Goal: Task Accomplishment & Management: Complete application form

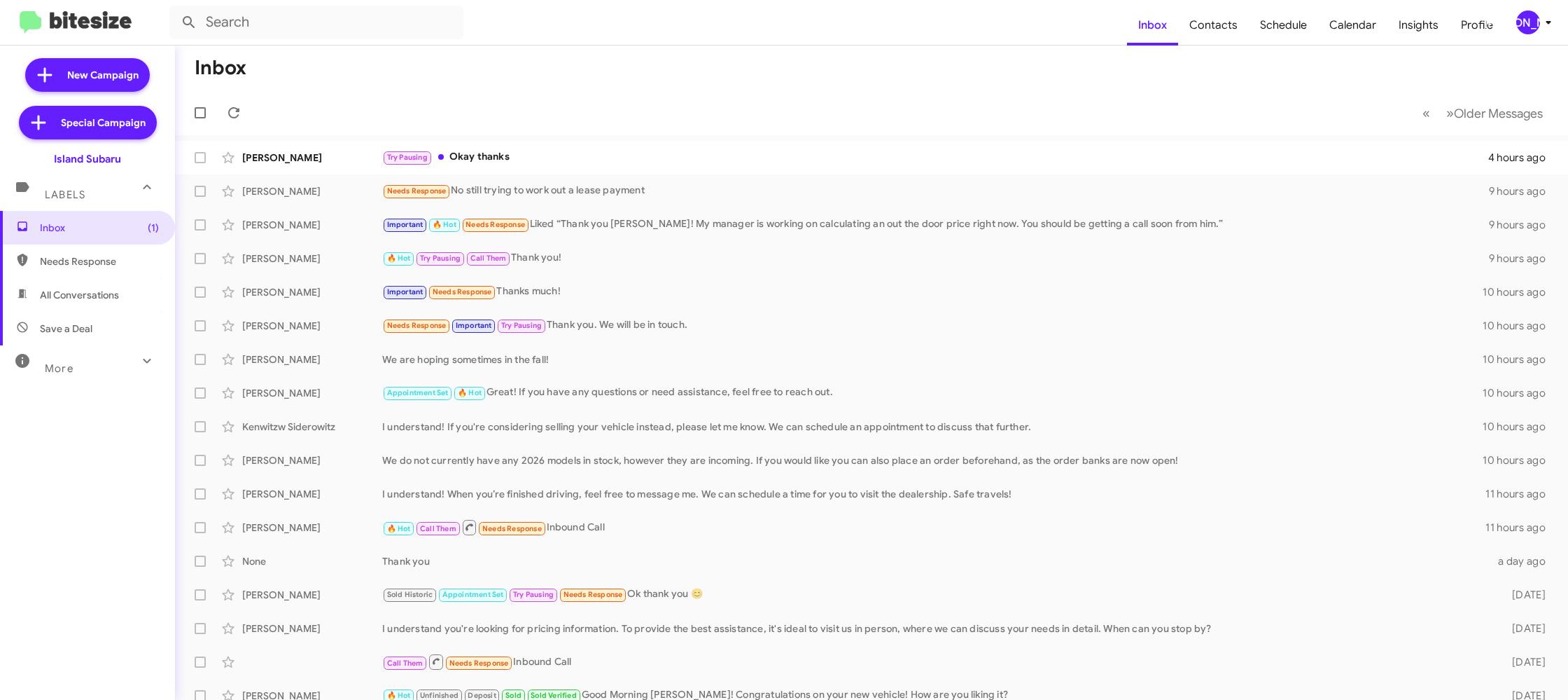
click at [1550, 15] on icon at bounding box center [1548, 22] width 17 height 17
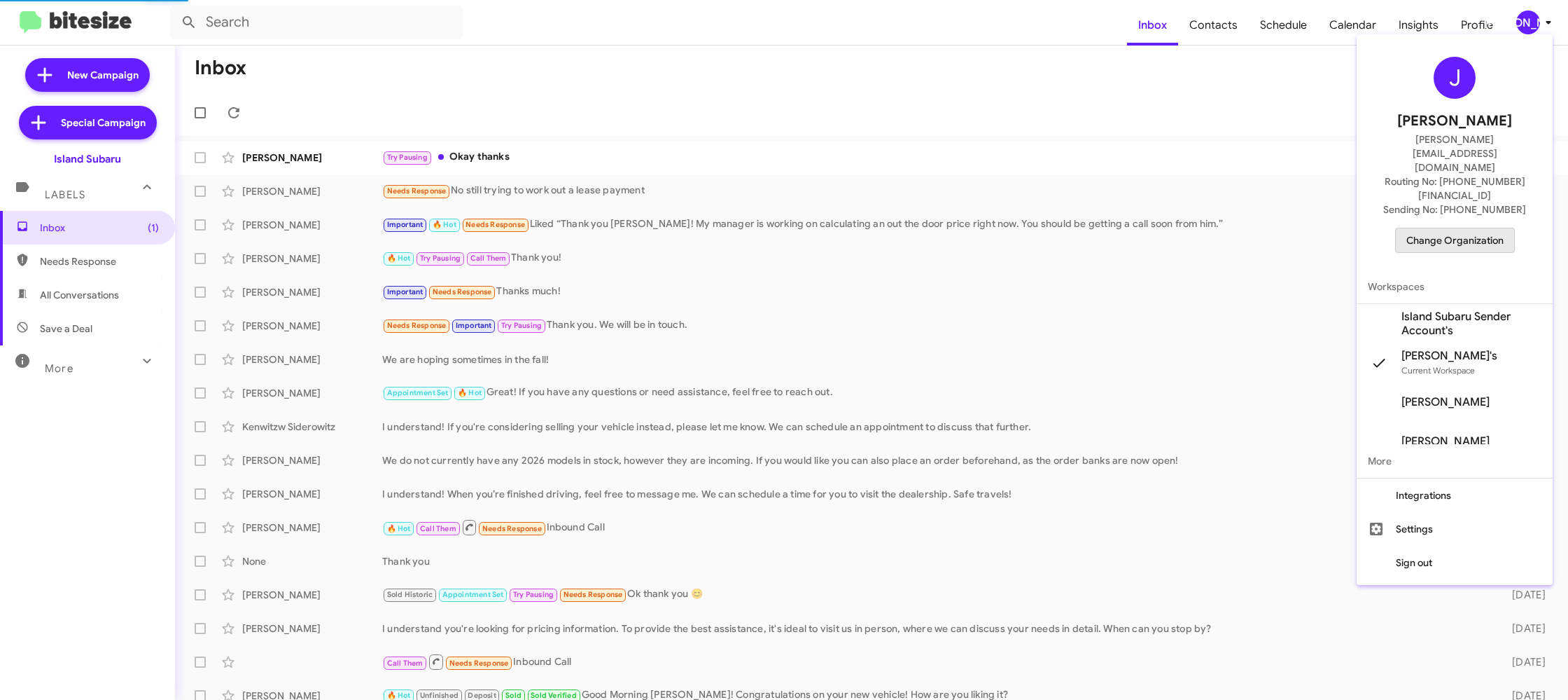
click at [1477, 228] on span "Change Organization" at bounding box center [1455, 240] width 97 height 24
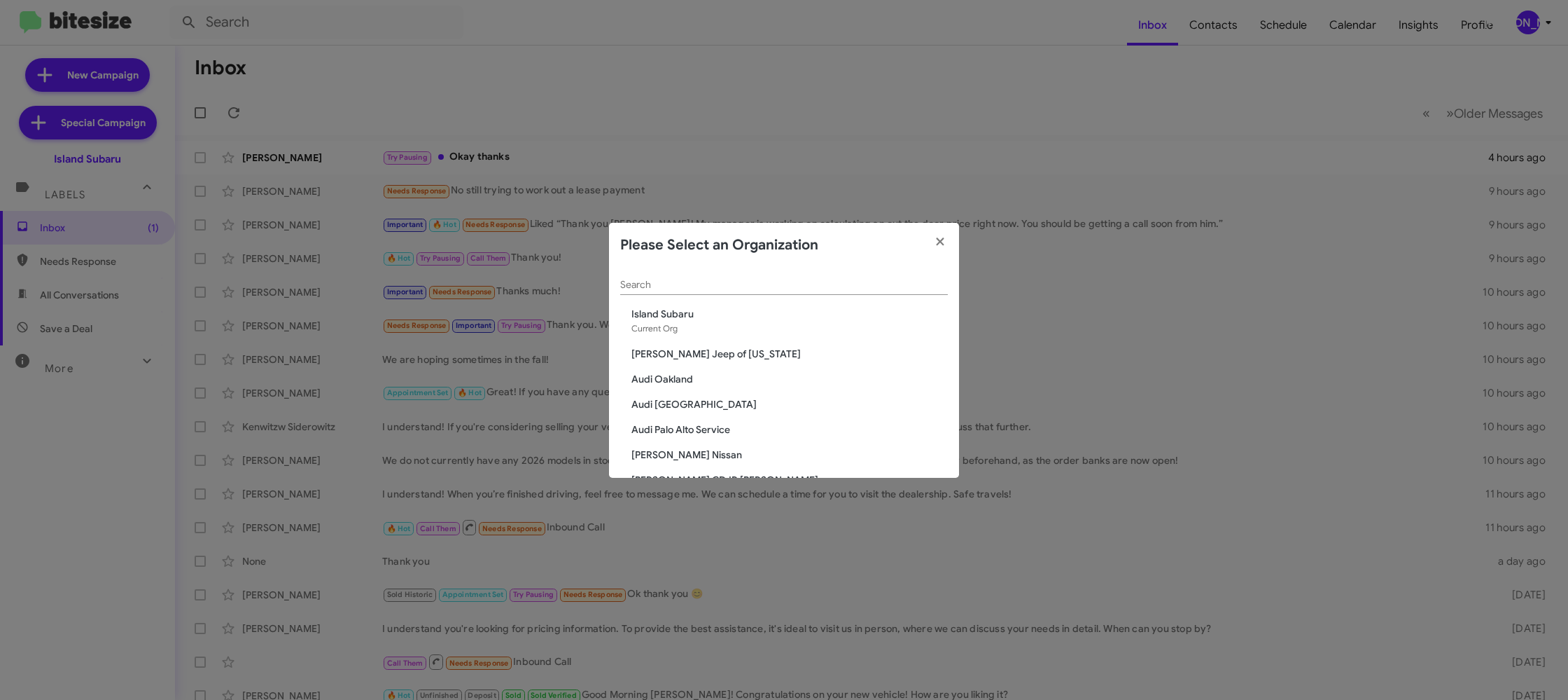
drag, startPoint x: 632, startPoint y: 288, endPoint x: 646, endPoint y: 281, distance: 15.7
click at [633, 287] on input "Search" at bounding box center [784, 285] width 328 height 11
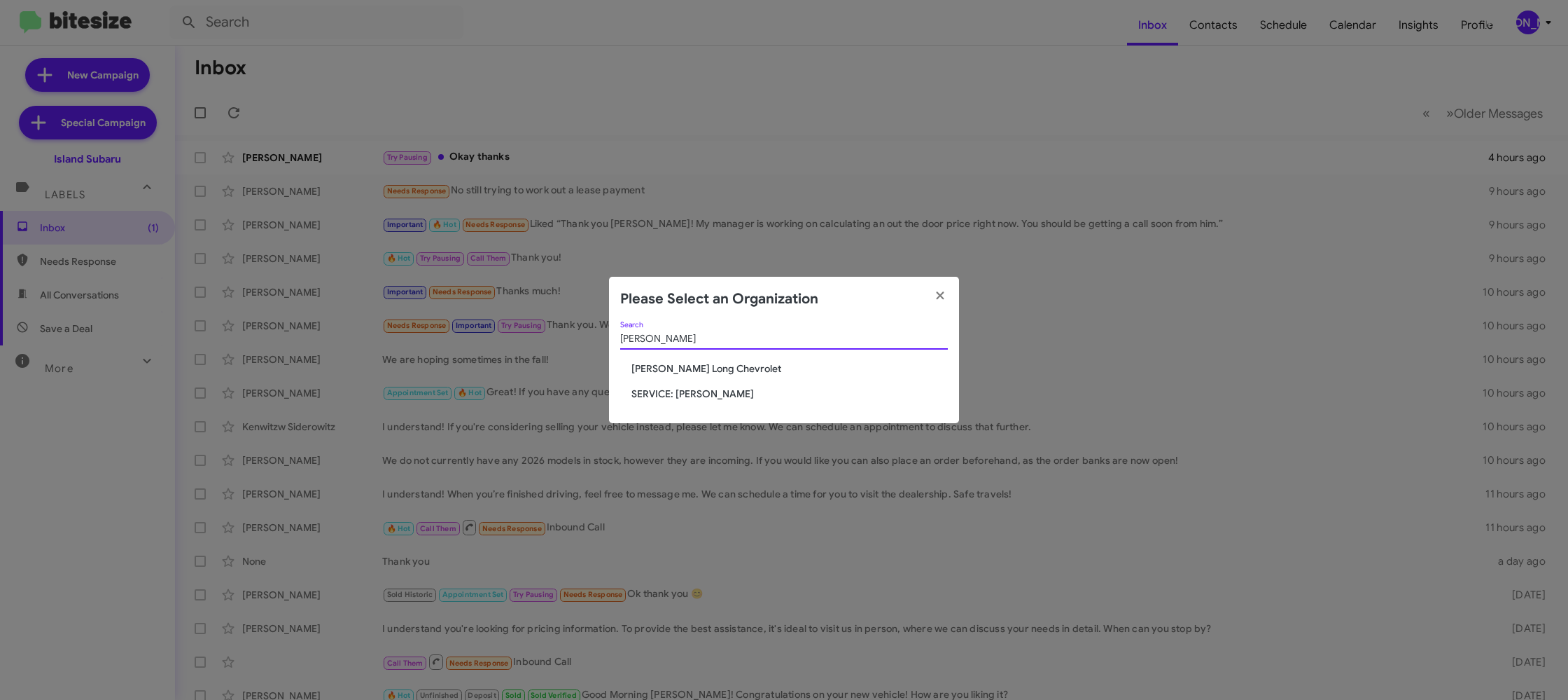
type input "daniel"
click at [736, 368] on span "[PERSON_NAME] Long Chevrolet" at bounding box center [789, 368] width 316 height 14
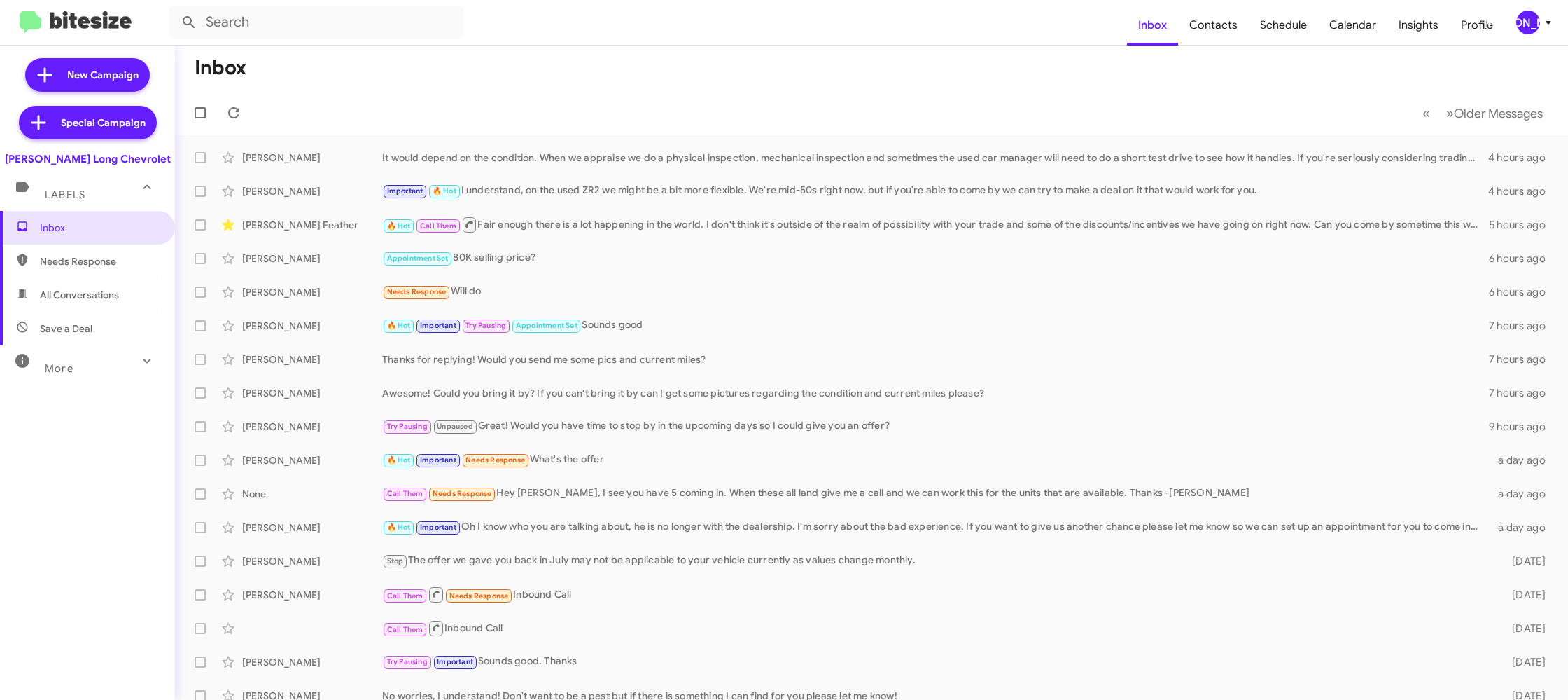
click at [1542, 20] on icon at bounding box center [1548, 22] width 17 height 17
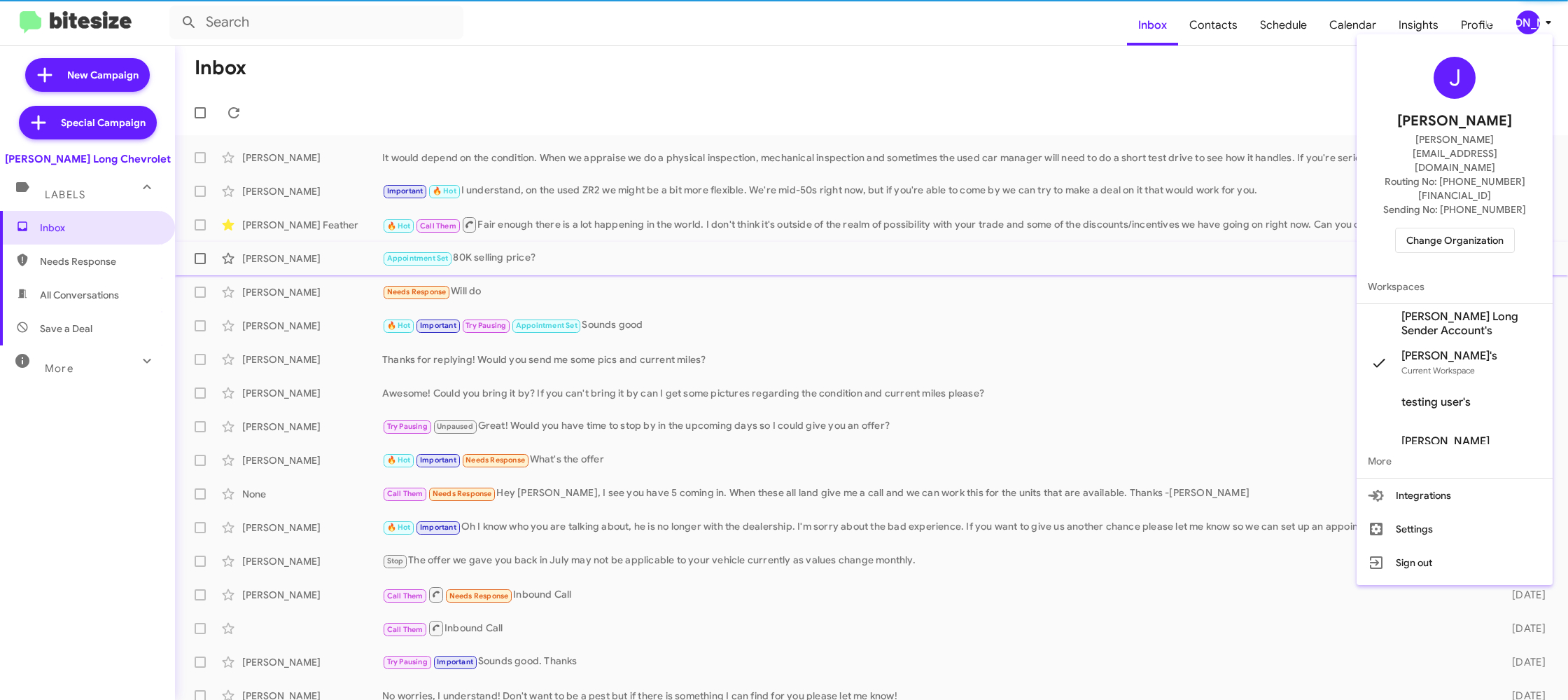
click at [1458, 270] on span "Workspaces" at bounding box center [1455, 286] width 196 height 33
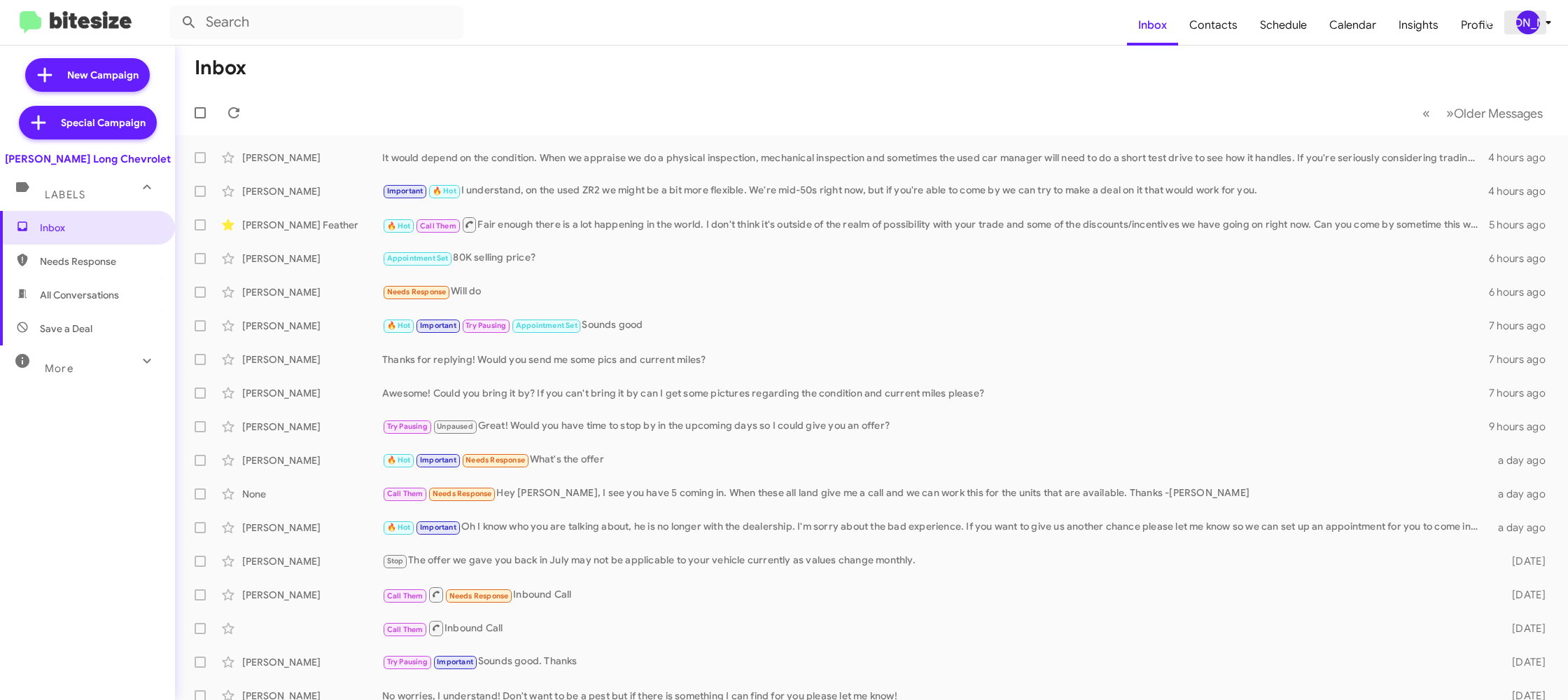
click at [1526, 23] on div "[PERSON_NAME]" at bounding box center [1528, 22] width 24 height 24
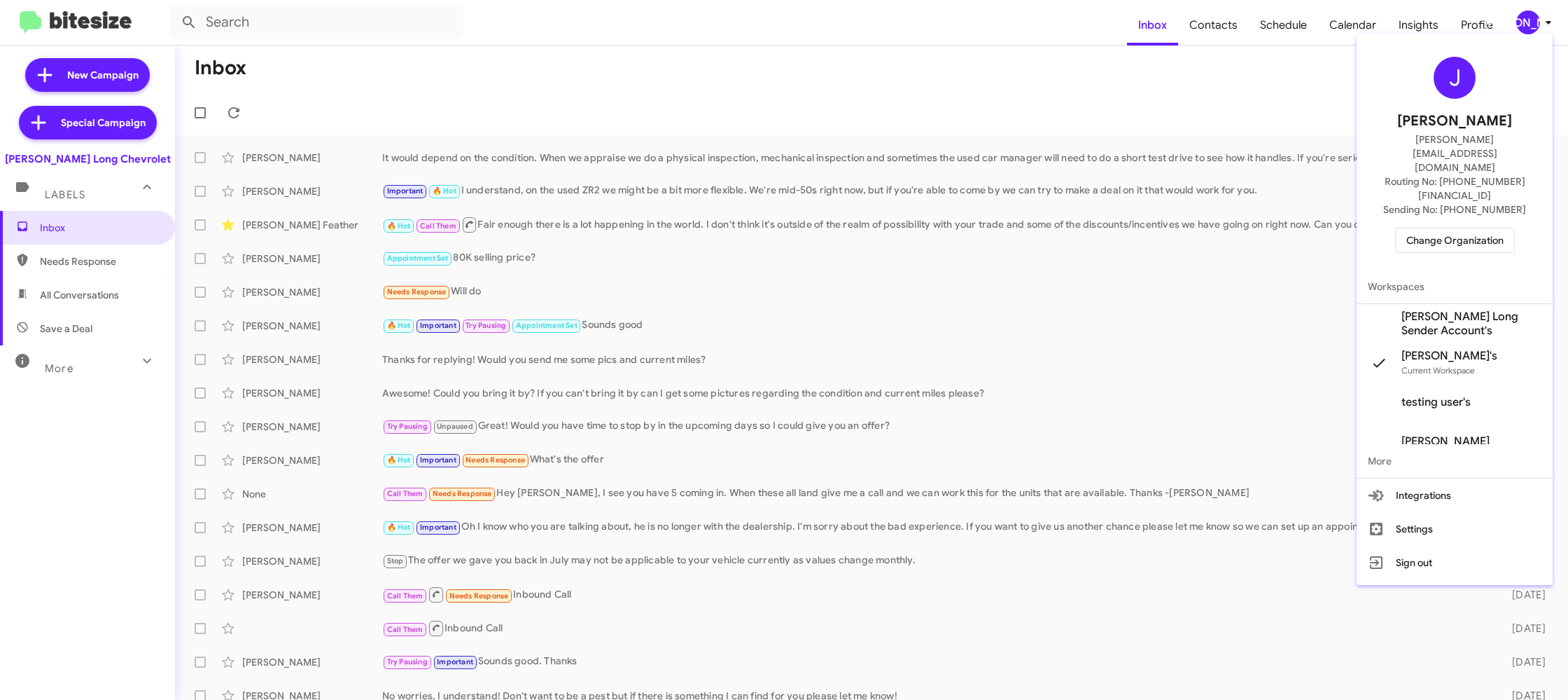
click at [1476, 310] on span "[PERSON_NAME] Long Sender Account's" at bounding box center [1471, 323] width 140 height 28
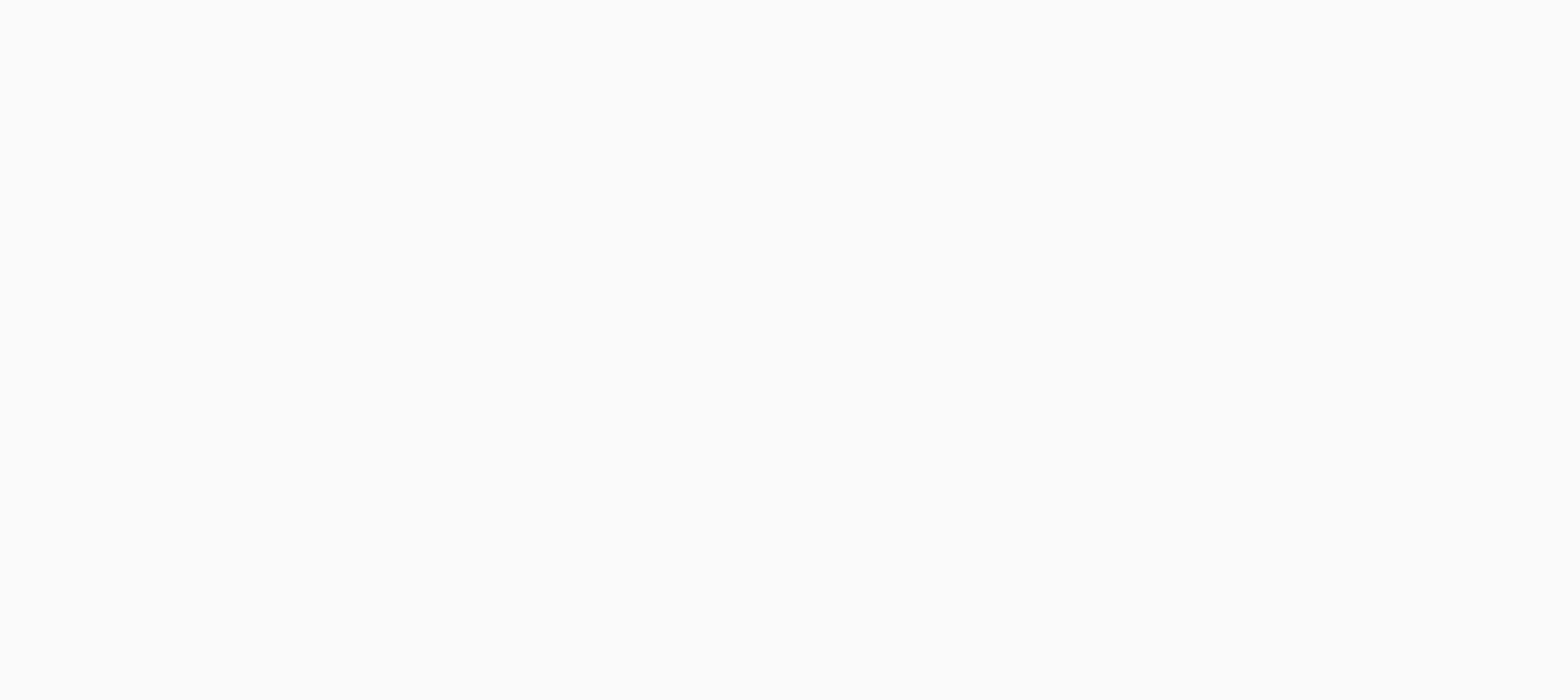
click at [1202, 31] on body at bounding box center [784, 350] width 1568 height 700
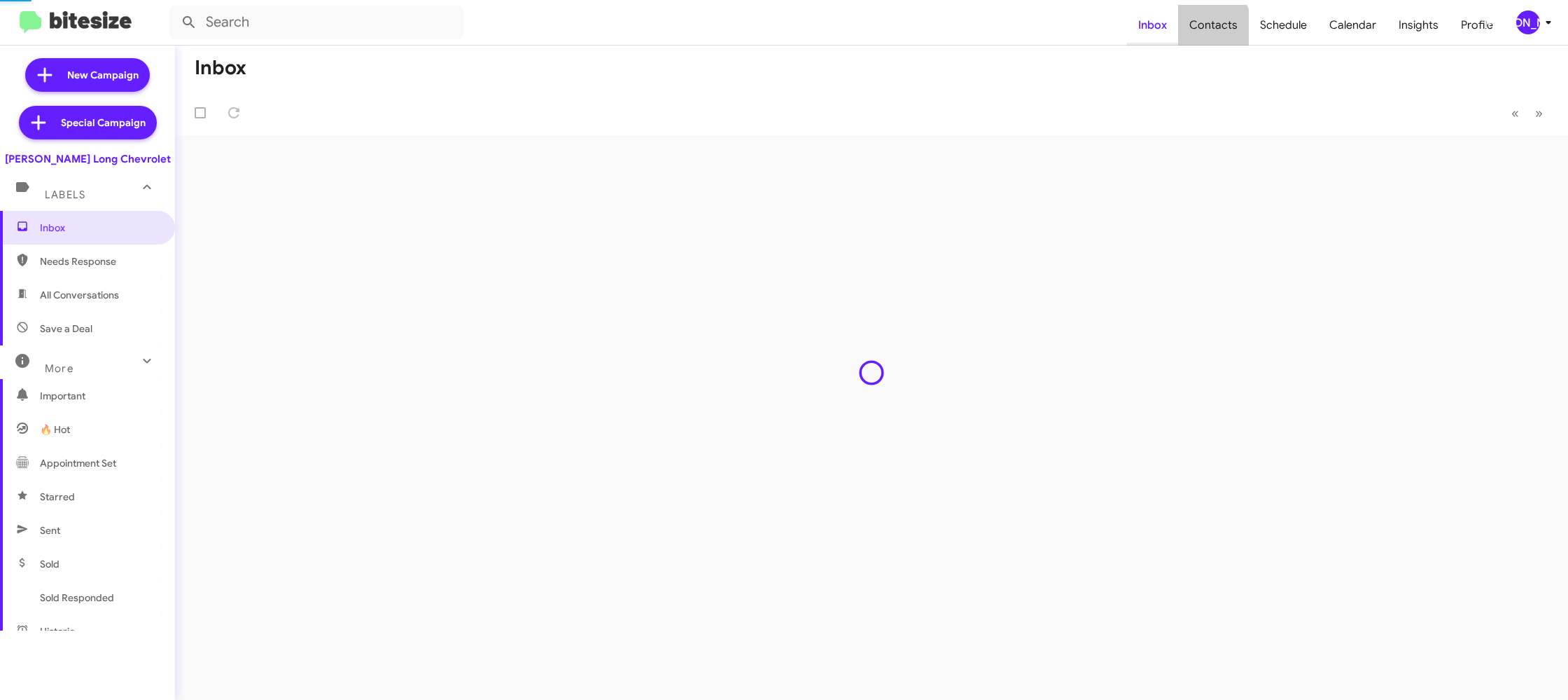
click at [1193, 25] on span "Contacts" at bounding box center [1213, 24] width 71 height 40
type input "in:groups"
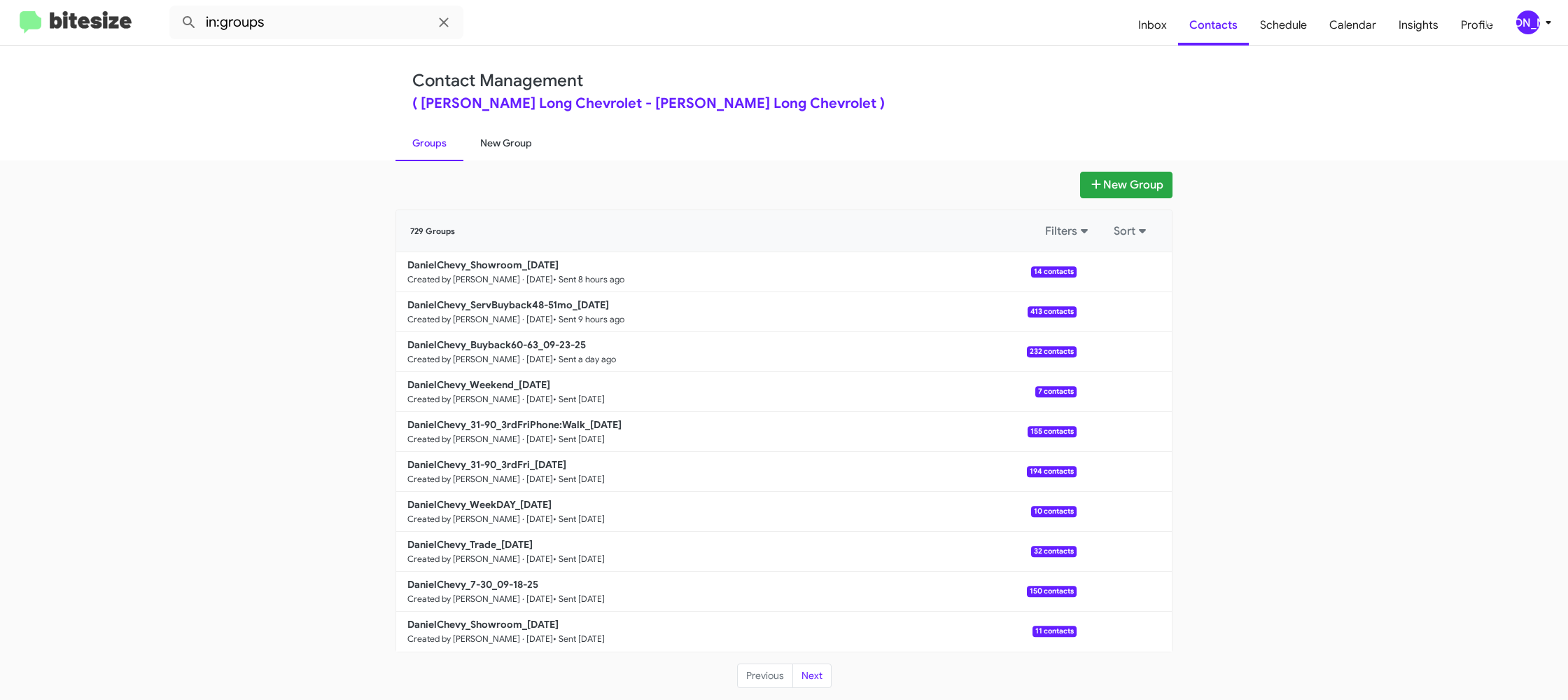
click at [507, 152] on link "New Group" at bounding box center [506, 143] width 85 height 37
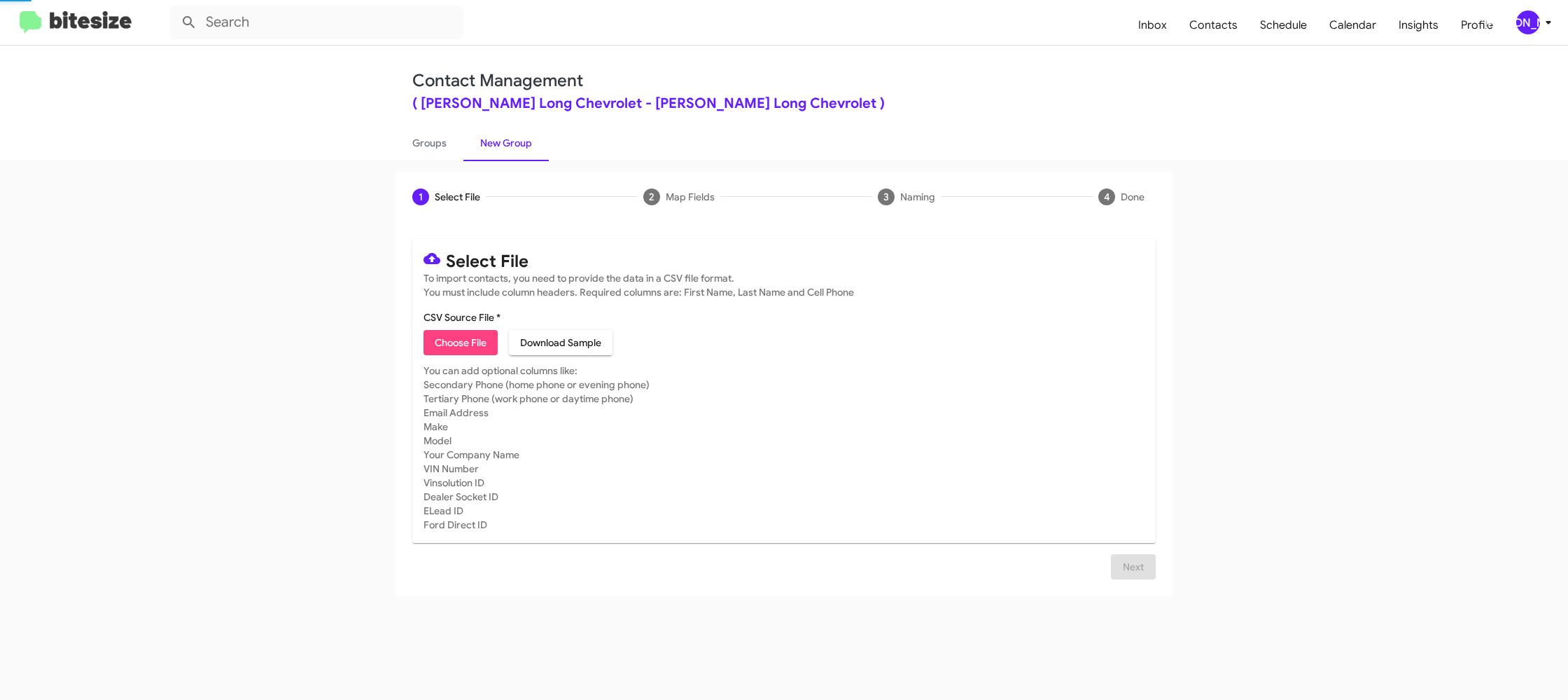
click at [507, 152] on link "New Group" at bounding box center [506, 143] width 85 height 37
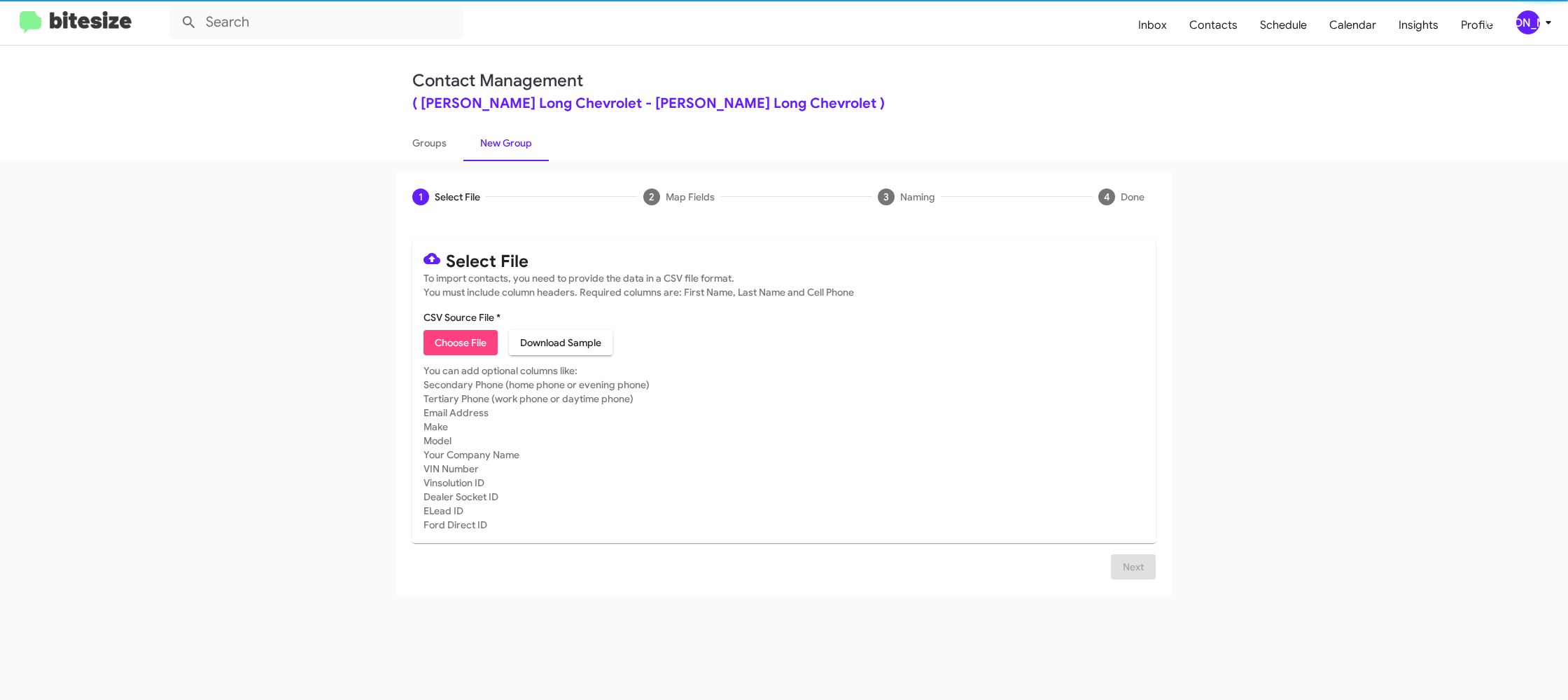
click at [471, 343] on span "Choose File" at bounding box center [461, 342] width 52 height 25
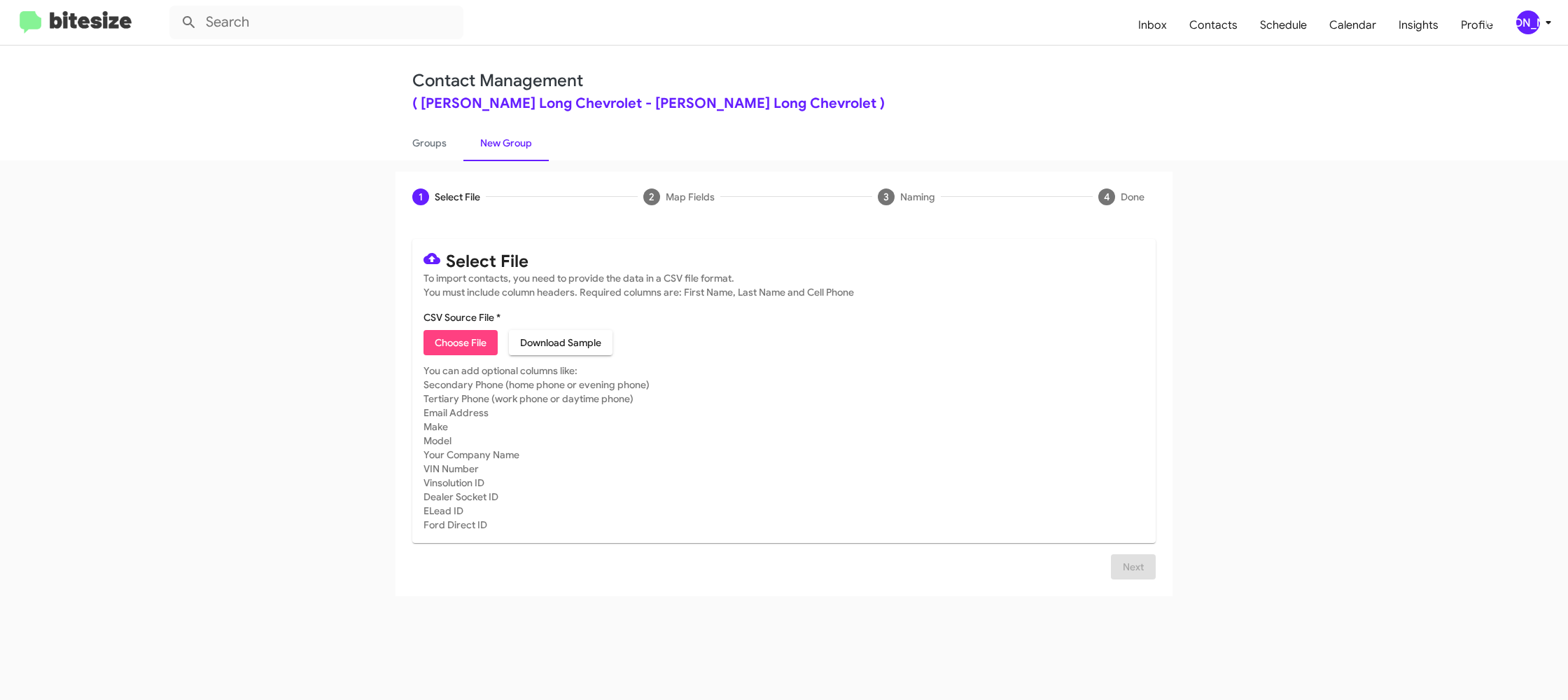
type input "DanielChevy_Trade_09-25-25"
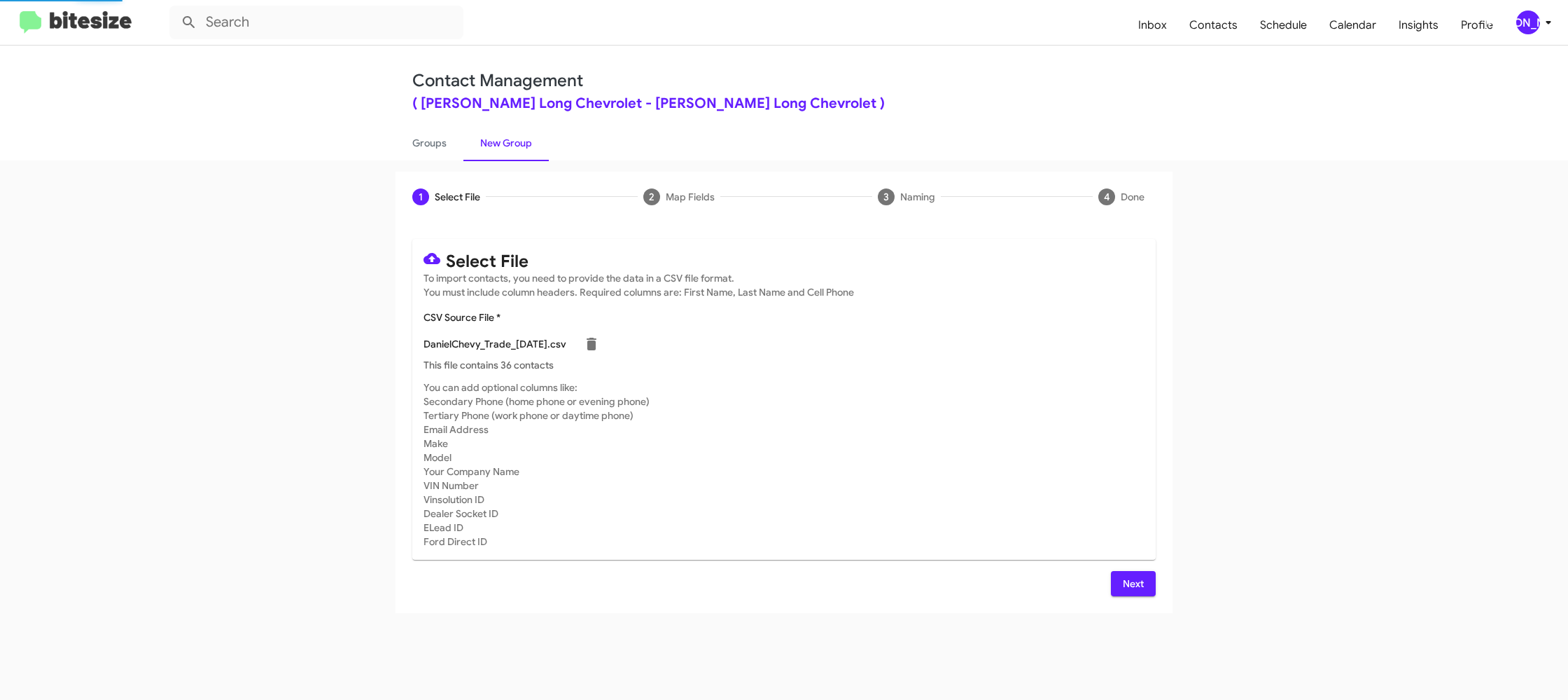
click at [897, 393] on mat-card-subtitle "You can add optional columns like: Secondary Phone (home phone or evening phone…" at bounding box center [784, 464] width 721 height 168
click at [1131, 579] on span "Next" at bounding box center [1132, 583] width 22 height 25
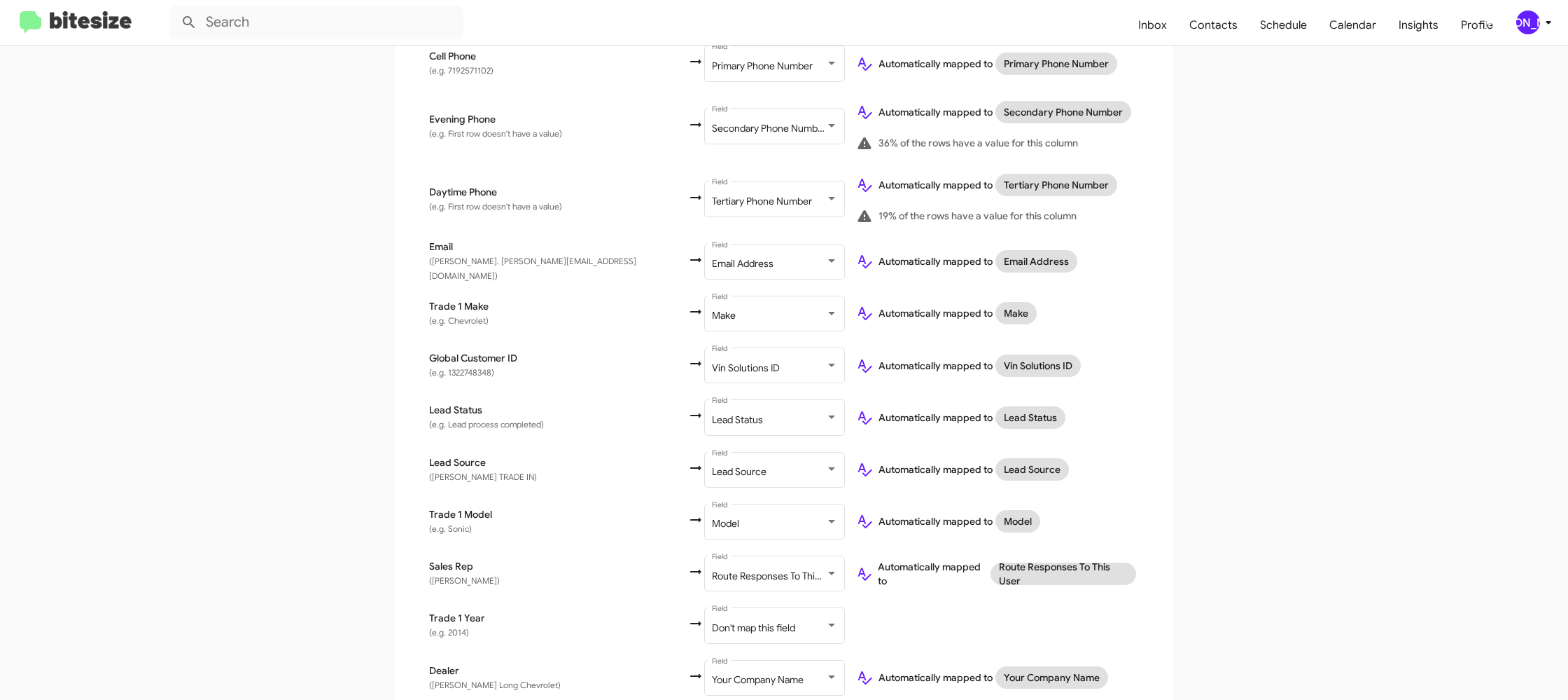
scroll to position [462, 0]
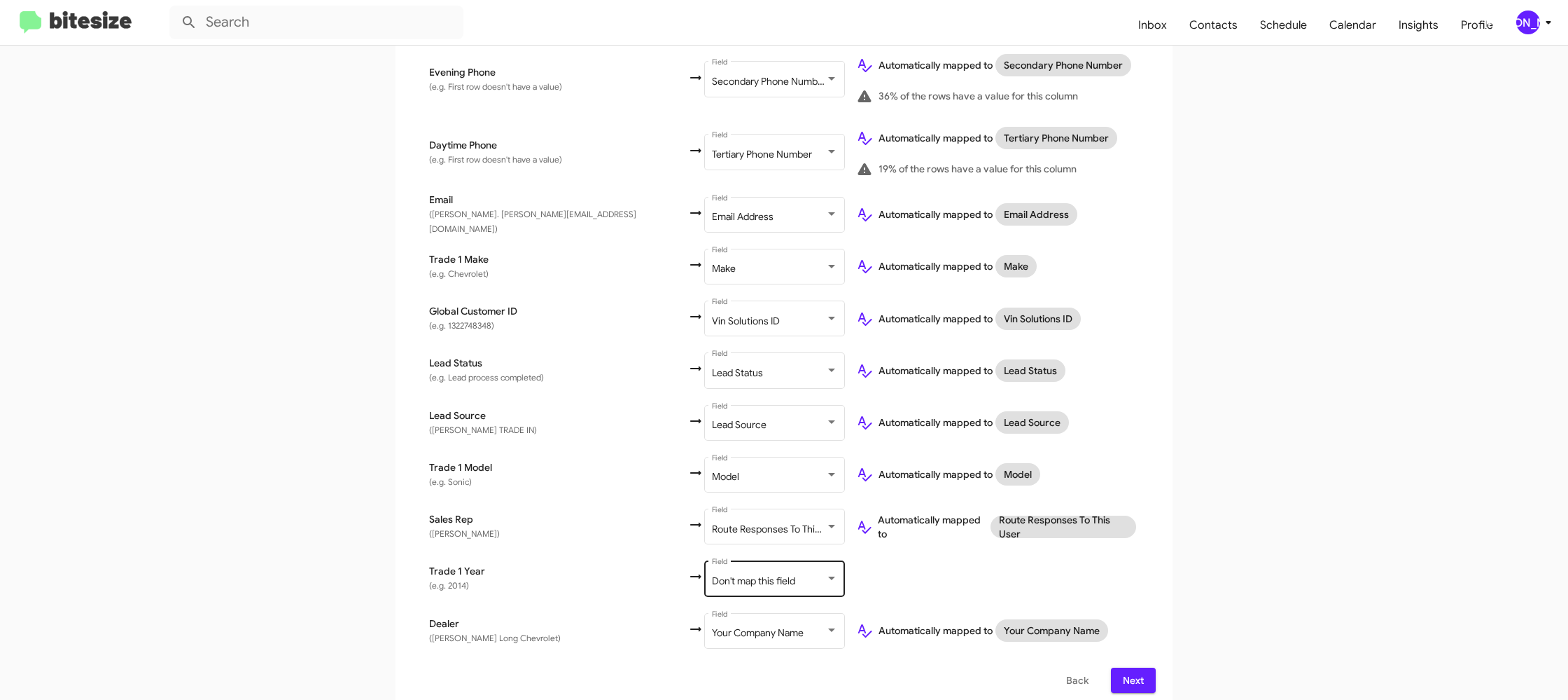
click at [712, 563] on div "Don't map this field Field" at bounding box center [775, 577] width 126 height 39
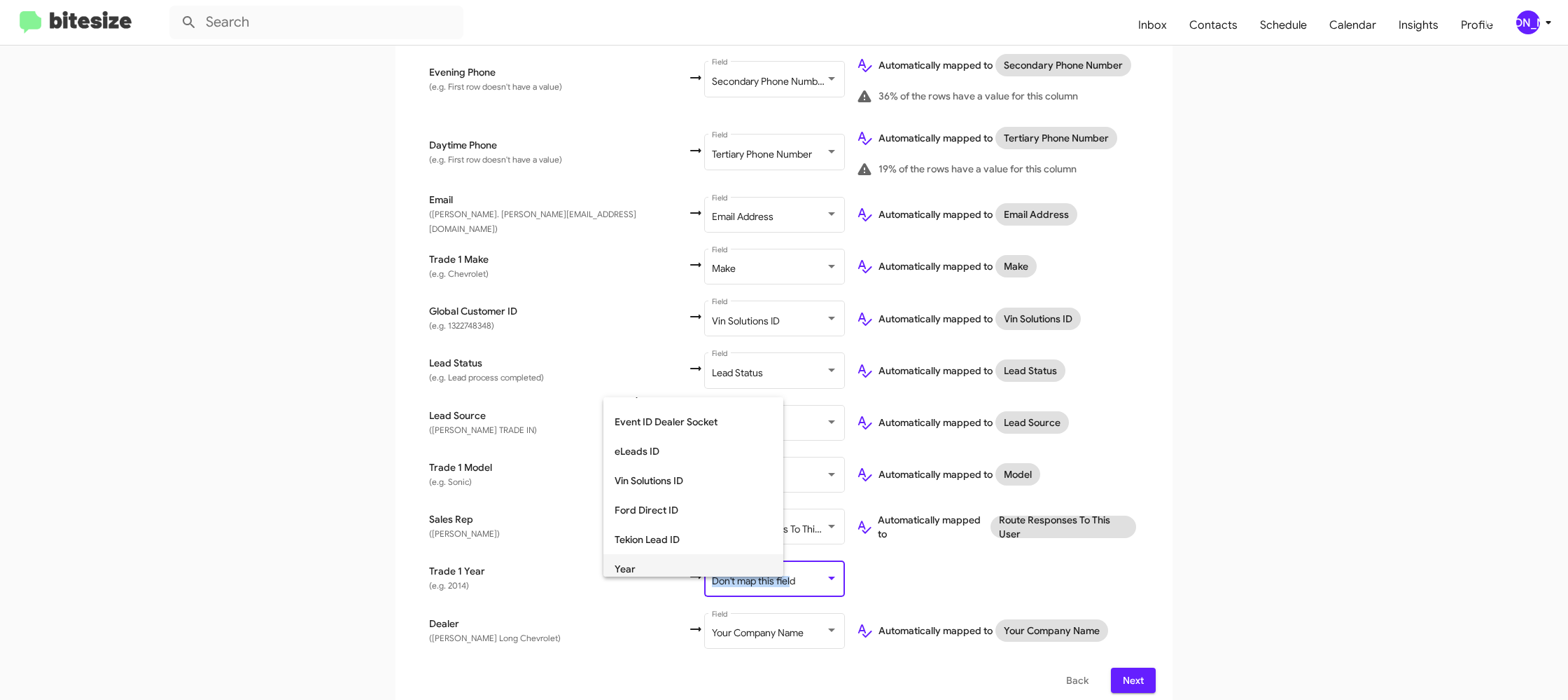
scroll to position [526, 0]
click at [682, 530] on span "Year" at bounding box center [692, 533] width 157 height 30
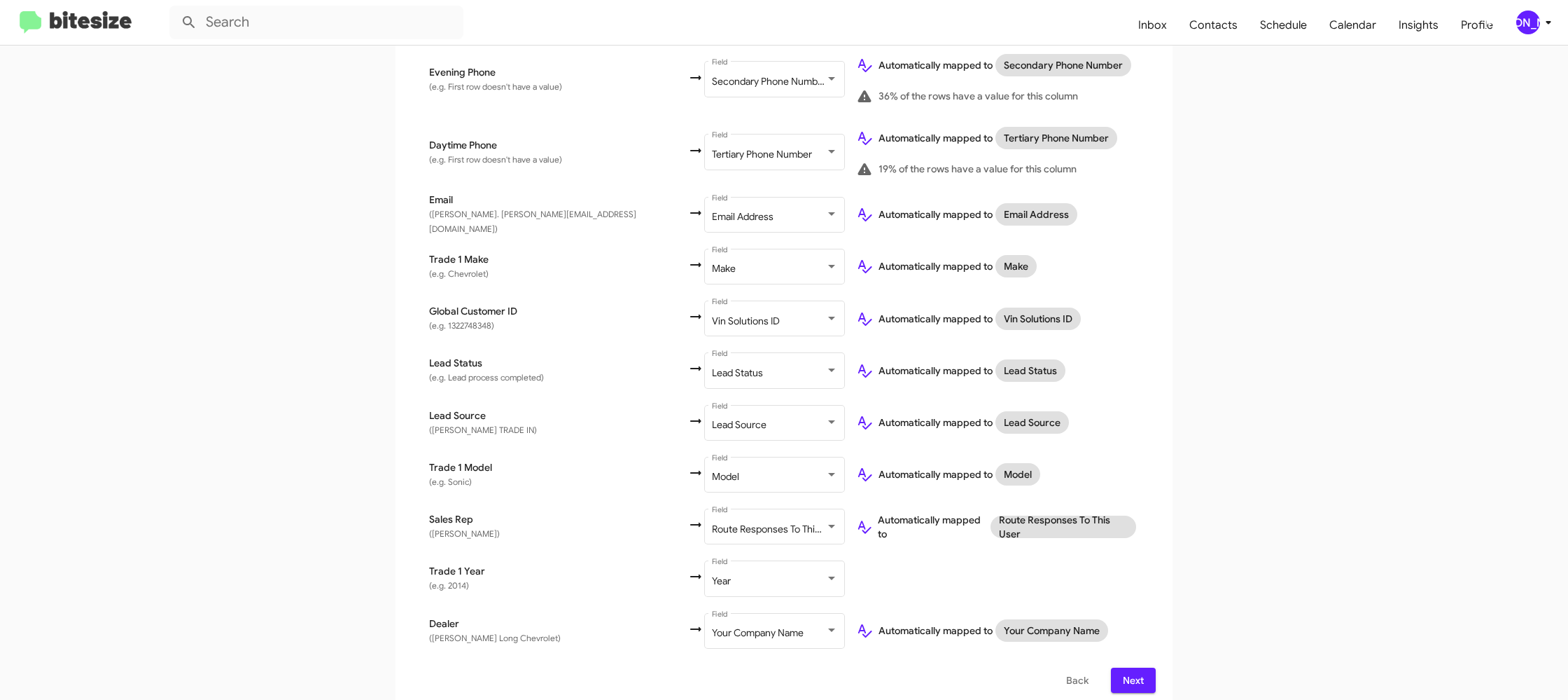
click at [889, 580] on td at bounding box center [1000, 579] width 311 height 52
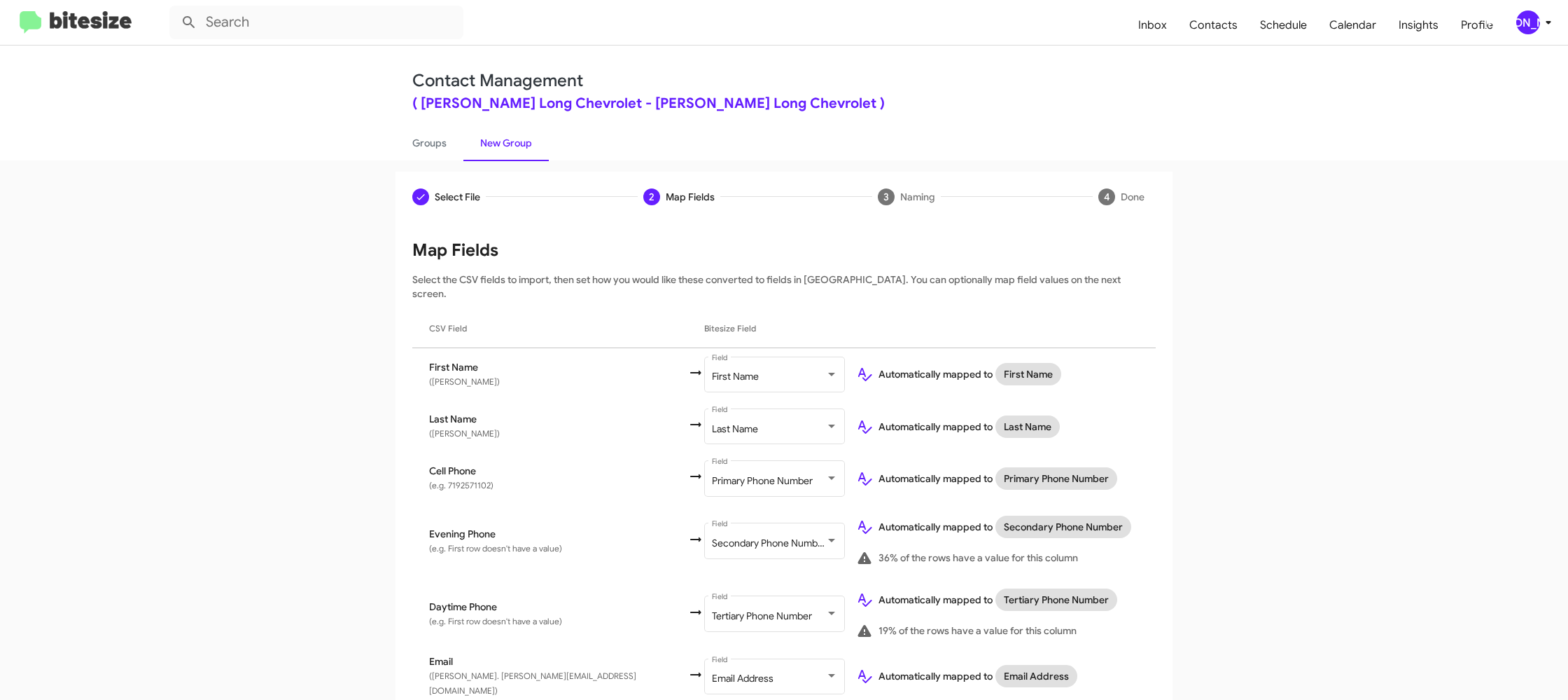
scroll to position [462, 0]
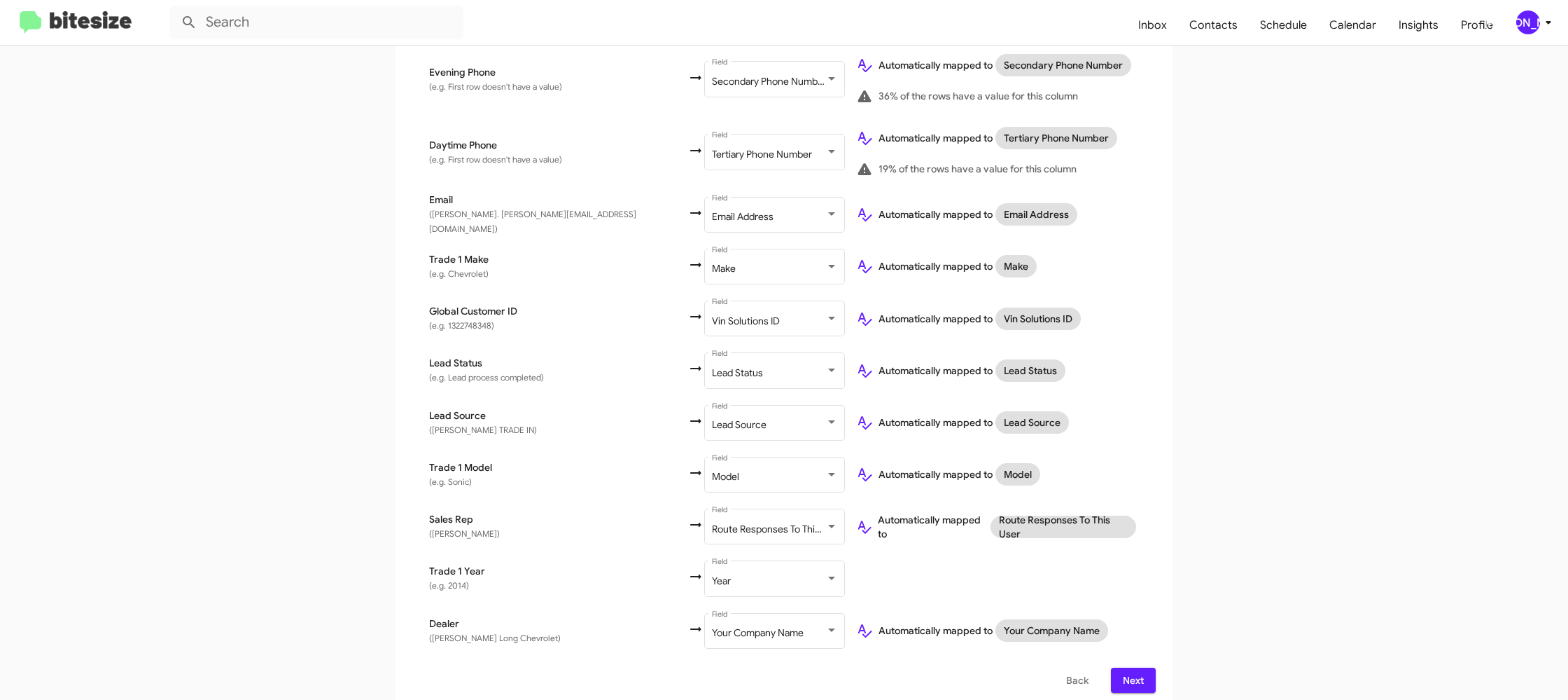
click at [1537, 28] on div "[PERSON_NAME]" at bounding box center [1528, 22] width 24 height 24
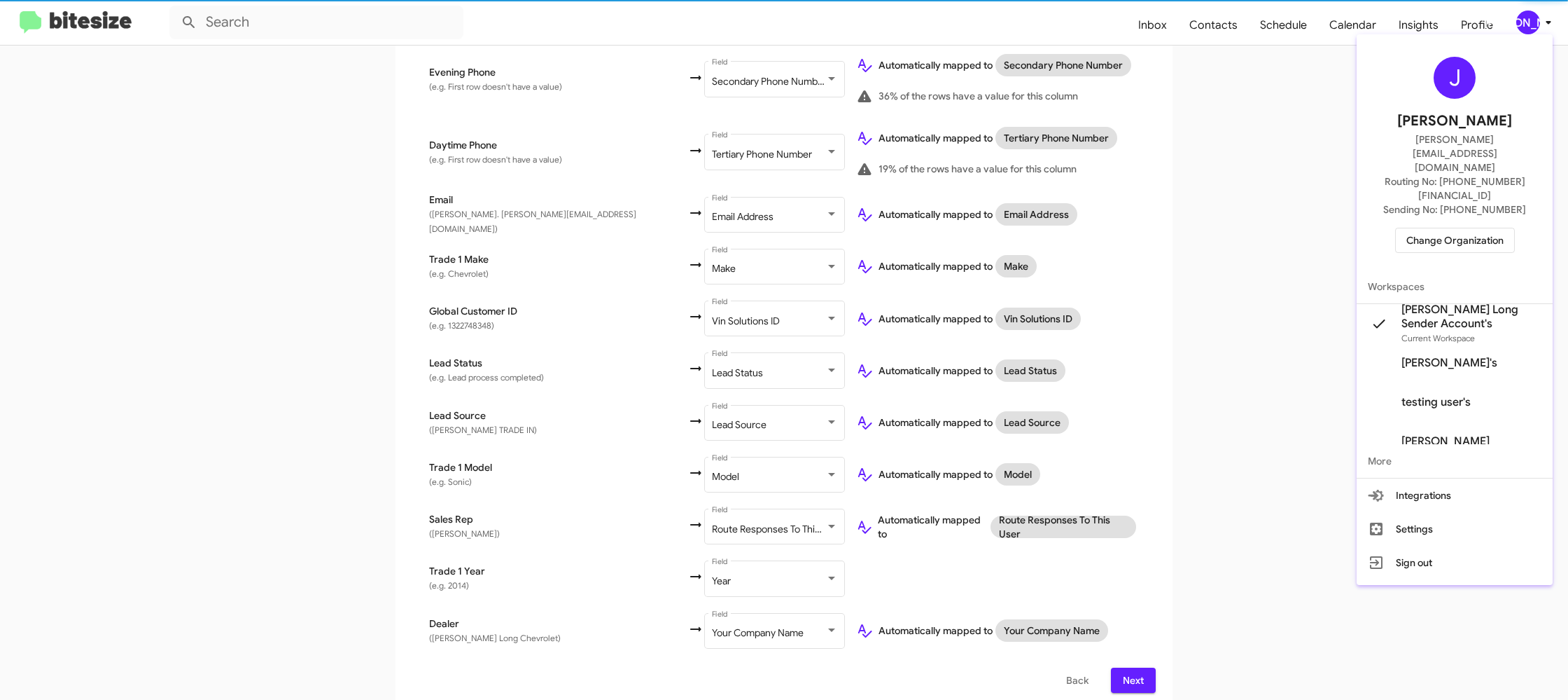
drag, startPoint x: 1537, startPoint y: 28, endPoint x: 1446, endPoint y: 75, distance: 102.4
click at [1537, 28] on div at bounding box center [784, 350] width 1568 height 700
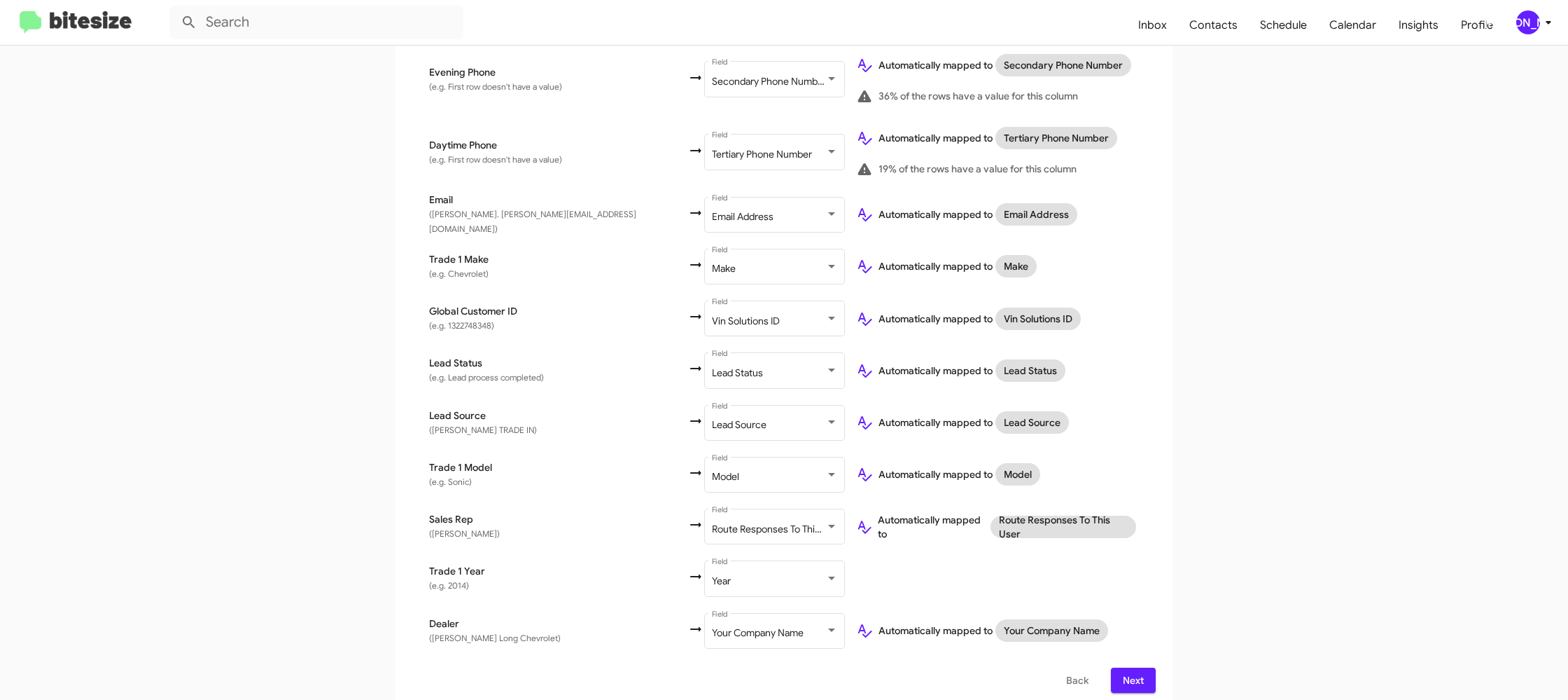
click at [1138, 675] on span "Next" at bounding box center [1132, 680] width 22 height 25
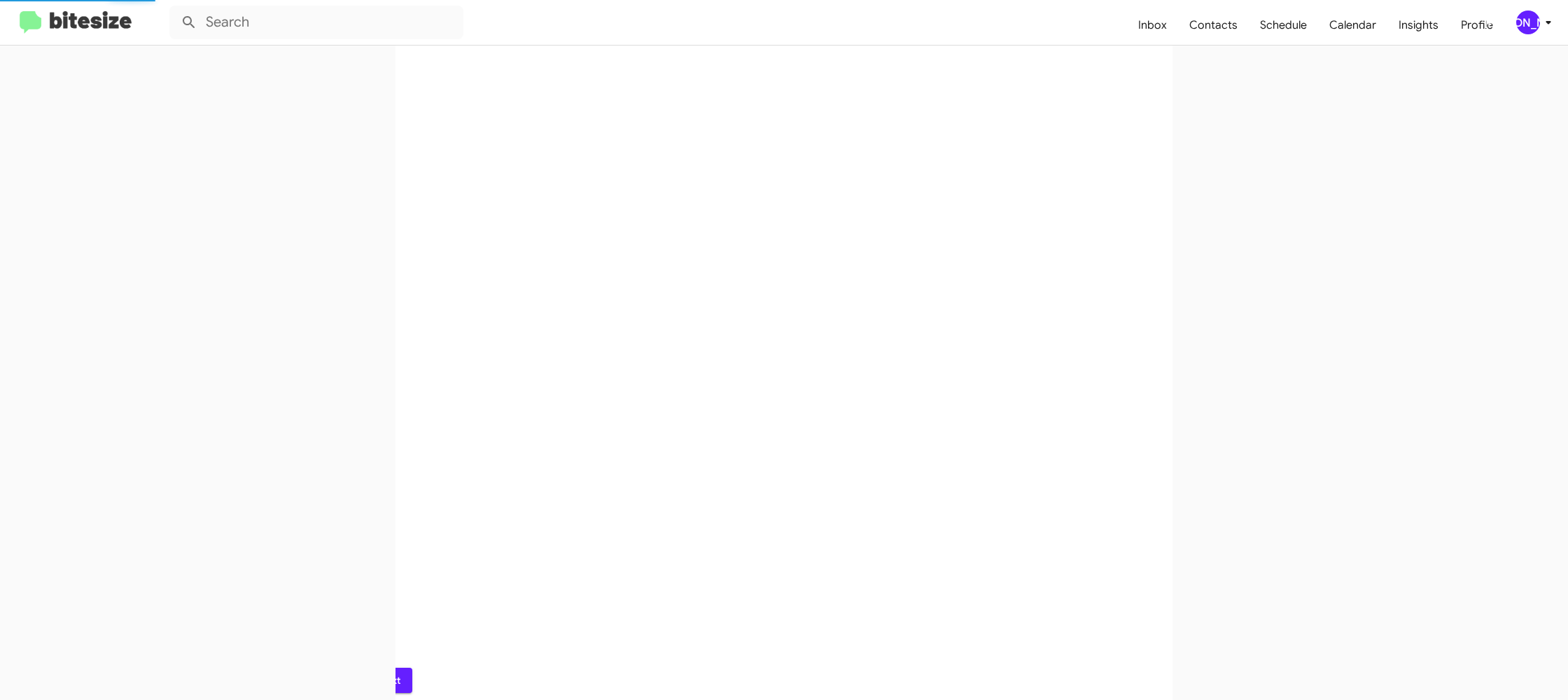
scroll to position [0, 0]
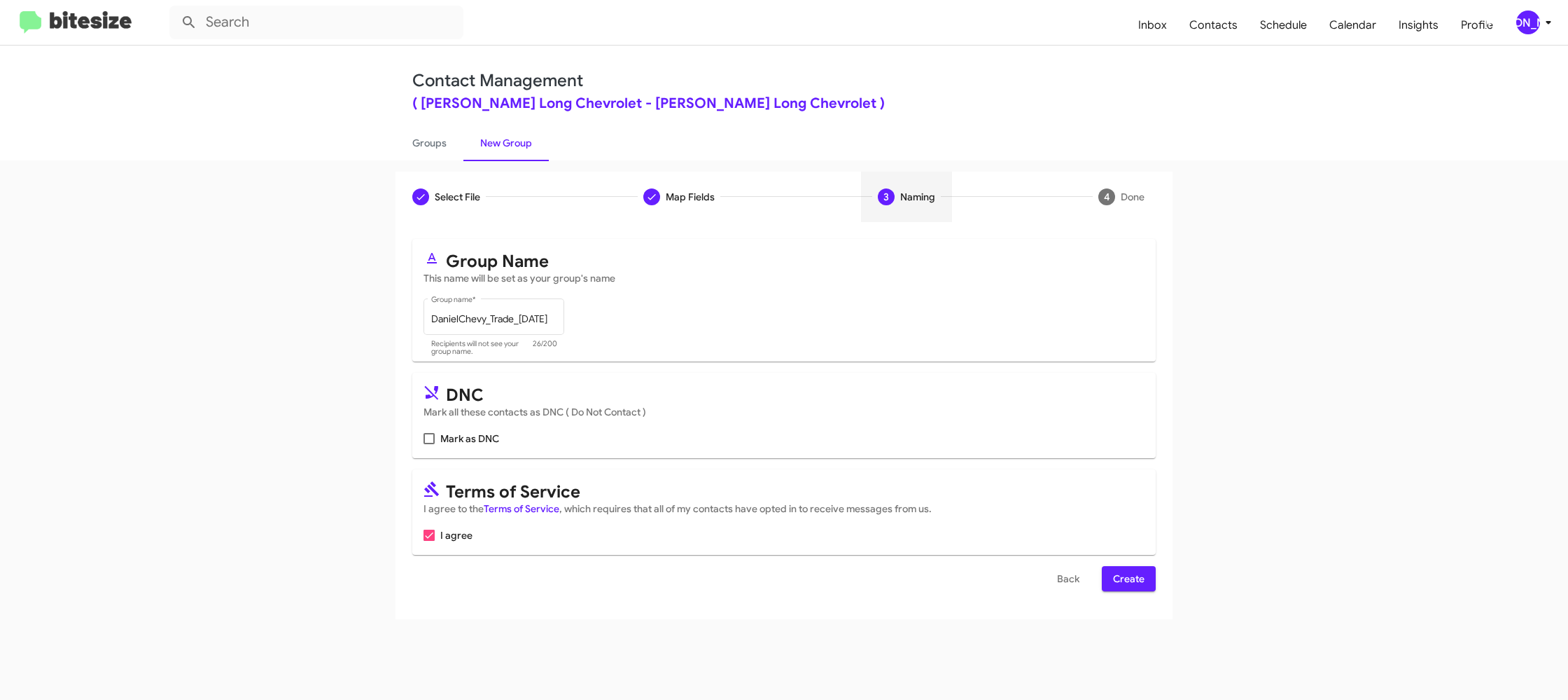
click at [1123, 581] on span "Create" at bounding box center [1128, 579] width 31 height 25
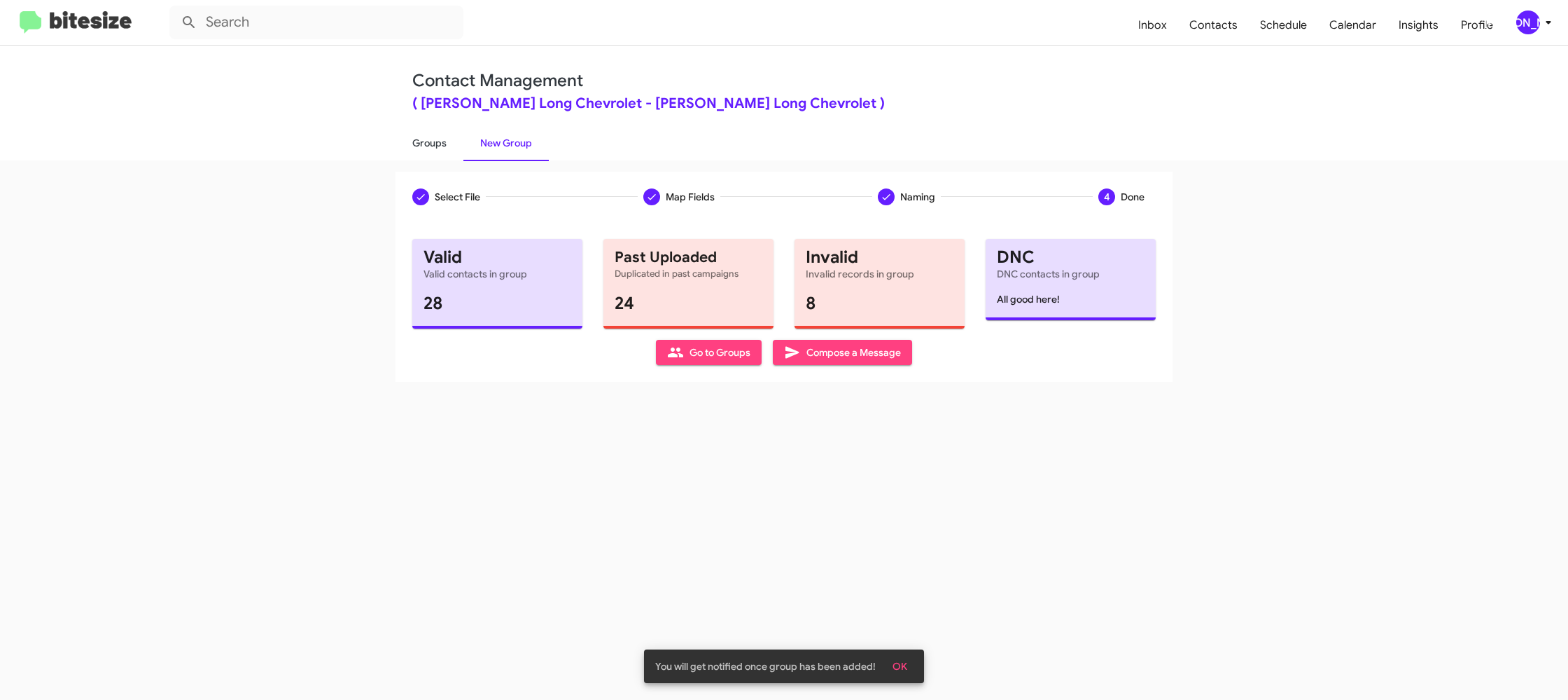
click at [449, 134] on link "Groups" at bounding box center [429, 143] width 68 height 37
type input "in:groups"
click at [449, 134] on link "Groups" at bounding box center [429, 143] width 68 height 37
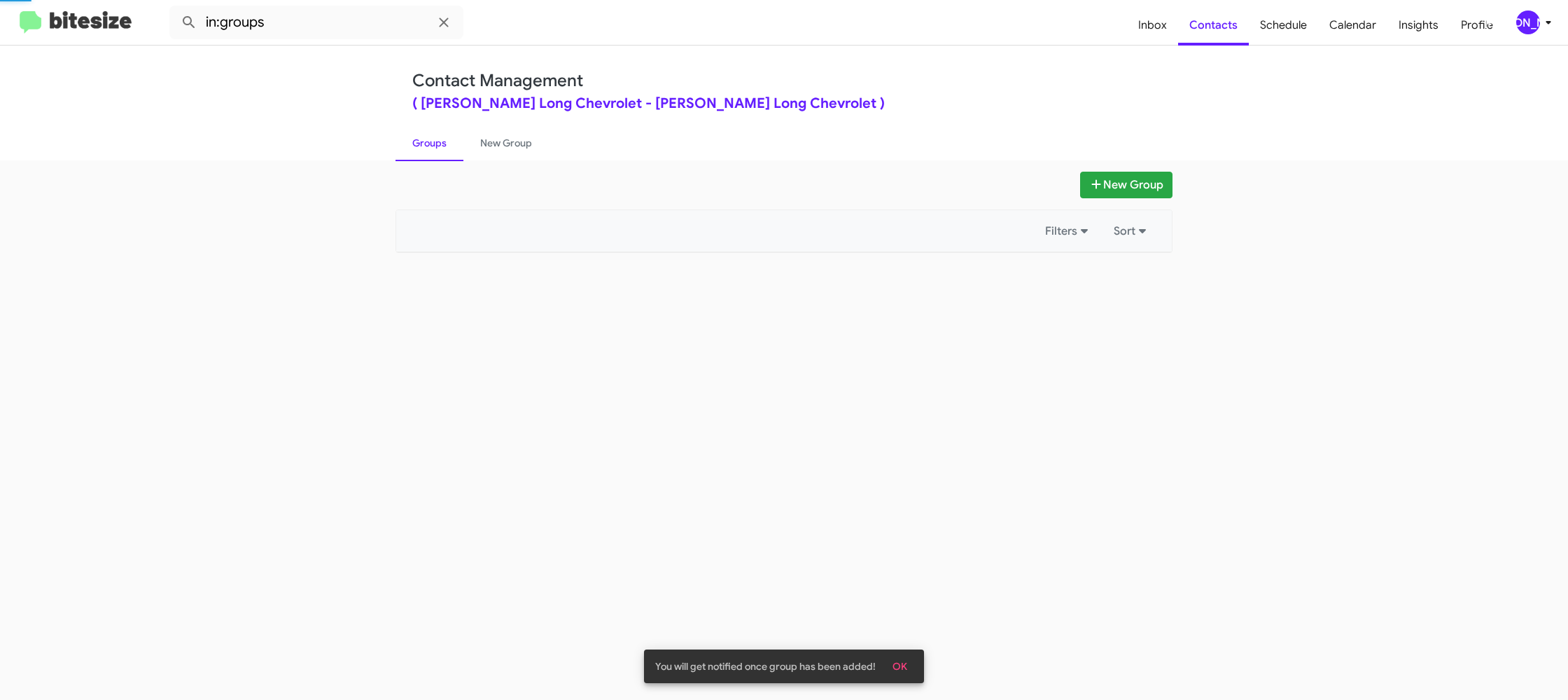
click at [449, 134] on link "Groups" at bounding box center [429, 143] width 68 height 37
click at [500, 141] on link "New Group" at bounding box center [506, 143] width 85 height 37
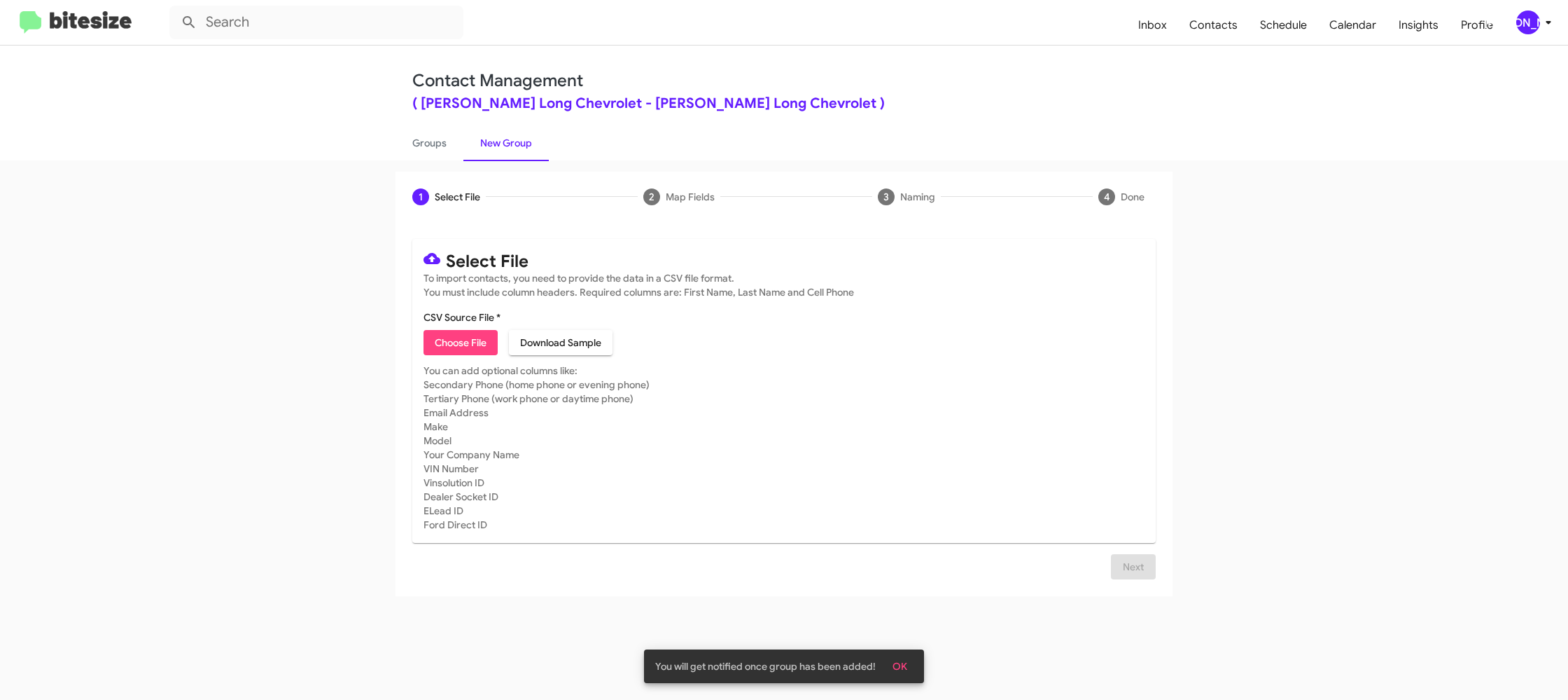
click at [459, 341] on span "Choose File" at bounding box center [461, 342] width 52 height 25
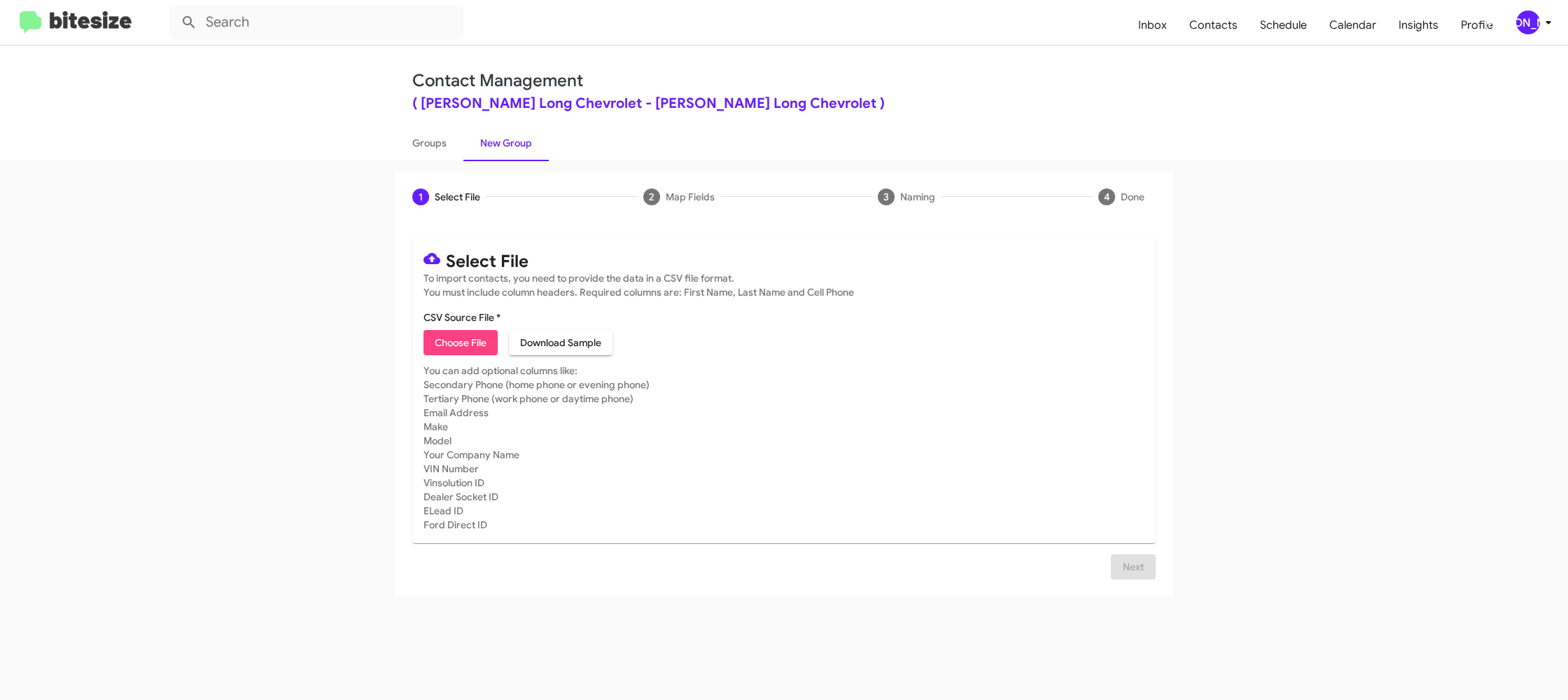
type input "DanielChevy_WeekDAY_09-25-25"
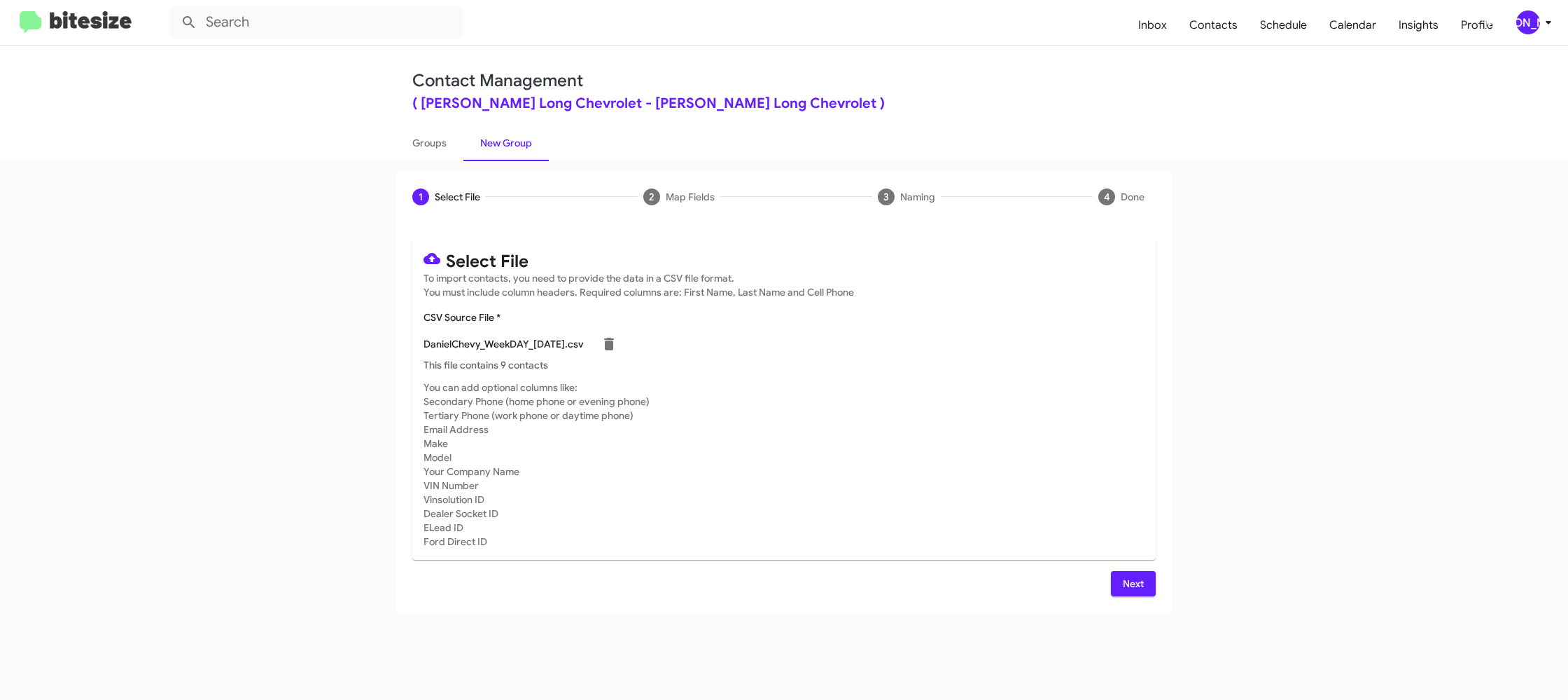
click at [901, 362] on p "This file contains 9 contacts" at bounding box center [784, 365] width 721 height 14
drag, startPoint x: 1516, startPoint y: 3, endPoint x: 1516, endPoint y: 11, distance: 8.0
click at [1516, 9] on mat-toolbar "Inbox Contacts Schedule Calendar Insights Profile JA" at bounding box center [784, 22] width 1568 height 45
click at [1520, 16] on div "[PERSON_NAME]" at bounding box center [1528, 22] width 24 height 24
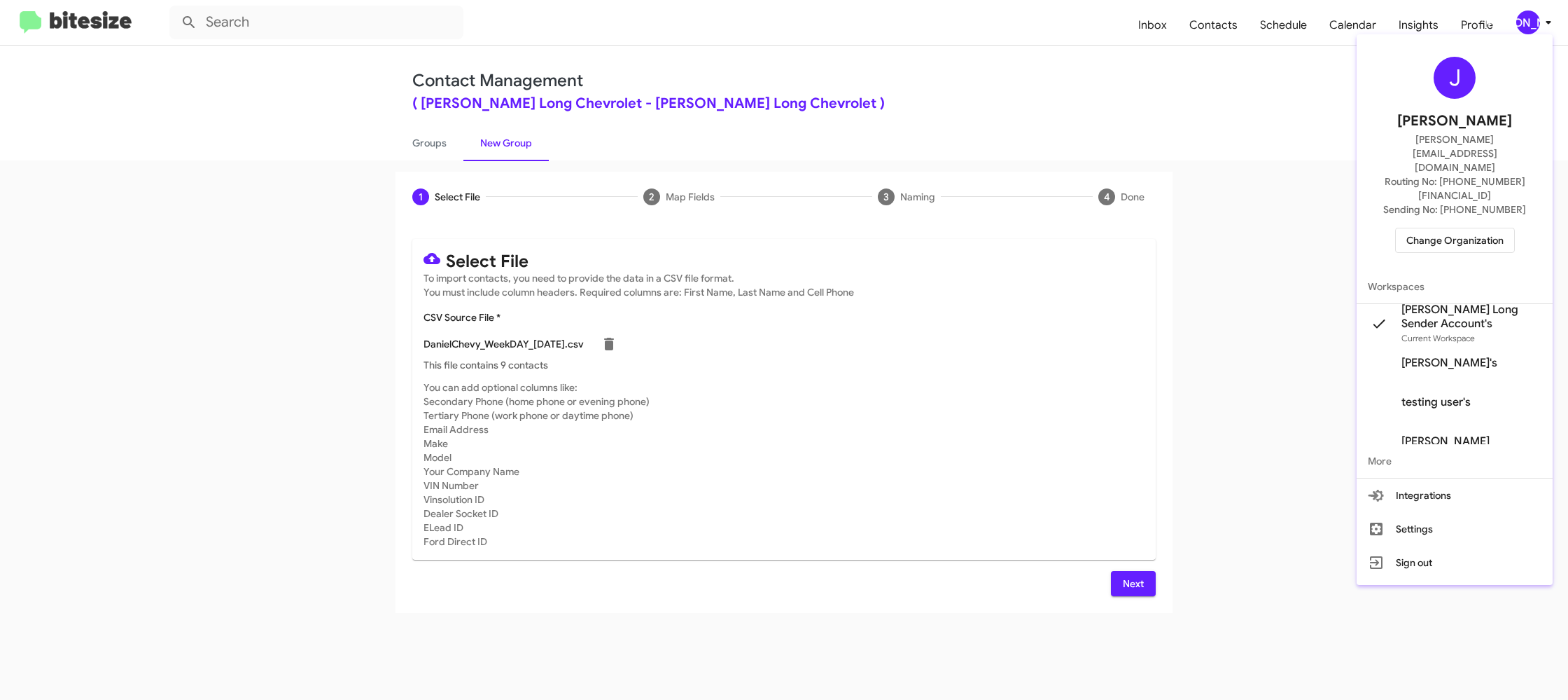
click at [1520, 16] on div at bounding box center [784, 350] width 1568 height 700
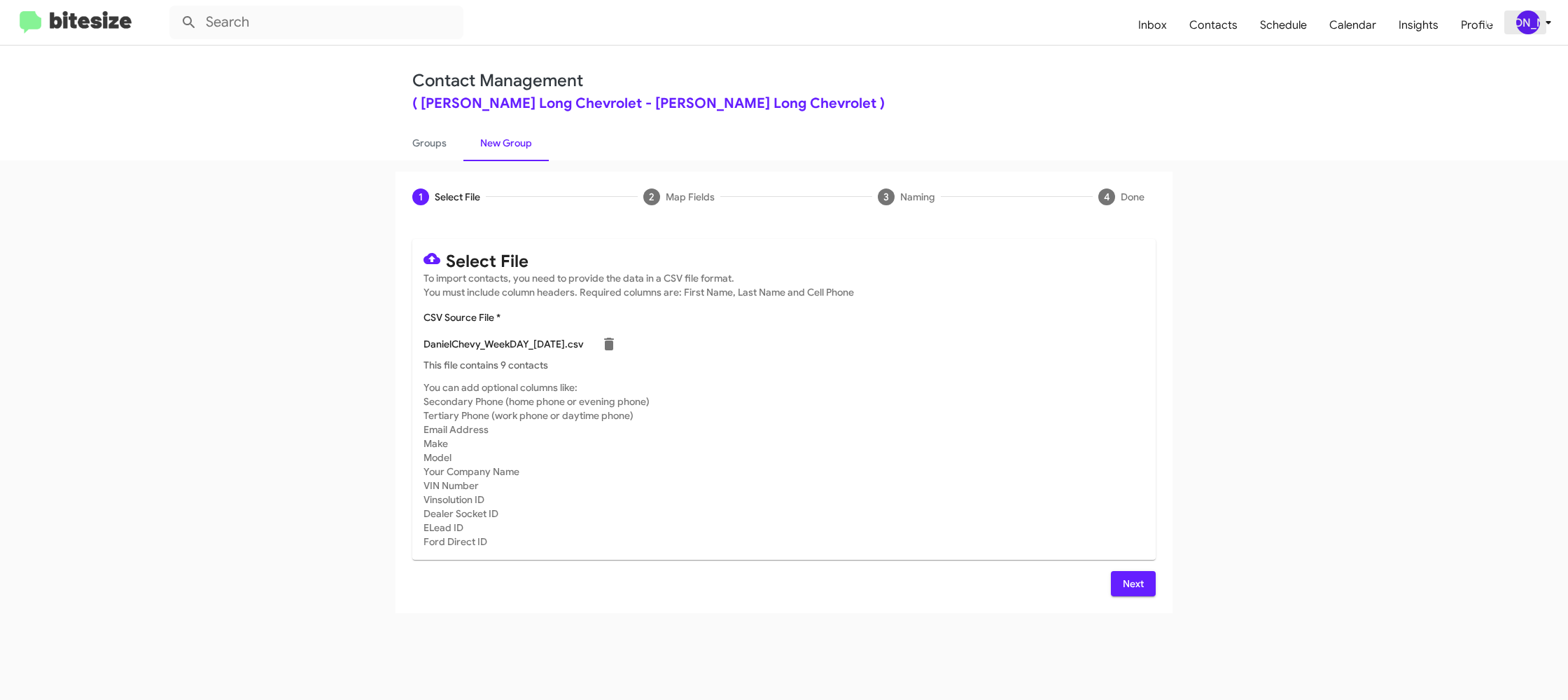
click at [1530, 18] on div "[PERSON_NAME]" at bounding box center [1528, 22] width 24 height 24
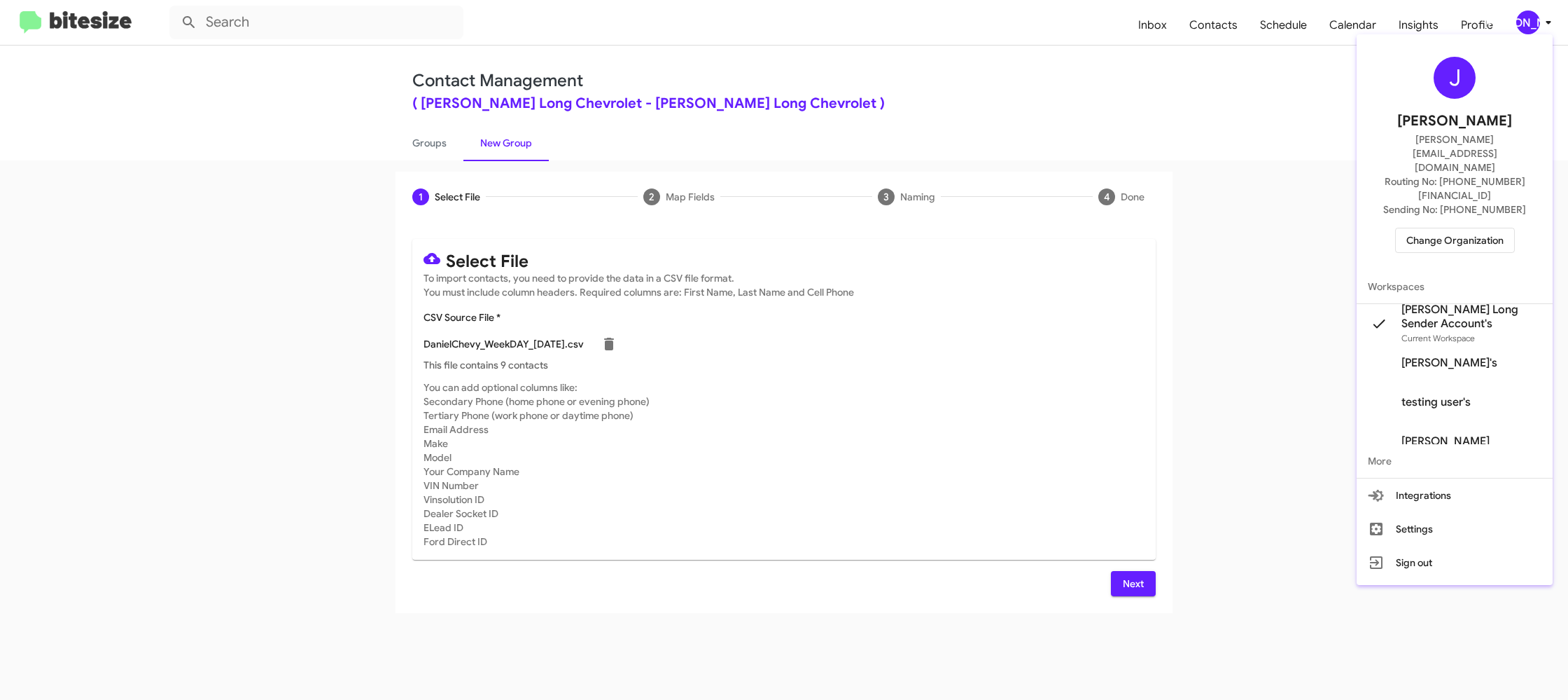
click at [1530, 18] on div at bounding box center [784, 350] width 1568 height 700
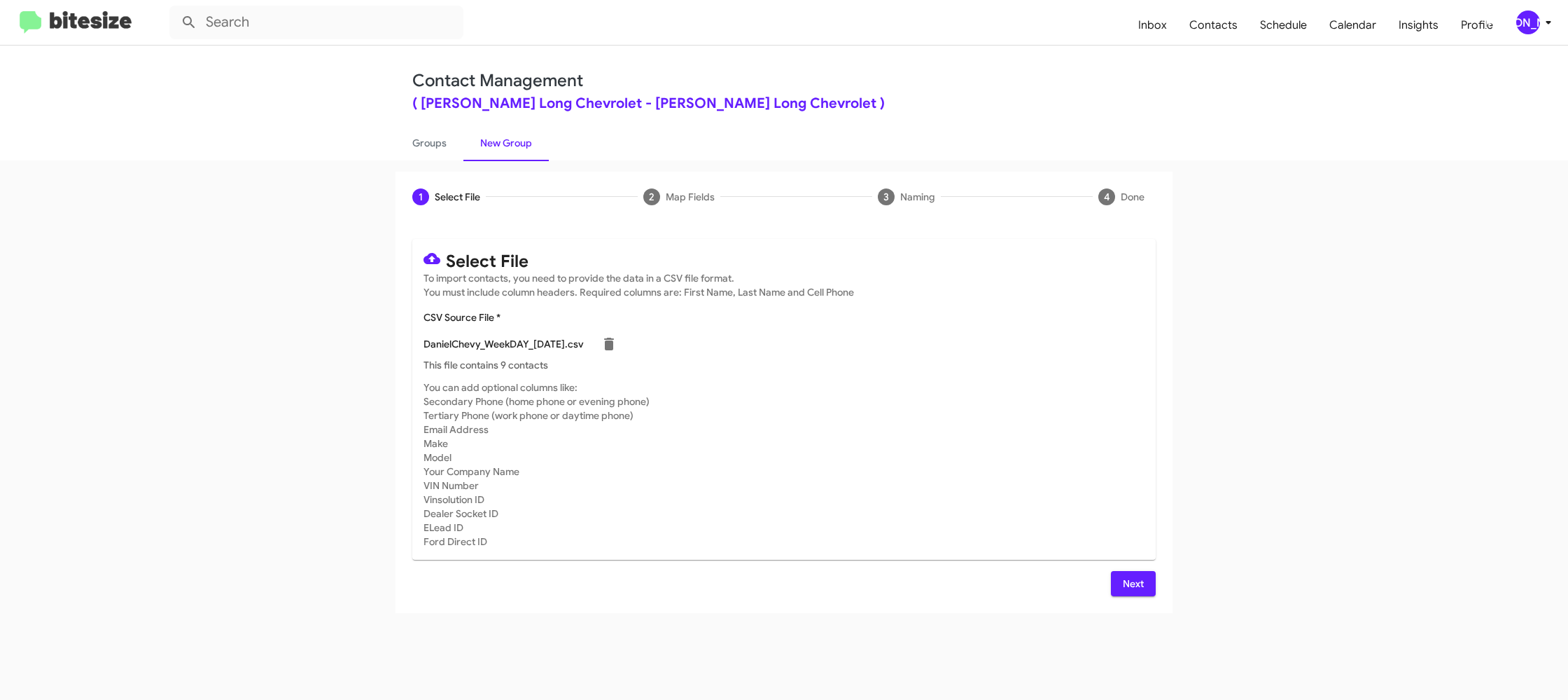
drag, startPoint x: 1129, startPoint y: 583, endPoint x: 1135, endPoint y: 568, distance: 16.2
click at [1127, 582] on span "Next" at bounding box center [1132, 583] width 22 height 25
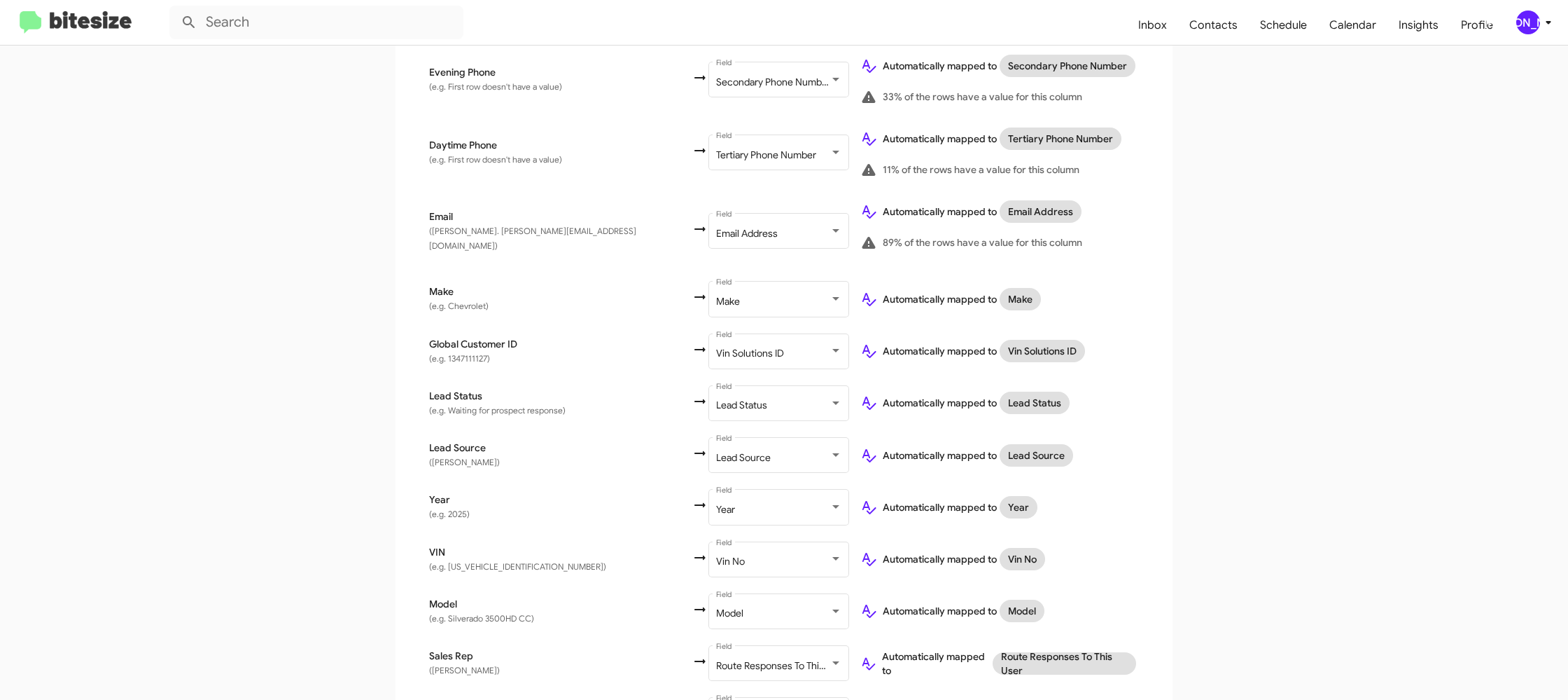
scroll to position [566, 0]
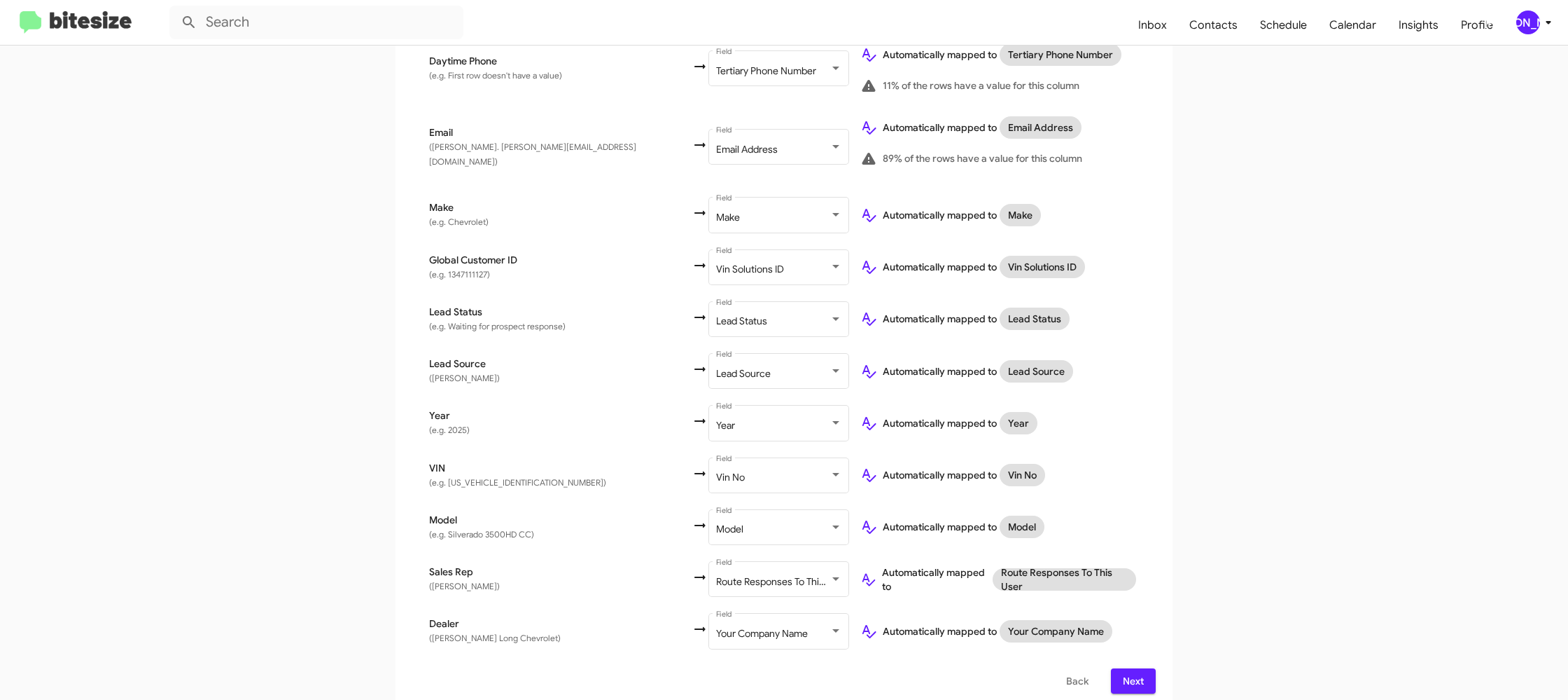
click at [1146, 669] on button "Next" at bounding box center [1133, 681] width 45 height 25
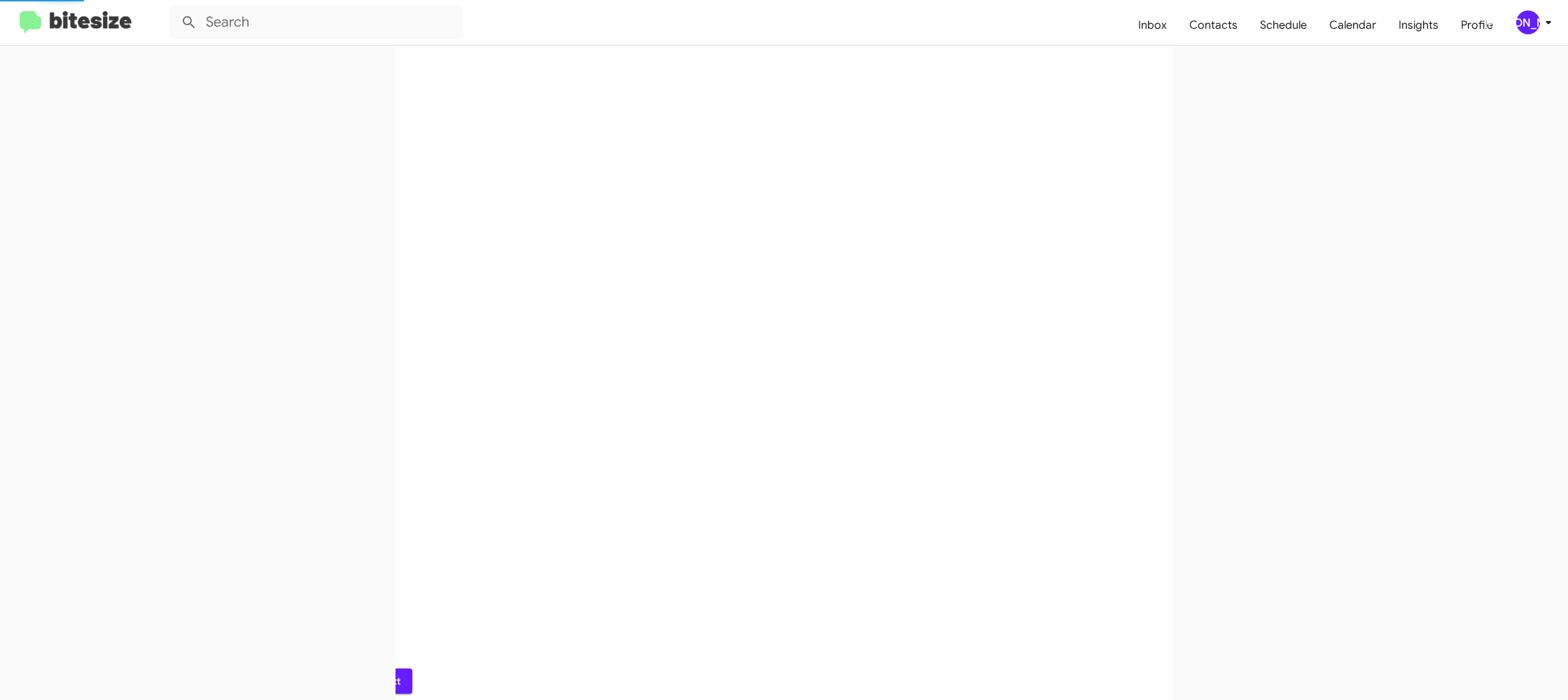
scroll to position [0, 0]
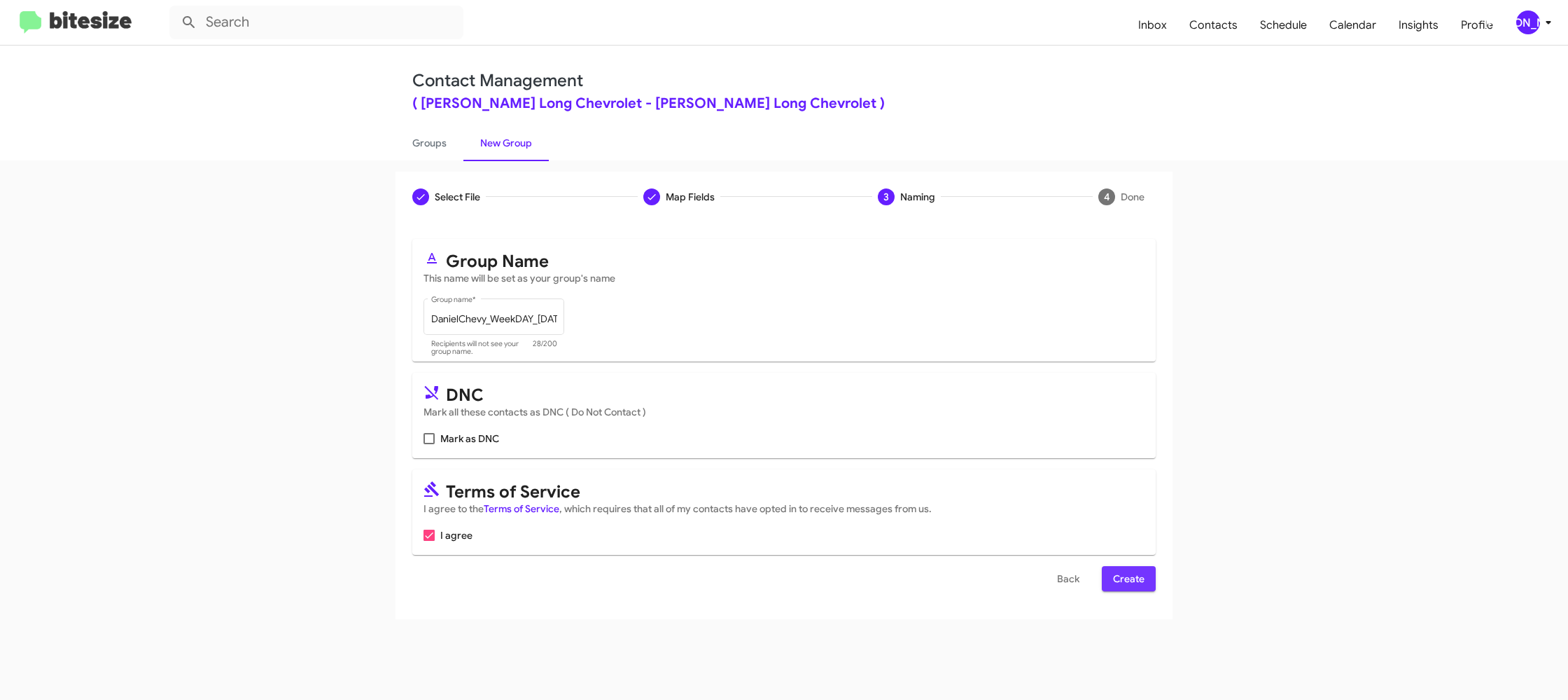
drag, startPoint x: 1133, startPoint y: 585, endPoint x: 1072, endPoint y: 519, distance: 89.9
click at [1132, 585] on span "Create" at bounding box center [1128, 579] width 31 height 25
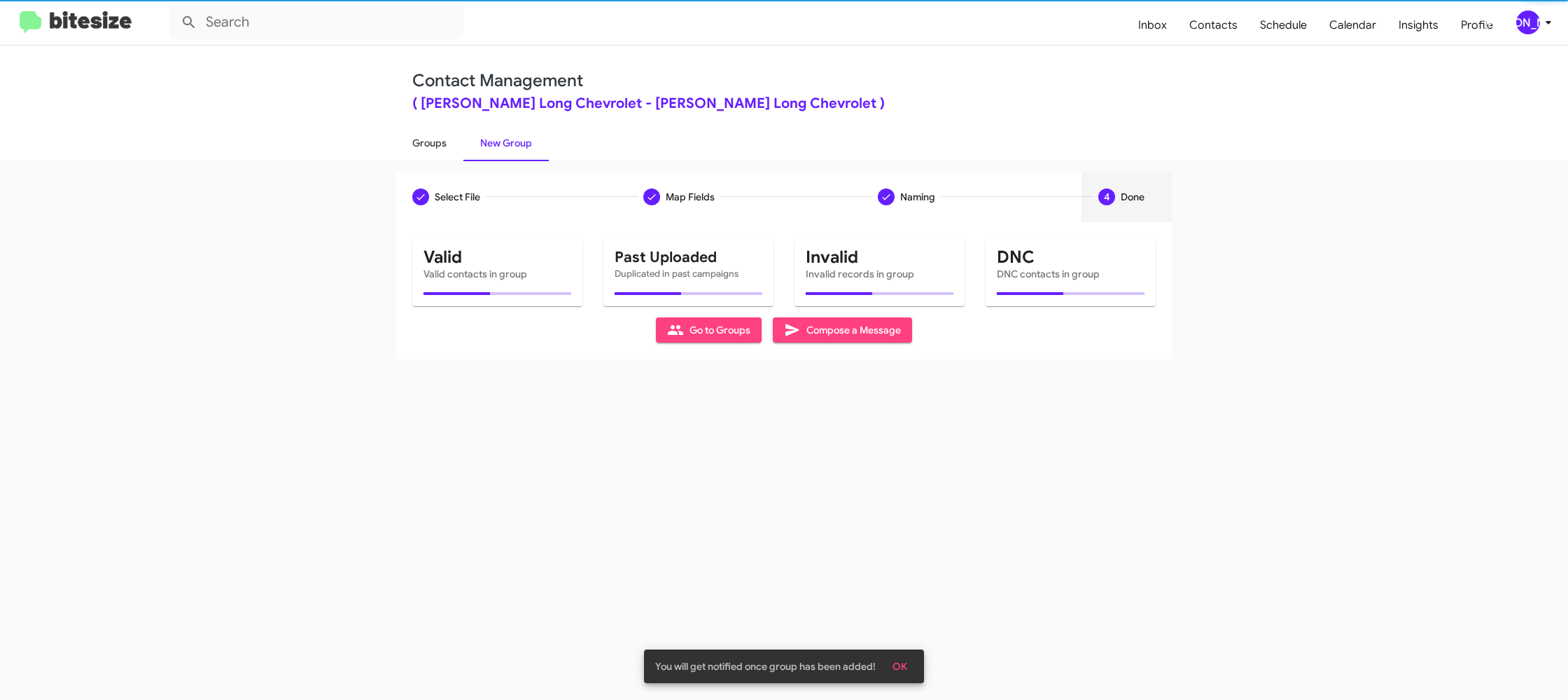
click at [438, 140] on link "Groups" at bounding box center [429, 143] width 68 height 37
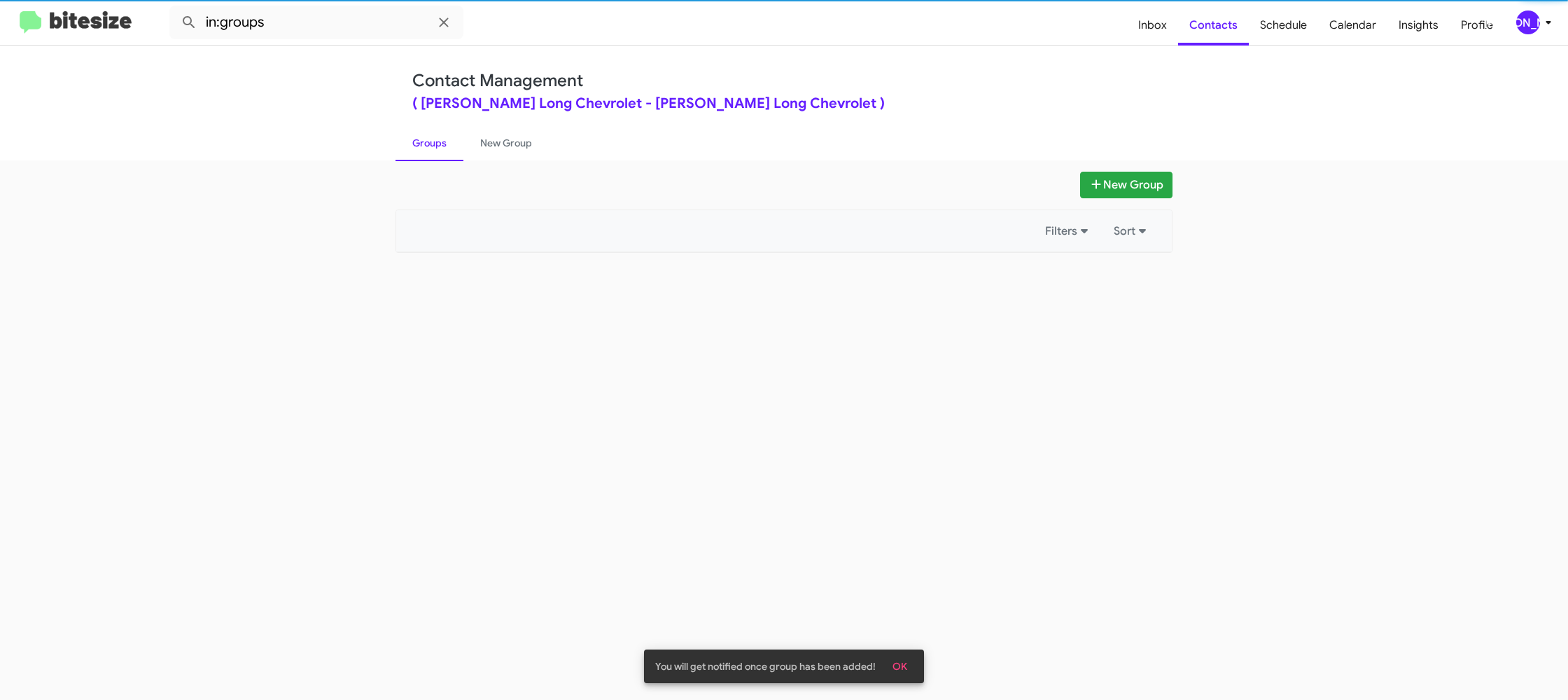
click at [438, 140] on link "Groups" at bounding box center [429, 143] width 68 height 37
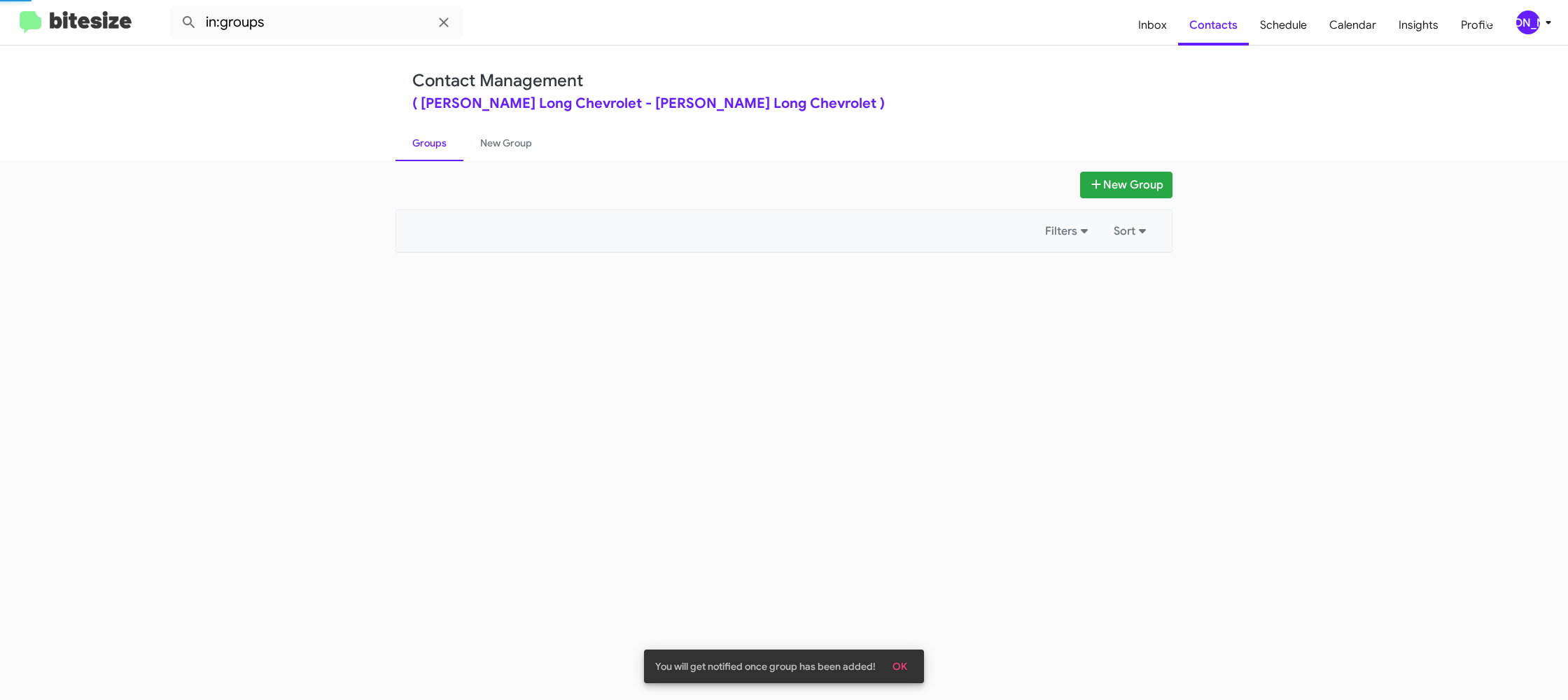
click at [438, 140] on link "Groups" at bounding box center [429, 143] width 68 height 37
drag, startPoint x: 438, startPoint y: 140, endPoint x: 462, endPoint y: 194, distance: 59.1
click at [437, 140] on link "Groups" at bounding box center [429, 143] width 68 height 37
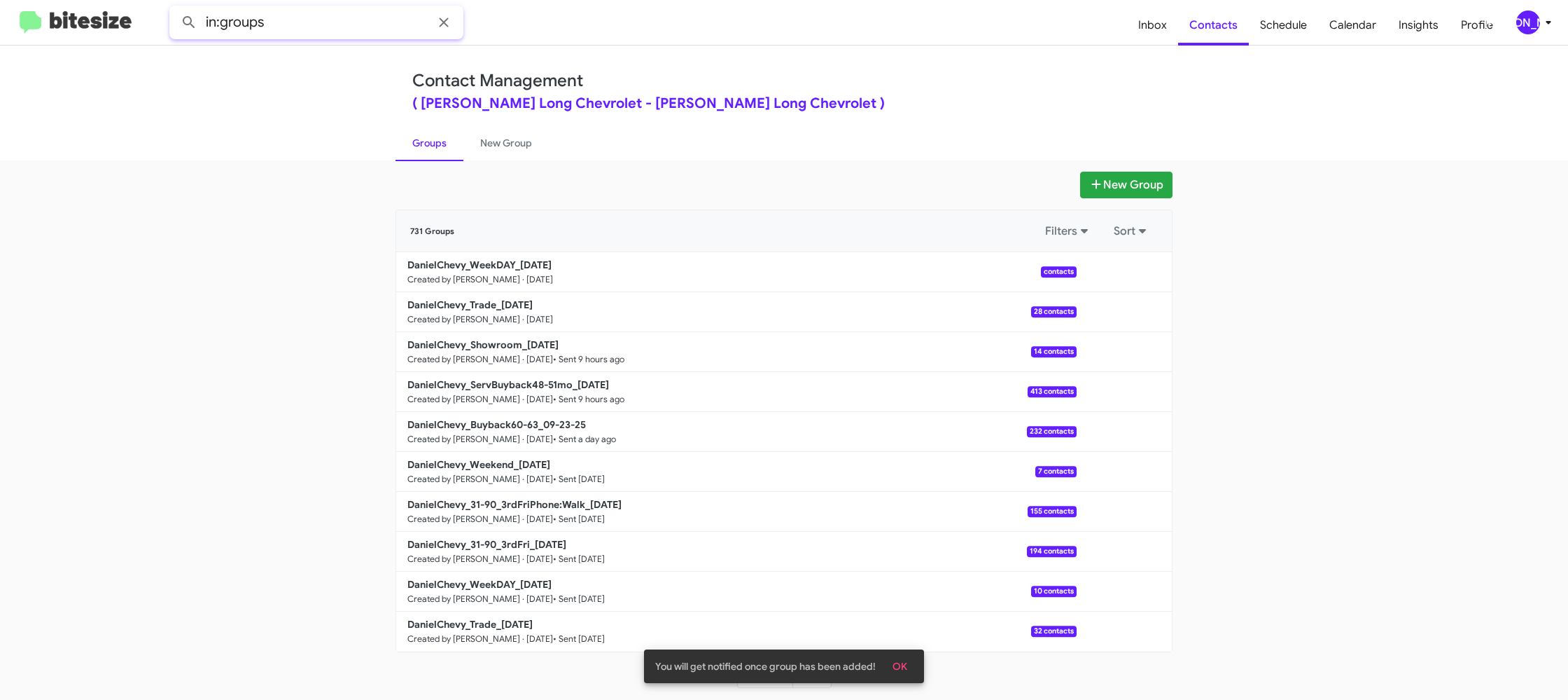
click at [298, 31] on input "in:groups" at bounding box center [316, 22] width 294 height 33
click at [175, 8] on button at bounding box center [189, 22] width 28 height 28
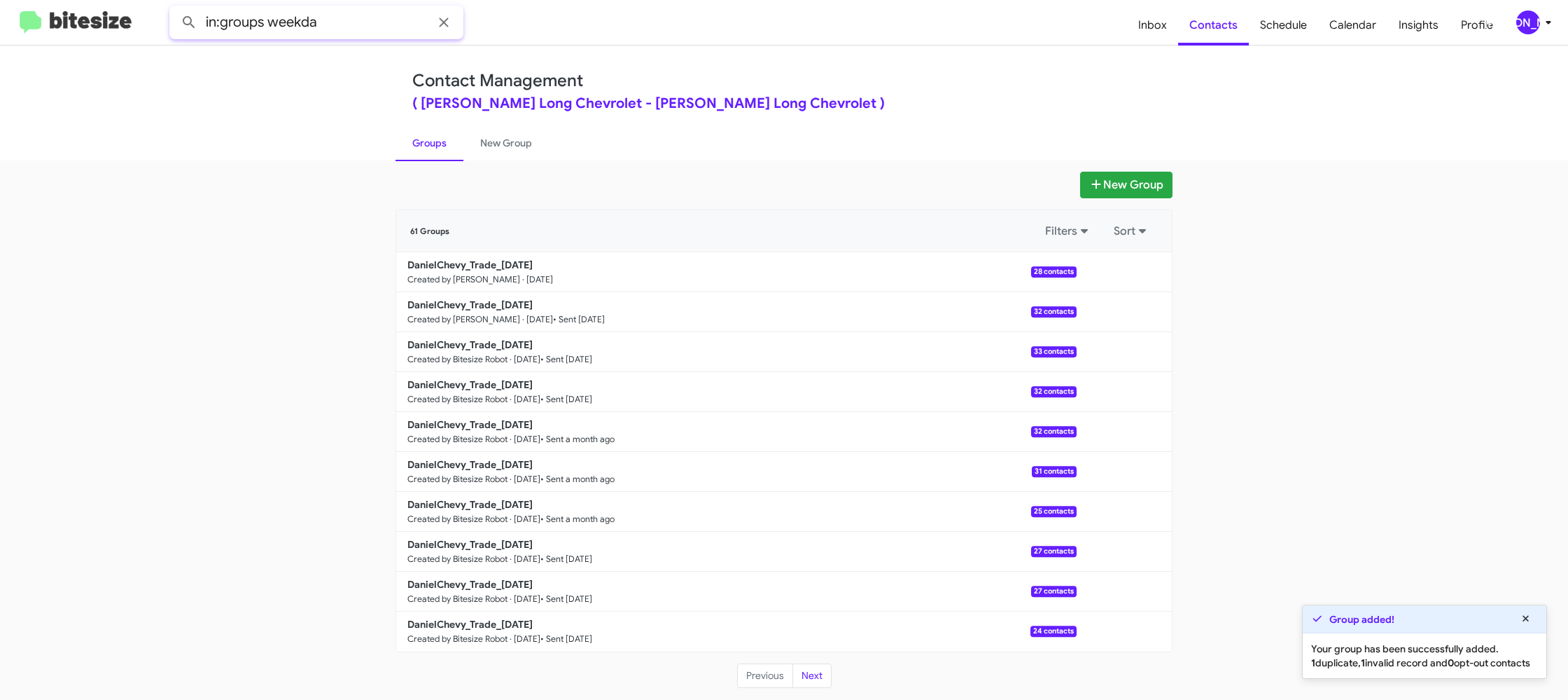
type input "in:groups weekda"
click at [175, 8] on button at bounding box center [189, 22] width 28 height 28
click at [468, 152] on link "New Group" at bounding box center [506, 143] width 85 height 37
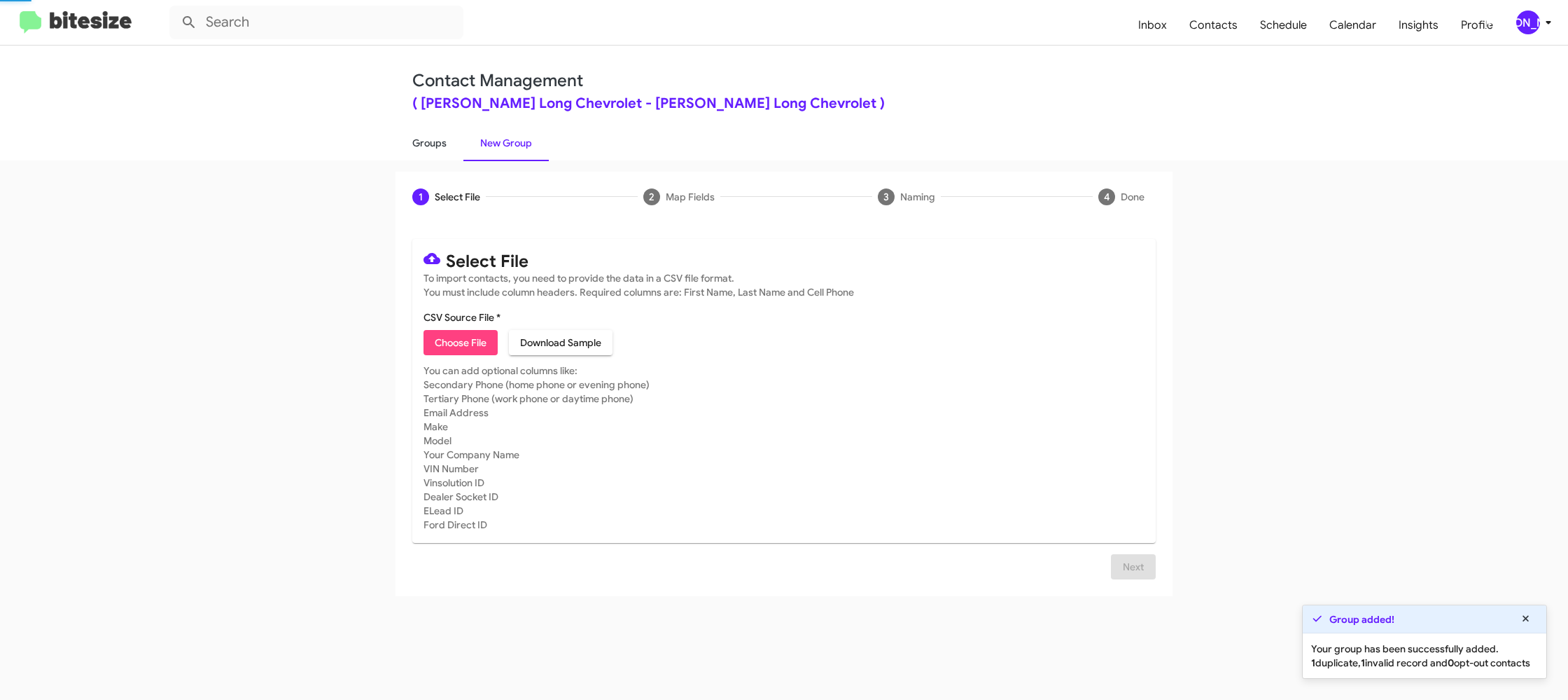
click at [428, 149] on link "Groups" at bounding box center [429, 143] width 68 height 37
type input "in:groups"
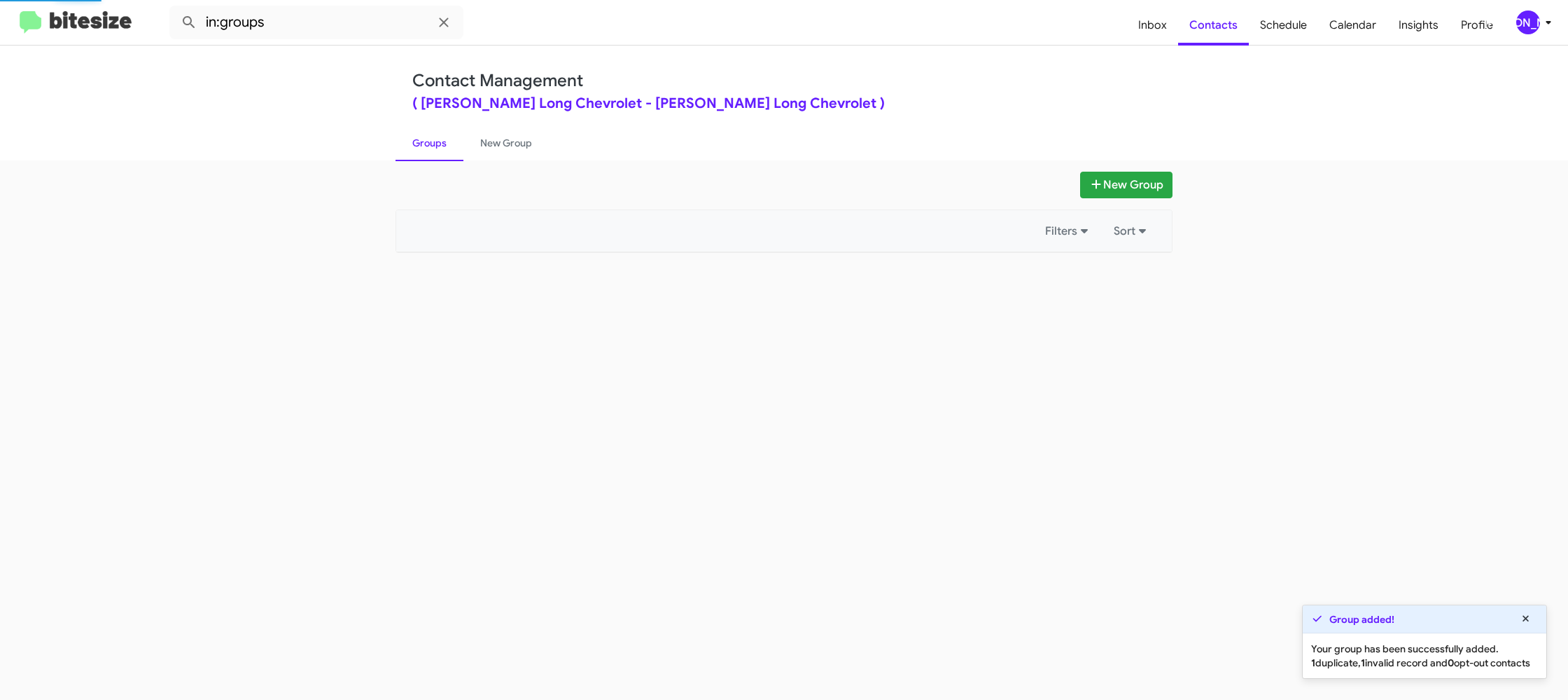
click at [429, 149] on link "Groups" at bounding box center [429, 143] width 68 height 37
drag, startPoint x: 429, startPoint y: 149, endPoint x: 753, endPoint y: 215, distance: 330.7
click at [450, 148] on link "Groups" at bounding box center [429, 143] width 68 height 37
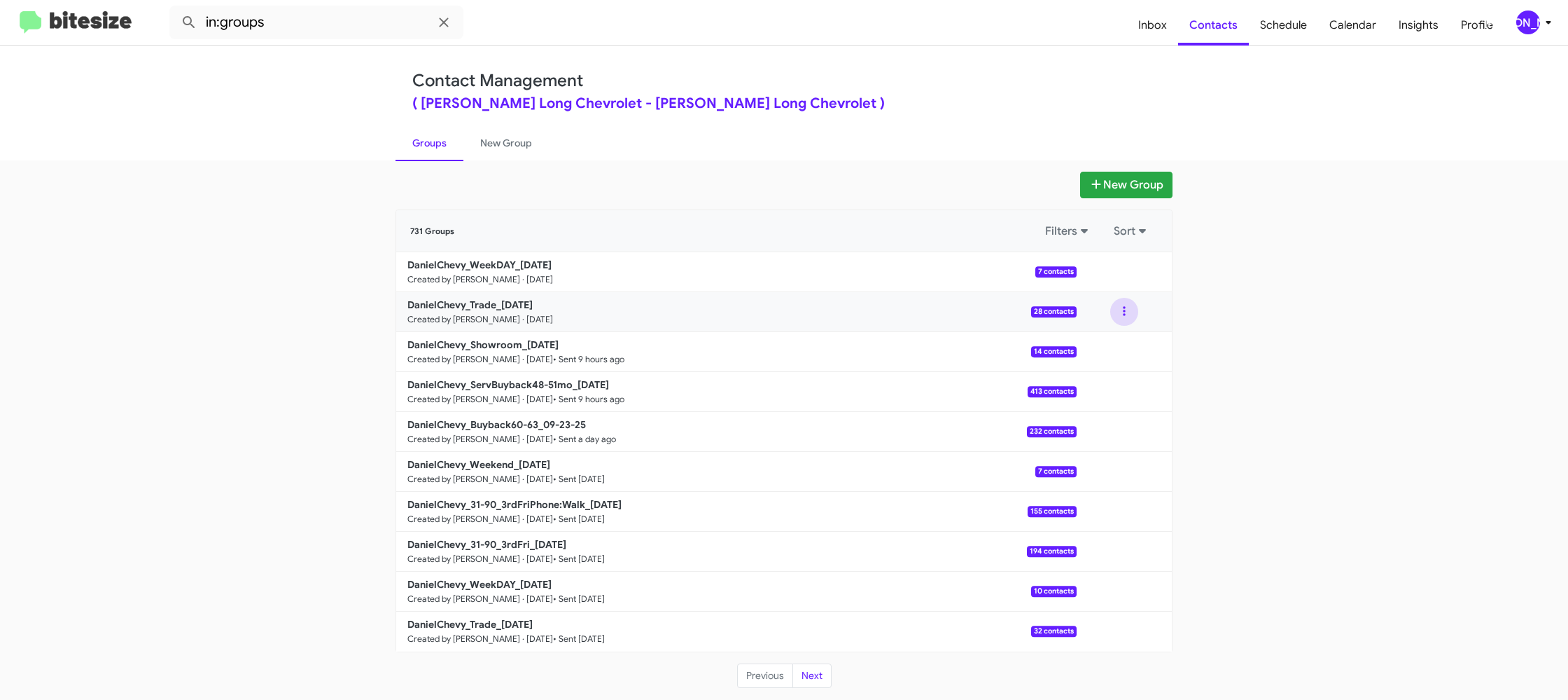
click at [1132, 323] on div at bounding box center [1123, 311] width 28 height 28
click at [1125, 325] on button at bounding box center [1123, 311] width 28 height 28
click at [1112, 348] on button "View contacts" at bounding box center [1082, 349] width 112 height 33
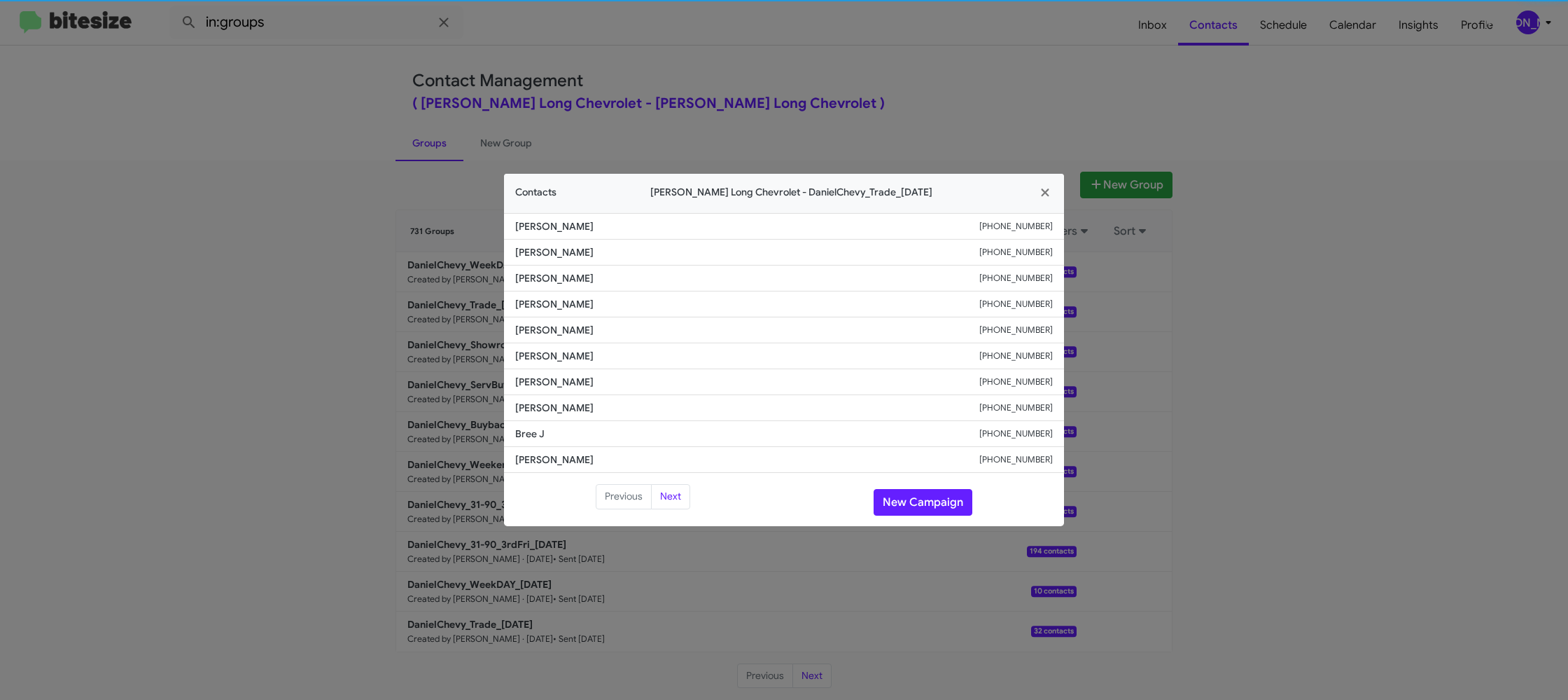
click at [540, 358] on span "Randy Vigil" at bounding box center [747, 356] width 464 height 14
drag, startPoint x: 540, startPoint y: 358, endPoint x: 551, endPoint y: 351, distance: 13.0
click at [539, 355] on span "Randy Vigil" at bounding box center [747, 356] width 464 height 14
copy span "Randy Vigil"
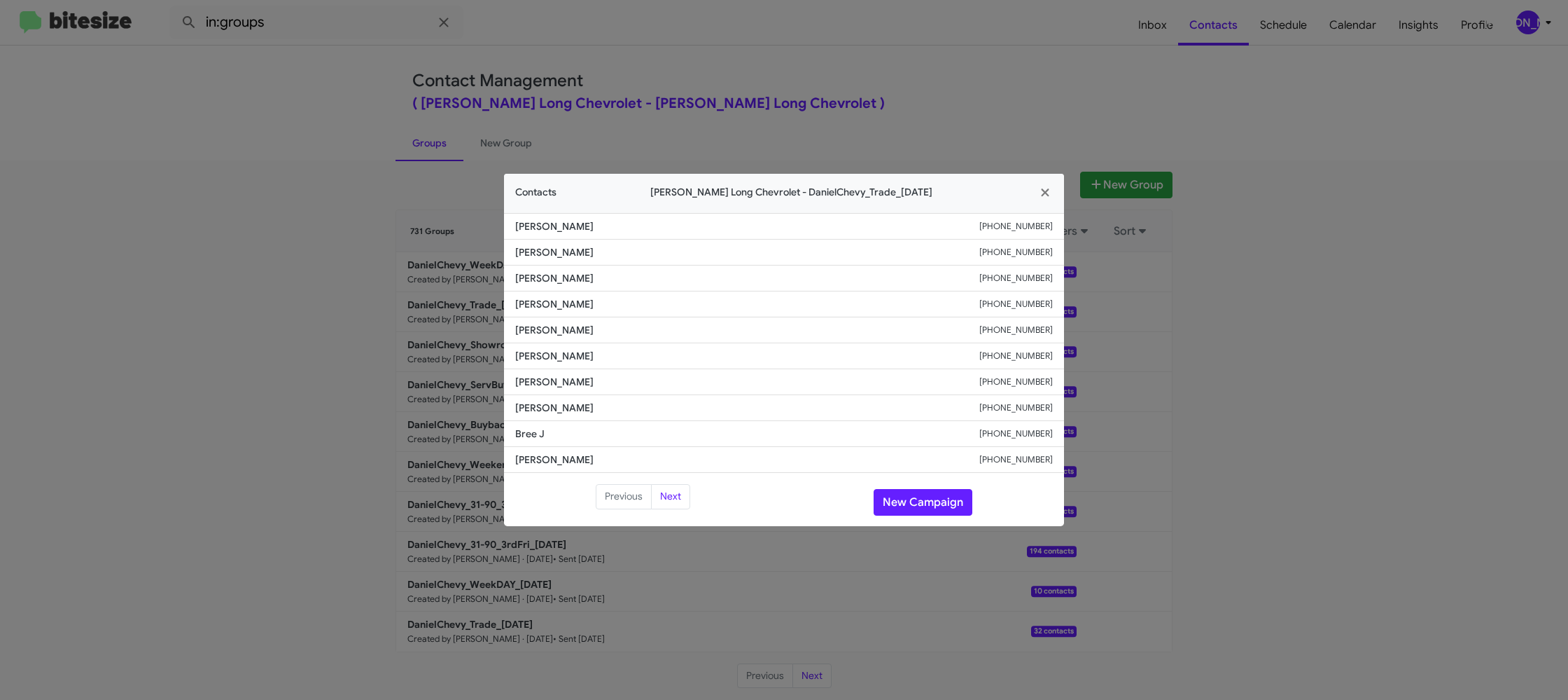
drag, startPoint x: 840, startPoint y: 61, endPoint x: 1074, endPoint y: 216, distance: 280.7
click at [840, 61] on modal-container "Contacts Daniels Long Chevrolet - DanielChevy_Trade_09-25-25 Lavern Stenzel +17…" at bounding box center [784, 350] width 1568 height 700
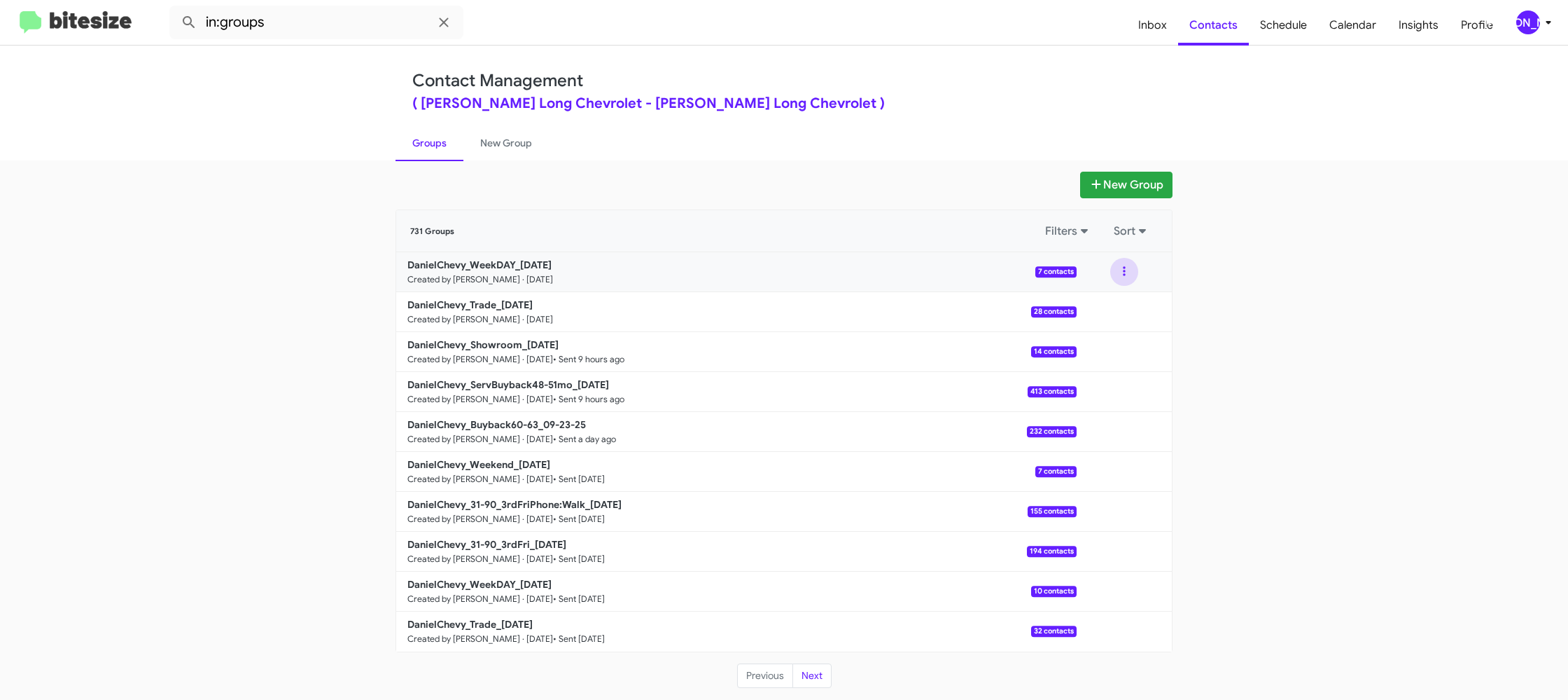
click at [1122, 275] on button at bounding box center [1123, 271] width 28 height 28
click at [1101, 307] on button "View contacts" at bounding box center [1082, 309] width 112 height 33
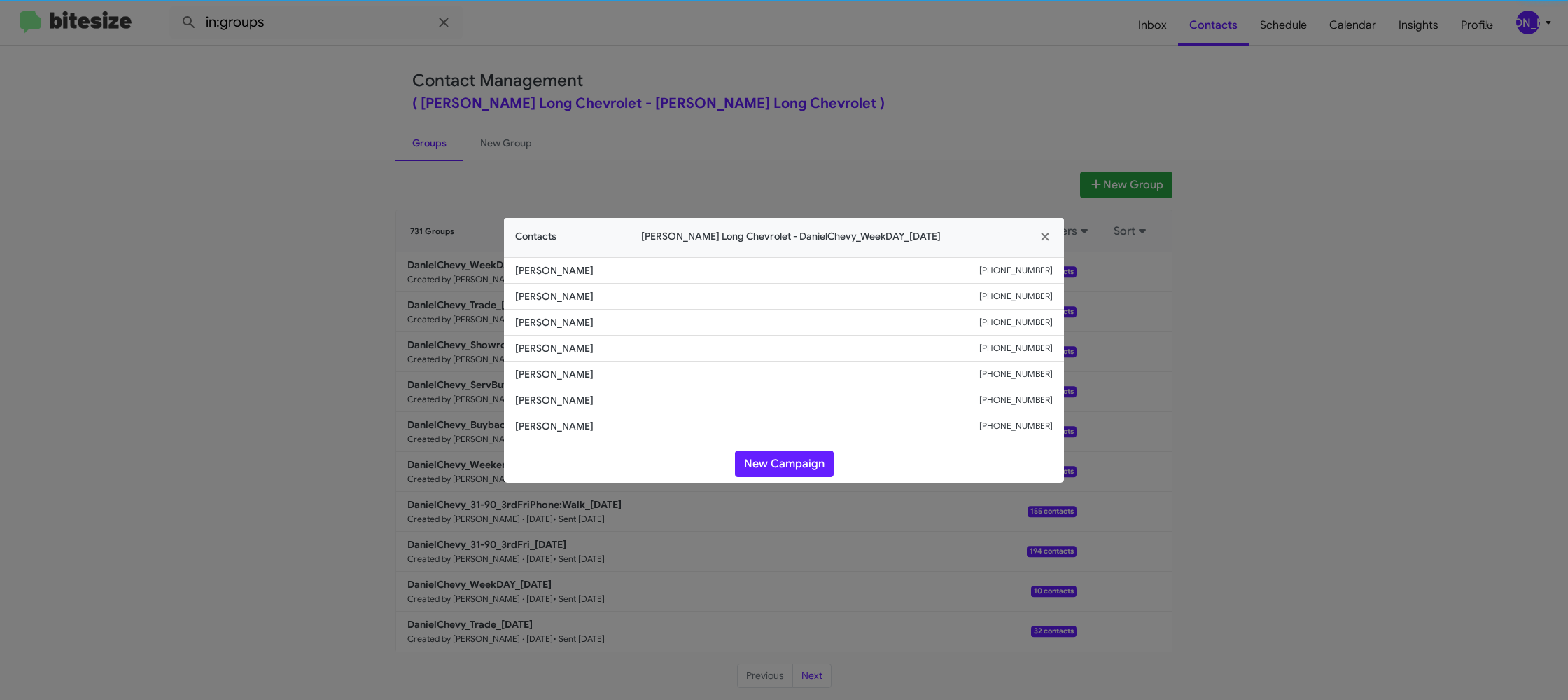
click at [558, 350] on span "Tj Devoe" at bounding box center [747, 349] width 464 height 14
copy span "Tj Devoe"
drag, startPoint x: 374, startPoint y: 224, endPoint x: 459, endPoint y: 274, distance: 98.6
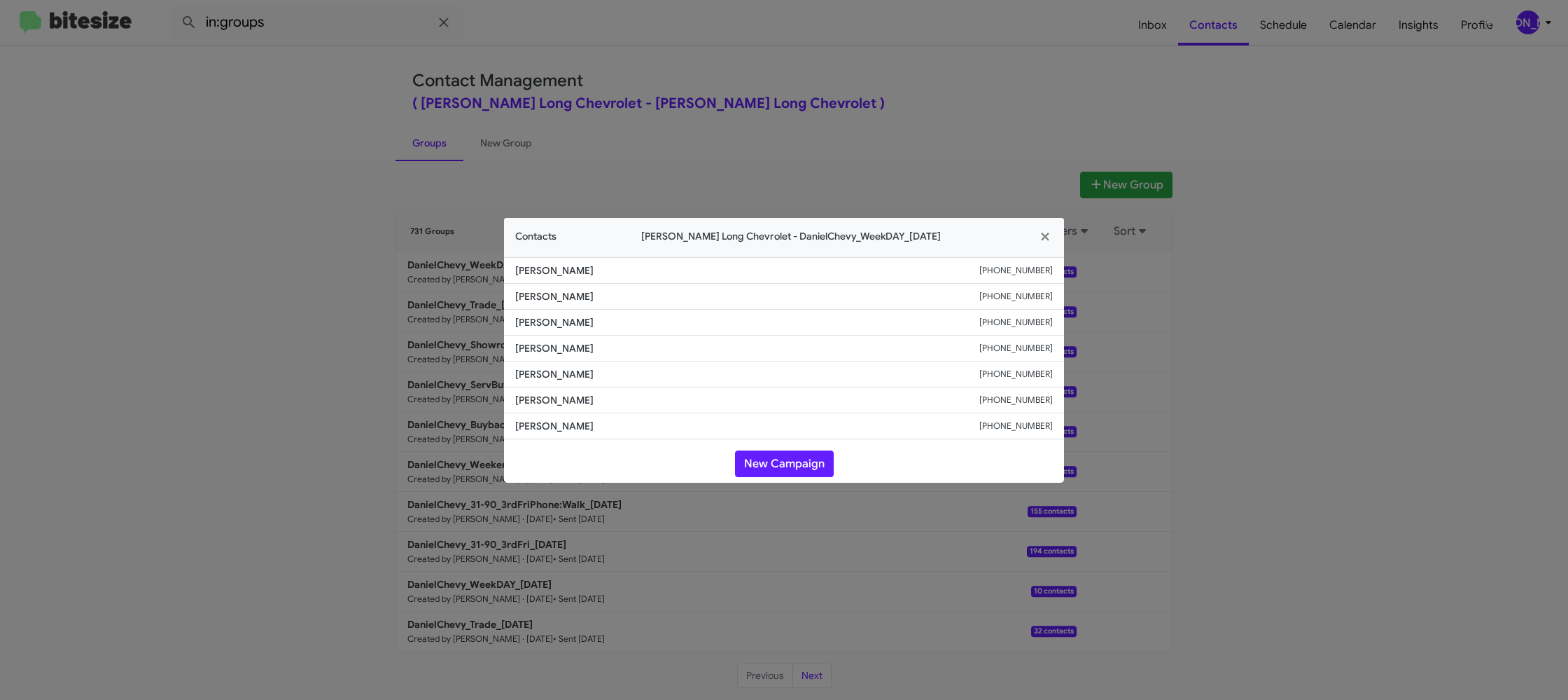
click at [380, 230] on modal-container "Contacts Daniels Long Chevrolet - DanielChevy_WeekDAY_09-25-25 Kash Dirschl +13…" at bounding box center [784, 350] width 1568 height 700
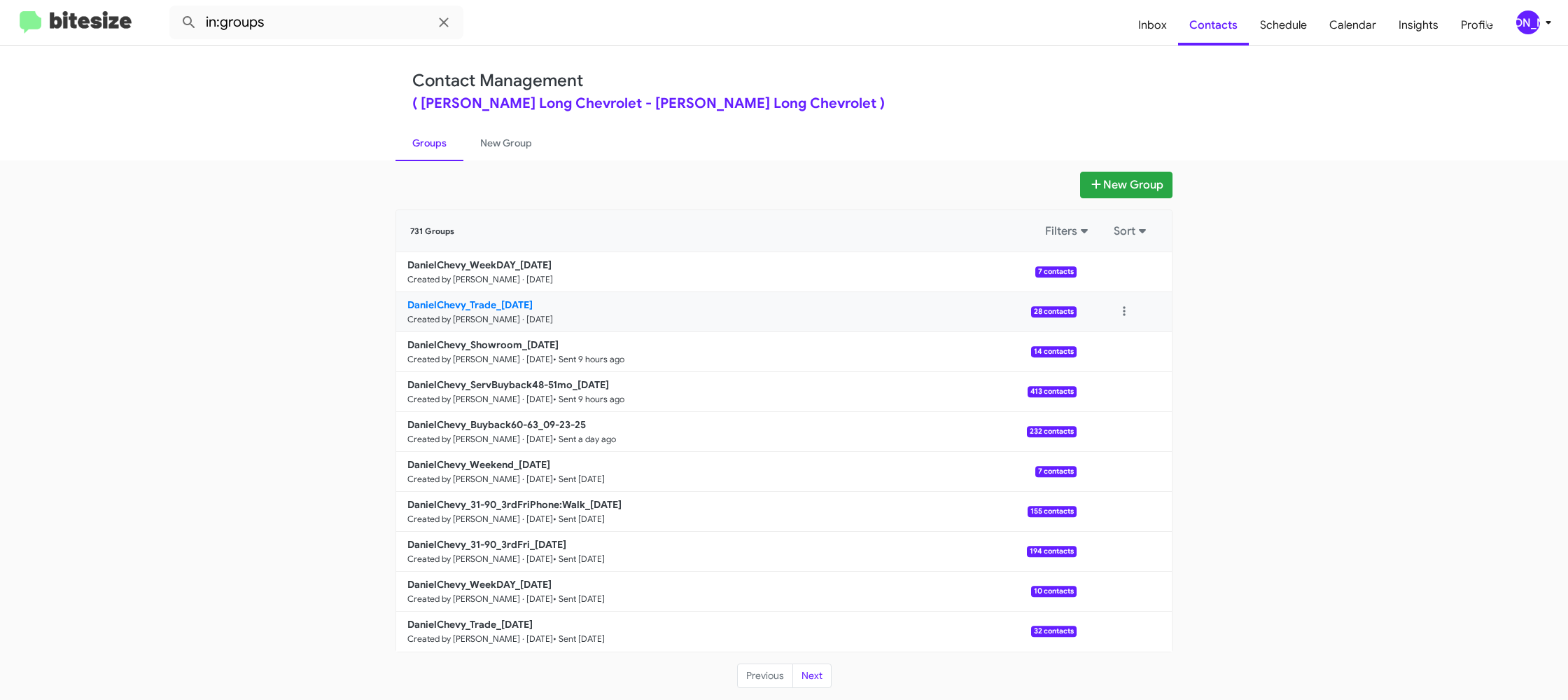
click at [486, 301] on b "DanielChevy_Trade_09-25-25" at bounding box center [471, 305] width 126 height 13
drag, startPoint x: 486, startPoint y: 301, endPoint x: 392, endPoint y: 152, distance: 176.2
click at [483, 297] on p "DanielChevy_Trade_09-25-25" at bounding box center [736, 305] width 658 height 14
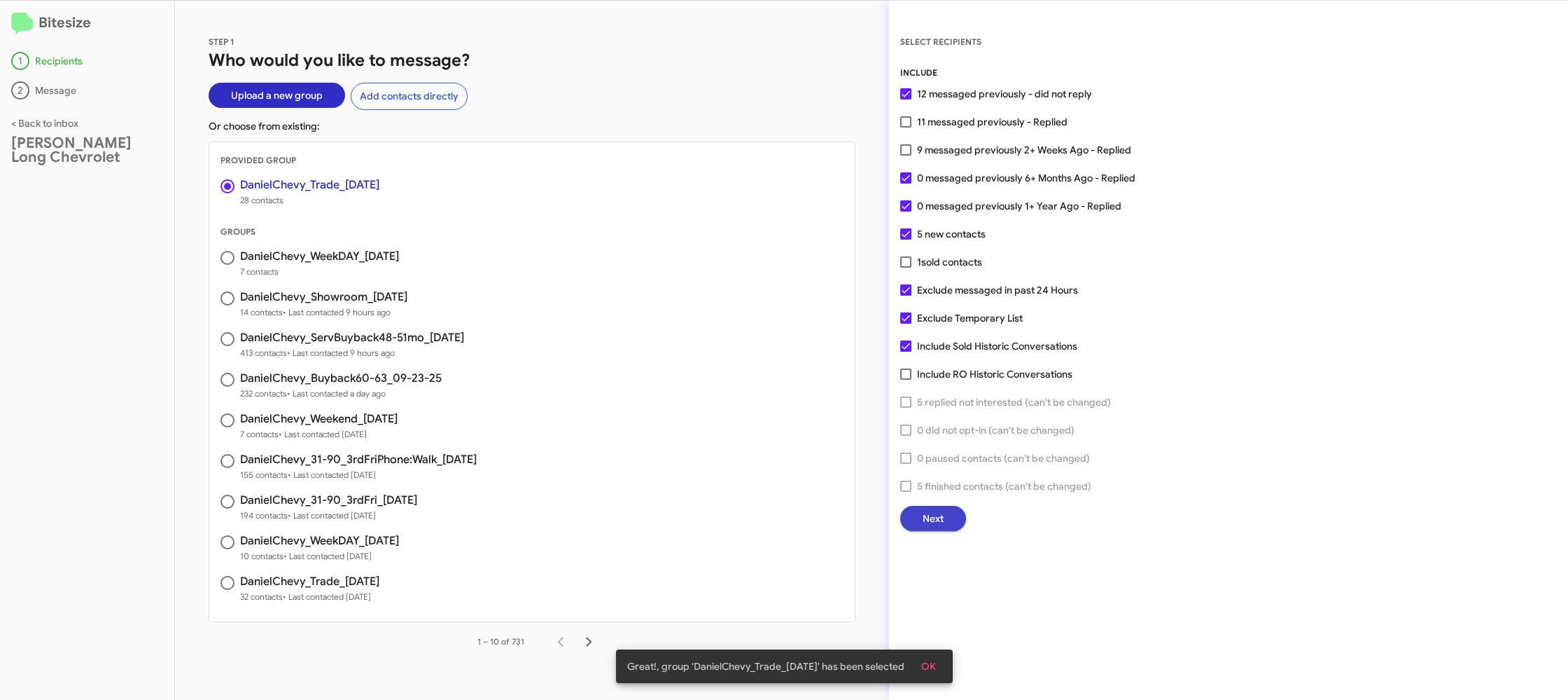
click at [912, 518] on button "Next" at bounding box center [932, 518] width 66 height 25
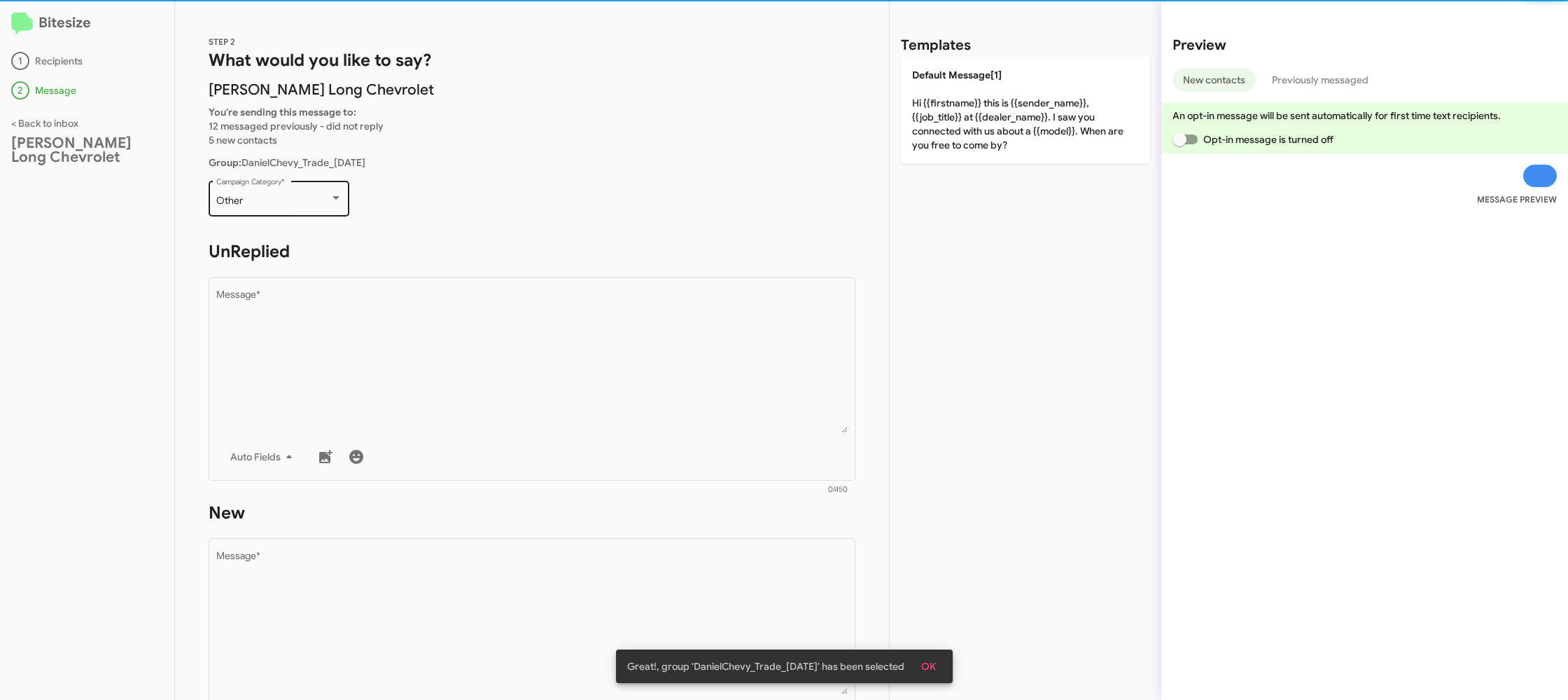
click at [341, 206] on div "Other Campaign Category *" at bounding box center [278, 197] width 141 height 39
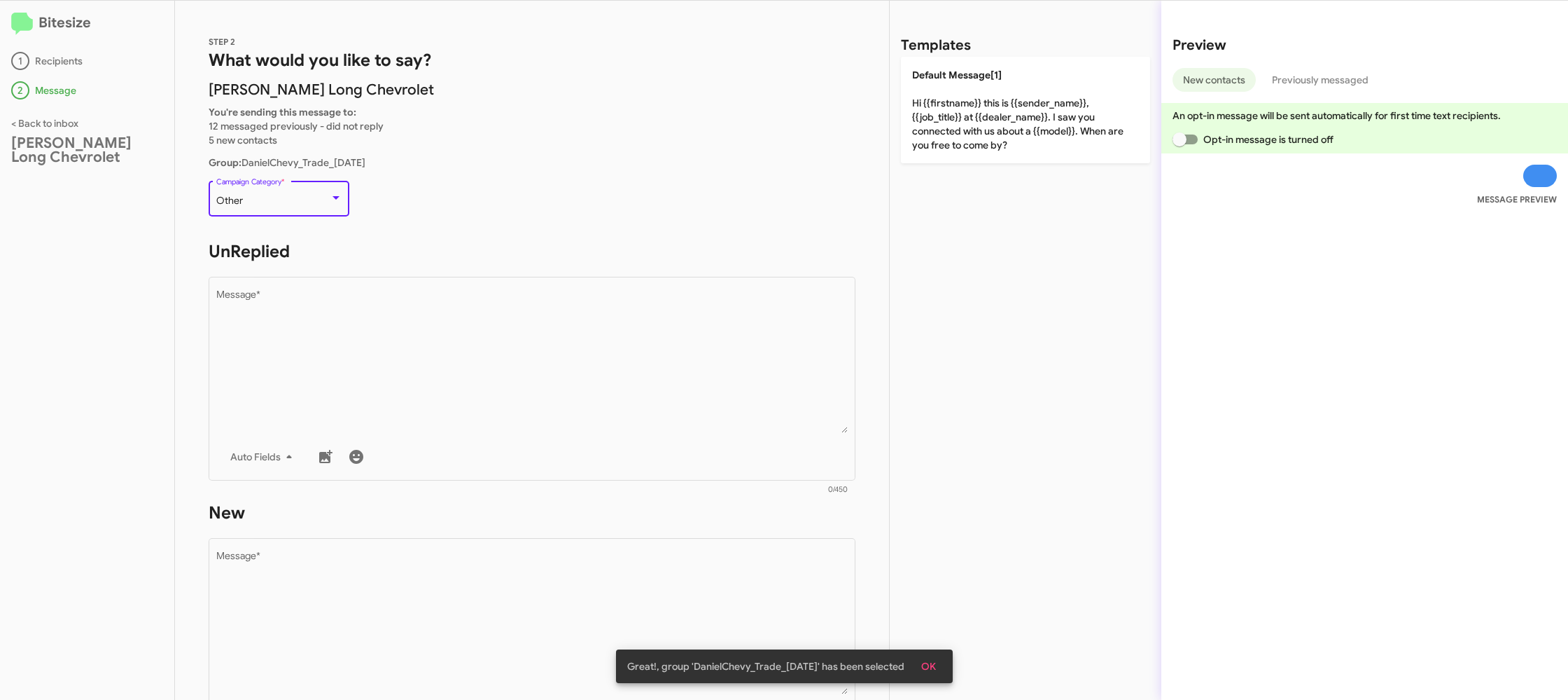
scroll to position [497, 0]
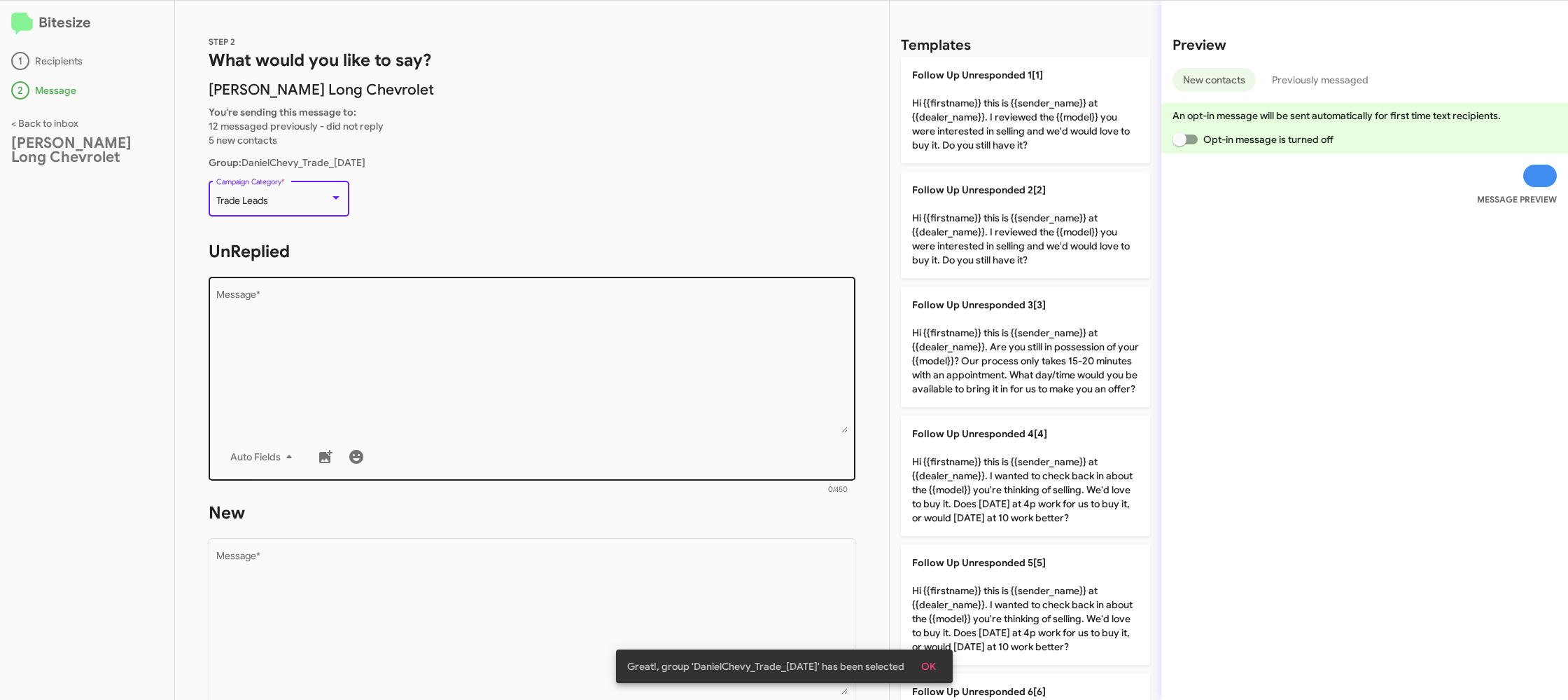
click at [540, 369] on textarea "Message *" at bounding box center [533, 361] width 632 height 143
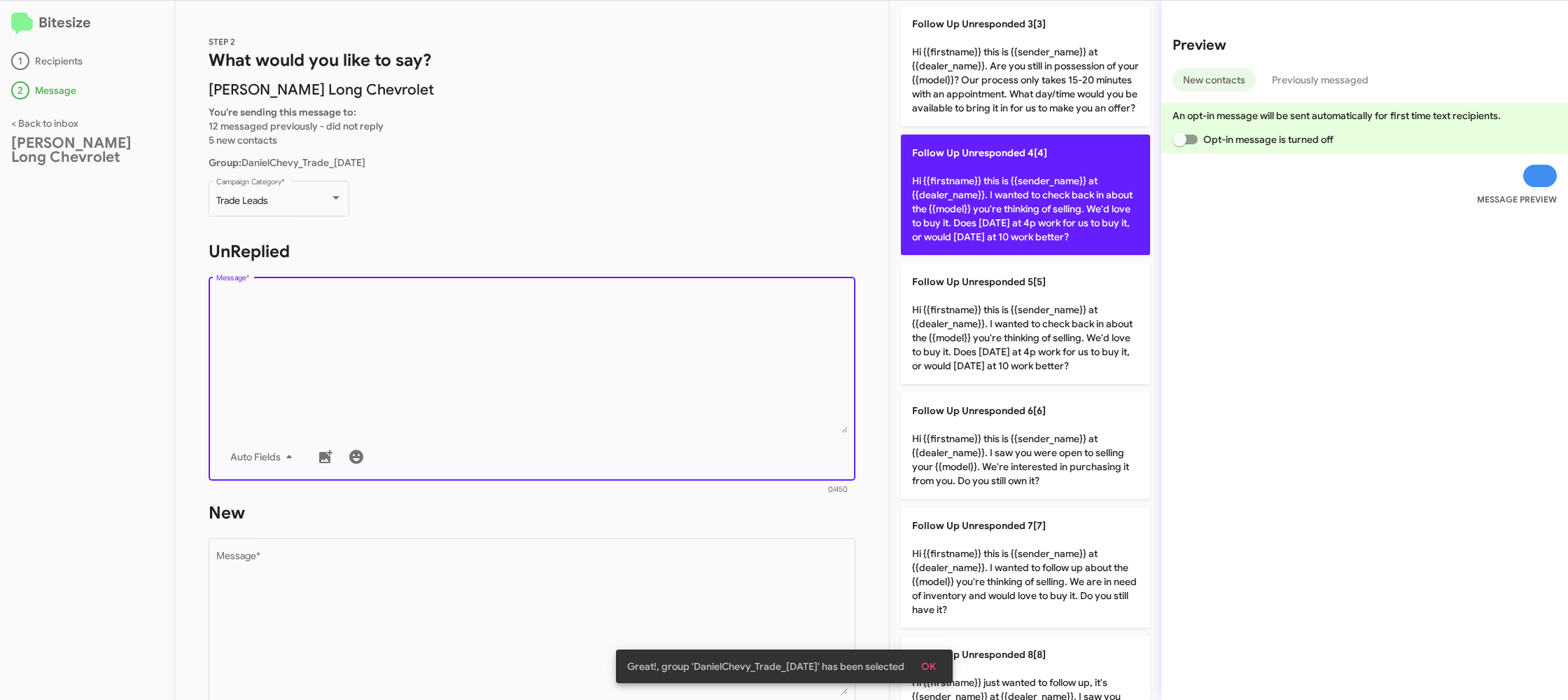
scroll to position [576, 0]
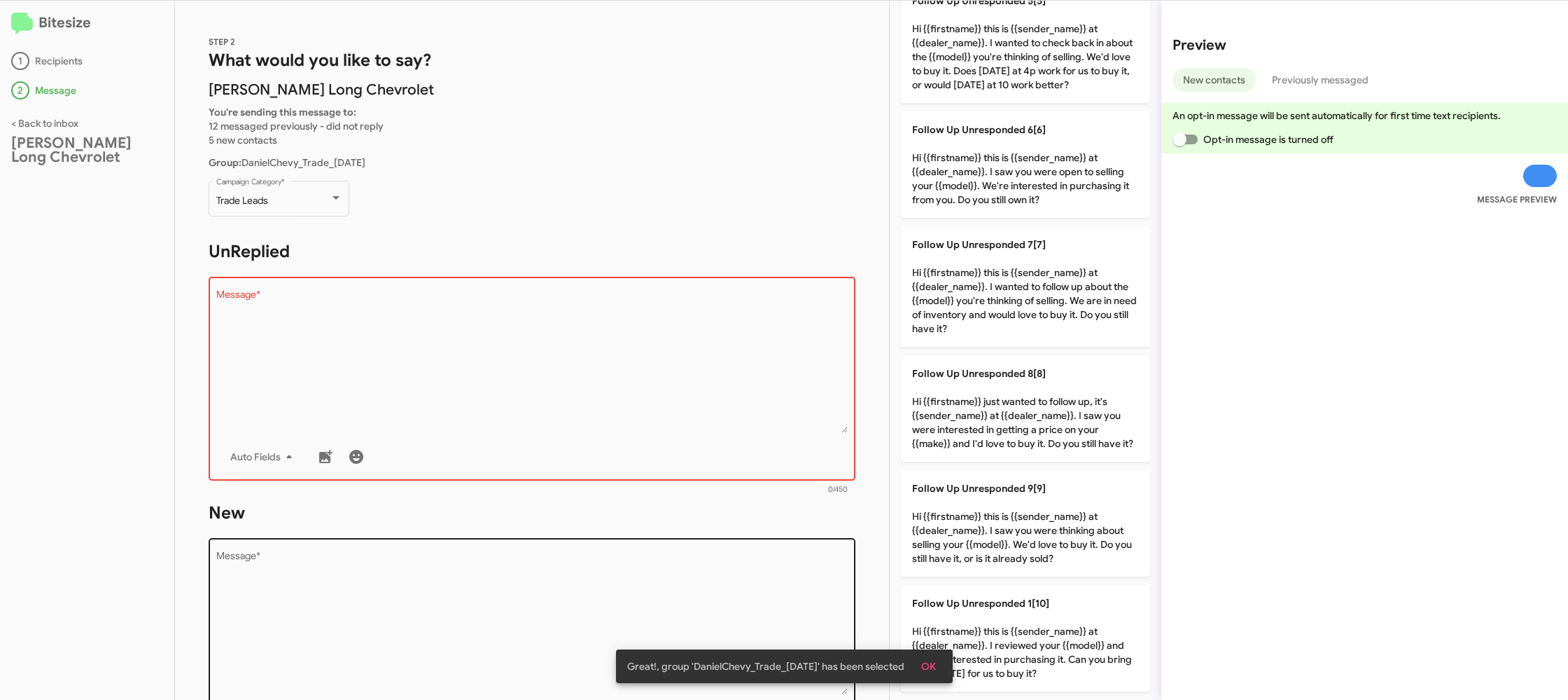
drag, startPoint x: 1051, startPoint y: 423, endPoint x: 832, endPoint y: 568, distance: 262.7
click at [1047, 424] on p "Follow Up Unresponded 8[8] Hi {{firstname}} just wanted to follow up, it's {{se…" at bounding box center [1025, 408] width 249 height 106
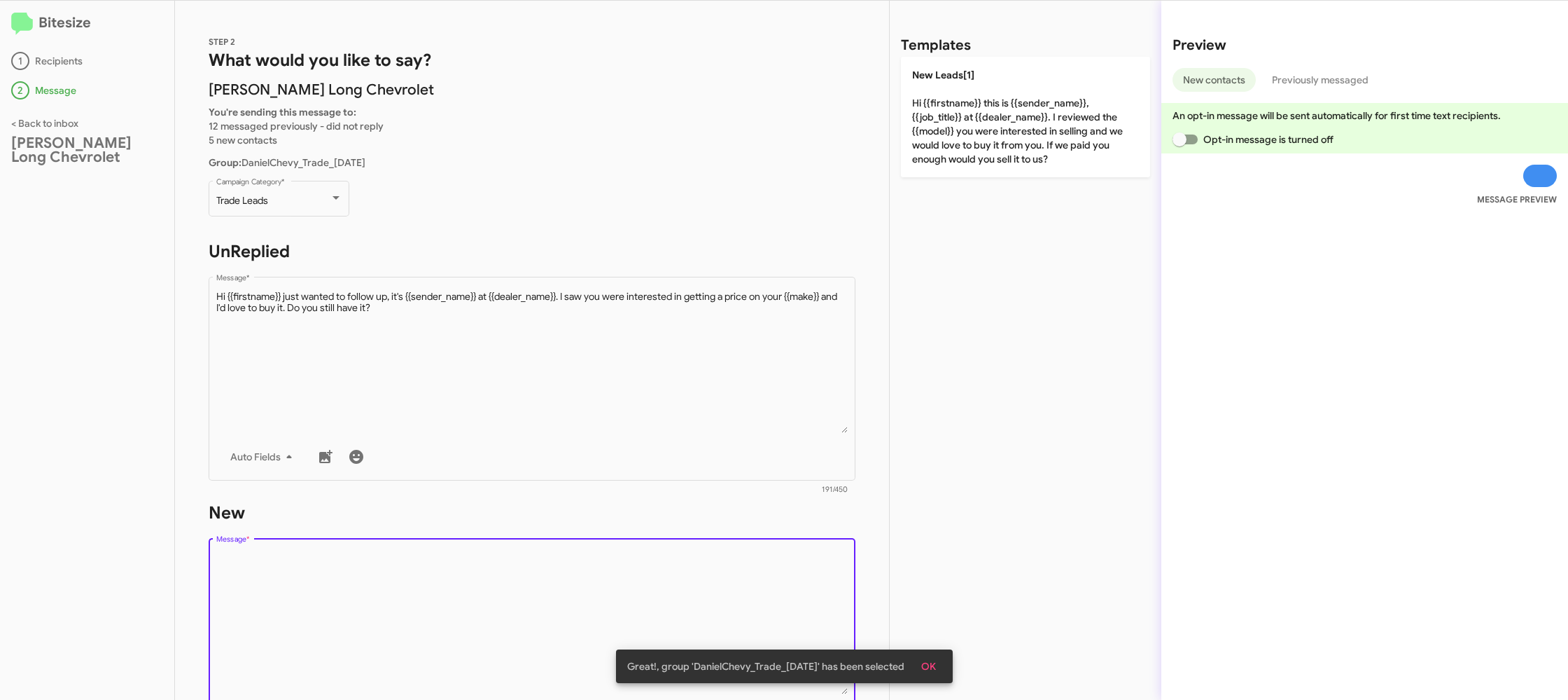
click at [744, 580] on textarea "Message *" at bounding box center [533, 622] width 632 height 143
click at [739, 580] on textarea "Message *" at bounding box center [533, 622] width 632 height 143
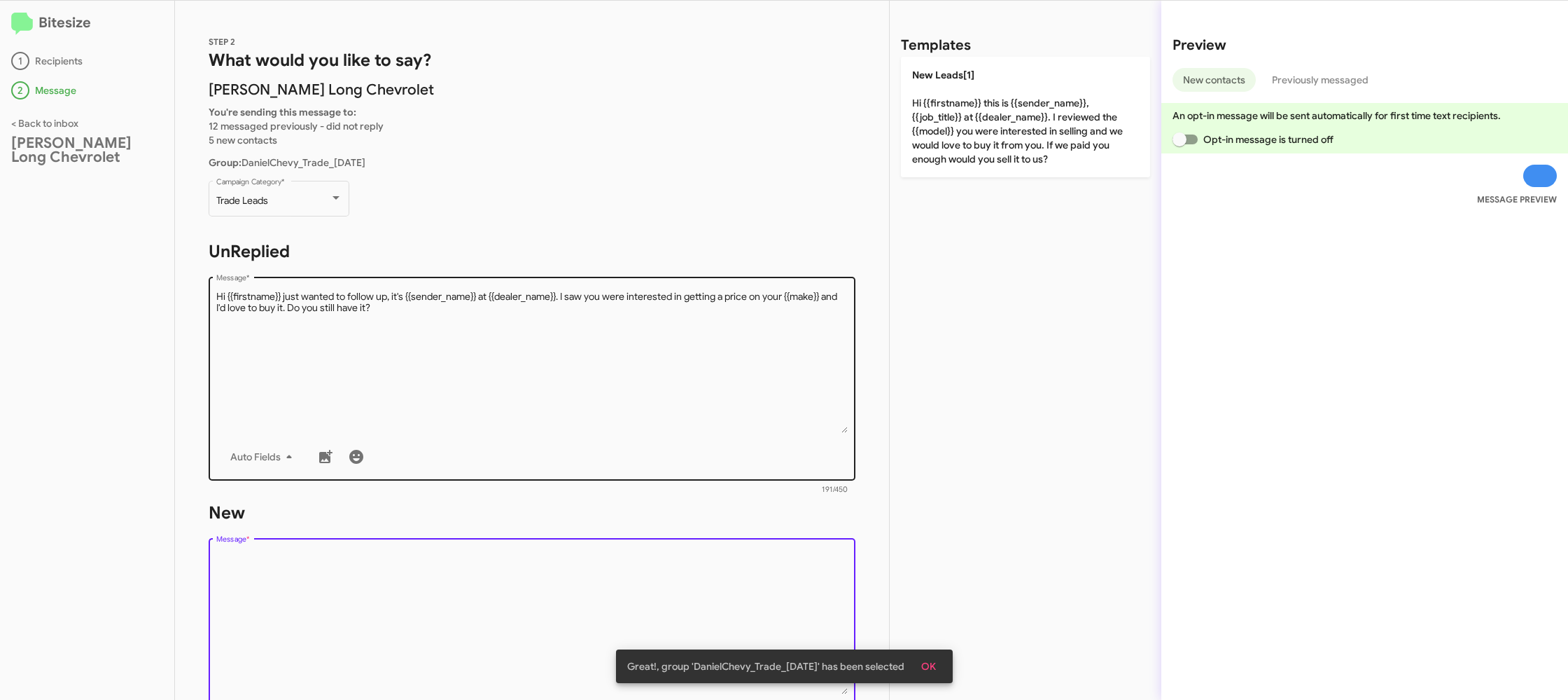
drag, startPoint x: 739, startPoint y: 580, endPoint x: 829, endPoint y: 416, distance: 187.1
click at [739, 575] on textarea "Message *" at bounding box center [533, 622] width 632 height 143
click at [839, 405] on textarea "Message *" at bounding box center [533, 361] width 632 height 143
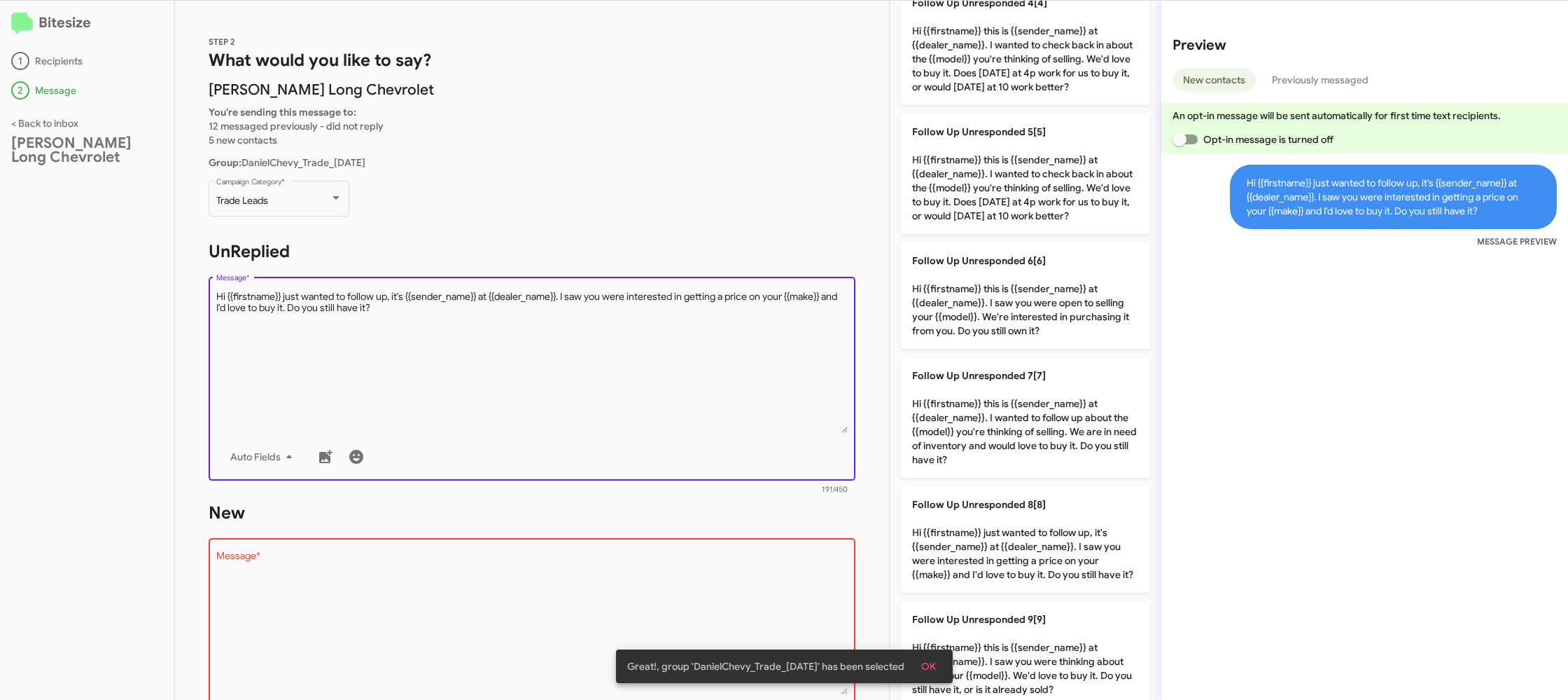
scroll to position [576, 0]
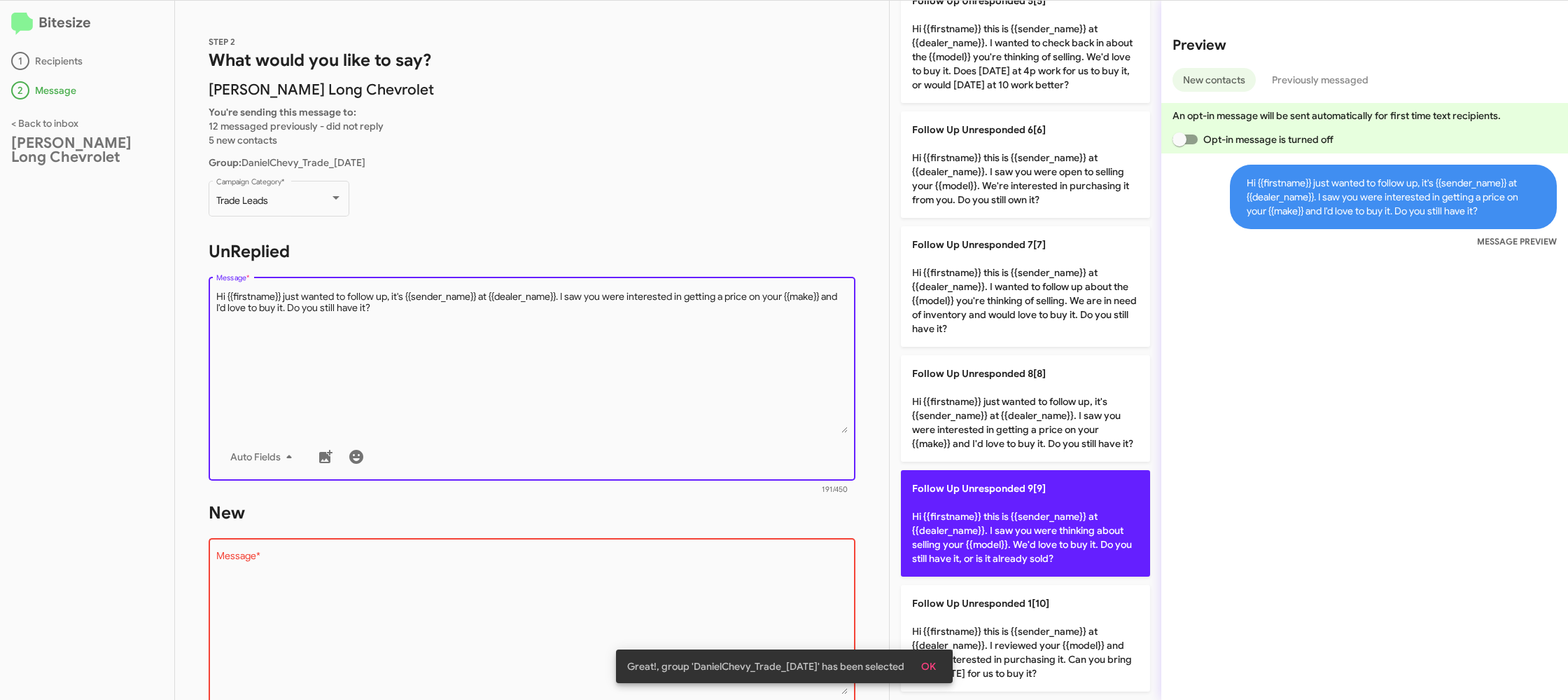
drag, startPoint x: 1032, startPoint y: 518, endPoint x: 974, endPoint y: 538, distance: 61.4
click at [1017, 523] on p "Follow Up Unresponded 9[9] Hi {{firstname}} this is {{sender_name}} at {{dealer…" at bounding box center [1025, 523] width 249 height 106
type textarea "Hi {{firstname}} this is {{sender_name}} at {{dealer_name}}. I saw you were thi…"
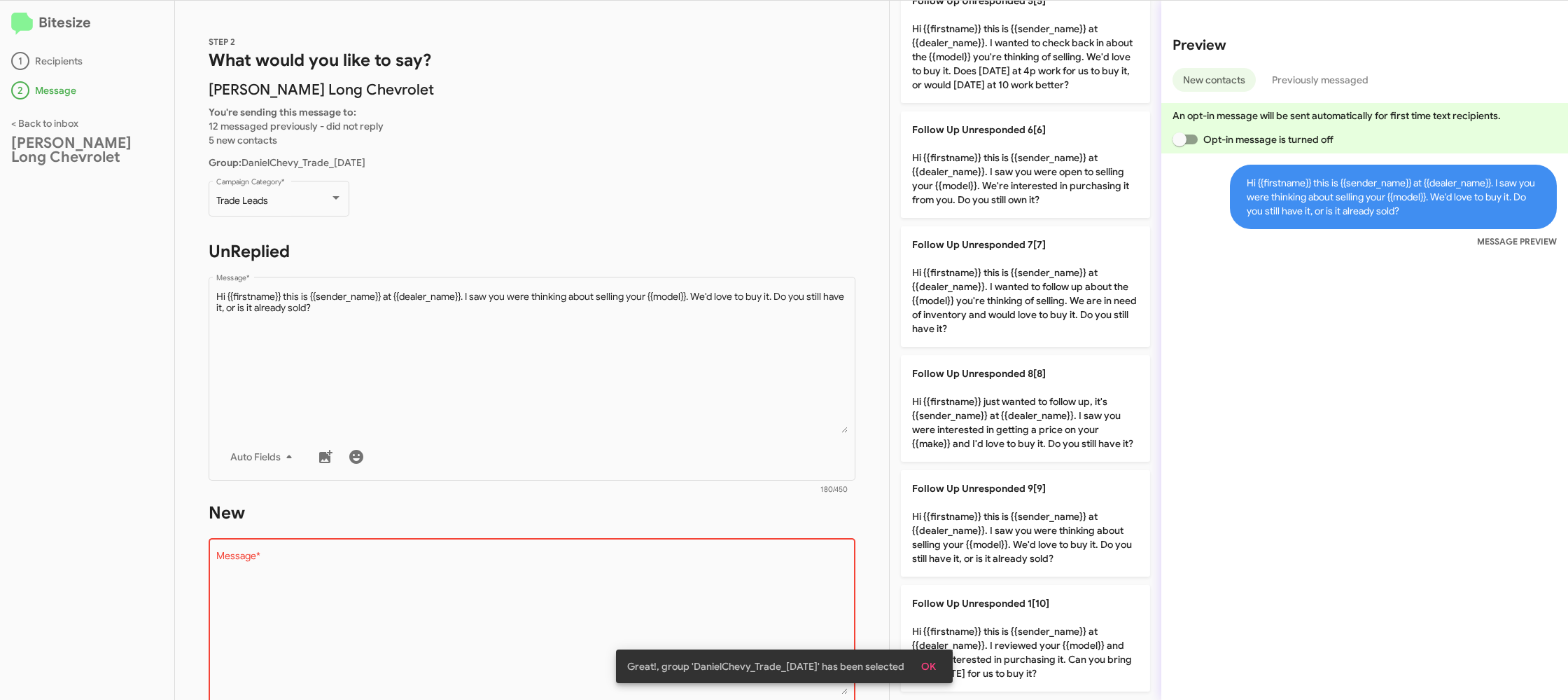
click at [707, 593] on textarea "Message *" at bounding box center [533, 622] width 632 height 143
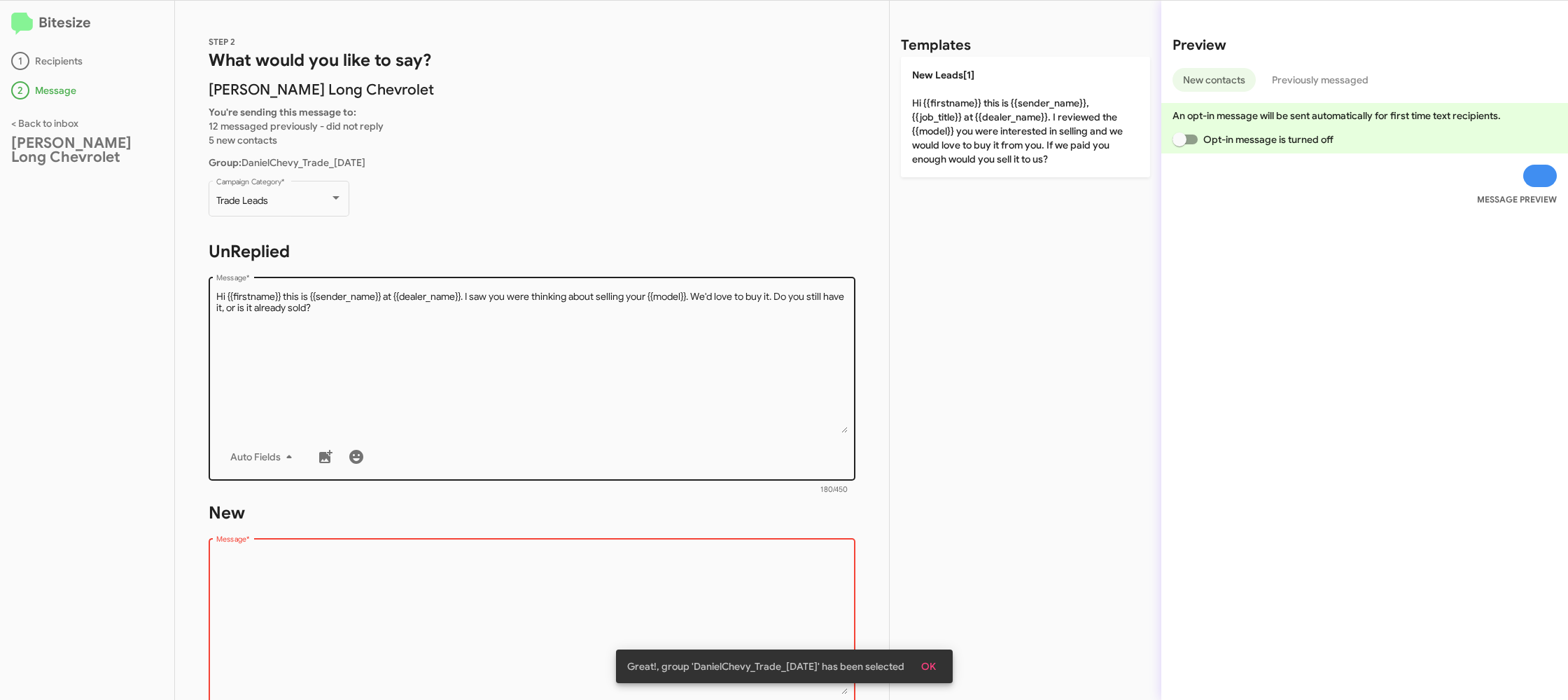
drag, startPoint x: 707, startPoint y: 593, endPoint x: 791, endPoint y: 440, distance: 174.5
click at [735, 527] on form "New Drop image here to insert Auto Fields Message * 0/450" at bounding box center [532, 629] width 647 height 256
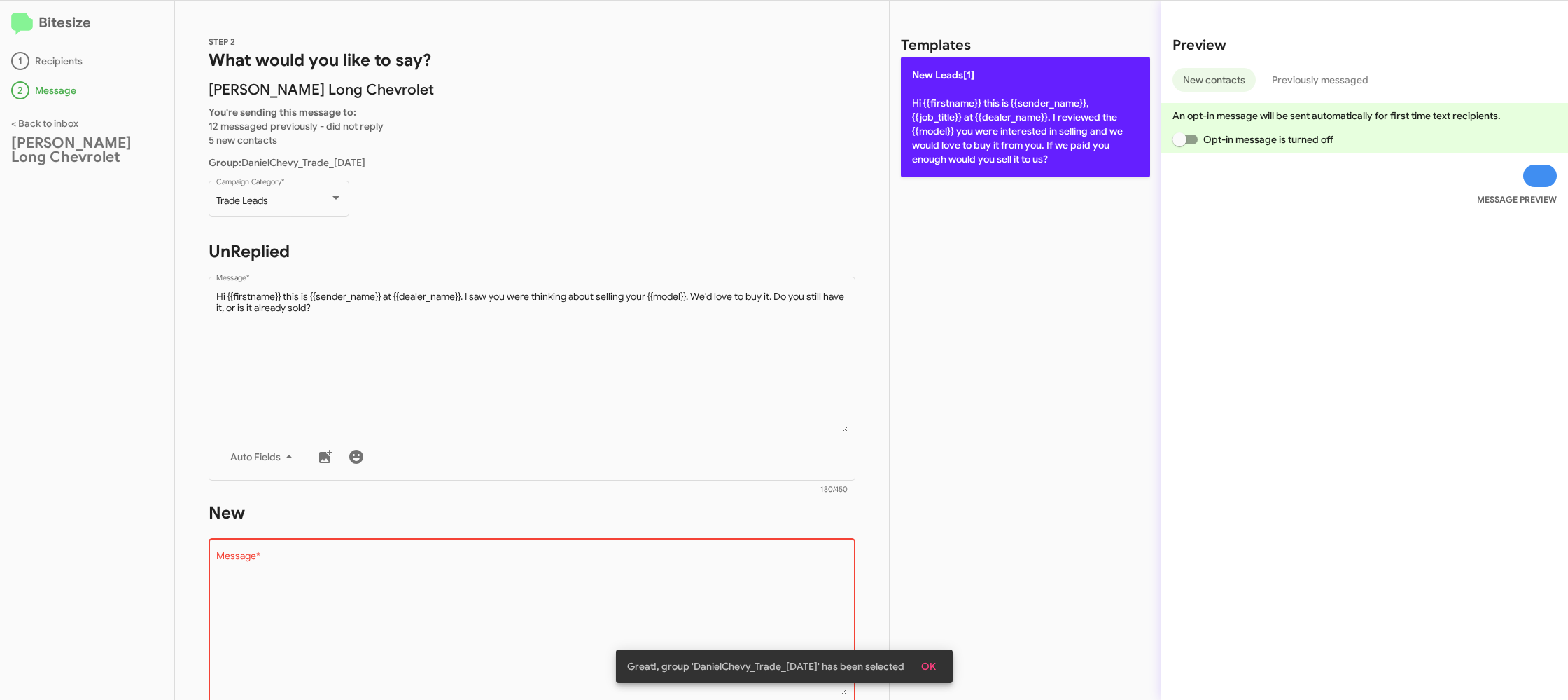
click at [963, 162] on p "New Leads[1] Hi {{firstname}} this is {{sender_name}}, {{job_title}} at {{deale…" at bounding box center [1025, 117] width 249 height 120
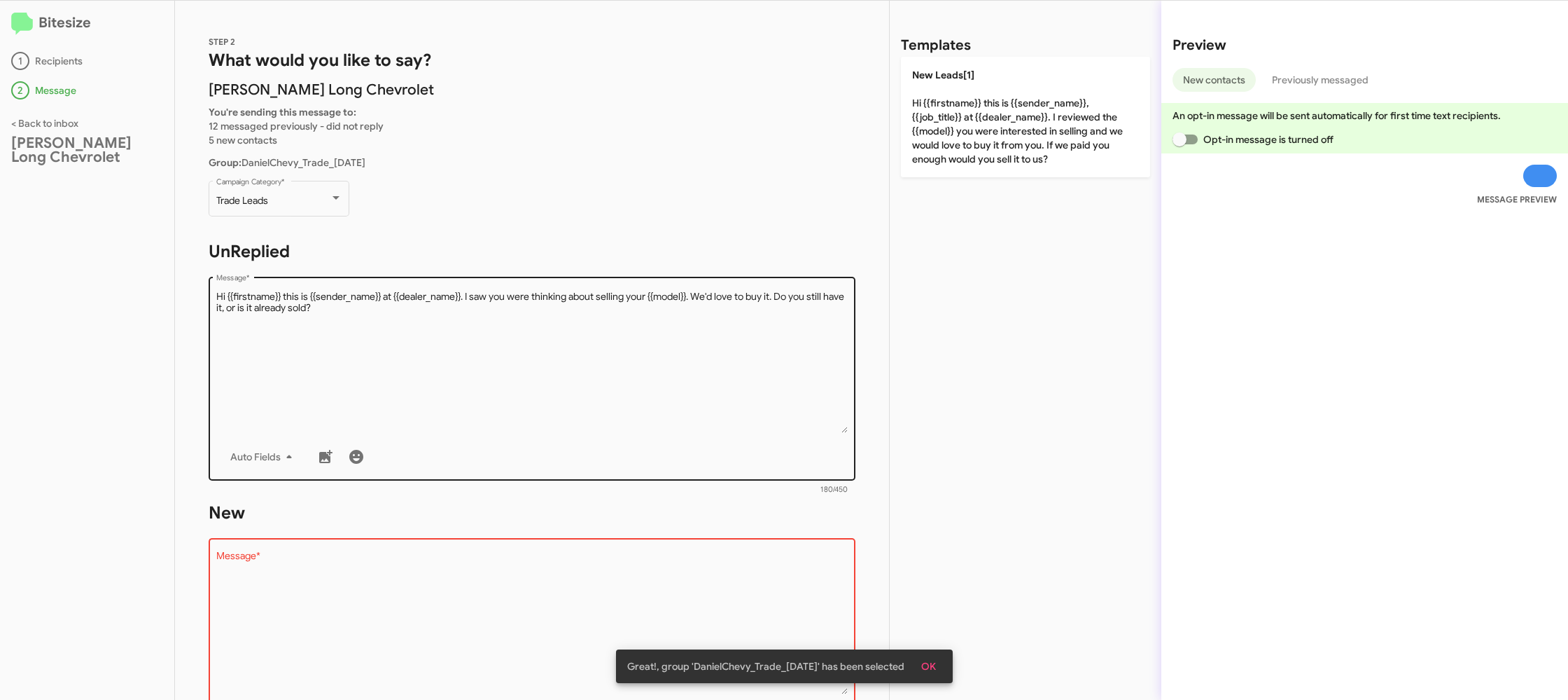
type textarea "Hi {{firstname}} this is {{sender_name}}, {{job_title}} at {{dealer_name}}. I r…"
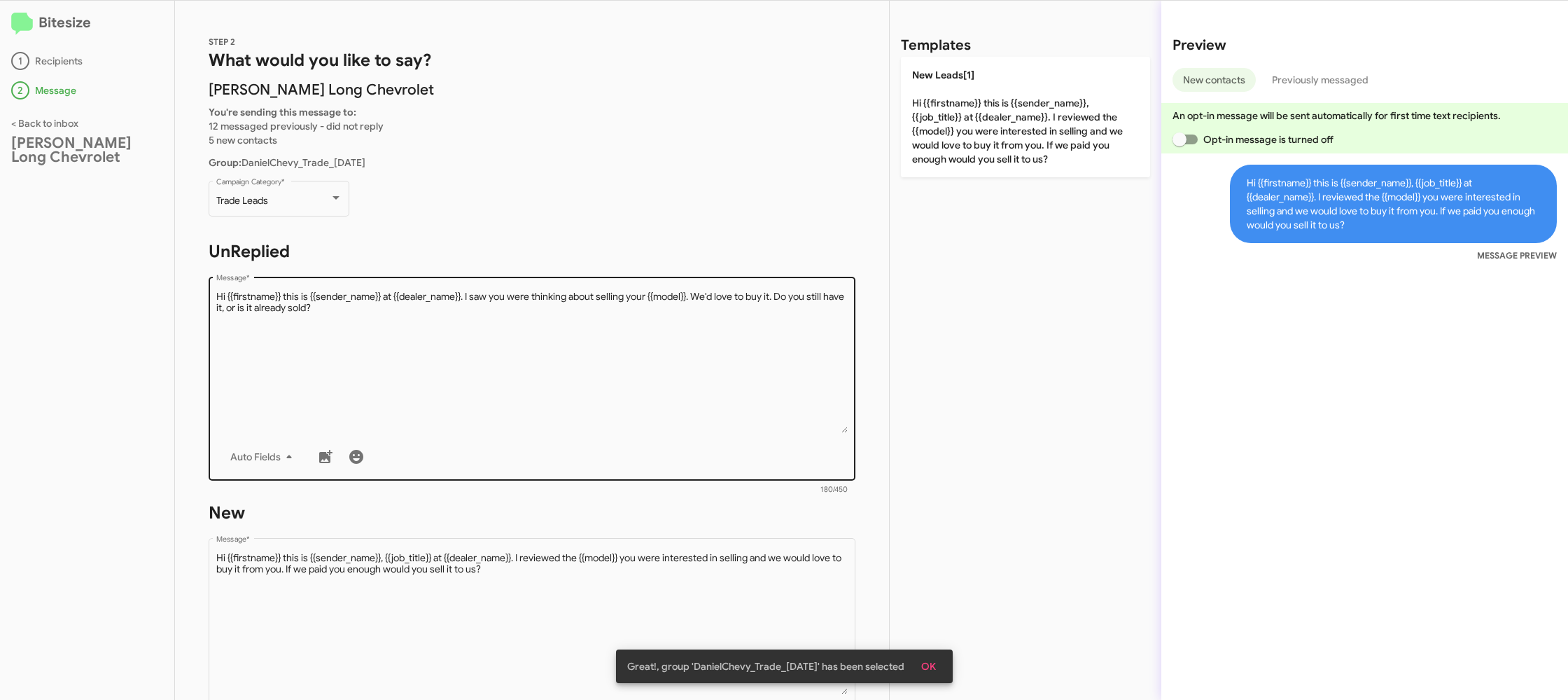
scroll to position [238, 0]
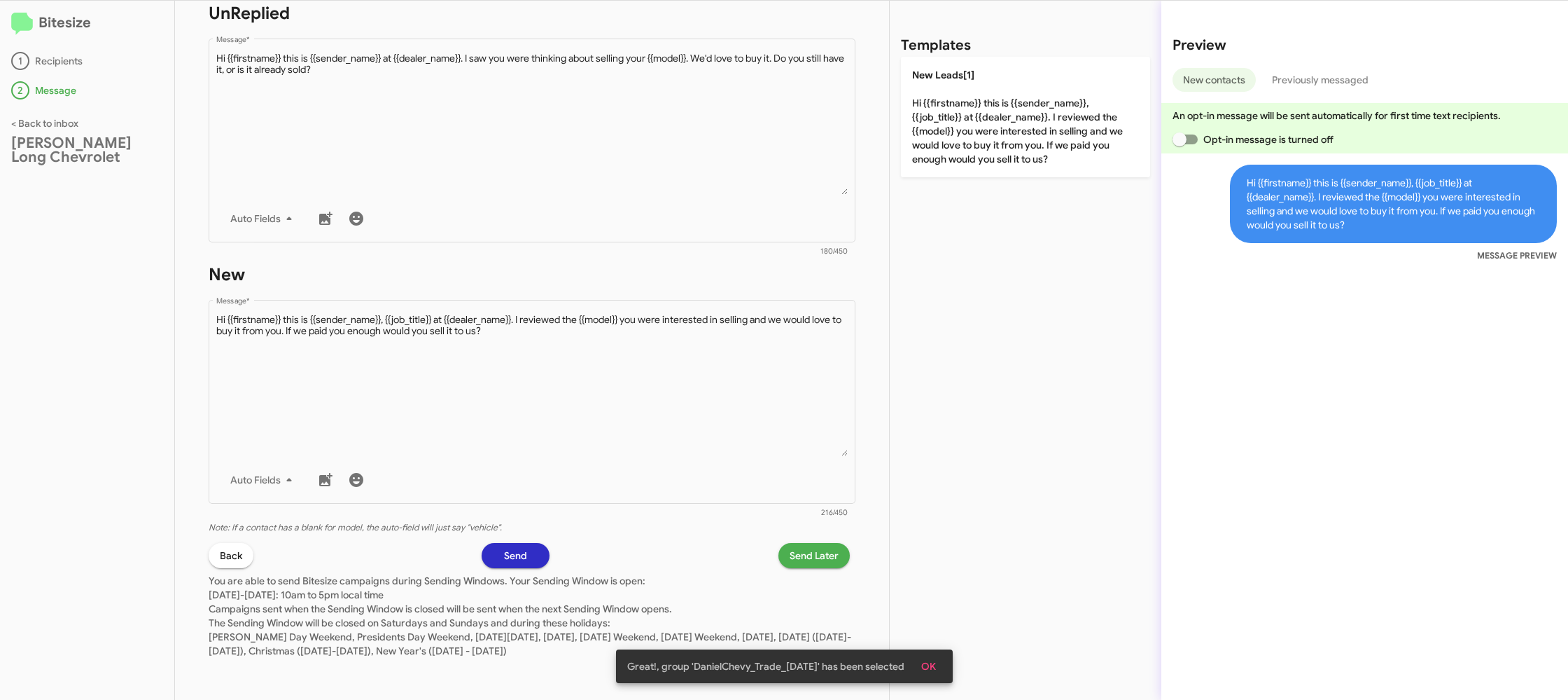
click at [809, 554] on span "Send Later" at bounding box center [814, 555] width 49 height 25
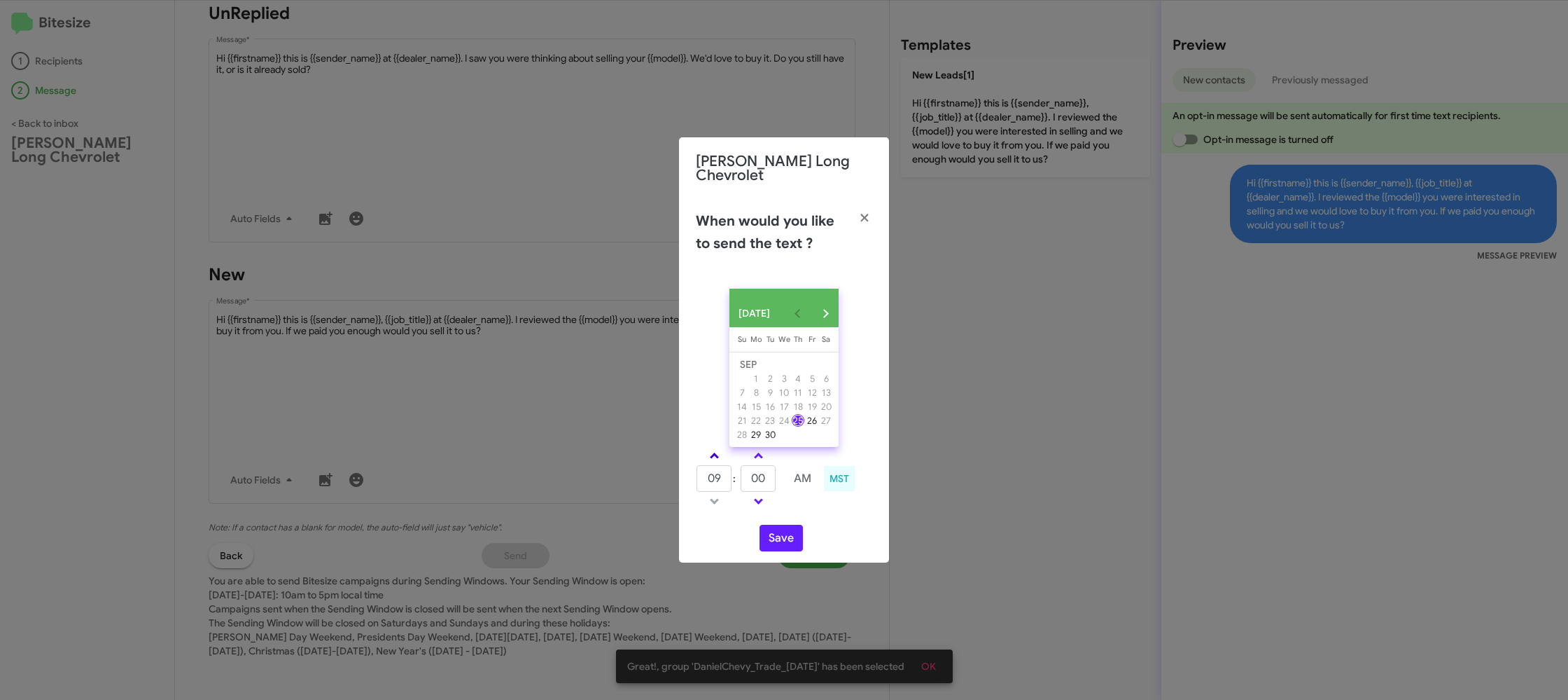
click at [713, 453] on span at bounding box center [714, 457] width 9 height 9
drag, startPoint x: 713, startPoint y: 451, endPoint x: 762, endPoint y: 449, distance: 49.0
click at [718, 449] on link at bounding box center [714, 456] width 24 height 16
type input "11"
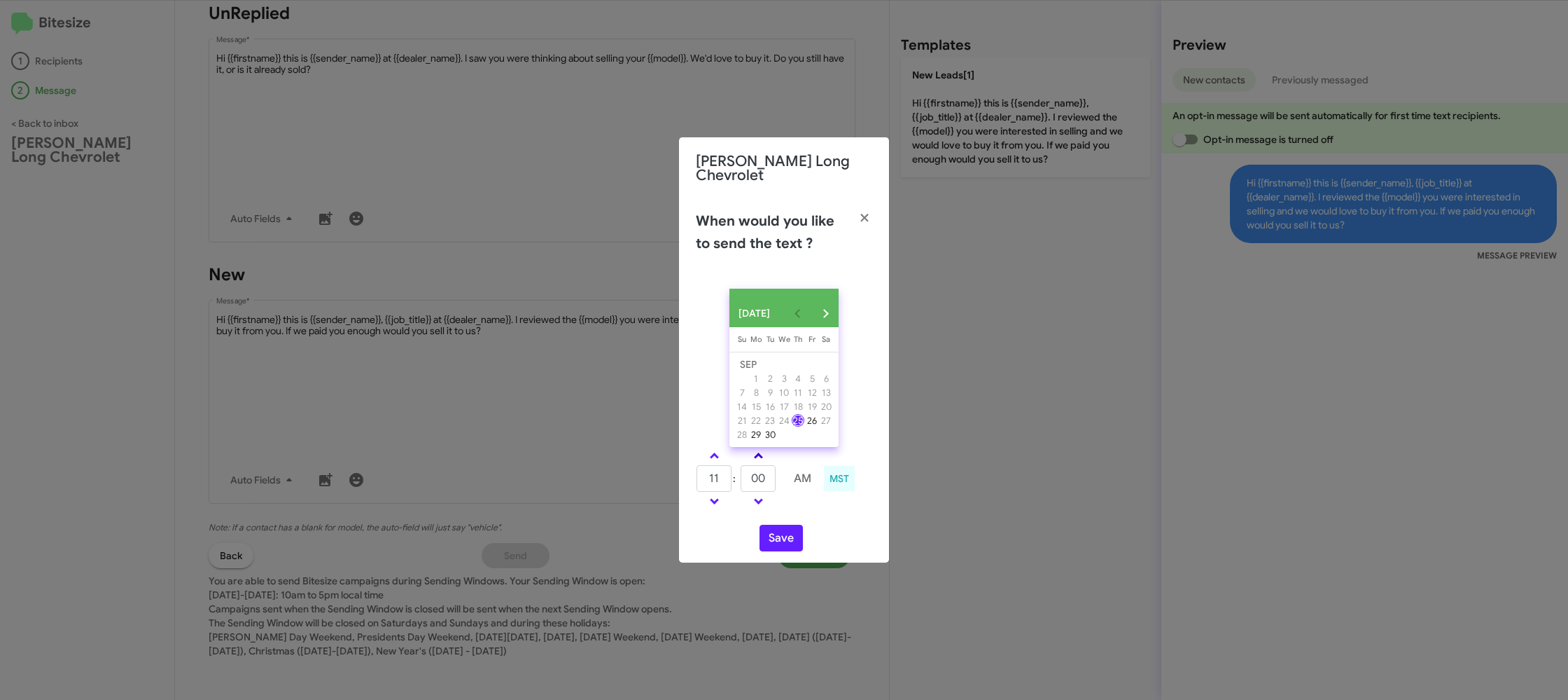
click at [761, 449] on link at bounding box center [758, 456] width 24 height 16
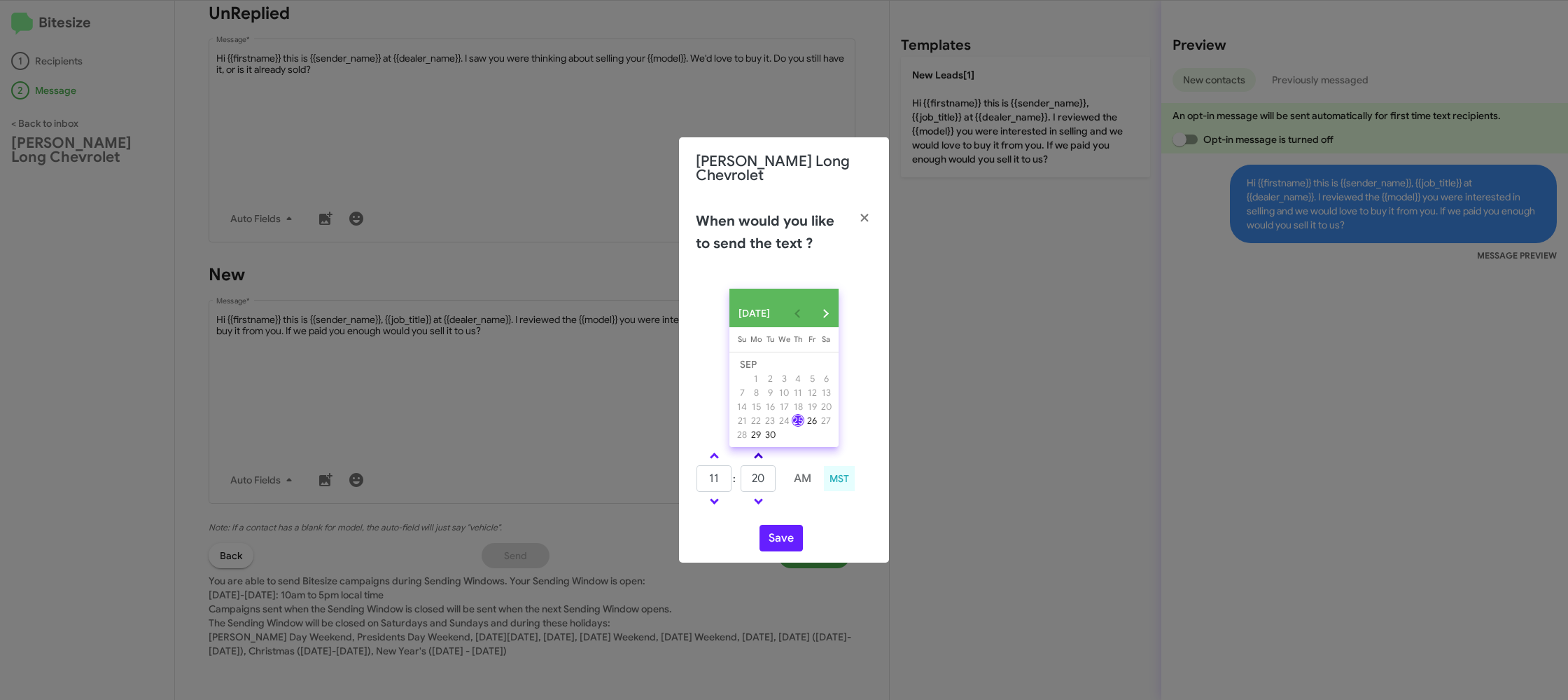
type input "25"
click at [774, 526] on button "Save" at bounding box center [781, 538] width 43 height 27
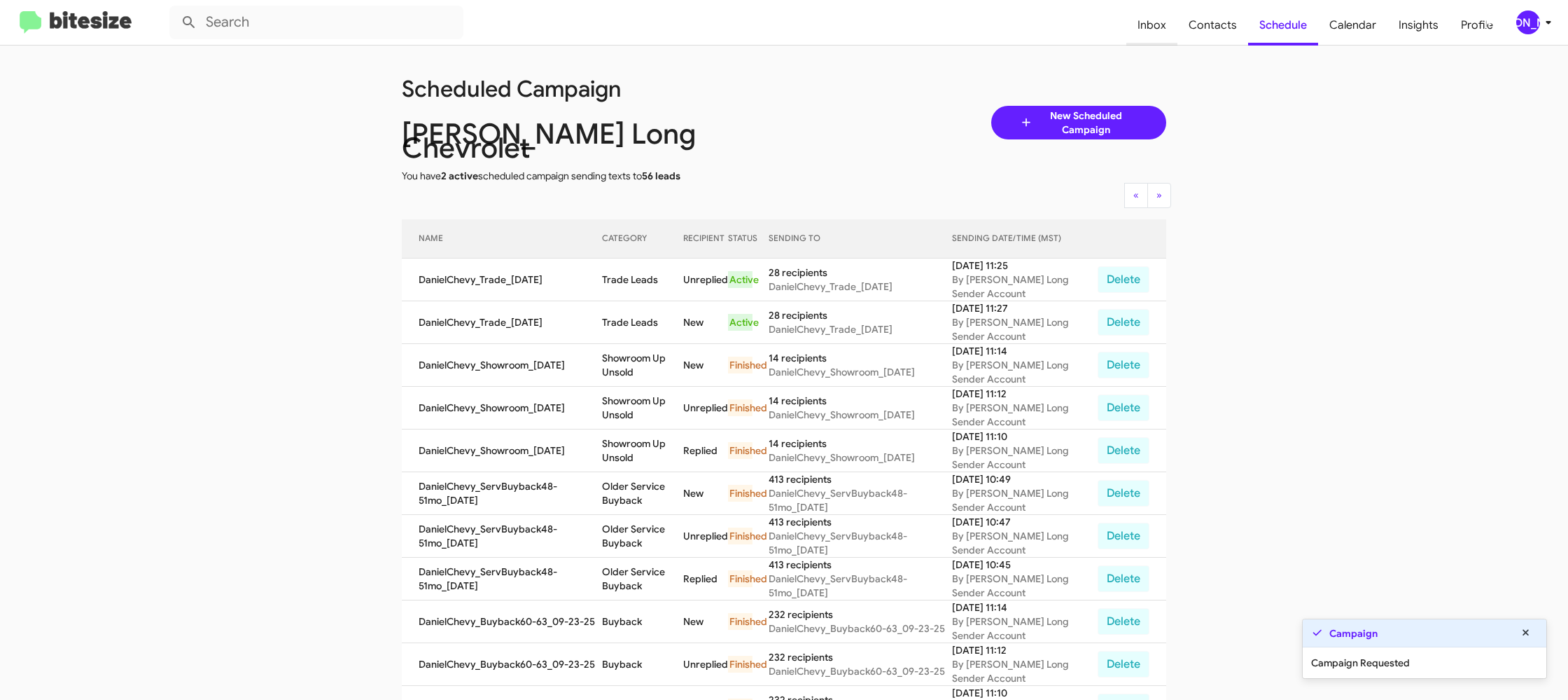
click at [1177, 29] on span "Inbox" at bounding box center [1151, 24] width 51 height 40
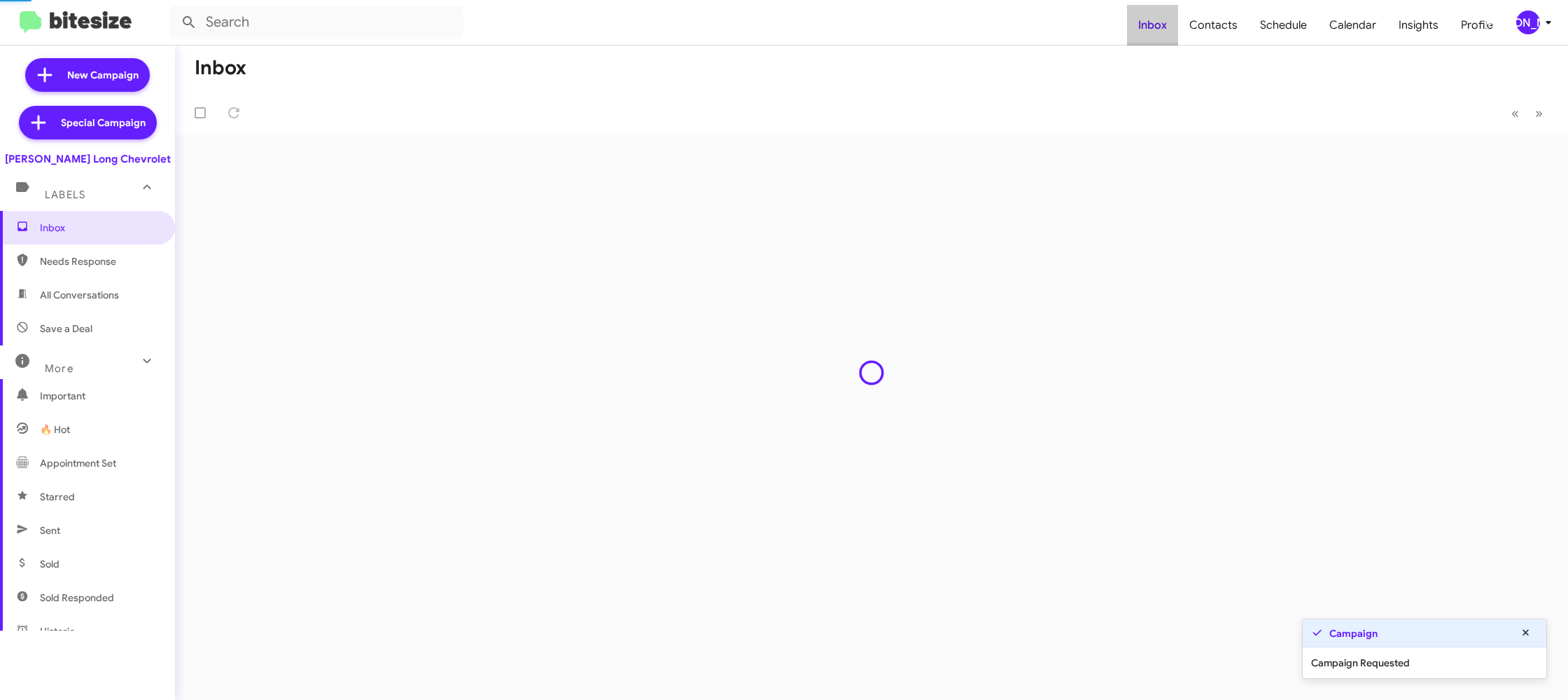
click at [1178, 29] on span "Inbox" at bounding box center [1152, 24] width 51 height 40
drag, startPoint x: 1179, startPoint y: 29, endPoint x: 1186, endPoint y: 28, distance: 7.1
click at [1178, 28] on span "Inbox" at bounding box center [1152, 24] width 51 height 40
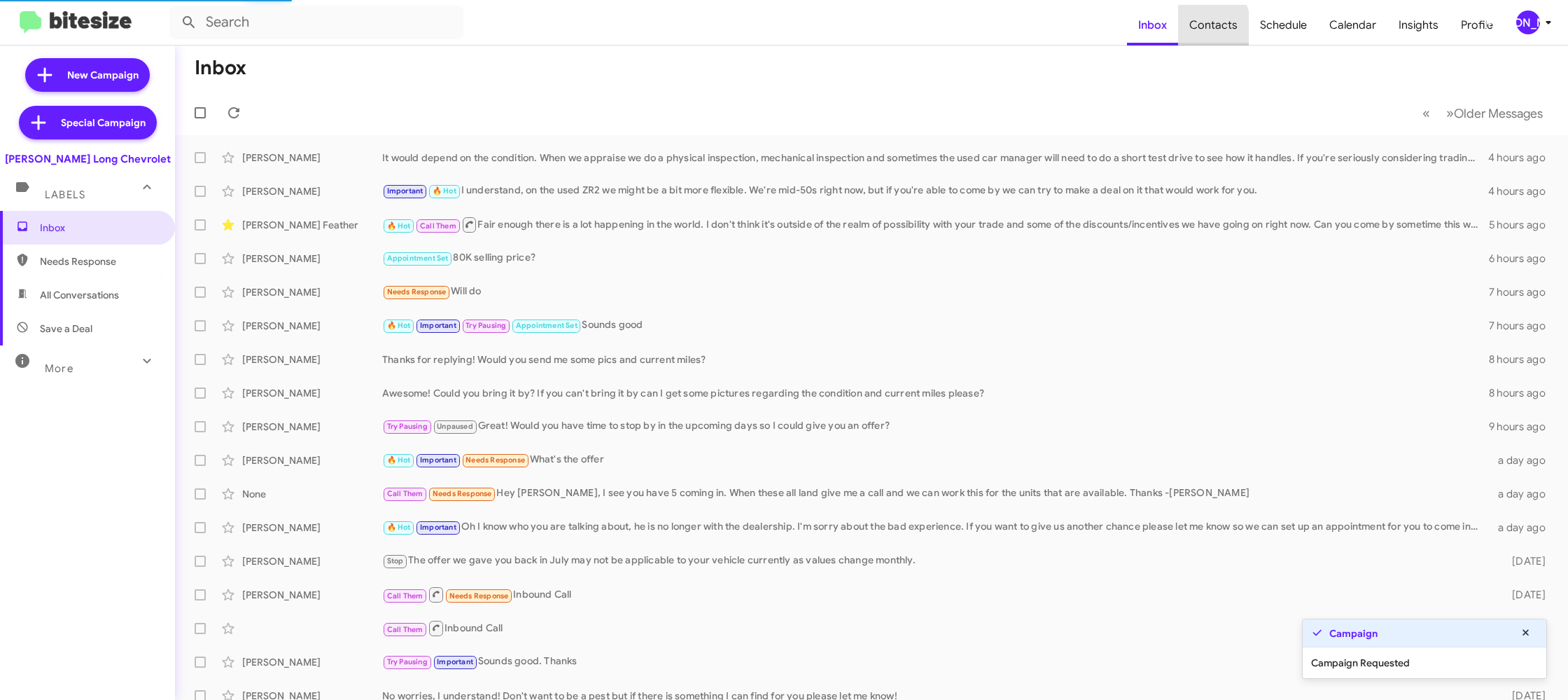
click at [1189, 27] on span "Contacts" at bounding box center [1213, 24] width 71 height 40
type input "in:groups"
click at [1189, 27] on span "Contacts" at bounding box center [1213, 24] width 71 height 40
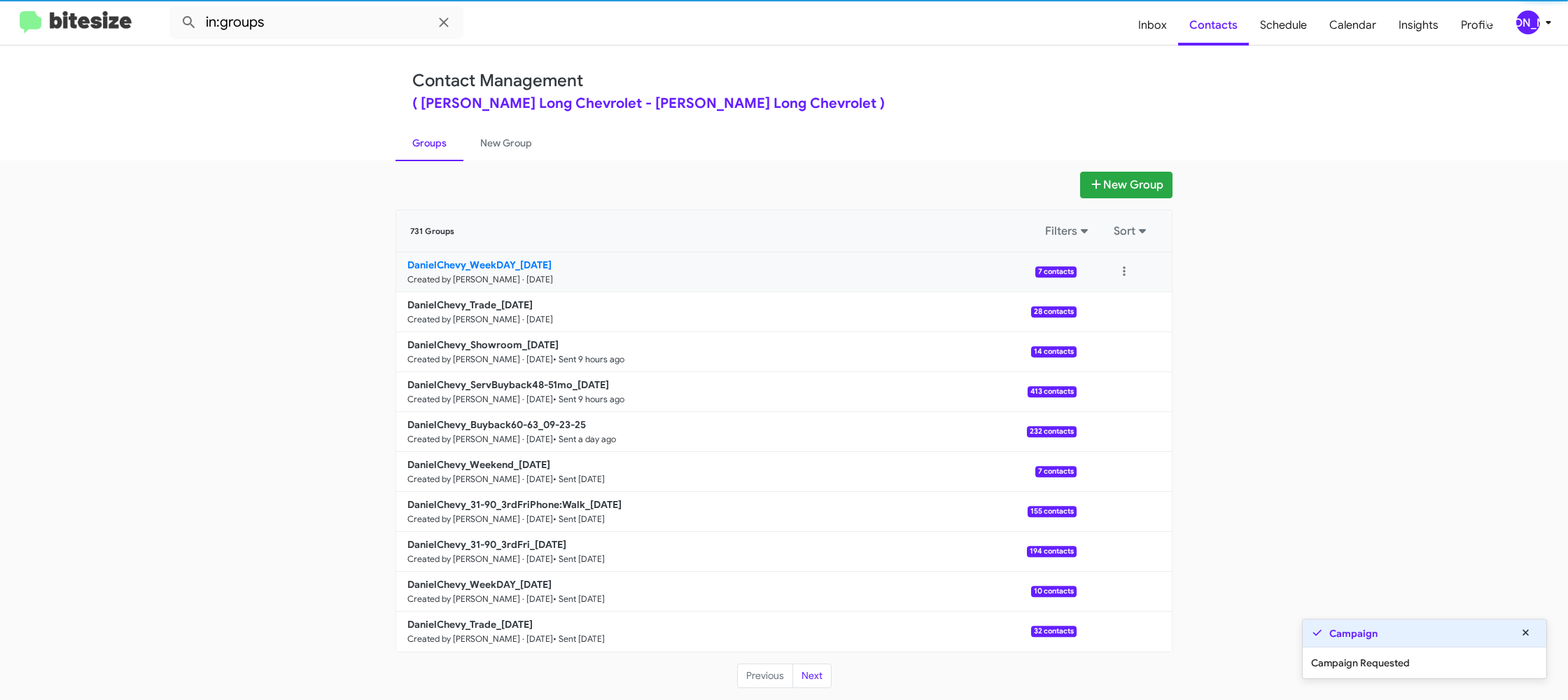
click at [493, 263] on b "DanielChevy_WeekDAY_09-25-25" at bounding box center [480, 265] width 145 height 13
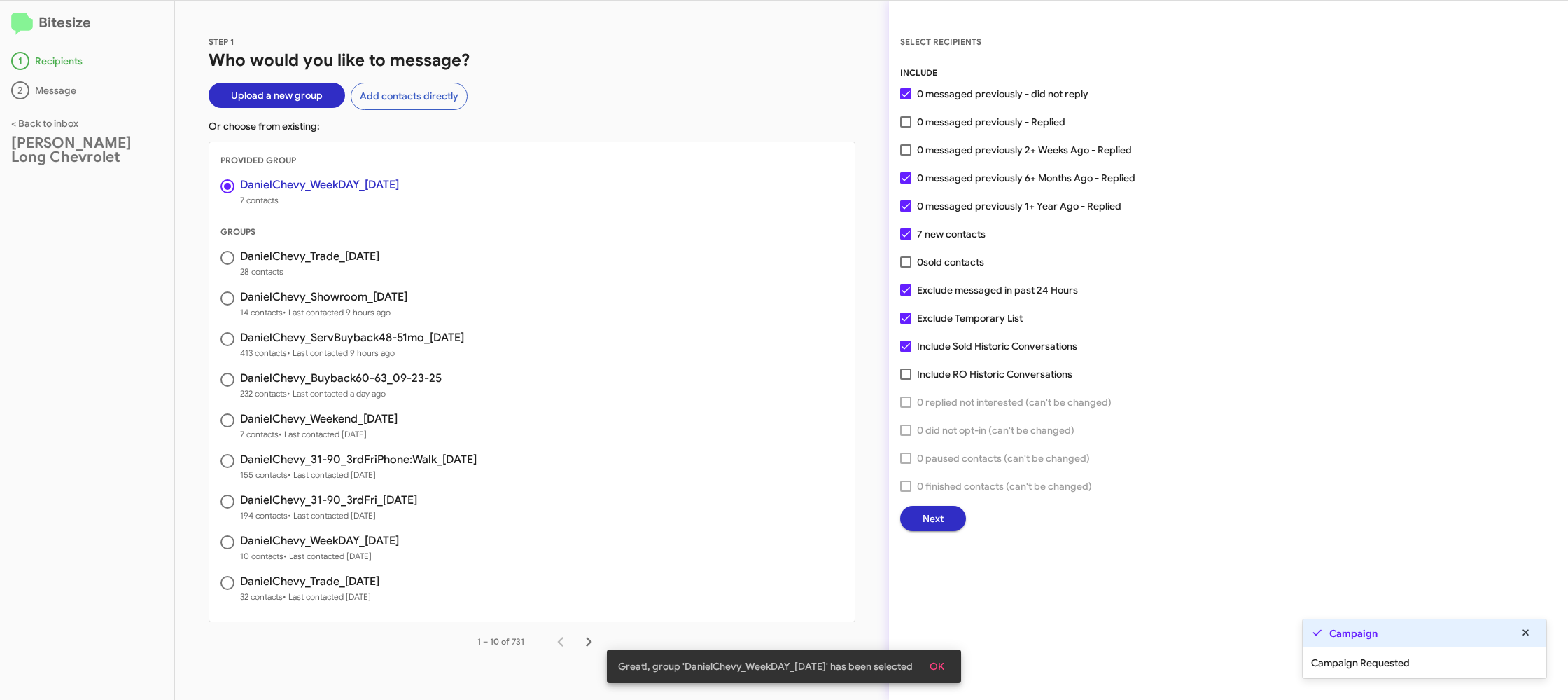
click at [925, 518] on span "Next" at bounding box center [932, 518] width 21 height 25
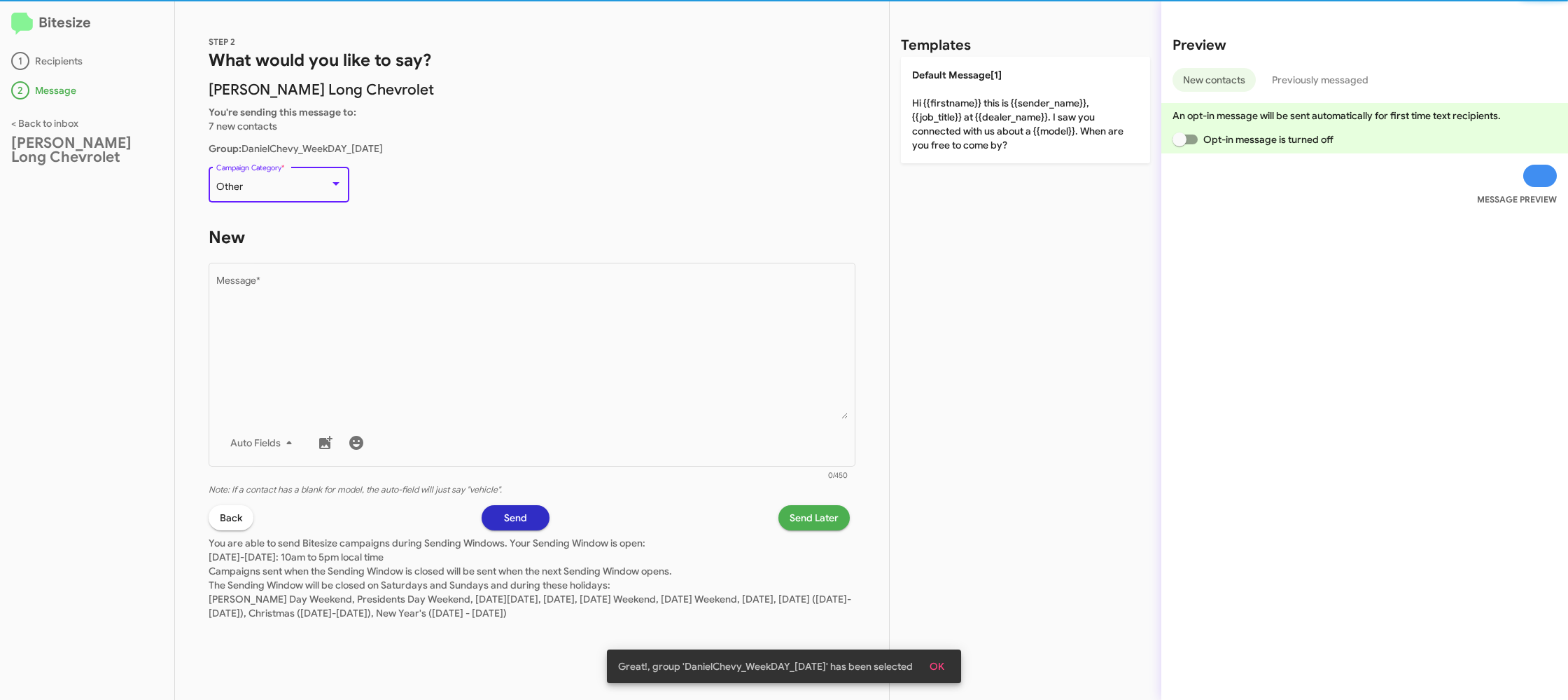
click at [310, 186] on div "Other" at bounding box center [273, 187] width 113 height 11
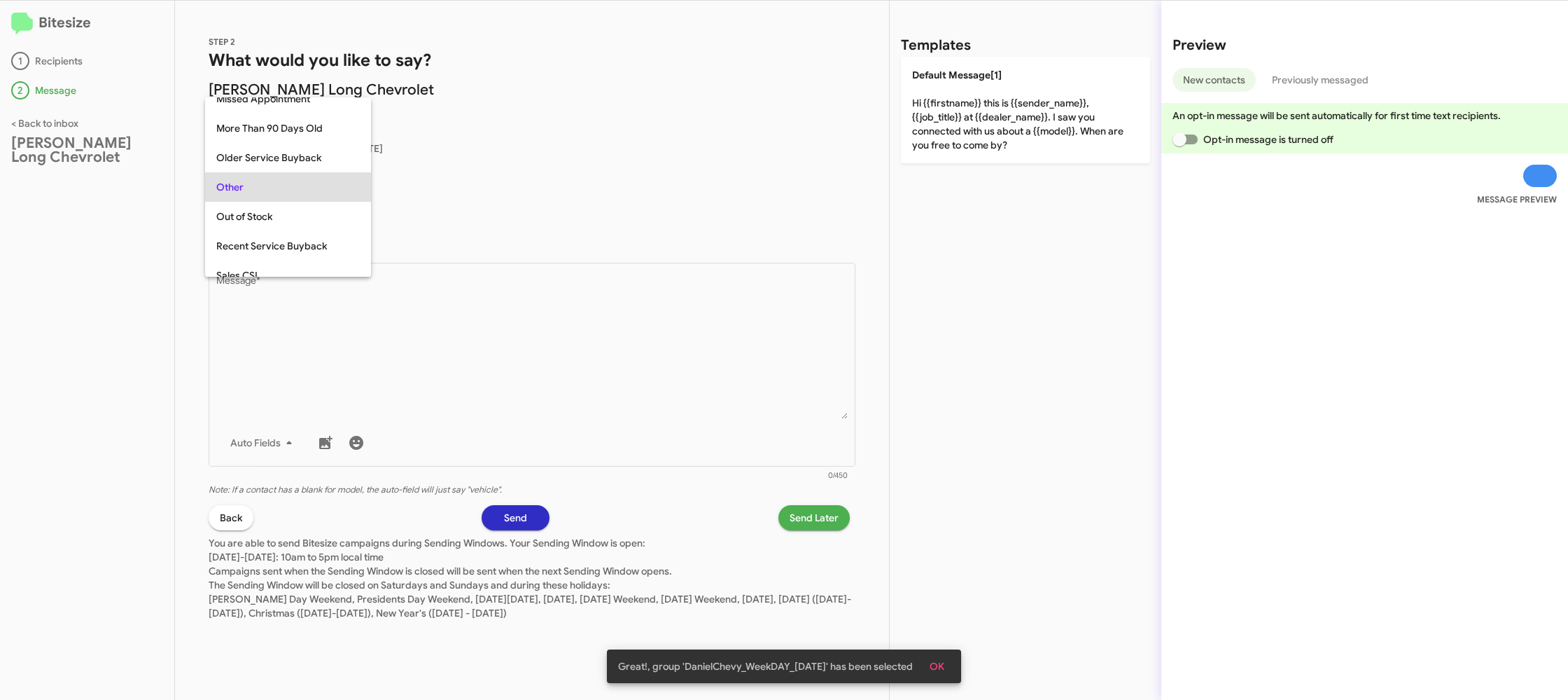
scroll to position [527, 0]
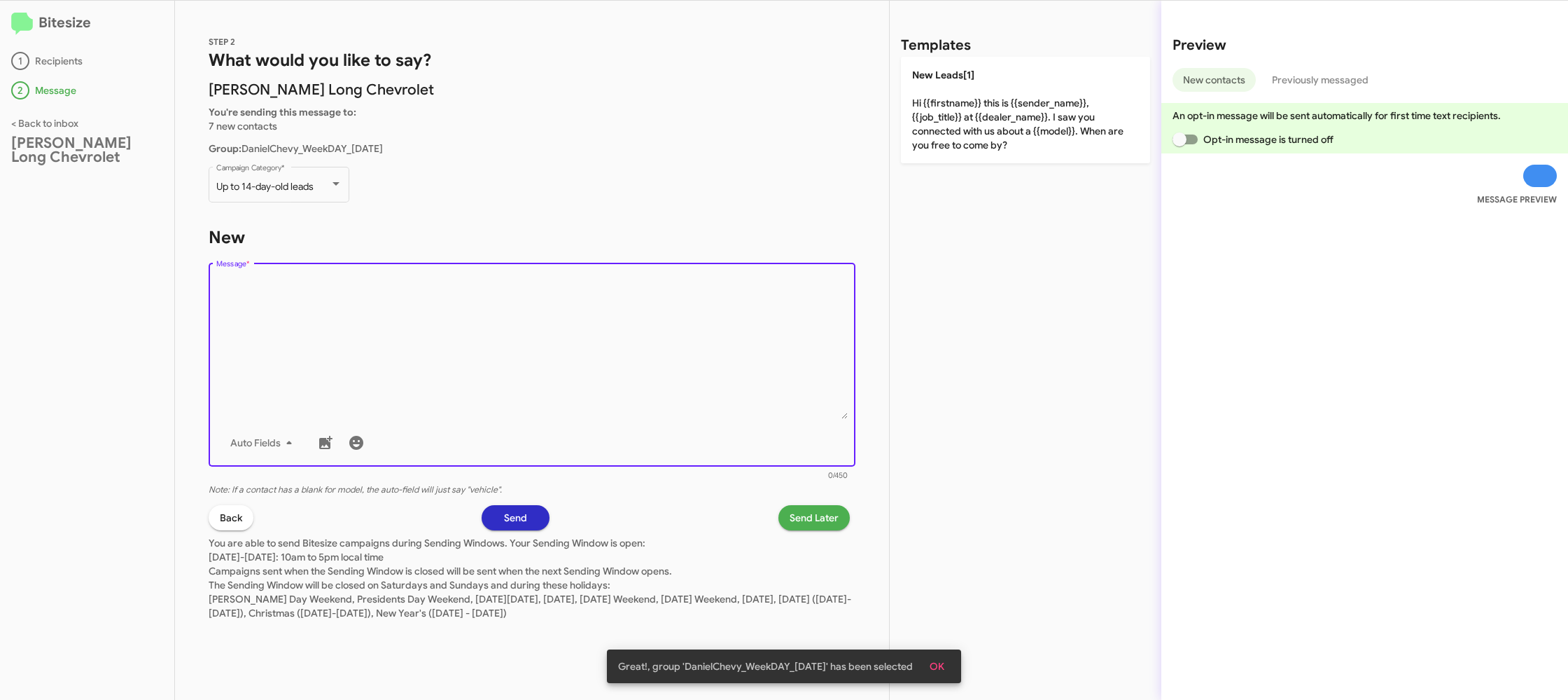
drag, startPoint x: 503, startPoint y: 332, endPoint x: 808, endPoint y: 214, distance: 327.0
click at [503, 332] on textarea "Message *" at bounding box center [533, 347] width 632 height 143
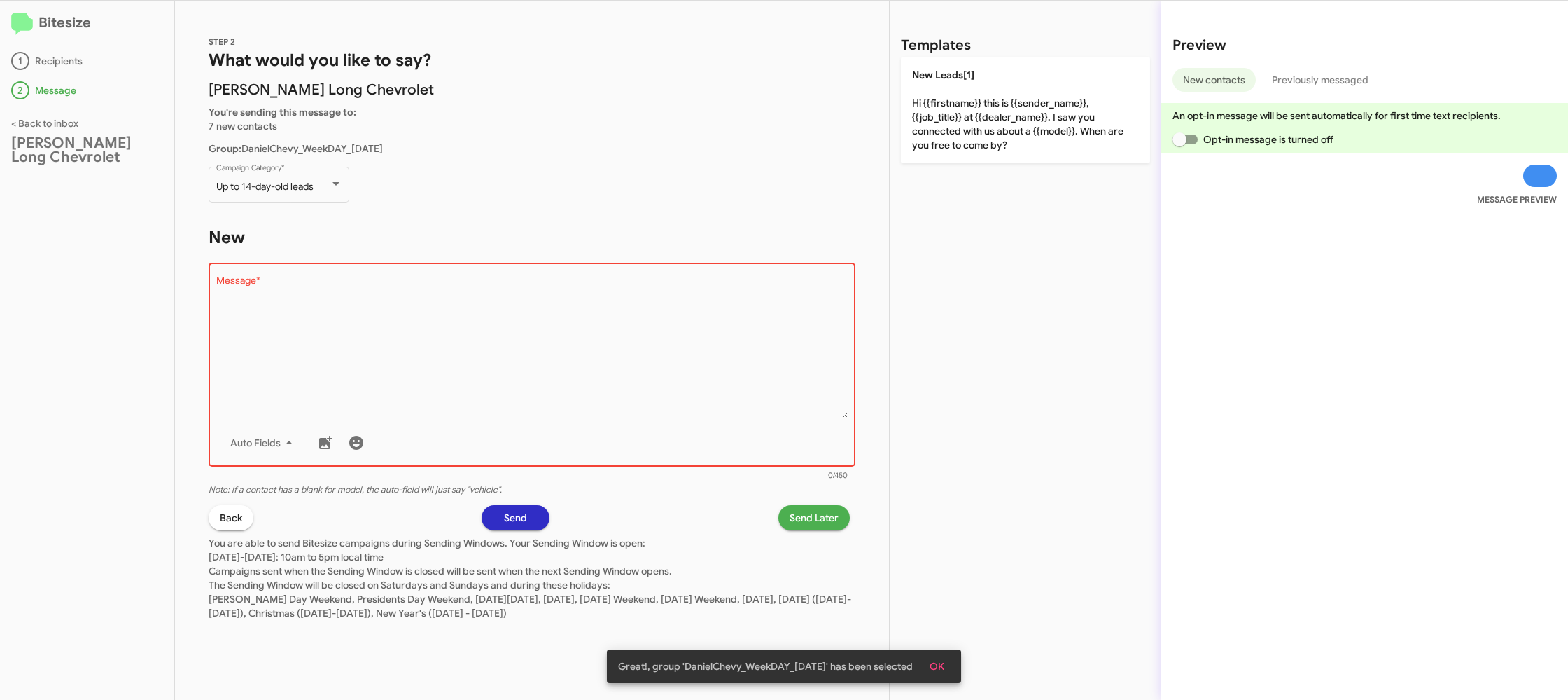
drag, startPoint x: 955, startPoint y: 123, endPoint x: 822, endPoint y: 557, distance: 453.9
click at [953, 130] on p "New Leads[1] Hi {{firstname}} this is {{sender_name}}, {{job_title}} at {{deale…" at bounding box center [1025, 110] width 249 height 106
type textarea "Hi {{firstname}} this is {{sender_name}}, {{job_title}} at {{dealer_name}}. I s…"
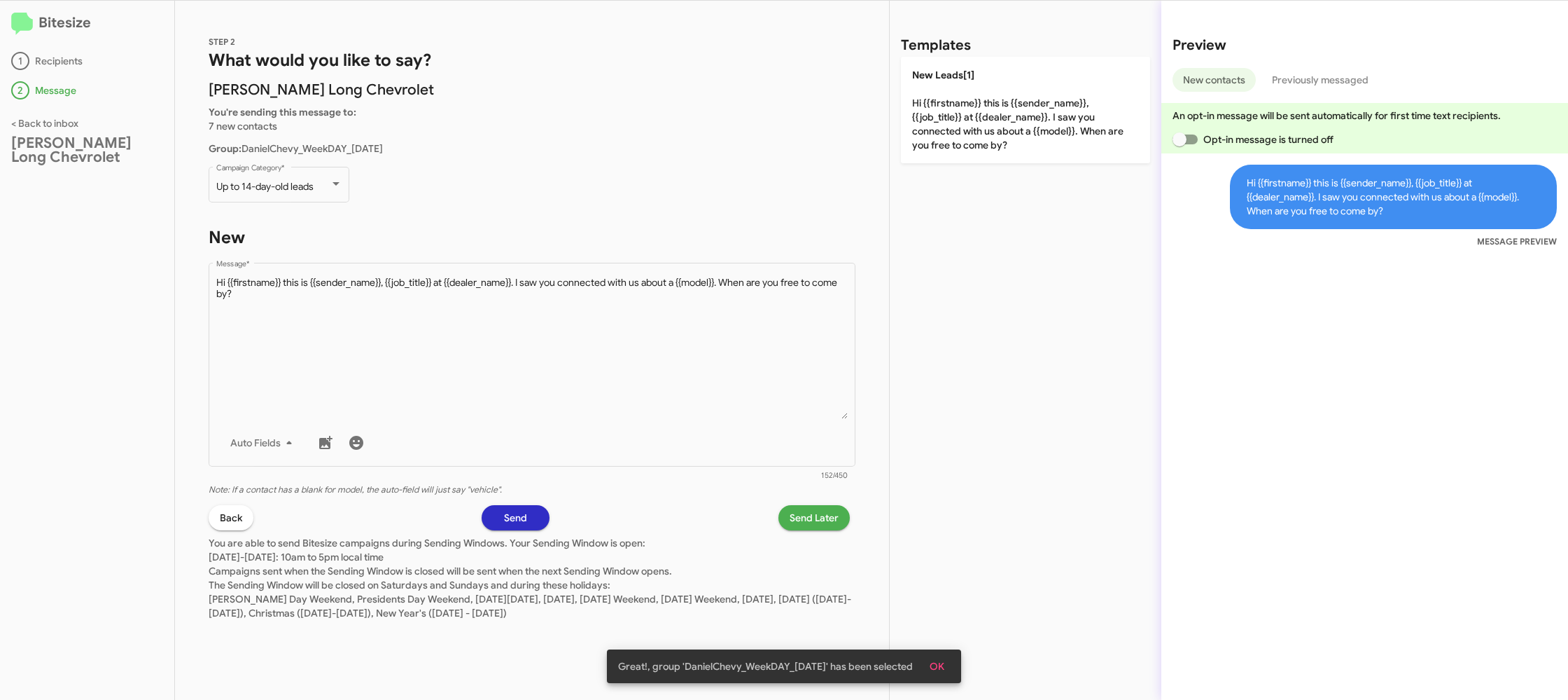
click at [814, 501] on div "STEP 2 What would you like to say? Daniels Long Chevrolet You're sending this m…" at bounding box center [532, 350] width 714 height 699
click at [803, 516] on span "Send Later" at bounding box center [814, 518] width 49 height 25
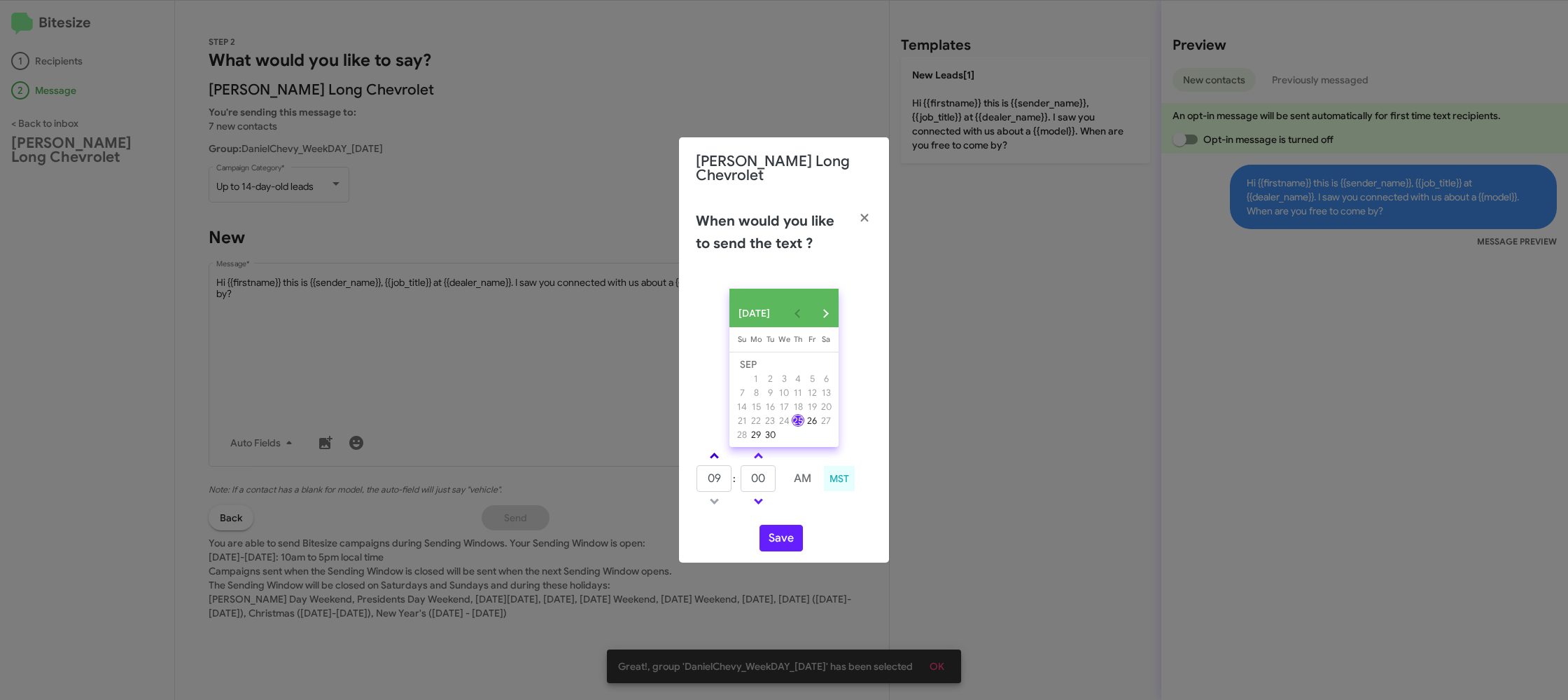
click at [713, 453] on link at bounding box center [714, 456] width 24 height 16
type input "10"
click at [770, 488] on tbody "10 : 00 AM" at bounding box center [759, 478] width 126 height 63
click at [770, 488] on input "00" at bounding box center [758, 479] width 35 height 27
click at [767, 481] on input "00" at bounding box center [758, 479] width 35 height 27
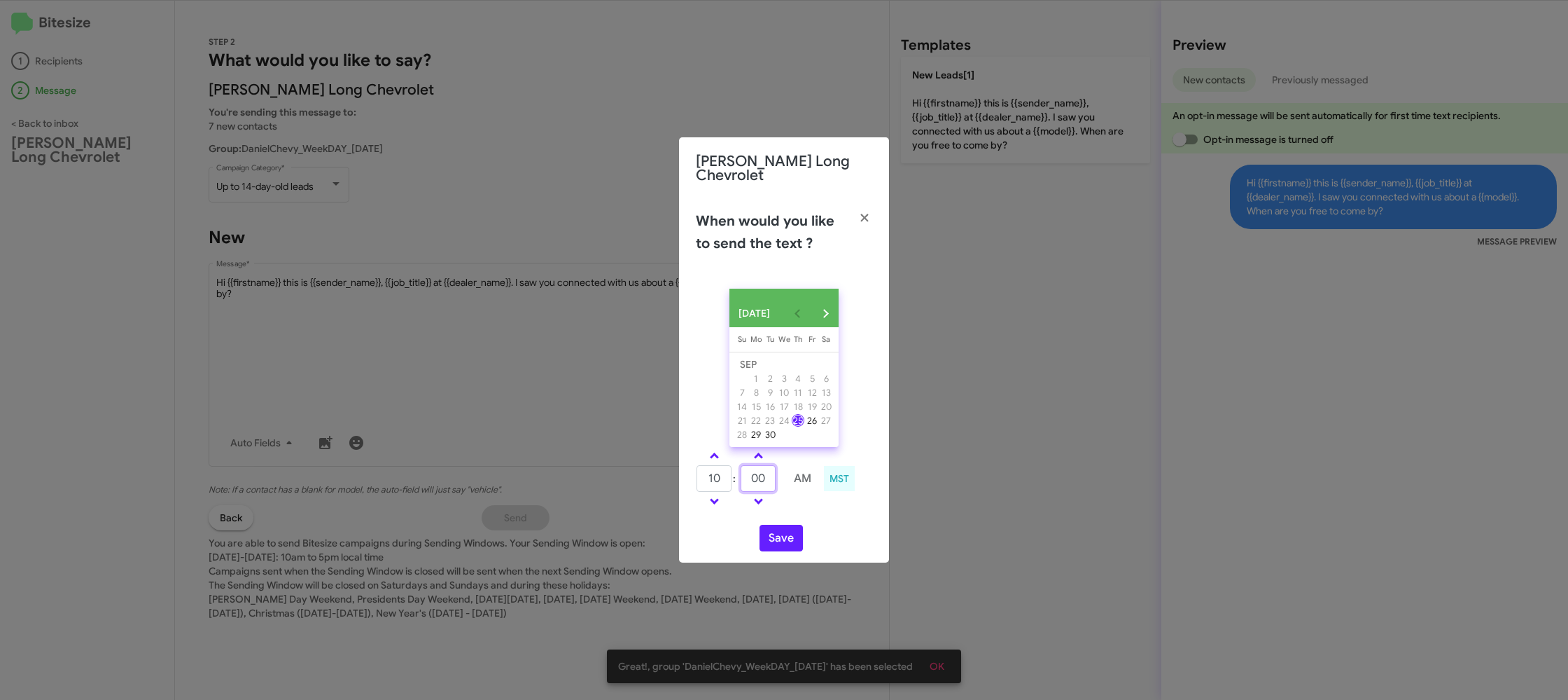
drag, startPoint x: 767, startPoint y: 481, endPoint x: 775, endPoint y: 475, distance: 10.0
click at [767, 481] on input "00" at bounding box center [758, 479] width 35 height 27
type input "45"
drag, startPoint x: 800, startPoint y: 507, endPoint x: 788, endPoint y: 536, distance: 31.4
click at [796, 513] on div "SEP 2025 Sunday Su Monday Mo Tuesday Tu Wednesday We Thursday Th Friday Fr Satu…" at bounding box center [784, 420] width 210 height 285
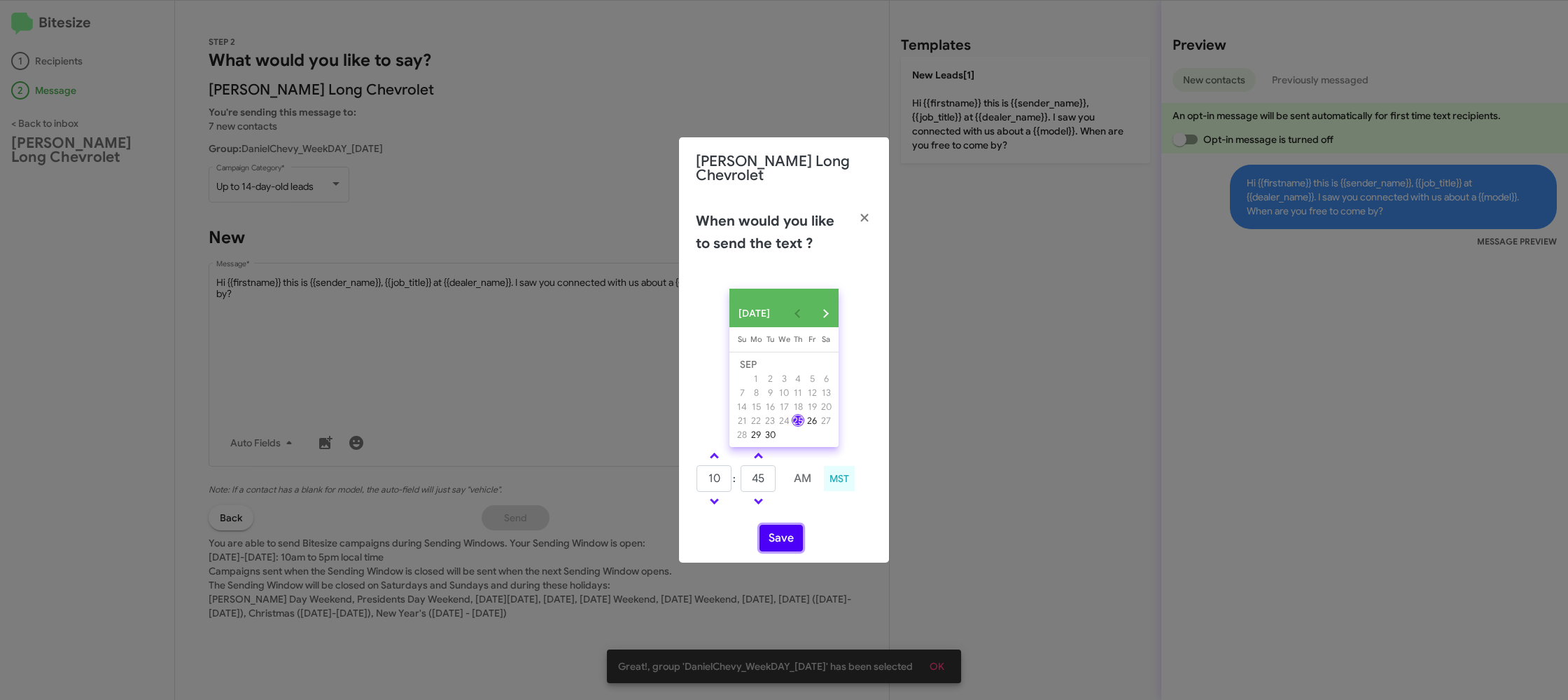
click at [788, 536] on button "Save" at bounding box center [781, 538] width 43 height 27
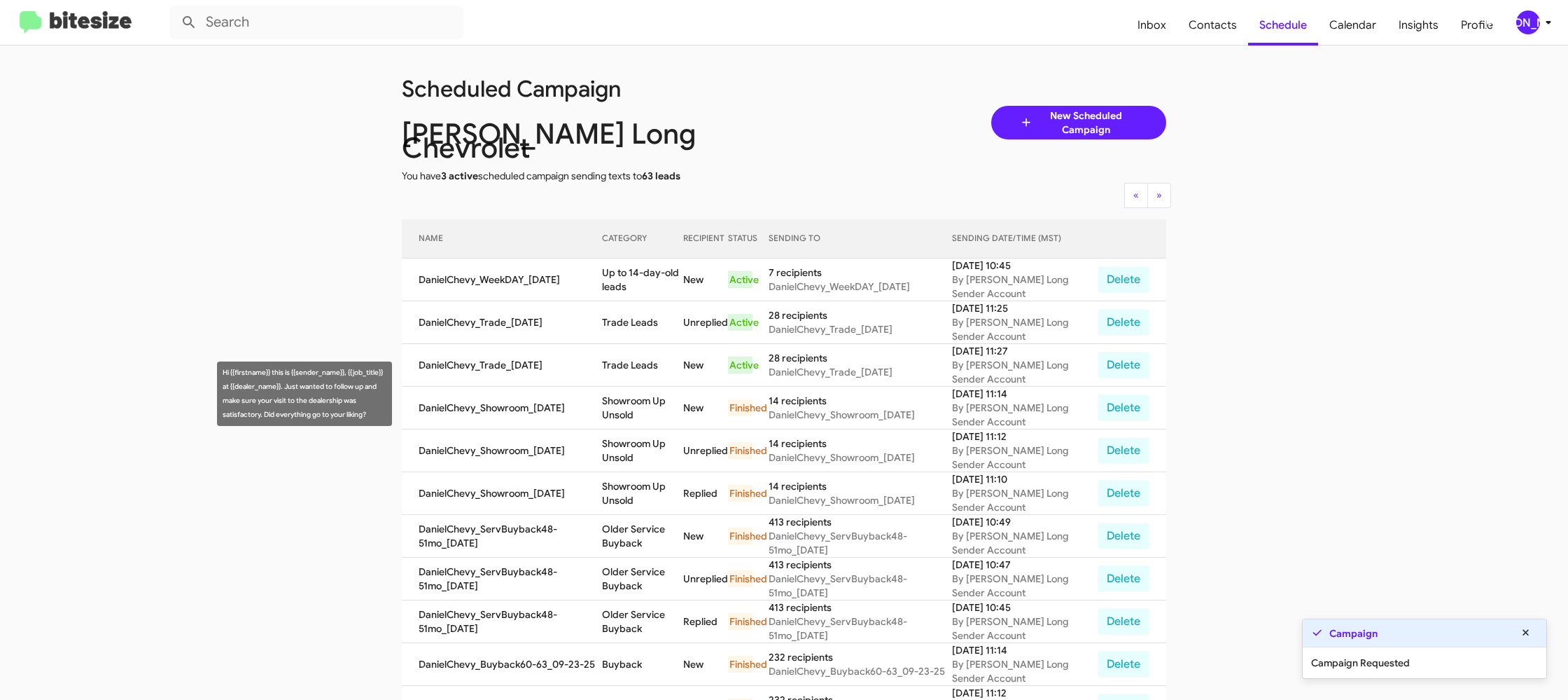
click at [632, 386] on td "Showroom Up Unsold" at bounding box center [642, 408] width 82 height 43
drag, startPoint x: 632, startPoint y: 383, endPoint x: 641, endPoint y: 352, distance: 32.3
click at [633, 386] on td "Showroom Up Unsold" at bounding box center [642, 408] width 82 height 43
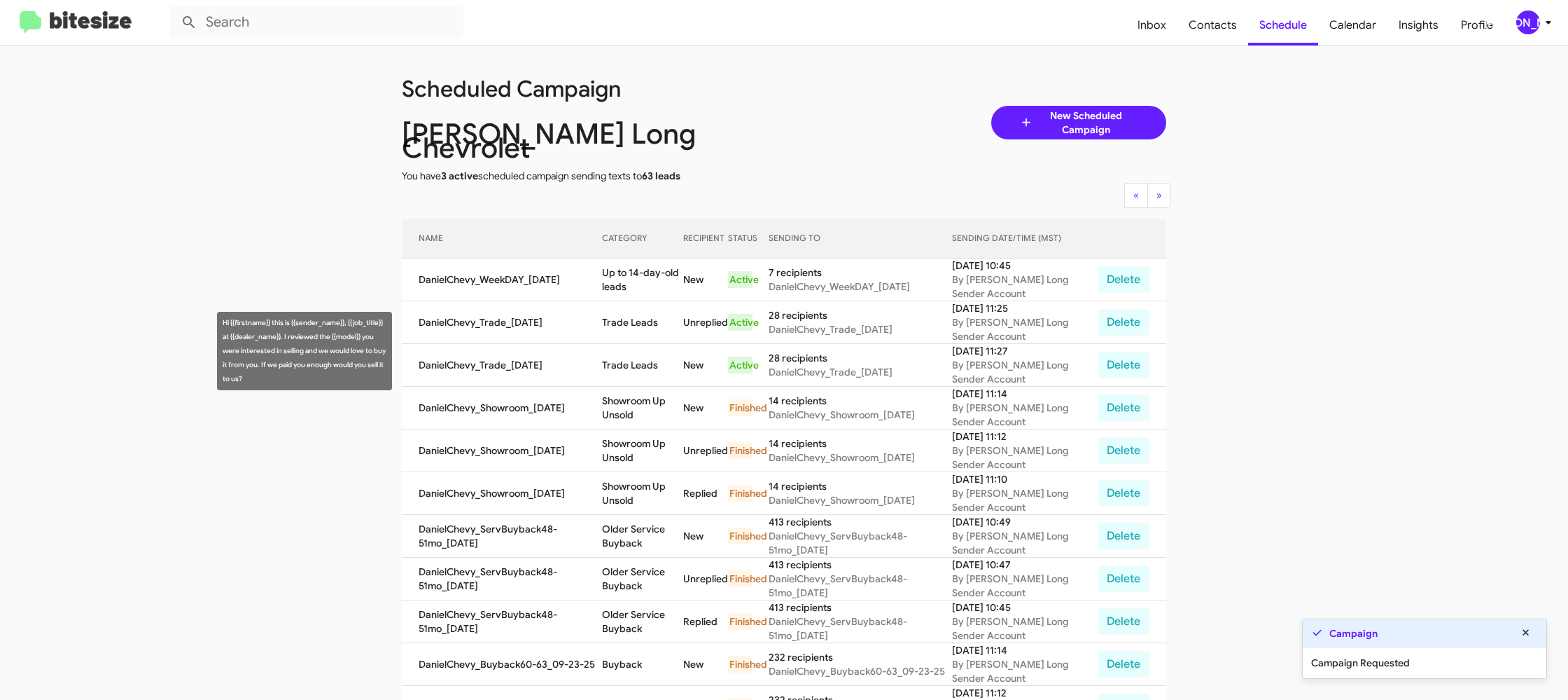
click at [642, 350] on td "Trade Leads" at bounding box center [642, 366] width 82 height 43
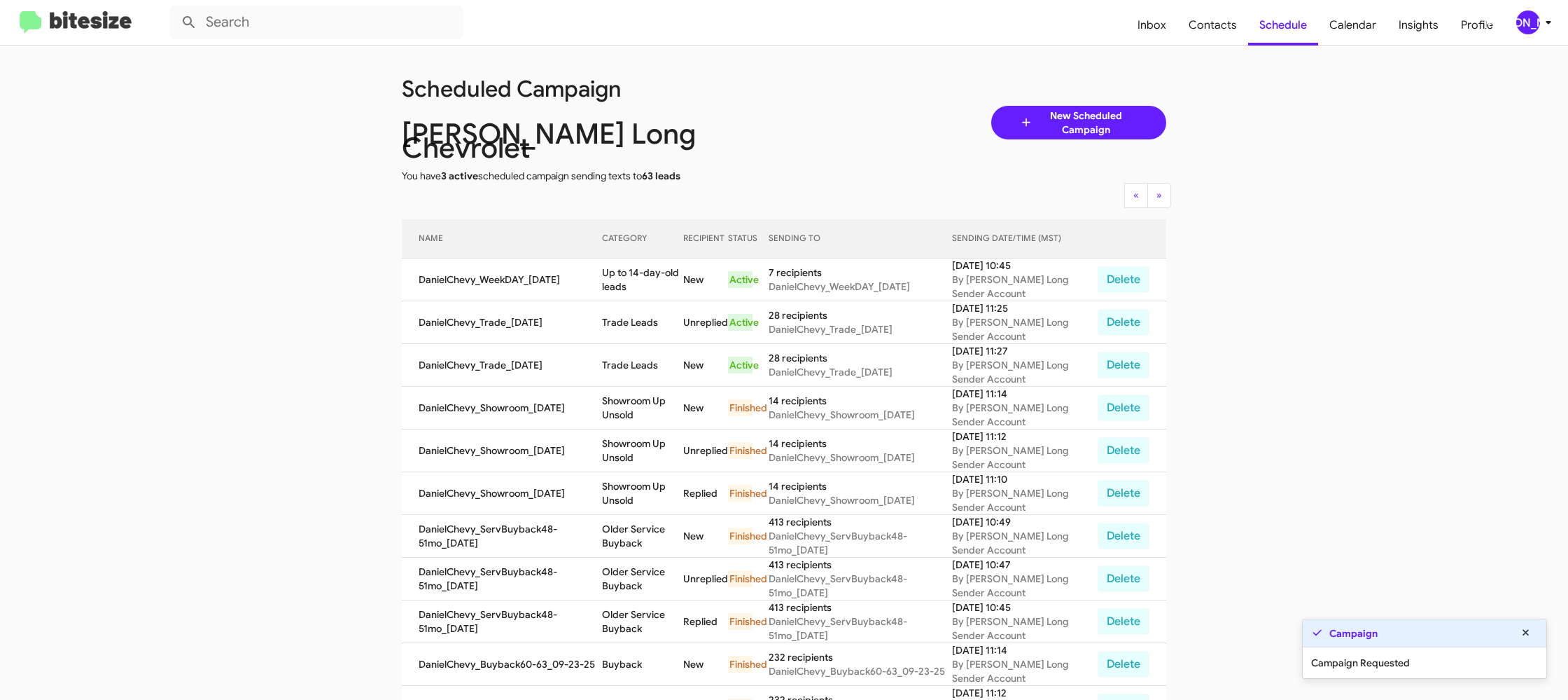
click at [642, 350] on td "Trade Leads" at bounding box center [642, 366] width 82 height 43
click at [642, 349] on td "Trade Leads" at bounding box center [642, 366] width 82 height 43
copy td "Trade Leads"
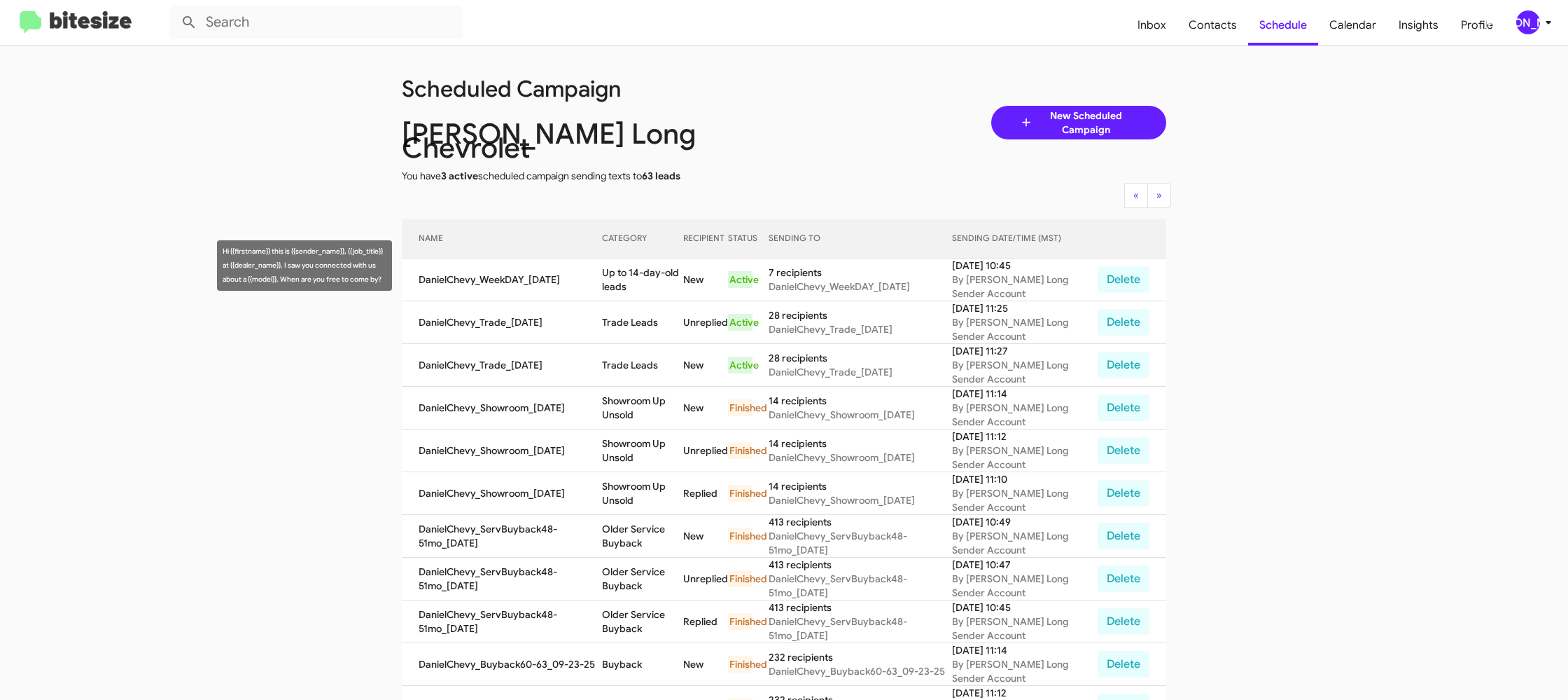
click at [639, 260] on td "Up to 14-day-old leads" at bounding box center [642, 280] width 82 height 43
copy td "Up to 14-day-old leads"
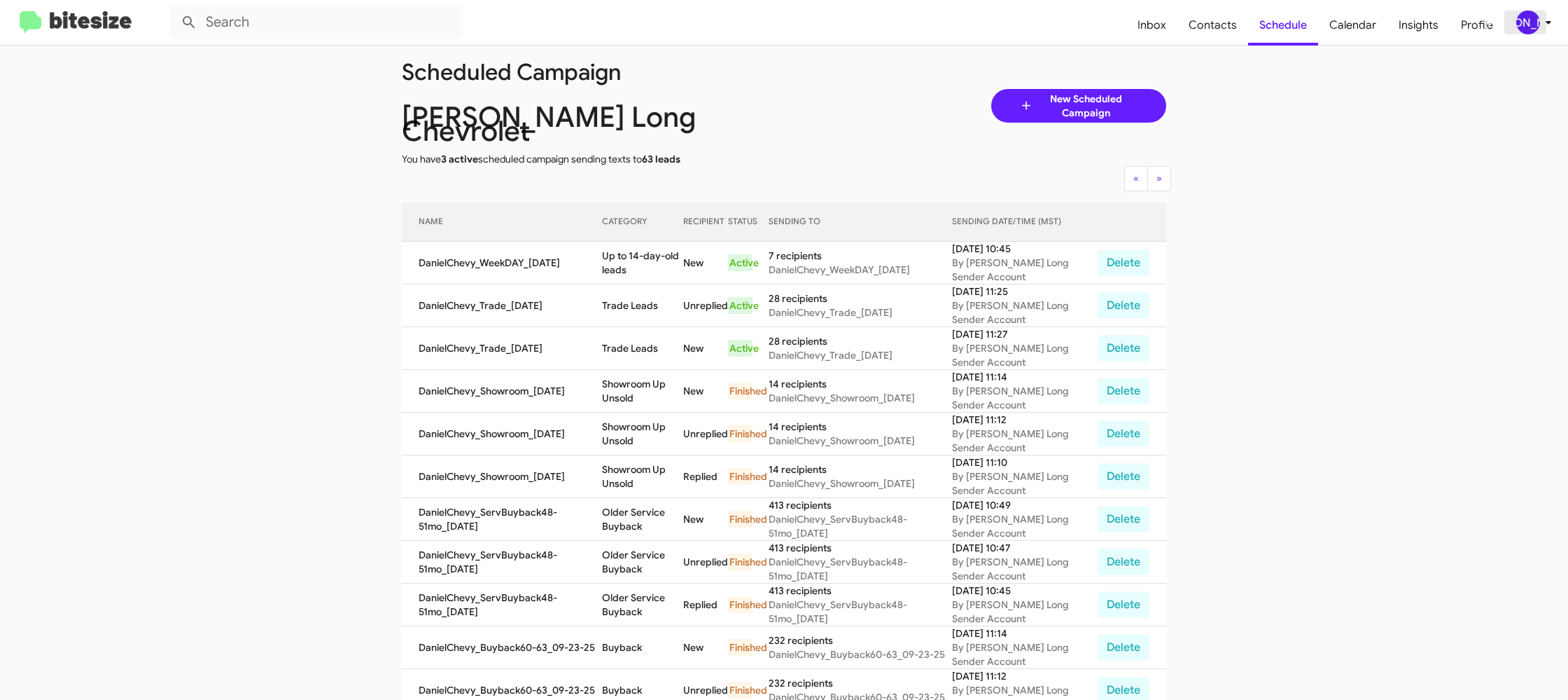
drag, startPoint x: 1525, startPoint y: 22, endPoint x: 1521, endPoint y: 28, distance: 7.2
click at [1525, 22] on div "[PERSON_NAME]" at bounding box center [1528, 22] width 24 height 24
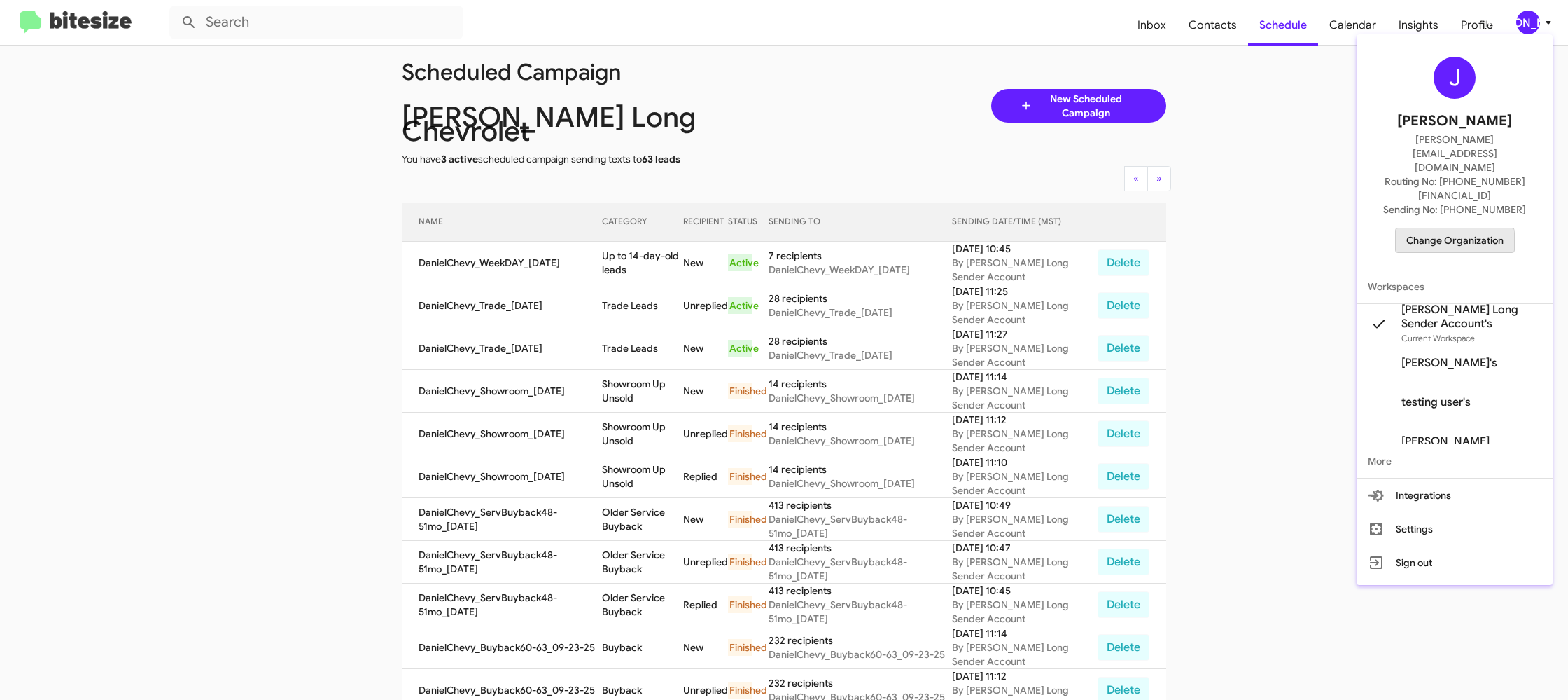
click at [1444, 228] on span "Change Organization" at bounding box center [1455, 240] width 97 height 24
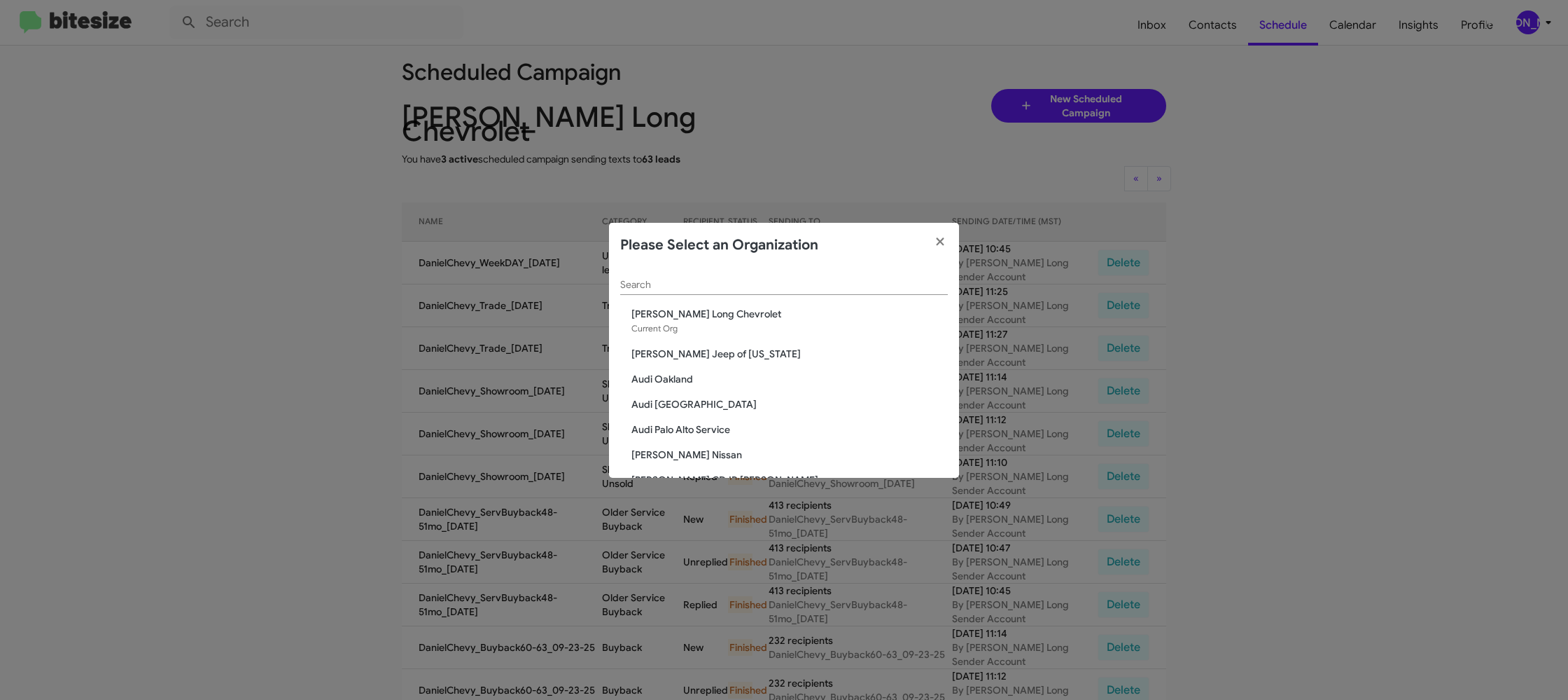
click at [683, 279] on input "Search" at bounding box center [784, 285] width 328 height 11
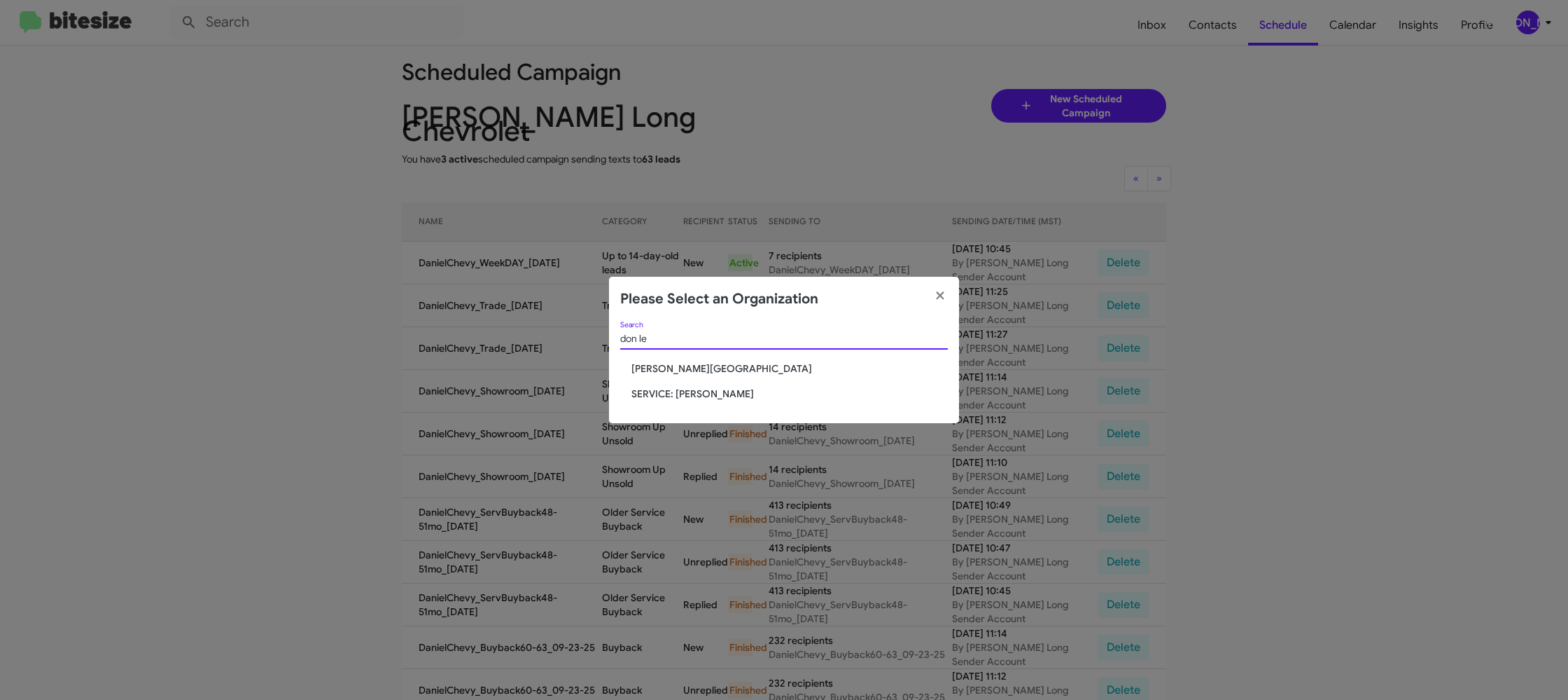
type input "don le"
click at [682, 364] on span "Don Ledford Auto Center" at bounding box center [789, 368] width 316 height 14
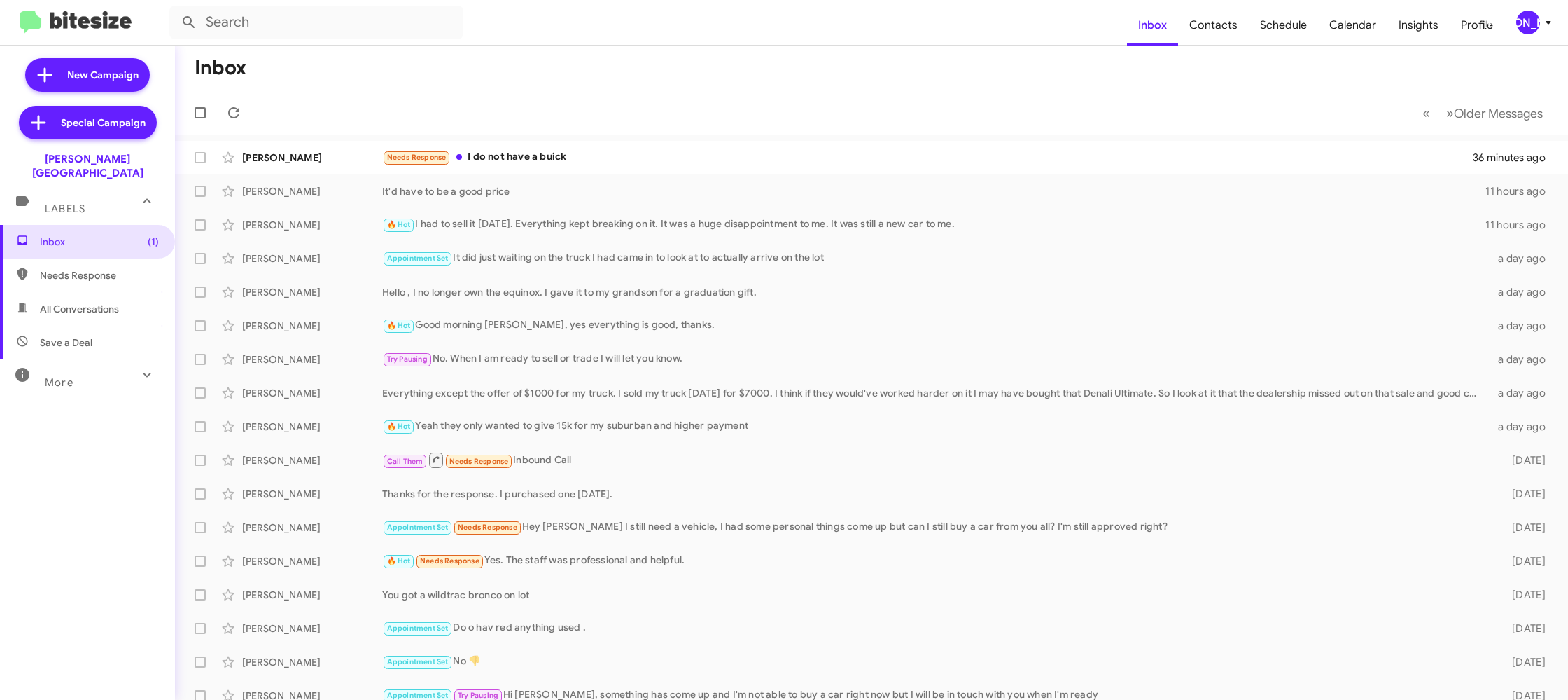
click at [1538, 32] on span "[PERSON_NAME]" at bounding box center [1537, 22] width 42 height 24
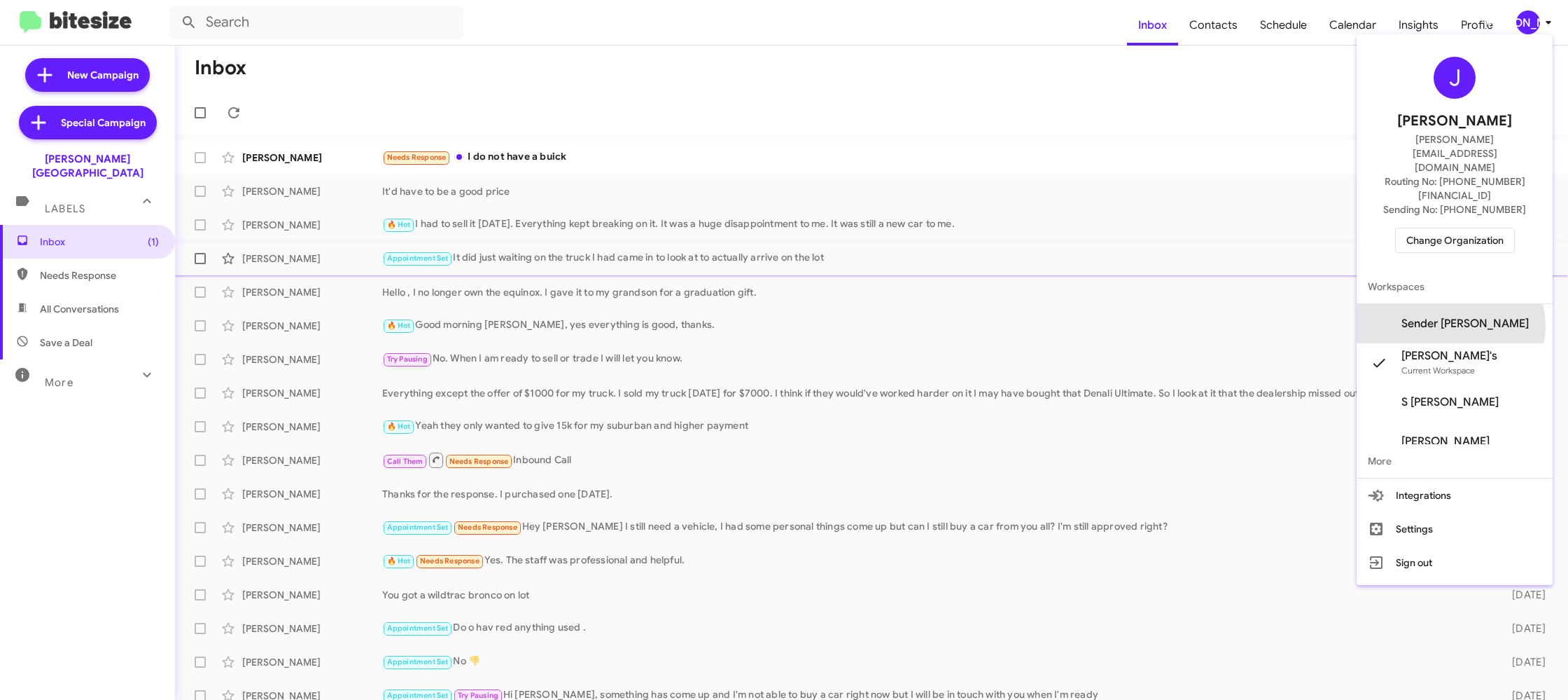
drag, startPoint x: 1474, startPoint y: 284, endPoint x: 1450, endPoint y: 266, distance: 30.0
click at [1472, 316] on span "Sender Don Ledford's" at bounding box center [1465, 323] width 128 height 14
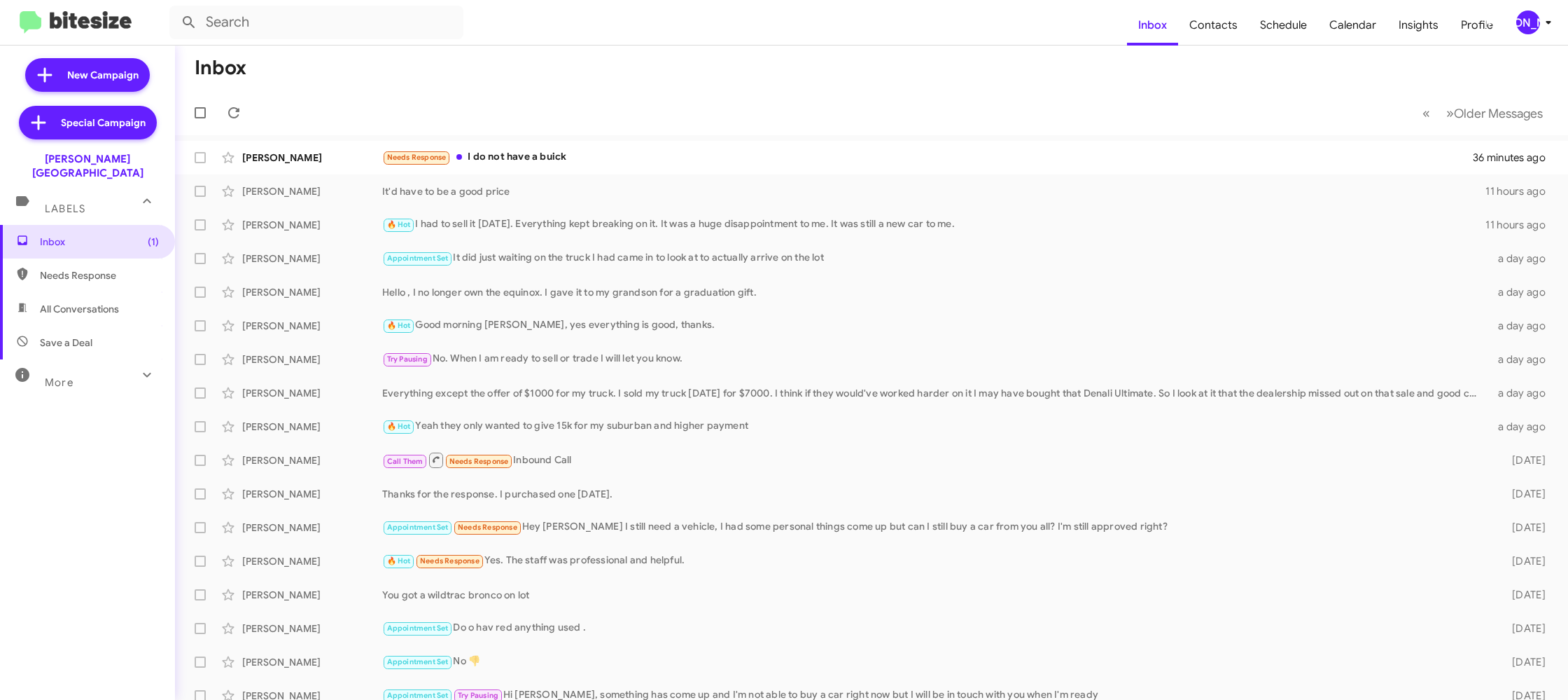
click at [1528, 12] on div "[PERSON_NAME]" at bounding box center [1528, 22] width 24 height 24
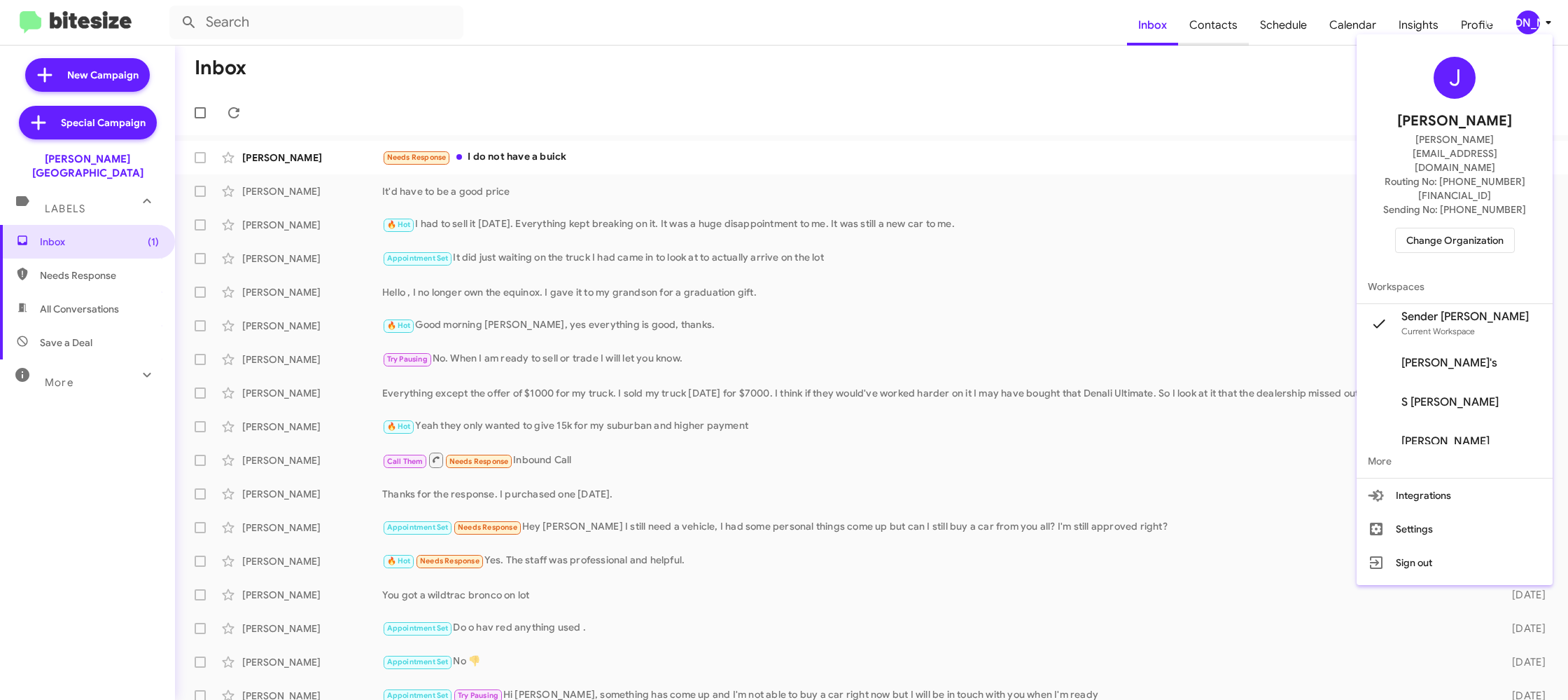
click at [1205, 47] on div at bounding box center [784, 350] width 1568 height 700
click at [1211, 33] on span "Contacts" at bounding box center [1213, 24] width 71 height 40
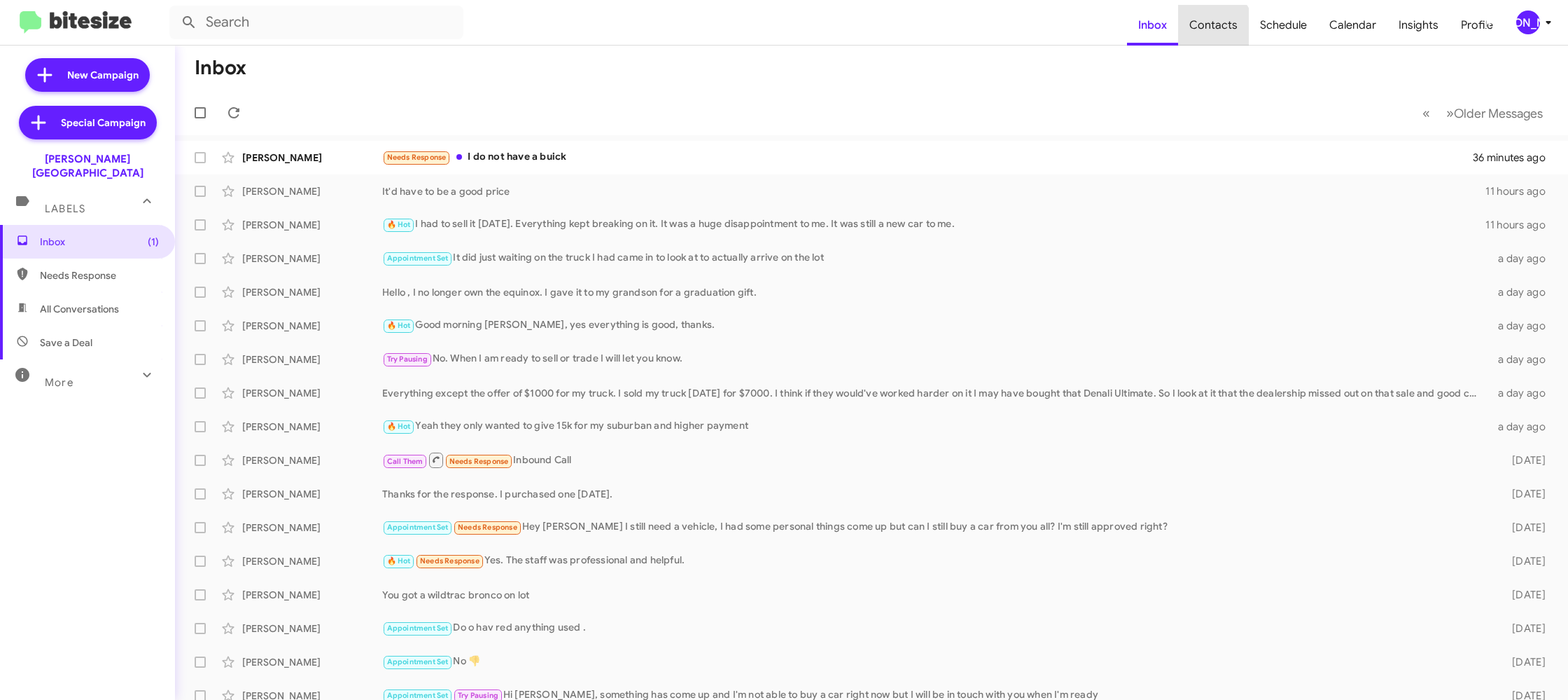
drag, startPoint x: 1211, startPoint y: 33, endPoint x: 1123, endPoint y: 14, distance: 90.0
click at [1210, 33] on span "Contacts" at bounding box center [1213, 24] width 71 height 40
type input "in:groups"
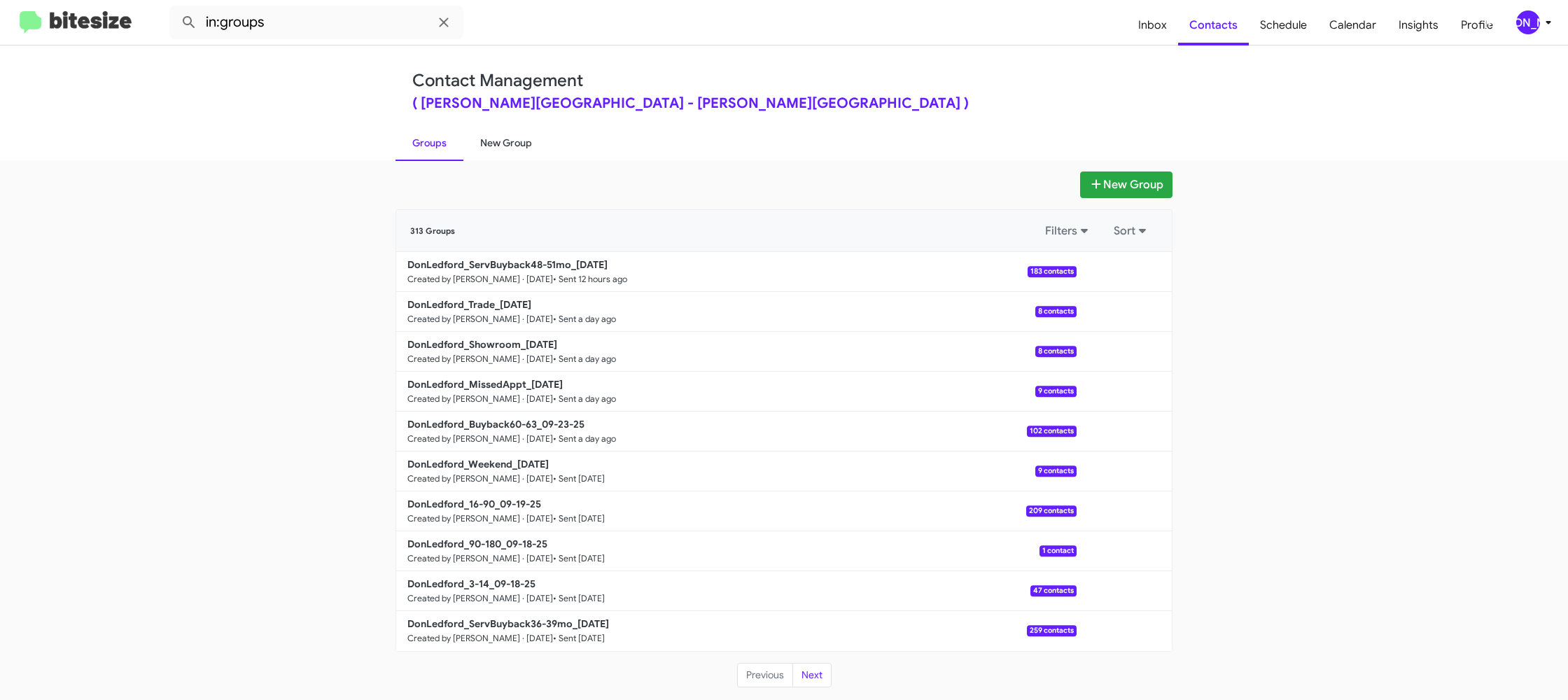
click at [480, 150] on link "New Group" at bounding box center [506, 143] width 85 height 37
drag, startPoint x: 480, startPoint y: 150, endPoint x: 494, endPoint y: 147, distance: 14.3
click at [480, 150] on link "New Group" at bounding box center [506, 143] width 85 height 37
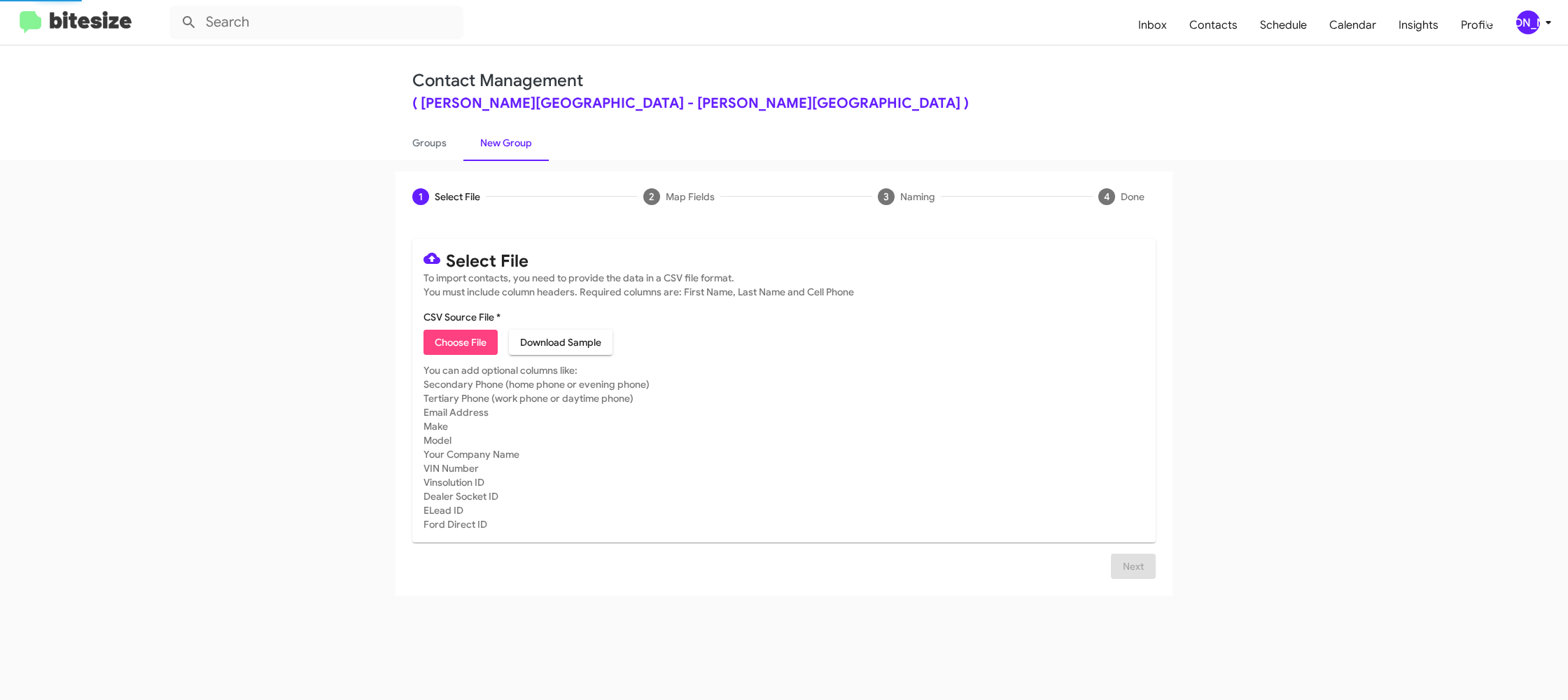
click at [1537, 16] on div "[PERSON_NAME]" at bounding box center [1528, 22] width 24 height 24
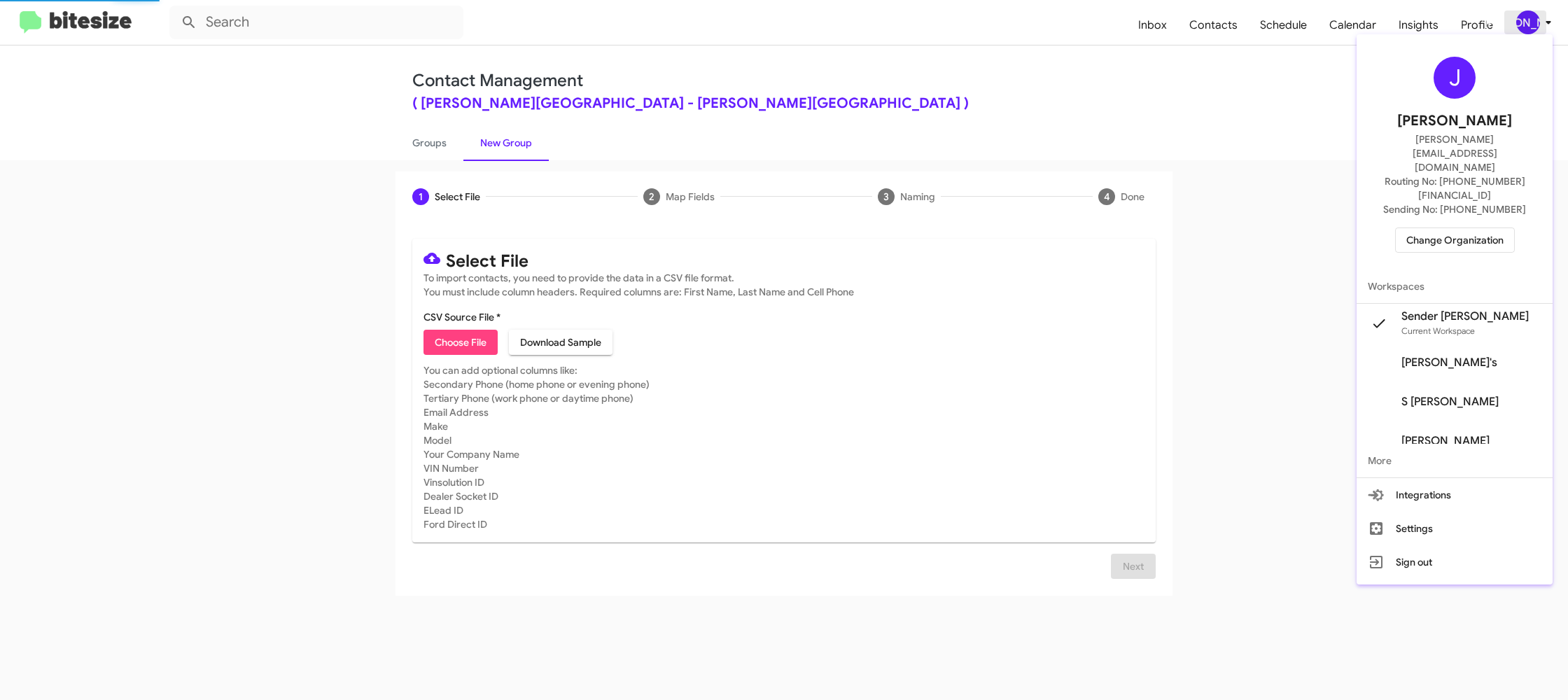
click at [1537, 16] on div at bounding box center [784, 350] width 1568 height 700
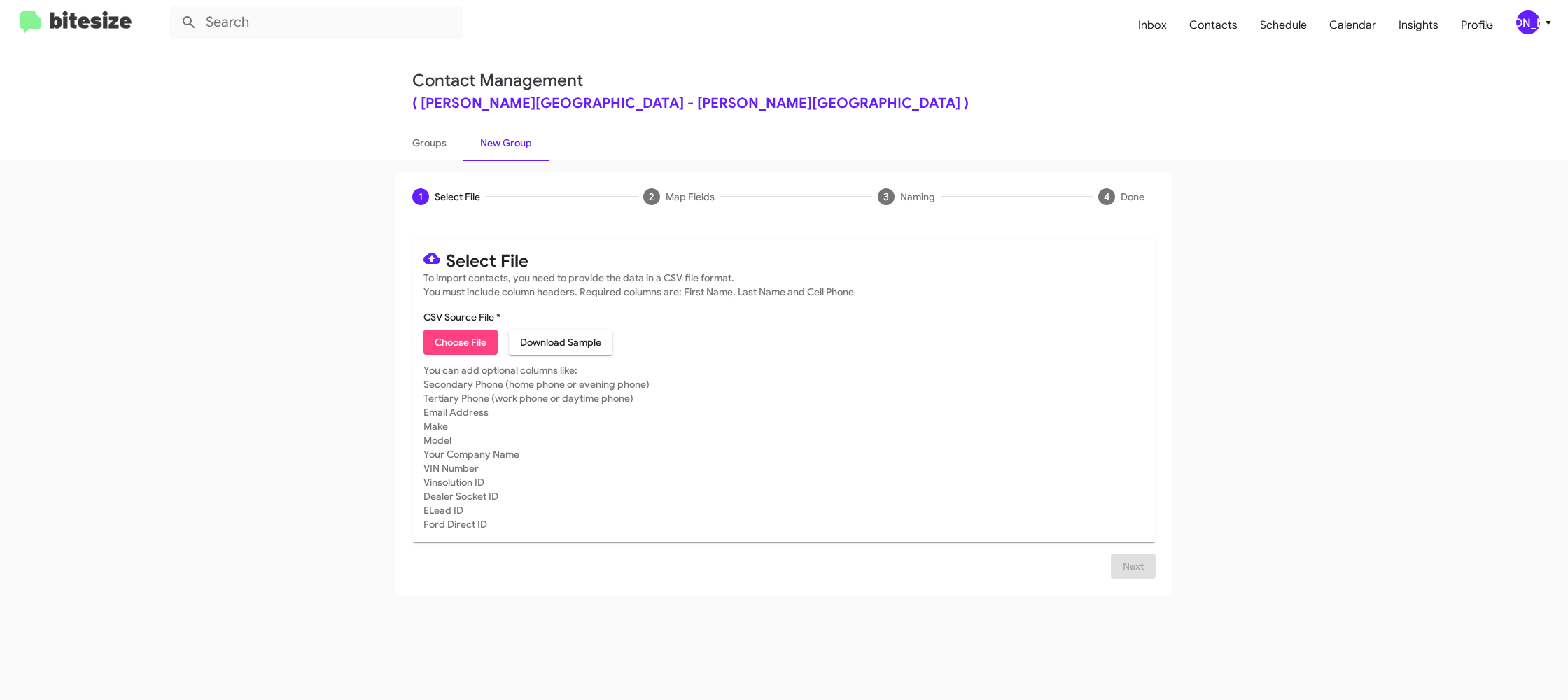
click at [1537, 27] on div "[PERSON_NAME]" at bounding box center [1528, 22] width 24 height 24
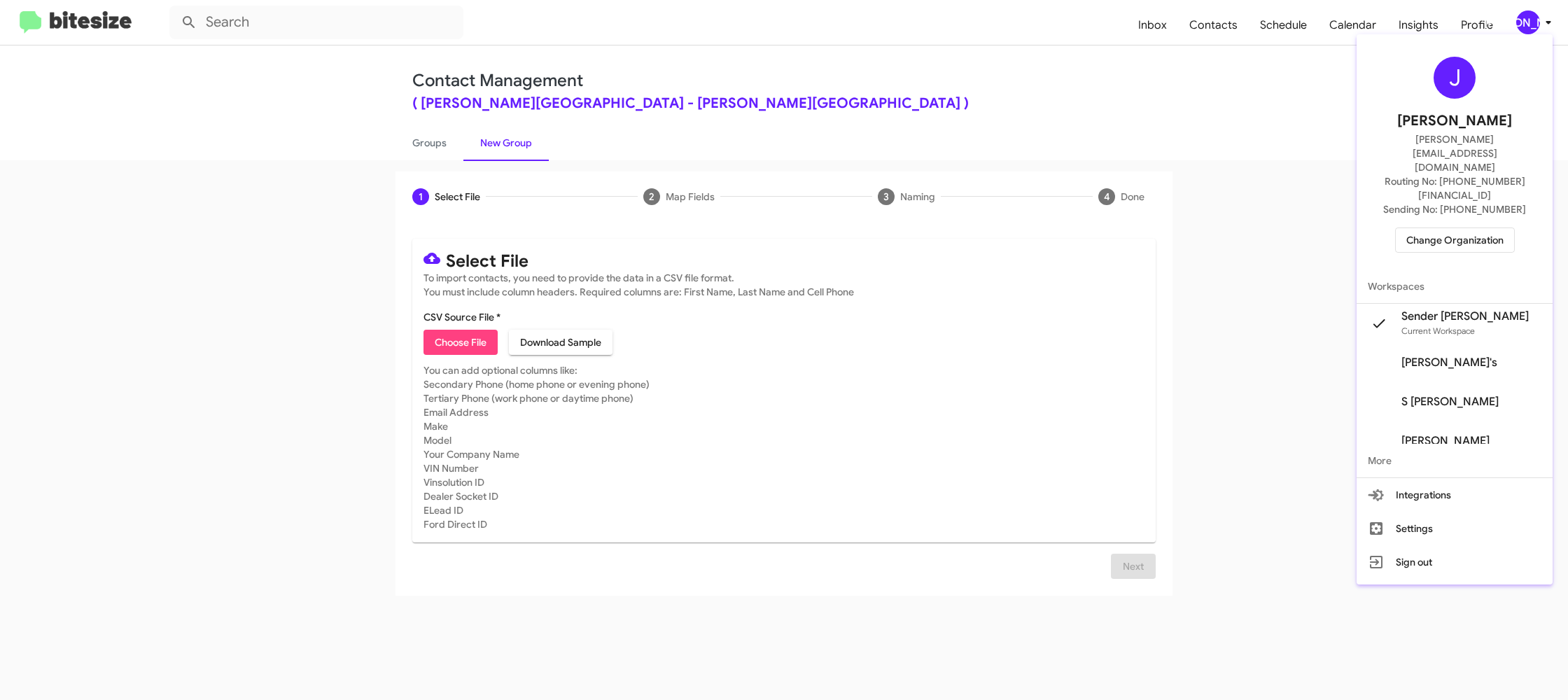
drag, startPoint x: 1537, startPoint y: 27, endPoint x: 1517, endPoint y: 10, distance: 26.2
click at [1537, 27] on div at bounding box center [784, 350] width 1568 height 700
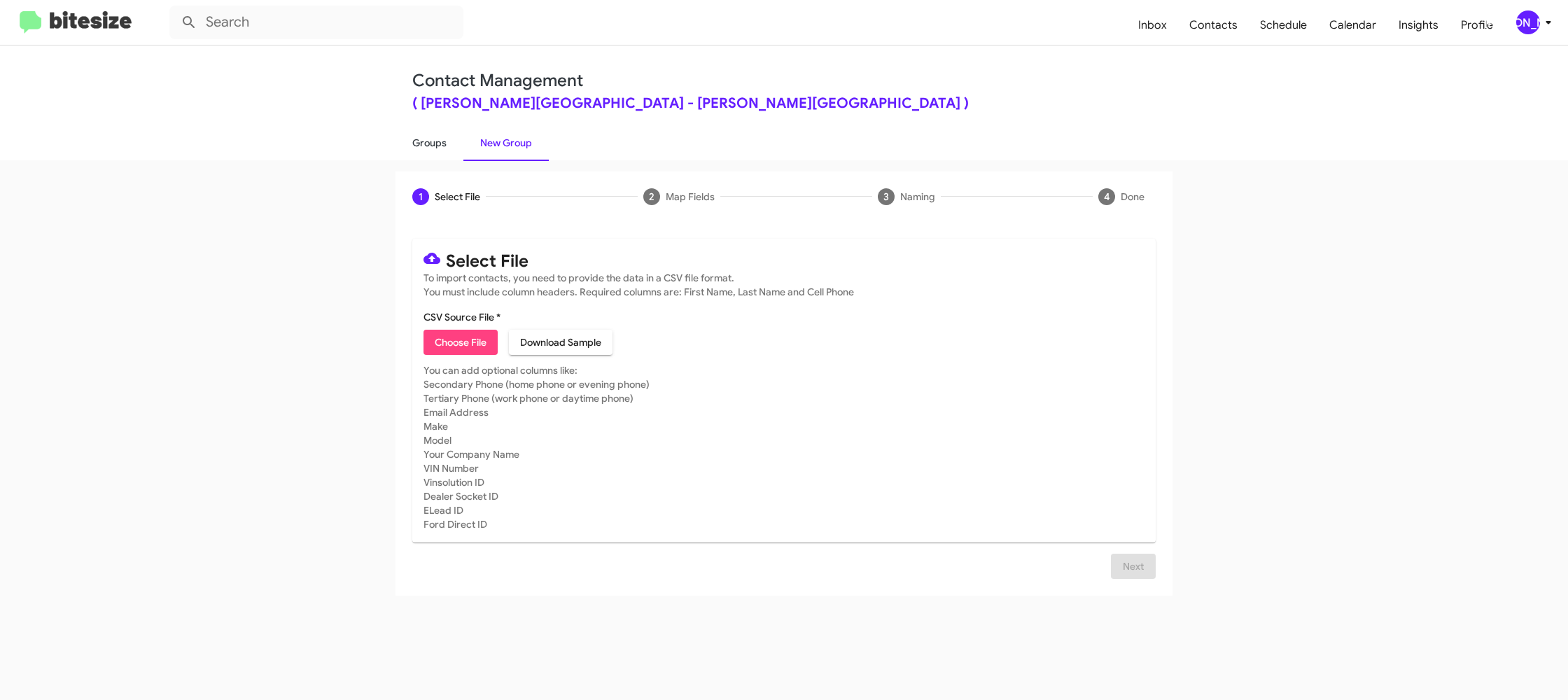
click at [445, 156] on link "Groups" at bounding box center [429, 143] width 68 height 37
type input "in:groups"
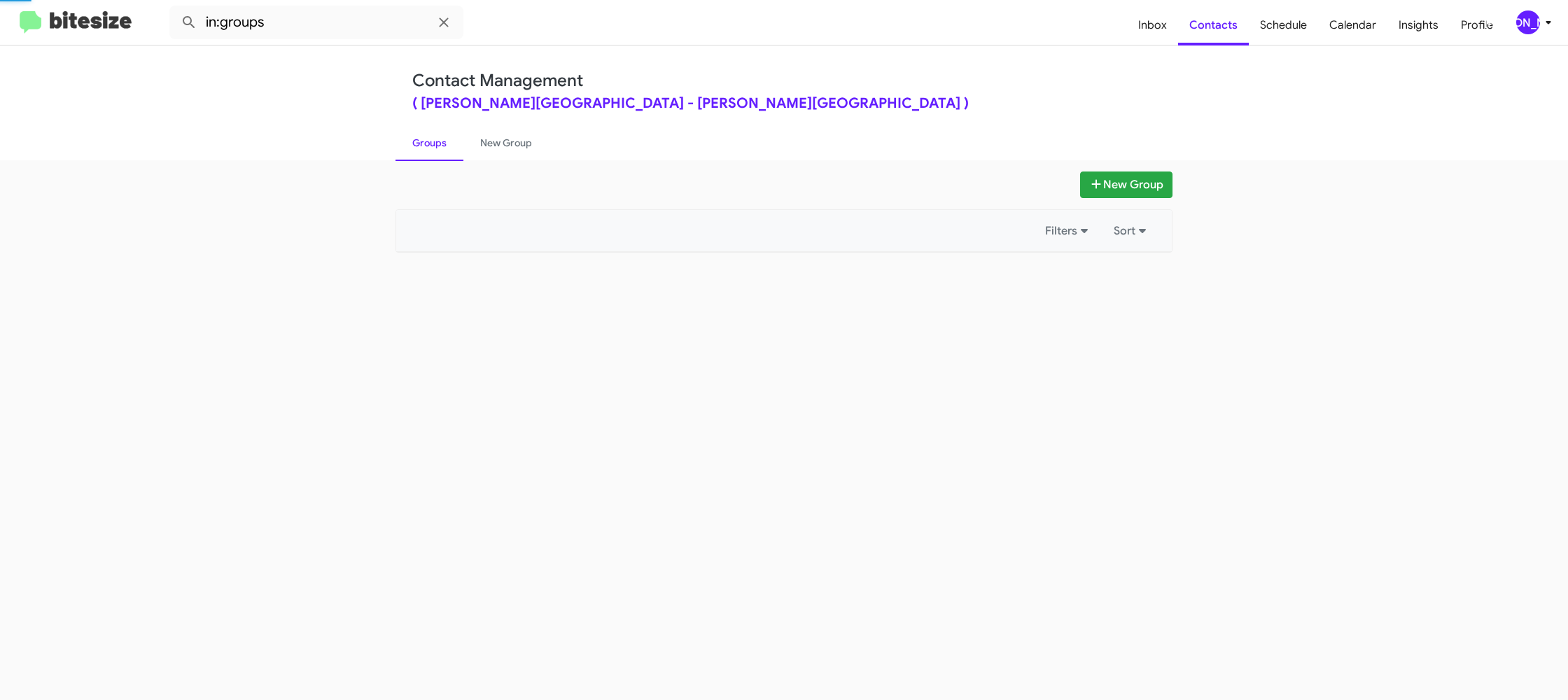
click at [445, 156] on link "Groups" at bounding box center [429, 143] width 68 height 37
drag, startPoint x: 445, startPoint y: 156, endPoint x: 522, endPoint y: 146, distance: 77.6
click at [453, 153] on link "Groups" at bounding box center [429, 143] width 68 height 37
click at [522, 146] on link "New Group" at bounding box center [506, 143] width 85 height 37
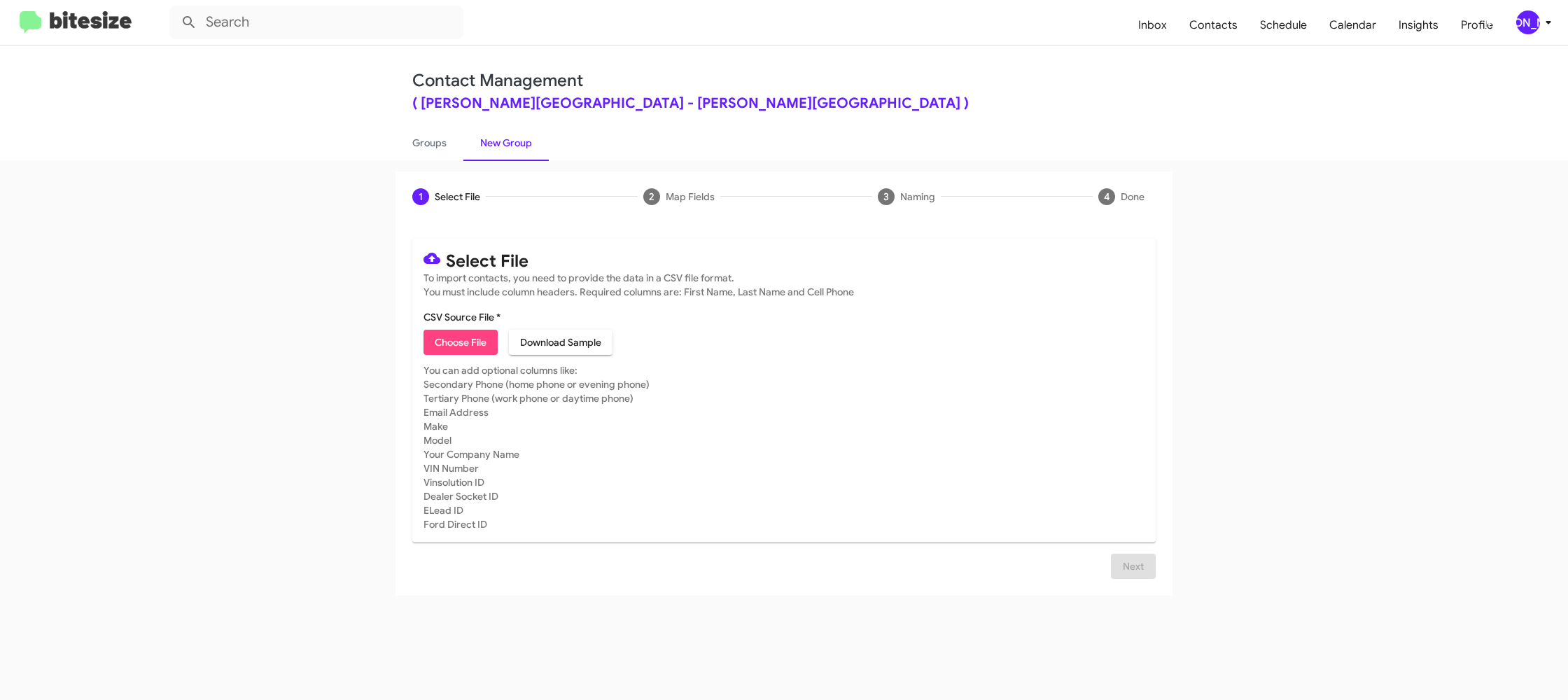
click at [471, 340] on span "Choose File" at bounding box center [461, 342] width 52 height 25
type input "DonLedford_3-14_09-25-25"
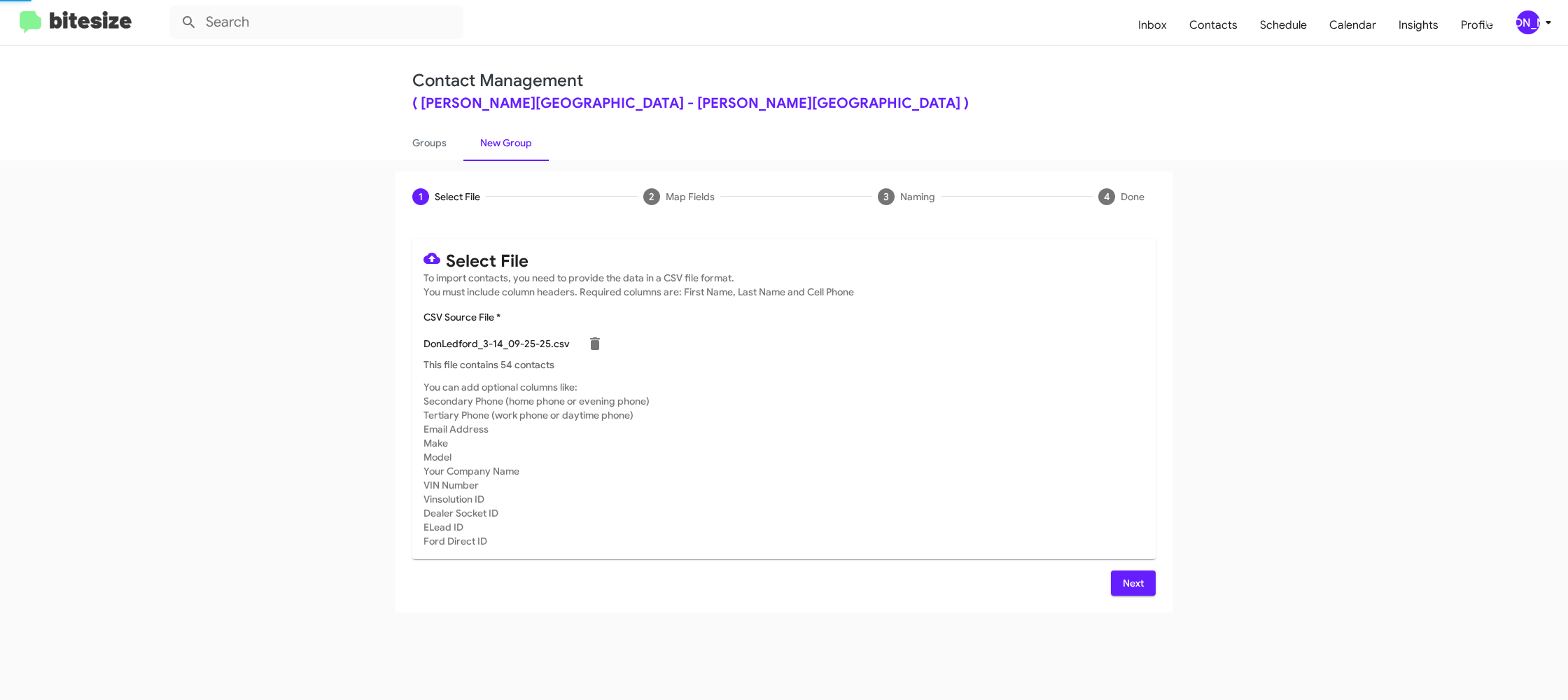
drag, startPoint x: 909, startPoint y: 377, endPoint x: 982, endPoint y: 467, distance: 115.9
click at [908, 378] on mat-card "Select File To import contacts, you need to provide the data in a CSV file form…" at bounding box center [784, 399] width 744 height 321
click at [1132, 592] on span "Next" at bounding box center [1132, 583] width 22 height 25
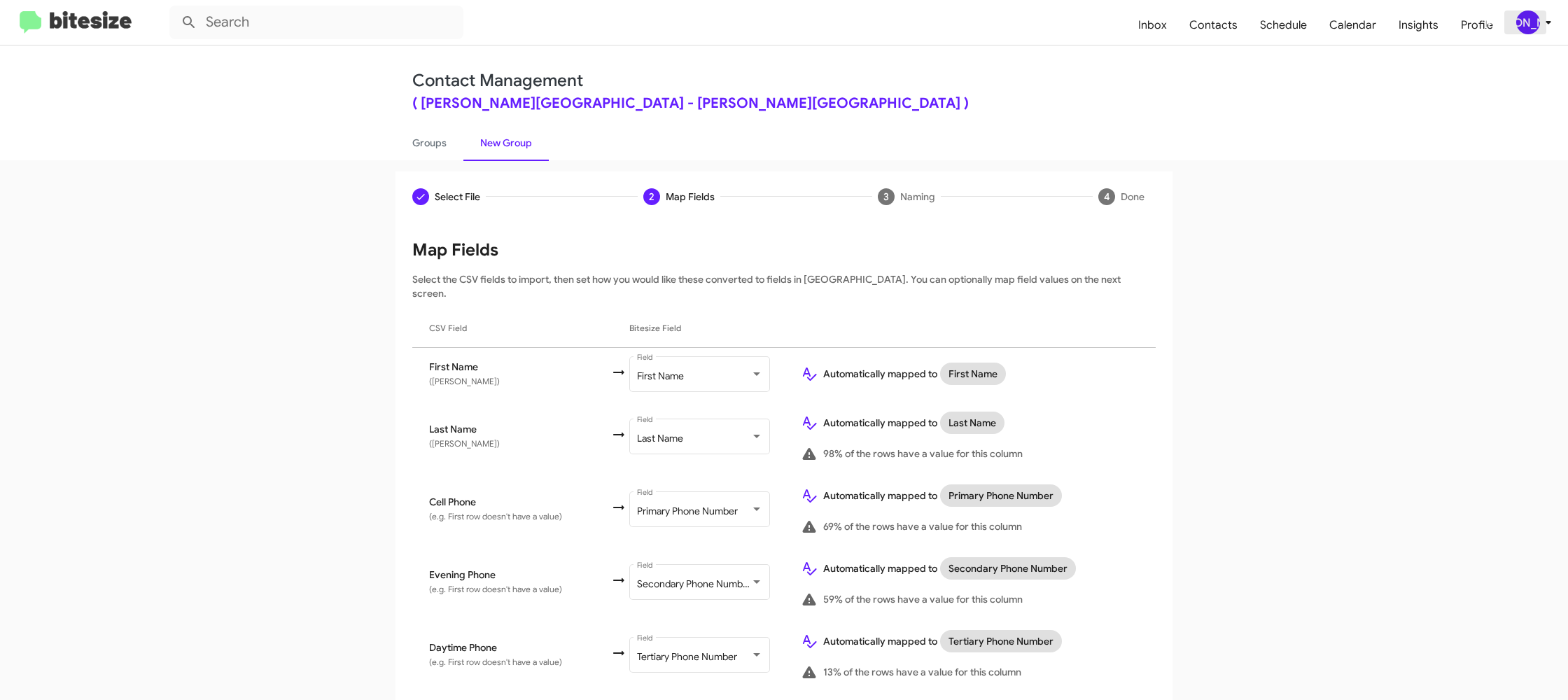
click at [1541, 17] on icon at bounding box center [1548, 22] width 17 height 17
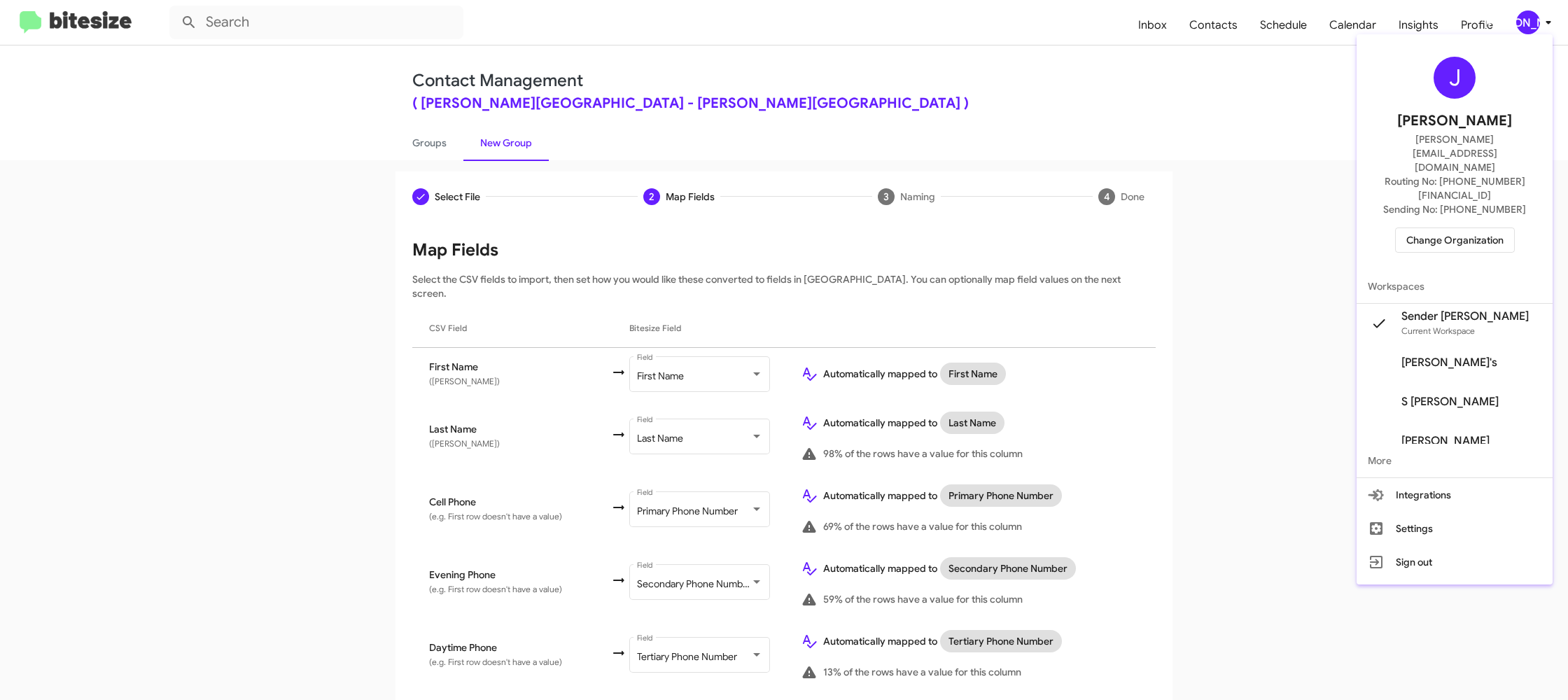
click at [1541, 17] on div at bounding box center [784, 350] width 1568 height 700
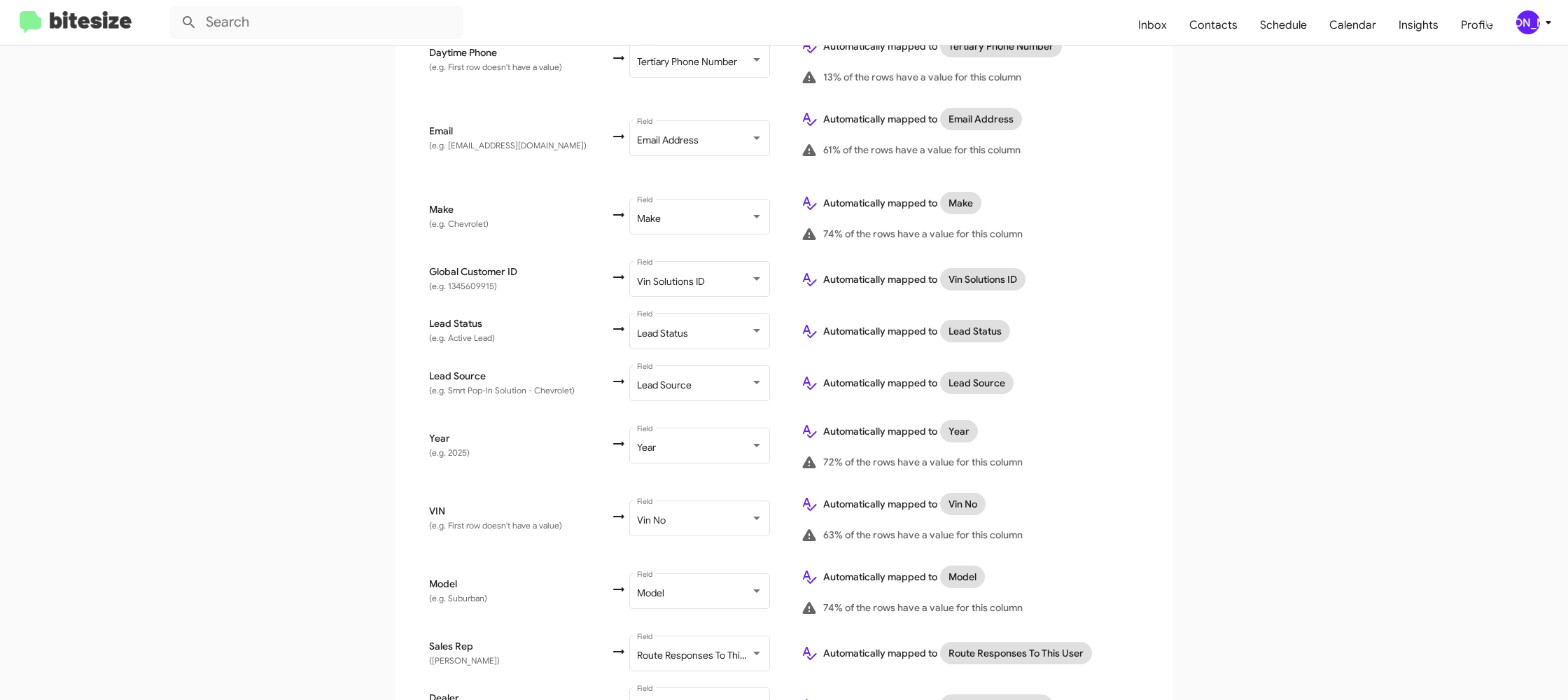
scroll to position [669, 0]
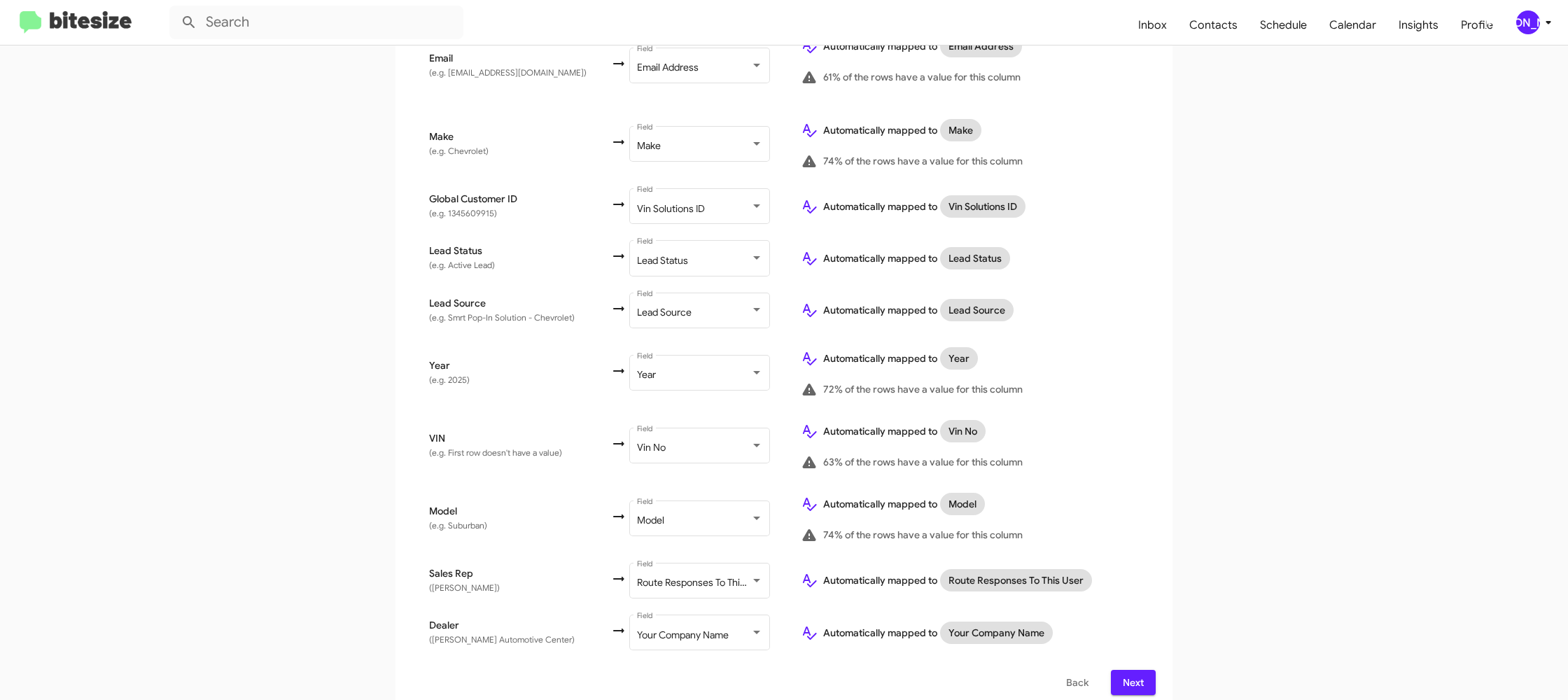
click at [1126, 670] on span "Next" at bounding box center [1132, 683] width 22 height 25
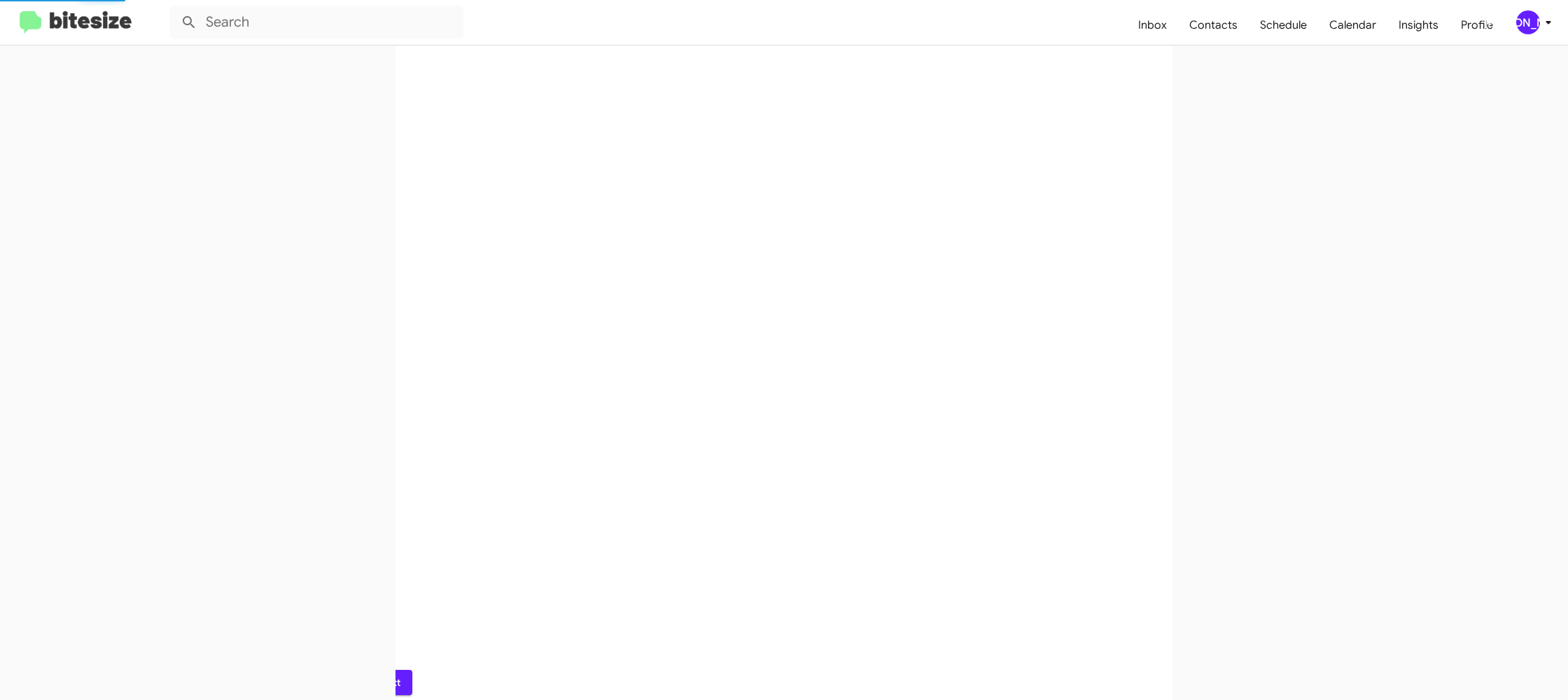
scroll to position [0, 0]
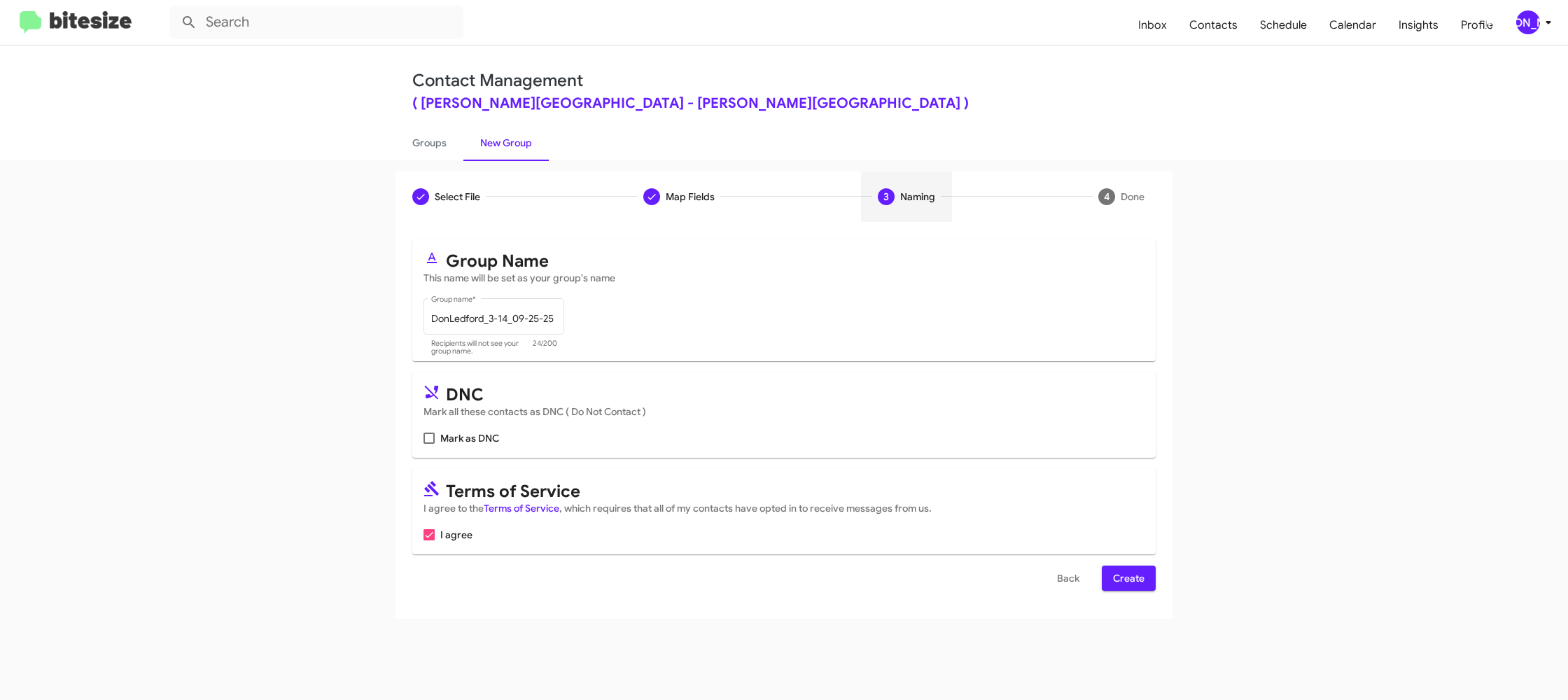
drag, startPoint x: 1127, startPoint y: 586, endPoint x: 1107, endPoint y: 580, distance: 20.9
click at [1123, 584] on span "Create" at bounding box center [1128, 579] width 31 height 25
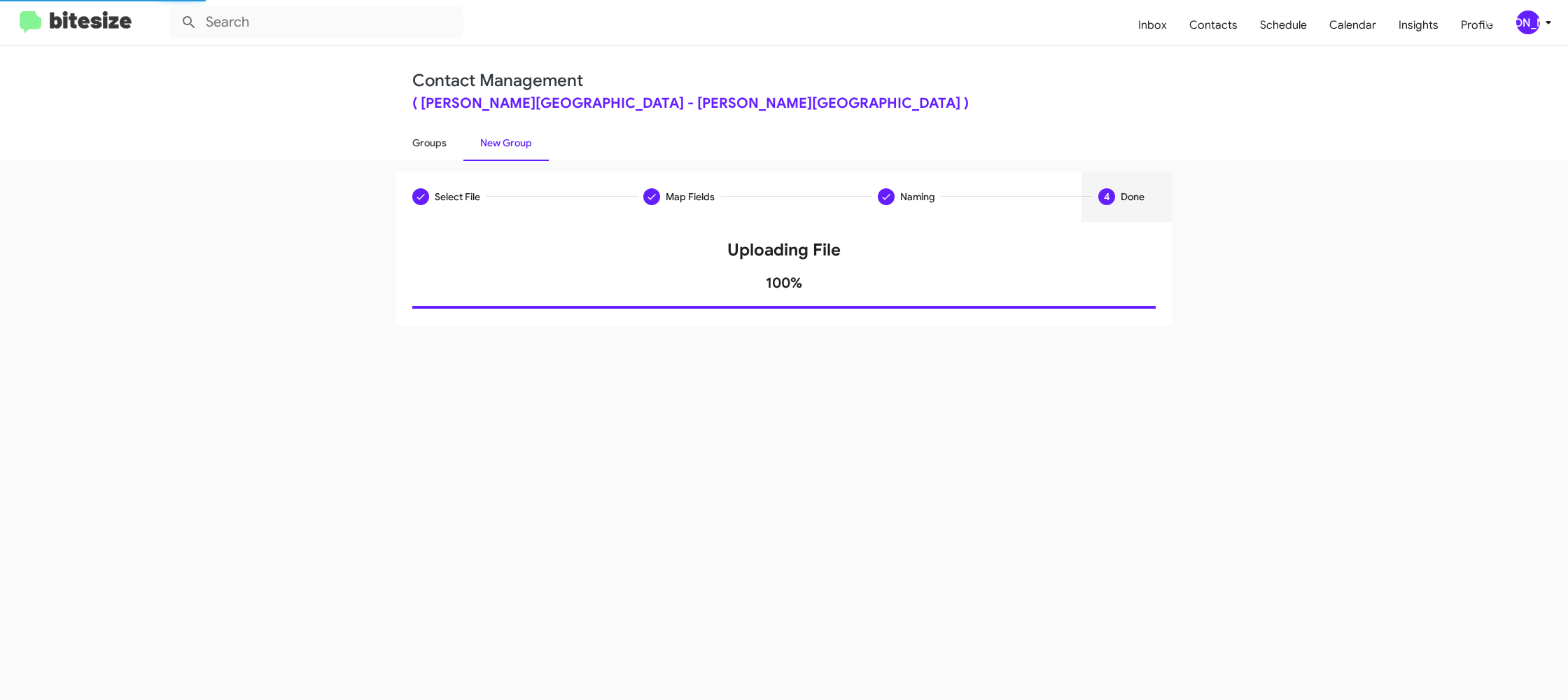
click at [459, 152] on link "Groups" at bounding box center [429, 143] width 68 height 37
type input "in:groups"
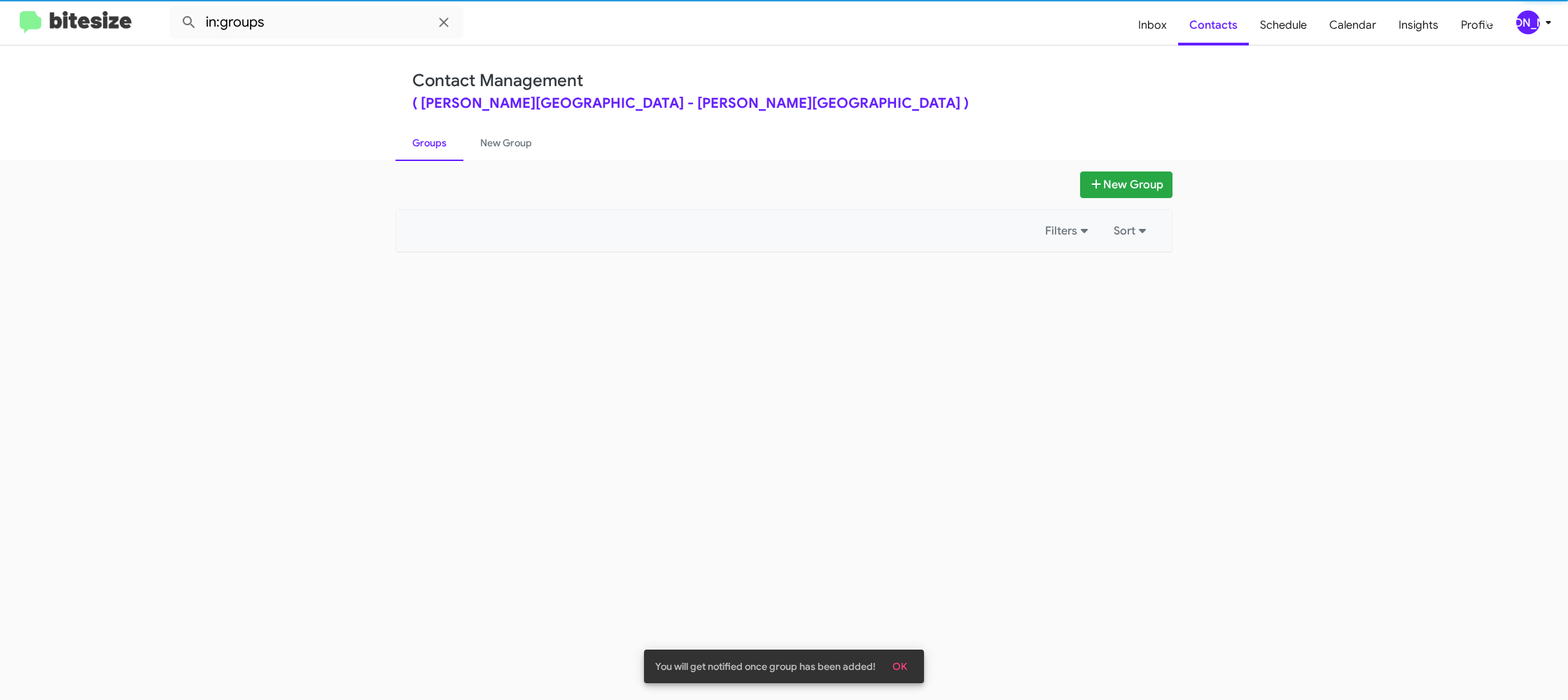
click at [459, 152] on link "Groups" at bounding box center [429, 143] width 68 height 37
drag, startPoint x: 459, startPoint y: 152, endPoint x: 500, endPoint y: 143, distance: 42.0
click at [463, 150] on ul "Groups New Group" at bounding box center [783, 143] width 777 height 36
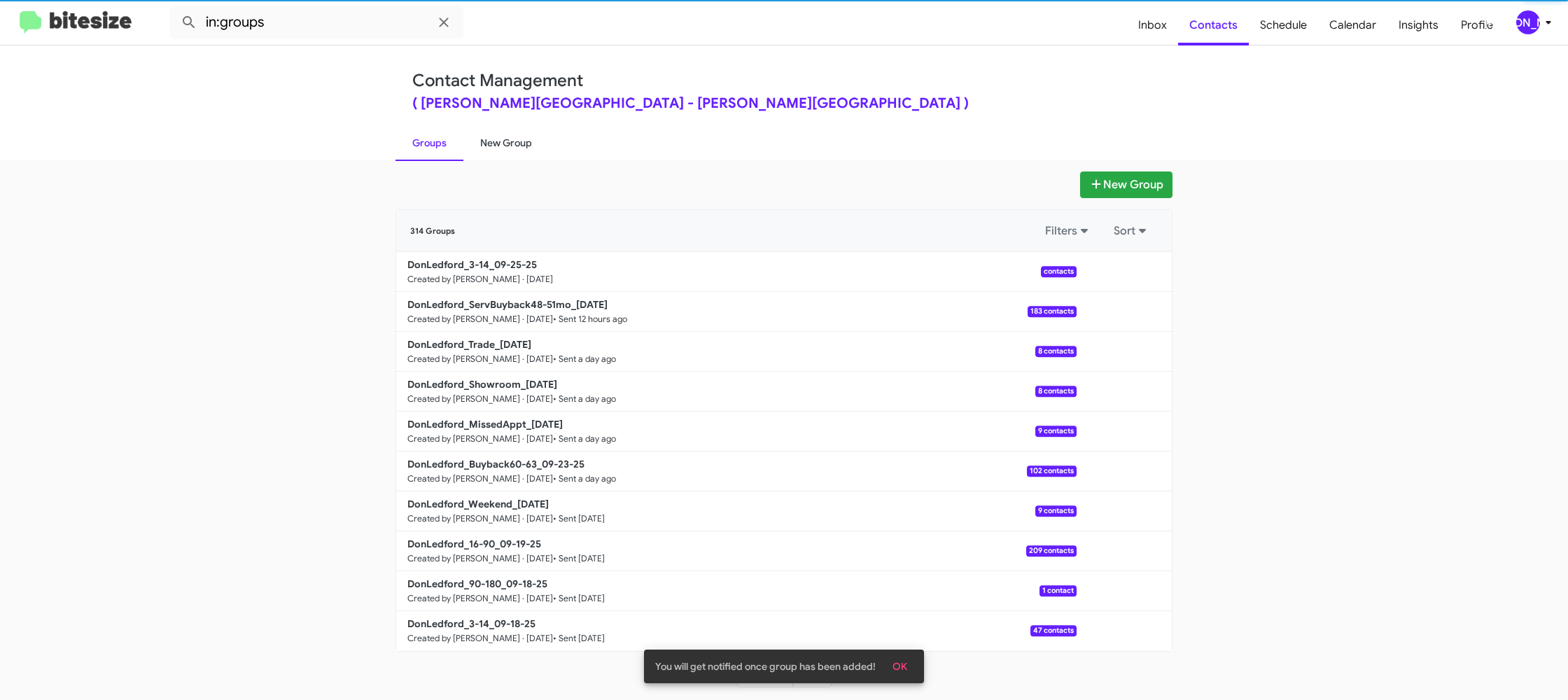
click at [500, 143] on link "New Group" at bounding box center [506, 143] width 85 height 37
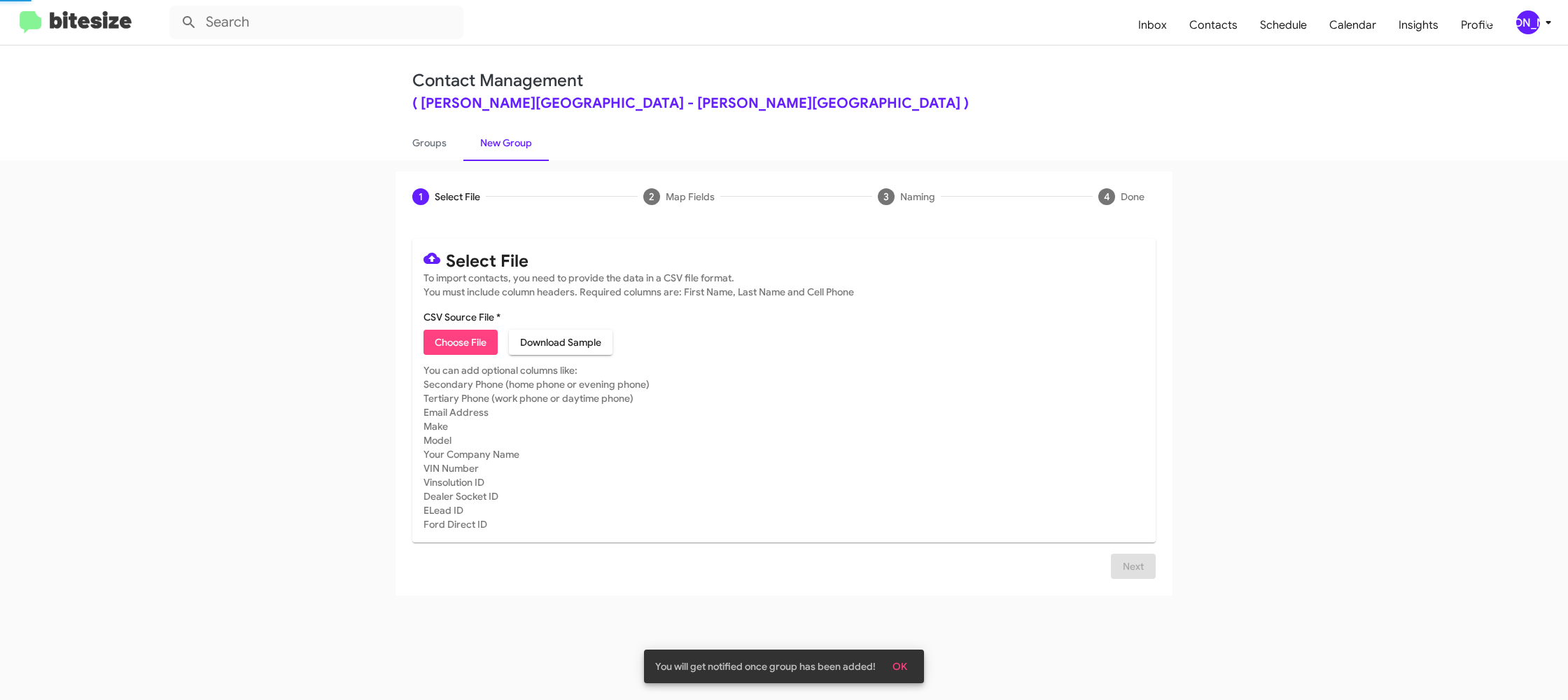
click at [500, 143] on link "New Group" at bounding box center [506, 143] width 85 height 37
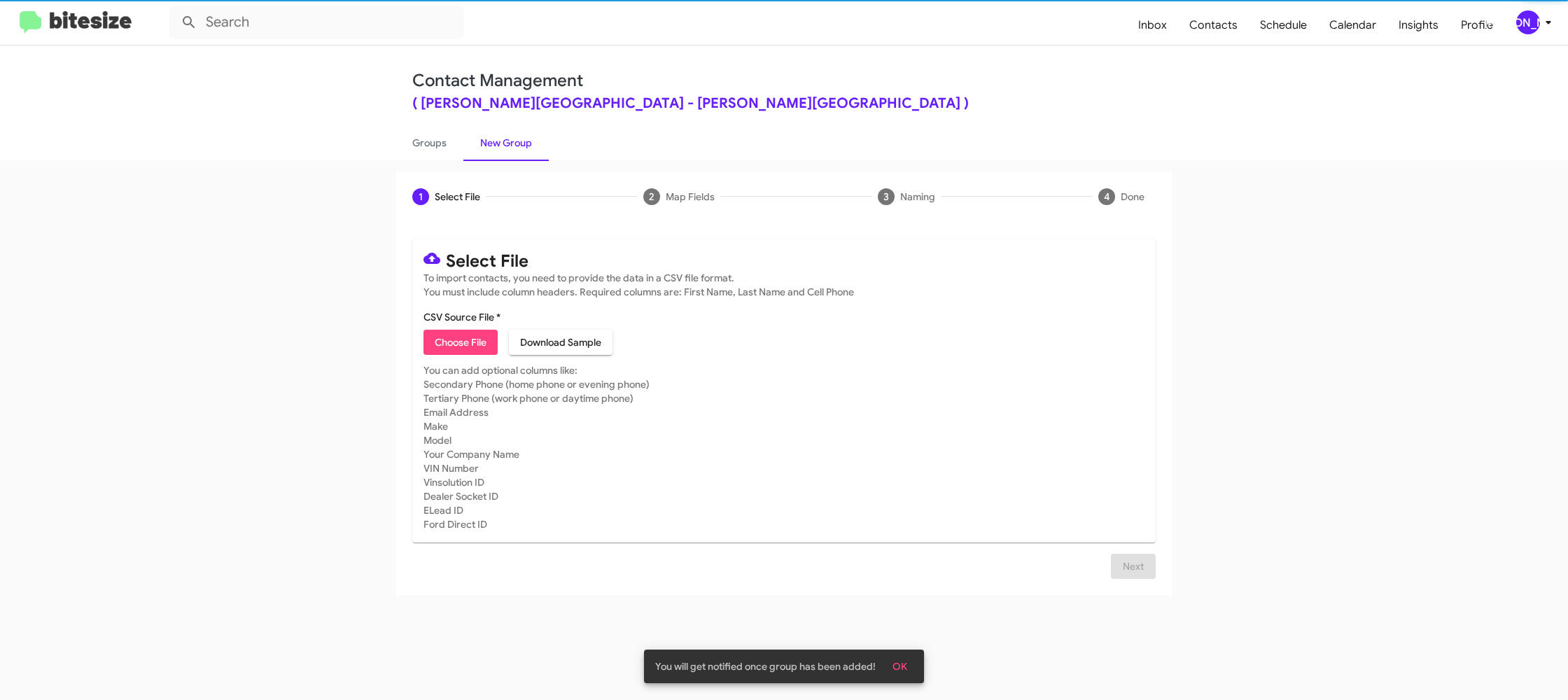
click at [481, 338] on span "Choose File" at bounding box center [461, 342] width 52 height 25
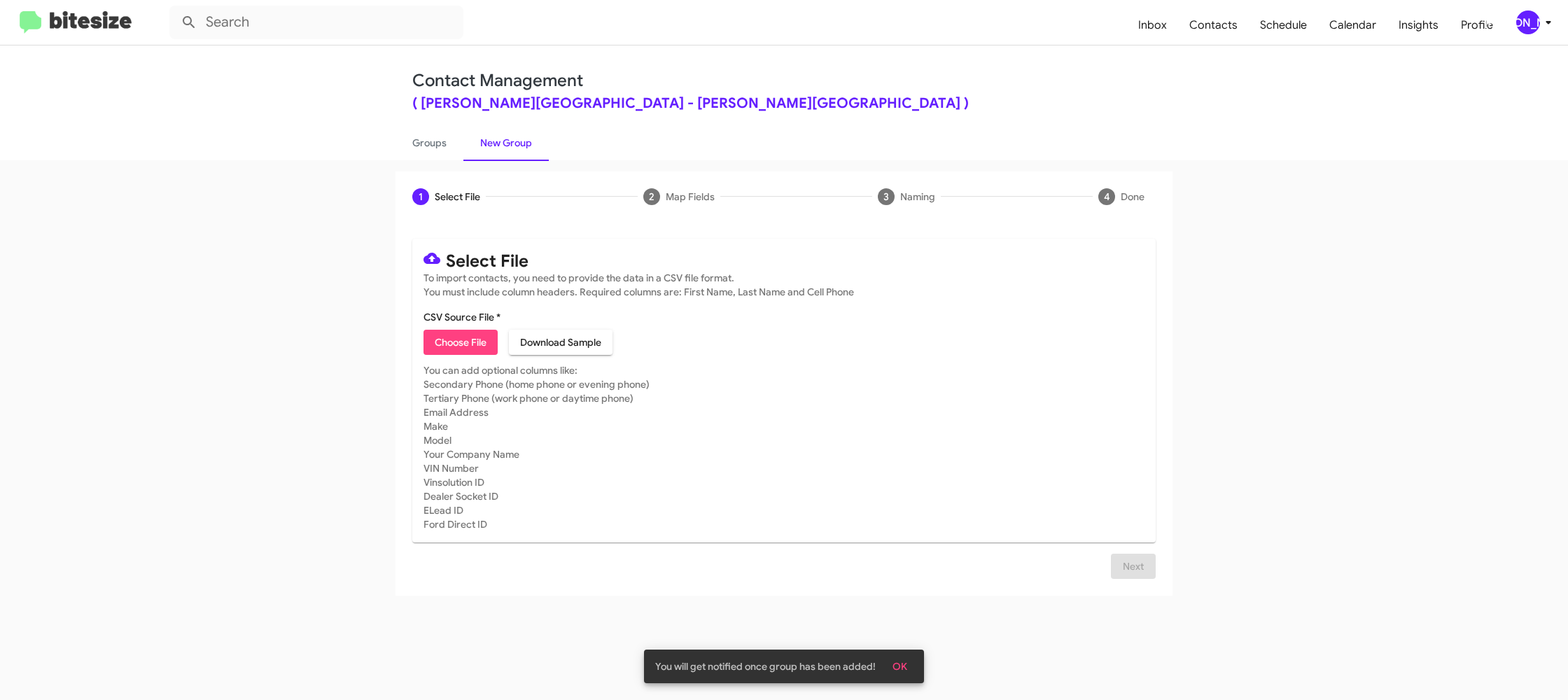
type input "DonLedford_90-180_09-25-25"
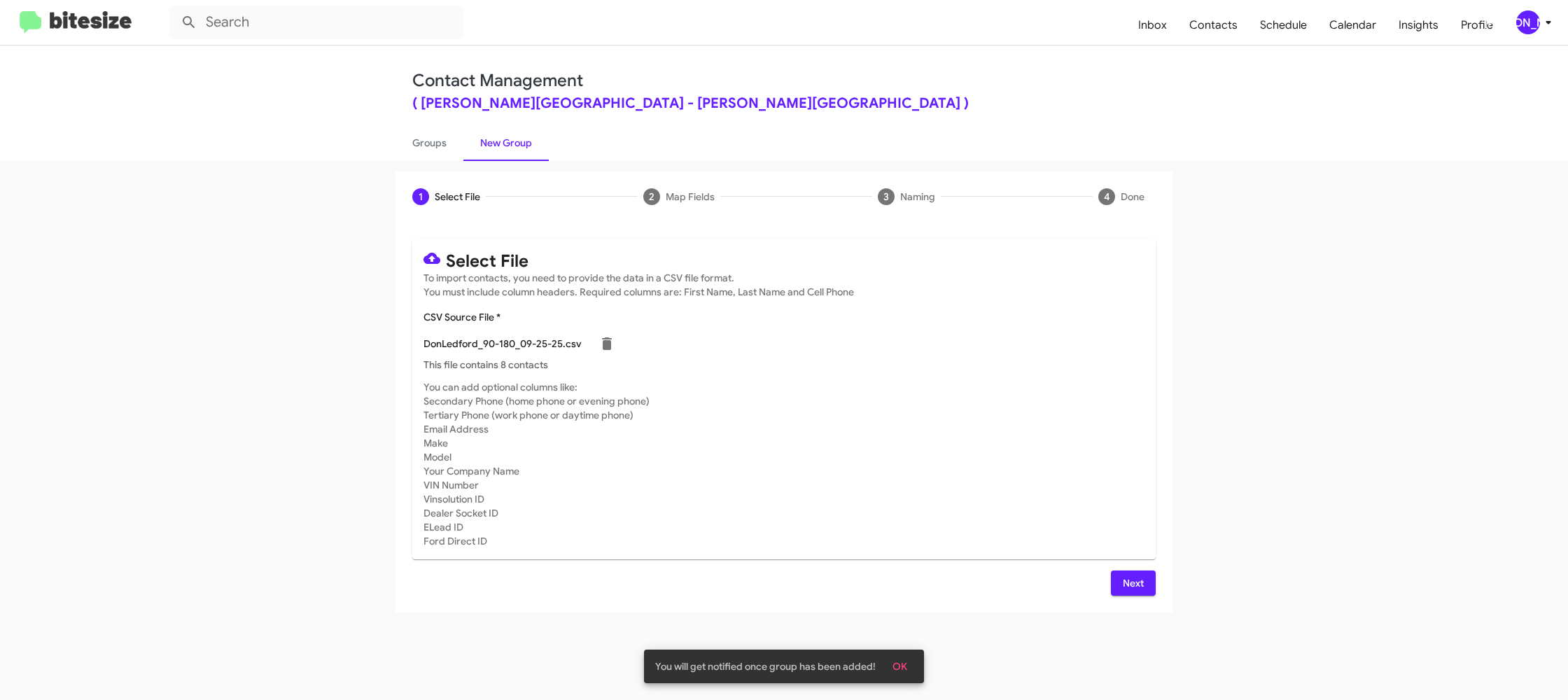
drag, startPoint x: 1004, startPoint y: 443, endPoint x: 1011, endPoint y: 481, distance: 38.6
click at [1009, 444] on mat-card-subtitle "You can add optional columns like: Secondary Phone (home phone or evening phone…" at bounding box center [784, 464] width 721 height 168
click at [1141, 589] on button "Next" at bounding box center [1133, 583] width 45 height 25
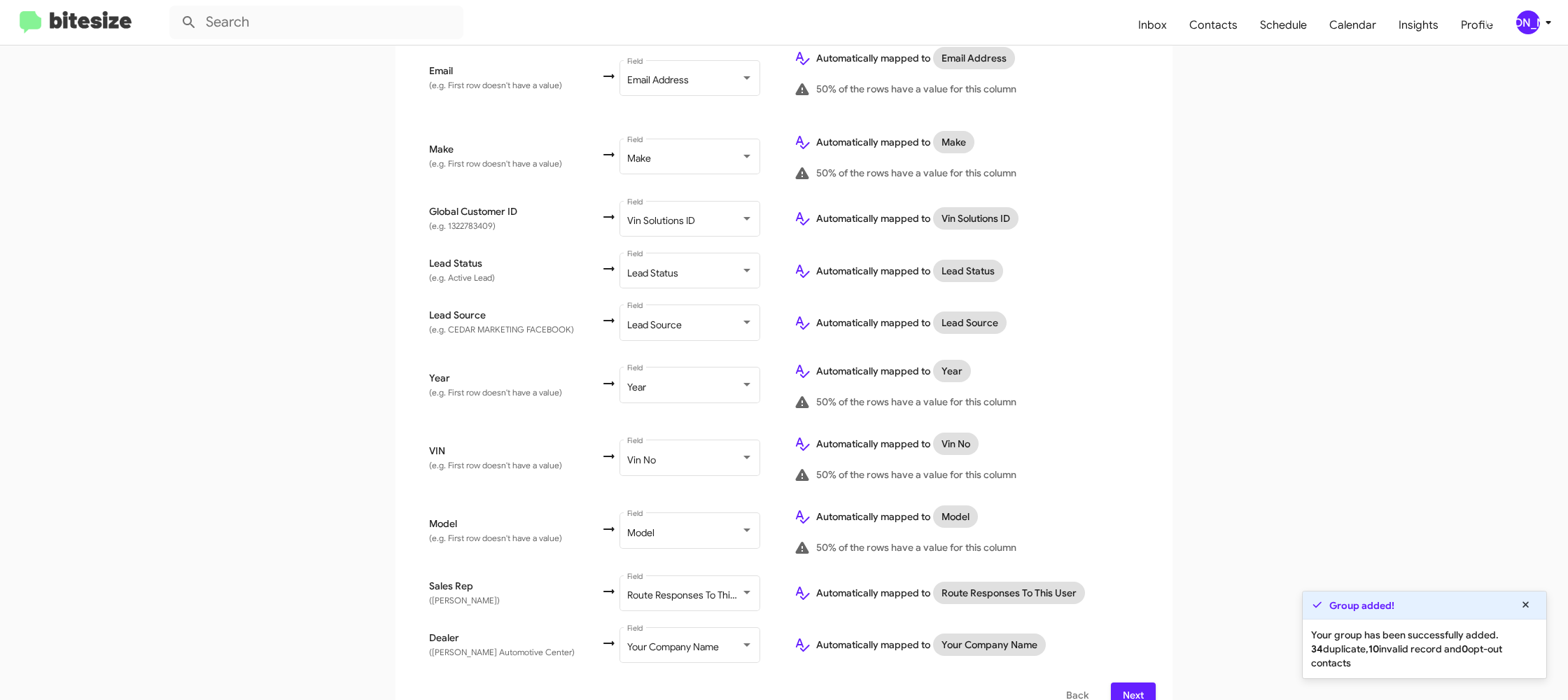
scroll to position [607, 0]
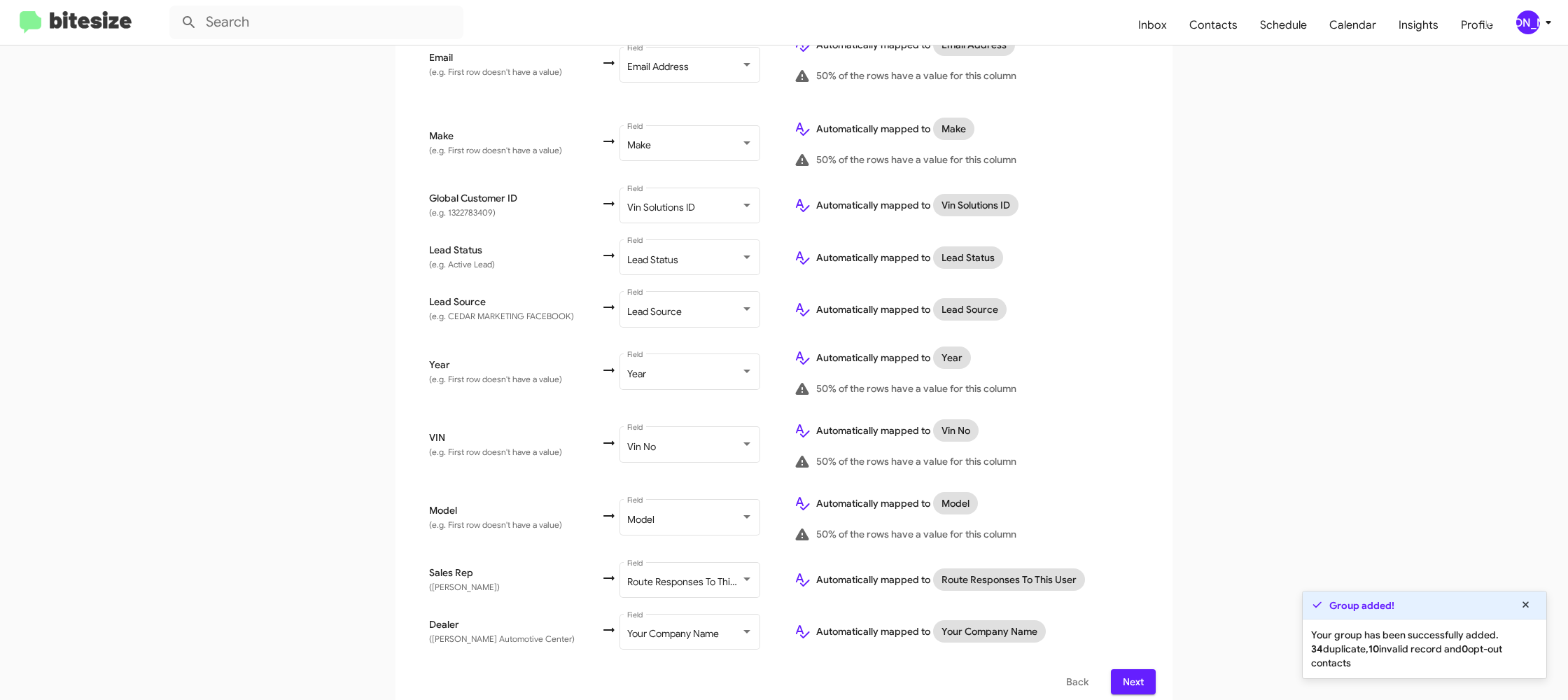
click at [1139, 682] on span "Next" at bounding box center [1132, 682] width 22 height 25
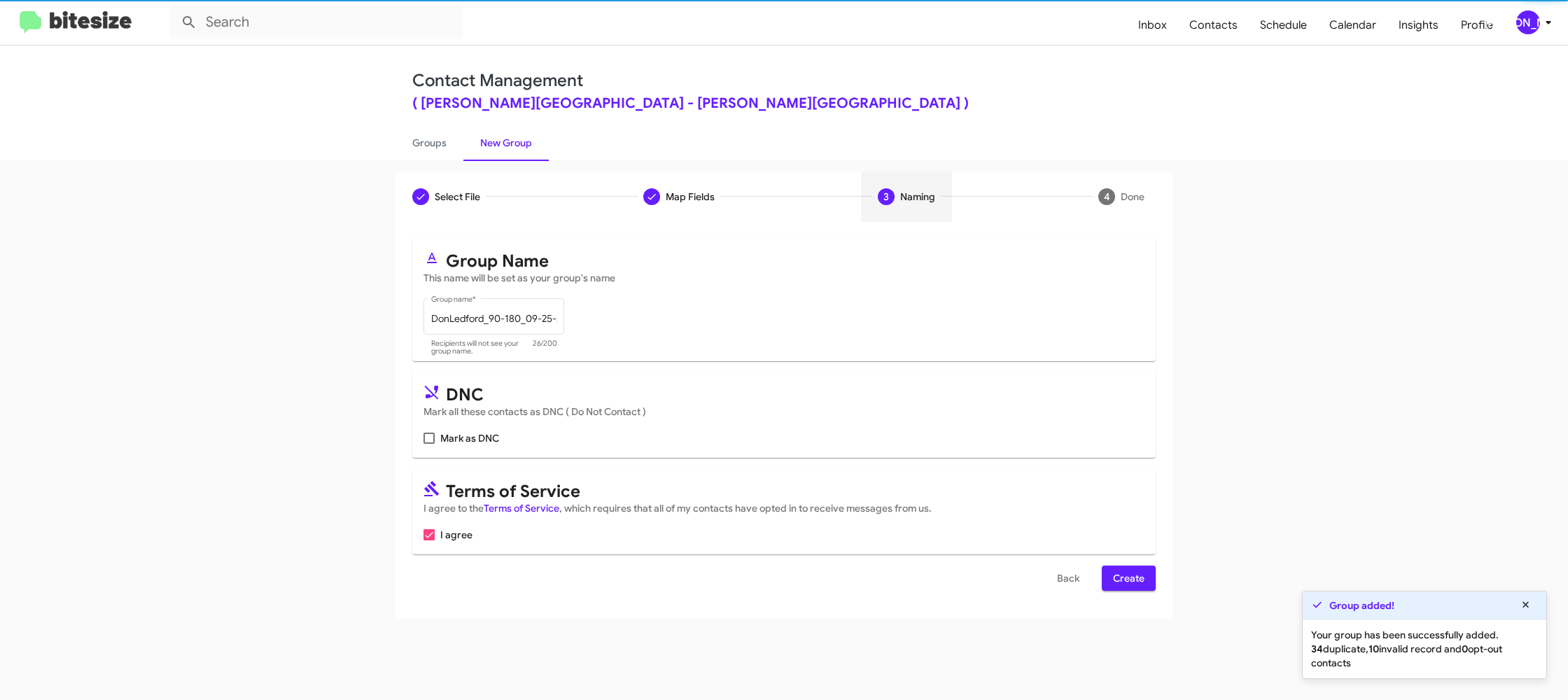
scroll to position [0, 0]
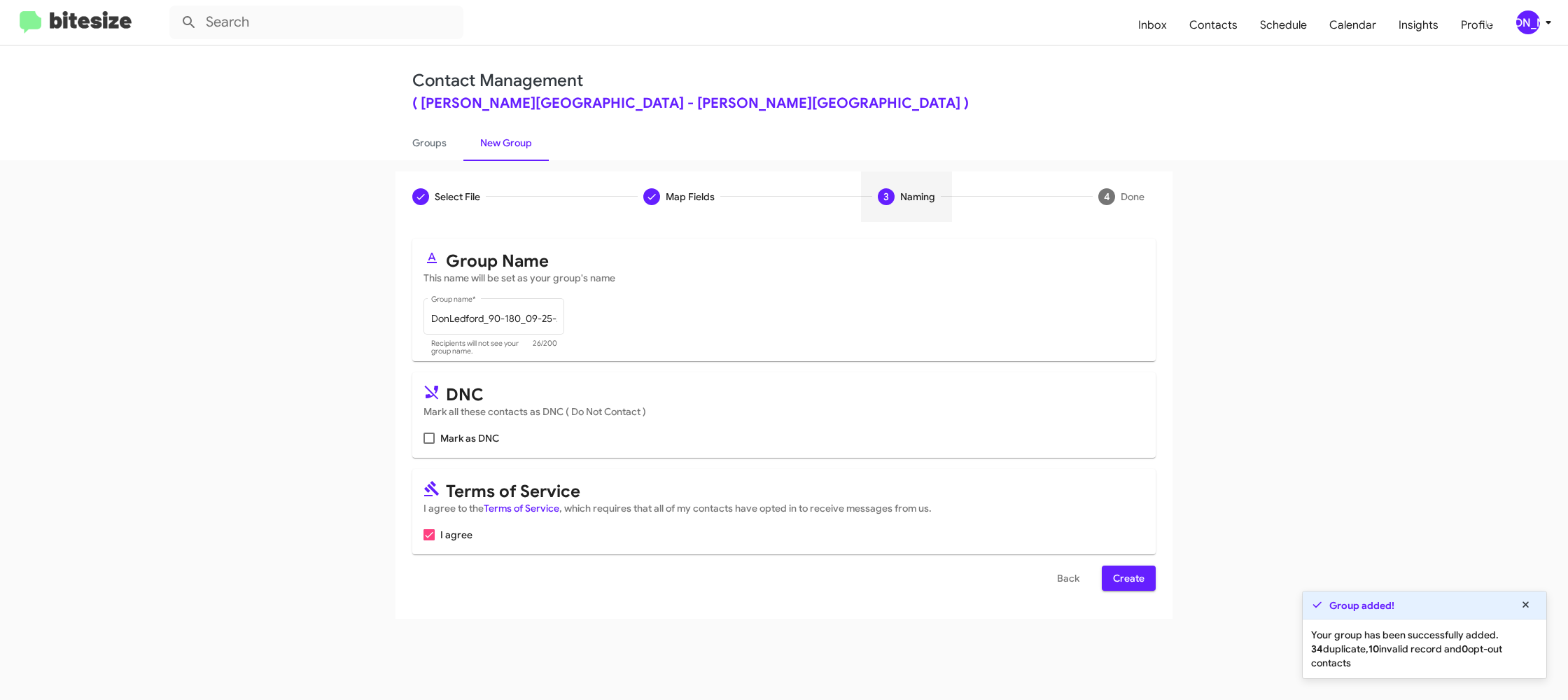
click at [1132, 583] on span "Create" at bounding box center [1128, 579] width 31 height 25
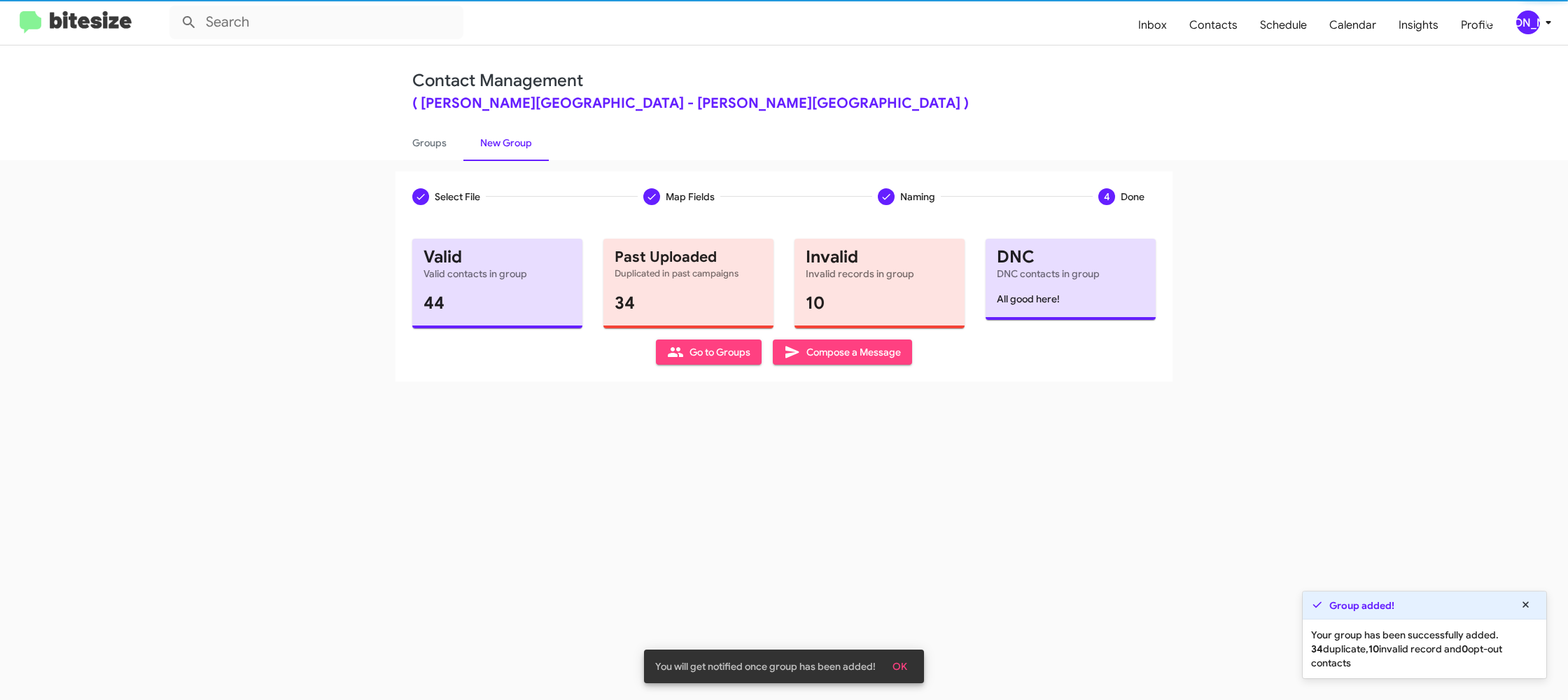
click at [460, 162] on div "Select File Map Fields Naming 4 Done Select File To import contacts, you need t…" at bounding box center [784, 430] width 1568 height 540
click at [456, 160] on link "Groups" at bounding box center [429, 143] width 68 height 37
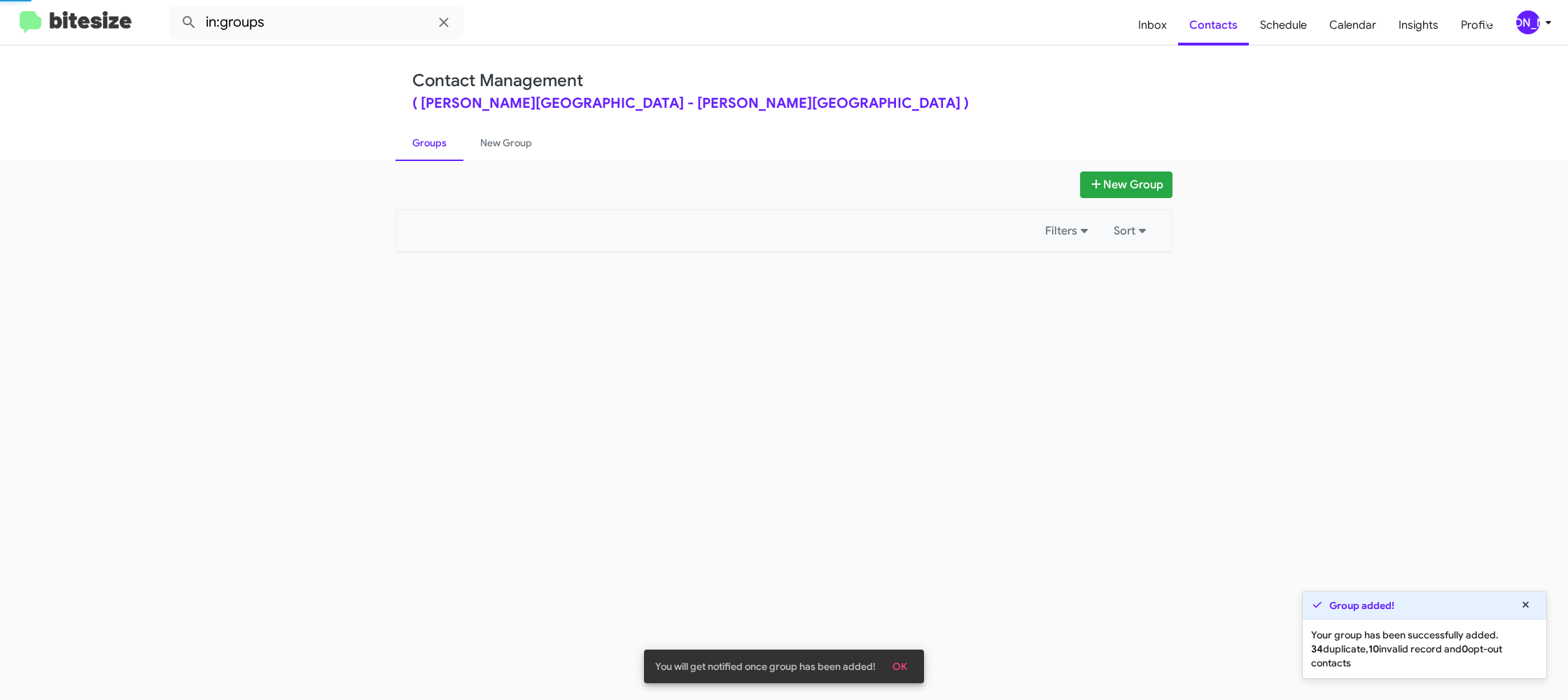
click at [456, 160] on link "Groups" at bounding box center [429, 143] width 68 height 37
click at [454, 159] on link "Groups" at bounding box center [429, 143] width 68 height 37
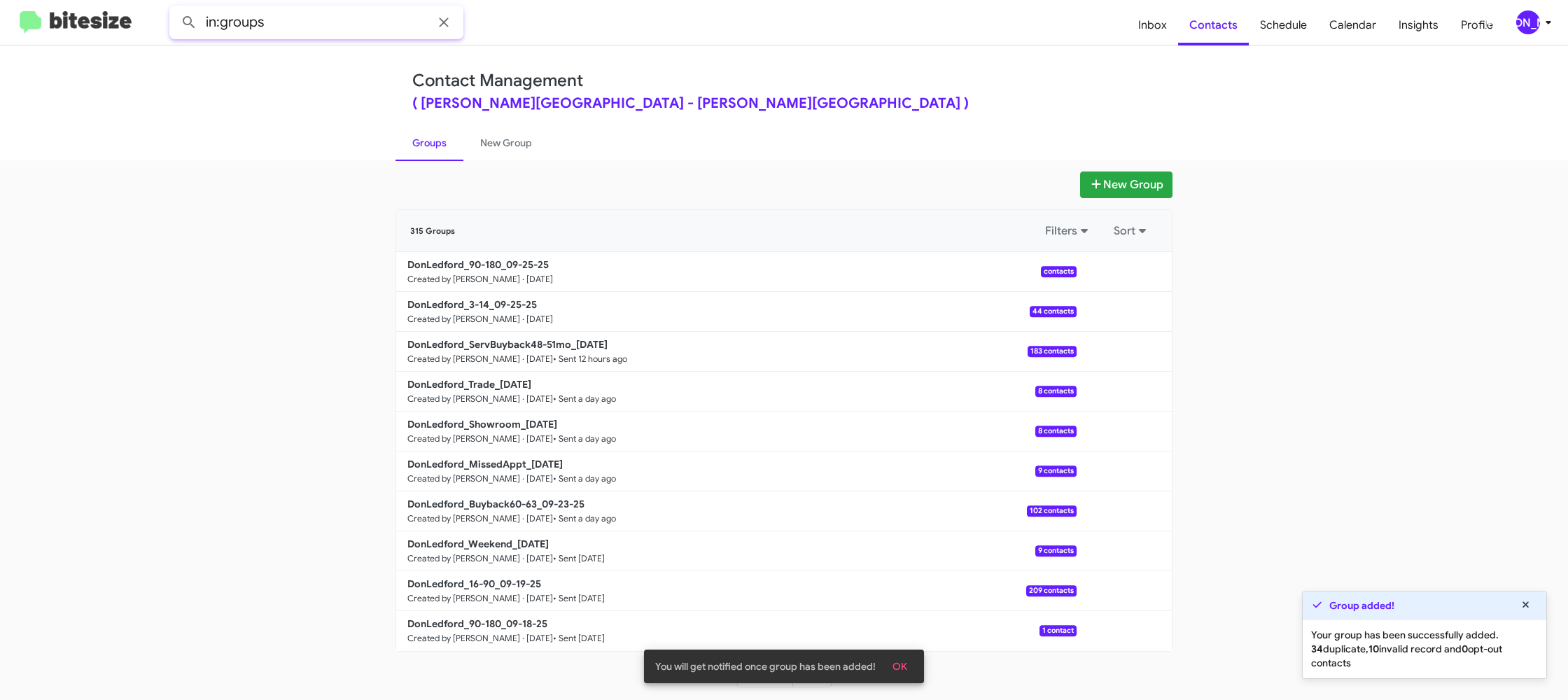
click at [304, 30] on input "in:groups" at bounding box center [316, 22] width 294 height 33
click at [175, 8] on button at bounding box center [189, 22] width 28 height 28
type input "in:groups 90-1"
click at [175, 8] on button at bounding box center [189, 22] width 28 height 28
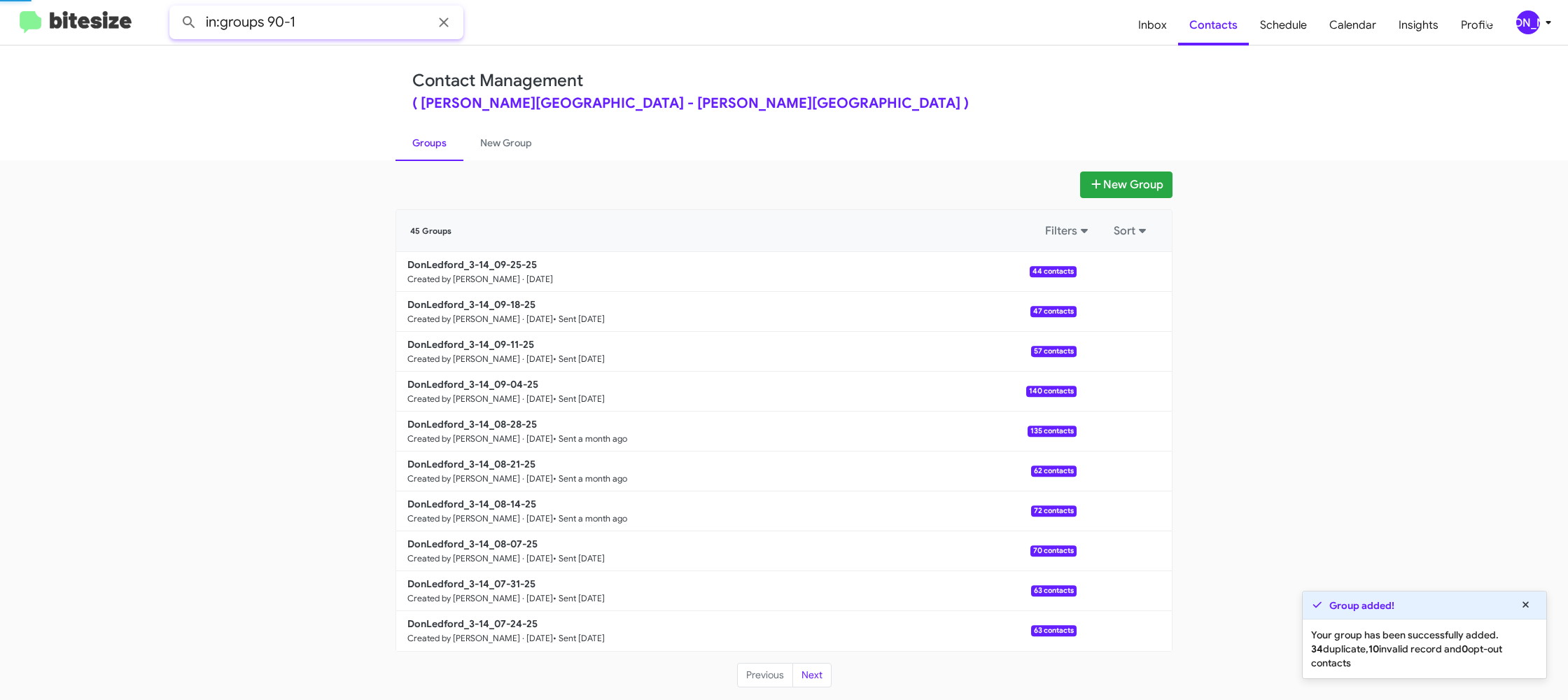
click at [175, 8] on button at bounding box center [189, 22] width 28 height 28
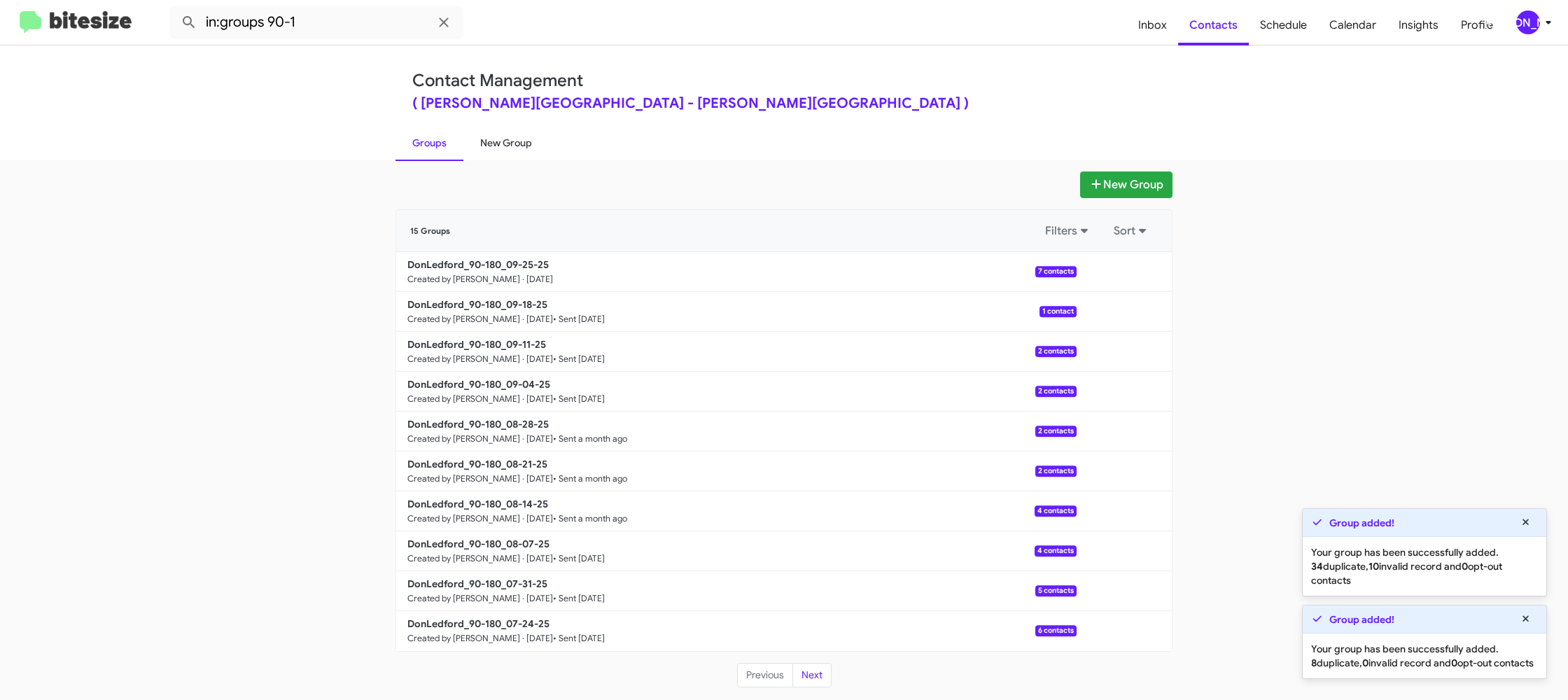
click at [494, 145] on link "New Group" at bounding box center [506, 143] width 85 height 37
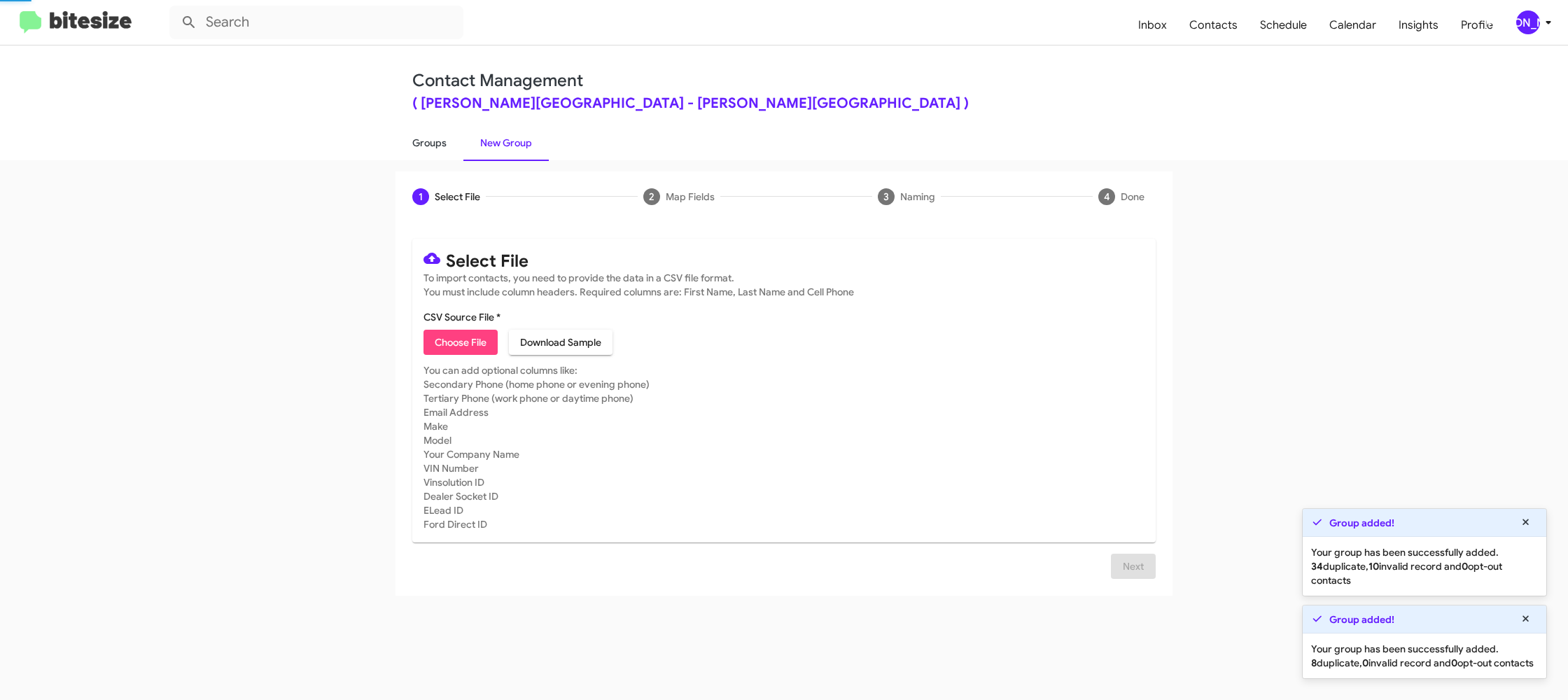
click at [437, 142] on link "Groups" at bounding box center [429, 143] width 68 height 37
type input "in:groups"
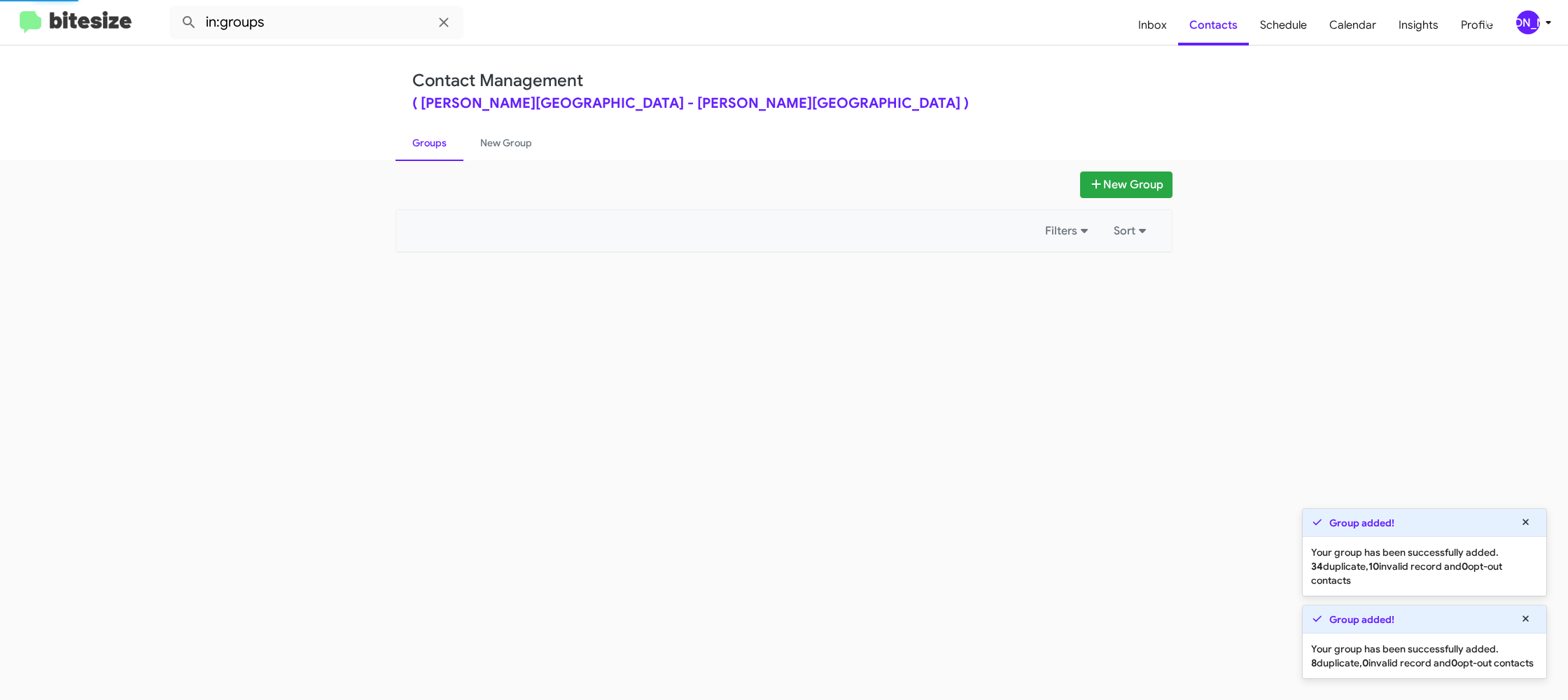
drag, startPoint x: 437, startPoint y: 142, endPoint x: 753, endPoint y: 223, distance: 326.2
click at [437, 142] on link "Groups" at bounding box center [429, 143] width 68 height 37
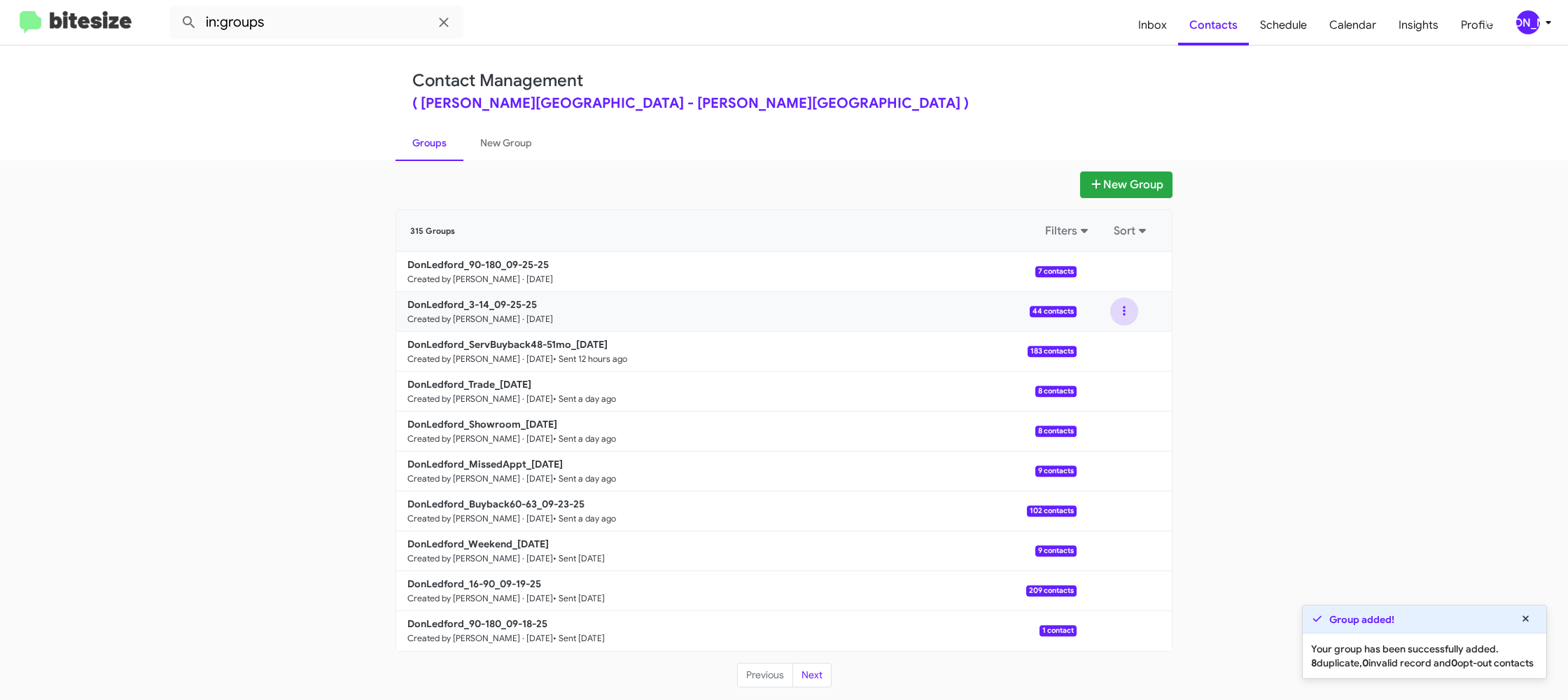
drag, startPoint x: 1119, startPoint y: 313, endPoint x: 1115, endPoint y: 323, distance: 10.8
click at [1118, 315] on button at bounding box center [1123, 311] width 28 height 28
click at [1106, 345] on button "View contacts" at bounding box center [1082, 349] width 112 height 33
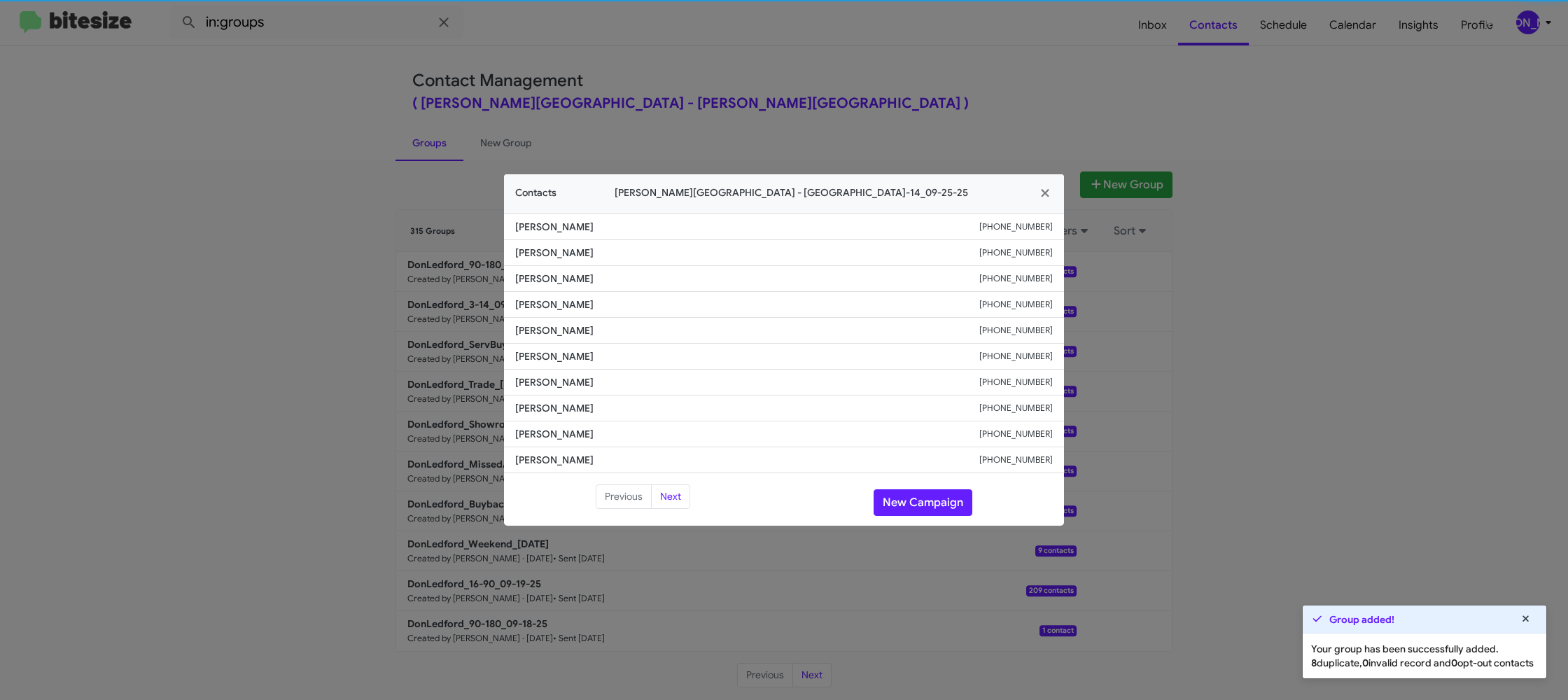
click at [555, 350] on span "Craig Fernandes" at bounding box center [747, 357] width 464 height 14
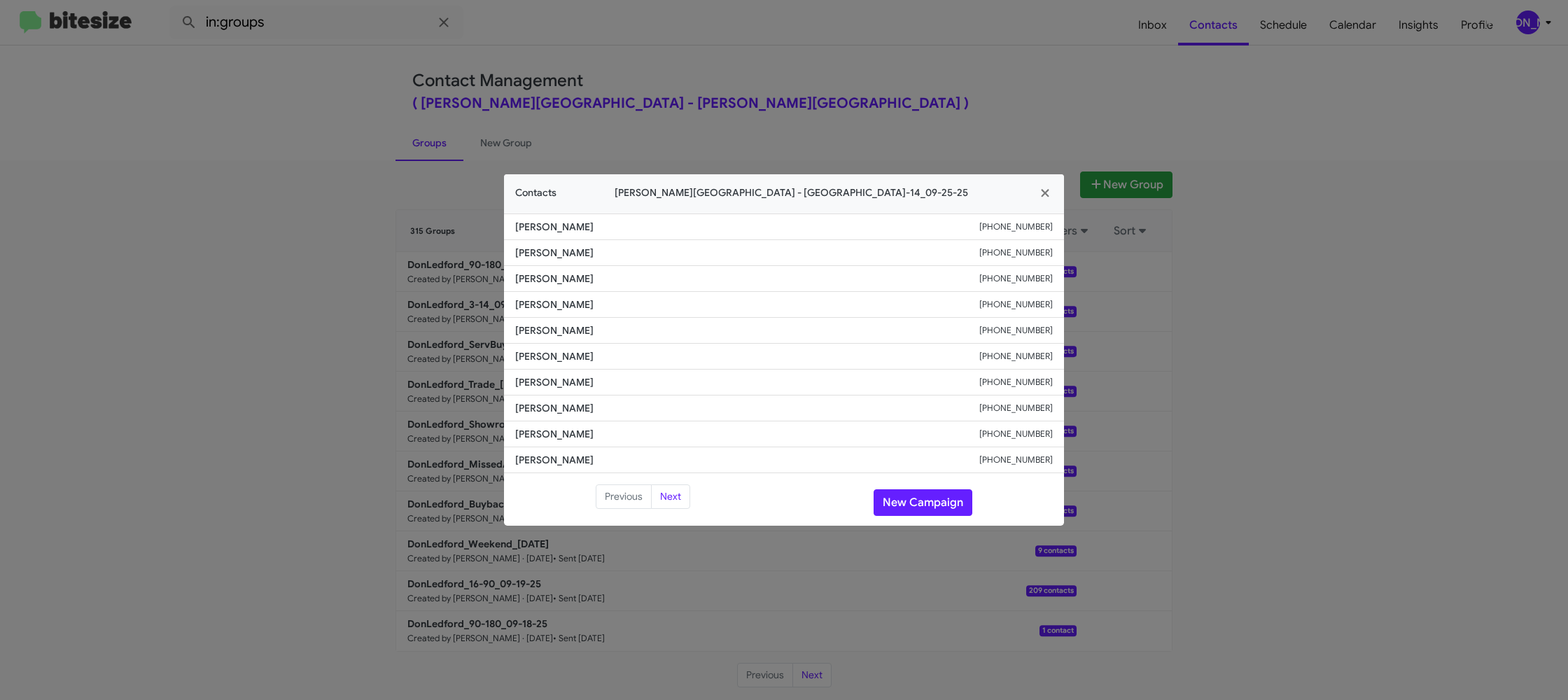
drag, startPoint x: 768, startPoint y: 41, endPoint x: 811, endPoint y: 75, distance: 54.8
click at [768, 42] on modal-container "Contacts Don Ledford Auto Center - DonLedford_3-14_09-25-25 Taylor Russell +186…" at bounding box center [784, 350] width 1568 height 700
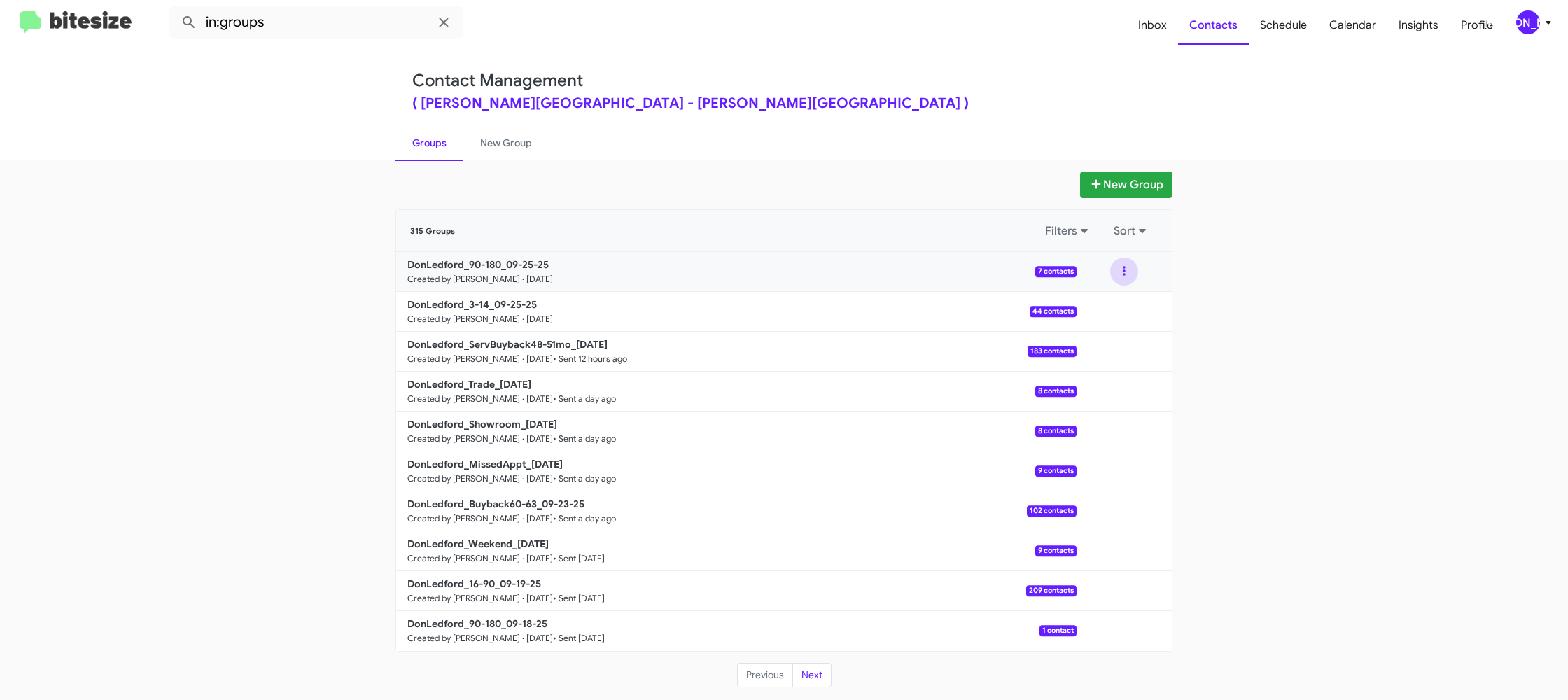
click at [1125, 279] on button at bounding box center [1123, 271] width 28 height 28
click at [1114, 313] on button "View contacts" at bounding box center [1082, 309] width 112 height 33
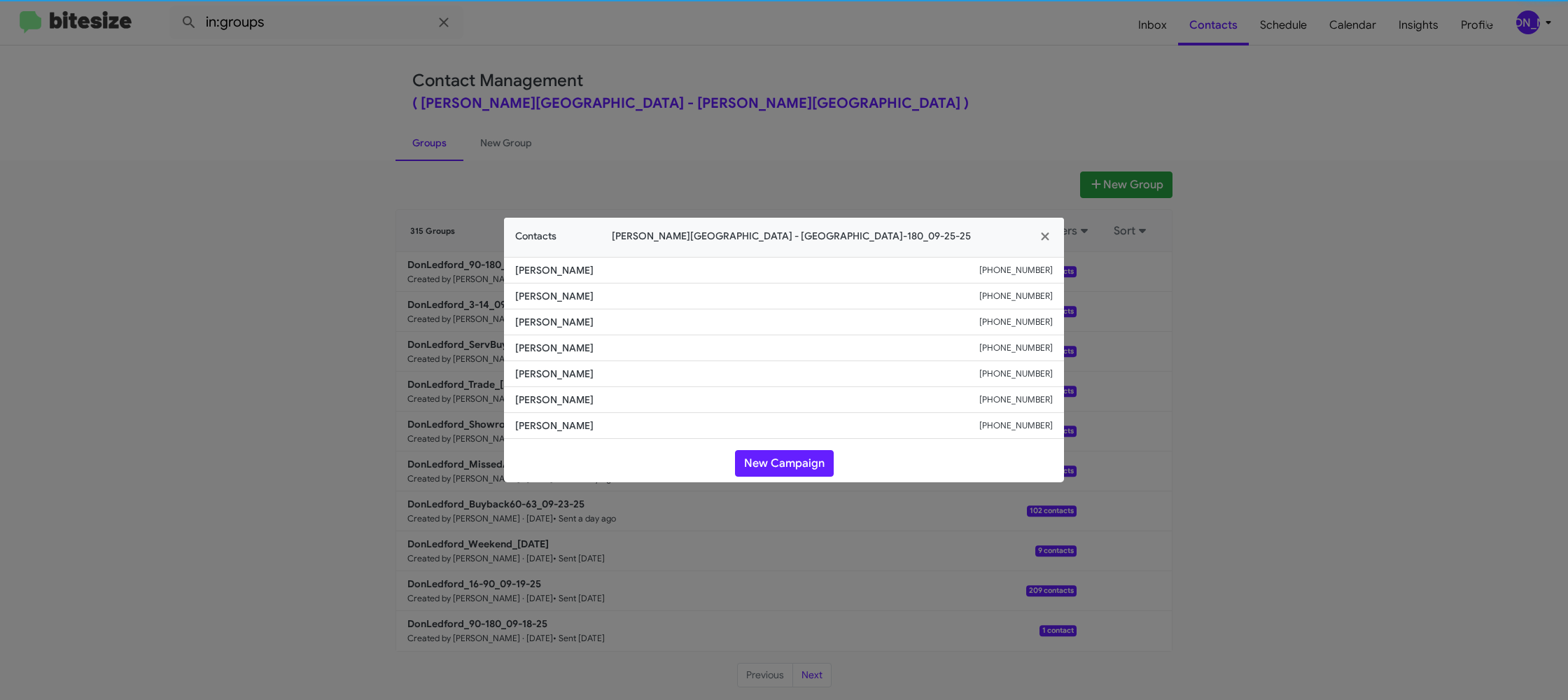
click at [545, 332] on li "Corey Bowman +14238275728" at bounding box center [784, 323] width 560 height 26
copy span "Corey Bowman"
drag, startPoint x: 392, startPoint y: 191, endPoint x: 443, endPoint y: 288, distance: 109.6
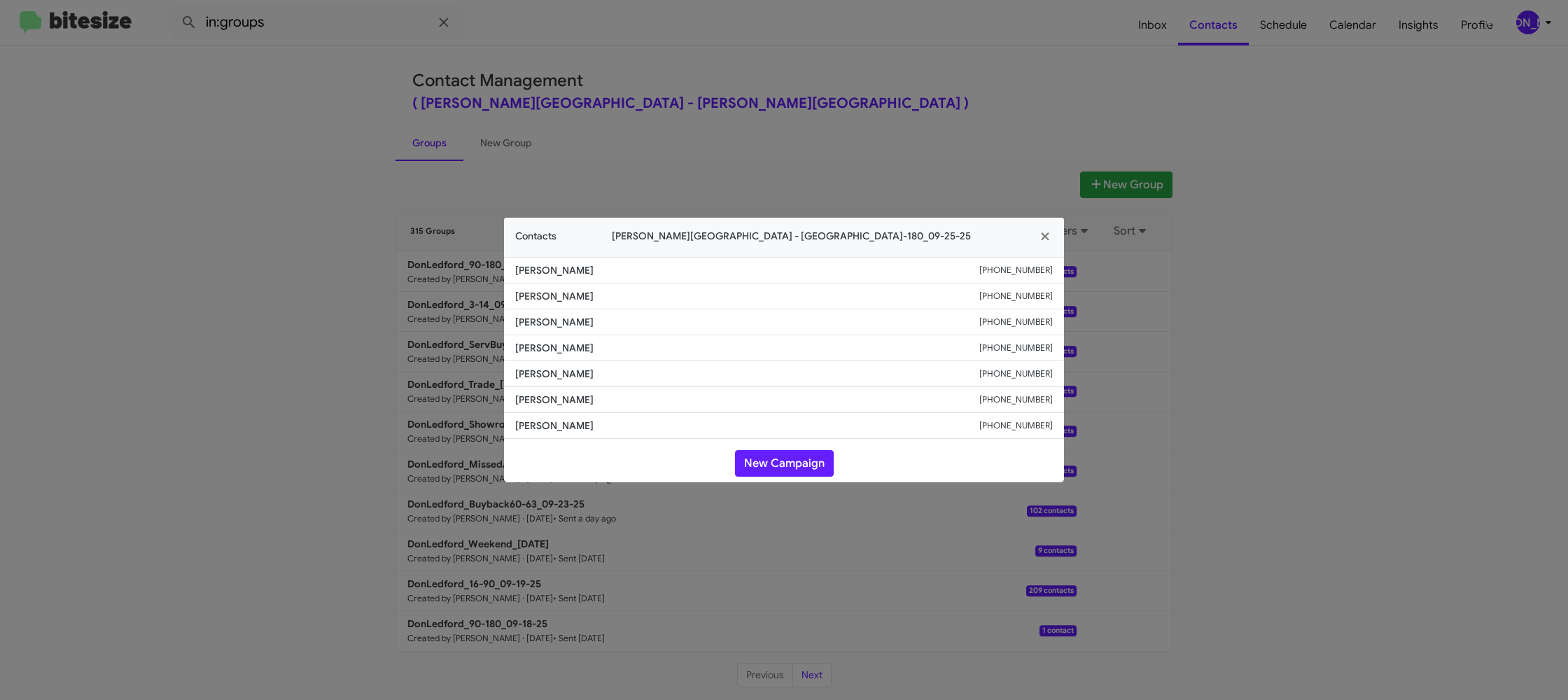
click at [392, 192] on modal-container "Contacts Don Ledford Auto Center - DonLedford_90-180_09-25-25 Rebecca Reeves +1…" at bounding box center [784, 350] width 1568 height 700
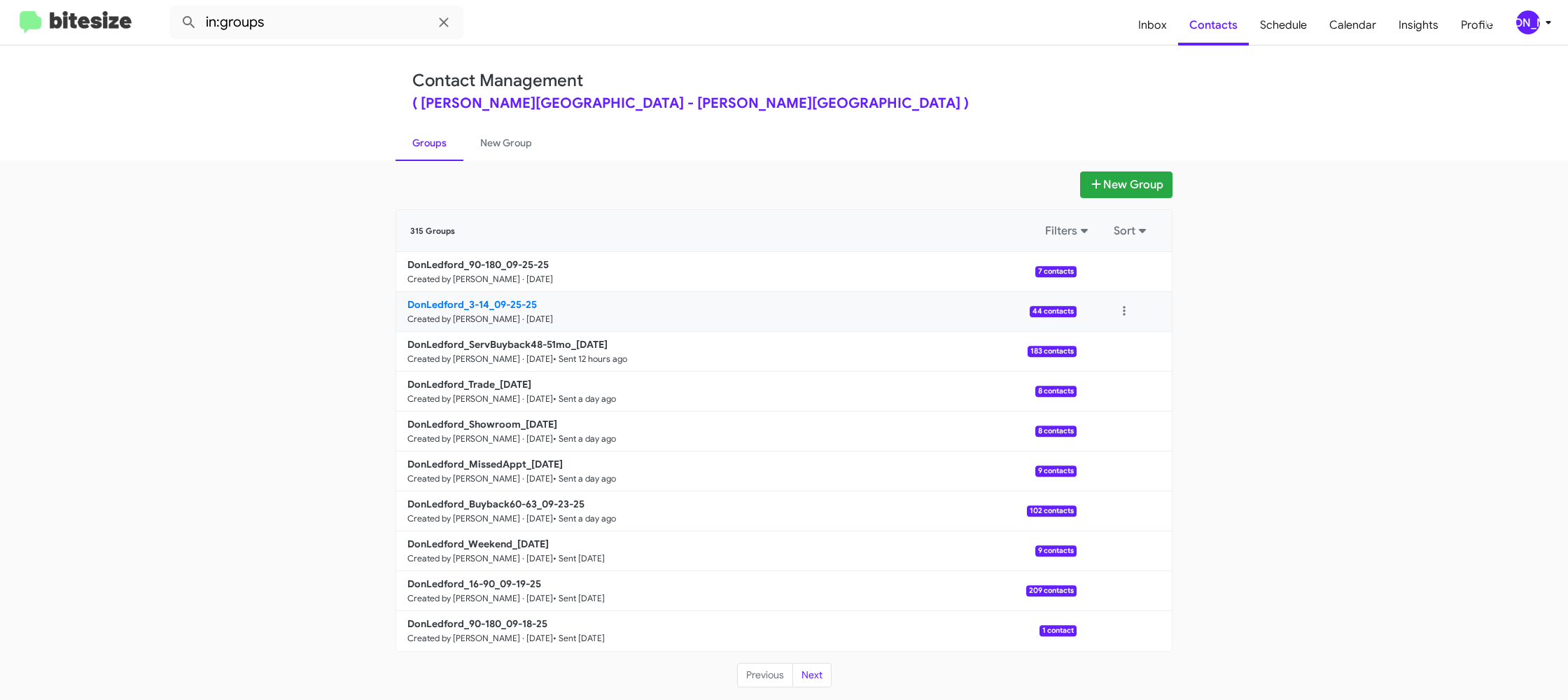
click at [476, 298] on b "DonLedford_3-14_09-25-25" at bounding box center [472, 305] width 129 height 13
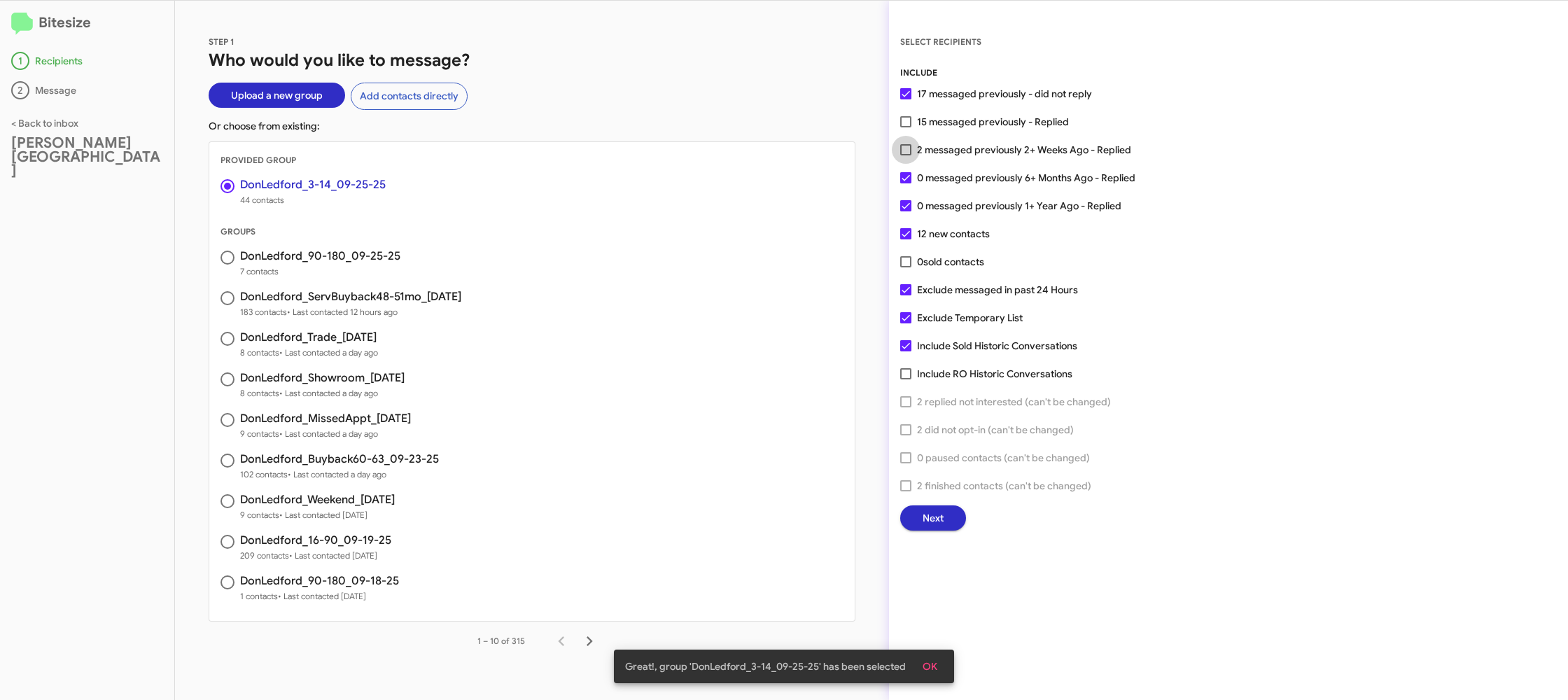
click at [974, 154] on span "2 messaged previously 2+ Weeks Ago - Replied" at bounding box center [1024, 149] width 215 height 17
click at [906, 155] on input "2 messaged previously 2+ Weeks Ago - Replied" at bounding box center [905, 155] width 1 height 1
checkbox input "true"
click at [940, 522] on button "Next" at bounding box center [932, 518] width 66 height 25
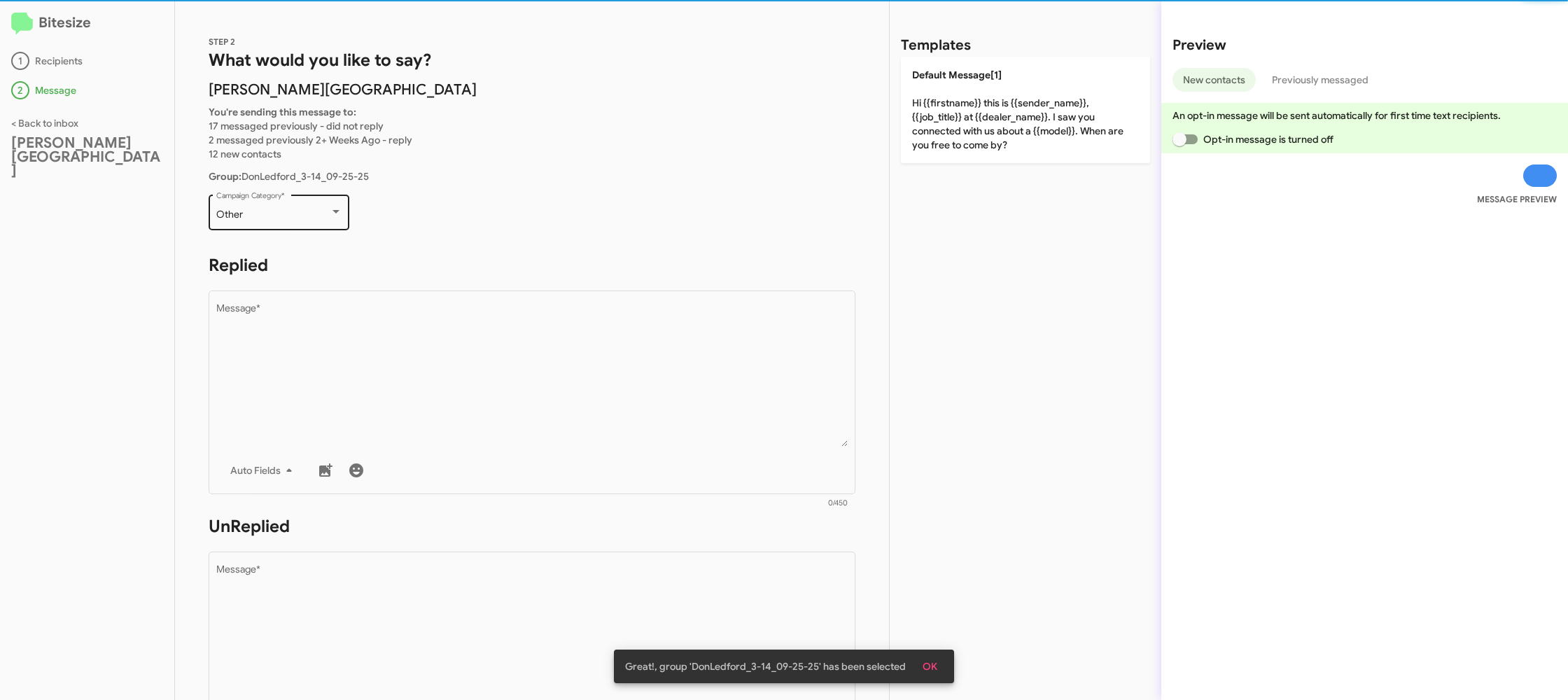
click at [292, 207] on div "Other Campaign Category *" at bounding box center [279, 211] width 126 height 39
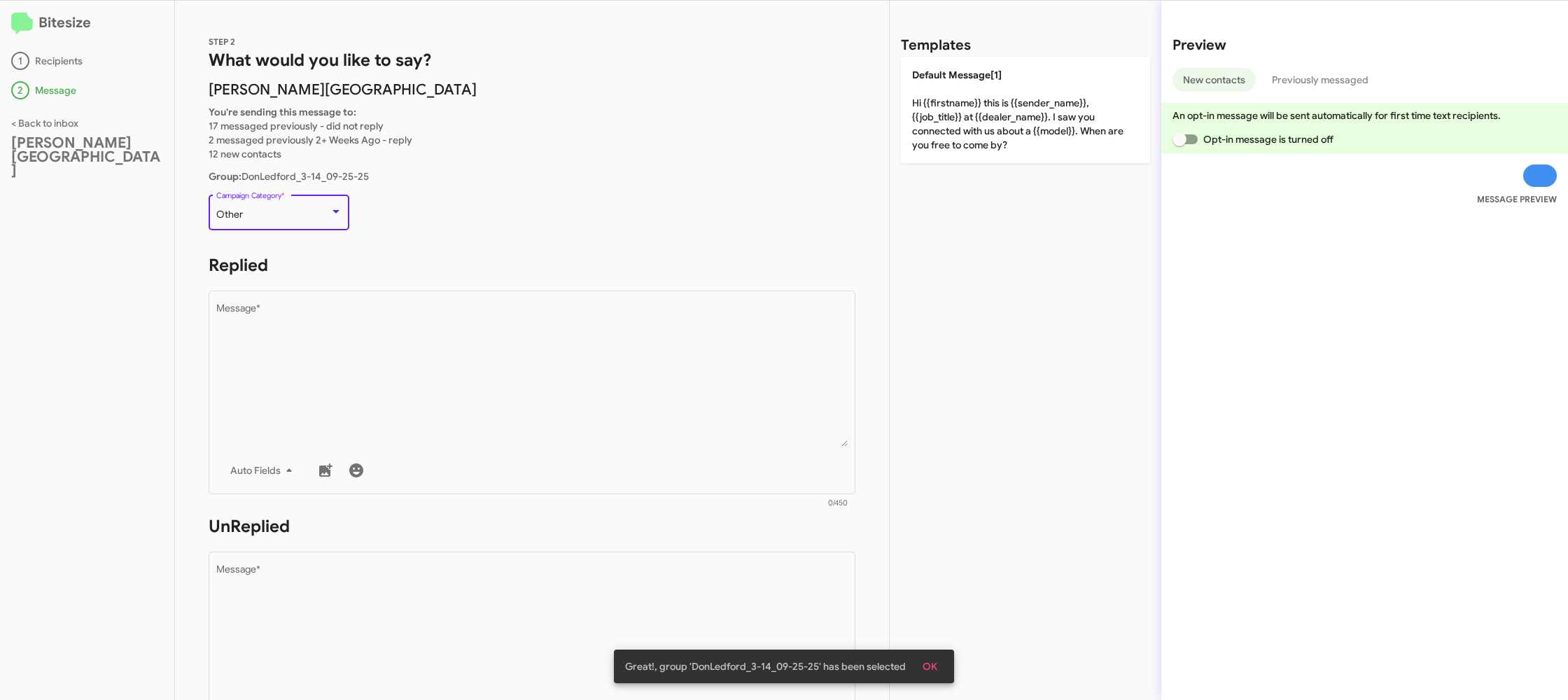
scroll to position [527, 0]
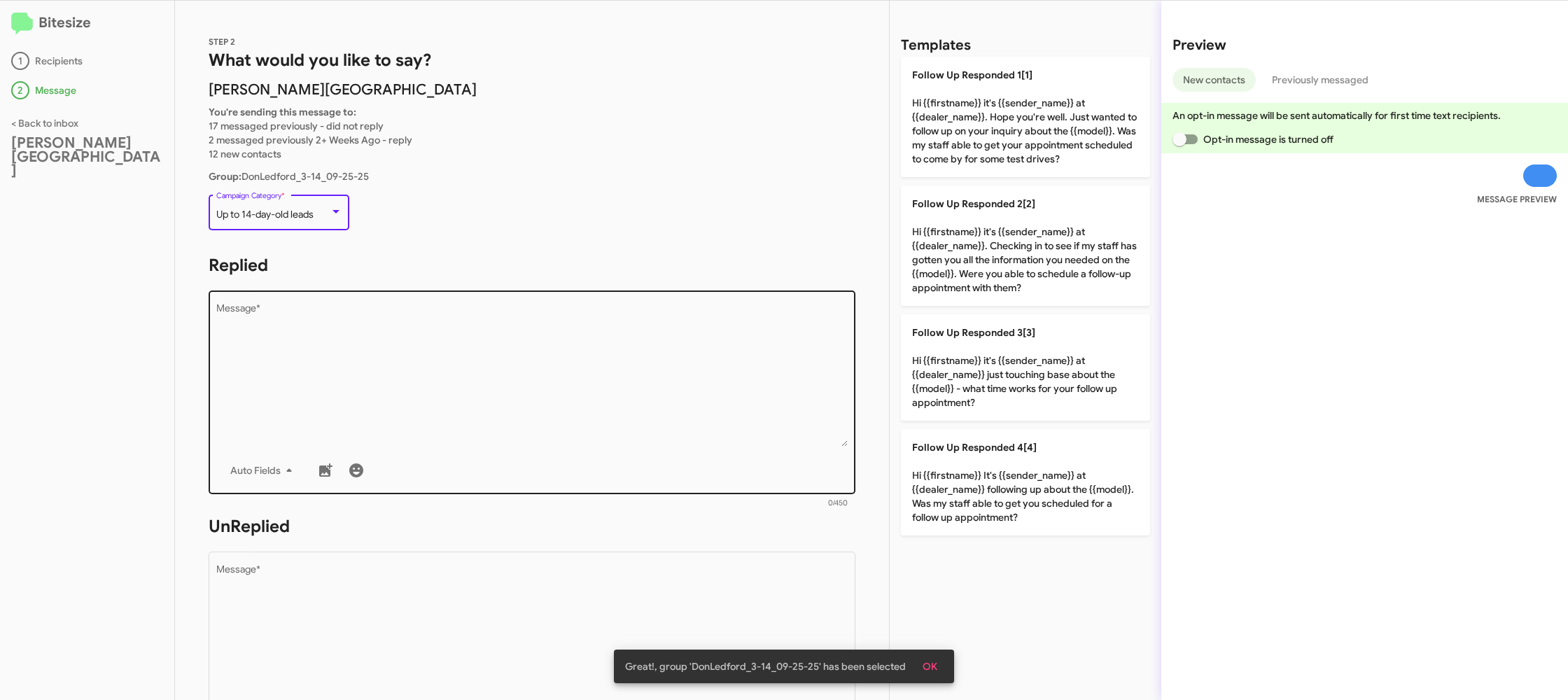
click at [478, 451] on div "Drop image here to insert Auto Fields Message *" at bounding box center [533, 391] width 632 height 207
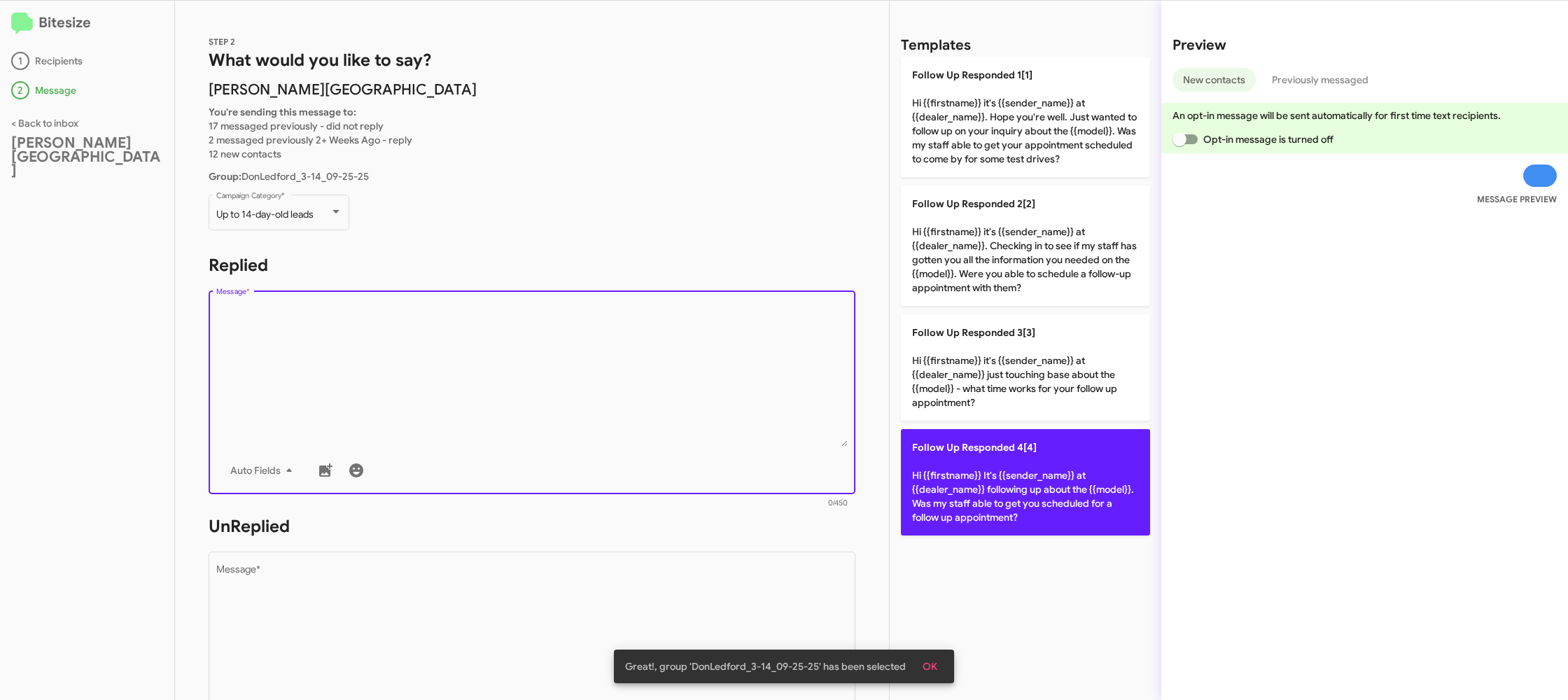
click at [1038, 461] on p "Follow Up Responded 4[4] Hi {{firstname}} It's {{sender_name}} at {{dealer_name…" at bounding box center [1025, 483] width 249 height 106
type textarea "Hi {{firstname}} It's {{sender_name}} at {{dealer_name}} following up about the…"
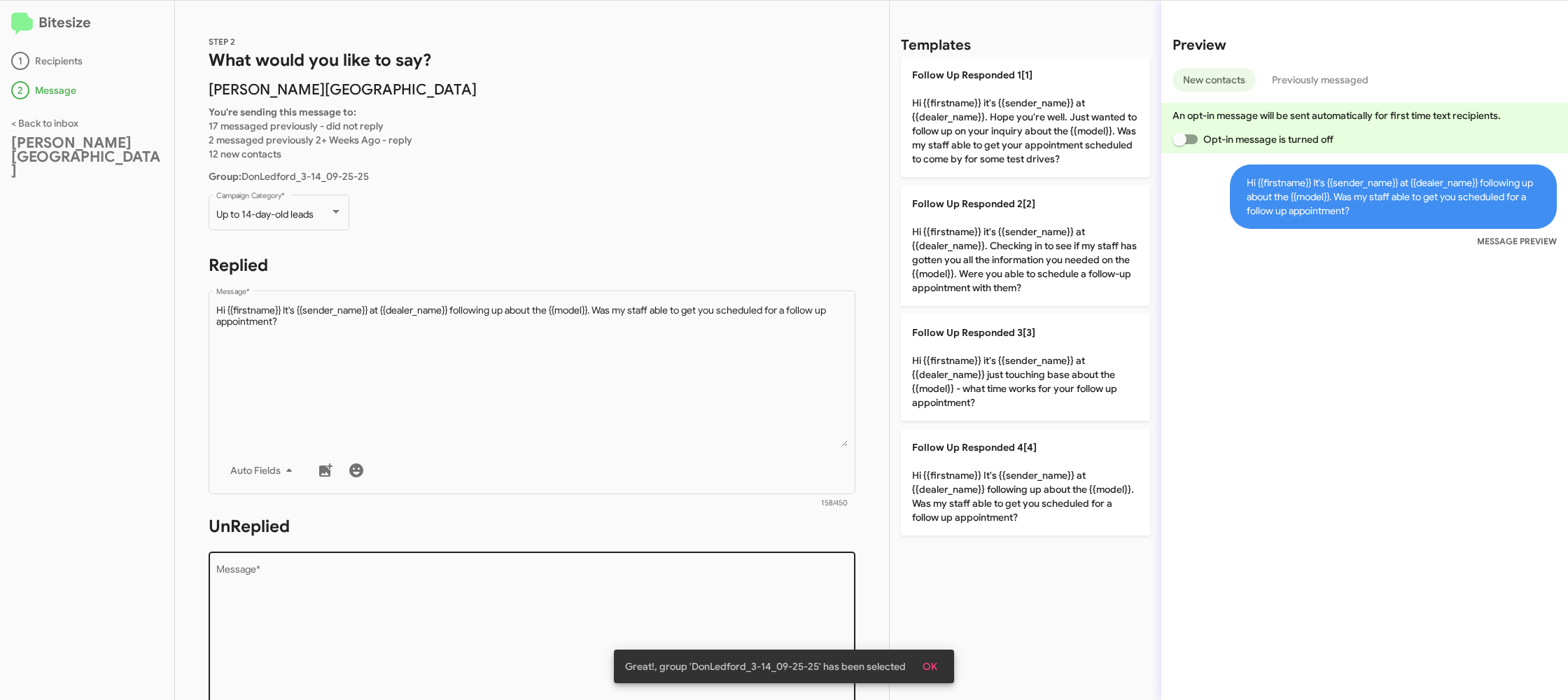
click at [472, 596] on textarea "Message *" at bounding box center [533, 636] width 632 height 143
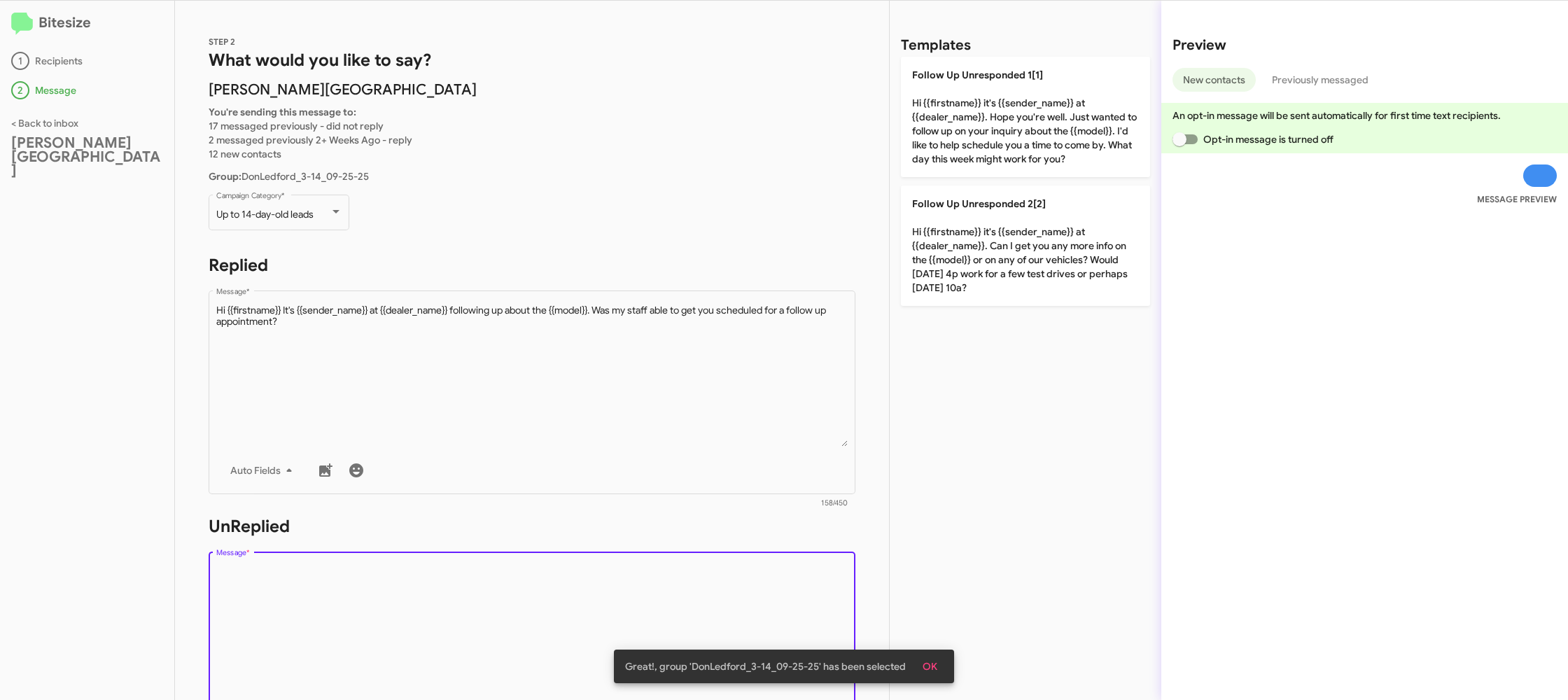
click at [467, 598] on textarea "Message *" at bounding box center [533, 636] width 632 height 143
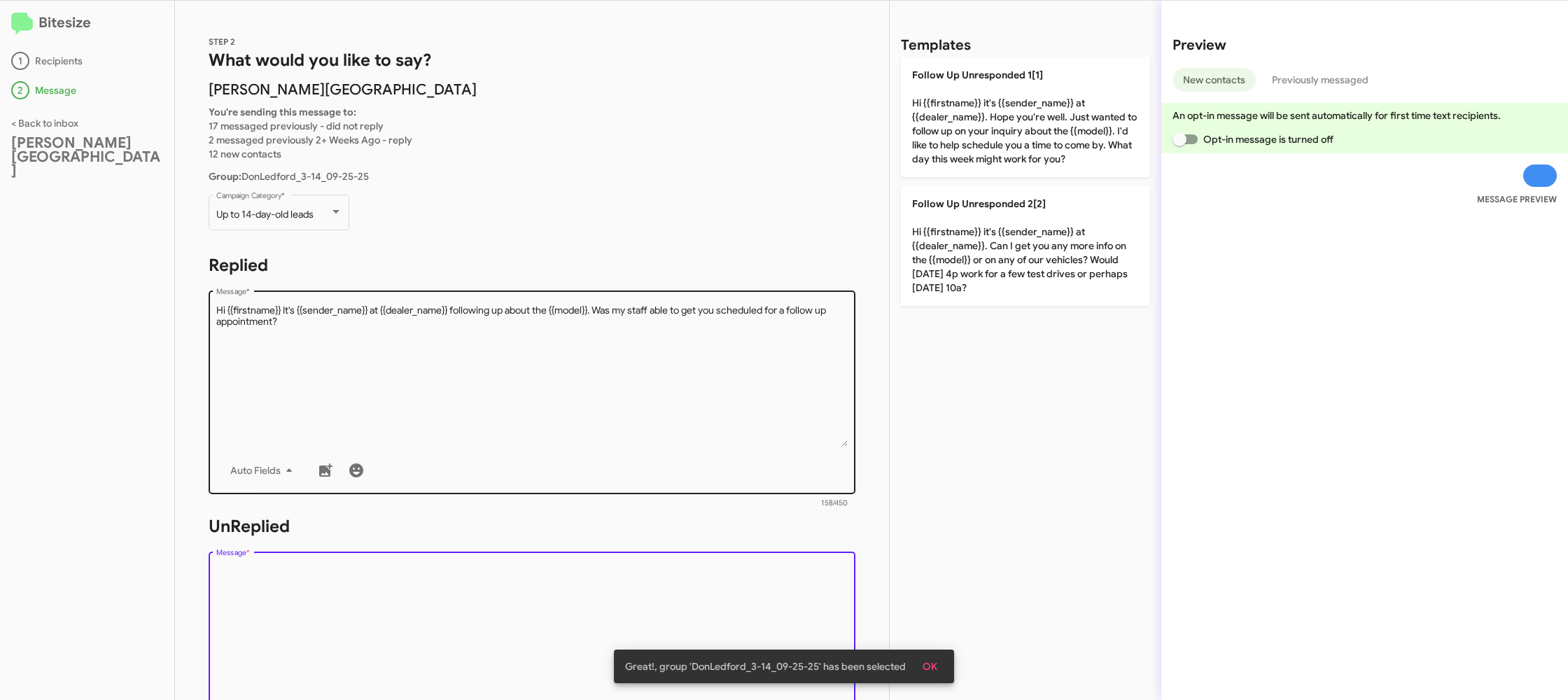
drag, startPoint x: 467, startPoint y: 598, endPoint x: 815, endPoint y: 328, distance: 440.5
click at [498, 553] on div "Drop image here to insert Auto Fields Message *" at bounding box center [533, 652] width 632 height 207
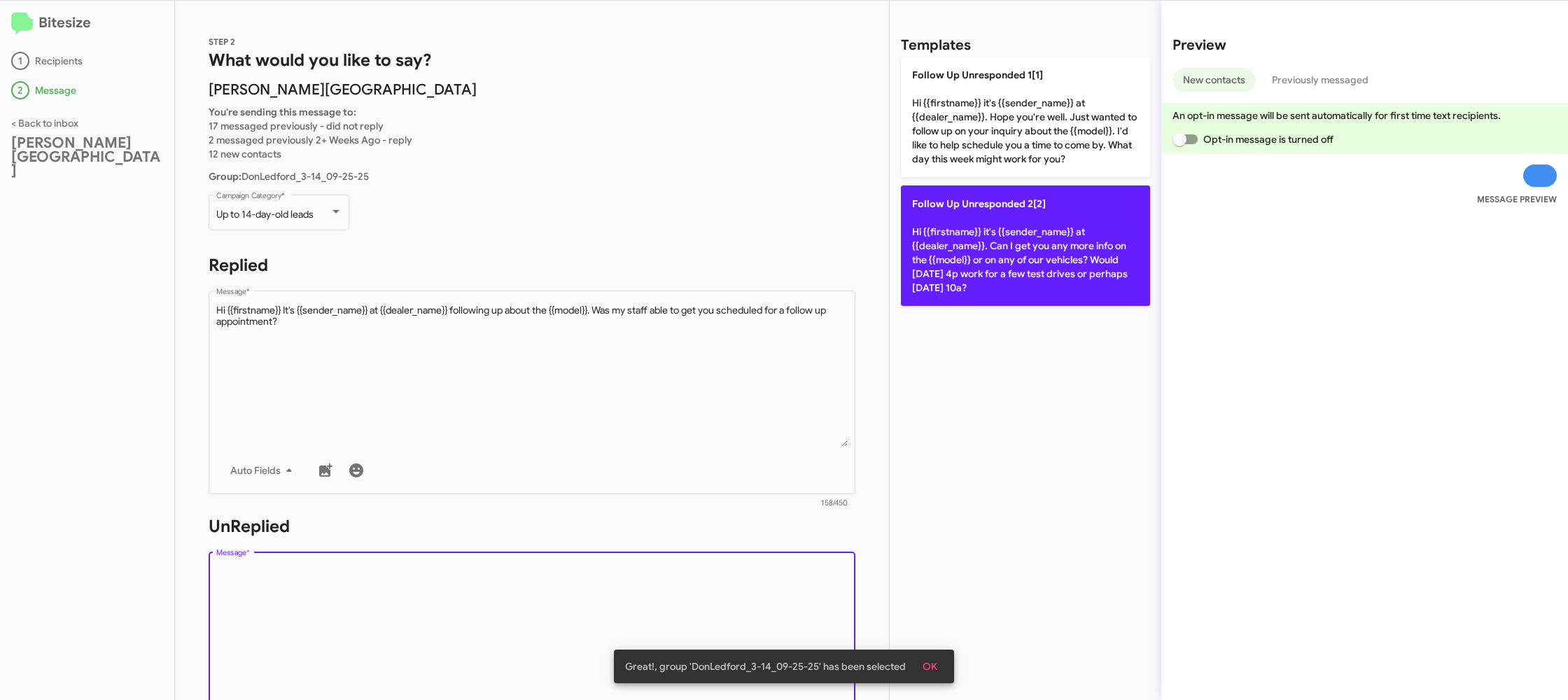
drag, startPoint x: 891, startPoint y: 284, endPoint x: 916, endPoint y: 271, distance: 28.2
click at [891, 284] on div "Templates Follow Up Unresponded 1[1] Hi {{firstname}} it's {{sender_name}} at {…" at bounding box center [1026, 350] width 271 height 700
click at [964, 249] on p "Follow Up Unresponded 2[2] Hi {{firstname}} it's {{sender_name}} at {{dealer_na…" at bounding box center [1025, 246] width 249 height 120
type textarea "Hi {{firstname}} it's {{sender_name}} at {{dealer_name}}. Can I get you any mor…"
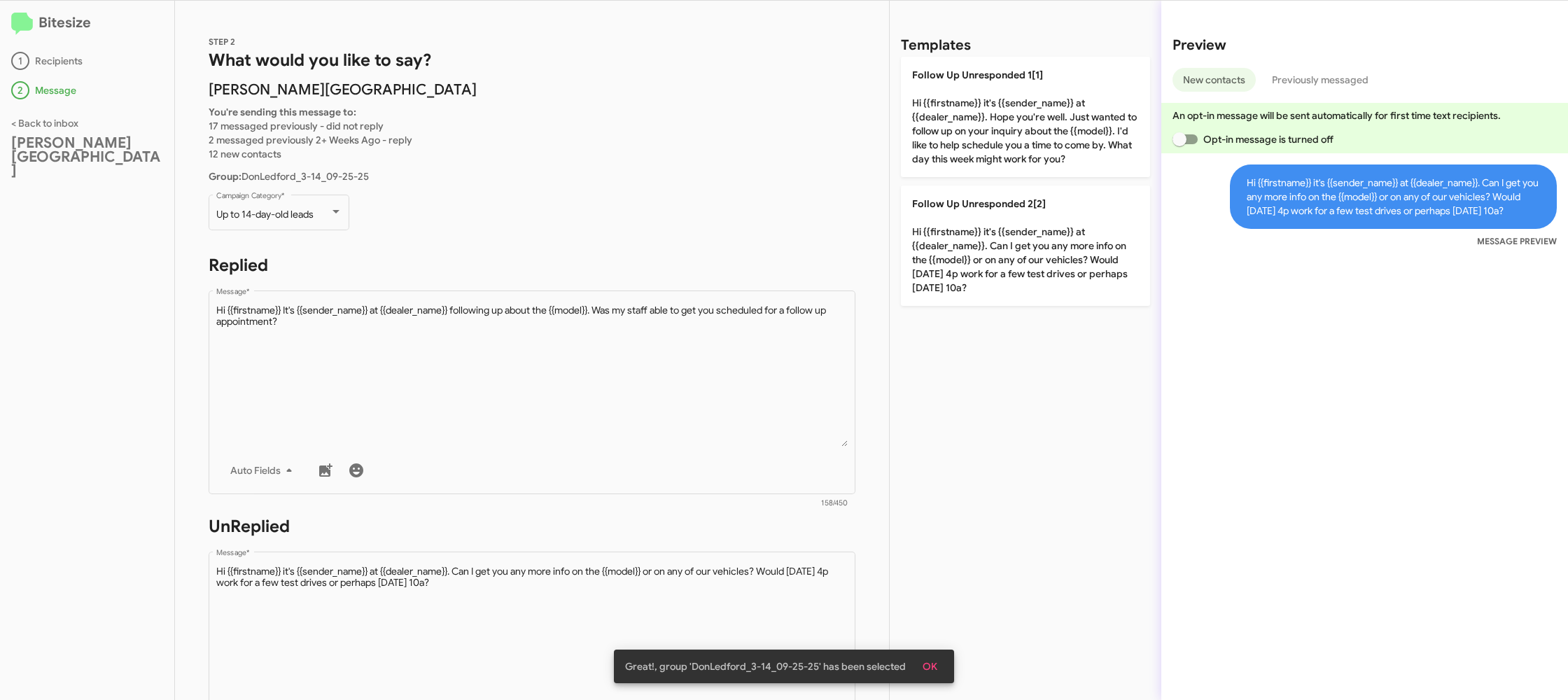
scroll to position [513, 0]
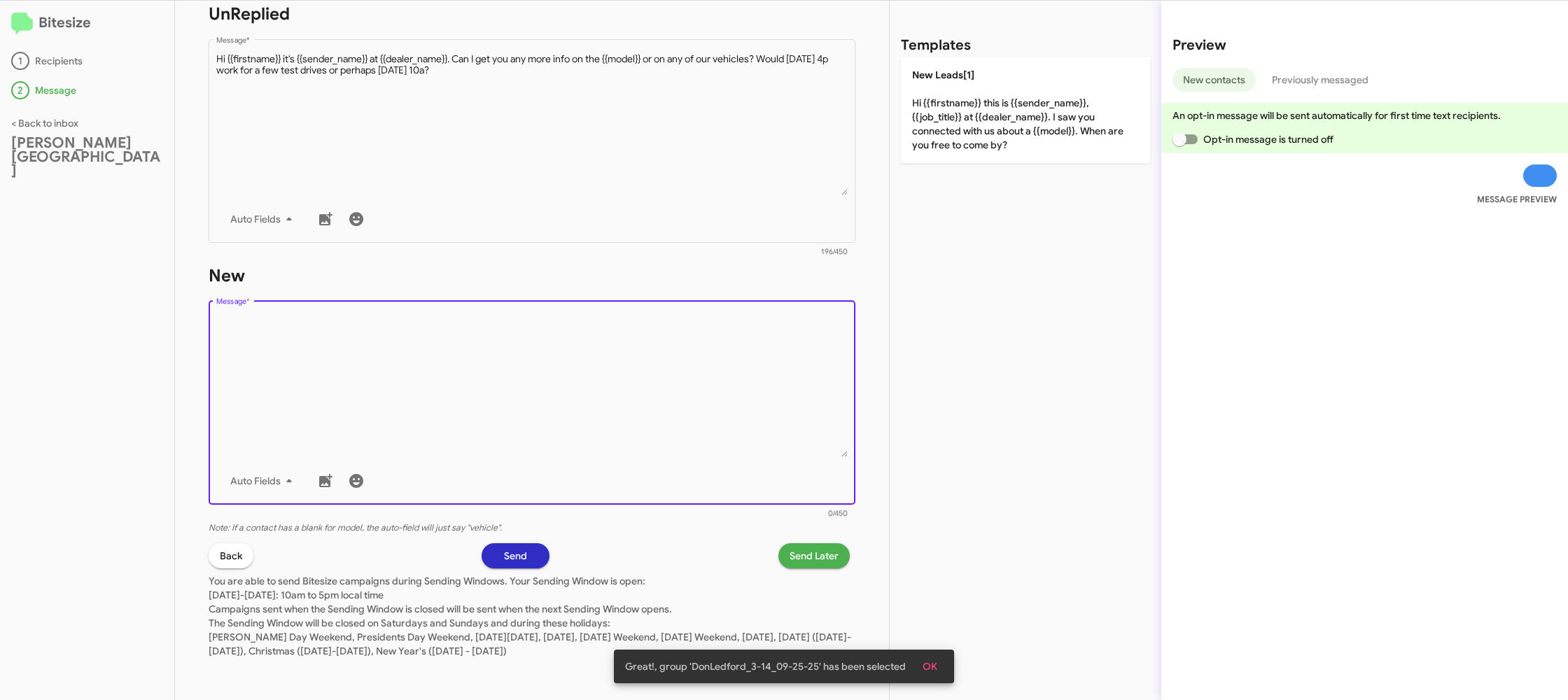
click at [611, 421] on textarea "Message *" at bounding box center [533, 385] width 632 height 143
click at [647, 382] on textarea "Message *" at bounding box center [533, 385] width 632 height 143
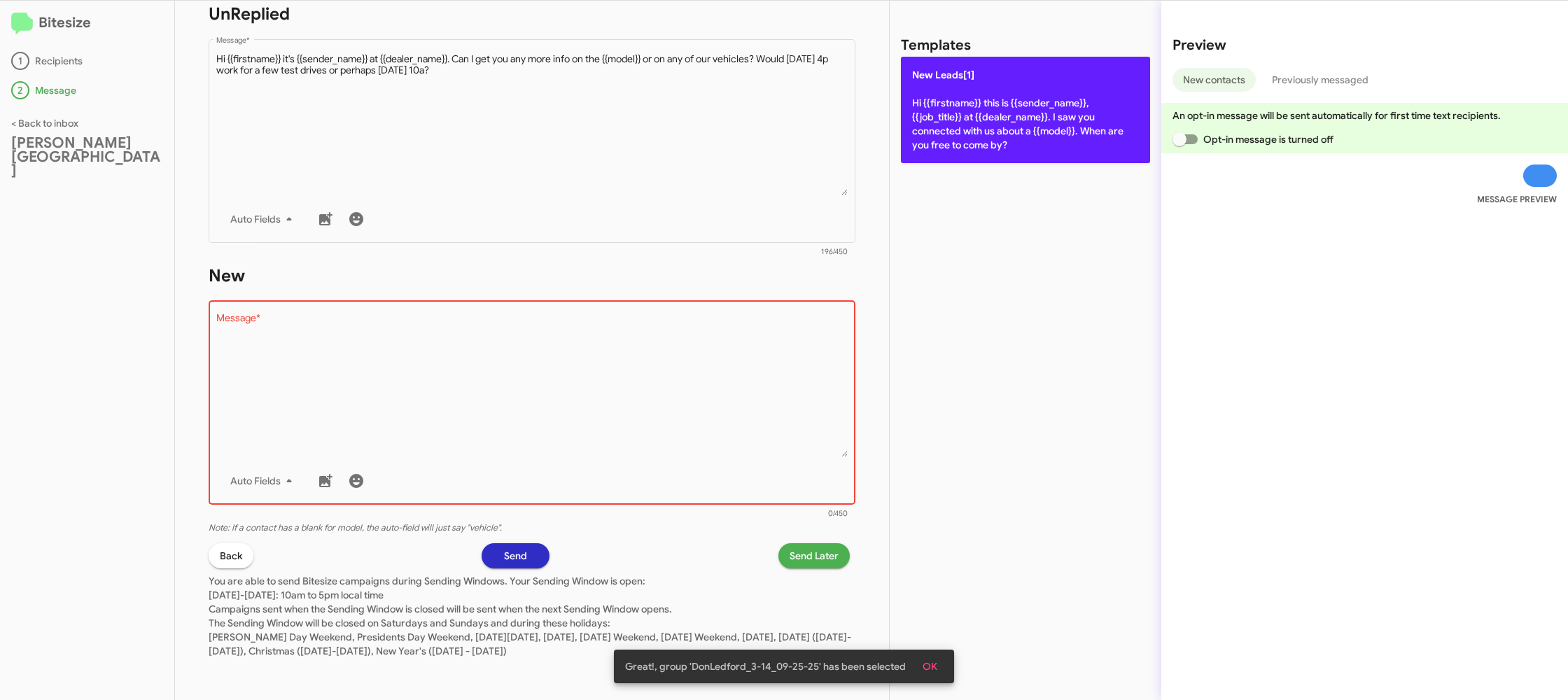
click at [979, 116] on p "New Leads[1] Hi {{firstname}} this is {{sender_name}}, {{job_title}} at {{deale…" at bounding box center [1025, 110] width 249 height 106
type textarea "Hi {{firstname}} this is {{sender_name}}, {{job_title}} at {{dealer_name}}. I s…"
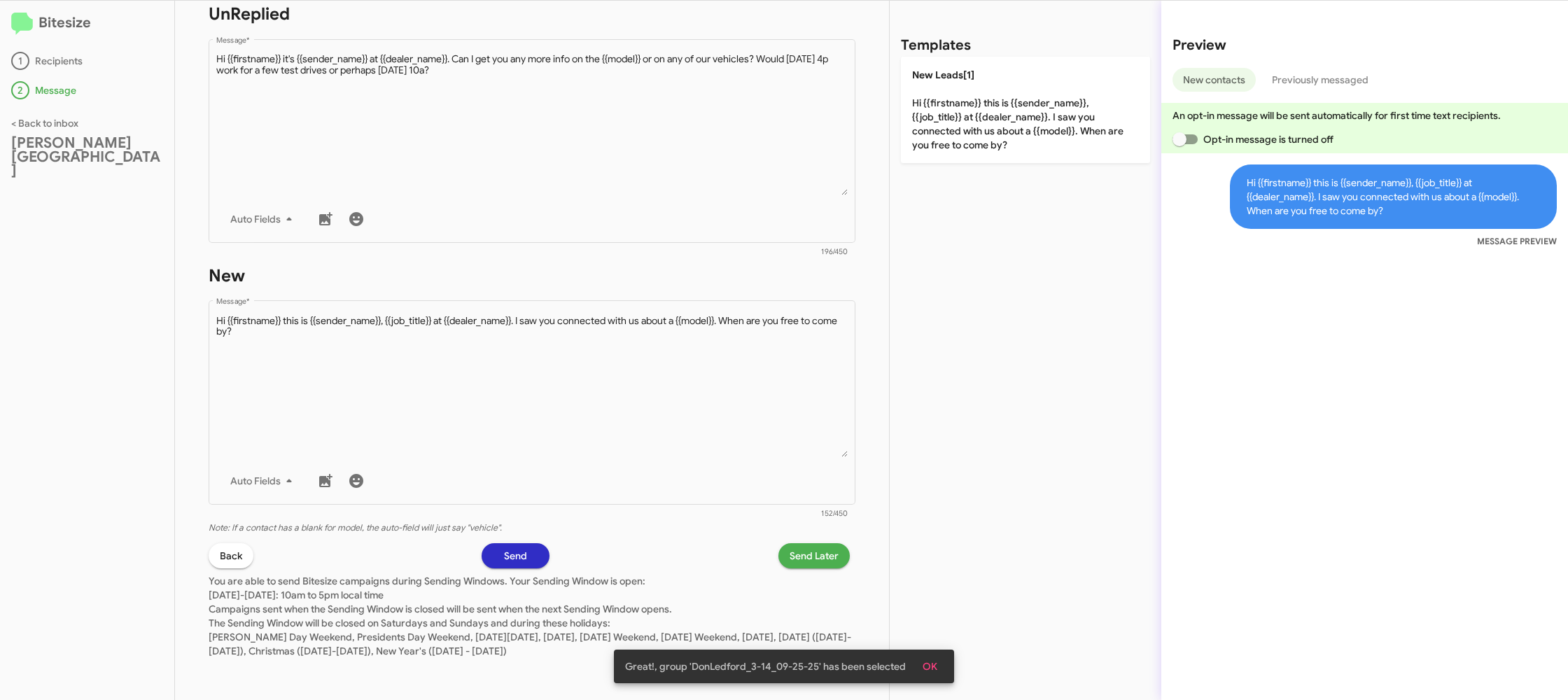
click at [796, 553] on span "Send Later" at bounding box center [814, 556] width 49 height 25
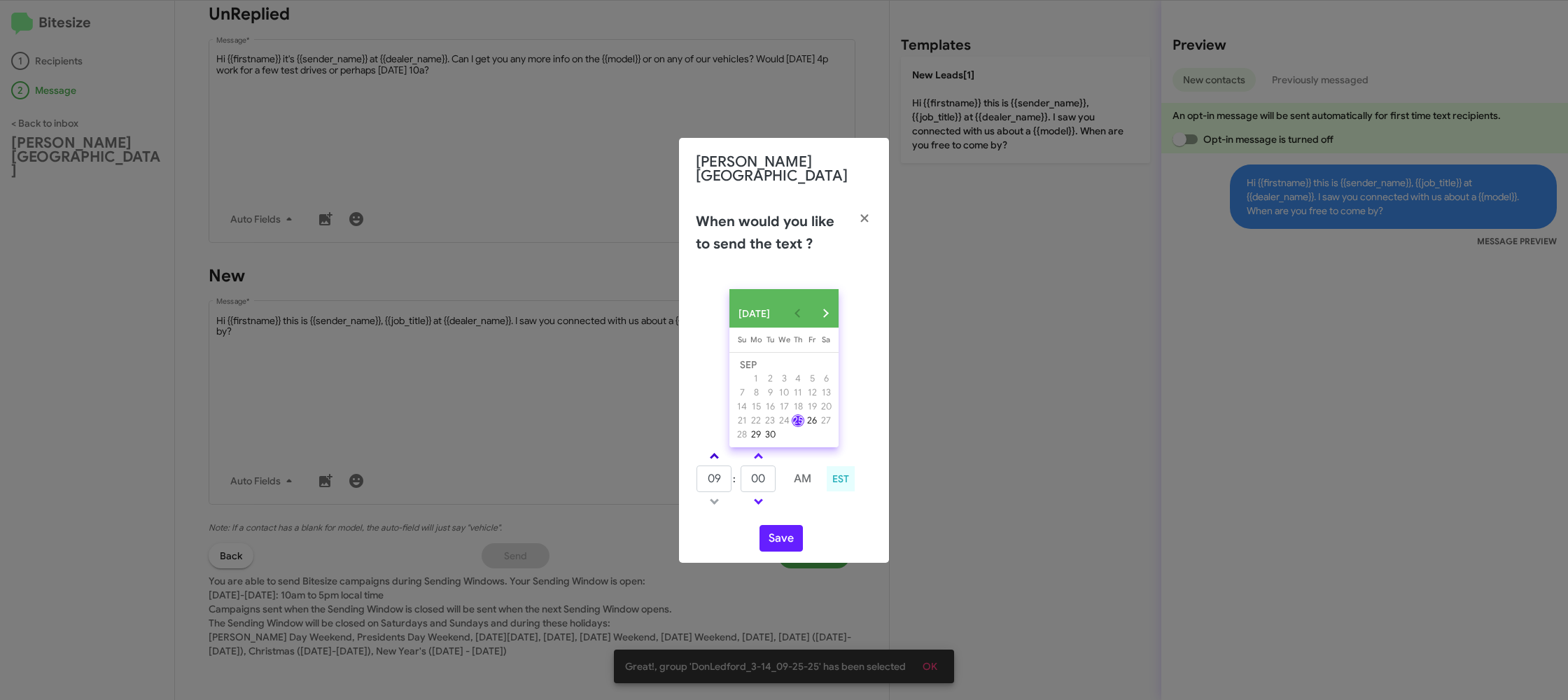
click at [716, 457] on link at bounding box center [714, 456] width 24 height 16
type input "10"
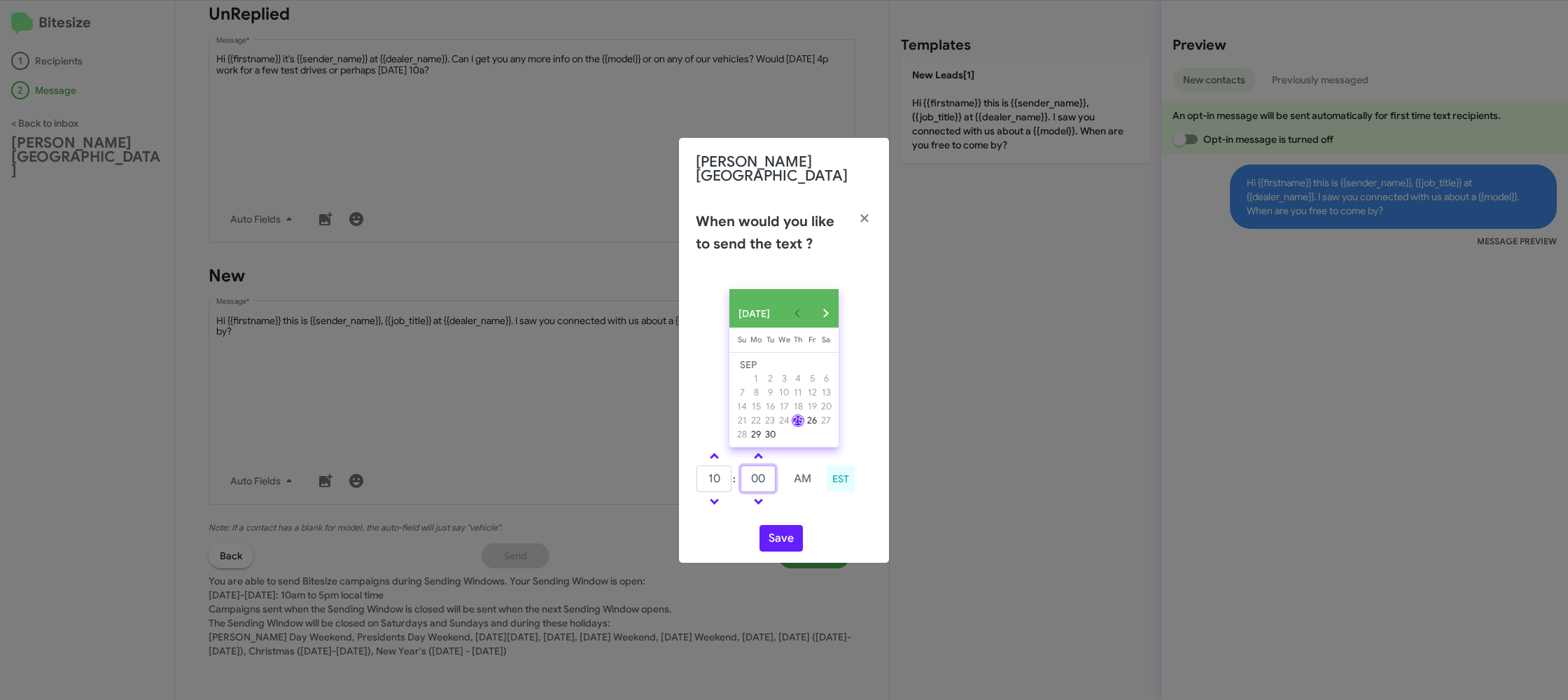
click at [761, 473] on input "00" at bounding box center [758, 479] width 35 height 27
type input "41"
drag, startPoint x: 787, startPoint y: 500, endPoint x: 781, endPoint y: 521, distance: 21.8
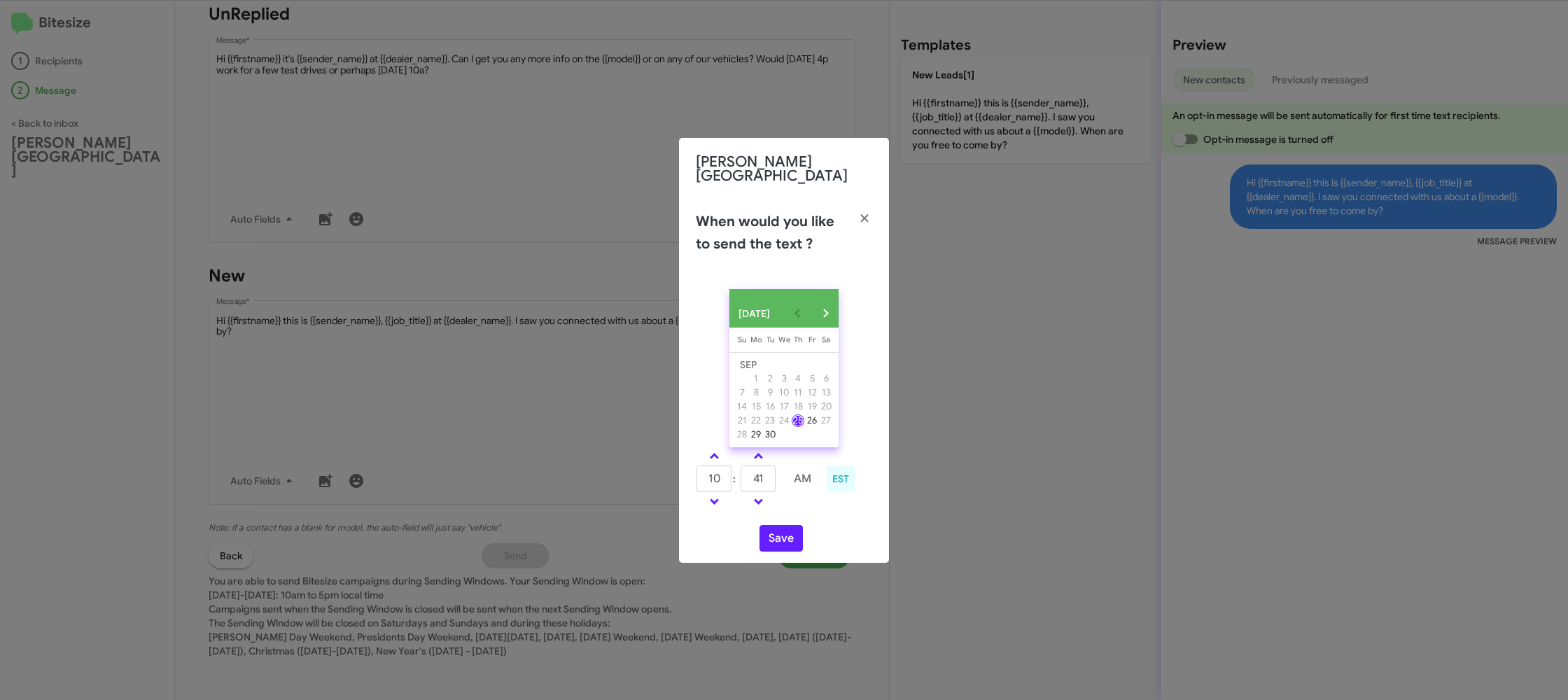
click at [786, 510] on div "10 : 41 AM EST" at bounding box center [784, 481] width 198 height 66
click at [778, 530] on button "Save" at bounding box center [781, 539] width 43 height 27
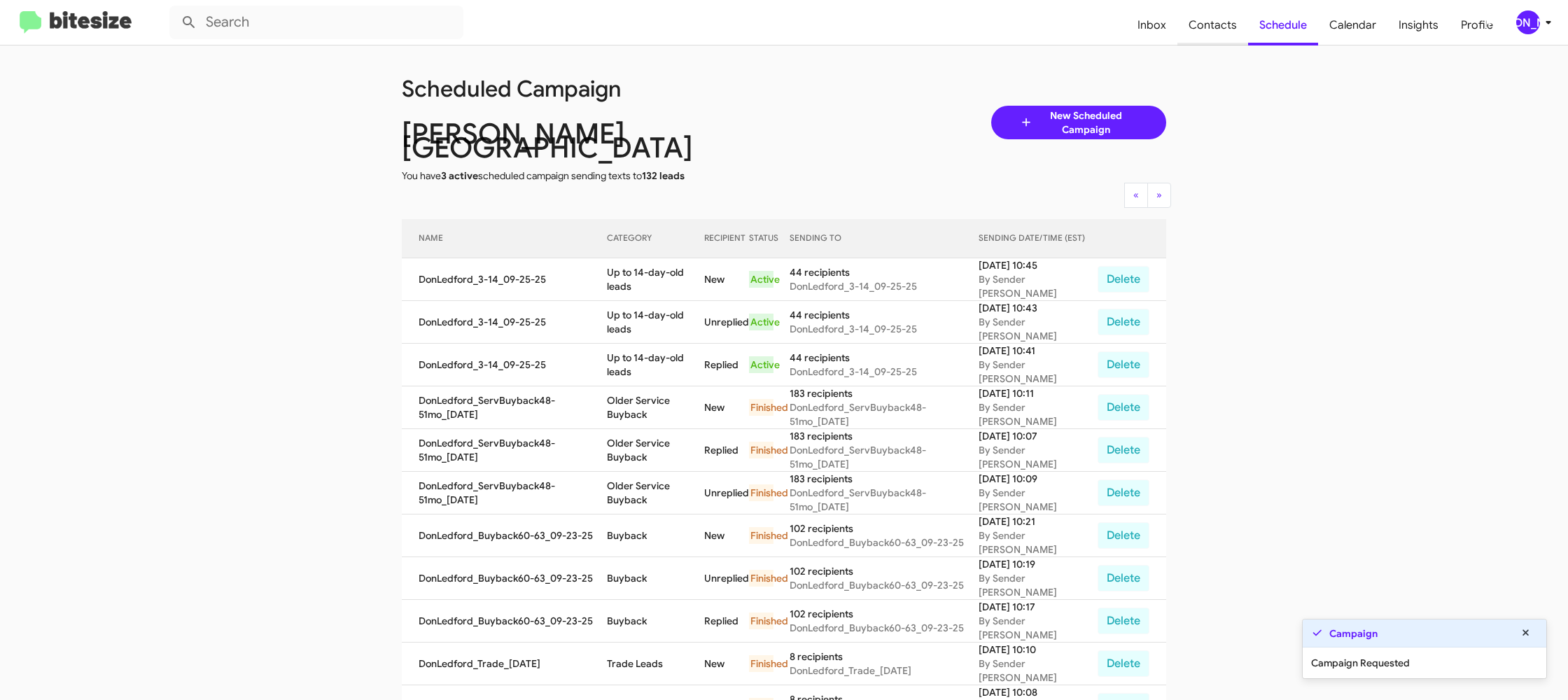
click at [1198, 33] on span "Contacts" at bounding box center [1212, 24] width 71 height 40
type input "in:groups"
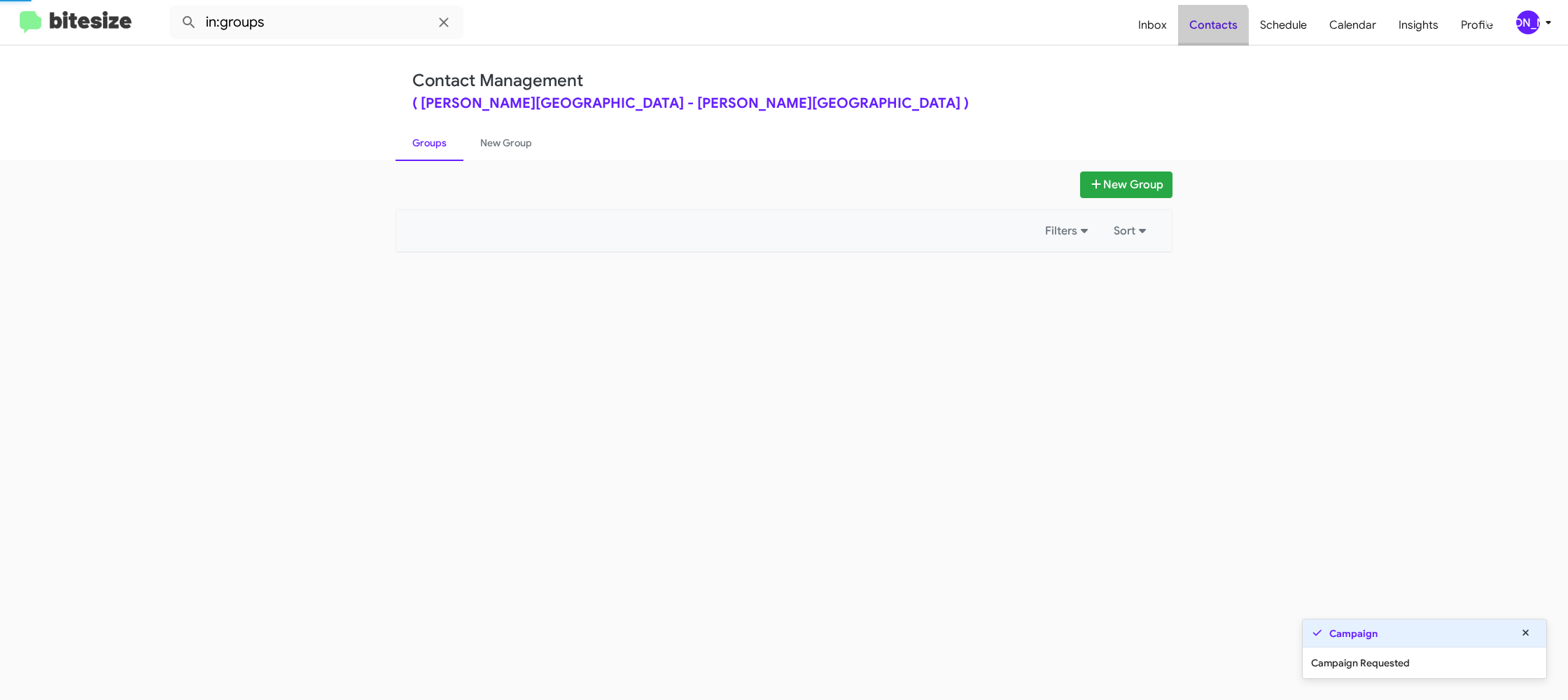
click at [1198, 33] on span "Contacts" at bounding box center [1213, 24] width 71 height 40
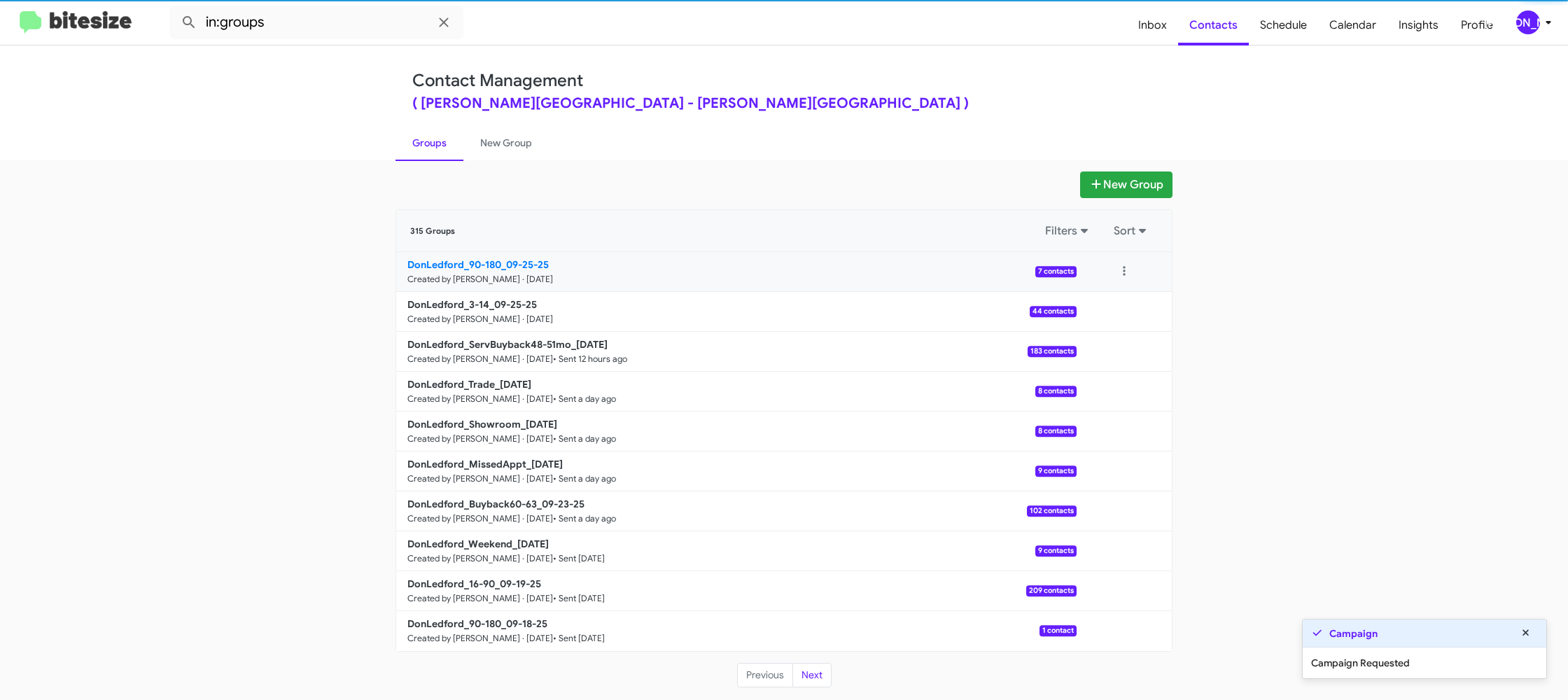
click at [476, 280] on small "Created by [PERSON_NAME] · [DATE]" at bounding box center [480, 279] width 145 height 11
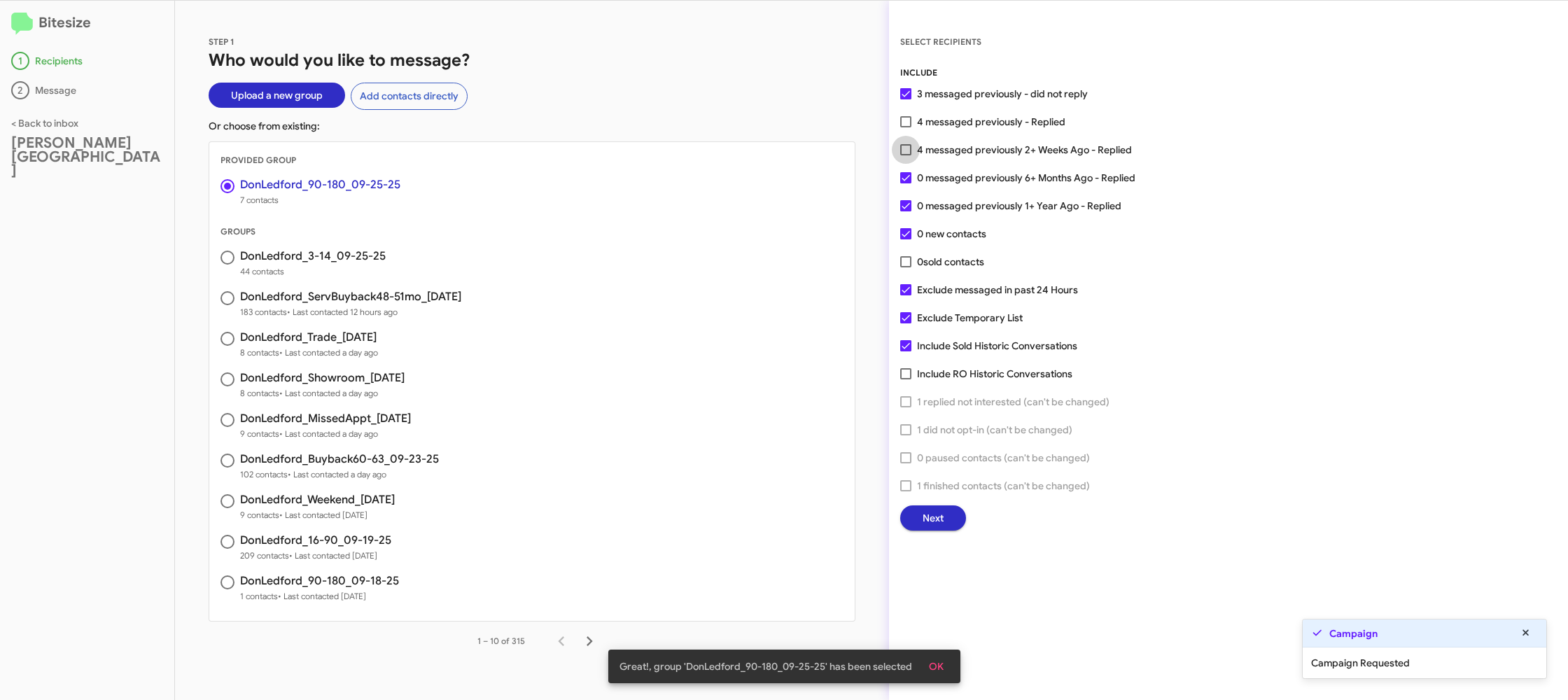
click at [929, 154] on span "4 messaged previously 2+ Weeks Ago - Replied" at bounding box center [1024, 149] width 215 height 17
click at [906, 155] on input "4 messaged previously 2+ Weeks Ago - Replied" at bounding box center [905, 155] width 1 height 1
checkbox input "true"
click at [931, 513] on span "Next" at bounding box center [932, 518] width 21 height 25
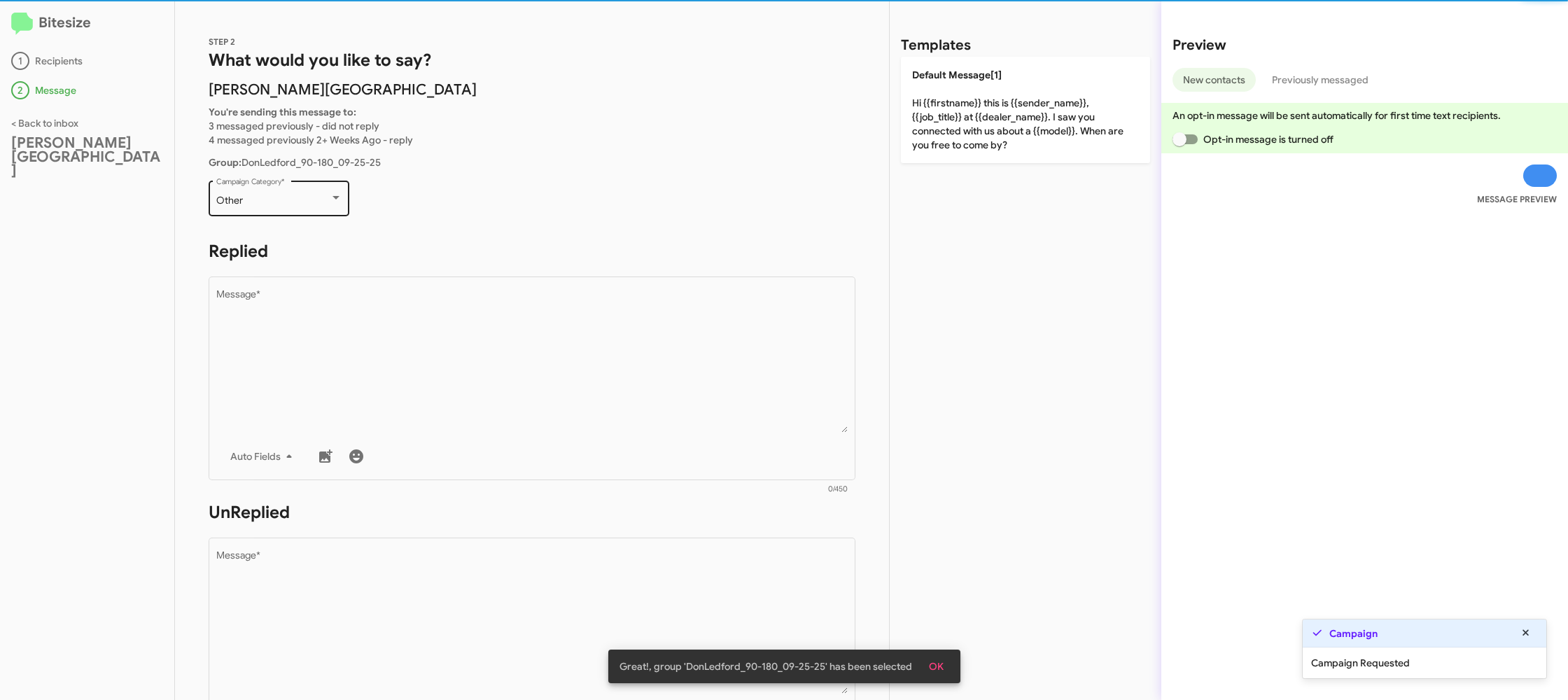
click at [287, 191] on div "Other Campaign Category *" at bounding box center [279, 197] width 126 height 39
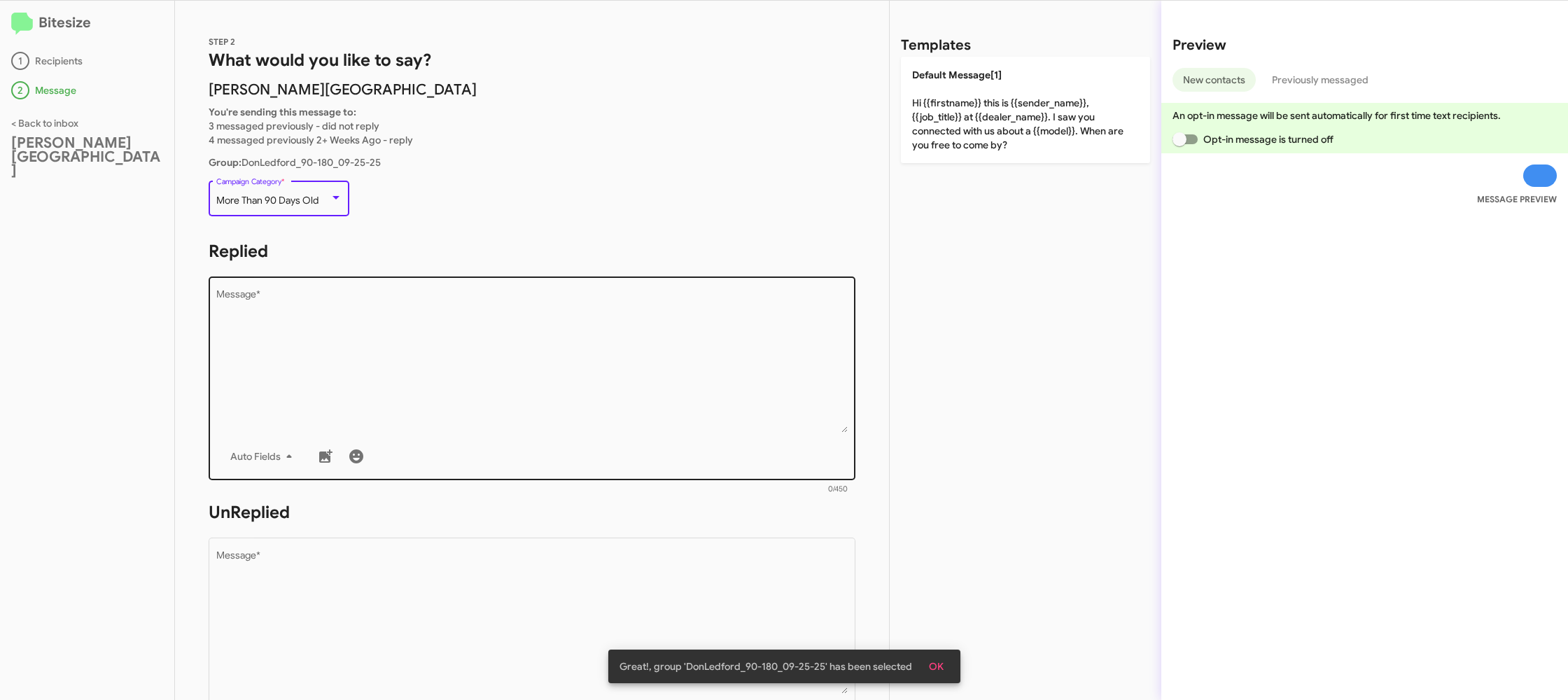
click at [433, 363] on textarea "Message *" at bounding box center [533, 361] width 632 height 143
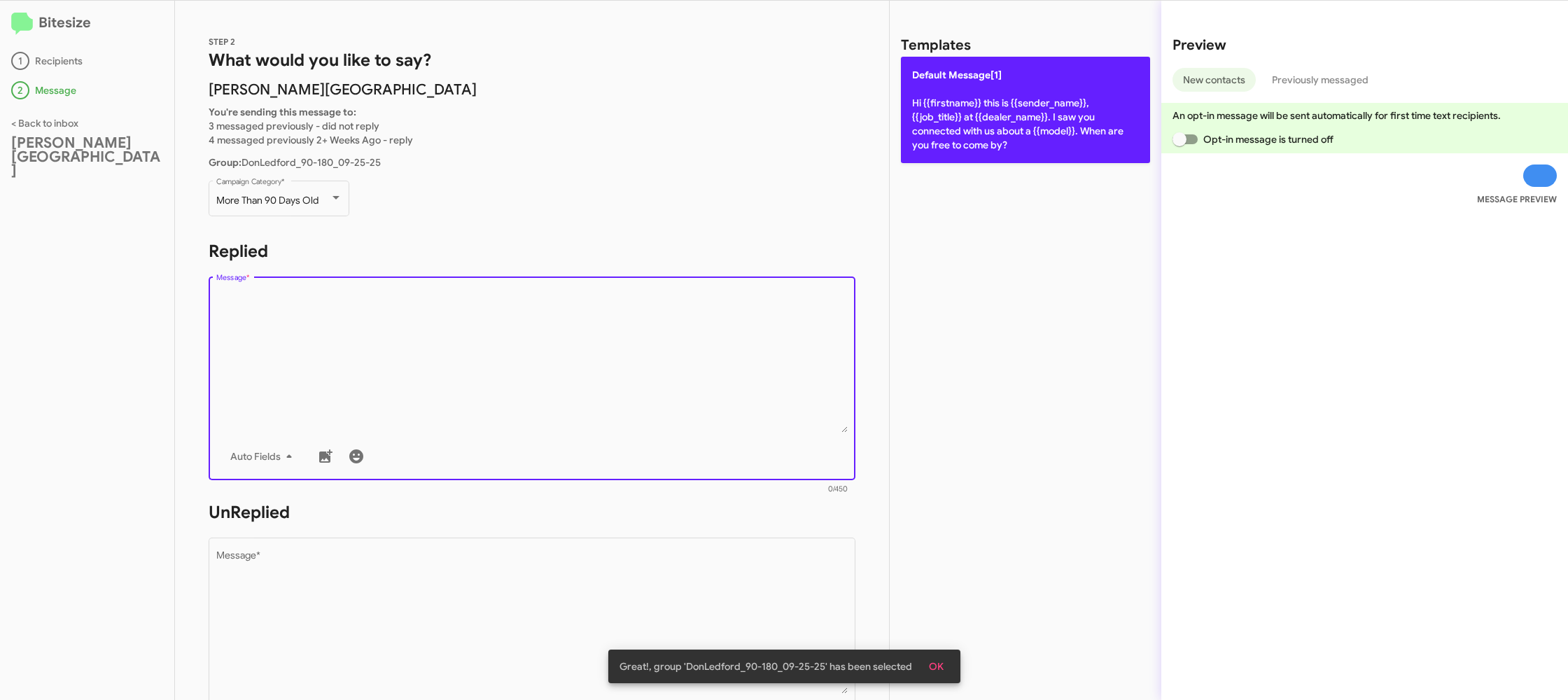
click at [979, 91] on p "Default Message[1] Hi {{firstname}} this is {{sender_name}}, {{job_title}} at {…" at bounding box center [1025, 110] width 249 height 106
type textarea "Hi {{firstname}} this is {{sender_name}}, {{job_title}} at {{dealer_name}}. I s…"
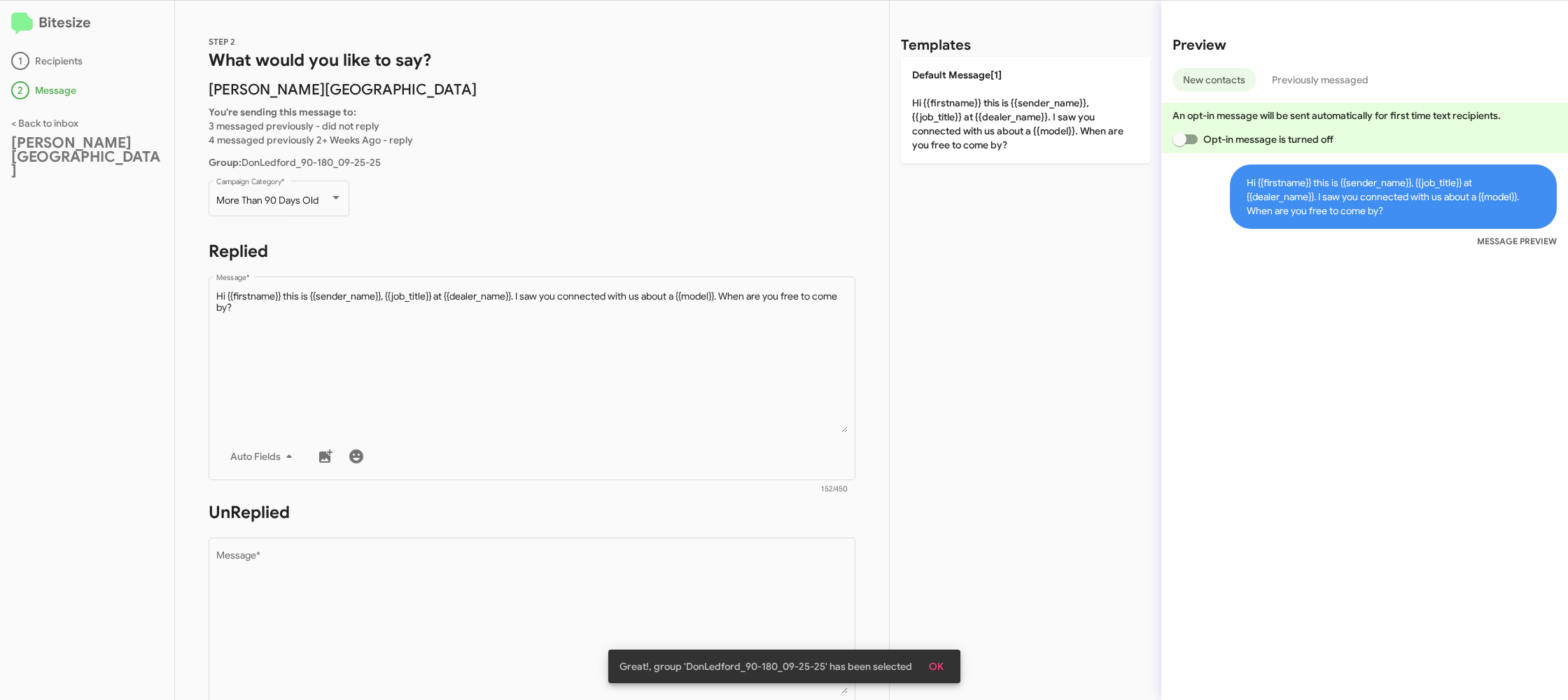
scroll to position [100, 0]
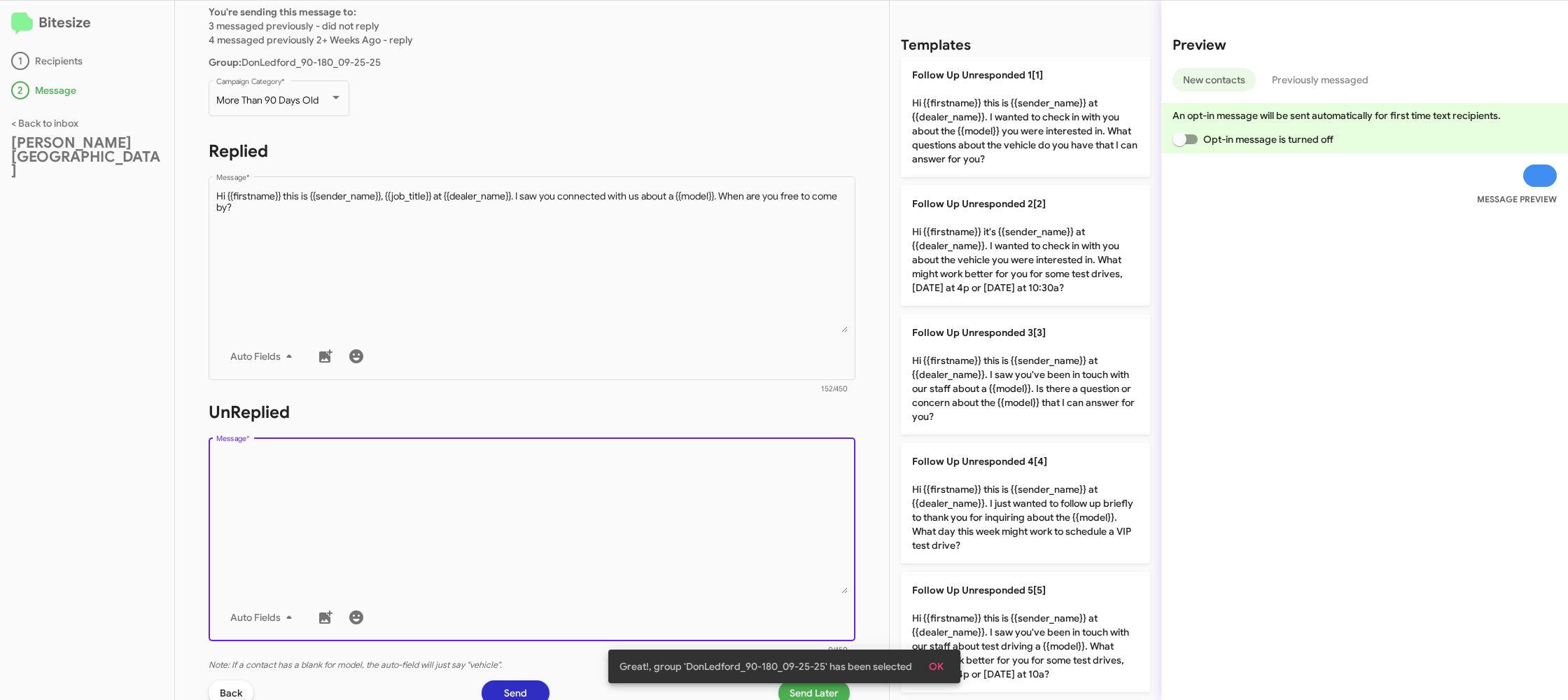
click at [598, 571] on textarea "Message *" at bounding box center [533, 522] width 632 height 143
click at [597, 570] on textarea "Message *" at bounding box center [533, 522] width 632 height 143
drag, startPoint x: 597, startPoint y: 570, endPoint x: 877, endPoint y: 408, distance: 323.5
click at [672, 514] on textarea "Message *" at bounding box center [533, 522] width 632 height 143
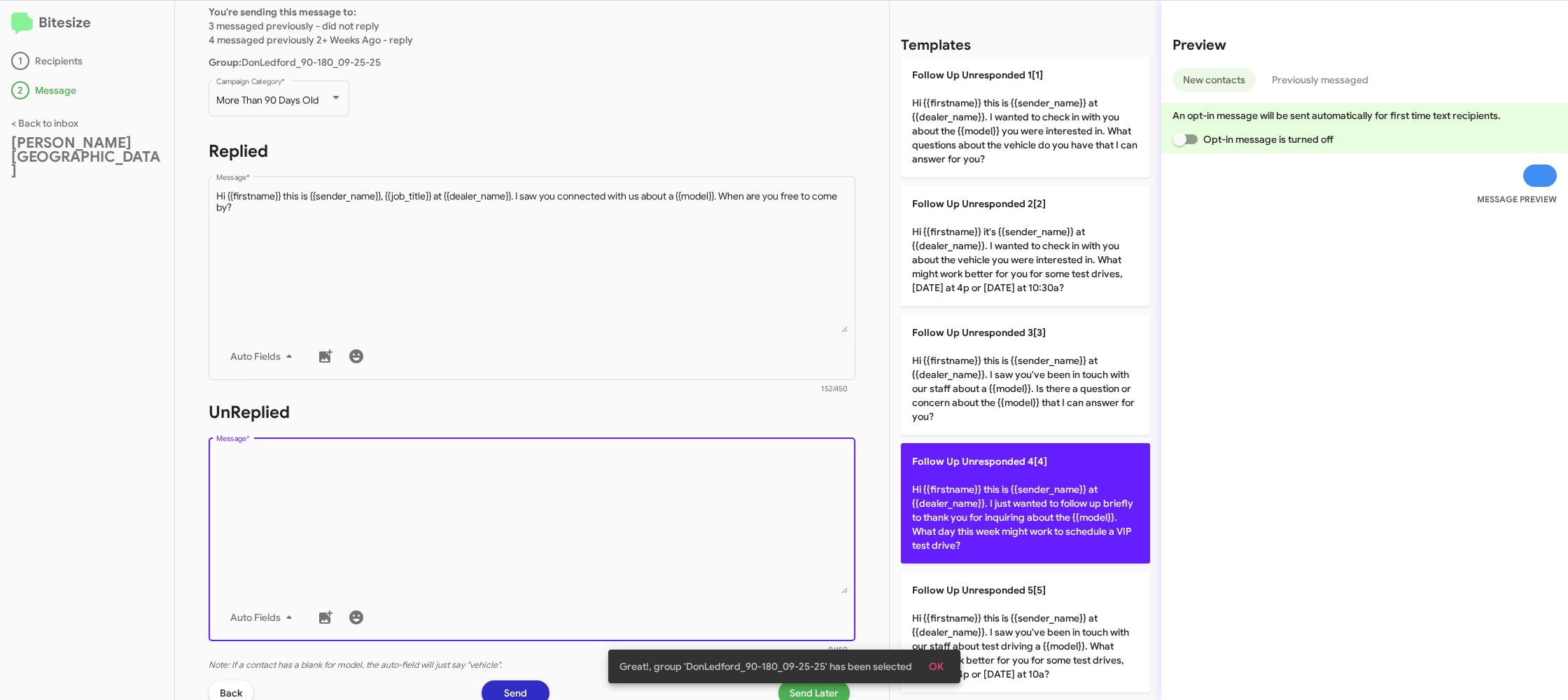
click at [994, 496] on p "Follow Up Unresponded 4[4] Hi {{firstname}} this is {{sender_name}} at {{dealer…" at bounding box center [1025, 503] width 249 height 120
type textarea "Hi {{firstname}} this is {{sender_name}} at {{dealer_name}}. I just wanted to f…"
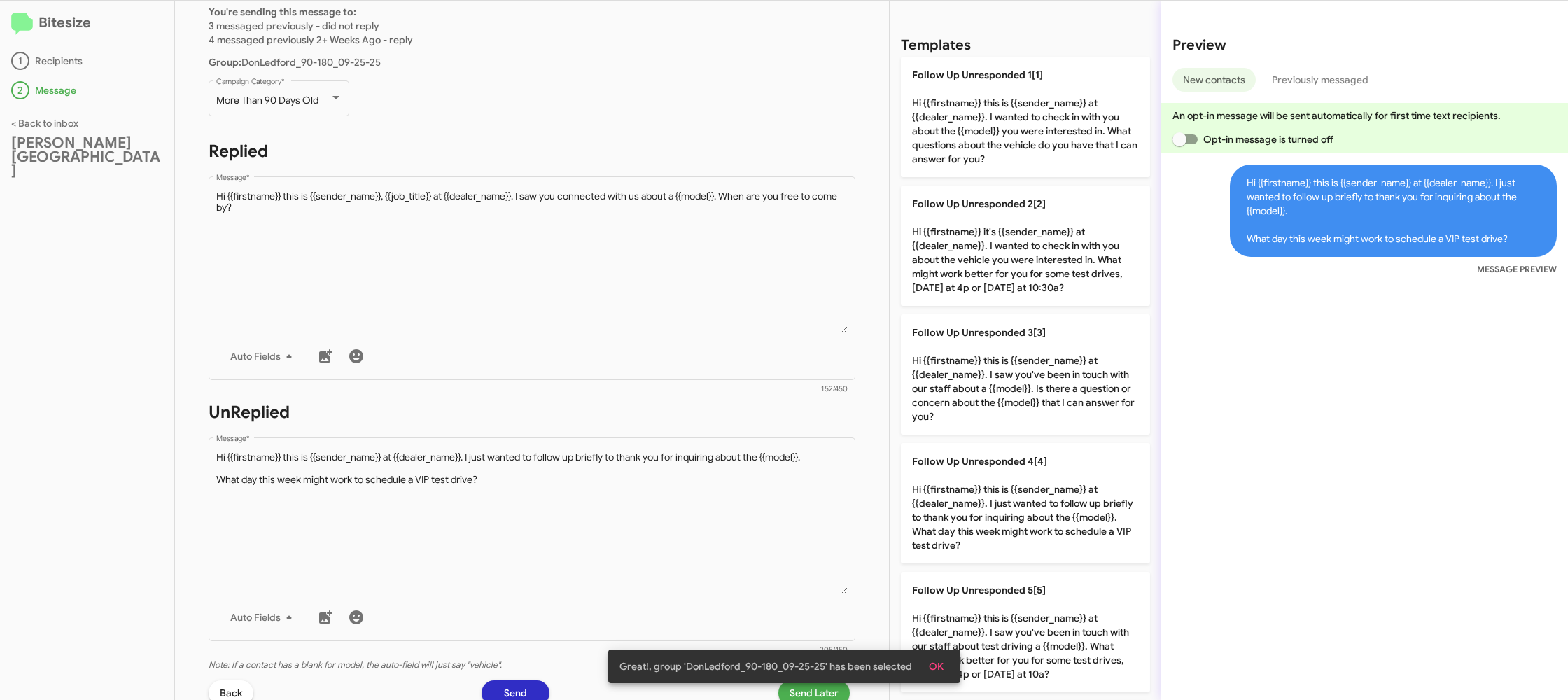
scroll to position [237, 0]
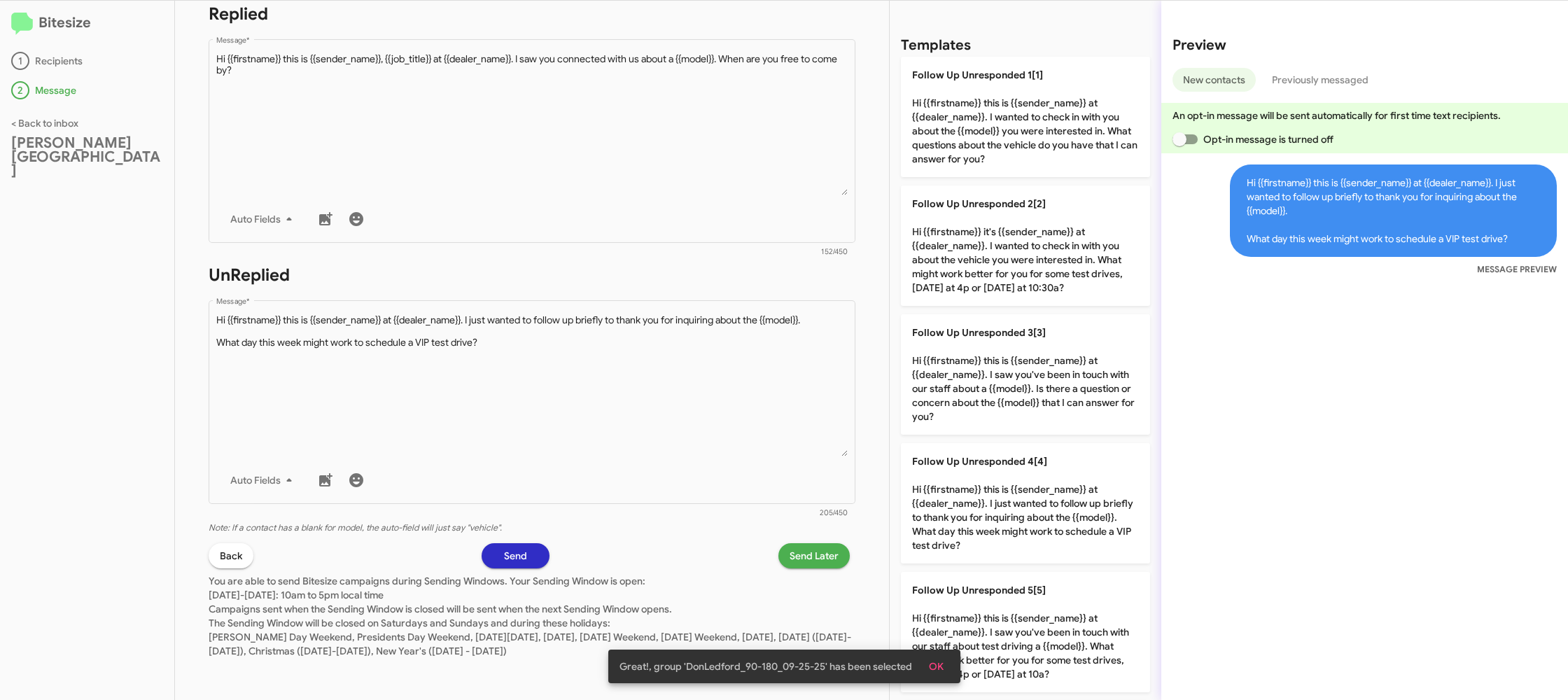
click at [827, 548] on span "Send Later" at bounding box center [814, 556] width 49 height 25
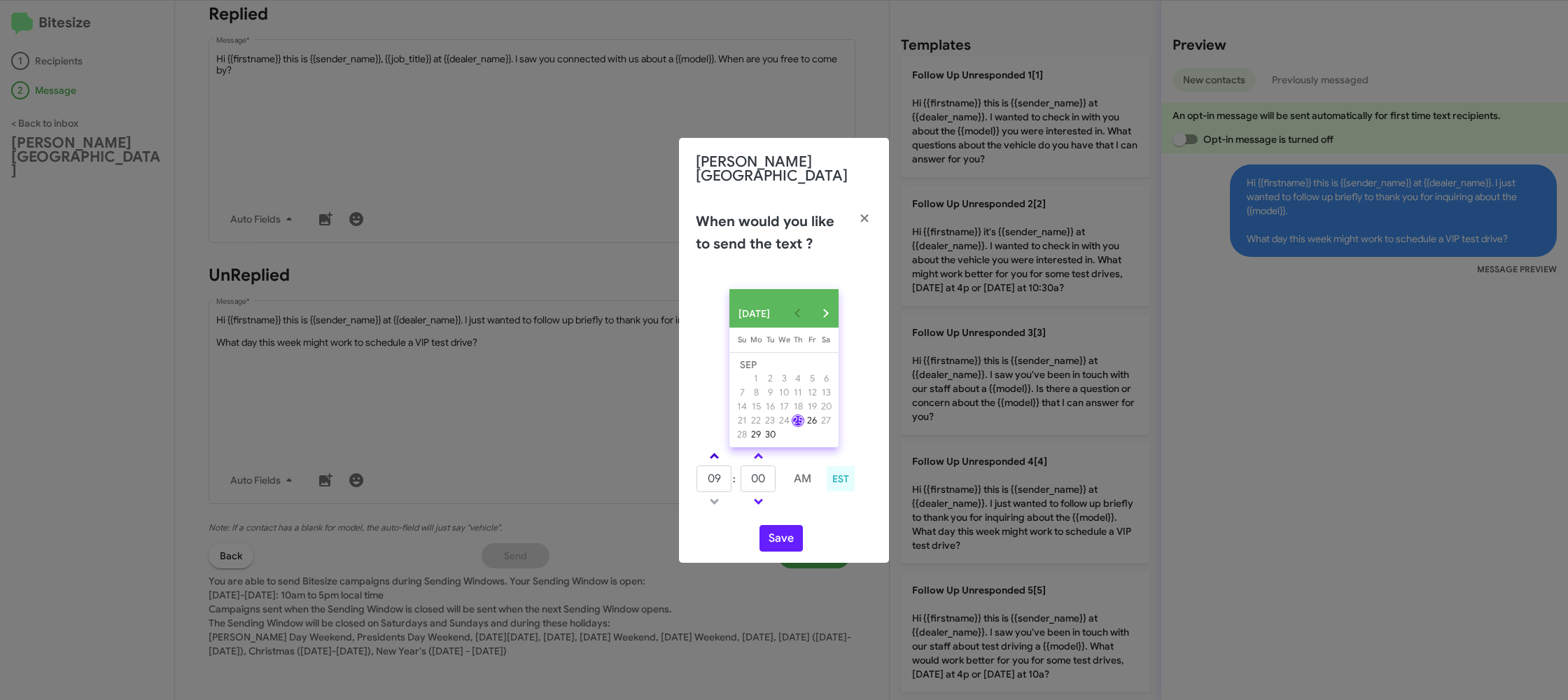
click at [712, 448] on link at bounding box center [714, 456] width 24 height 16
type input "10"
click at [753, 471] on input "00" at bounding box center [758, 479] width 35 height 27
click at [763, 472] on input "00" at bounding box center [758, 479] width 35 height 27
type input "09"
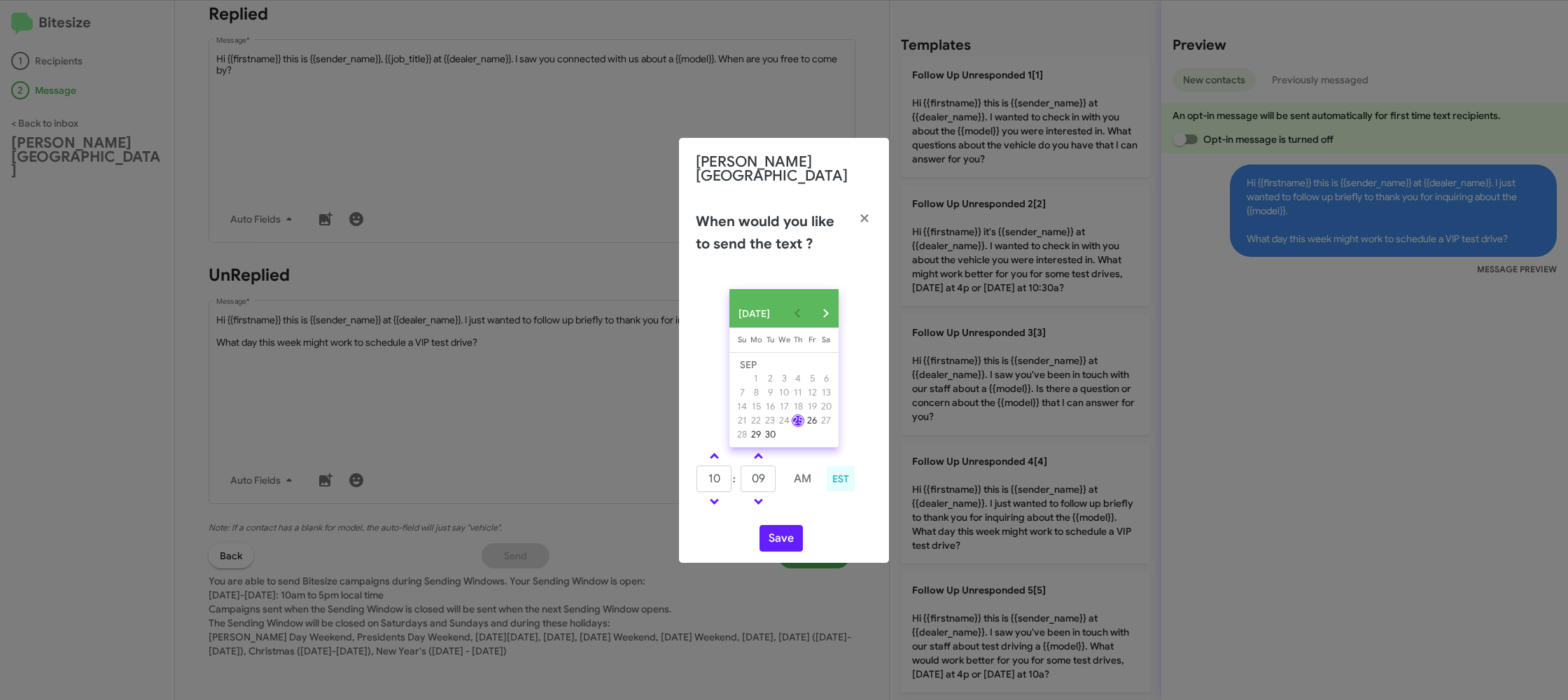
click at [821, 519] on div "SEP 2025 Sunday Su Monday Mo Tuesday Tu Wednesday We Thursday Th Friday Fr Satu…" at bounding box center [784, 420] width 210 height 285
click at [796, 536] on button "Save" at bounding box center [781, 539] width 43 height 27
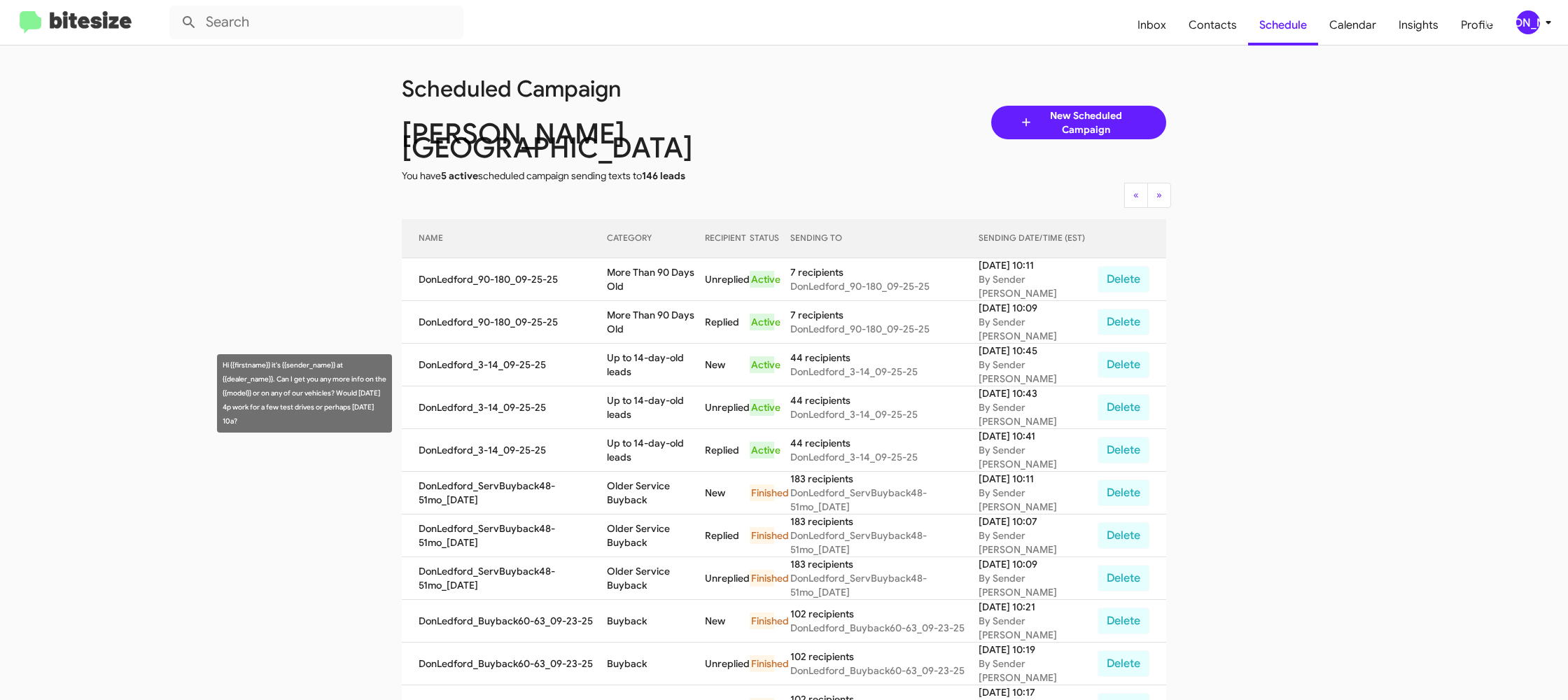
click at [639, 398] on td "Up to 14-day-old leads" at bounding box center [656, 408] width 98 height 43
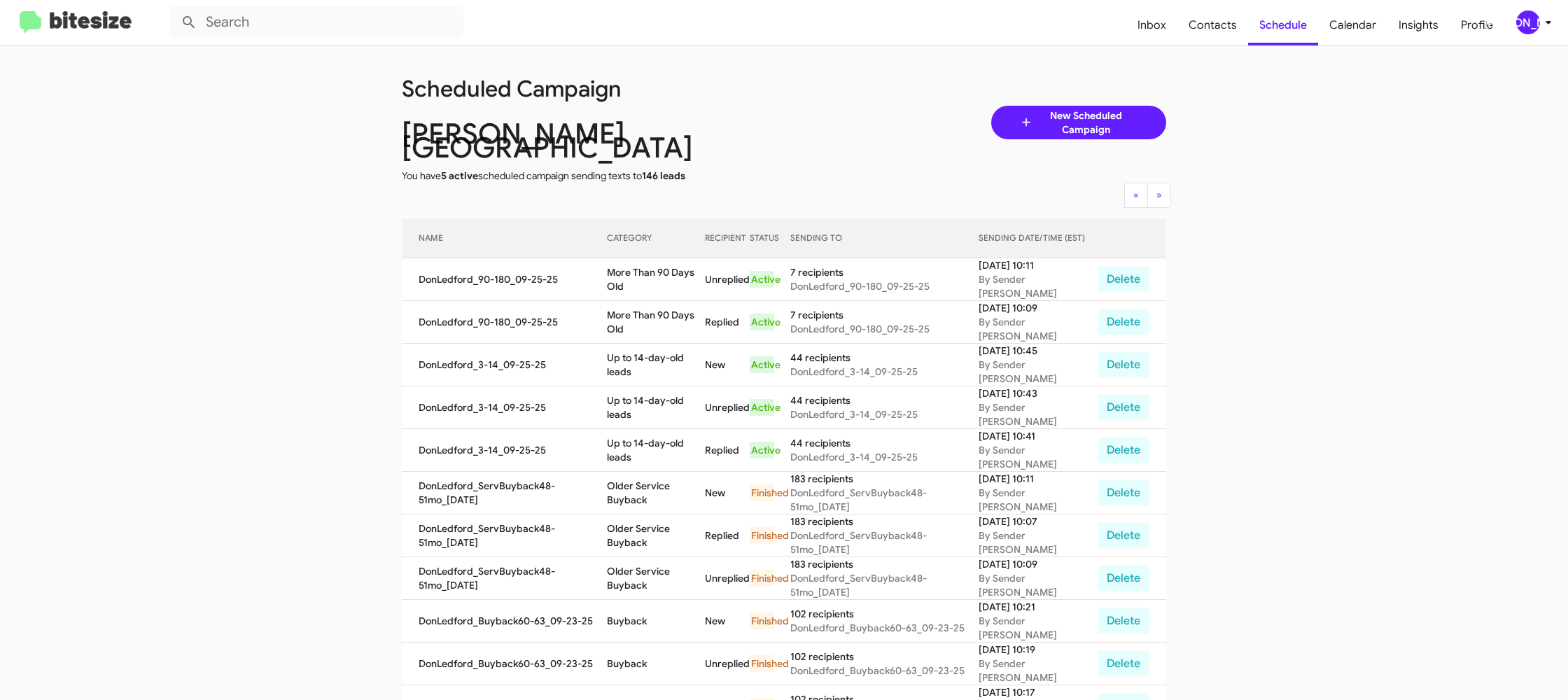
click at [639, 398] on td "Up to 14-day-old leads" at bounding box center [656, 408] width 98 height 43
copy td "Up to 14-day-old leads"
click at [637, 259] on td "More Than 90 Days Old" at bounding box center [656, 280] width 98 height 43
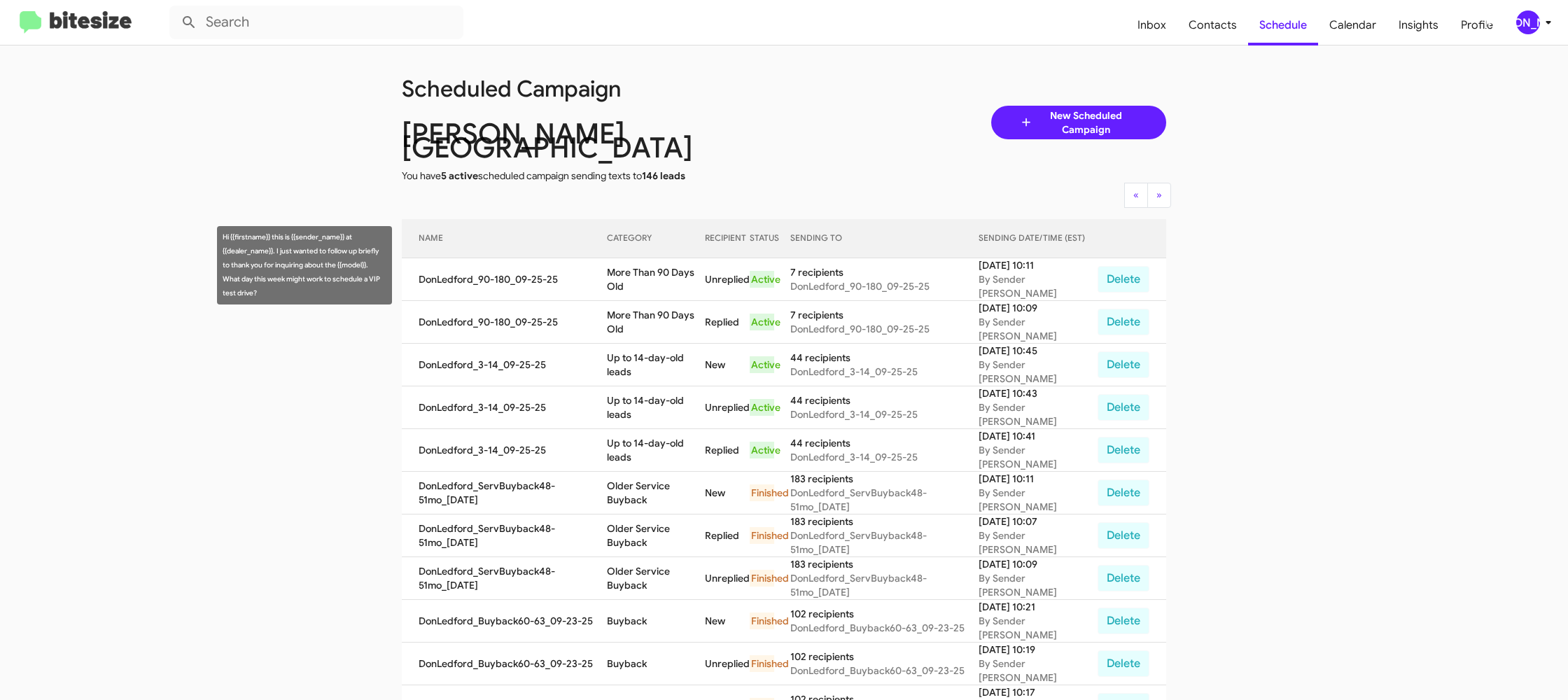
click at [637, 259] on td "More Than 90 Days Old" at bounding box center [656, 280] width 98 height 43
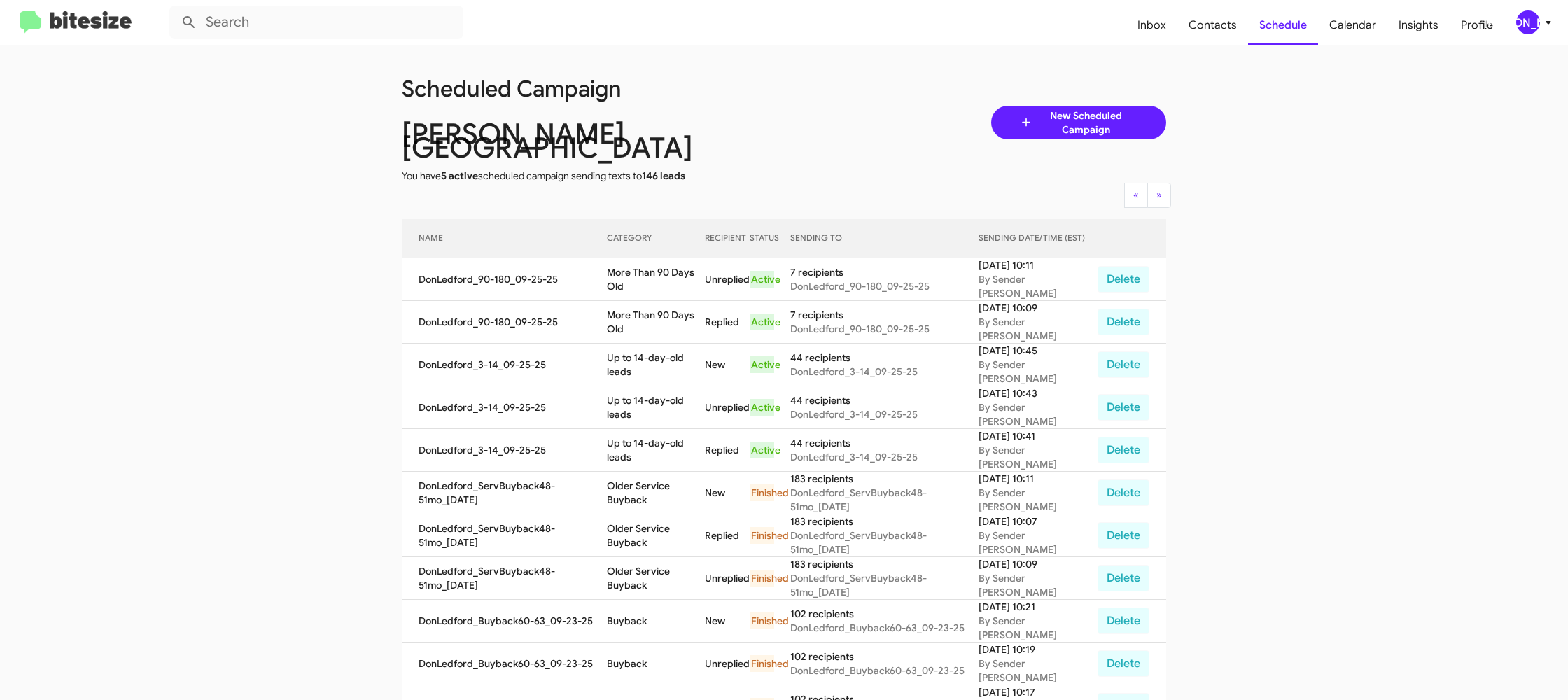
copy td "More Than 90 Days Old"
drag, startPoint x: 1535, startPoint y: 18, endPoint x: 1531, endPoint y: 31, distance: 13.6
click at [1533, 23] on div "[PERSON_NAME]" at bounding box center [1528, 22] width 24 height 24
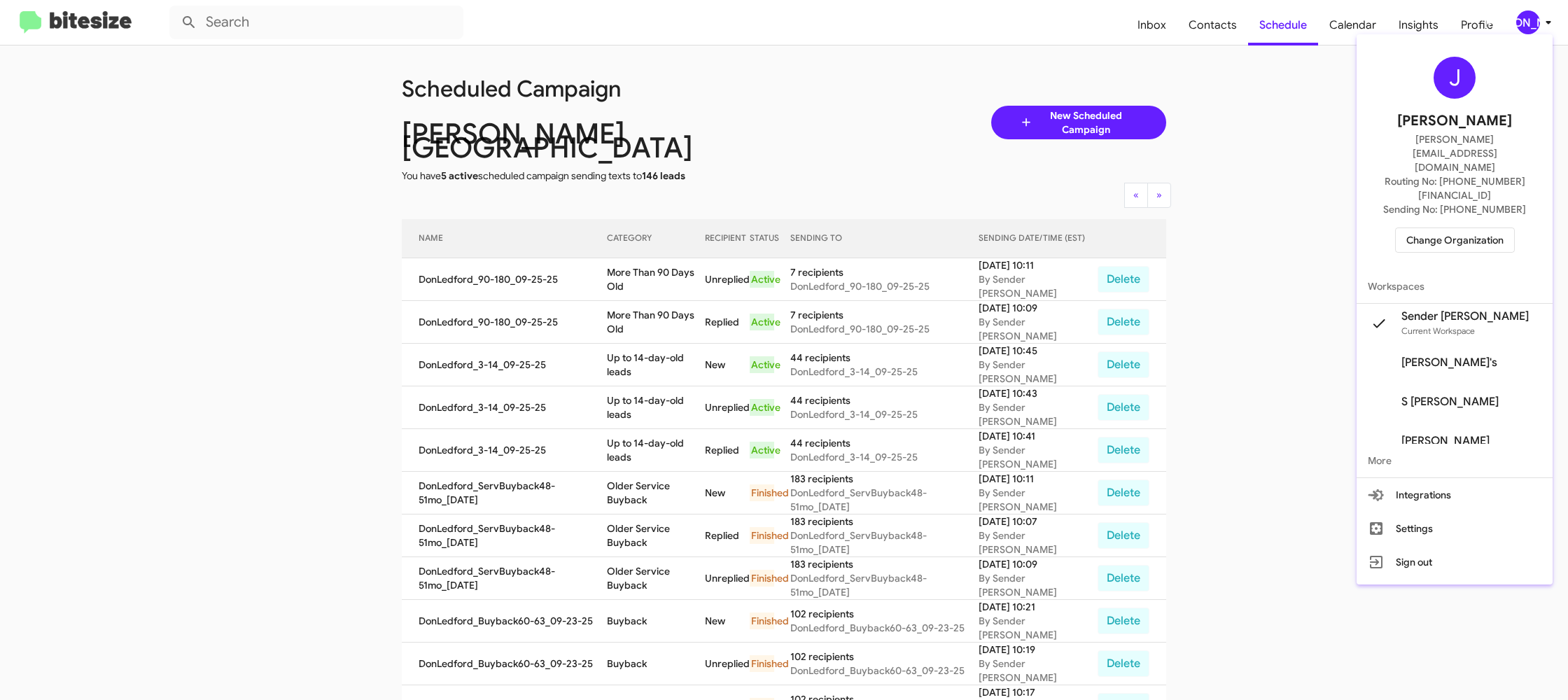
click at [1438, 228] on span "Change Organization" at bounding box center [1455, 240] width 97 height 24
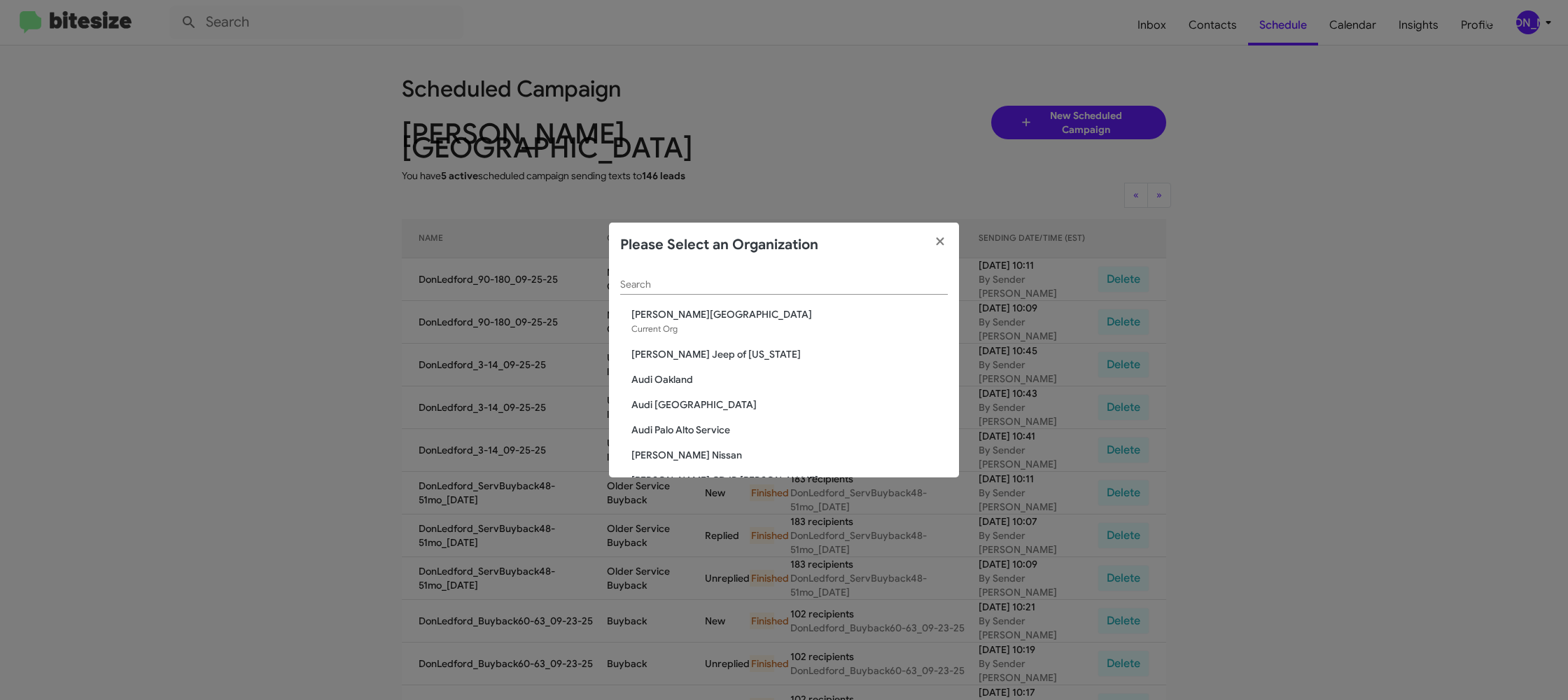
click at [614, 288] on div "Search Don Ledford Auto Center Current Org Adams Jeep of Maryland Audi Oakland …" at bounding box center [784, 373] width 350 height 210
click at [627, 288] on input "Search" at bounding box center [784, 285] width 328 height 11
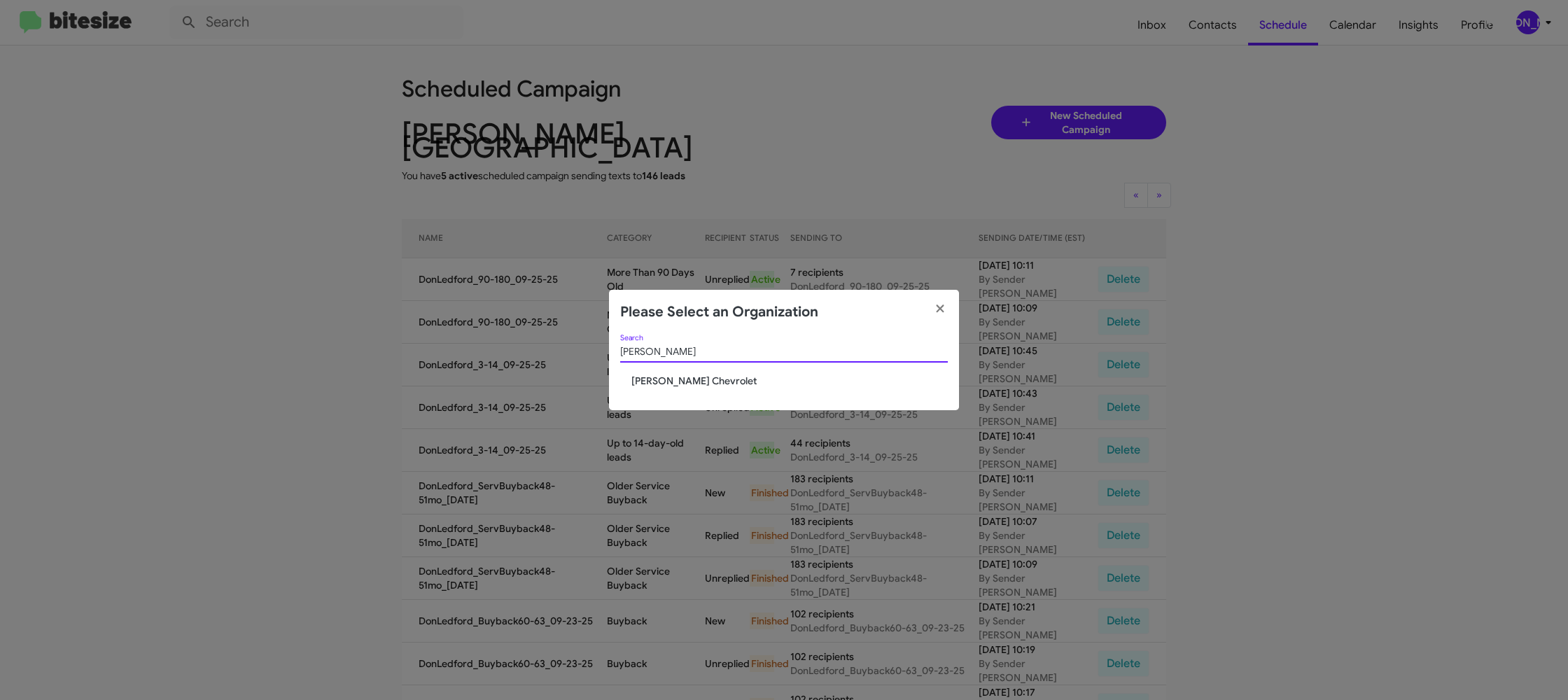
type input "elkin"
click at [655, 372] on div "elkin Search" at bounding box center [784, 355] width 328 height 40
click at [656, 376] on span "Elkins Chevrolet" at bounding box center [789, 381] width 316 height 14
click at [656, 377] on span "Elkins Chevrolet" at bounding box center [789, 381] width 316 height 14
click at [656, 380] on span "Elkins Chevrolet" at bounding box center [789, 381] width 316 height 14
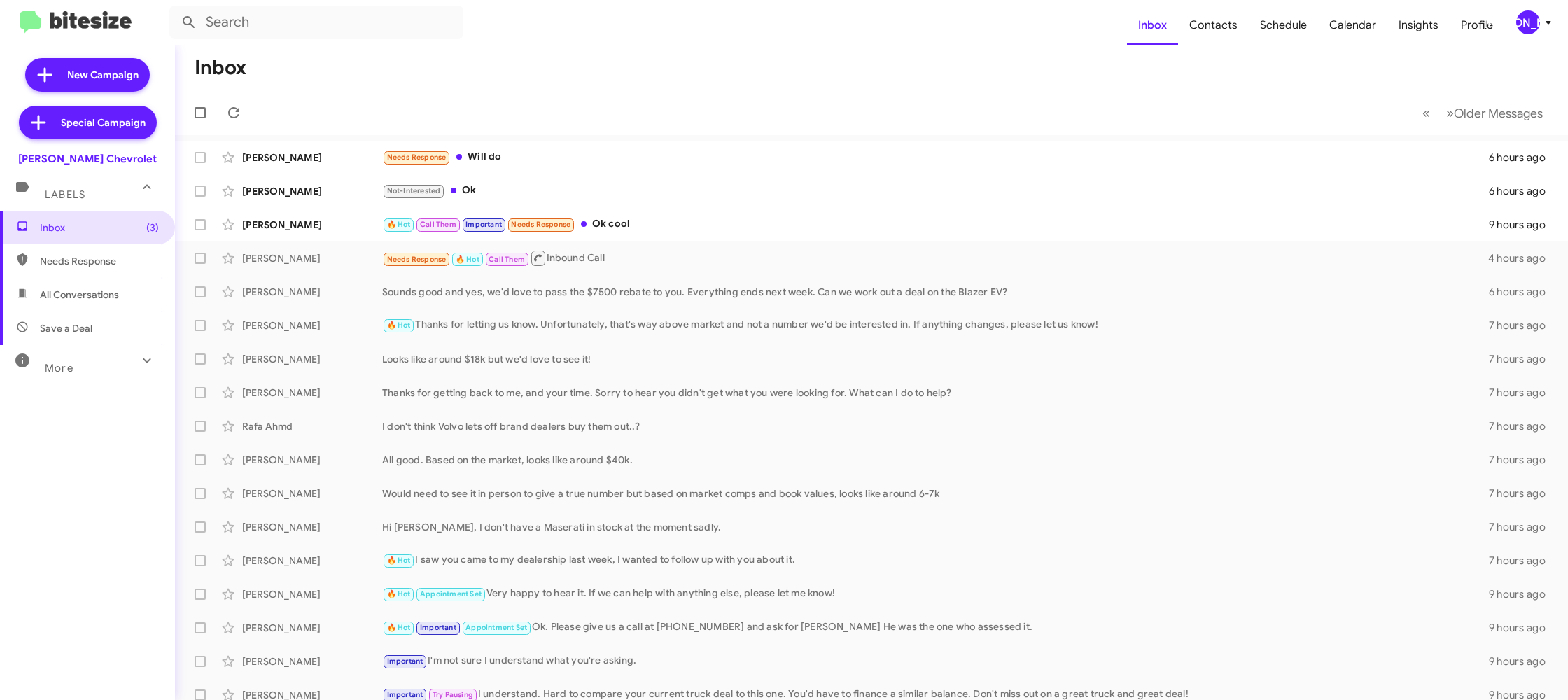
click at [1540, 17] on icon at bounding box center [1548, 22] width 17 height 17
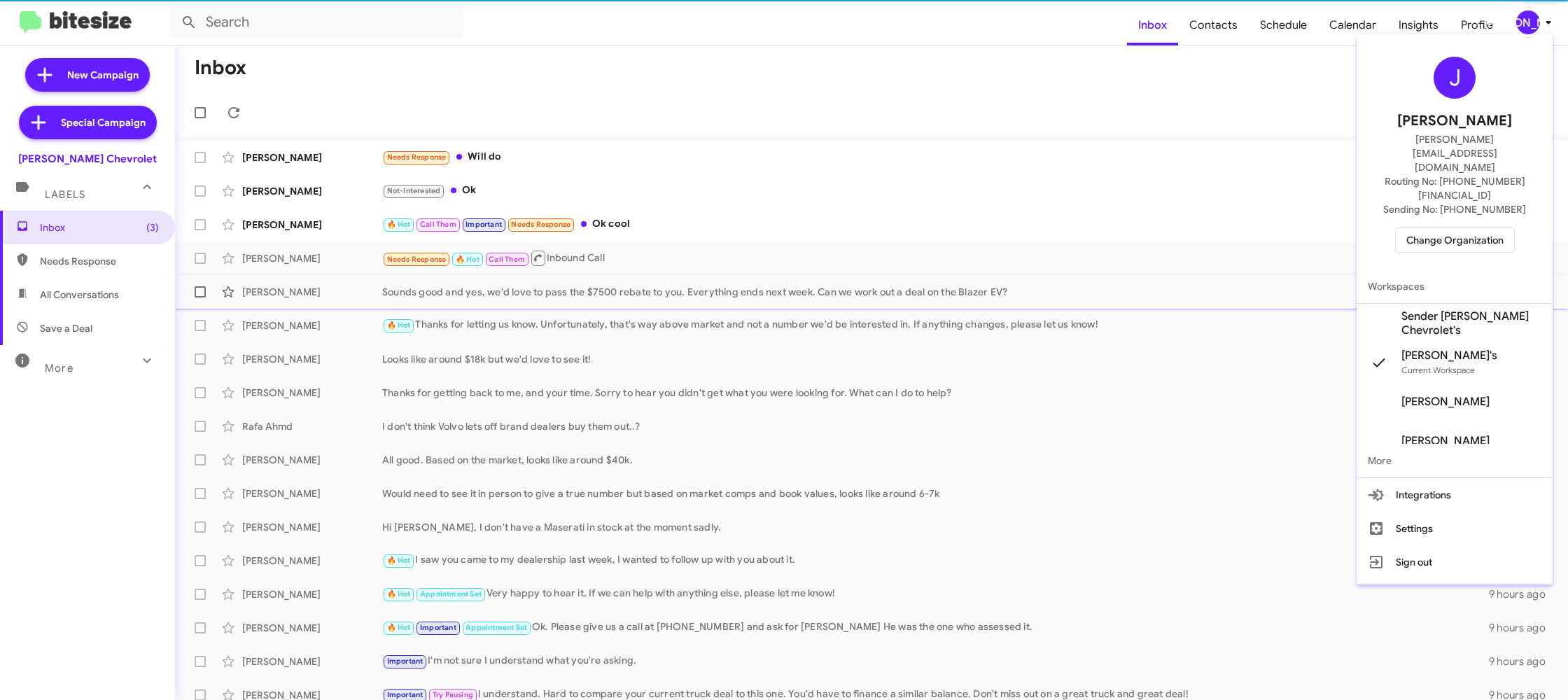
click at [1462, 310] on span "Sender [PERSON_NAME] Chevrolet's" at bounding box center [1471, 323] width 140 height 28
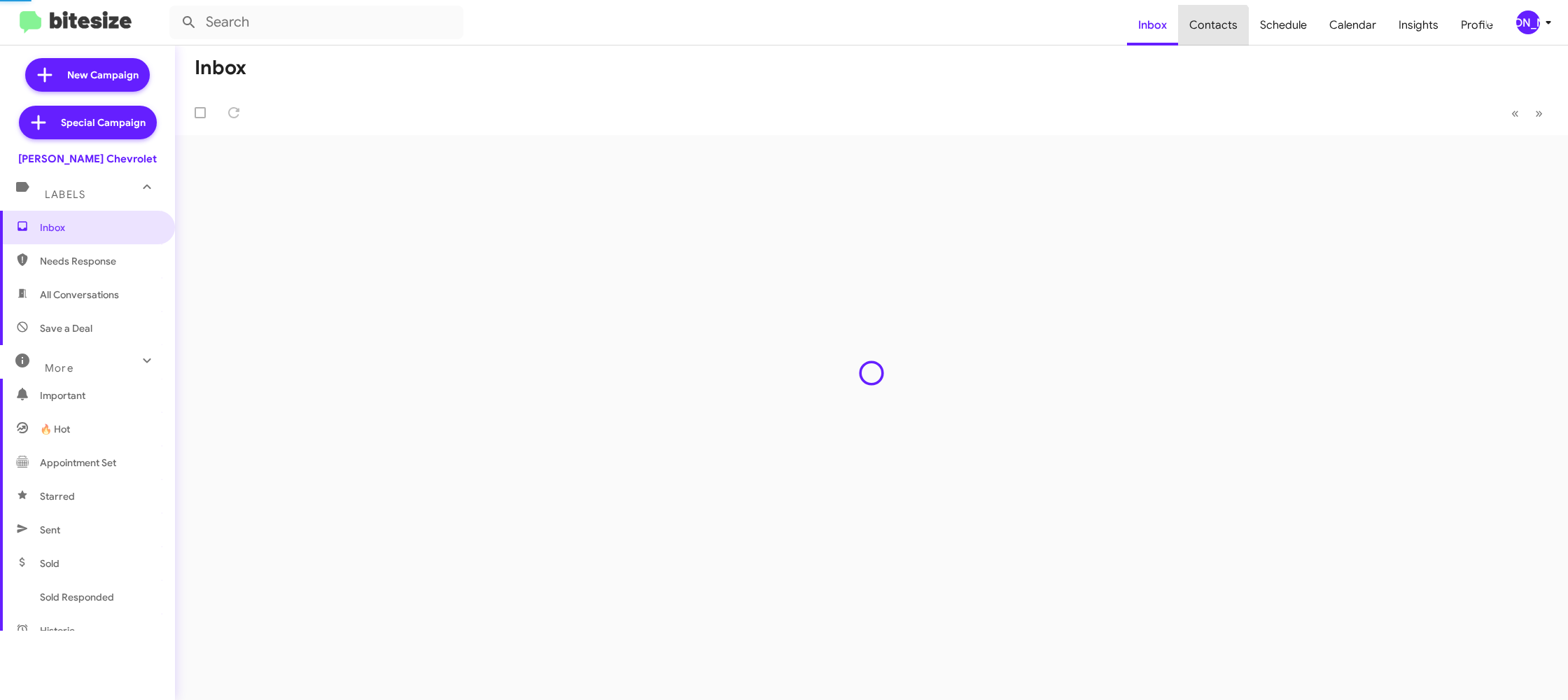
click at [1214, 36] on span "Contacts" at bounding box center [1213, 24] width 71 height 40
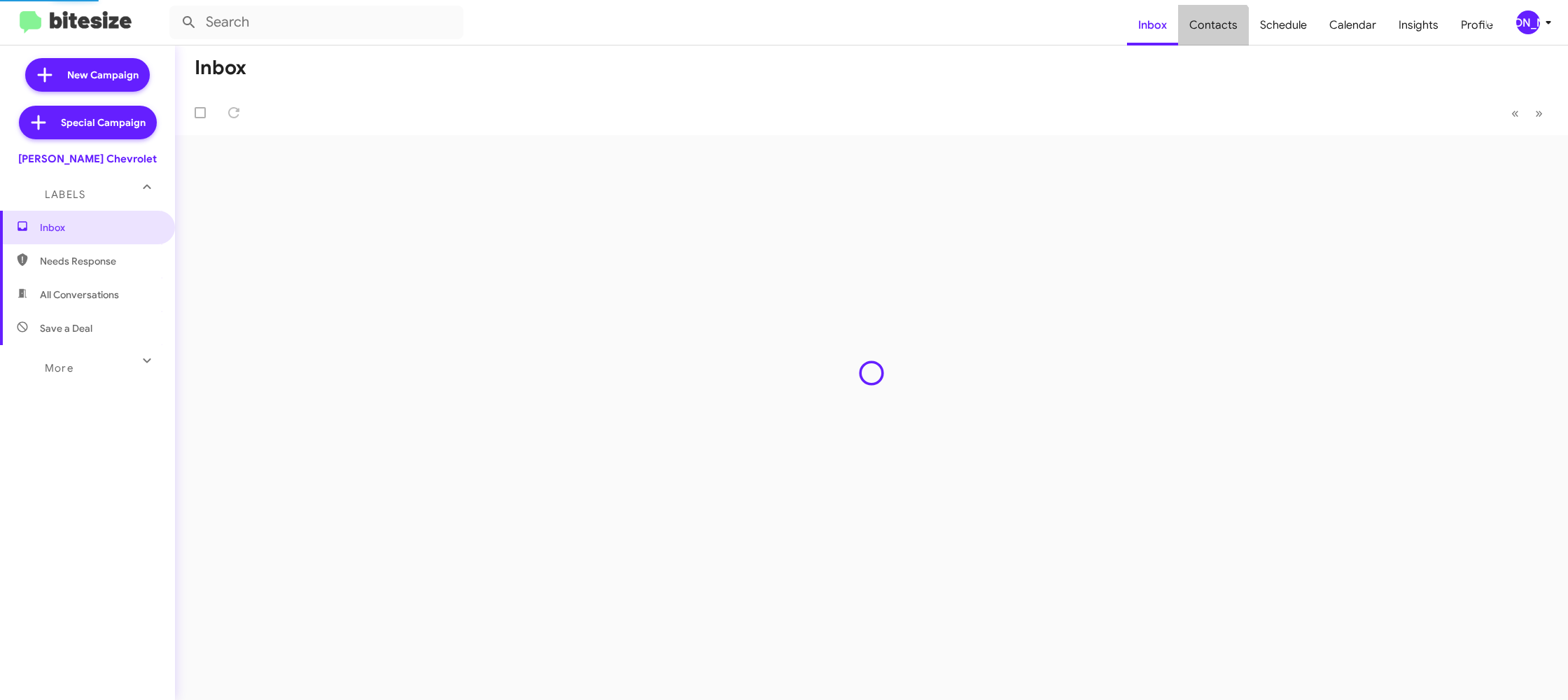
click at [1214, 36] on span "Contacts" at bounding box center [1213, 24] width 71 height 40
type input "in:groups"
click at [1214, 36] on span "Contacts" at bounding box center [1213, 24] width 71 height 40
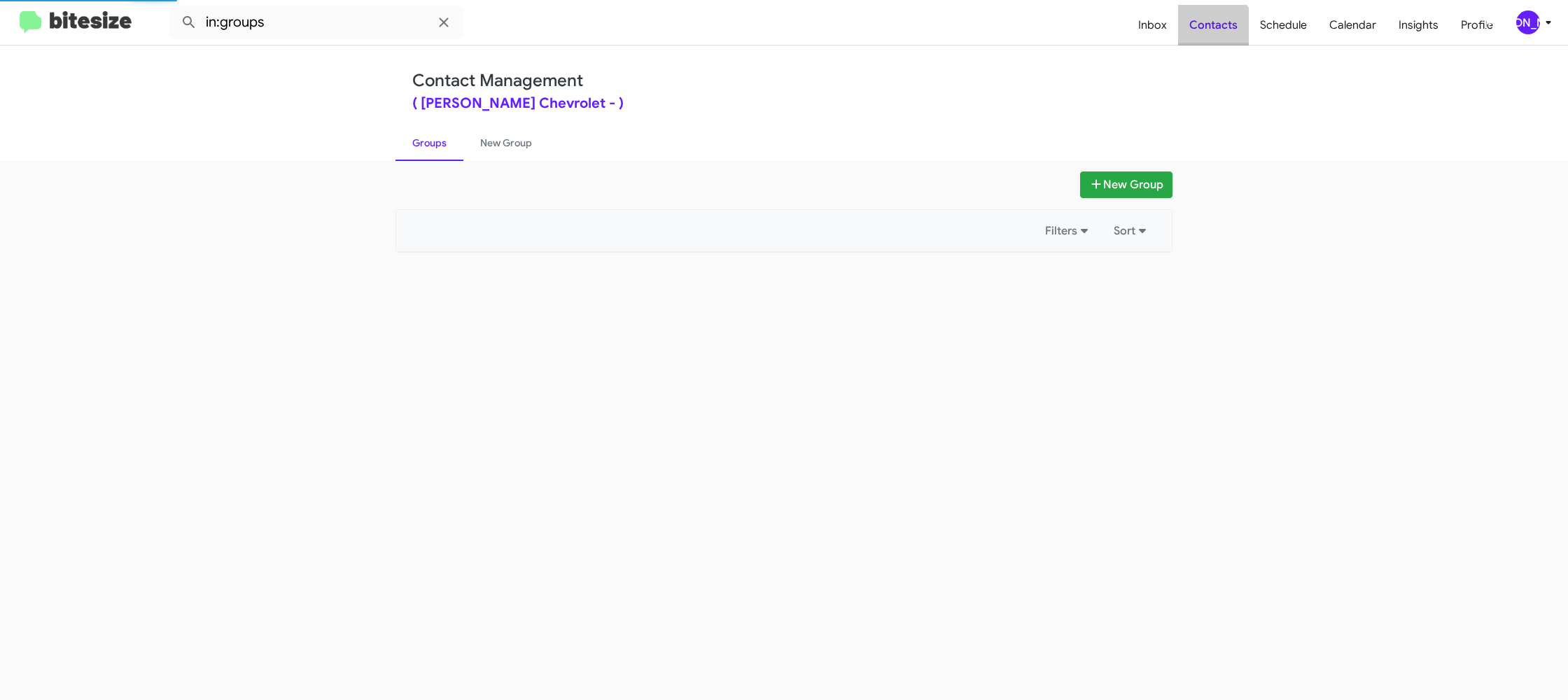
drag, startPoint x: 0, startPoint y: 0, endPoint x: 1198, endPoint y: 31, distance: 1198.4
click at [1214, 36] on span "Contacts" at bounding box center [1213, 24] width 71 height 40
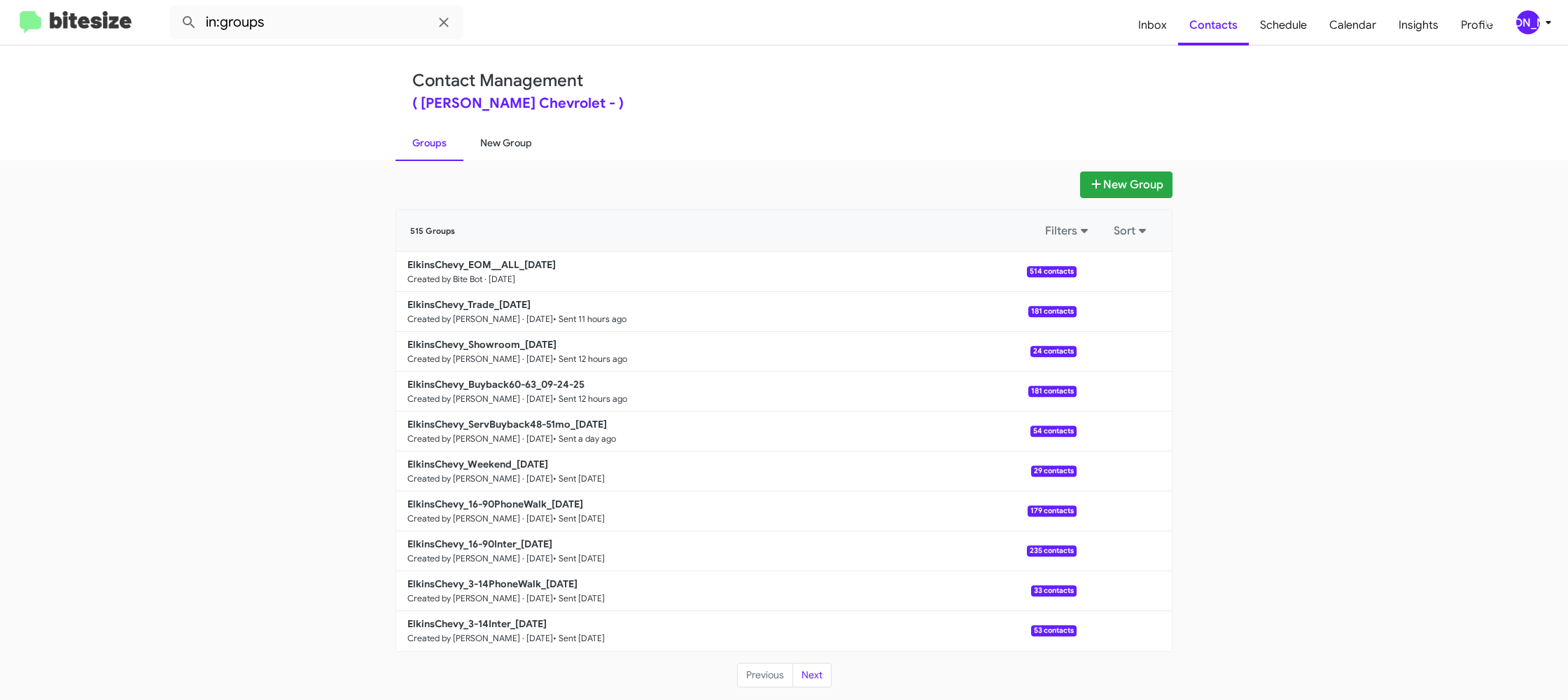
click at [513, 146] on link "New Group" at bounding box center [506, 143] width 85 height 37
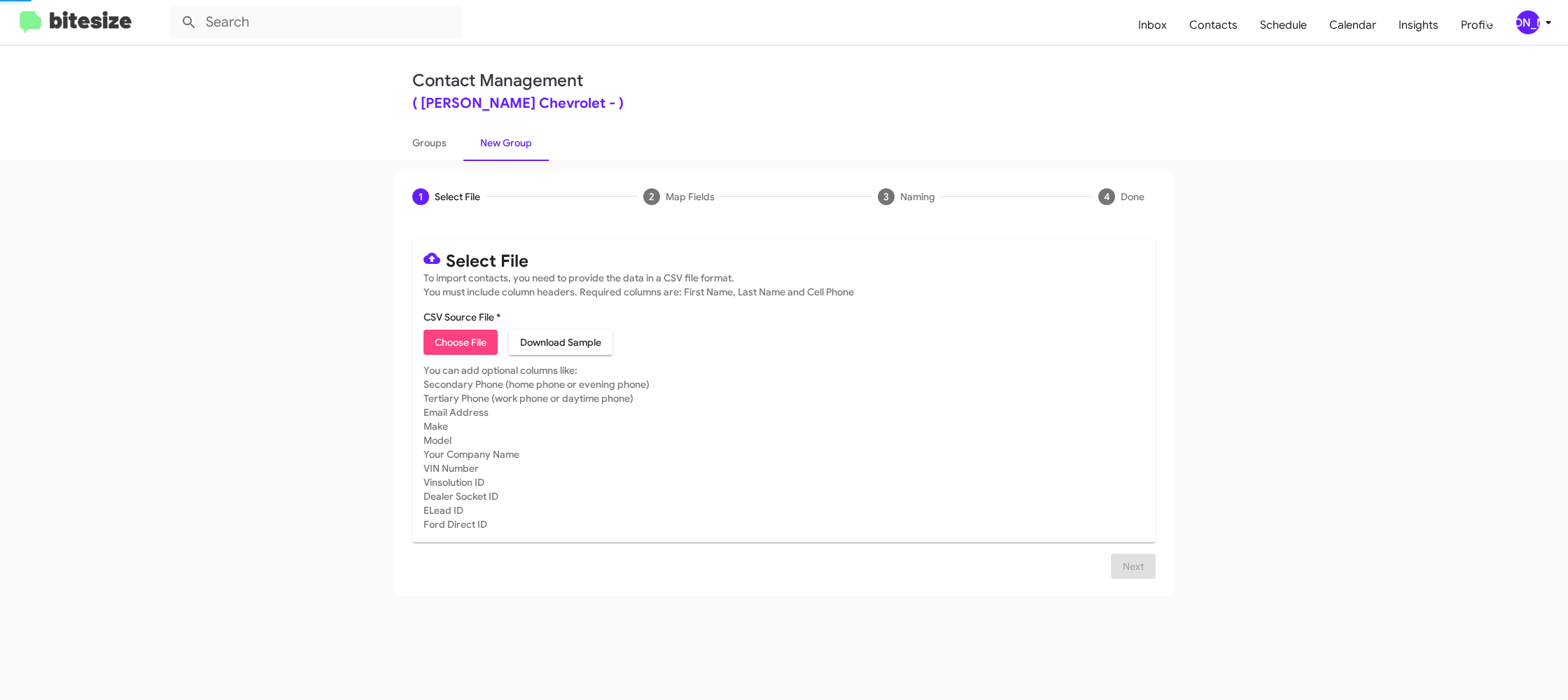
click at [513, 146] on link "New Group" at bounding box center [506, 143] width 85 height 37
click at [510, 143] on link "New Group" at bounding box center [506, 143] width 85 height 37
click at [1537, 17] on span "[PERSON_NAME]" at bounding box center [1537, 22] width 42 height 24
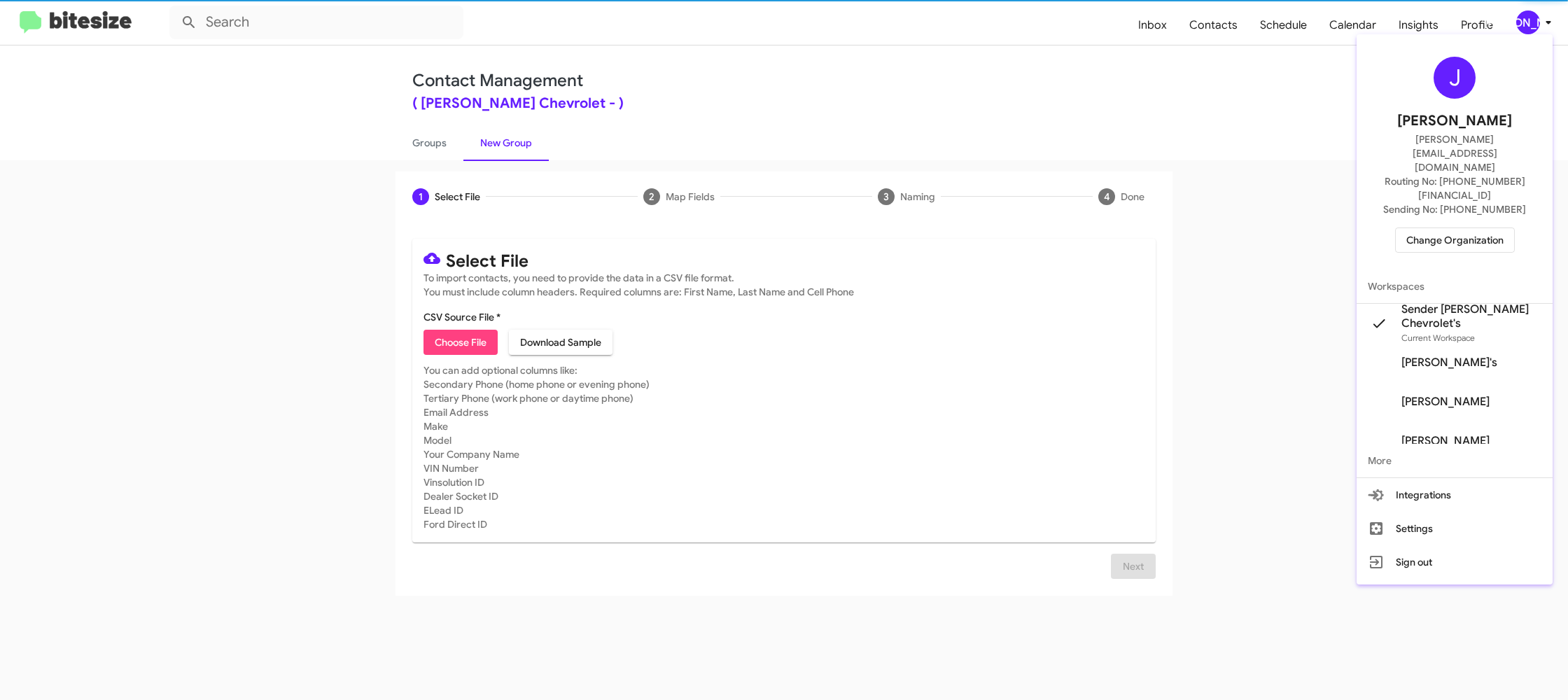
click at [1452, 184] on div "J Jason Apdua jason@bitesize.co Routing No: +1 (856) 281-7390 Sending No: +1 (8…" at bounding box center [1455, 155] width 196 height 230
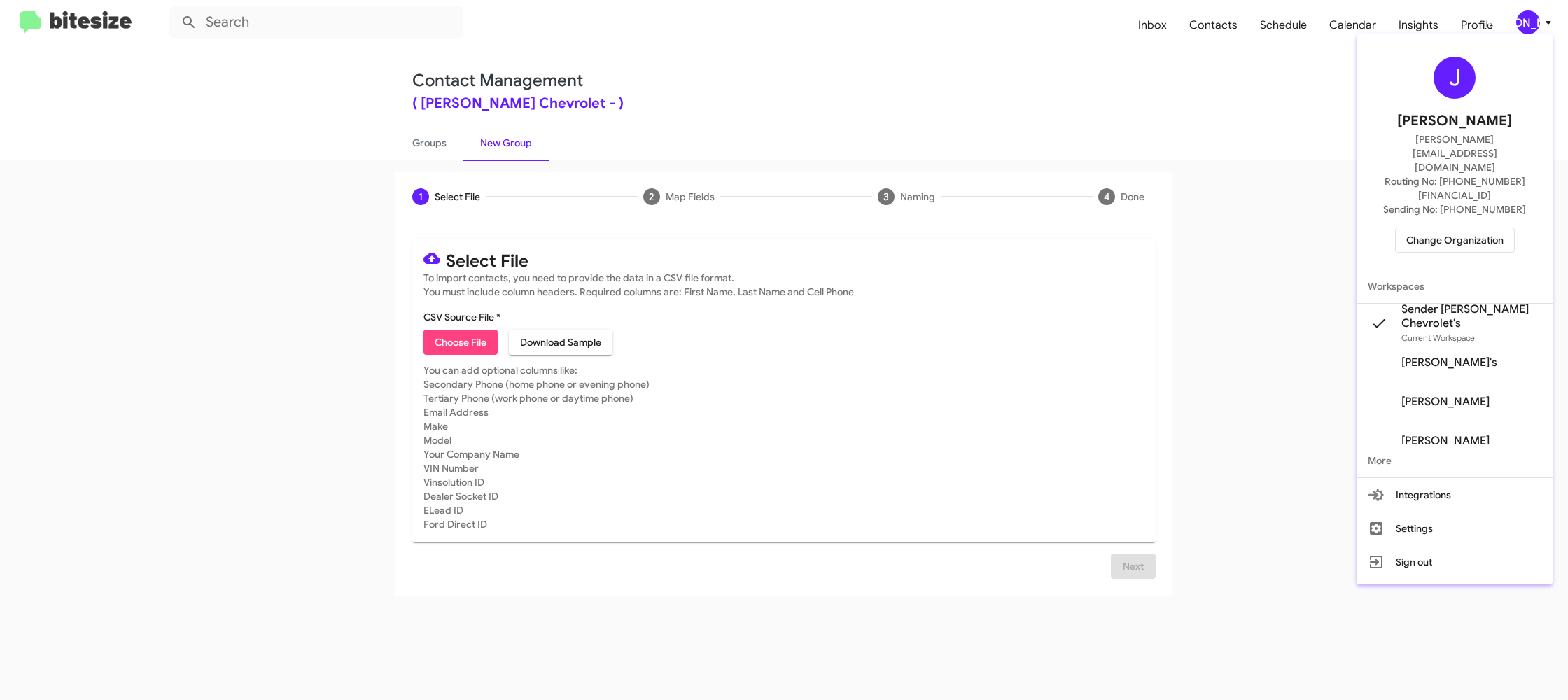
click at [1448, 228] on span "Change Organization" at bounding box center [1455, 240] width 97 height 24
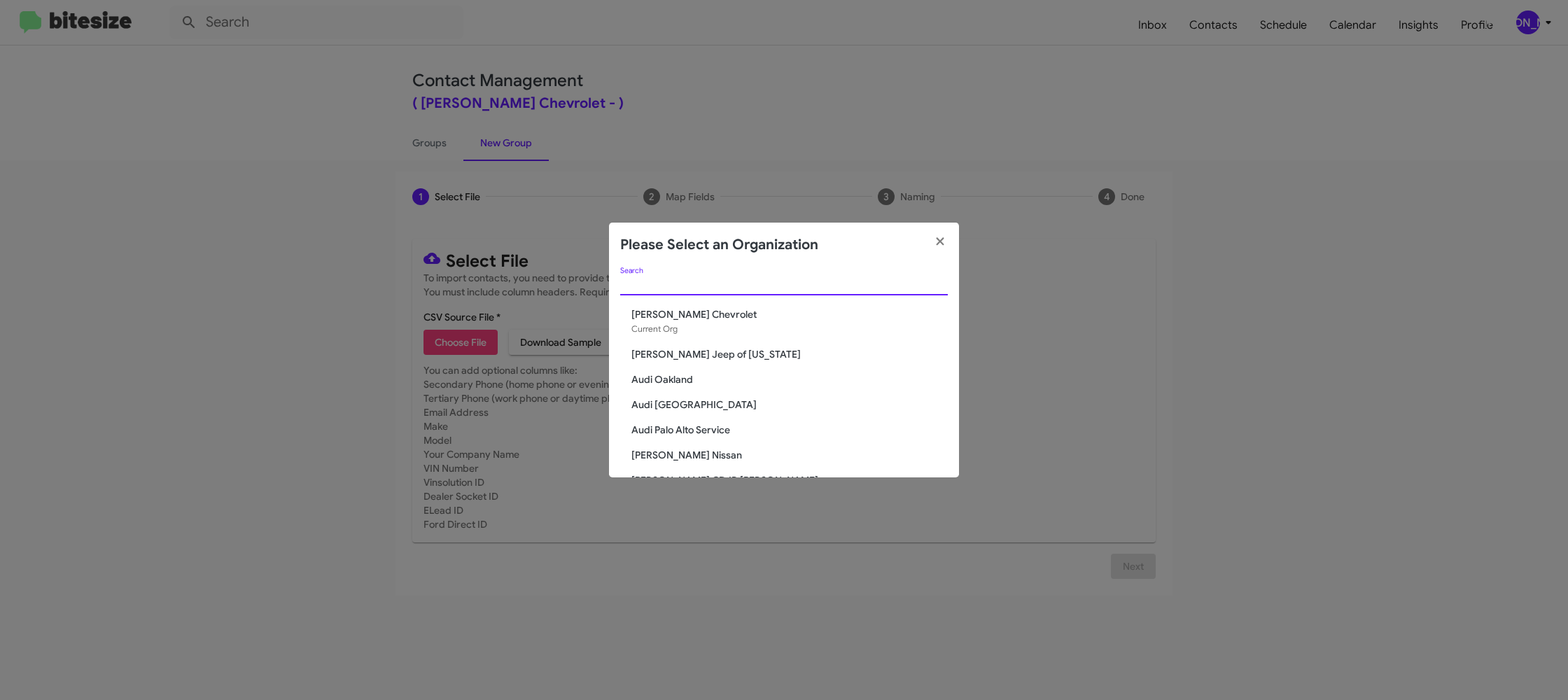
click at [653, 289] on input "Search" at bounding box center [784, 285] width 328 height 11
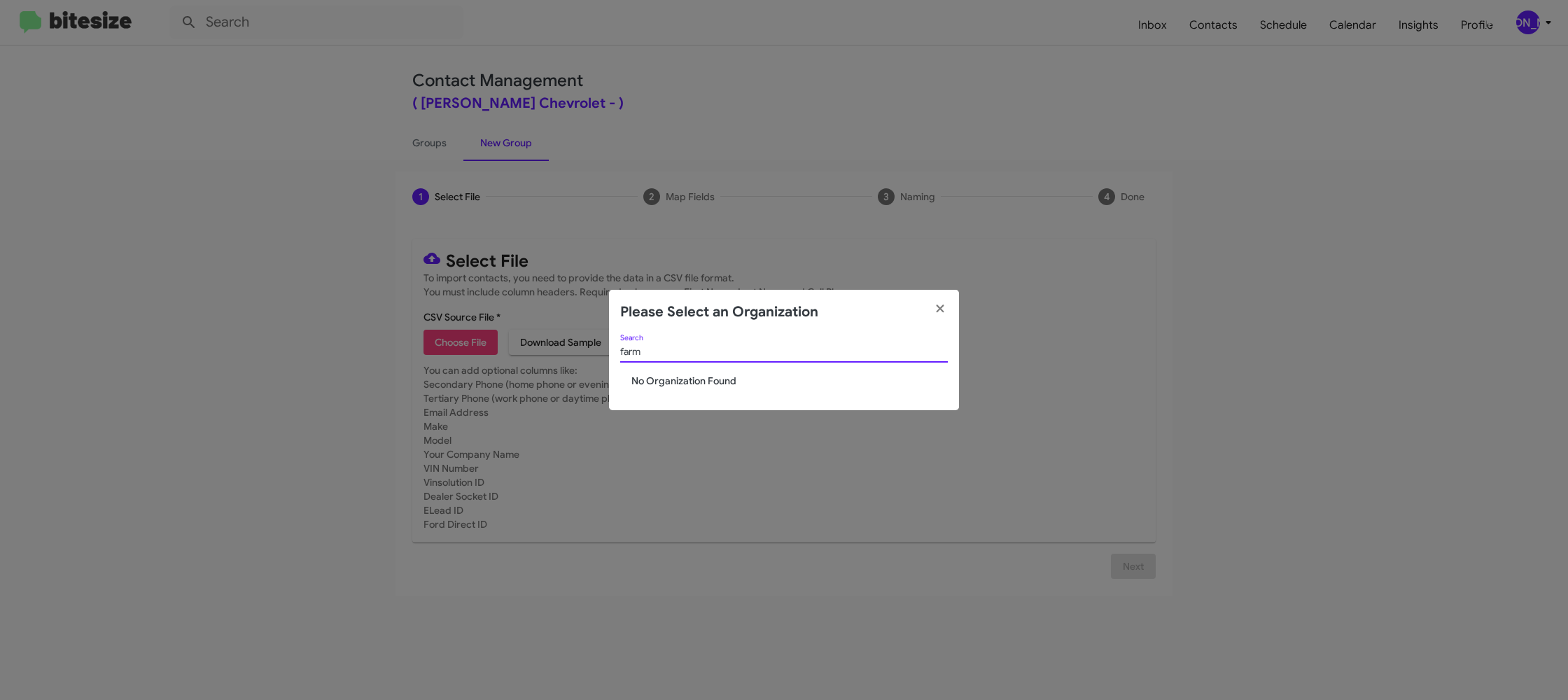
type input "farm"
click at [662, 351] on input "farm" at bounding box center [784, 352] width 328 height 11
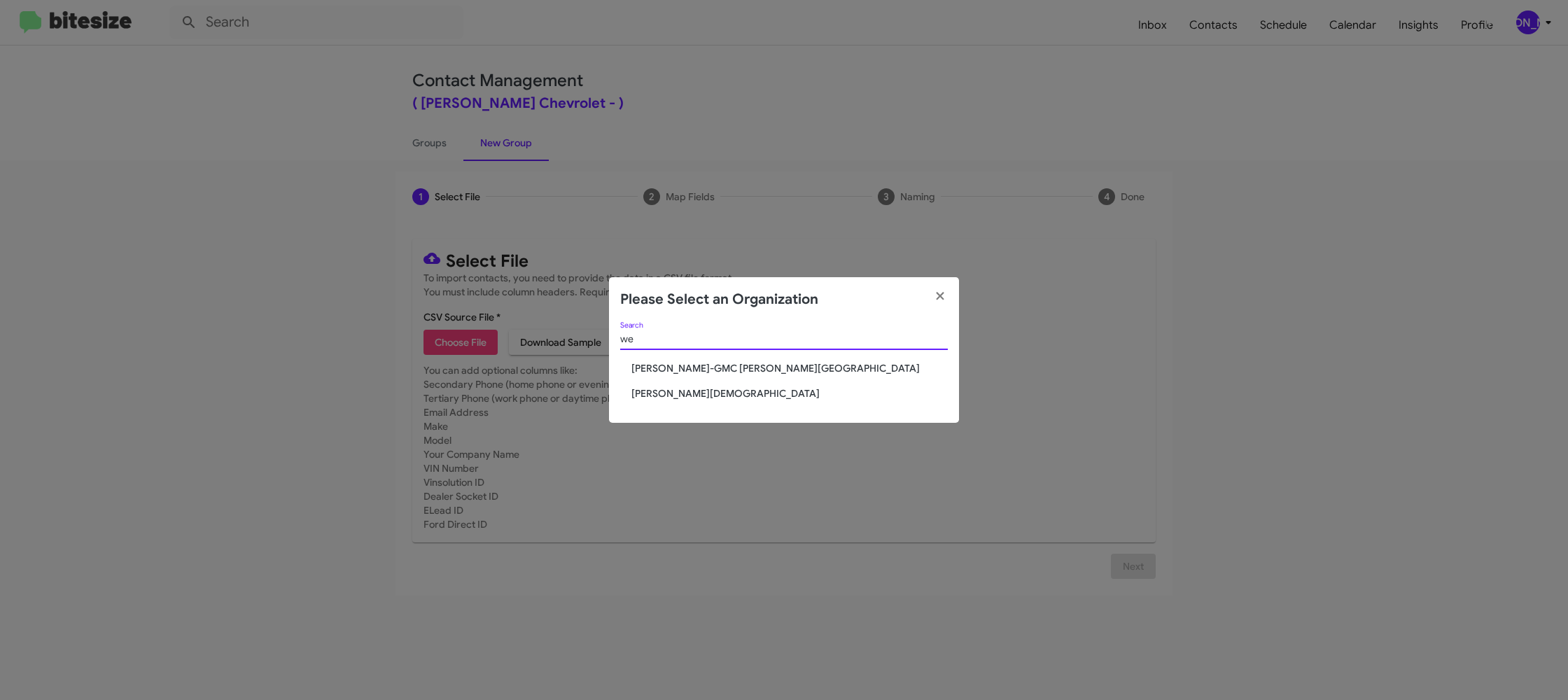
type input "we"
click at [682, 390] on span "[PERSON_NAME][DEMOGRAPHIC_DATA]" at bounding box center [789, 394] width 316 height 14
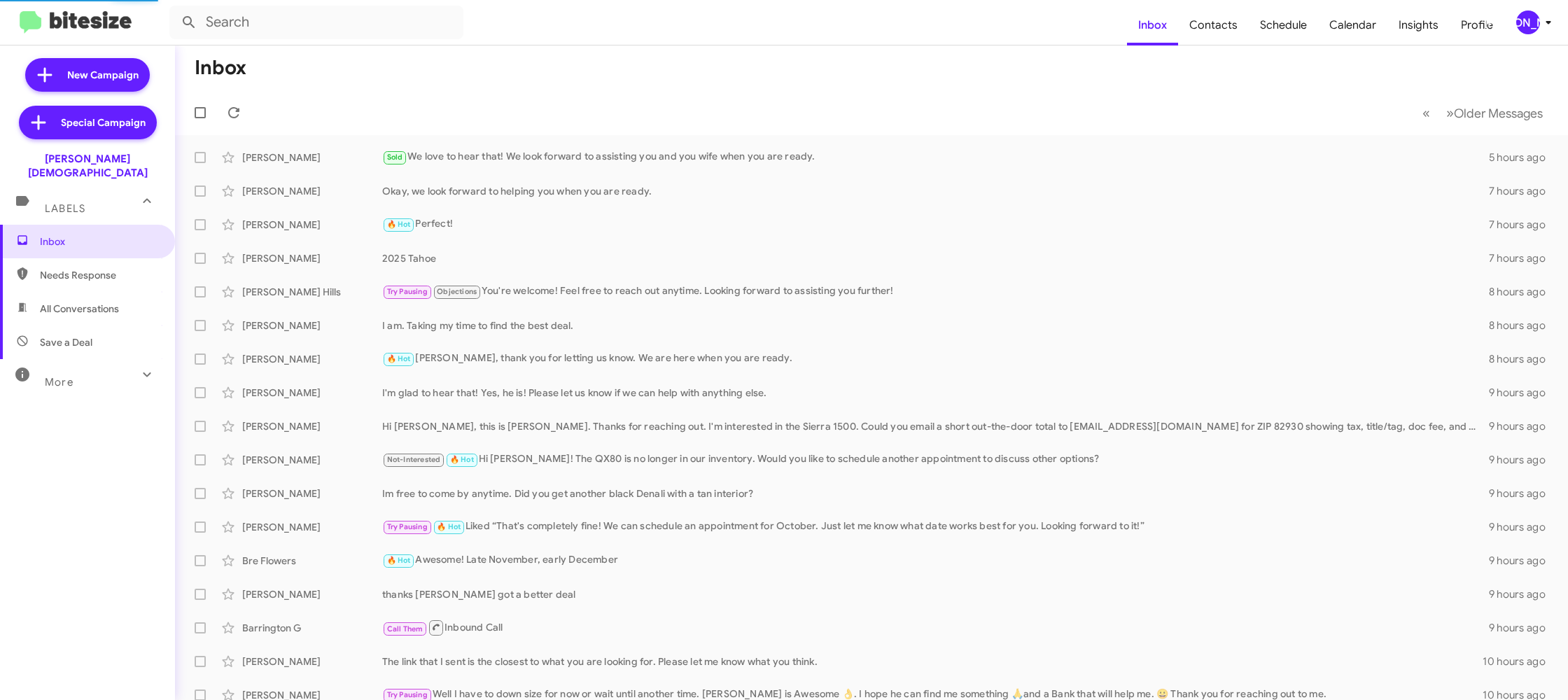
click at [1519, 8] on mat-toolbar "Inbox Contacts Schedule Calendar Insights Profile [PERSON_NAME]" at bounding box center [784, 22] width 1568 height 45
click at [1530, 31] on div "[PERSON_NAME]" at bounding box center [1528, 22] width 24 height 24
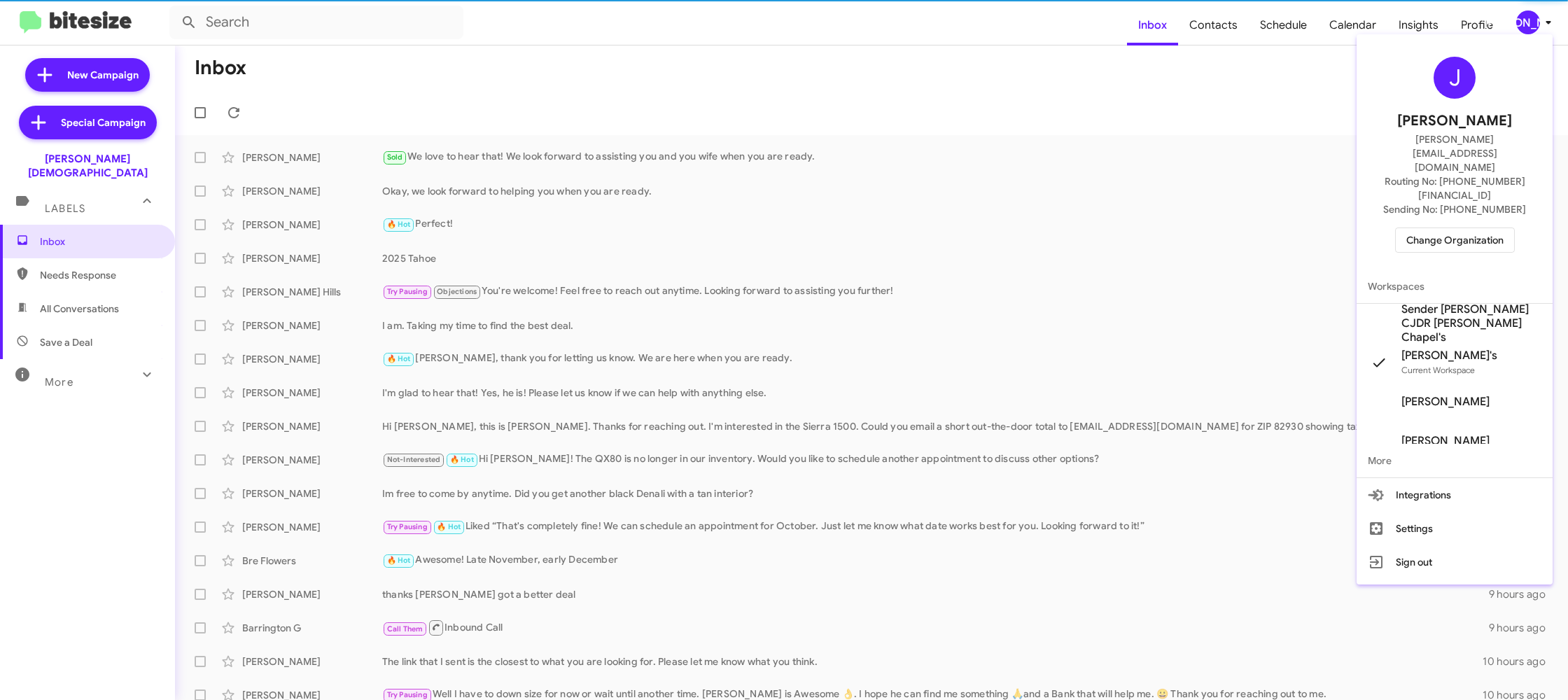
click at [1489, 303] on span "Sender [PERSON_NAME] CJDR [PERSON_NAME] Chapel's" at bounding box center [1471, 323] width 140 height 42
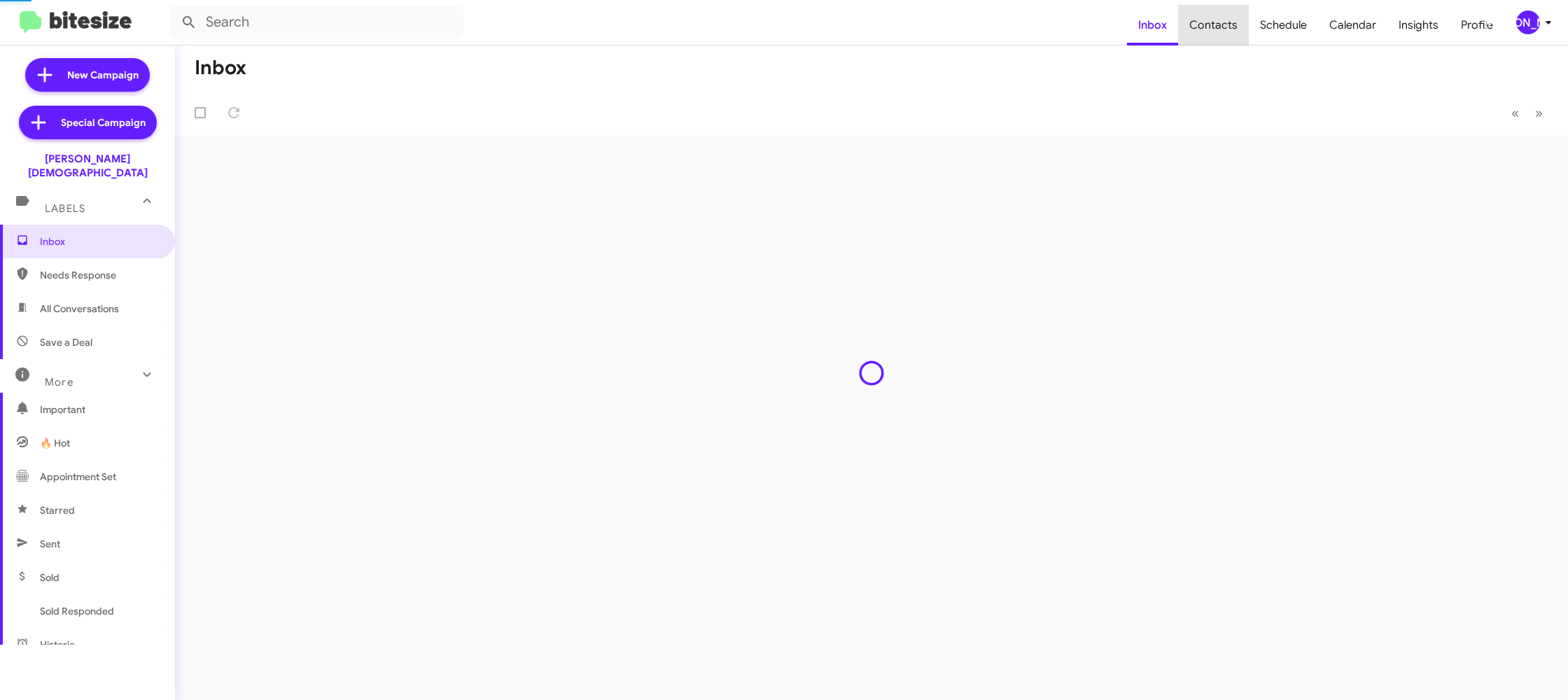
click at [1229, 22] on span "Contacts" at bounding box center [1213, 24] width 71 height 40
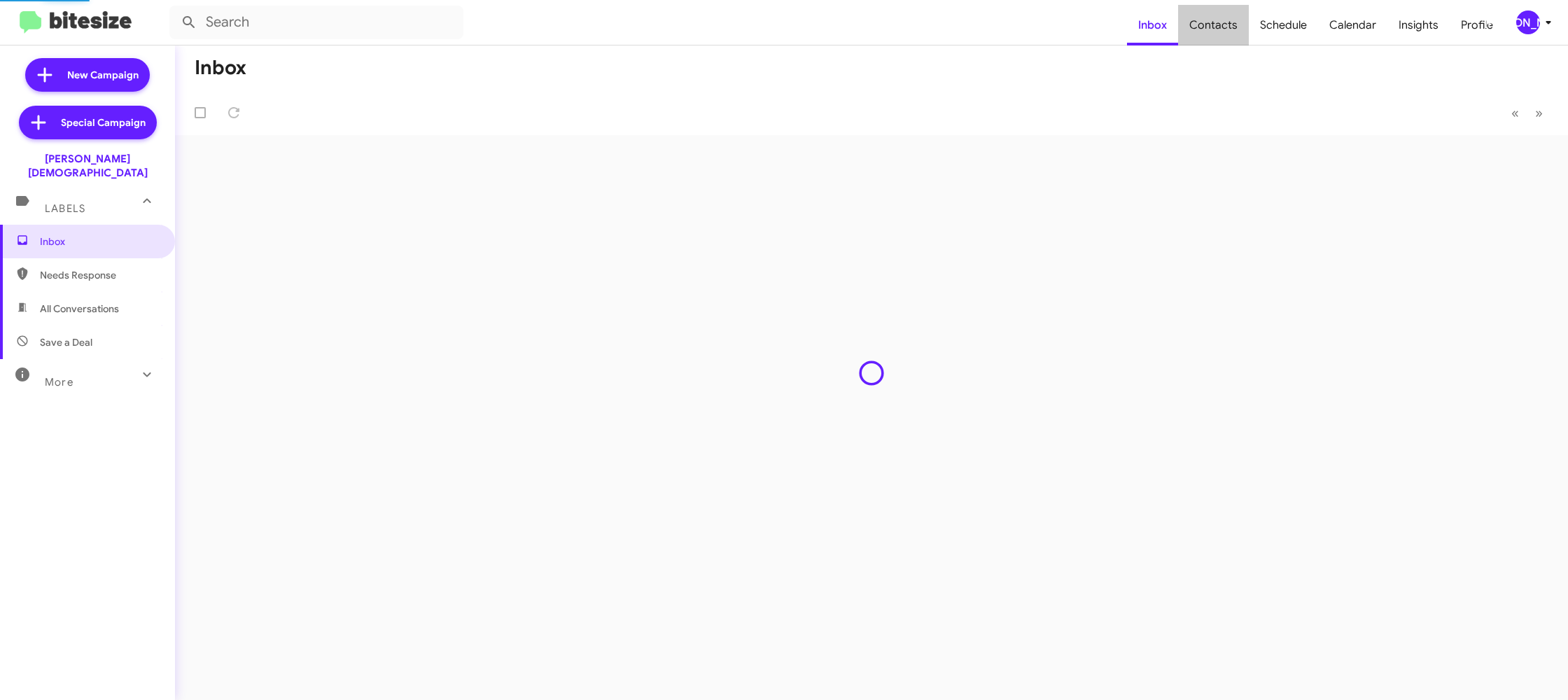
click at [1229, 22] on span "Contacts" at bounding box center [1213, 24] width 71 height 40
type input "in:groups"
click at [1229, 22] on span "Contacts" at bounding box center [1213, 24] width 71 height 40
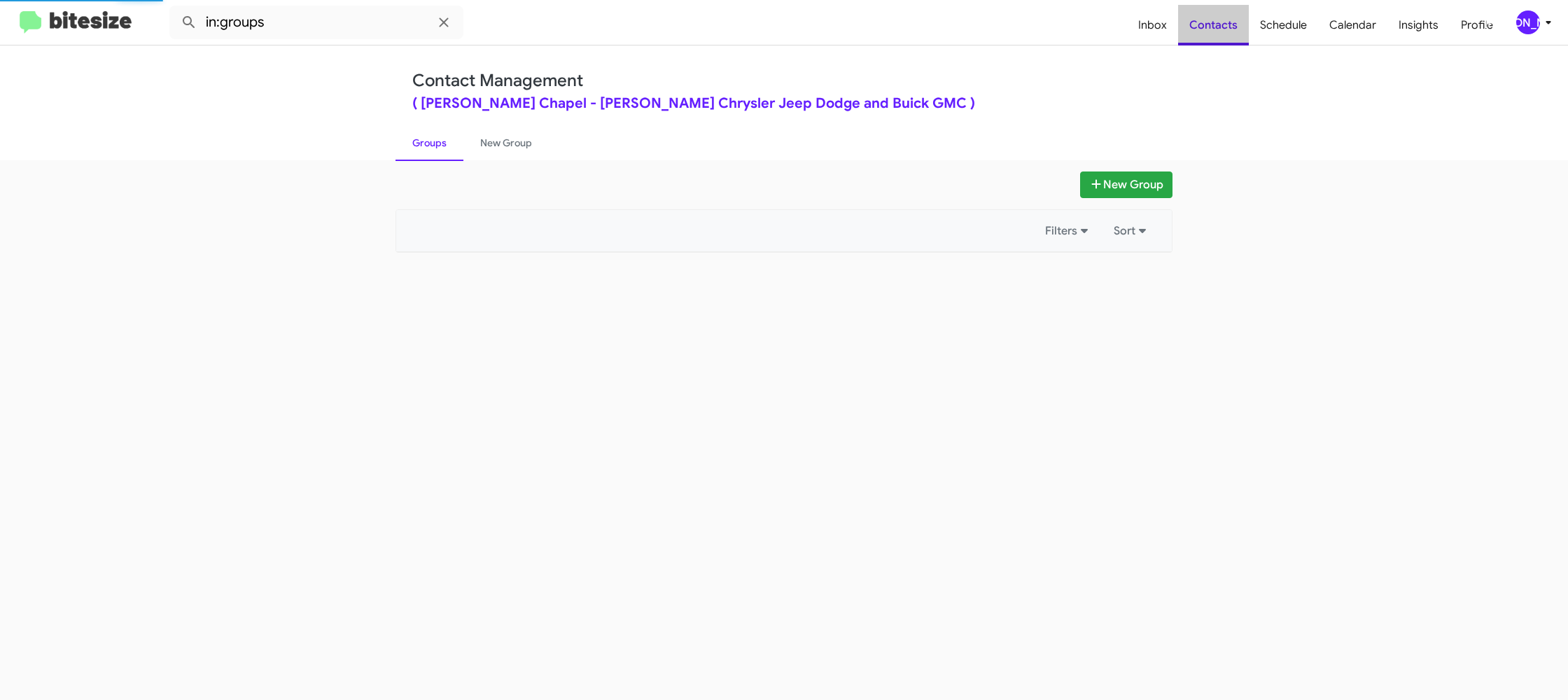
drag, startPoint x: 0, startPoint y: 0, endPoint x: 241, endPoint y: 620, distance: 665.2
click at [1222, 22] on span "Contacts" at bounding box center [1213, 24] width 71 height 40
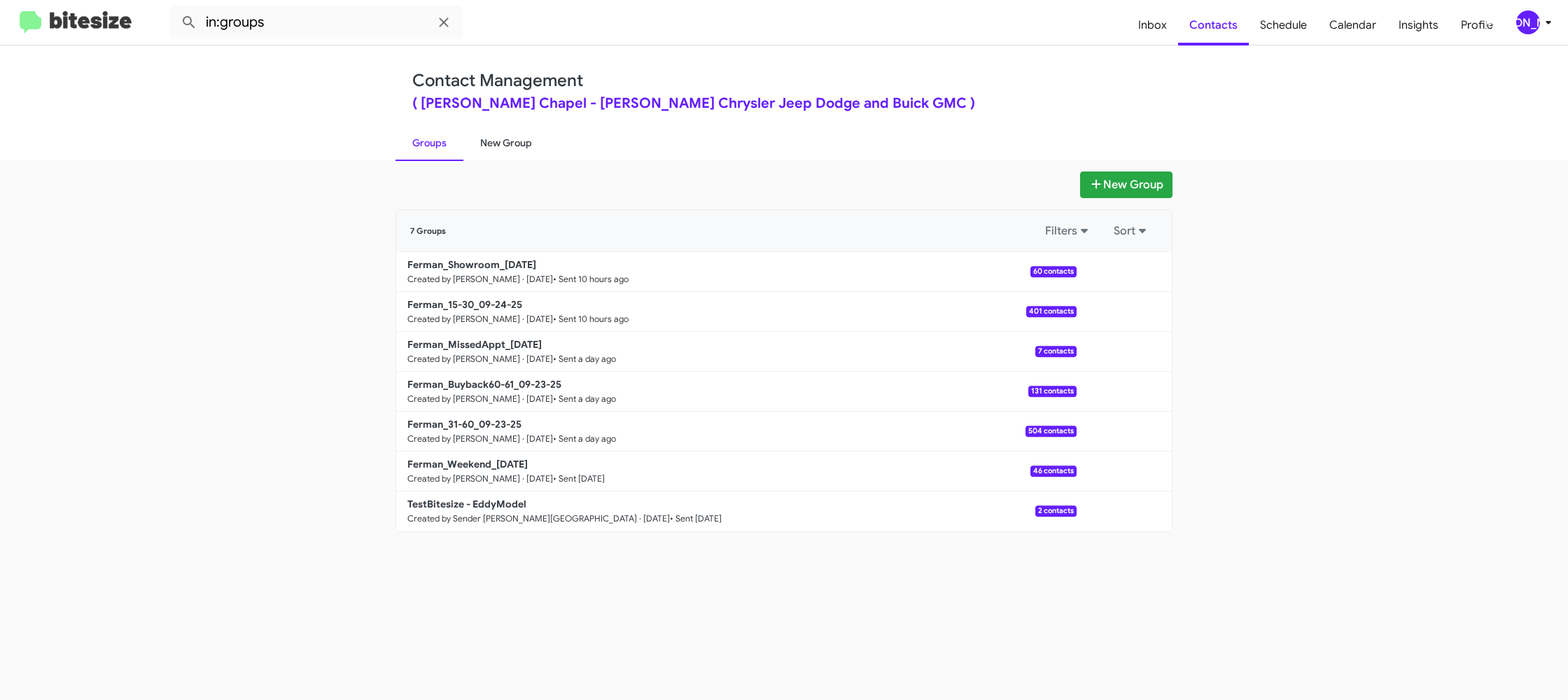
click at [482, 145] on link "New Group" at bounding box center [506, 143] width 85 height 37
drag, startPoint x: 482, startPoint y: 145, endPoint x: 470, endPoint y: 154, distance: 15.0
click at [481, 145] on link "New Group" at bounding box center [506, 143] width 85 height 37
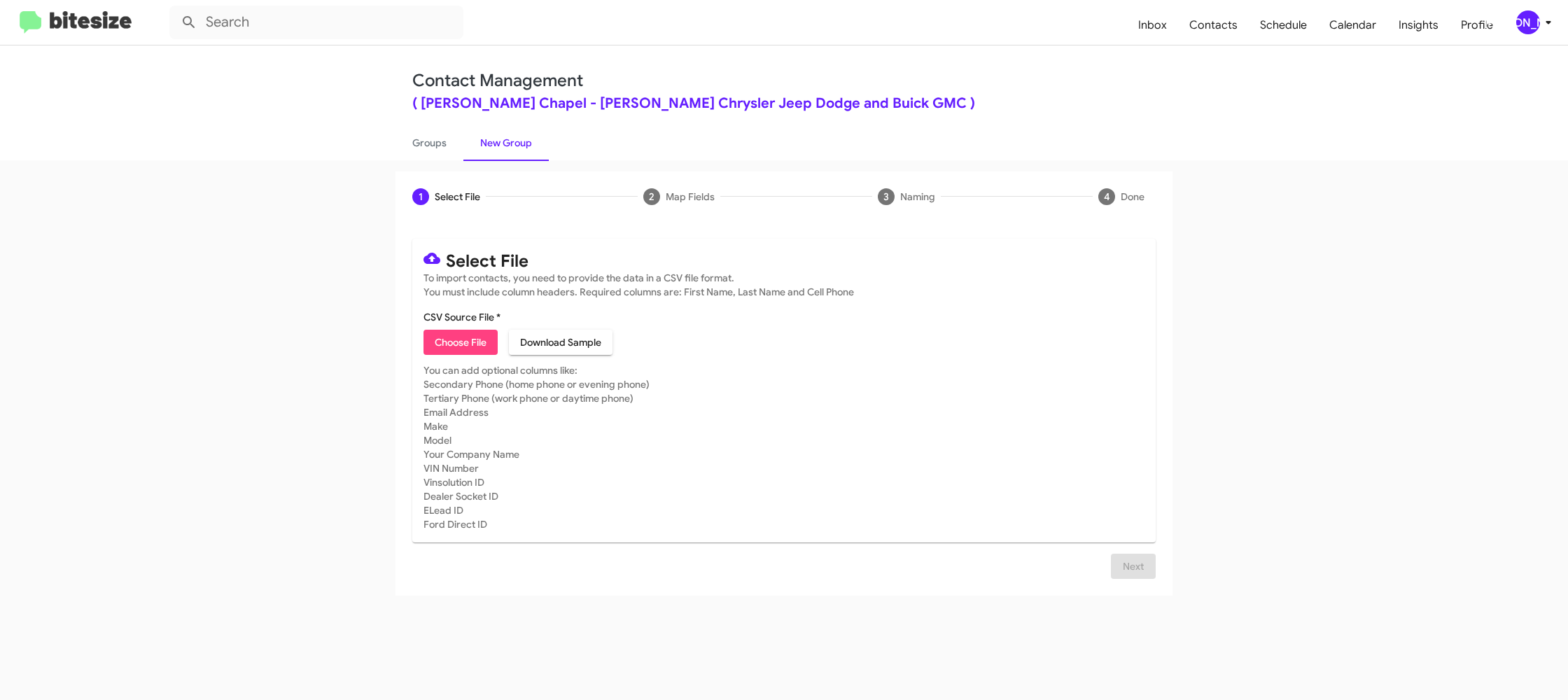
click at [1542, 16] on icon at bounding box center [1548, 22] width 17 height 17
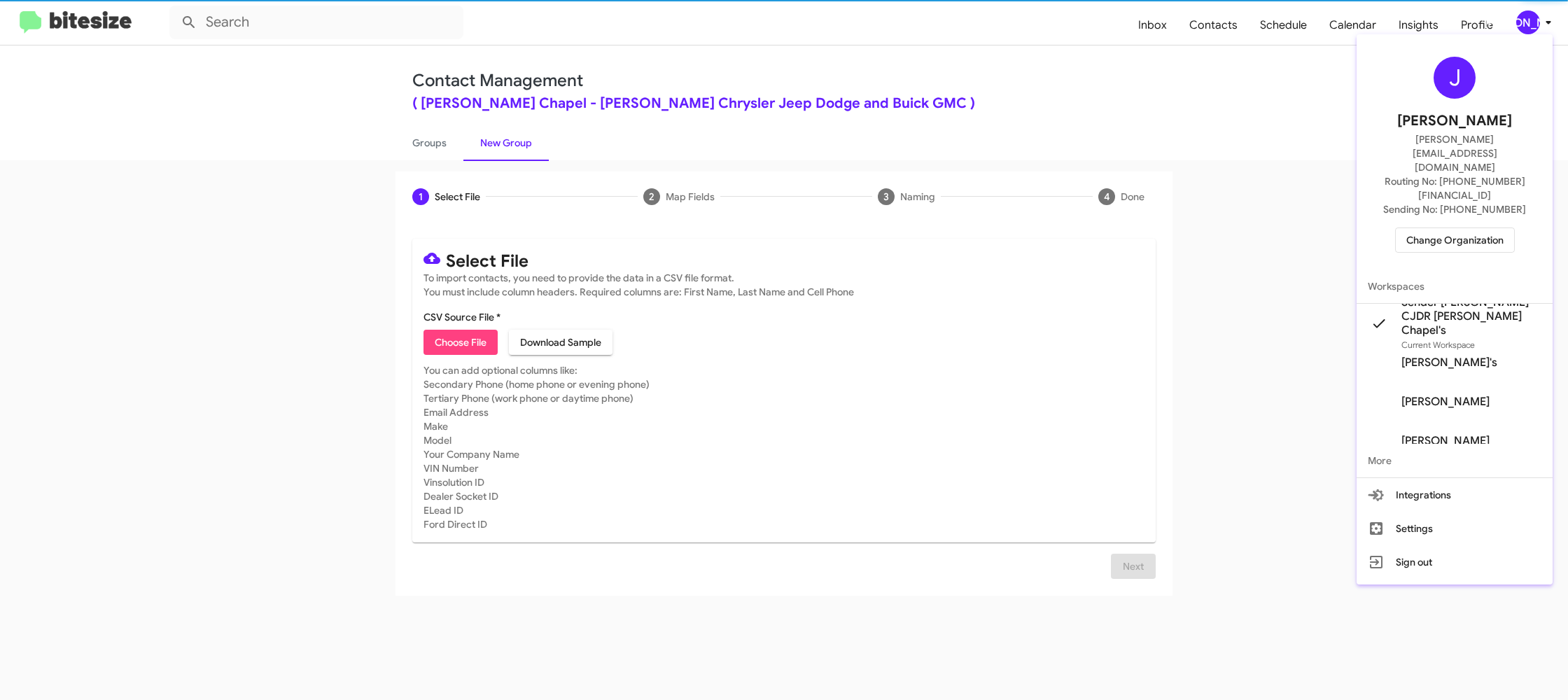
click at [1542, 16] on div at bounding box center [784, 350] width 1568 height 700
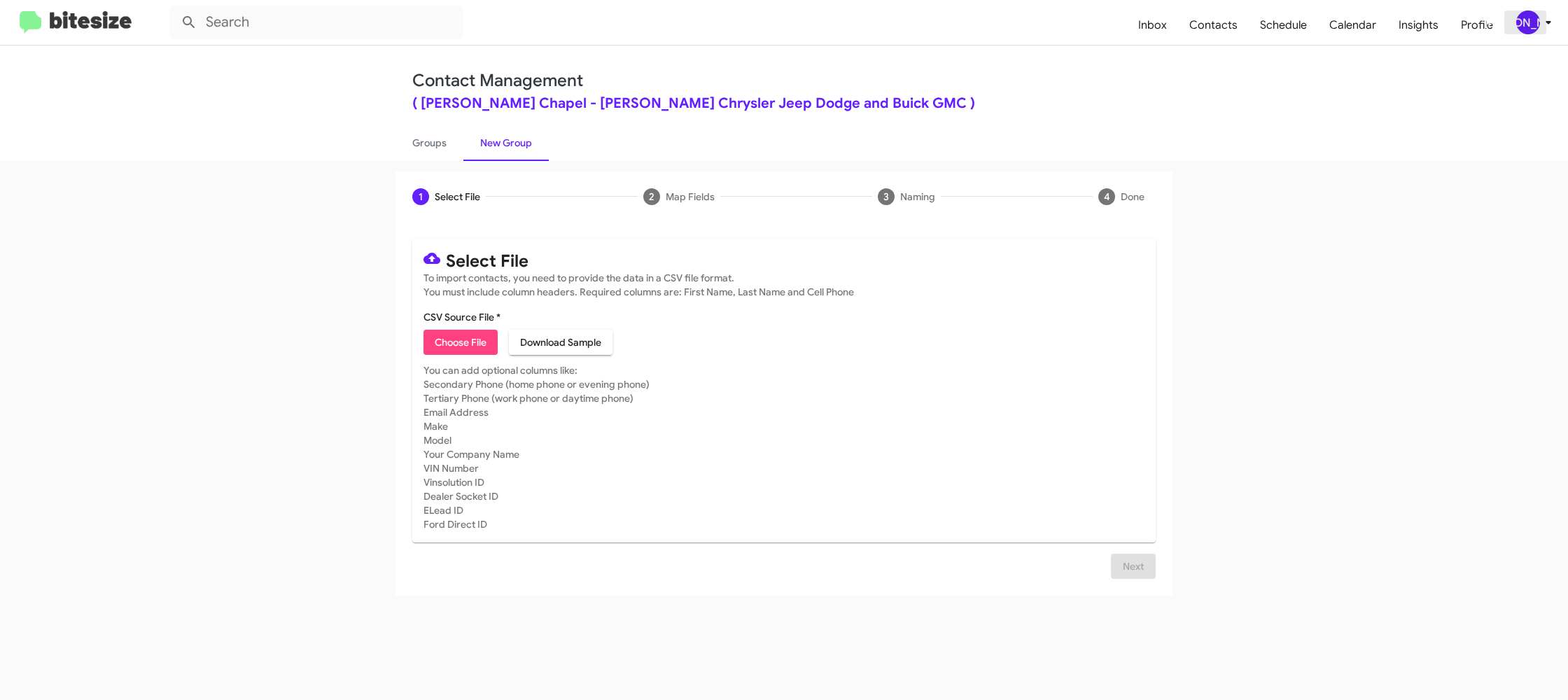
click at [1525, 25] on div "[PERSON_NAME]" at bounding box center [1528, 22] width 24 height 24
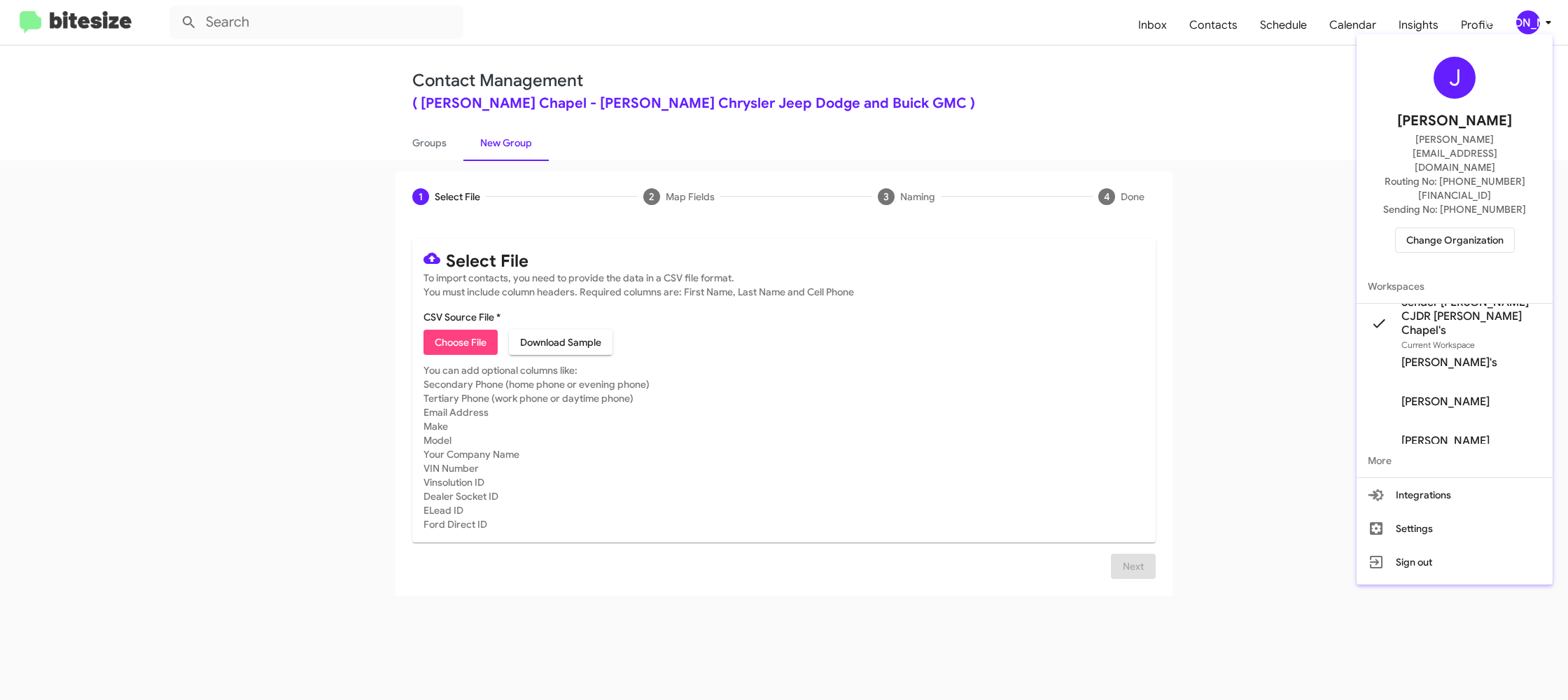
drag, startPoint x: 1153, startPoint y: 117, endPoint x: 837, endPoint y: 119, distance: 316.0
click at [1145, 116] on div at bounding box center [784, 350] width 1568 height 700
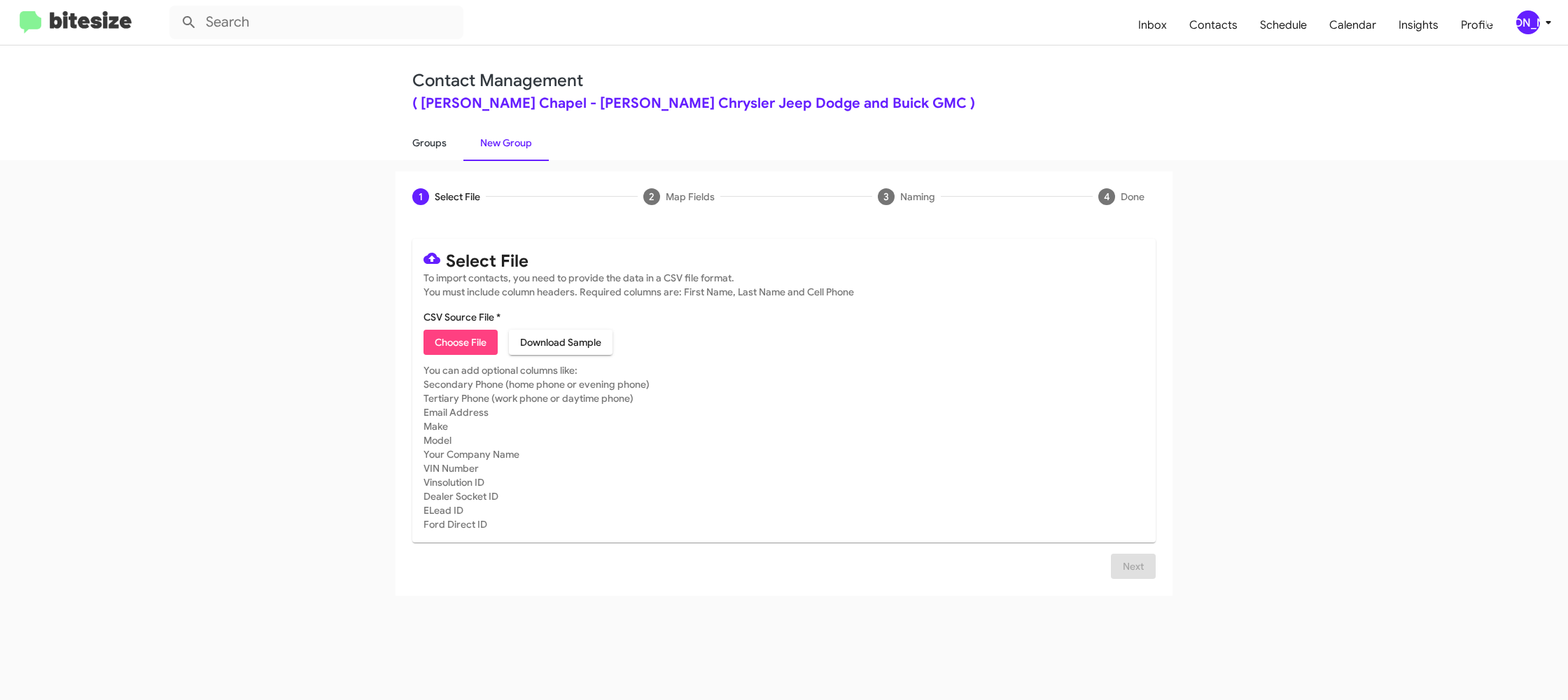
click at [413, 151] on link "Groups" at bounding box center [429, 143] width 68 height 37
type input "in:groups"
click at [413, 151] on link "Groups" at bounding box center [429, 143] width 68 height 37
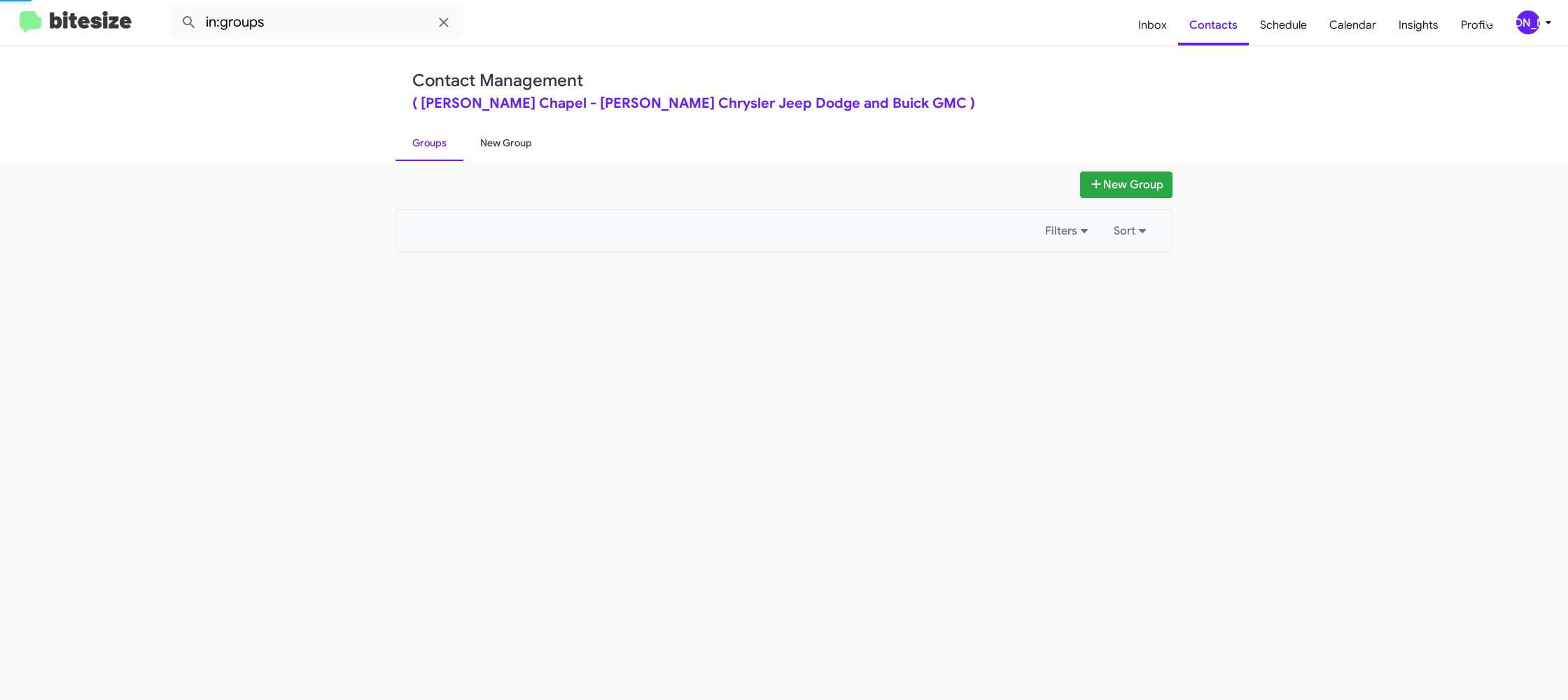
drag, startPoint x: 413, startPoint y: 151, endPoint x: 506, endPoint y: 147, distance: 93.1
click at [415, 149] on link "Groups" at bounding box center [429, 143] width 68 height 37
click at [508, 143] on link "New Group" at bounding box center [506, 143] width 85 height 37
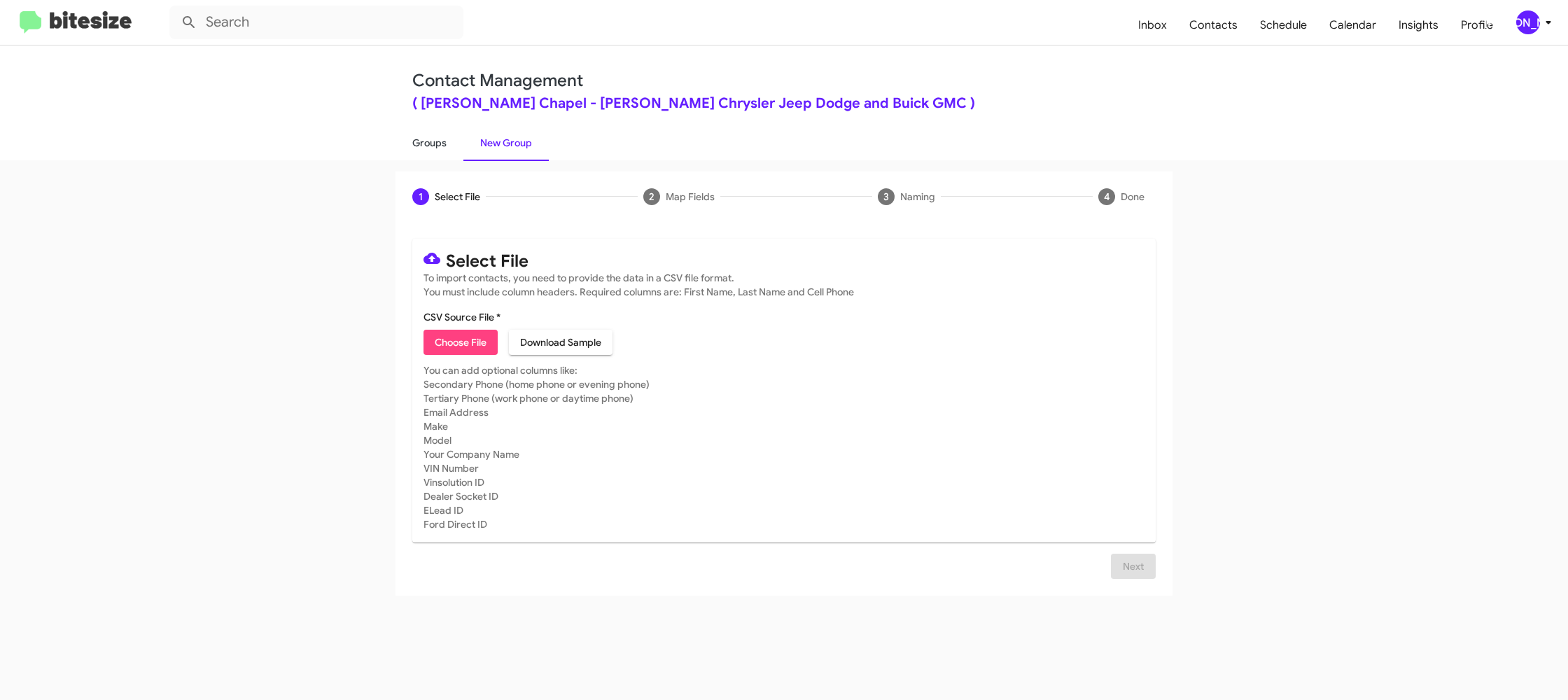
click at [446, 143] on link "Groups" at bounding box center [429, 143] width 68 height 37
type input "in:groups"
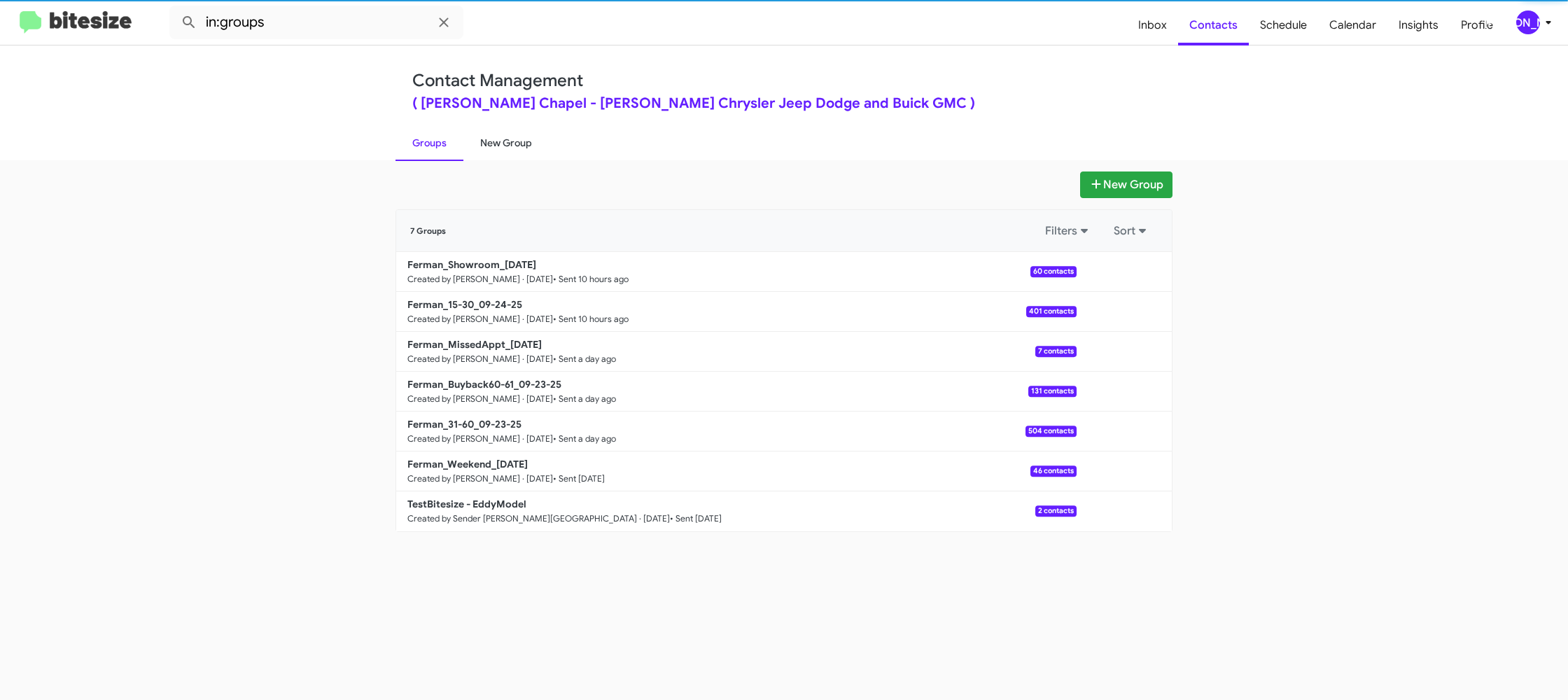
click at [498, 141] on link "New Group" at bounding box center [506, 143] width 85 height 37
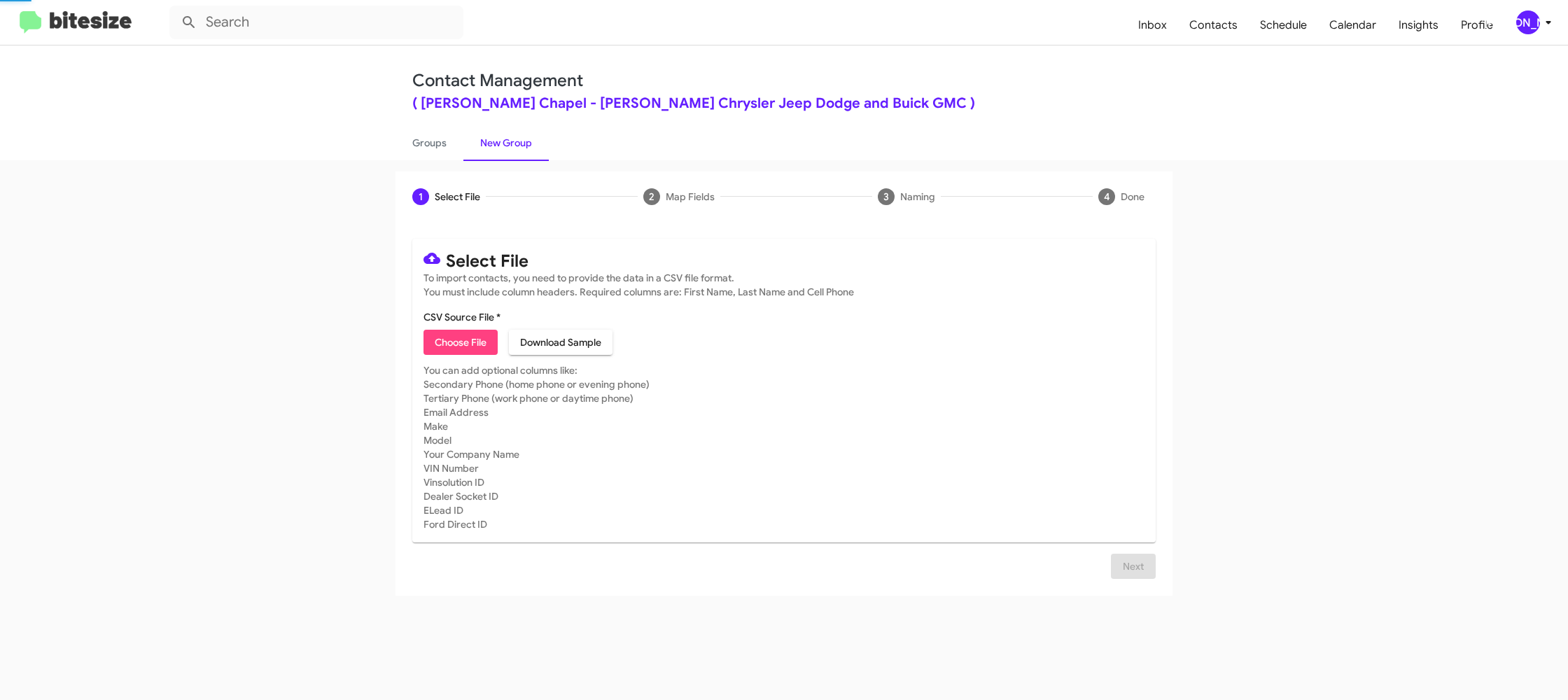
click at [498, 141] on link "New Group" at bounding box center [506, 143] width 85 height 37
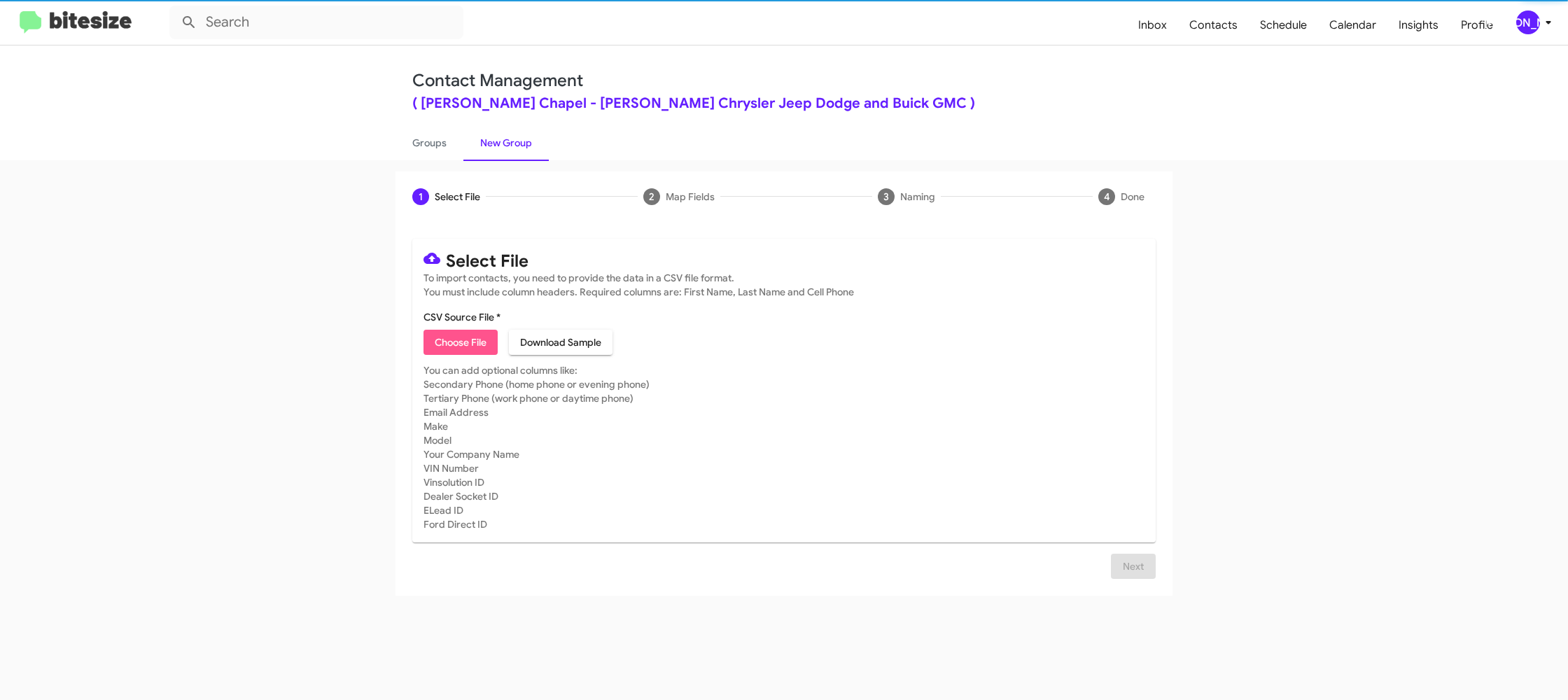
click at [457, 337] on span "Choose File" at bounding box center [461, 342] width 52 height 25
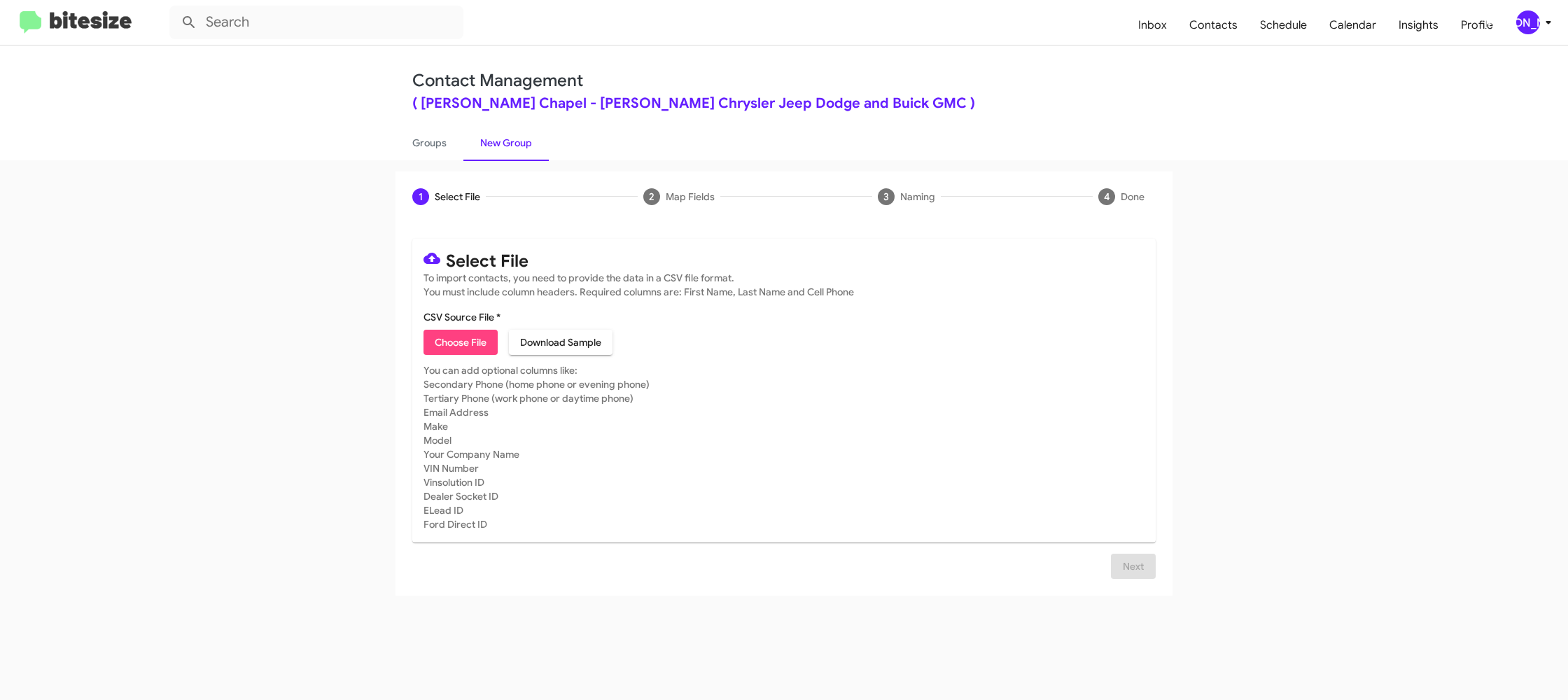
type input "Ferman_3-14_09-25-25"
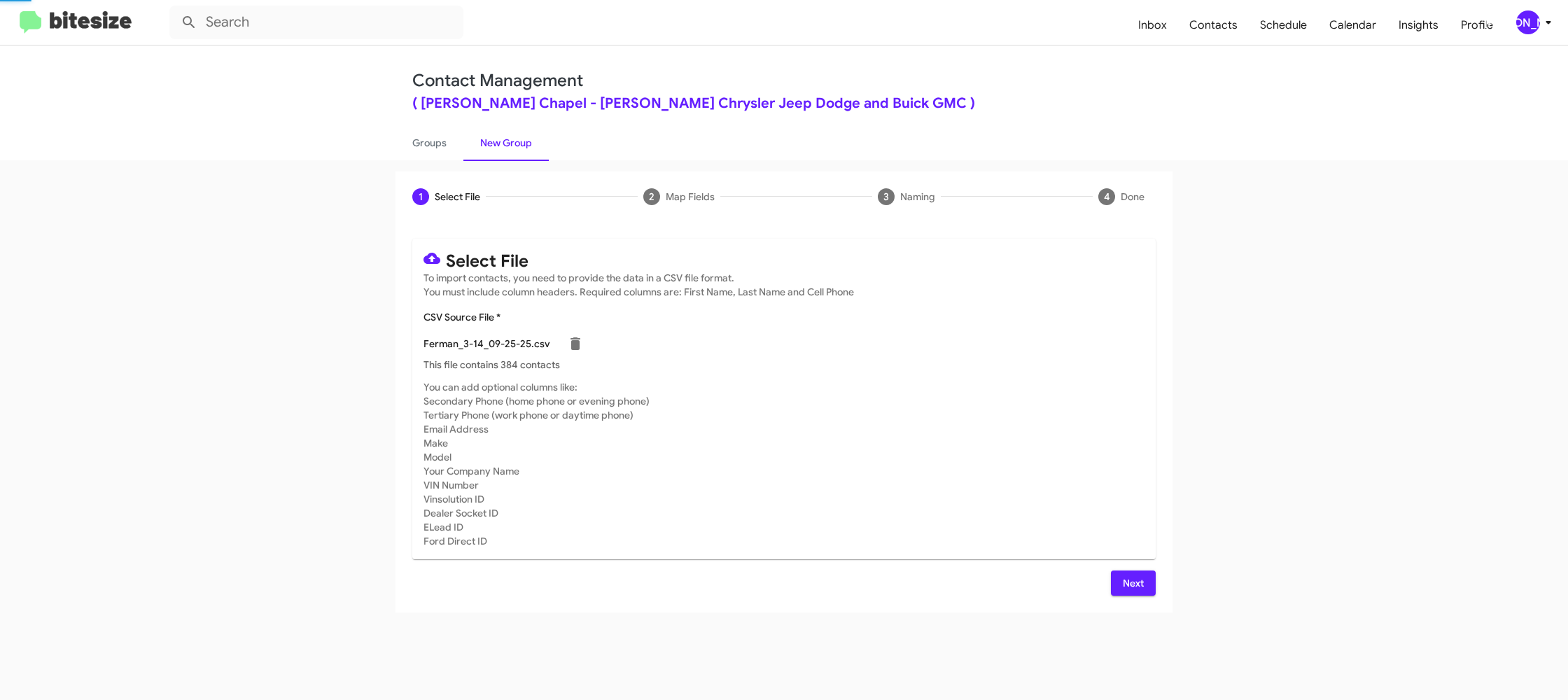
click at [866, 359] on p "This file contains 384 contacts" at bounding box center [784, 365] width 721 height 14
drag, startPoint x: 1130, startPoint y: 577, endPoint x: 999, endPoint y: 513, distance: 145.8
click at [1128, 577] on span "Next" at bounding box center [1132, 583] width 22 height 25
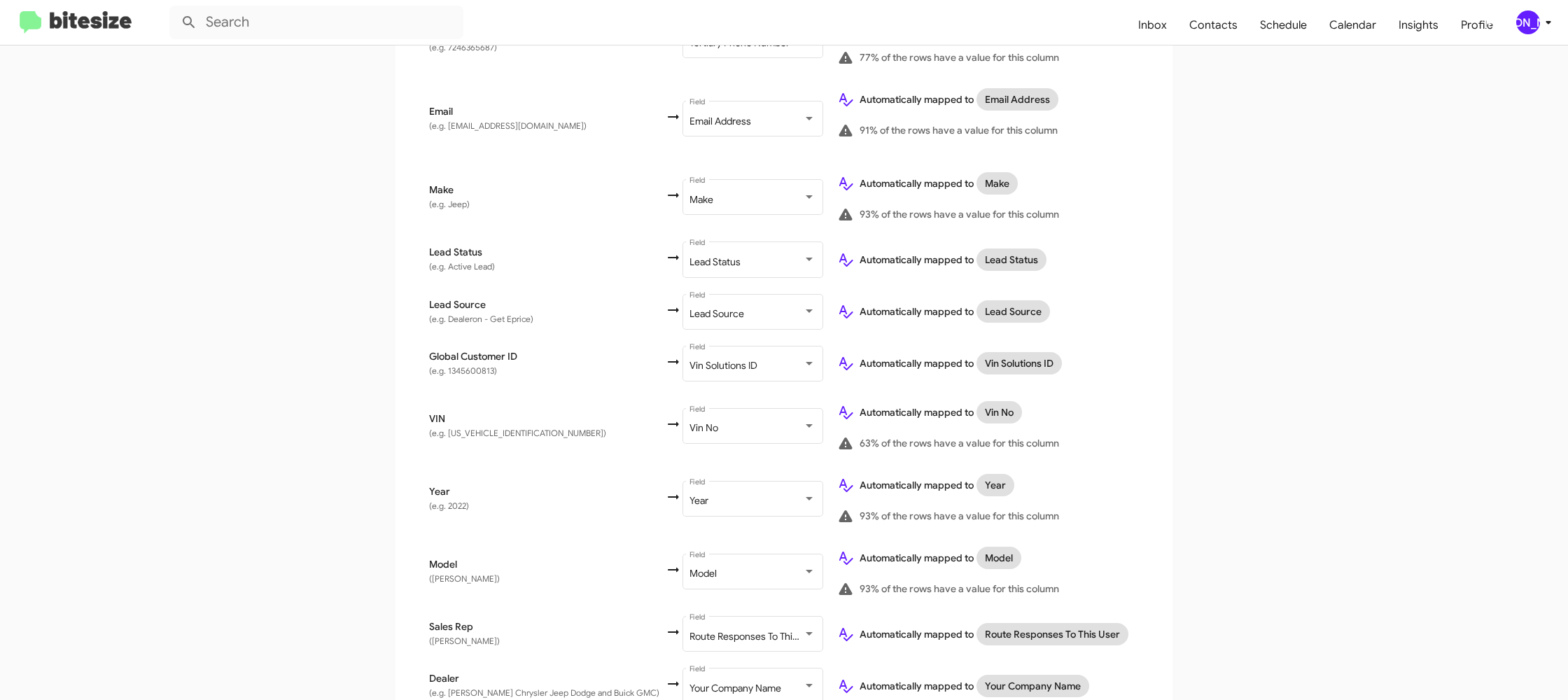
scroll to position [647, 0]
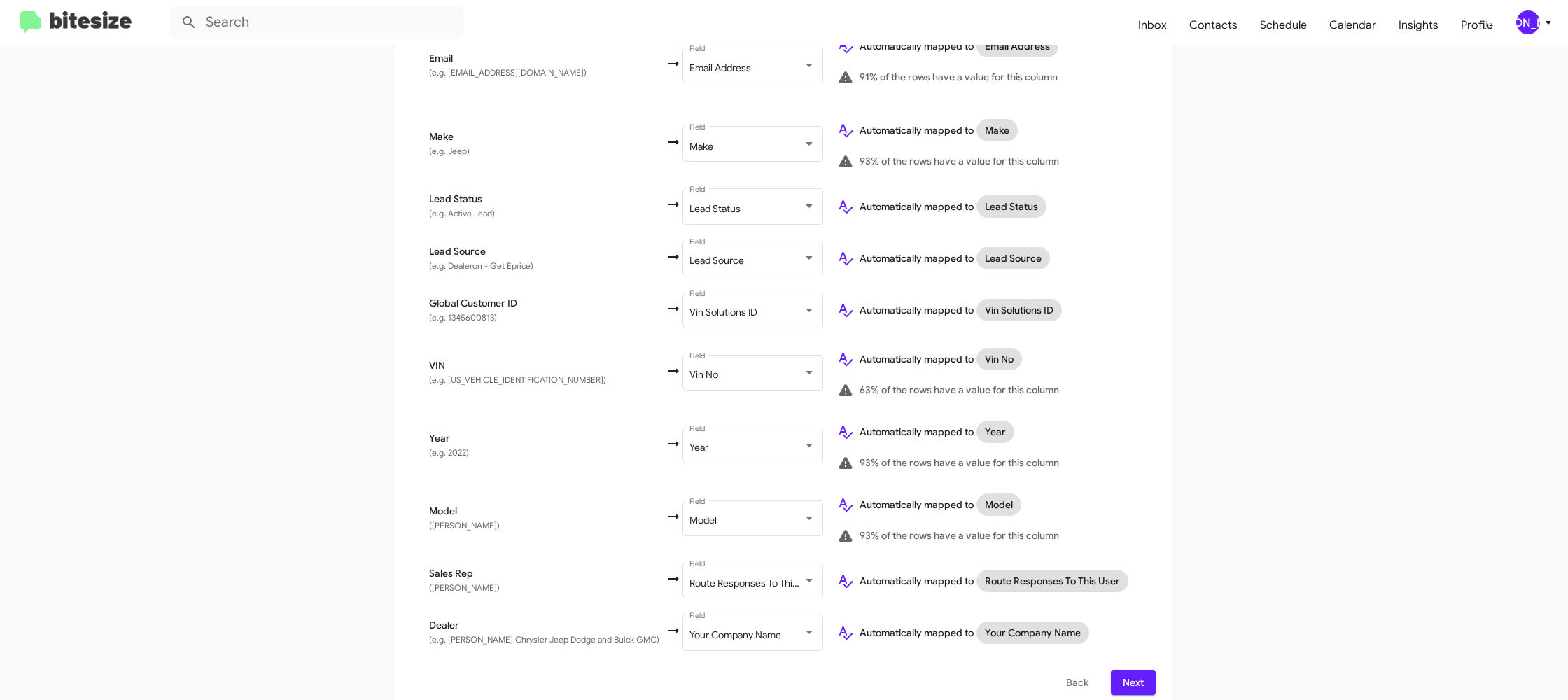
click at [1144, 670] on button "Next" at bounding box center [1133, 683] width 45 height 25
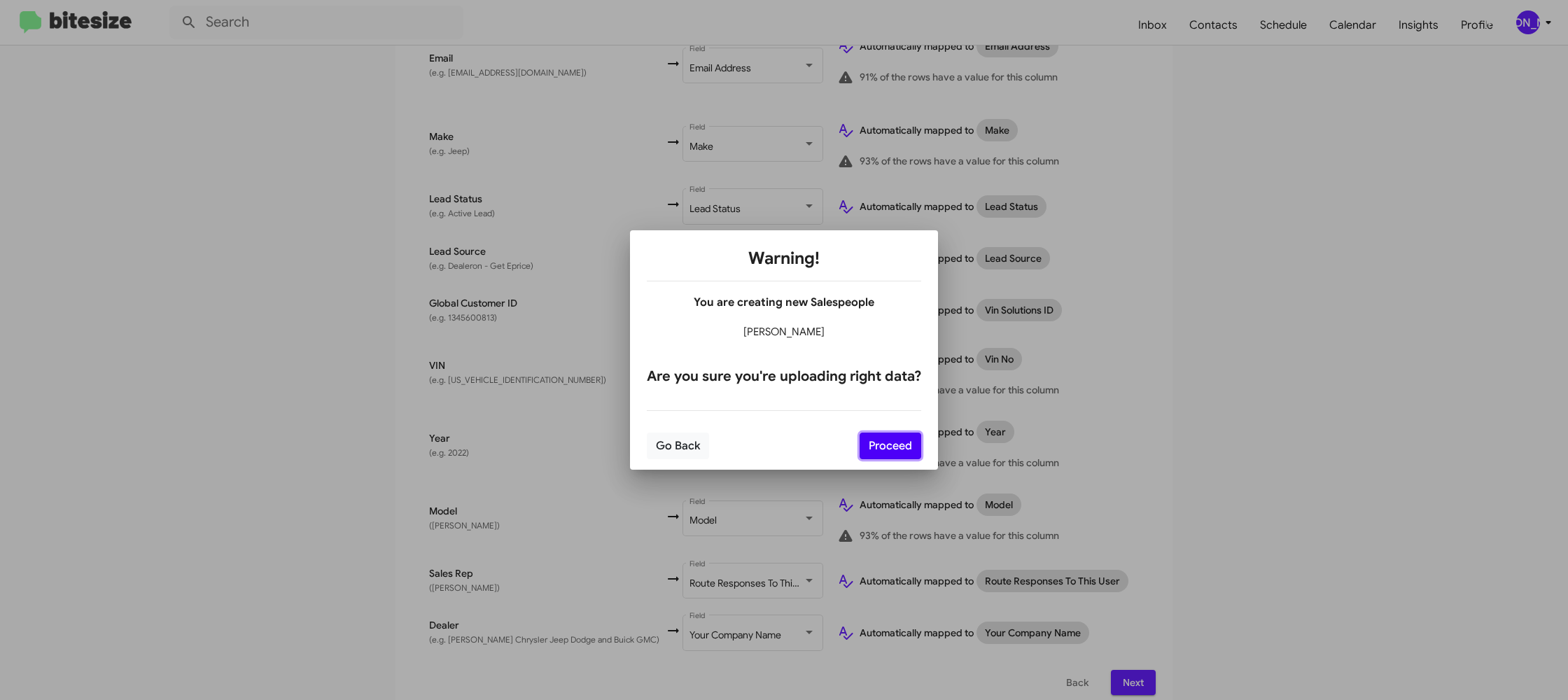
drag, startPoint x: 915, startPoint y: 445, endPoint x: 941, endPoint y: 465, distance: 32.8
click at [915, 445] on button "Proceed" at bounding box center [890, 447] width 62 height 27
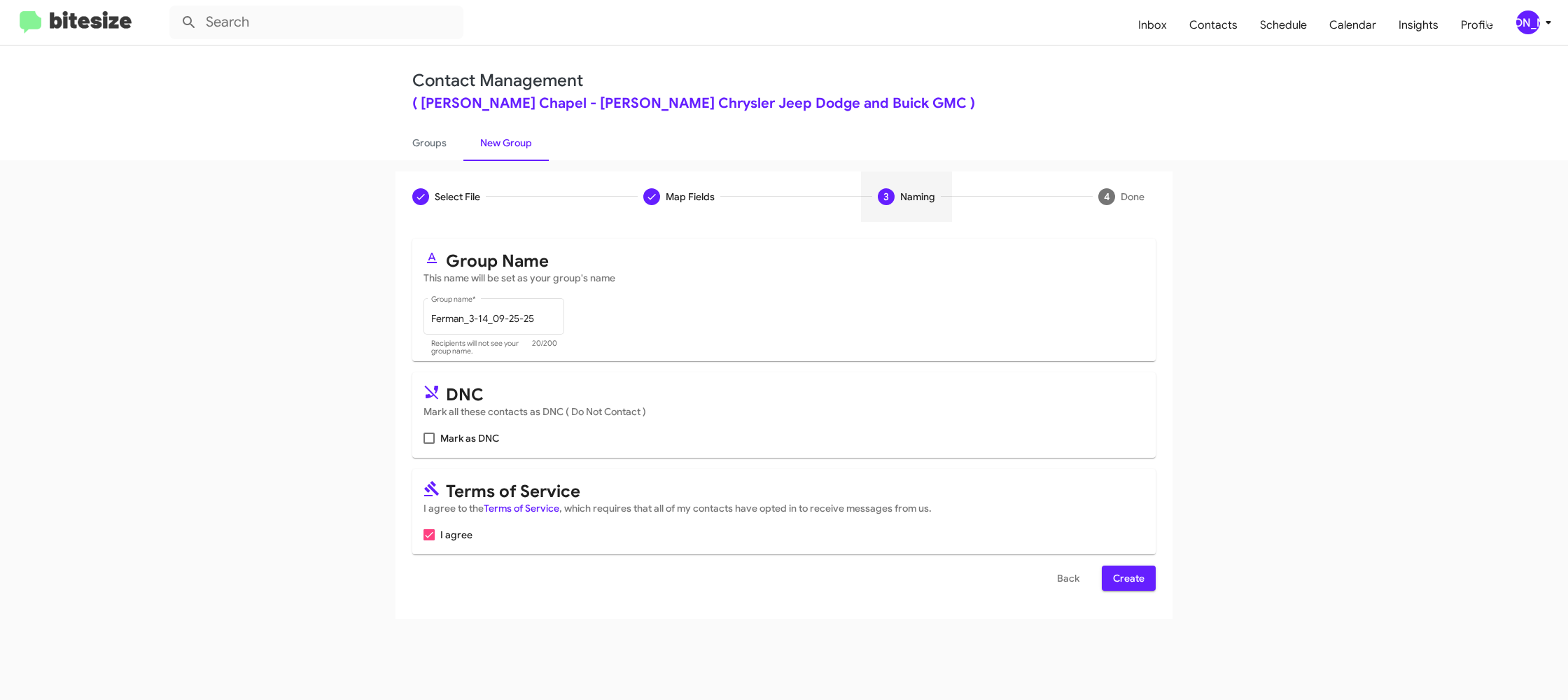
scroll to position [0, 0]
drag, startPoint x: 1125, startPoint y: 560, endPoint x: 1113, endPoint y: 581, distance: 24.2
click at [1123, 567] on form "Group Name This name will be set as your group's name Ferman_3-14_09-25-25 Grou…" at bounding box center [784, 415] width 744 height 352
click at [1114, 580] on span "Create" at bounding box center [1128, 579] width 31 height 25
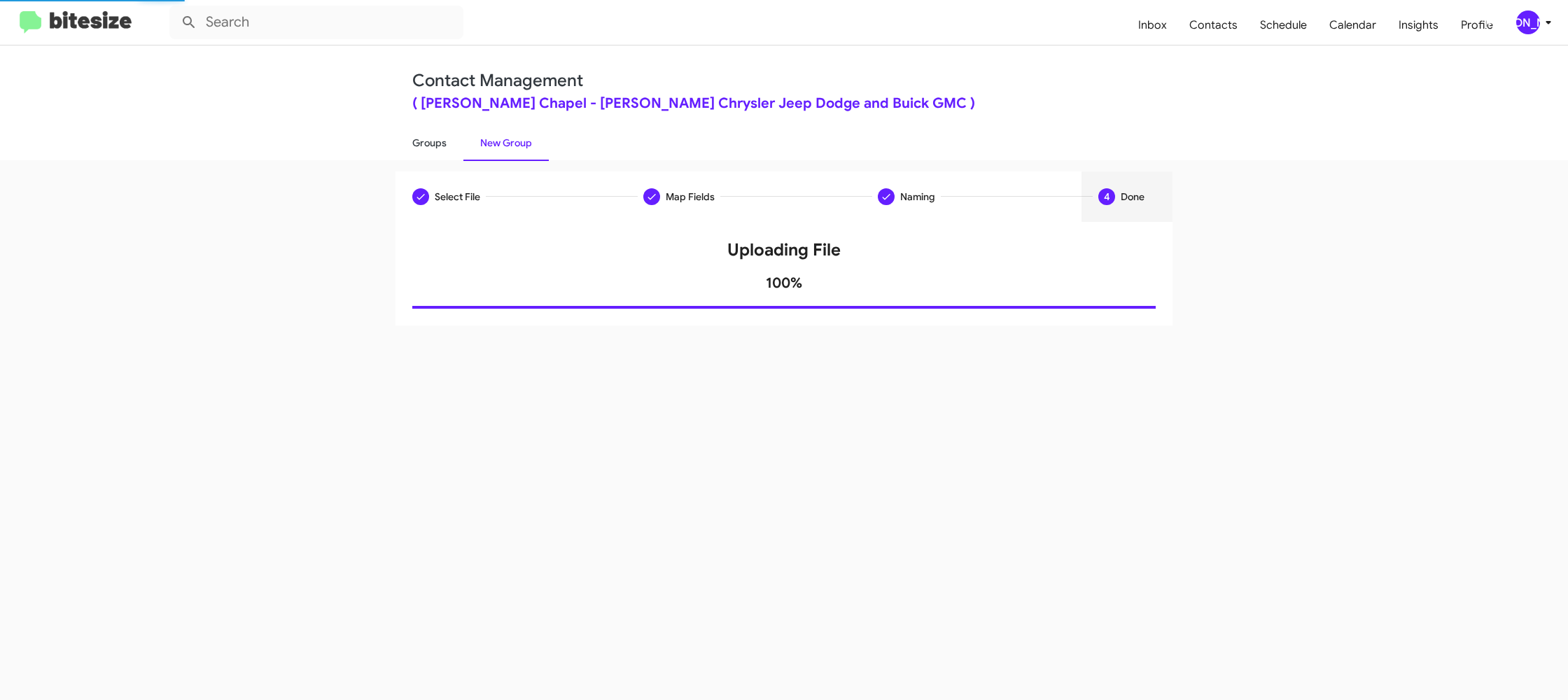
click at [421, 135] on link "Groups" at bounding box center [429, 143] width 68 height 37
type input "in:groups"
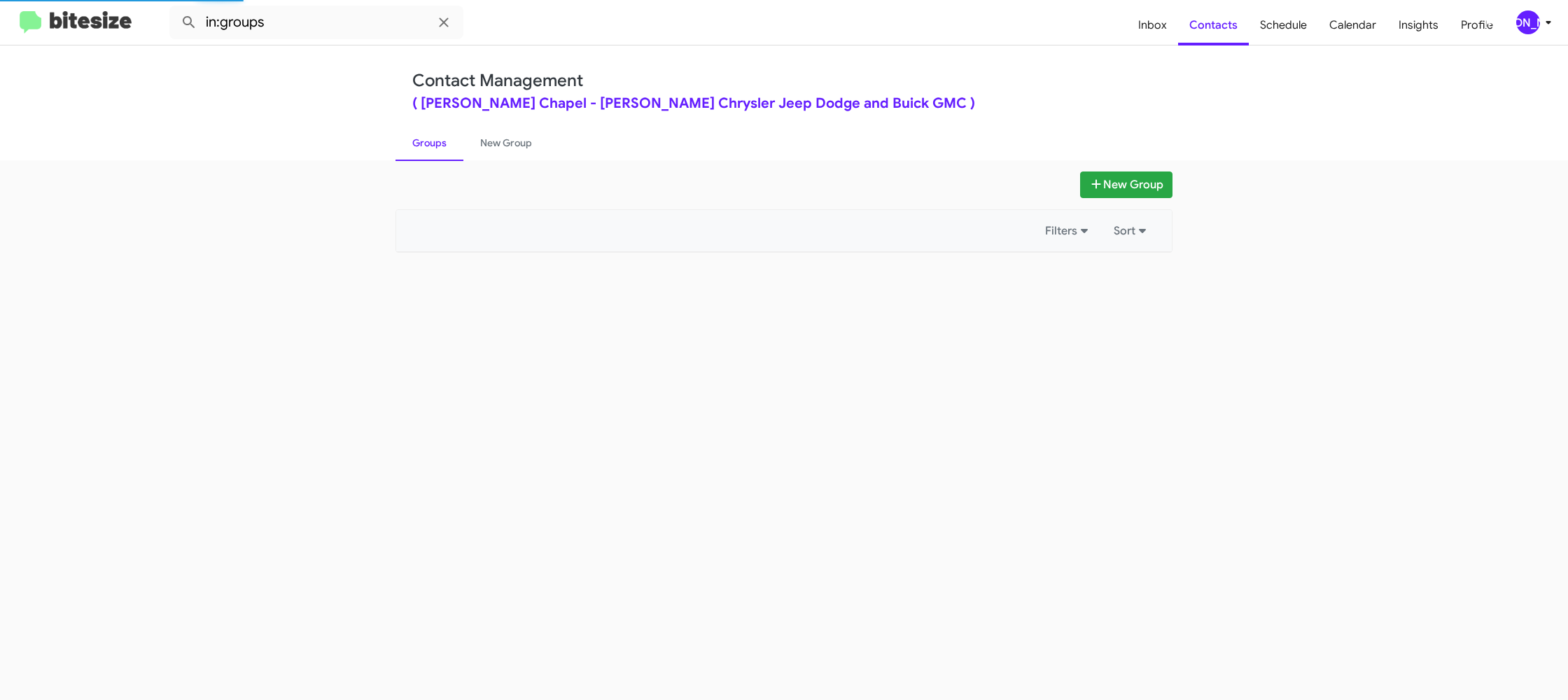
click at [421, 135] on link "Groups" at bounding box center [429, 143] width 68 height 37
drag, startPoint x: 421, startPoint y: 135, endPoint x: 483, endPoint y: 15, distance: 135.1
click at [422, 135] on link "Groups" at bounding box center [429, 143] width 68 height 37
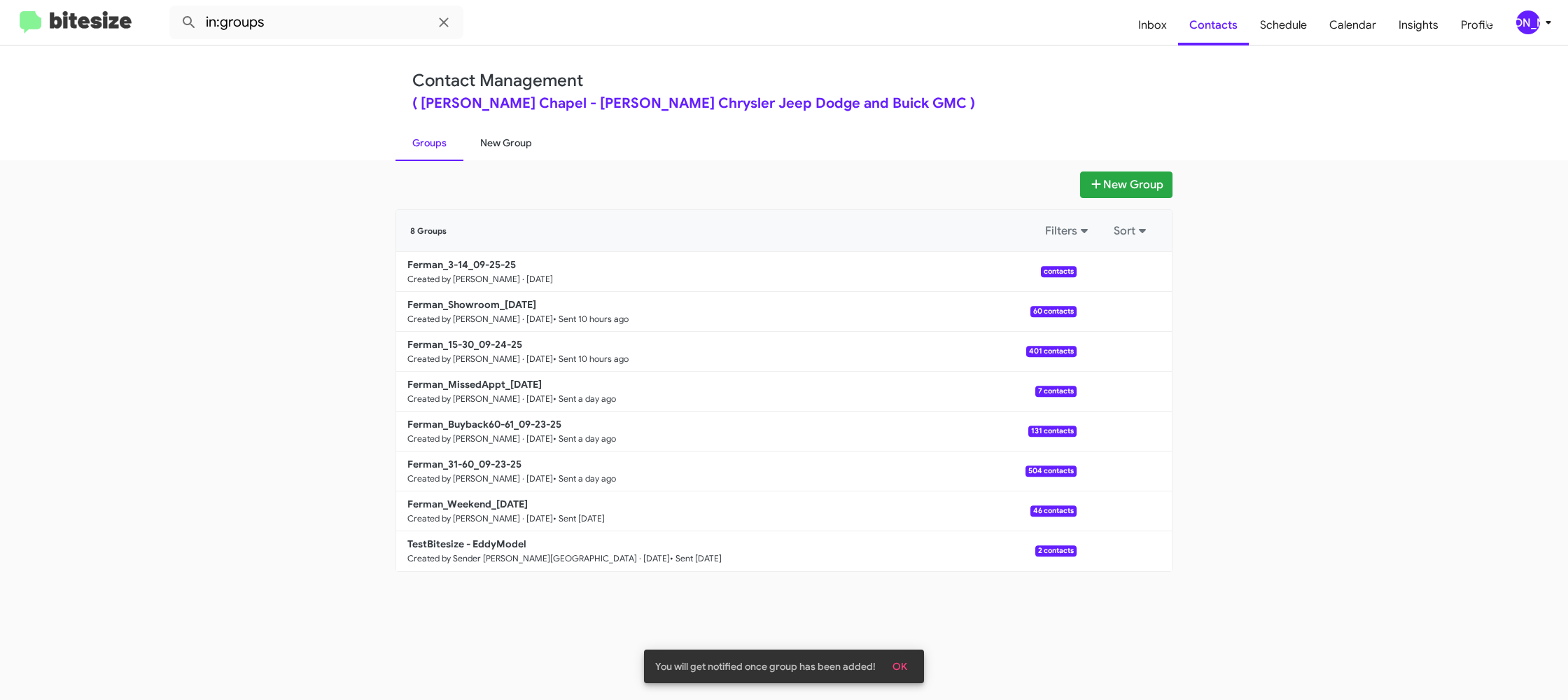
click at [481, 141] on link "New Group" at bounding box center [506, 143] width 85 height 37
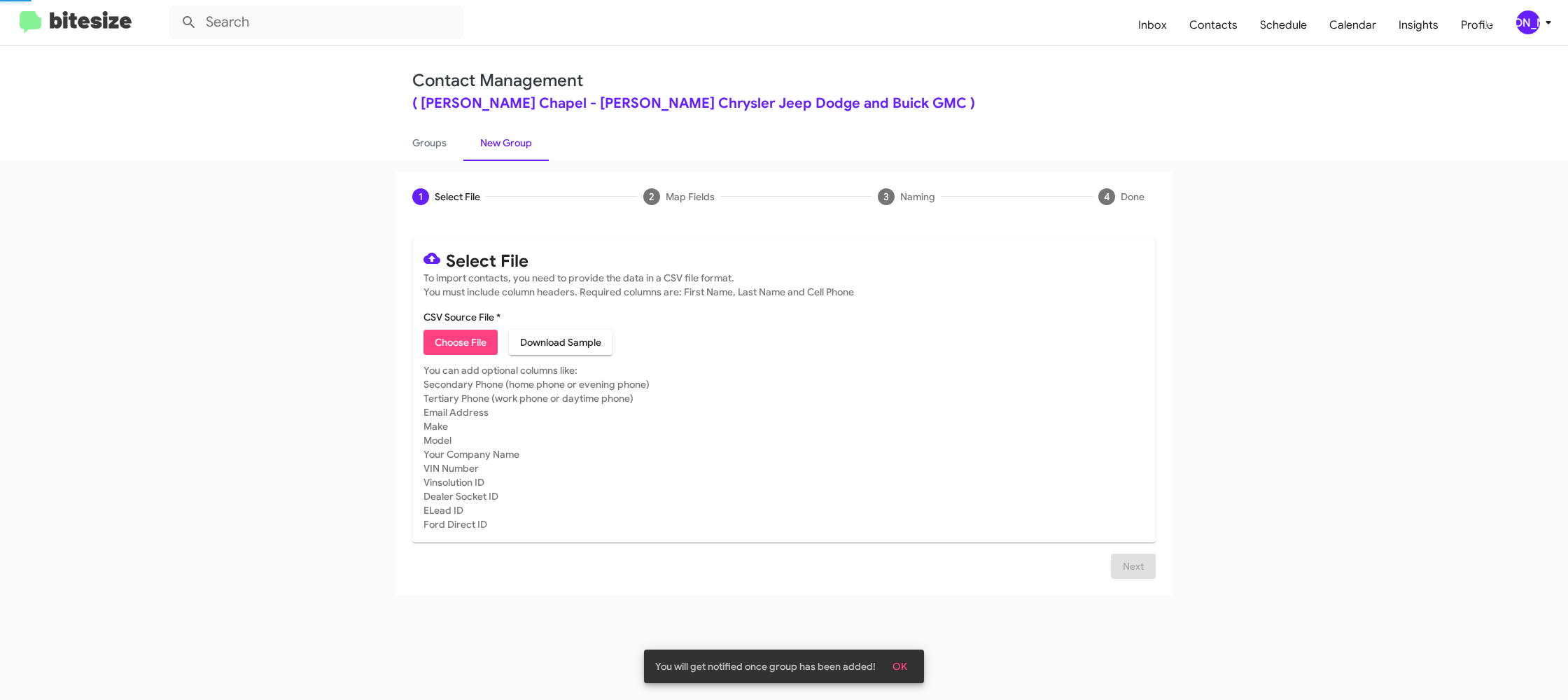
drag, startPoint x: 481, startPoint y: 141, endPoint x: 540, endPoint y: 55, distance: 104.3
click at [487, 132] on link "New Group" at bounding box center [506, 143] width 85 height 37
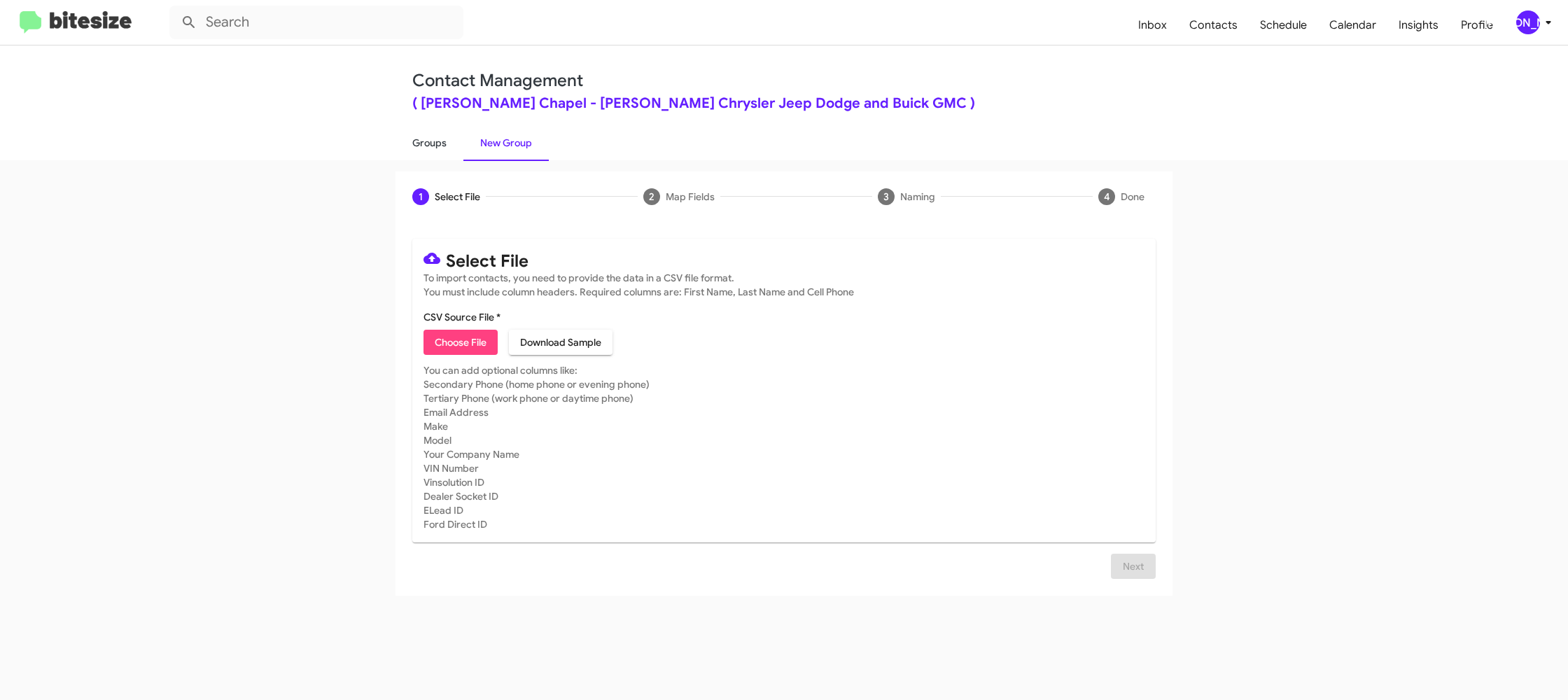
click at [453, 146] on link "Groups" at bounding box center [429, 143] width 68 height 37
type input "in:groups"
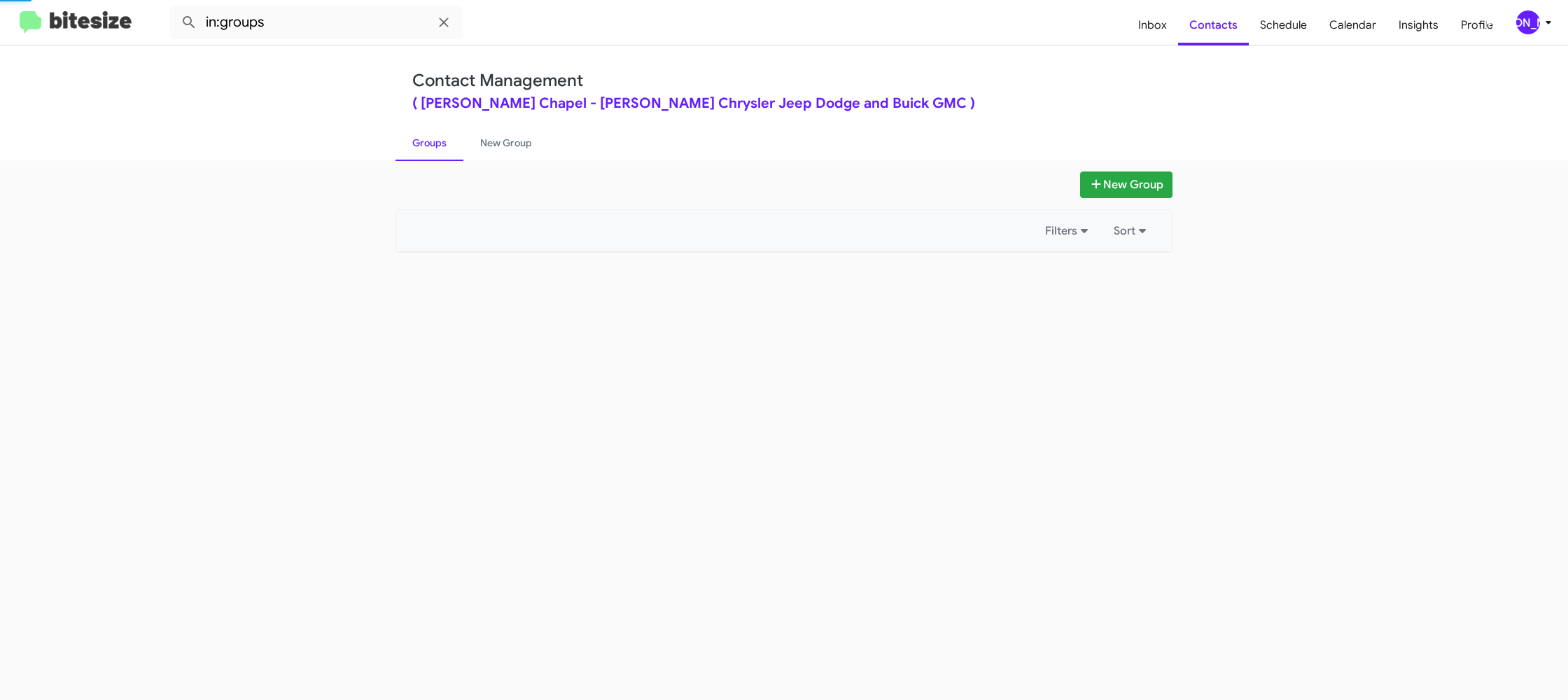
click at [453, 146] on link "Groups" at bounding box center [429, 143] width 68 height 37
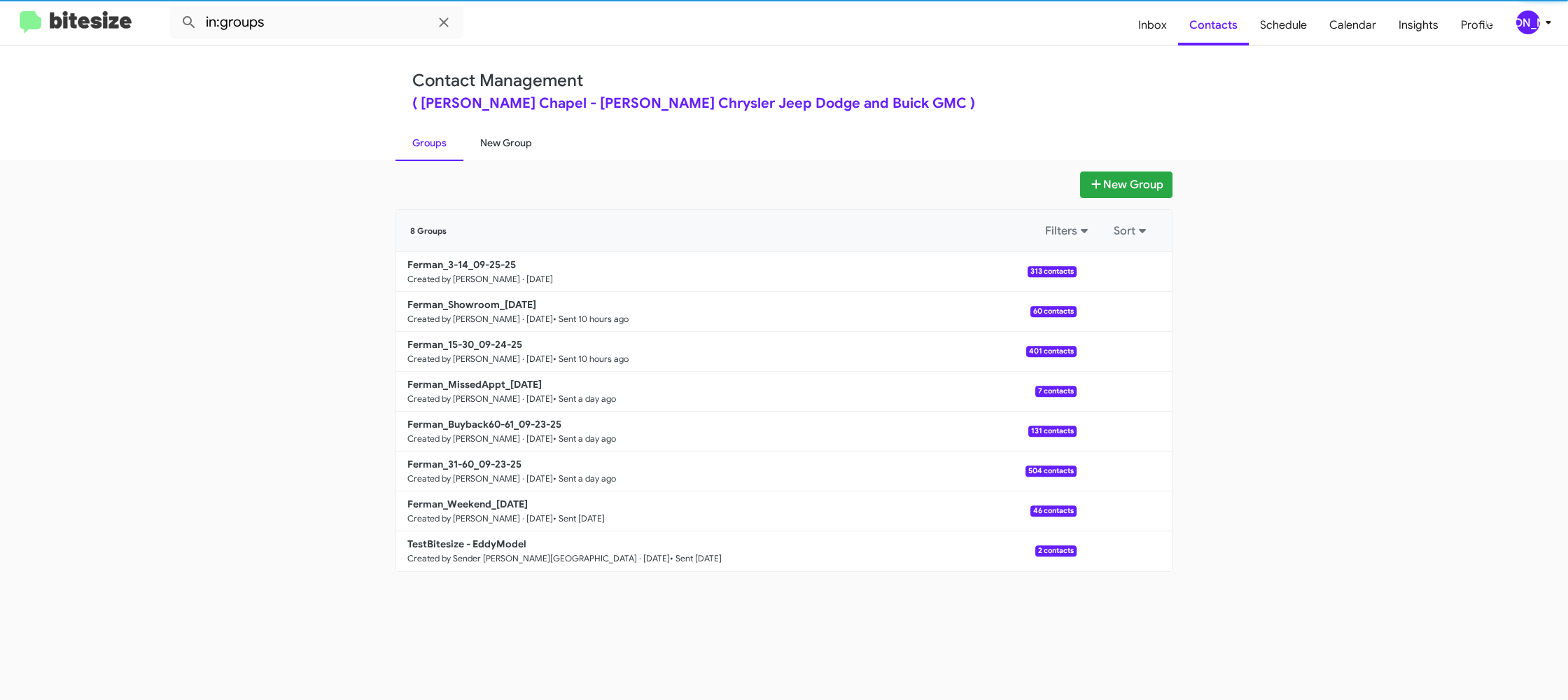
click at [502, 145] on link "New Group" at bounding box center [506, 143] width 85 height 37
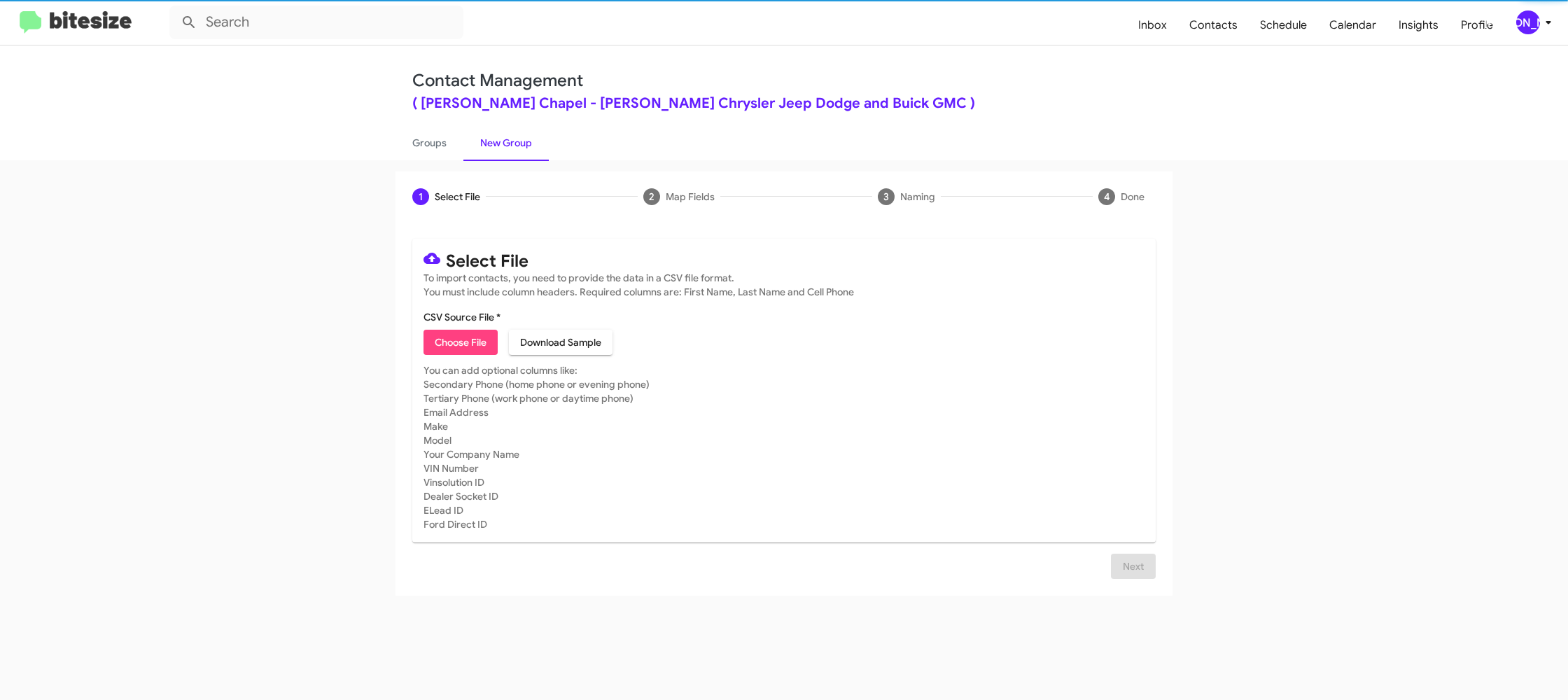
click at [462, 348] on span "Choose File" at bounding box center [461, 342] width 52 height 25
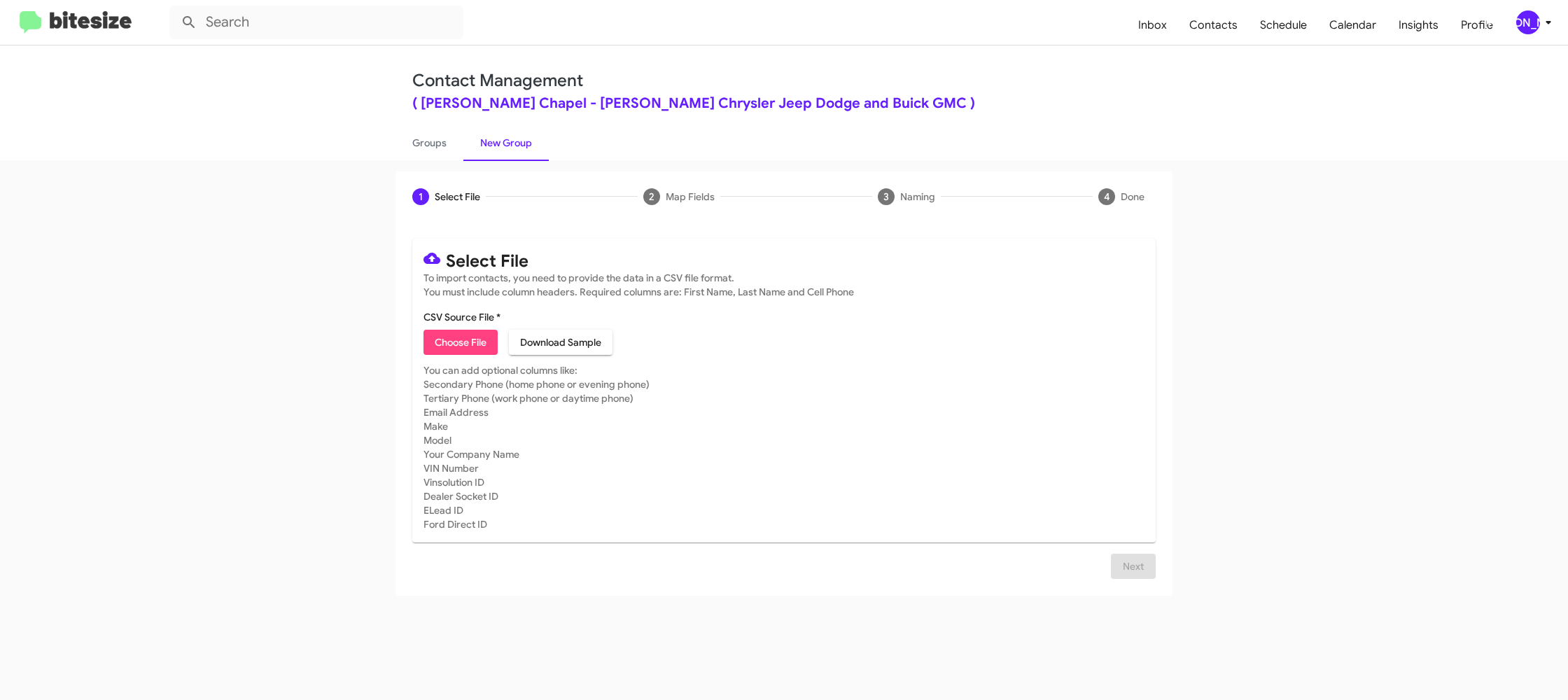
type input "Ferman_90-120_09-25-25"
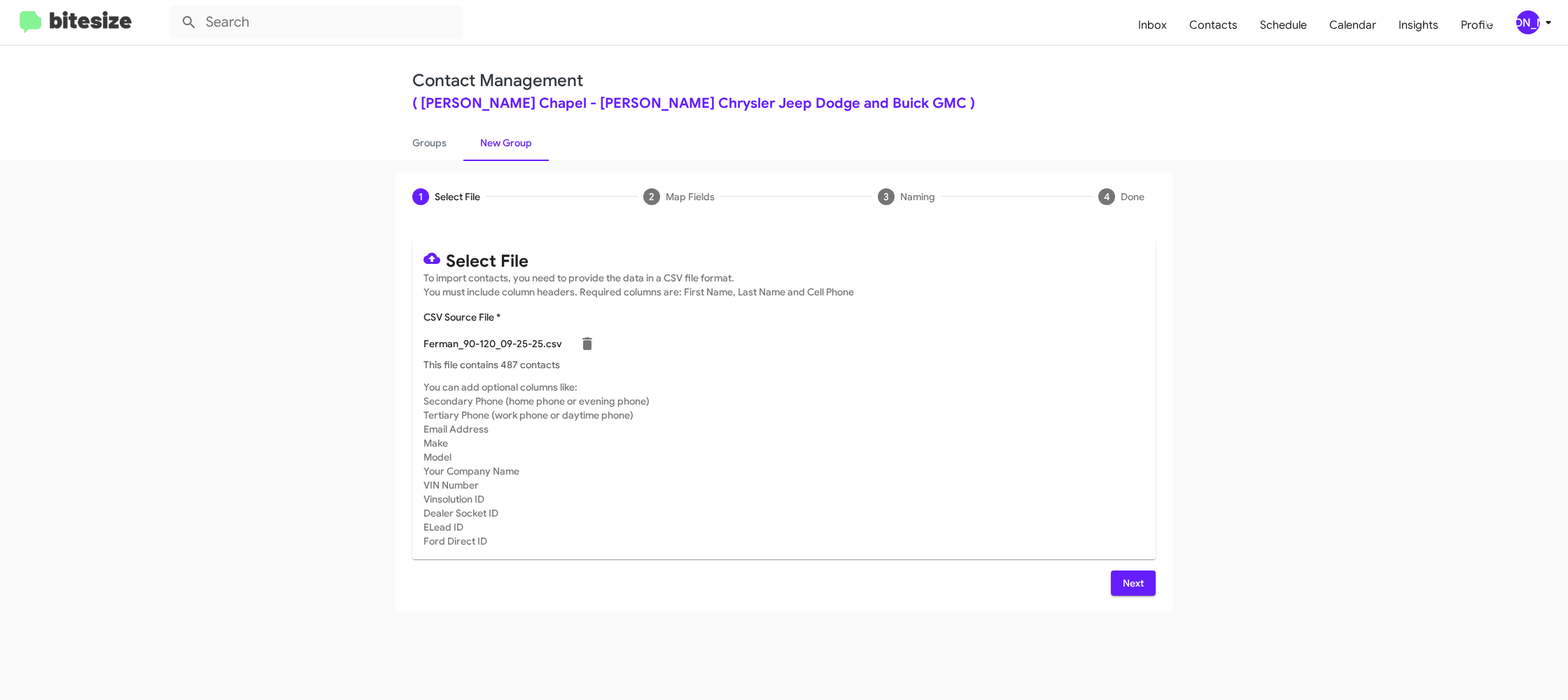
click at [849, 459] on mat-card-subtitle "You can add optional columns like: Secondary Phone (home phone or evening phone…" at bounding box center [784, 464] width 721 height 168
drag, startPoint x: 1119, startPoint y: 579, endPoint x: 1109, endPoint y: 579, distance: 10.0
click at [1117, 579] on button "Next" at bounding box center [1133, 583] width 45 height 25
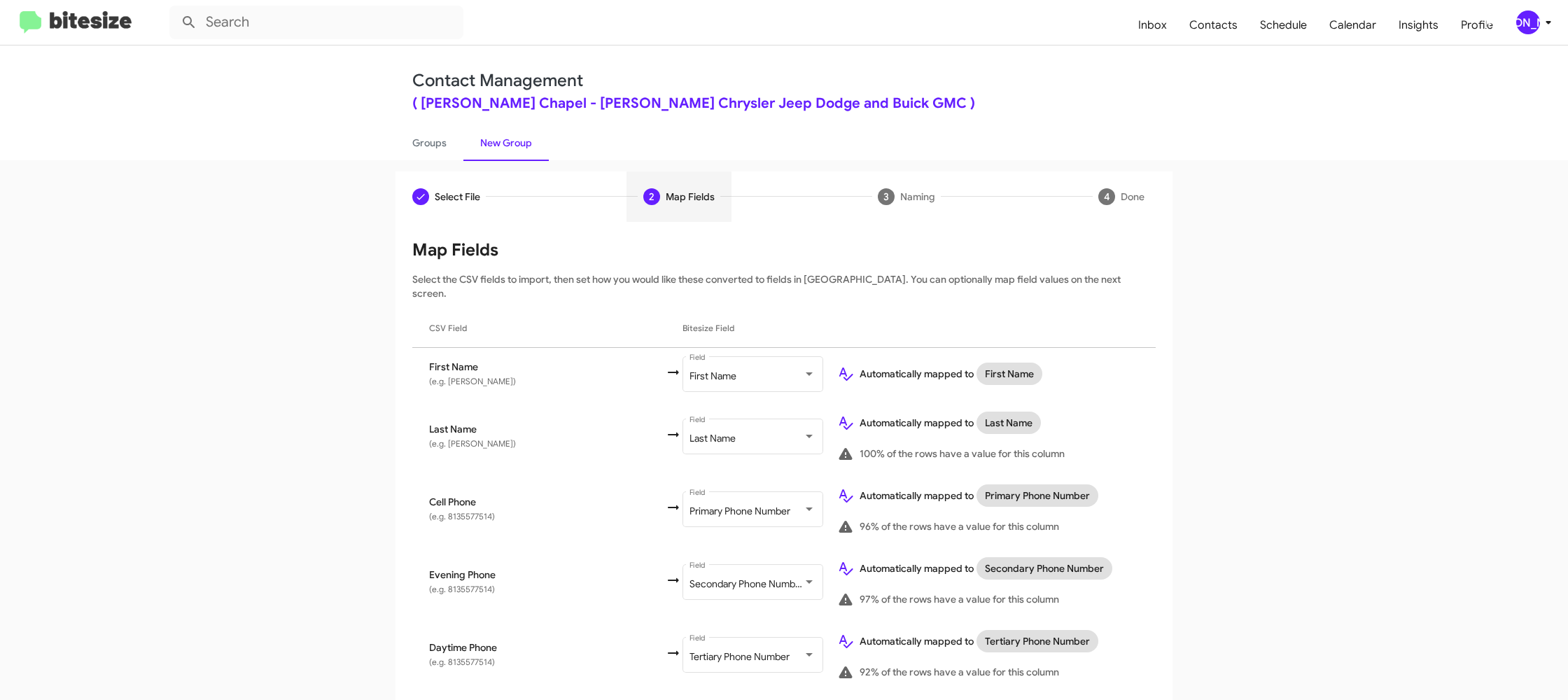
scroll to position [669, 0]
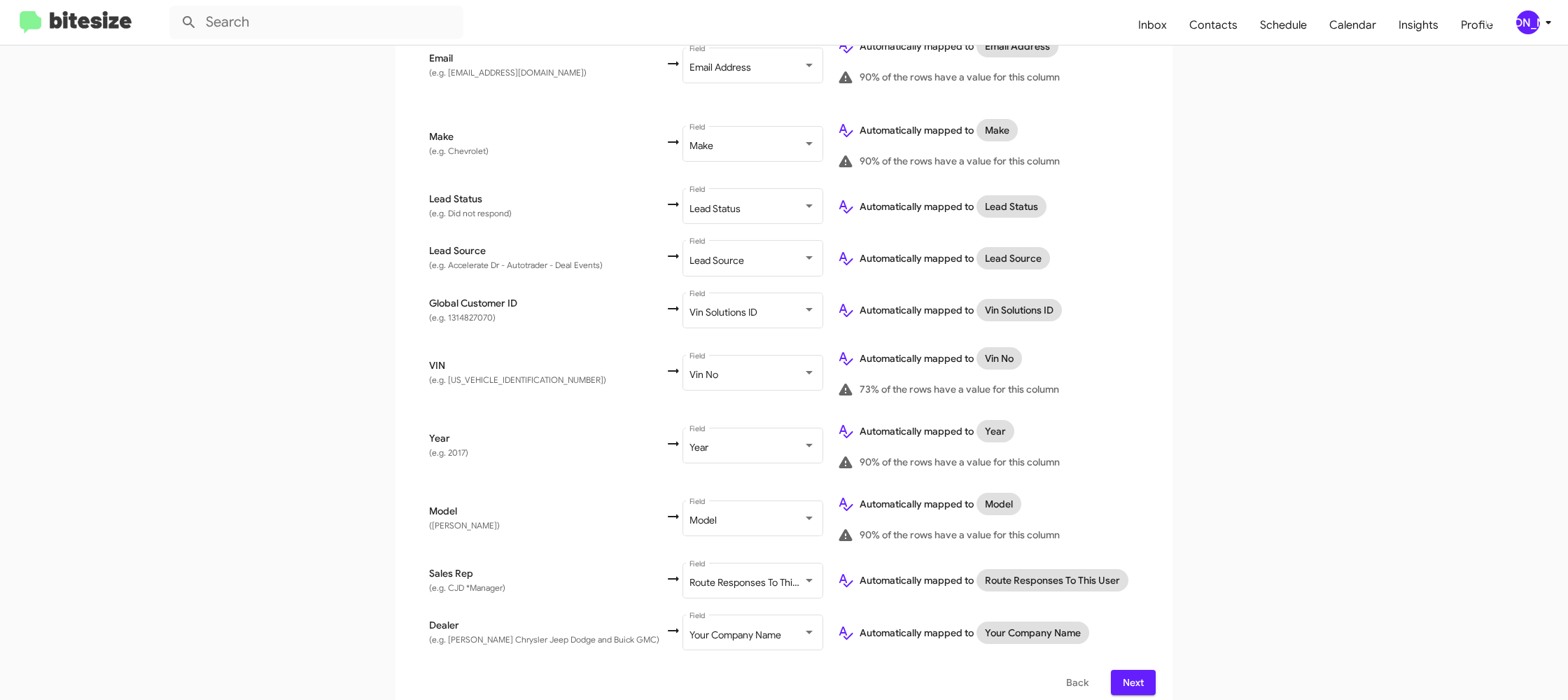
click at [1137, 678] on span "Next" at bounding box center [1132, 683] width 22 height 25
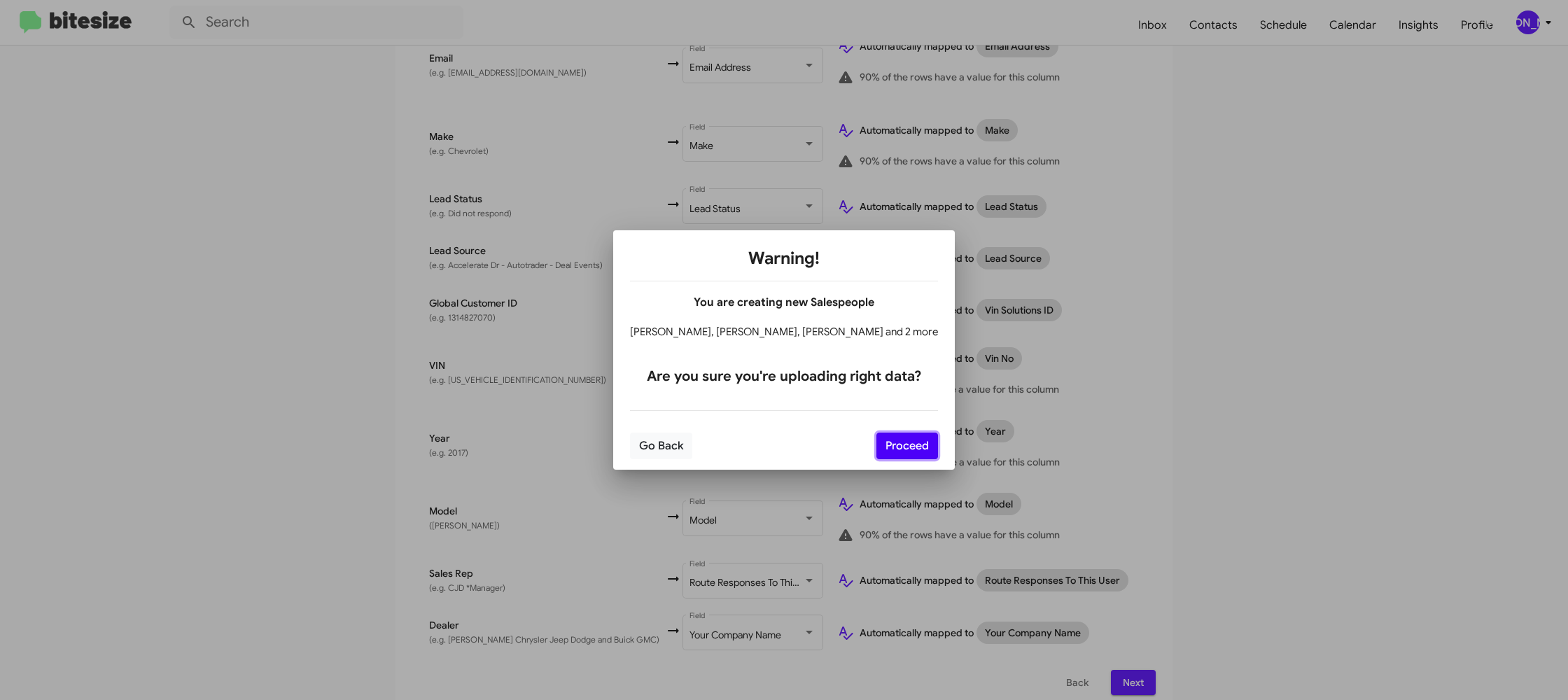
click at [894, 441] on button "Proceed" at bounding box center [907, 447] width 62 height 27
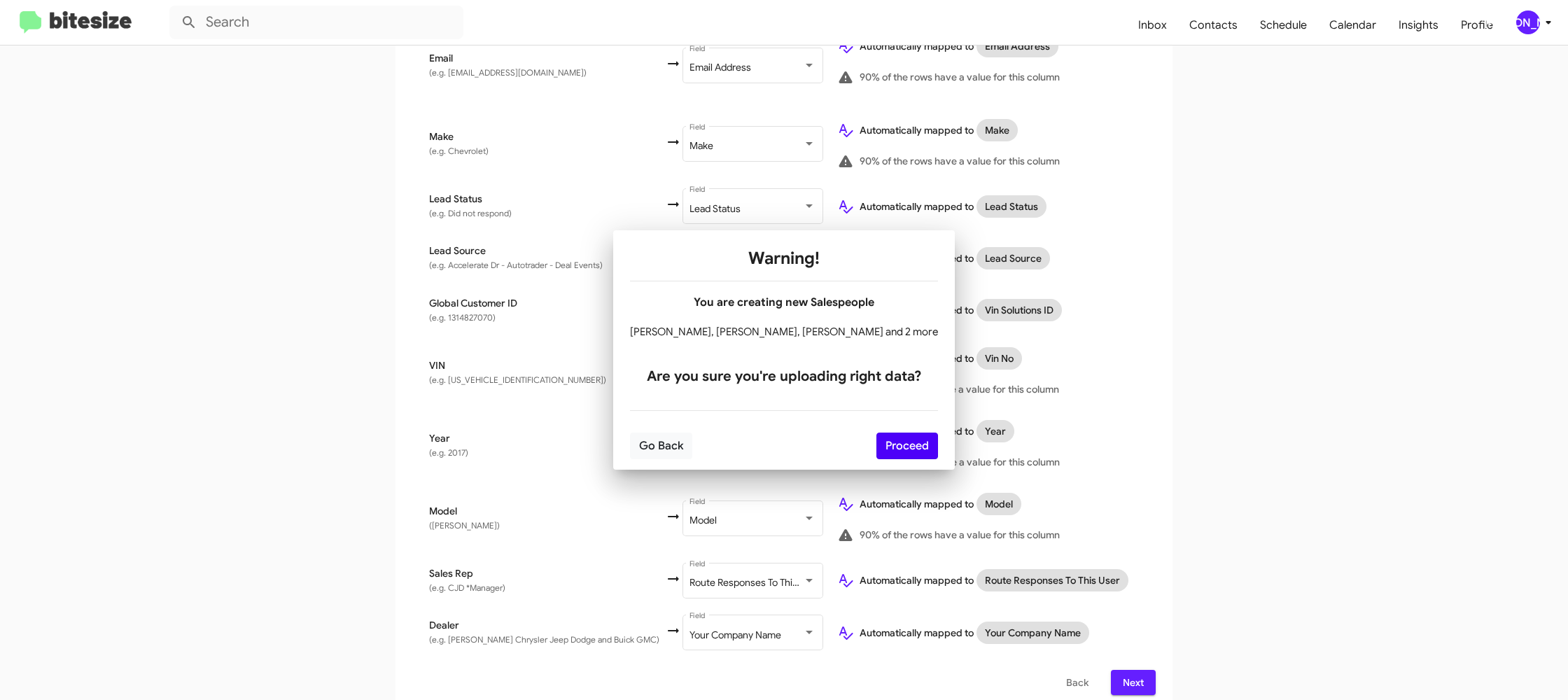
scroll to position [0, 0]
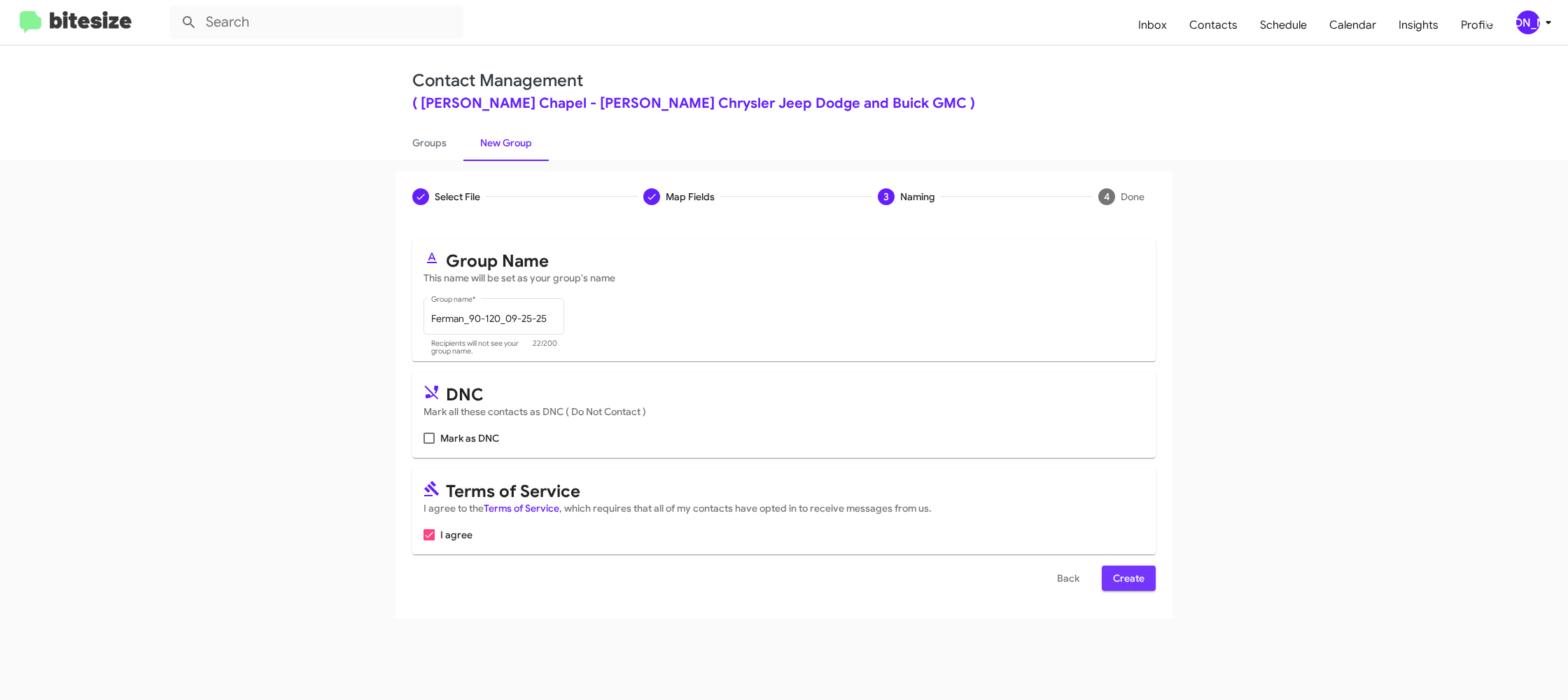
click at [1115, 578] on span "Create" at bounding box center [1128, 579] width 31 height 25
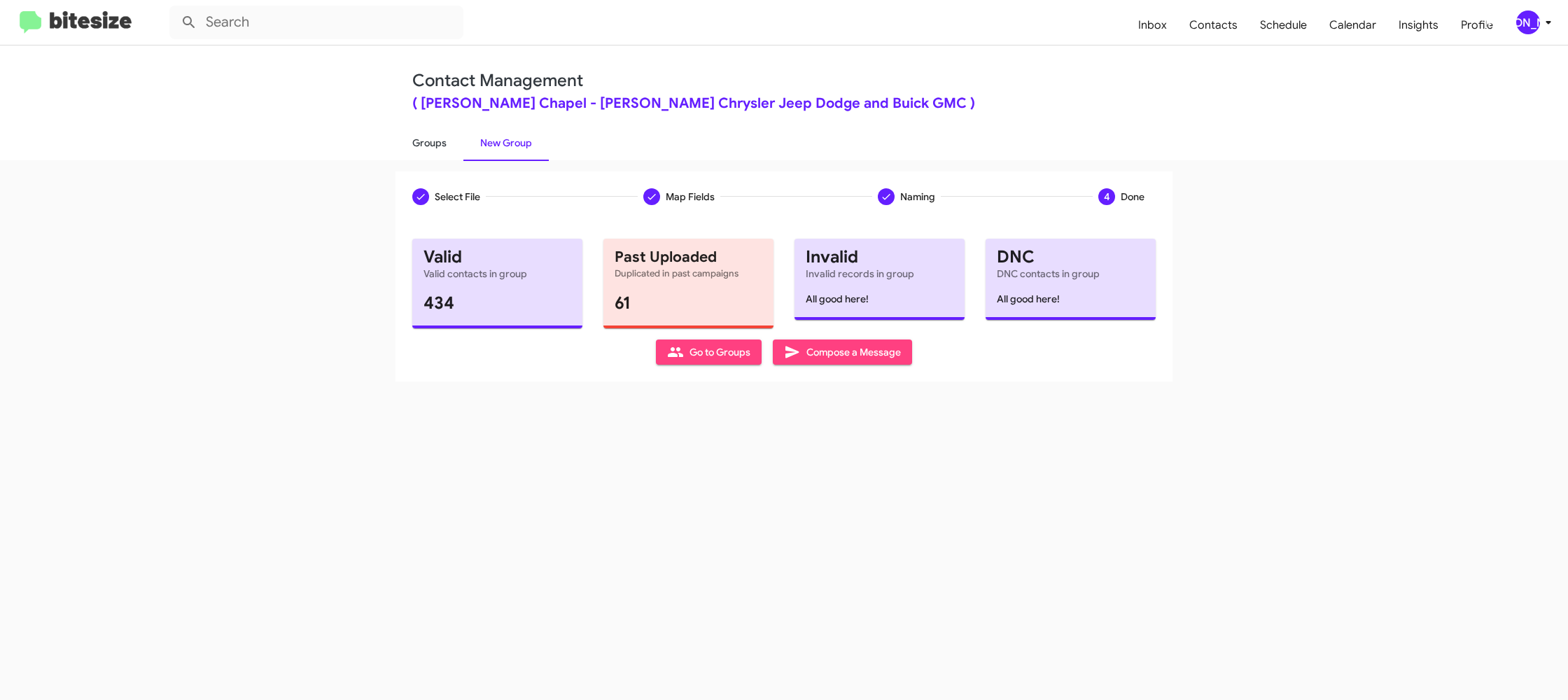
click at [427, 132] on link "Groups" at bounding box center [429, 143] width 68 height 37
type input "in:groups"
click at [427, 132] on link "Groups" at bounding box center [429, 143] width 68 height 37
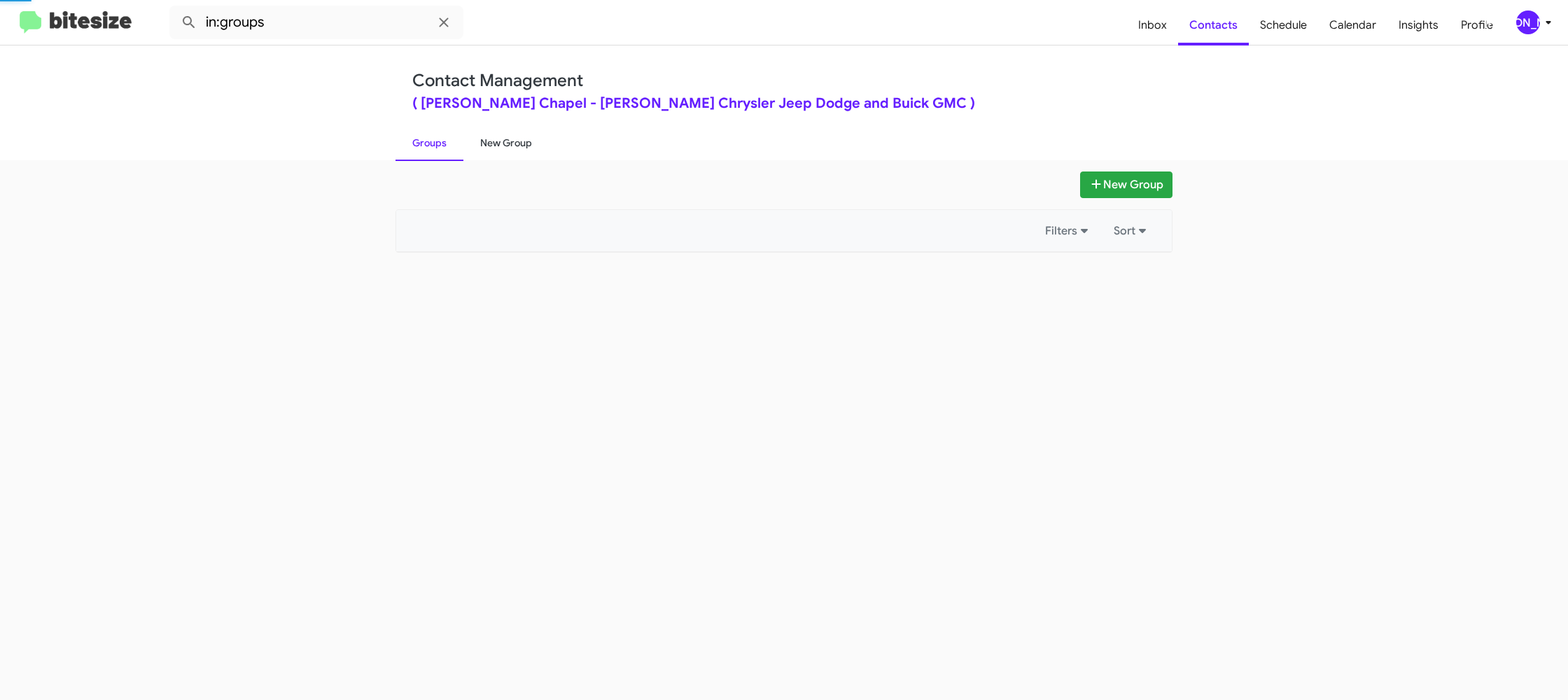
drag, startPoint x: 427, startPoint y: 132, endPoint x: 494, endPoint y: 134, distance: 67.0
click at [427, 132] on link "Groups" at bounding box center [429, 143] width 68 height 37
click at [499, 135] on link "New Group" at bounding box center [506, 143] width 85 height 37
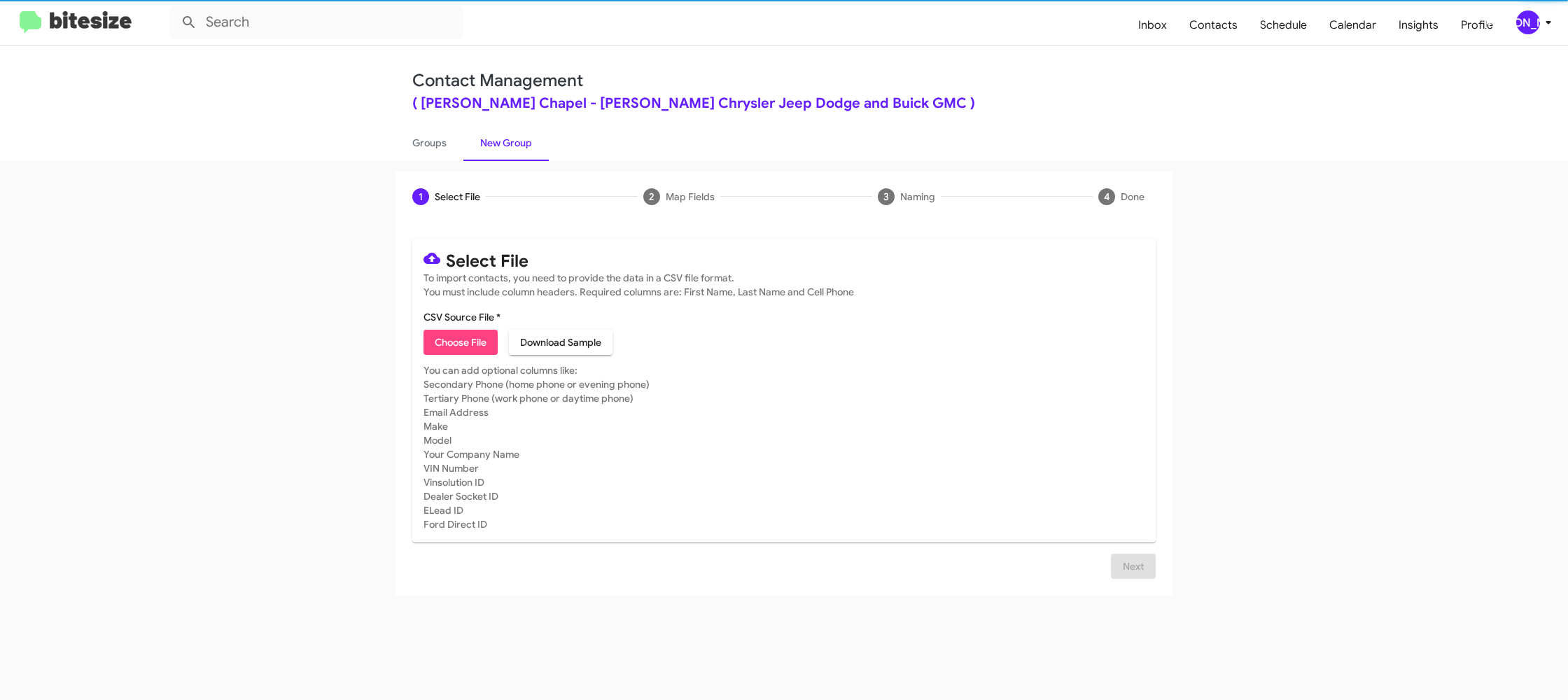
click at [499, 135] on link "New Group" at bounding box center [506, 143] width 85 height 37
drag, startPoint x: 499, startPoint y: 135, endPoint x: 634, endPoint y: 93, distance: 141.4
click at [499, 134] on link "New Group" at bounding box center [506, 143] width 85 height 37
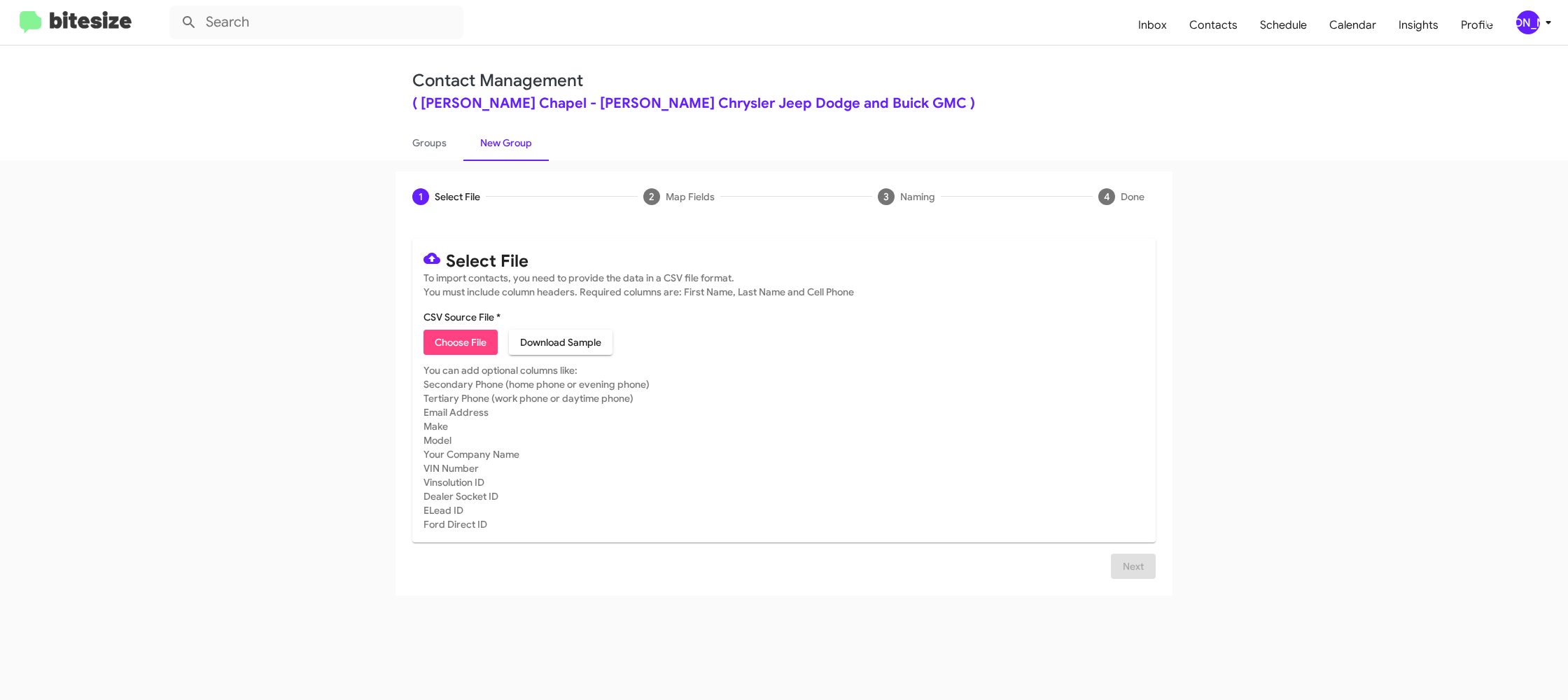
click at [1540, 24] on icon at bounding box center [1548, 22] width 17 height 17
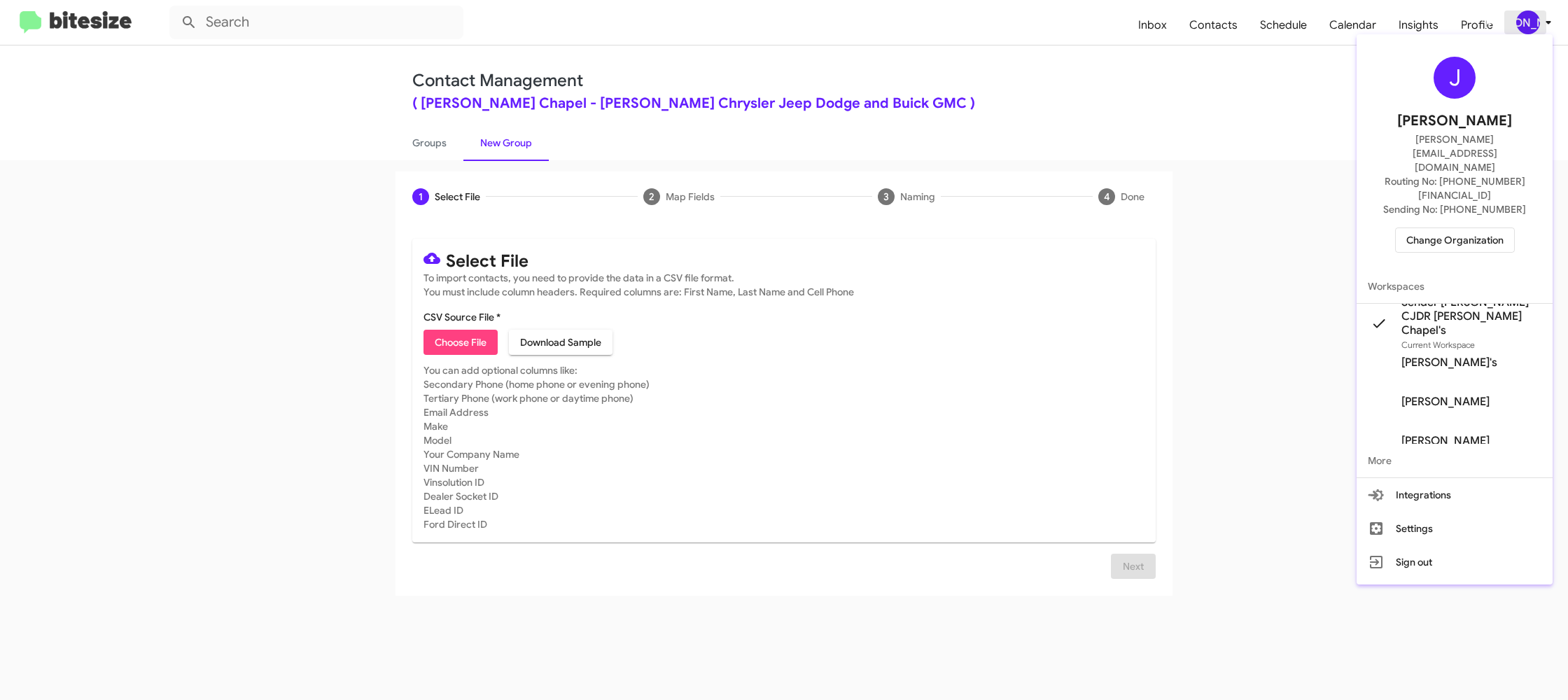
click at [1540, 24] on div at bounding box center [784, 350] width 1568 height 700
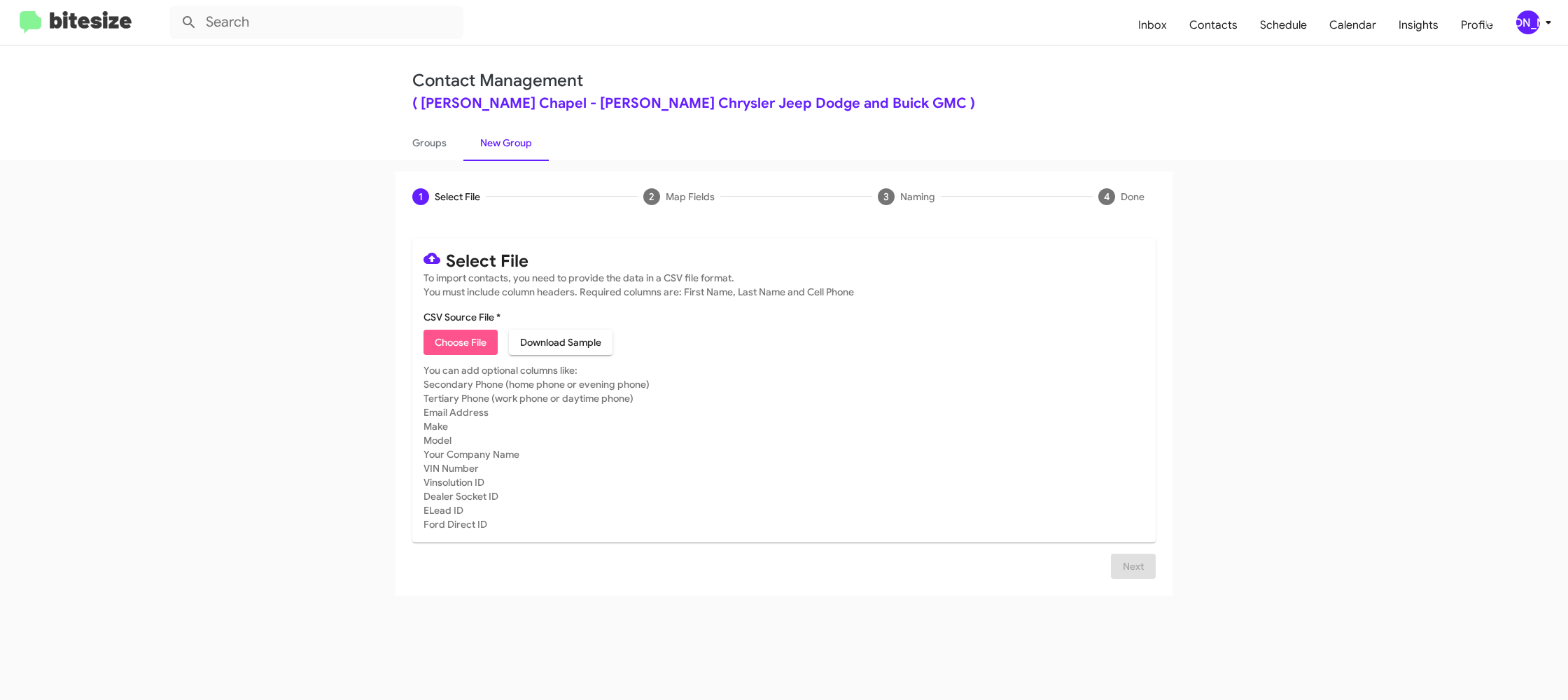
click at [472, 332] on span "Choose File" at bounding box center [461, 342] width 52 height 25
type input "Ferman_Trade_[DATE]"
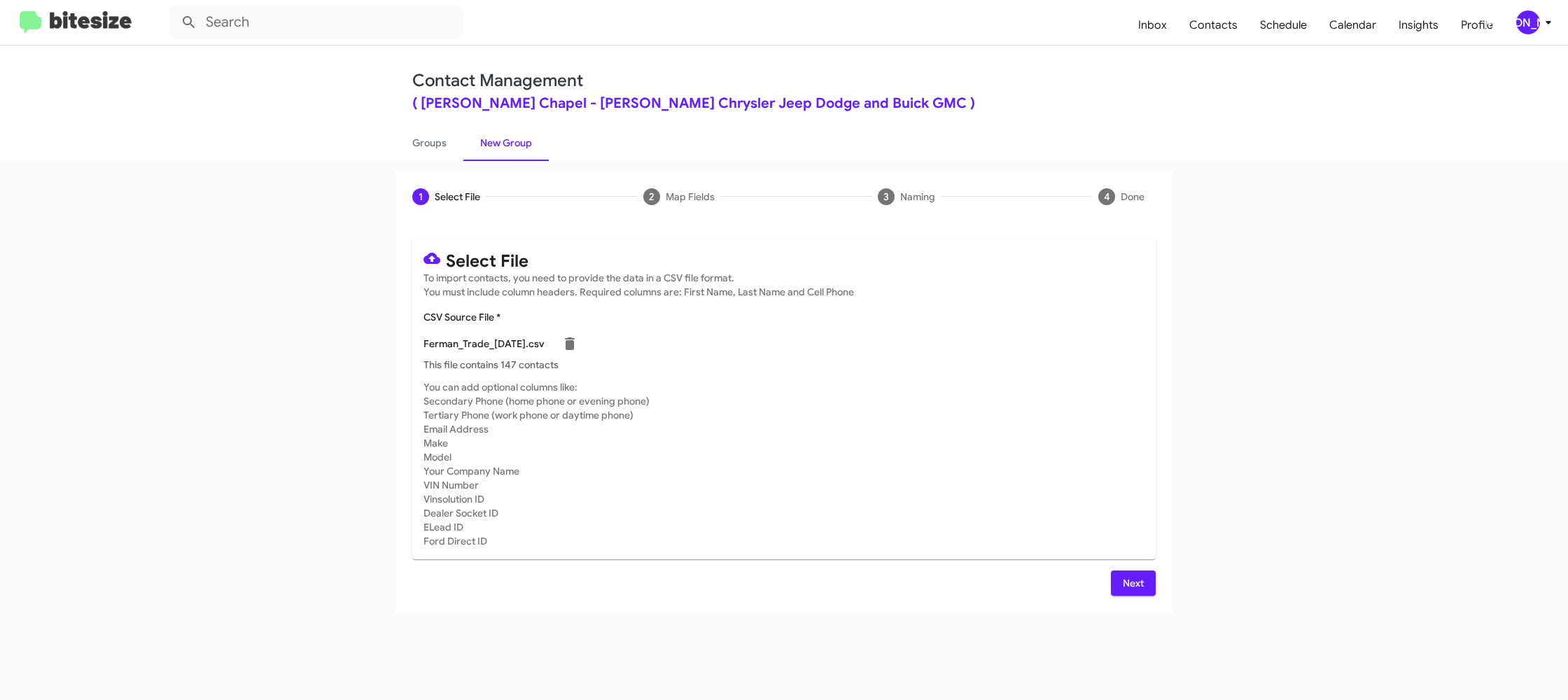
drag, startPoint x: 841, startPoint y: 421, endPoint x: 876, endPoint y: 433, distance: 37.0
click at [863, 424] on mat-card-subtitle "You can add optional columns like: Secondary Phone (home phone or evening phone…" at bounding box center [784, 464] width 721 height 168
click at [1136, 586] on span "Next" at bounding box center [1132, 583] width 22 height 25
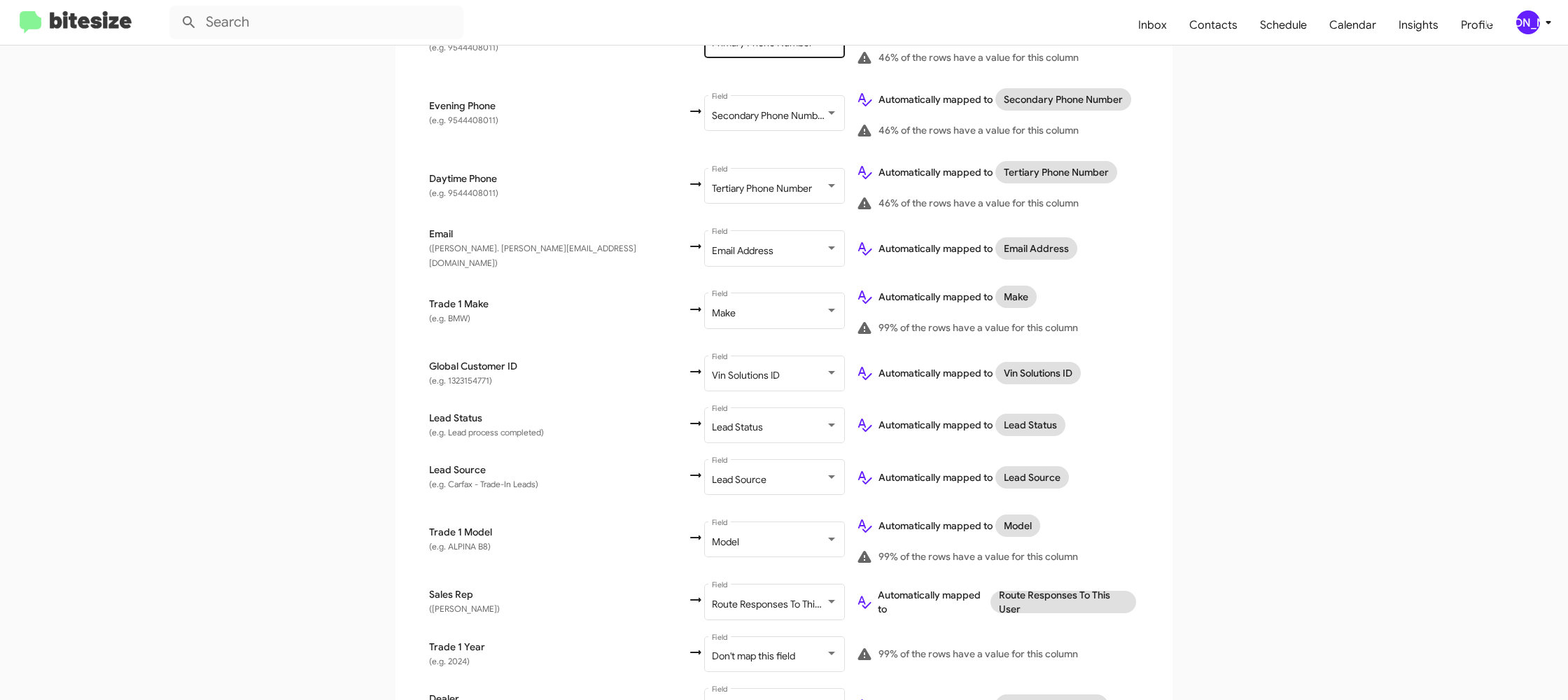
scroll to position [522, 0]
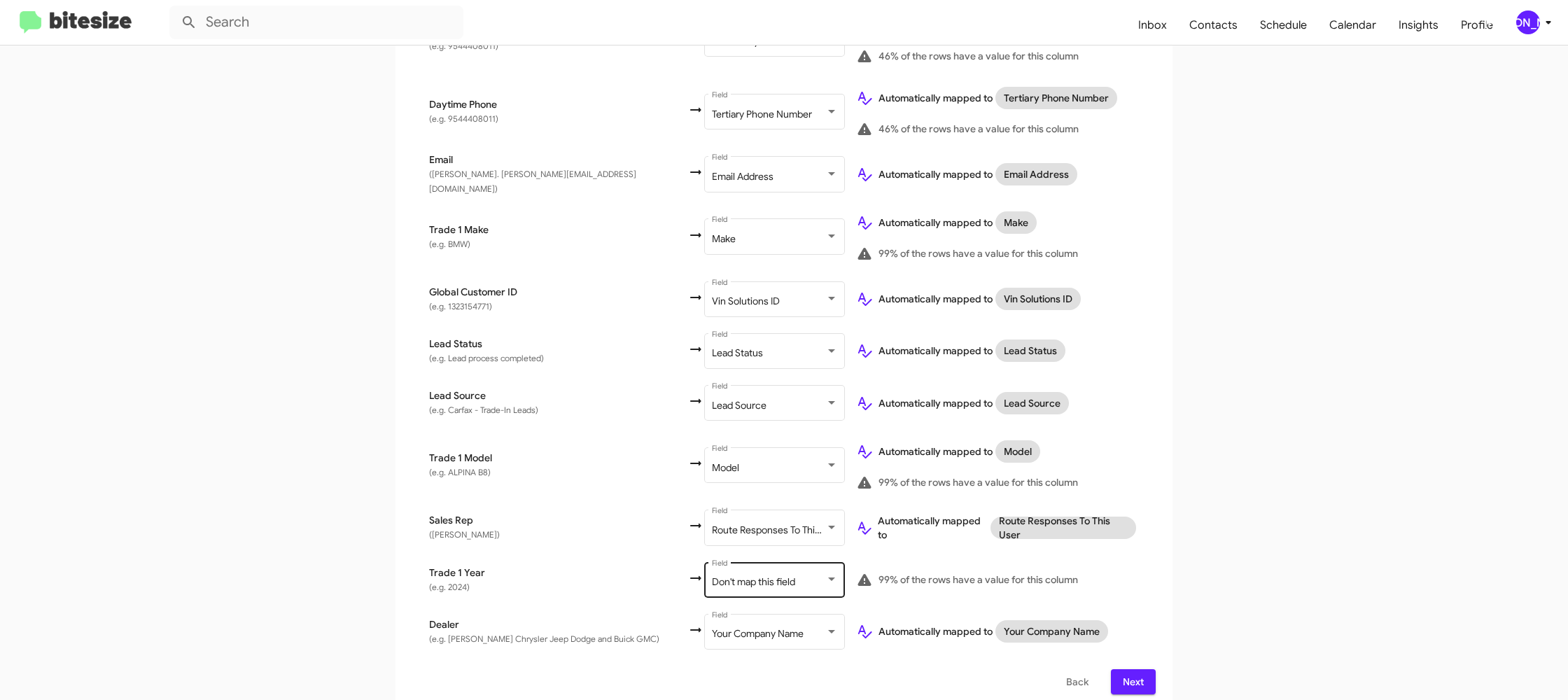
click at [712, 576] on span "Don't map this field" at bounding box center [753, 582] width 84 height 13
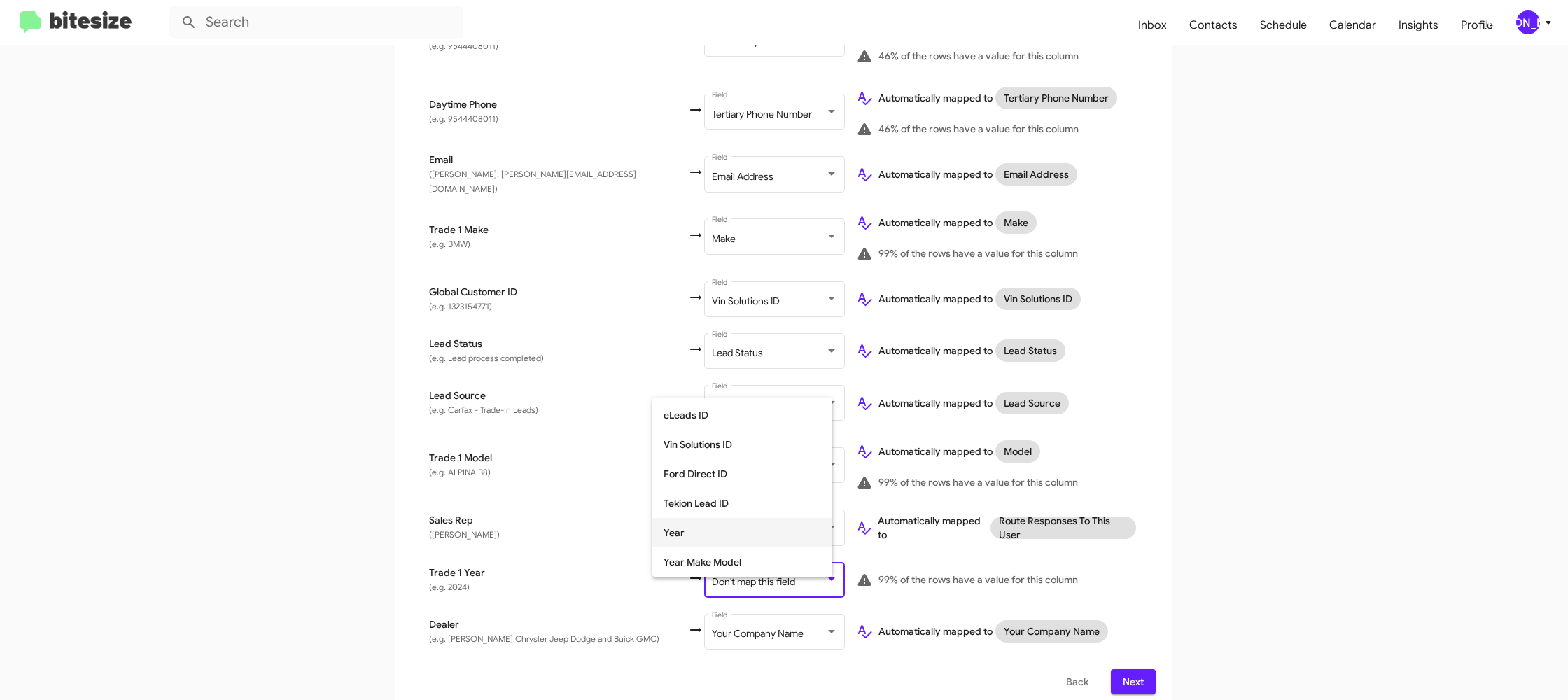
click at [715, 537] on span "Year" at bounding box center [742, 533] width 157 height 30
click at [1128, 502] on td "Automatically mapped to Route Responses To This User" at bounding box center [1000, 528] width 311 height 52
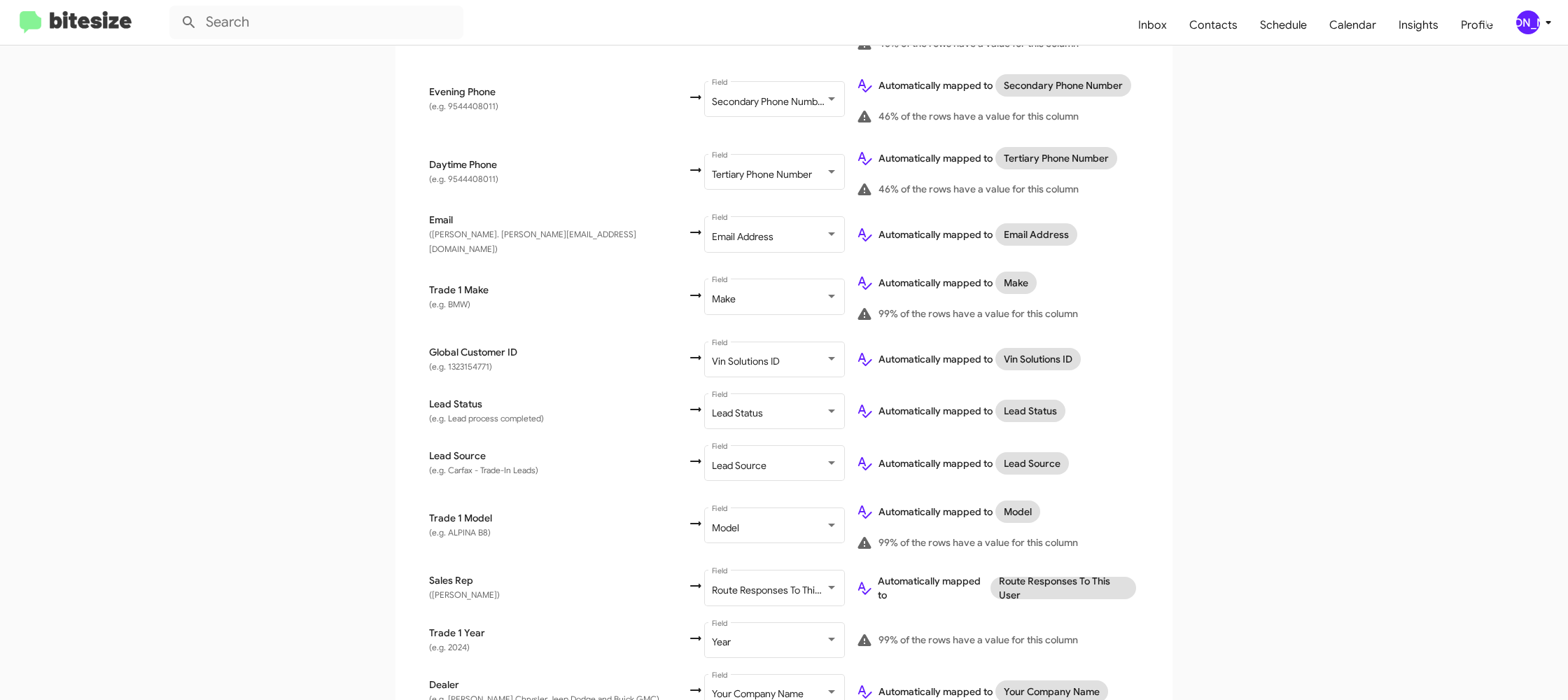
scroll to position [522, 0]
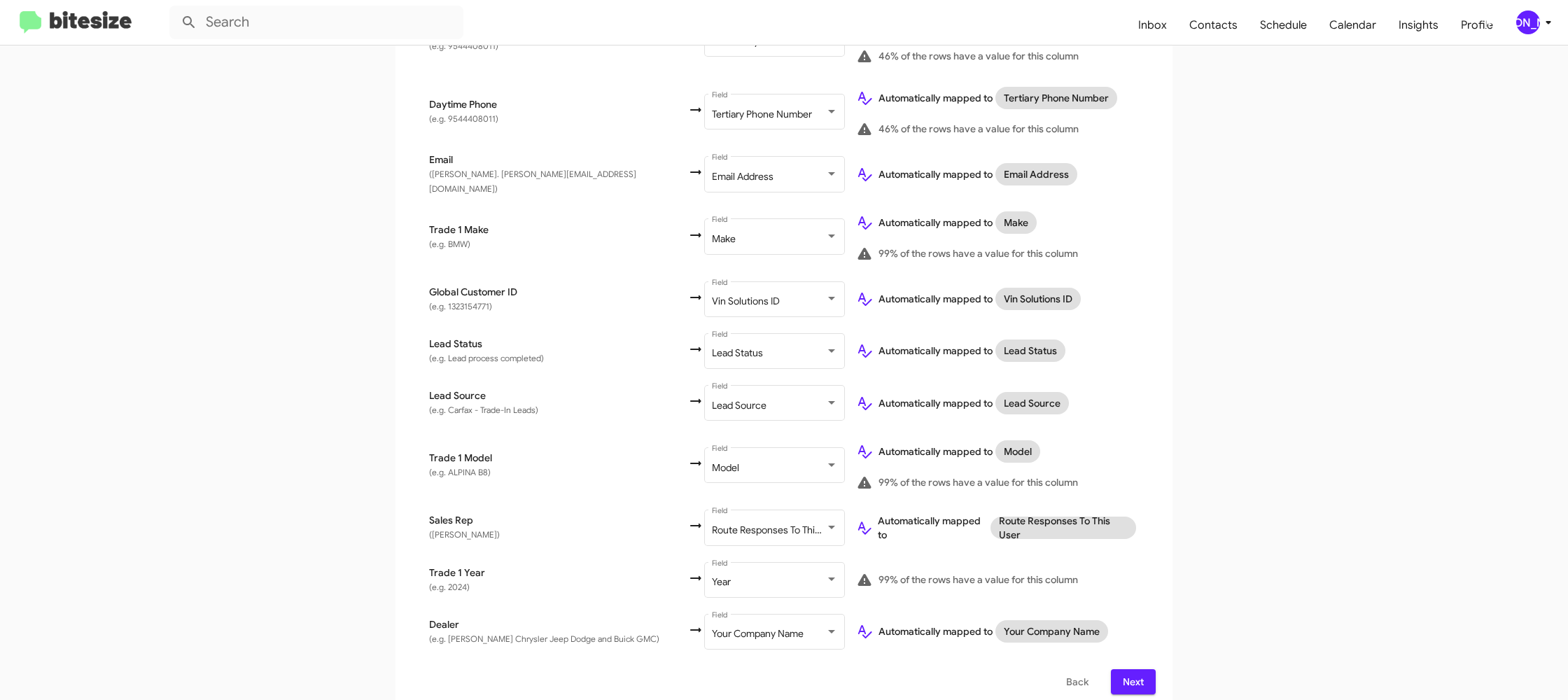
click at [1143, 675] on span "Next" at bounding box center [1132, 682] width 22 height 25
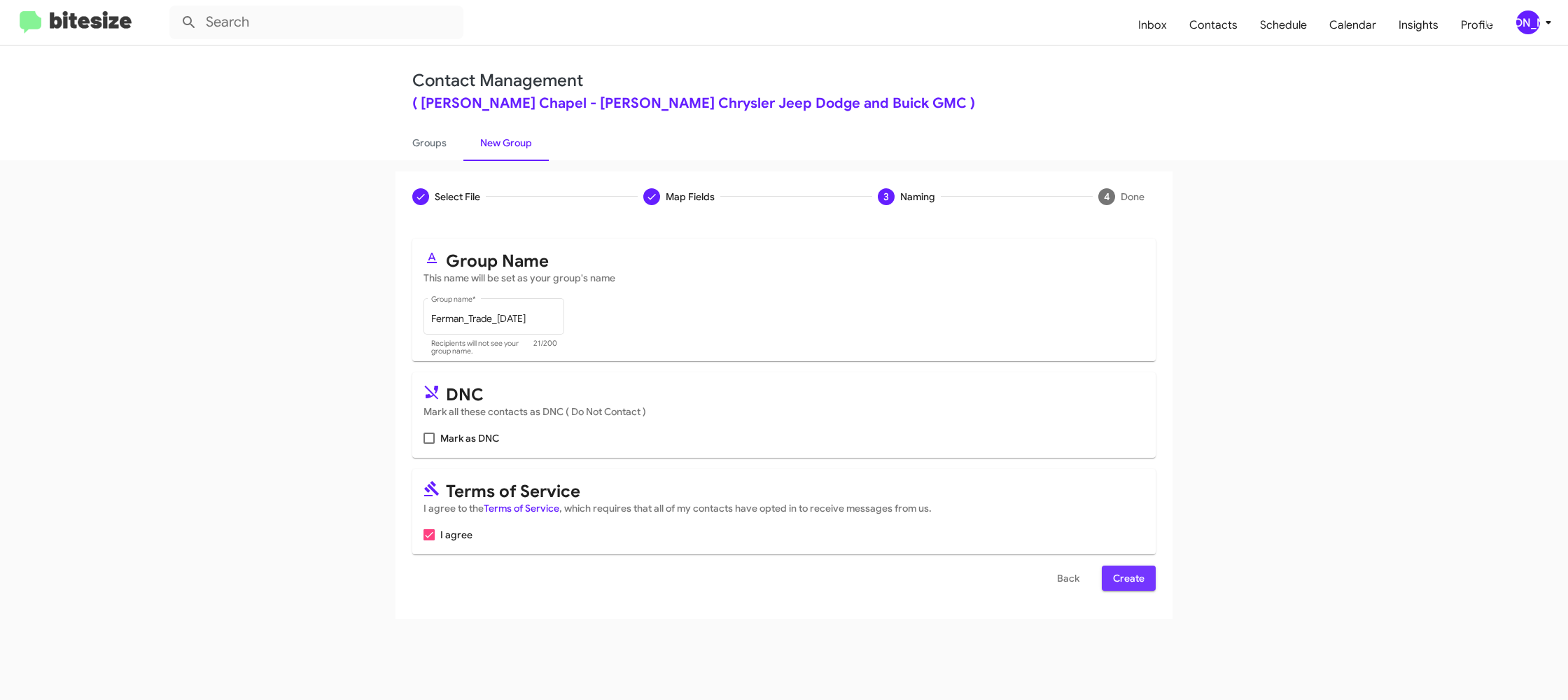
click at [1131, 579] on span "Create" at bounding box center [1128, 579] width 31 height 25
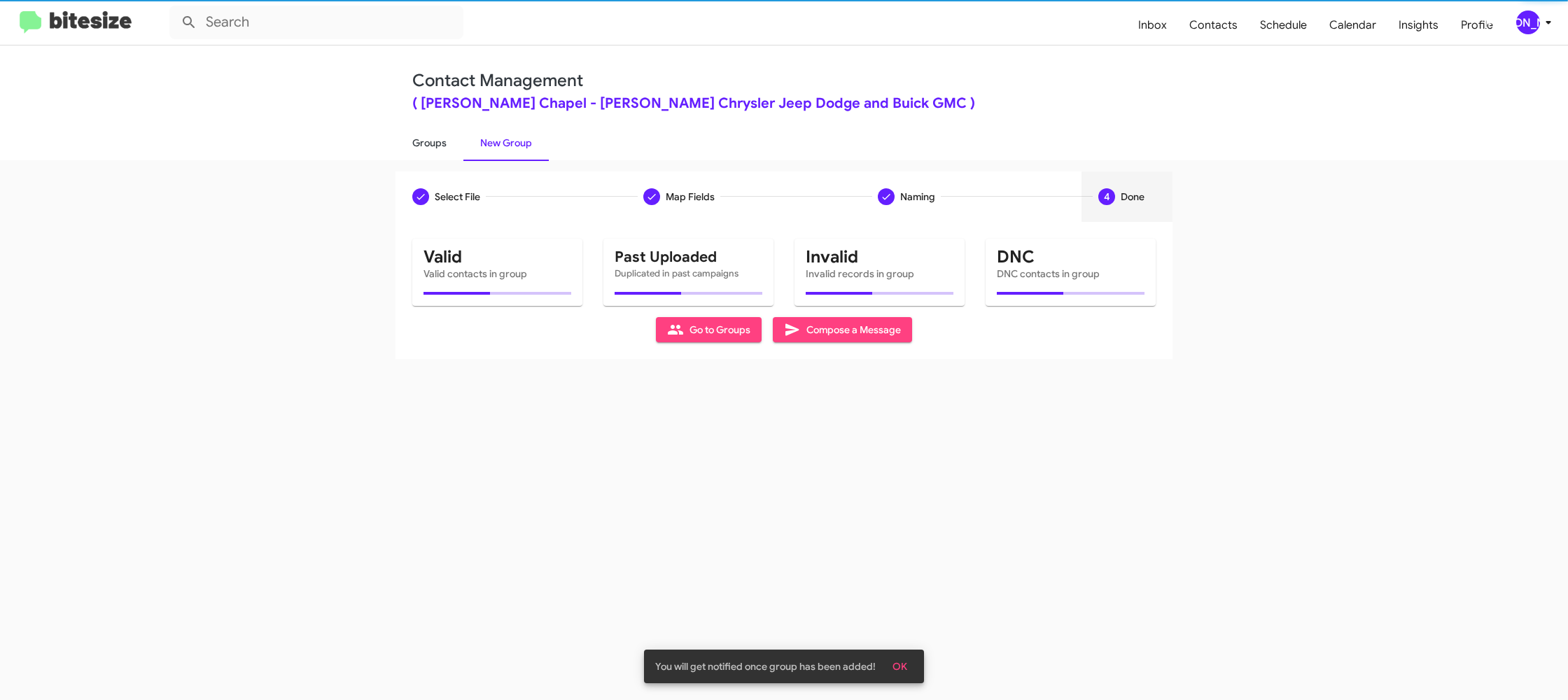
click at [436, 147] on link "Groups" at bounding box center [429, 143] width 68 height 37
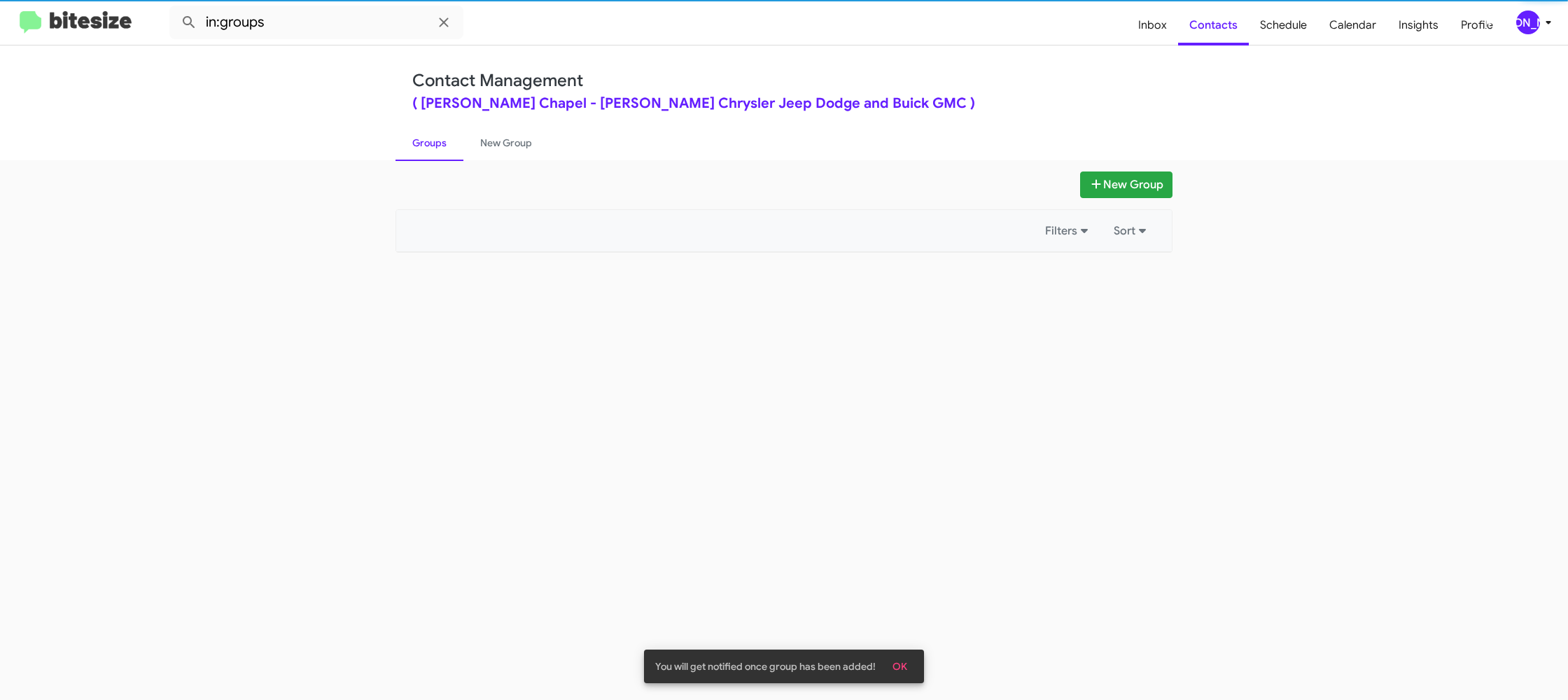
click at [436, 147] on link "Groups" at bounding box center [429, 143] width 68 height 37
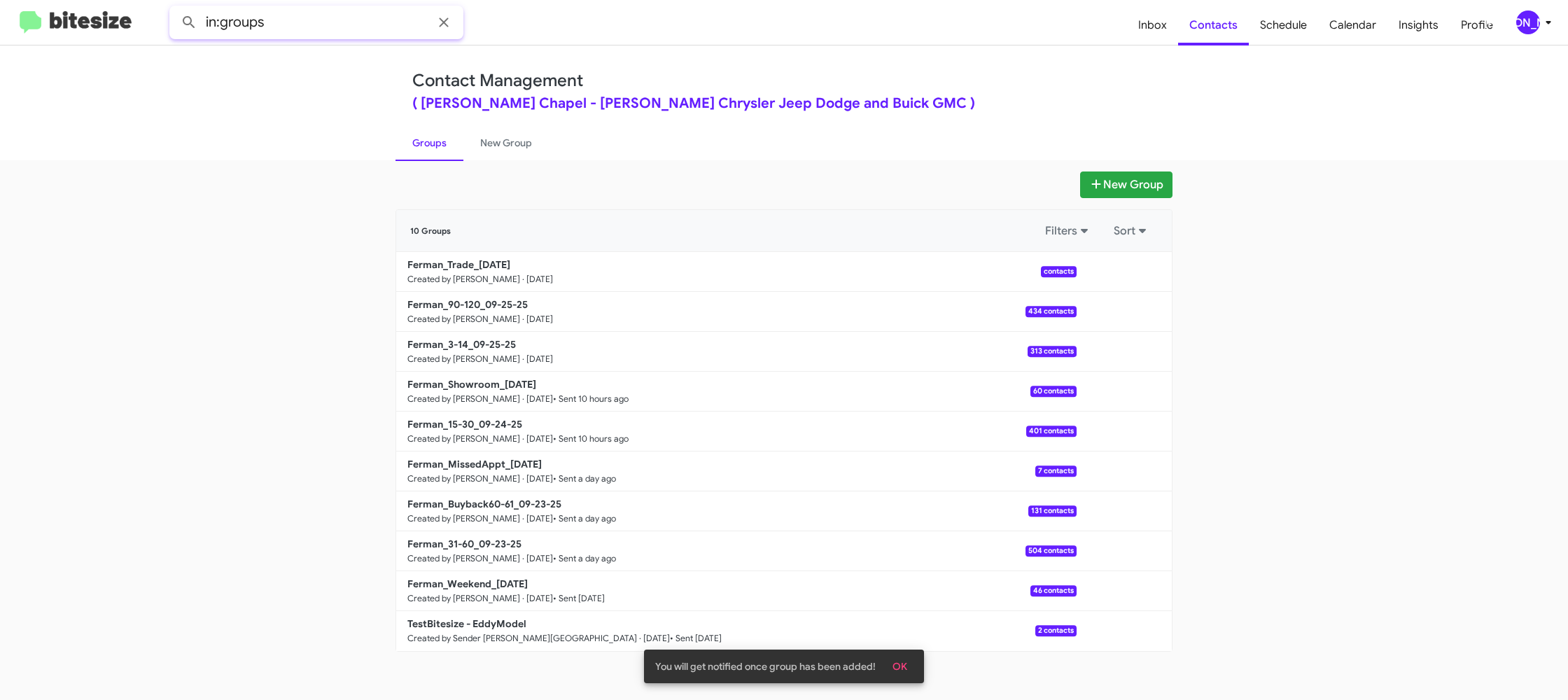
click at [338, 23] on input "in:groups" at bounding box center [316, 22] width 294 height 33
click at [175, 8] on button at bounding box center [189, 22] width 28 height 28
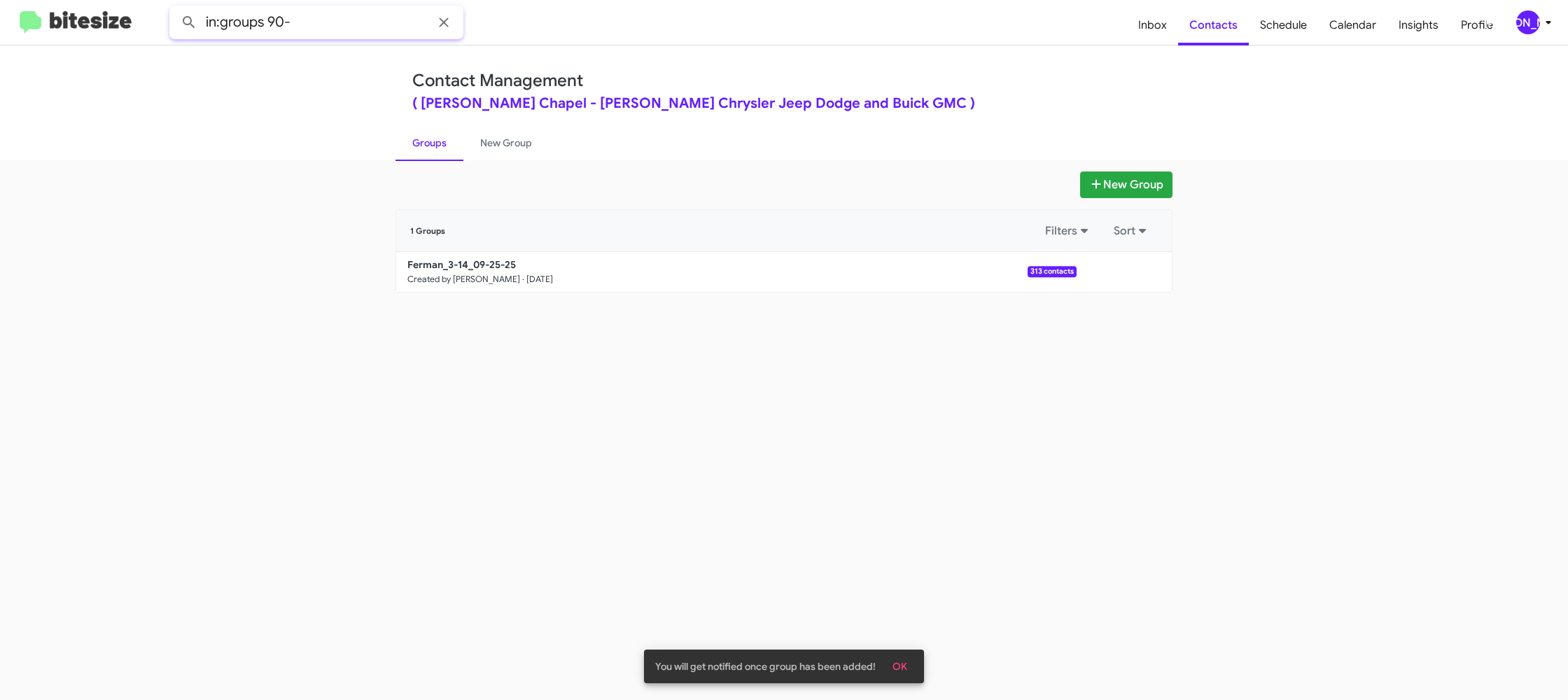
click at [175, 8] on button at bounding box center [189, 22] width 28 height 28
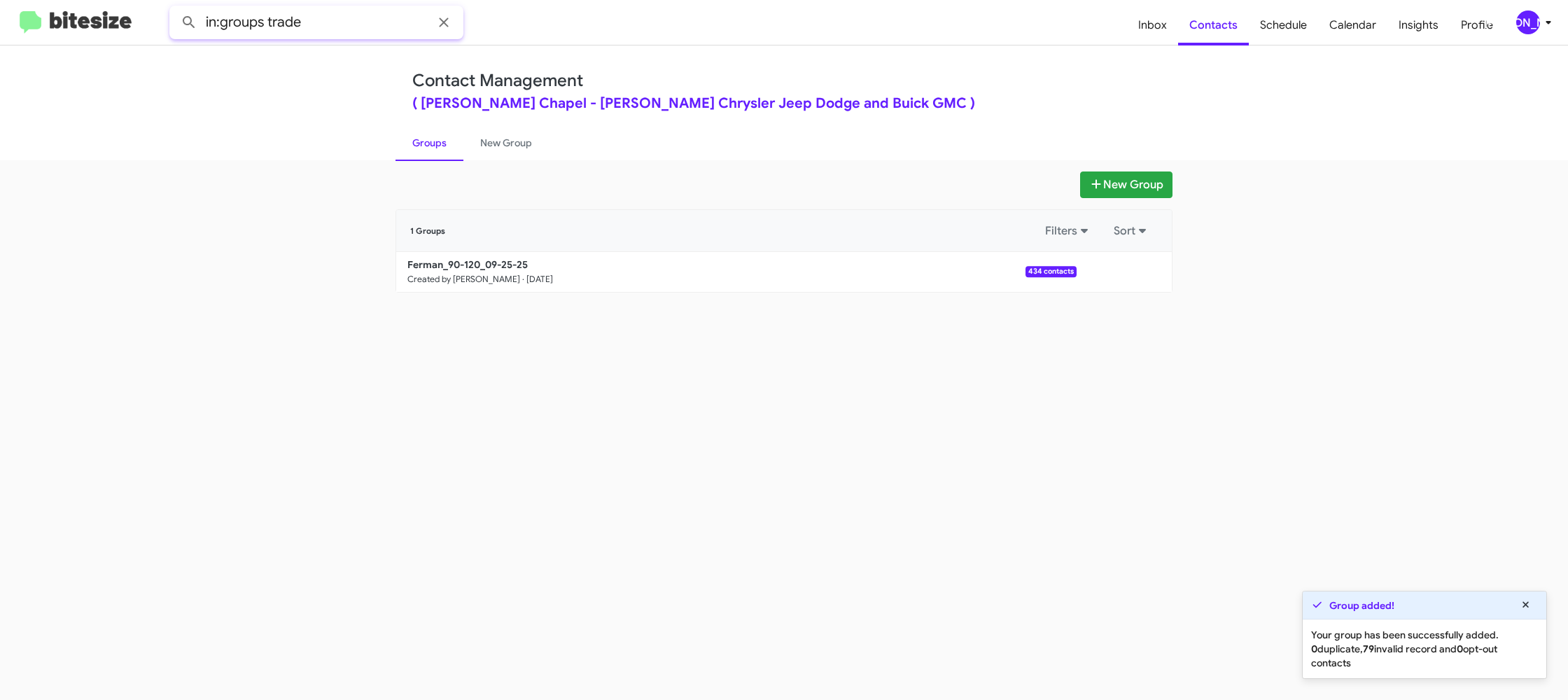
type input "in:groups trade"
click at [175, 8] on button at bounding box center [189, 22] width 28 height 28
click at [509, 143] on link "New Group" at bounding box center [506, 143] width 85 height 37
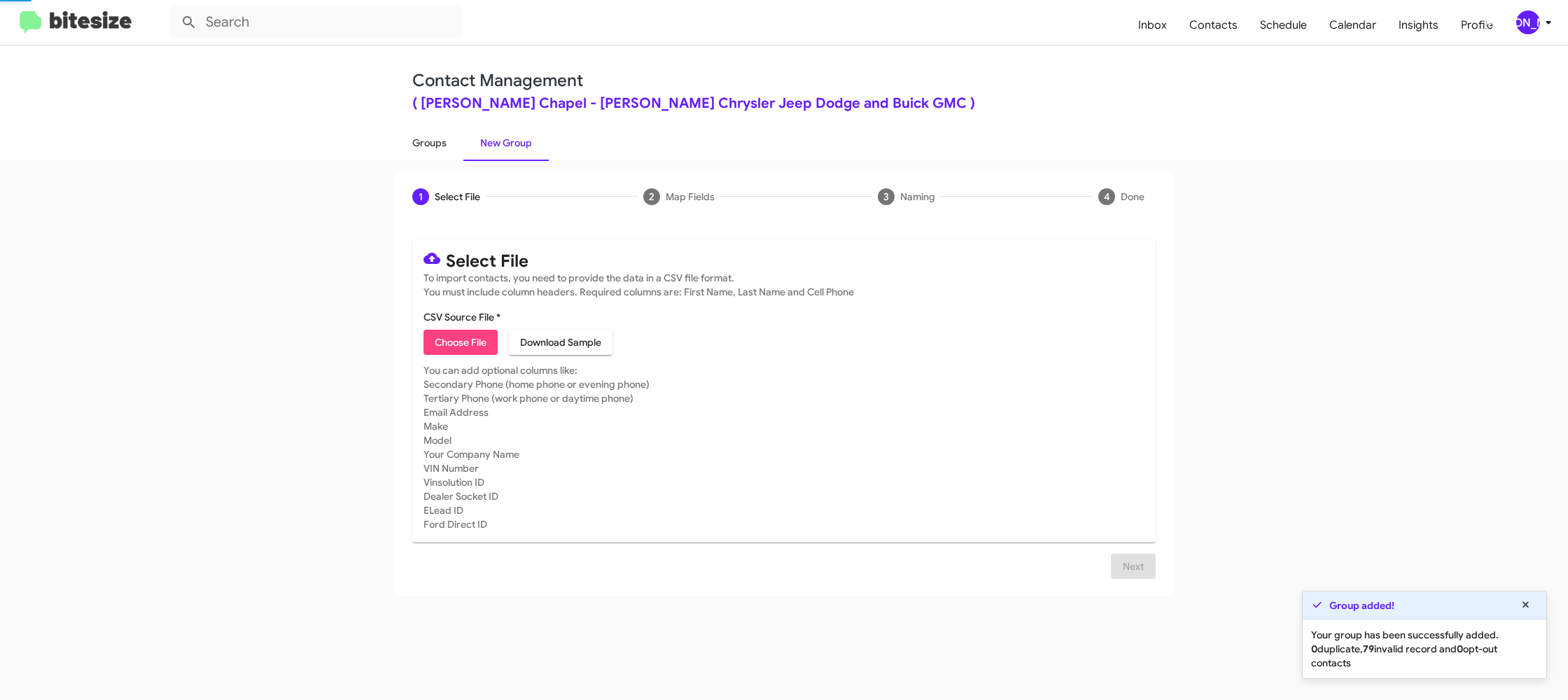
click at [437, 146] on link "Groups" at bounding box center [429, 143] width 68 height 37
type input "in:groups"
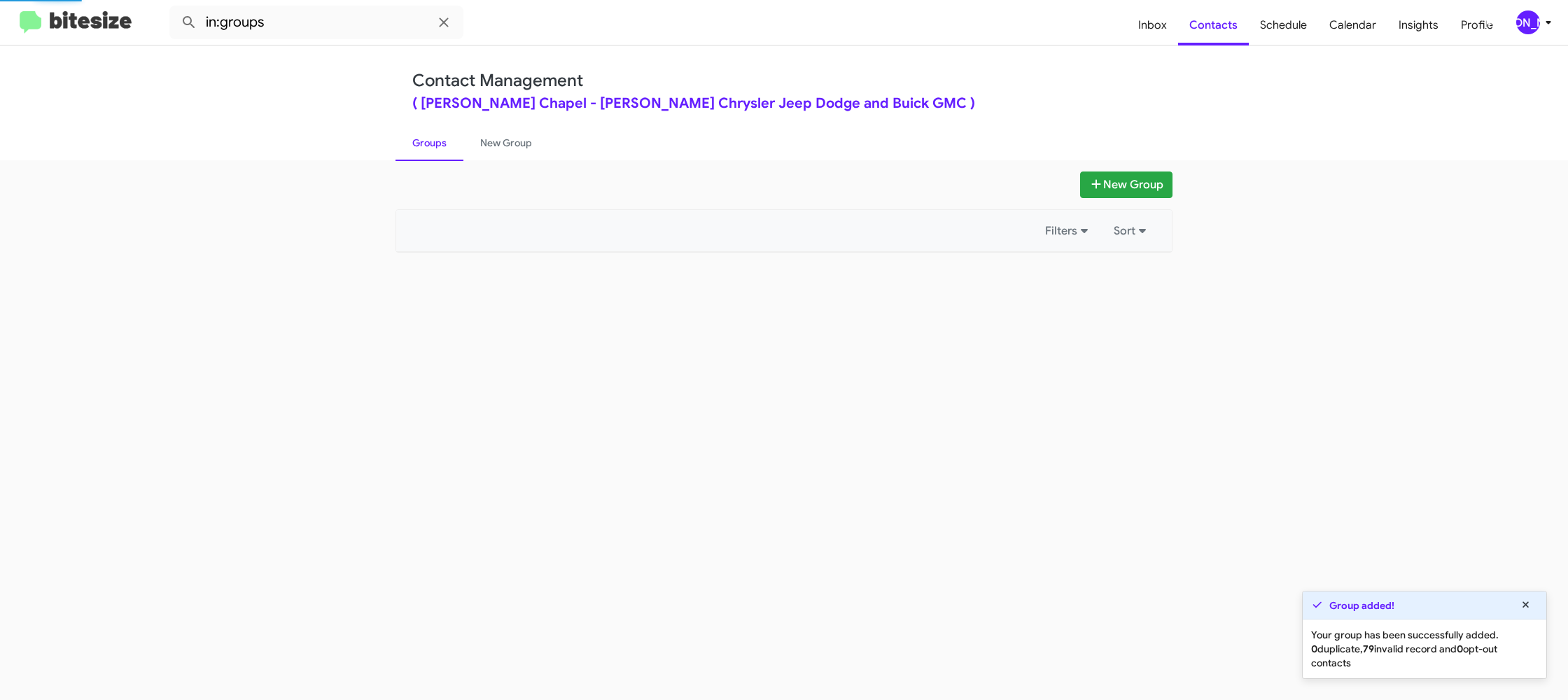
click at [437, 146] on link "Groups" at bounding box center [429, 143] width 68 height 37
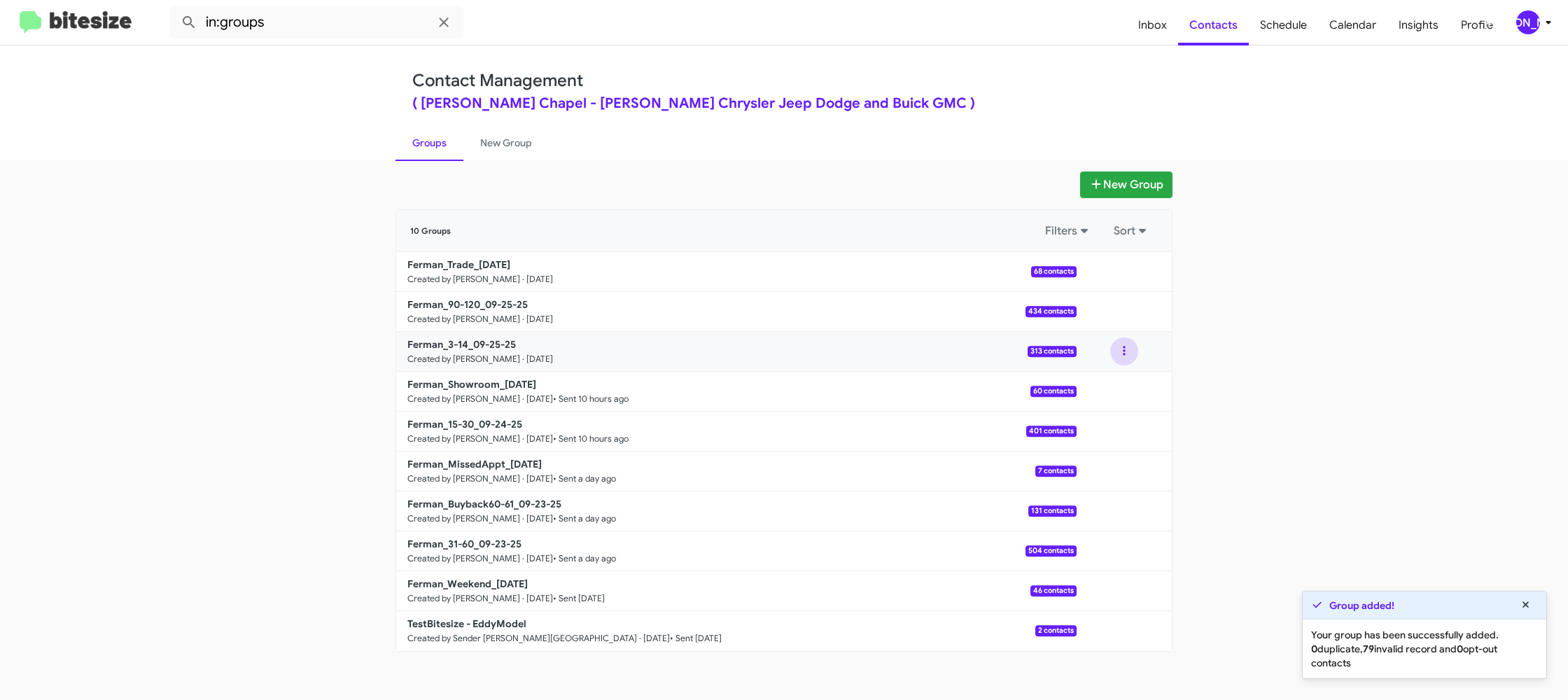
click at [1127, 358] on button at bounding box center [1123, 351] width 28 height 28
click at [1119, 385] on button "View contacts" at bounding box center [1082, 389] width 112 height 33
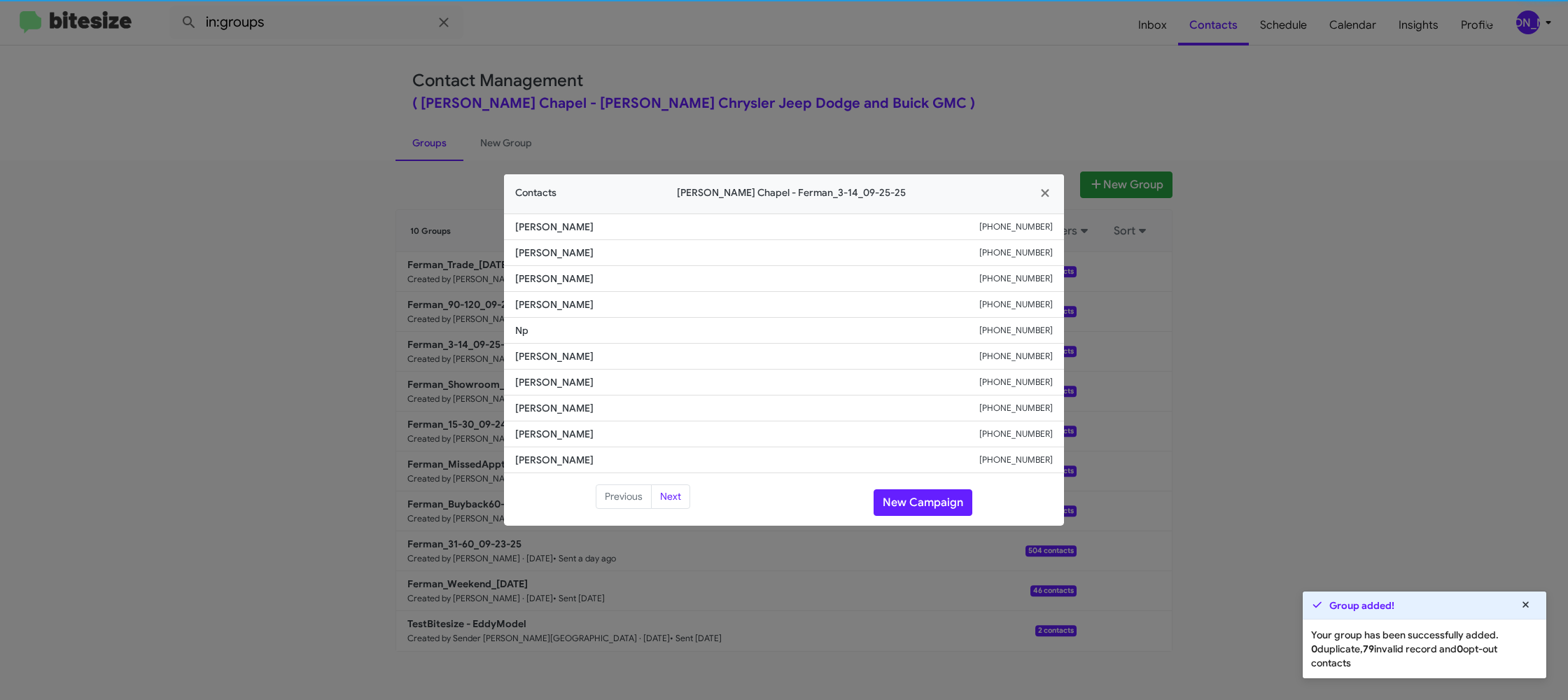
click at [554, 351] on span "[PERSON_NAME]" at bounding box center [747, 357] width 464 height 14
click at [553, 351] on span "[PERSON_NAME]" at bounding box center [747, 357] width 464 height 14
copy span "[PERSON_NAME]"
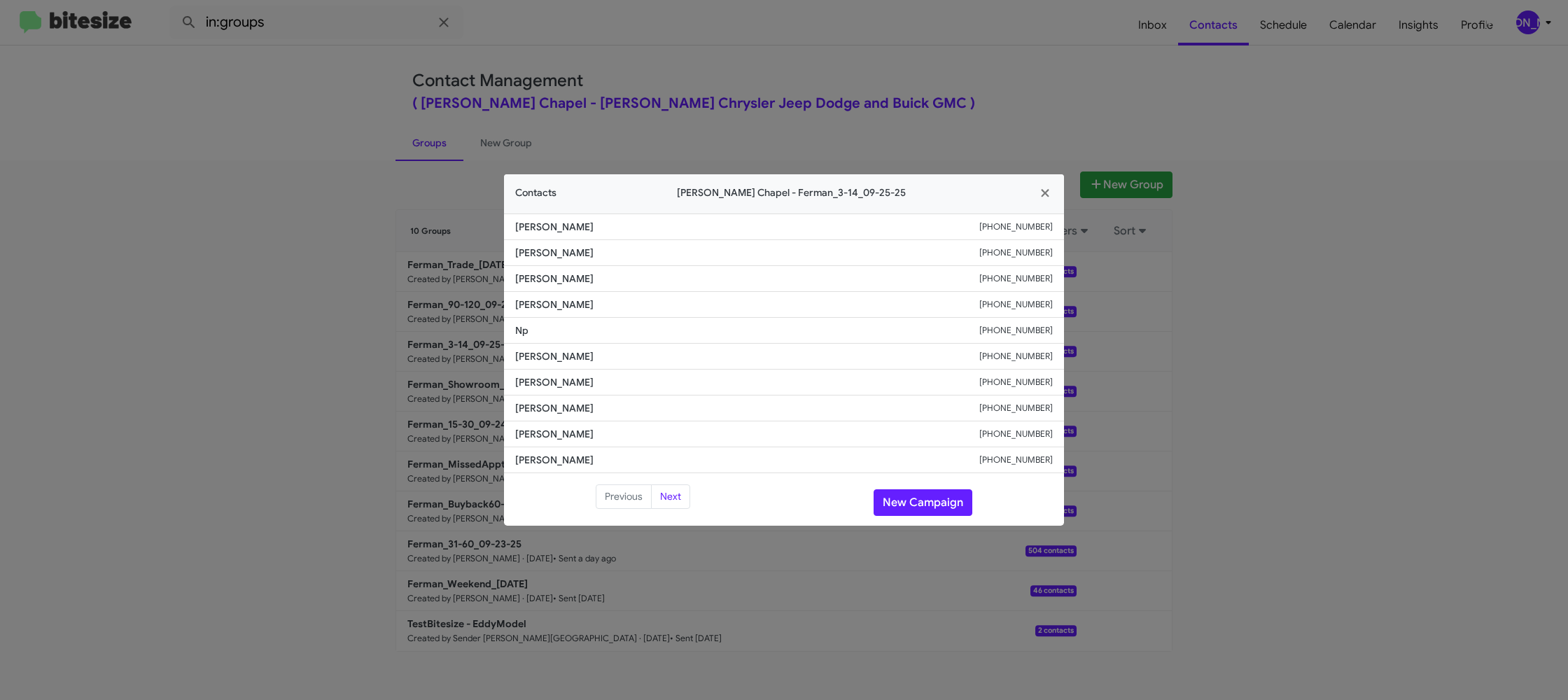
drag, startPoint x: 923, startPoint y: 91, endPoint x: 1114, endPoint y: 246, distance: 246.0
click at [929, 93] on modal-container "Contacts [PERSON_NAME][GEOGRAPHIC_DATA] - Ferman_3-14_09-25-25 [PERSON_NAME] [P…" at bounding box center [784, 350] width 1568 height 700
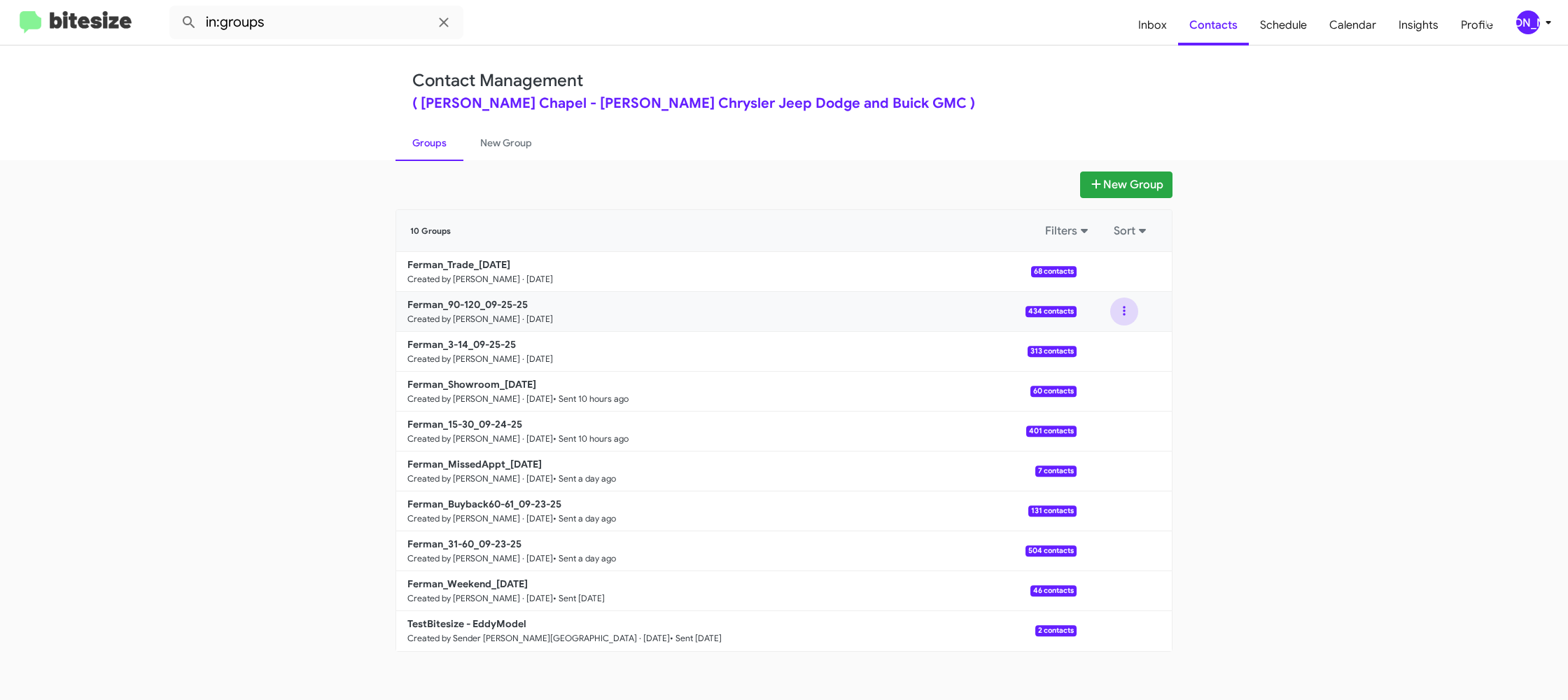
drag, startPoint x: 1113, startPoint y: 316, endPoint x: 1119, endPoint y: 323, distance: 9.2
click at [1114, 317] on button at bounding box center [1123, 311] width 28 height 28
click at [1114, 345] on button "View contacts" at bounding box center [1082, 349] width 112 height 33
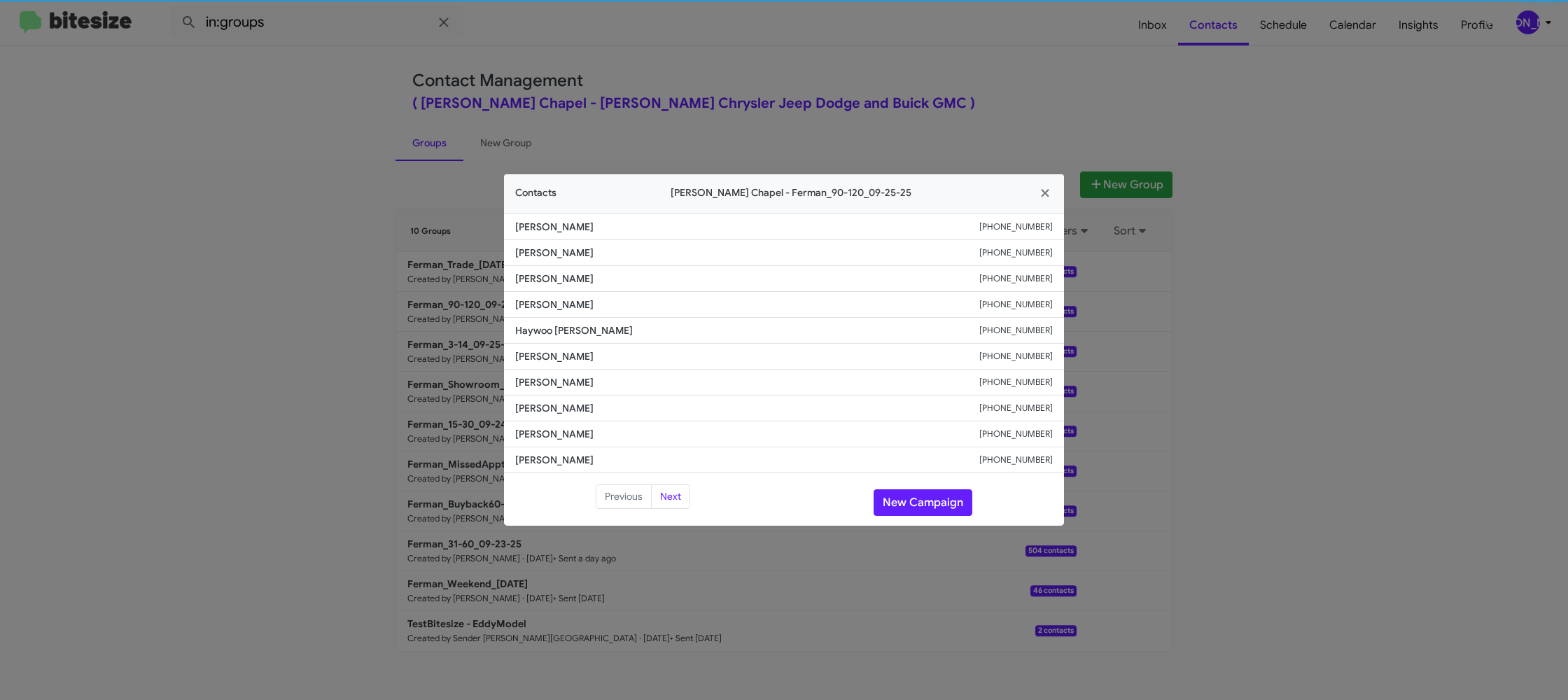
click at [538, 359] on span "[PERSON_NAME]" at bounding box center [747, 357] width 464 height 14
copy span "[PERSON_NAME]"
drag, startPoint x: 750, startPoint y: 50, endPoint x: 862, endPoint y: 144, distance: 146.2
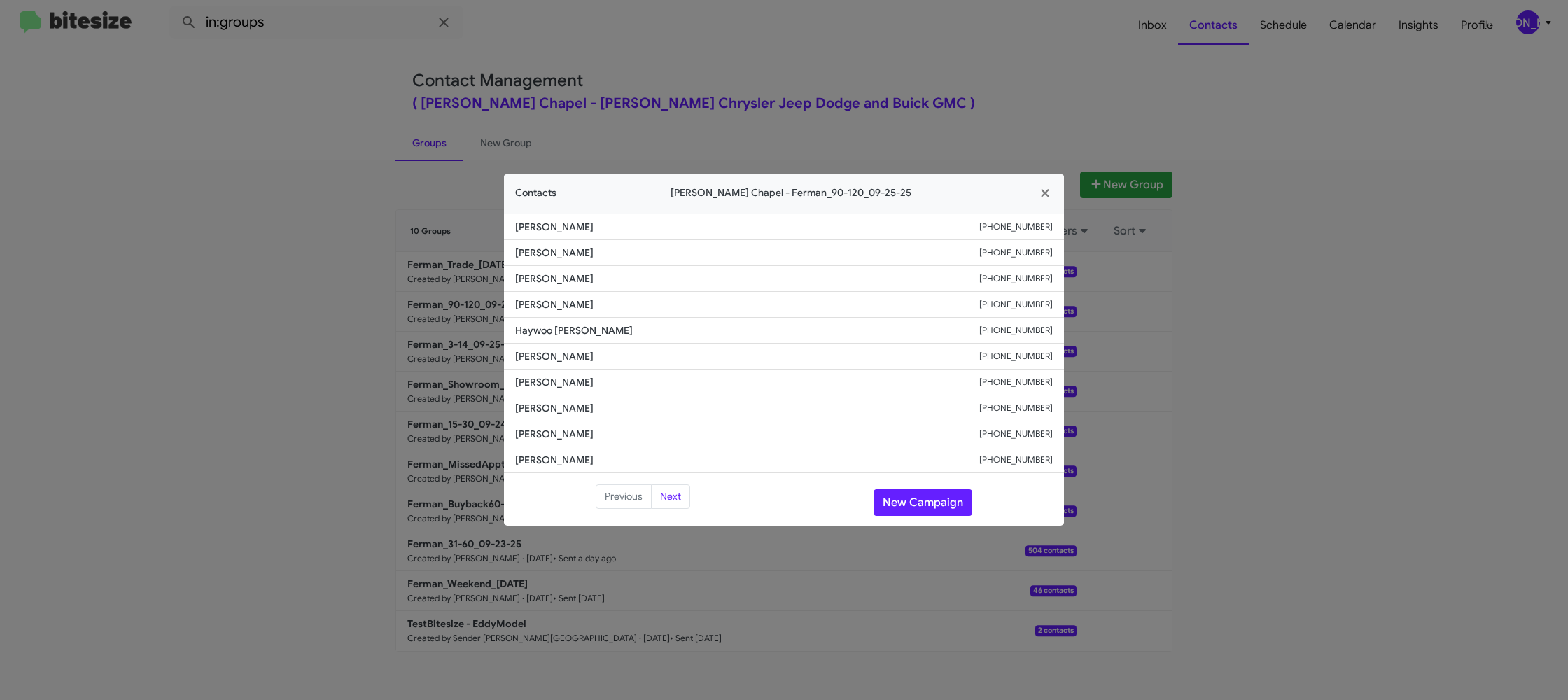
click at [754, 54] on modal-container "Contacts [PERSON_NAME][GEOGRAPHIC_DATA] - Ferman_90-120_09-25-25 [PERSON_NAME] …" at bounding box center [784, 350] width 1568 height 700
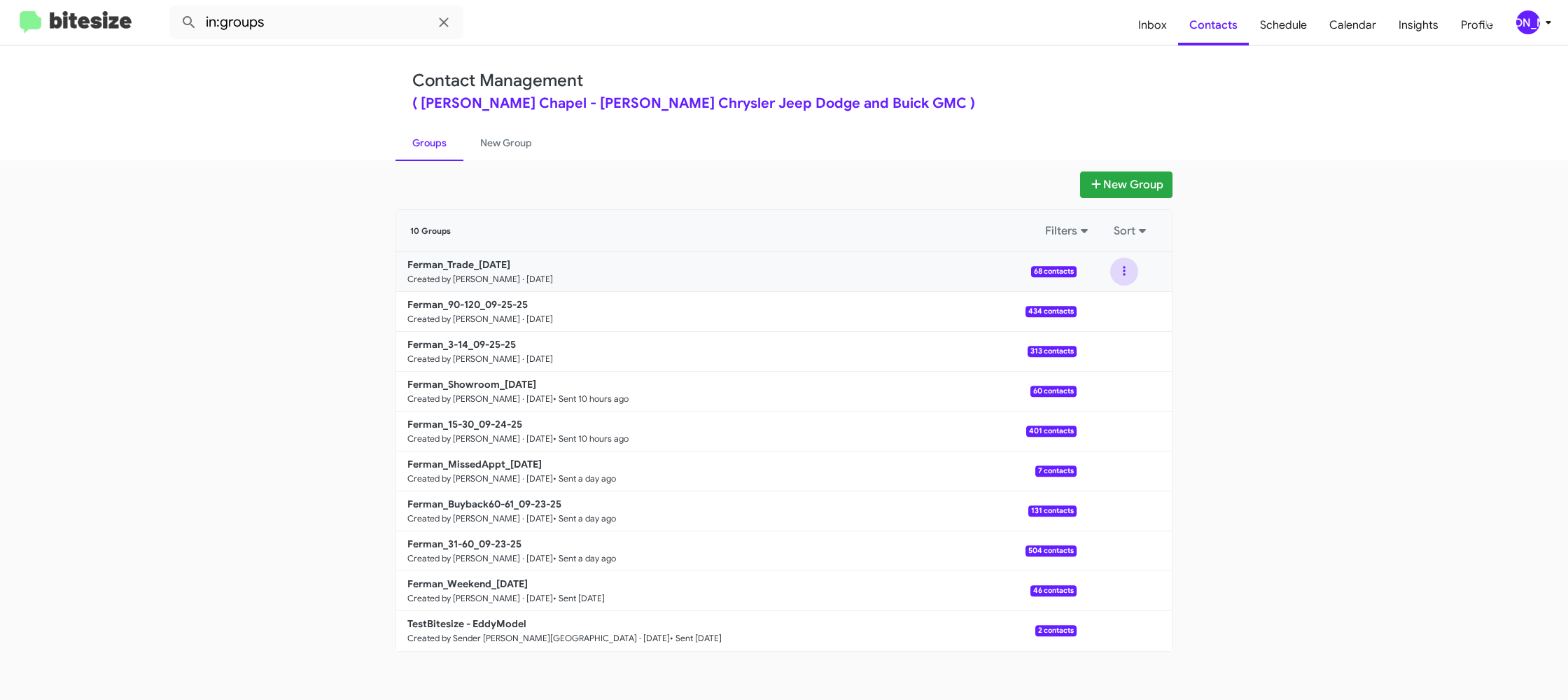
click at [1129, 281] on button at bounding box center [1123, 271] width 28 height 28
click at [1122, 306] on button "View contacts" at bounding box center [1082, 309] width 112 height 33
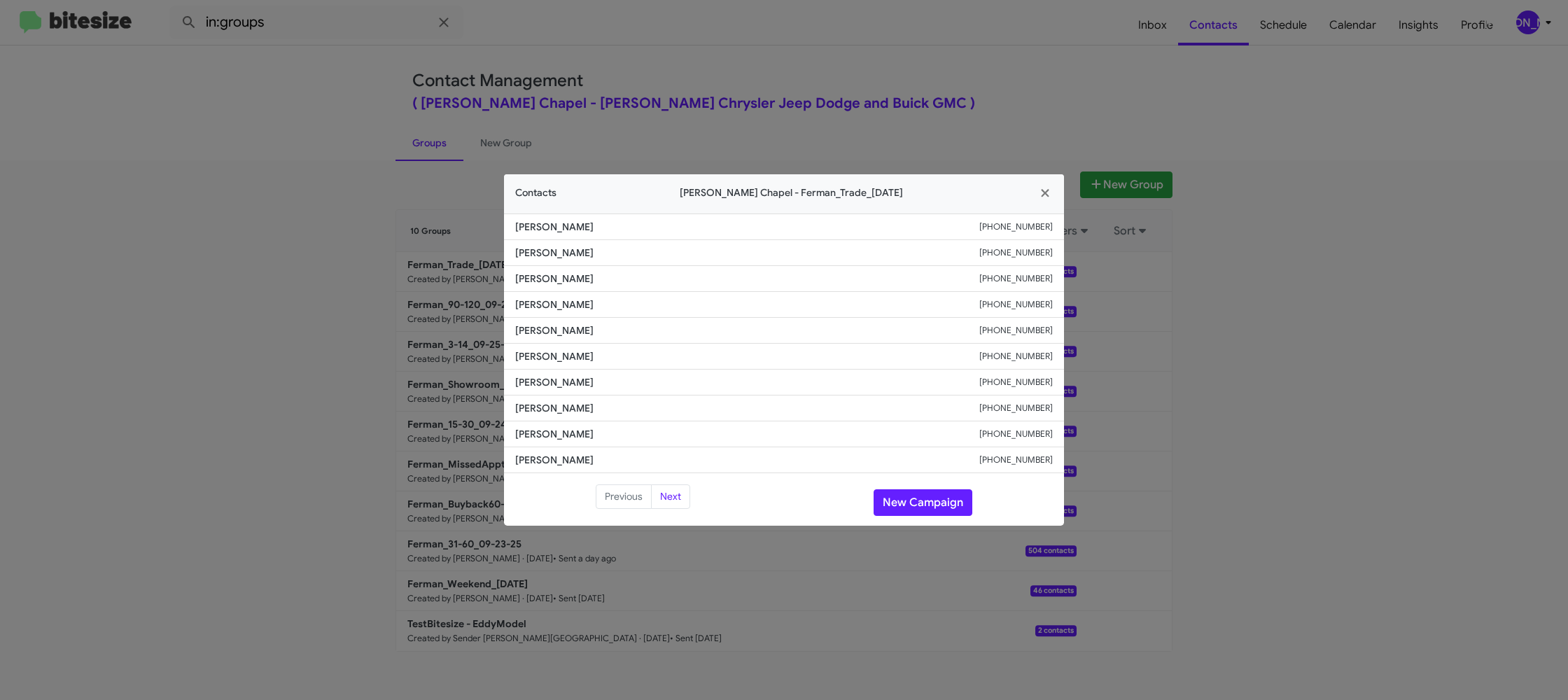
click at [554, 342] on li "[PERSON_NAME] [PHONE_NUMBER]" at bounding box center [784, 331] width 560 height 26
copy span "[PERSON_NAME]"
click at [436, 300] on modal-container "Contacts [PERSON_NAME][GEOGRAPHIC_DATA] - Ferman_Trade_[DATE] [PERSON_NAME] [PH…" at bounding box center [784, 350] width 1568 height 700
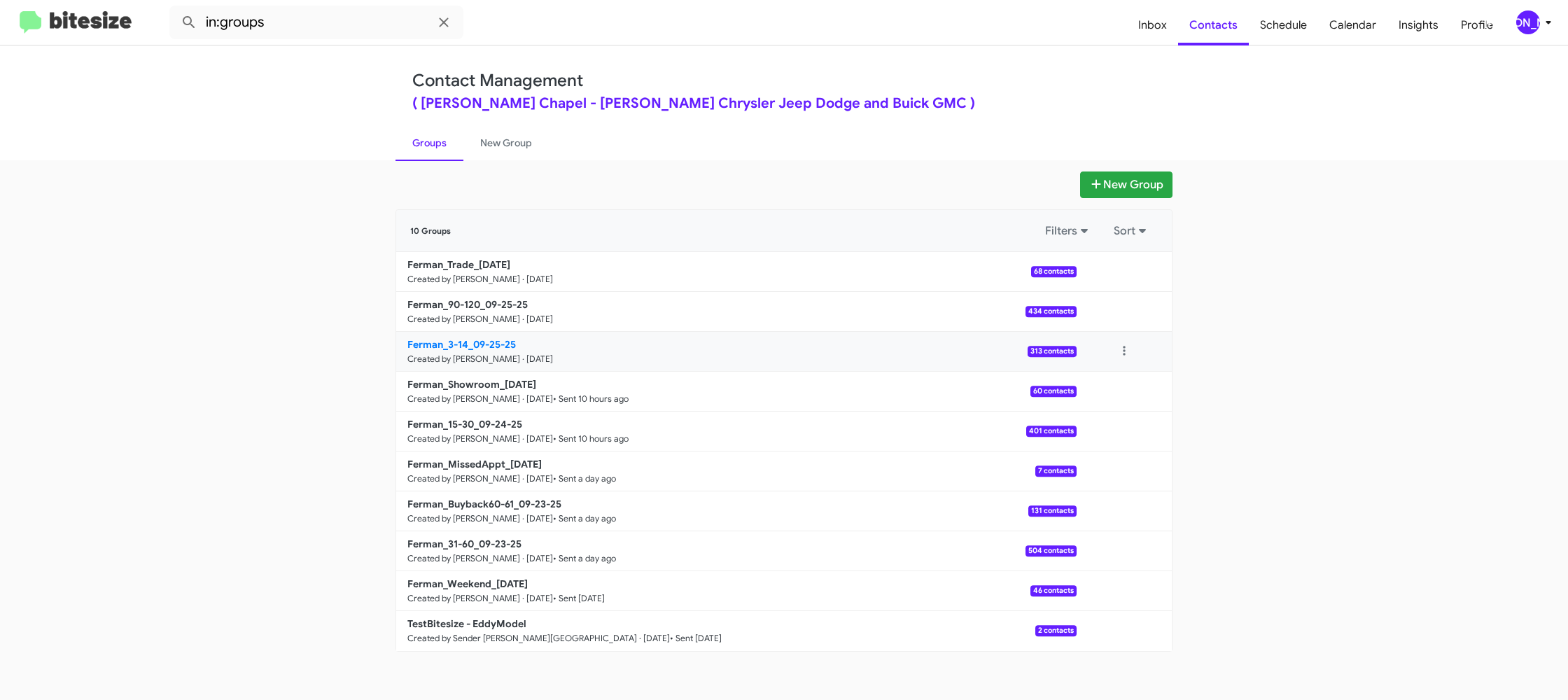
click at [488, 354] on small "Created by [PERSON_NAME] · [DATE]" at bounding box center [480, 359] width 145 height 11
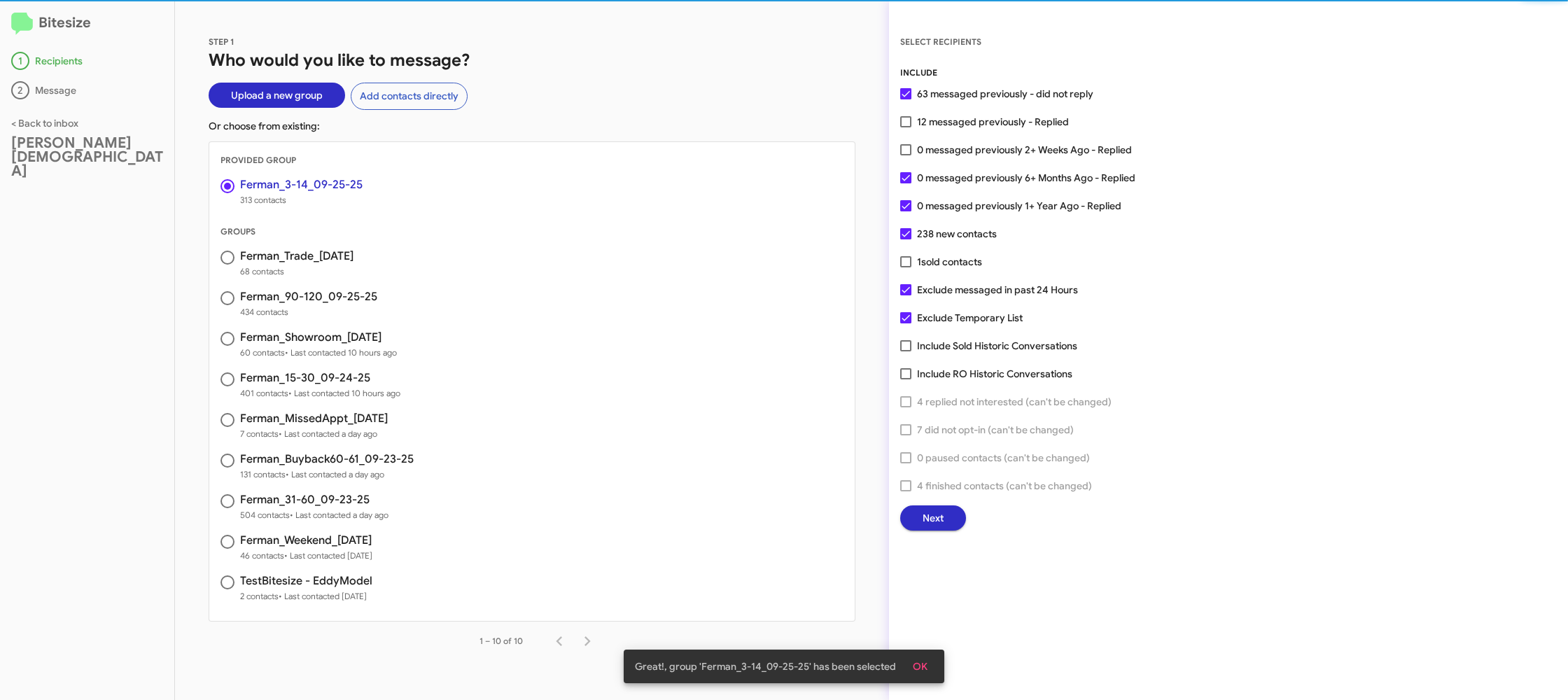
click at [928, 148] on span "0 messaged previously 2+ Weeks Ago - Replied" at bounding box center [1024, 149] width 215 height 17
click at [906, 155] on input "0 messaged previously 2+ Weeks Ago - Replied" at bounding box center [905, 155] width 1 height 1
checkbox input "true"
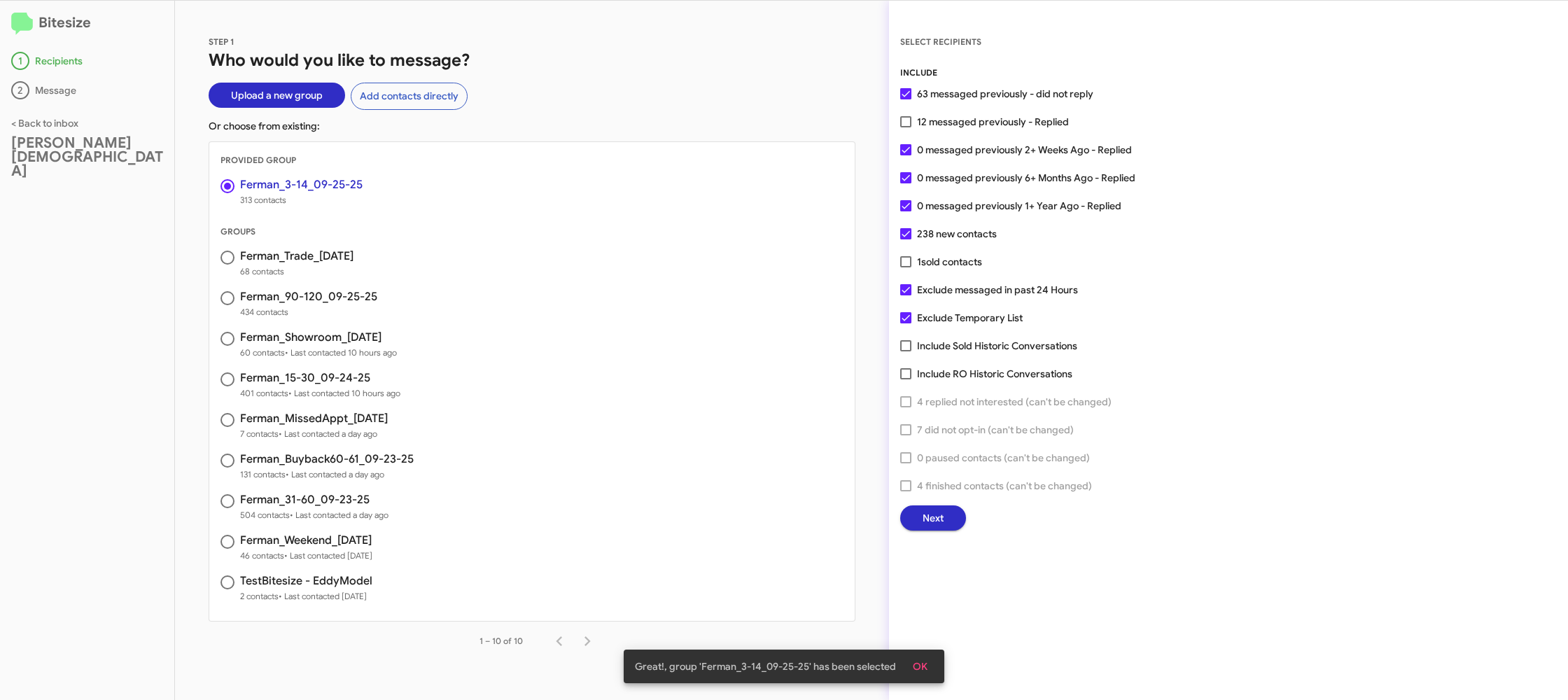
click at [931, 523] on span "Next" at bounding box center [932, 518] width 21 height 25
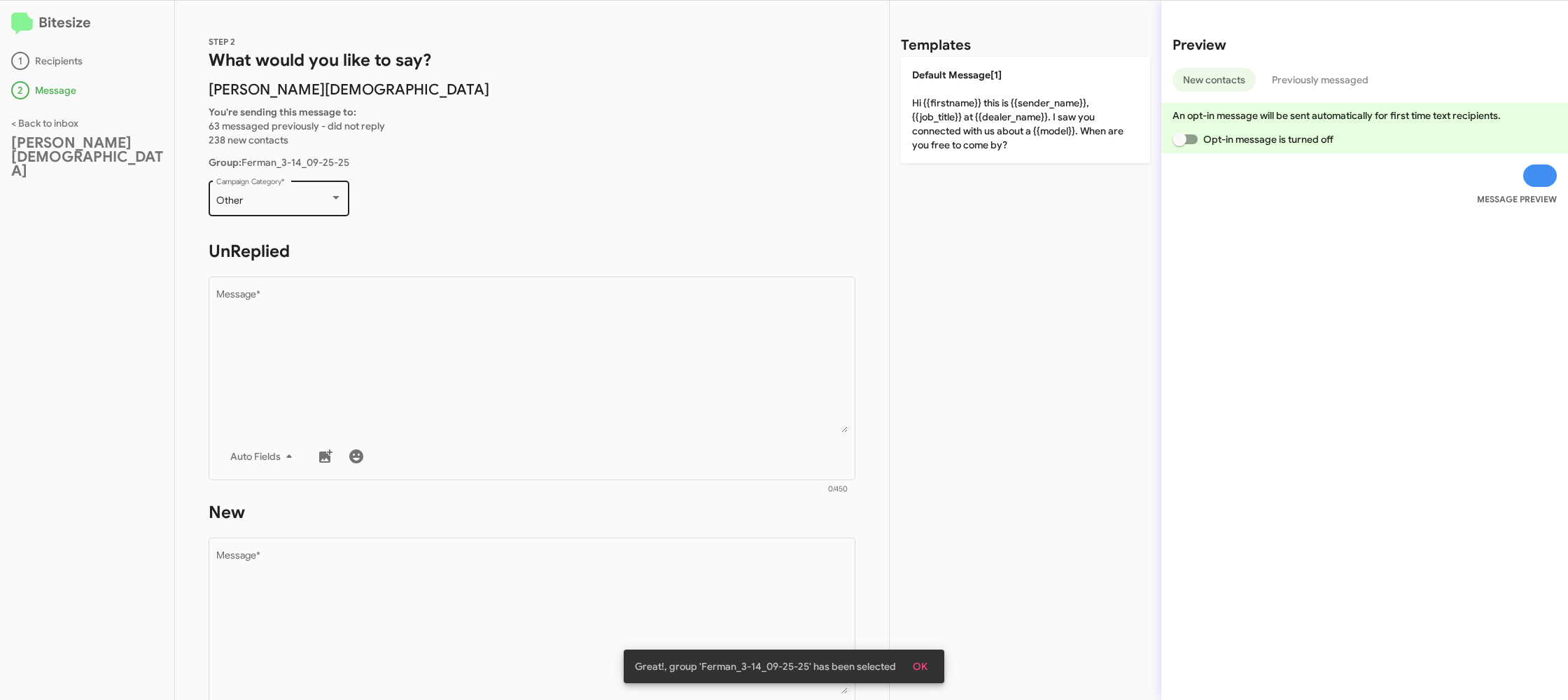
click at [303, 197] on div "Other" at bounding box center [273, 200] width 113 height 11
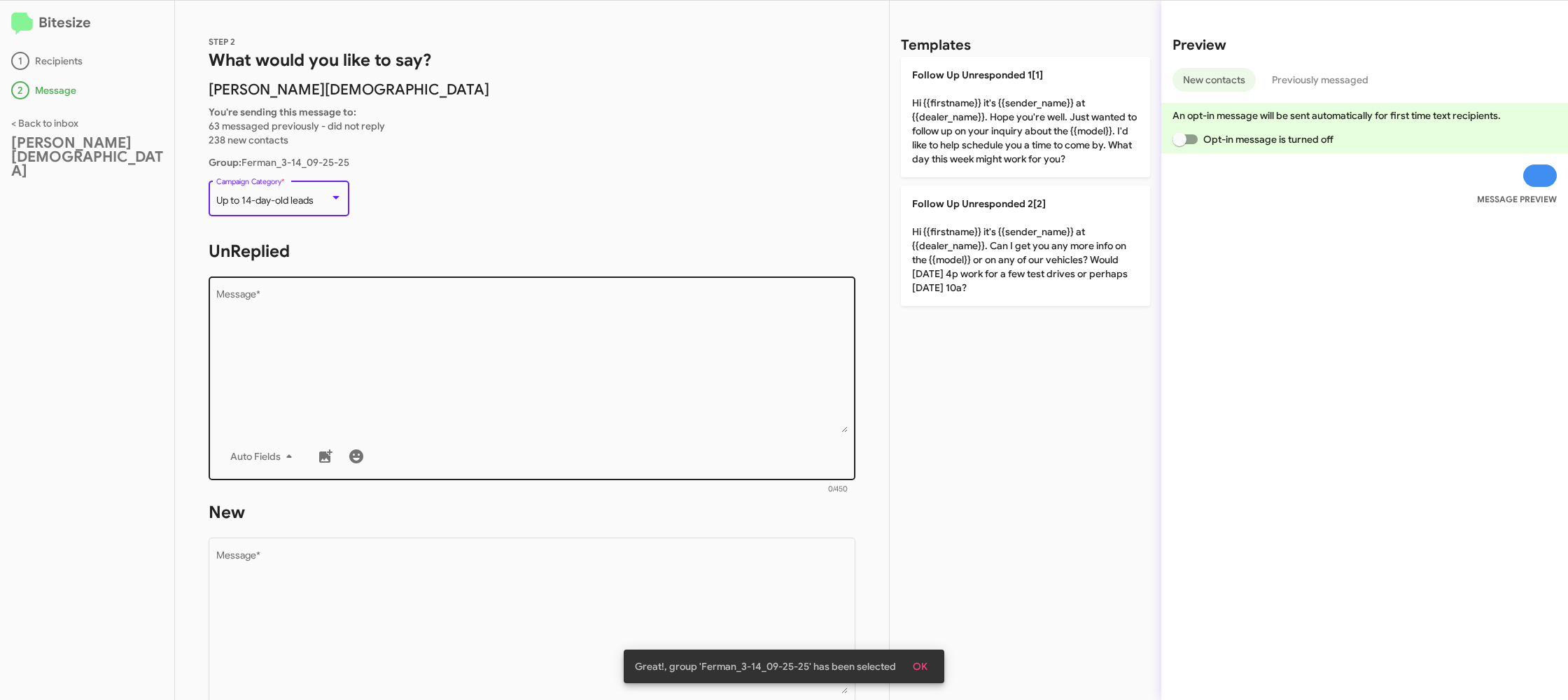
click at [524, 369] on textarea "Message *" at bounding box center [533, 361] width 632 height 143
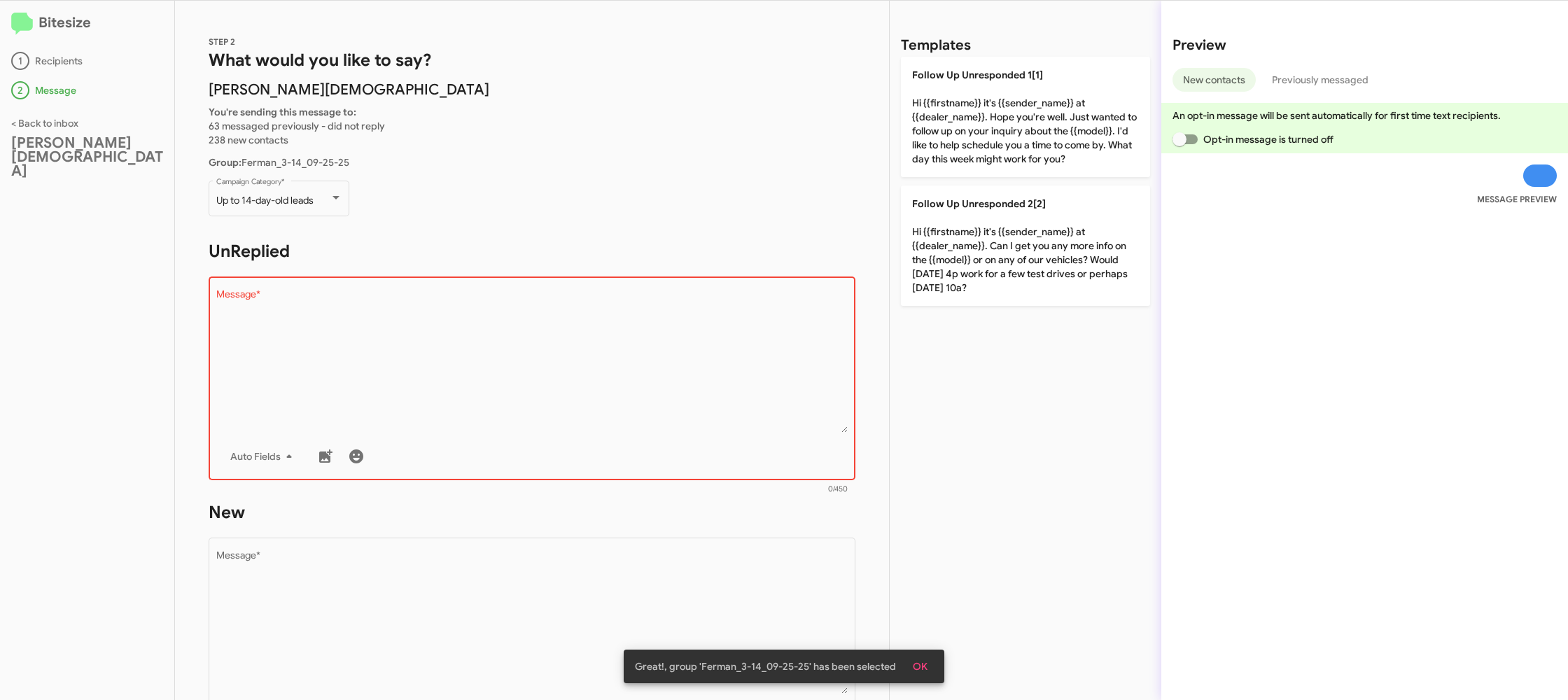
drag, startPoint x: 1013, startPoint y: 134, endPoint x: 712, endPoint y: 523, distance: 491.9
click at [1012, 135] on p "Follow Up Unresponded 1[1] Hi {{firstname}} it's {{sender_name}} at {{dealer_na…" at bounding box center [1025, 117] width 249 height 120
type textarea "Hi {{firstname}} it's {{sender_name}} at {{dealer_name}}. Hope you're well. Jus…"
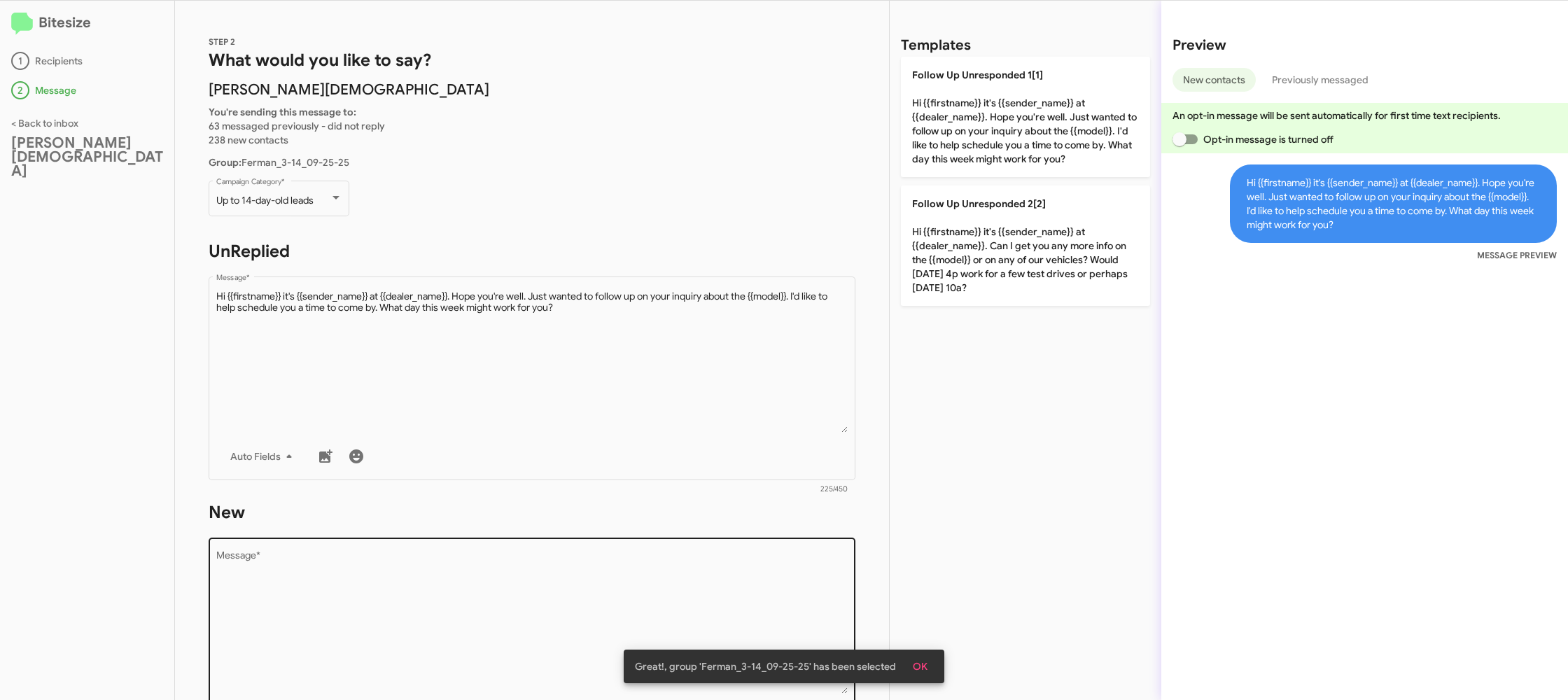
click at [639, 581] on textarea "Message *" at bounding box center [533, 622] width 632 height 143
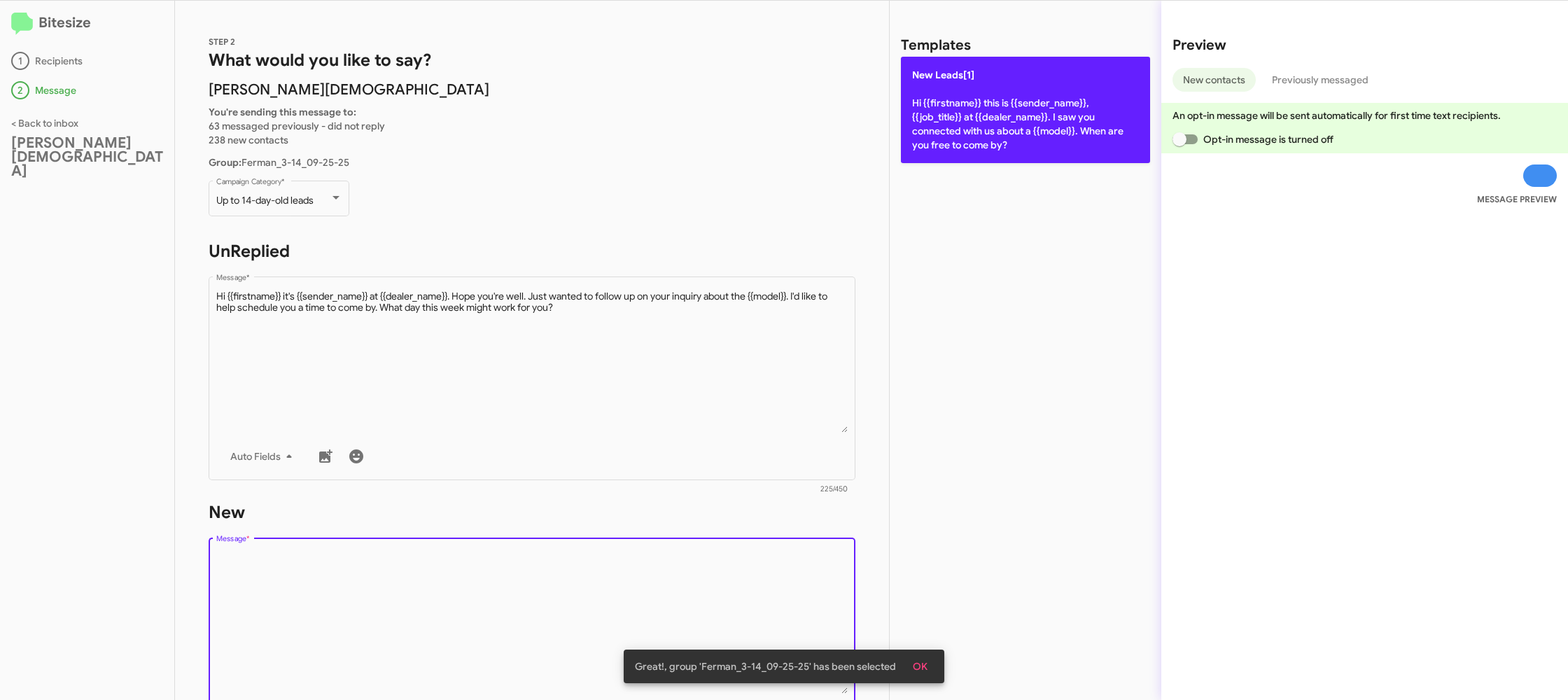
drag, startPoint x: 653, startPoint y: 536, endPoint x: 956, endPoint y: 135, distance: 502.6
click at [684, 493] on div "STEP 2 What would you like to say? [PERSON_NAME] Chapel You're sending this mes…" at bounding box center [532, 350] width 714 height 700
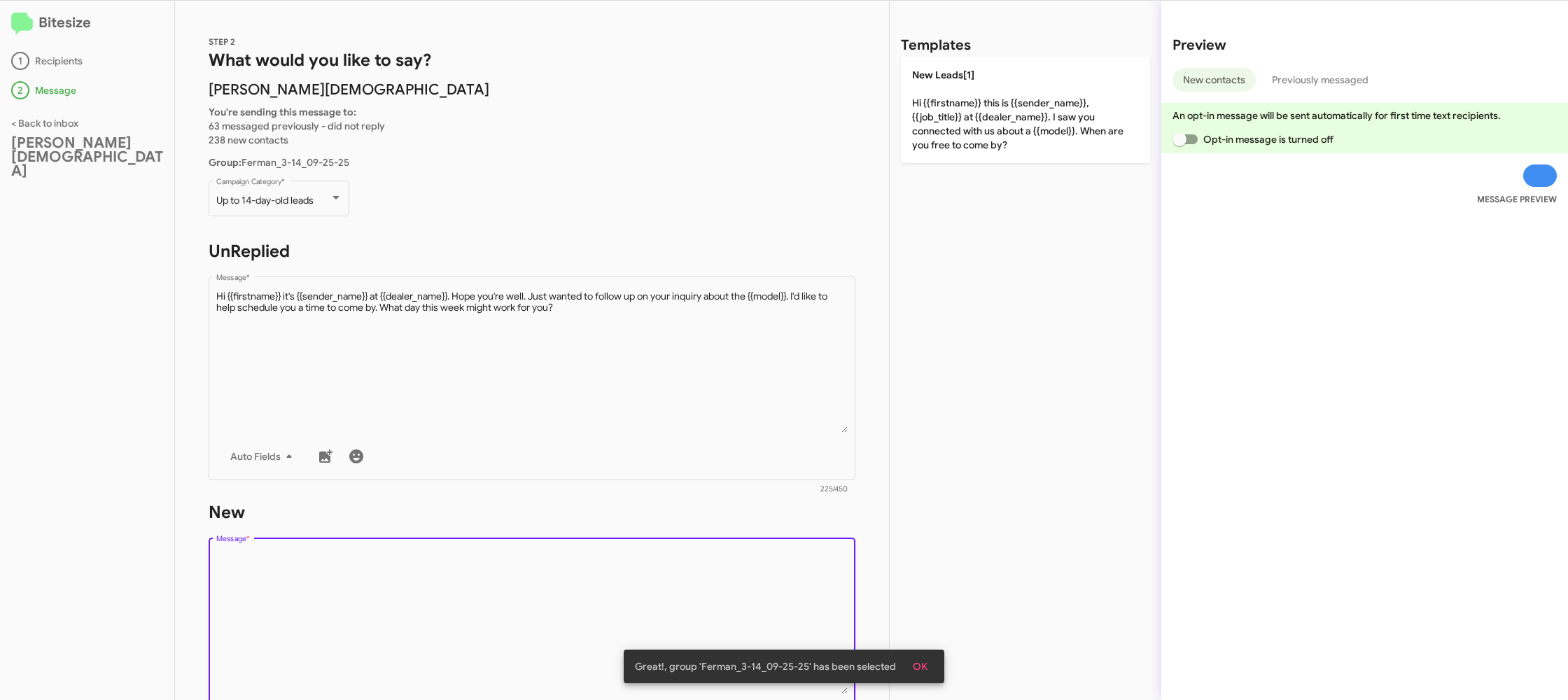
drag, startPoint x: 971, startPoint y: 107, endPoint x: 903, endPoint y: 263, distance: 170.2
click at [971, 112] on p "New Leads[1] Hi {{firstname}} this is {{sender_name}}, {{job_title}} at {{deale…" at bounding box center [1025, 110] width 249 height 106
type textarea "Hi {{firstname}} this is {{sender_name}}, {{job_title}} at {{dealer_name}}. I s…"
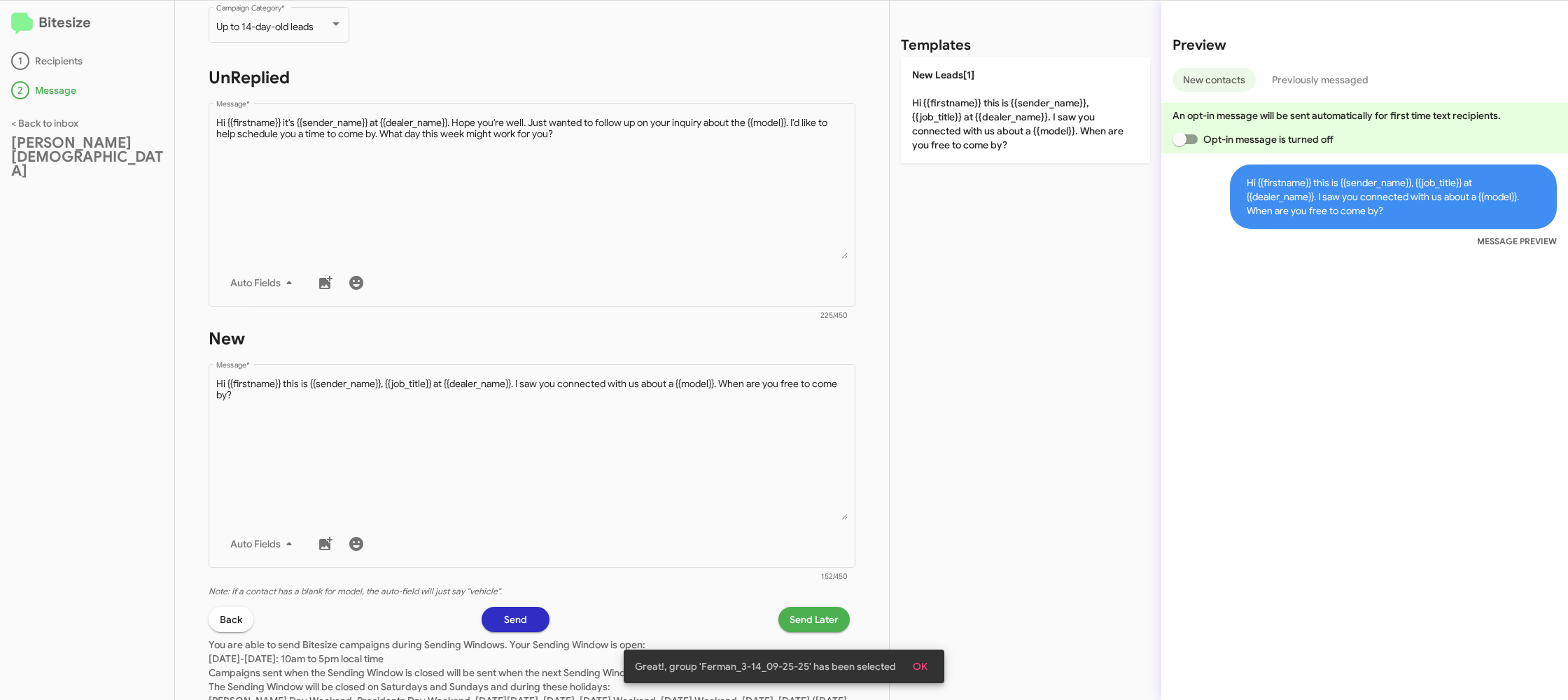
scroll to position [237, 0]
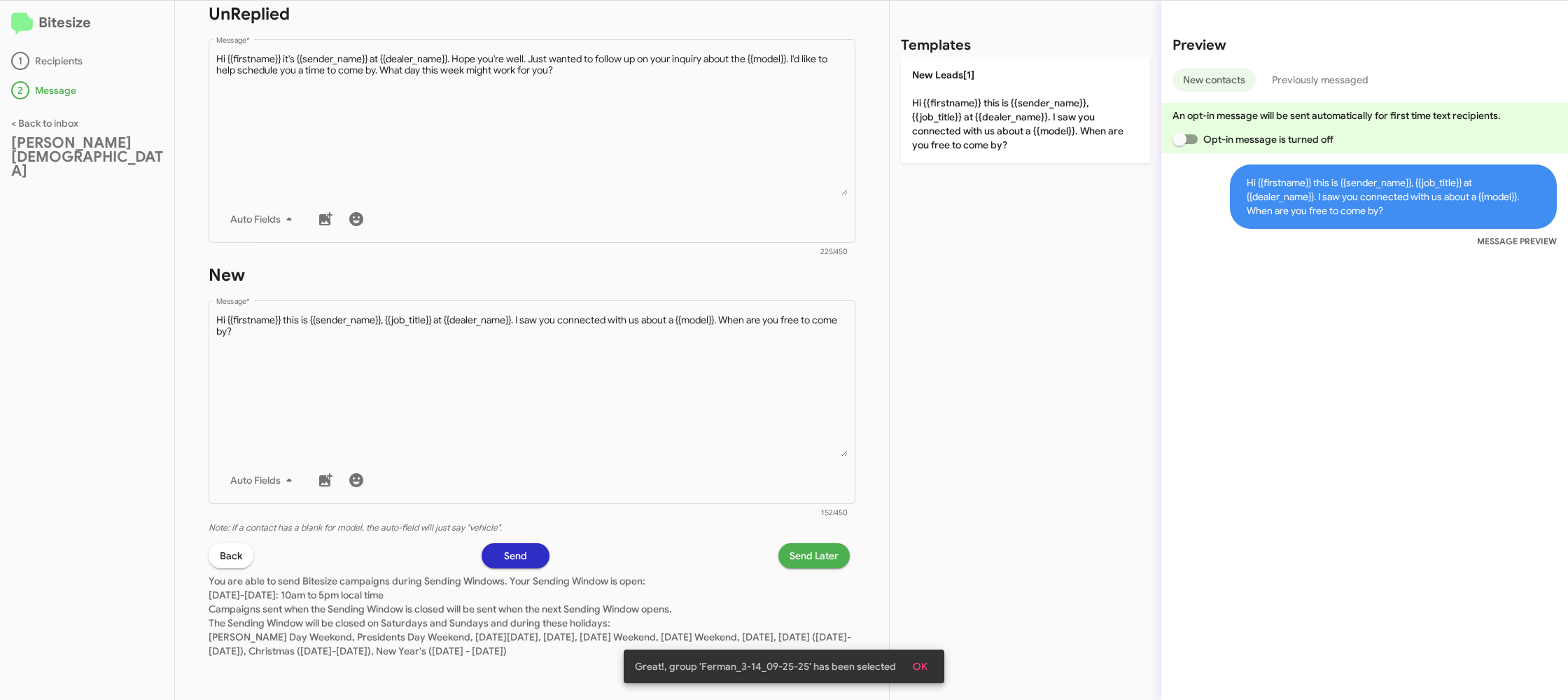
drag, startPoint x: 841, startPoint y: 545, endPoint x: 821, endPoint y: 544, distance: 20.0
click at [821, 544] on button "Send Later" at bounding box center [815, 556] width 72 height 25
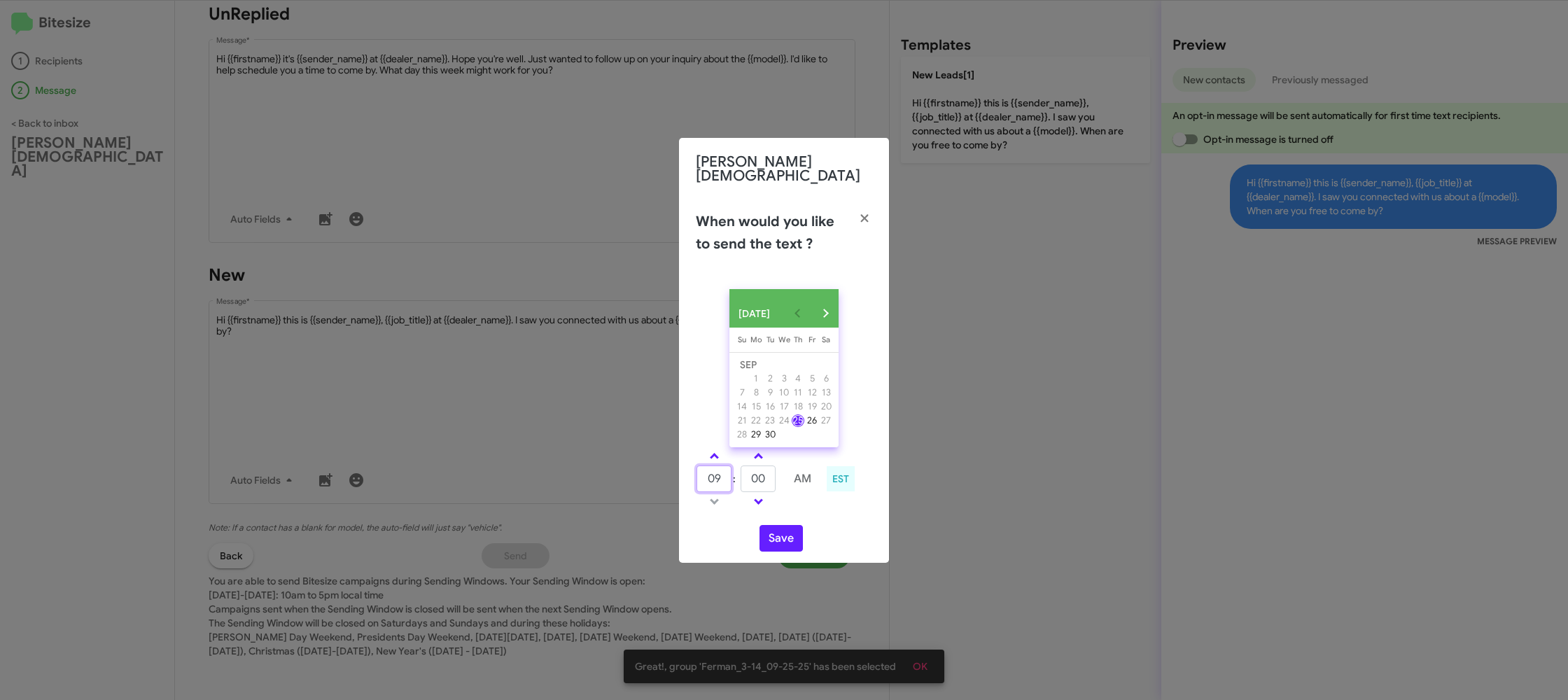
click at [718, 476] on input "09" at bounding box center [714, 479] width 35 height 27
drag, startPoint x: 718, startPoint y: 476, endPoint x: 738, endPoint y: 477, distance: 20.0
click at [718, 475] on input "09" at bounding box center [714, 479] width 35 height 27
type input "12"
click at [756, 478] on input "00" at bounding box center [758, 479] width 35 height 27
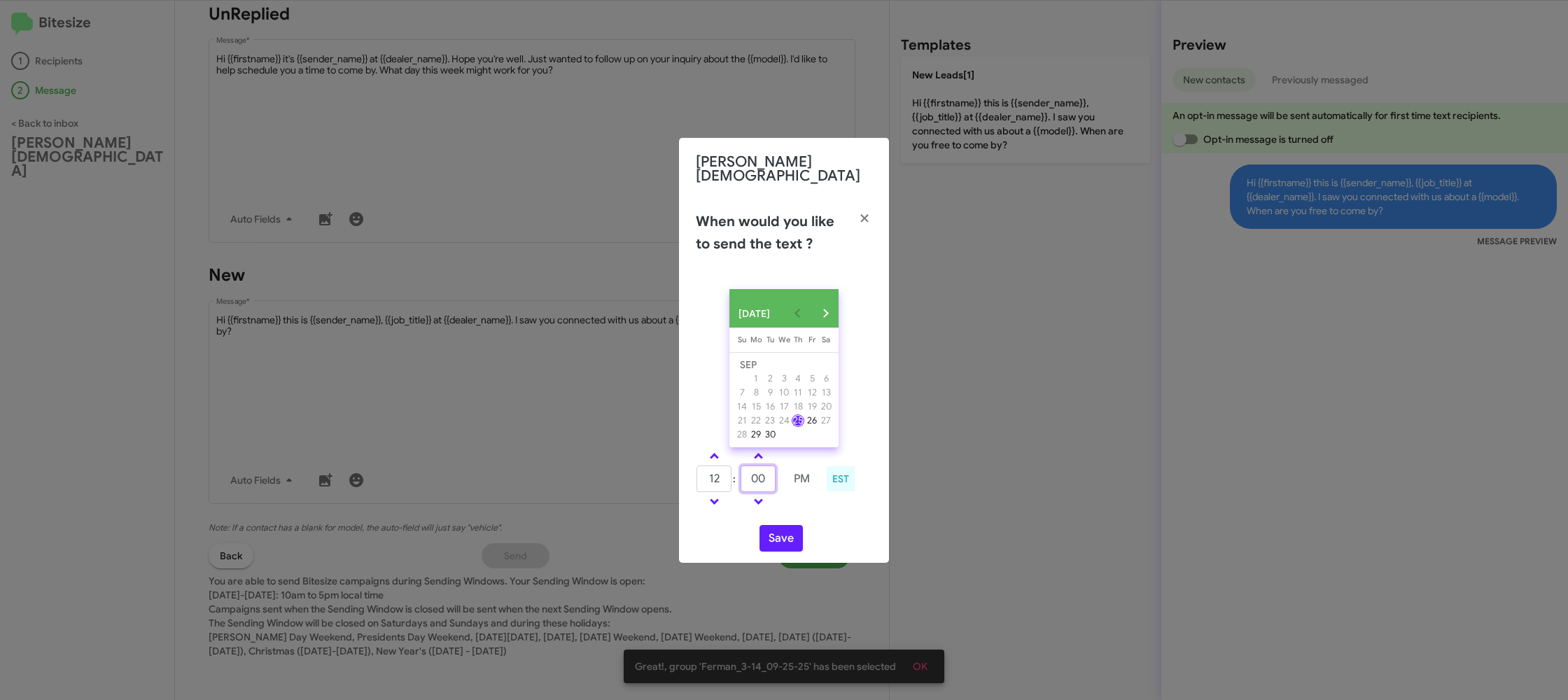
click at [756, 478] on input "00" at bounding box center [758, 479] width 35 height 27
type input "15"
click at [804, 514] on div "[DATE] [DATE] Su [DATE] Mo [DATE] Tu [DATE] We [DATE] Th [DATE] Fr [DATE] [DATE…" at bounding box center [784, 420] width 210 height 285
drag, startPoint x: 776, startPoint y: 535, endPoint x: 749, endPoint y: 429, distance: 109.4
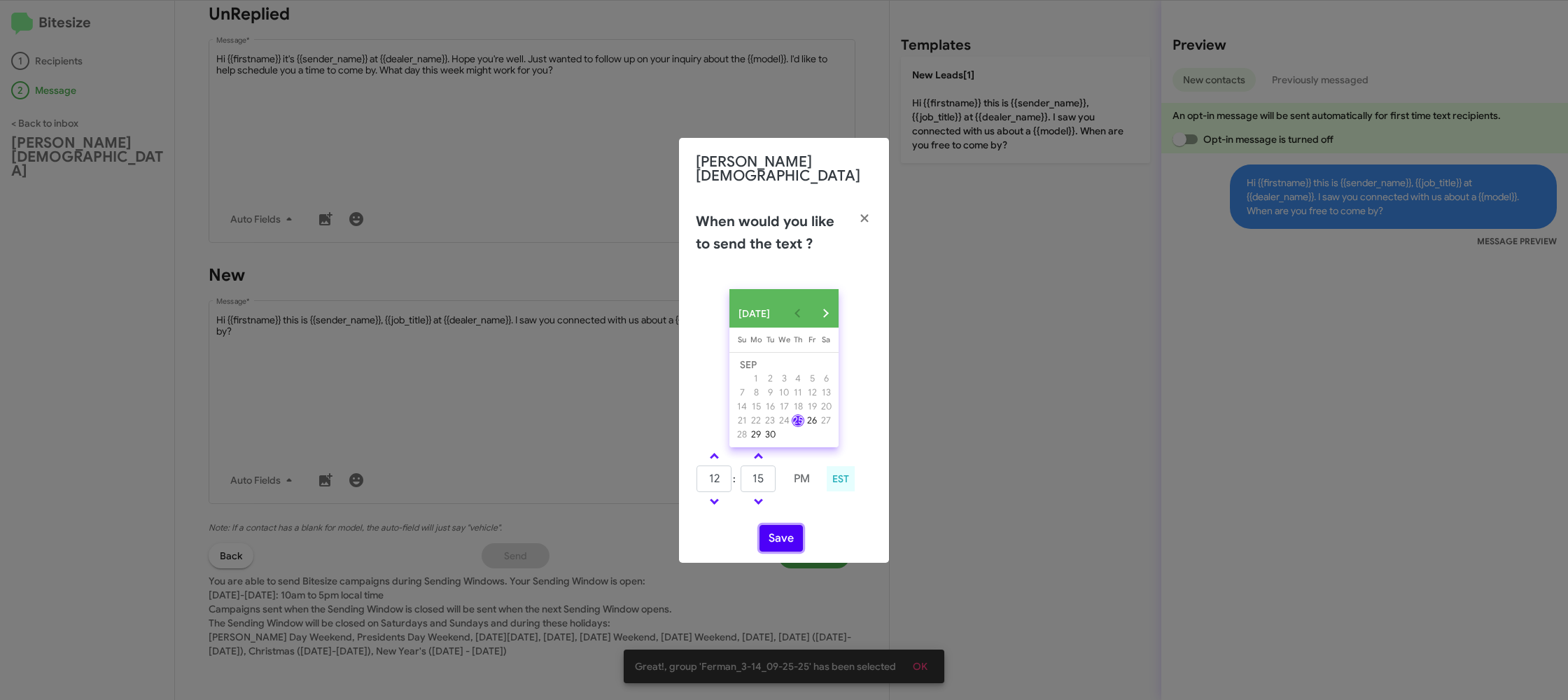
click at [776, 535] on button "Save" at bounding box center [781, 539] width 43 height 27
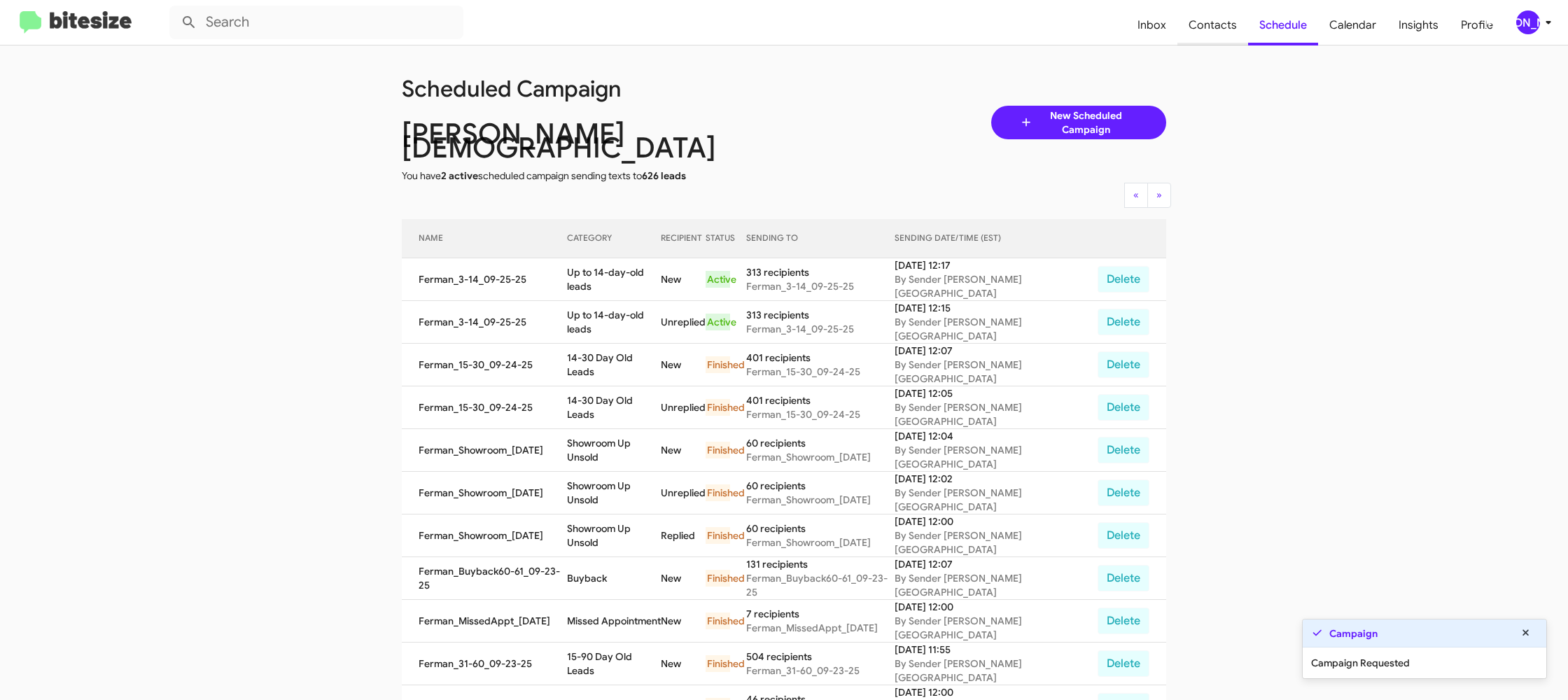
click at [1201, 18] on span "Contacts" at bounding box center [1212, 24] width 71 height 40
type input "in:groups"
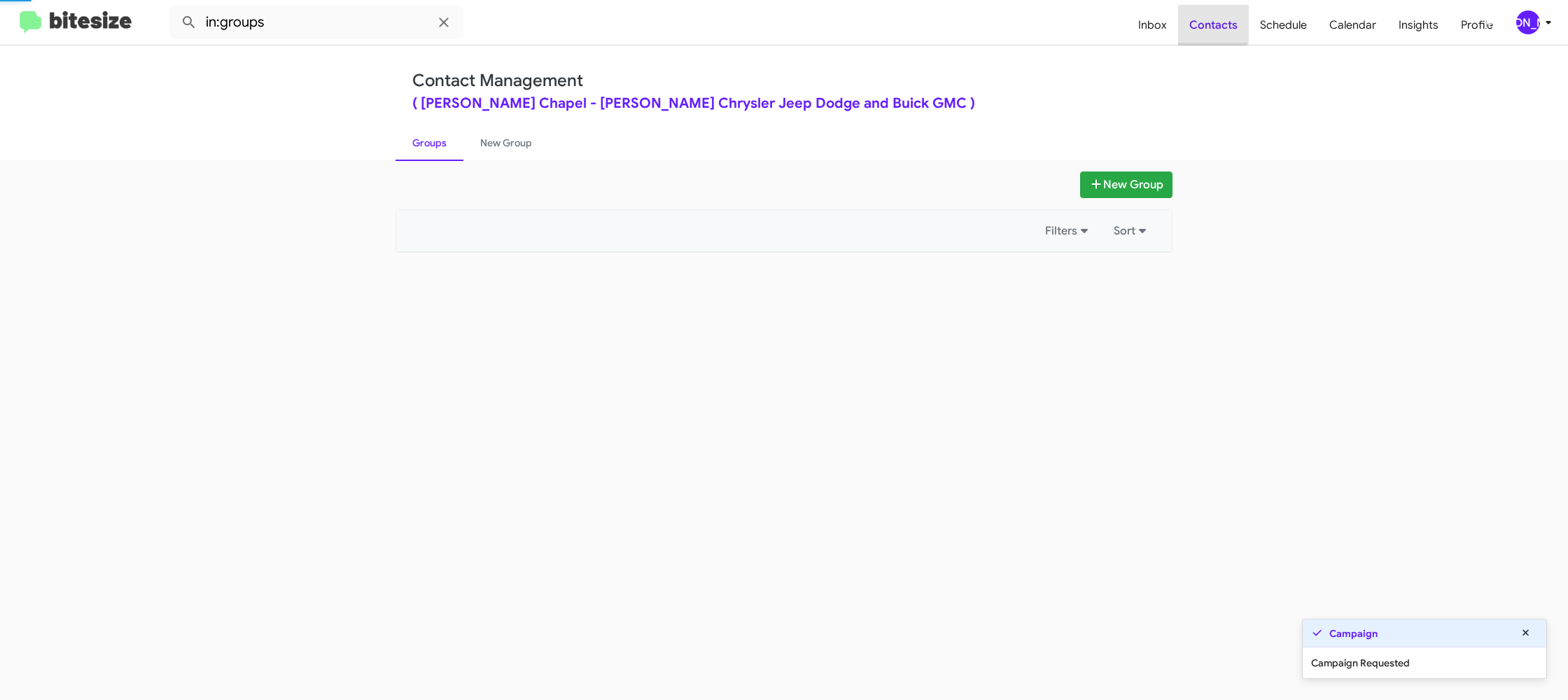
click at [1201, 18] on span "Contacts" at bounding box center [1213, 24] width 71 height 40
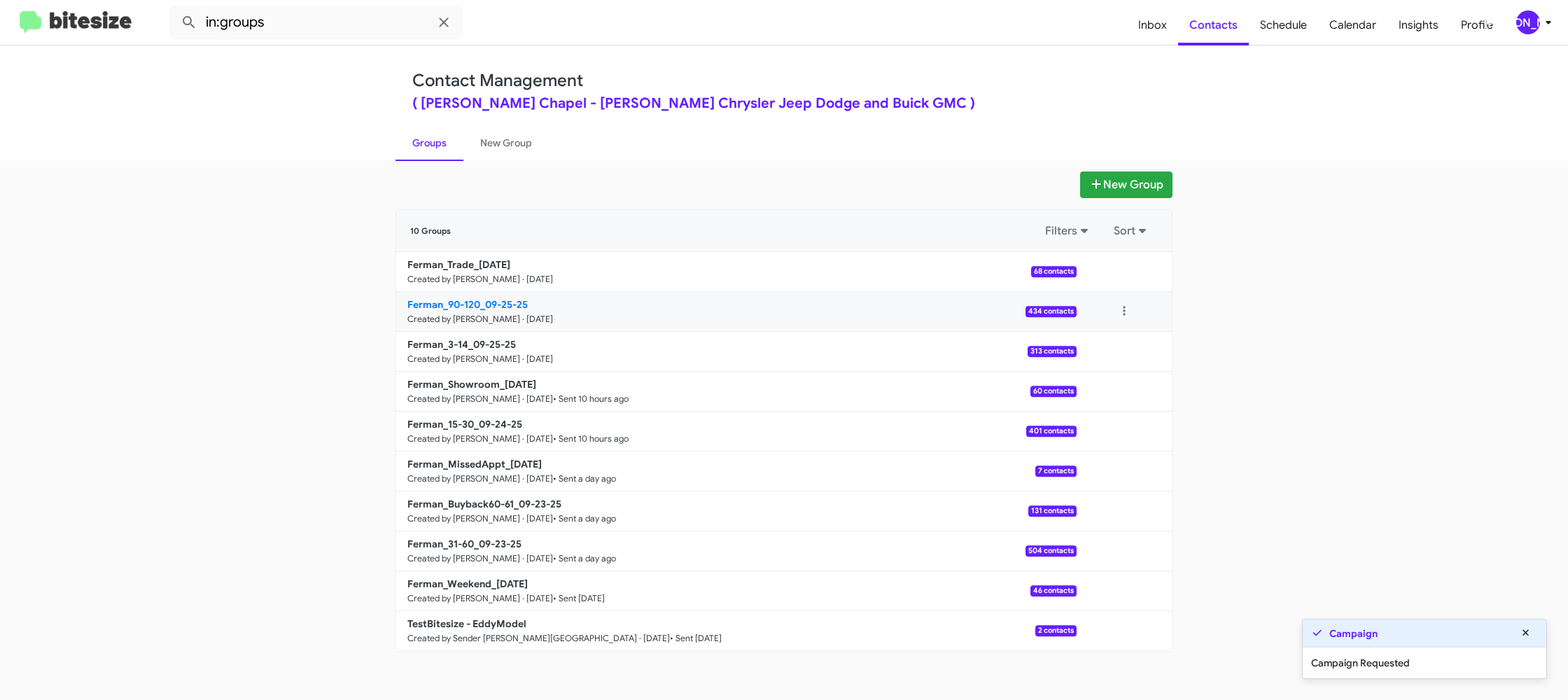
click at [503, 310] on p "Ferman_90-120_09-25-25" at bounding box center [736, 305] width 658 height 14
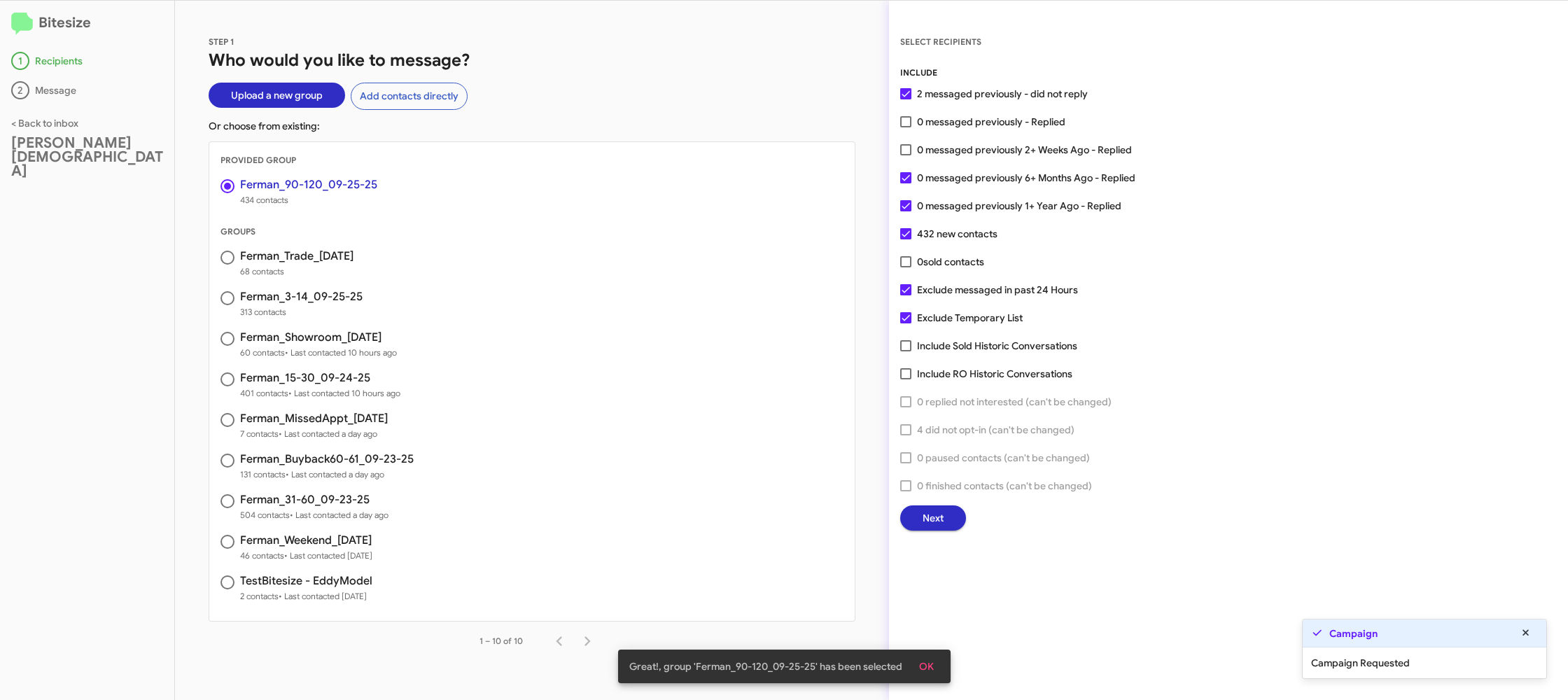
click at [928, 145] on span "0 messaged previously 2+ Weeks Ago - Replied" at bounding box center [1024, 149] width 215 height 17
click at [906, 155] on input "0 messaged previously 2+ Weeks Ago - Replied" at bounding box center [905, 155] width 1 height 1
checkbox input "true"
click at [941, 521] on span "Next" at bounding box center [932, 518] width 21 height 25
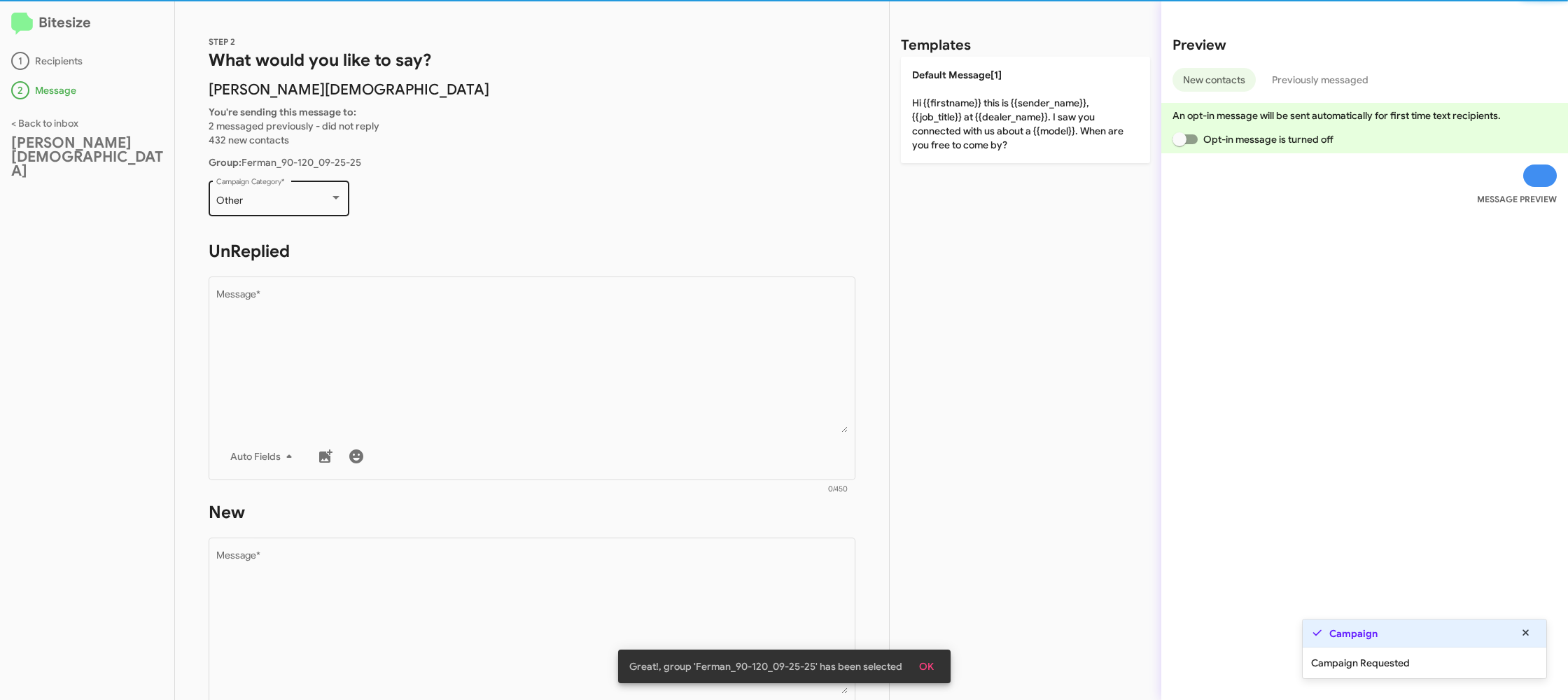
click at [323, 201] on div "Other" at bounding box center [273, 200] width 113 height 11
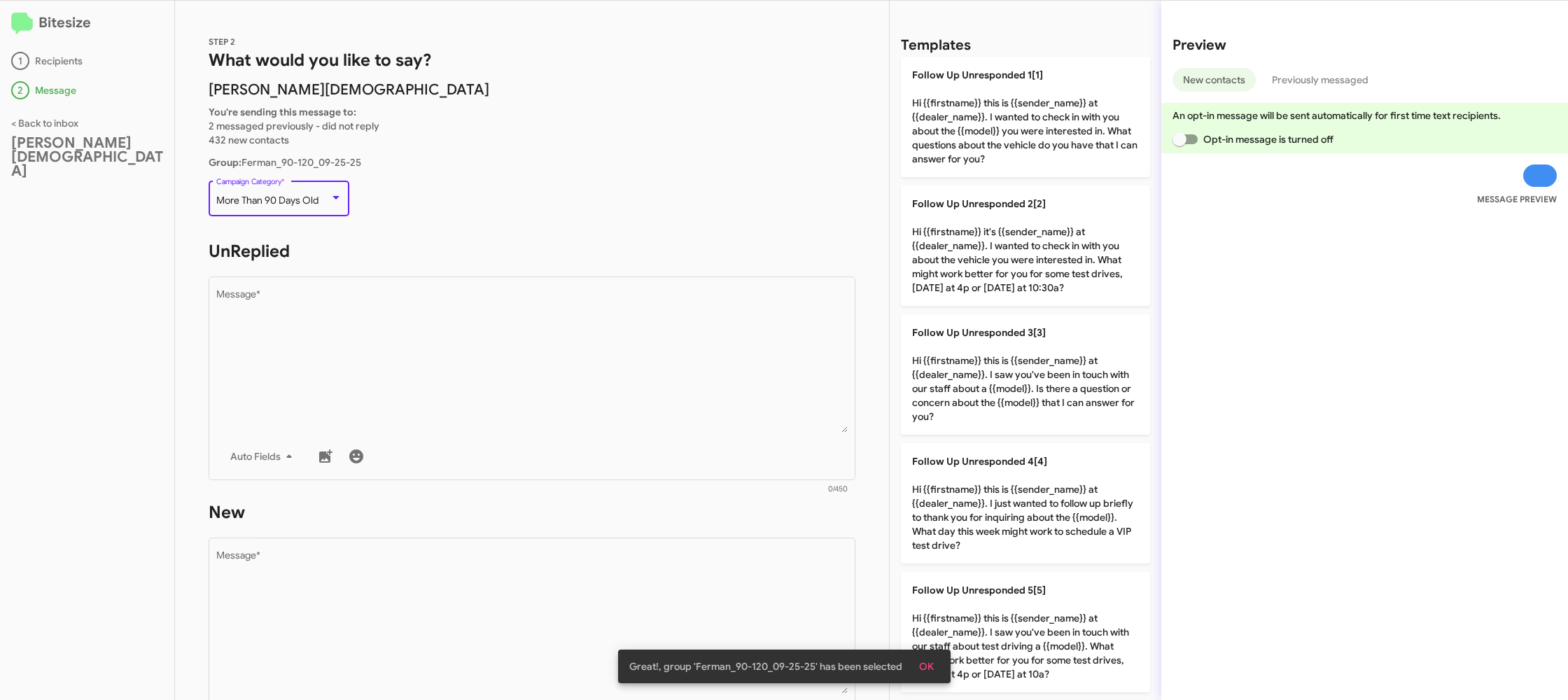
drag, startPoint x: 414, startPoint y: 360, endPoint x: 367, endPoint y: 91, distance: 273.1
click at [414, 360] on textarea "Message *" at bounding box center [533, 361] width 632 height 143
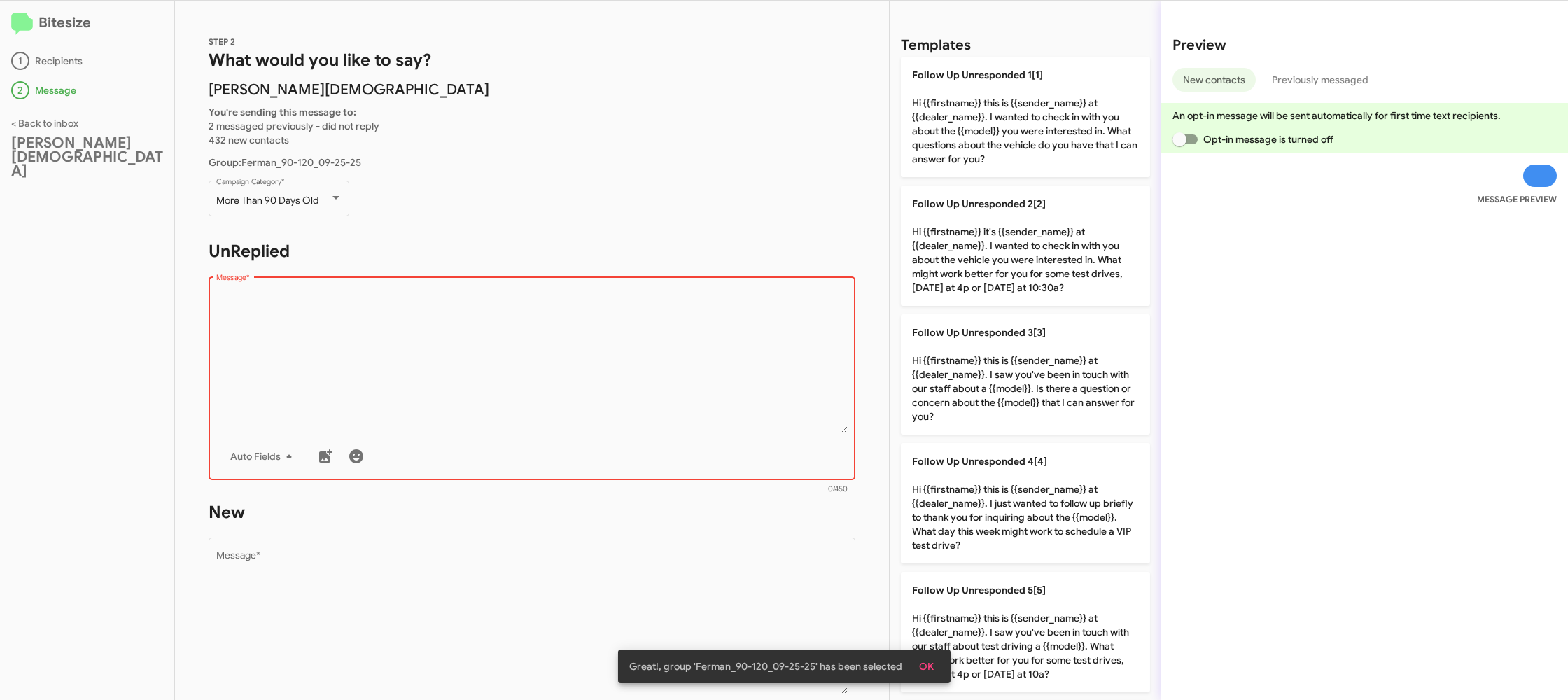
click at [962, 140] on p "Follow Up Unresponded 1[1] Hi {{firstname}} this is {{sender_name}} at {{dealer…" at bounding box center [1025, 117] width 249 height 120
type textarea "Hi {{firstname}} this is {{sender_name}} at {{dealer_name}}. I wanted to check …"
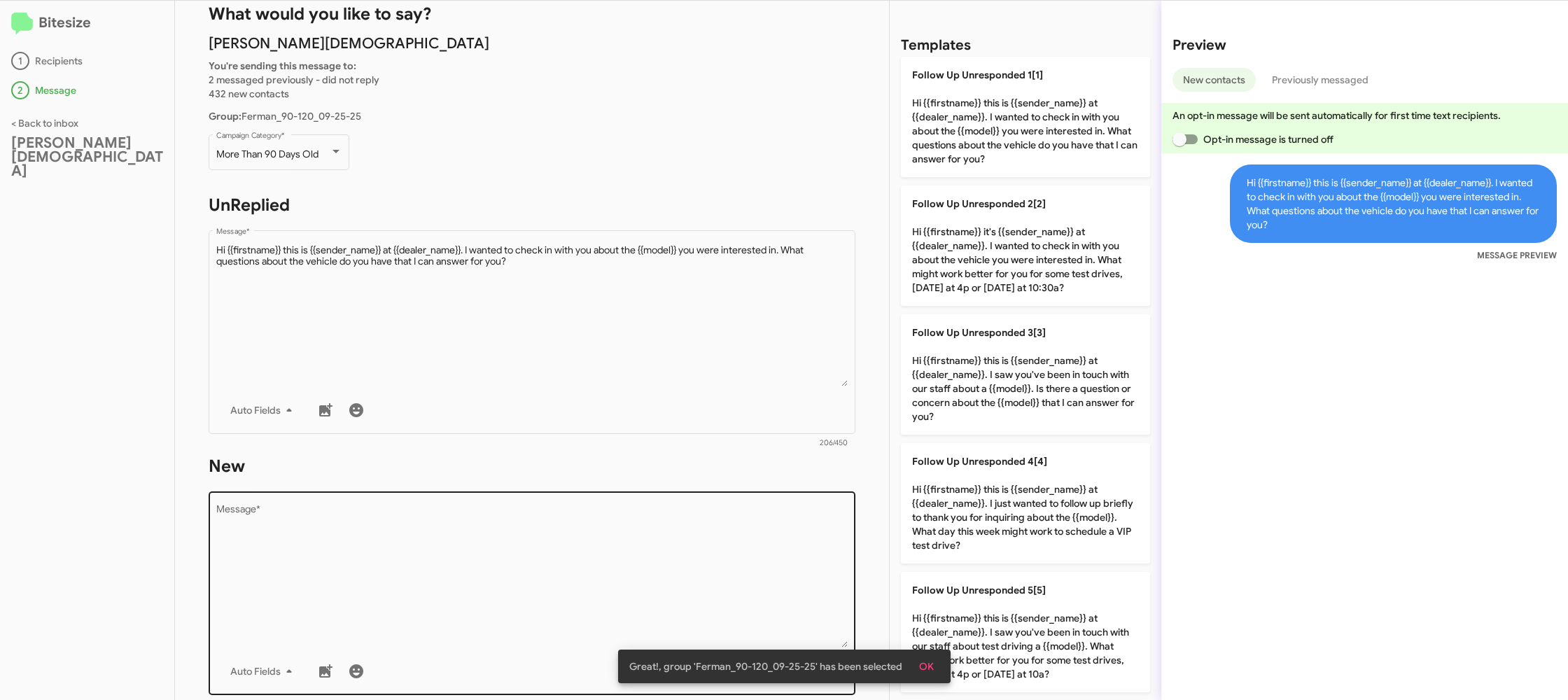
click at [671, 545] on textarea "Message *" at bounding box center [533, 576] width 632 height 143
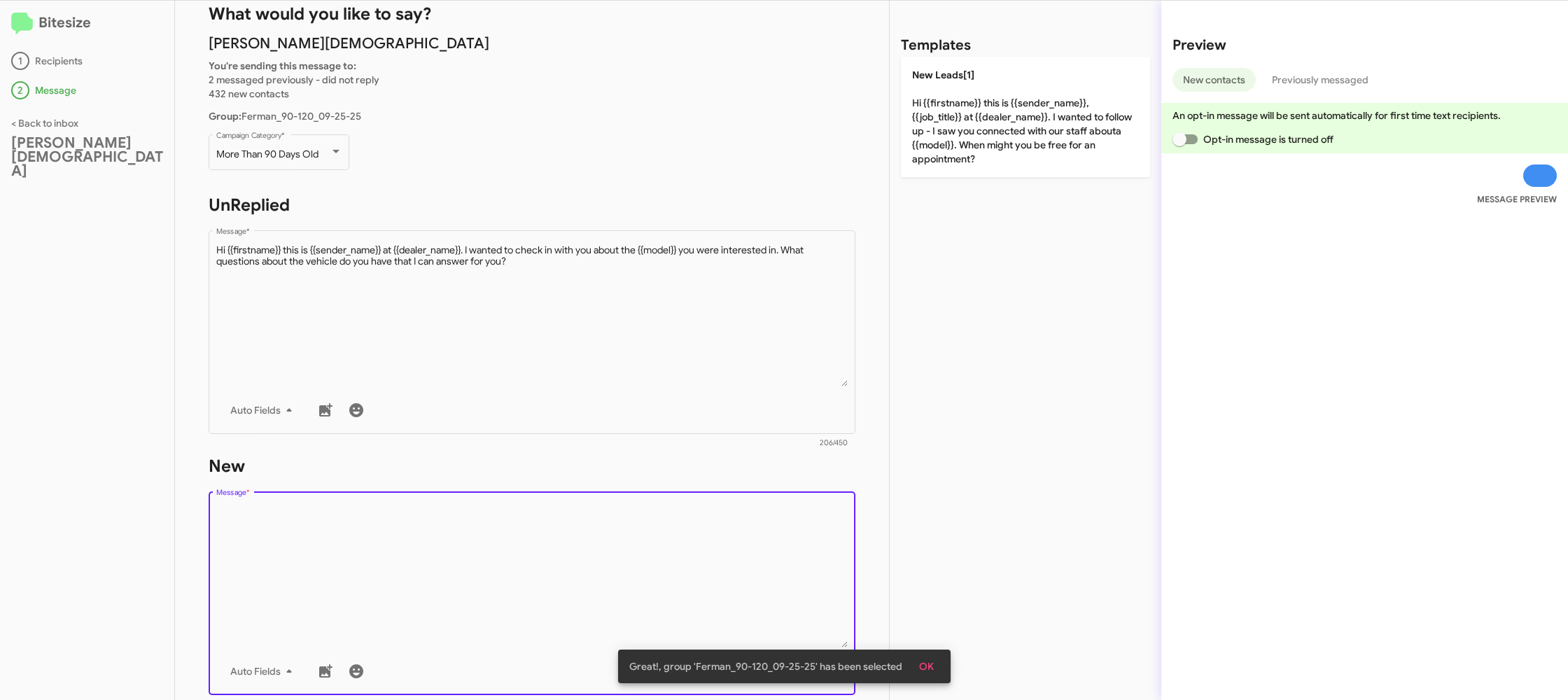
drag, startPoint x: 669, startPoint y: 548, endPoint x: 881, endPoint y: 234, distance: 378.9
click at [729, 456] on form "New Drop image here to insert Auto Fields Message * 0/450" at bounding box center [532, 583] width 647 height 256
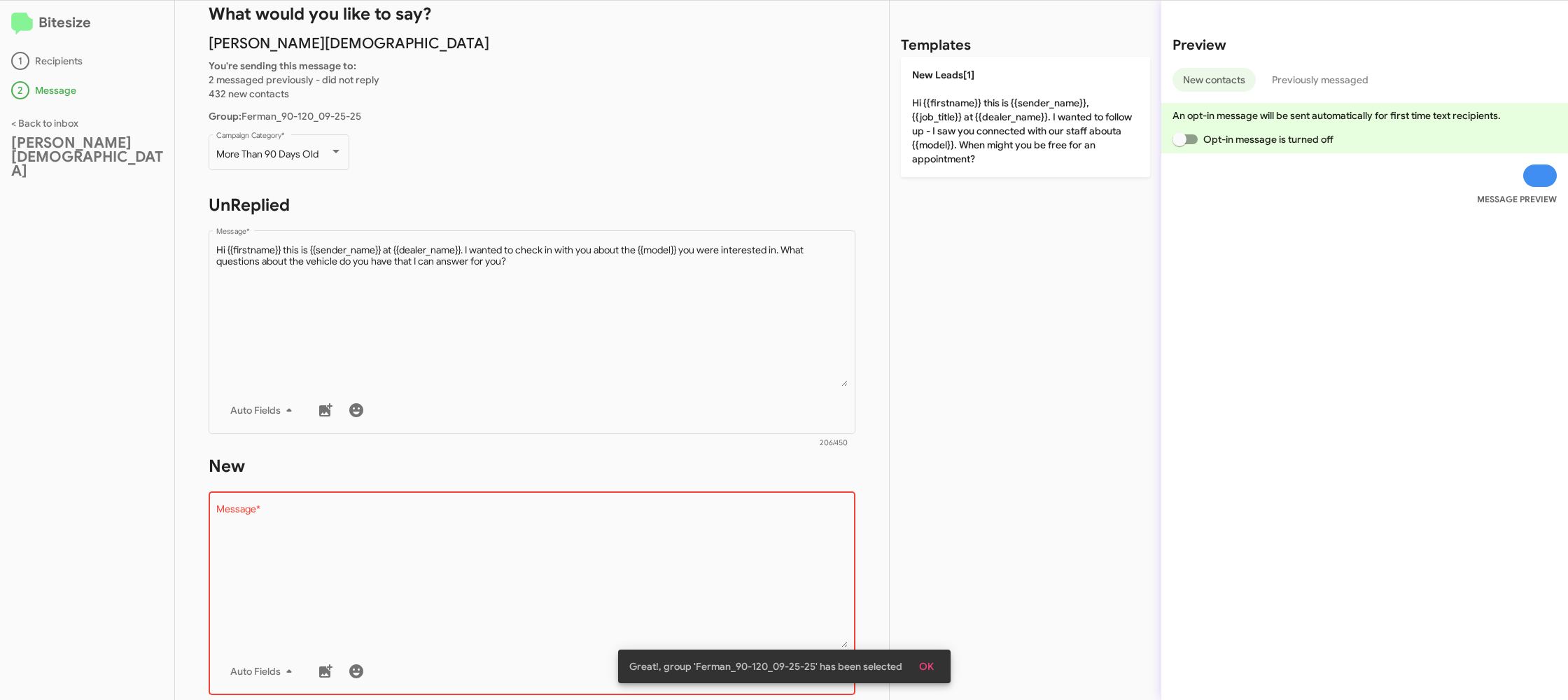
drag, startPoint x: 1005, startPoint y: 121, endPoint x: 758, endPoint y: 562, distance: 505.5
click at [1003, 124] on p "New Leads[1] Hi {{firstname}} this is {{sender_name}}, {{job_title}} at {{deale…" at bounding box center [1025, 117] width 249 height 120
type textarea "Hi {{firstname}} this is {{sender_name}}, {{job_title}} at {{dealer_name}}. I w…"
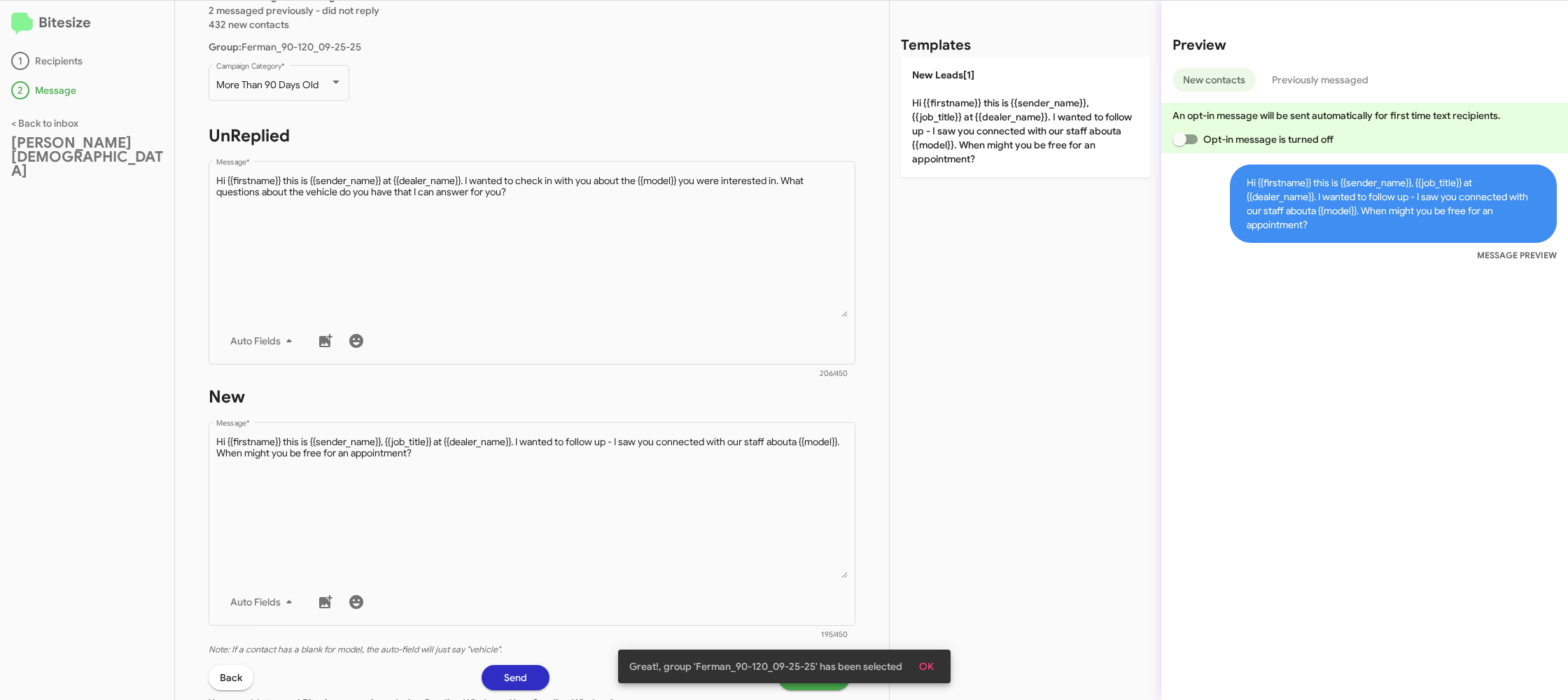
scroll to position [131, 0]
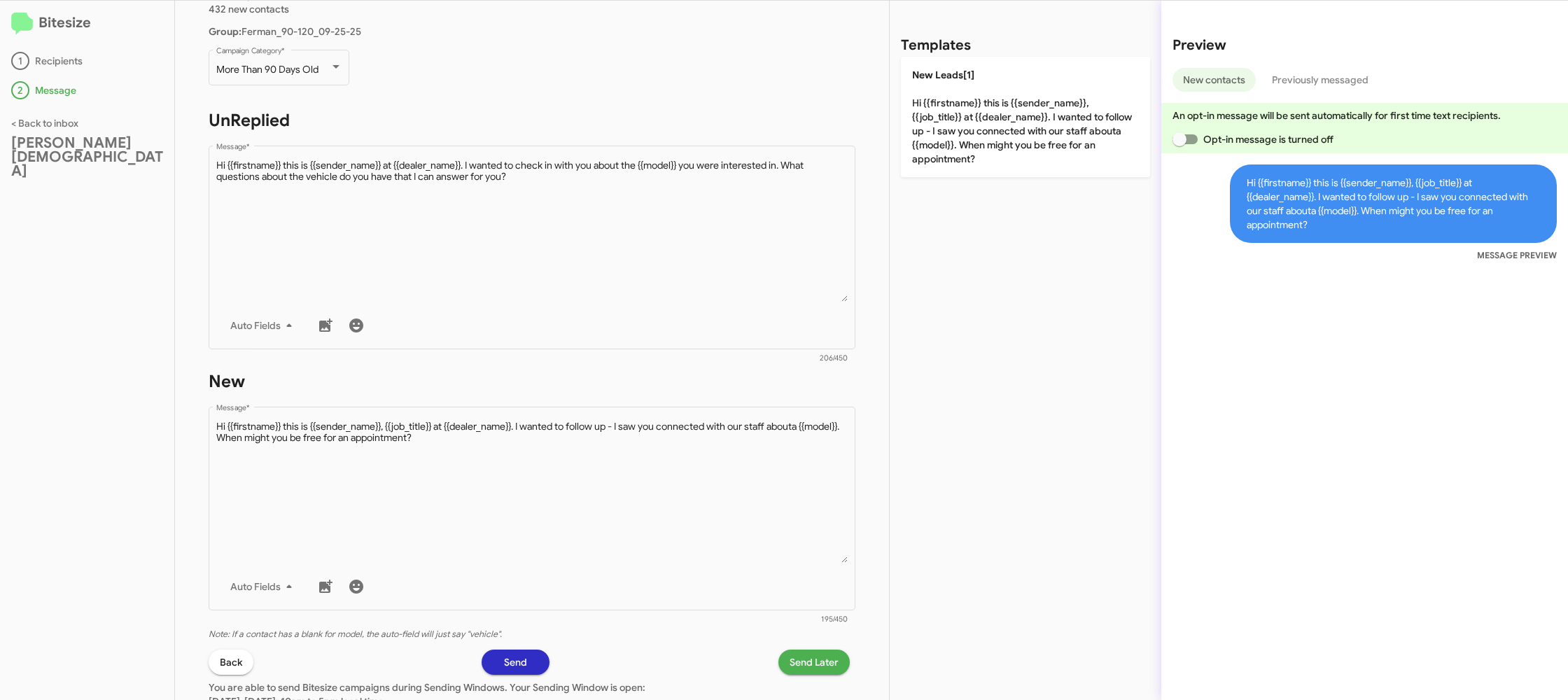
click at [817, 657] on div "STEP 2 What would you like to say? Ferman Wesley Chapel You're sending this mes…" at bounding box center [532, 350] width 714 height 700
click at [811, 666] on span "Send Later" at bounding box center [814, 662] width 49 height 25
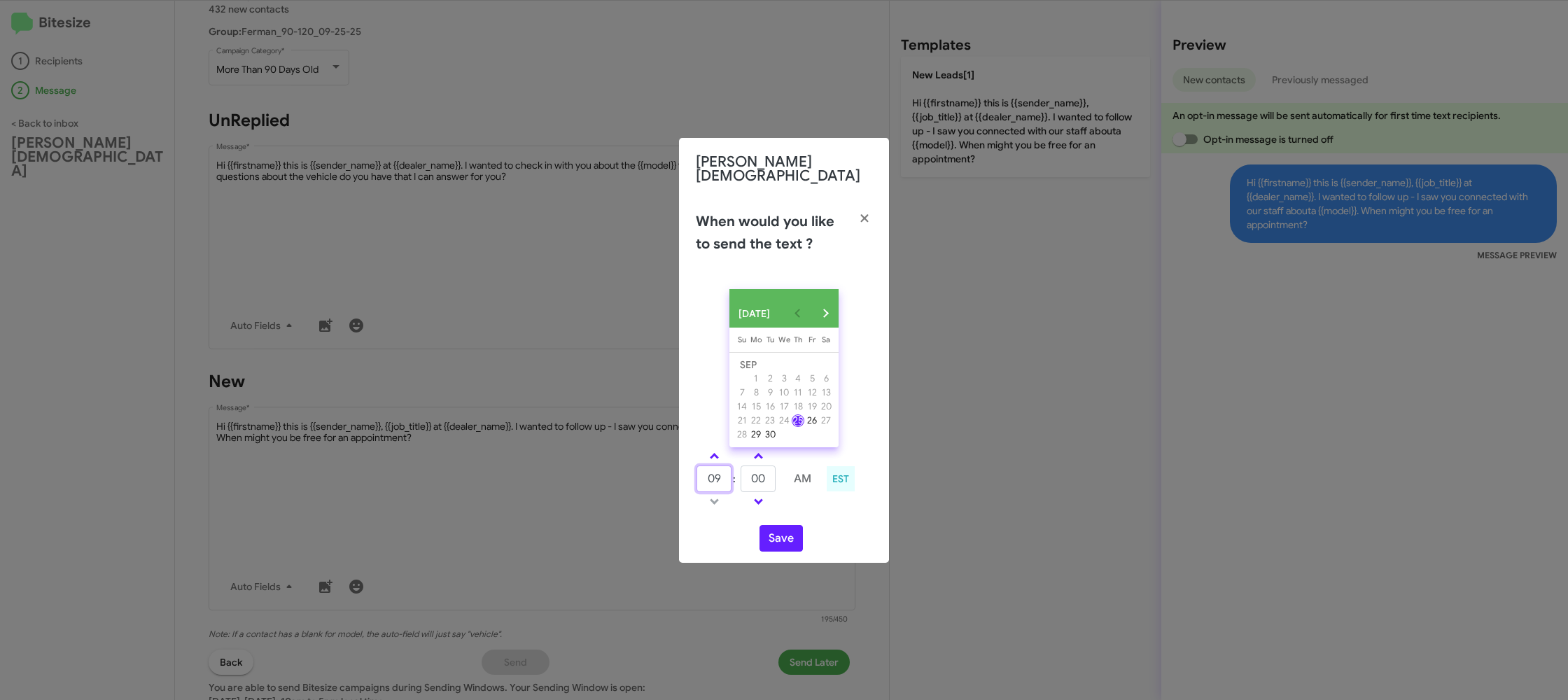
click at [706, 480] on input "09" at bounding box center [714, 479] width 35 height 27
drag, startPoint x: 706, startPoint y: 480, endPoint x: 741, endPoint y: 478, distance: 35.1
click at [706, 480] on input "09" at bounding box center [714, 479] width 35 height 27
type input "12"
click at [773, 476] on input "00" at bounding box center [758, 479] width 35 height 27
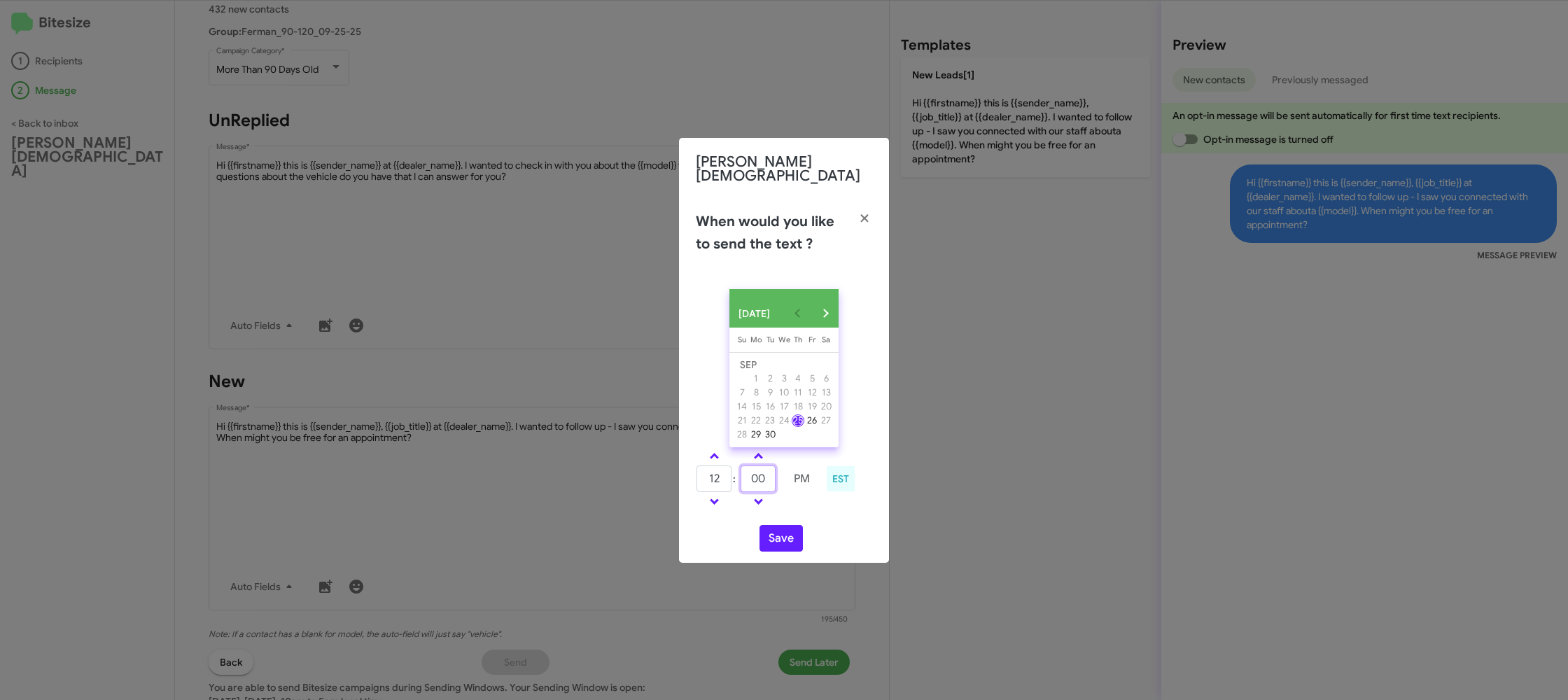
click at [773, 476] on input "00" at bounding box center [758, 479] width 35 height 27
type input "20"
click at [817, 519] on div "SEP 2025 Sunday Su Monday Mo Tuesday Tu Wednesday We Thursday Th Friday Fr Satu…" at bounding box center [784, 420] width 210 height 285
click at [798, 536] on button "Save" at bounding box center [781, 539] width 43 height 27
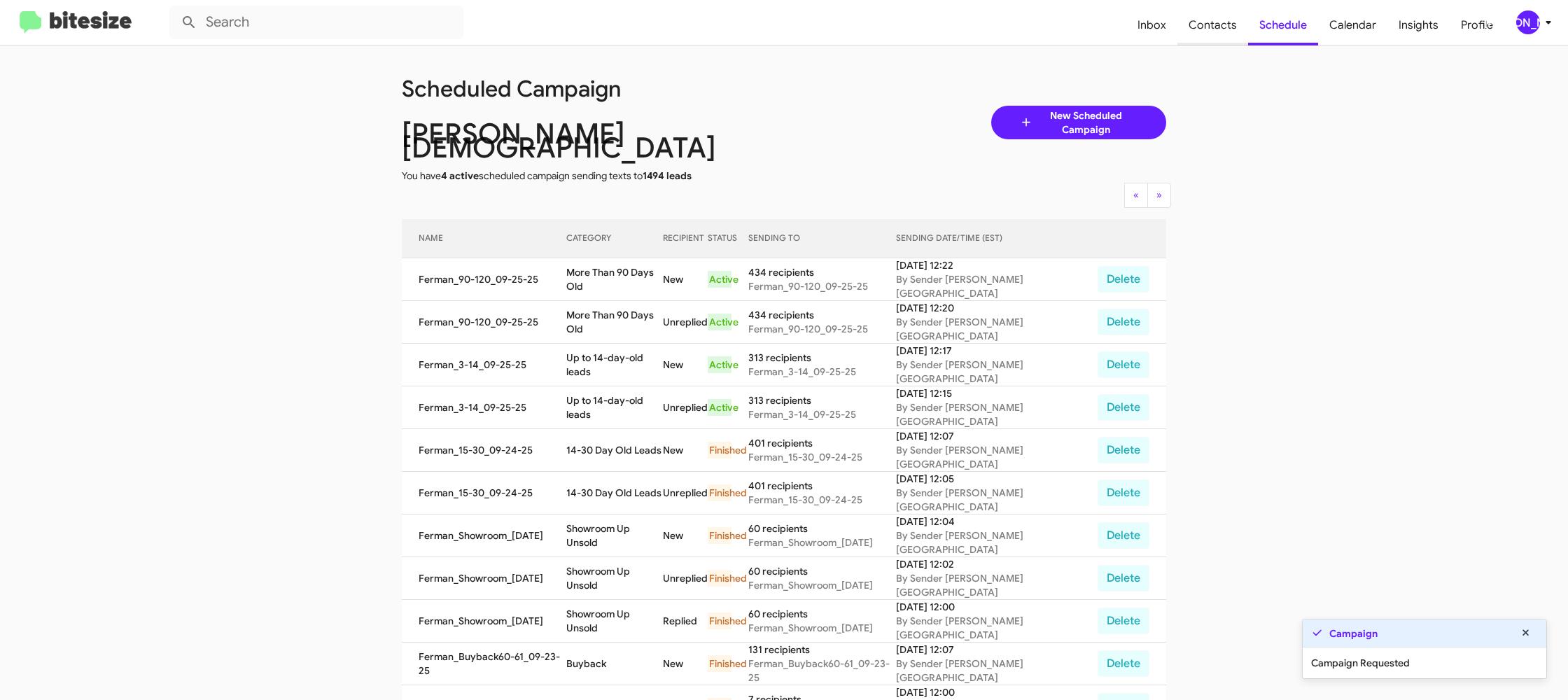
click at [1220, 27] on span "Contacts" at bounding box center [1212, 24] width 71 height 40
type input "in:groups"
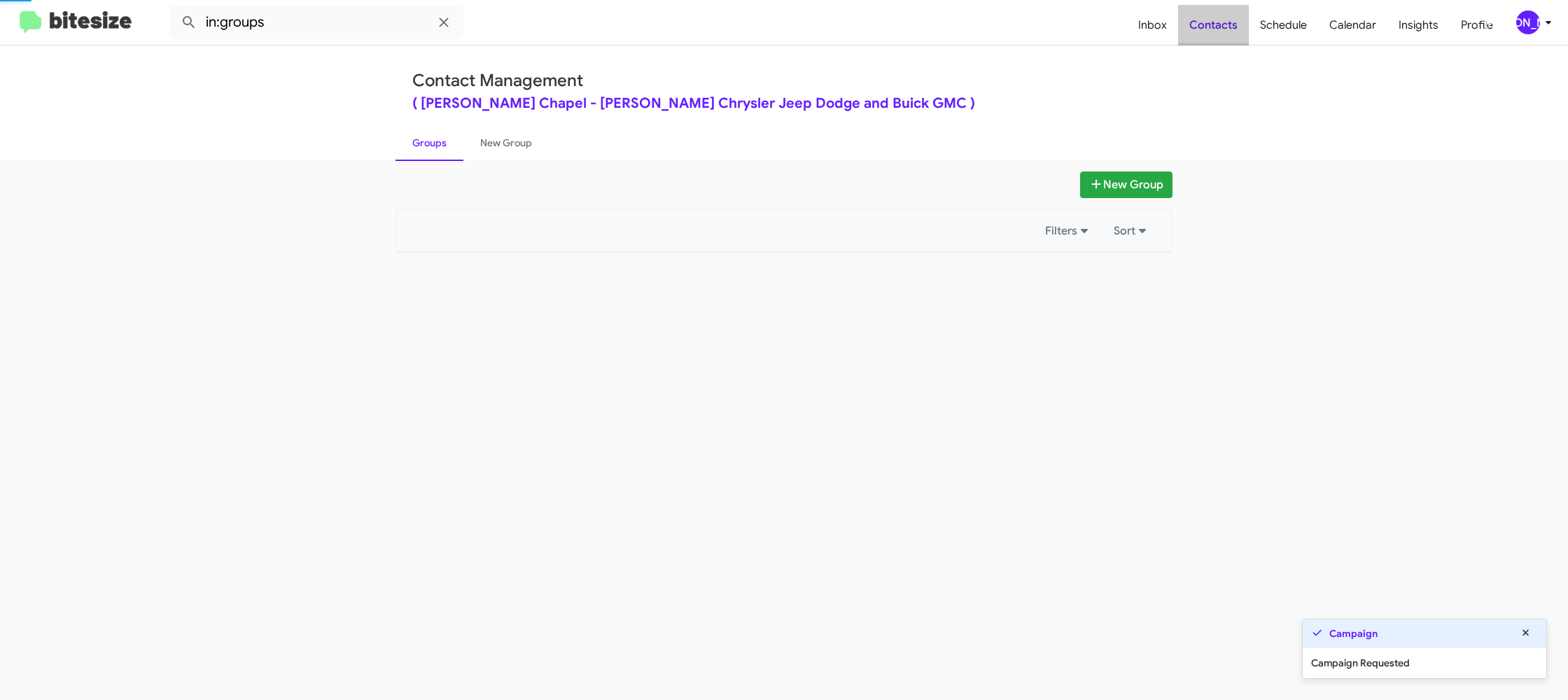
click at [1220, 27] on span "Contacts" at bounding box center [1213, 24] width 71 height 40
click at [1213, 25] on span "Contacts" at bounding box center [1213, 24] width 71 height 40
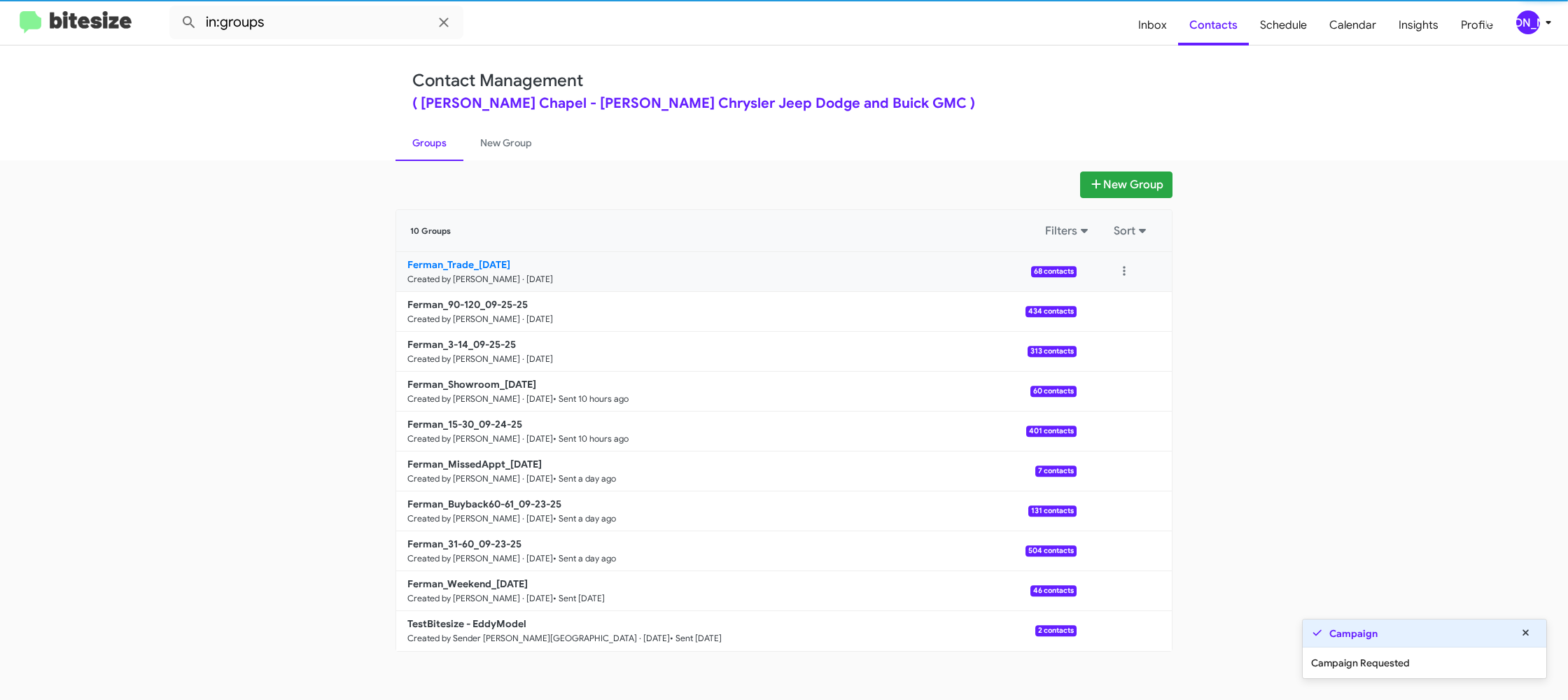
click at [498, 263] on b "Ferman_Trade_09-25-25" at bounding box center [459, 265] width 103 height 13
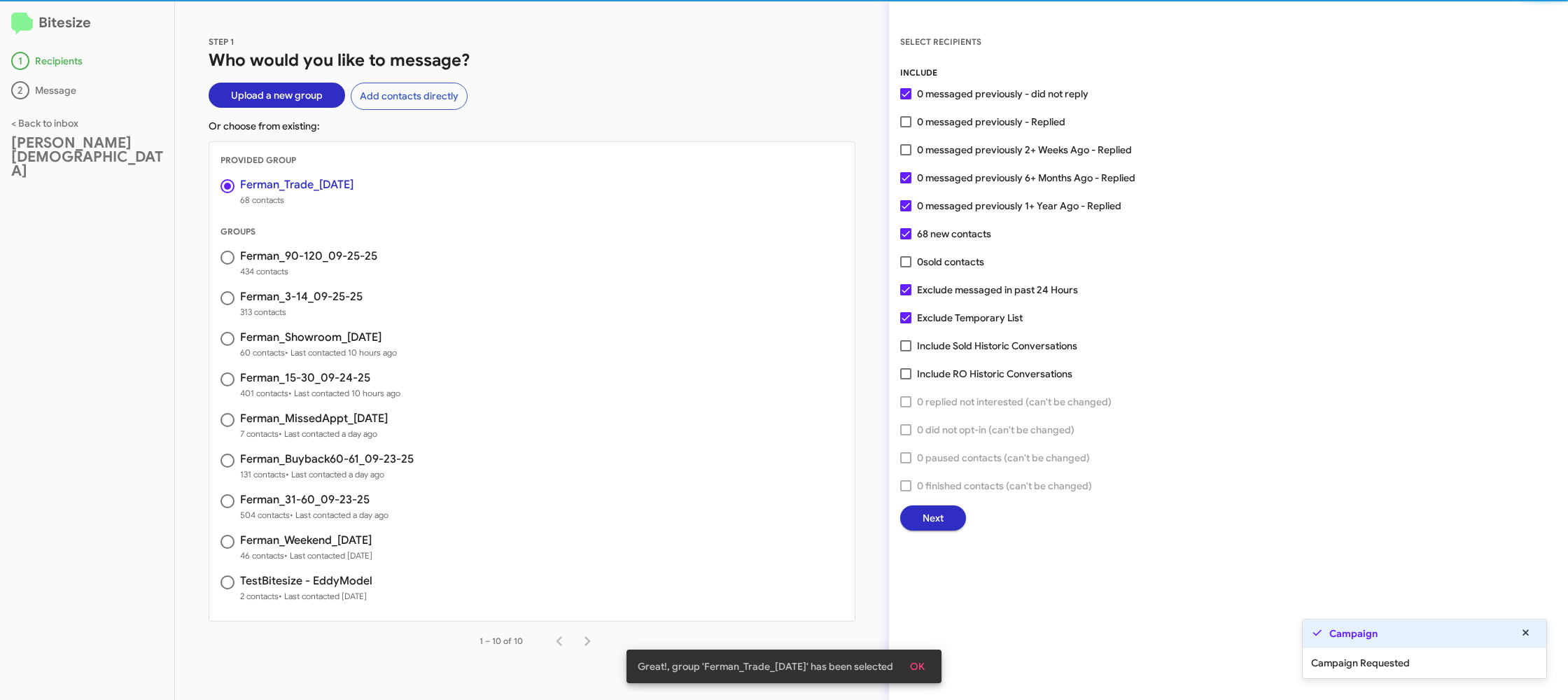
click at [934, 146] on span "0 messaged previously 2+ Weeks Ago - Replied" at bounding box center [1024, 149] width 215 height 17
click at [906, 155] on input "0 messaged previously 2+ Weeks Ago - Replied" at bounding box center [905, 155] width 1 height 1
checkbox input "true"
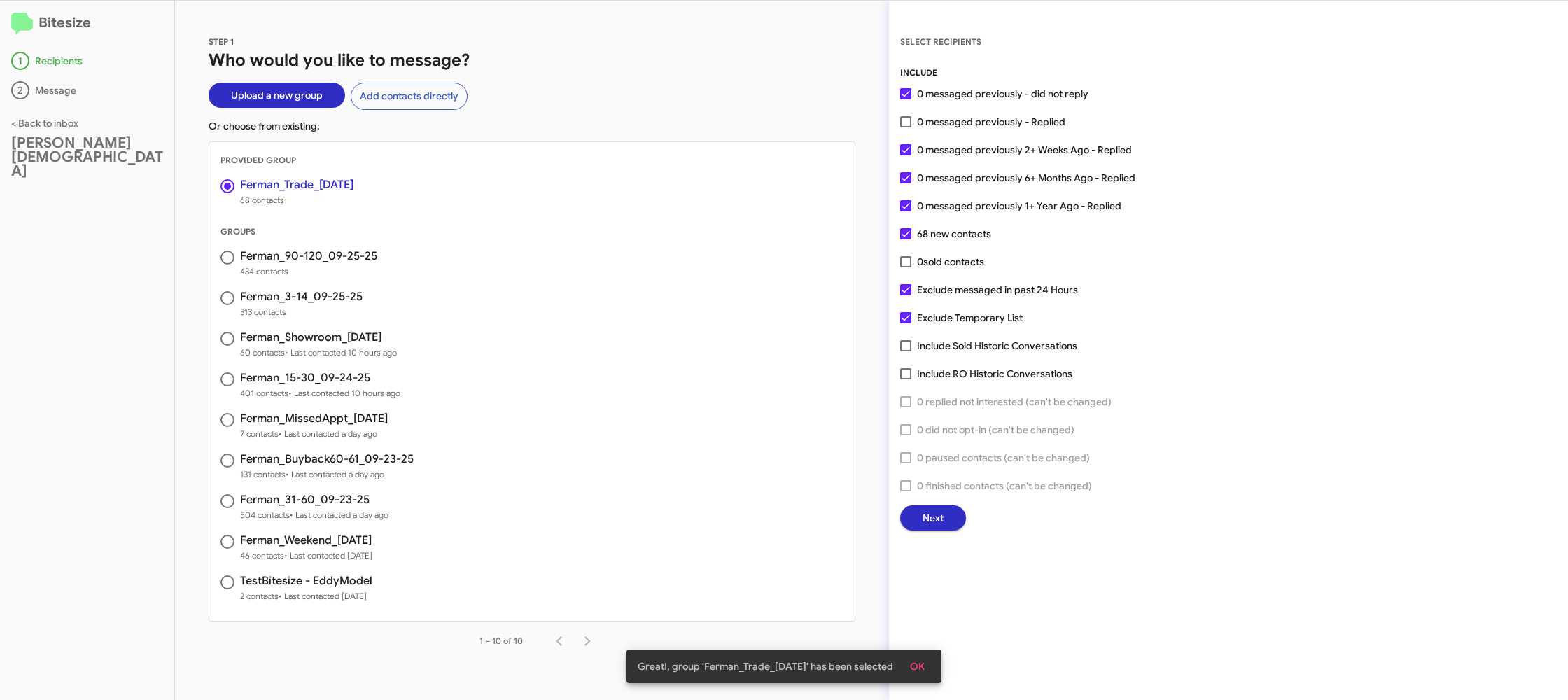
click at [916, 522] on button "Next" at bounding box center [932, 518] width 66 height 25
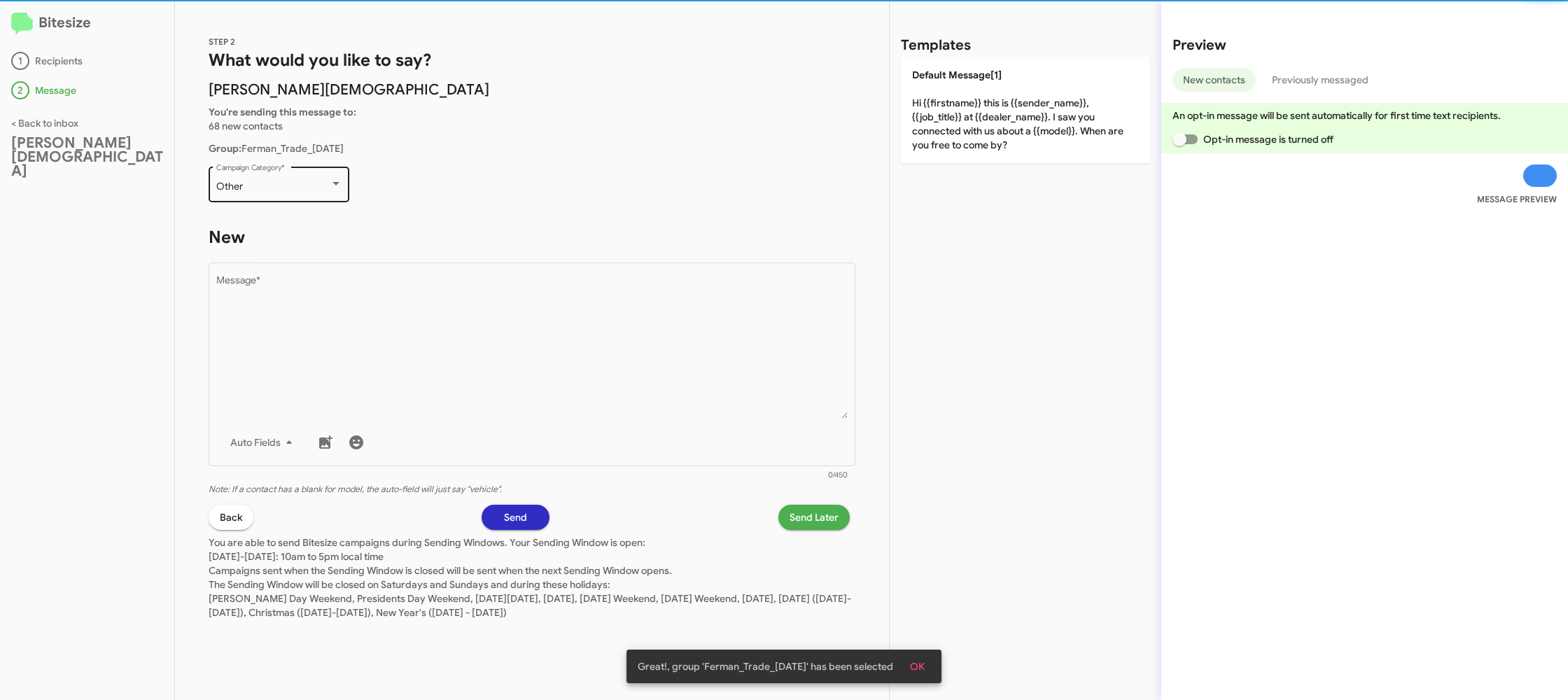
click at [306, 193] on div "Other Campaign Category *" at bounding box center [279, 182] width 126 height 39
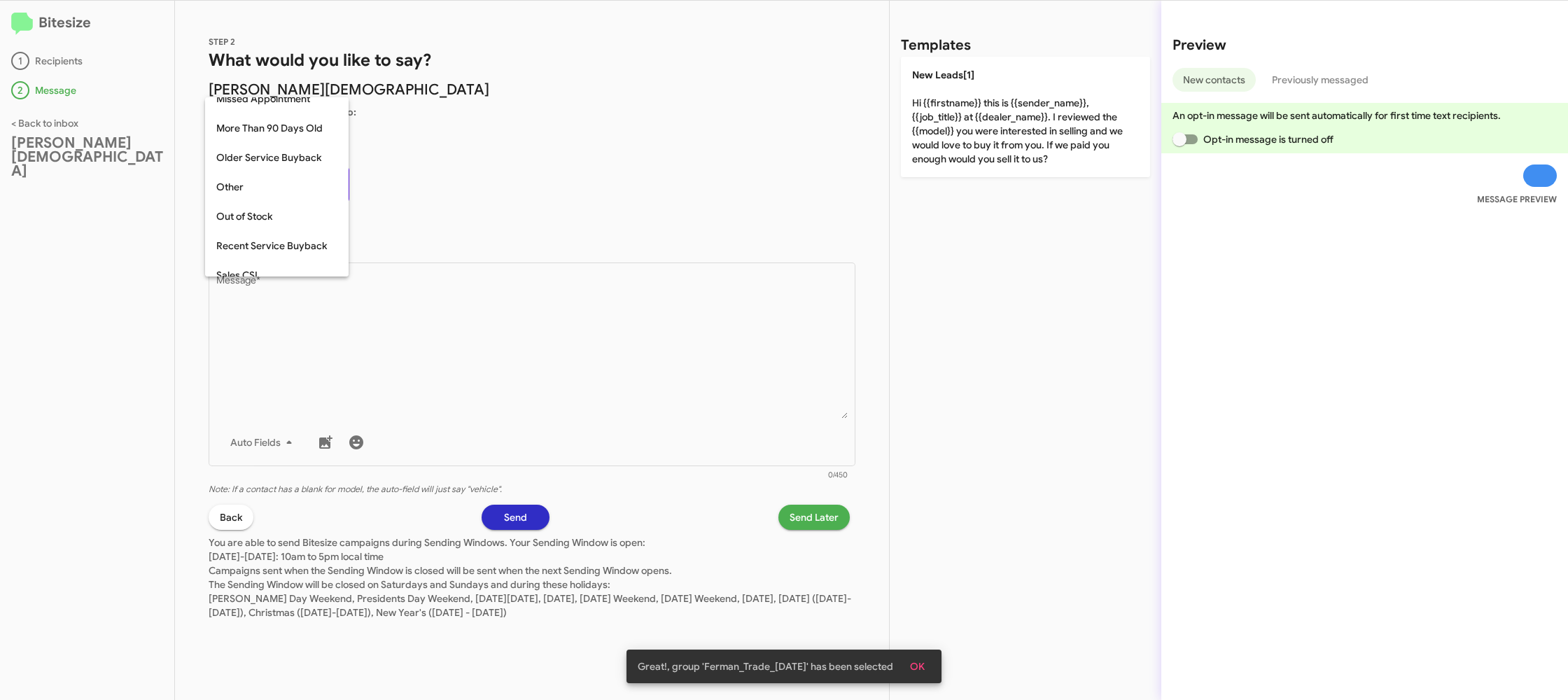
scroll to position [497, 0]
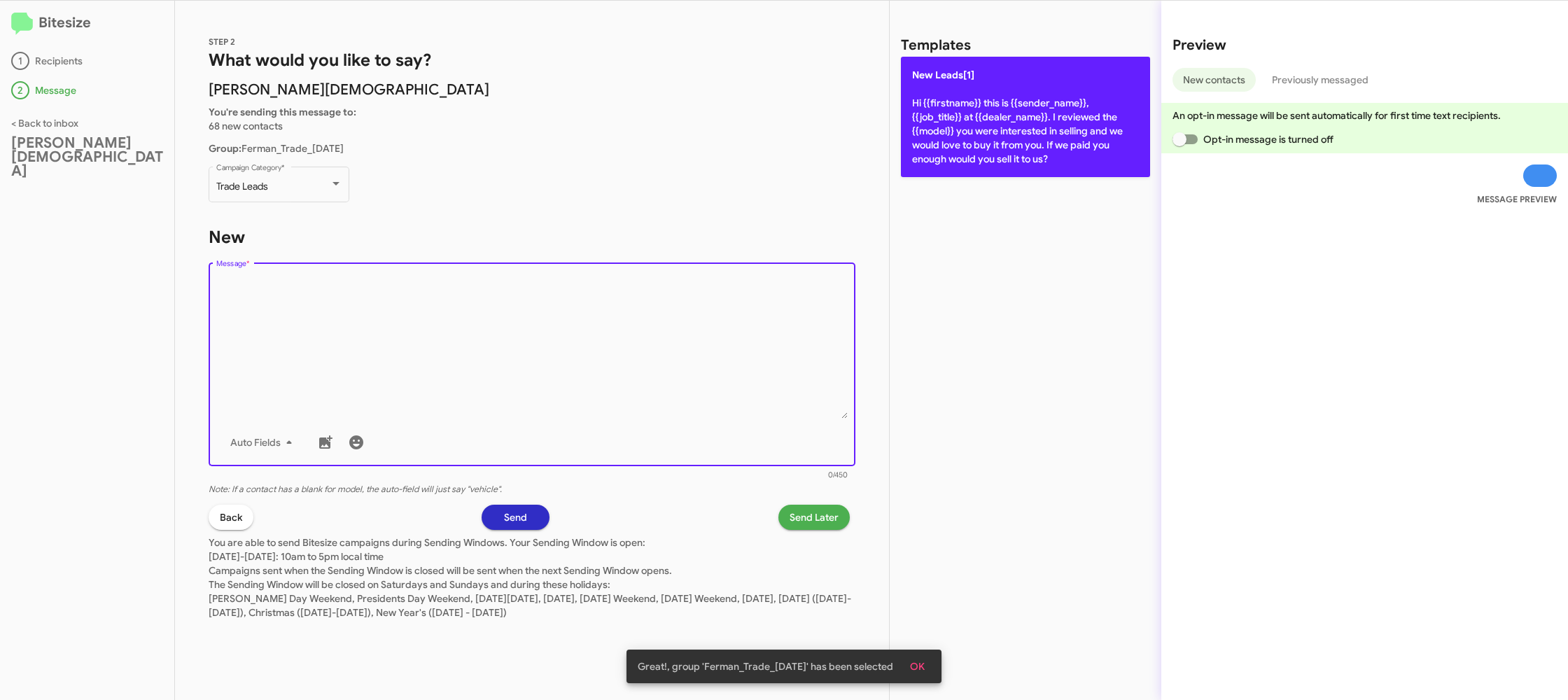
drag, startPoint x: 492, startPoint y: 367, endPoint x: 959, endPoint y: 137, distance: 520.6
click at [497, 362] on textarea "Message *" at bounding box center [533, 347] width 632 height 143
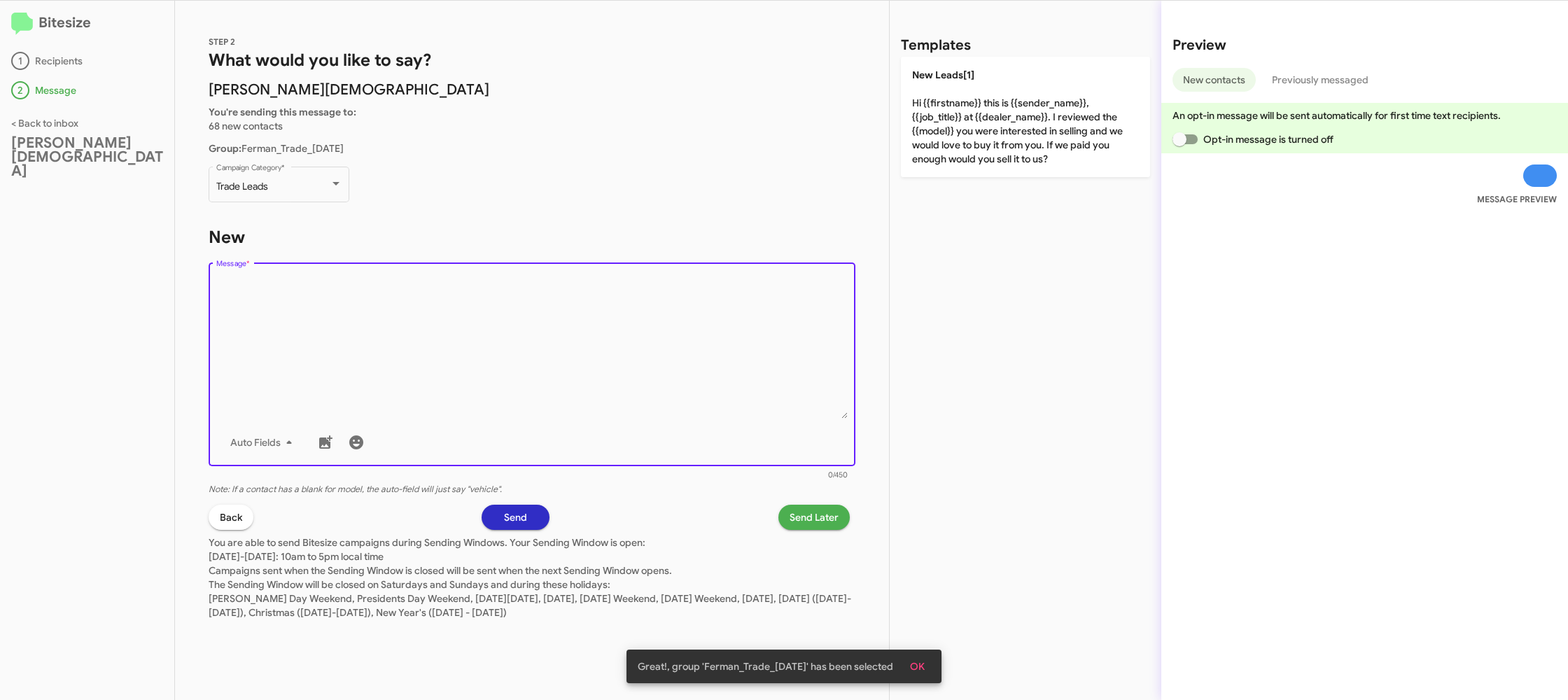
drag, startPoint x: 1053, startPoint y: 116, endPoint x: 929, endPoint y: 310, distance: 230.2
click at [1050, 119] on p "New Leads[1] Hi {{firstname}} this is {{sender_name}}, {{job_title}} at {{deale…" at bounding box center [1025, 117] width 249 height 120
type textarea "Hi {{firstname}} this is {{sender_name}}, {{job_title}} at {{dealer_name}}. I r…"
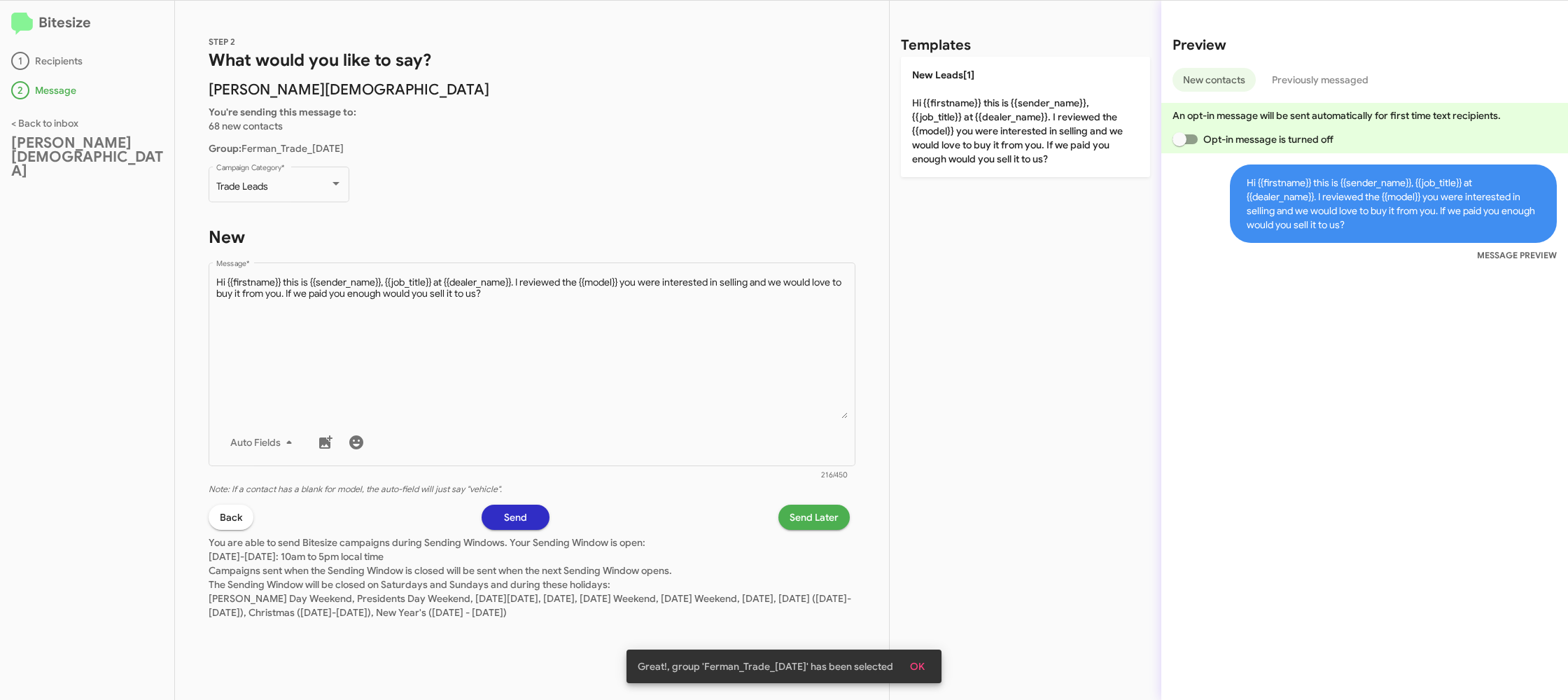
click at [809, 515] on span "Send Later" at bounding box center [814, 518] width 49 height 25
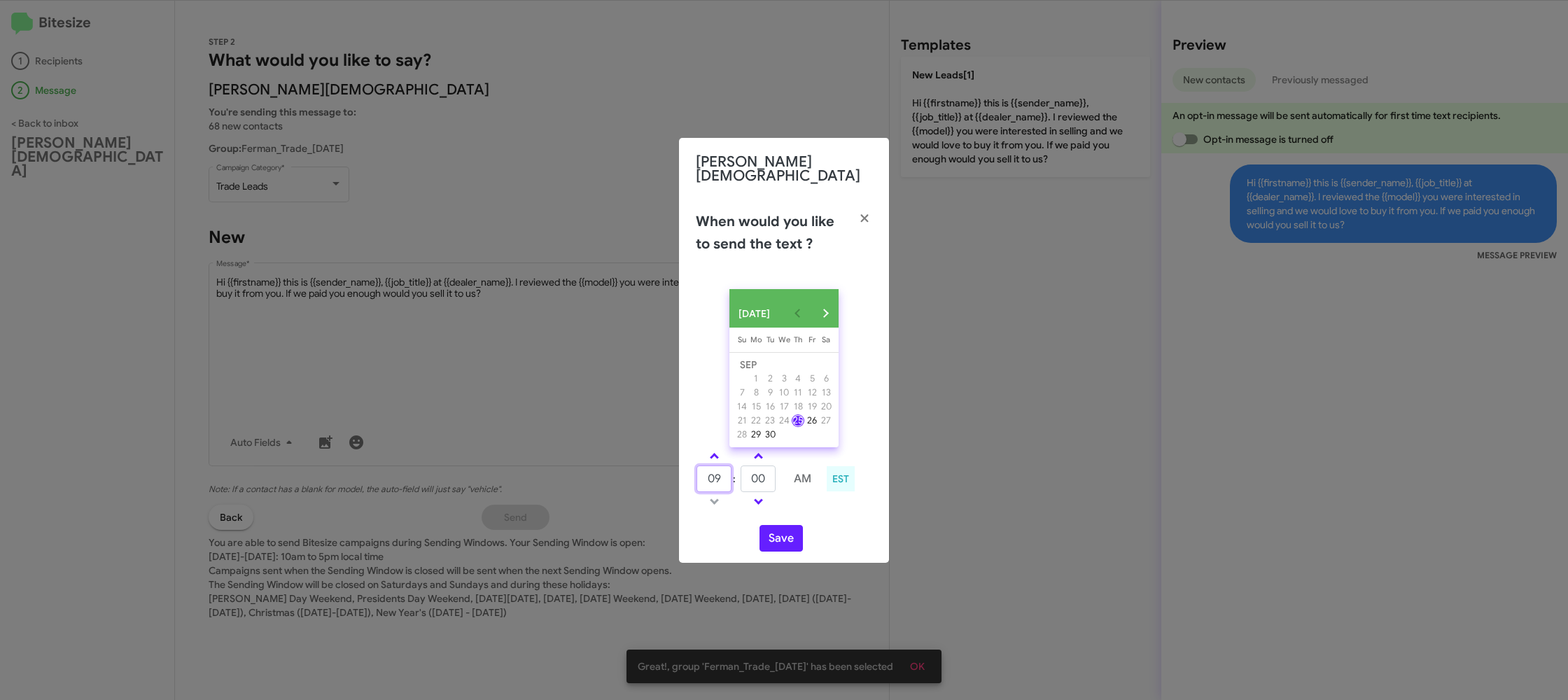
click at [705, 478] on input "09" at bounding box center [714, 479] width 35 height 27
type input "12"
click at [752, 476] on input "00" at bounding box center [758, 479] width 35 height 27
click at [764, 478] on input "00" at bounding box center [758, 479] width 35 height 27
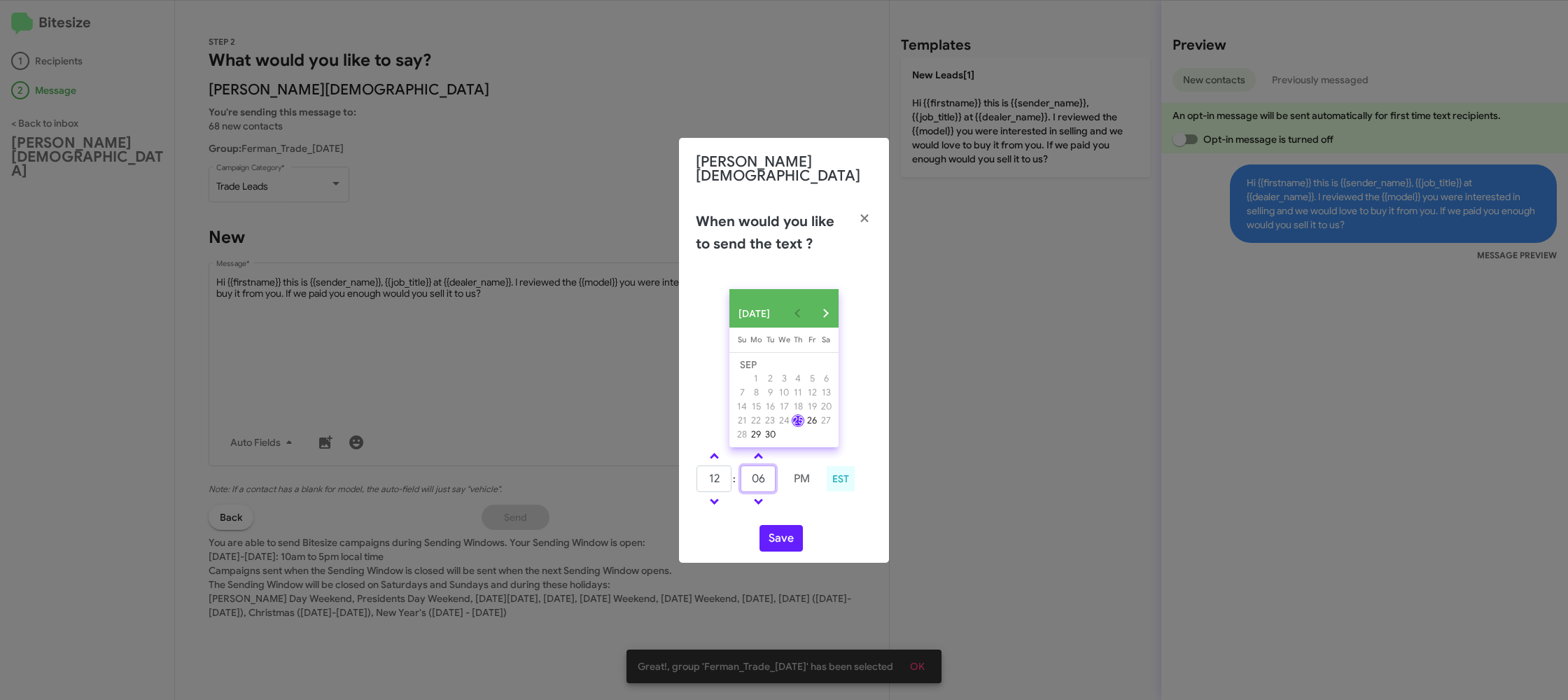
type input "06"
drag, startPoint x: 827, startPoint y: 511, endPoint x: 821, endPoint y: 517, distance: 8.5
click at [824, 513] on div "SEP 2025 Sunday Su Monday Mo Tuesday Tu Wednesday We Thursday Th Friday Fr Satu…" at bounding box center [784, 420] width 210 height 285
click at [792, 537] on button "Save" at bounding box center [781, 539] width 43 height 27
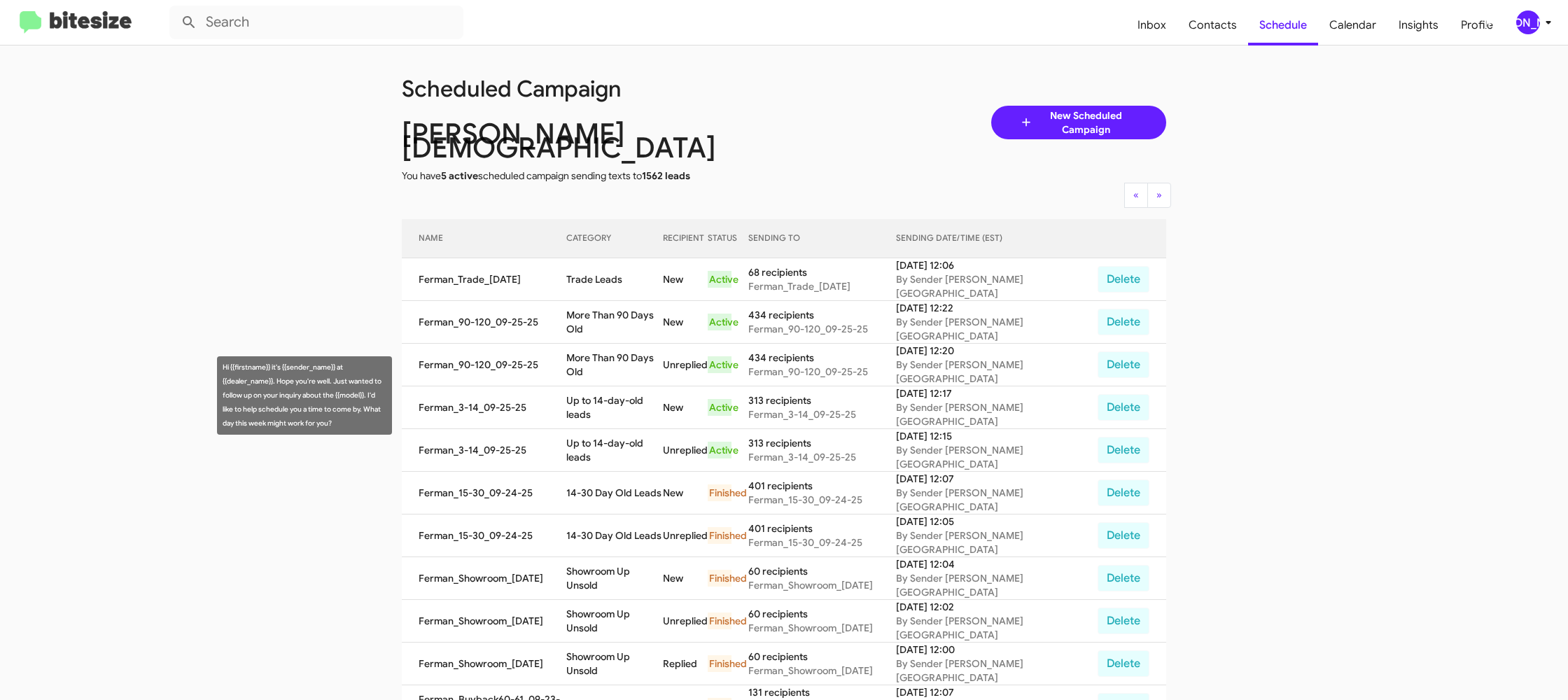
click at [592, 430] on td "Up to 14-day-old leads" at bounding box center [614, 451] width 96 height 43
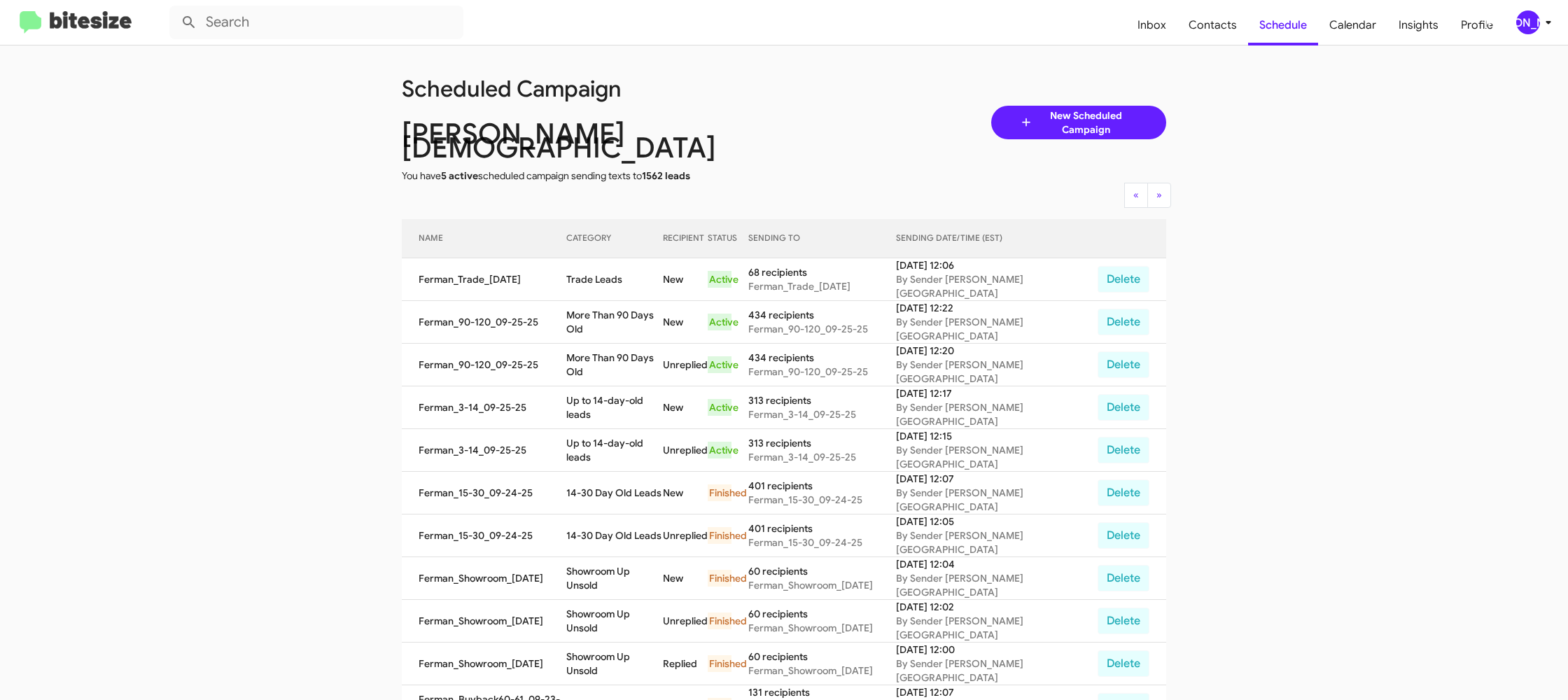
click at [592, 430] on td "Up to 14-day-old leads" at bounding box center [614, 451] width 96 height 43
copy td "Up to 14-day-old leads"
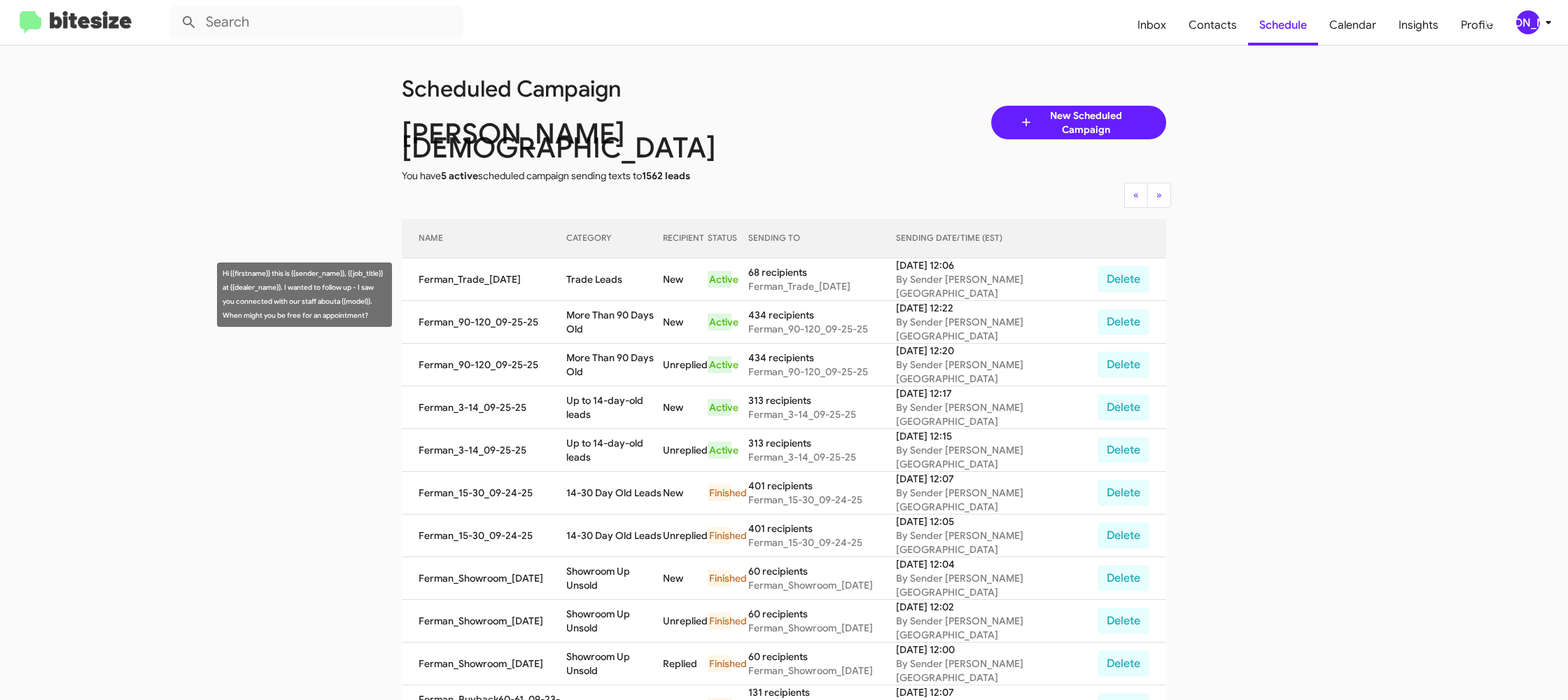
click at [612, 301] on td "More Than 90 Days Old" at bounding box center [614, 323] width 96 height 43
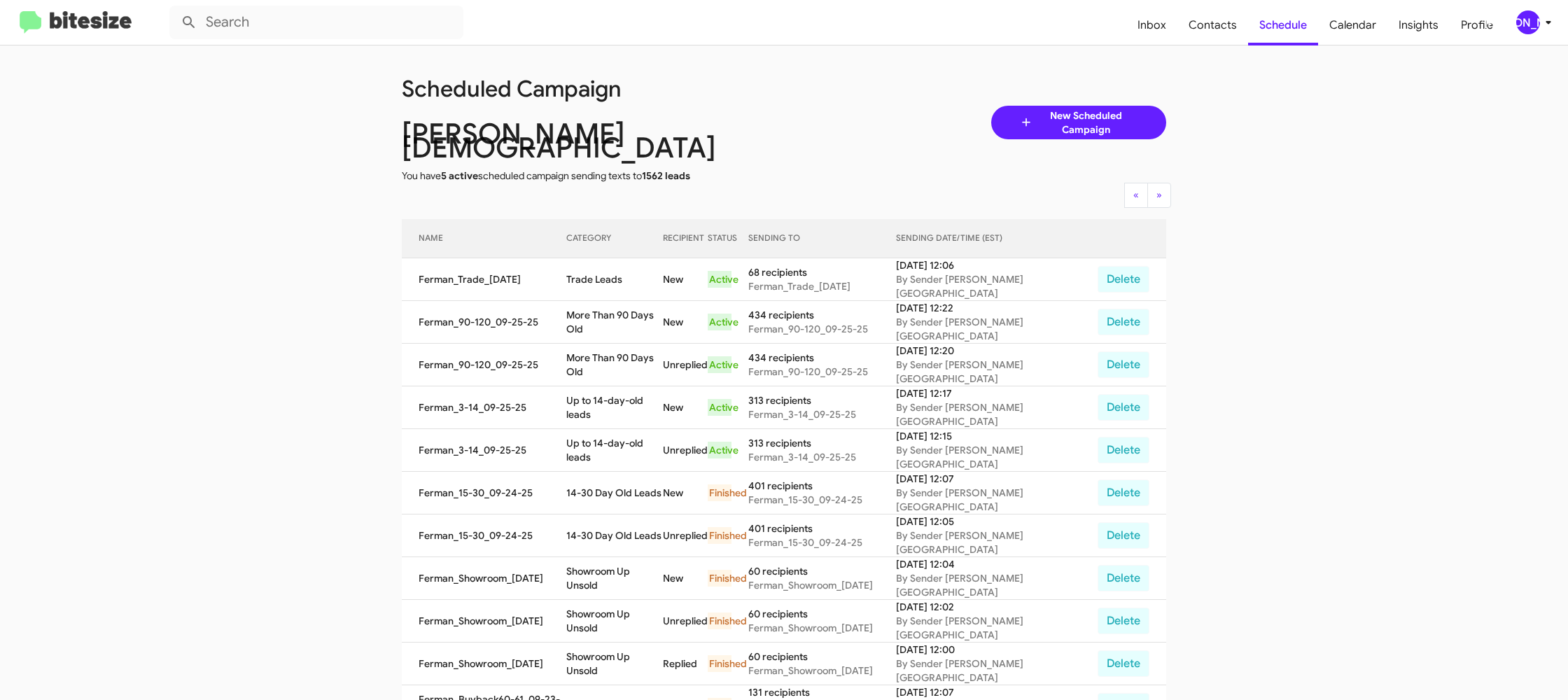
click at [612, 301] on td "More Than 90 Days Old" at bounding box center [614, 323] width 96 height 43
copy td "More Than 90 Days Old"
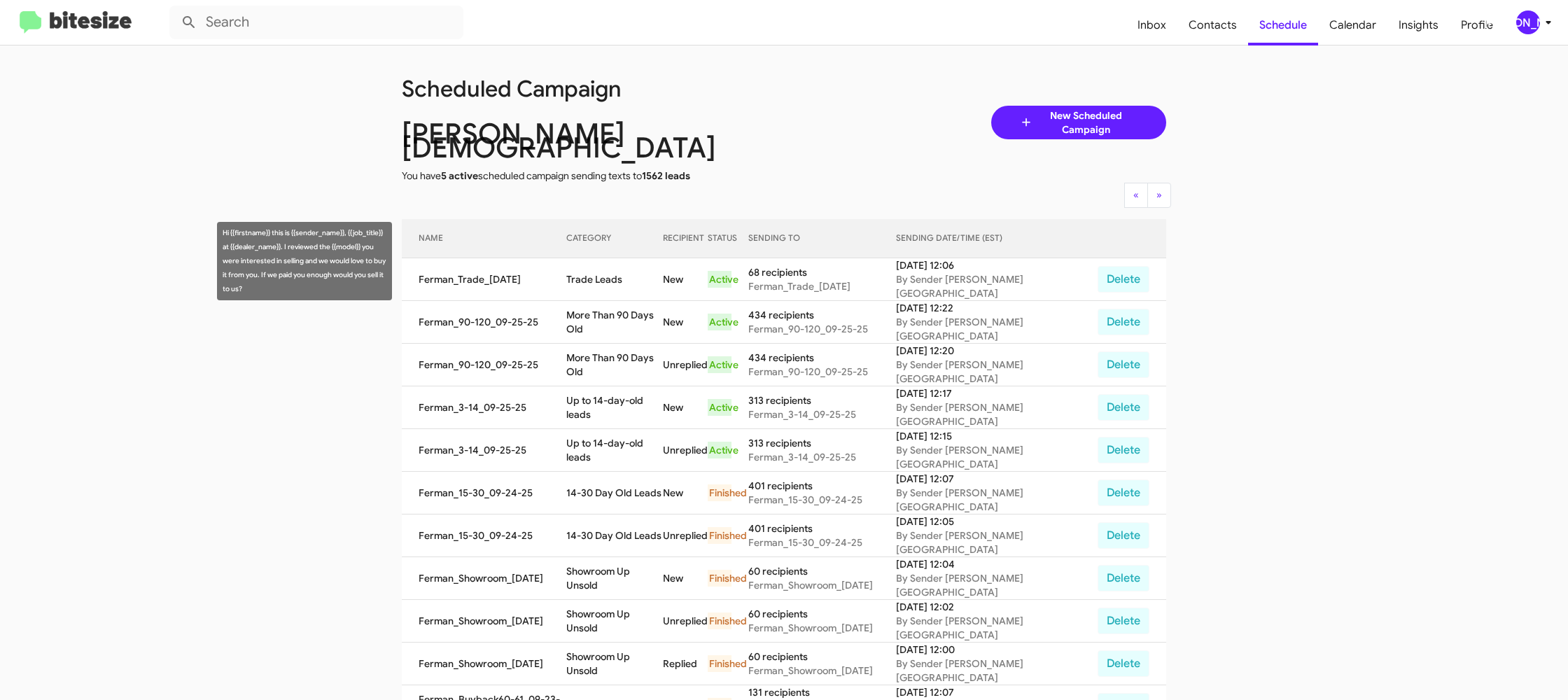
click at [588, 259] on td "Trade Leads" at bounding box center [614, 280] width 96 height 43
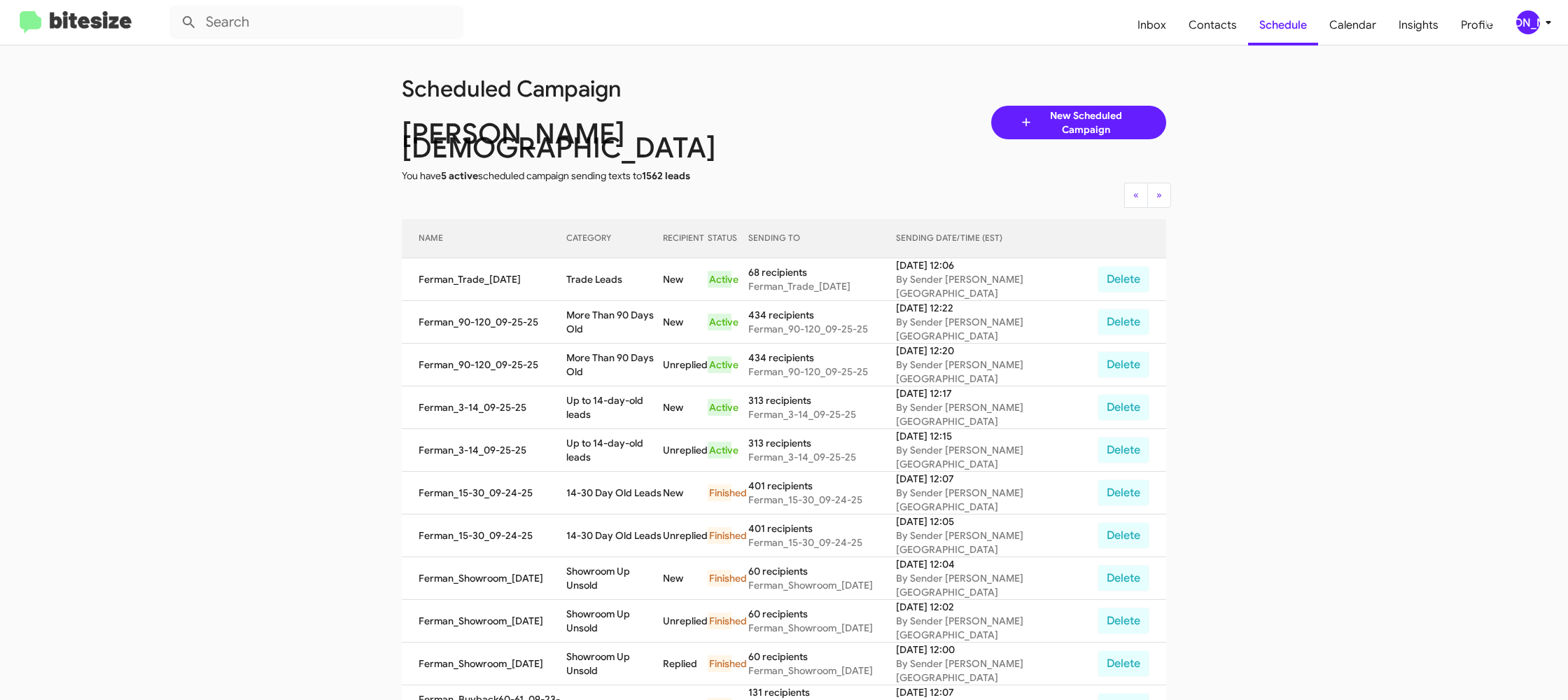
click at [588, 259] on td "Trade Leads" at bounding box center [614, 280] width 96 height 43
copy td "Trade Leads"
drag, startPoint x: 1537, startPoint y: 18, endPoint x: 1527, endPoint y: 25, distance: 12.2
click at [1535, 18] on div "[PERSON_NAME]" at bounding box center [1528, 22] width 24 height 24
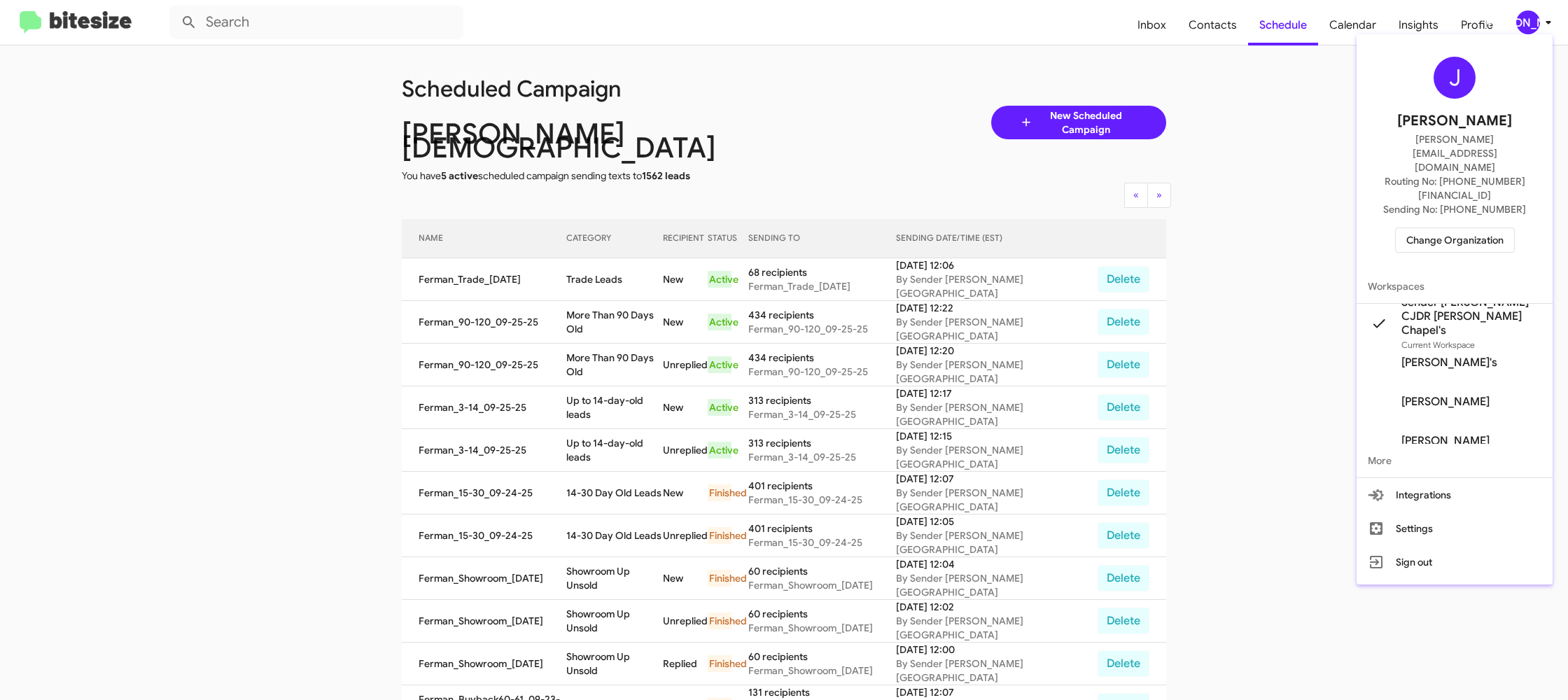
click at [1462, 228] on span "Change Organization" at bounding box center [1455, 240] width 97 height 24
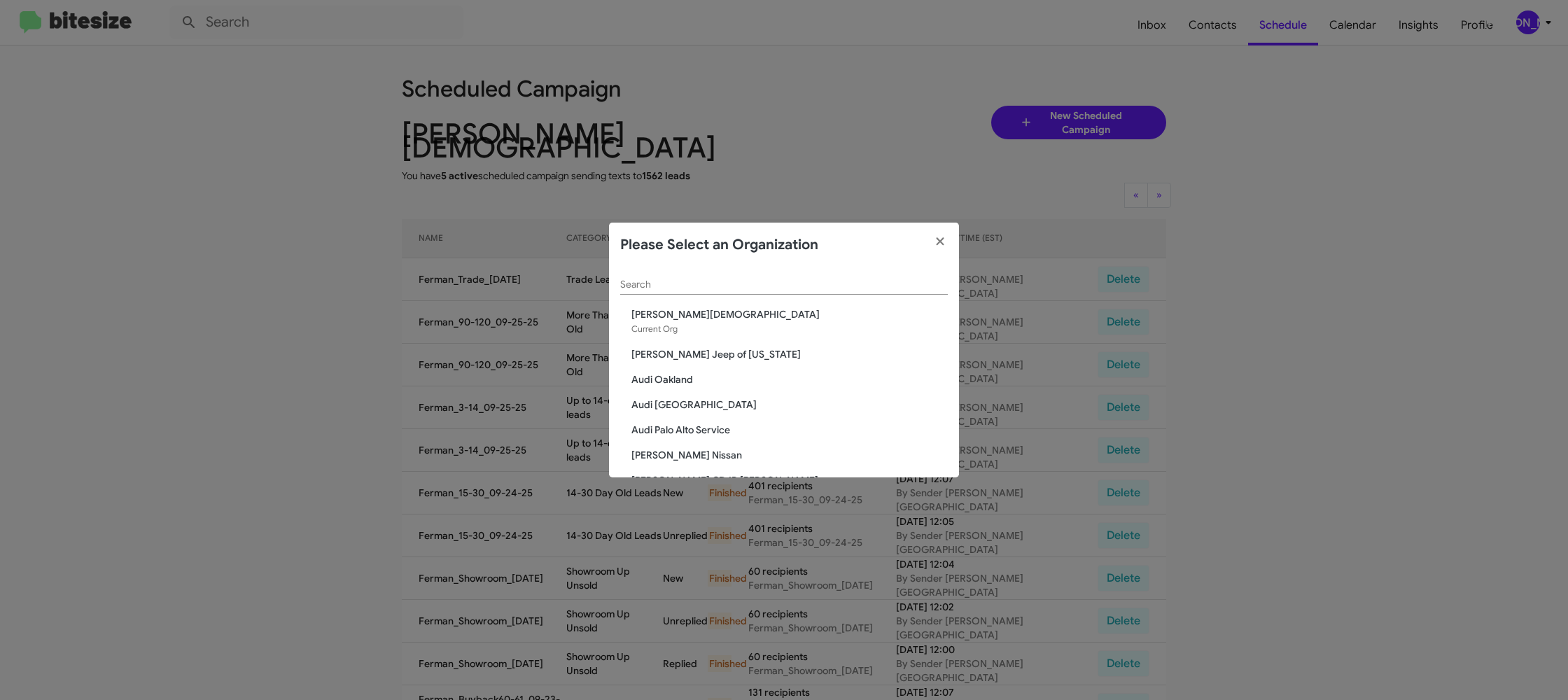
click at [652, 282] on input "Search" at bounding box center [784, 285] width 328 height 11
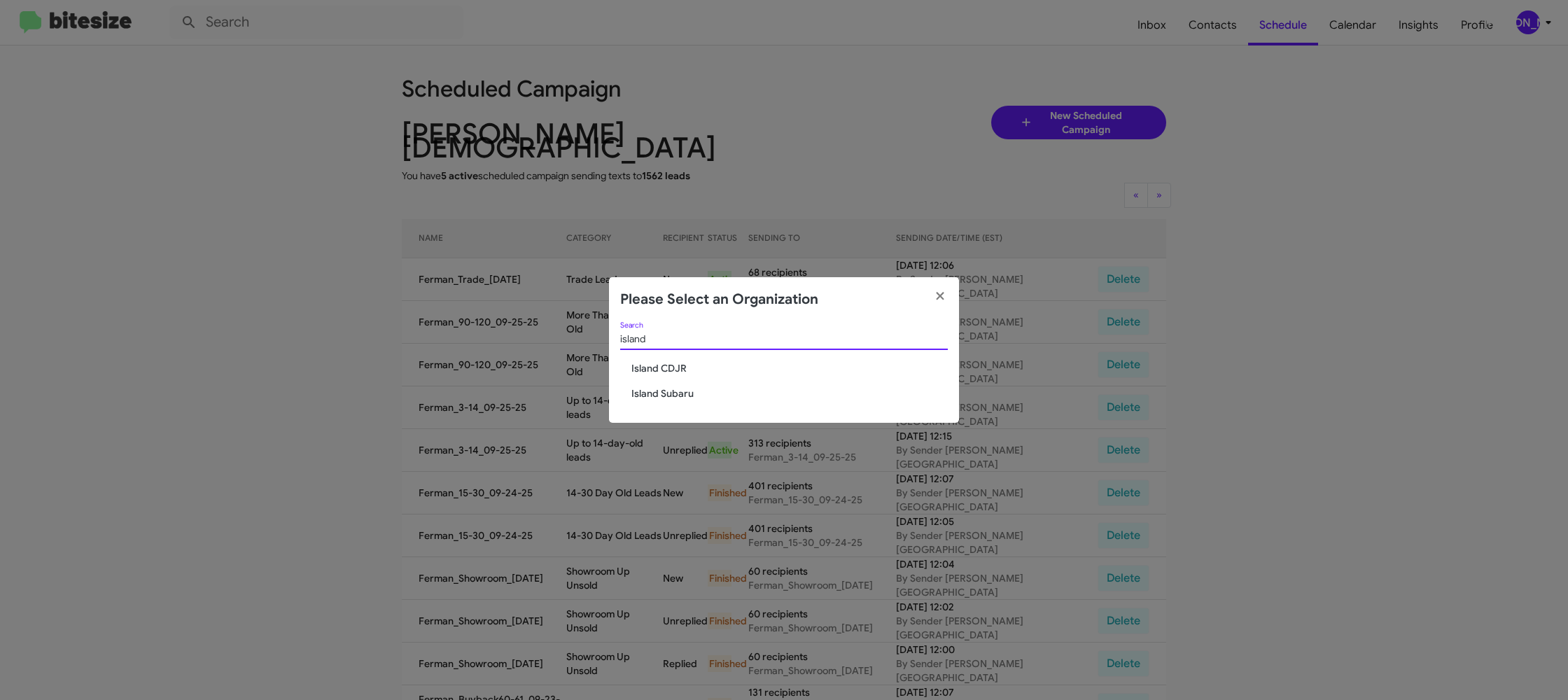
type input "island"
click at [655, 372] on span "Island CDJR" at bounding box center [789, 368] width 316 height 14
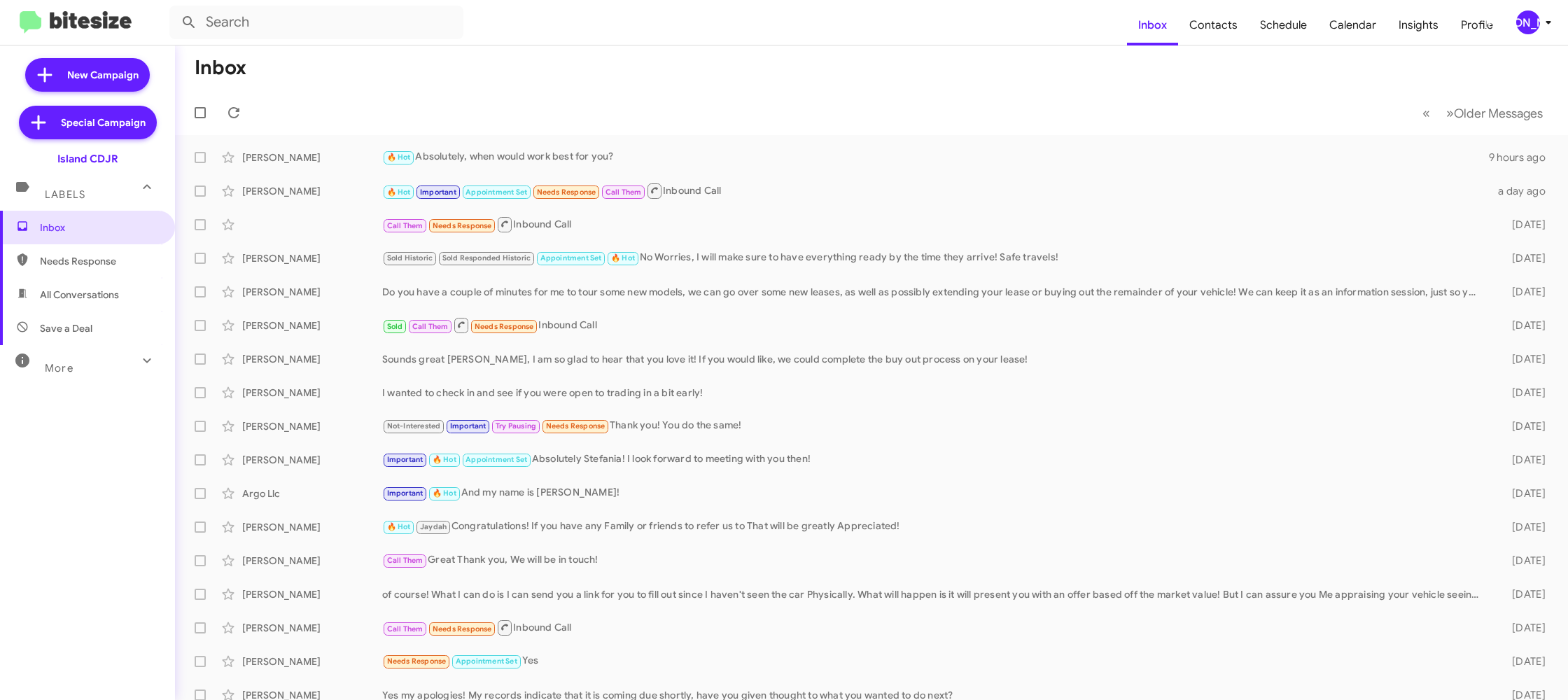
click at [1535, 11] on mat-toolbar "Inbox Contacts Schedule Calendar Insights Profile [PERSON_NAME]" at bounding box center [784, 22] width 1568 height 45
drag, startPoint x: 1533, startPoint y: 21, endPoint x: 1524, endPoint y: 24, distance: 9.5
click at [1531, 21] on div "[PERSON_NAME]" at bounding box center [1528, 22] width 24 height 24
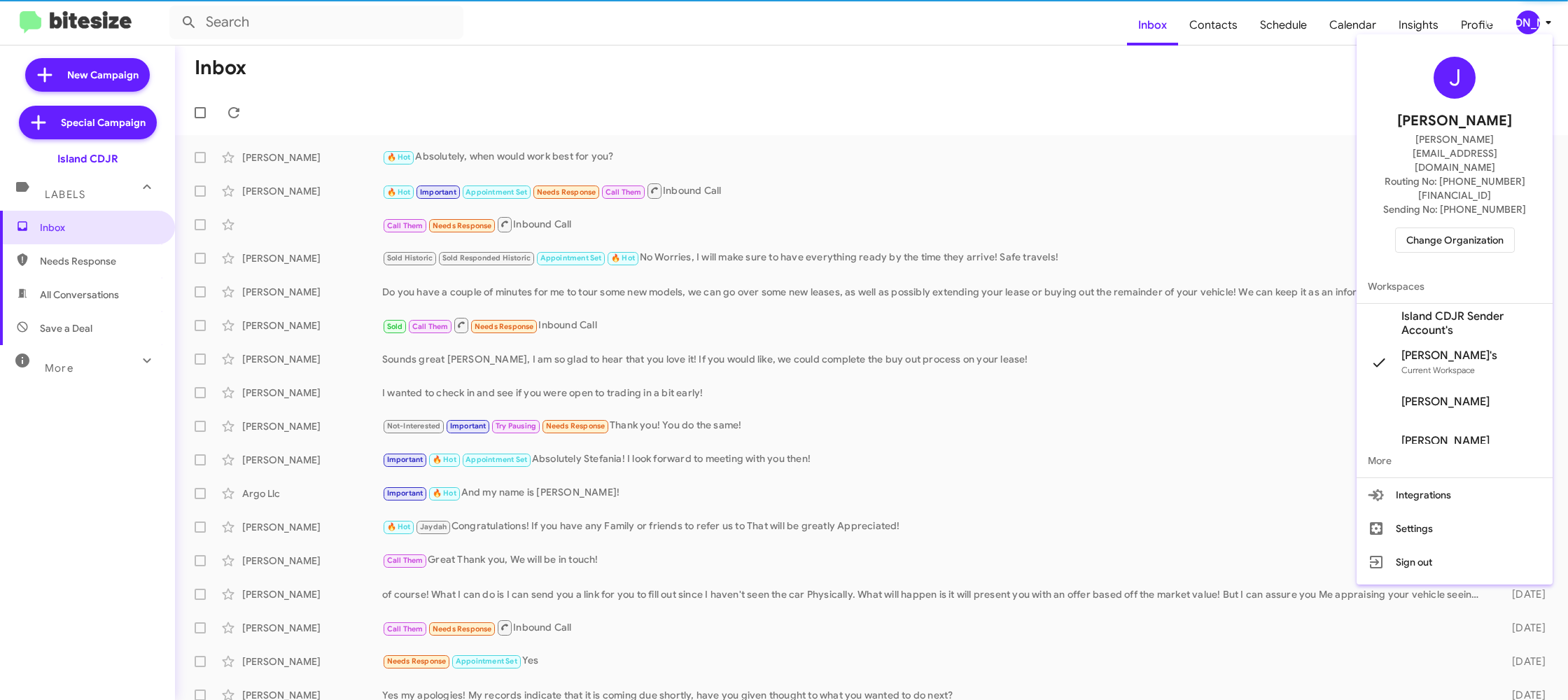
click at [1475, 310] on span "Island CDJR Sender Account's" at bounding box center [1471, 323] width 140 height 28
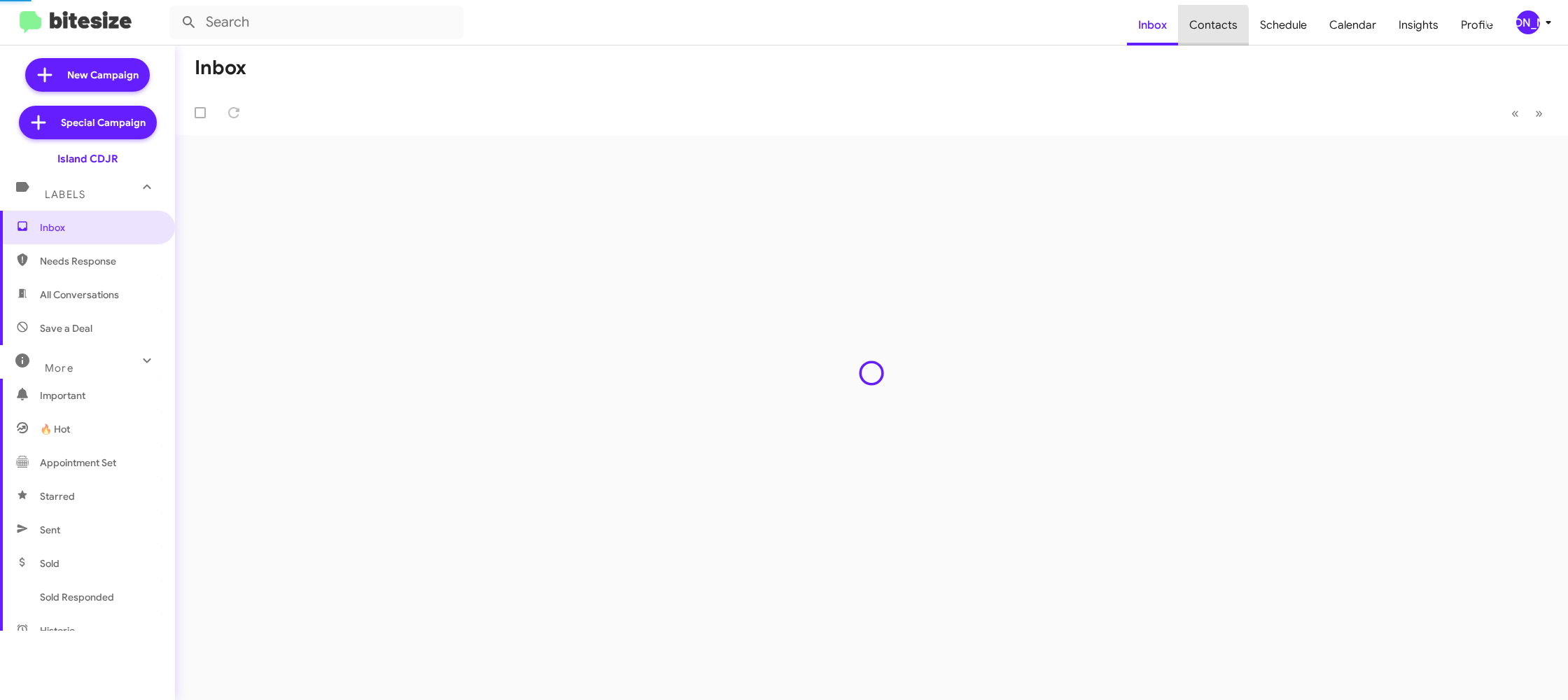
click at [1206, 31] on span "Contacts" at bounding box center [1213, 24] width 71 height 40
type input "in:groups"
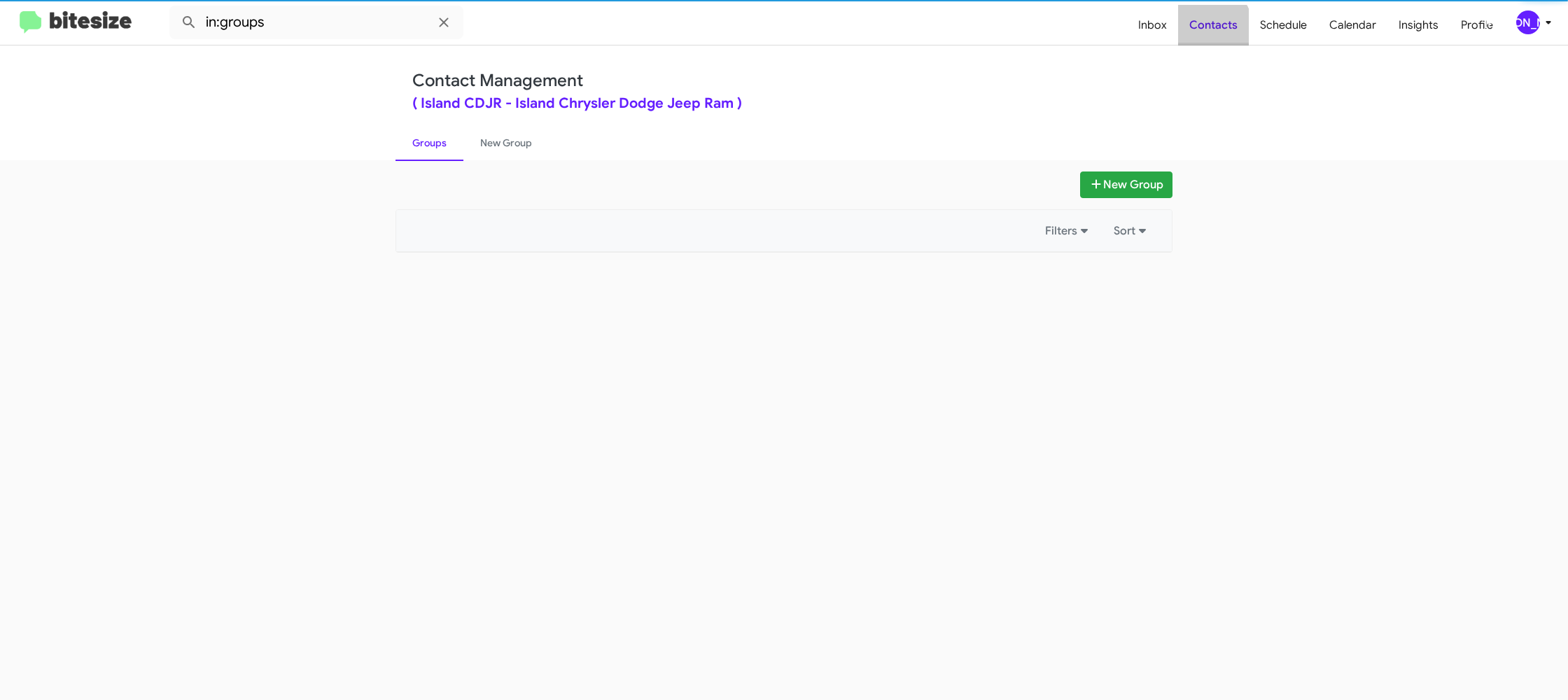
click at [1206, 31] on span "Contacts" at bounding box center [1213, 24] width 71 height 40
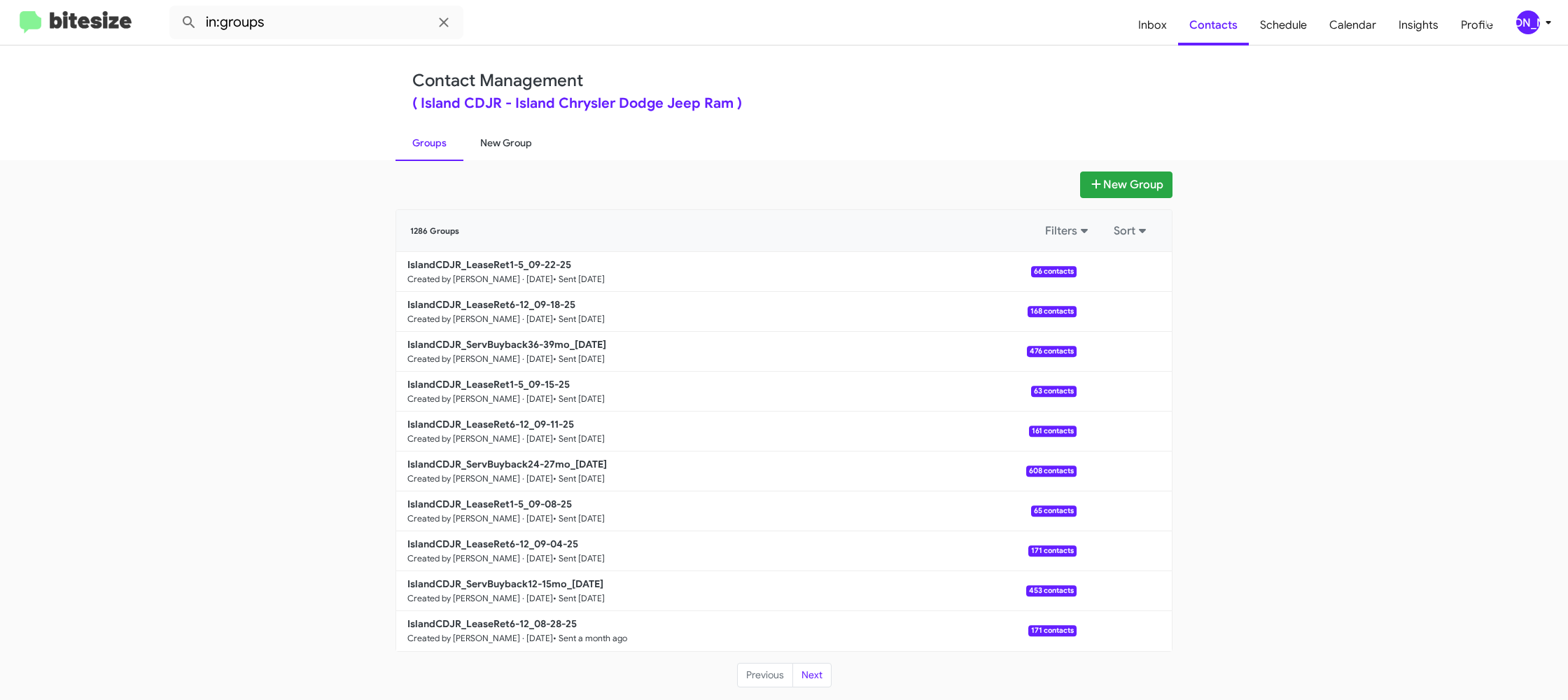
click at [525, 135] on link "New Group" at bounding box center [506, 143] width 85 height 37
click at [523, 136] on link "New Group" at bounding box center [506, 143] width 85 height 37
drag, startPoint x: 523, startPoint y: 136, endPoint x: 527, endPoint y: 68, distance: 68.1
click at [523, 134] on link "New Group" at bounding box center [506, 143] width 85 height 37
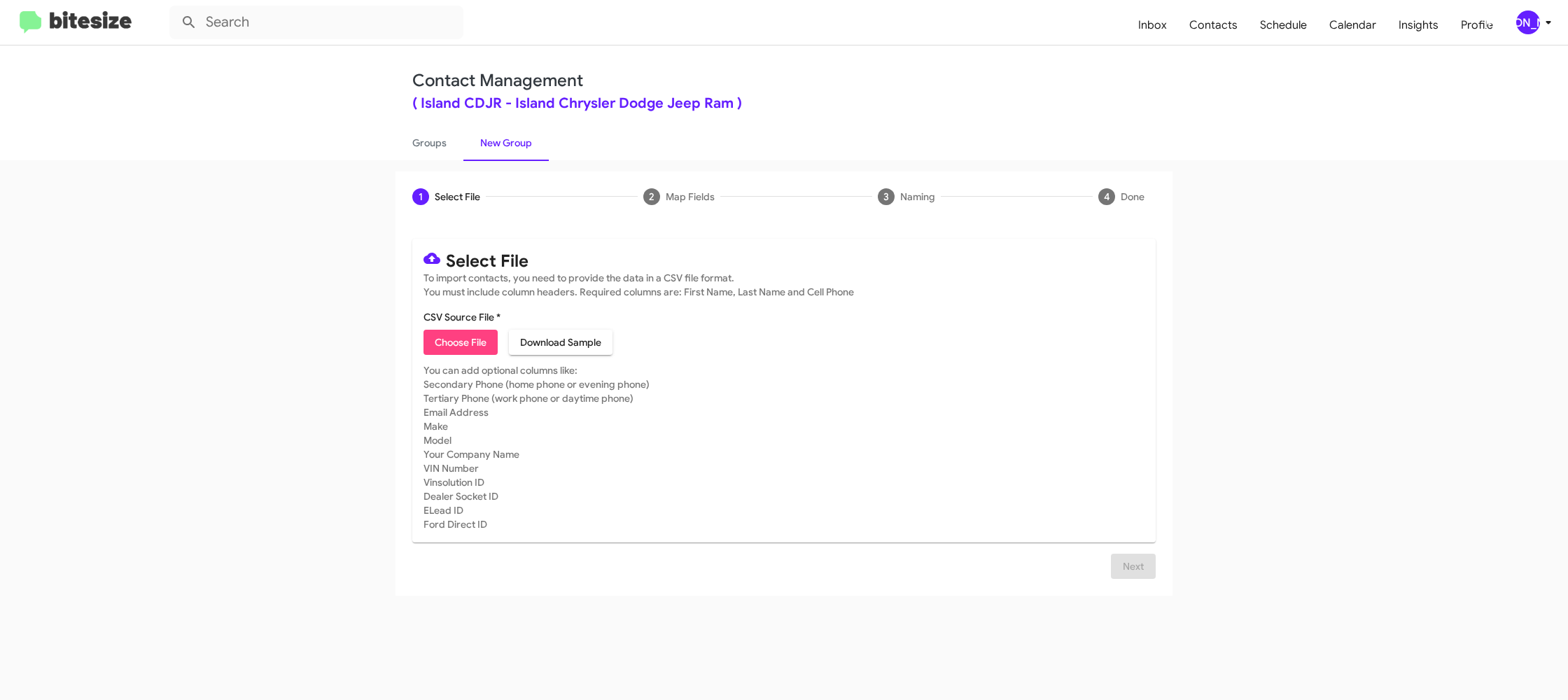
click at [1528, 22] on div "[PERSON_NAME]" at bounding box center [1528, 22] width 24 height 24
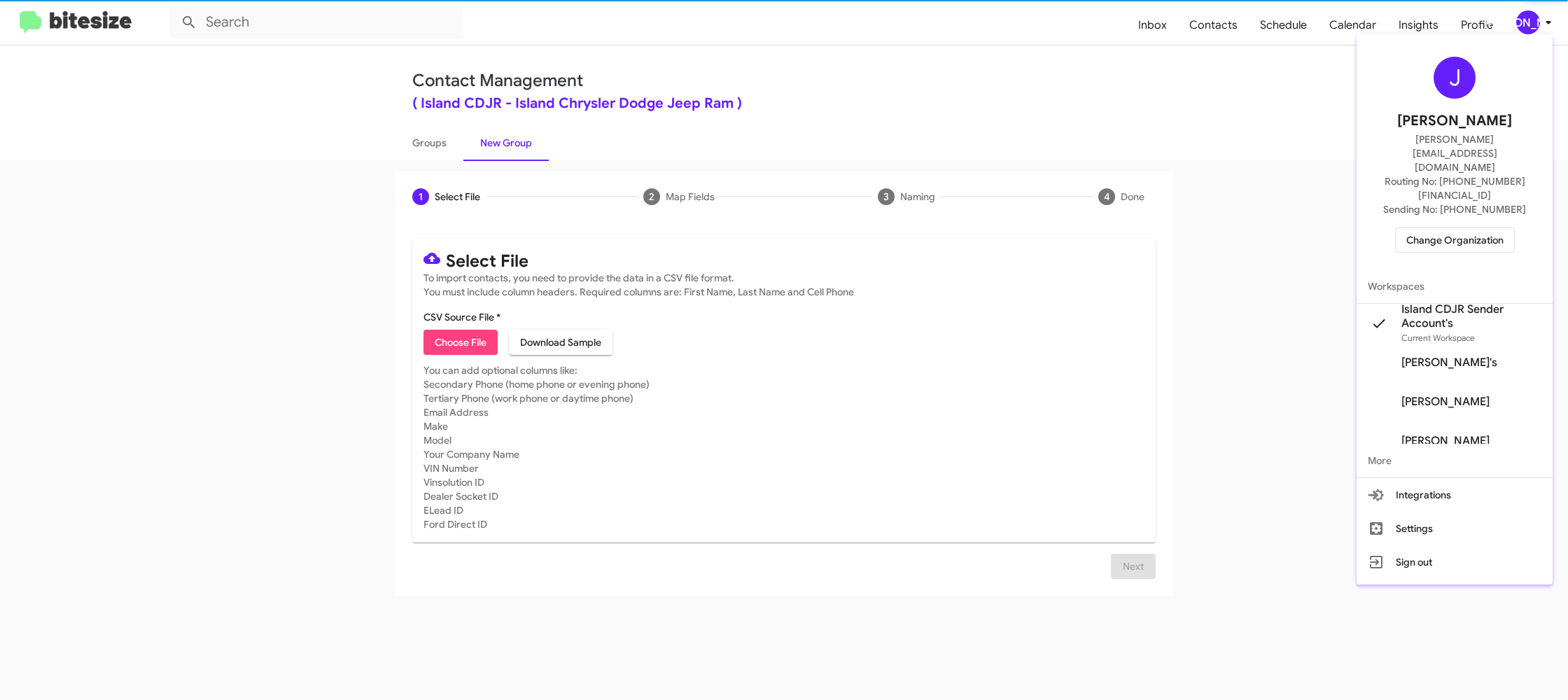
click at [1528, 22] on div at bounding box center [784, 350] width 1568 height 700
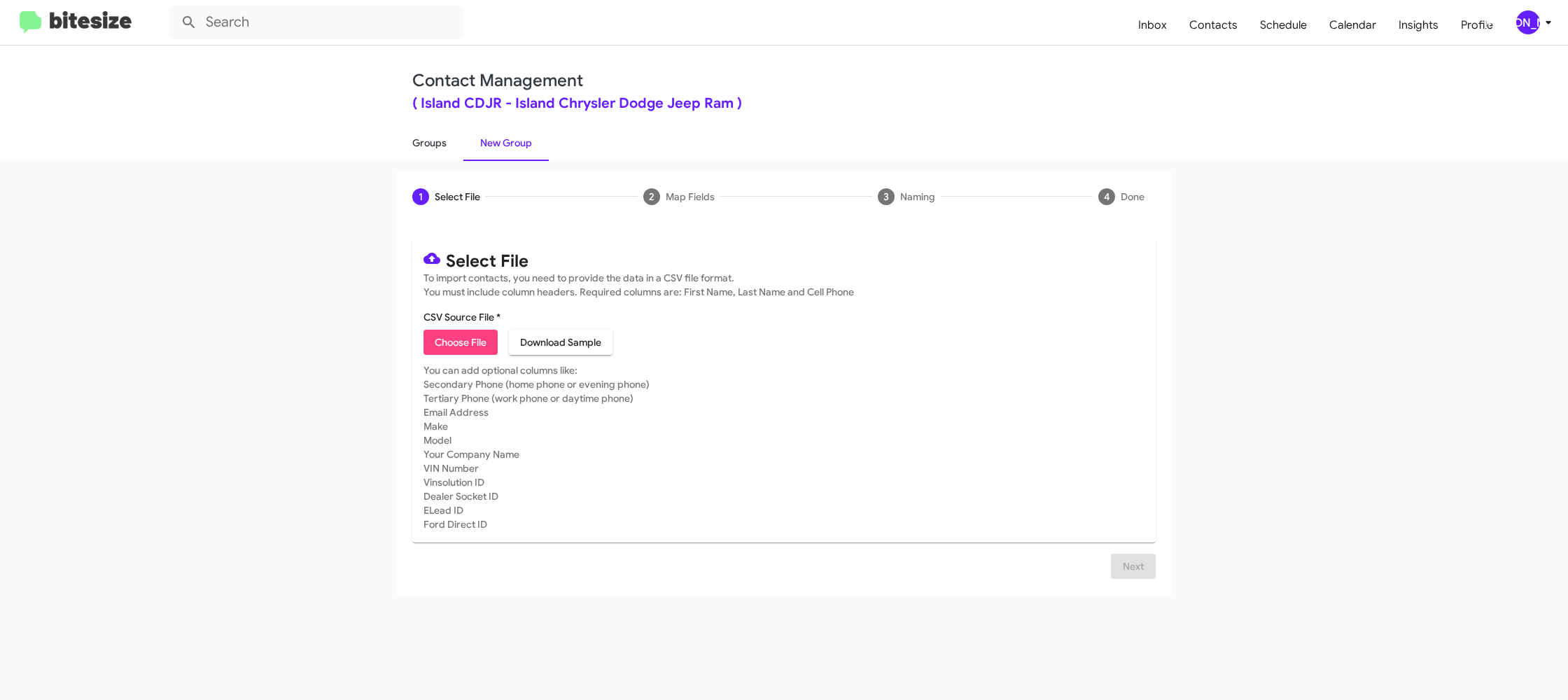
click at [428, 151] on link "Groups" at bounding box center [429, 143] width 68 height 37
click at [490, 144] on link "New Group" at bounding box center [506, 143] width 85 height 37
click at [415, 145] on link "Groups" at bounding box center [429, 143] width 68 height 37
type input "in:groups"
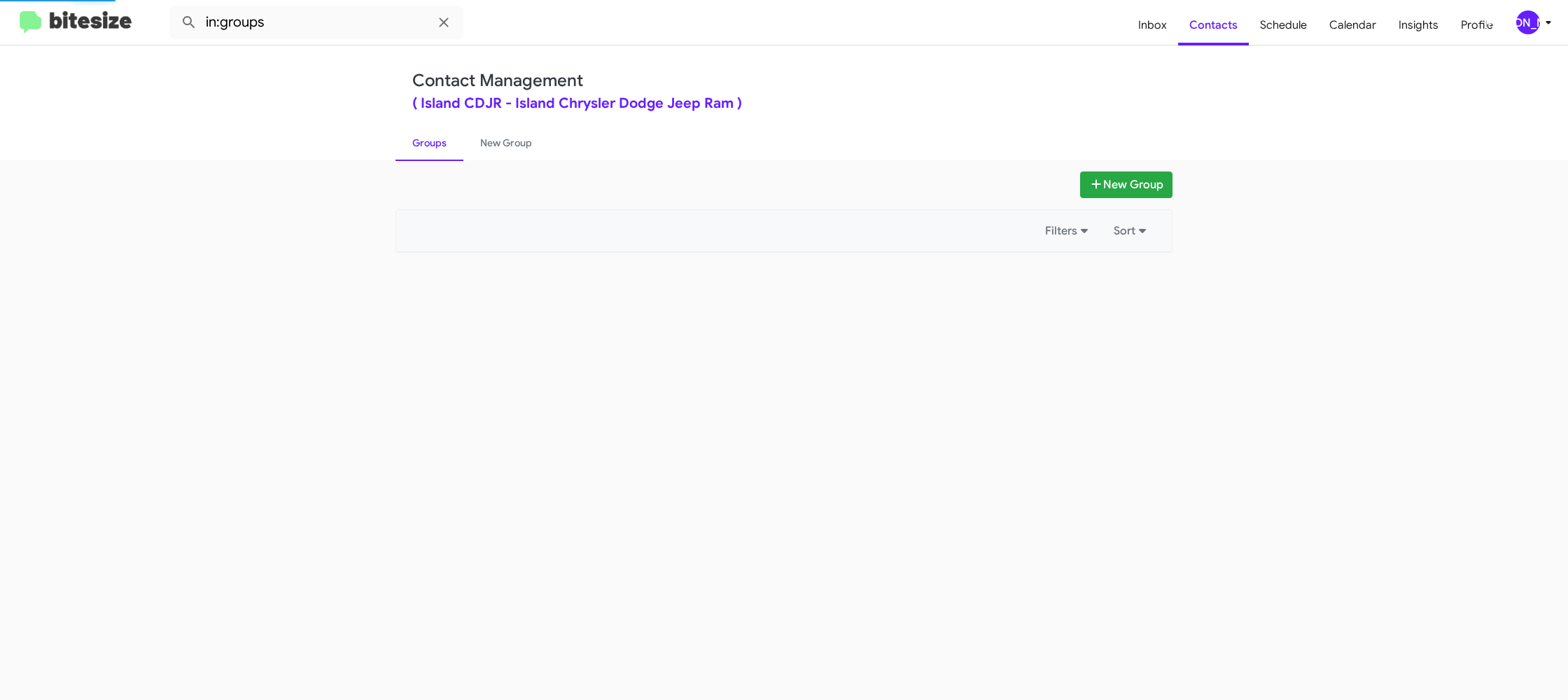
click at [415, 145] on link "Groups" at bounding box center [429, 143] width 68 height 37
drag, startPoint x: 415, startPoint y: 145, endPoint x: 490, endPoint y: 141, distance: 75.1
click at [418, 143] on link "Groups" at bounding box center [429, 143] width 68 height 37
click at [525, 145] on link "New Group" at bounding box center [506, 143] width 85 height 37
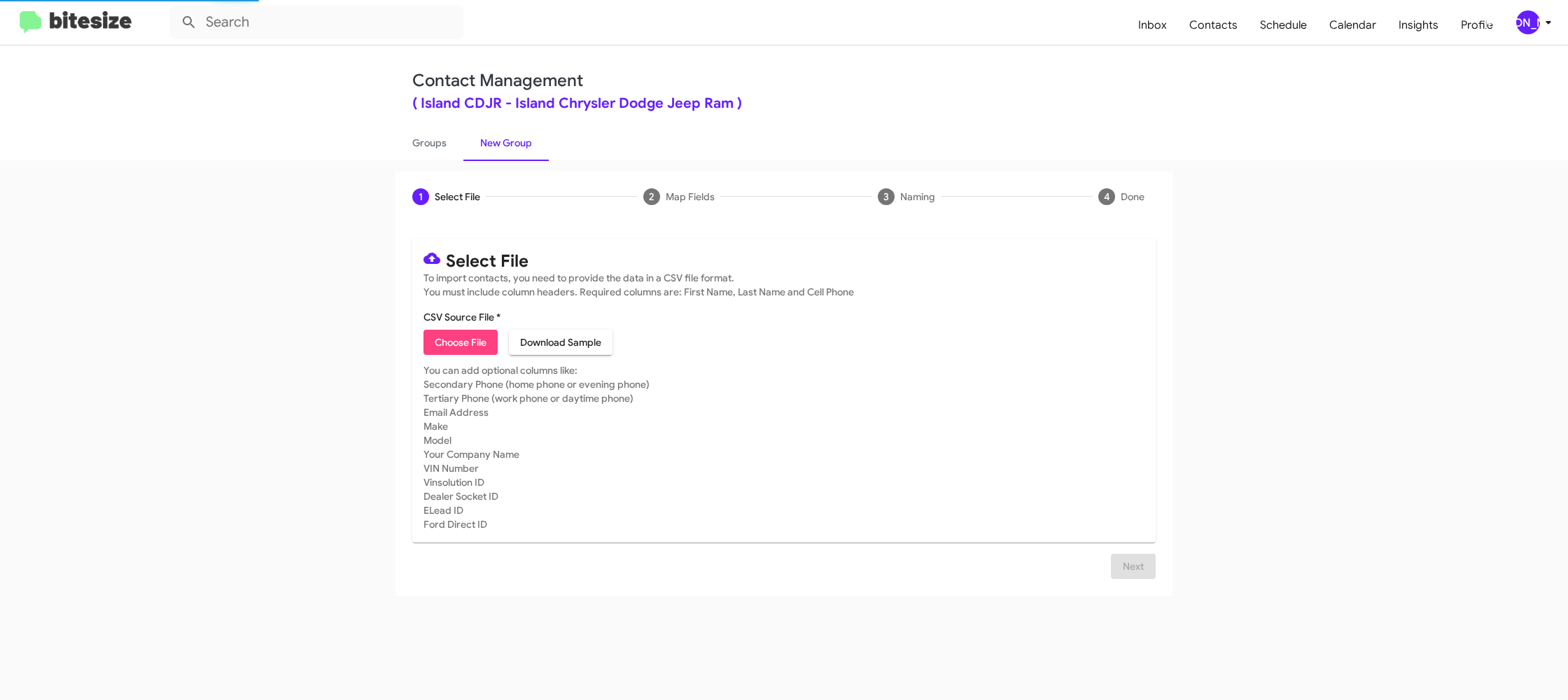
click at [525, 145] on link "New Group" at bounding box center [506, 143] width 85 height 37
drag, startPoint x: 525, startPoint y: 145, endPoint x: 628, endPoint y: 127, distance: 104.6
click at [529, 142] on link "New Group" at bounding box center [506, 143] width 85 height 37
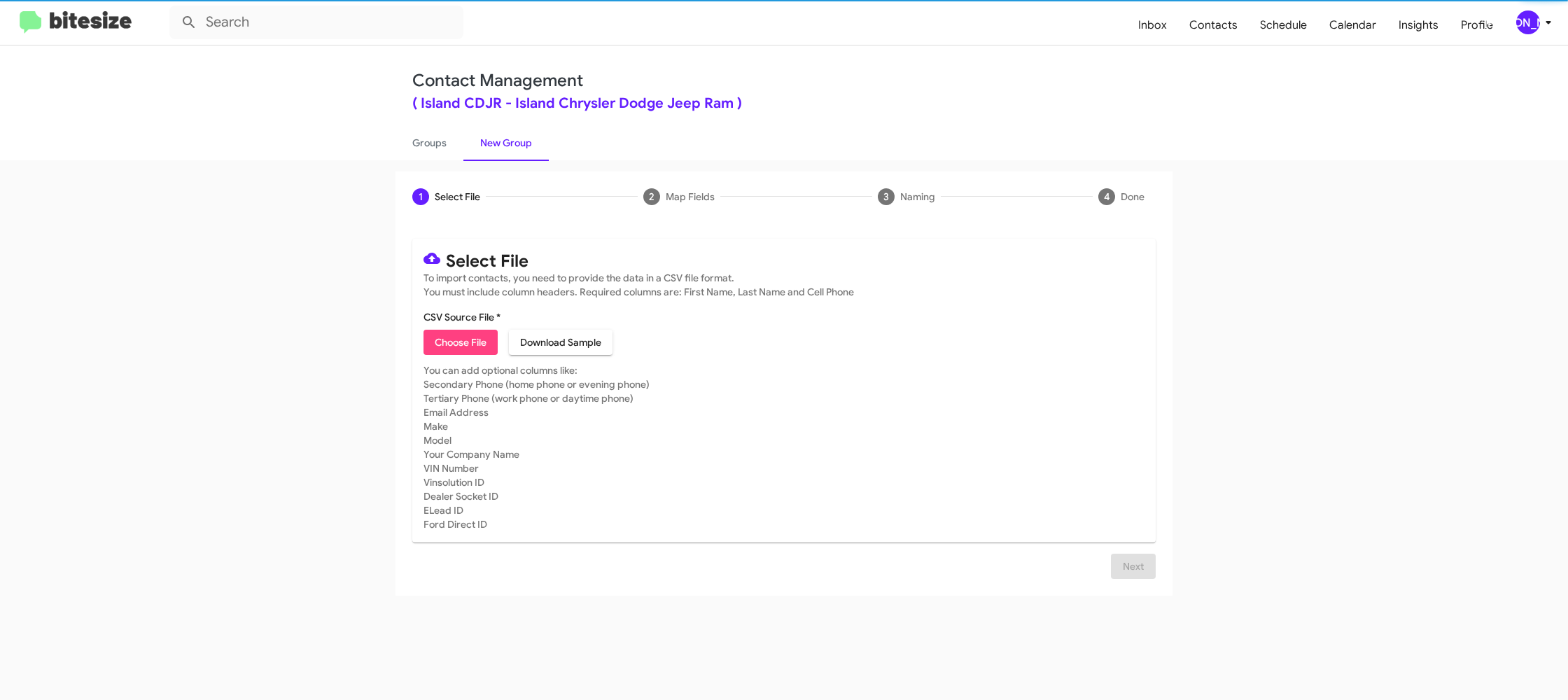
click at [1536, 17] on div "[PERSON_NAME]" at bounding box center [1528, 22] width 24 height 24
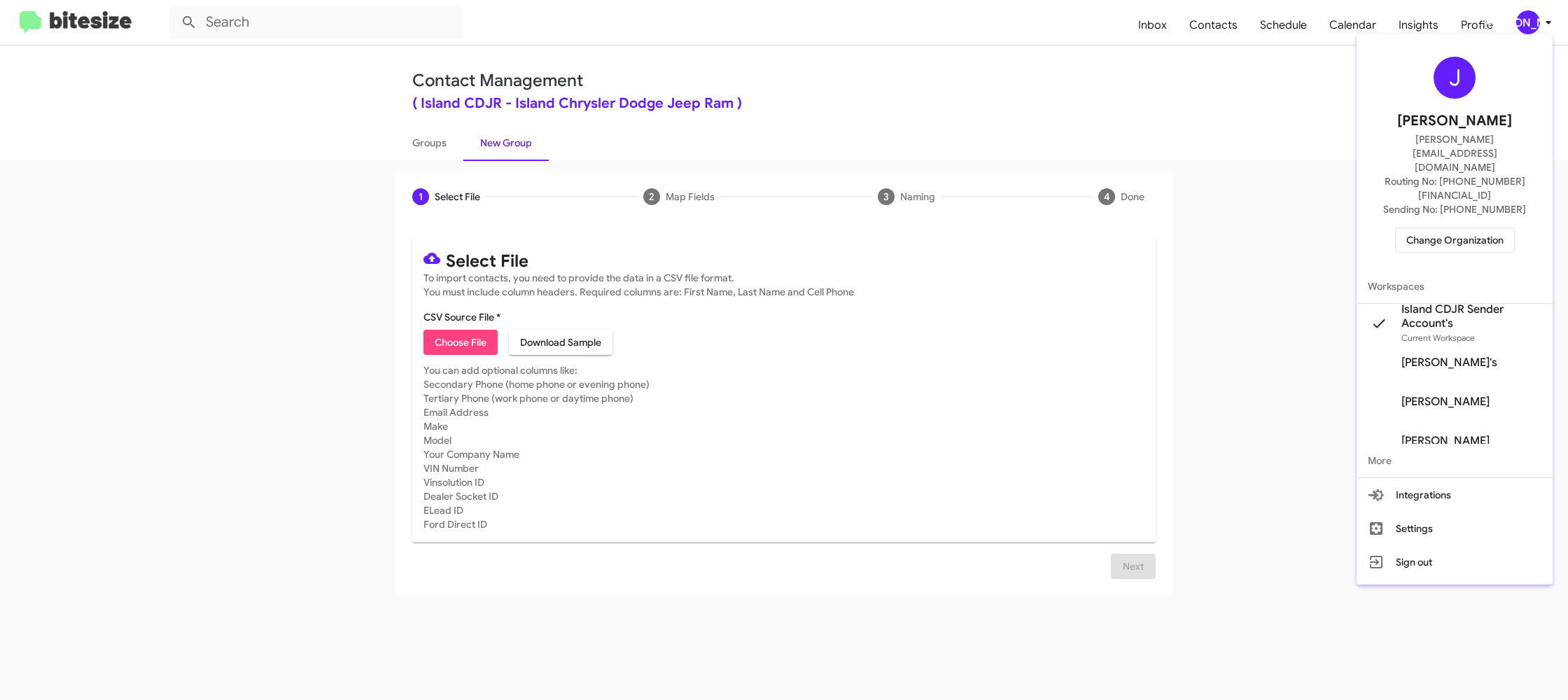
click at [1536, 17] on div at bounding box center [784, 350] width 1568 height 700
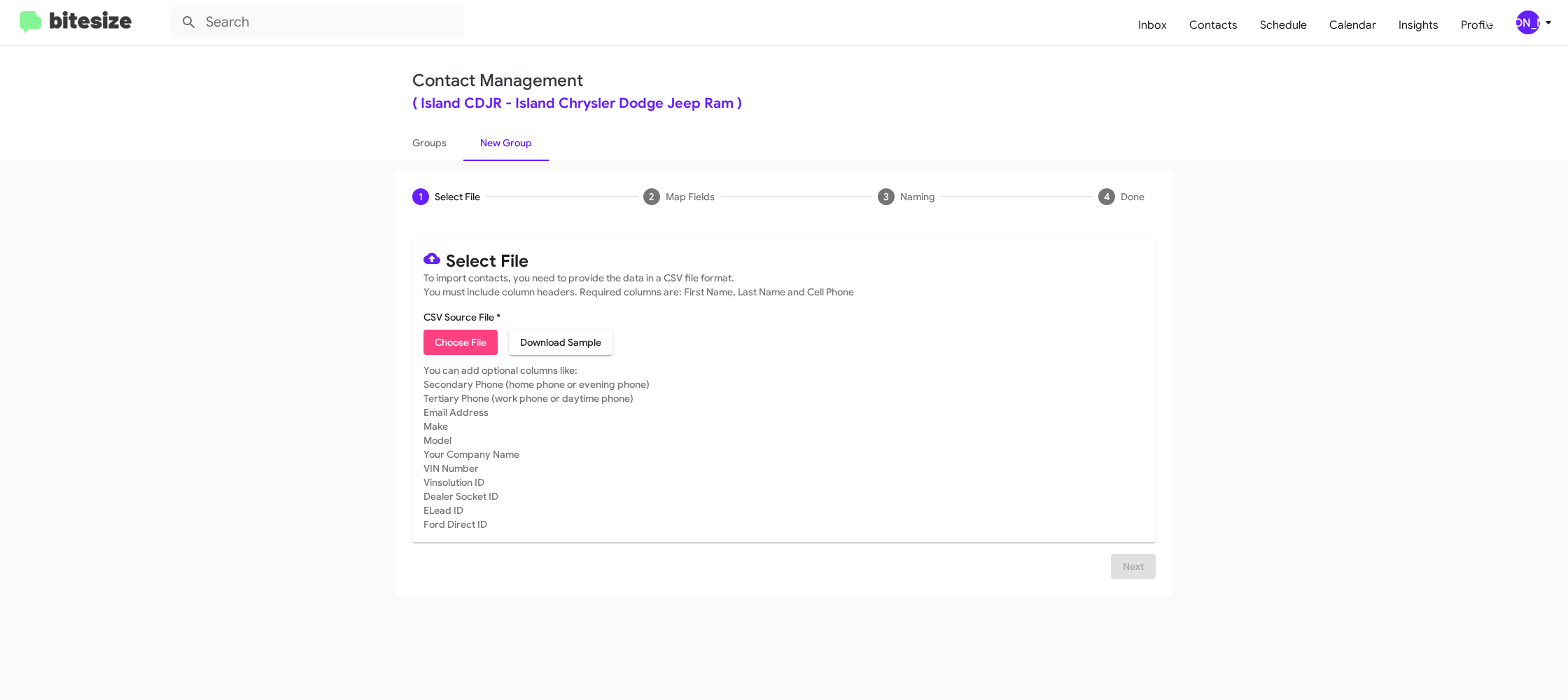
click at [473, 351] on span "Choose File" at bounding box center [461, 342] width 52 height 25
type input "IslandCDJR_LeaseRet6-12_09-25-25"
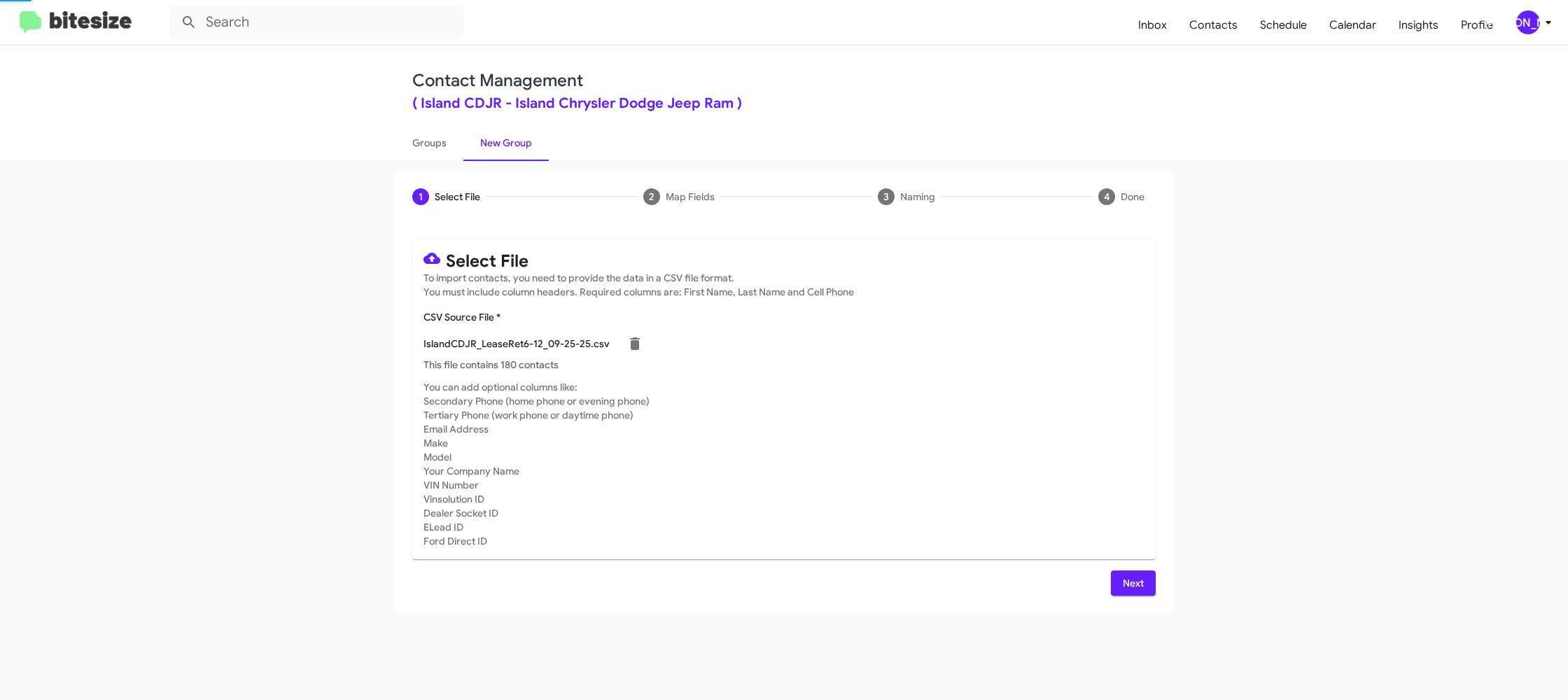
drag, startPoint x: 951, startPoint y: 456, endPoint x: 958, endPoint y: 458, distance: 7.3
click at [958, 458] on mat-card-subtitle "You can add optional columns like: Secondary Phone (home phone or evening phone…" at bounding box center [784, 464] width 721 height 168
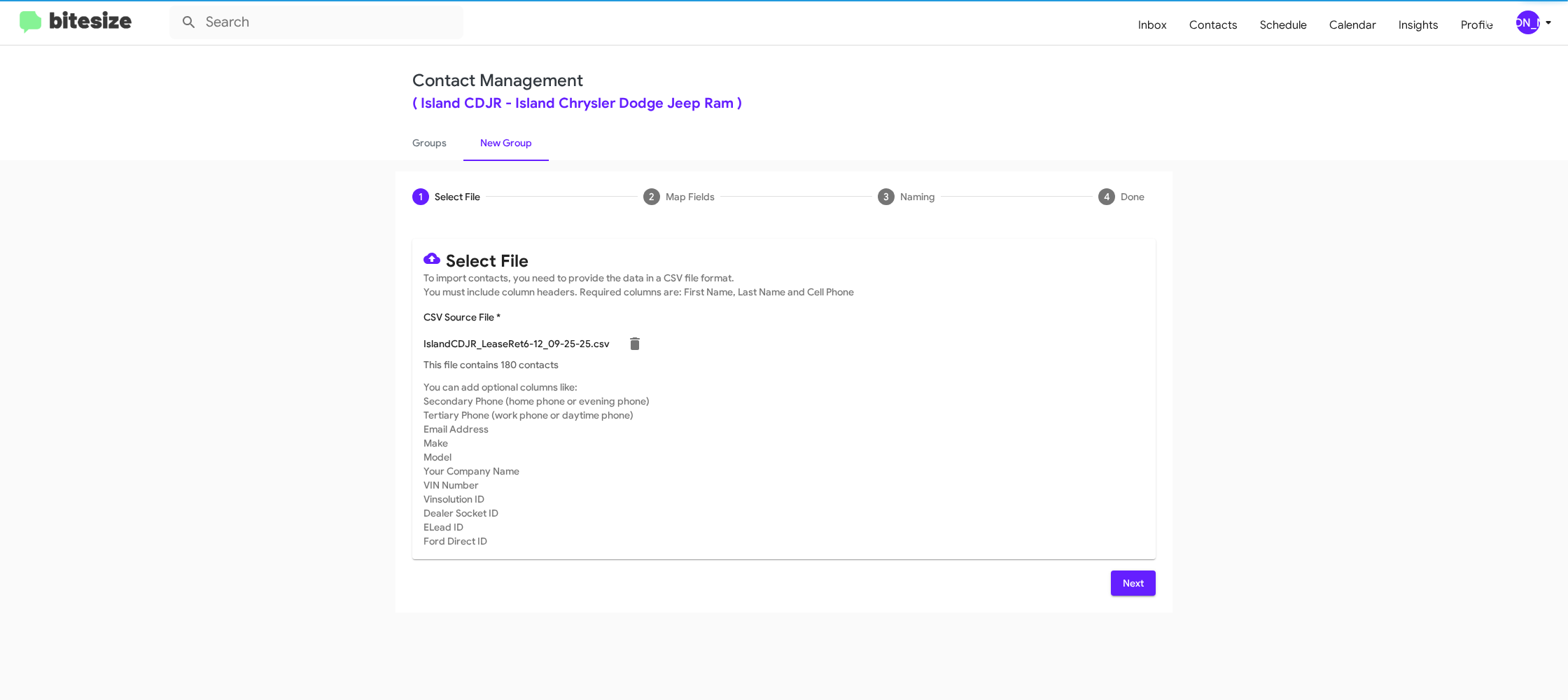
click at [1125, 580] on span "Next" at bounding box center [1132, 583] width 22 height 25
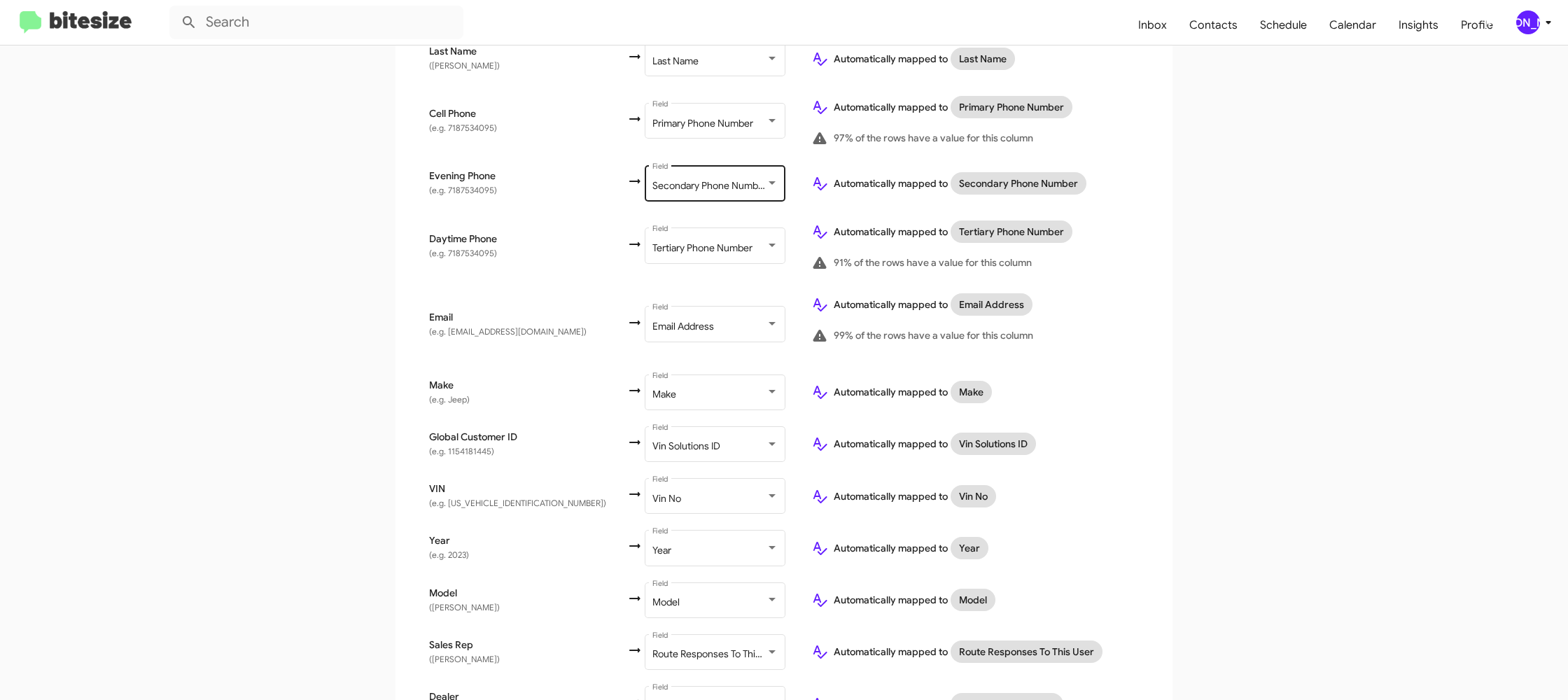
scroll to position [440, 0]
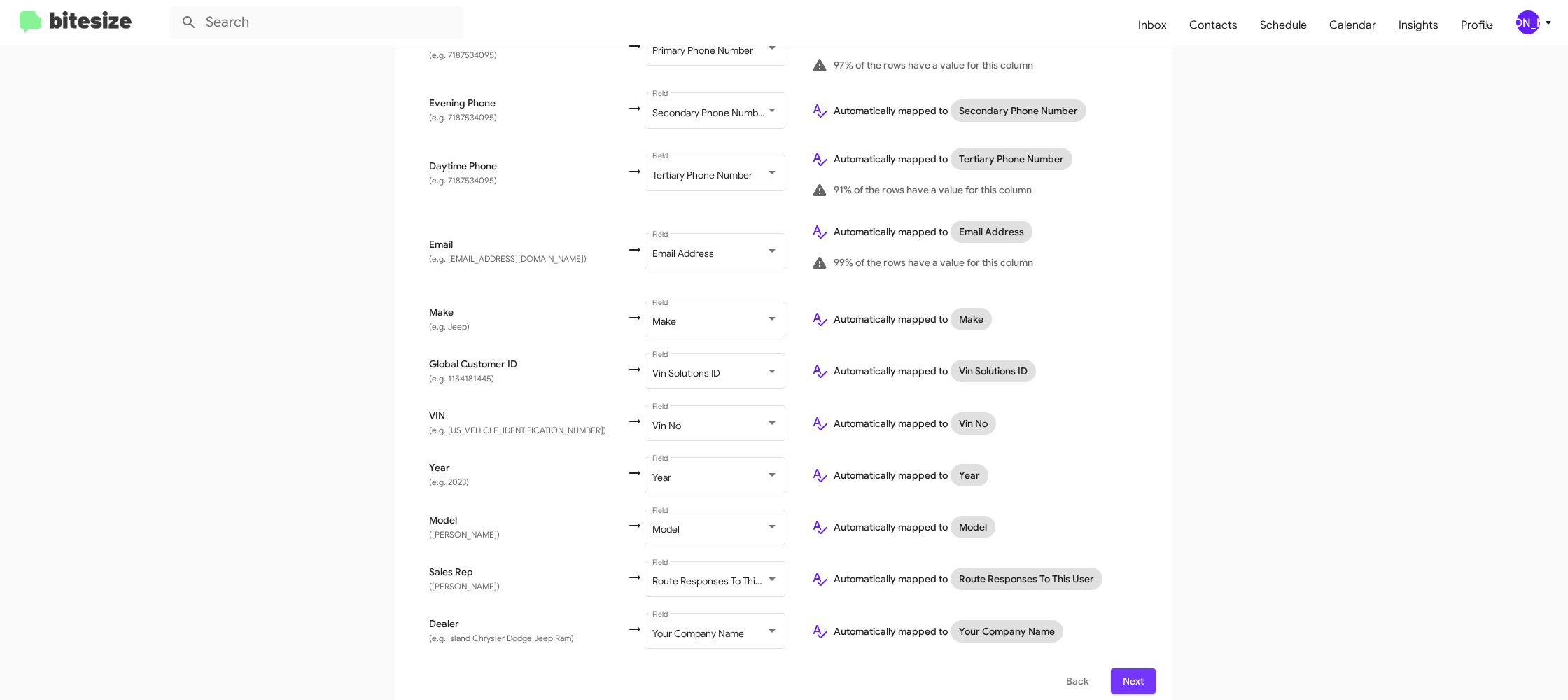
click at [1135, 673] on span "Next" at bounding box center [1132, 681] width 22 height 25
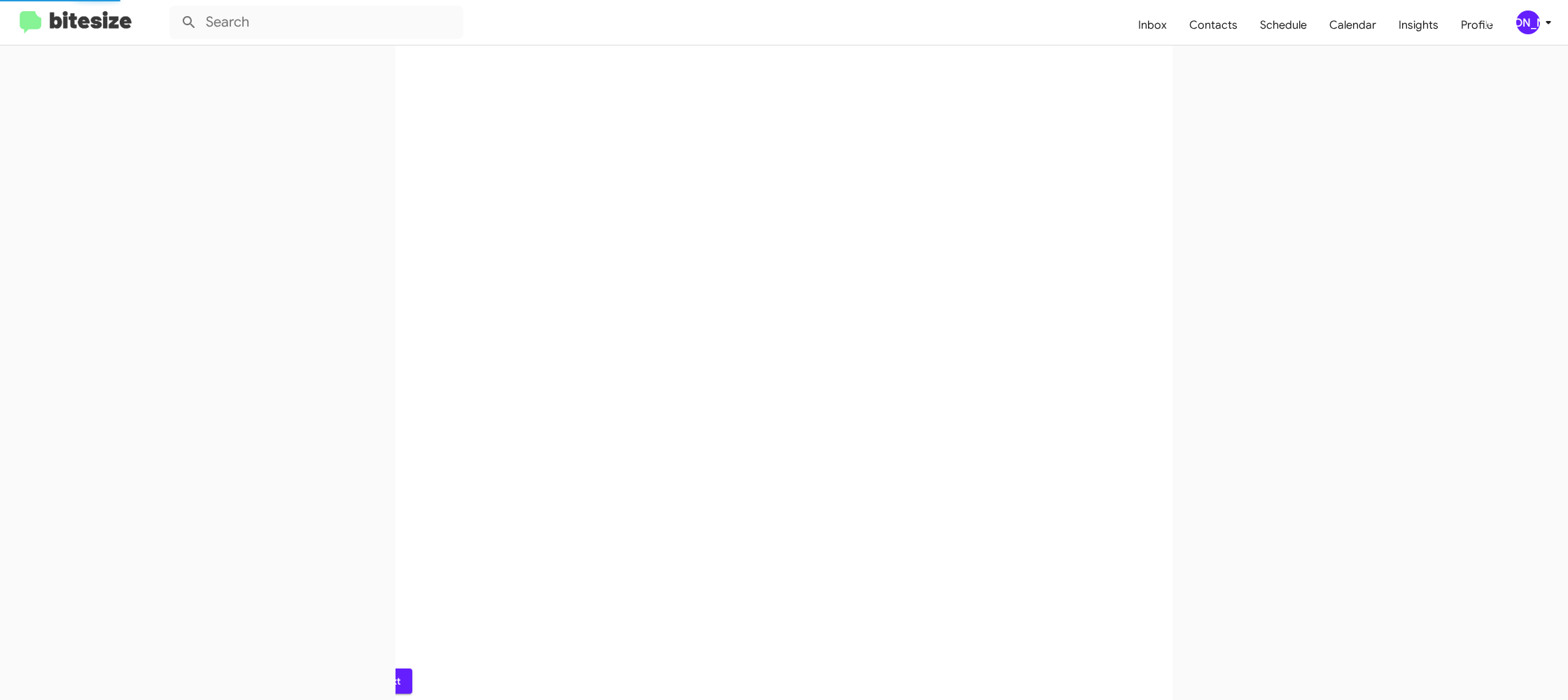
scroll to position [0, 0]
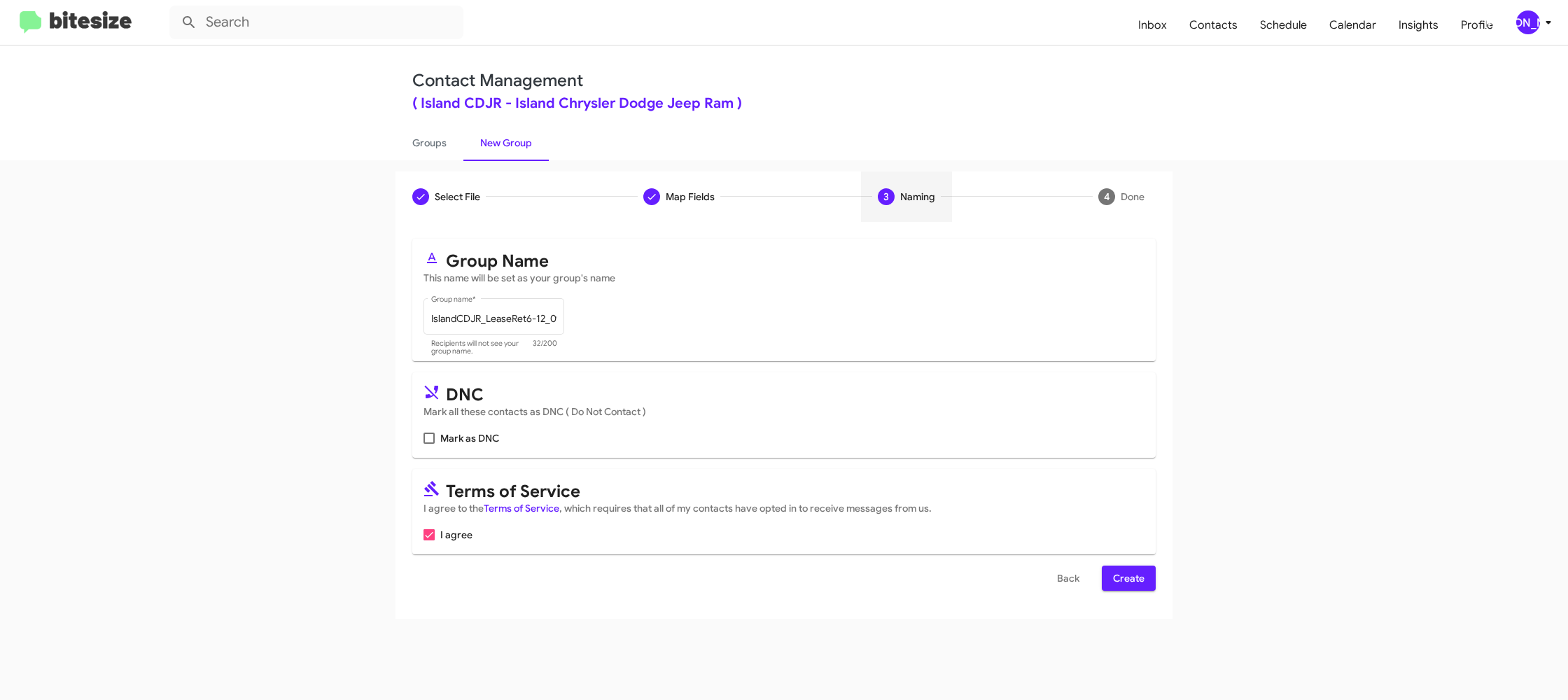
click at [1124, 576] on span "Create" at bounding box center [1128, 579] width 31 height 25
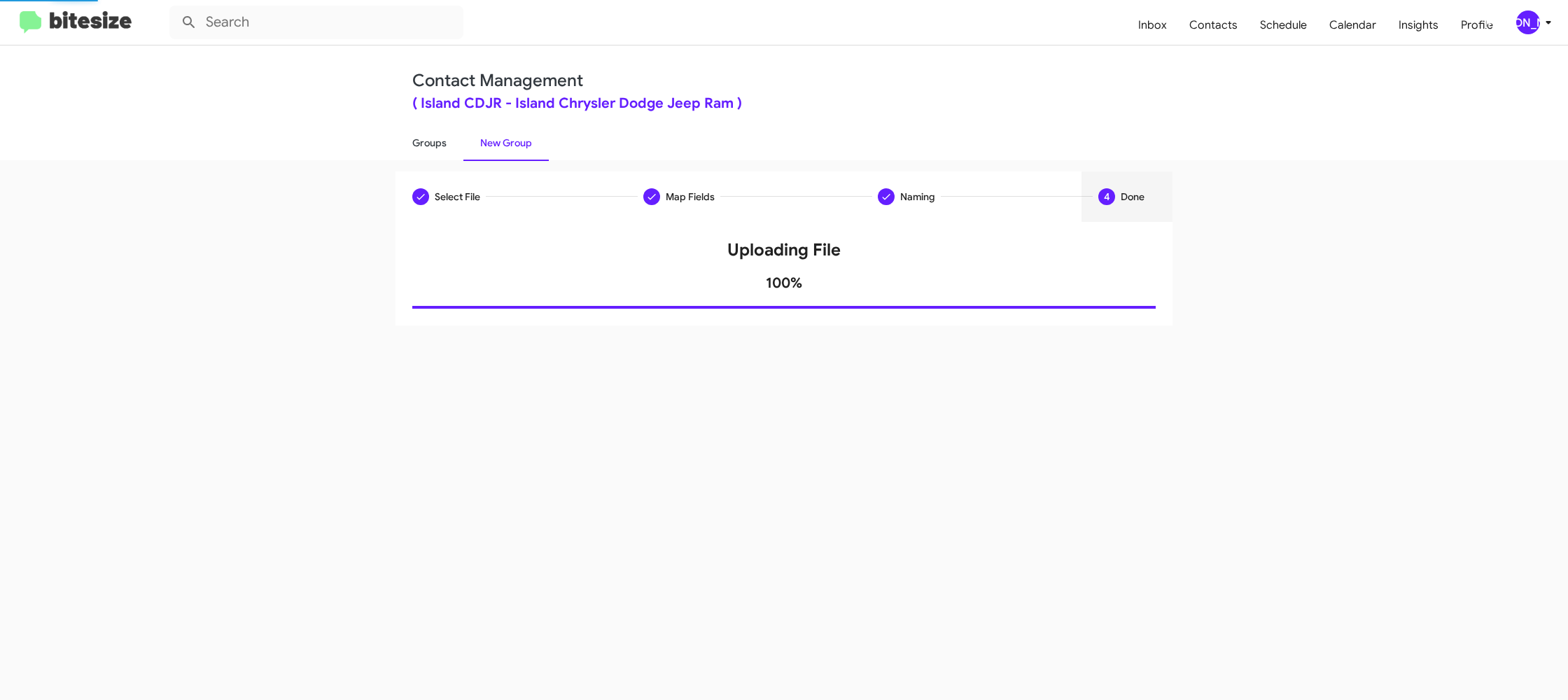
click at [436, 147] on link "Groups" at bounding box center [429, 143] width 68 height 37
type input "in:groups"
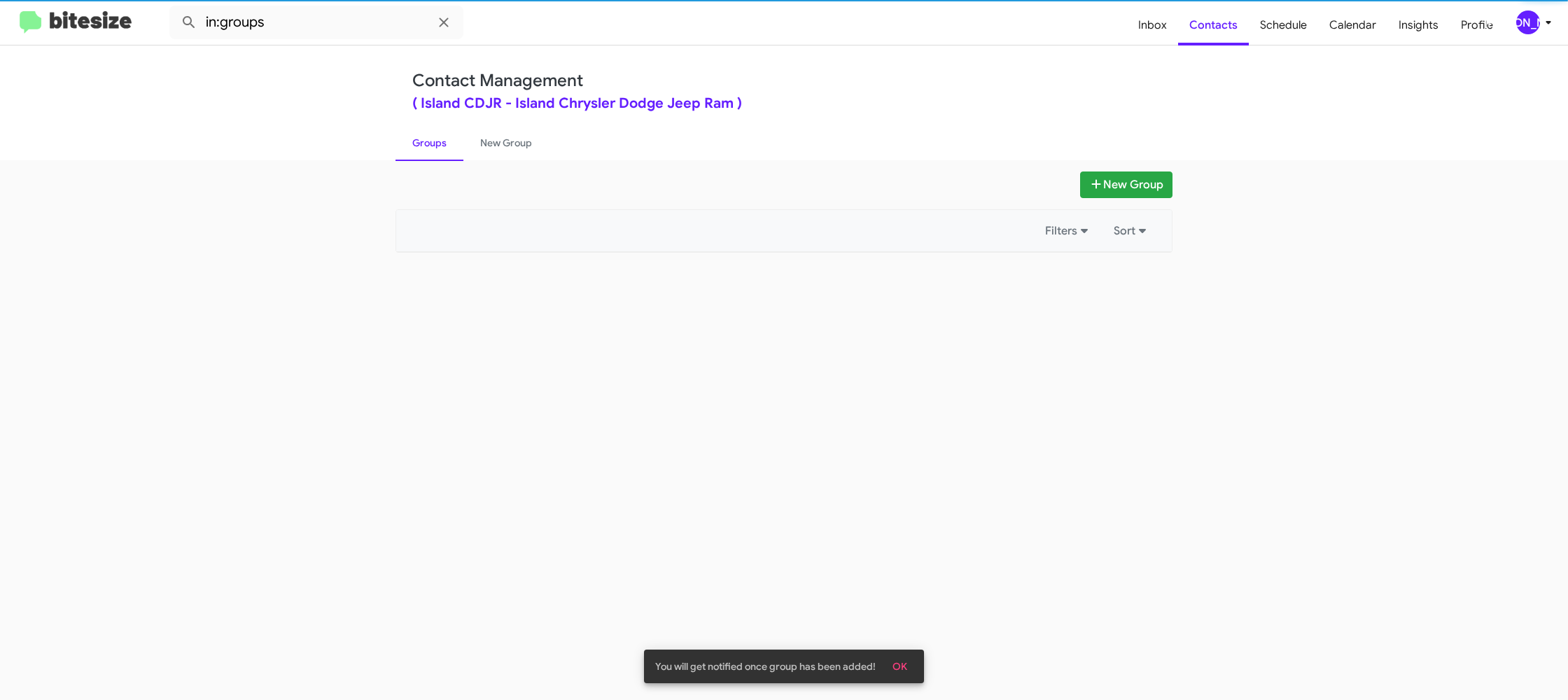
click at [436, 147] on link "Groups" at bounding box center [429, 143] width 68 height 37
click at [468, 145] on link "New Group" at bounding box center [506, 143] width 85 height 37
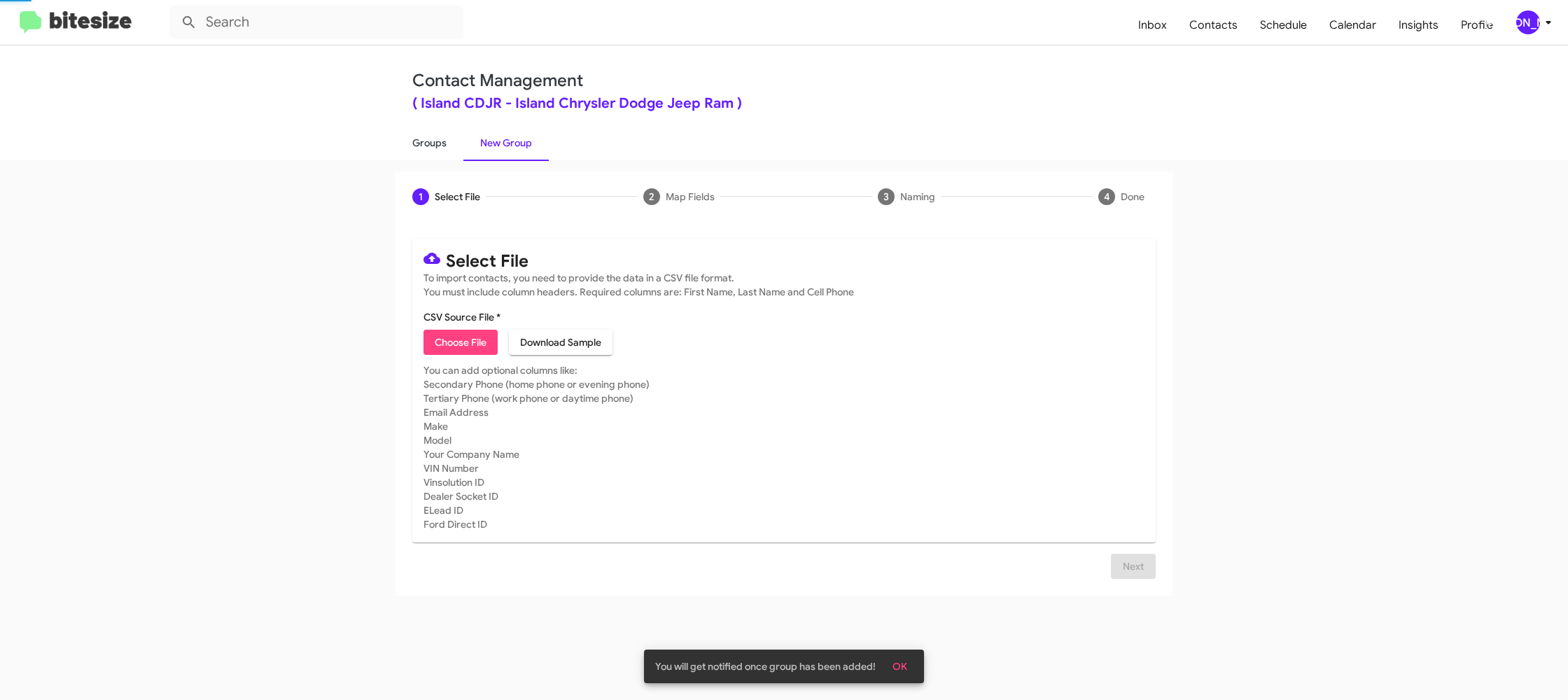
click at [454, 143] on link "Groups" at bounding box center [429, 143] width 68 height 37
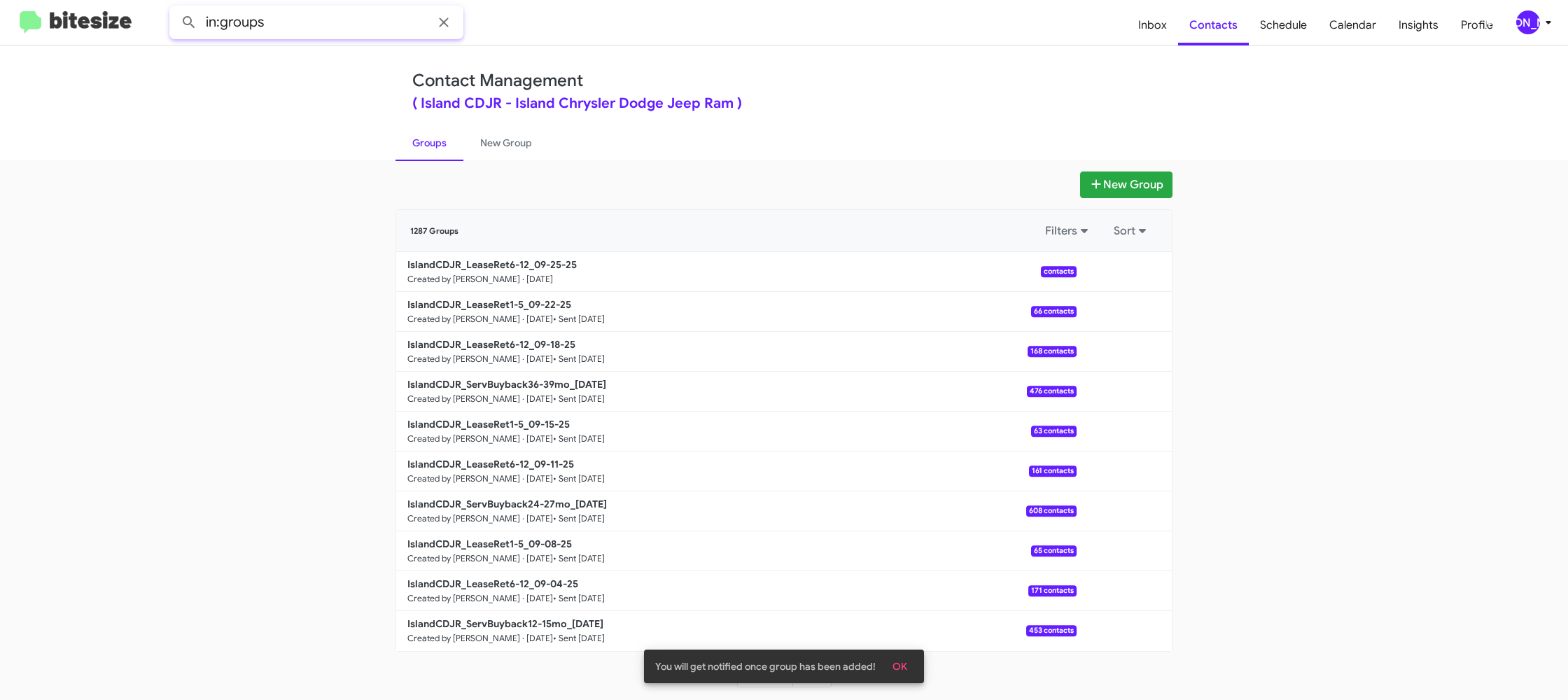
click at [357, 34] on input "in:groups" at bounding box center [316, 22] width 294 height 33
type input "in:groups 6-"
click at [175, 8] on button at bounding box center [189, 22] width 28 height 28
click at [476, 133] on link "New Group" at bounding box center [506, 143] width 85 height 37
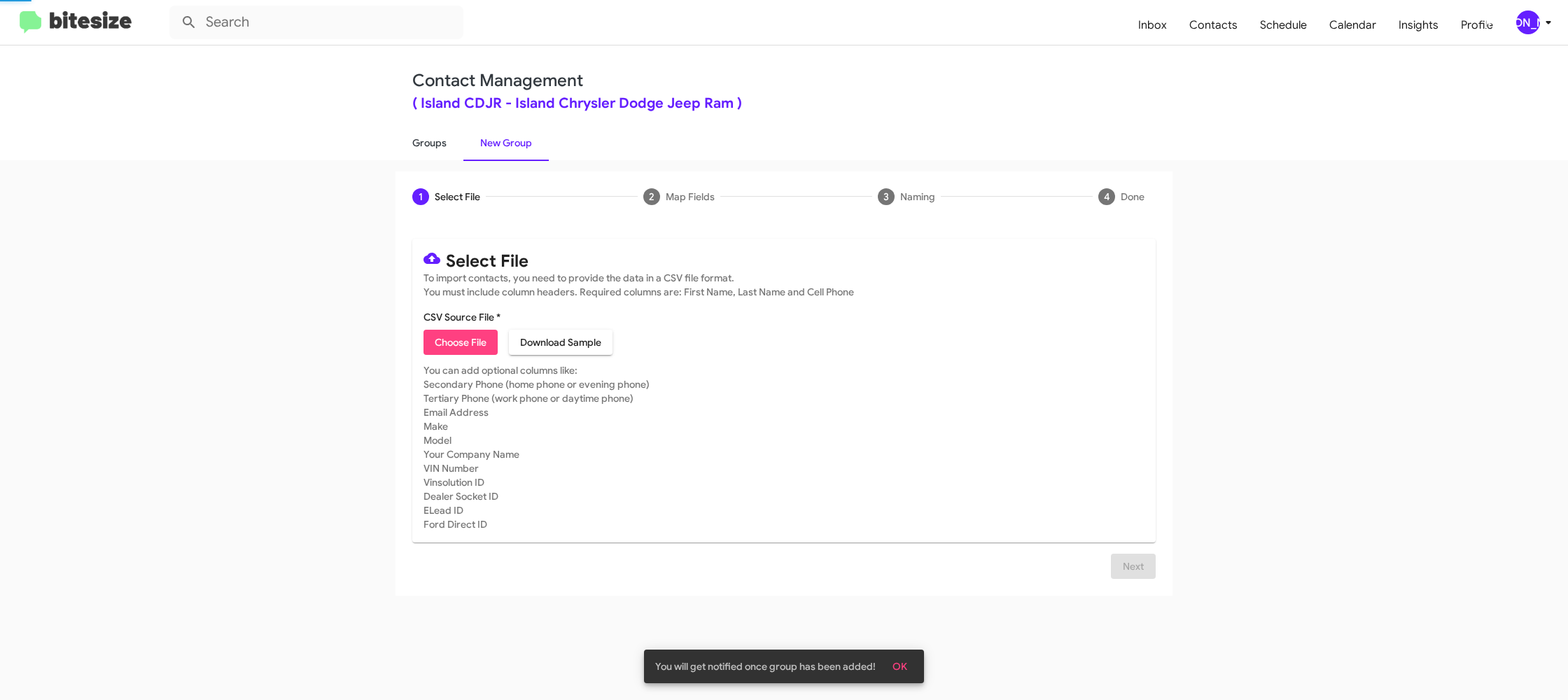
click at [413, 142] on link "Groups" at bounding box center [429, 143] width 68 height 37
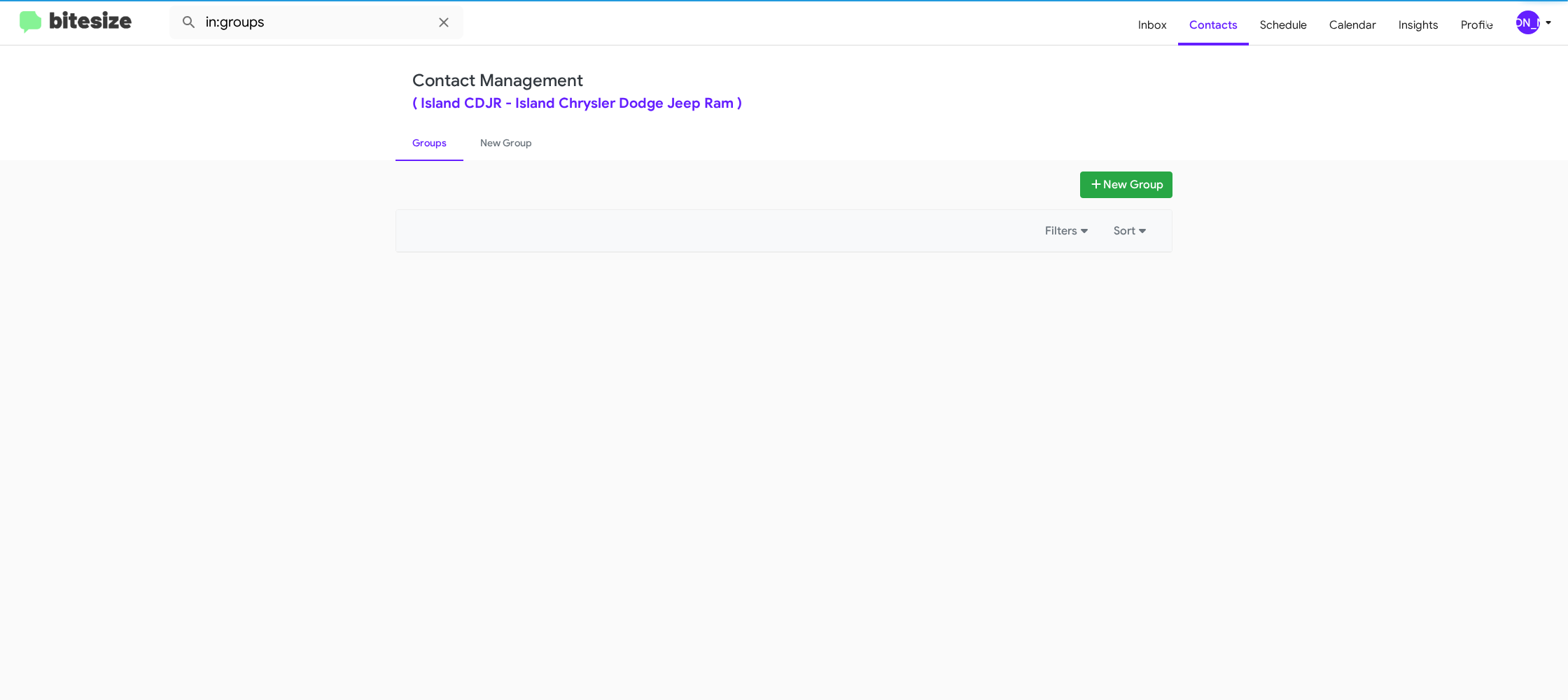
drag, startPoint x: 413, startPoint y: 142, endPoint x: 379, endPoint y: 56, distance: 92.5
click at [411, 135] on link "Groups" at bounding box center [429, 143] width 68 height 37
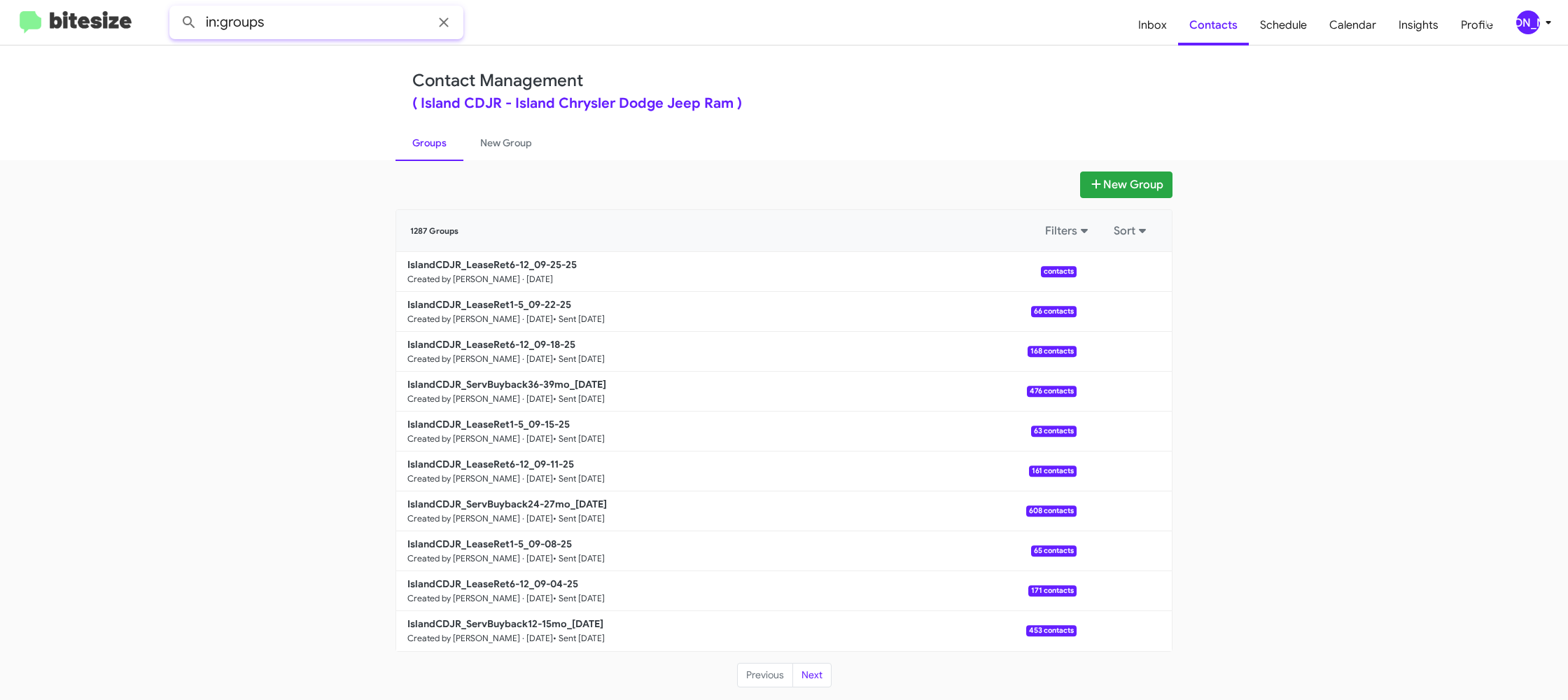
click at [374, 34] on input "in:groups" at bounding box center [316, 22] width 294 height 33
type input "in:groups 6-12"
click at [175, 8] on button at bounding box center [189, 22] width 28 height 28
click at [494, 134] on link "New Group" at bounding box center [506, 143] width 85 height 37
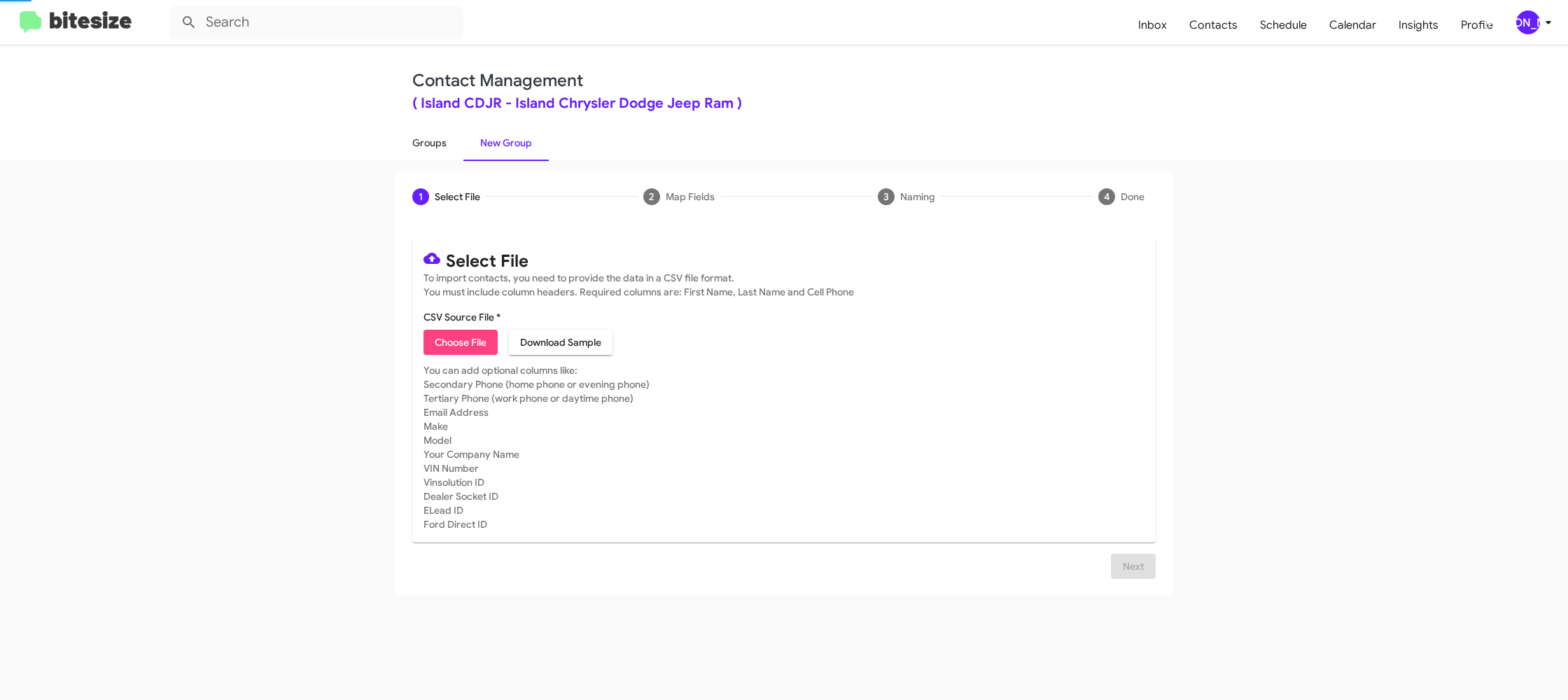
click at [442, 134] on link "Groups" at bounding box center [429, 143] width 68 height 37
type input "in:groups"
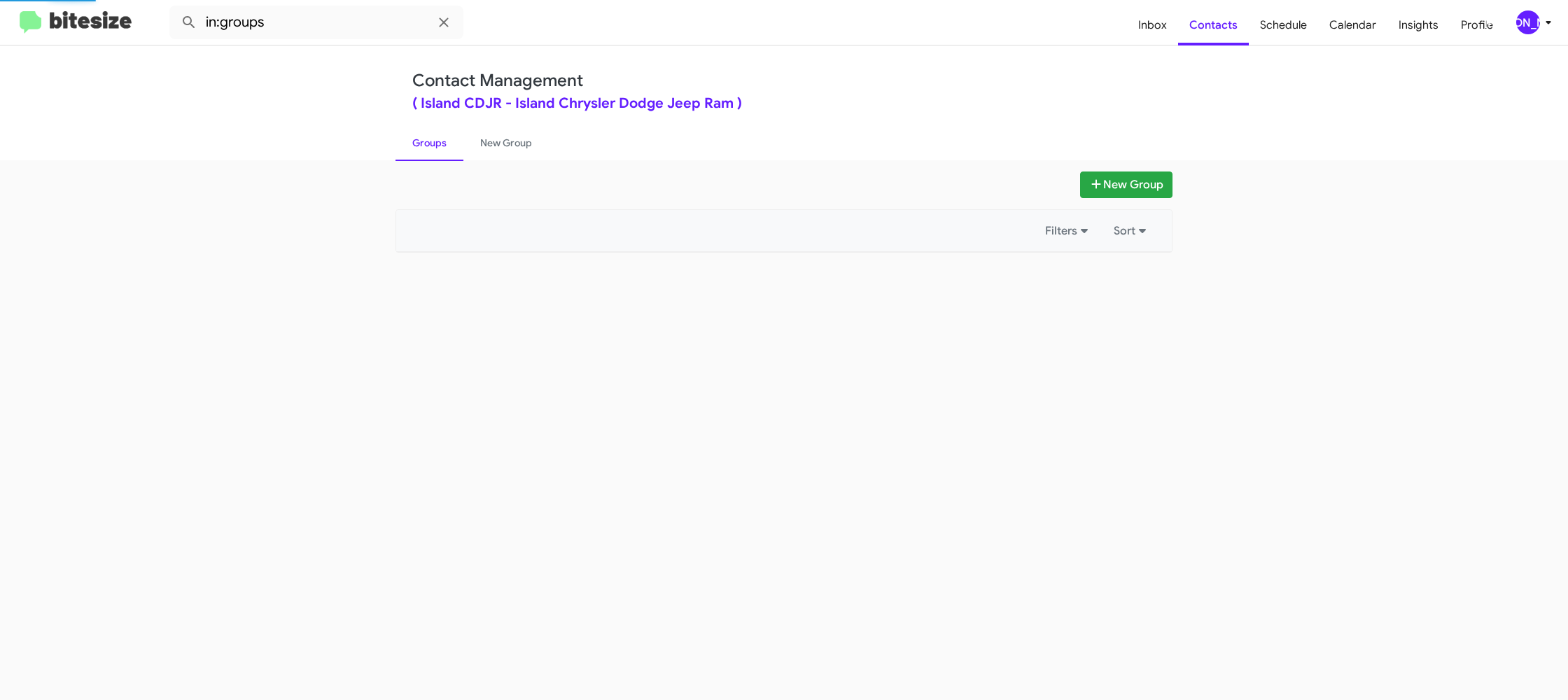
click at [442, 134] on link "Groups" at bounding box center [429, 143] width 68 height 37
drag, startPoint x: 442, startPoint y: 134, endPoint x: 490, endPoint y: 62, distance: 86.5
click at [443, 131] on link "Groups" at bounding box center [429, 143] width 68 height 37
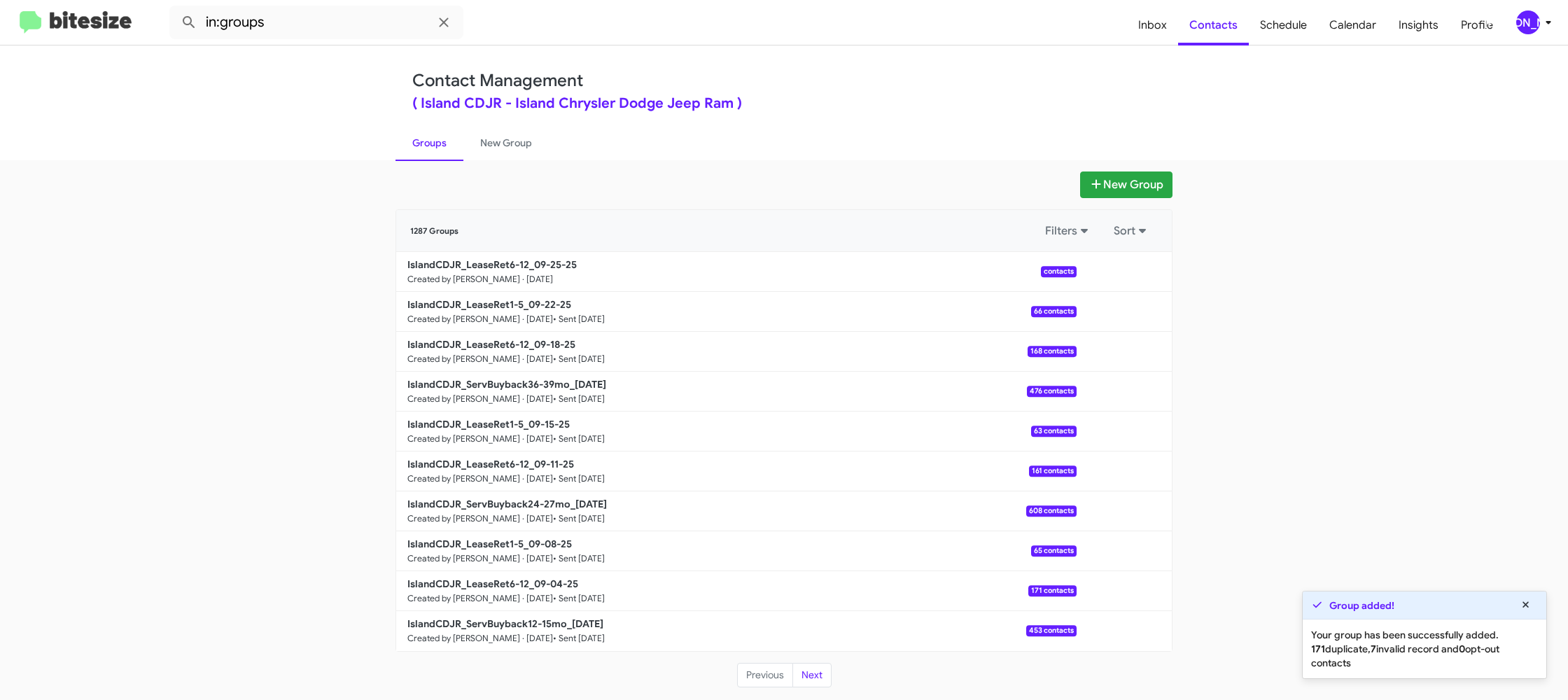
drag, startPoint x: 484, startPoint y: 153, endPoint x: 453, endPoint y: 147, distance: 31.6
click at [484, 152] on link "New Group" at bounding box center [506, 143] width 85 height 37
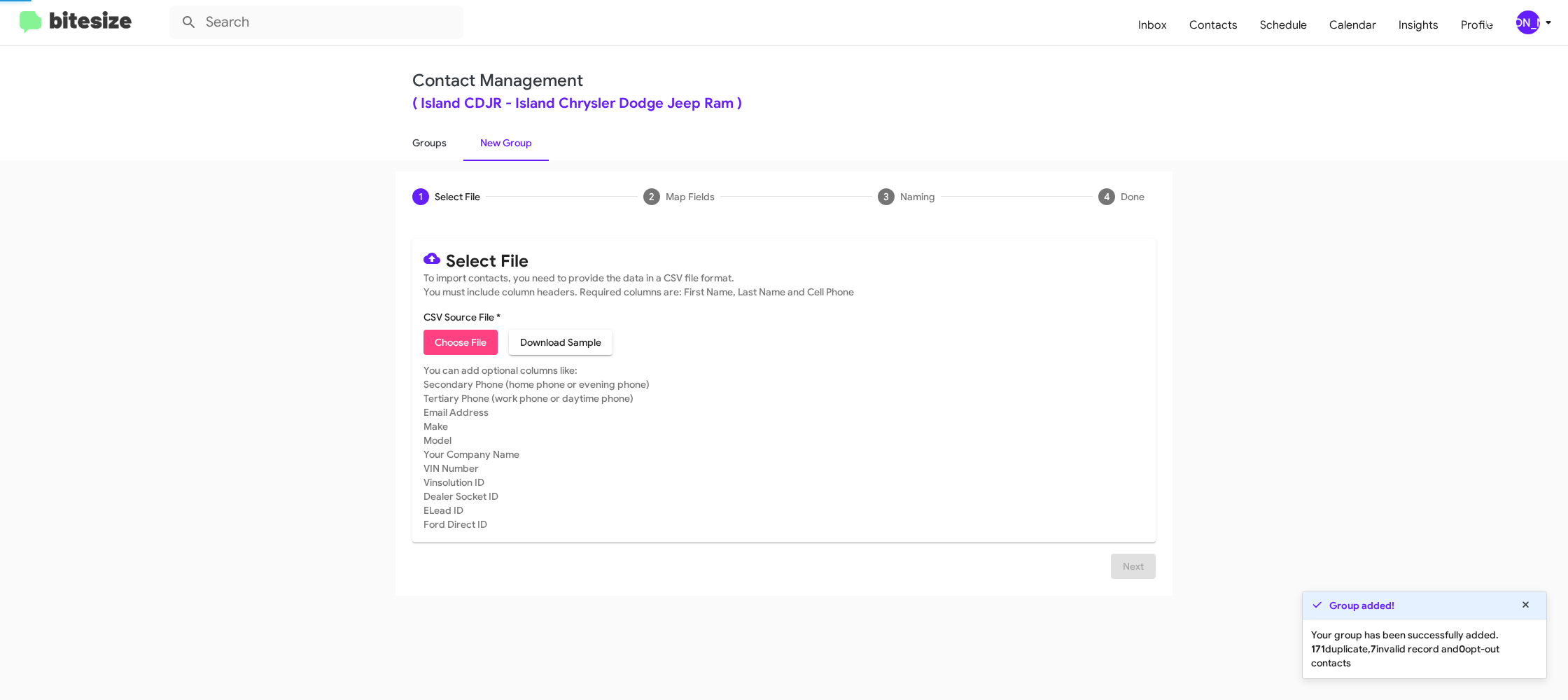
click at [424, 144] on link "Groups" at bounding box center [429, 143] width 68 height 37
type input "in:groups"
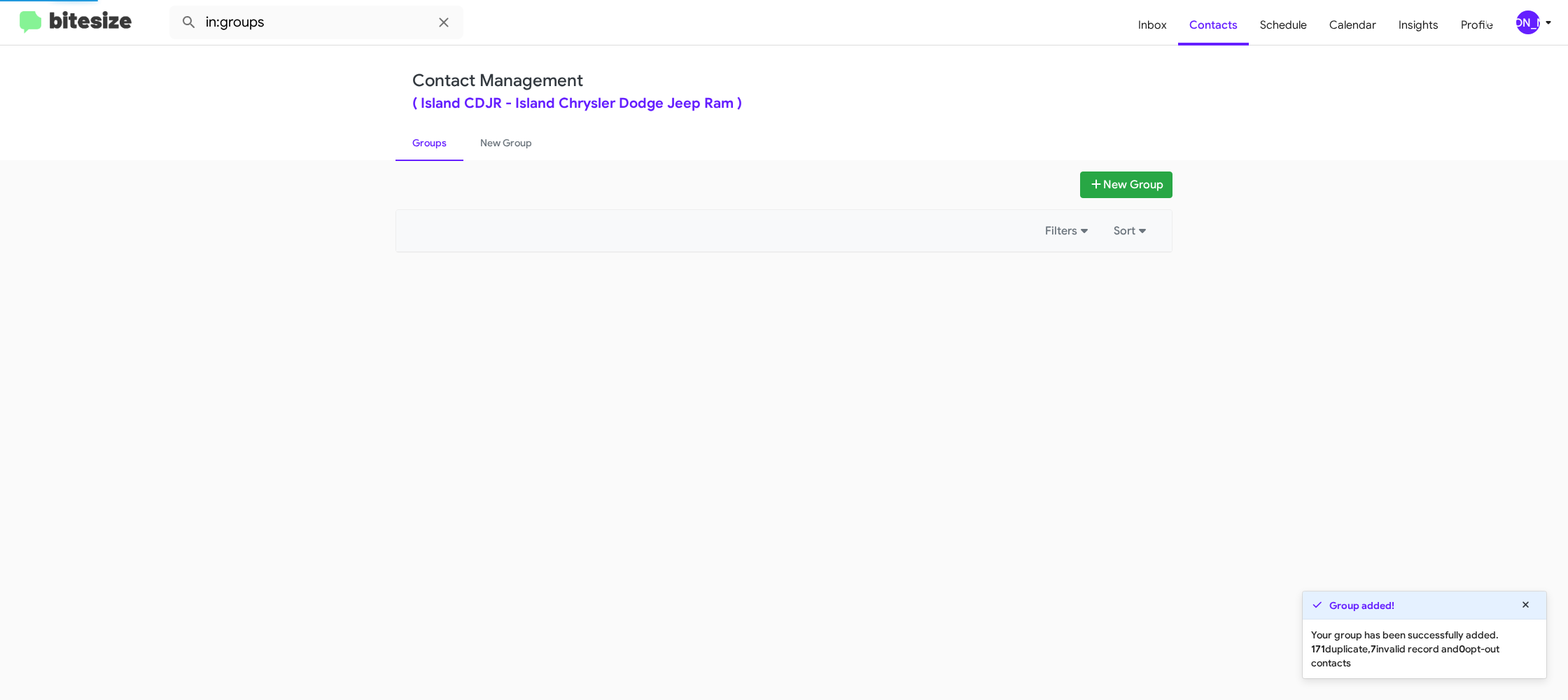
click at [424, 144] on link "Groups" at bounding box center [429, 143] width 68 height 37
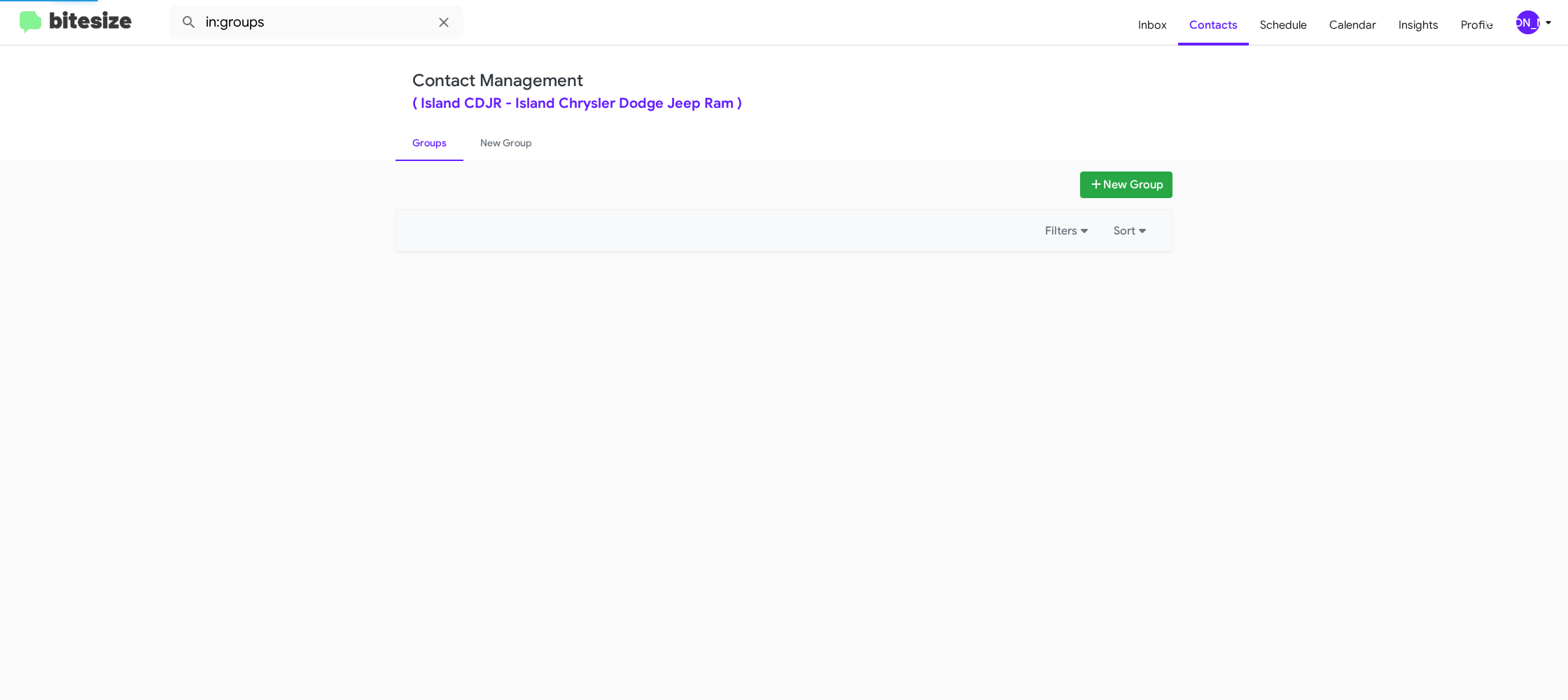
drag, startPoint x: 424, startPoint y: 144, endPoint x: 656, endPoint y: 230, distance: 247.4
click at [426, 144] on link "Groups" at bounding box center [429, 143] width 68 height 37
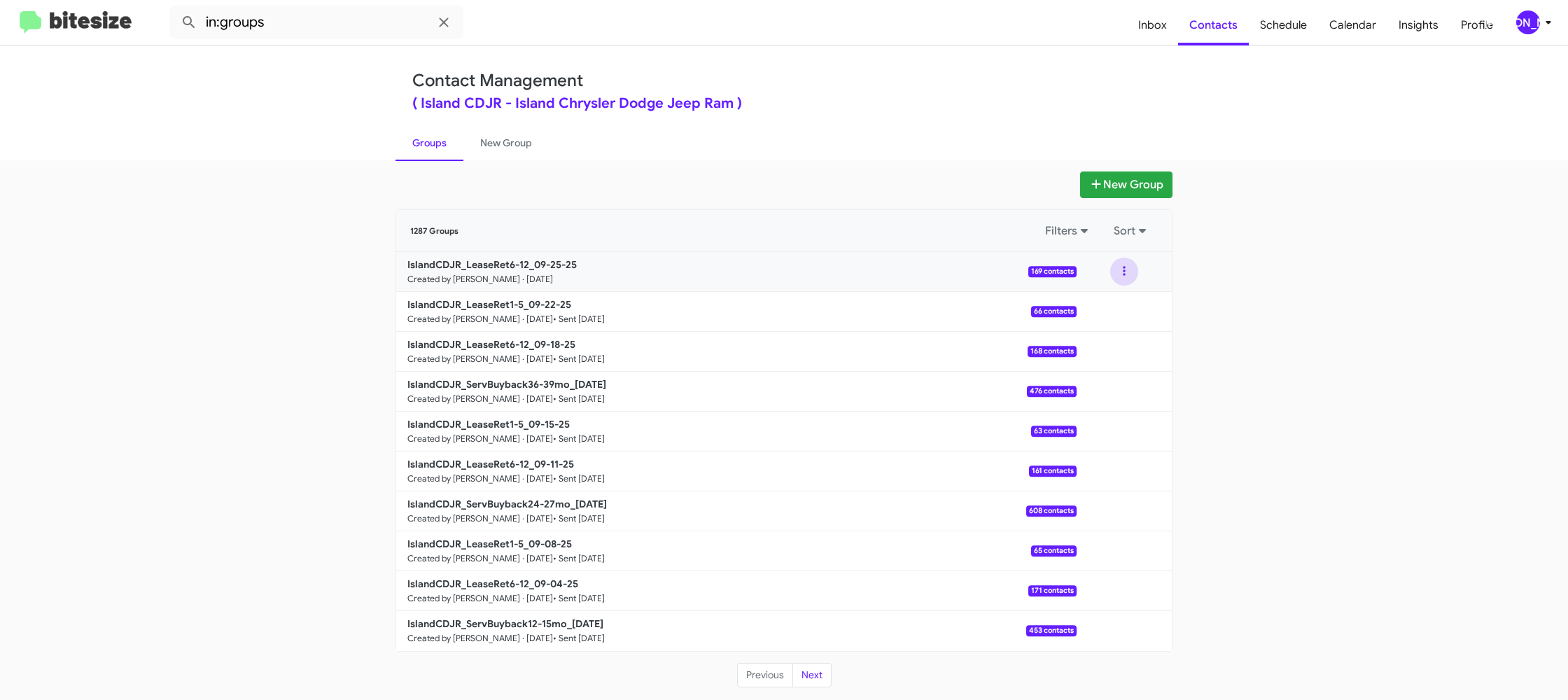
click at [1122, 278] on button at bounding box center [1123, 271] width 28 height 28
click at [1107, 303] on button "View contacts" at bounding box center [1082, 309] width 112 height 33
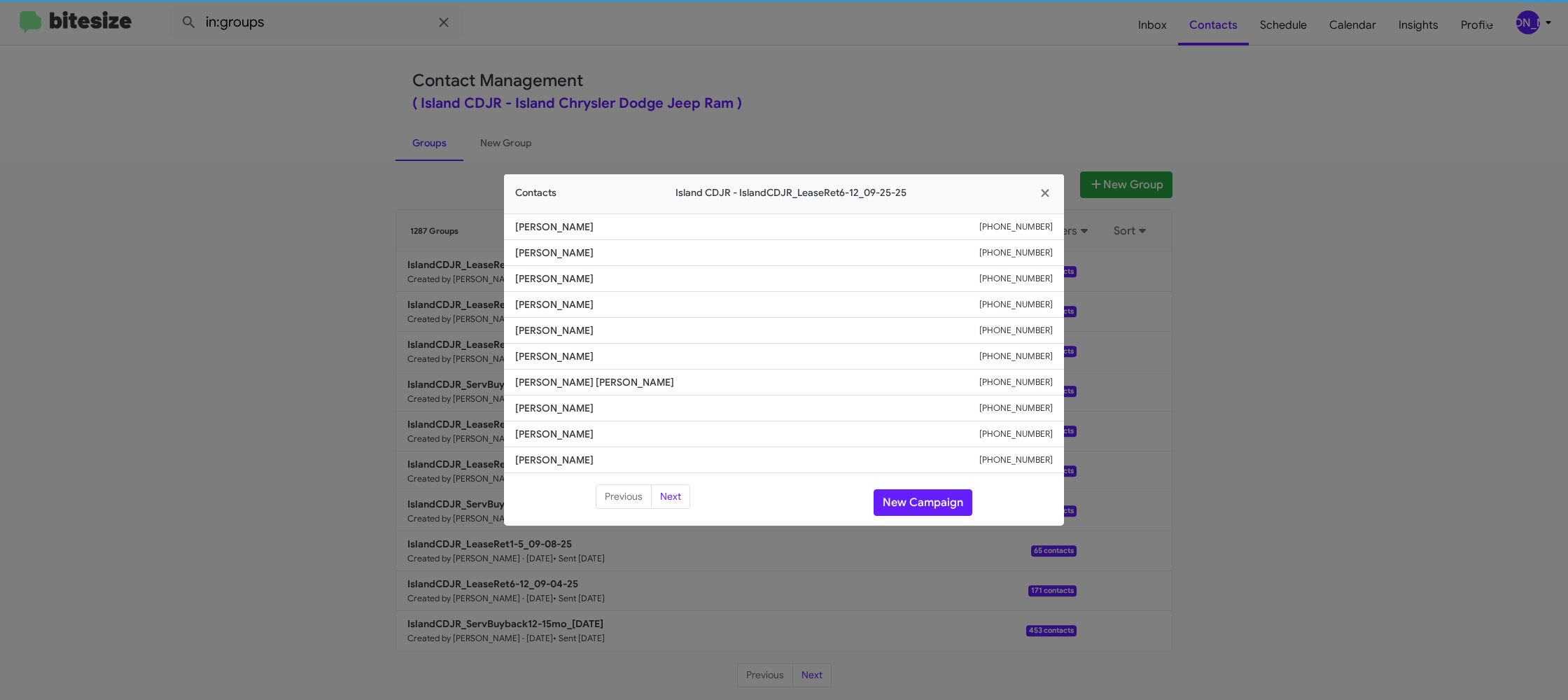
click at [551, 340] on li "[PERSON_NAME] [PHONE_NUMBER]" at bounding box center [784, 331] width 560 height 26
copy span "[PERSON_NAME]"
click at [926, 501] on button "New Campaign" at bounding box center [923, 503] width 99 height 27
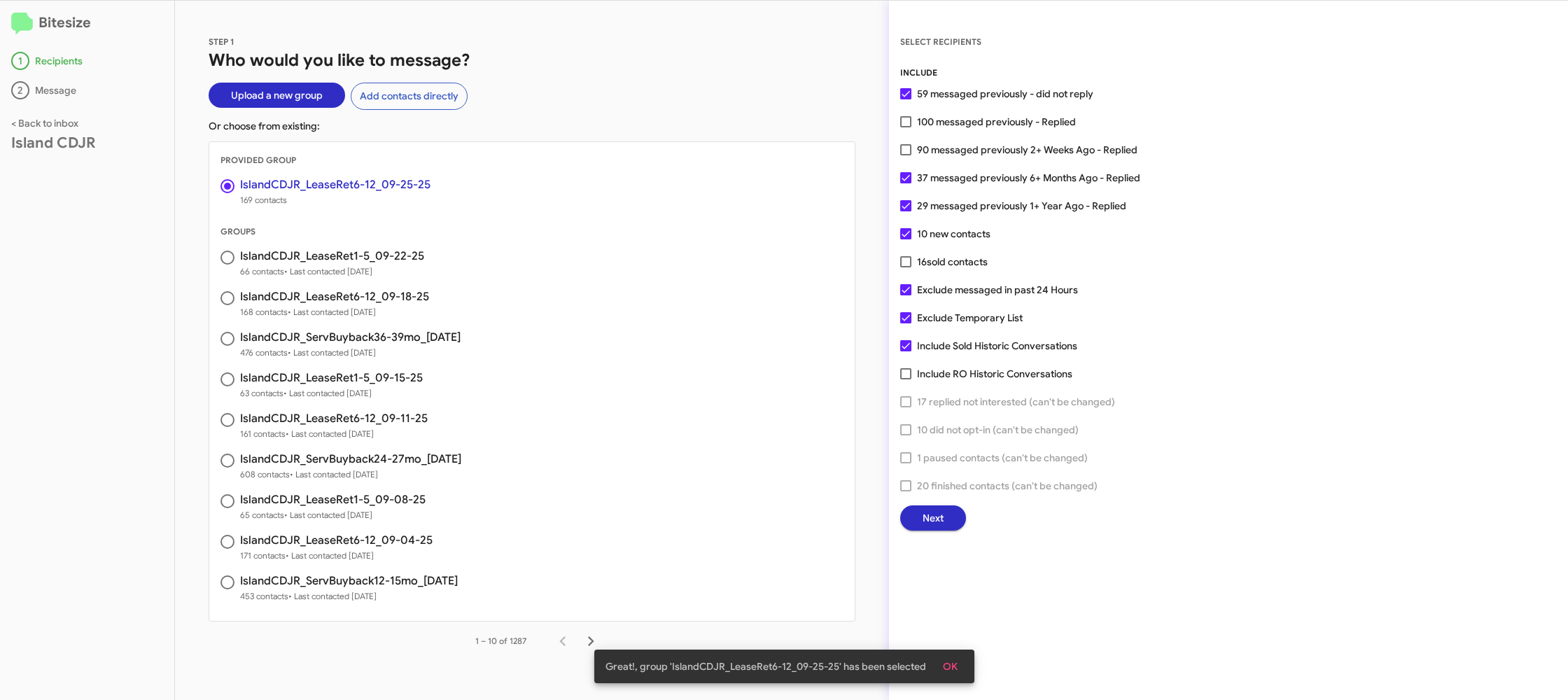
click at [927, 157] on span "90 messaged previously 2+ Weeks Ago - Replied" at bounding box center [1027, 149] width 221 height 17
click at [906, 156] on input "90 messaged previously 2+ Weeks Ago - Replied" at bounding box center [905, 155] width 1 height 1
click at [929, 151] on span "90 messaged previously 2+ Weeks Ago - Replied" at bounding box center [1027, 149] width 221 height 17
click at [906, 155] on input "90 messaged previously 2+ Weeks Ago - Replied" at bounding box center [905, 155] width 1 height 1
checkbox input "false"
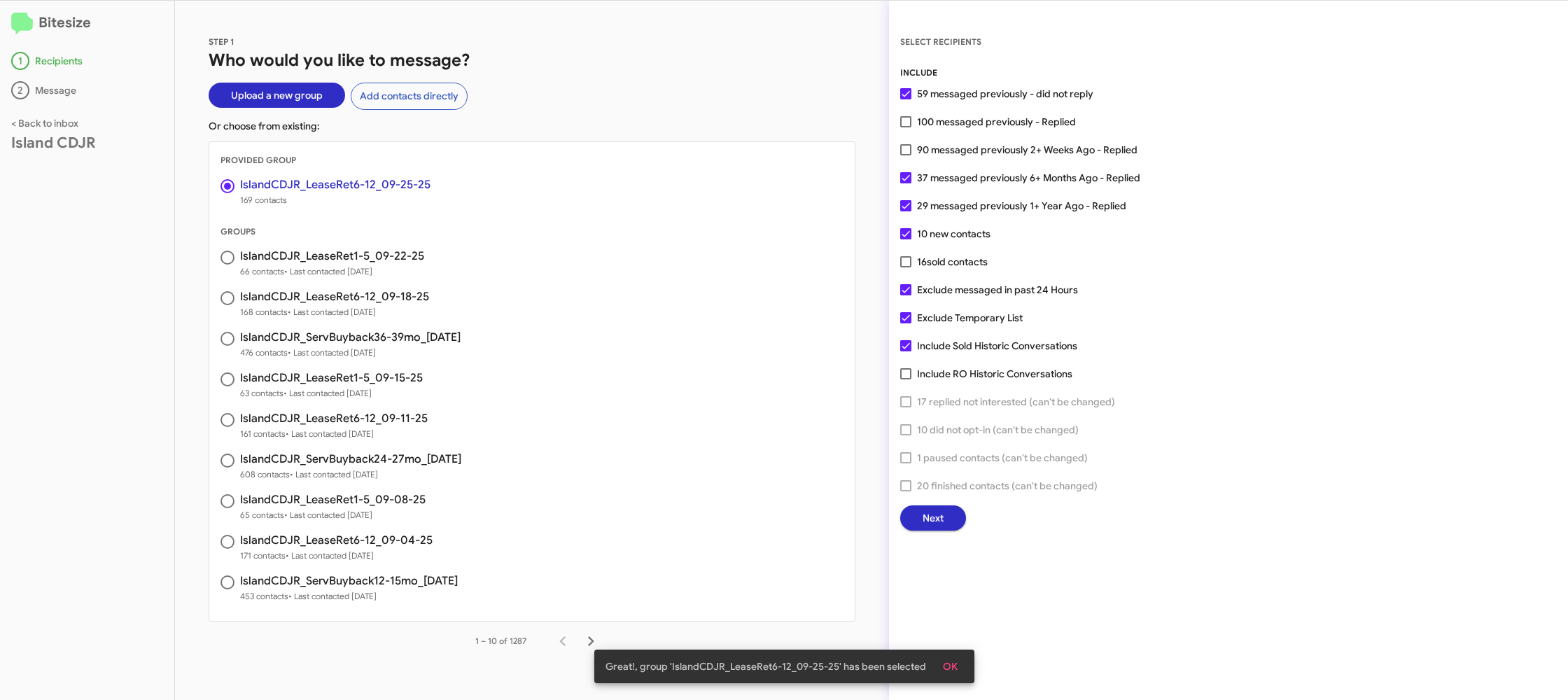
click at [921, 510] on button "Next" at bounding box center [932, 518] width 66 height 25
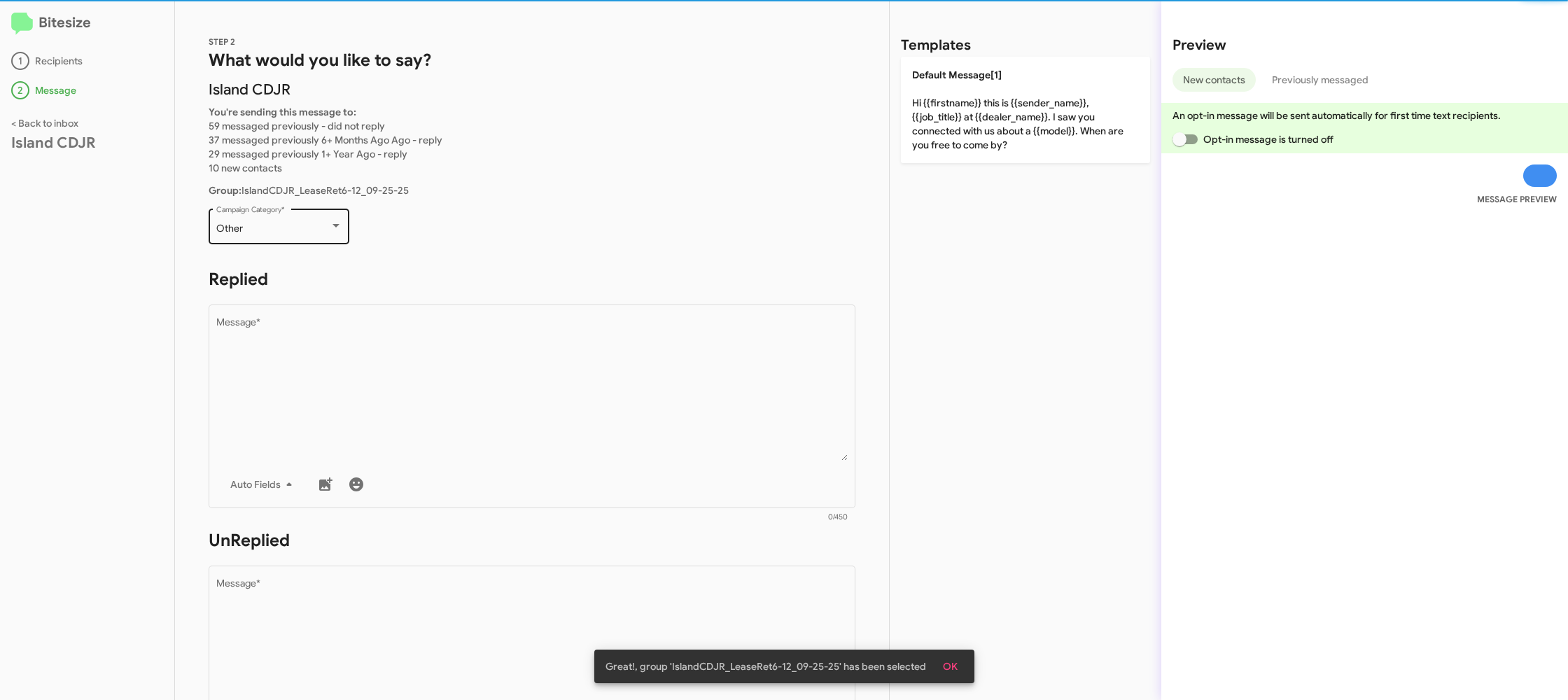
click at [297, 213] on div "Other Campaign Category *" at bounding box center [279, 225] width 126 height 39
click at [306, 226] on span "Other" at bounding box center [277, 229] width 121 height 30
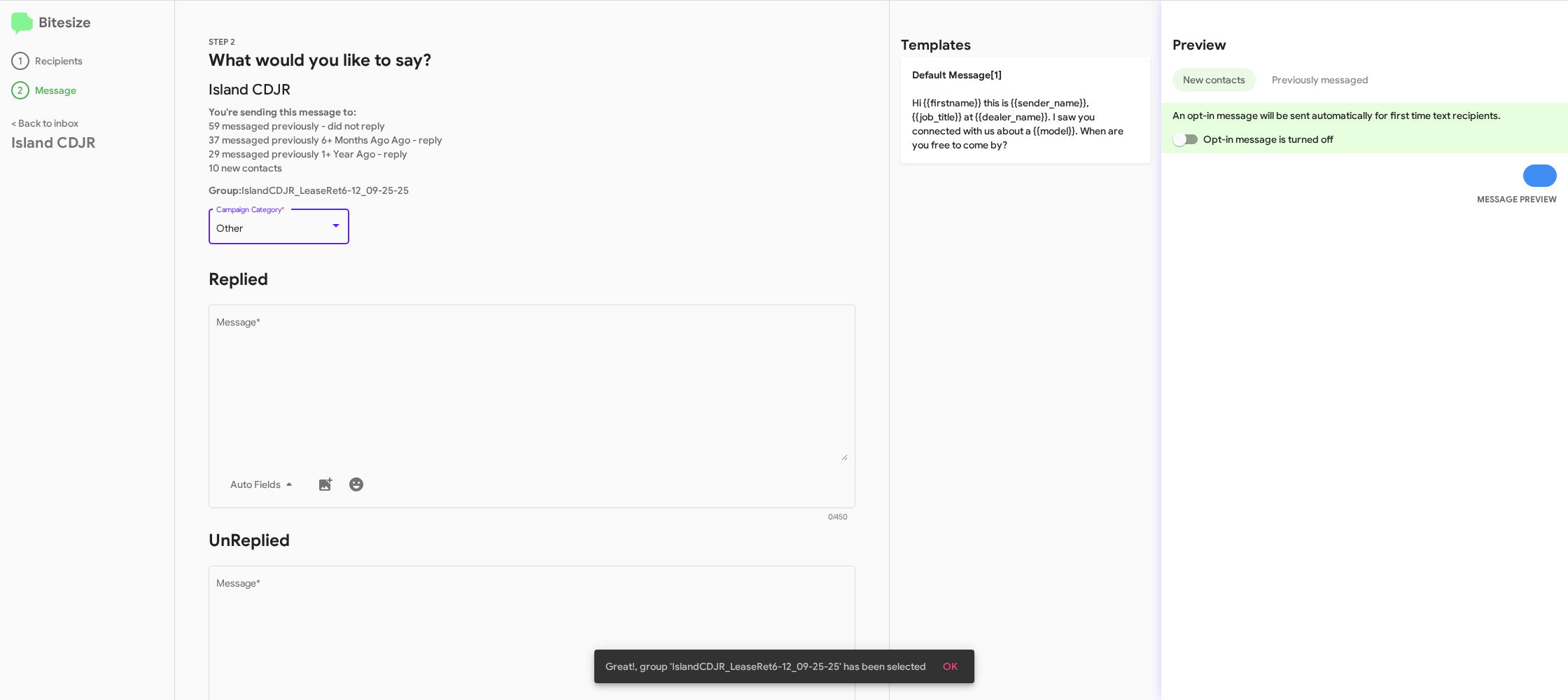
click at [313, 221] on div "Other Campaign Category *" at bounding box center [279, 225] width 126 height 39
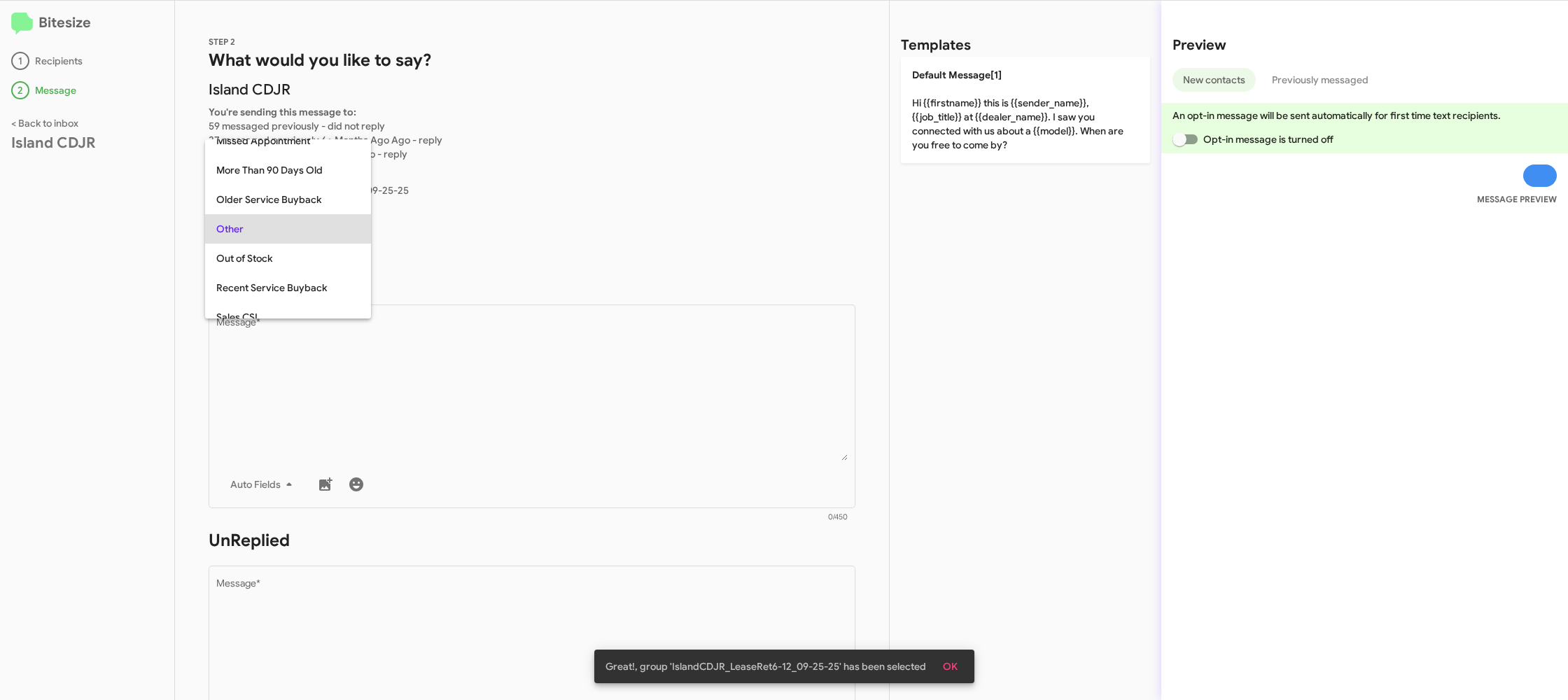
scroll to position [235, 0]
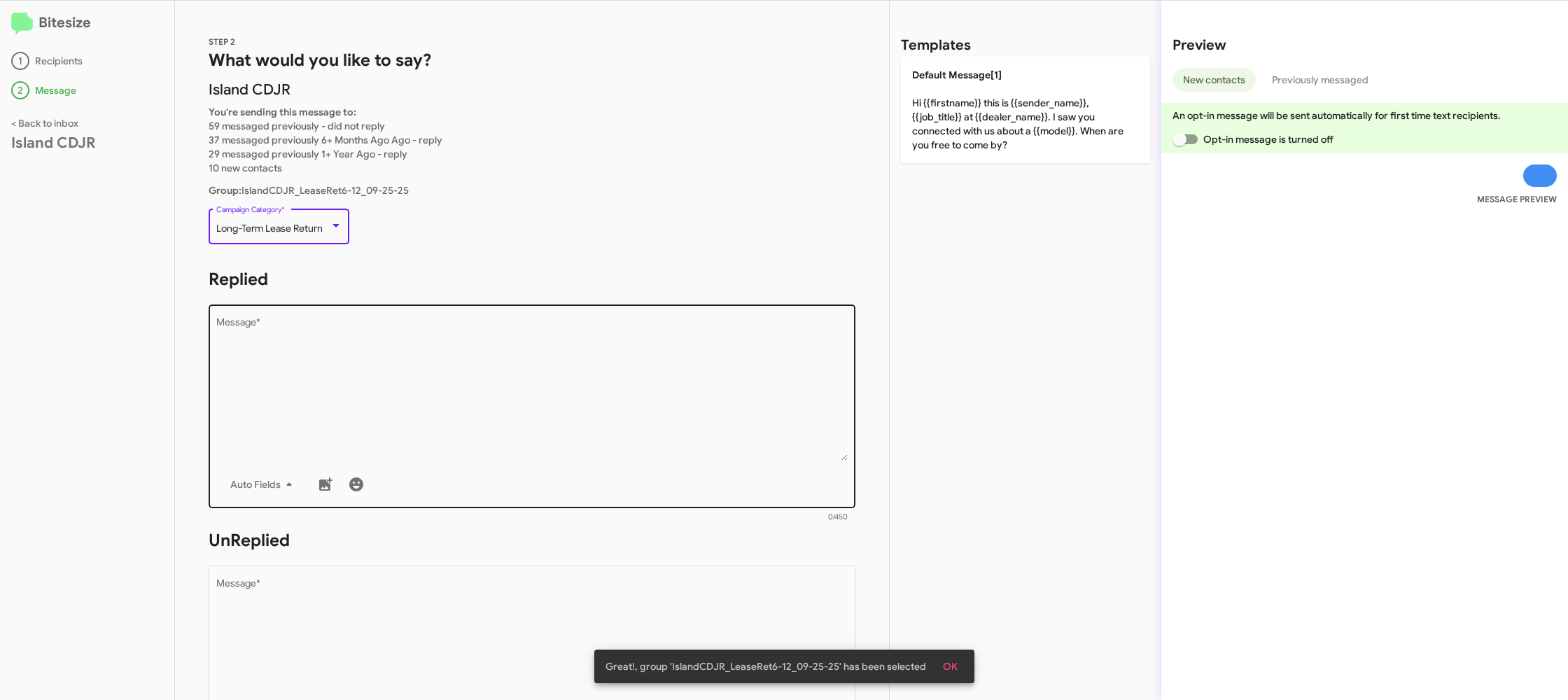
click at [389, 399] on textarea "Message *" at bounding box center [533, 389] width 632 height 143
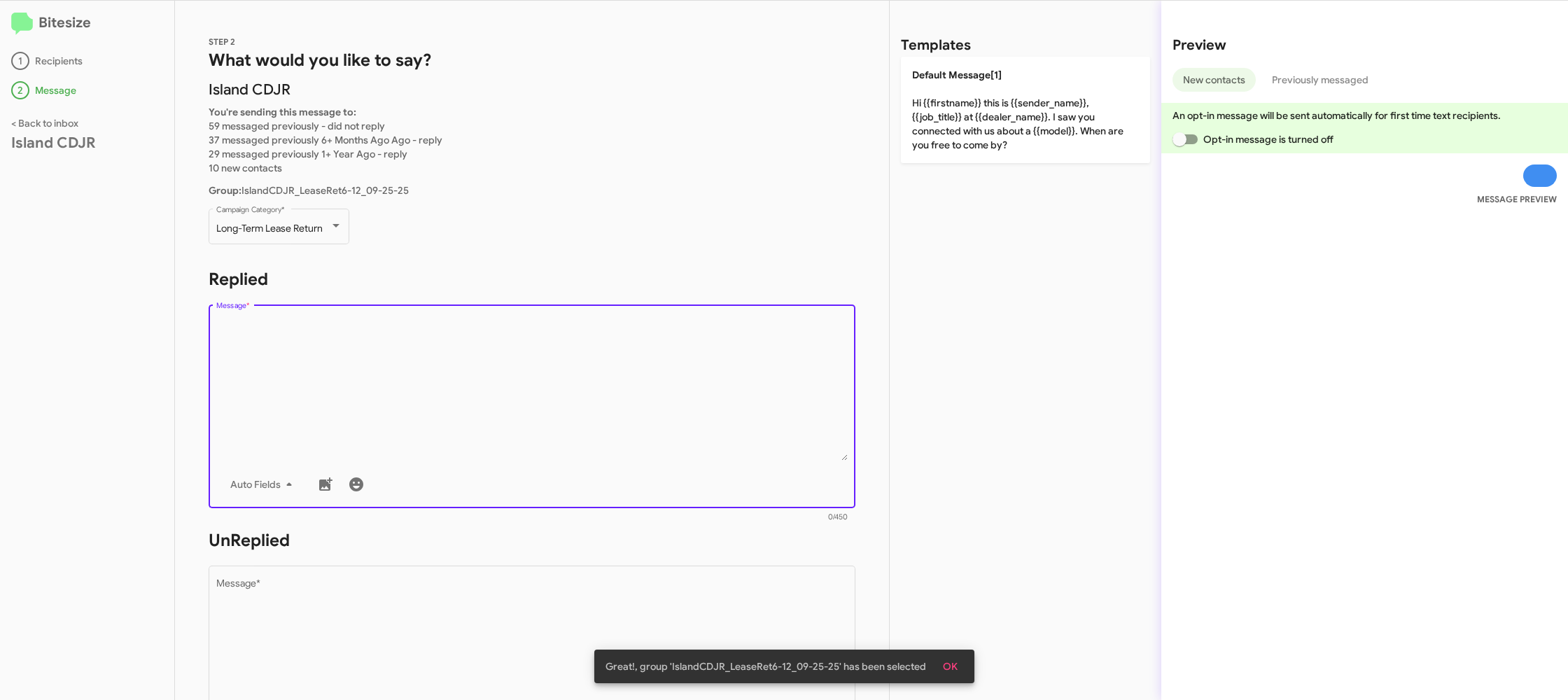
drag, startPoint x: 402, startPoint y: 398, endPoint x: 412, endPoint y: 385, distance: 16.4
click at [405, 390] on textarea "Message *" at bounding box center [533, 389] width 632 height 143
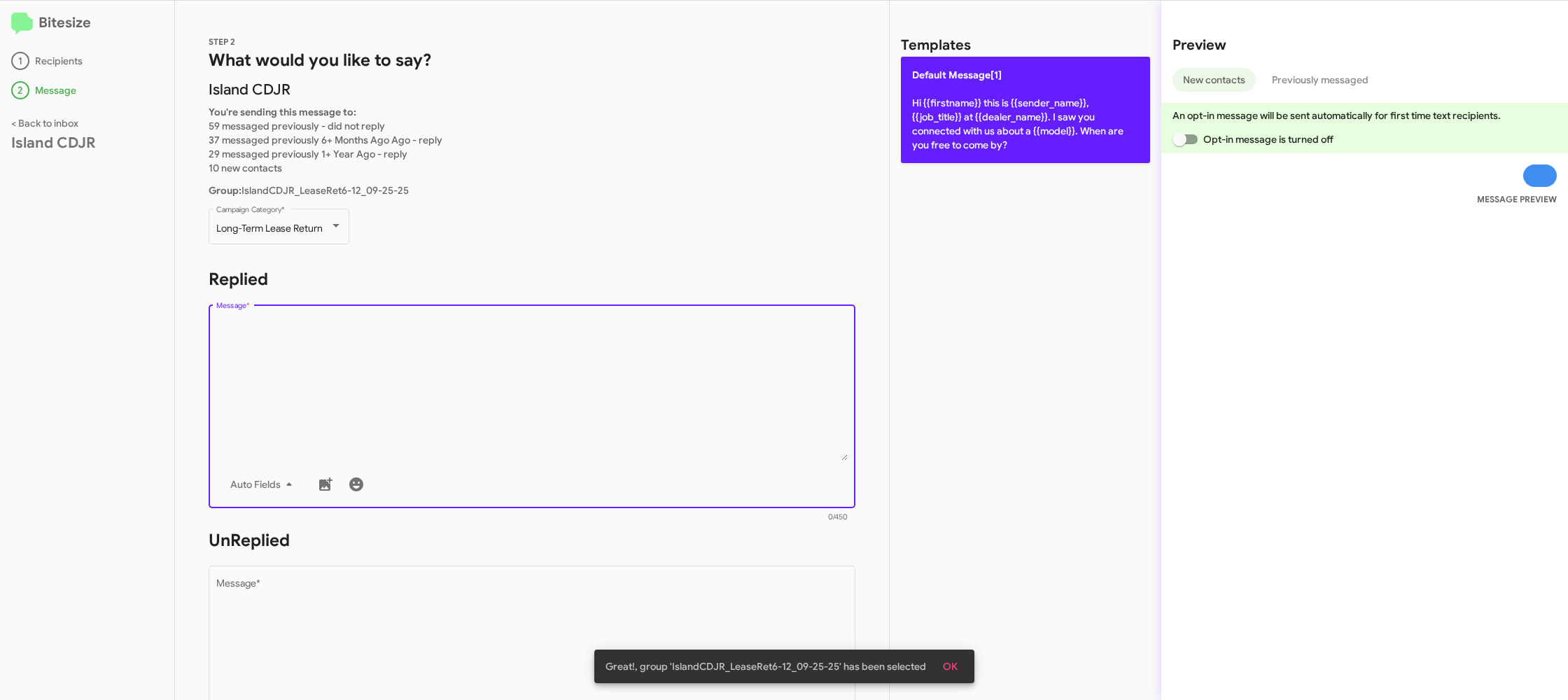
drag, startPoint x: 1044, startPoint y: 40, endPoint x: 1018, endPoint y: 88, distance: 54.6
click at [1030, 59] on div "Templates Default Message[1] Hi {{firstname}} this is {{sender_name}}, {{job_ti…" at bounding box center [1026, 350] width 271 height 700
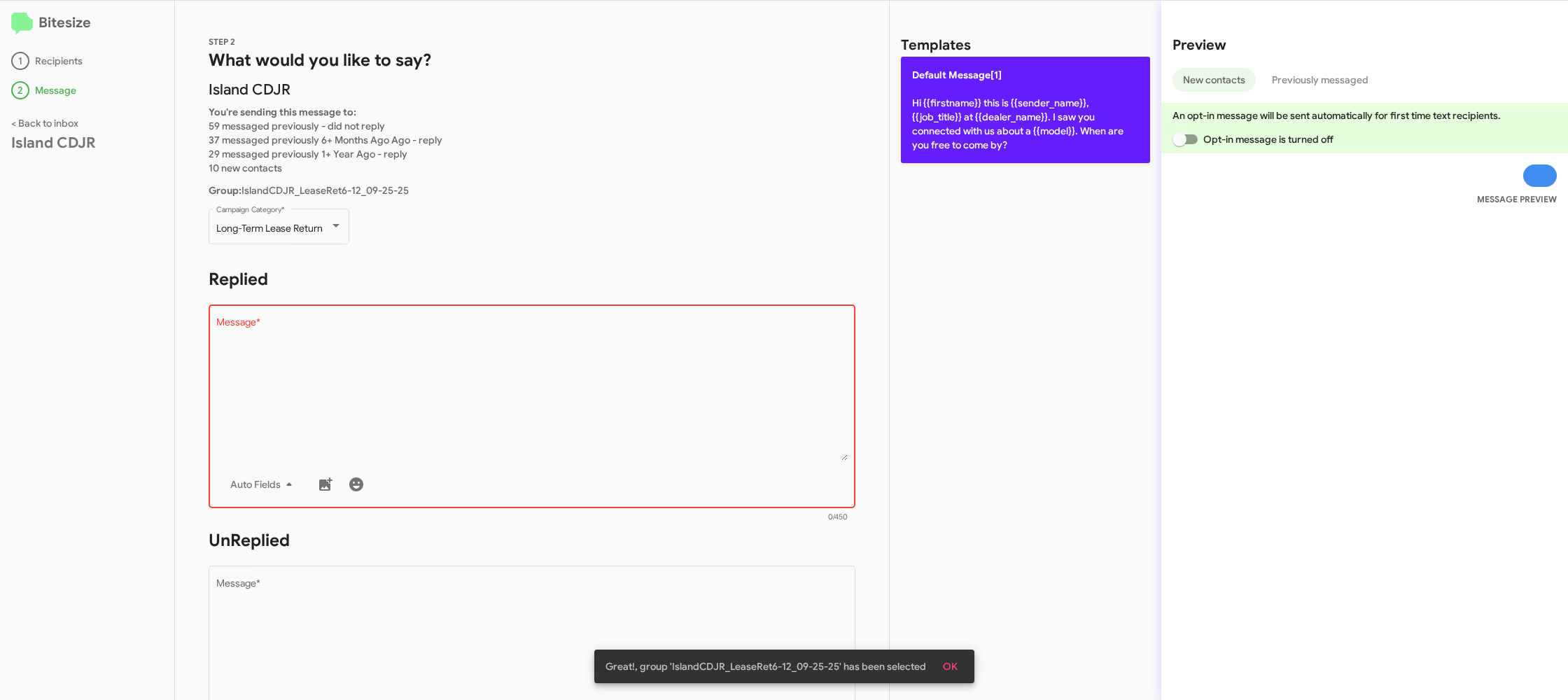
click at [1018, 88] on p "Default Message[1] Hi {{firstname}} this is {{sender_name}}, {{job_title}} at {…" at bounding box center [1025, 110] width 249 height 106
type textarea "Hi {{firstname}} this is {{sender_name}}, {{job_title}} at {{dealer_name}}. I s…"
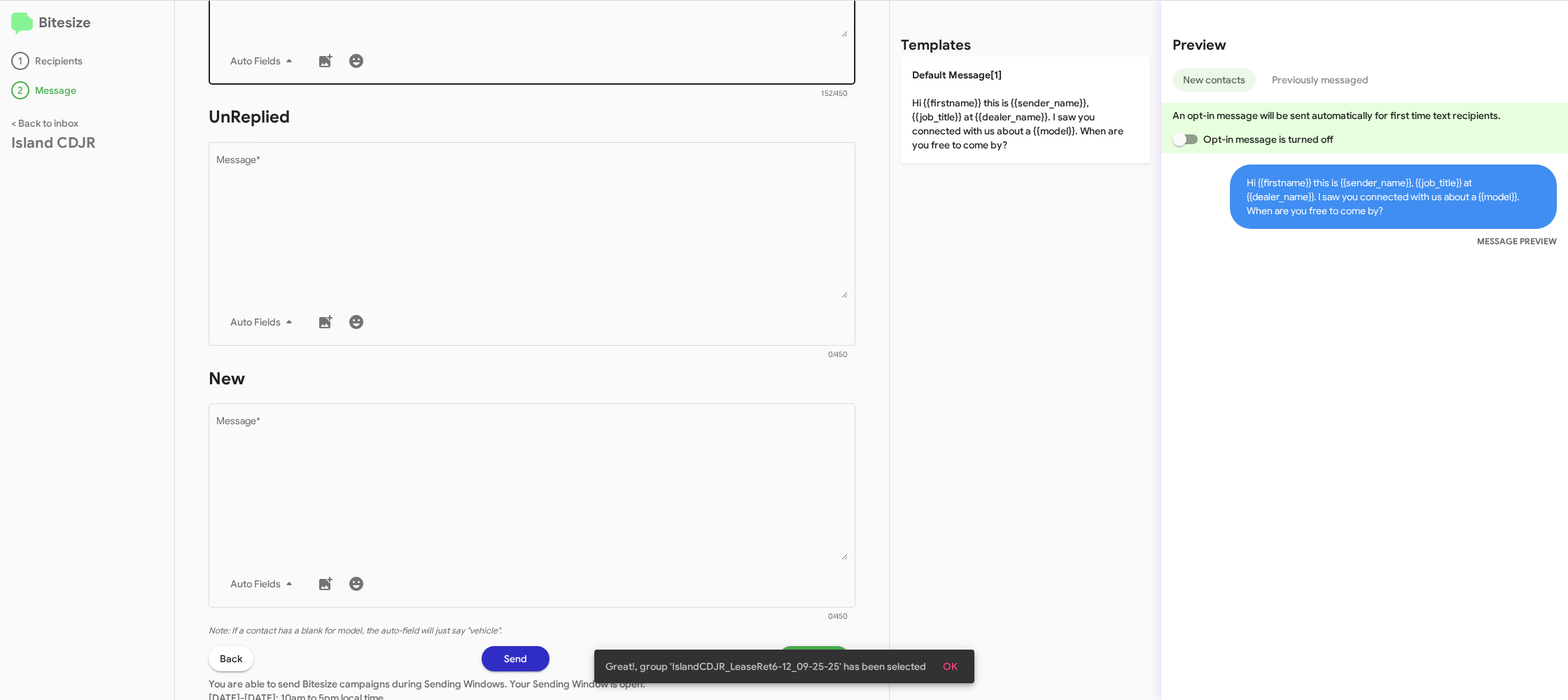
scroll to position [527, 0]
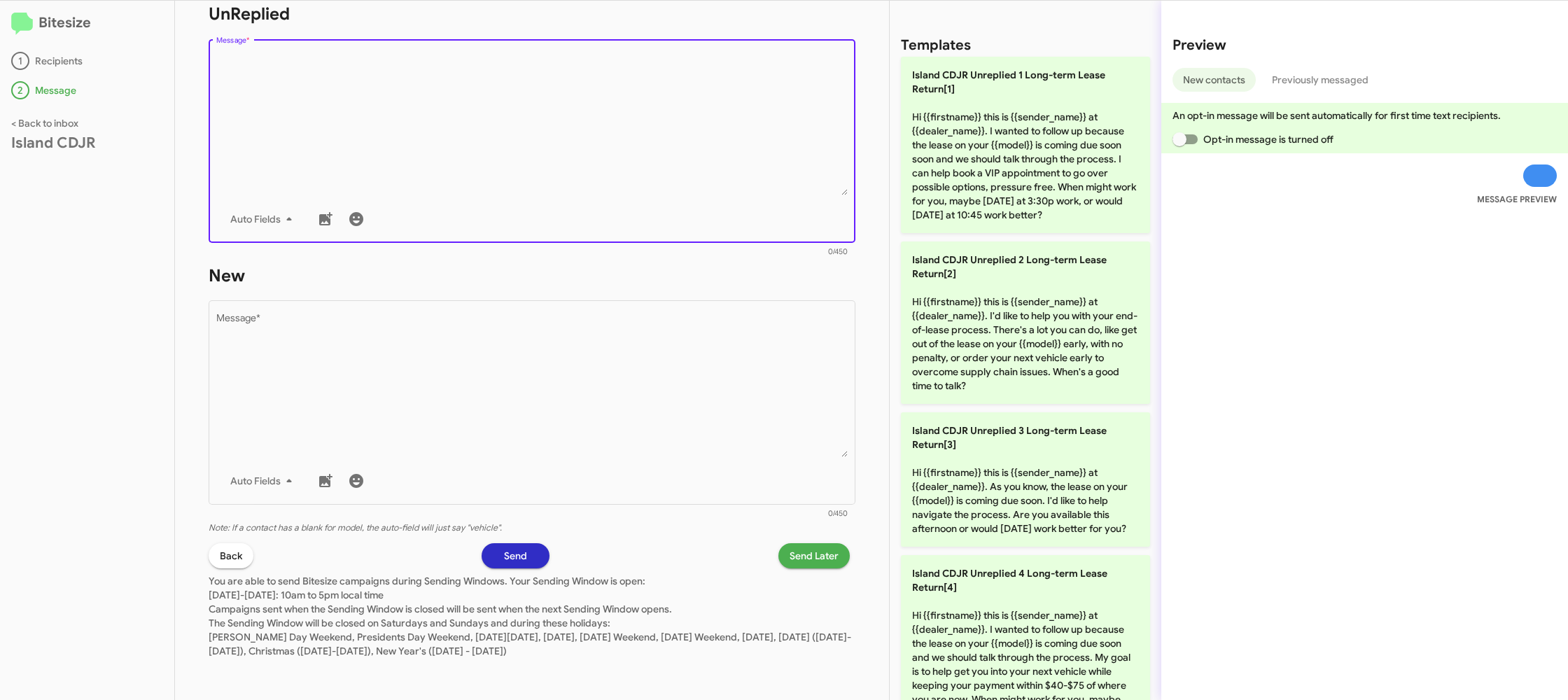
click at [668, 169] on textarea "Message *" at bounding box center [533, 123] width 632 height 143
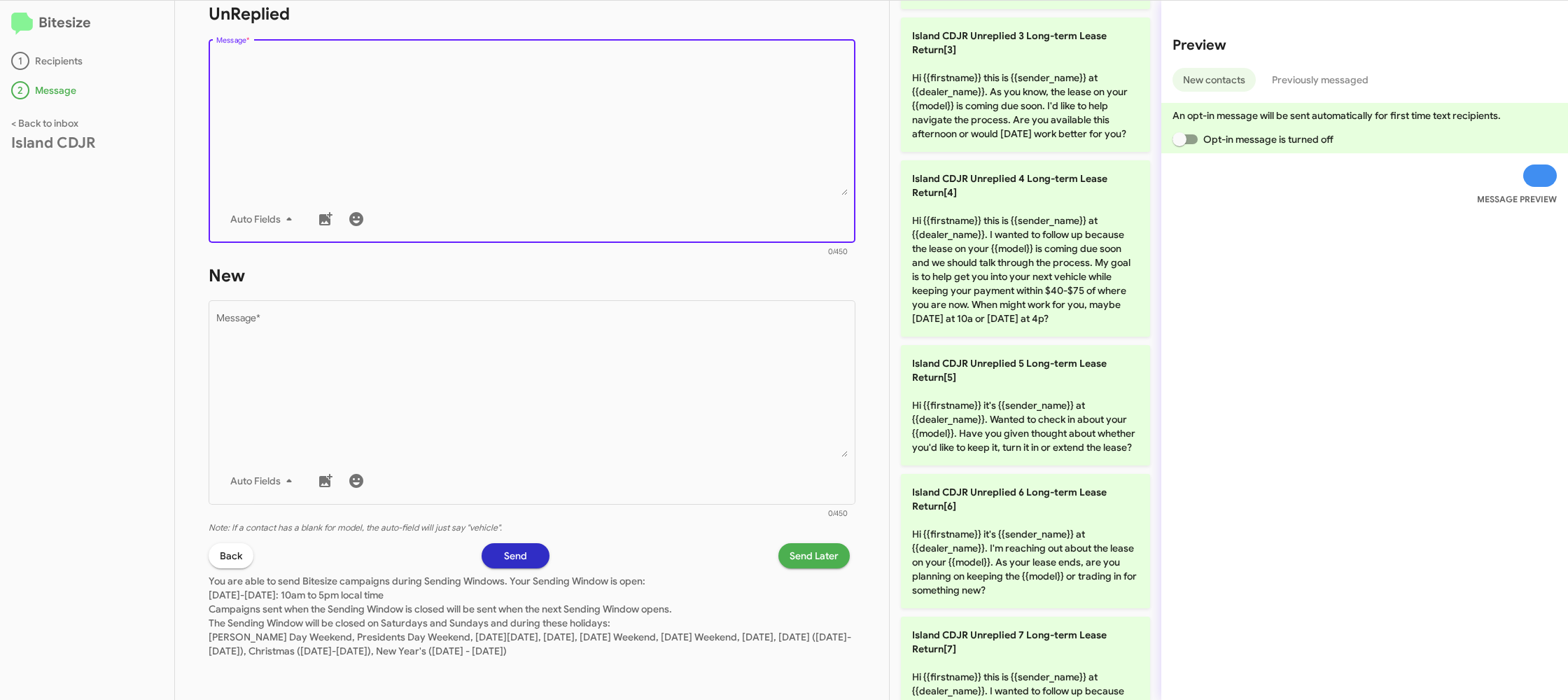
scroll to position [510, 0]
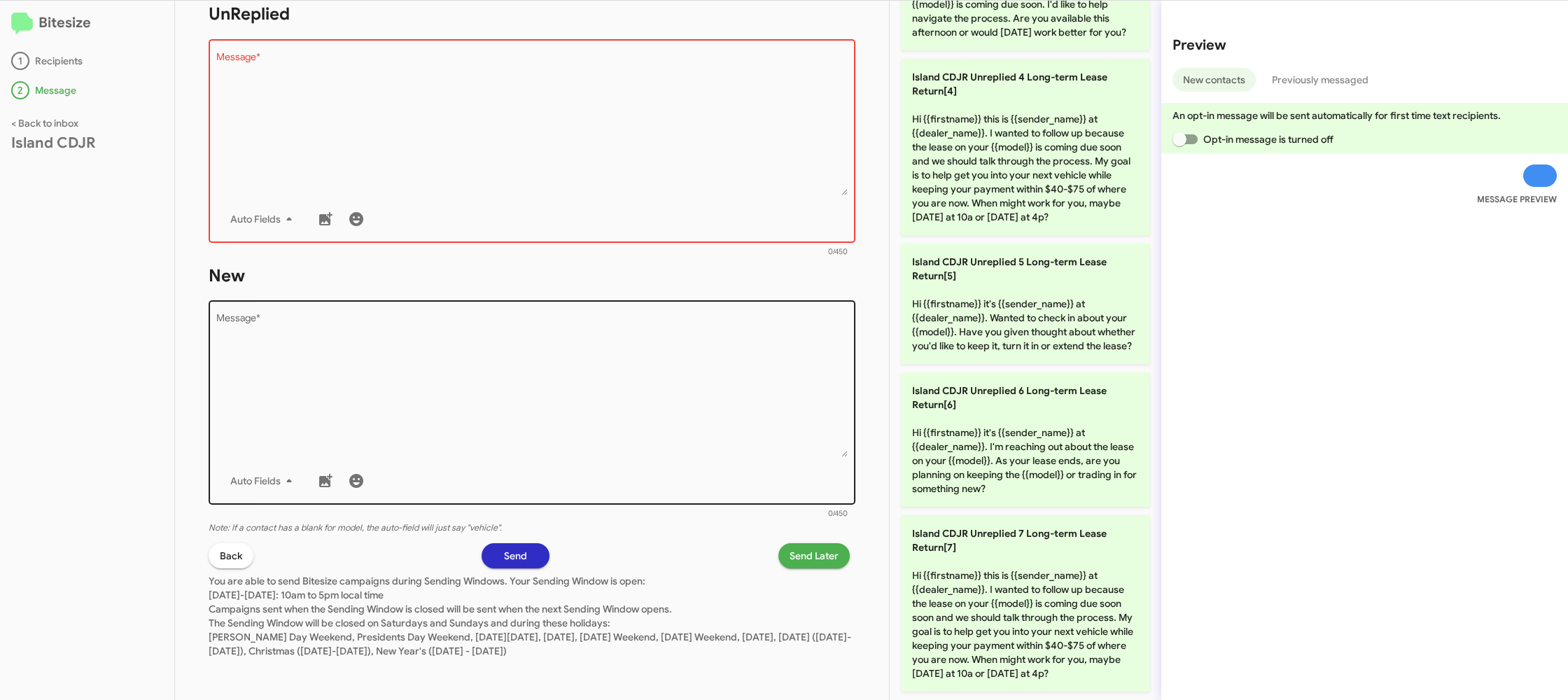
drag, startPoint x: 1026, startPoint y: 540, endPoint x: 671, endPoint y: 419, distance: 375.1
click at [1024, 540] on p "Island CDJR Unreplied 7 Long-term Lease Return[7] Hi {{firstname}} this is {{se…" at bounding box center [1025, 604] width 249 height 176
type textarea "Hi {{firstname}} this is {{sender_name}} at {{dealer_name}}. I wanted to follow…"
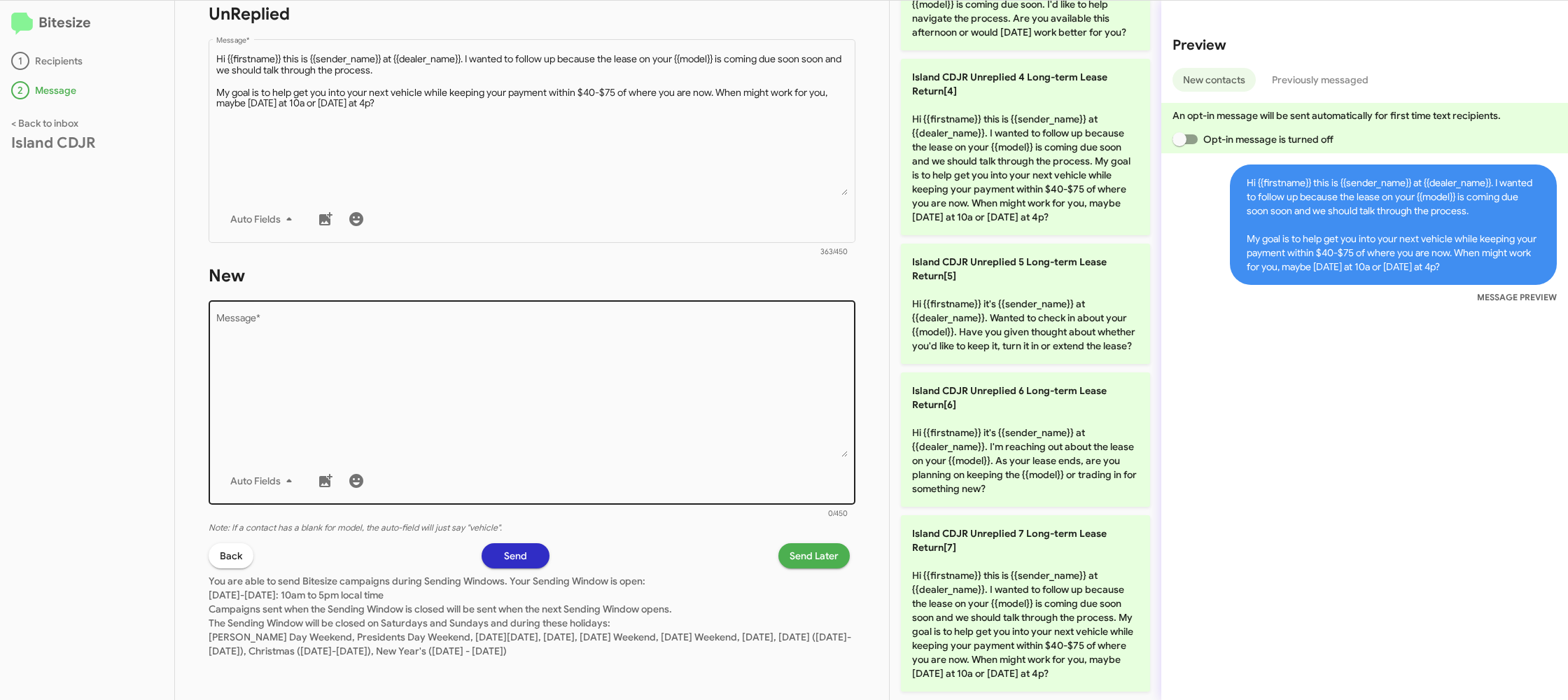
click at [596, 383] on textarea "Message *" at bounding box center [533, 385] width 632 height 143
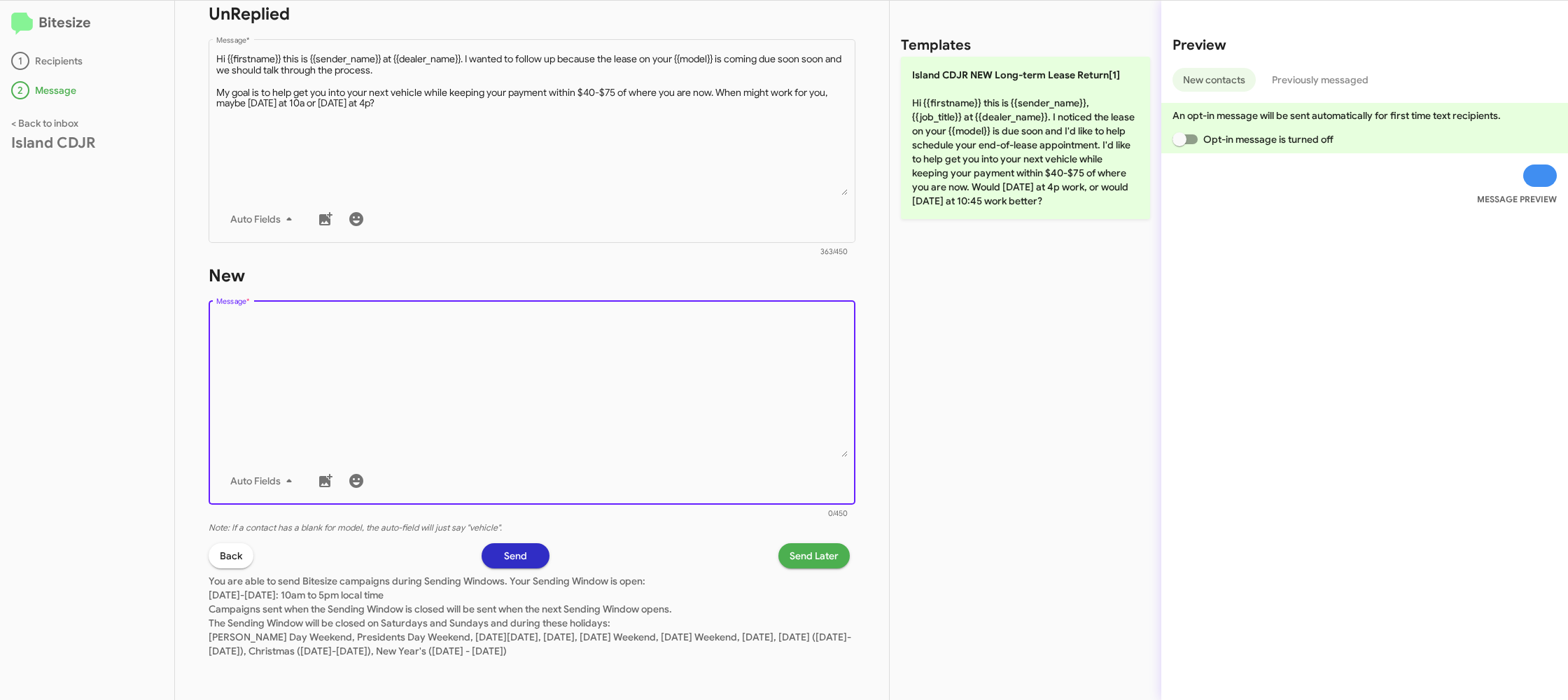
drag, startPoint x: 595, startPoint y: 383, endPoint x: 599, endPoint y: 368, distance: 15.5
click at [595, 382] on textarea "Message *" at bounding box center [533, 385] width 632 height 143
drag, startPoint x: 599, startPoint y: 368, endPoint x: 875, endPoint y: 217, distance: 314.6
click at [603, 364] on textarea "Message *" at bounding box center [533, 385] width 632 height 143
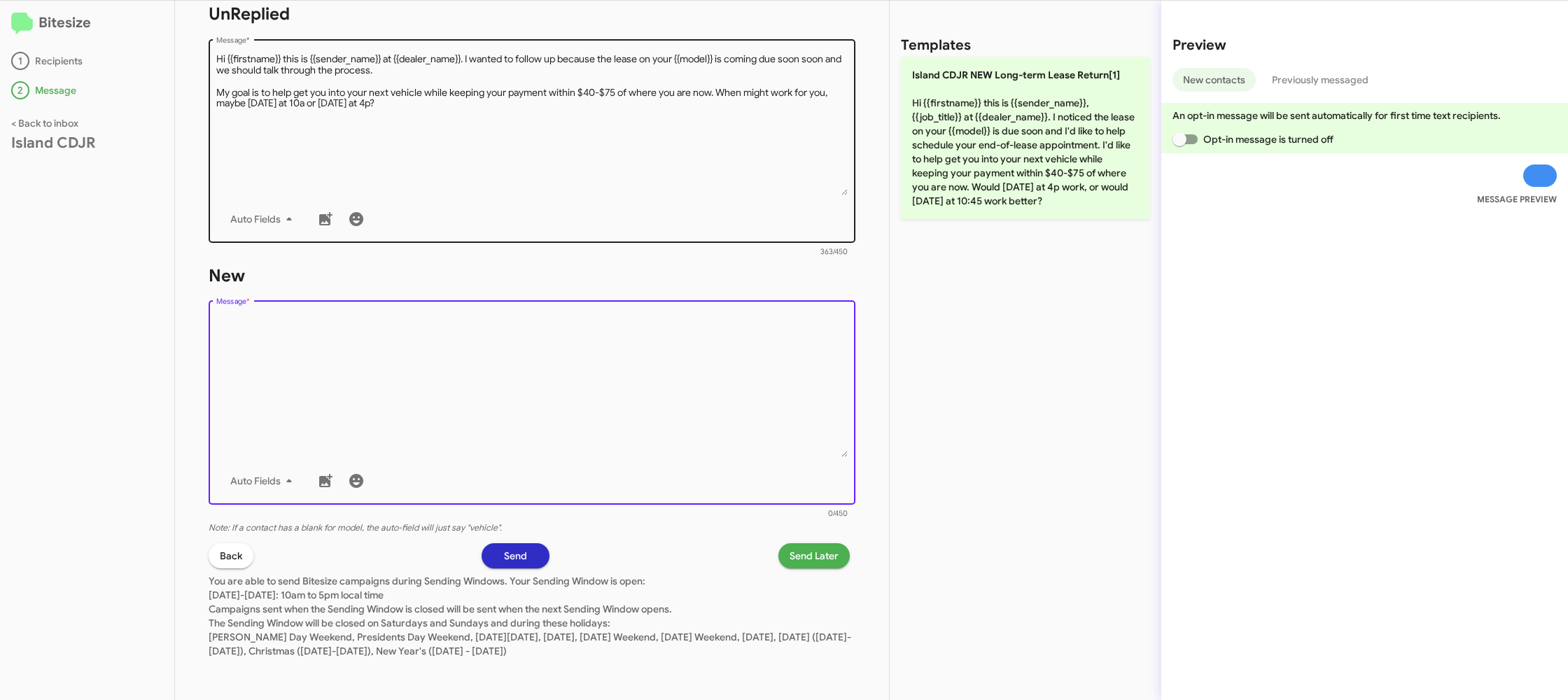
drag, startPoint x: 929, startPoint y: 195, endPoint x: 604, endPoint y: 70, distance: 348.2
click at [929, 195] on p "Island CDJR NEW Long-term Lease Return[1] Hi {{firstname}} this is {{sender_nam…" at bounding box center [1025, 137] width 249 height 163
type textarea "Hi {{firstname}} this is {{sender_name}}, {{job_title}} at {{dealer_name}}. I n…"
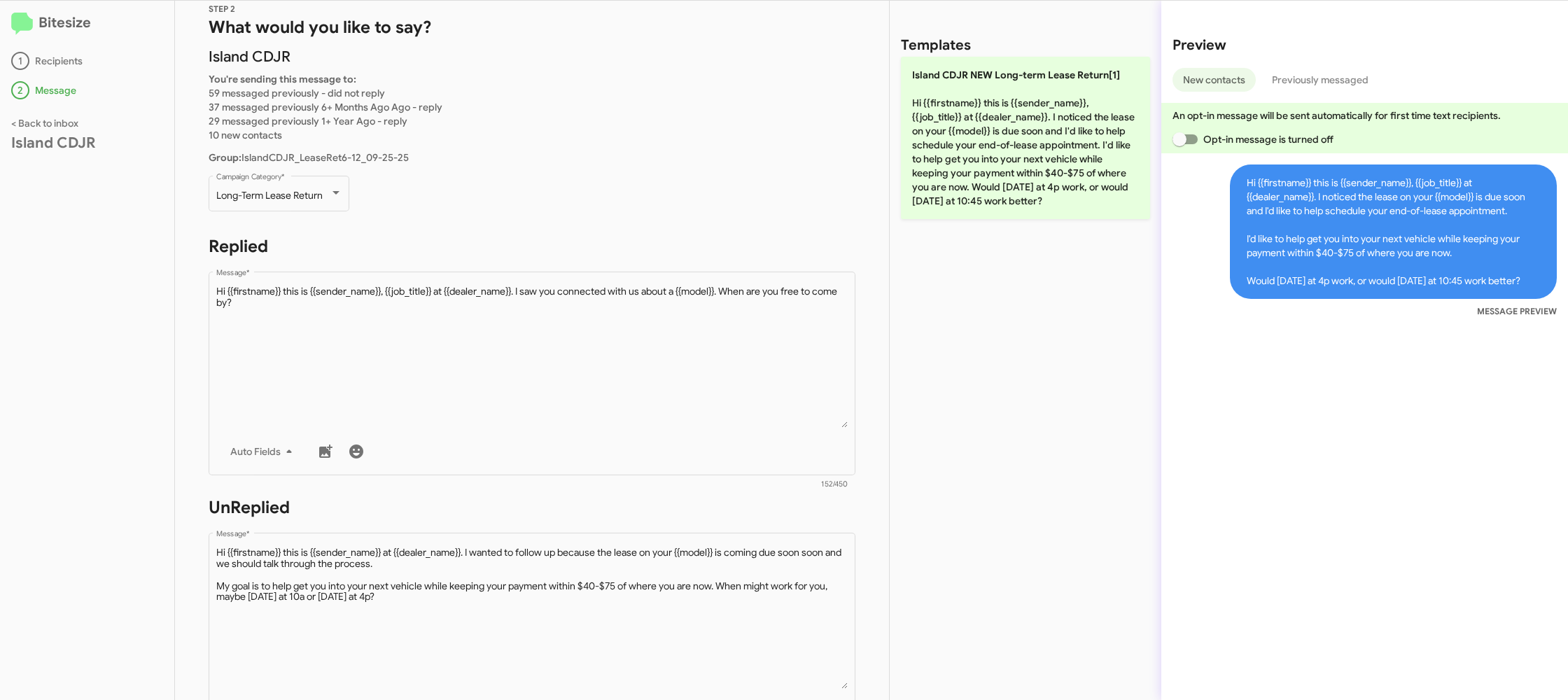
scroll to position [22, 0]
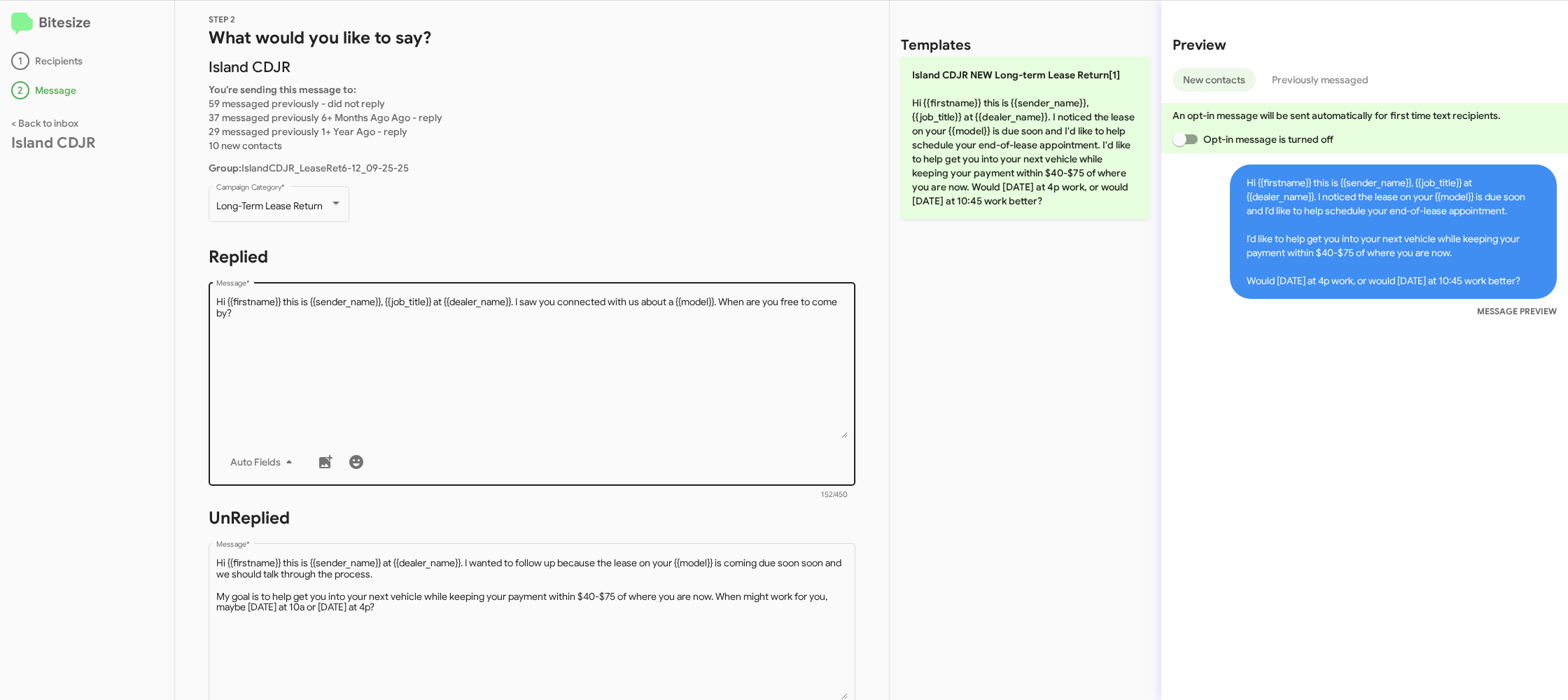
click at [588, 283] on div "Drop image here to insert Auto Fields Message *" at bounding box center [533, 383] width 632 height 207
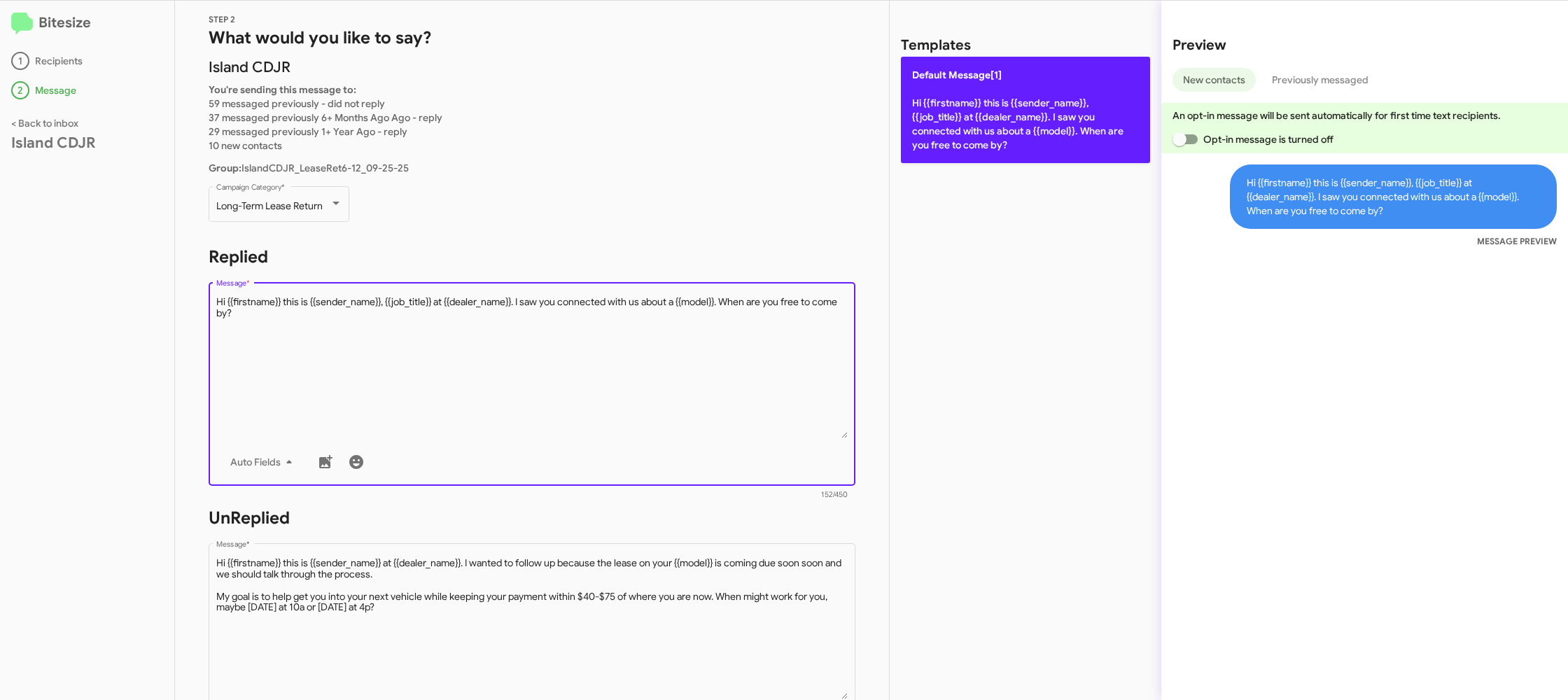
drag, startPoint x: 958, startPoint y: 132, endPoint x: 945, endPoint y: 136, distance: 13.6
click at [957, 132] on p "Default Message[1] Hi {{firstname}} this is {{sender_name}}, {{job_title}} at {…" at bounding box center [1025, 110] width 249 height 106
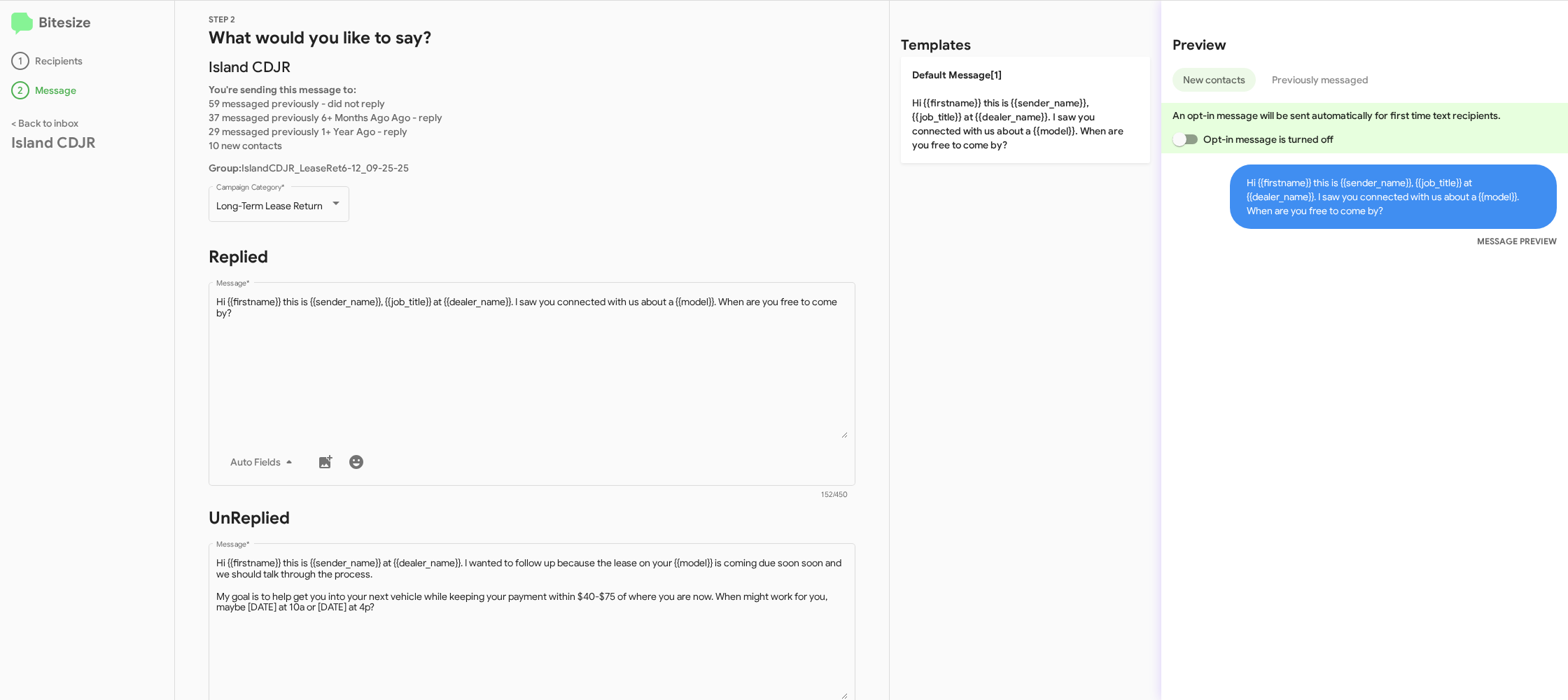
drag, startPoint x: 607, startPoint y: 523, endPoint x: 608, endPoint y: 532, distance: 9.1
click at [607, 524] on h1 "UnReplied" at bounding box center [532, 518] width 647 height 22
click at [626, 573] on textarea "Message *" at bounding box center [533, 628] width 632 height 143
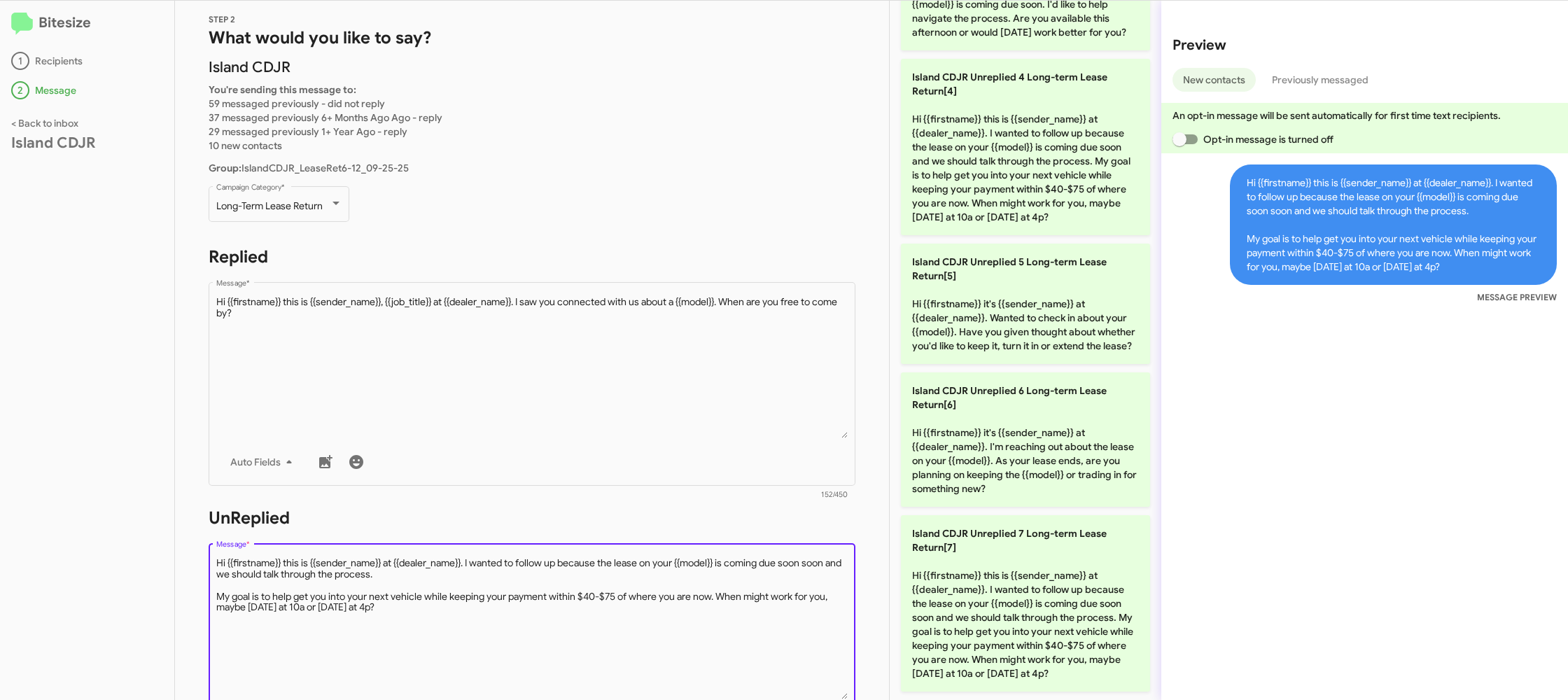
scroll to position [510, 0]
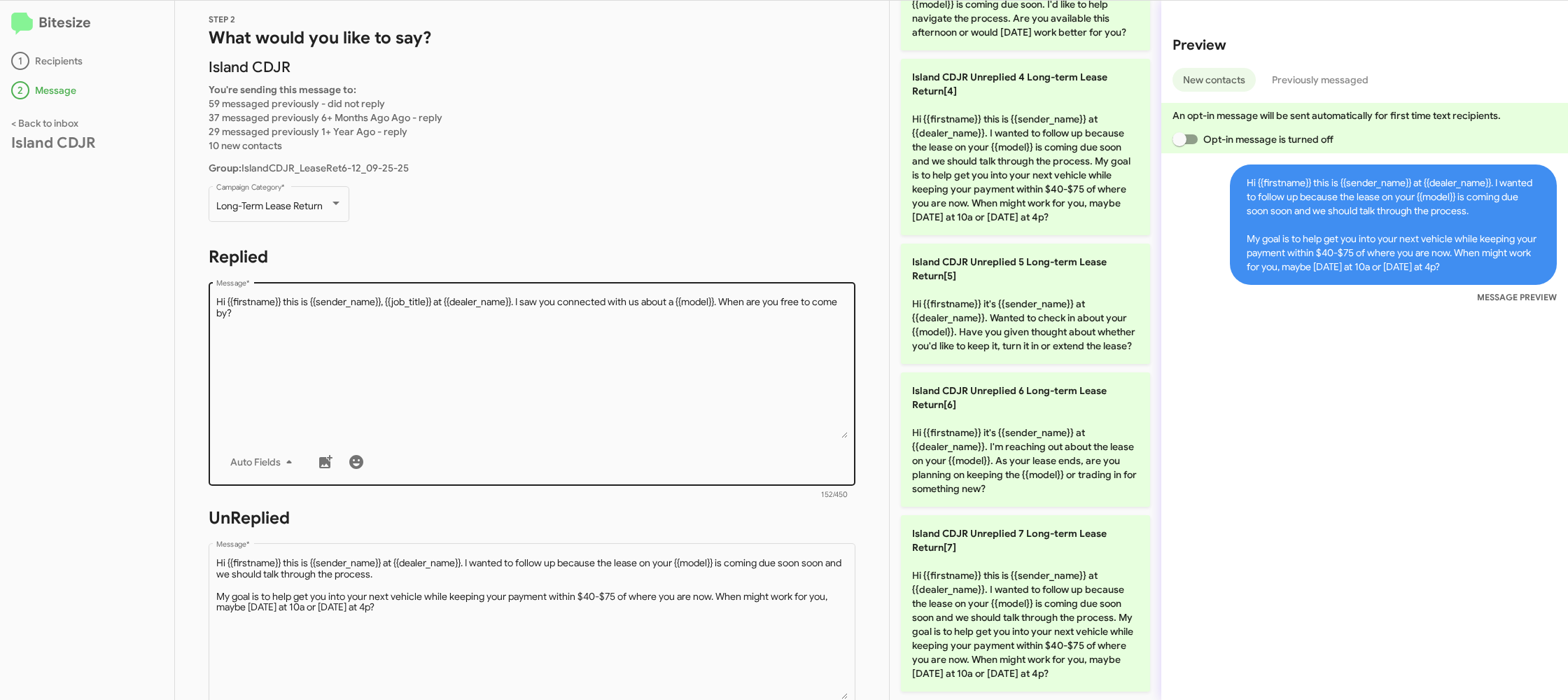
drag, startPoint x: 1035, startPoint y: 582, endPoint x: 741, endPoint y: 474, distance: 313.2
click at [1009, 576] on p "Island CDJR Unreplied 7 Long-term Lease Return[7] Hi {{firstname}} this is {{se…" at bounding box center [1025, 604] width 249 height 176
type textarea "Hi {{firstname}} this is {{sender_name}} at {{dealer_name}}. I wanted to follow…"
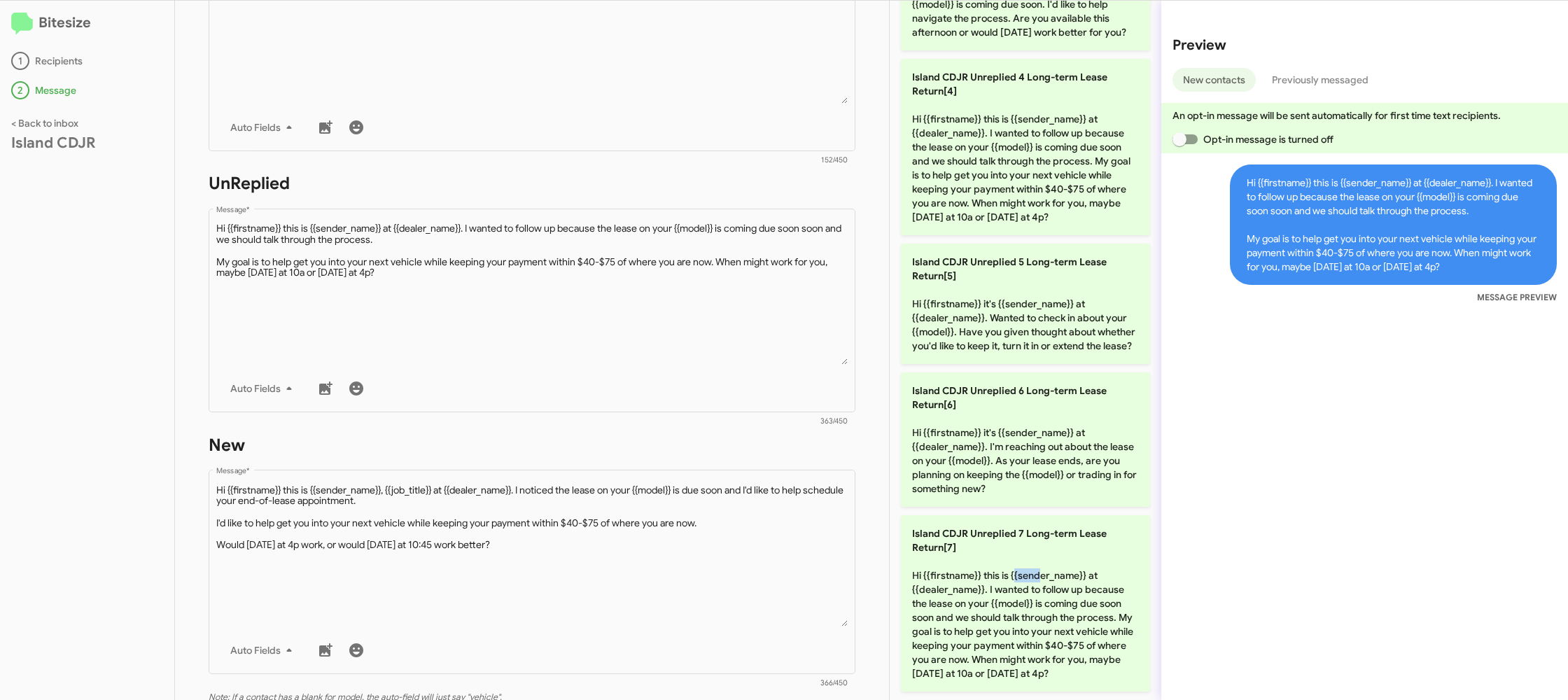
scroll to position [505, 0]
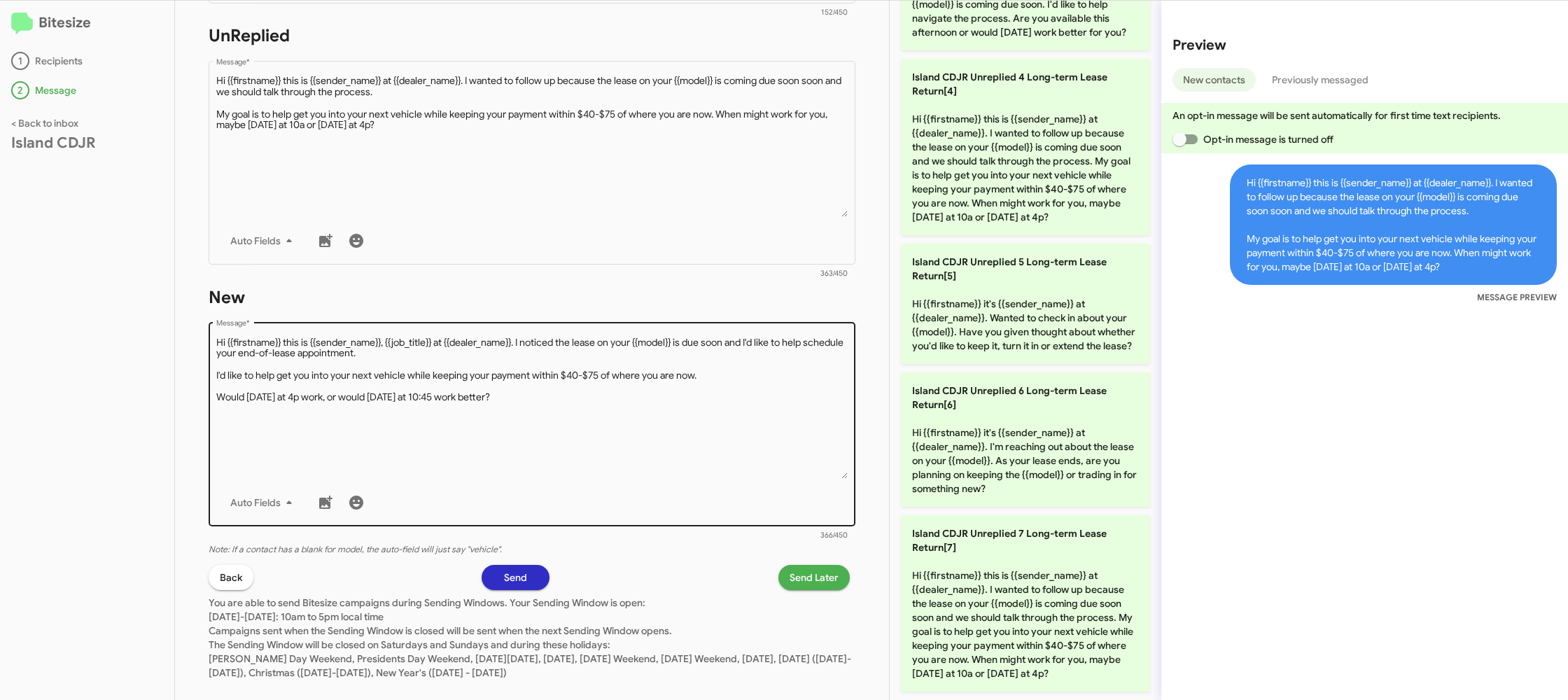
click at [727, 518] on div "Drop image here to insert Auto Fields Message *" at bounding box center [533, 423] width 632 height 207
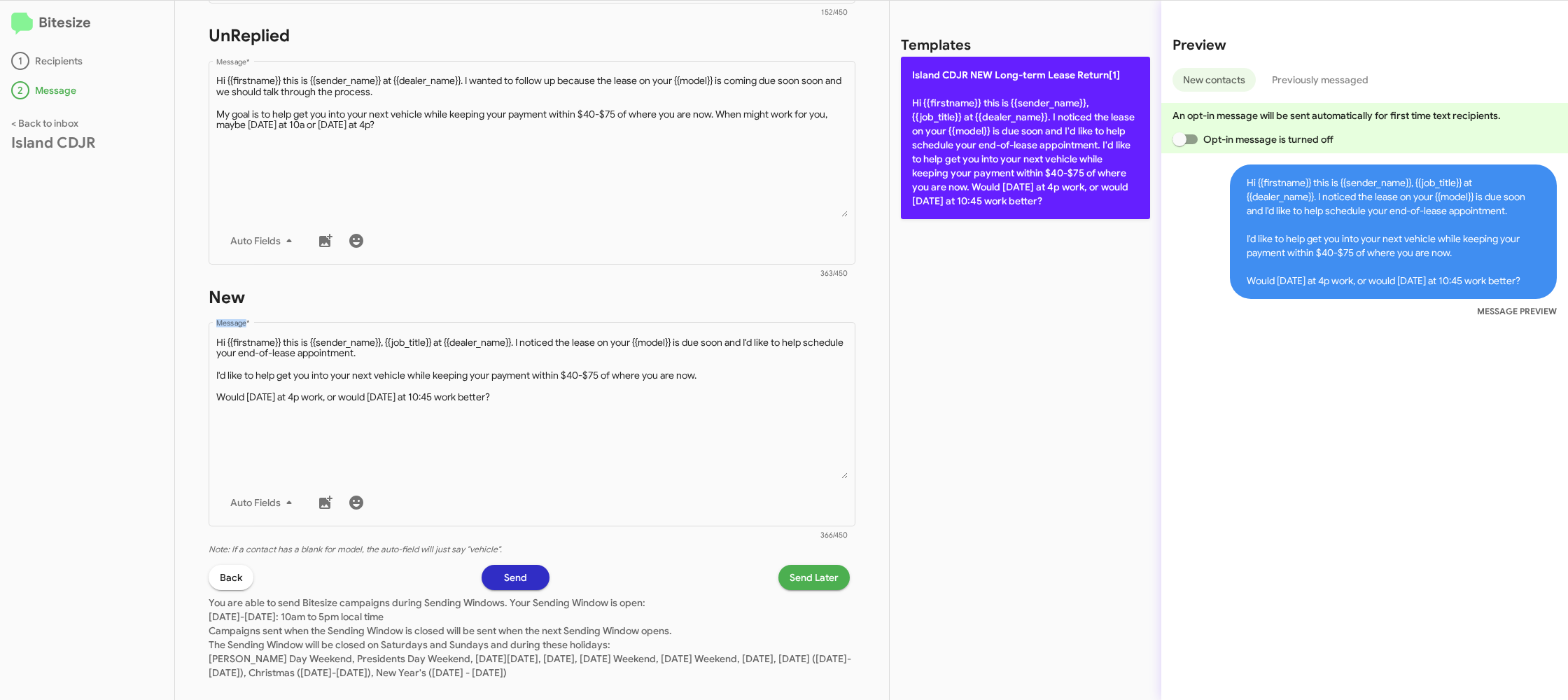
drag, startPoint x: 727, startPoint y: 519, endPoint x: 973, endPoint y: 173, distance: 424.5
click at [722, 502] on div "Drop image here to insert Auto Fields Message *" at bounding box center [533, 423] width 632 height 207
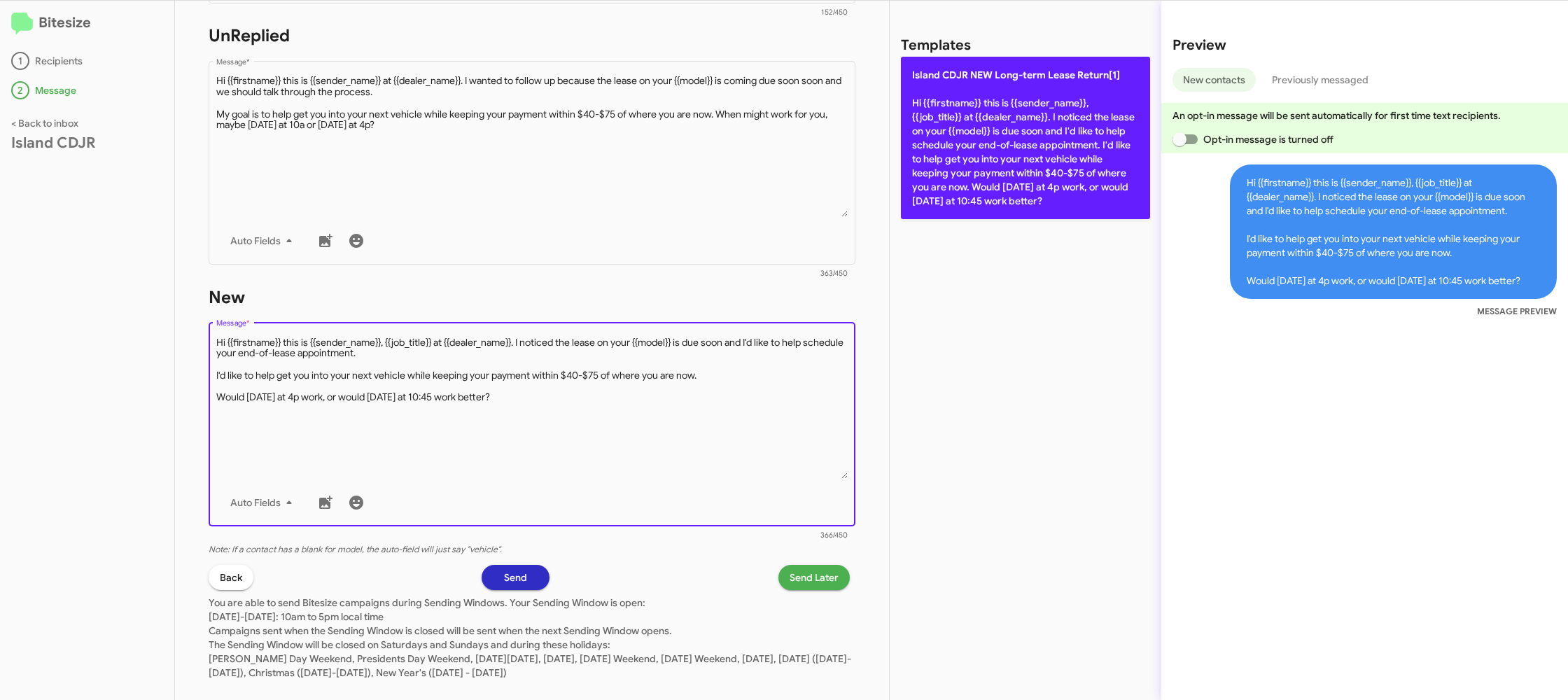
drag, startPoint x: 982, startPoint y: 148, endPoint x: 953, endPoint y: 214, distance: 72.1
click at [982, 148] on p "Island CDJR NEW Long-term Lease Return[1] Hi {{firstname}} this is {{sender_nam…" at bounding box center [1025, 137] width 249 height 163
type textarea "Hi {{firstname}} this is {{sender_name}}, {{job_title}} at {{dealer_name}}. I n…"
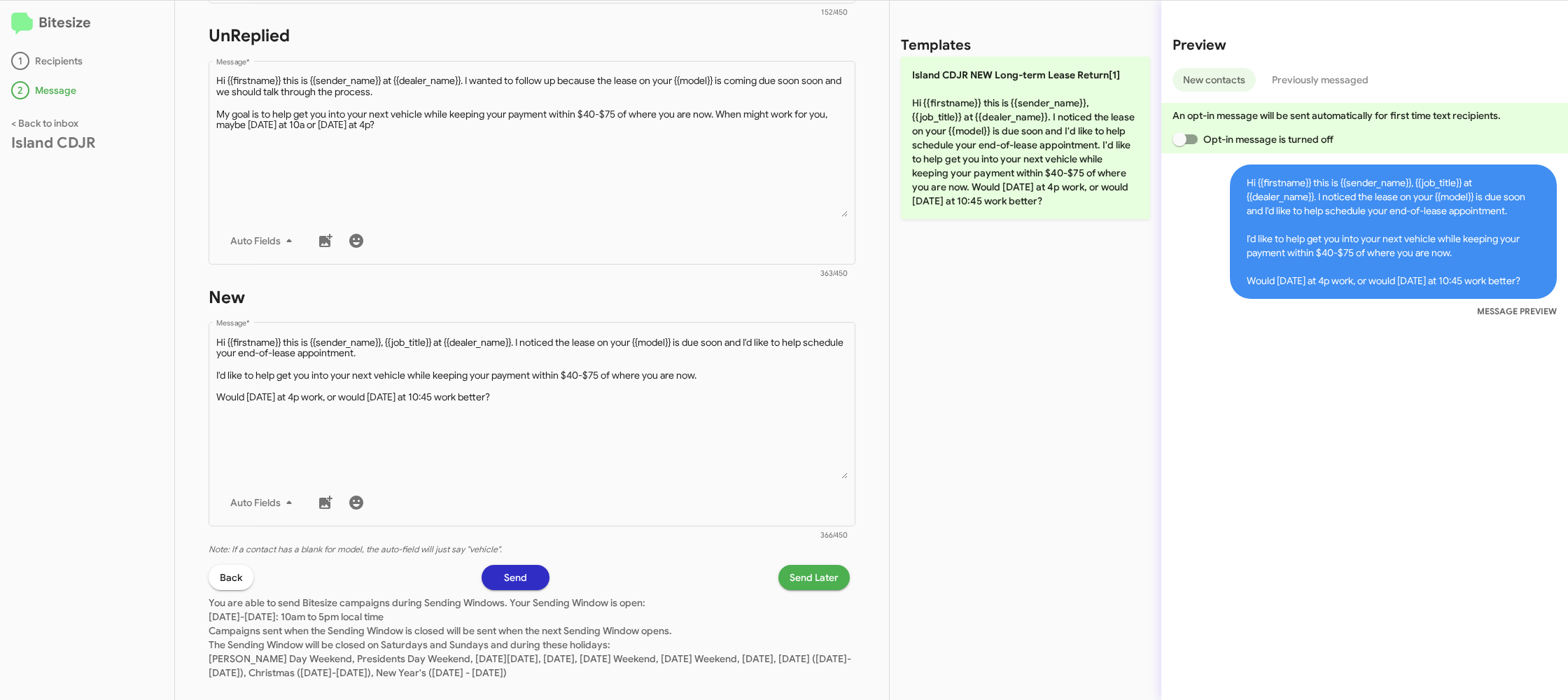
click at [784, 583] on button "Send Later" at bounding box center [815, 578] width 72 height 25
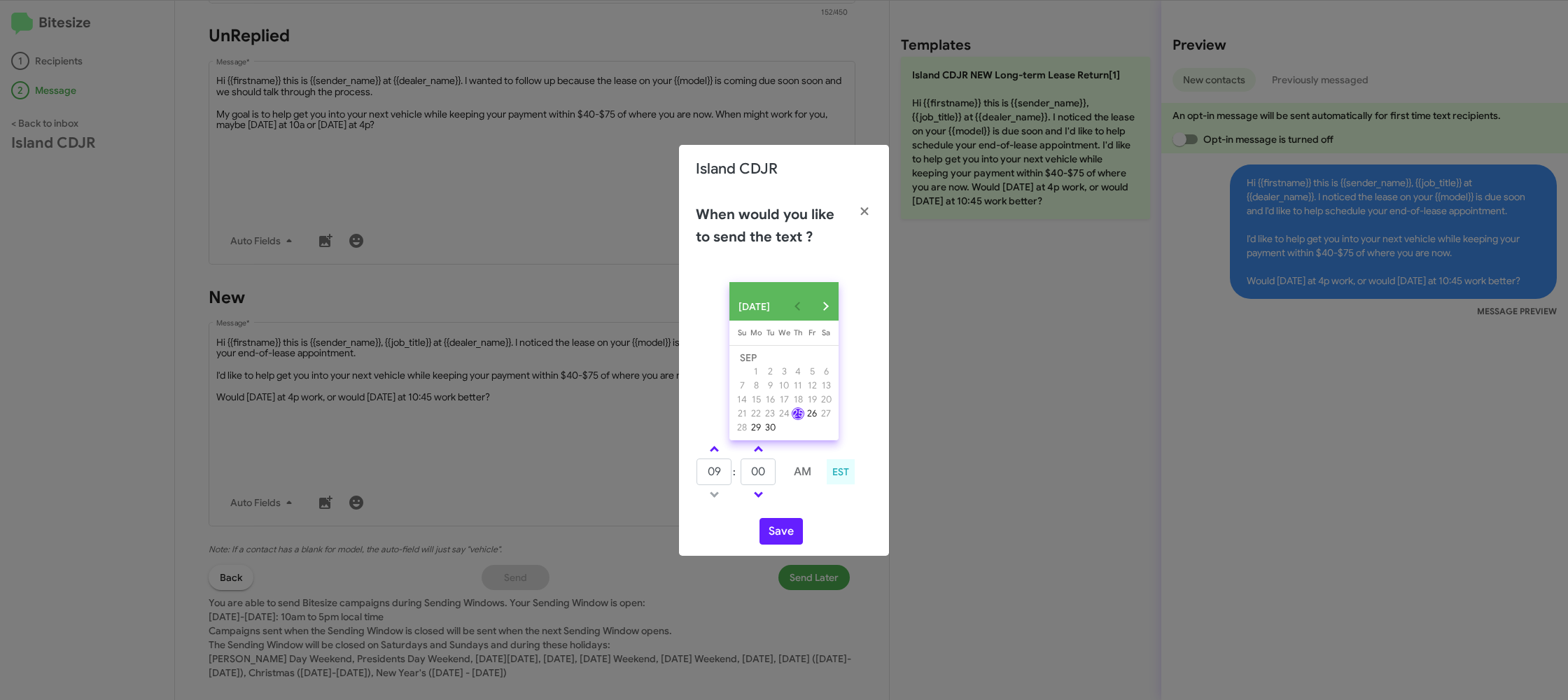
drag, startPoint x: 718, startPoint y: 452, endPoint x: 751, endPoint y: 466, distance: 35.8
click at [718, 453] on link at bounding box center [714, 449] width 24 height 16
type input "10"
click at [751, 466] on input "00" at bounding box center [758, 473] width 35 height 27
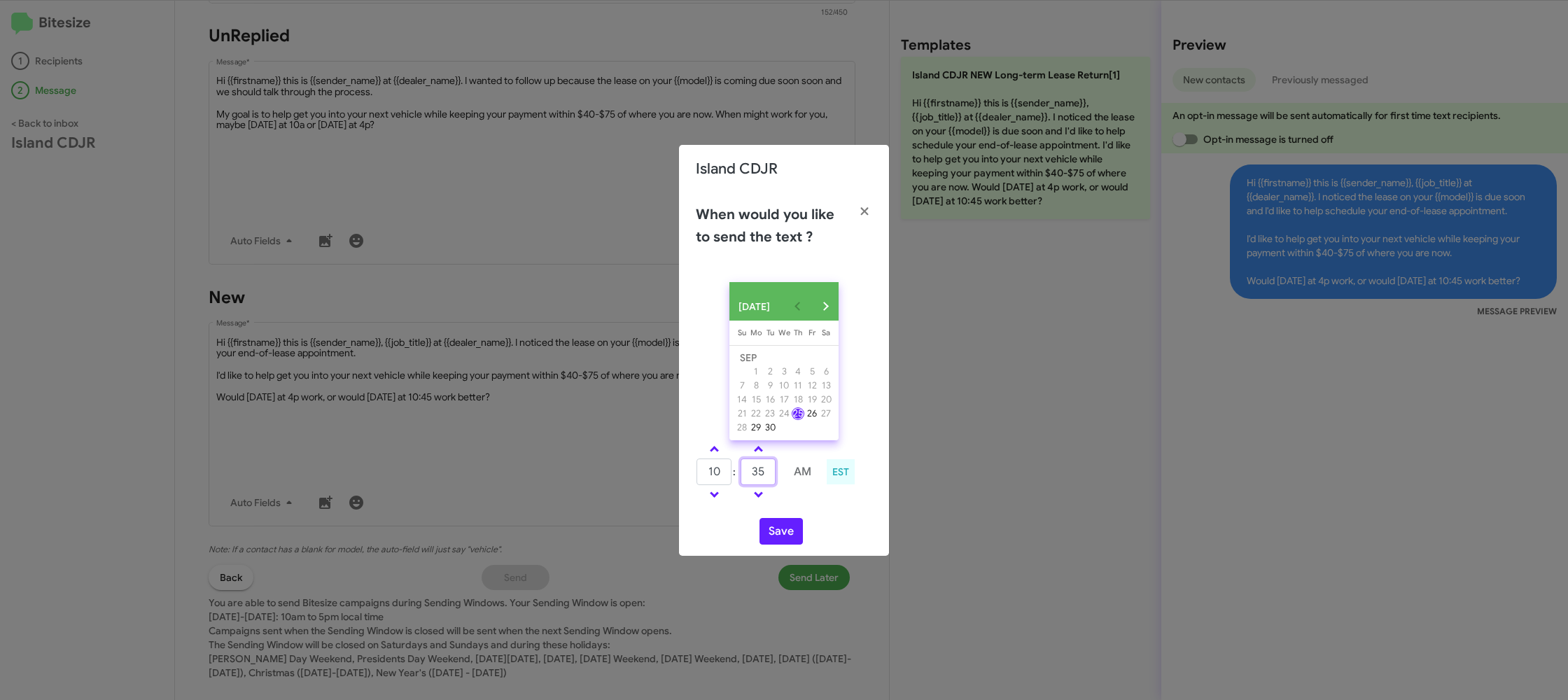
type input "35"
drag, startPoint x: 810, startPoint y: 498, endPoint x: 788, endPoint y: 517, distance: 29.1
click at [795, 503] on td at bounding box center [802, 494] width 37 height 17
click at [779, 533] on button "Save" at bounding box center [781, 532] width 43 height 27
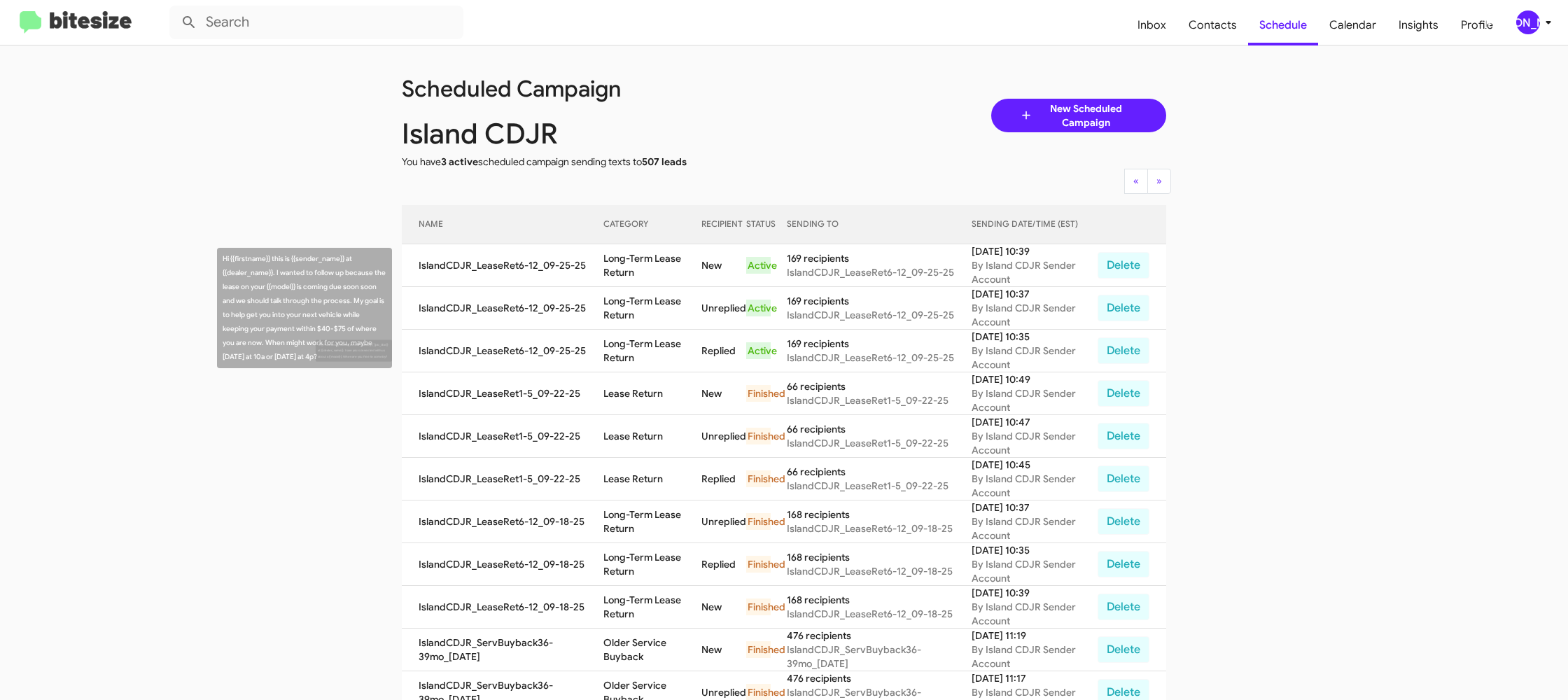
click at [665, 337] on td "Long-Term Lease Return" at bounding box center [652, 351] width 98 height 43
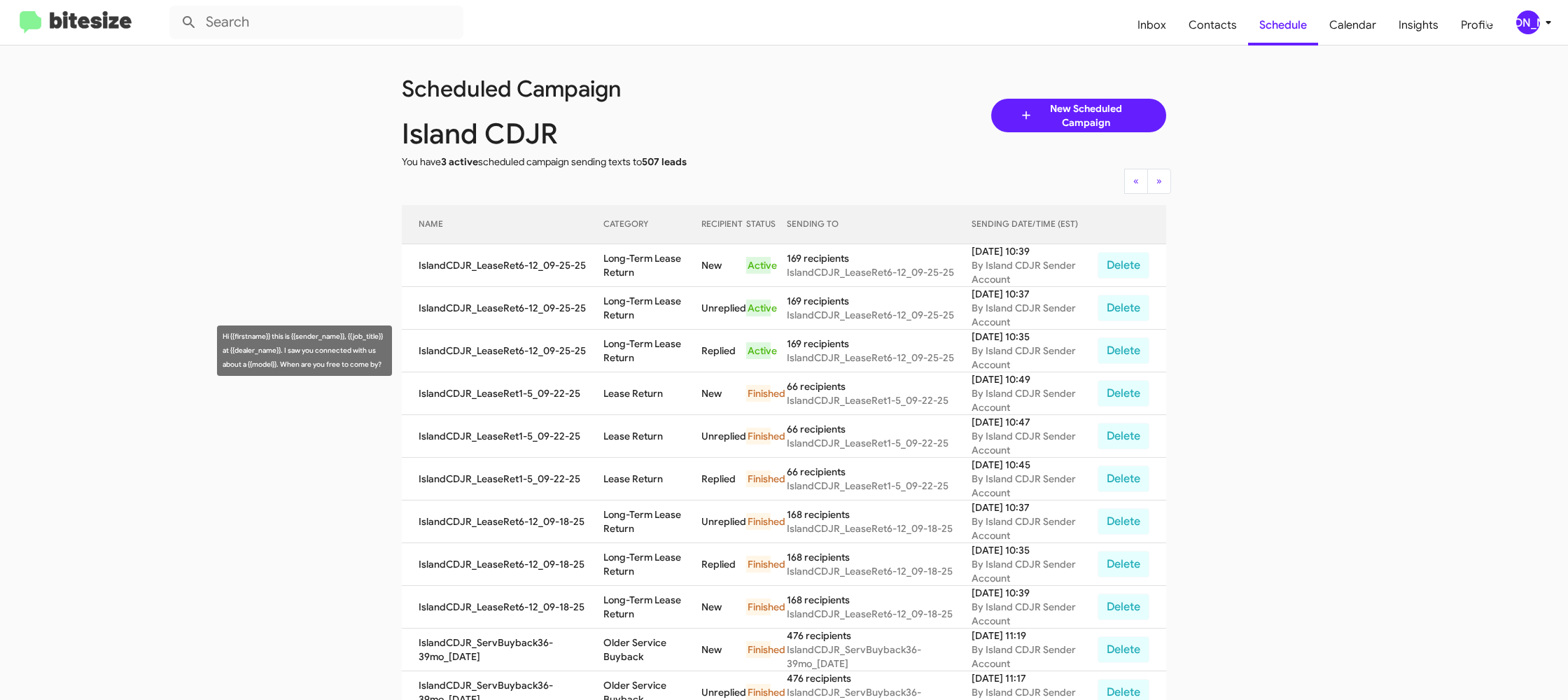
click at [665, 337] on td "Long-Term Lease Return" at bounding box center [652, 351] width 98 height 43
copy td "Long-Term Lease Return"
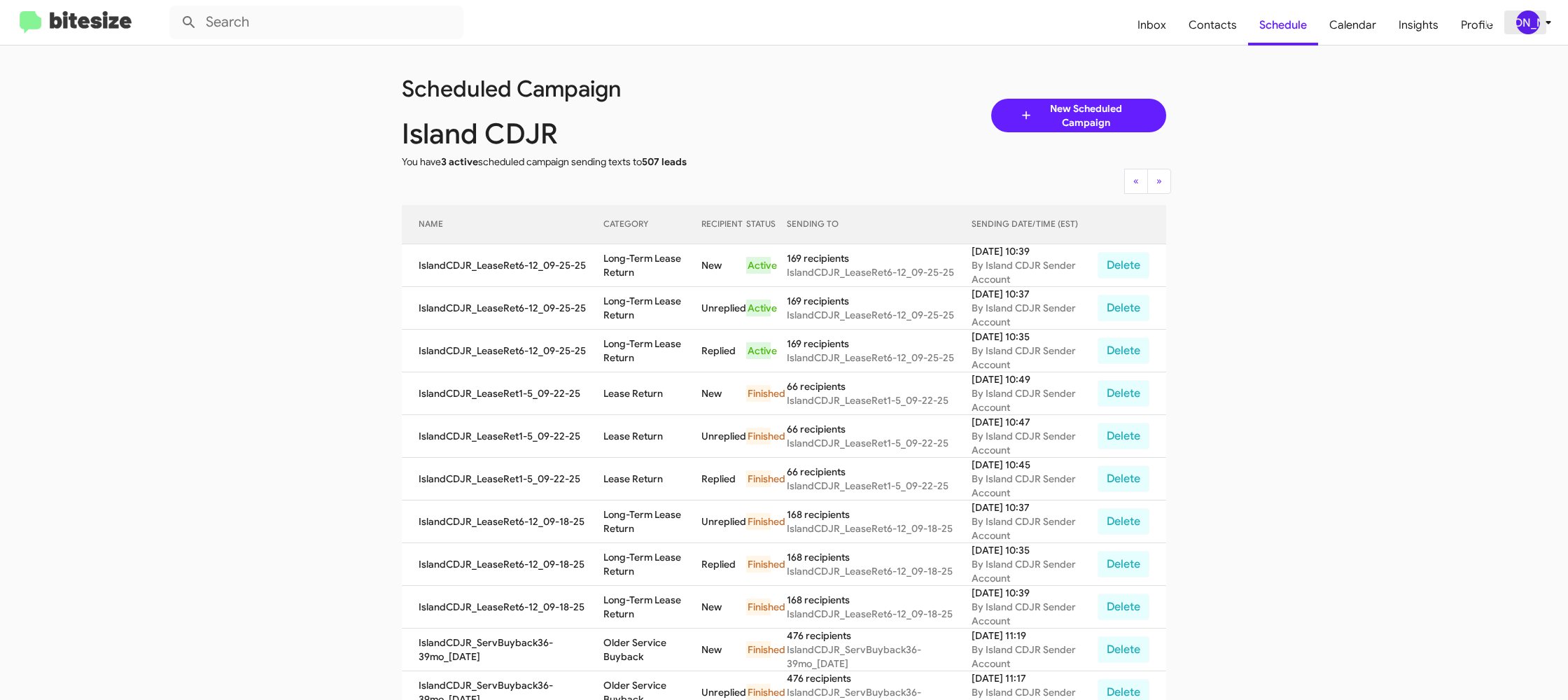
click at [1527, 31] on div "[PERSON_NAME]" at bounding box center [1528, 22] width 24 height 24
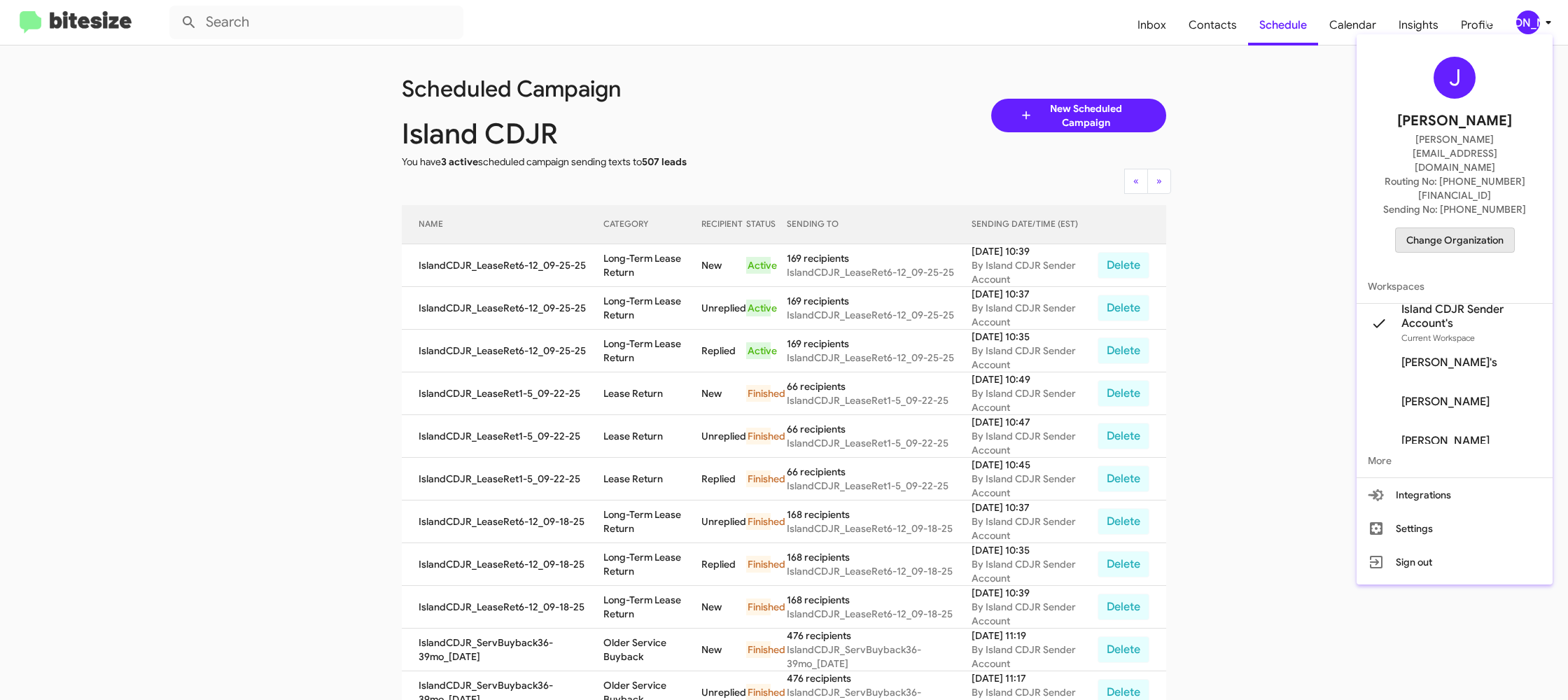
click at [1446, 227] on button "Change Organization" at bounding box center [1454, 240] width 119 height 25
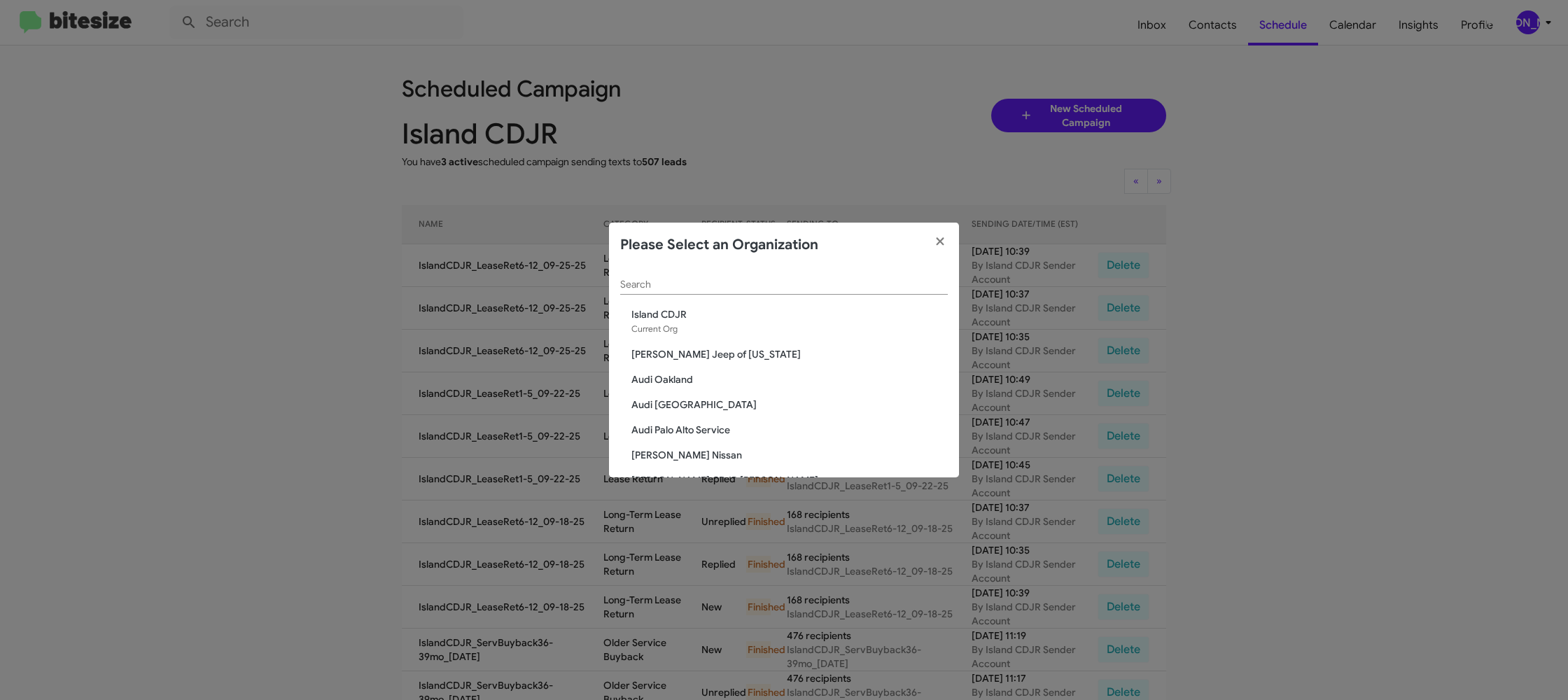
click at [702, 292] on div "Search" at bounding box center [784, 281] width 328 height 27
drag, startPoint x: 700, startPoint y: 284, endPoint x: 700, endPoint y: 261, distance: 23.0
click at [700, 266] on app-change-organization-modal "Please Select an Organization Search Island CDJR Current Org Adams Jeep of Mary…" at bounding box center [784, 350] width 350 height 255
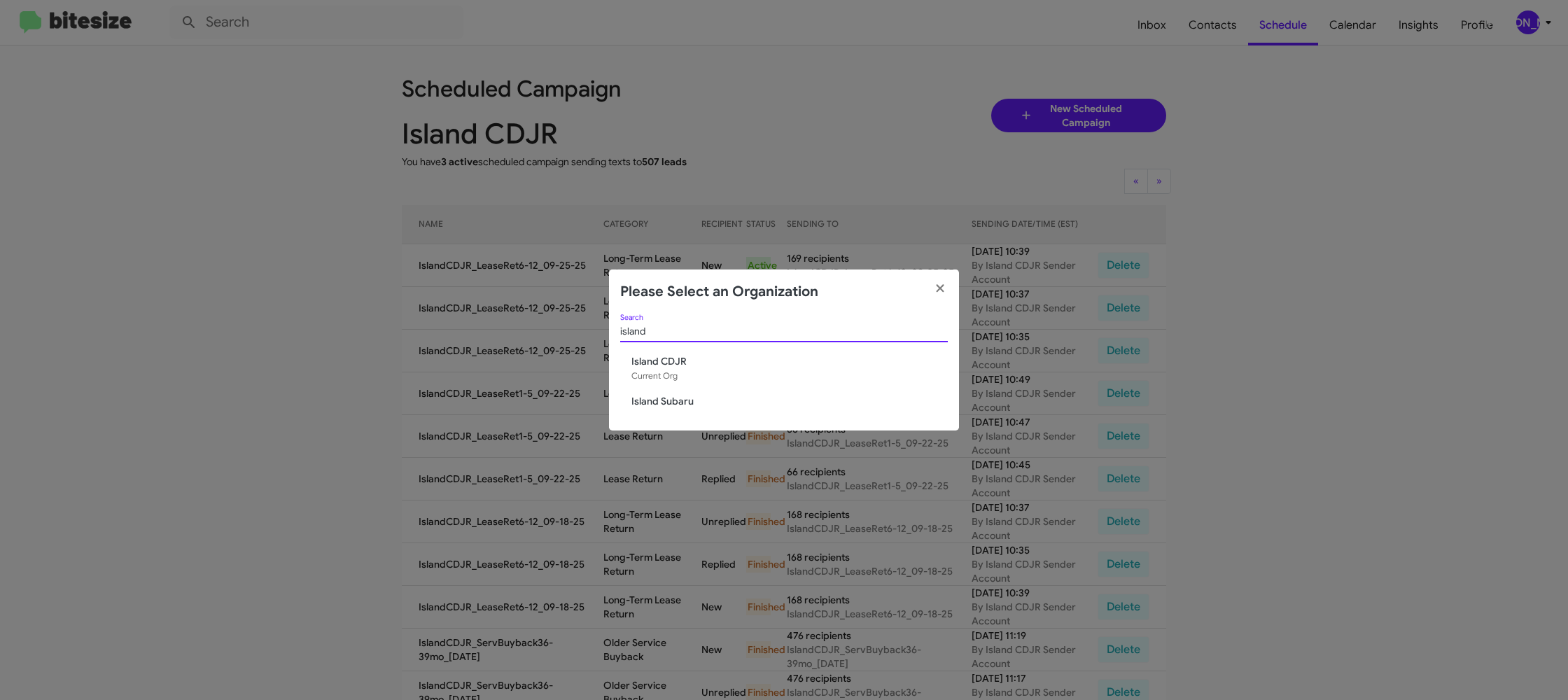
type input "island"
click at [665, 411] on div "island Search Island CDJR Current Org Island Subaru" at bounding box center [784, 372] width 350 height 116
click at [672, 403] on span "Island Subaru" at bounding box center [789, 402] width 316 height 14
drag, startPoint x: 672, startPoint y: 403, endPoint x: 665, endPoint y: 406, distance: 7.6
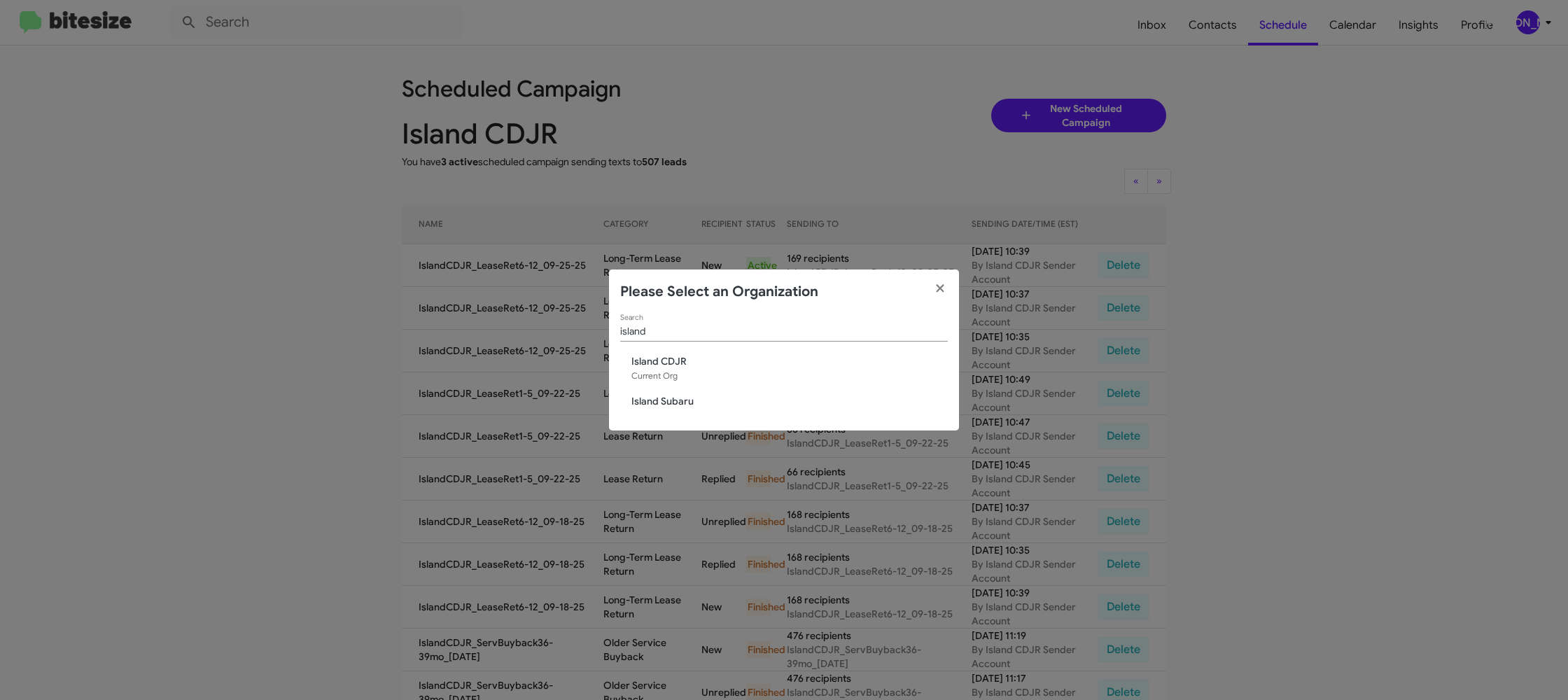
click at [671, 401] on span "Island Subaru" at bounding box center [789, 402] width 316 height 14
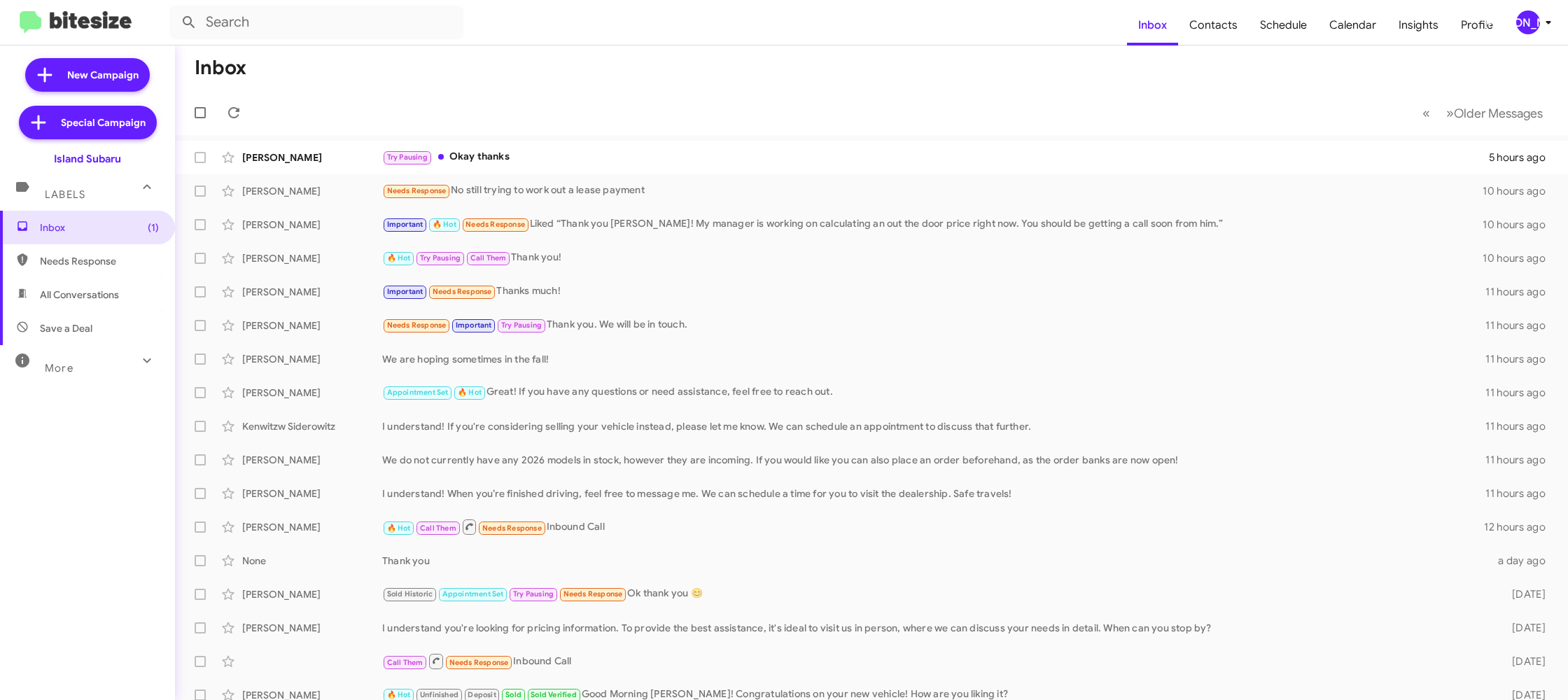
click at [1541, 22] on icon at bounding box center [1548, 22] width 17 height 17
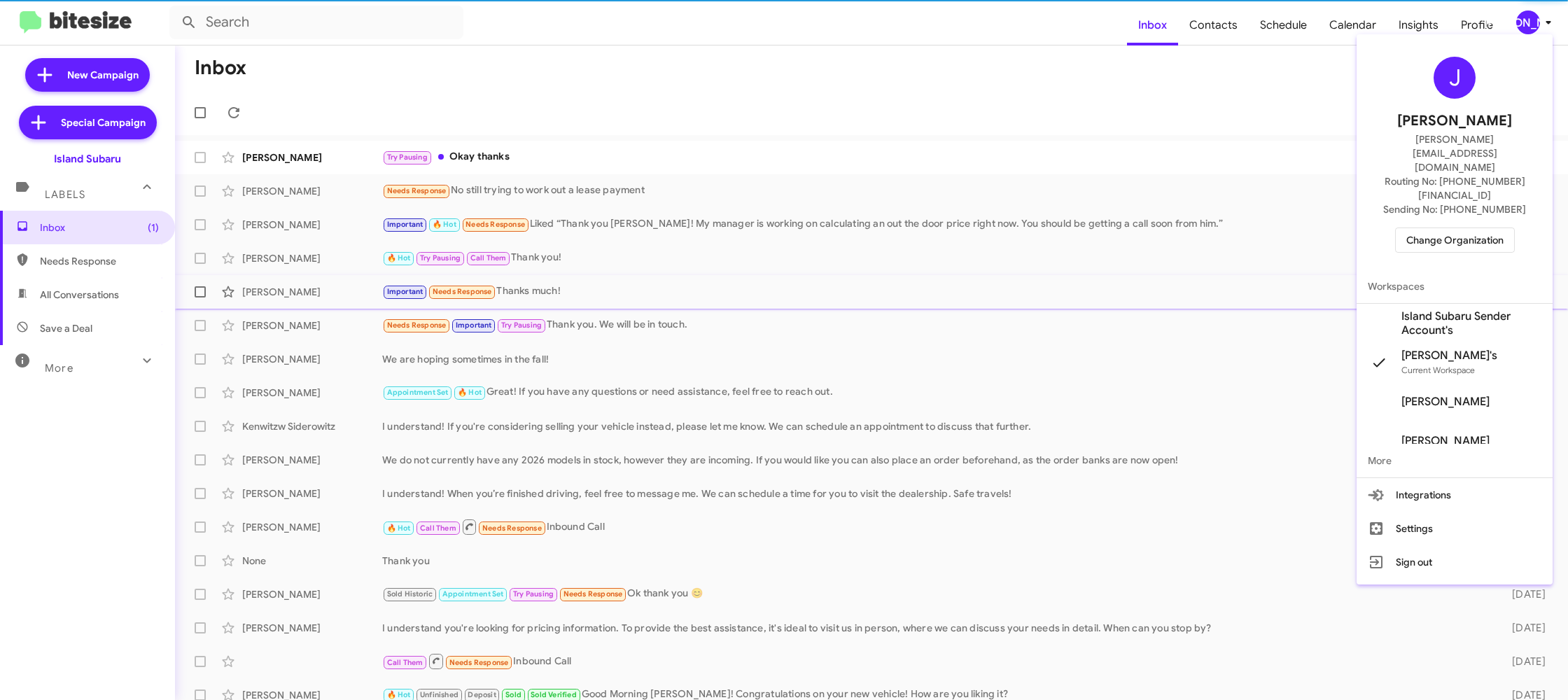
click at [1439, 310] on span "Island Subaru Sender Account's" at bounding box center [1471, 323] width 140 height 28
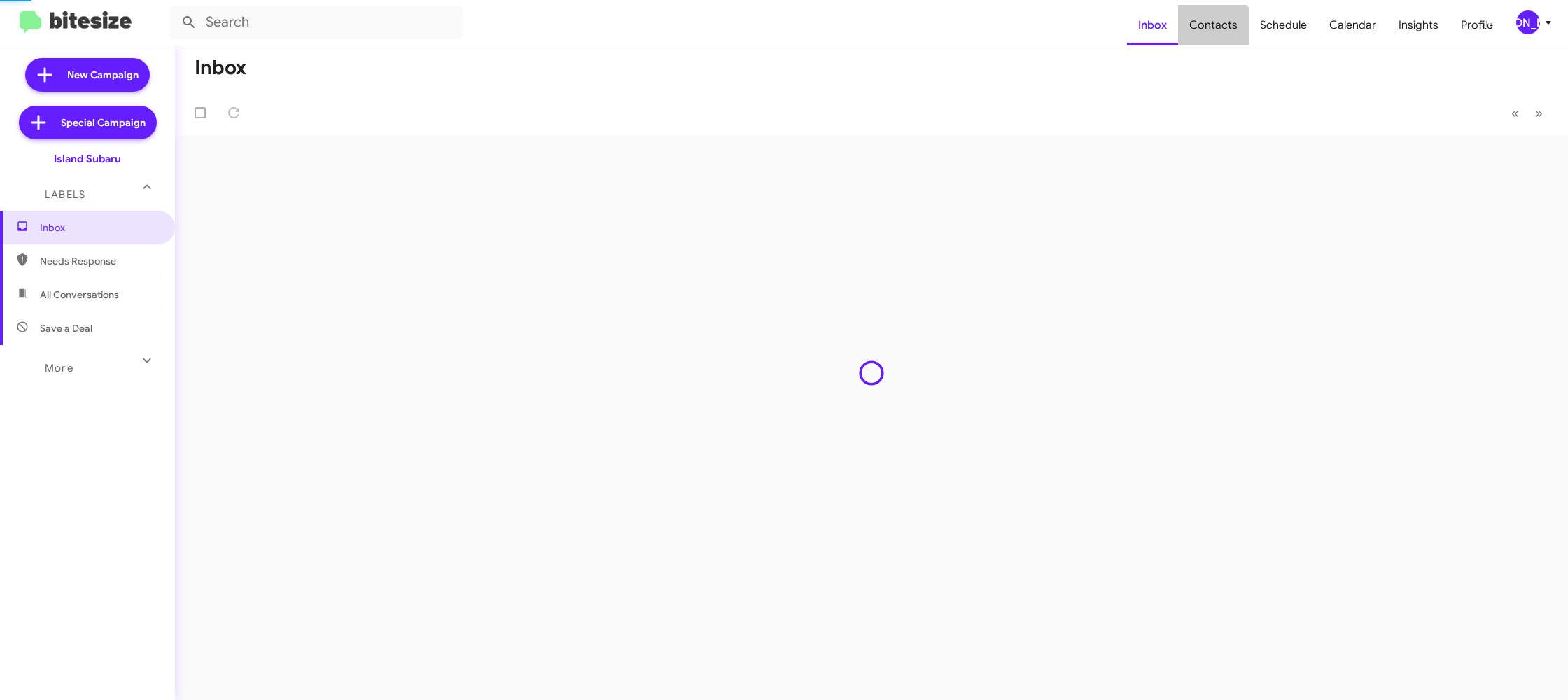
click at [1217, 35] on span "Contacts" at bounding box center [1213, 24] width 71 height 40
type input "in:groups"
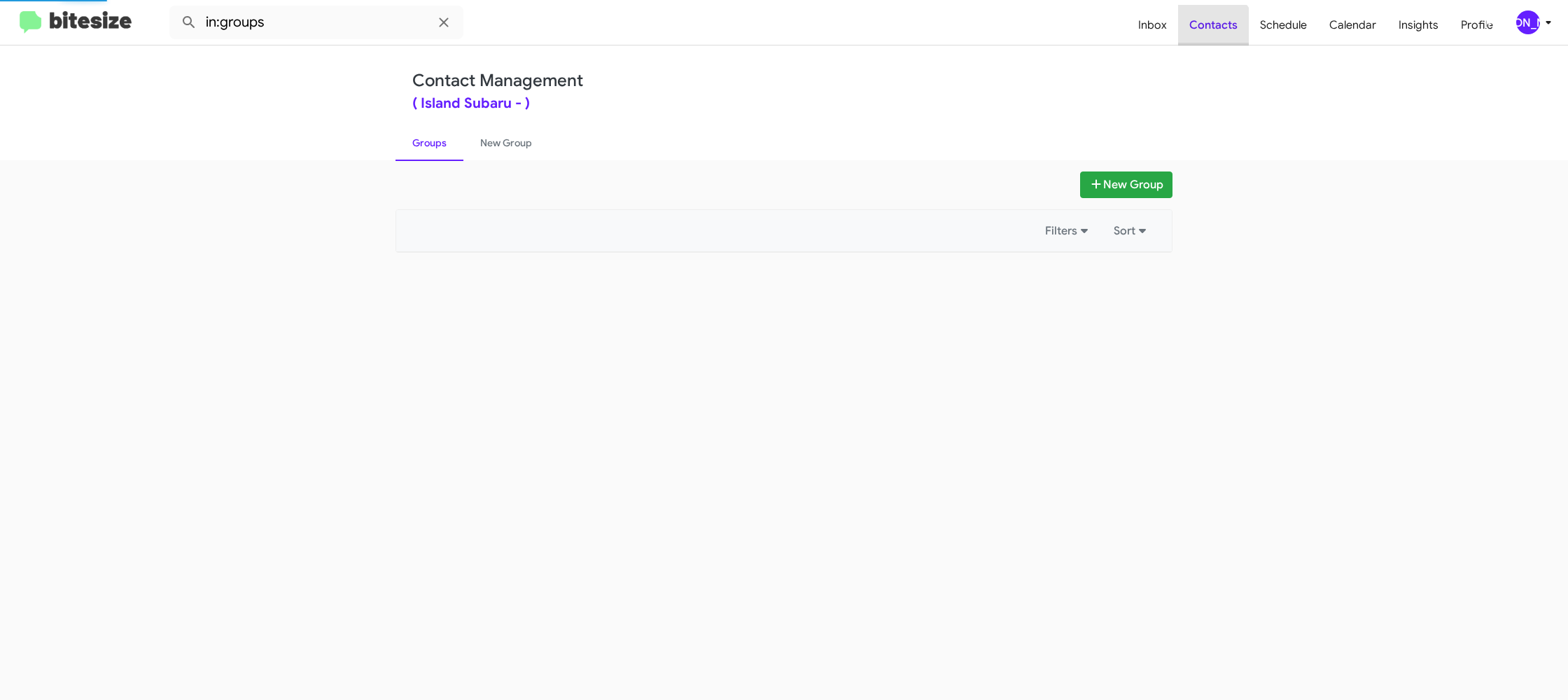
click at [1217, 35] on span "Contacts" at bounding box center [1213, 24] width 71 height 40
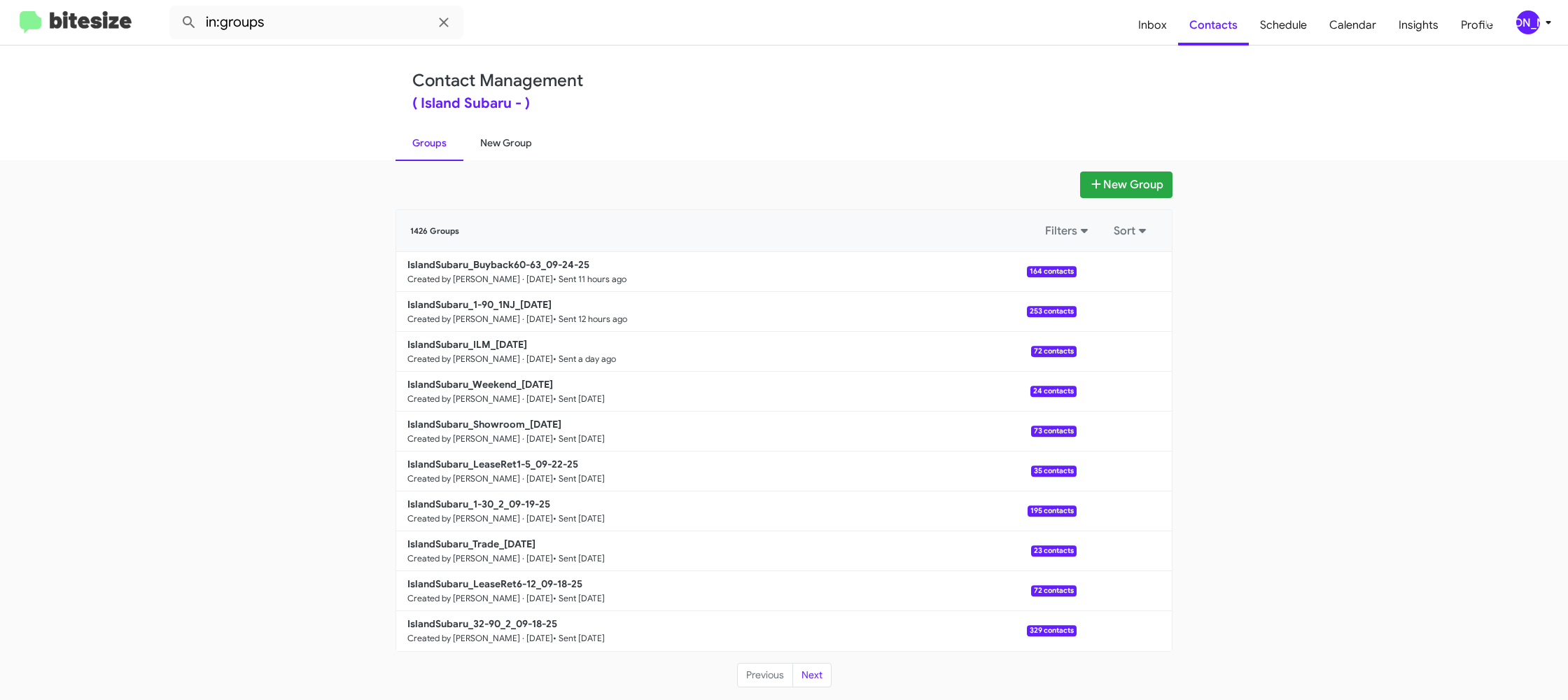
click at [508, 141] on link "New Group" at bounding box center [506, 143] width 85 height 37
click at [506, 139] on link "New Group" at bounding box center [506, 143] width 85 height 37
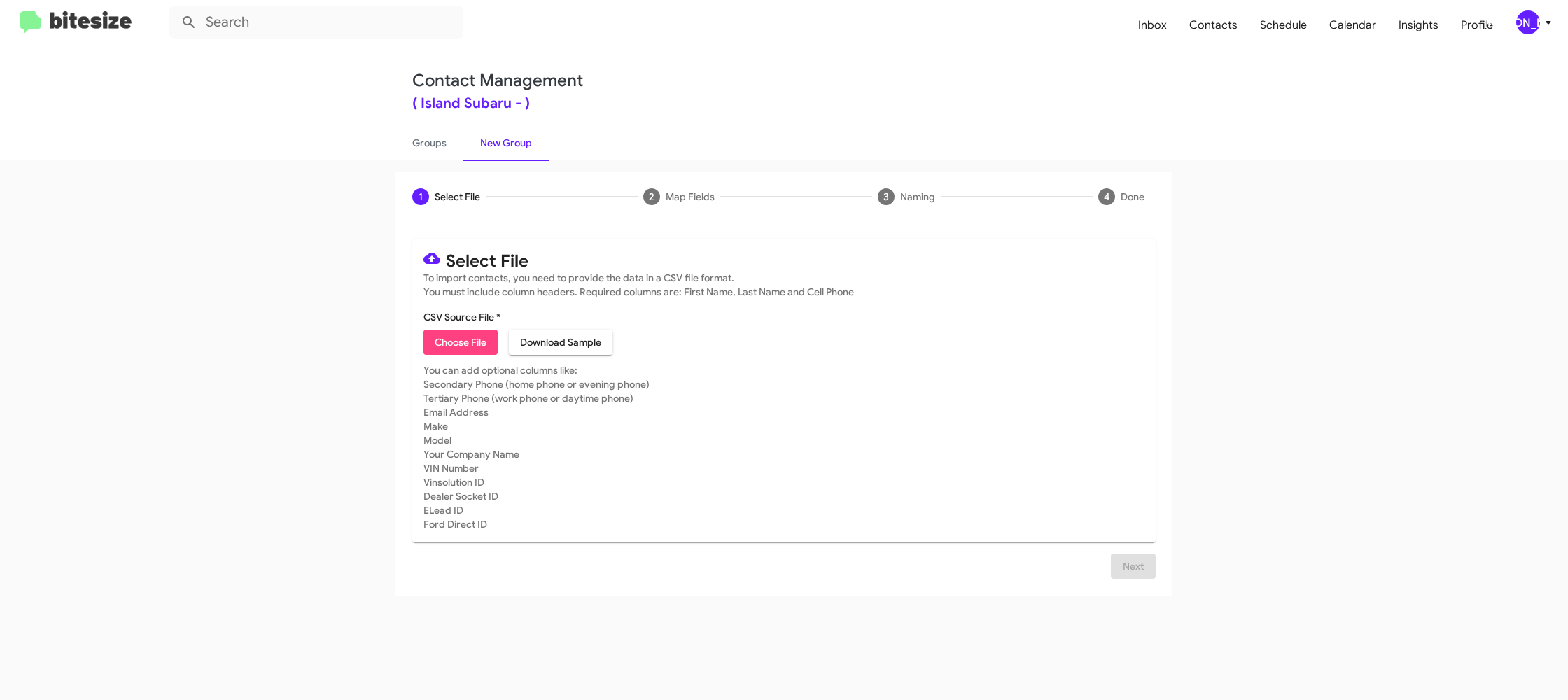
click at [1524, 21] on div "[PERSON_NAME]" at bounding box center [1528, 22] width 24 height 24
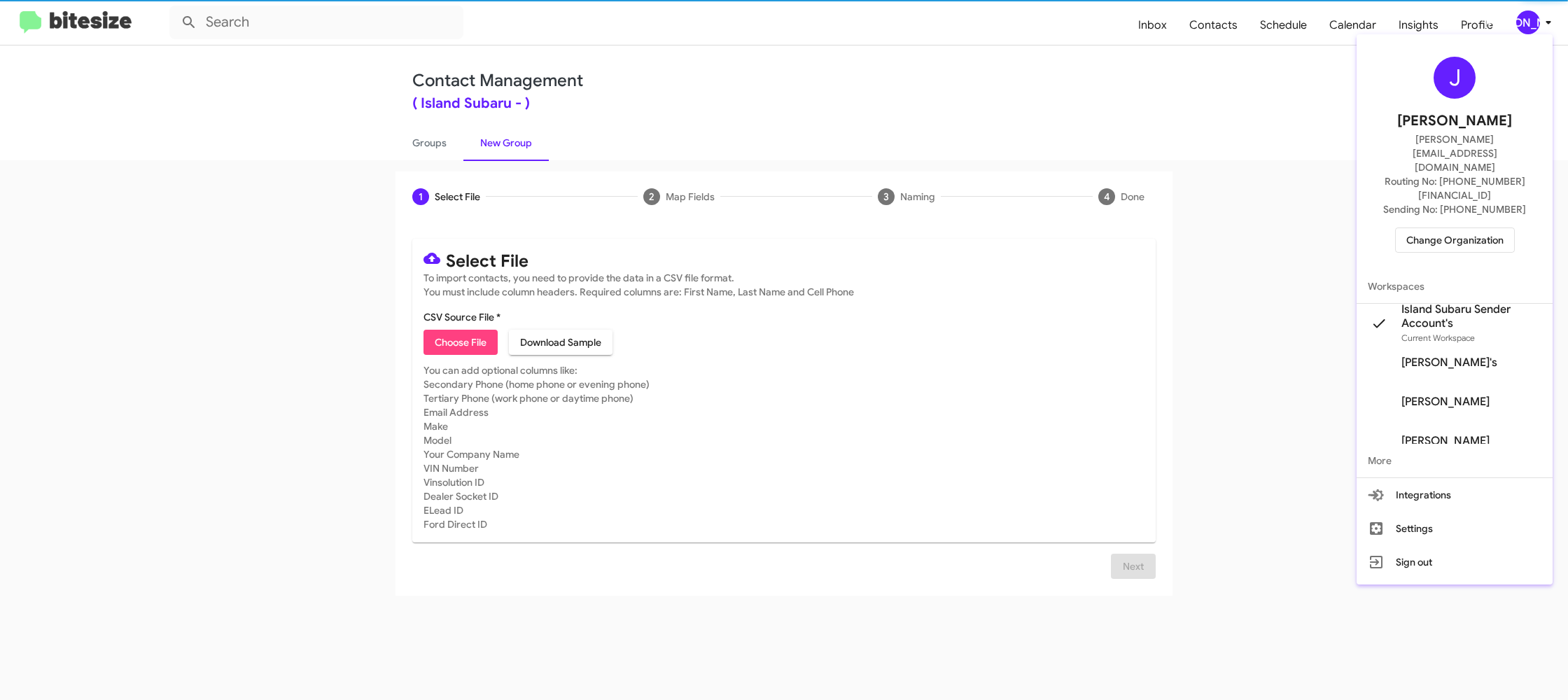
click at [1524, 21] on div at bounding box center [784, 350] width 1568 height 700
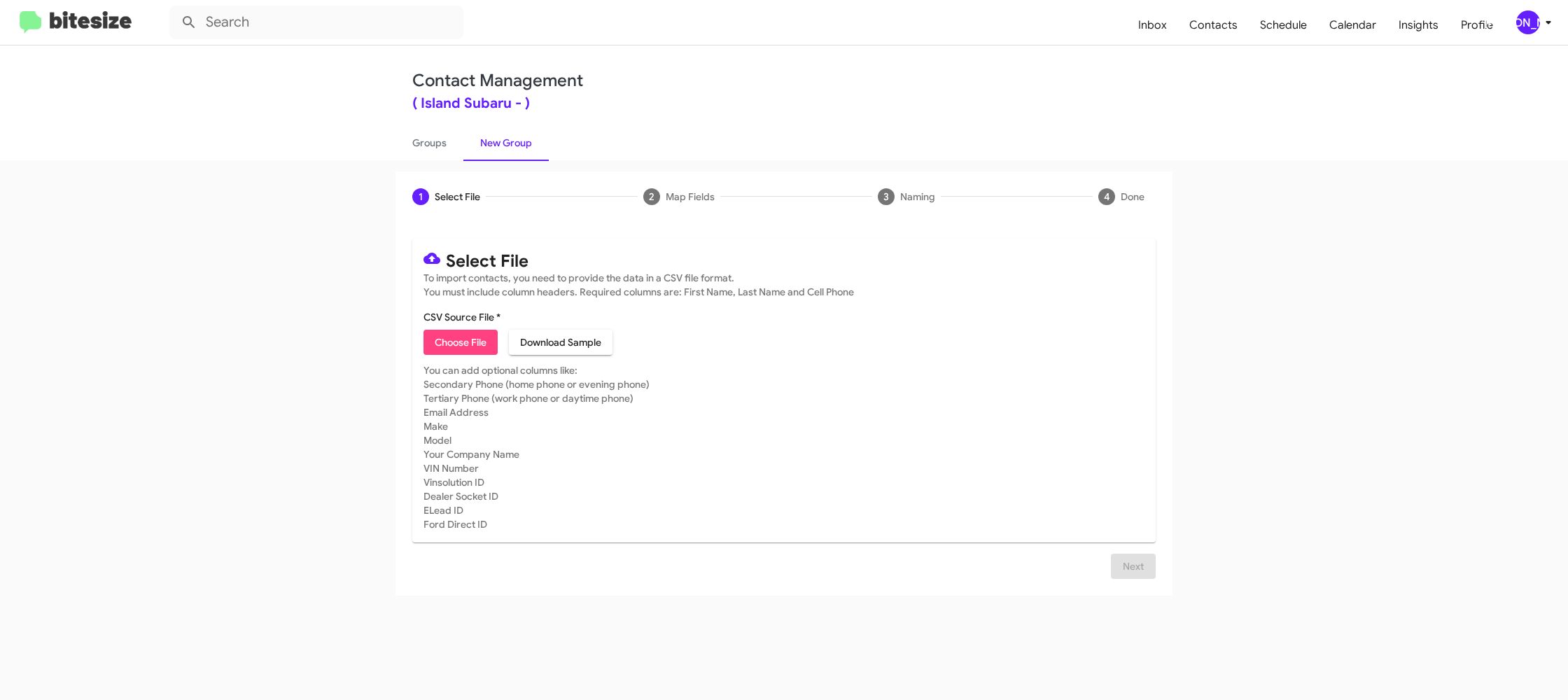
click at [450, 344] on span "Choose File" at bounding box center [461, 342] width 52 height 25
type input "IslandSubaru_32-90_2_09-25-25"
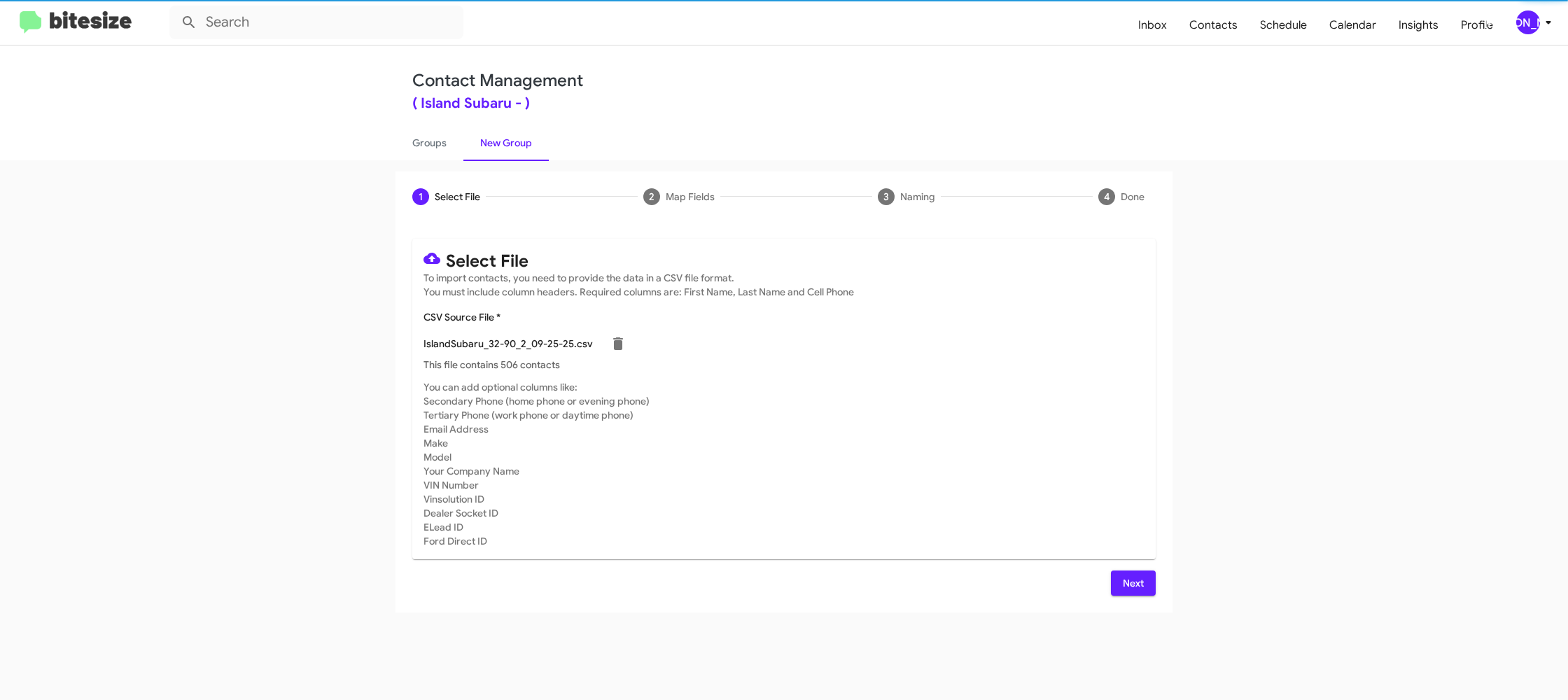
click at [746, 404] on mat-card-subtitle "You can add optional columns like: Secondary Phone (home phone or evening phone…" at bounding box center [784, 464] width 721 height 168
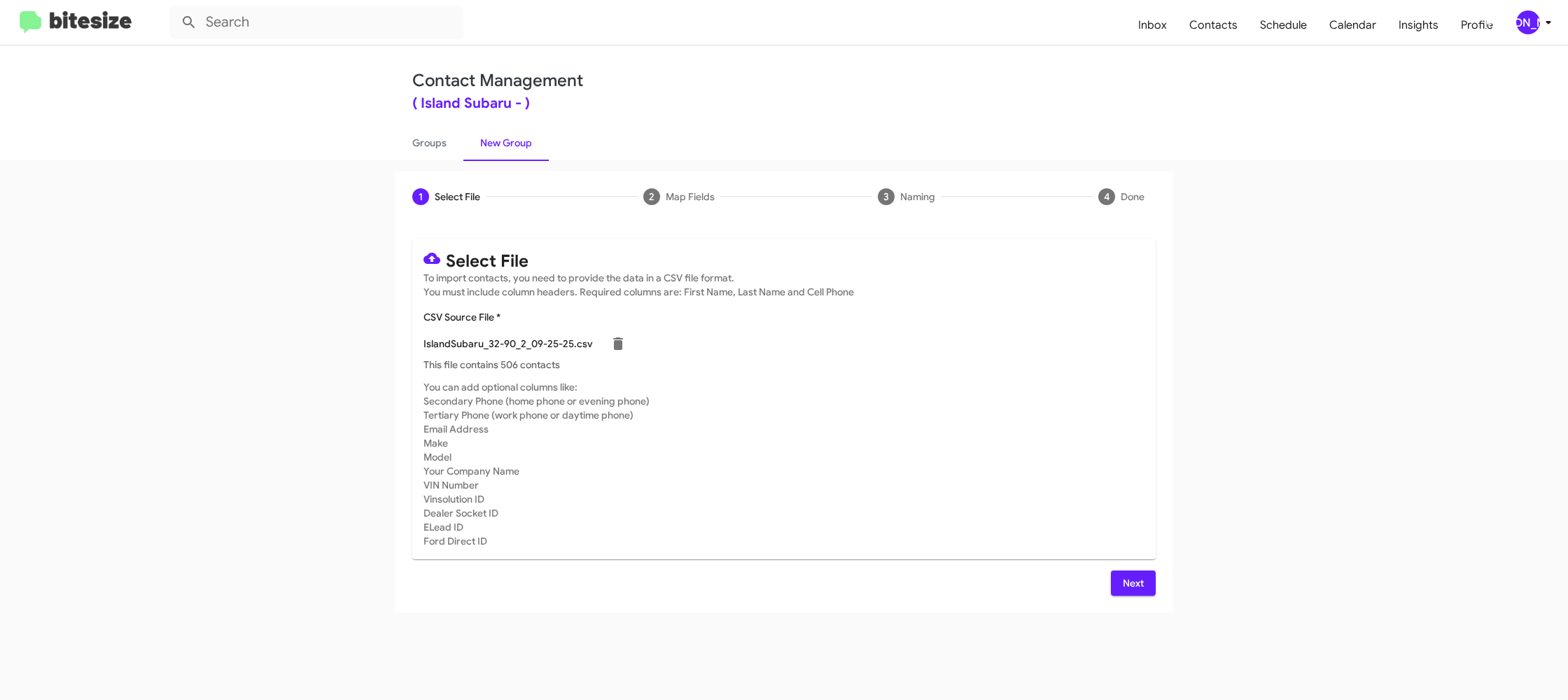
drag, startPoint x: 1140, startPoint y: 595, endPoint x: 1133, endPoint y: 579, distance: 17.5
click at [1140, 595] on div "Select File To import contacts, you need to provide the data in a CSV file form…" at bounding box center [783, 417] width 777 height 391
drag, startPoint x: 1129, startPoint y: 586, endPoint x: 1041, endPoint y: 529, distance: 104.8
click at [1129, 586] on span "Next" at bounding box center [1132, 583] width 22 height 25
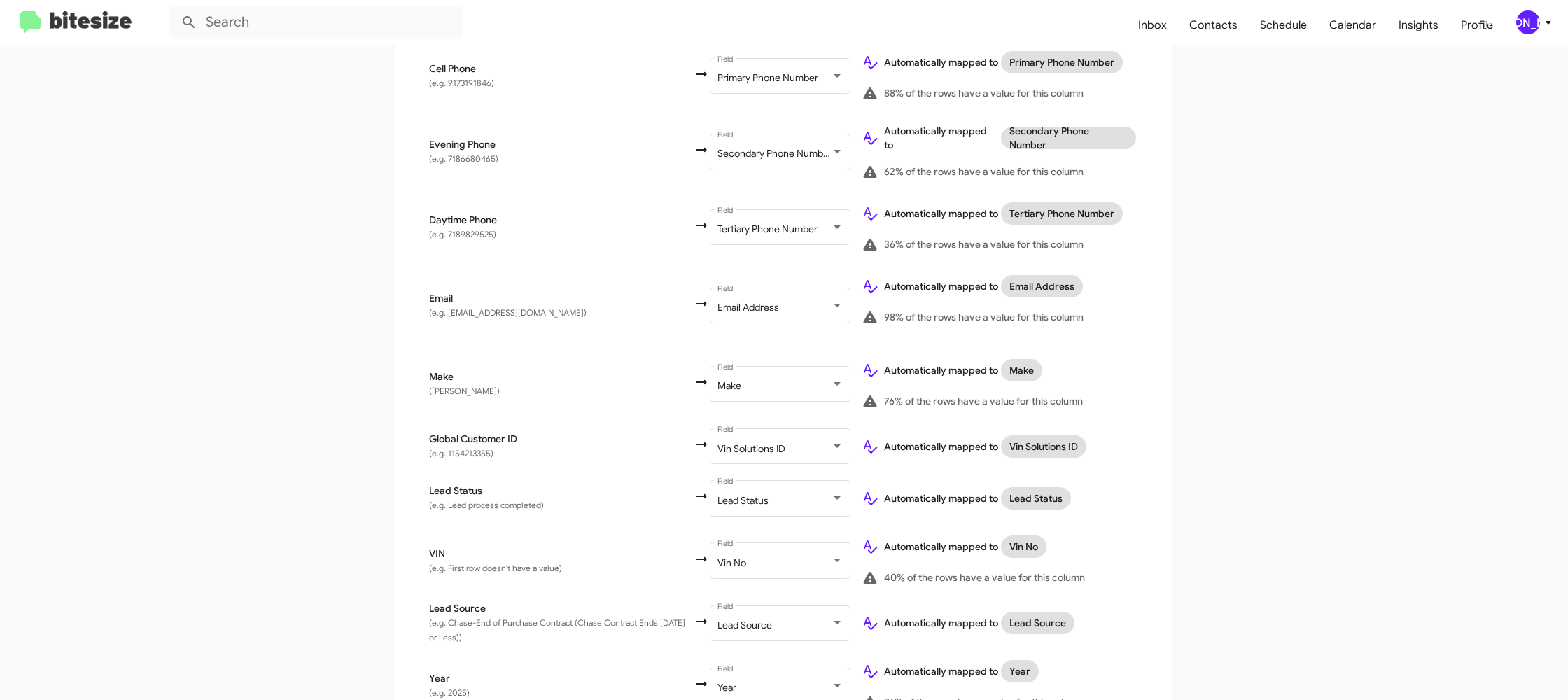
scroll to position [674, 0]
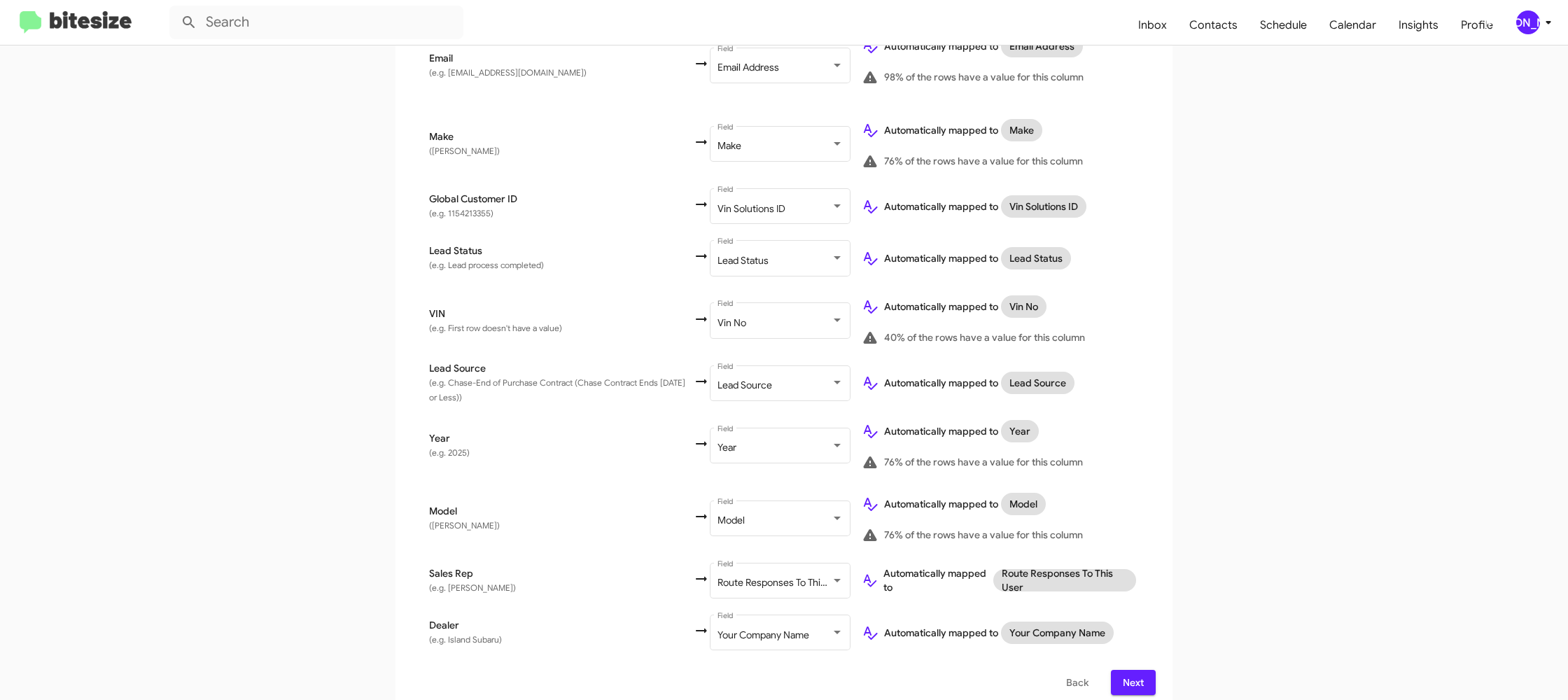
click at [1132, 670] on span "Next" at bounding box center [1132, 683] width 22 height 25
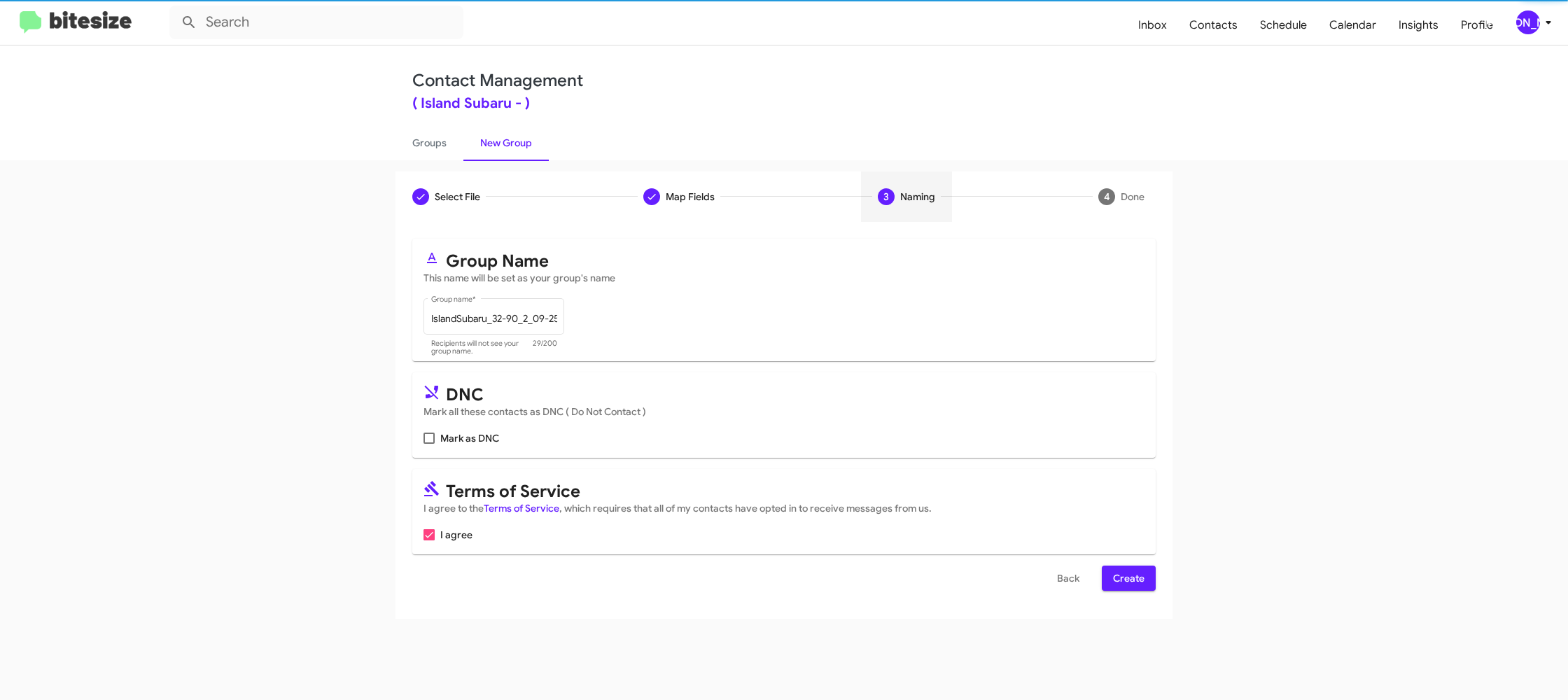
scroll to position [0, 0]
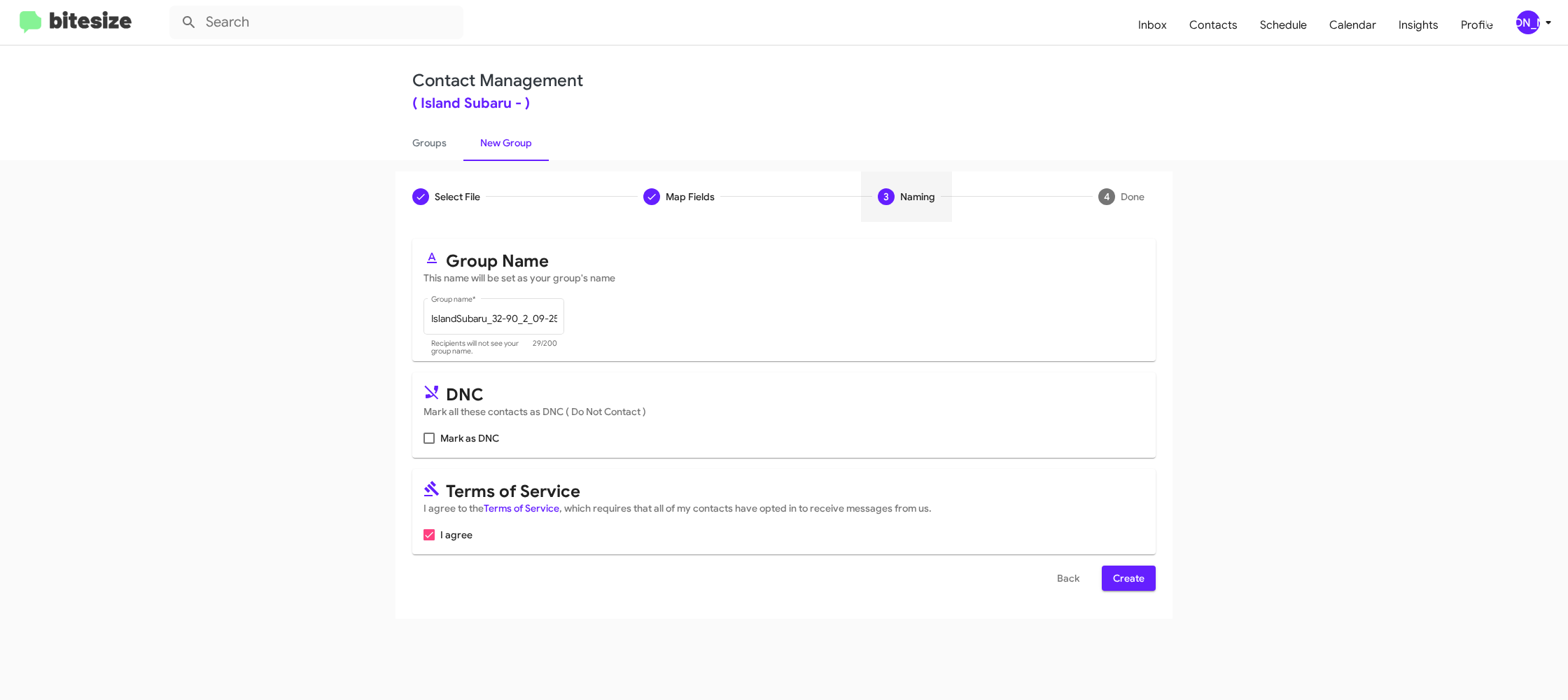
click at [1126, 576] on span "Create" at bounding box center [1128, 579] width 31 height 25
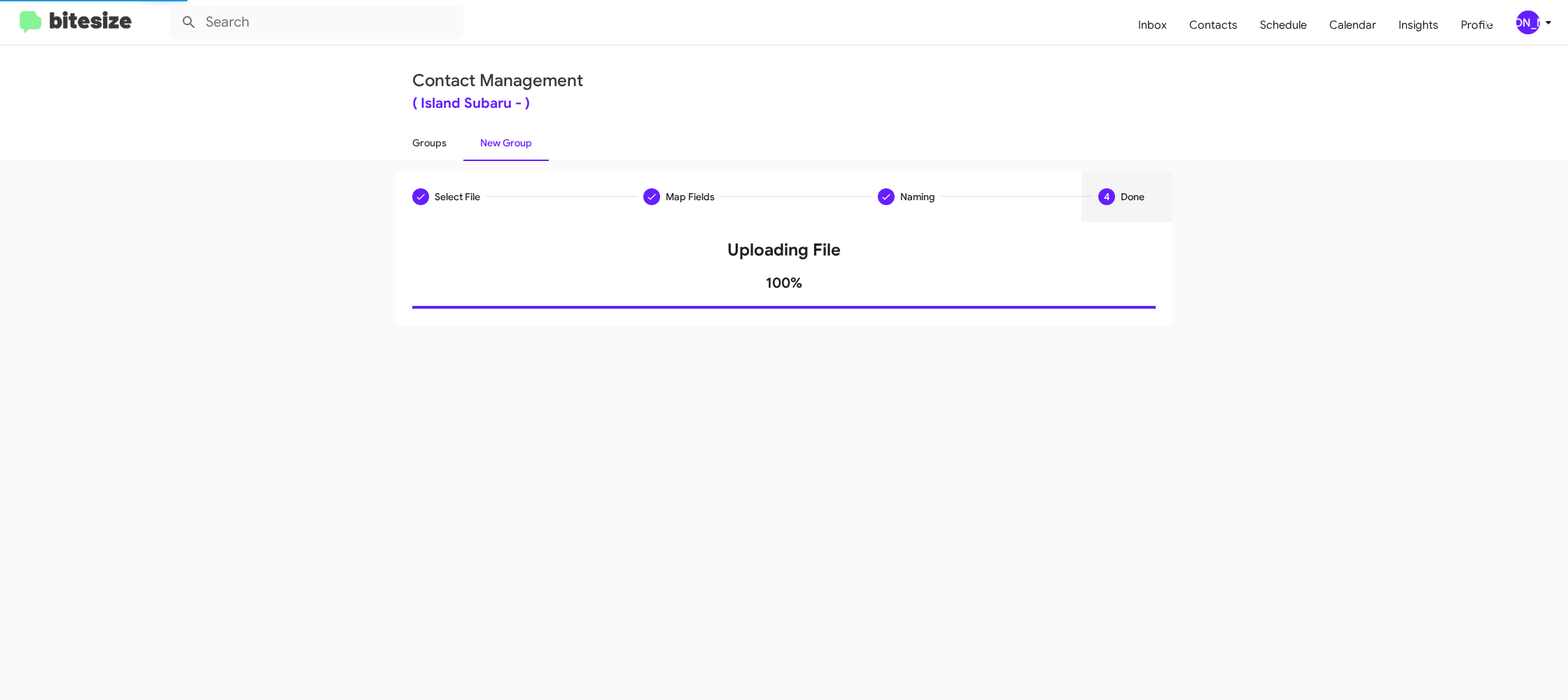
click at [430, 145] on link "Groups" at bounding box center [429, 143] width 68 height 37
type input "in:groups"
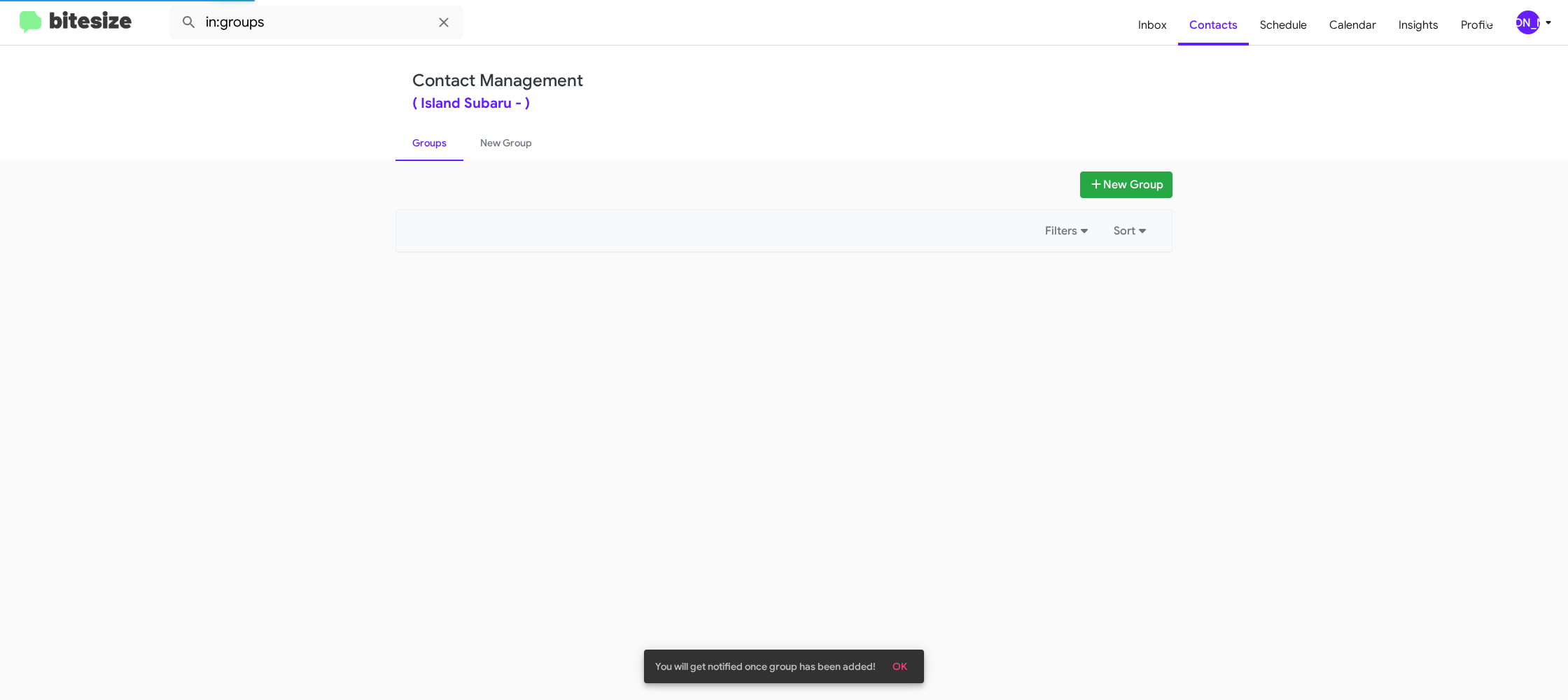
drag, startPoint x: 430, startPoint y: 145, endPoint x: 463, endPoint y: 65, distance: 86.5
click at [430, 145] on link "Groups" at bounding box center [429, 143] width 68 height 37
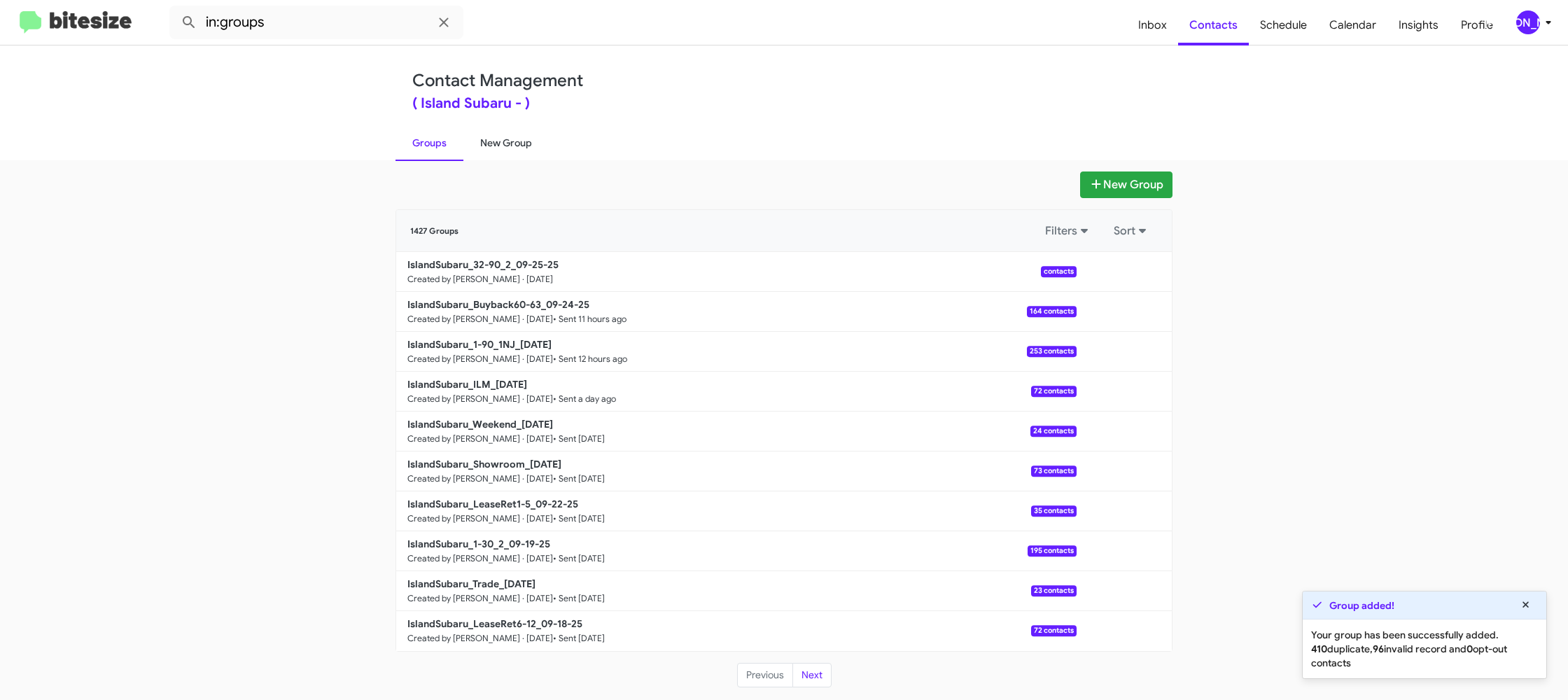
click at [502, 142] on link "New Group" at bounding box center [506, 143] width 85 height 37
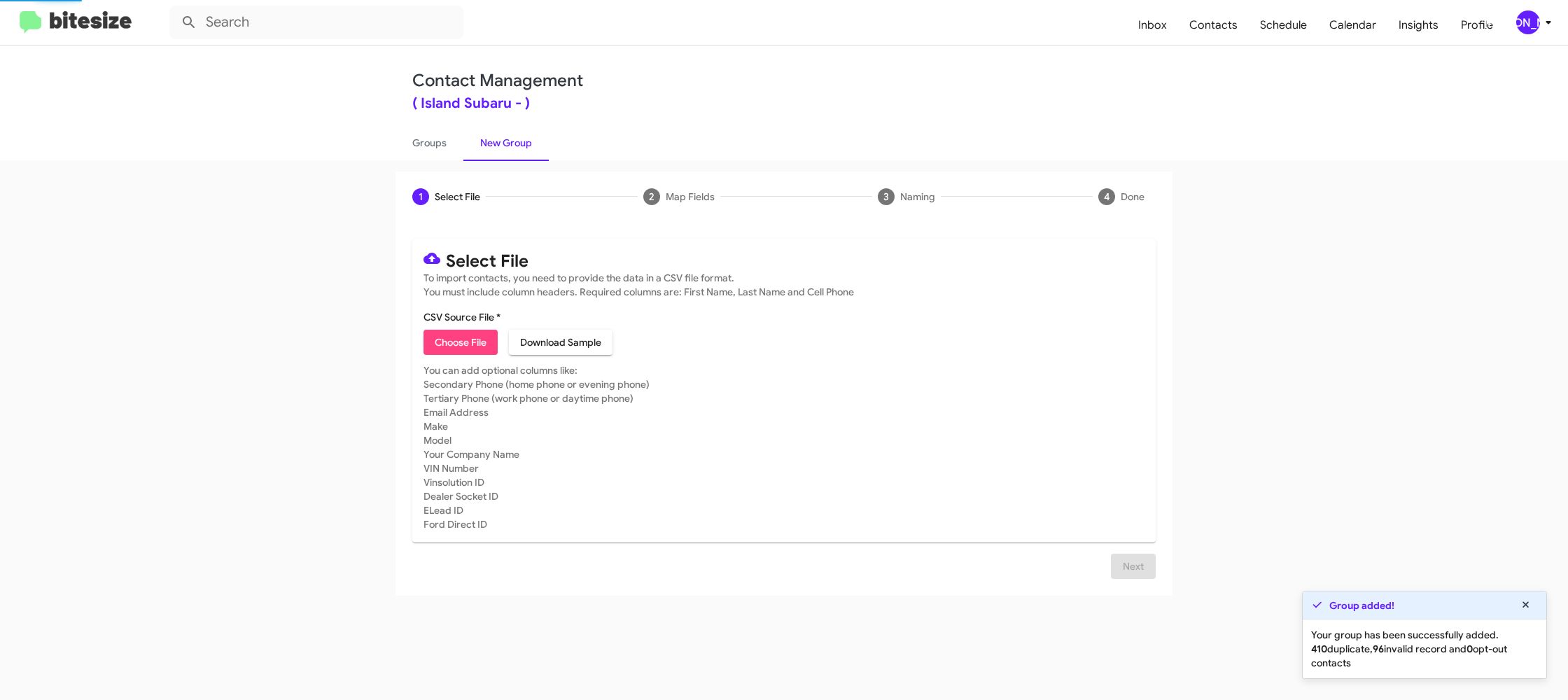
click at [502, 142] on link "New Group" at bounding box center [506, 143] width 85 height 37
drag, startPoint x: 502, startPoint y: 142, endPoint x: 678, endPoint y: 120, distance: 177.4
click at [503, 139] on link "New Group" at bounding box center [506, 143] width 85 height 37
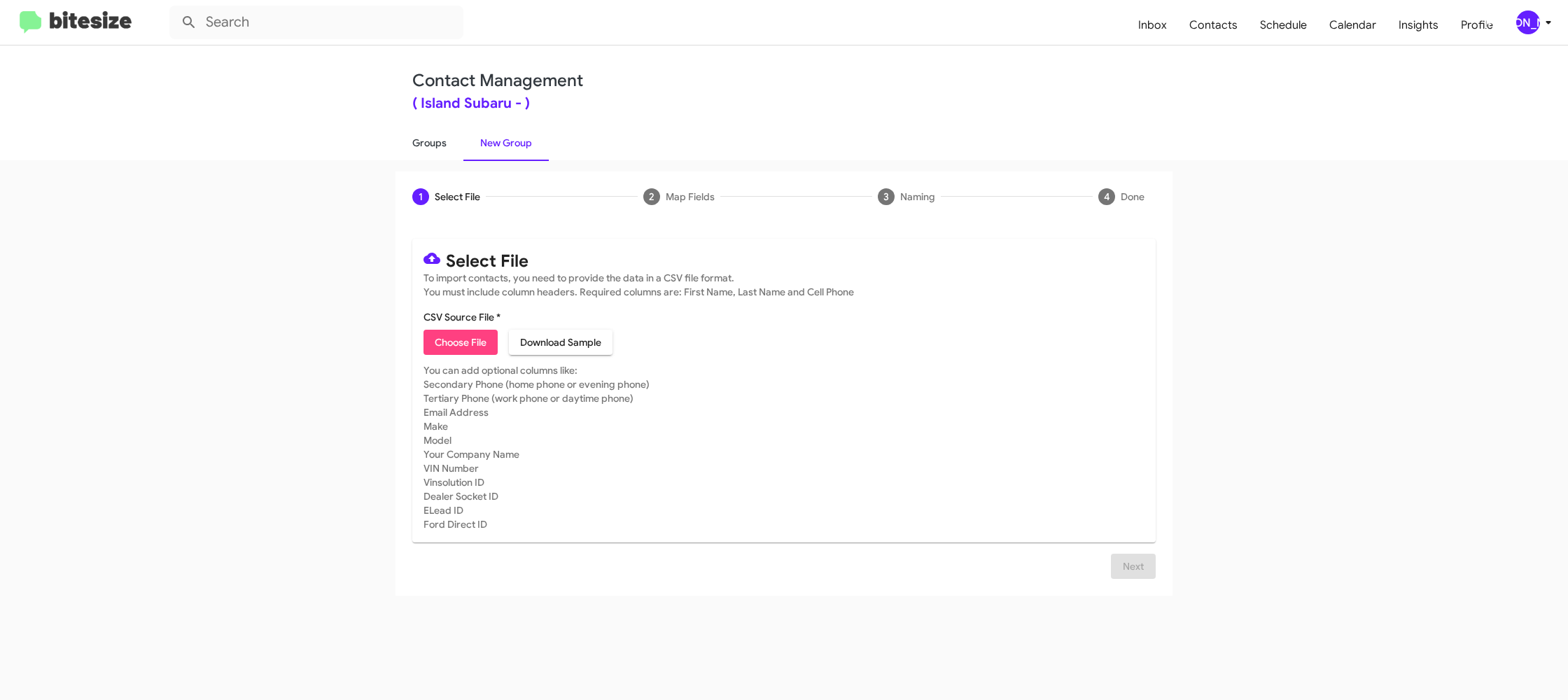
click at [447, 146] on link "Groups" at bounding box center [429, 143] width 68 height 37
type input "in:groups"
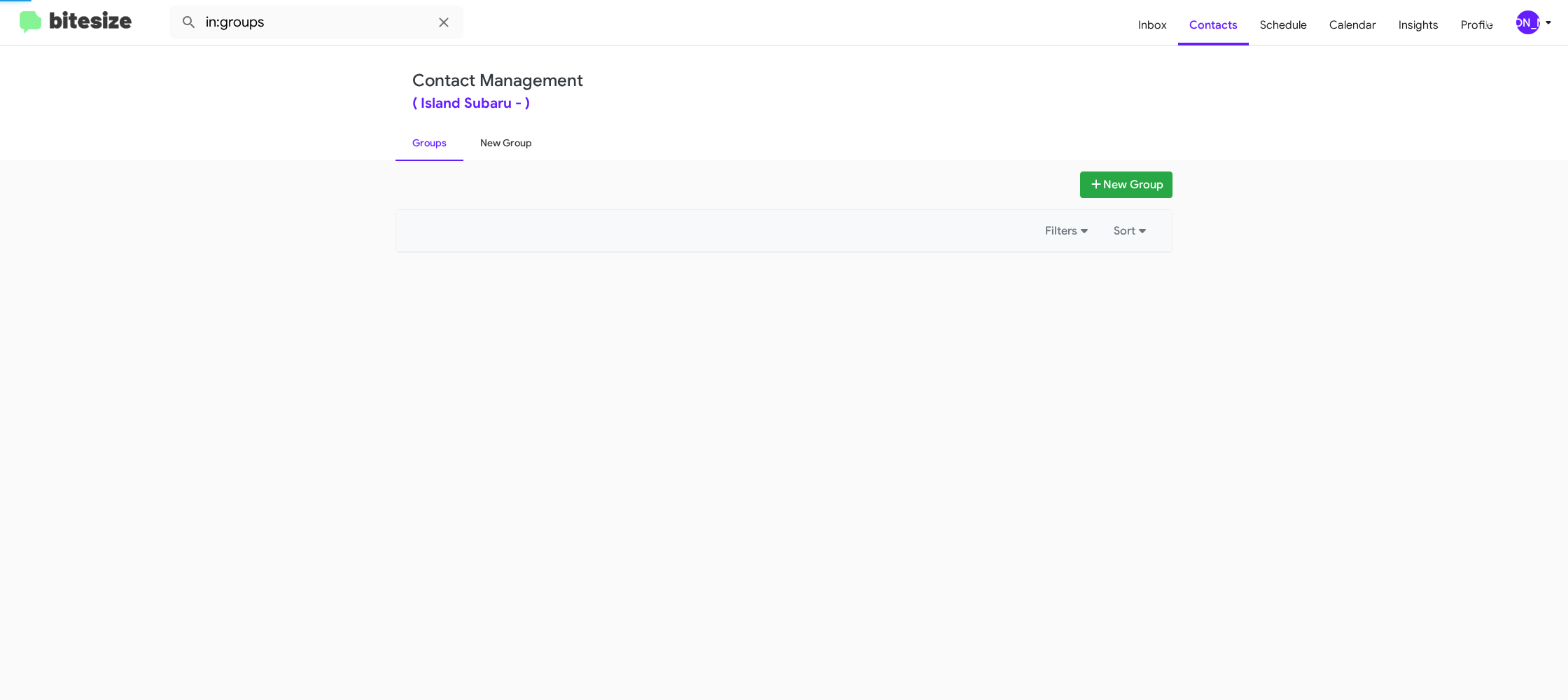
drag, startPoint x: 447, startPoint y: 146, endPoint x: 503, endPoint y: 138, distance: 56.6
click at [454, 144] on link "Groups" at bounding box center [429, 143] width 68 height 37
click at [503, 138] on link "New Group" at bounding box center [506, 143] width 85 height 37
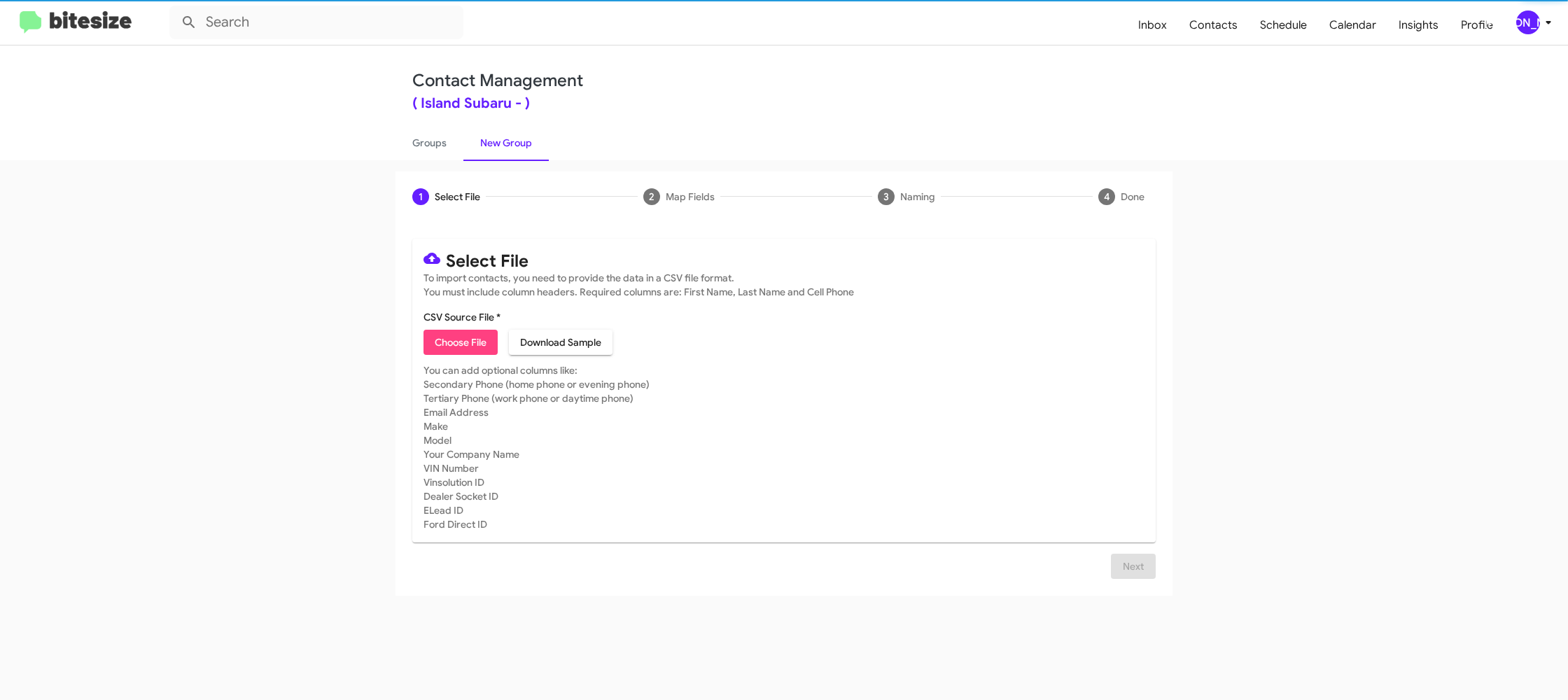
click at [468, 338] on span "Choose File" at bounding box center [461, 342] width 52 height 25
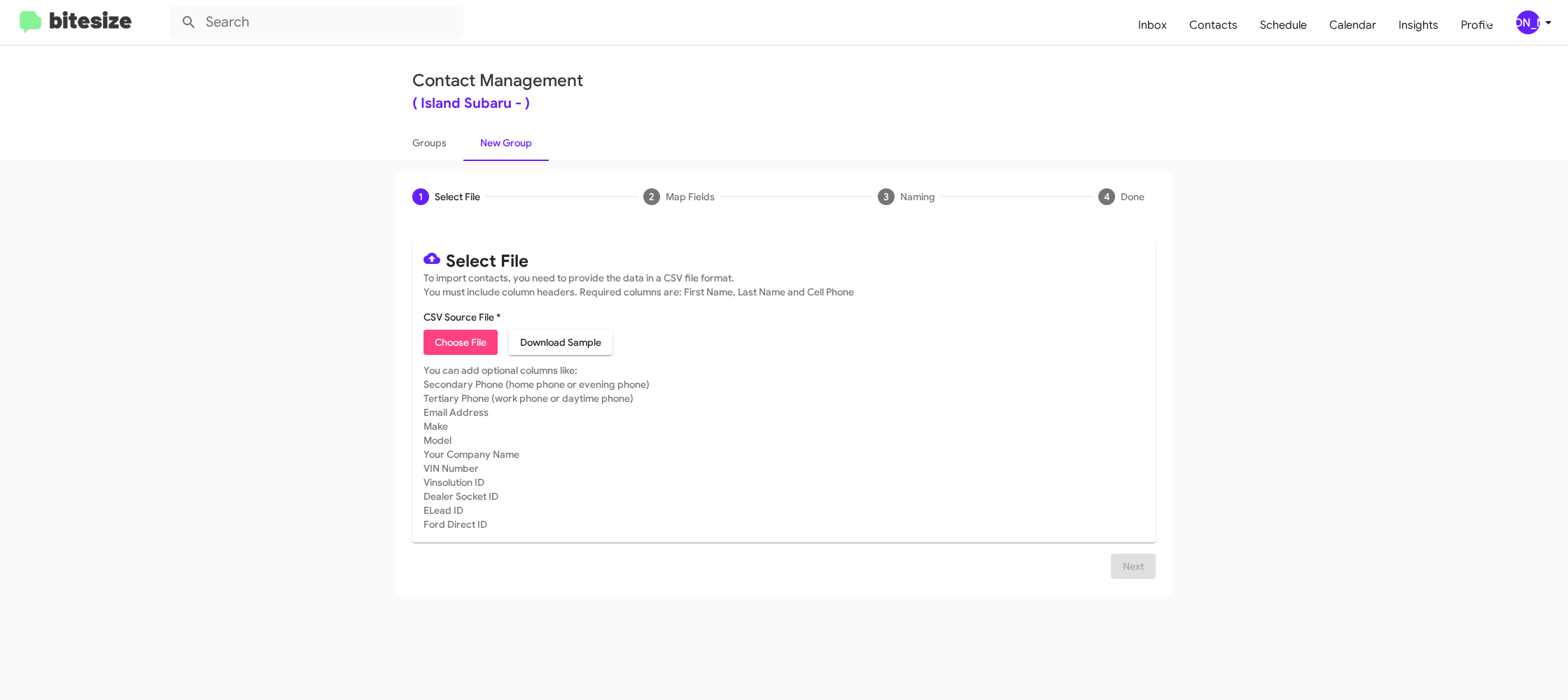
type input "IslandSubaru_LeaseRet6-12_09-25-25"
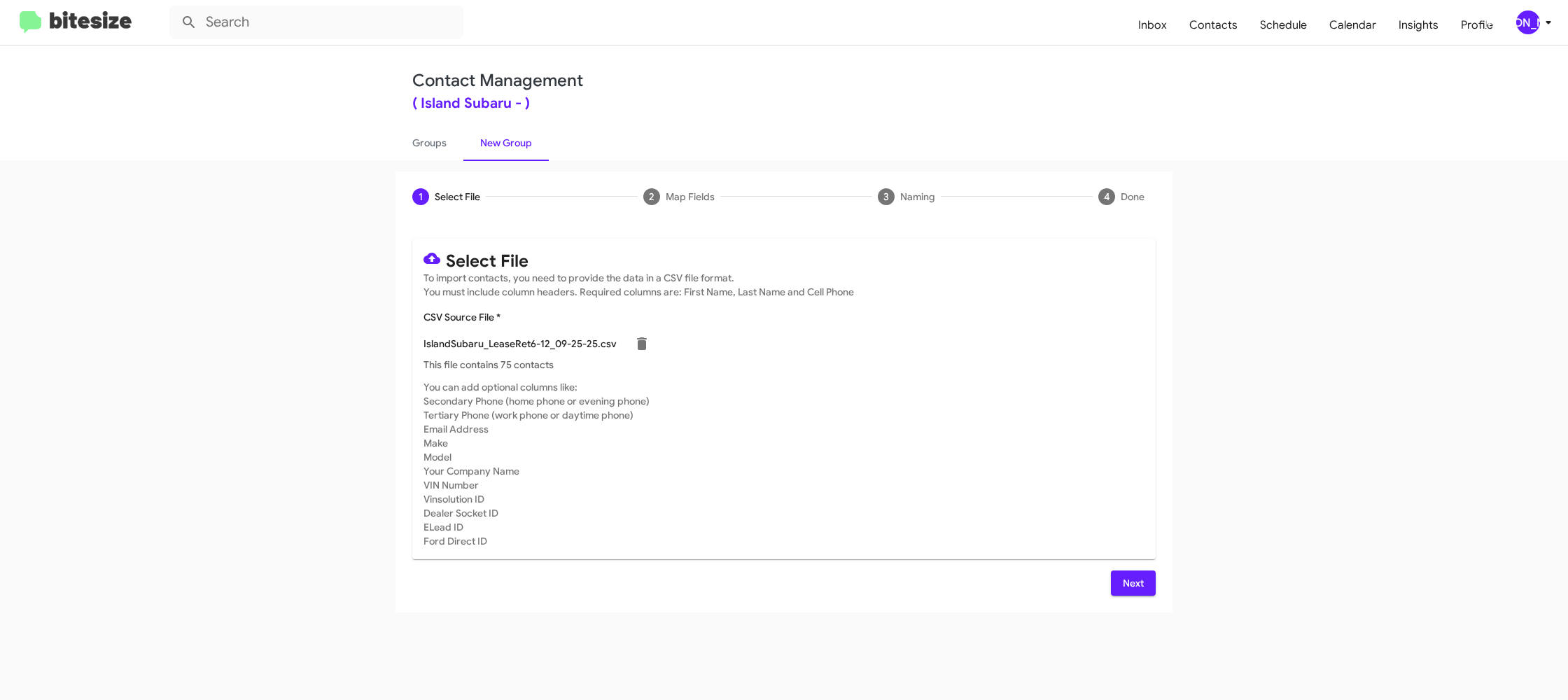
click at [1017, 506] on mat-card-subtitle "You can add optional columns like: Secondary Phone (home phone or evening phone…" at bounding box center [784, 464] width 721 height 168
drag, startPoint x: 1135, startPoint y: 585, endPoint x: 1123, endPoint y: 580, distance: 13.0
click at [1134, 585] on span "Next" at bounding box center [1132, 583] width 22 height 25
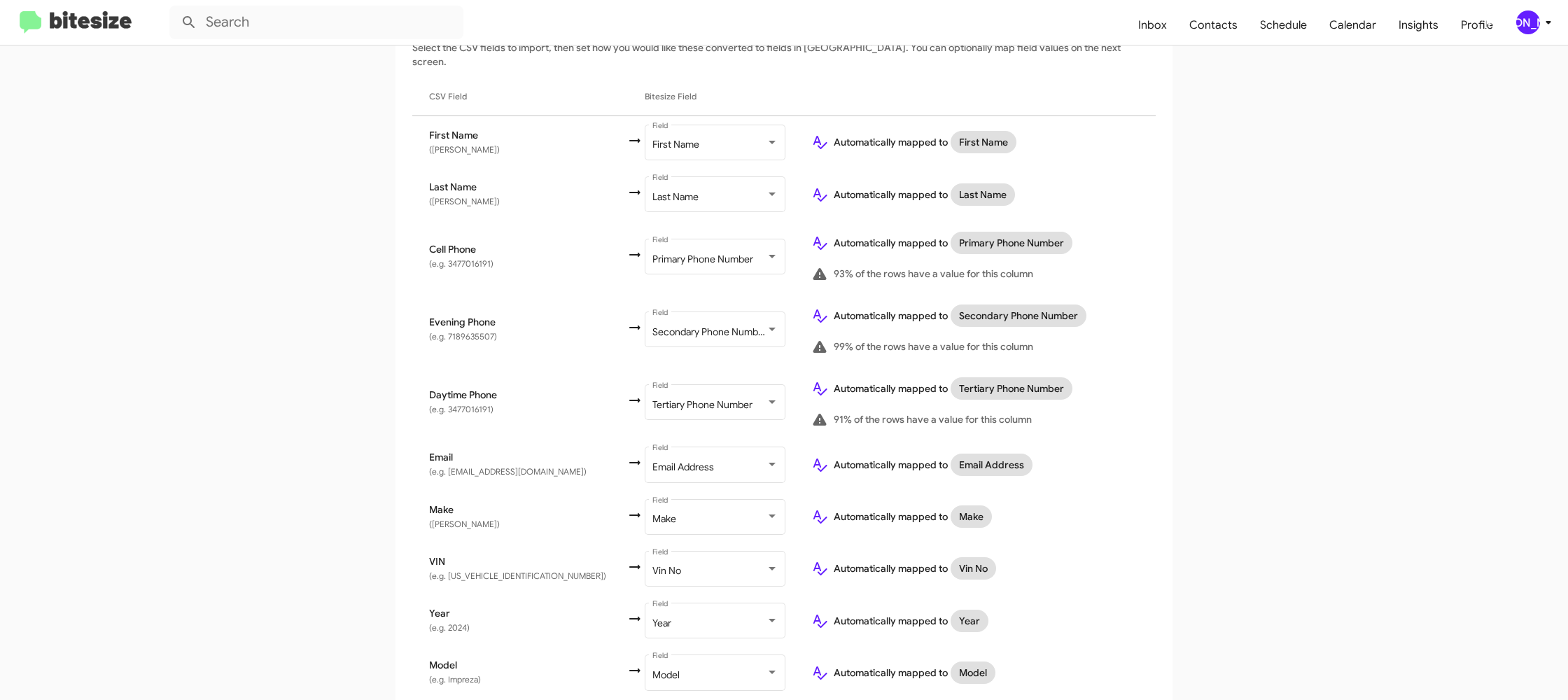
scroll to position [430, 0]
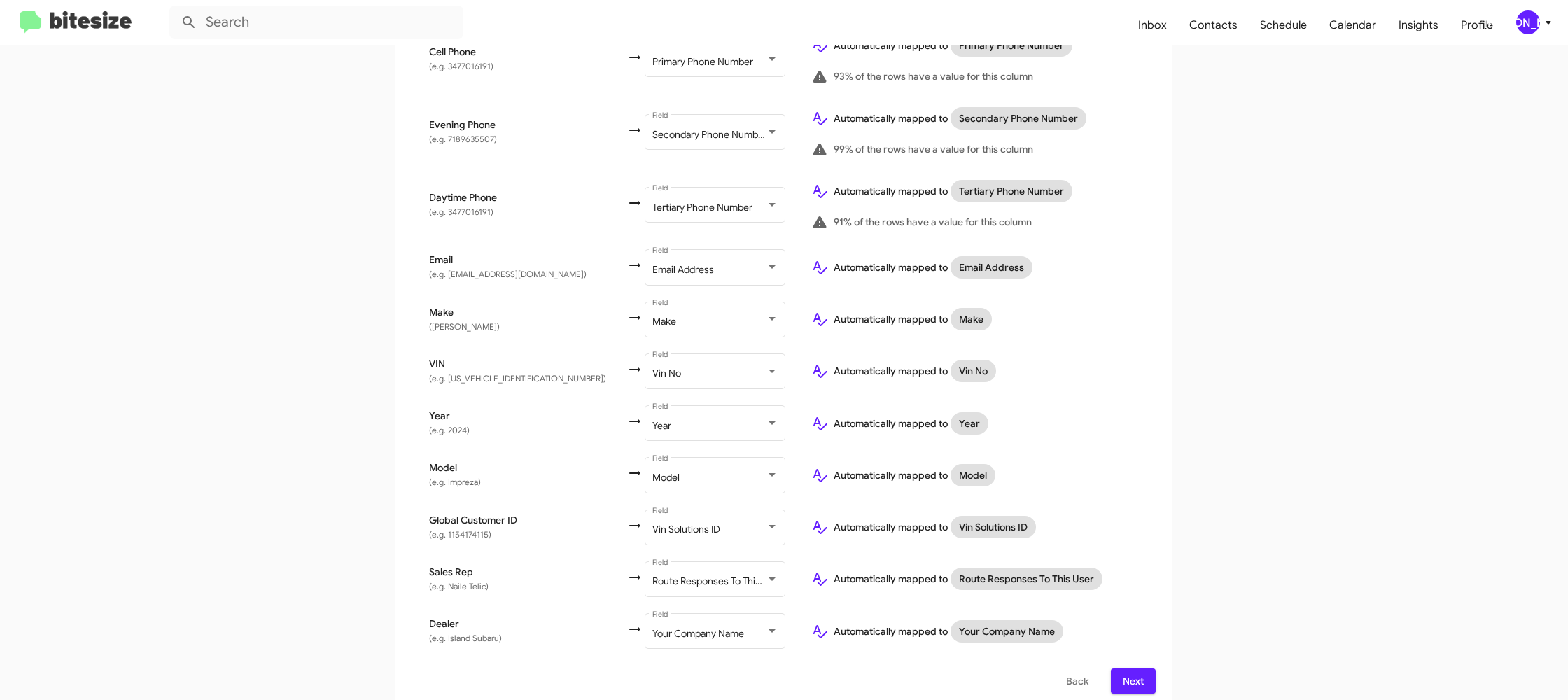
click at [1533, 21] on div "[PERSON_NAME]" at bounding box center [1528, 22] width 24 height 24
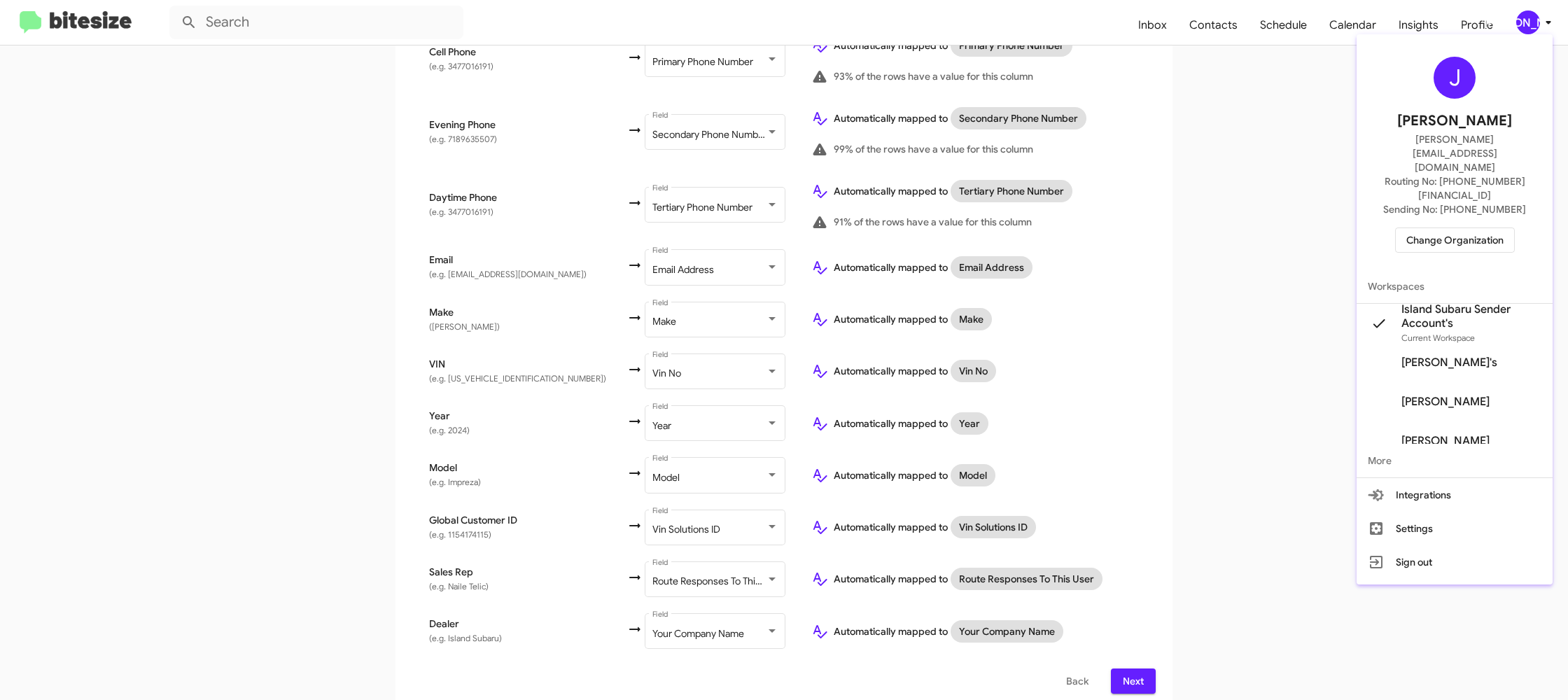
click at [1533, 21] on div at bounding box center [784, 350] width 1568 height 700
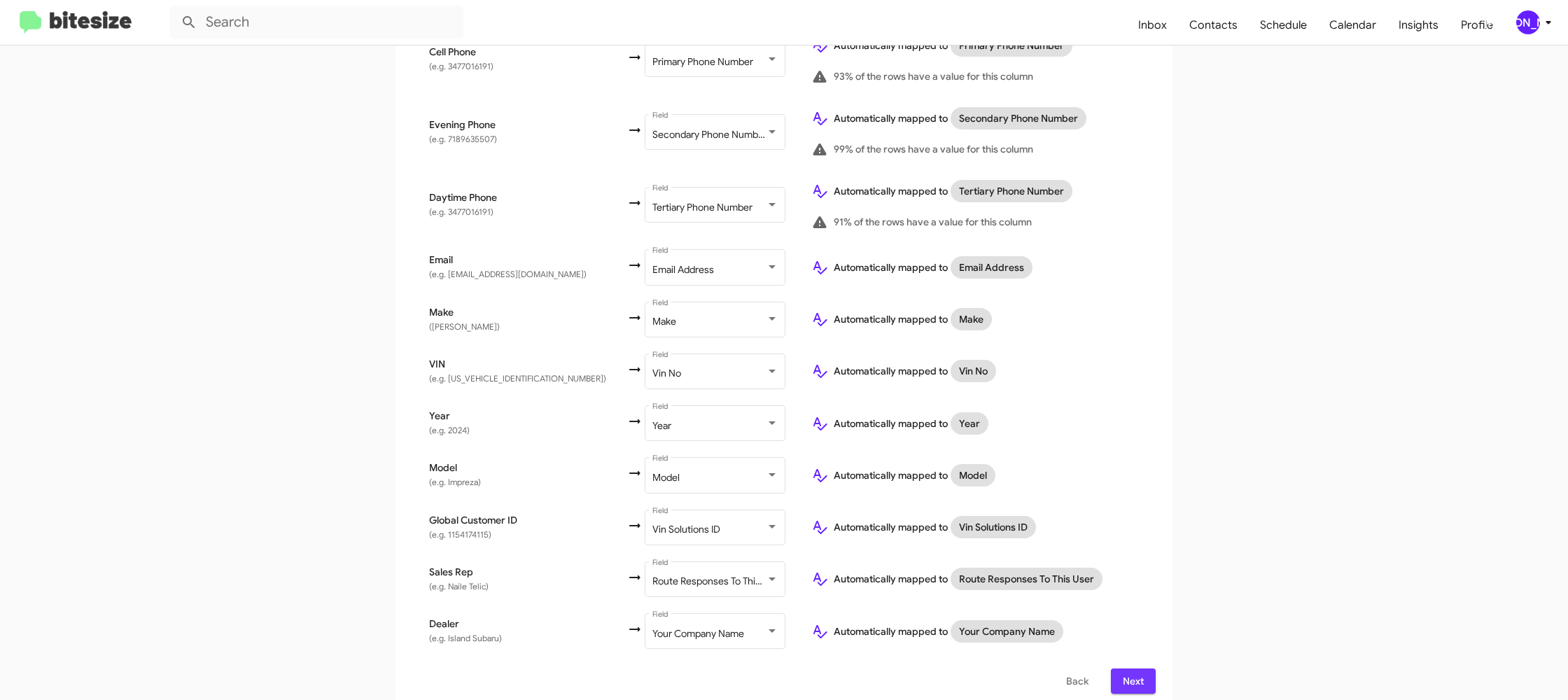
click at [1129, 669] on span "Next" at bounding box center [1132, 681] width 22 height 25
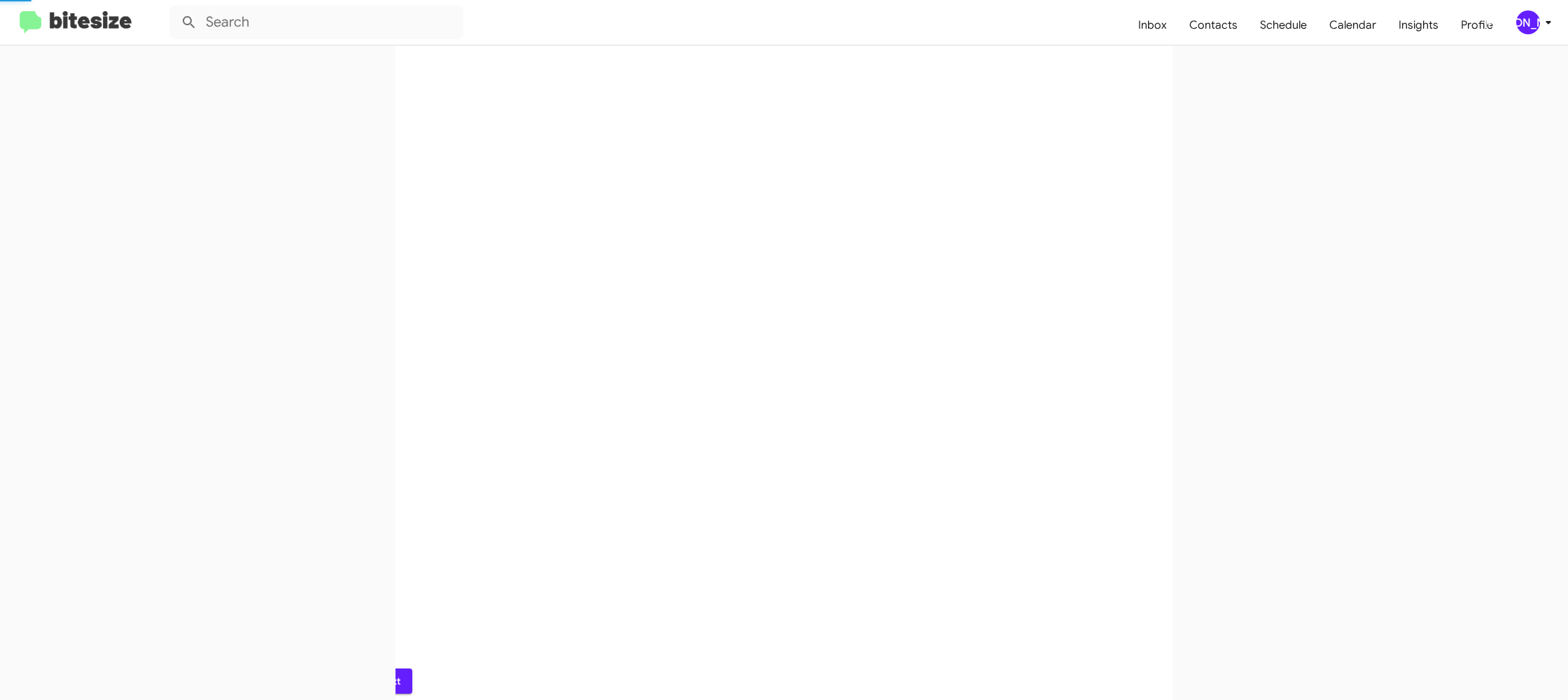
scroll to position [0, 0]
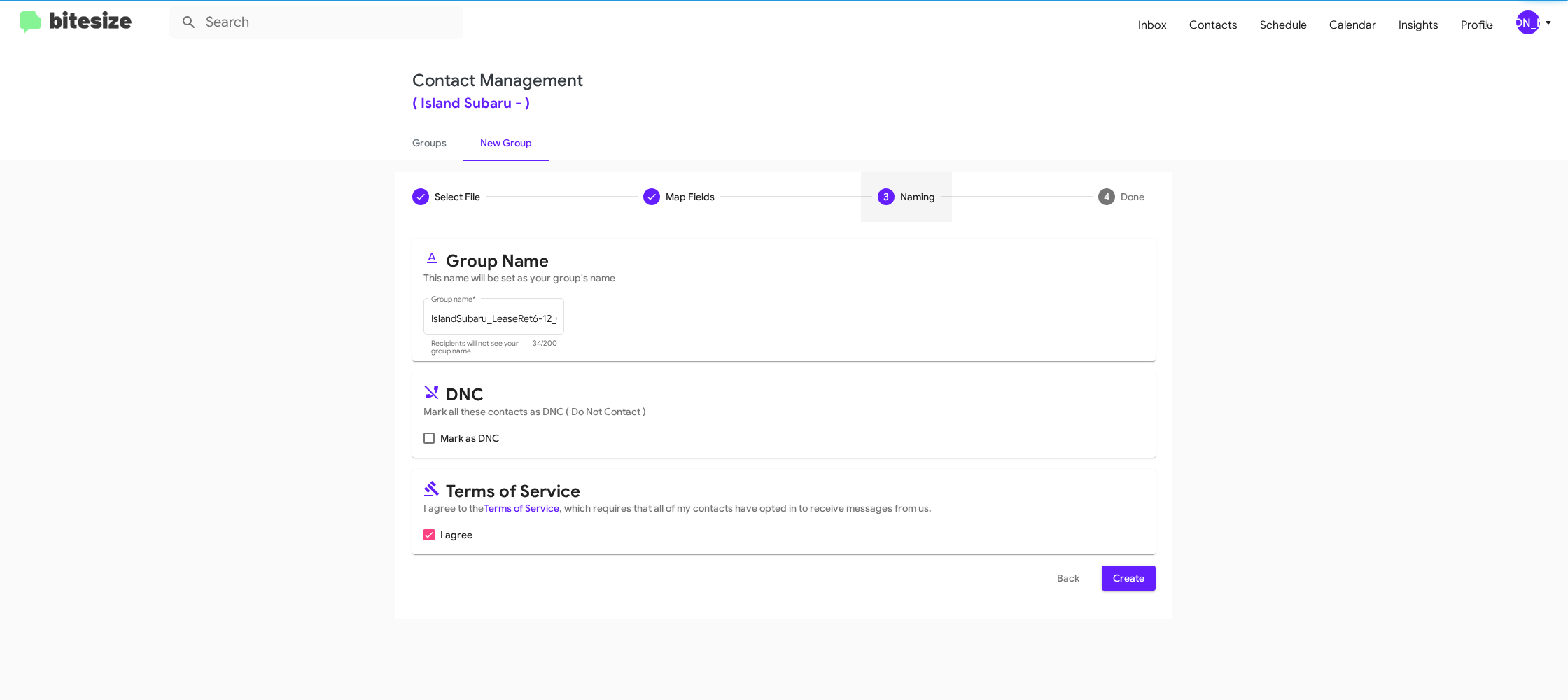
click at [1132, 575] on span "Create" at bounding box center [1128, 579] width 31 height 25
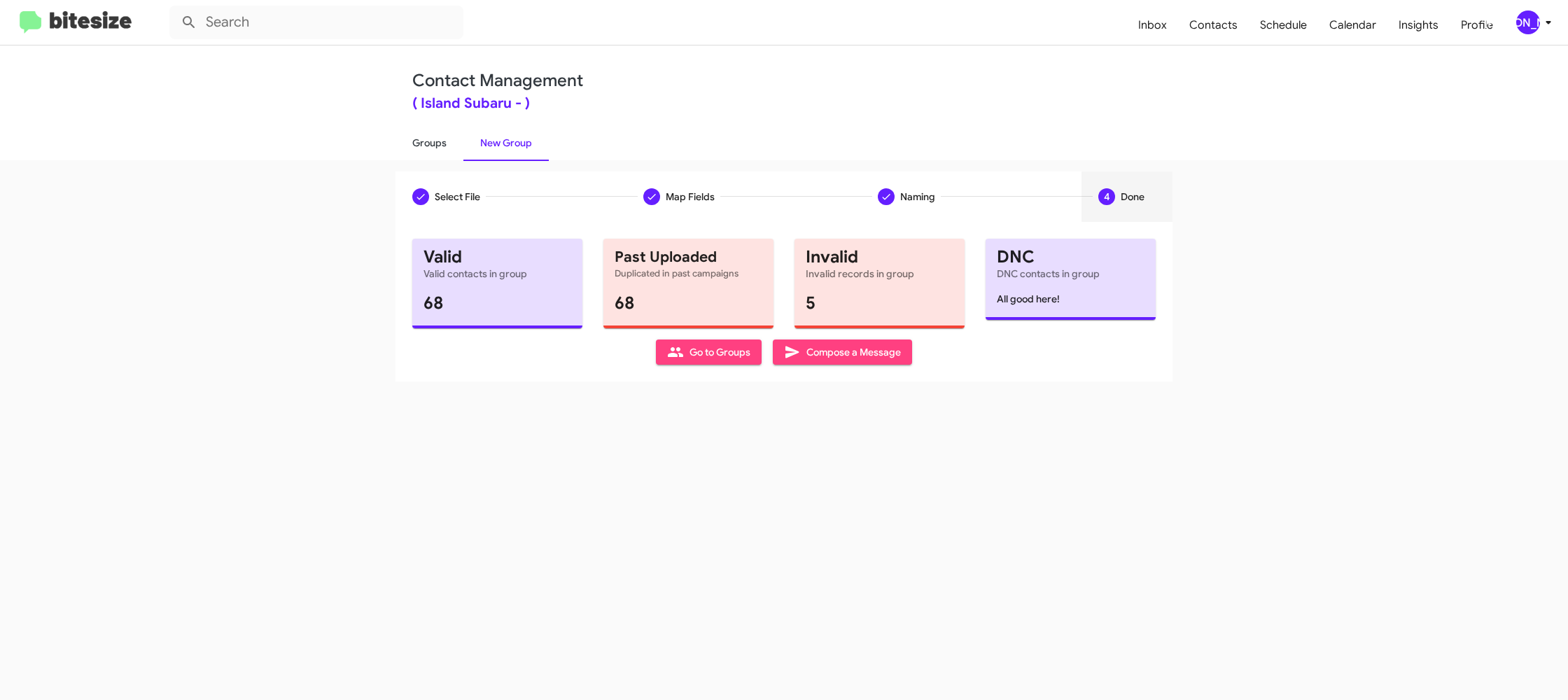
click at [409, 145] on link "Groups" at bounding box center [429, 143] width 68 height 37
type input "in:groups"
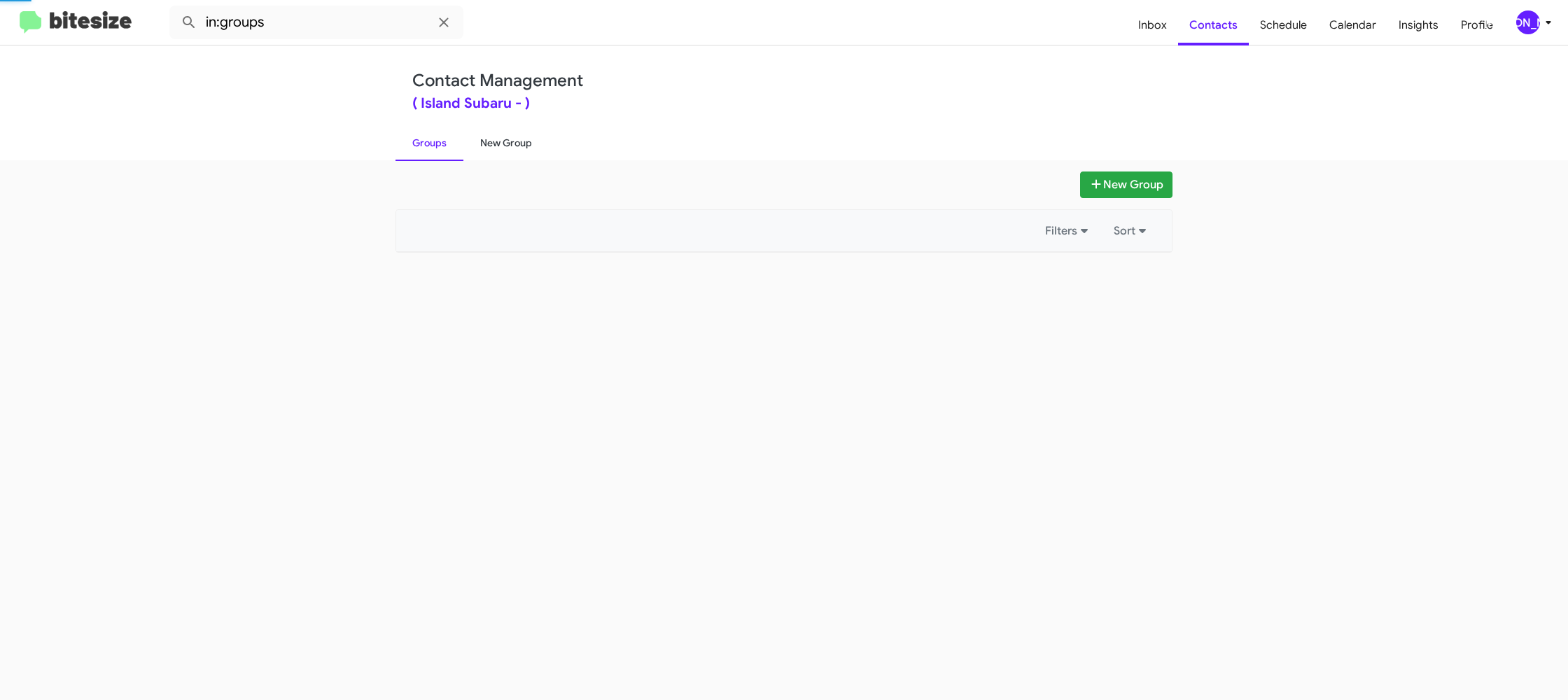
drag, startPoint x: 409, startPoint y: 145, endPoint x: 502, endPoint y: 146, distance: 93.0
click at [411, 145] on link "Groups" at bounding box center [429, 143] width 68 height 37
click at [502, 146] on link "New Group" at bounding box center [506, 143] width 85 height 37
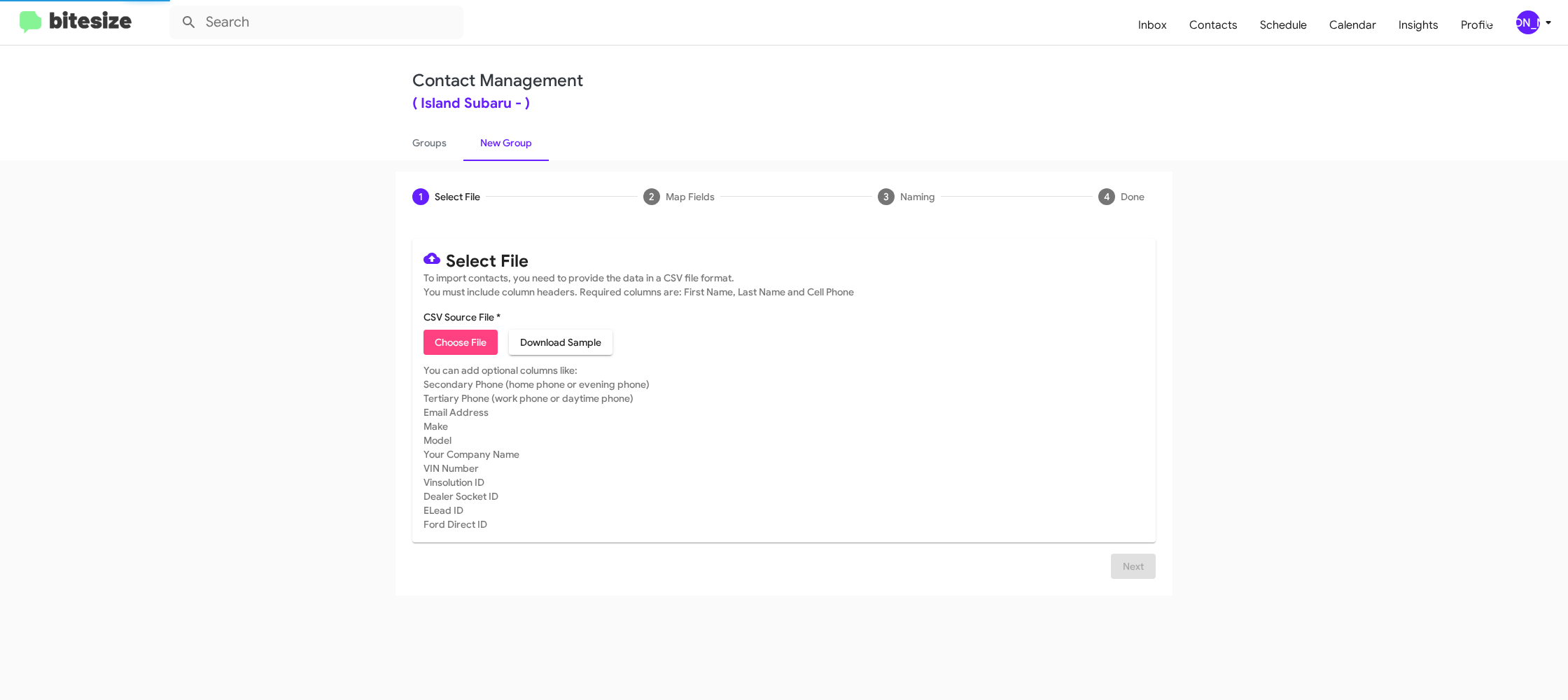
click at [502, 146] on link "New Group" at bounding box center [506, 143] width 85 height 37
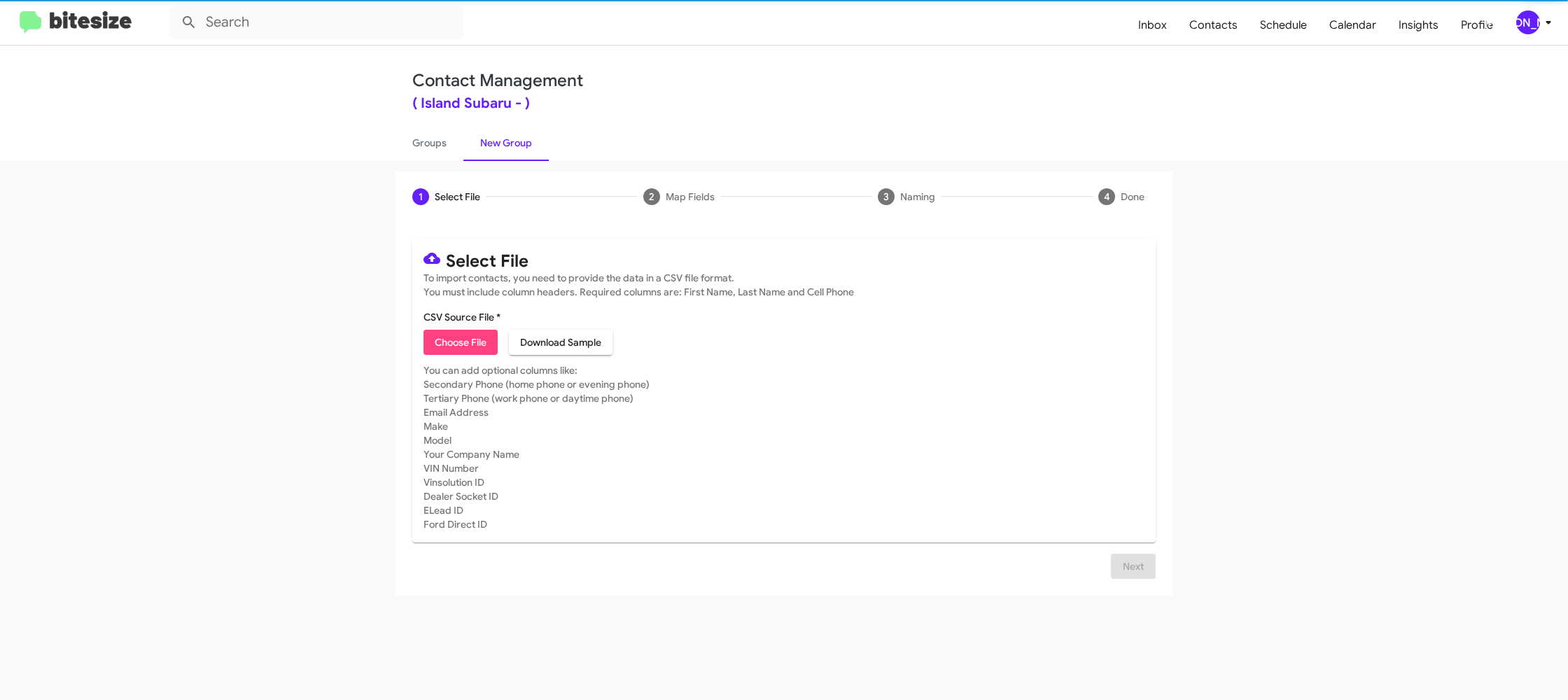
click at [450, 342] on span "Choose File" at bounding box center [461, 342] width 52 height 25
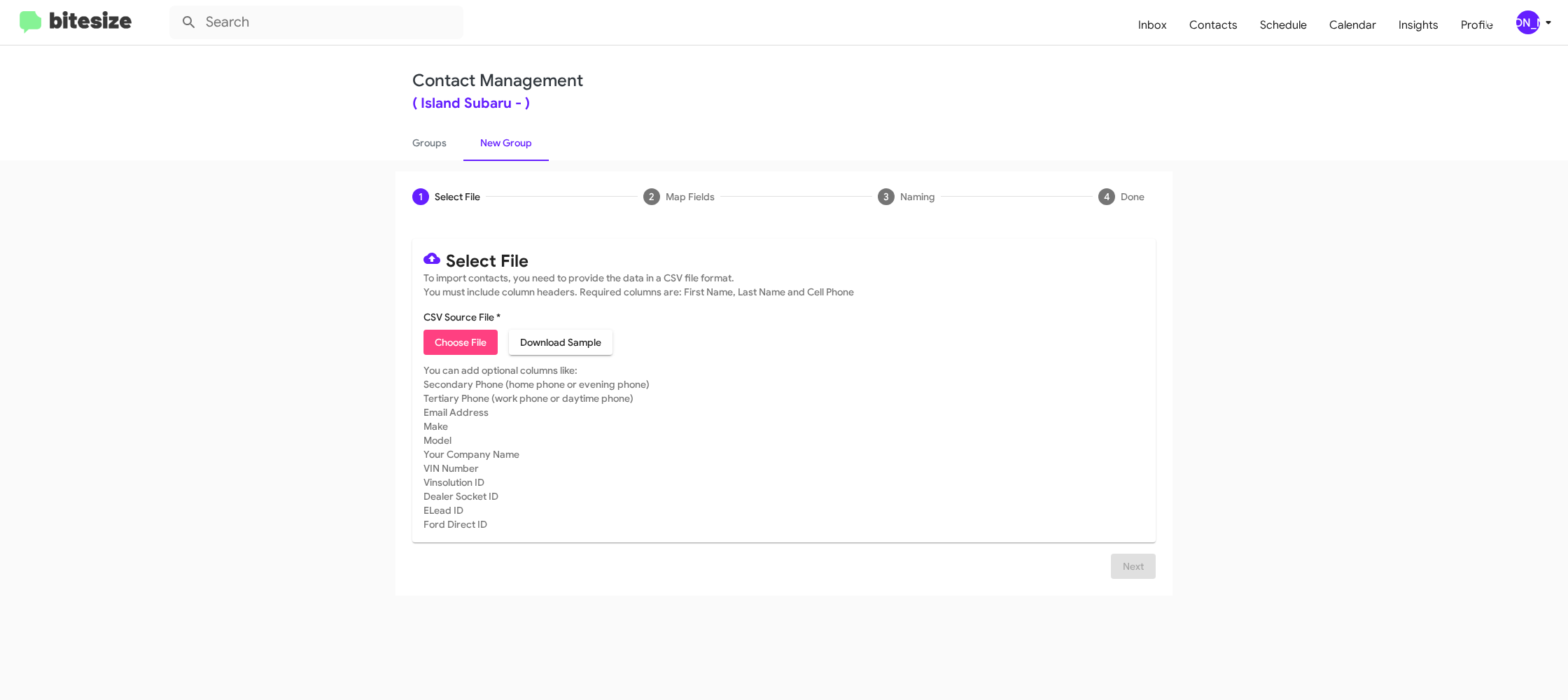
type input "IslandSubaru_Trade_09-25-25"
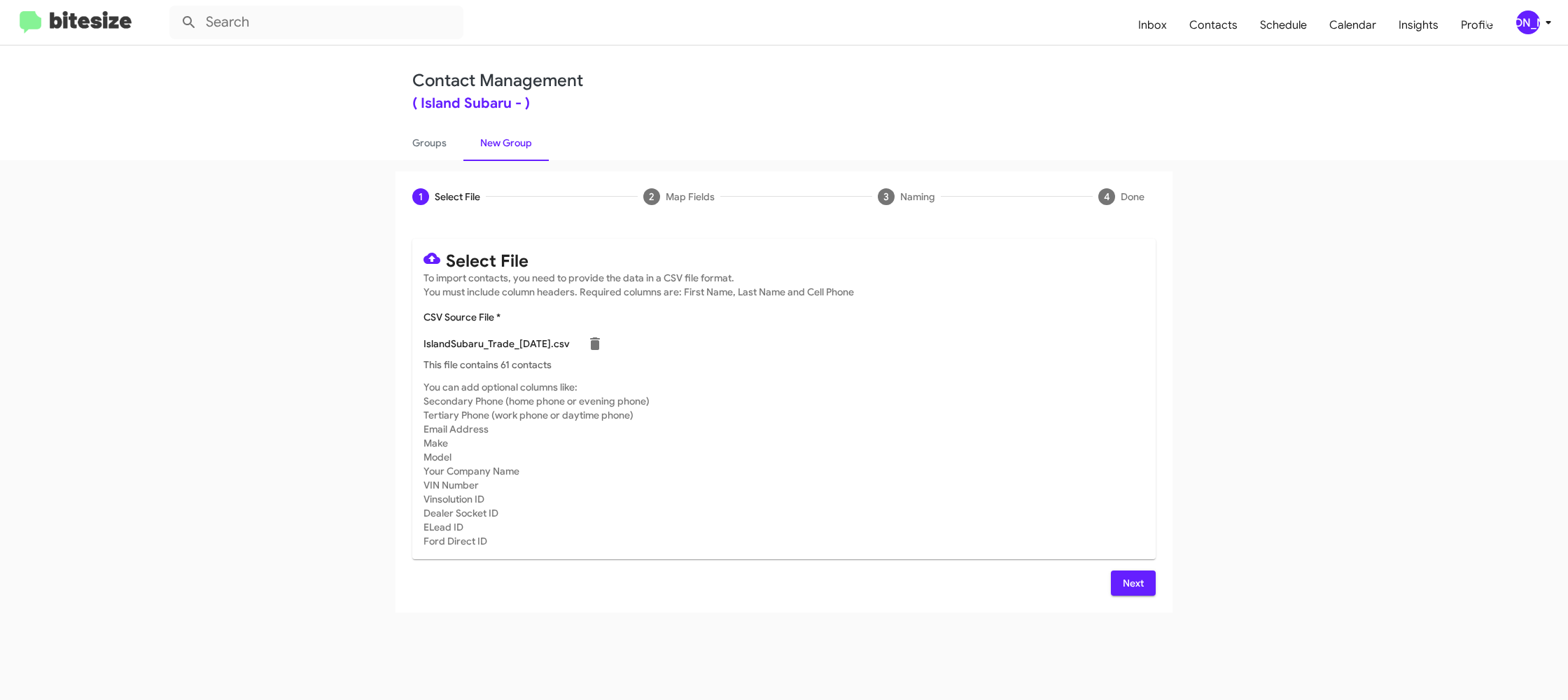
click at [1019, 518] on mat-card-subtitle "You can add optional columns like: Secondary Phone (home phone or evening phone…" at bounding box center [784, 464] width 721 height 168
click at [1132, 586] on span "Next" at bounding box center [1132, 583] width 22 height 25
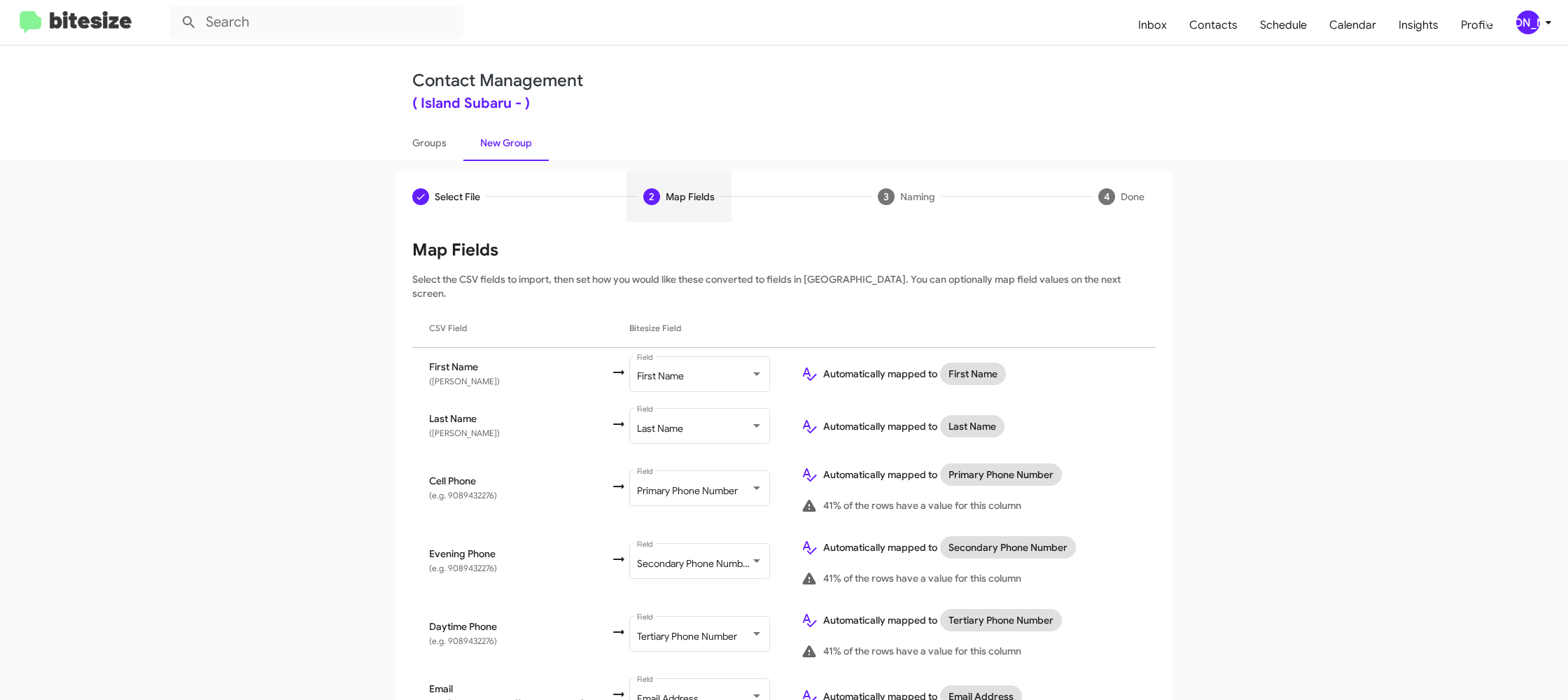
click at [1546, 33] on span "[PERSON_NAME]" at bounding box center [1537, 22] width 42 height 24
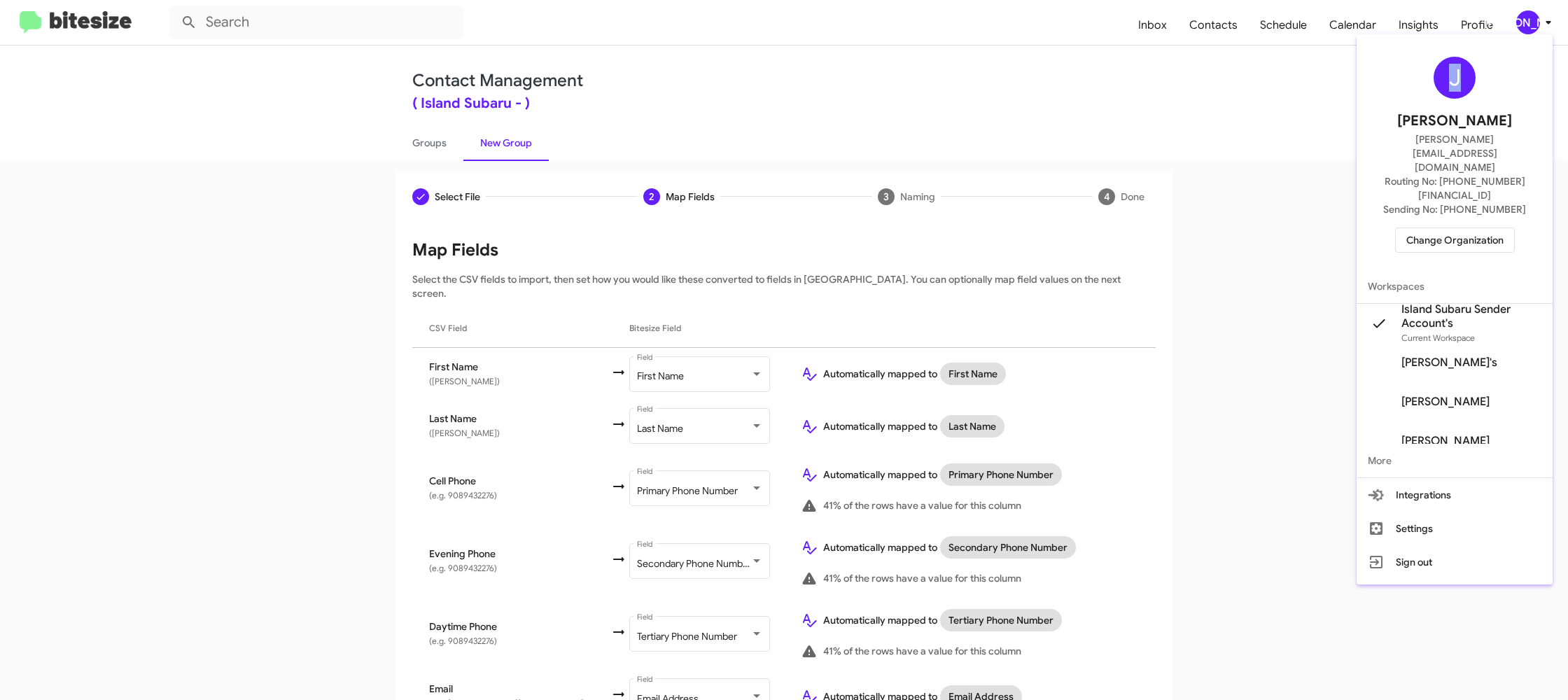
click at [1546, 34] on div "J Jason Apdua jason@bitesize.co Routing No: +1 (718) 304-0495 Sending No: +1 (3…" at bounding box center [1455, 309] width 196 height 551
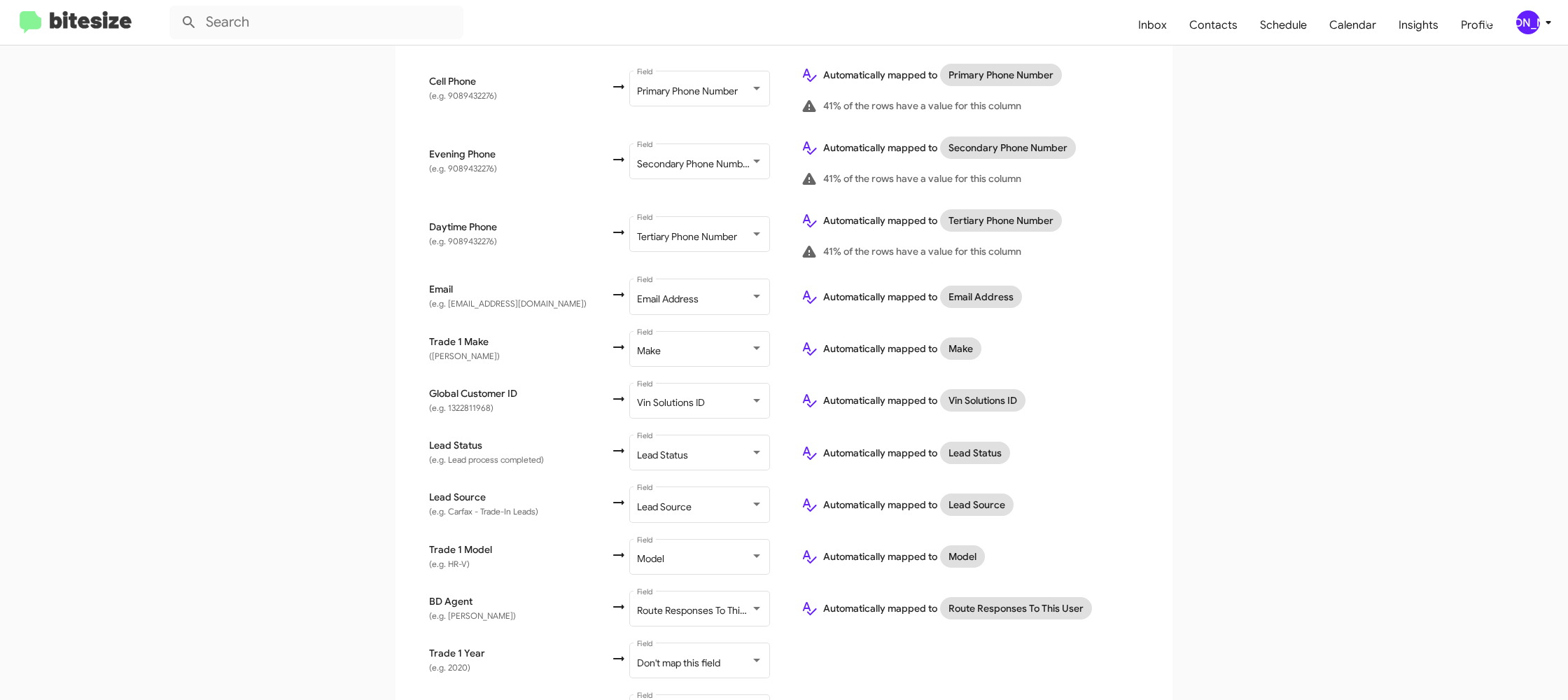
scroll to position [481, 0]
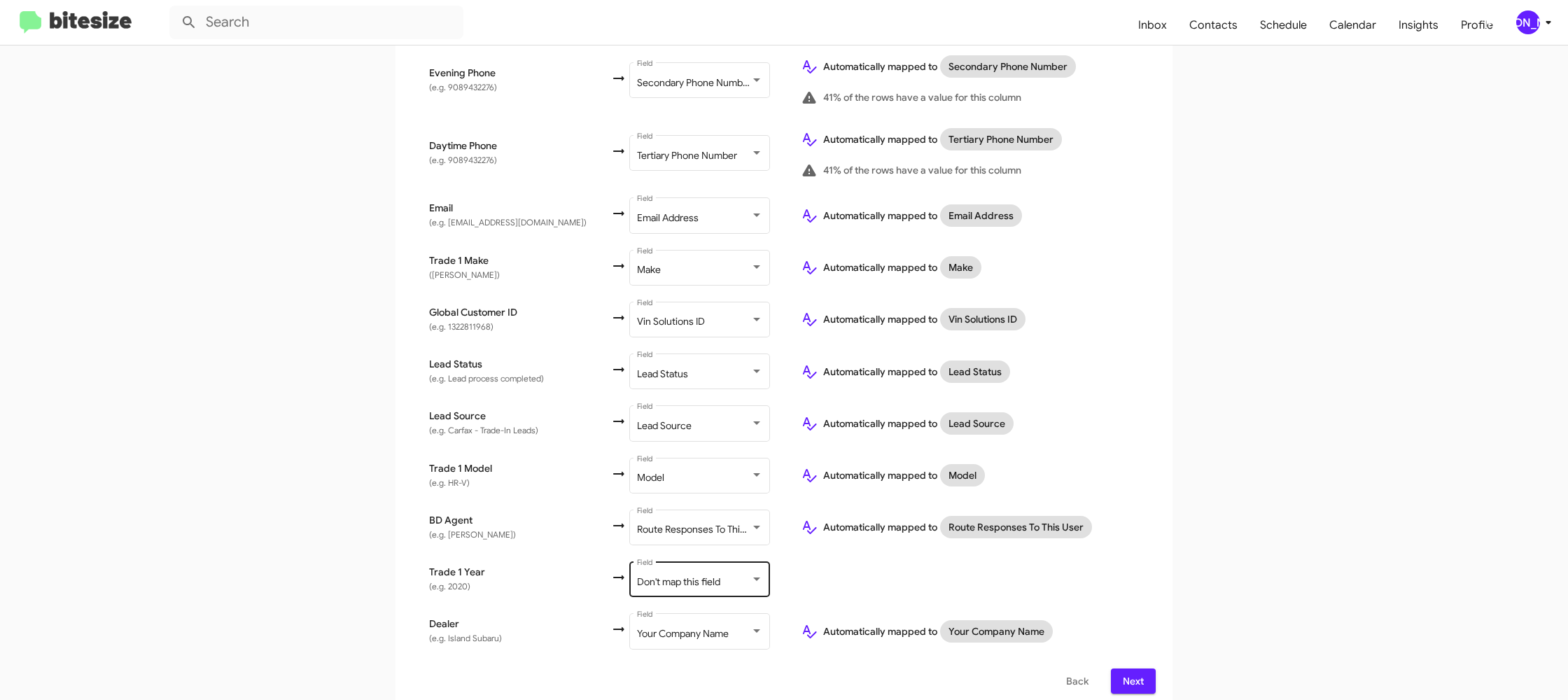
click at [676, 563] on div "Don't map this field Field" at bounding box center [700, 579] width 126 height 39
drag, startPoint x: 655, startPoint y: 536, endPoint x: 853, endPoint y: 557, distance: 199.1
click at [655, 536] on span "Year" at bounding box center [692, 533] width 157 height 30
click at [960, 569] on td at bounding box center [973, 580] width 366 height 52
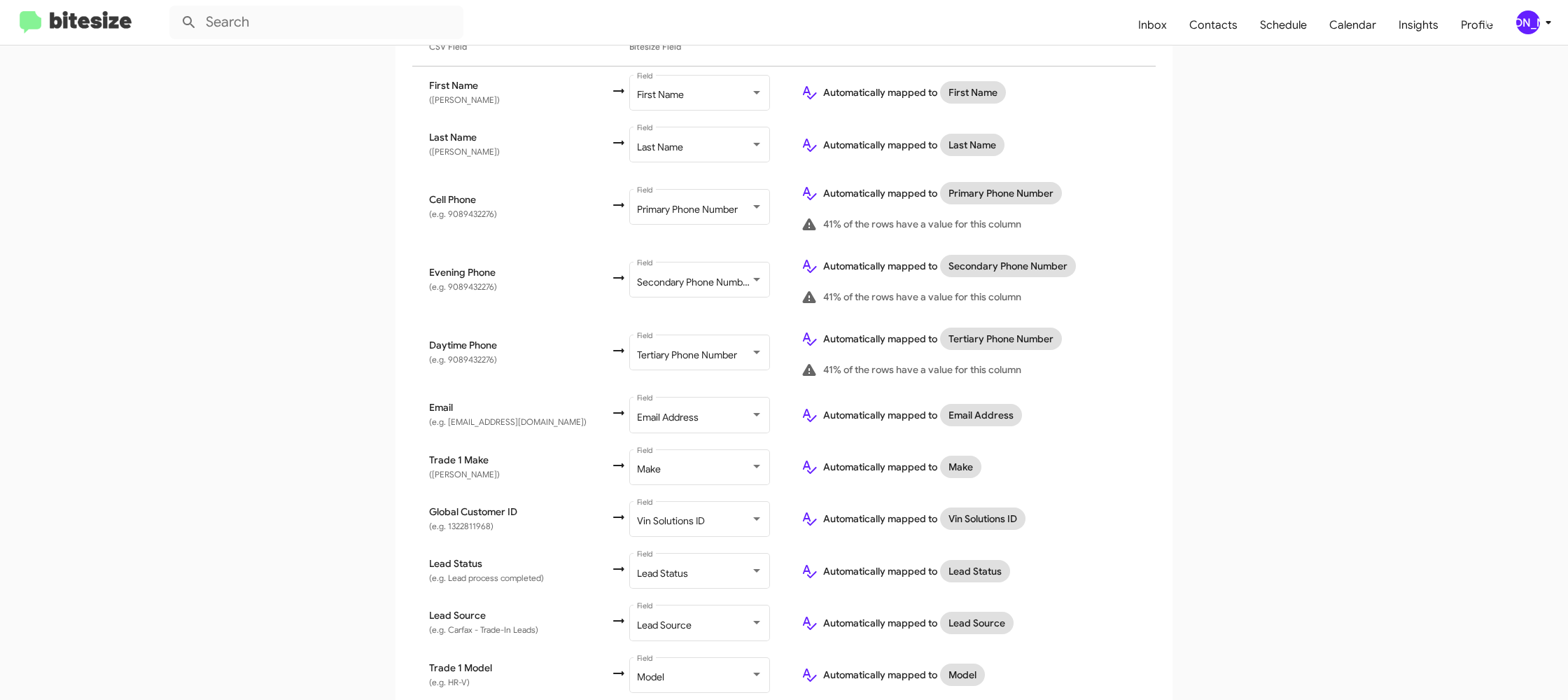
scroll to position [481, 0]
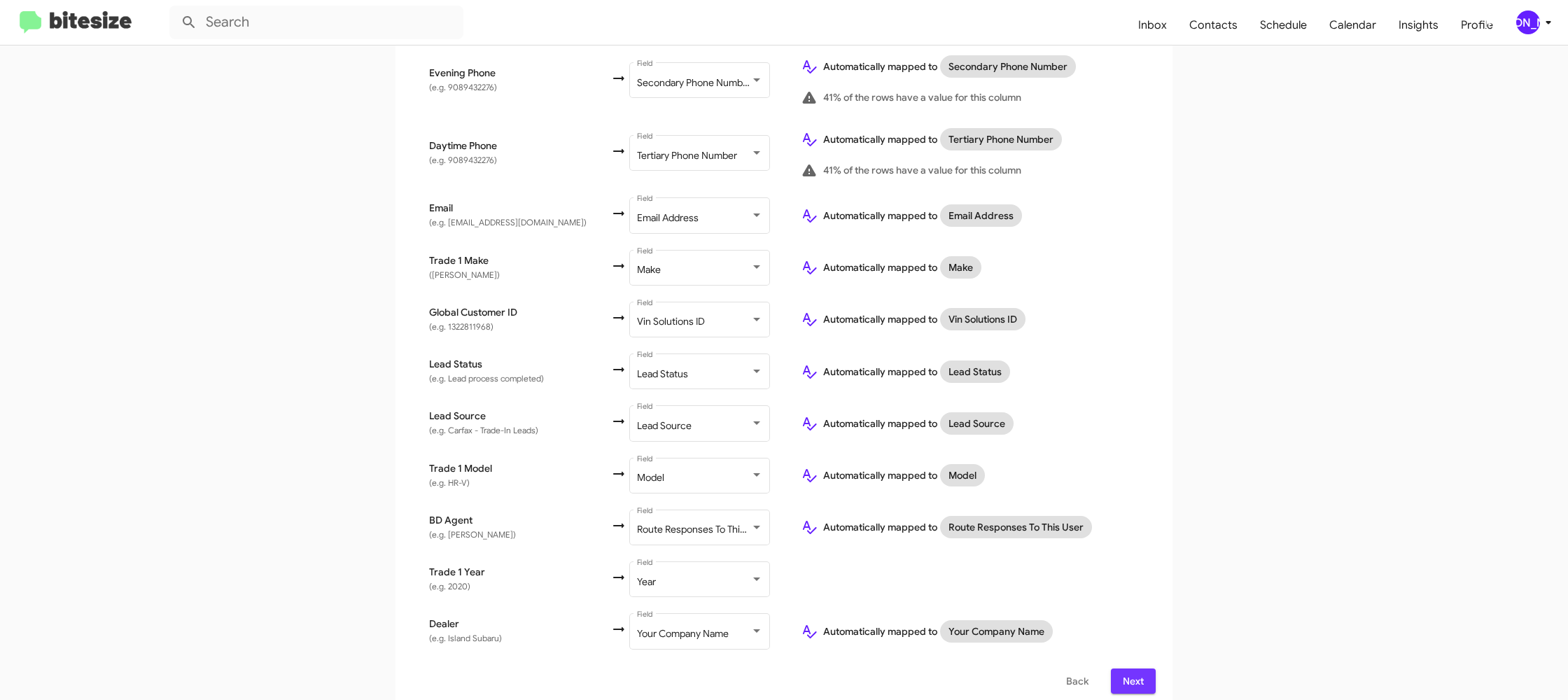
click at [1131, 669] on span "Next" at bounding box center [1132, 681] width 22 height 25
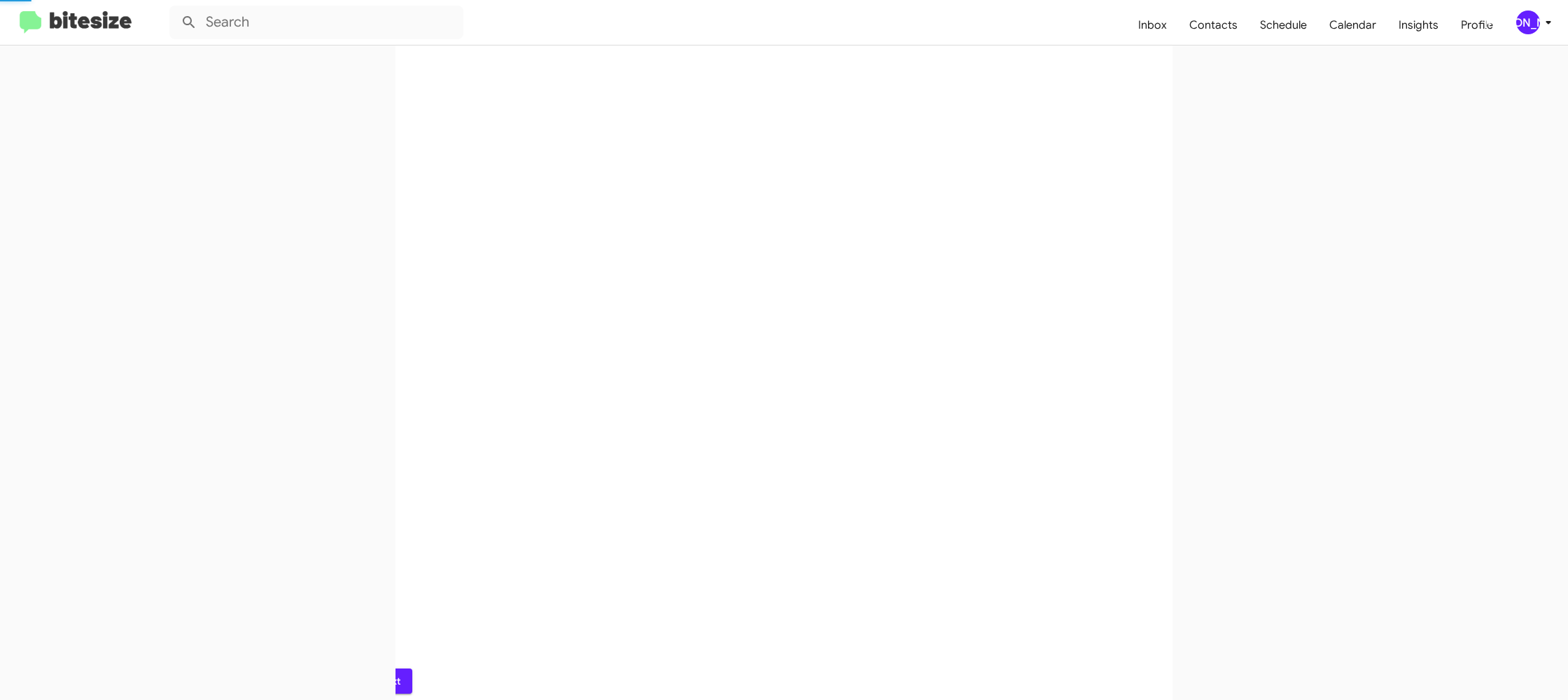
scroll to position [0, 0]
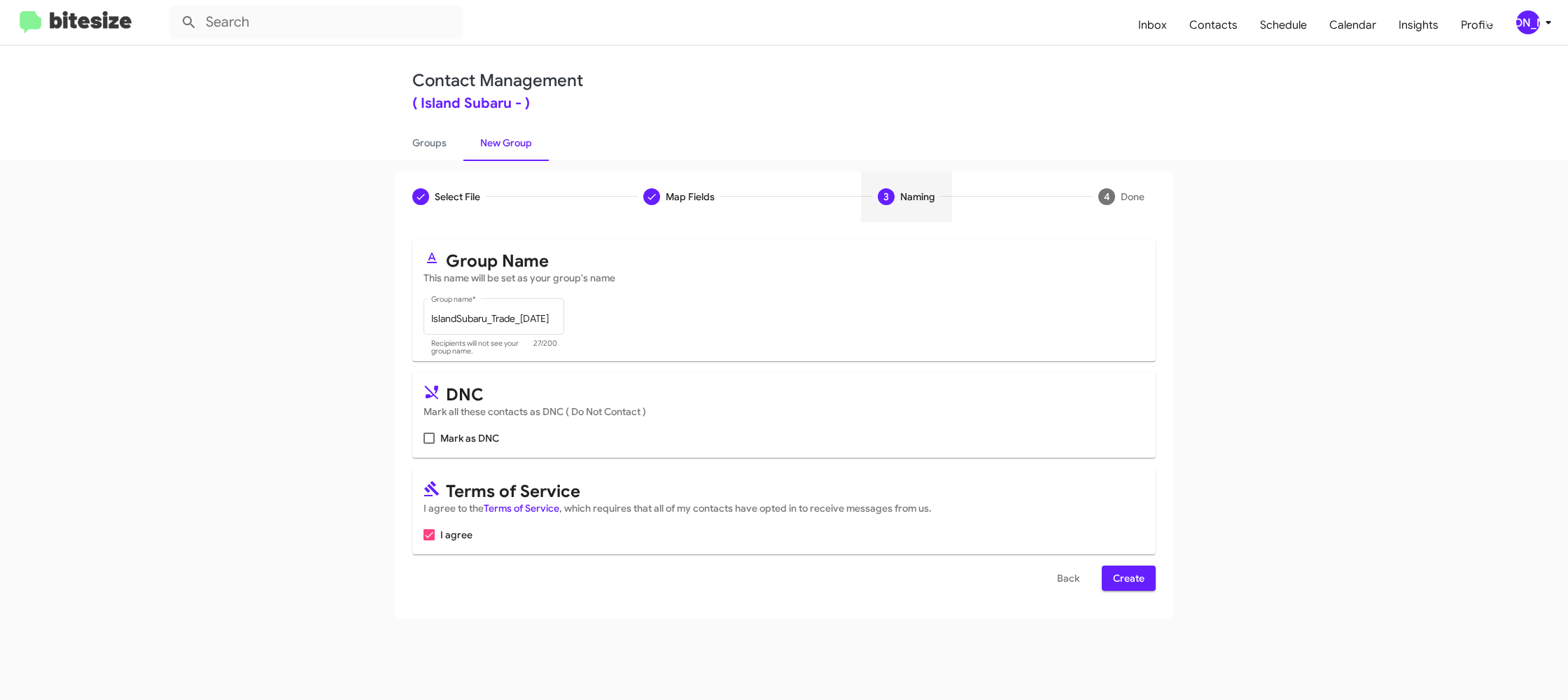
drag, startPoint x: 1135, startPoint y: 573, endPoint x: 986, endPoint y: 458, distance: 188.2
click at [1135, 573] on span "Create" at bounding box center [1128, 579] width 31 height 25
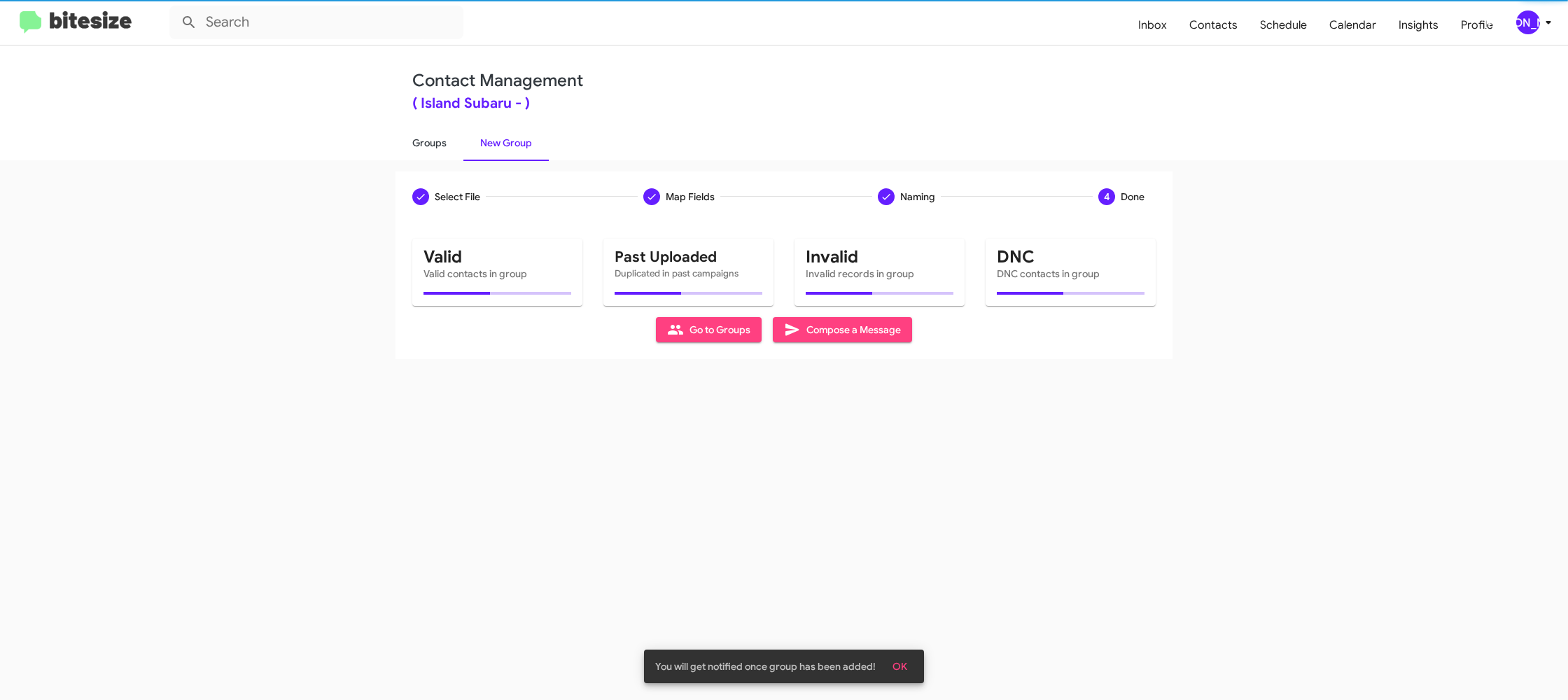
click at [432, 134] on link "Groups" at bounding box center [429, 143] width 68 height 37
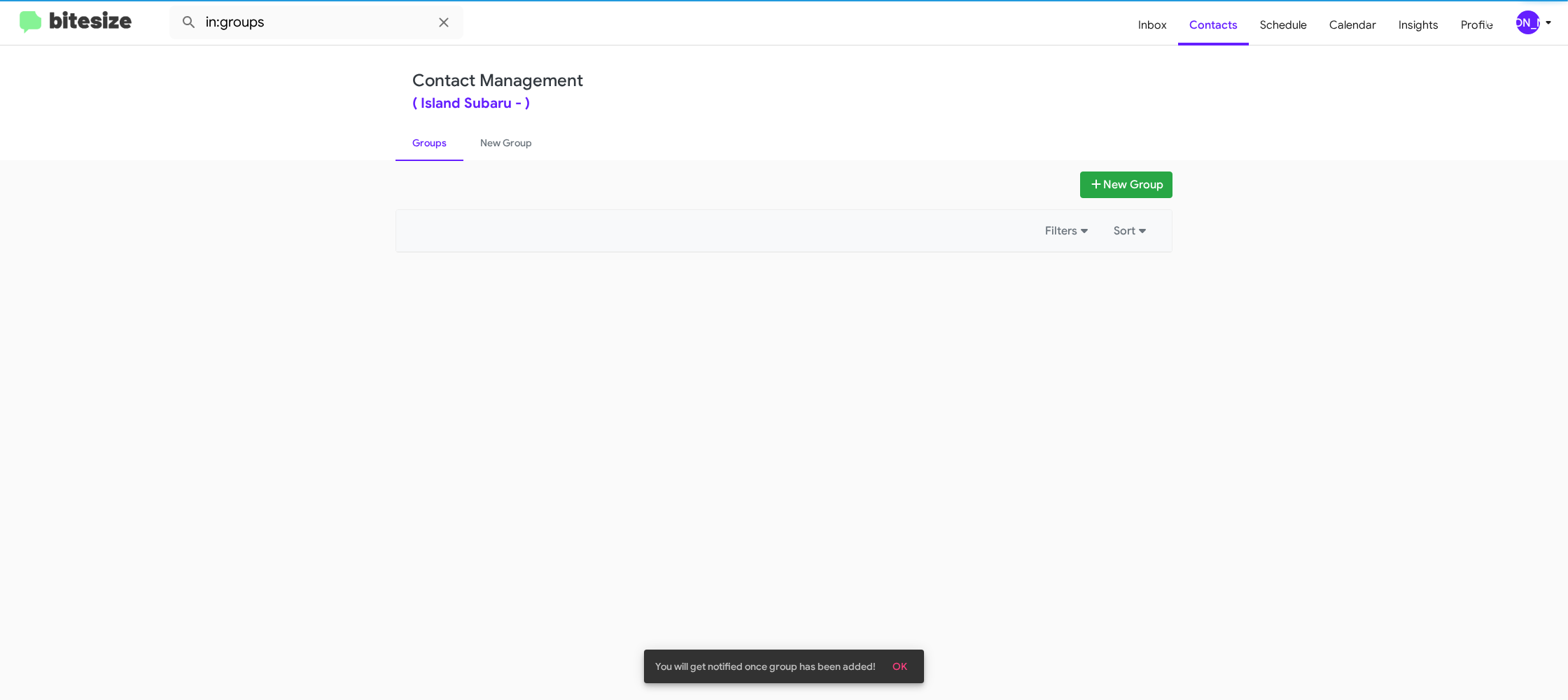
click at [432, 134] on link "Groups" at bounding box center [429, 143] width 68 height 37
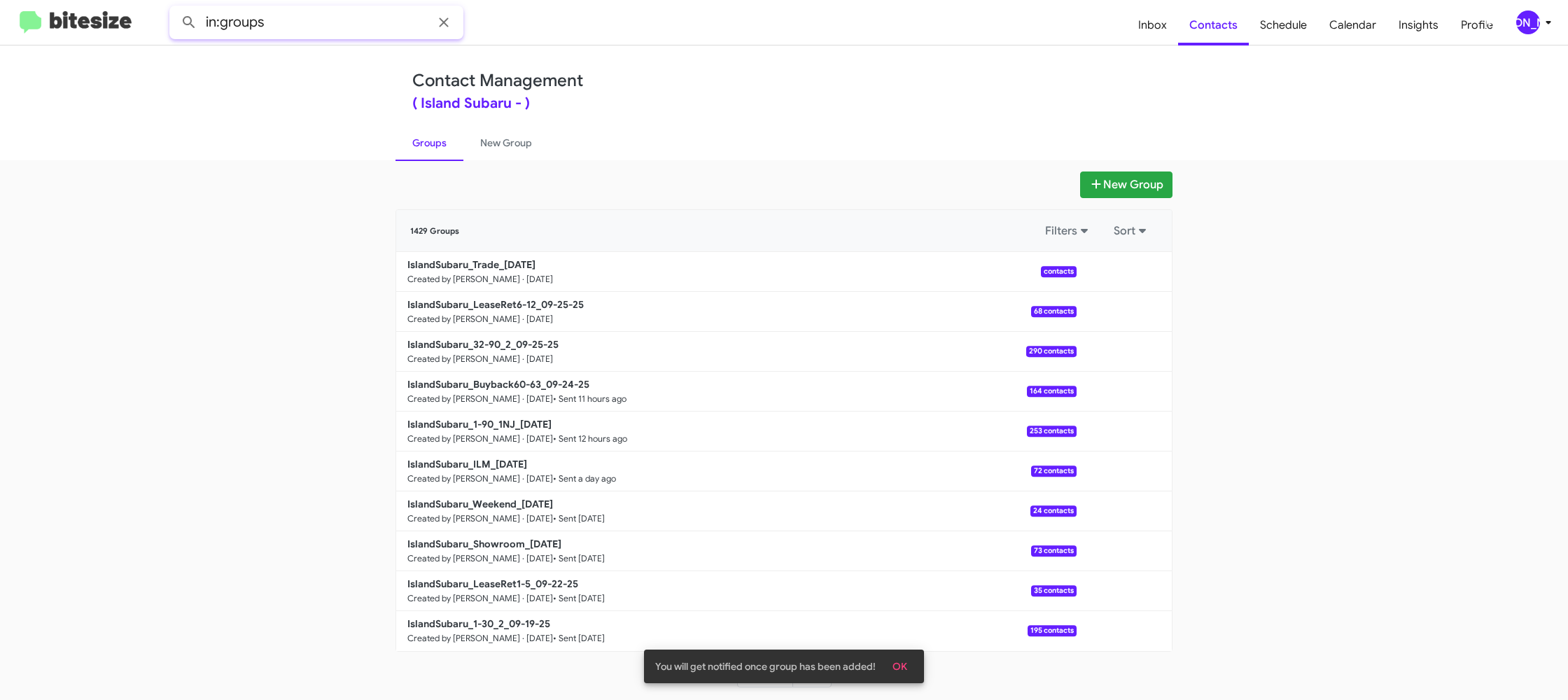
click at [354, 15] on input "in:groups" at bounding box center [316, 22] width 294 height 33
click at [175, 8] on button at bounding box center [189, 22] width 28 height 28
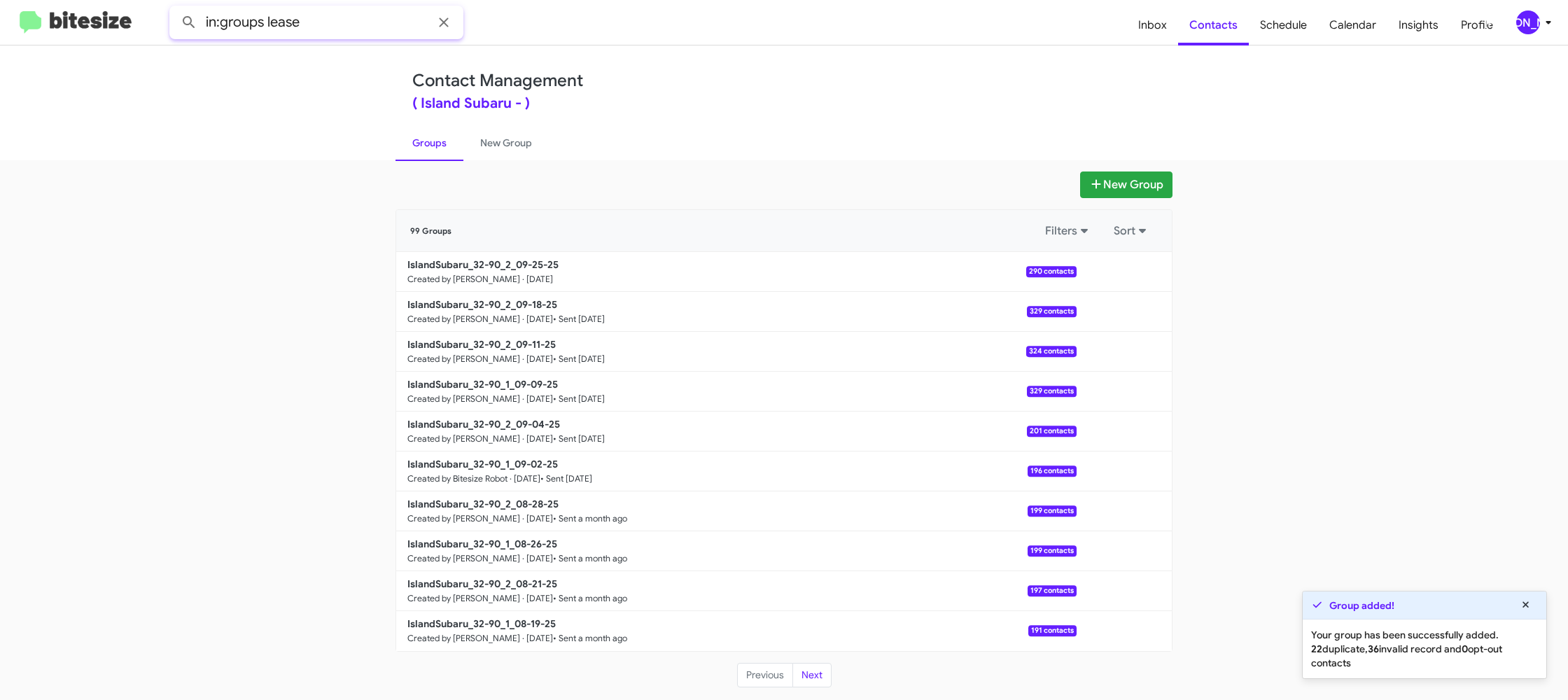
click at [175, 8] on button at bounding box center [189, 22] width 28 height 28
click at [277, 21] on input "in:groups lease" at bounding box center [316, 22] width 294 height 33
type input "in:groups trade"
click at [175, 8] on button at bounding box center [189, 22] width 28 height 28
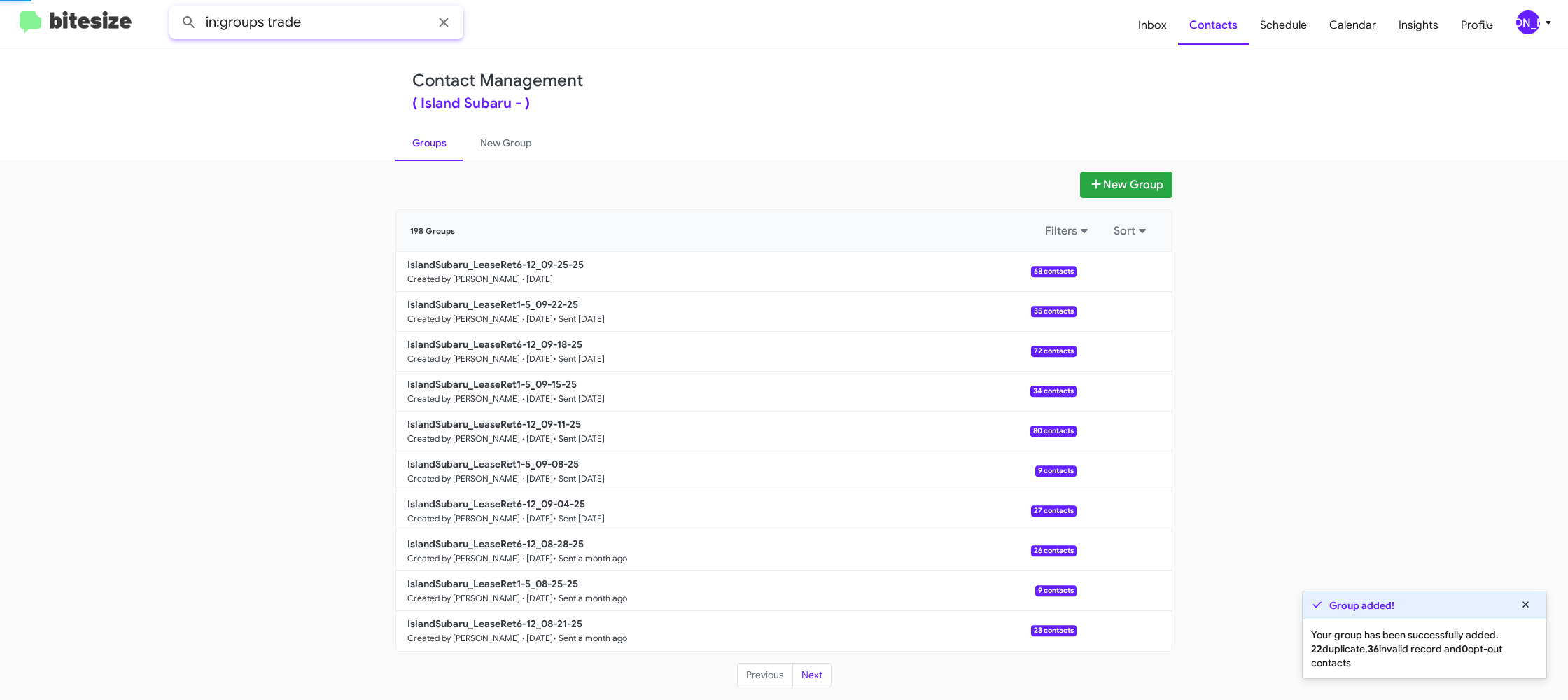
click at [175, 8] on button at bounding box center [189, 22] width 28 height 28
drag, startPoint x: 500, startPoint y: 147, endPoint x: 461, endPoint y: 145, distance: 39.1
click at [500, 147] on link "New Group" at bounding box center [506, 143] width 85 height 37
click at [461, 145] on link "Groups" at bounding box center [429, 143] width 68 height 37
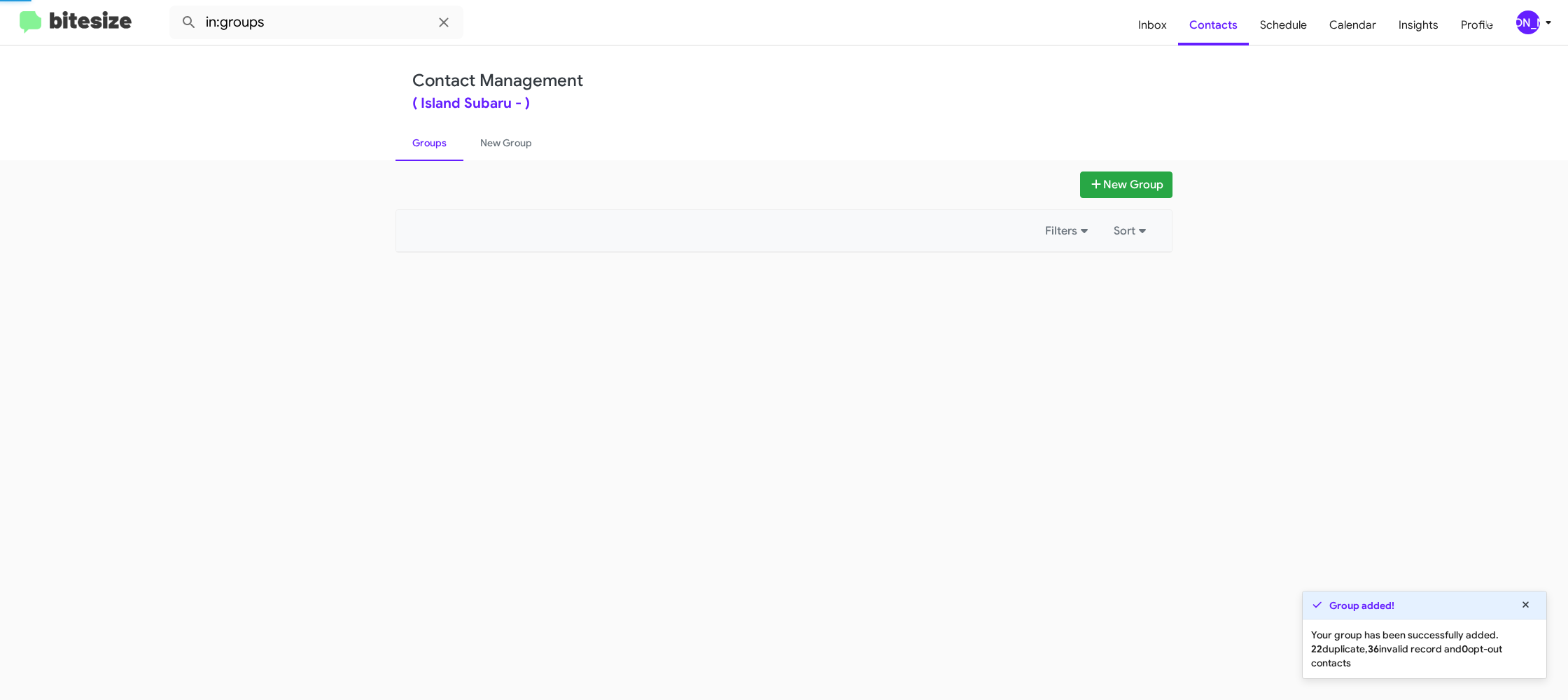
click at [461, 145] on link "Groups" at bounding box center [429, 143] width 68 height 37
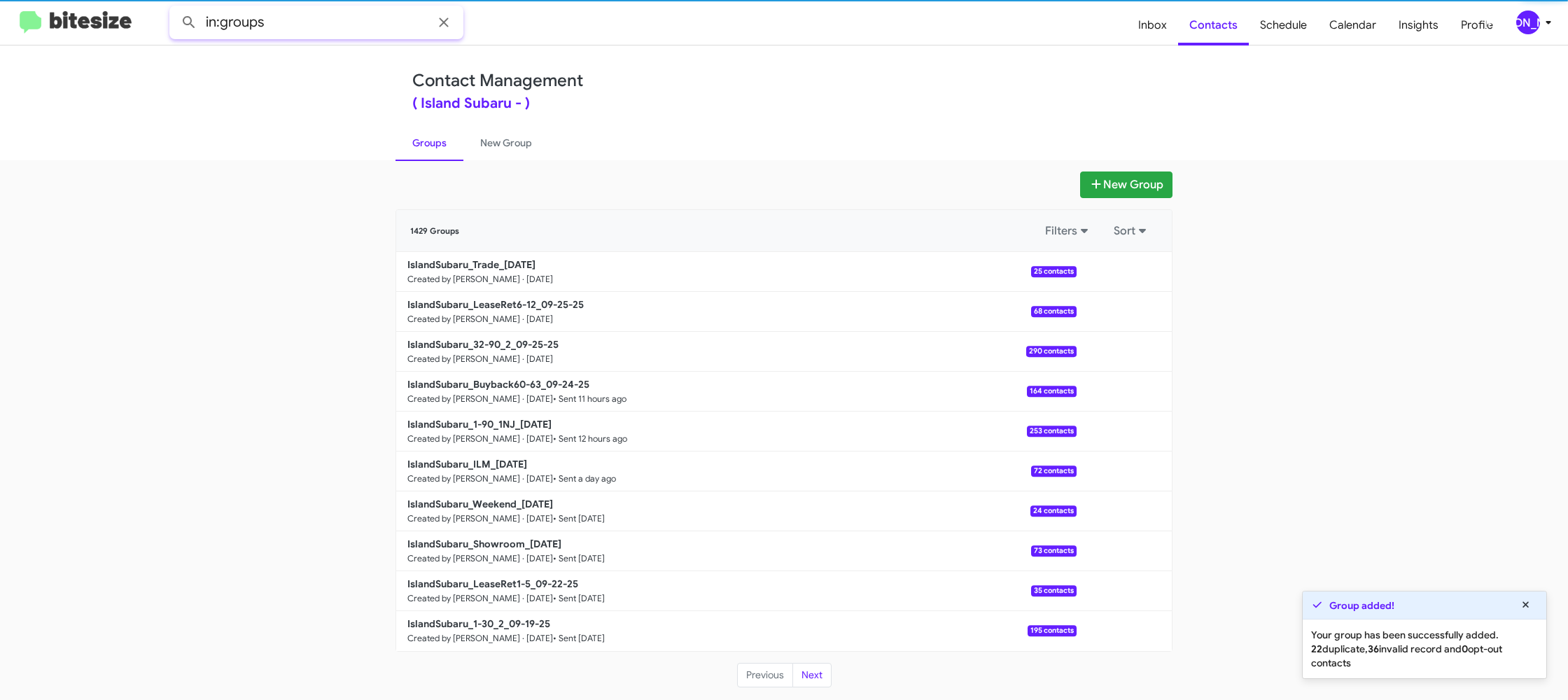
click at [360, 31] on input "in:groups" at bounding box center [316, 22] width 294 height 33
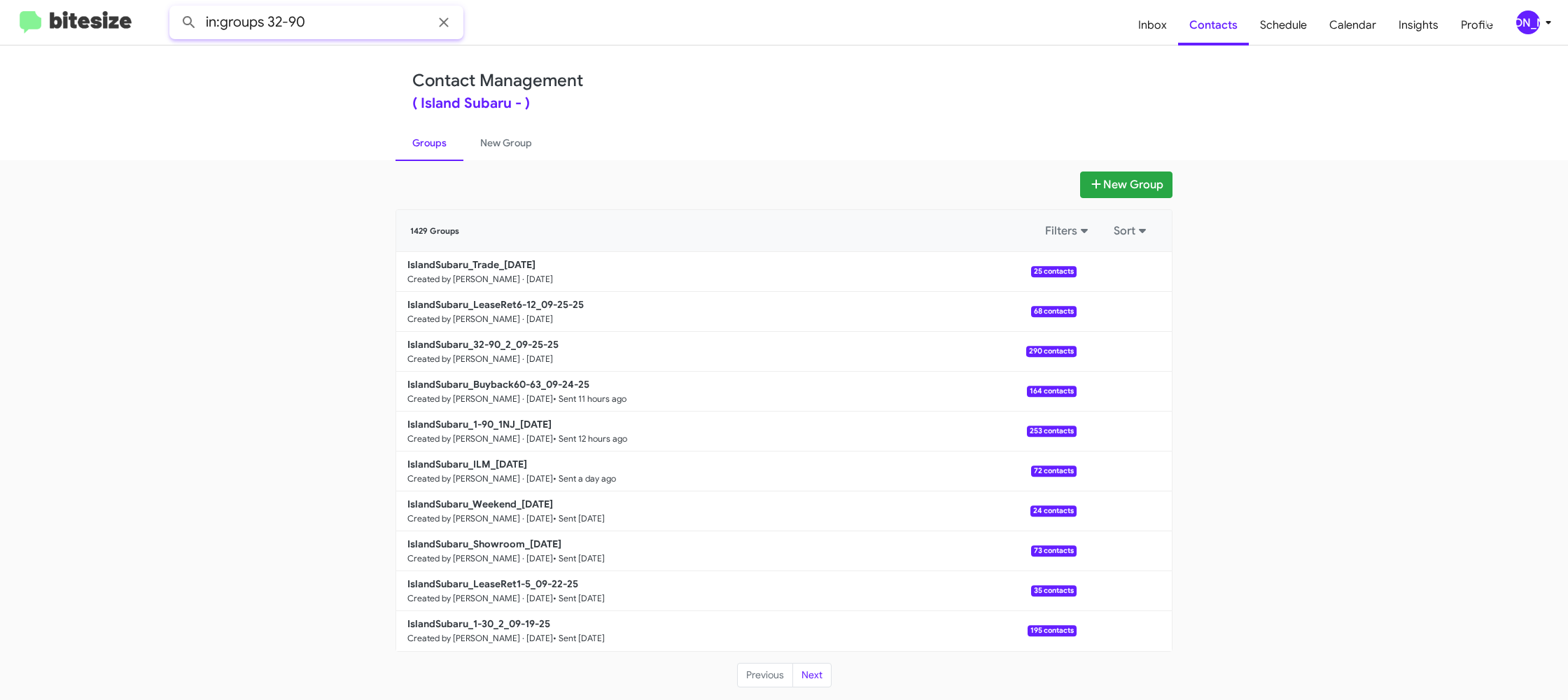
type input "in:groups 32-90"
click at [175, 8] on button at bounding box center [189, 22] width 28 height 28
click at [480, 139] on link "New Group" at bounding box center [506, 143] width 85 height 37
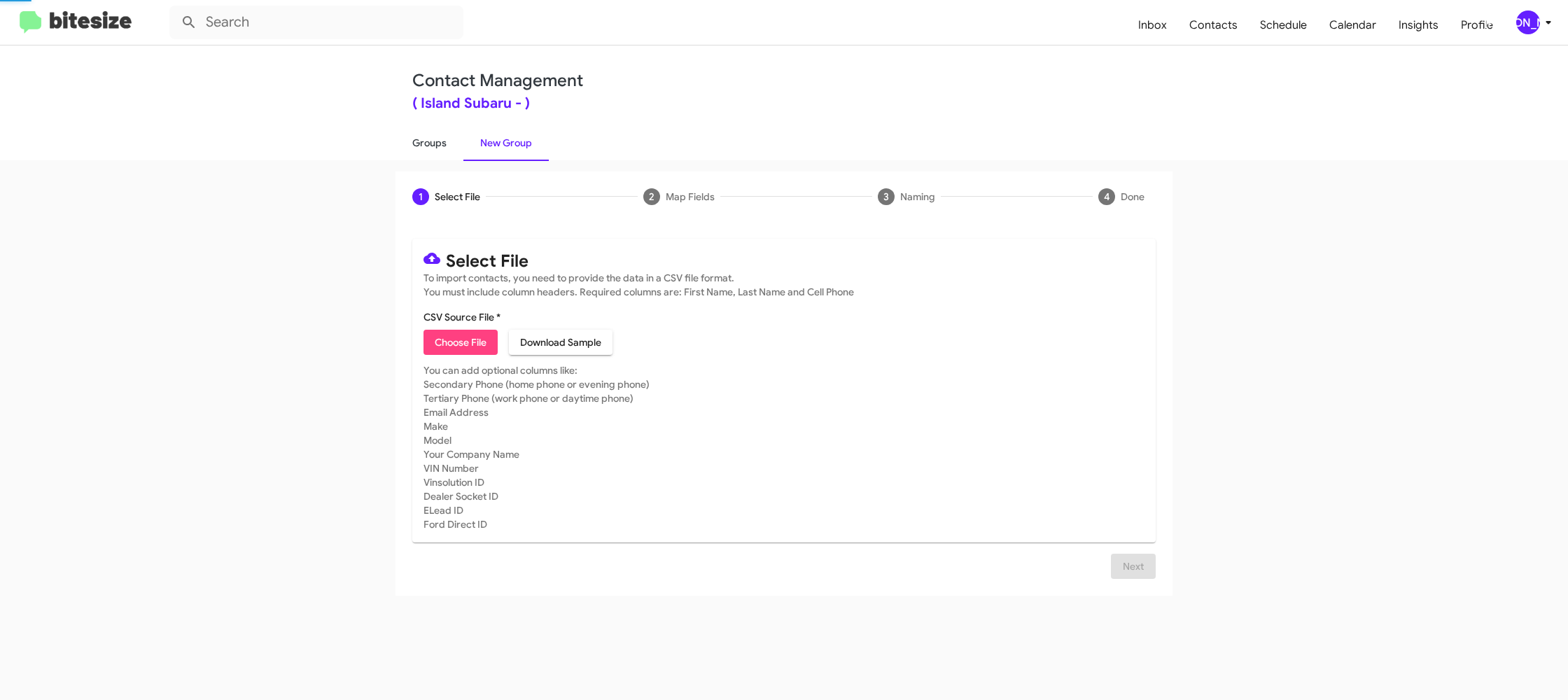
click at [422, 140] on link "Groups" at bounding box center [429, 143] width 68 height 37
type input "in:groups"
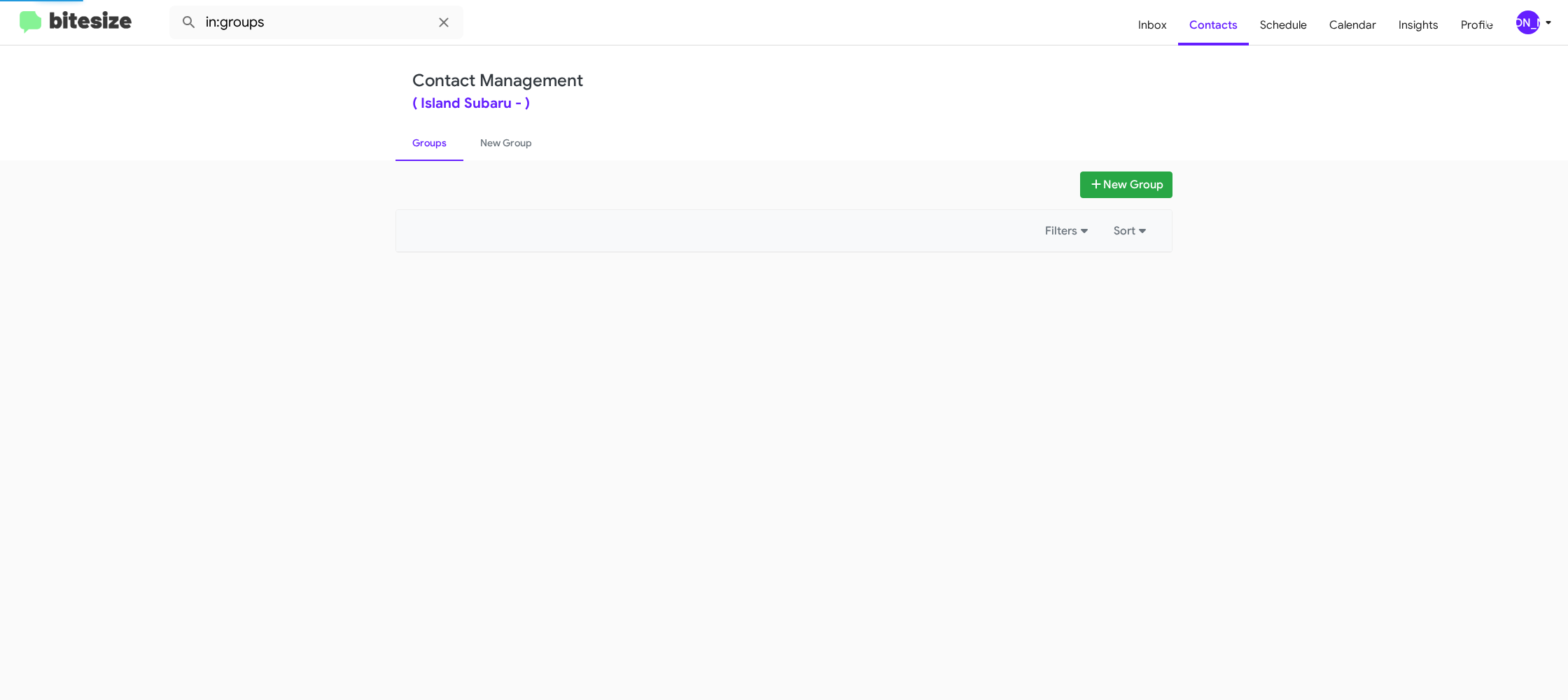
click at [422, 140] on link "Groups" at bounding box center [429, 143] width 68 height 37
click at [451, 141] on link "Groups" at bounding box center [429, 143] width 68 height 37
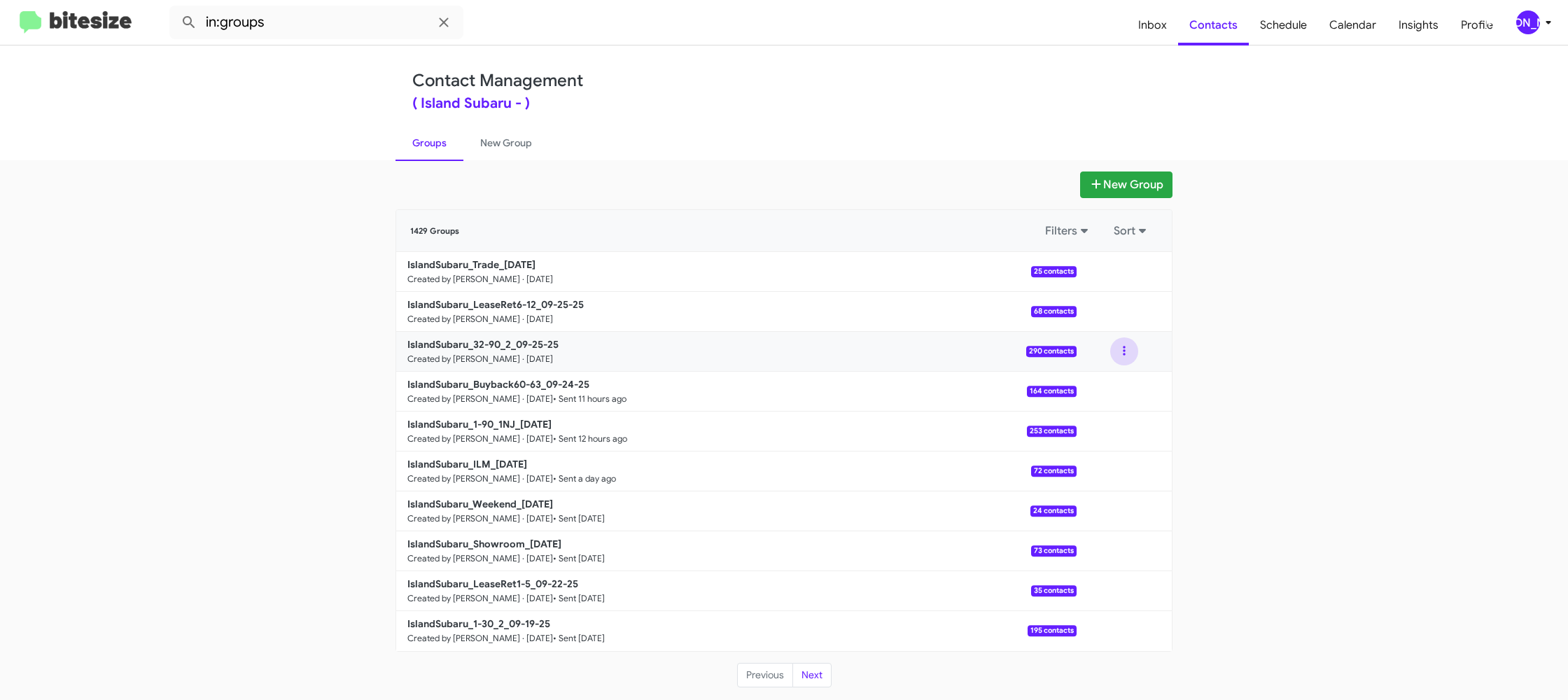
drag, startPoint x: 1131, startPoint y: 357, endPoint x: 1129, endPoint y: 364, distance: 7.3
click at [1129, 356] on button at bounding box center [1123, 351] width 28 height 28
click at [1112, 394] on button "View contacts" at bounding box center [1082, 389] width 112 height 33
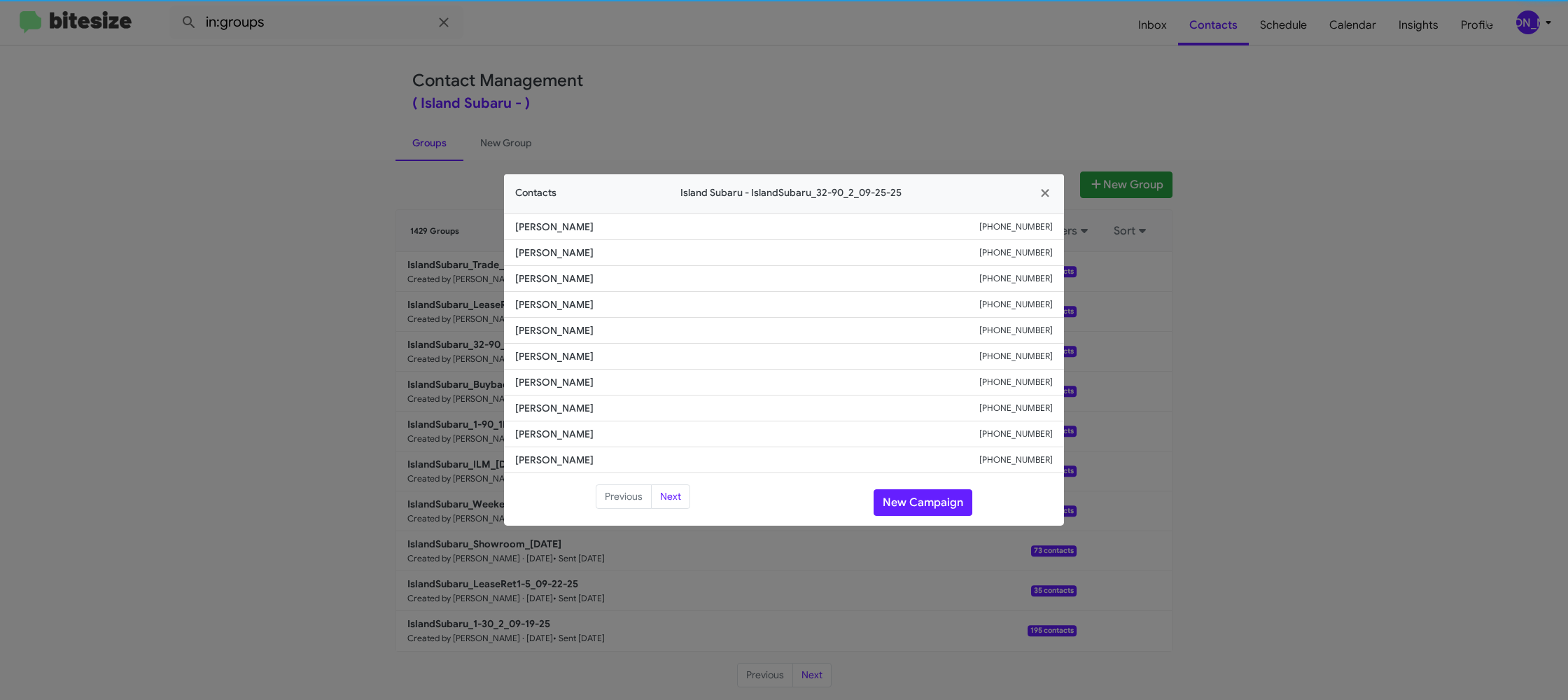
click at [545, 361] on span "Cynthia Thomas" at bounding box center [747, 357] width 464 height 14
copy span "Cynthia Thomas"
drag, startPoint x: 798, startPoint y: 69, endPoint x: 1210, endPoint y: 309, distance: 476.8
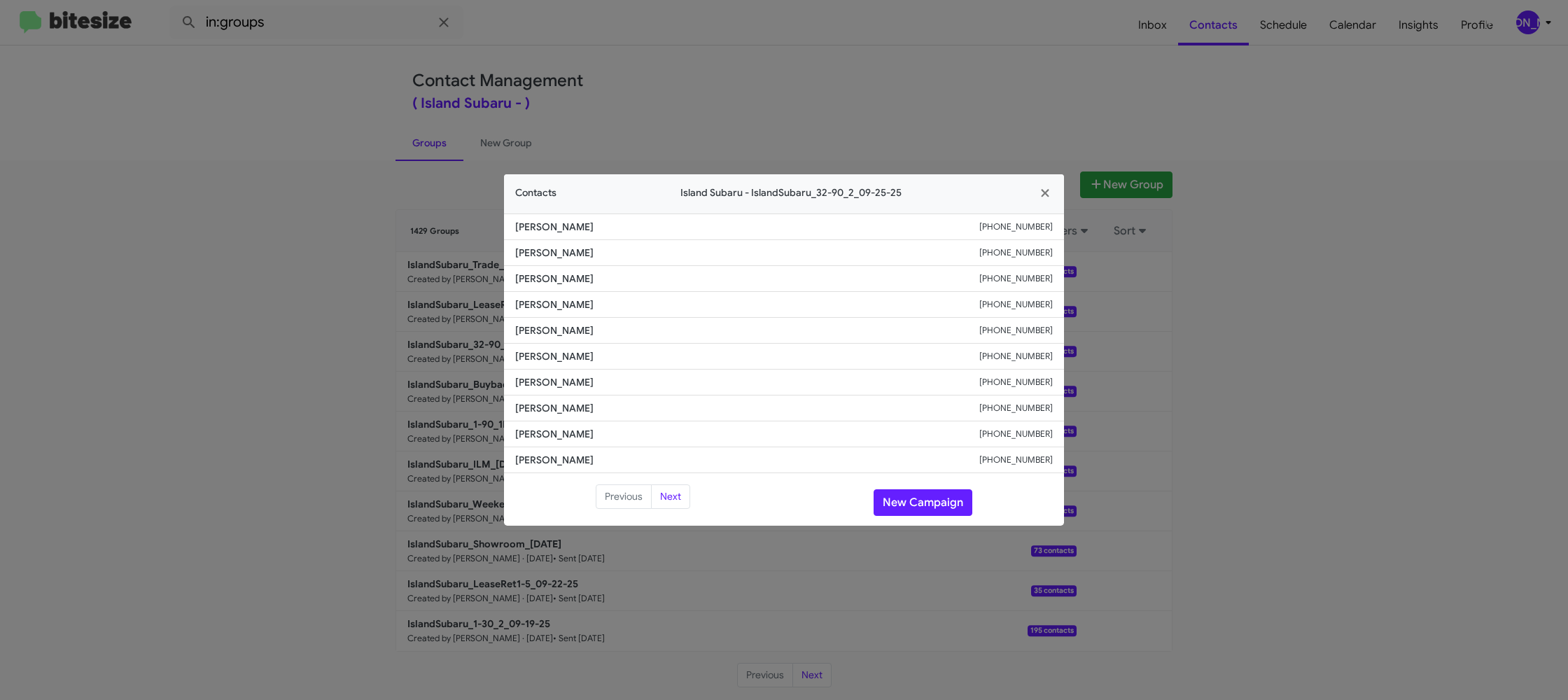
click at [821, 81] on modal-container "Contacts Island Subaru - IslandSubaru_32-90_2_09-25-25 Allen Schildgen +1347860…" at bounding box center [784, 350] width 1568 height 700
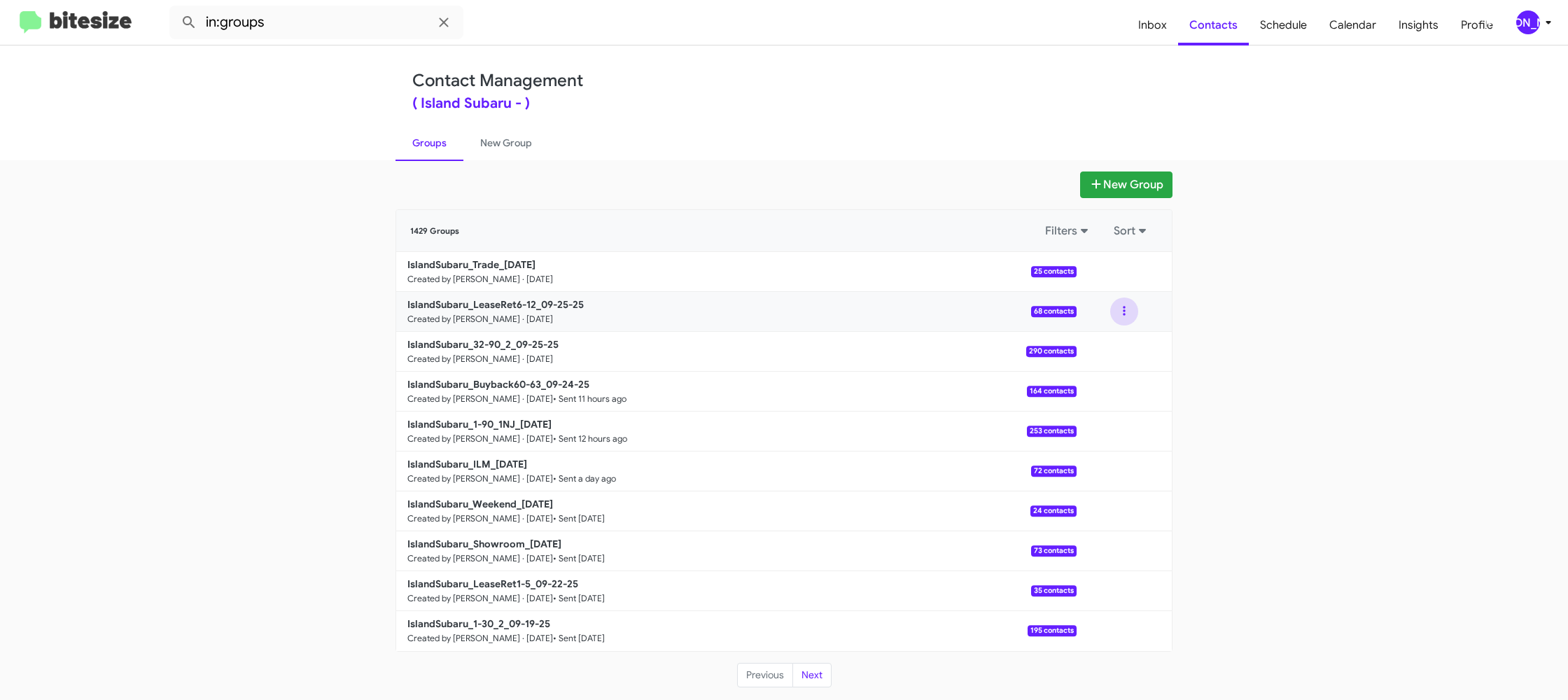
click at [1129, 311] on button at bounding box center [1123, 311] width 28 height 28
click at [1107, 346] on button "View contacts" at bounding box center [1082, 349] width 112 height 33
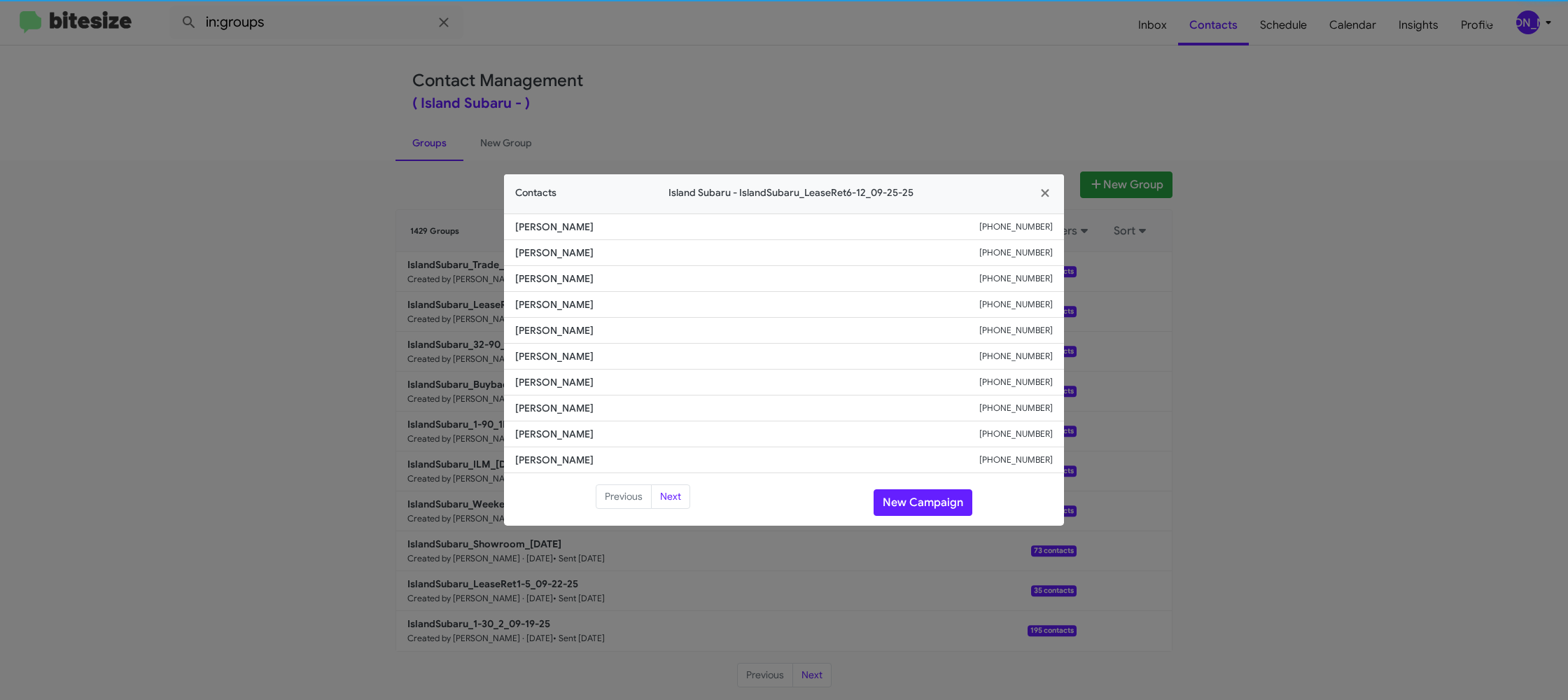
click at [548, 362] on span "Isabel De Piero" at bounding box center [747, 357] width 464 height 14
copy span "Isabel De Piero"
click at [902, 146] on modal-container "Contacts Island Subaru - IslandSubaru_LeaseRet6-12_09-25-25 Jeffrey Janiger +13…" at bounding box center [784, 350] width 1568 height 700
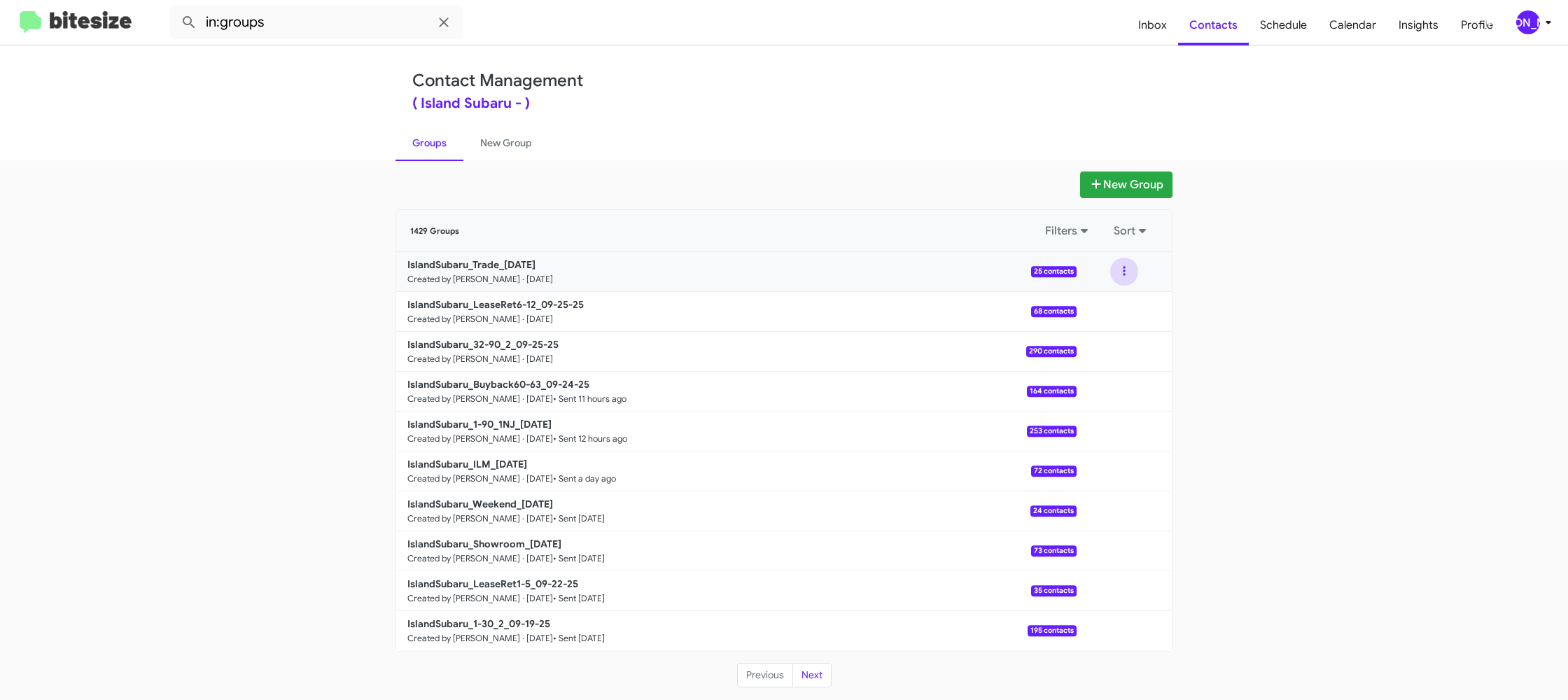
click at [1123, 278] on button at bounding box center [1123, 271] width 28 height 28
click at [1122, 306] on button "View contacts" at bounding box center [1082, 309] width 112 height 33
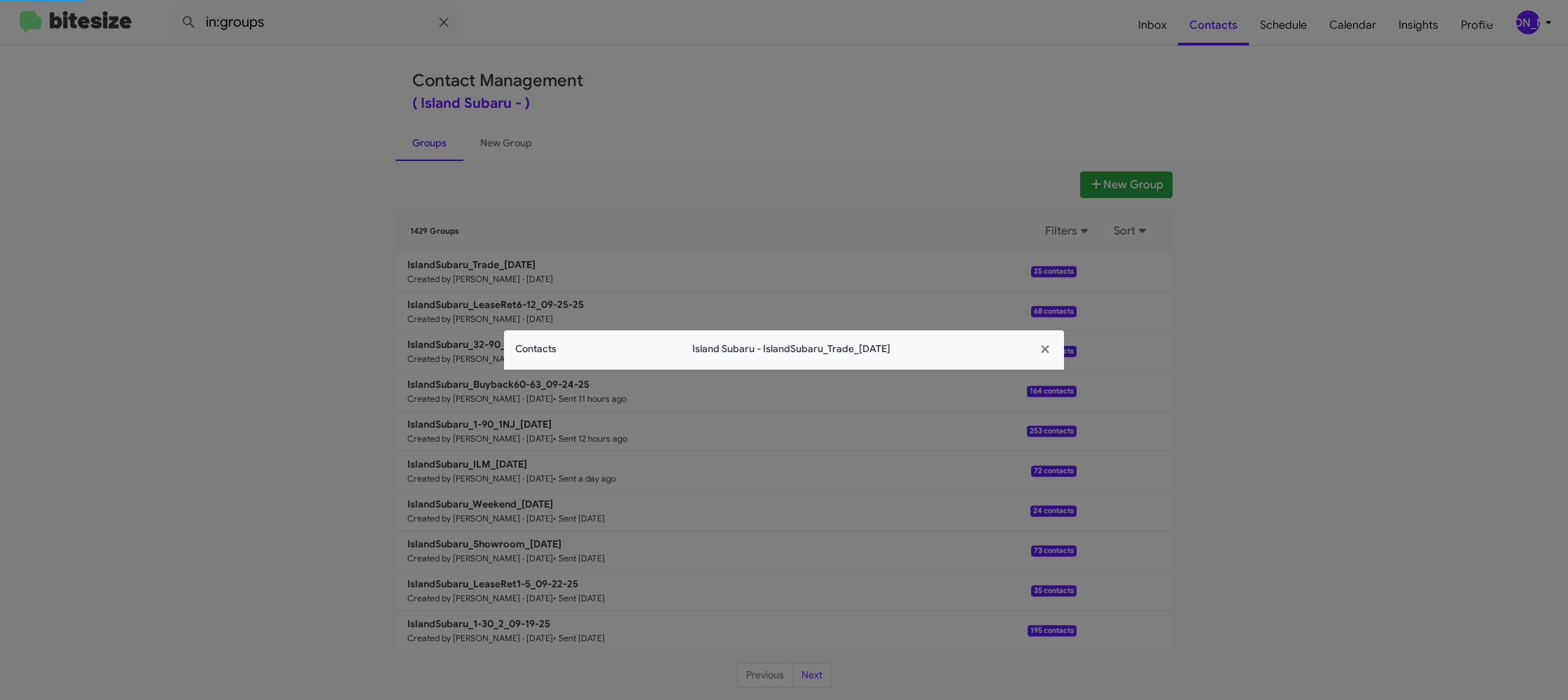
click at [503, 351] on modal-container "Contacts Island Subaru - IslandSubaru_Trade_09-25-25" at bounding box center [784, 350] width 1568 height 700
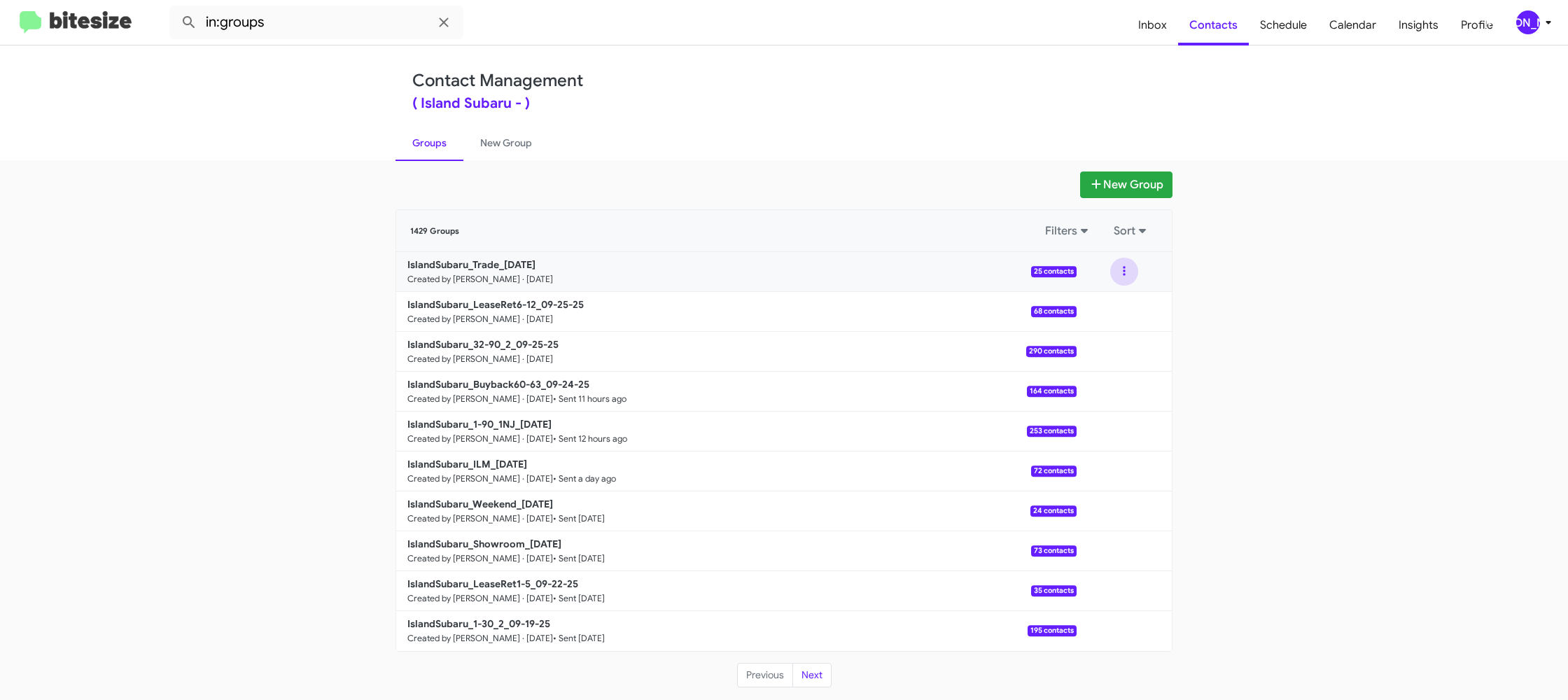
click at [1125, 279] on button at bounding box center [1123, 271] width 28 height 28
click at [1122, 306] on button "View contacts" at bounding box center [1082, 309] width 112 height 33
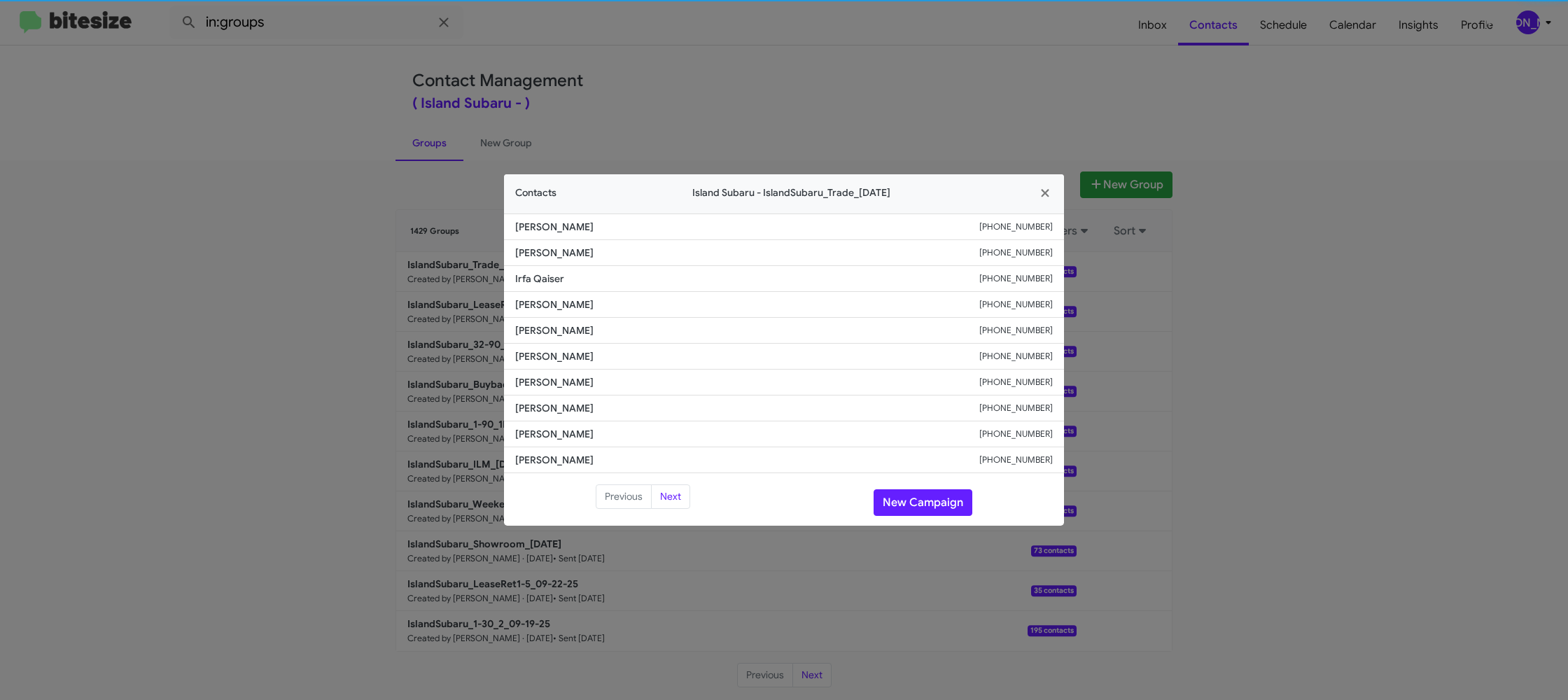
click at [577, 332] on span "Linda Ferraz" at bounding box center [747, 331] width 464 height 14
copy span "Linda Ferraz"
click at [369, 112] on modal-container "Contacts Island Subaru - IslandSubaru_Trade_09-25-25 Ahmet Caygan +13476095364 …" at bounding box center [784, 350] width 1568 height 700
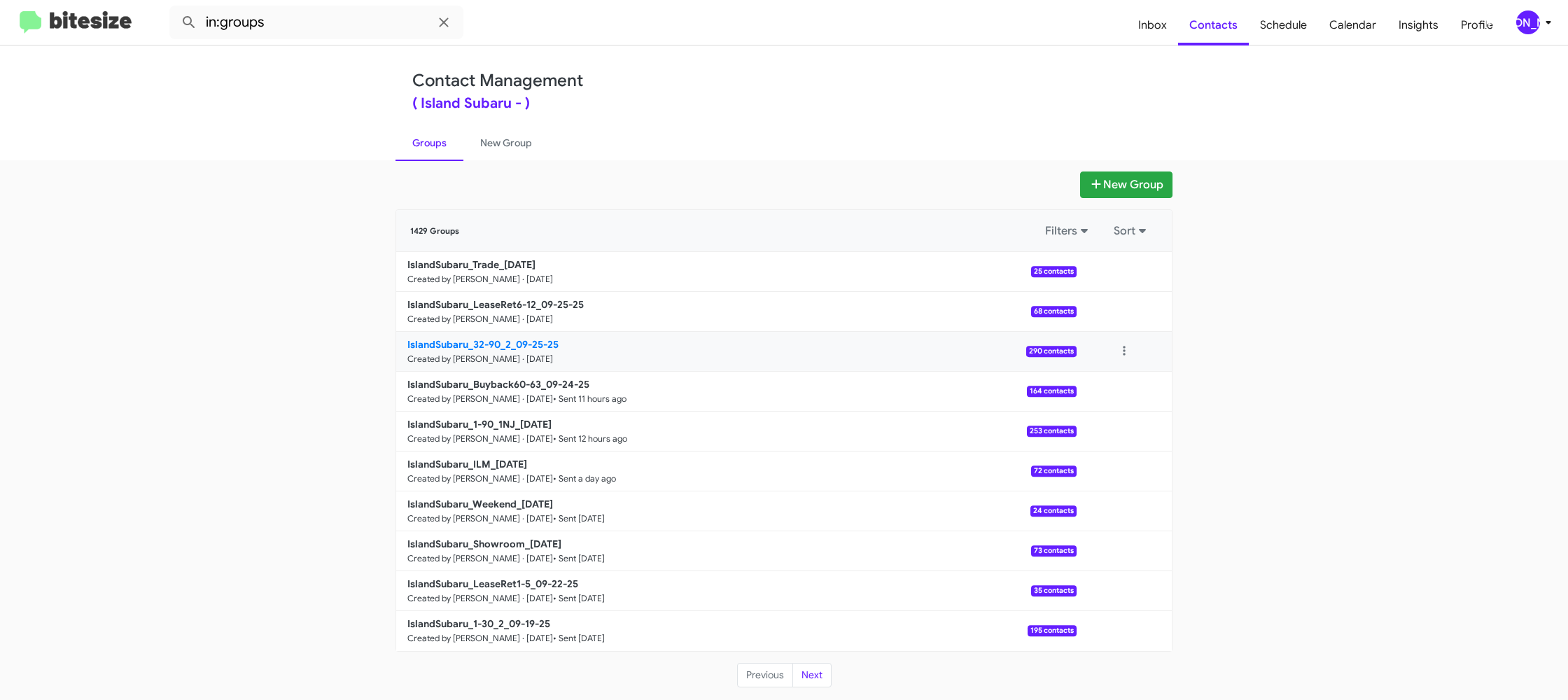
click at [488, 341] on b "IslandSubaru_32-90_2_09-25-25" at bounding box center [483, 344] width 151 height 13
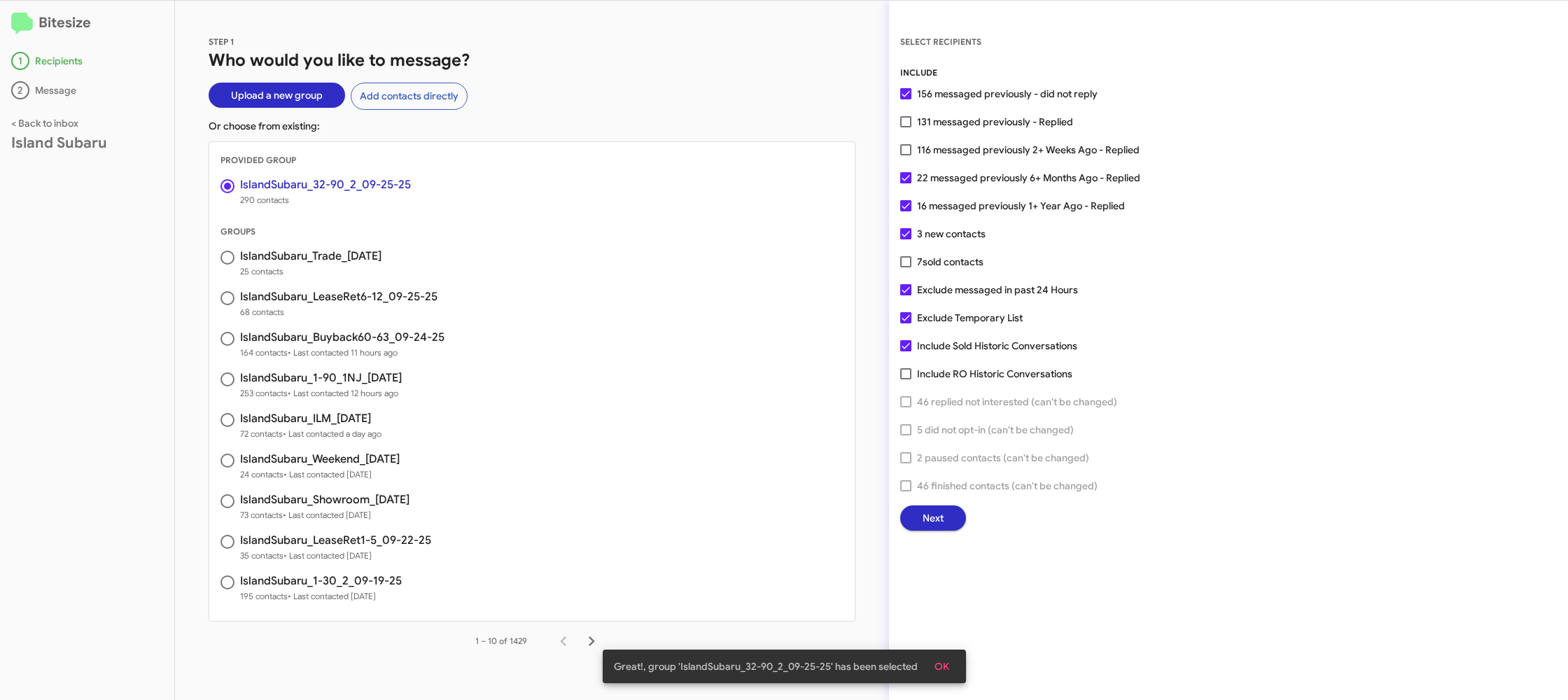
click at [931, 518] on span "Next" at bounding box center [932, 518] width 21 height 25
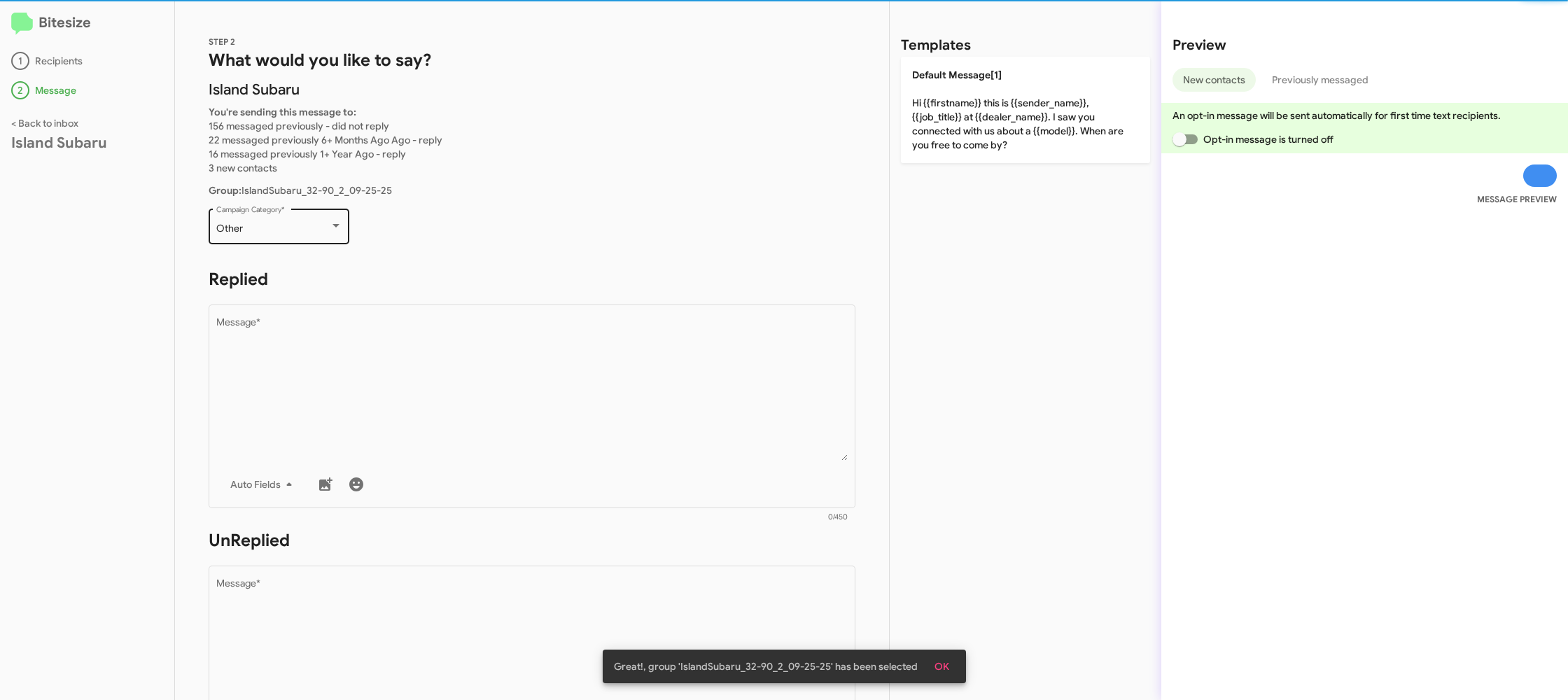
click at [296, 222] on div "Other Campaign Category *" at bounding box center [279, 225] width 126 height 39
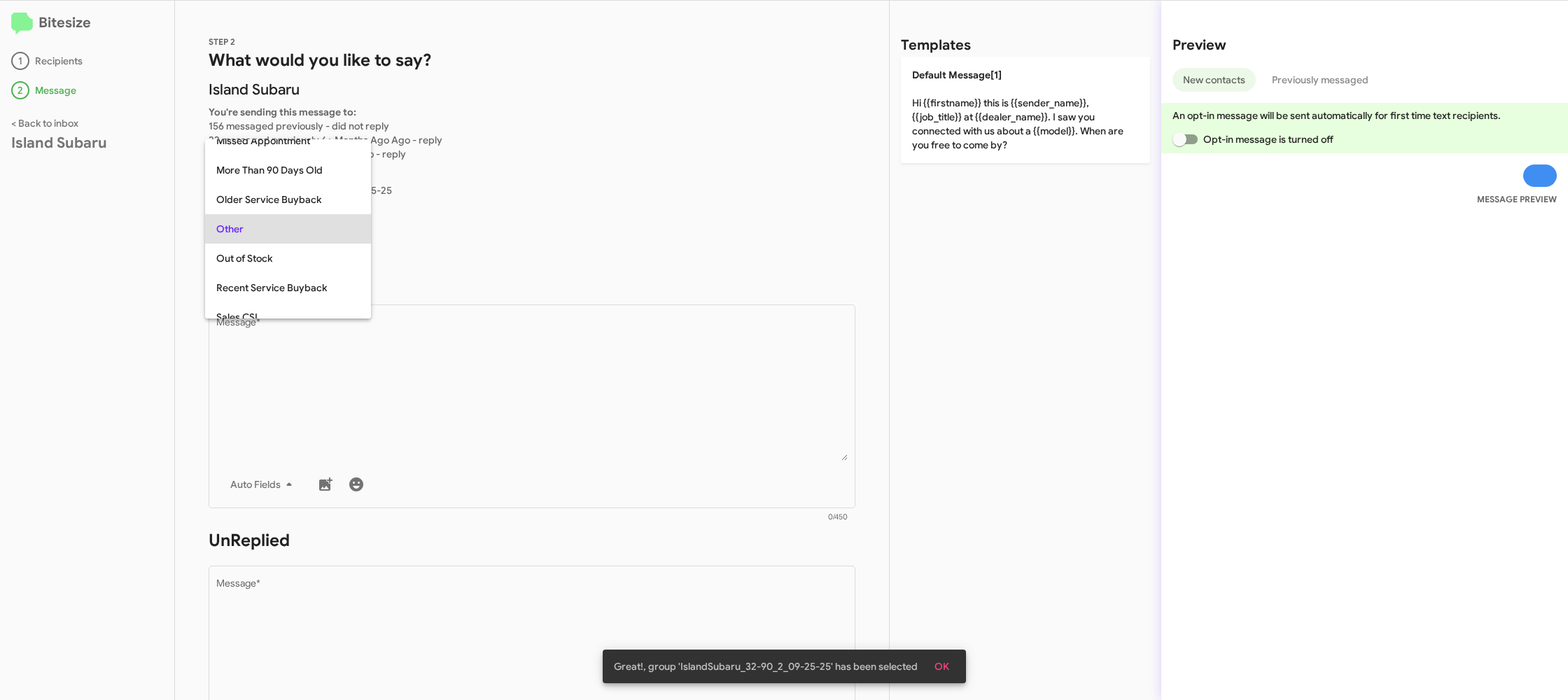
scroll to position [30, 0]
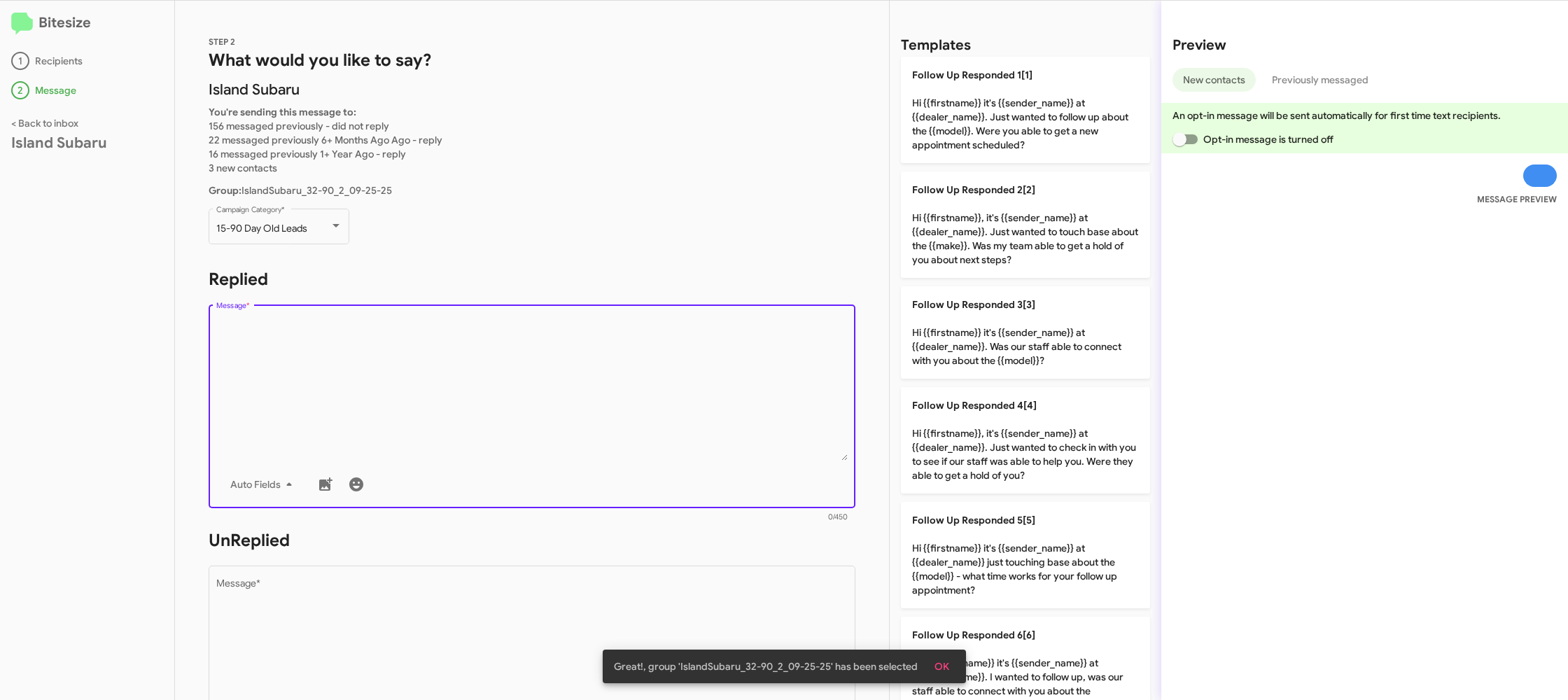
drag, startPoint x: 428, startPoint y: 364, endPoint x: 468, endPoint y: 379, distance: 42.7
click at [428, 365] on textarea "Message *" at bounding box center [533, 389] width 632 height 143
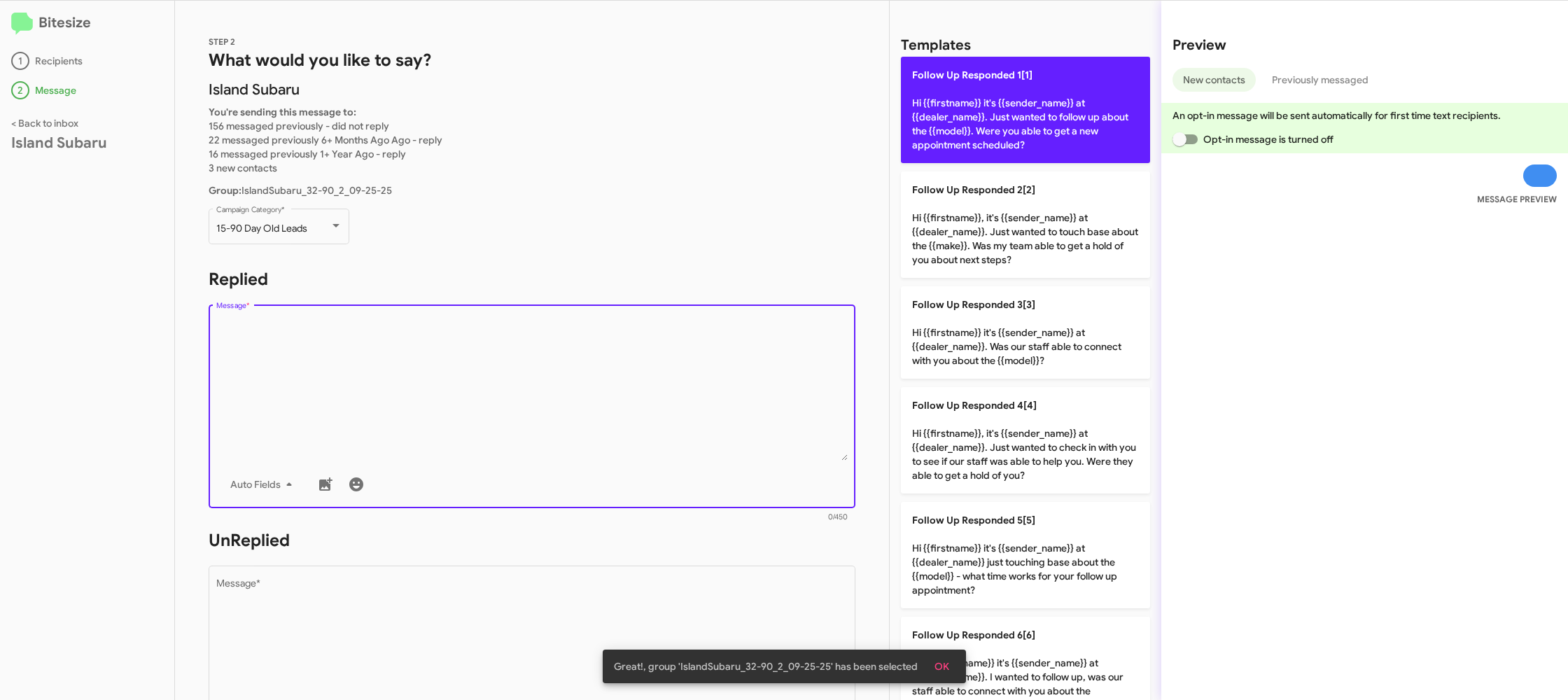
drag, startPoint x: 1008, startPoint y: 125, endPoint x: 996, endPoint y: 126, distance: 12.0
click at [1007, 125] on p "Follow Up Responded 1[1] Hi {{firstname}} it's {{sender_name}} at {{dealer_name…" at bounding box center [1025, 110] width 249 height 106
type textarea "Hi {{firstname}} it's {{sender_name}} at {{dealer_name}}. Just wanted to follow…"
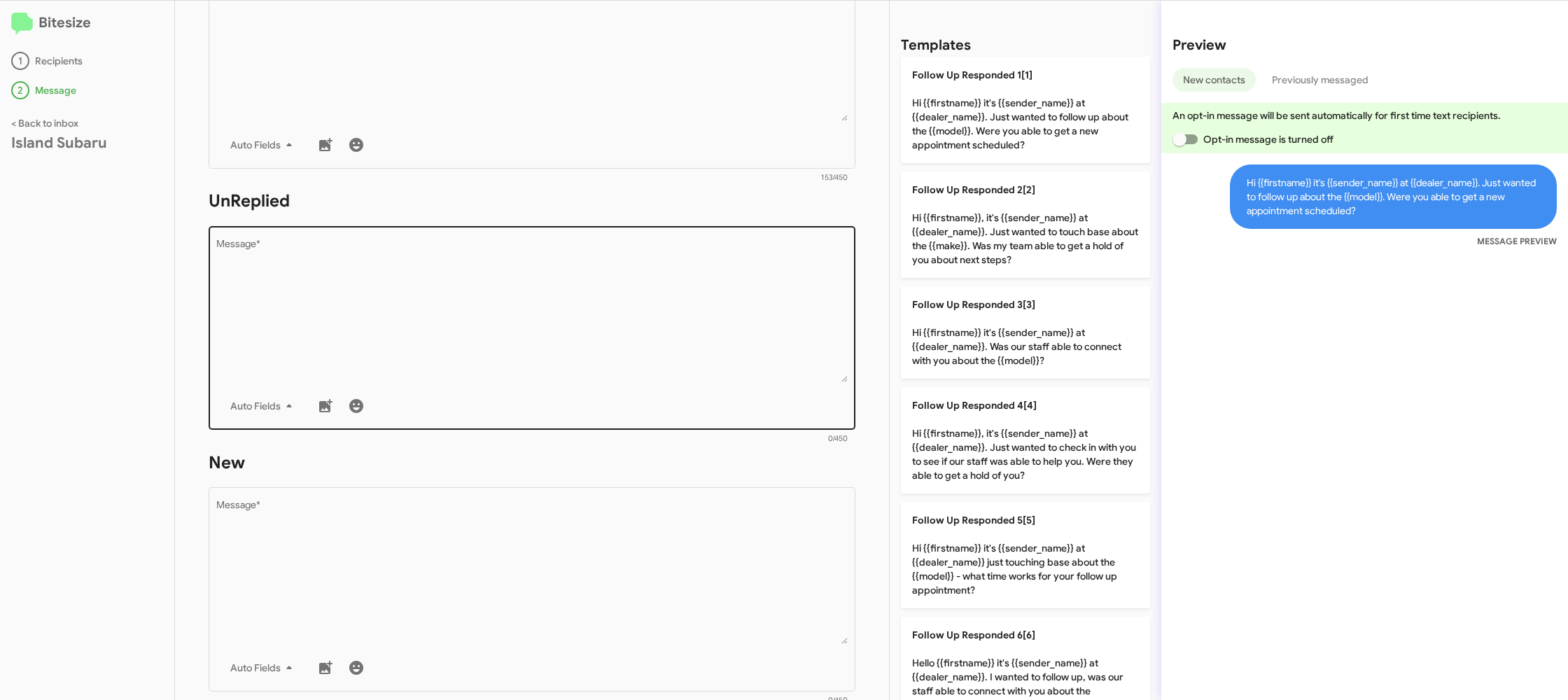
scroll to position [373, 0]
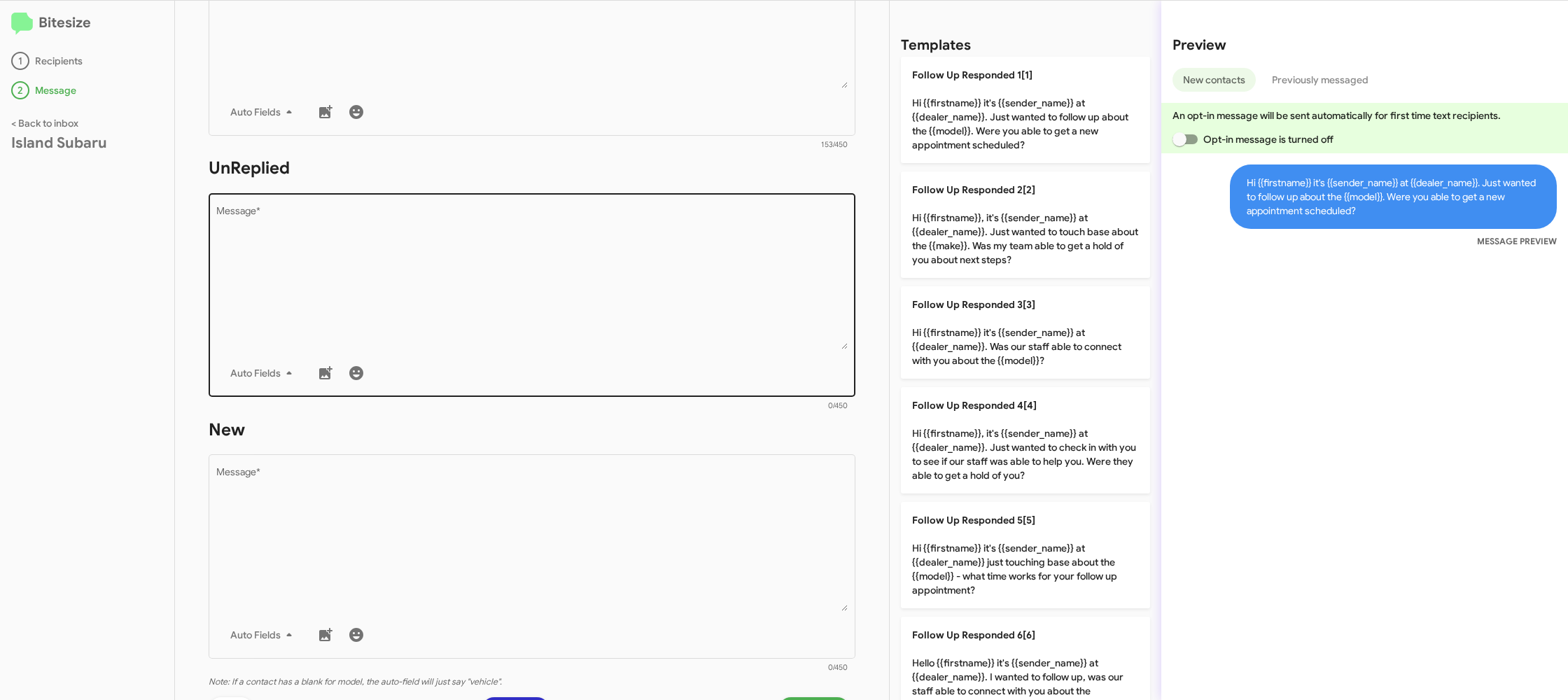
click at [627, 354] on div "Drop image here to insert Auto Fields Message *" at bounding box center [533, 294] width 632 height 207
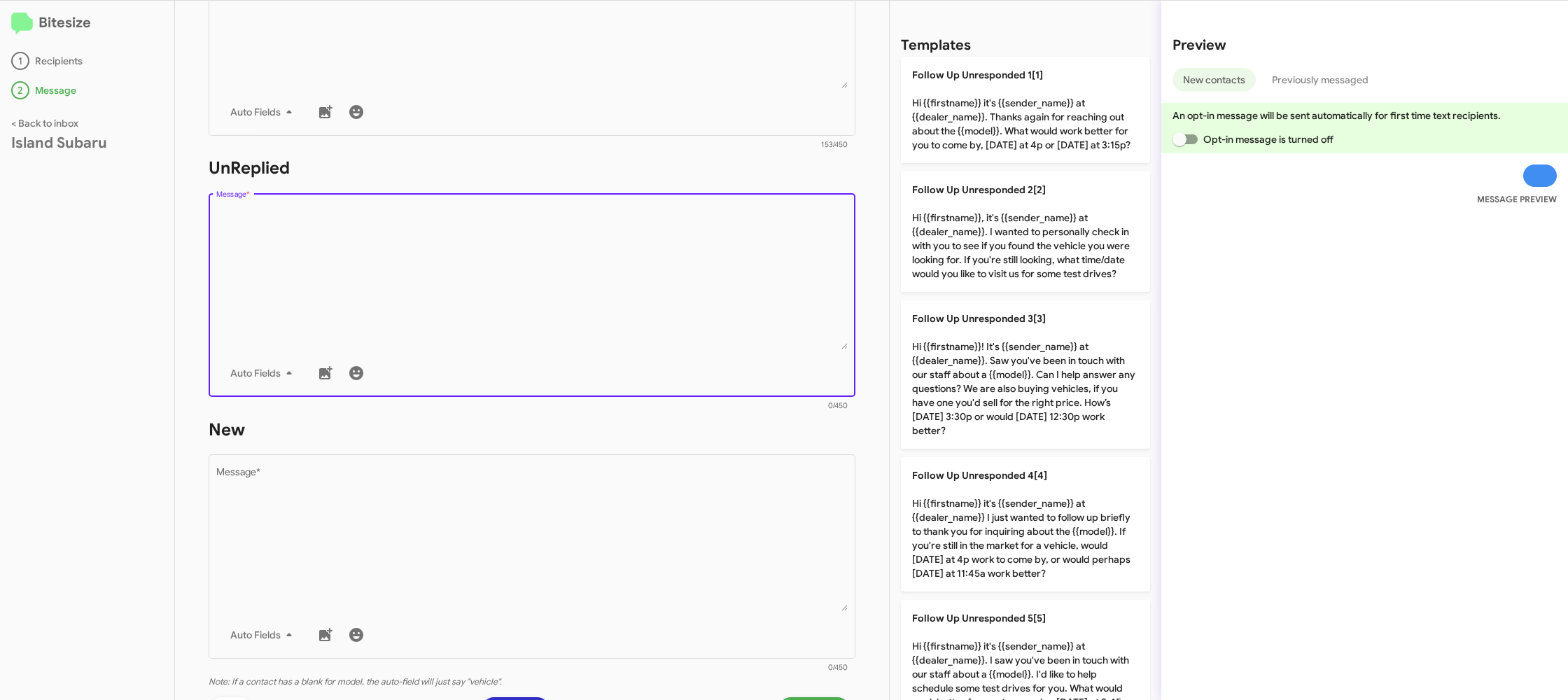
click at [631, 341] on textarea "Message *" at bounding box center [533, 278] width 632 height 143
drag, startPoint x: 631, startPoint y: 341, endPoint x: 871, endPoint y: 330, distance: 240.3
click at [632, 341] on textarea "Message *" at bounding box center [533, 278] width 632 height 143
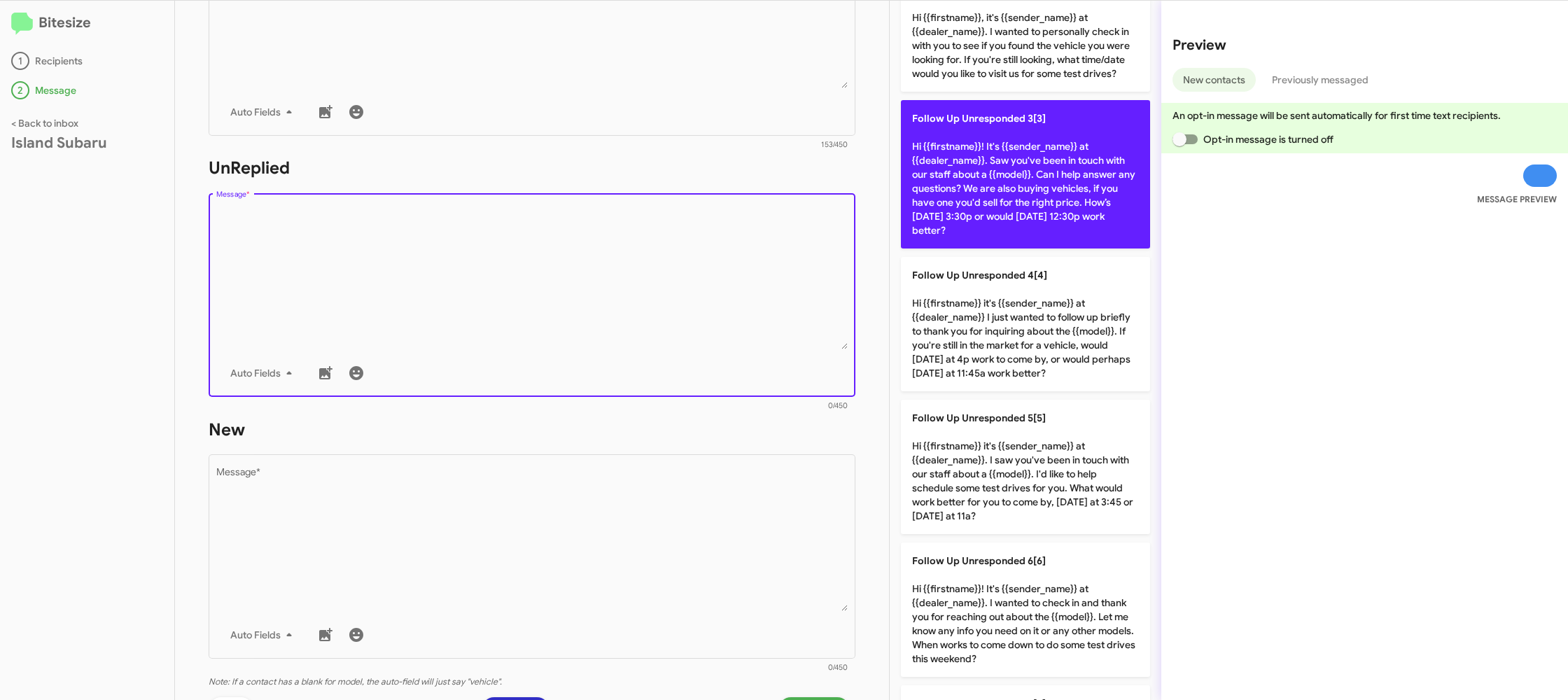
scroll to position [928, 0]
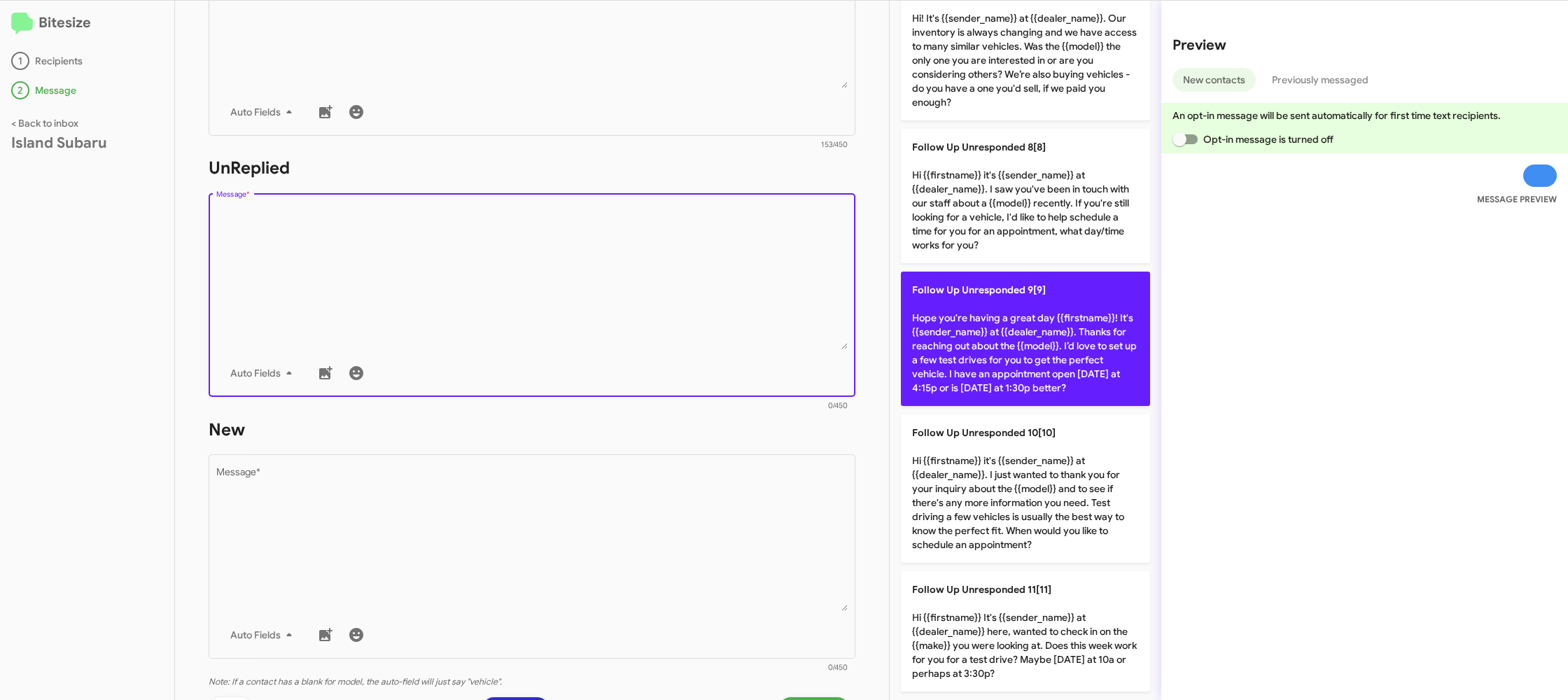
click at [999, 320] on p "Follow Up Unresponded 9[9] Hope you're having a great day {{firstname}}! It's {…" at bounding box center [1025, 339] width 249 height 135
type textarea "Hope you're having a great day {{firstname}}! It's {{sender_name}} at {{dealer_…"
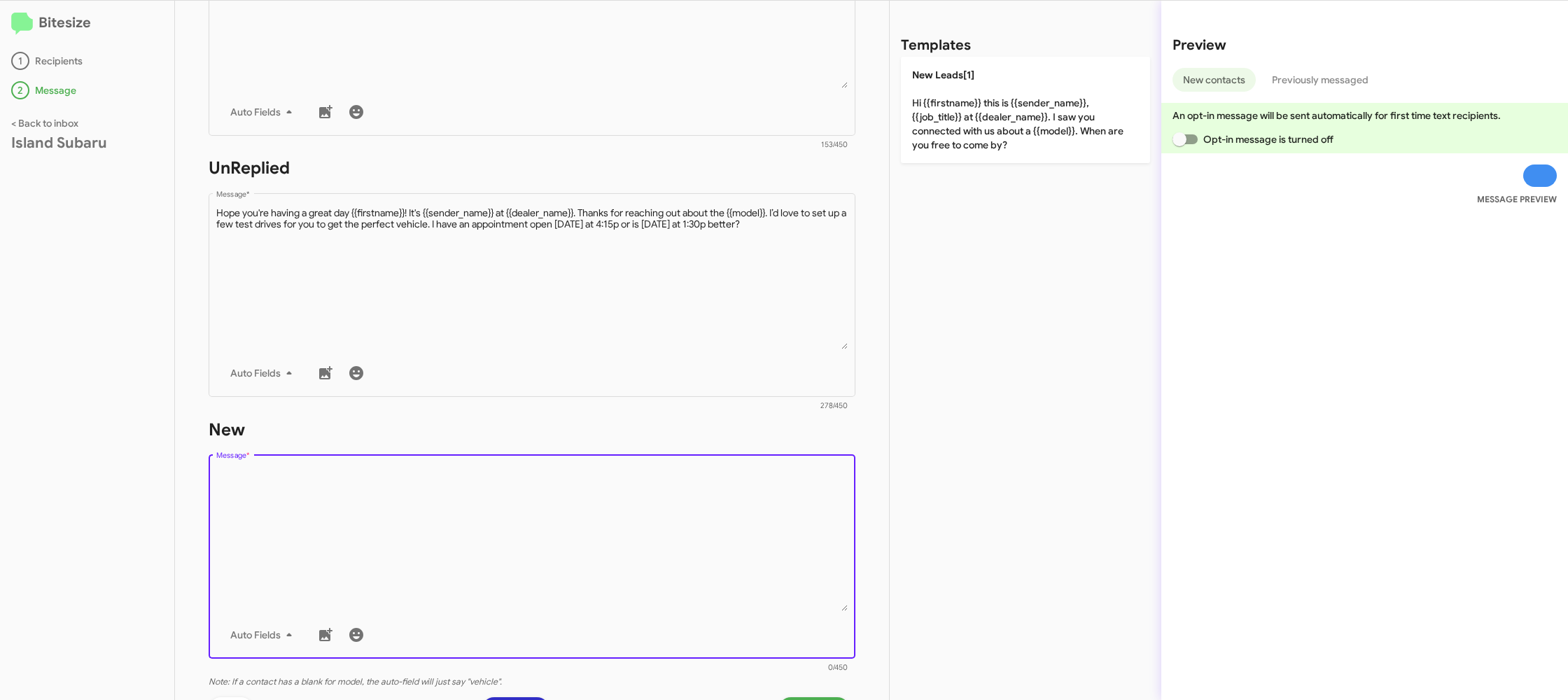
click at [760, 527] on textarea "Message *" at bounding box center [533, 539] width 632 height 143
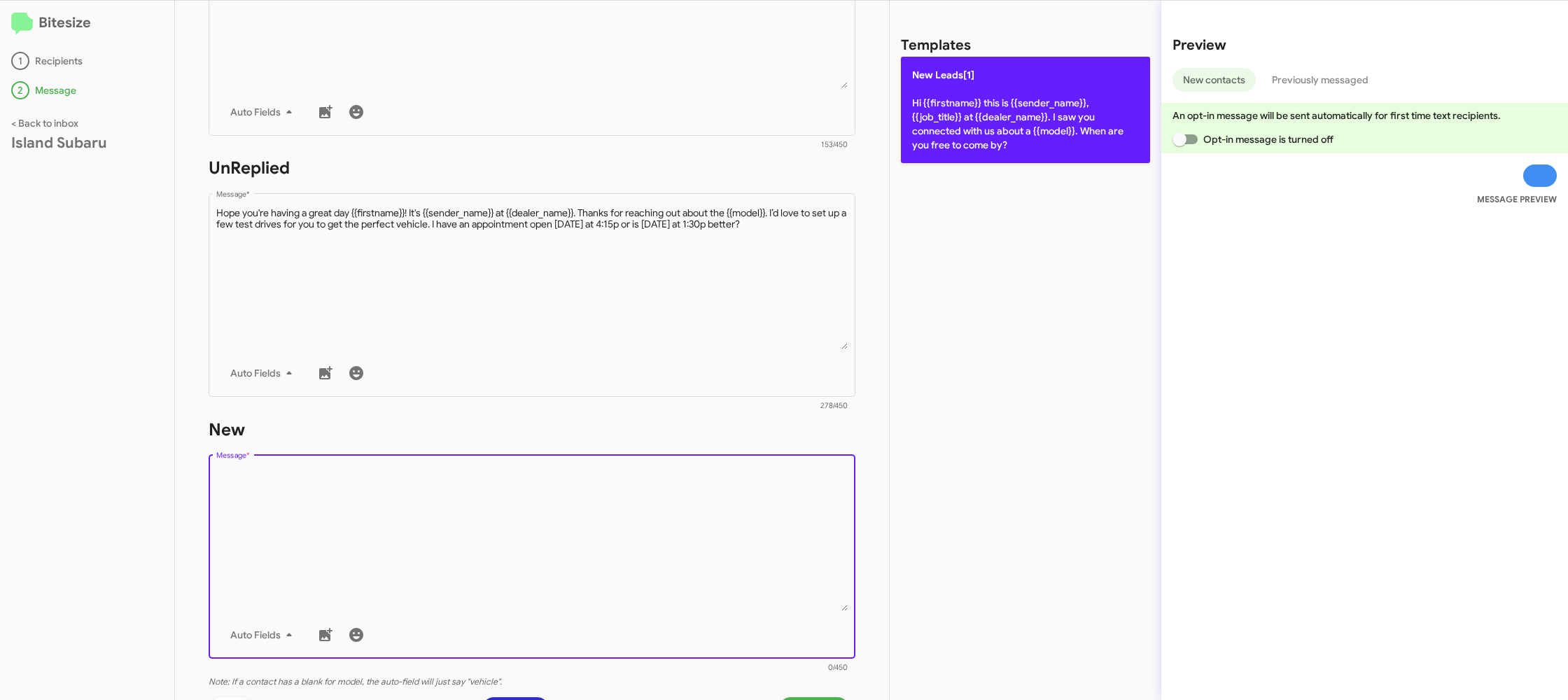
drag, startPoint x: 759, startPoint y: 527, endPoint x: 945, endPoint y: 147, distance: 423.1
click at [765, 511] on textarea "Message *" at bounding box center [533, 539] width 632 height 143
drag, startPoint x: 971, startPoint y: 83, endPoint x: 960, endPoint y: 106, distance: 25.5
click at [971, 84] on p "New Leads[1] Hi {{firstname}} this is {{sender_name}}, {{job_title}} at {{deale…" at bounding box center [1025, 110] width 249 height 106
type textarea "Hi {{firstname}} this is {{sender_name}}, {{job_title}} at {{dealer_name}}. I s…"
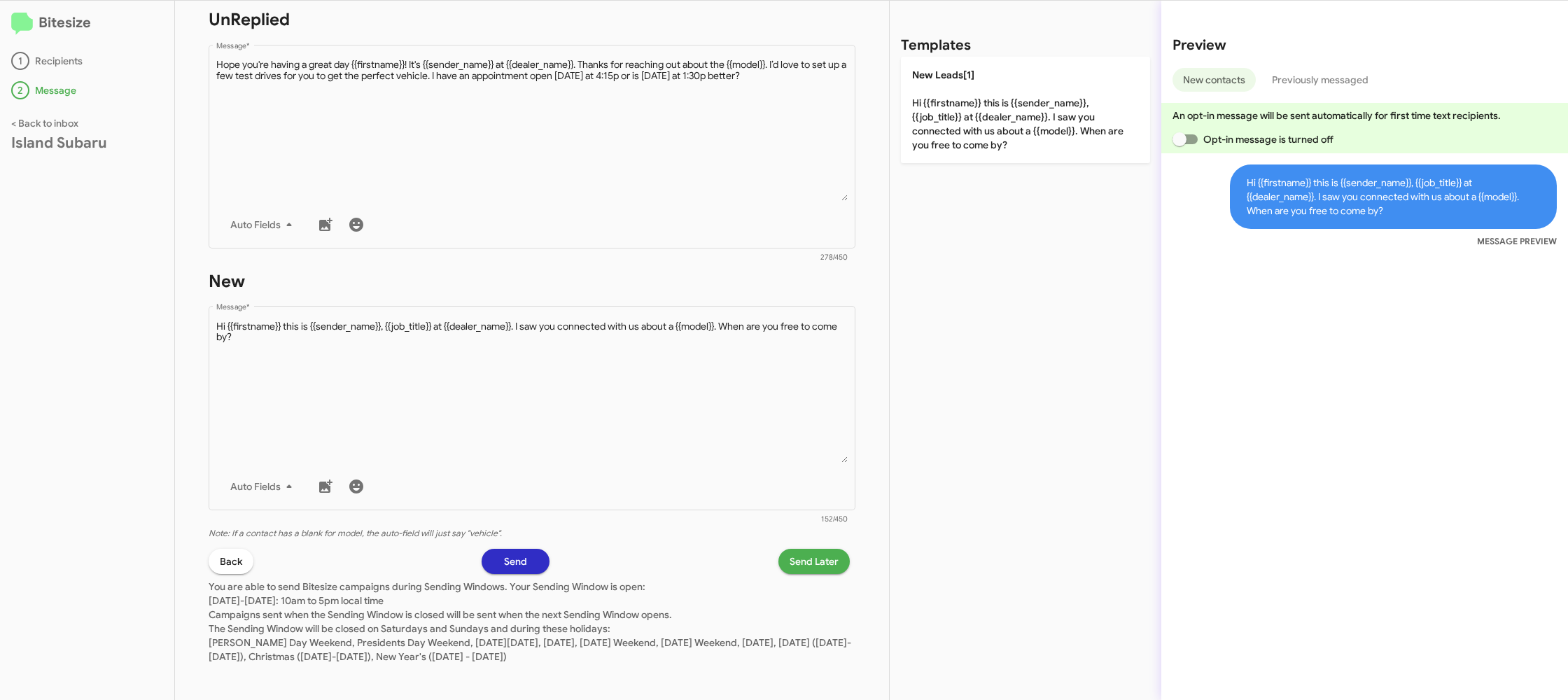
scroll to position [527, 0]
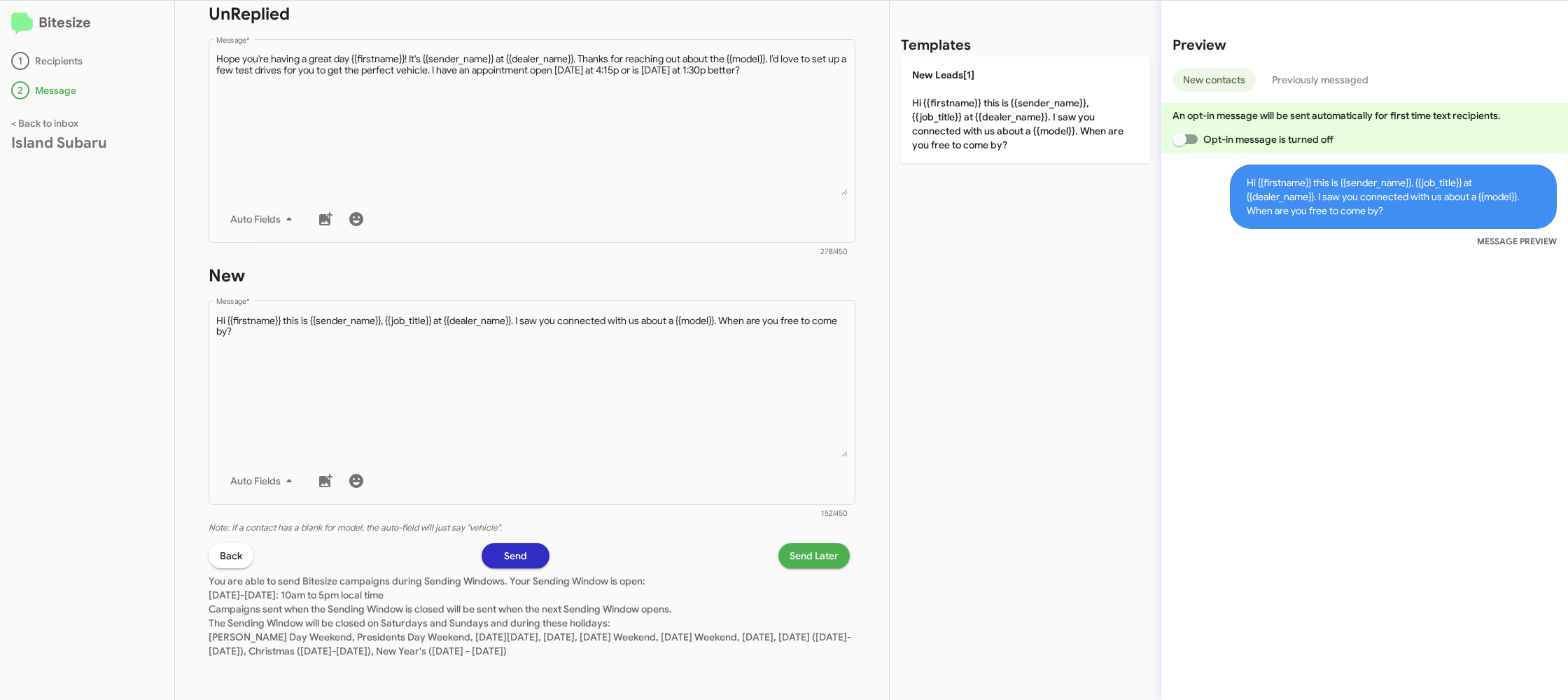
click at [812, 559] on span "Send Later" at bounding box center [814, 556] width 49 height 25
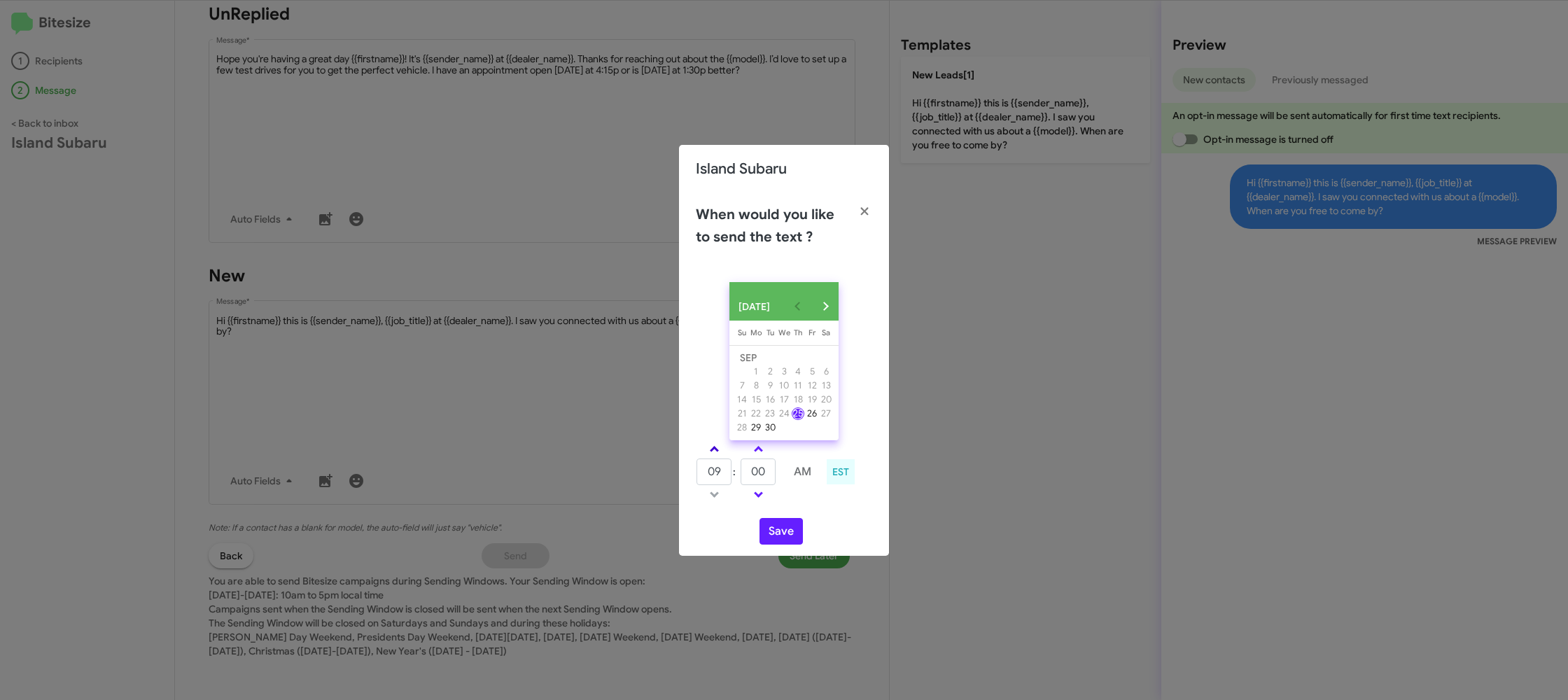
click at [716, 455] on span at bounding box center [714, 451] width 9 height 9
drag, startPoint x: 716, startPoint y: 455, endPoint x: 750, endPoint y: 473, distance: 38.5
click at [718, 456] on link at bounding box center [714, 449] width 24 height 16
type input "11"
click at [750, 473] on input "00" at bounding box center [758, 473] width 35 height 27
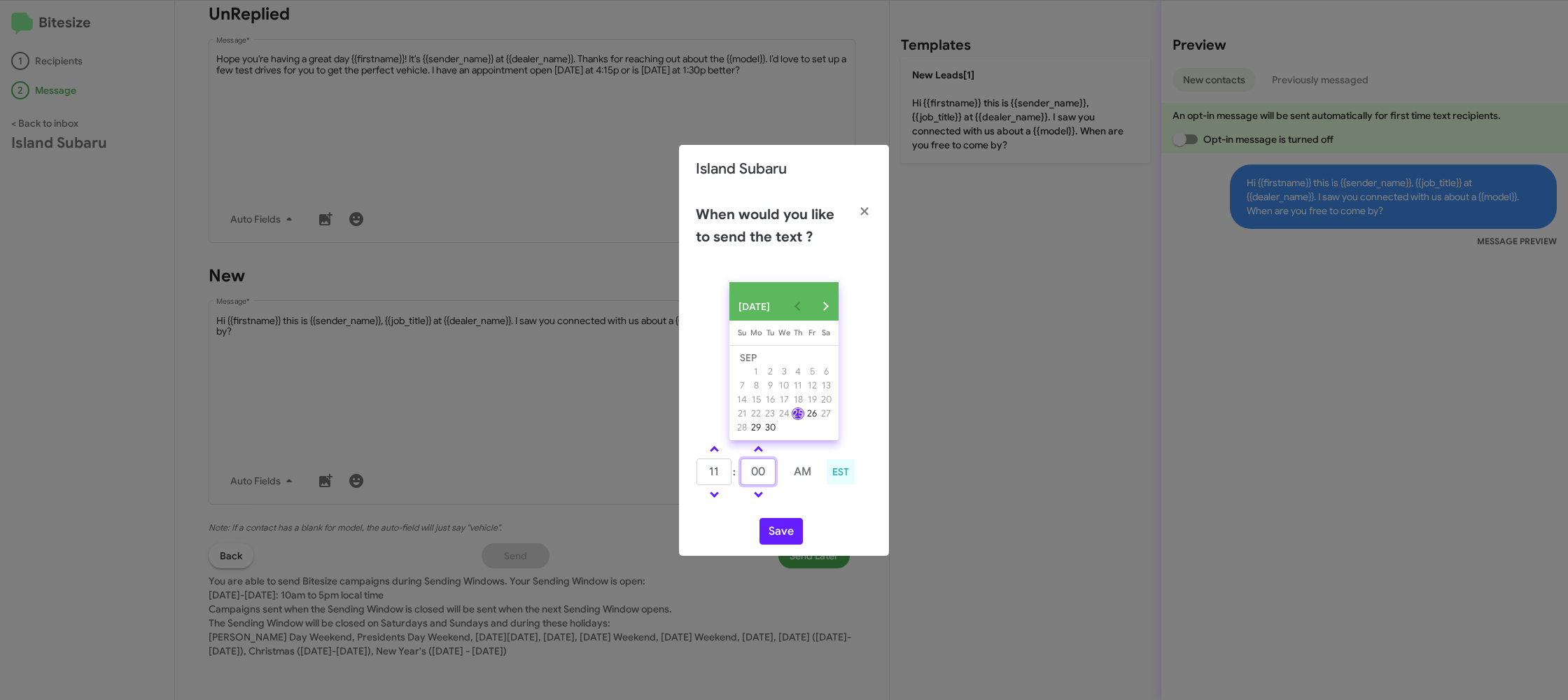
click at [750, 473] on input "00" at bounding box center [758, 473] width 35 height 27
type input "15"
click at [791, 524] on button "Save" at bounding box center [781, 532] width 43 height 27
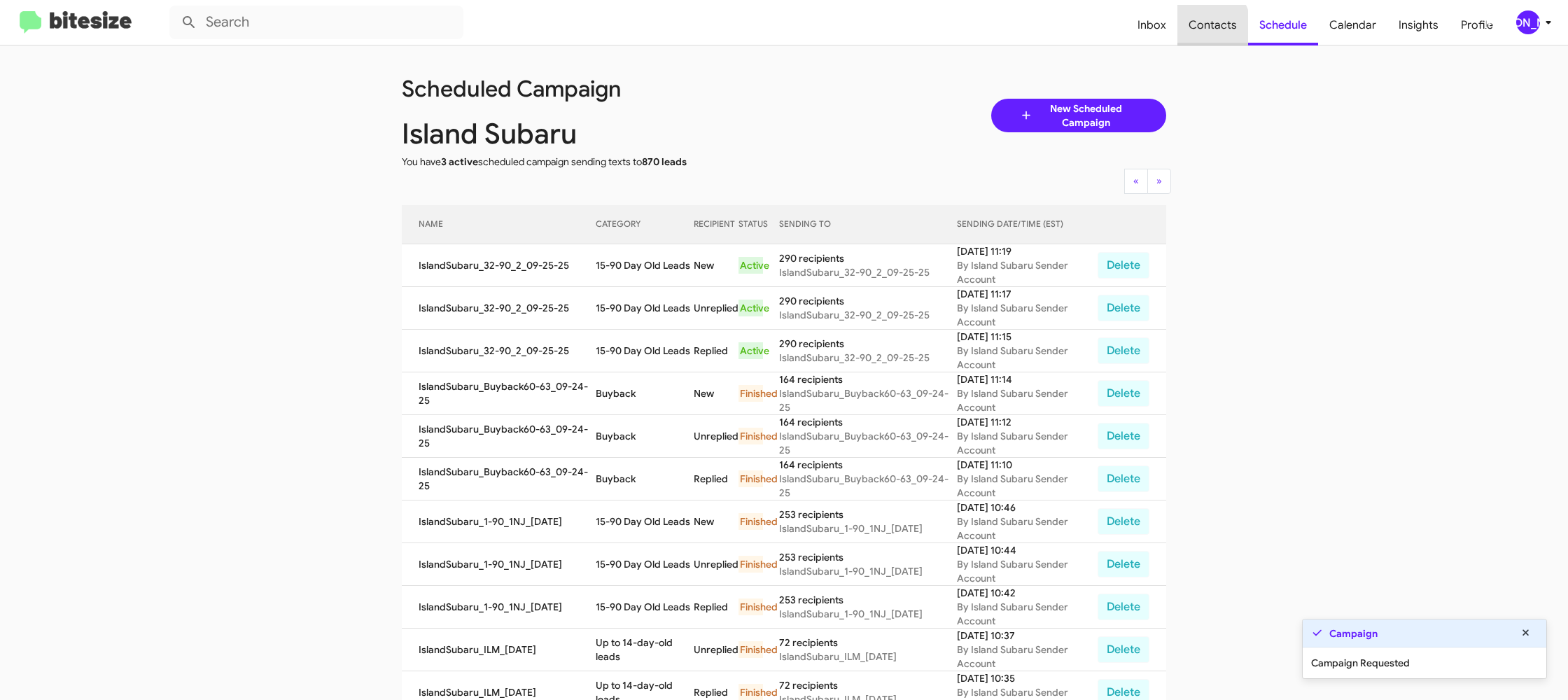
click at [1199, 30] on span "Contacts" at bounding box center [1212, 24] width 71 height 40
type input "in:groups"
click at [1199, 30] on span "Contacts" at bounding box center [1212, 24] width 71 height 40
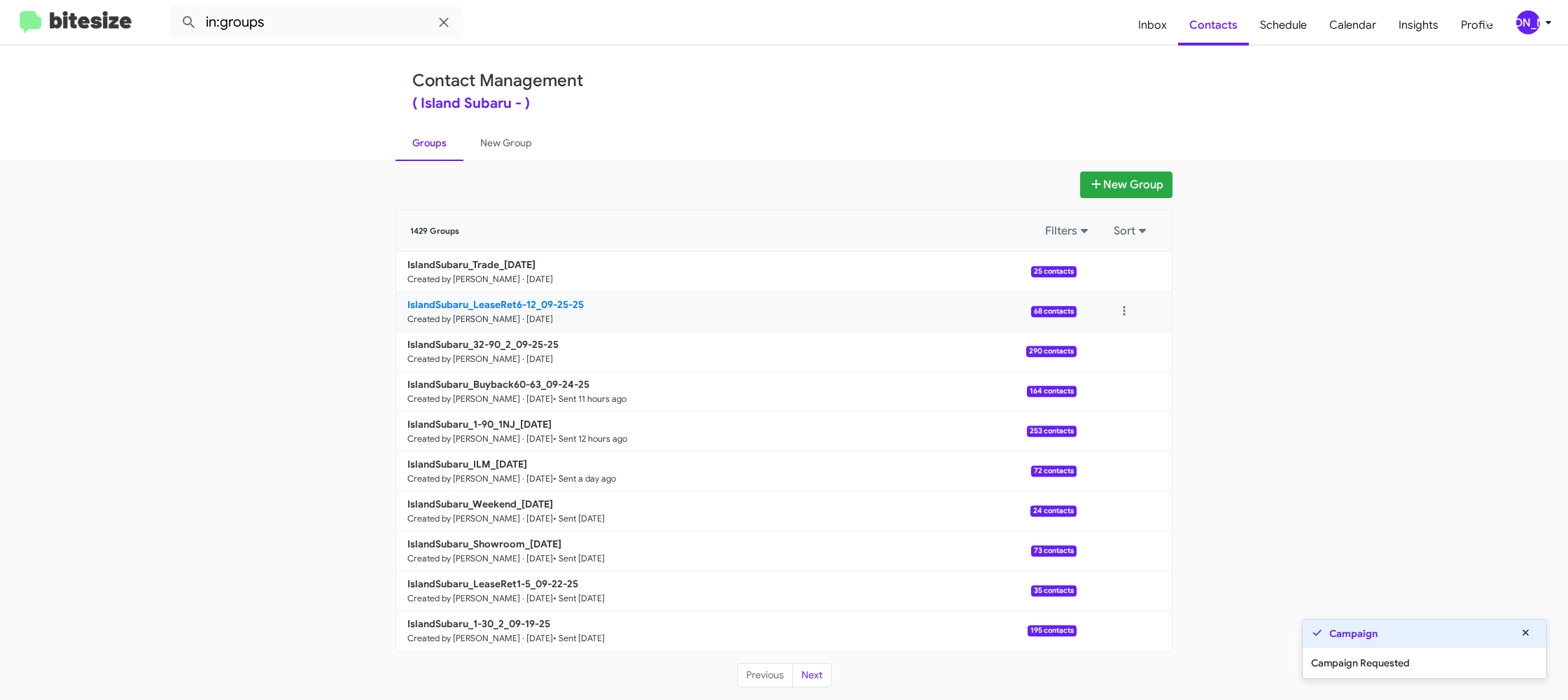
click at [529, 314] on small "Created by [PERSON_NAME] · [DATE]" at bounding box center [480, 319] width 145 height 11
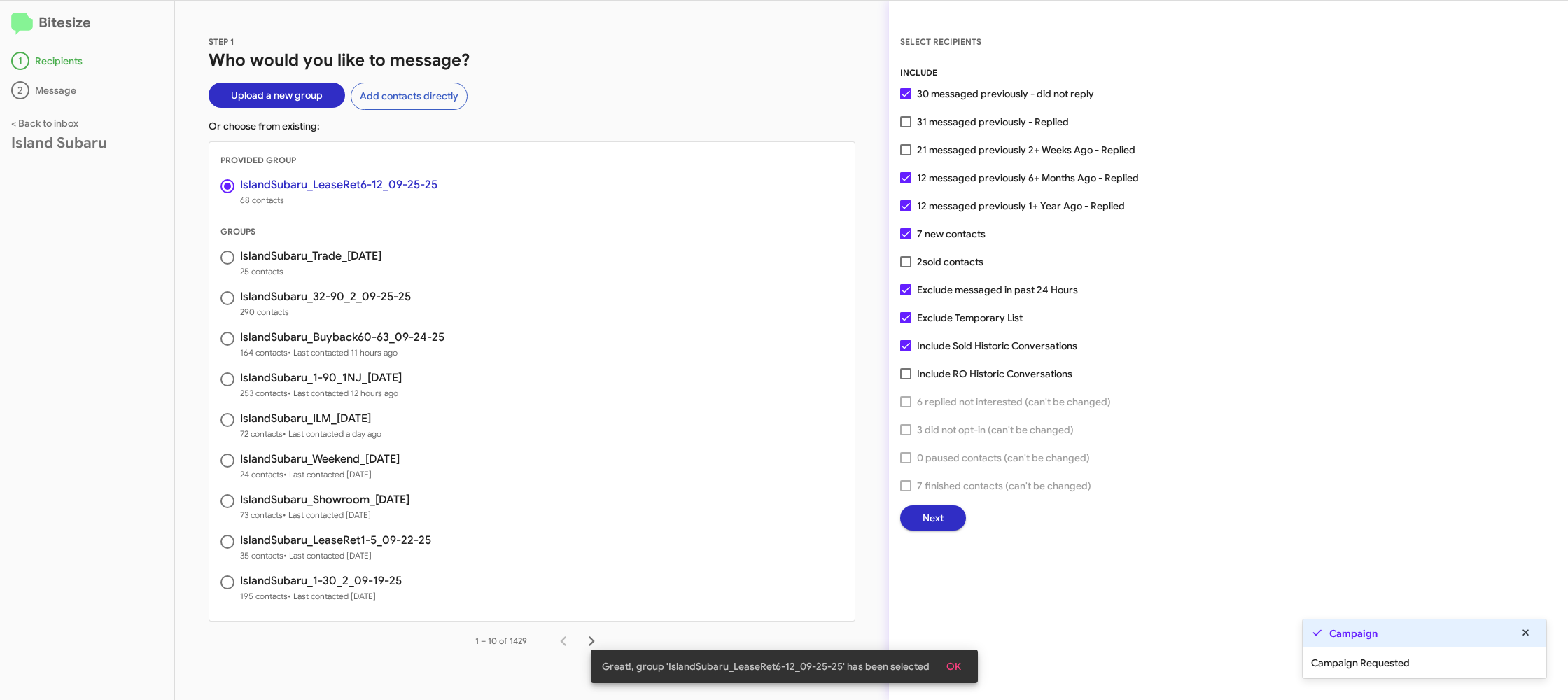
click at [912, 498] on div "INCLUDE 30 messaged previously - did not reply 31 messaged previously - Replied…" at bounding box center [1228, 298] width 656 height 465
click at [921, 510] on button "Next" at bounding box center [932, 518] width 66 height 25
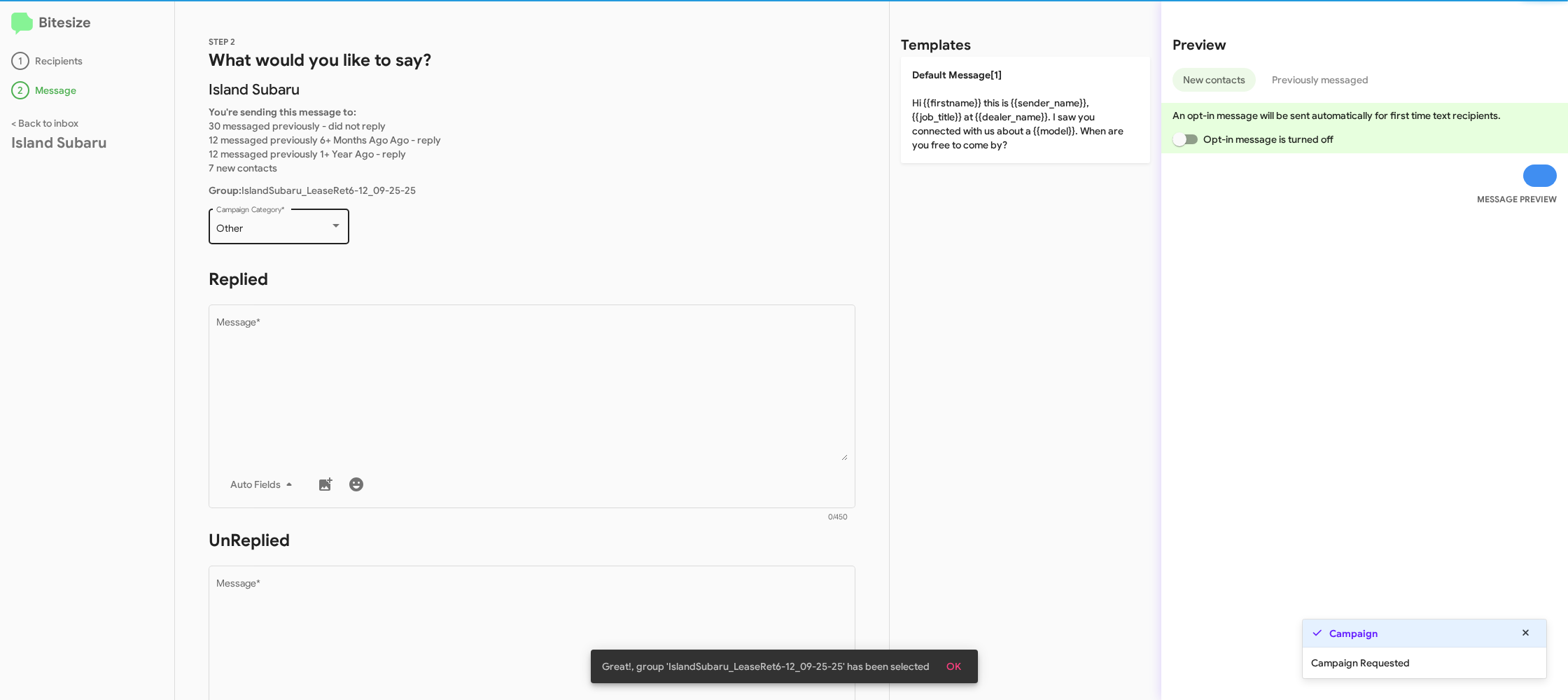
click at [276, 224] on div "Other Campaign Category *" at bounding box center [279, 225] width 126 height 39
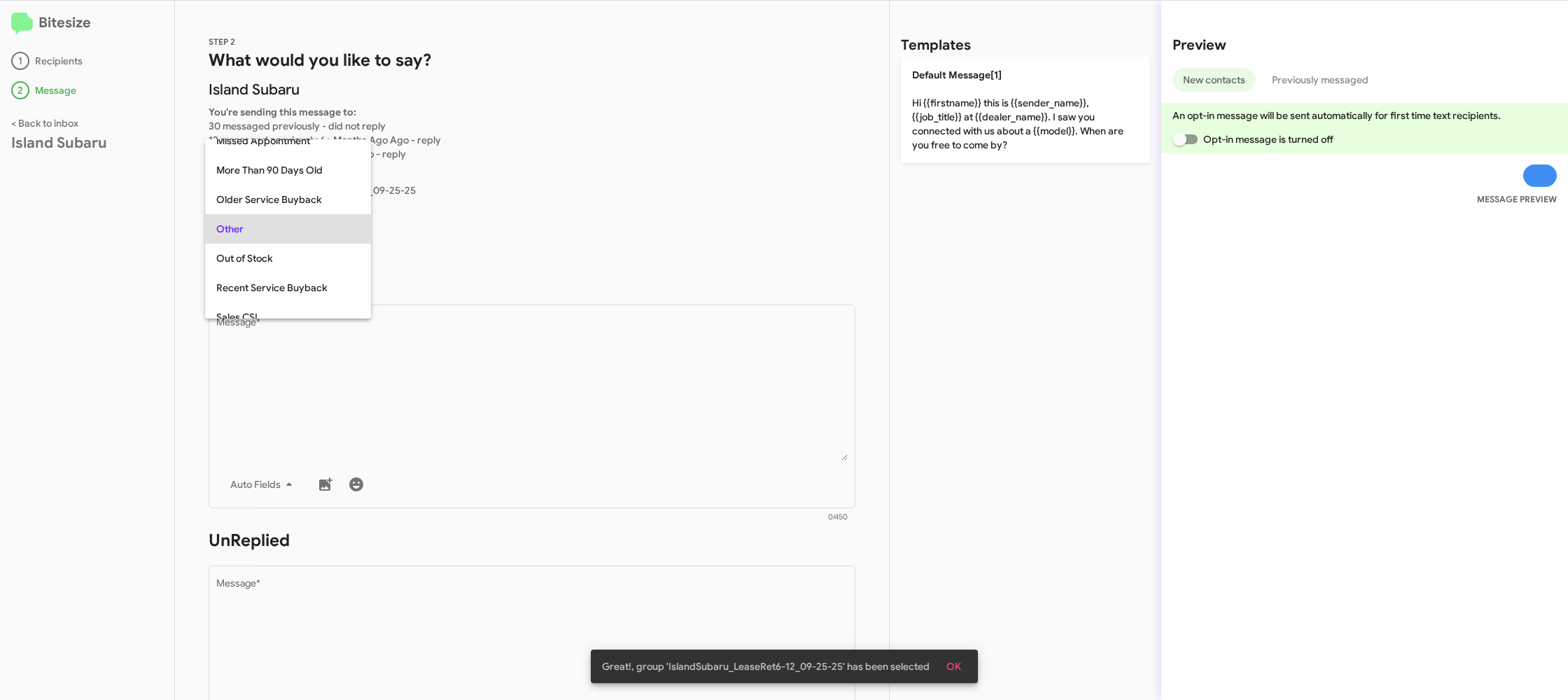
scroll to position [206, 0]
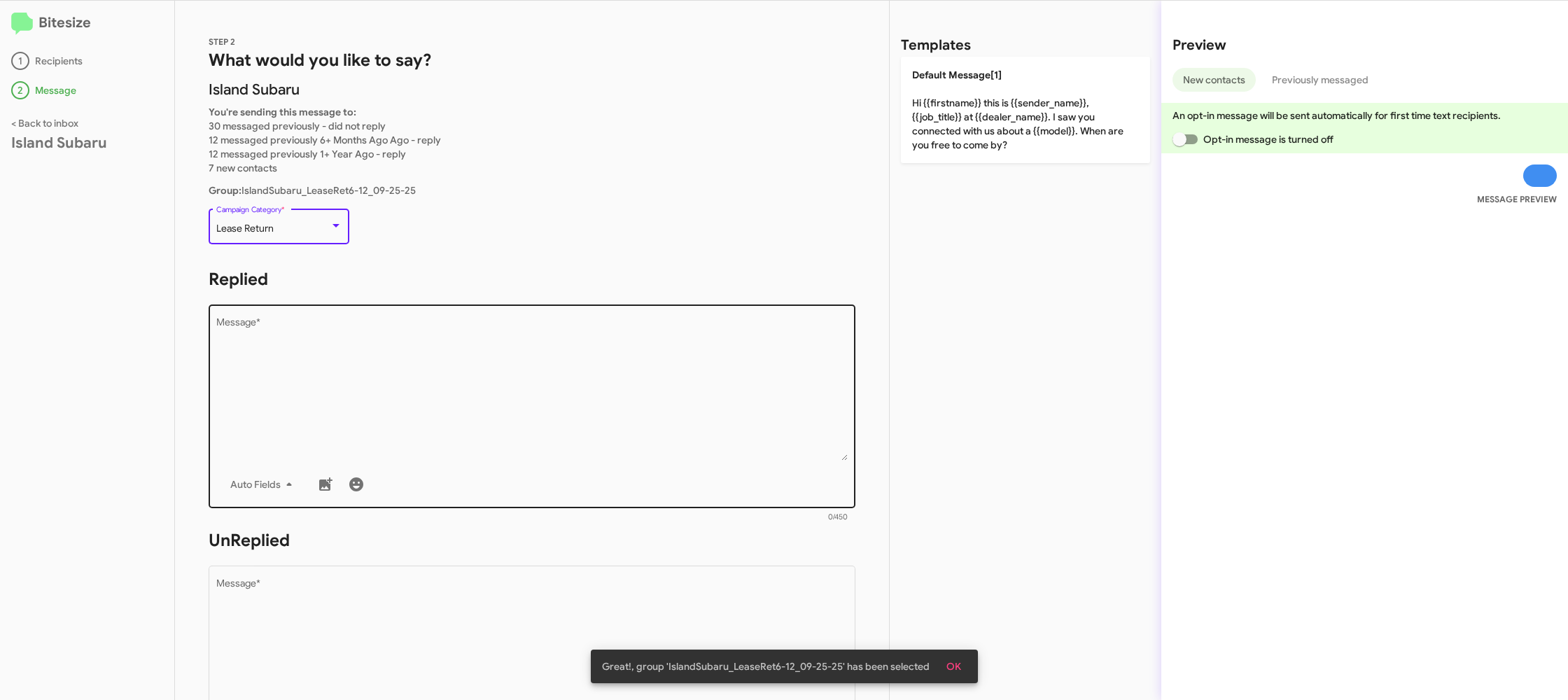
drag, startPoint x: 472, startPoint y: 418, endPoint x: 538, endPoint y: 399, distance: 68.7
click at [471, 418] on textarea "Message *" at bounding box center [533, 389] width 632 height 143
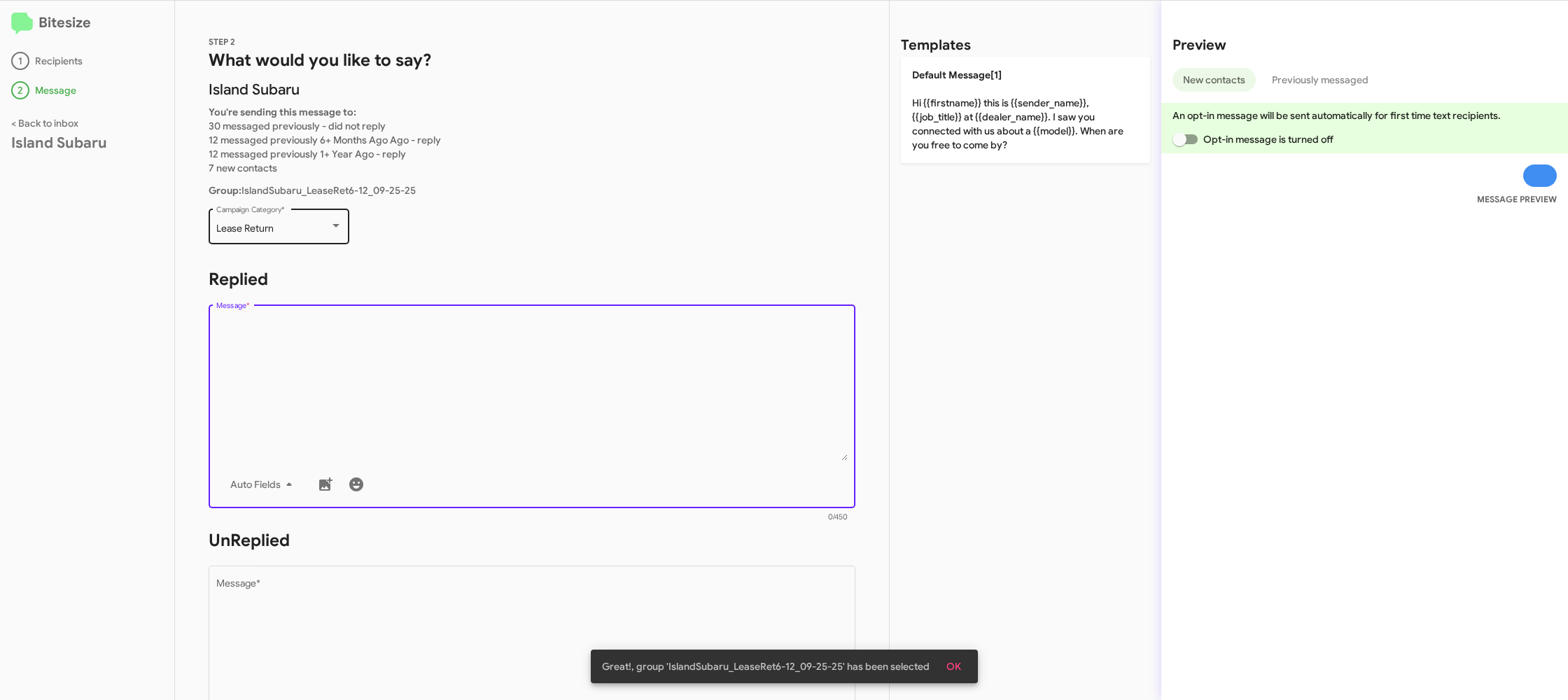
click at [278, 226] on div "Lease Return" at bounding box center [273, 229] width 113 height 11
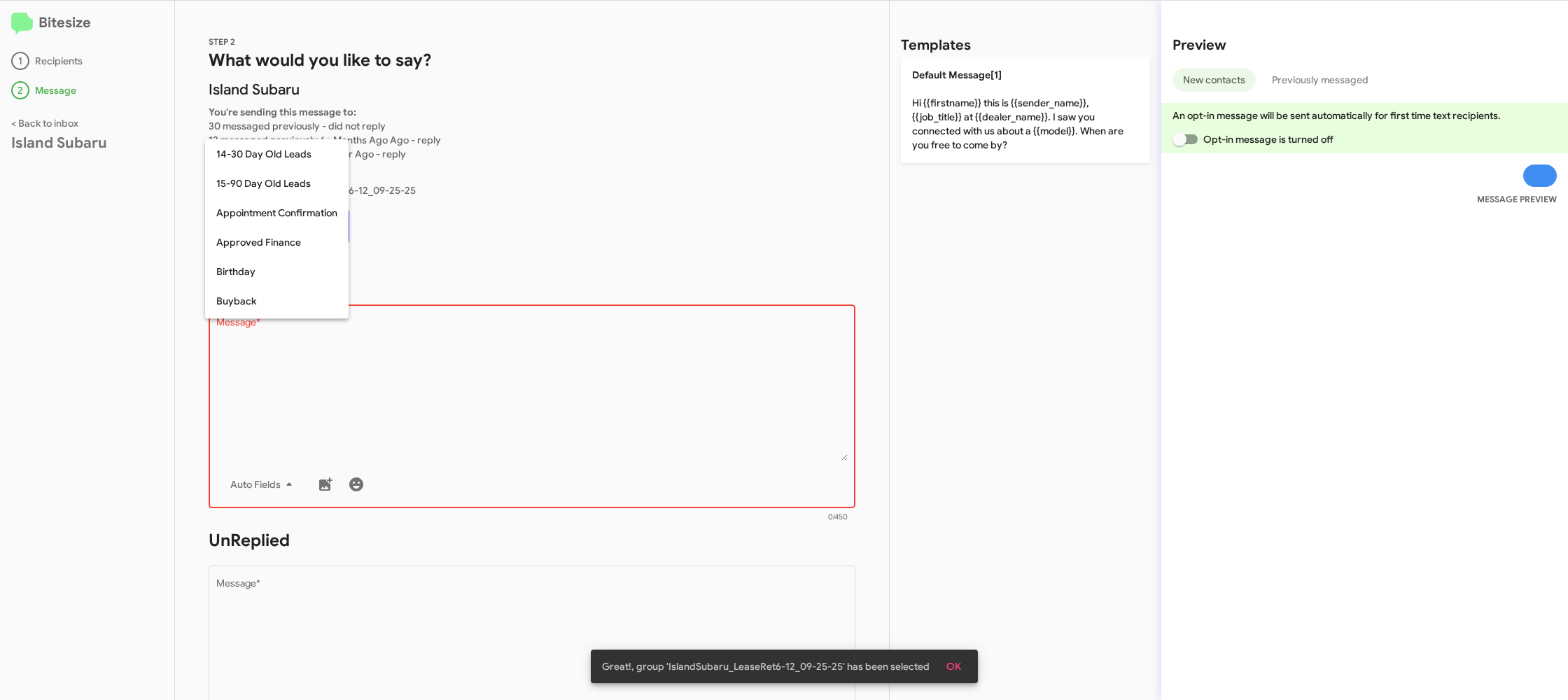
scroll to position [131, 0]
click at [459, 406] on textarea "Message *" at bounding box center [533, 389] width 632 height 143
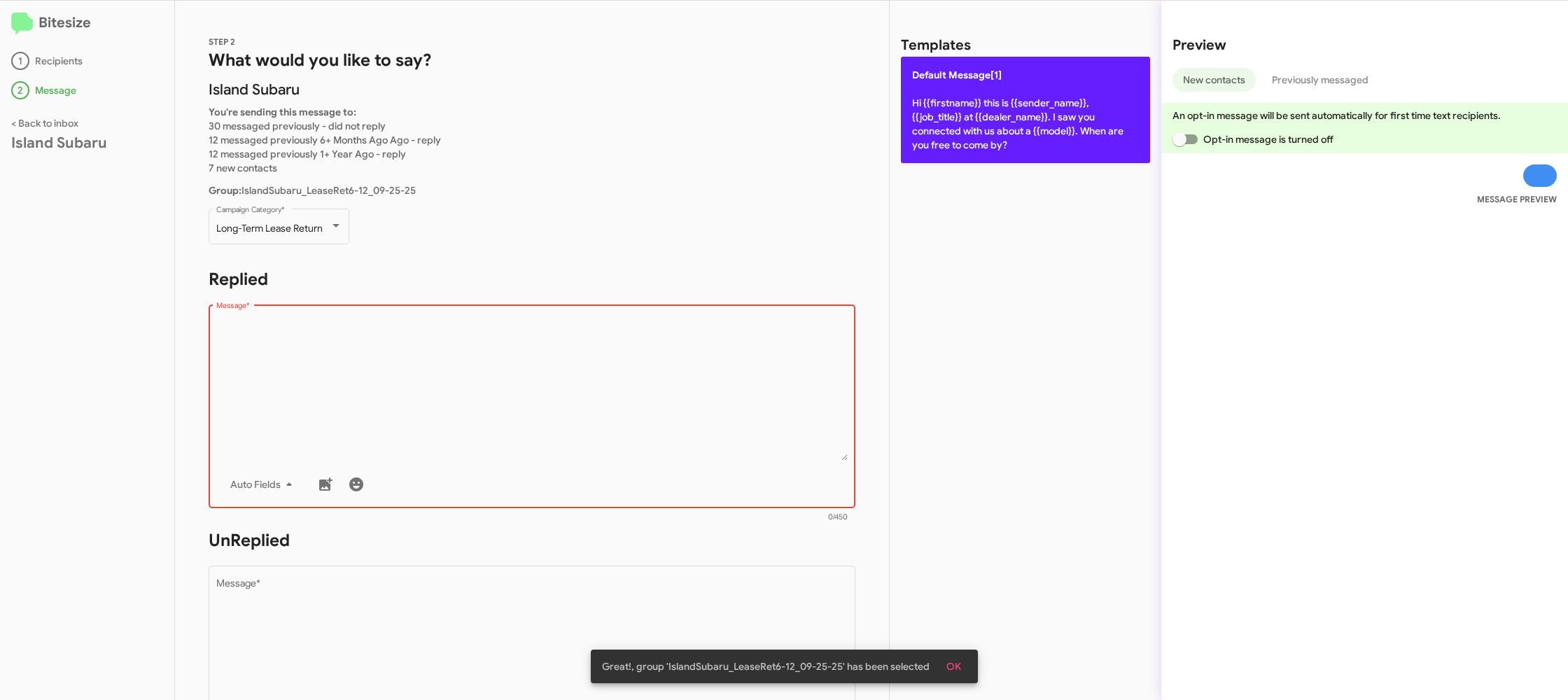
click at [979, 104] on p "Default Message[1] Hi {{firstname}} this is {{sender_name}}, {{job_title}} at {…" at bounding box center [1025, 110] width 249 height 106
type textarea "Hi {{firstname}} this is {{sender_name}}, {{job_title}} at {{dealer_name}}. I s…"
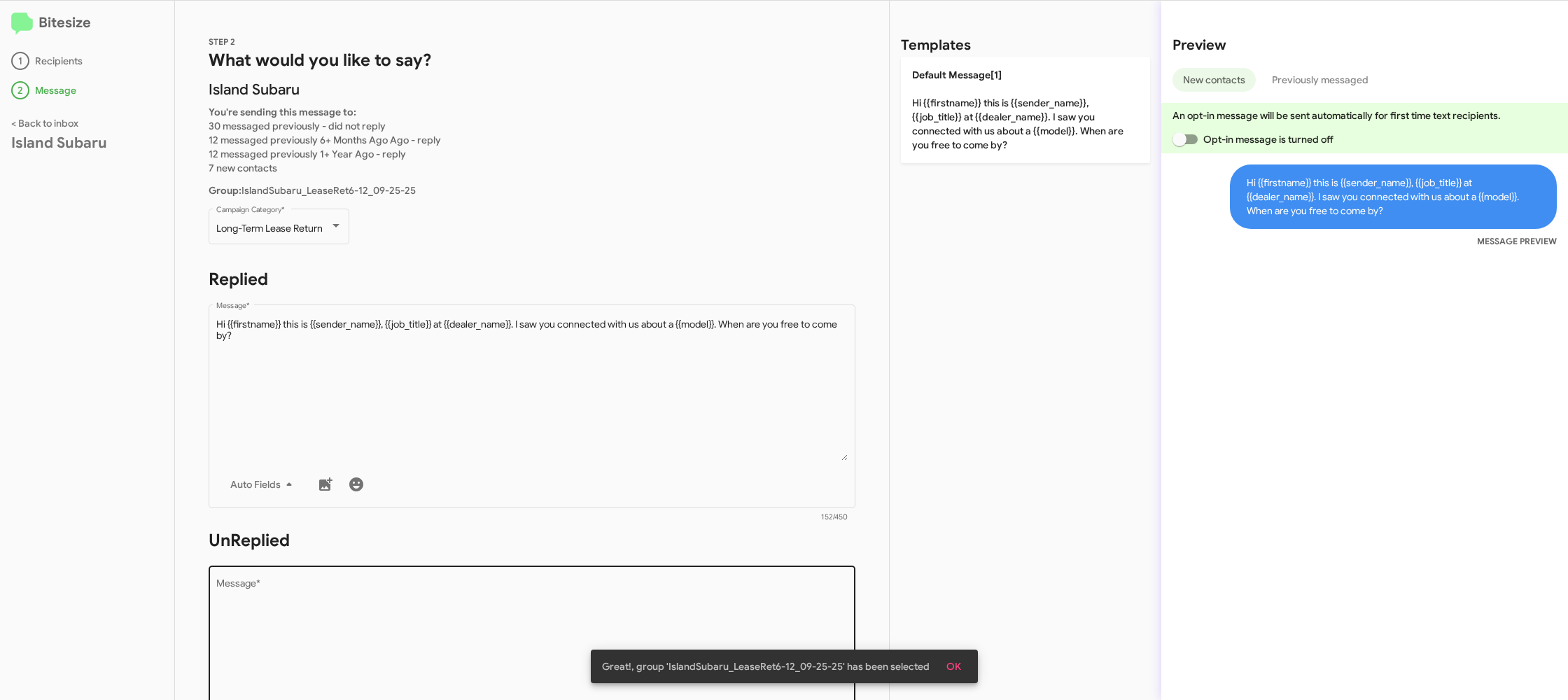
drag, startPoint x: 617, startPoint y: 569, endPoint x: 608, endPoint y: 579, distance: 13.5
click at [615, 570] on div "Drop image here to insert Auto Fields Message *" at bounding box center [533, 667] width 632 height 207
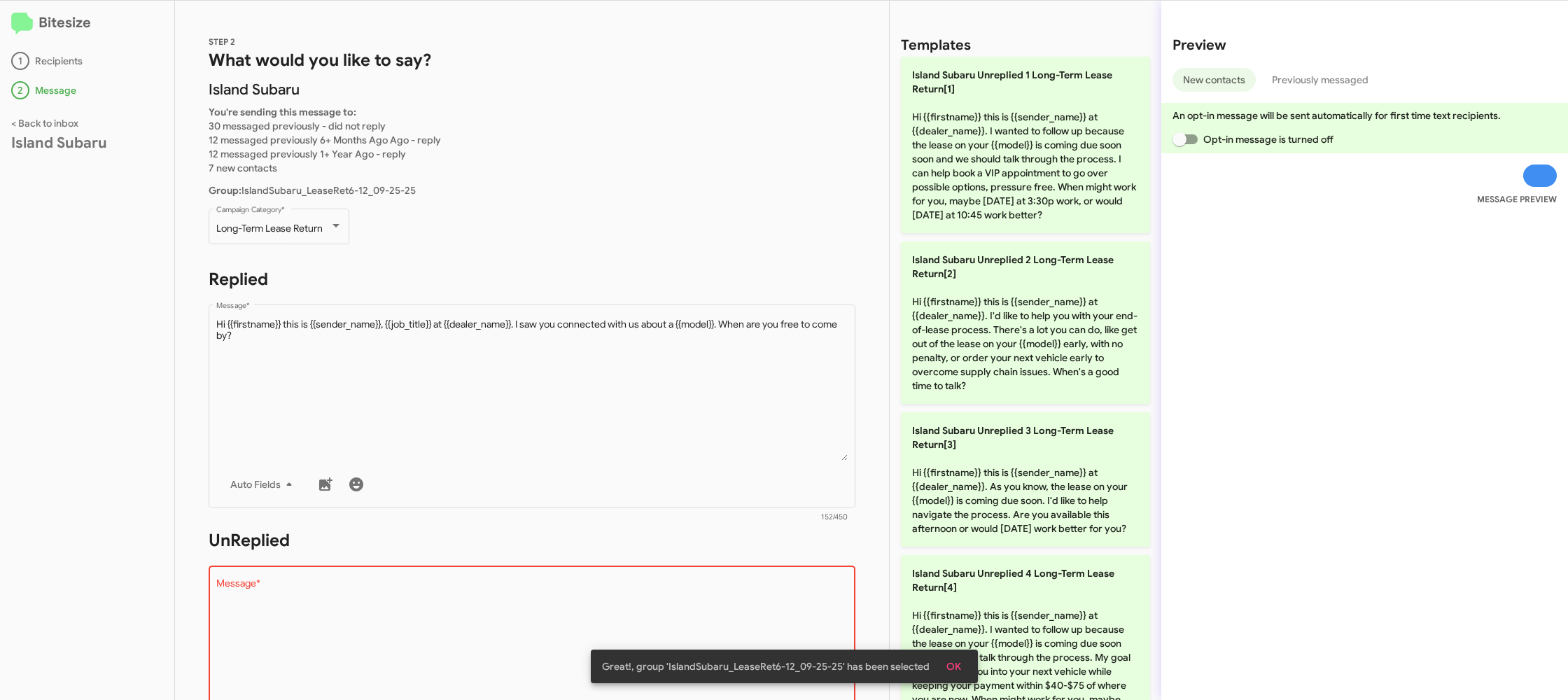
click at [608, 579] on div "Drop image here to insert Auto Fields Message *" at bounding box center [533, 667] width 632 height 207
drag, startPoint x: 608, startPoint y: 579, endPoint x: 873, endPoint y: 449, distance: 295.2
click at [721, 527] on div "STEP 2 What would you like to say? Island Subaru You're sending this message to…" at bounding box center [532, 350] width 714 height 700
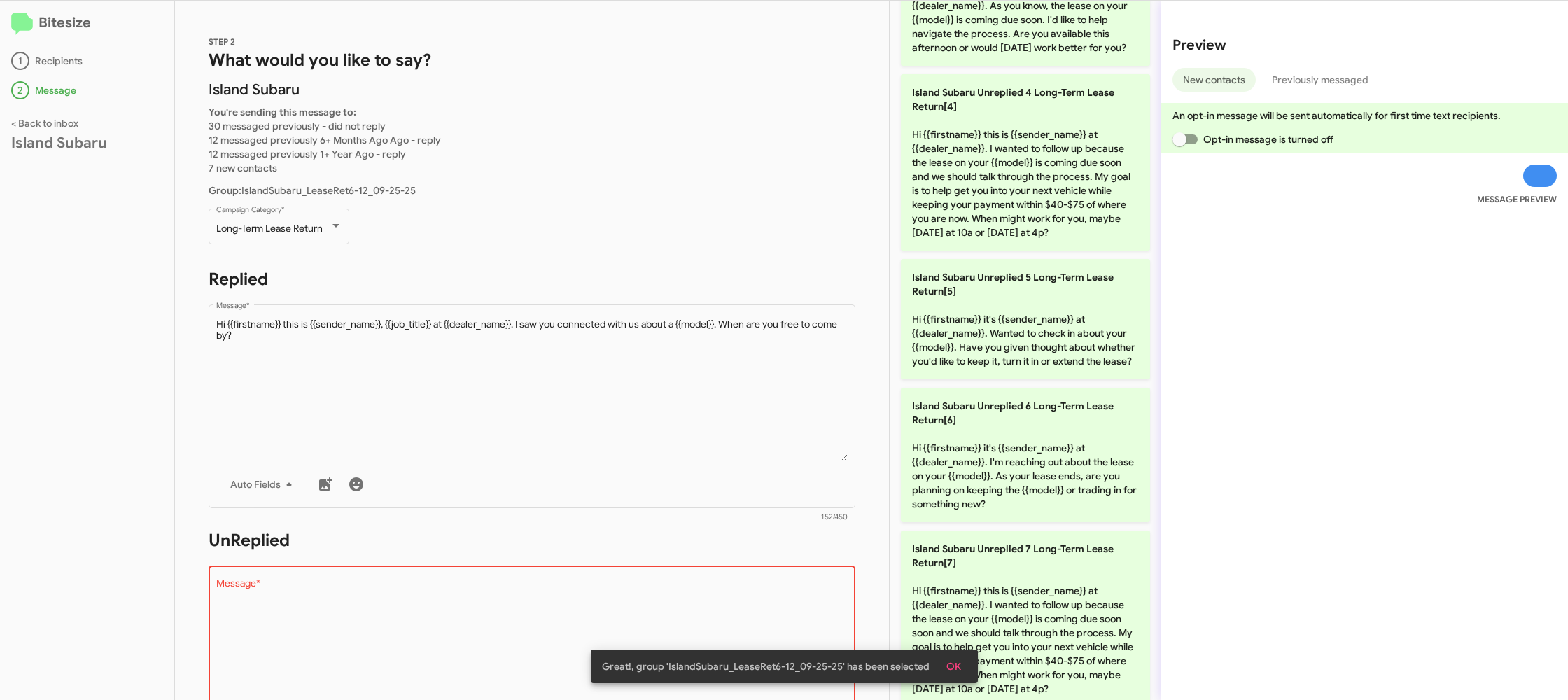
scroll to position [510, 0]
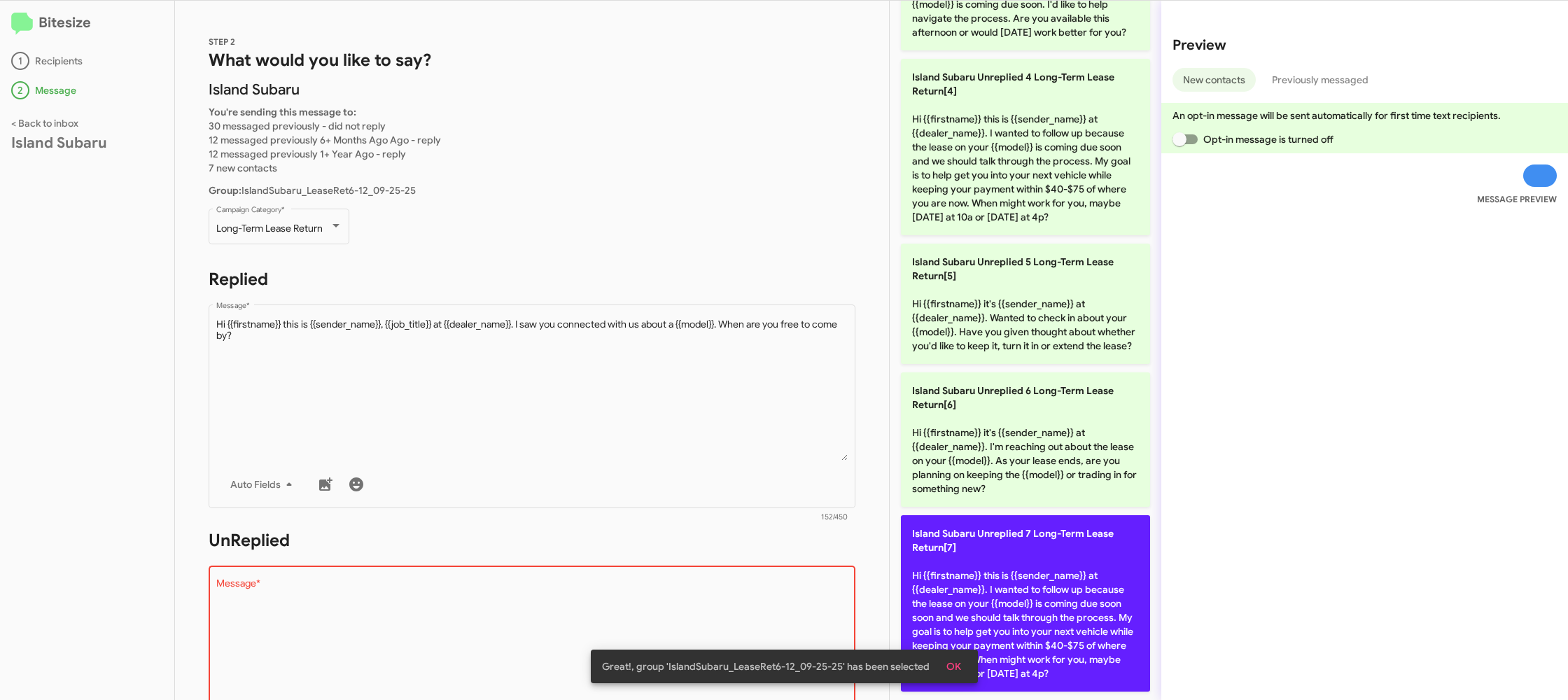
click at [1013, 563] on p "Island Subaru Unreplied 7 Long-Term Lease Return[7] Hi {{firstname}} this is {{…" at bounding box center [1025, 604] width 249 height 176
type textarea "Hi {{firstname}} this is {{sender_name}} at {{dealer_name}}. I wanted to follow…"
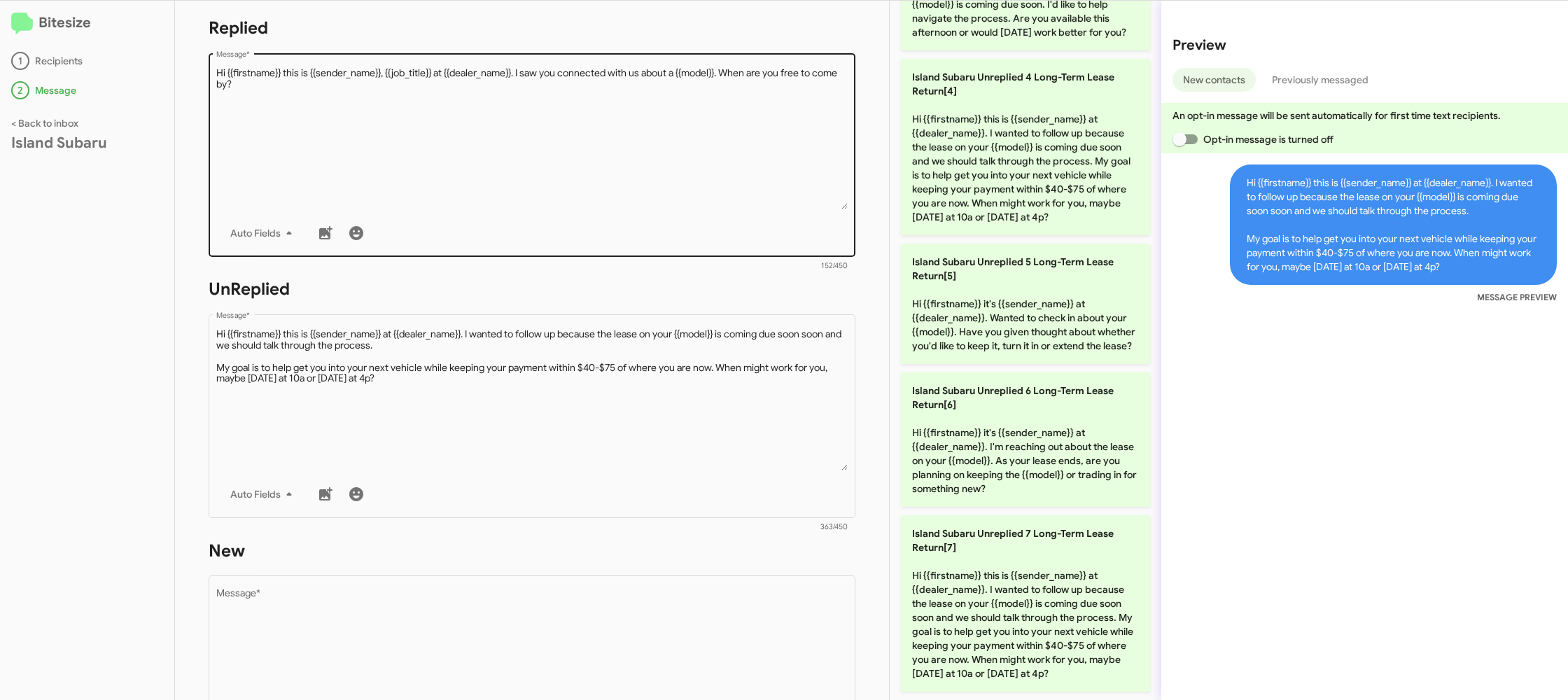
scroll to position [326, 0]
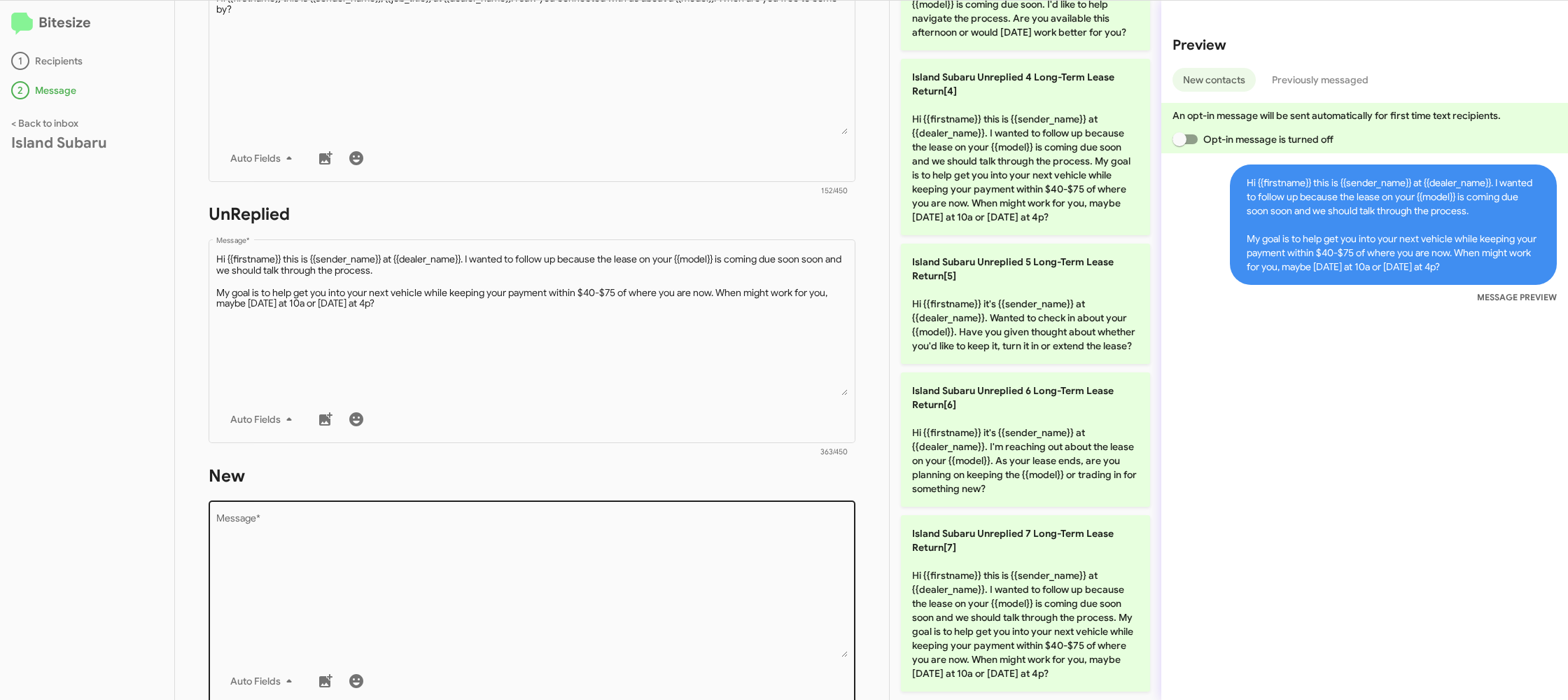
click at [583, 518] on textarea "Message *" at bounding box center [533, 586] width 632 height 143
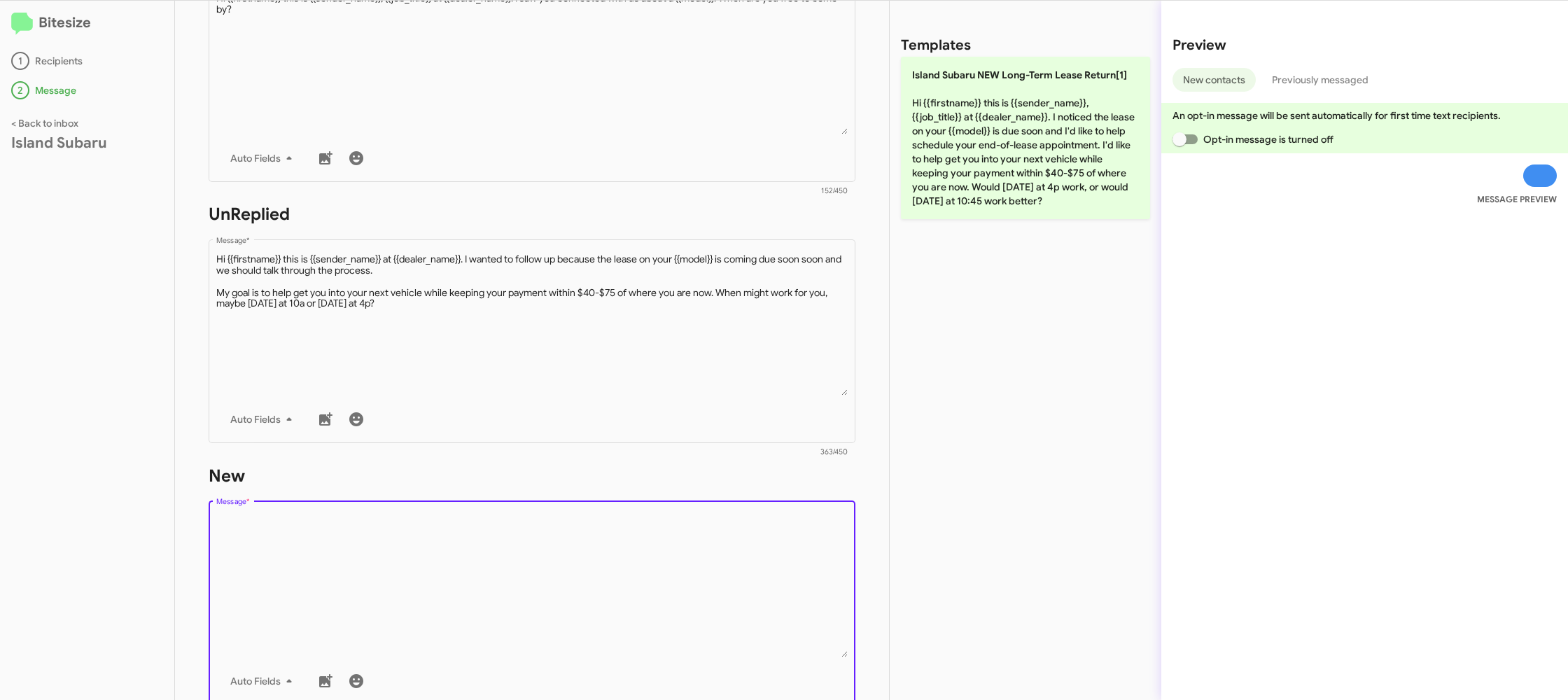
click at [583, 516] on textarea "Message *" at bounding box center [533, 586] width 632 height 143
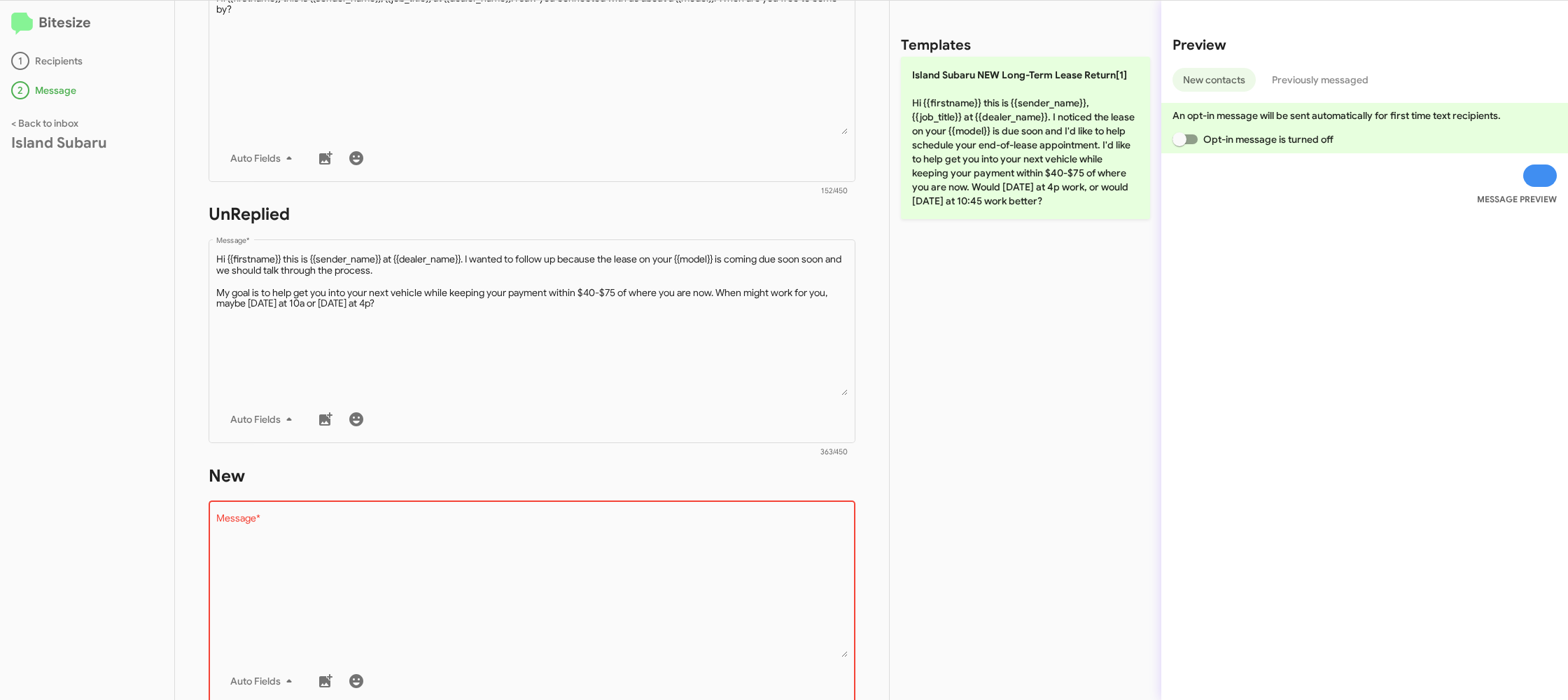
drag, startPoint x: 922, startPoint y: 155, endPoint x: 765, endPoint y: 501, distance: 380.0
click at [922, 156] on p "Island Subaru NEW Long-Term Lease Return[1] Hi {{firstname}} this is {{sender_n…" at bounding box center [1025, 137] width 249 height 163
type textarea "Hi {{firstname}} this is {{sender_name}}, {{job_title}} at {{dealer_name}}. I n…"
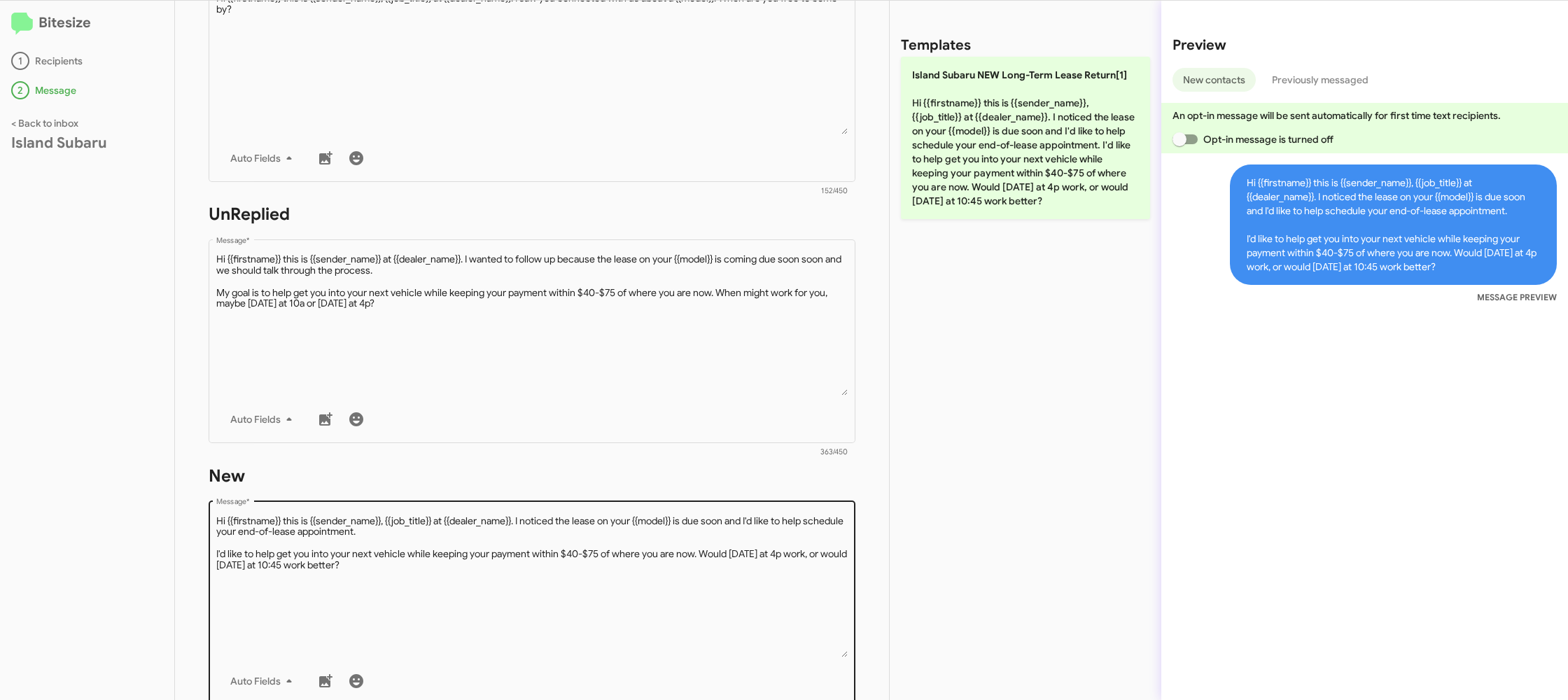
scroll to position [527, 0]
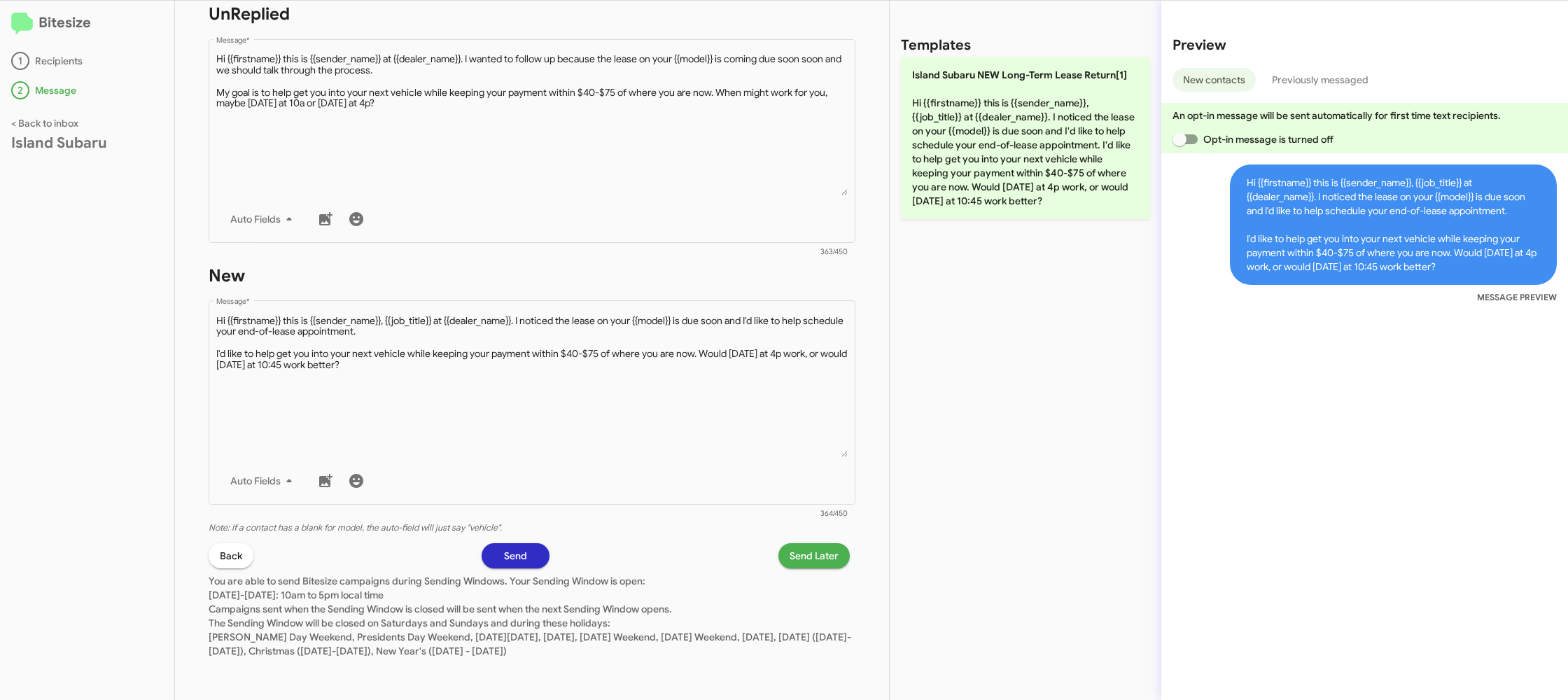
drag, startPoint x: 808, startPoint y: 590, endPoint x: 806, endPoint y: 563, distance: 27.1
click at [806, 580] on p "You are able to send Bitesize campaigns during Sending Windows. Your Sending Wi…" at bounding box center [532, 614] width 647 height 90
click at [803, 561] on span "Send Later" at bounding box center [814, 556] width 49 height 25
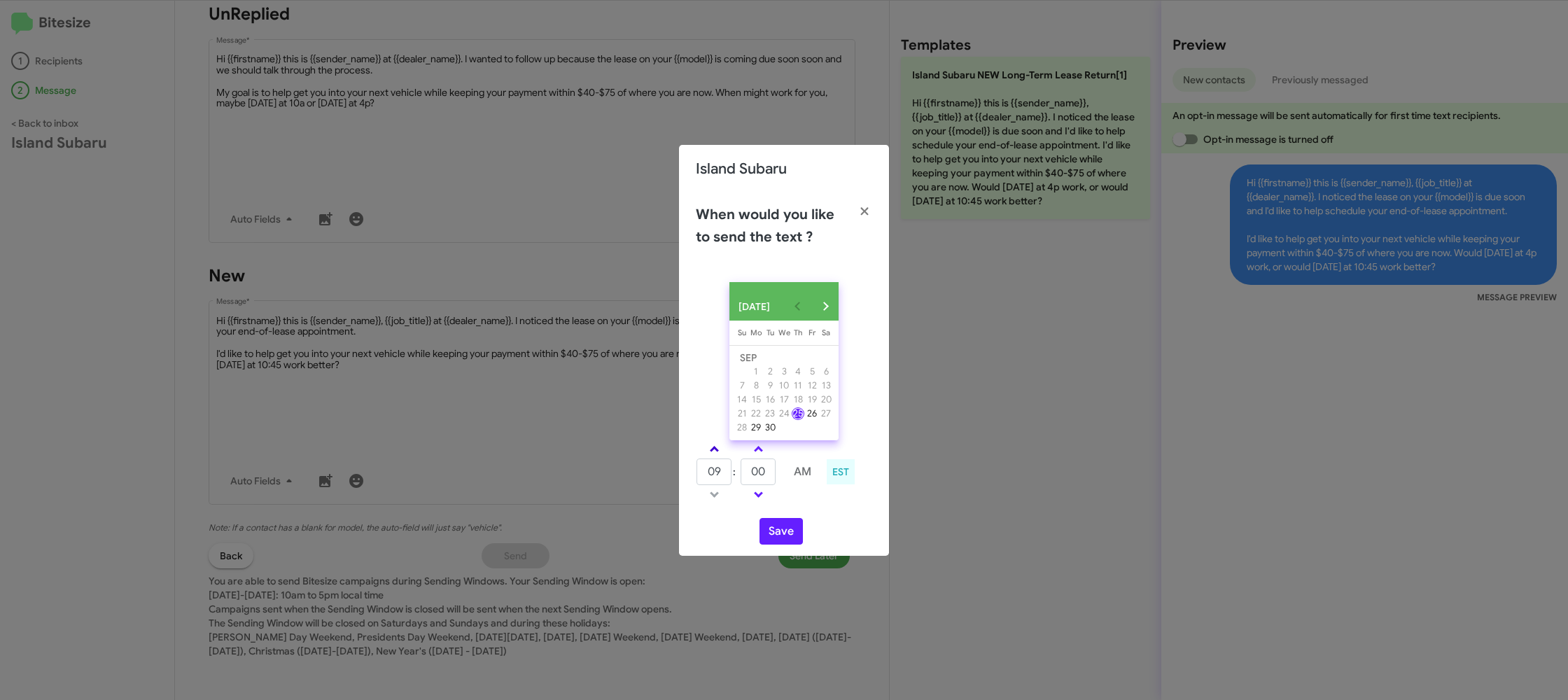
click at [709, 456] on link at bounding box center [714, 449] width 24 height 16
type input "10"
click at [772, 481] on input "00" at bounding box center [758, 473] width 35 height 27
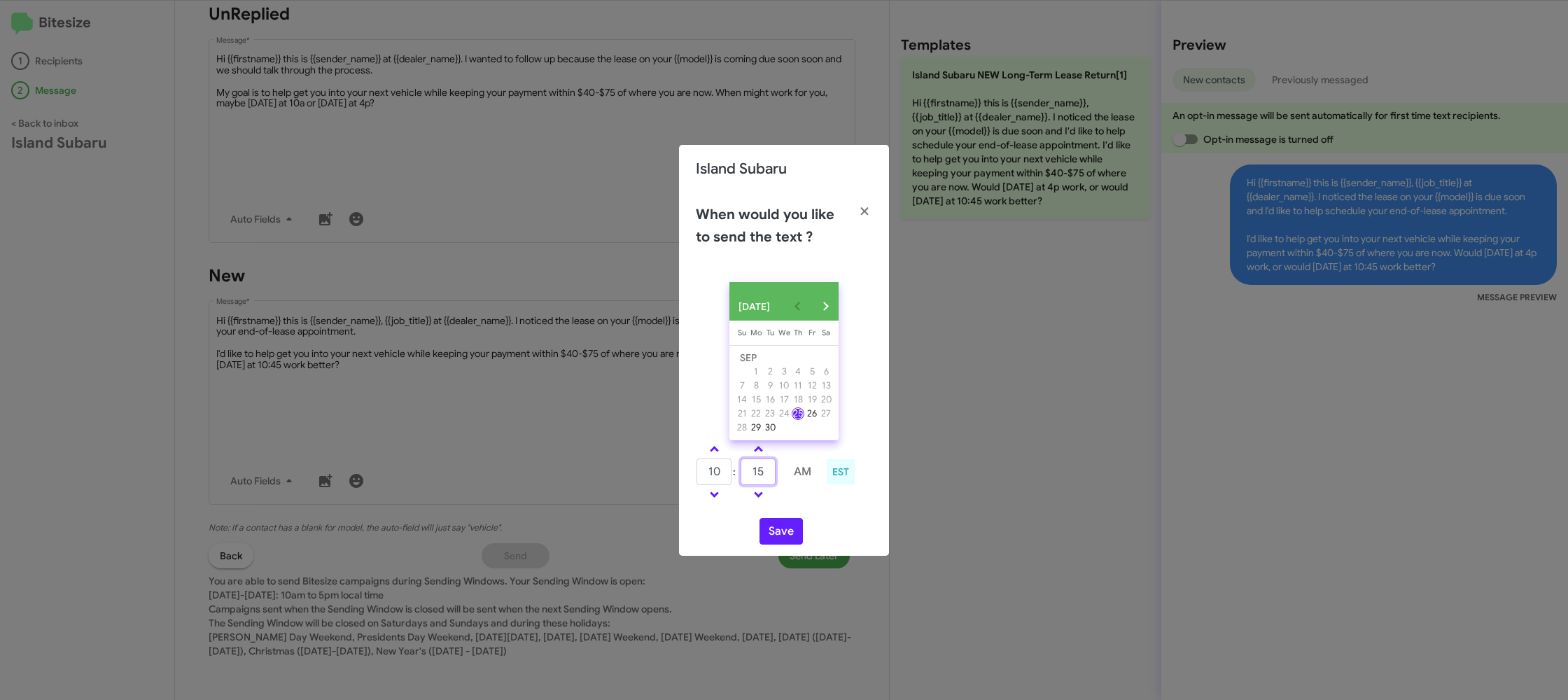
type input "15"
click at [794, 499] on td at bounding box center [802, 494] width 37 height 17
drag, startPoint x: 776, startPoint y: 543, endPoint x: 749, endPoint y: 481, distance: 67.6
click at [775, 542] on button "Save" at bounding box center [781, 532] width 43 height 27
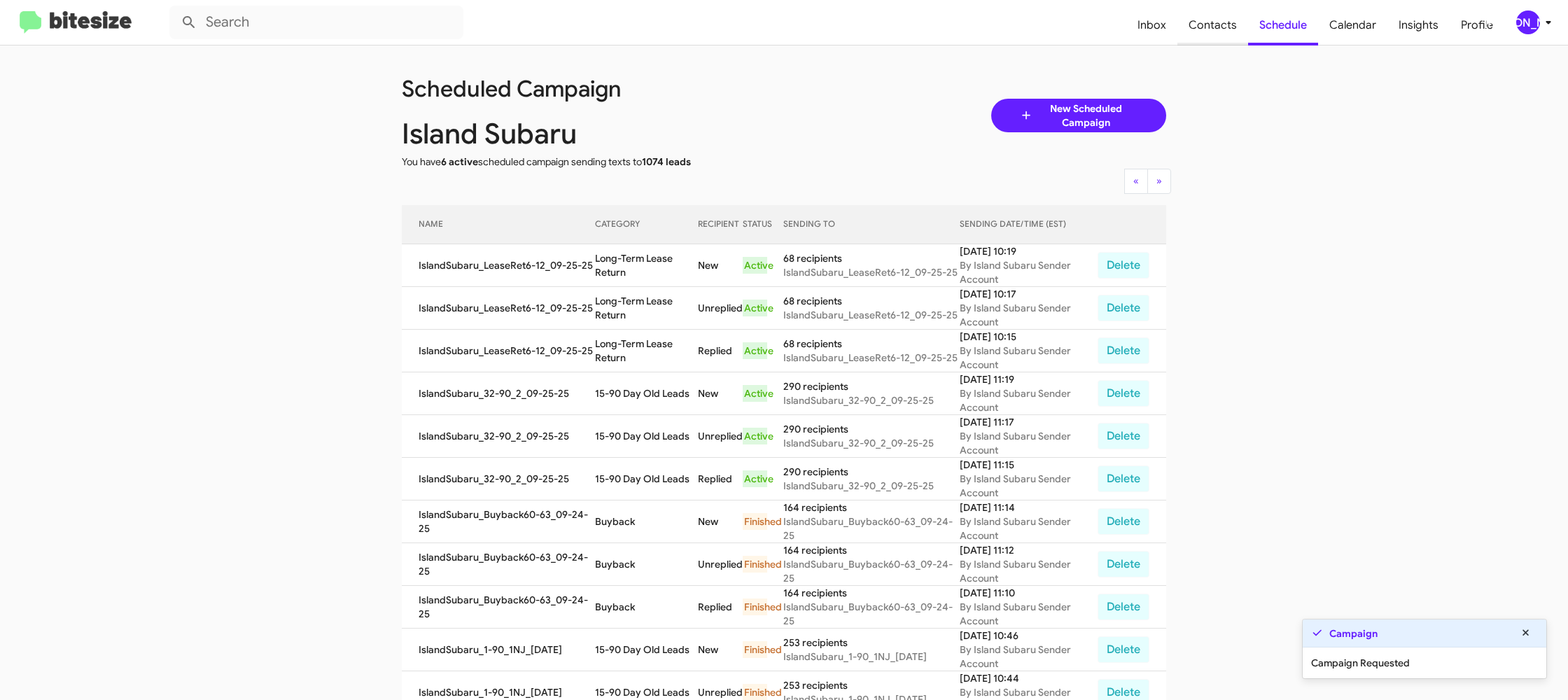
click at [1220, 32] on span "Contacts" at bounding box center [1212, 24] width 71 height 40
type input "in:groups"
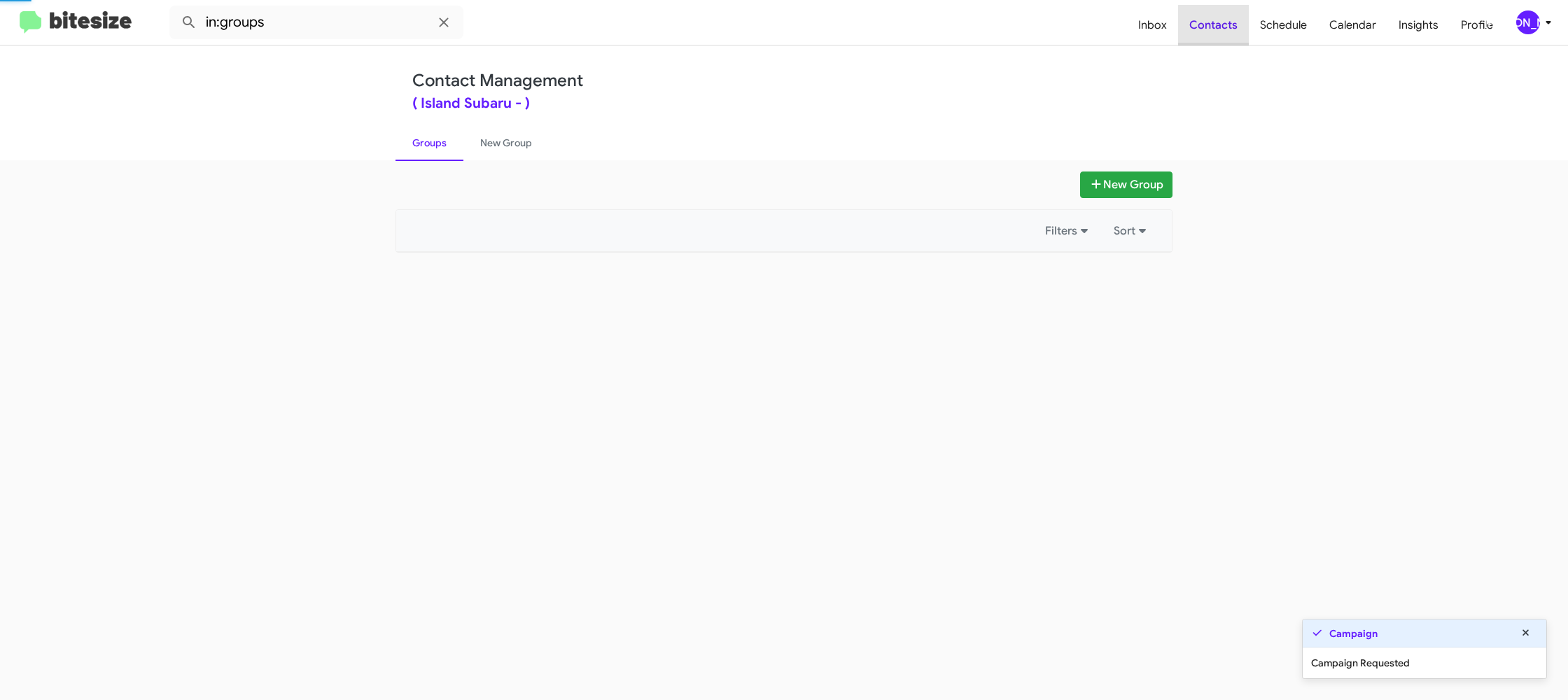
click at [1220, 32] on span "Contacts" at bounding box center [1213, 24] width 71 height 40
drag, startPoint x: 1220, startPoint y: 32, endPoint x: 747, endPoint y: 185, distance: 497.1
click at [1220, 31] on span "Contacts" at bounding box center [1213, 24] width 71 height 40
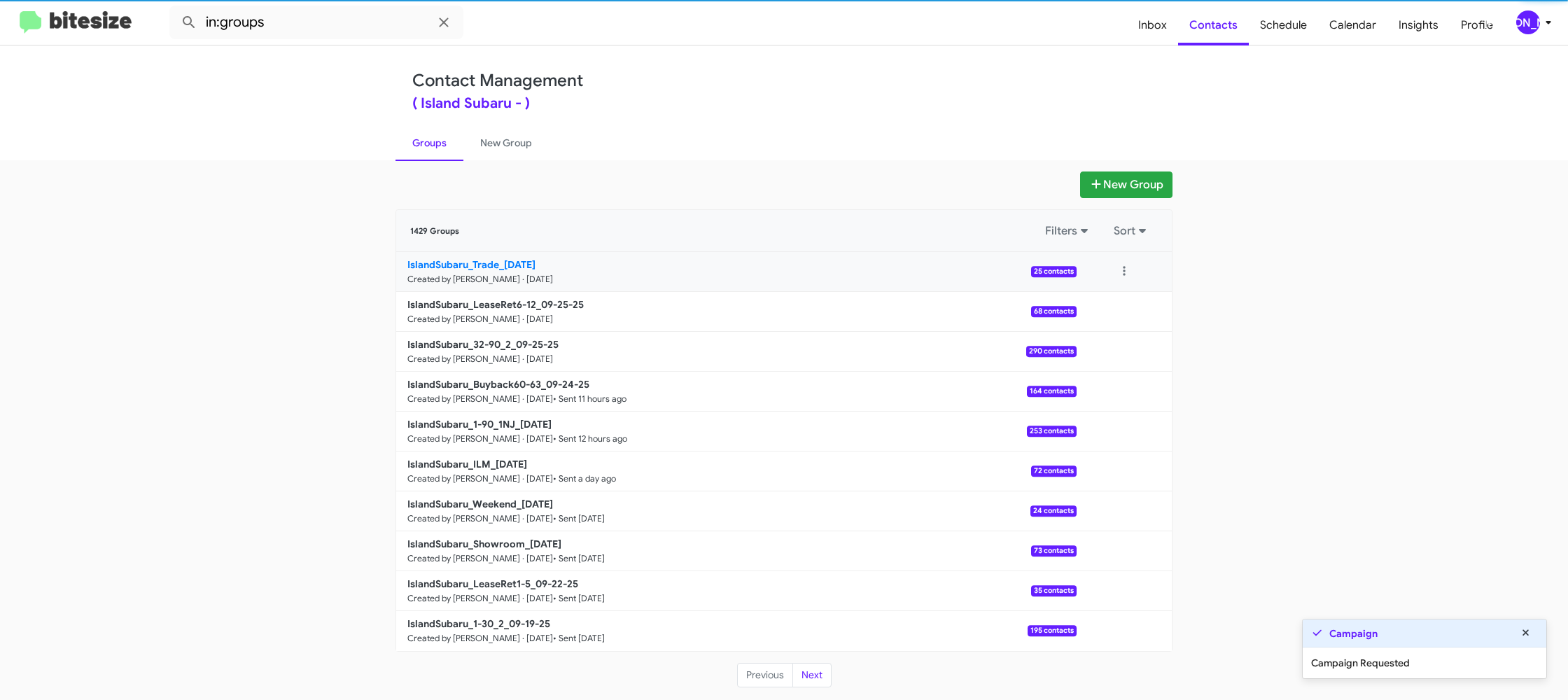
click at [534, 271] on link "IslandSubaru_Trade_09-25-25 Created by Jason Apdua · Sep 25, 2025 25 contacts" at bounding box center [736, 272] width 681 height 40
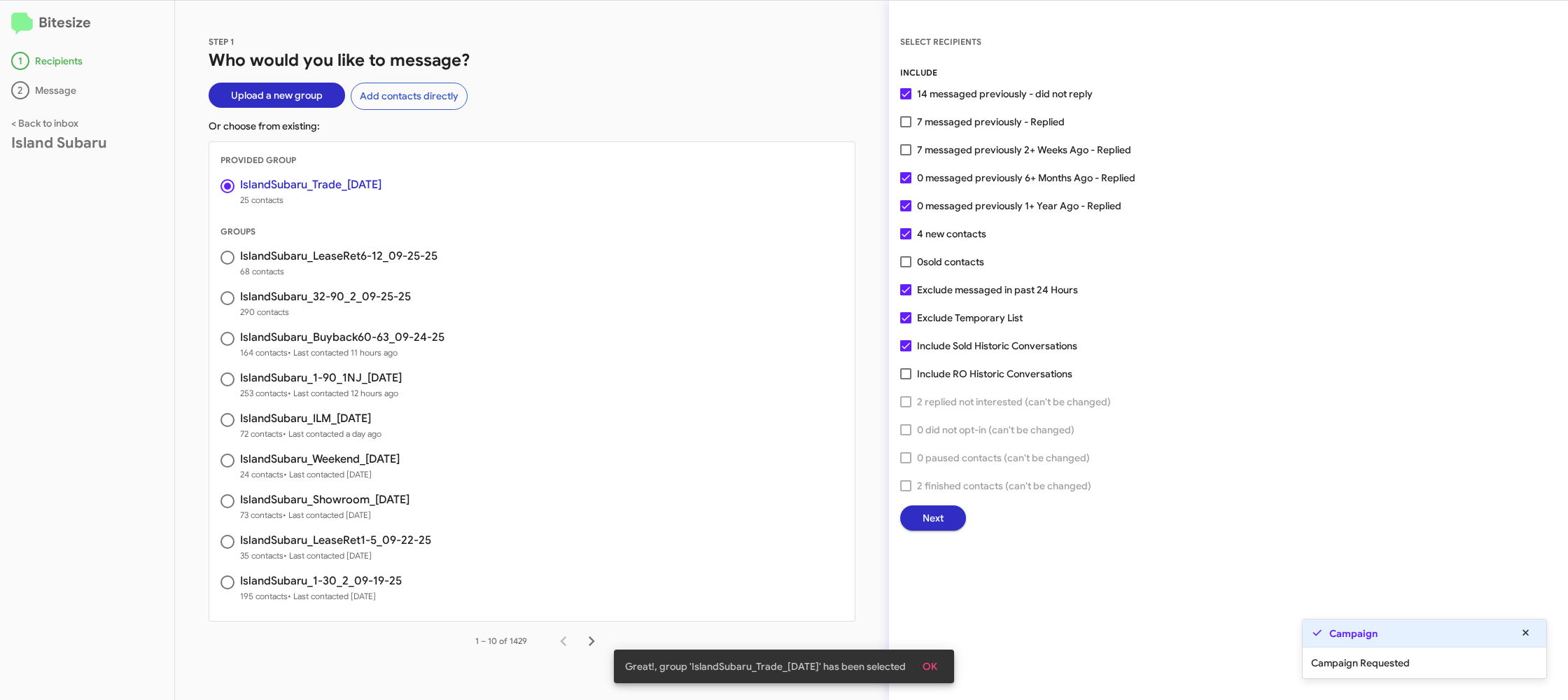
click at [929, 513] on span "Next" at bounding box center [932, 518] width 21 height 25
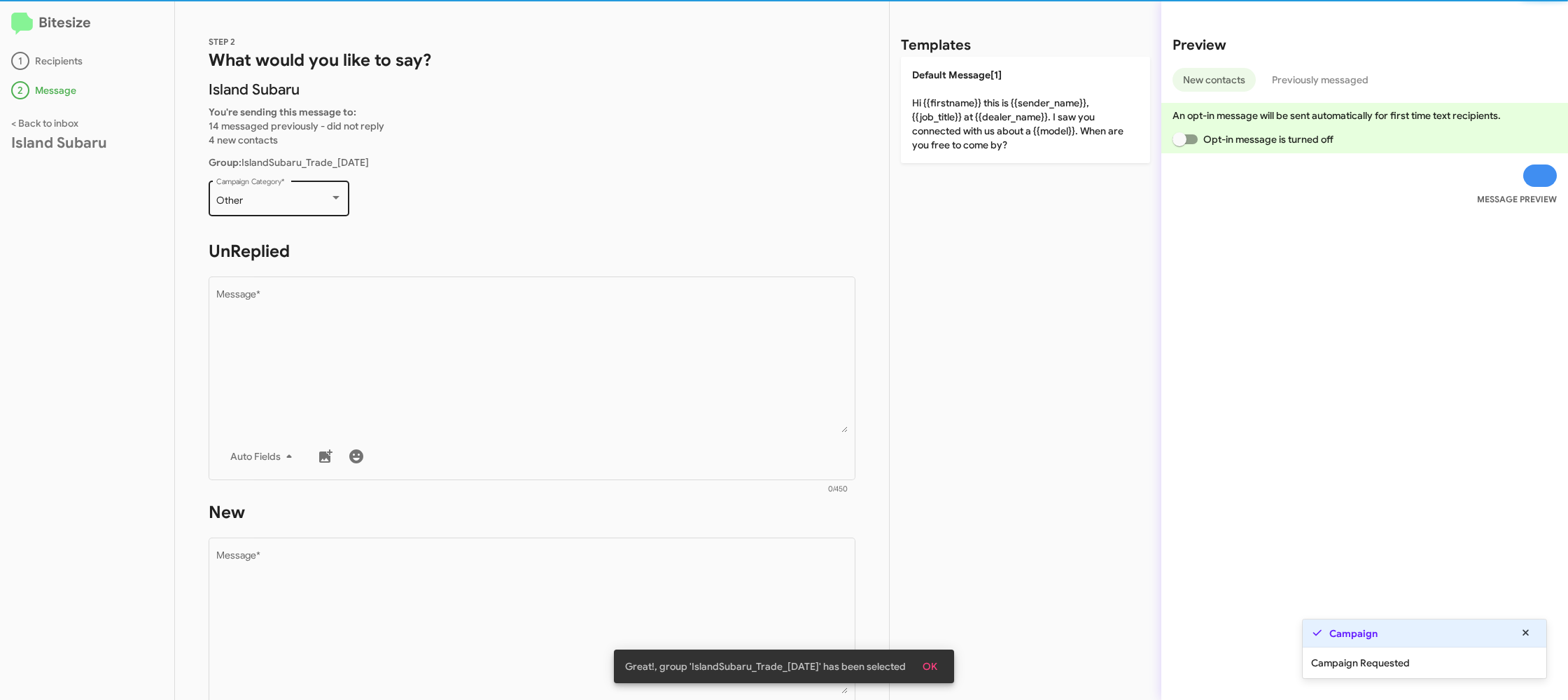
click at [280, 205] on div "Other" at bounding box center [273, 200] width 113 height 11
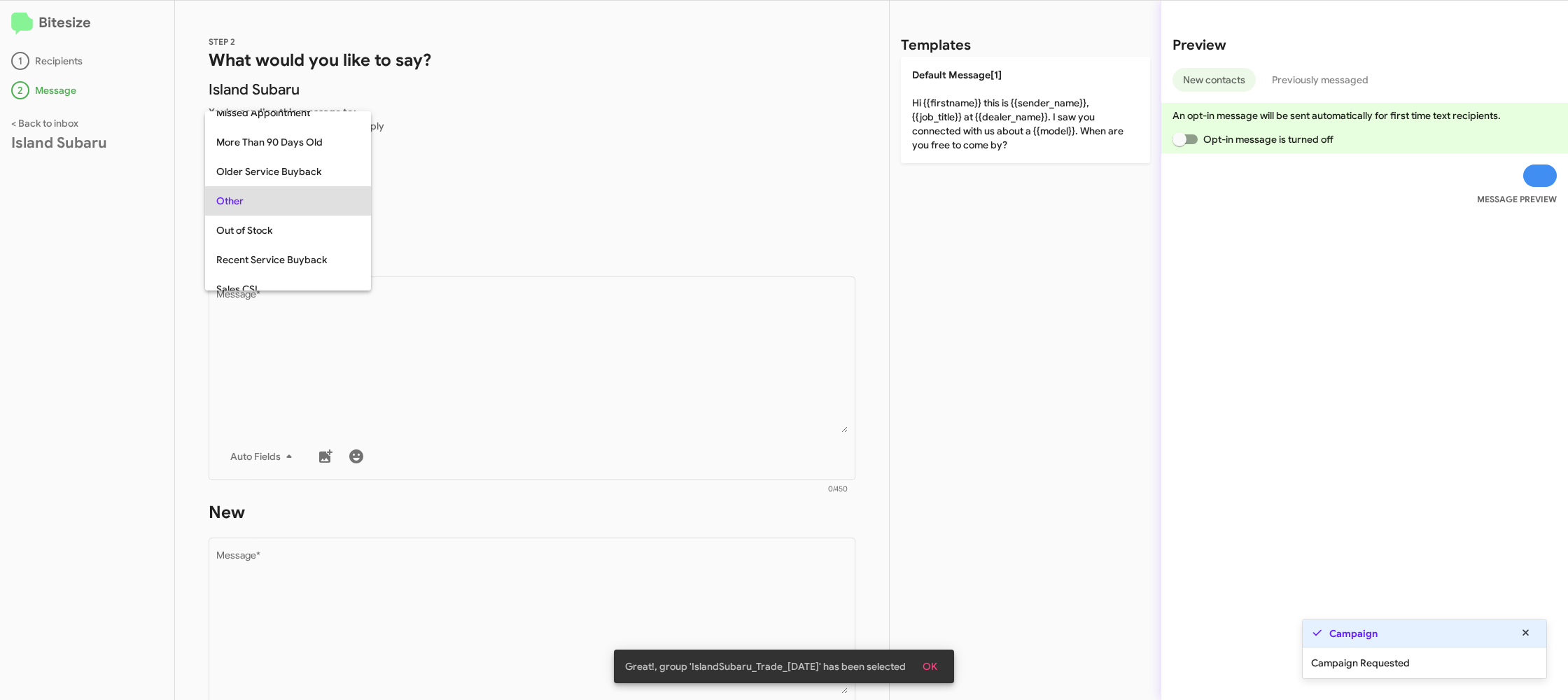
scroll to position [497, 0]
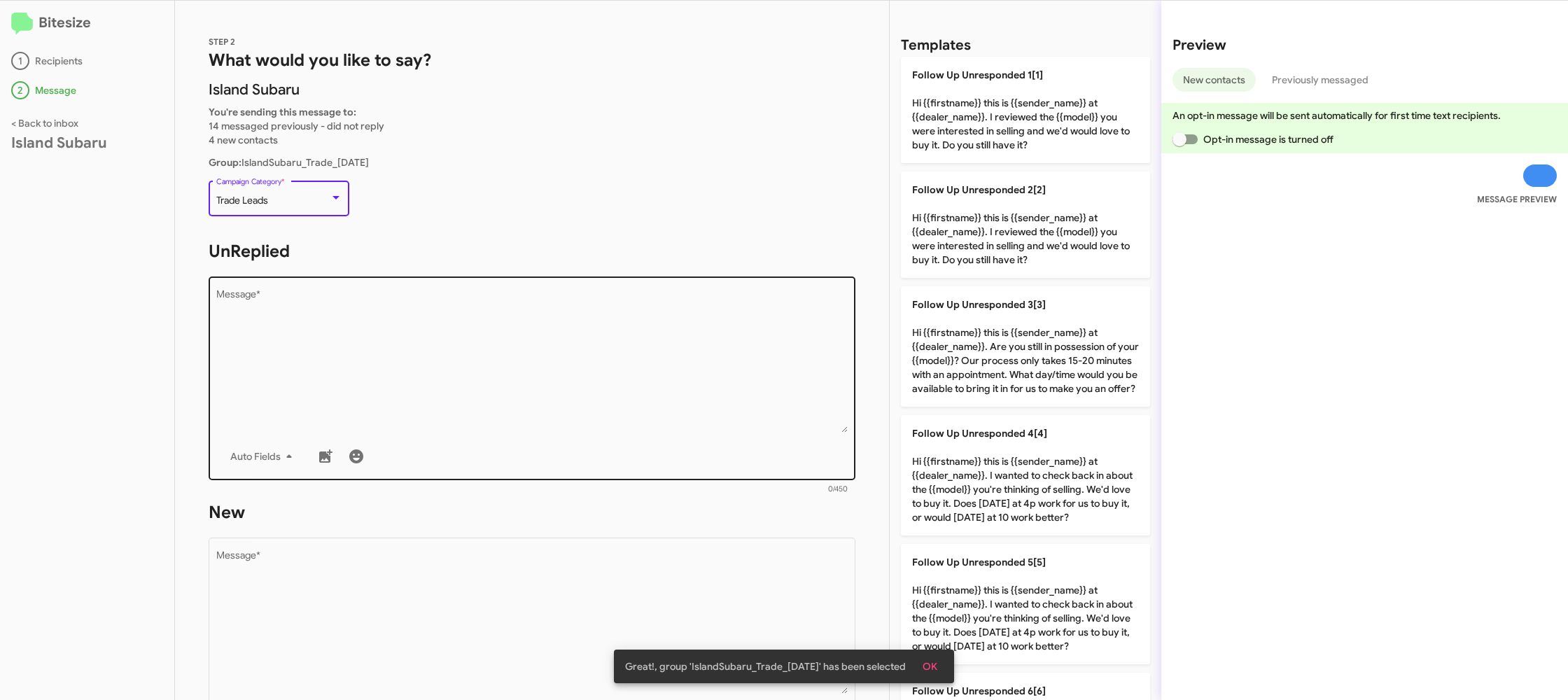
click at [436, 388] on textarea "Message *" at bounding box center [533, 361] width 632 height 143
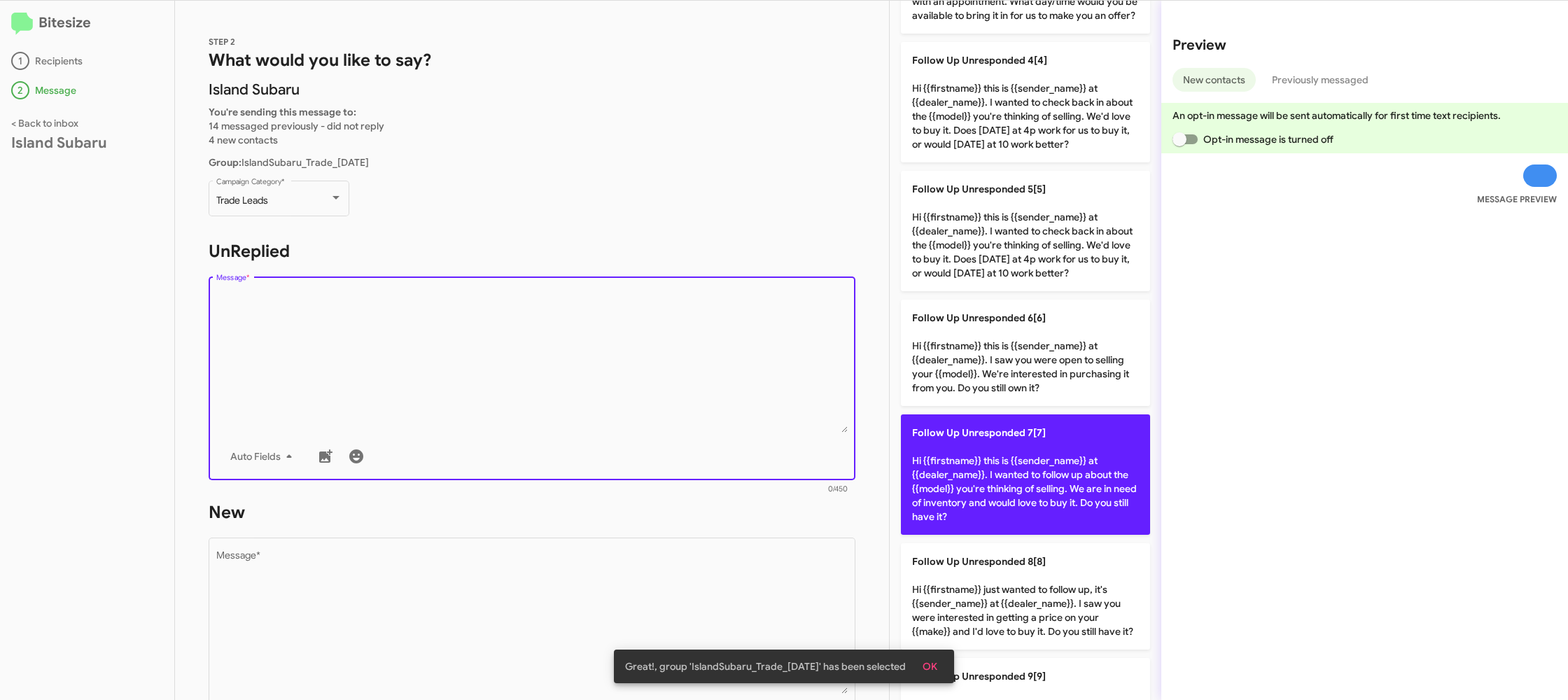
scroll to position [421, 0]
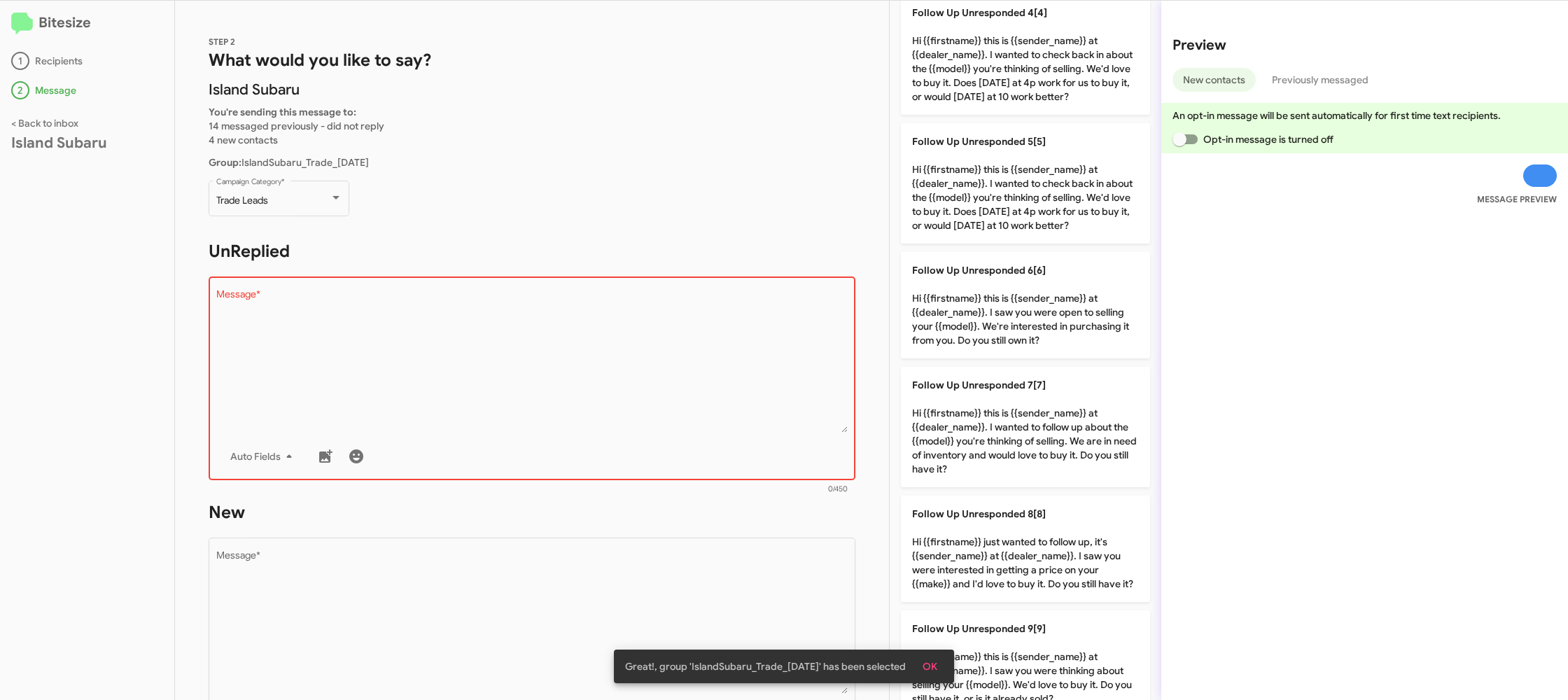
drag, startPoint x: 999, startPoint y: 324, endPoint x: 809, endPoint y: 466, distance: 237.2
click at [977, 332] on p "Follow Up Unresponded 6[6] Hi {{firstname}} this is {{sender_name}} at {{dealer…" at bounding box center [1025, 306] width 249 height 106
type textarea "Hi {{firstname}} this is {{sender_name}} at {{dealer_name}}. I saw you were ope…"
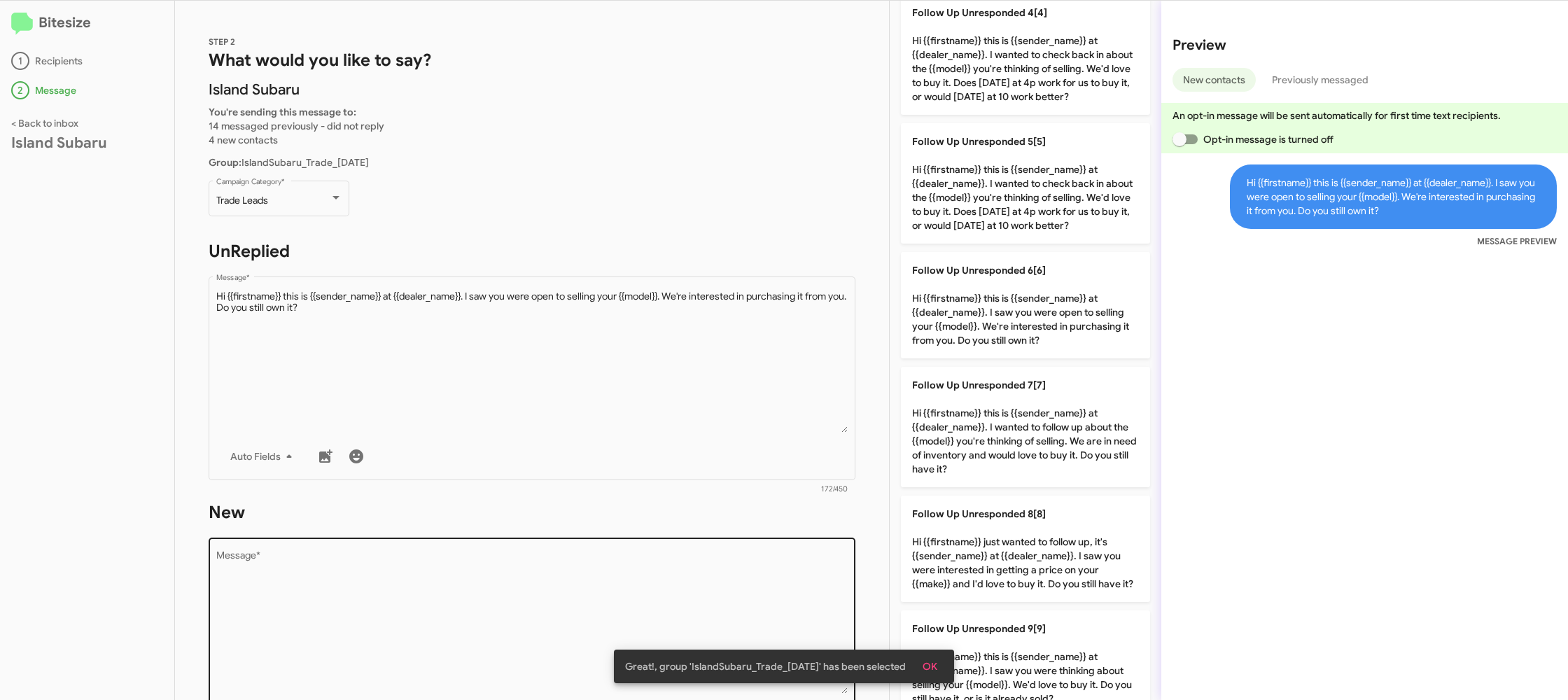
click at [719, 611] on textarea "Message *" at bounding box center [533, 622] width 632 height 143
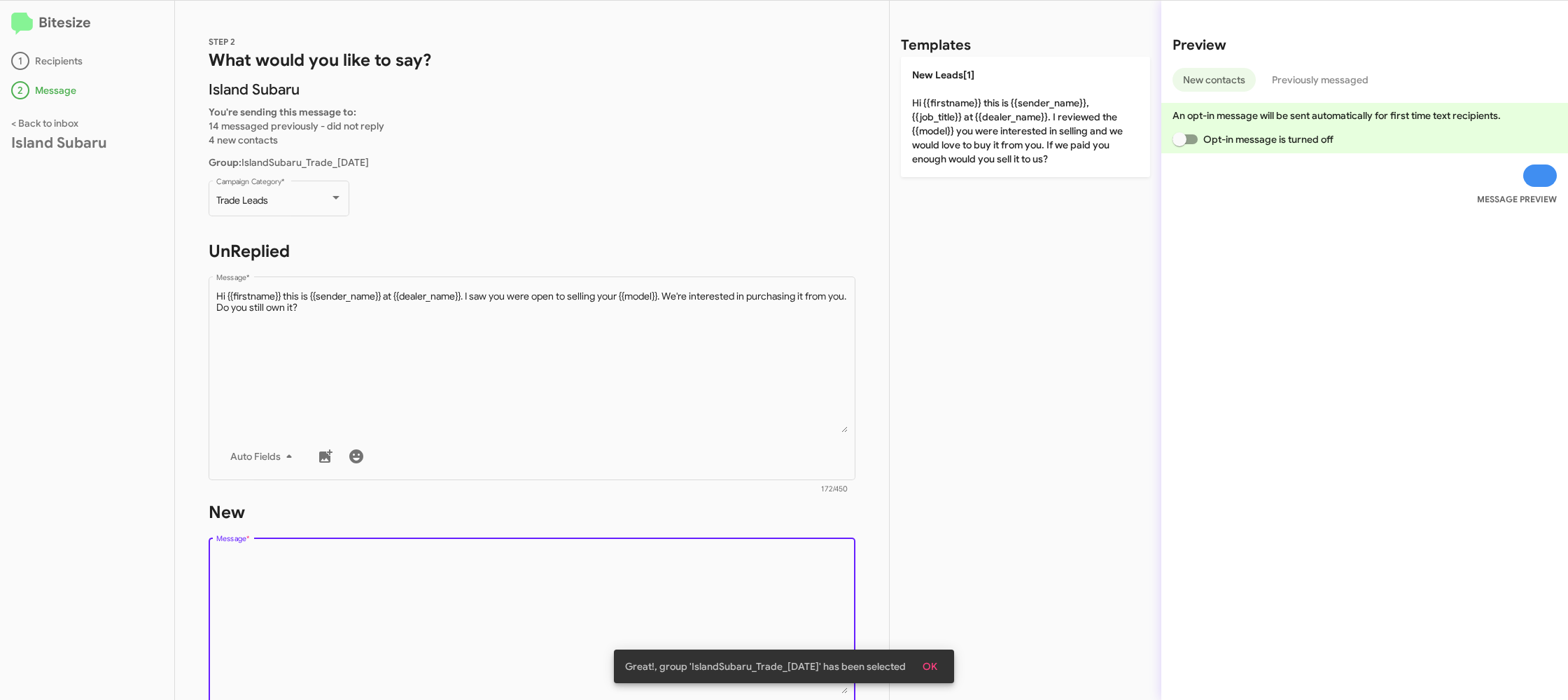
drag, startPoint x: 719, startPoint y: 611, endPoint x: 720, endPoint y: 592, distance: 19.0
click at [718, 607] on textarea "Message *" at bounding box center [533, 622] width 632 height 143
drag, startPoint x: 720, startPoint y: 592, endPoint x: 871, endPoint y: 300, distance: 328.7
click at [726, 578] on textarea "Message *" at bounding box center [533, 622] width 632 height 143
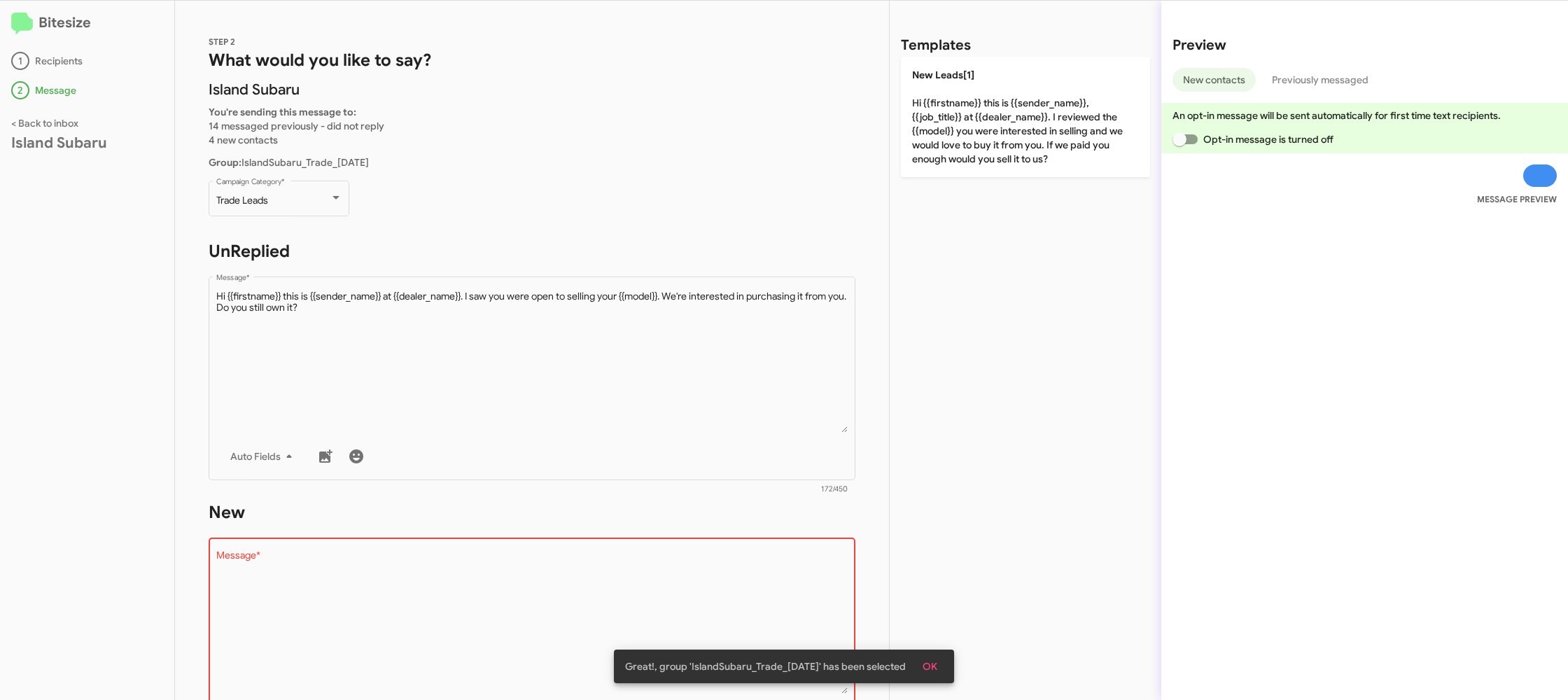
drag, startPoint x: 963, startPoint y: 135, endPoint x: 753, endPoint y: 256, distance: 242.4
click at [962, 136] on p "New Leads[1] Hi {{firstname}} this is {{sender_name}}, {{job_title}} at {{deale…" at bounding box center [1025, 117] width 249 height 120
type textarea "Hi {{firstname}} this is {{sender_name}}, {{job_title}} at {{dealer_name}}. I r…"
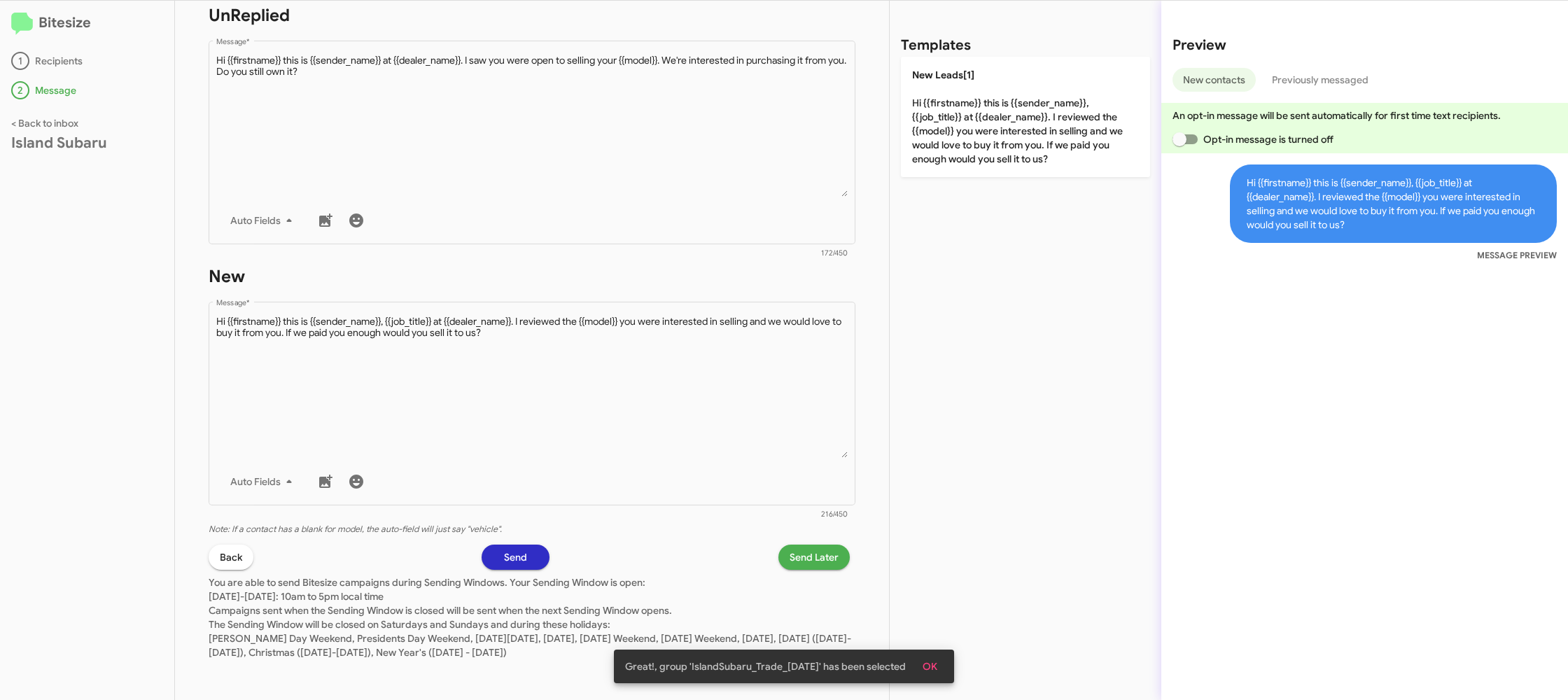
scroll to position [237, 0]
drag, startPoint x: 820, startPoint y: 546, endPoint x: 817, endPoint y: 554, distance: 8.5
click at [818, 548] on div "STEP 2 What would you like to say? Island Subaru You're sending this message to…" at bounding box center [532, 350] width 714 height 700
click at [817, 557] on span "Send Later" at bounding box center [814, 556] width 49 height 25
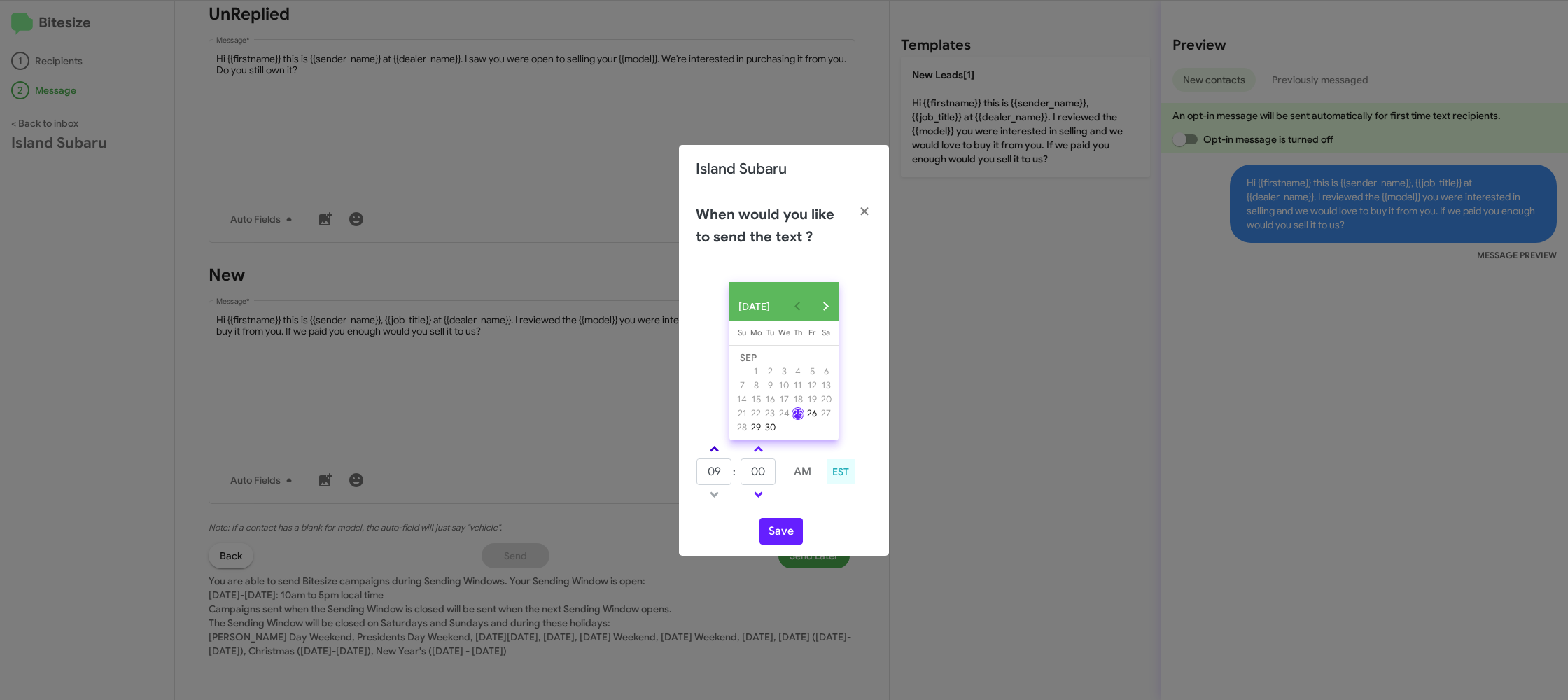
drag, startPoint x: 717, startPoint y: 451, endPoint x: 724, endPoint y: 459, distance: 10.6
click at [718, 455] on link at bounding box center [714, 449] width 24 height 16
type input "10"
click at [755, 468] on input "00" at bounding box center [758, 473] width 35 height 27
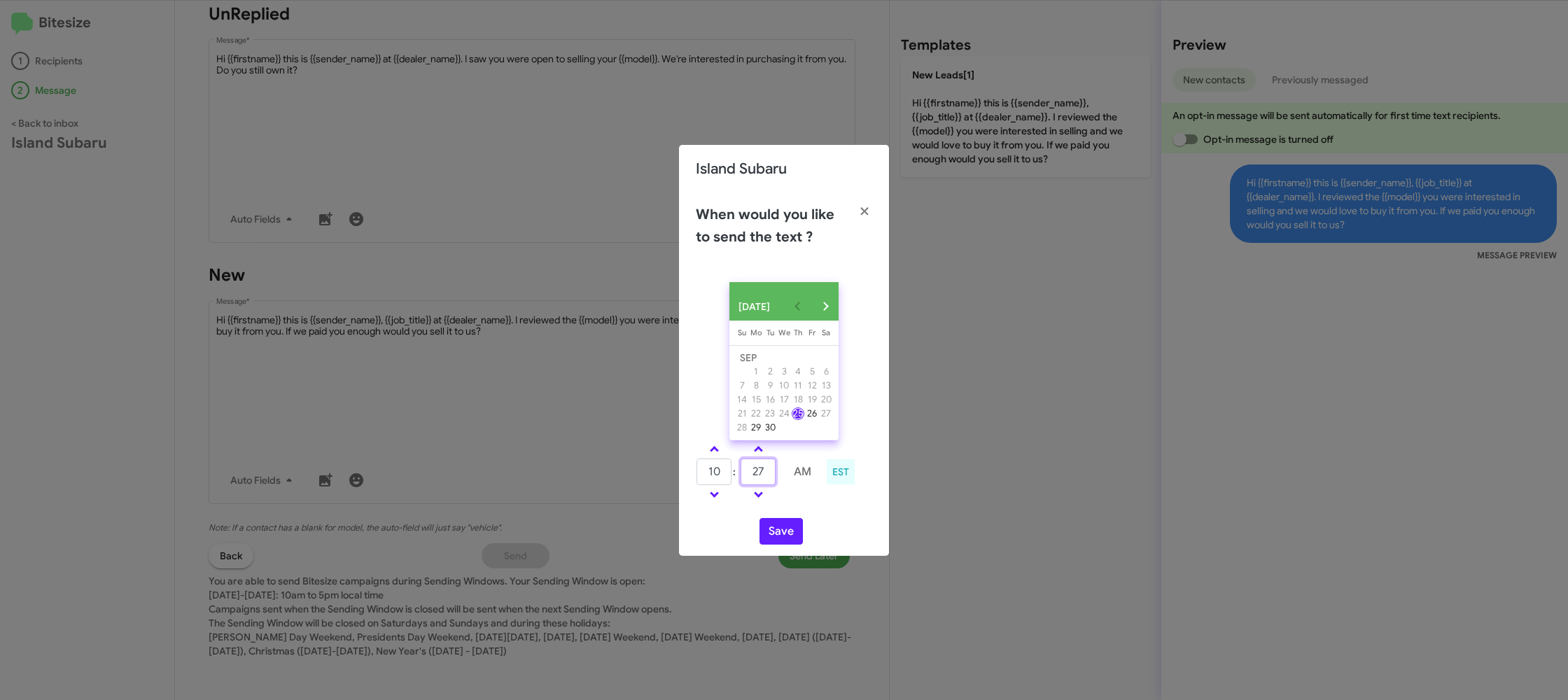
type input "27"
drag, startPoint x: 805, startPoint y: 492, endPoint x: 770, endPoint y: 526, distance: 48.8
click at [799, 492] on td at bounding box center [802, 494] width 37 height 17
click at [770, 526] on button "Save" at bounding box center [781, 532] width 43 height 27
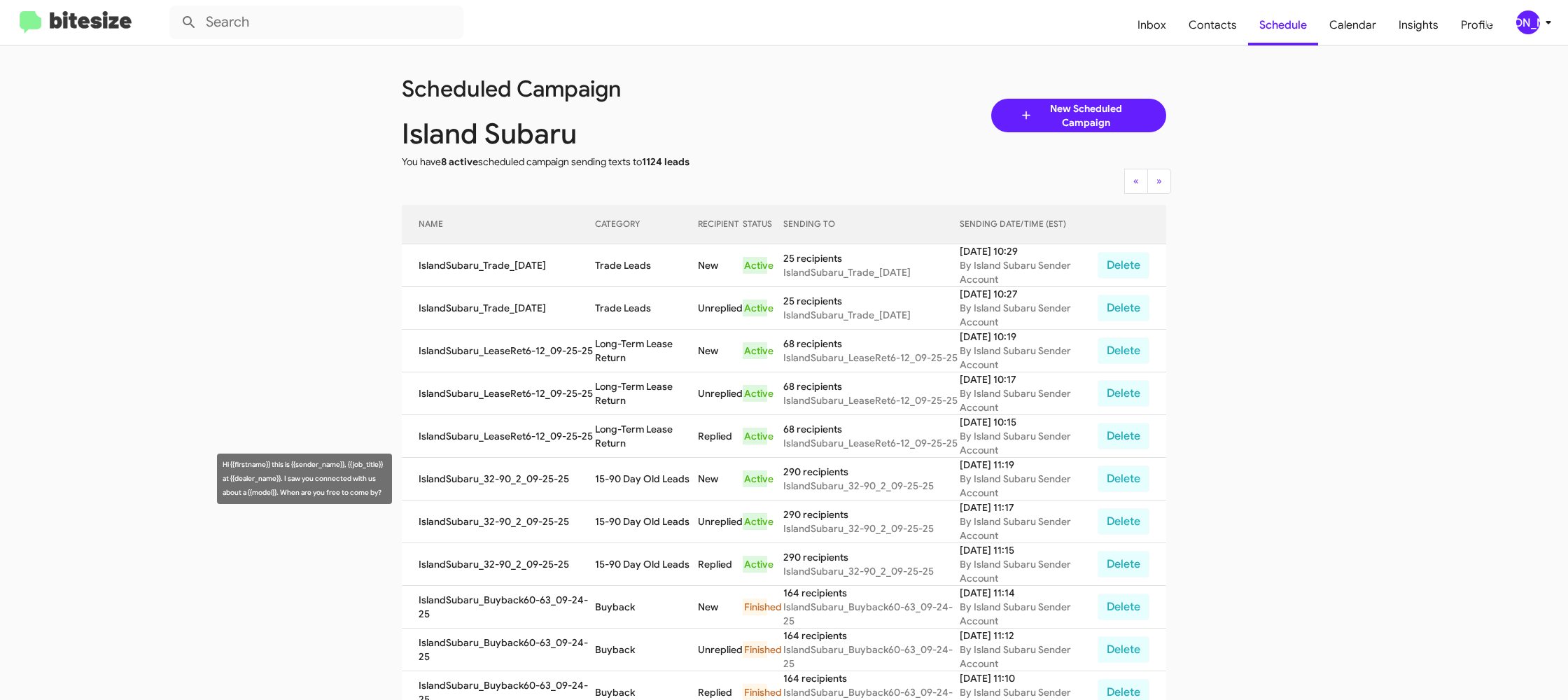
click at [665, 481] on td "15-90 Day Old Leads" at bounding box center [647, 480] width 102 height 43
click at [665, 482] on td "15-90 Day Old Leads" at bounding box center [647, 480] width 102 height 43
copy td "15-90 Day Old Leads"
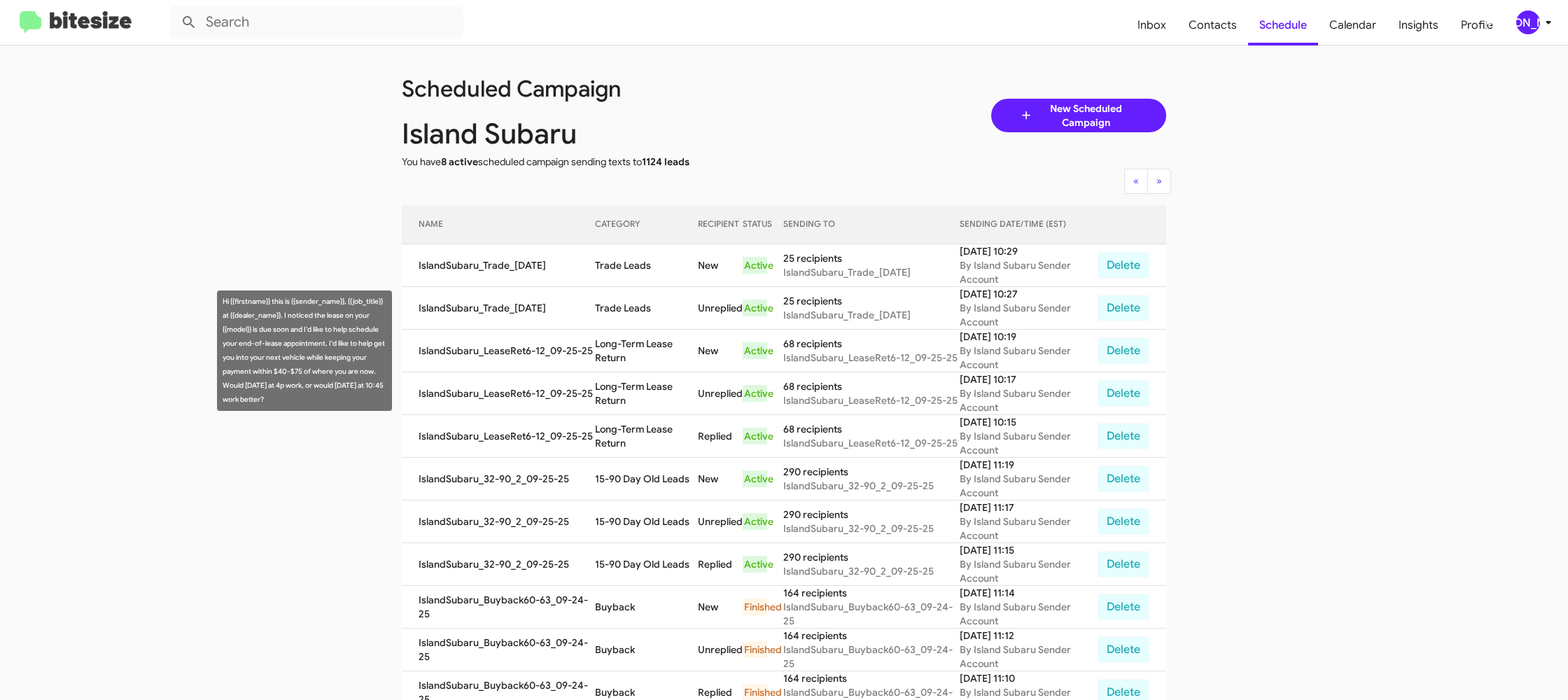
click at [637, 346] on td "Long-Term Lease Return" at bounding box center [647, 351] width 102 height 43
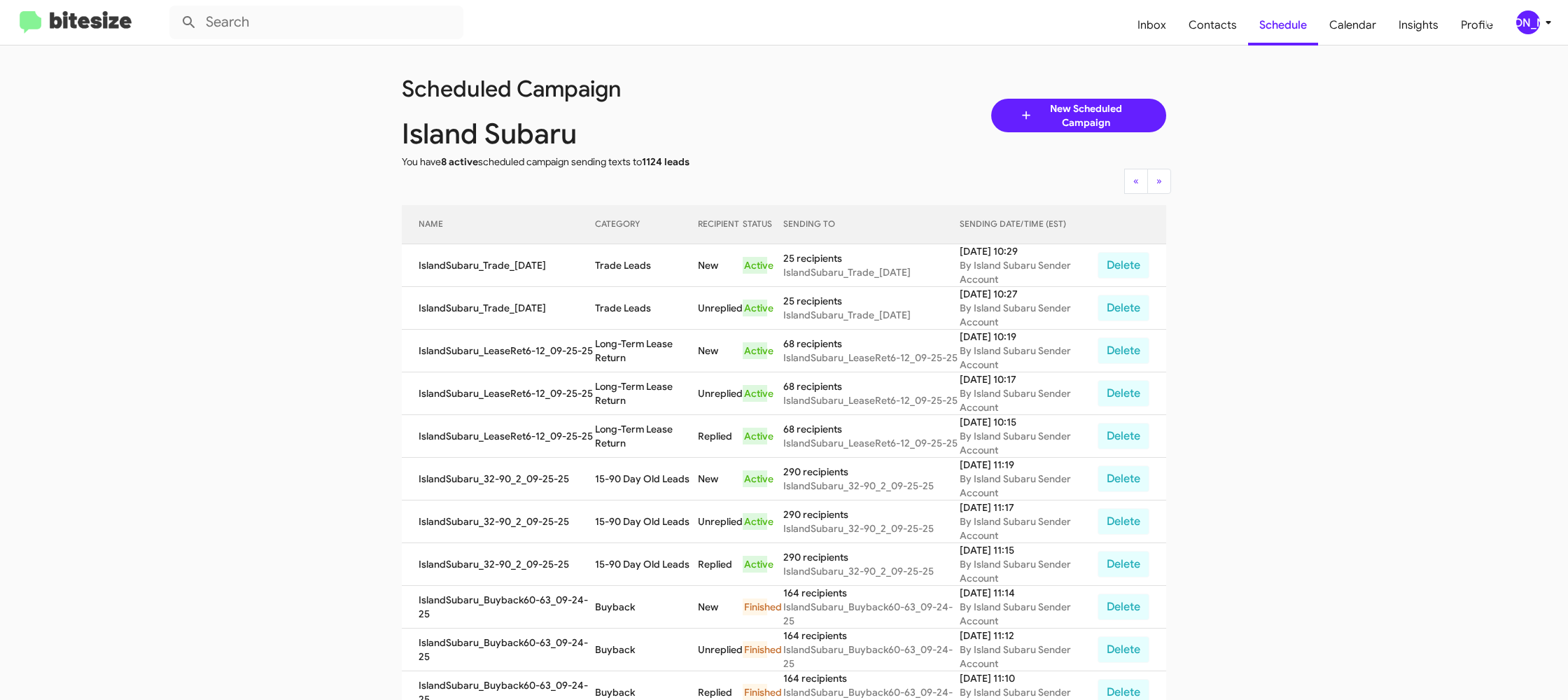
click at [637, 346] on td "Long-Term Lease Return" at bounding box center [647, 351] width 102 height 43
copy td "Long-Term Lease Return"
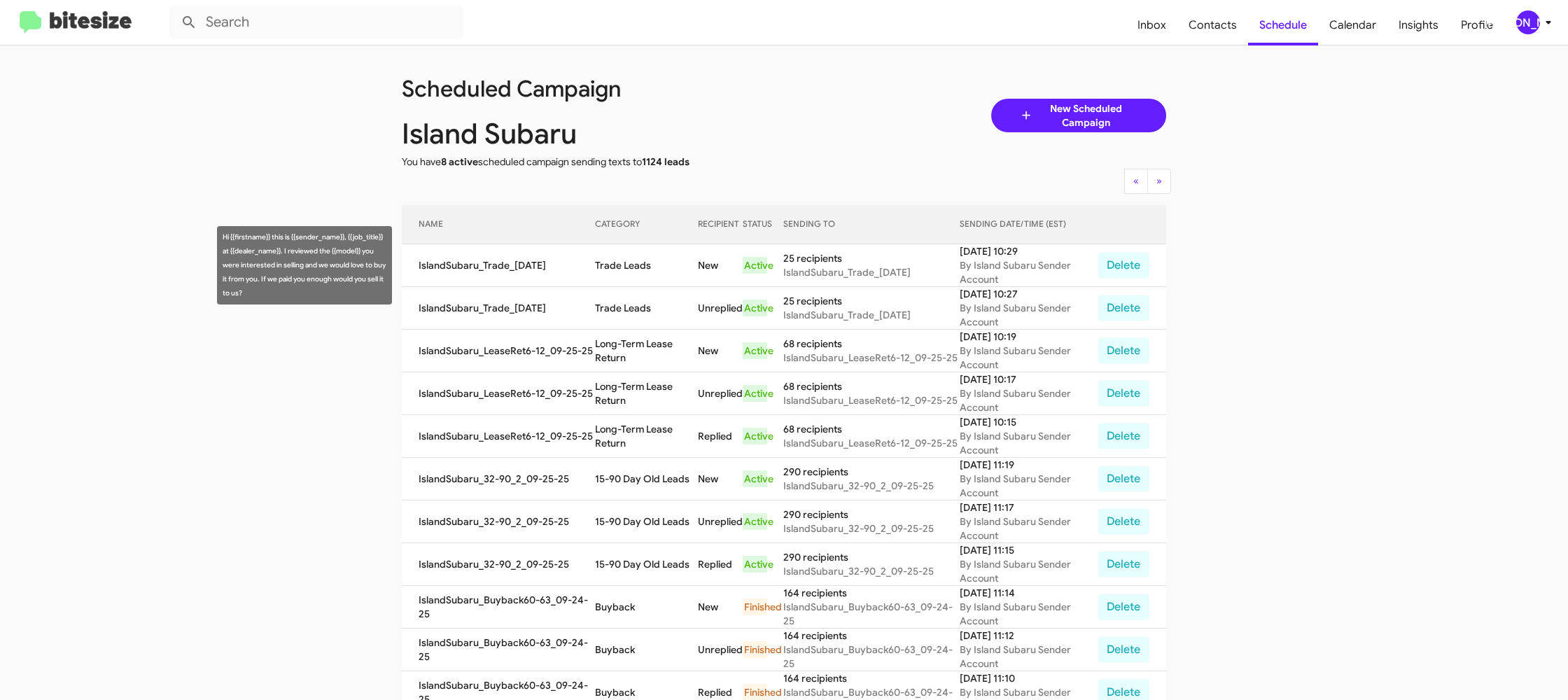
click at [627, 275] on td "Trade Leads" at bounding box center [647, 266] width 102 height 43
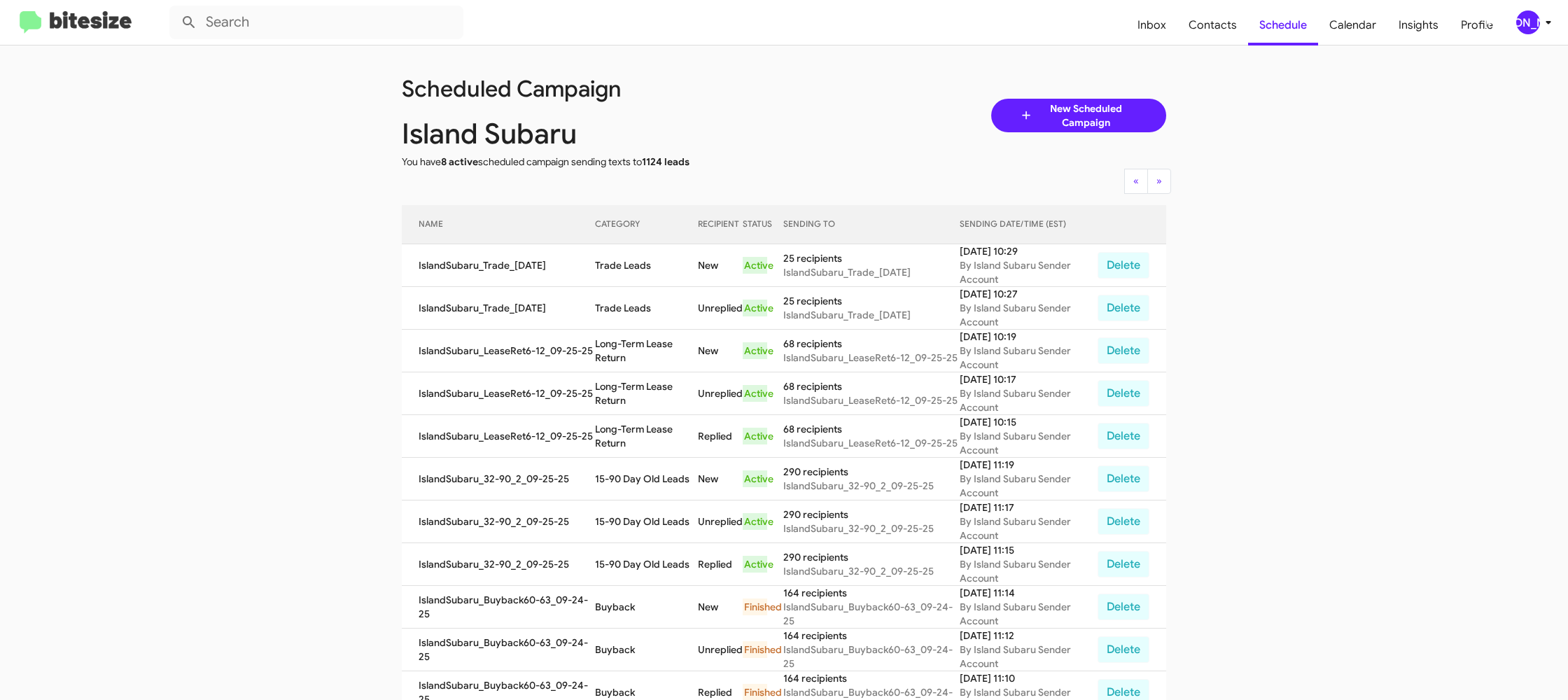
click at [627, 275] on td "Trade Leads" at bounding box center [647, 266] width 102 height 43
copy td "Trade Leads"
click at [1516, 16] on span "[PERSON_NAME]" at bounding box center [1537, 22] width 42 height 24
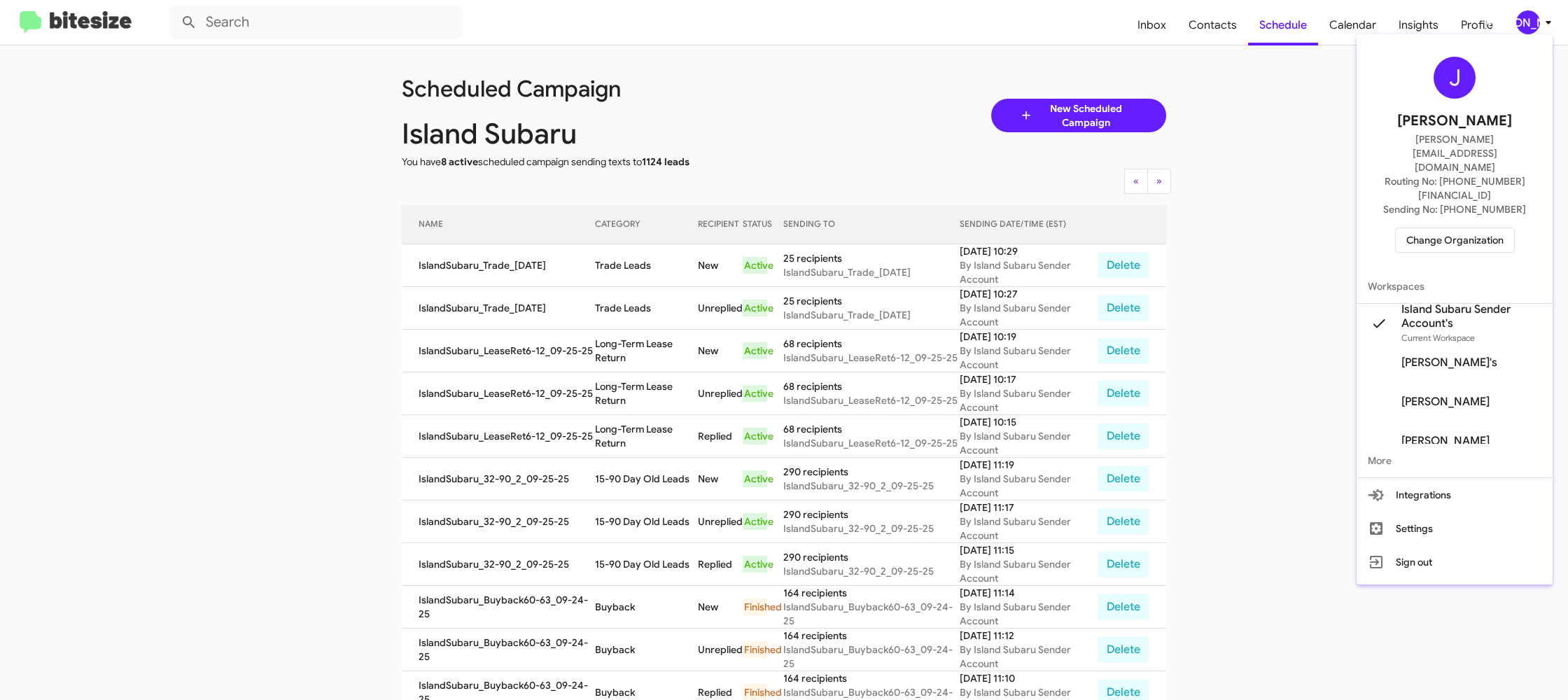
click at [1439, 228] on span "Change Organization" at bounding box center [1455, 240] width 97 height 24
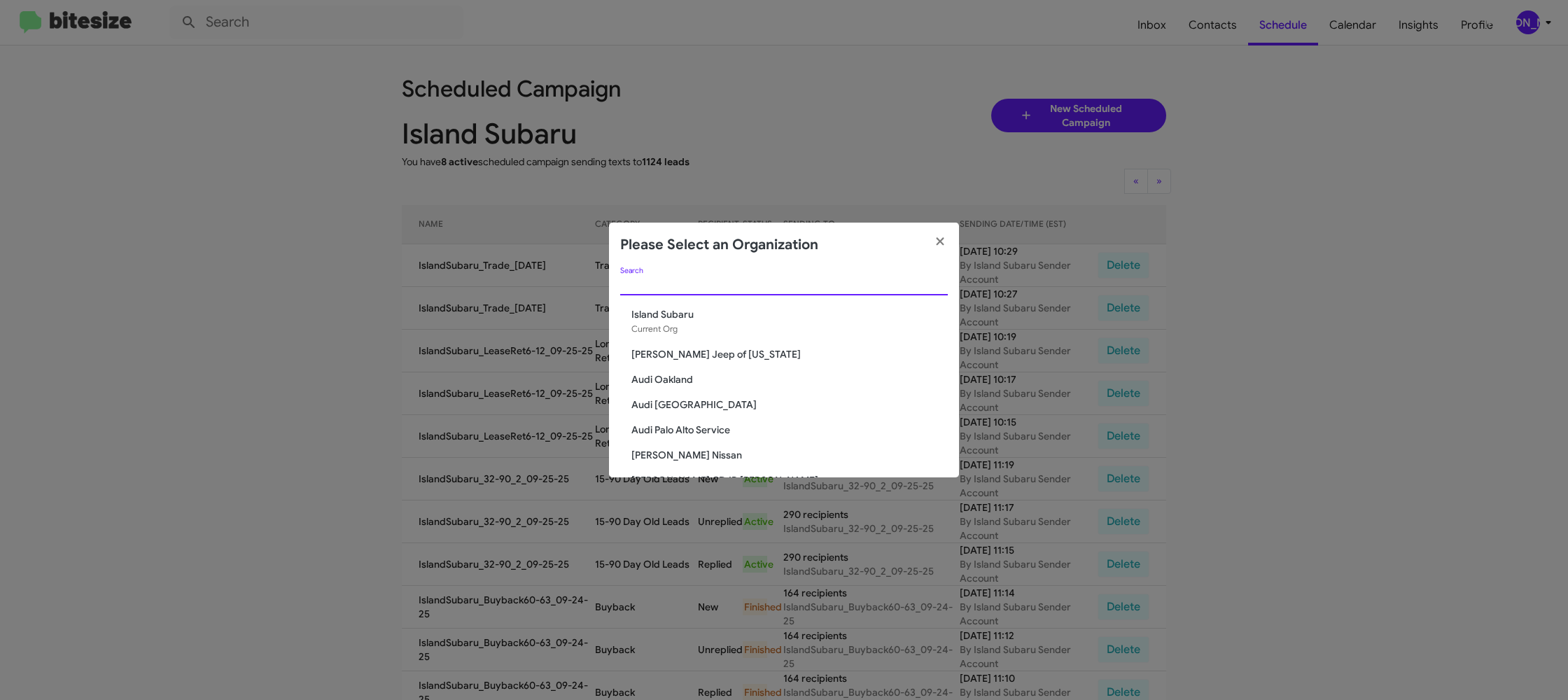
drag, startPoint x: 709, startPoint y: 290, endPoint x: 701, endPoint y: 278, distance: 14.4
click at [709, 288] on input "Search" at bounding box center [784, 285] width 328 height 11
click at [701, 278] on div "Search" at bounding box center [784, 281] width 328 height 27
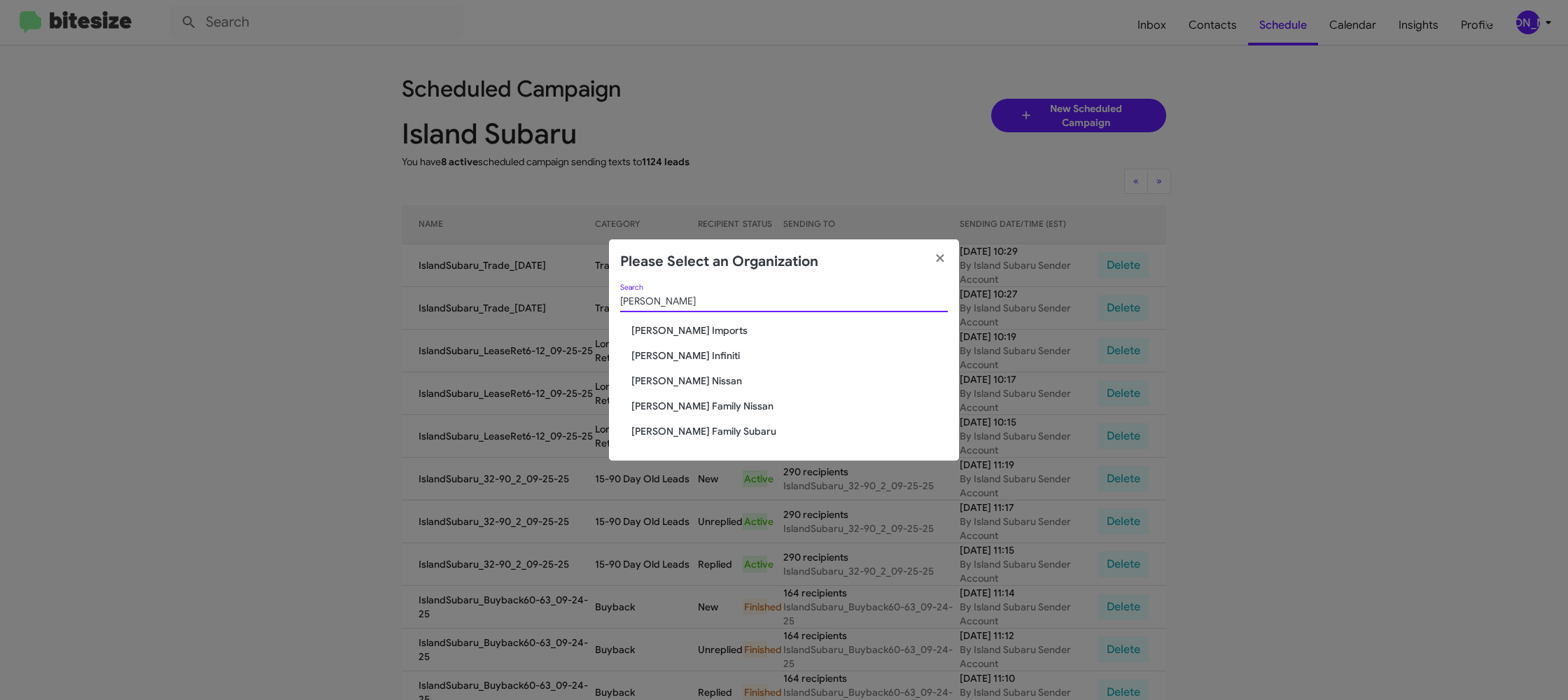
type input "hicks"
click at [681, 405] on span "[PERSON_NAME] Family Nissan" at bounding box center [789, 406] width 316 height 14
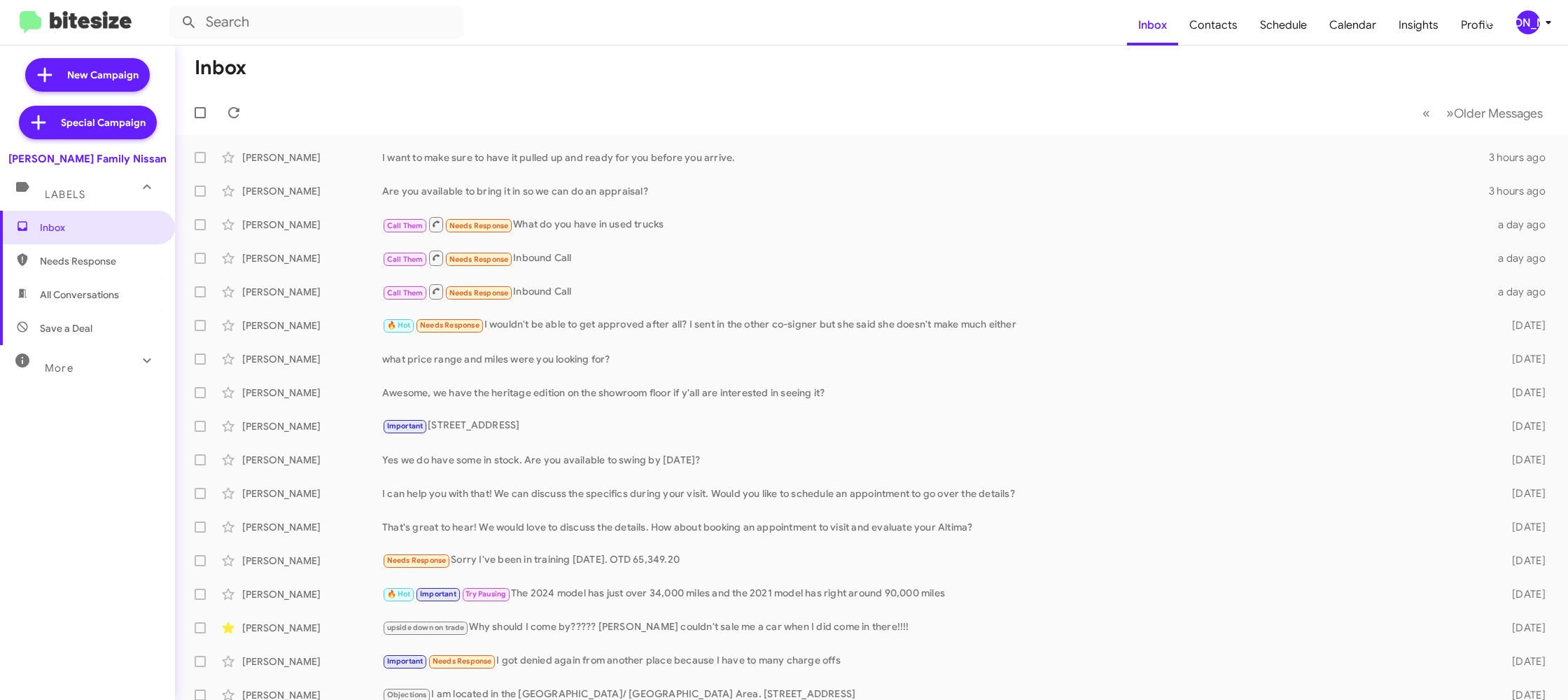
click at [1519, 16] on div "[PERSON_NAME]" at bounding box center [1528, 22] width 24 height 24
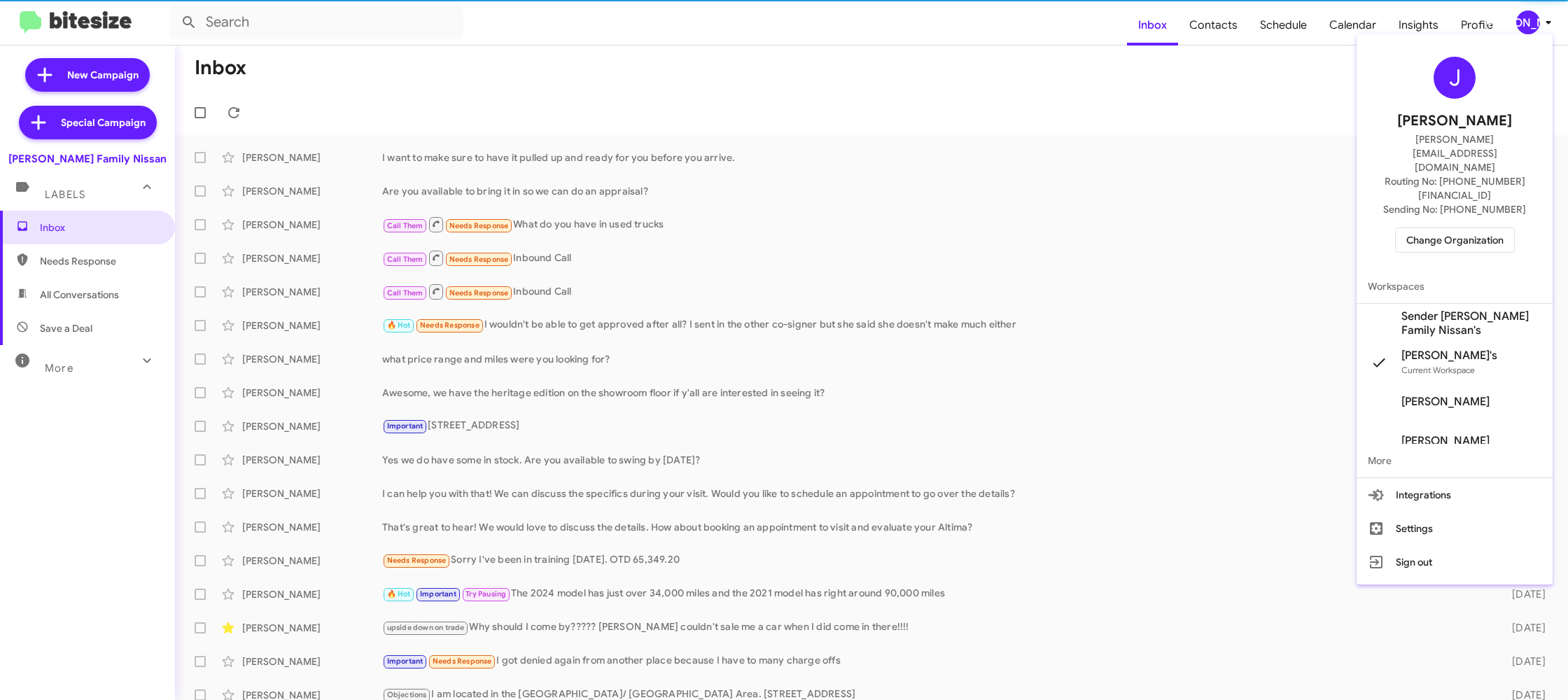
drag, startPoint x: 1451, startPoint y: 281, endPoint x: 1220, endPoint y: 169, distance: 256.7
click at [1451, 310] on span "Sender [PERSON_NAME] Family Nissan's" at bounding box center [1471, 323] width 140 height 28
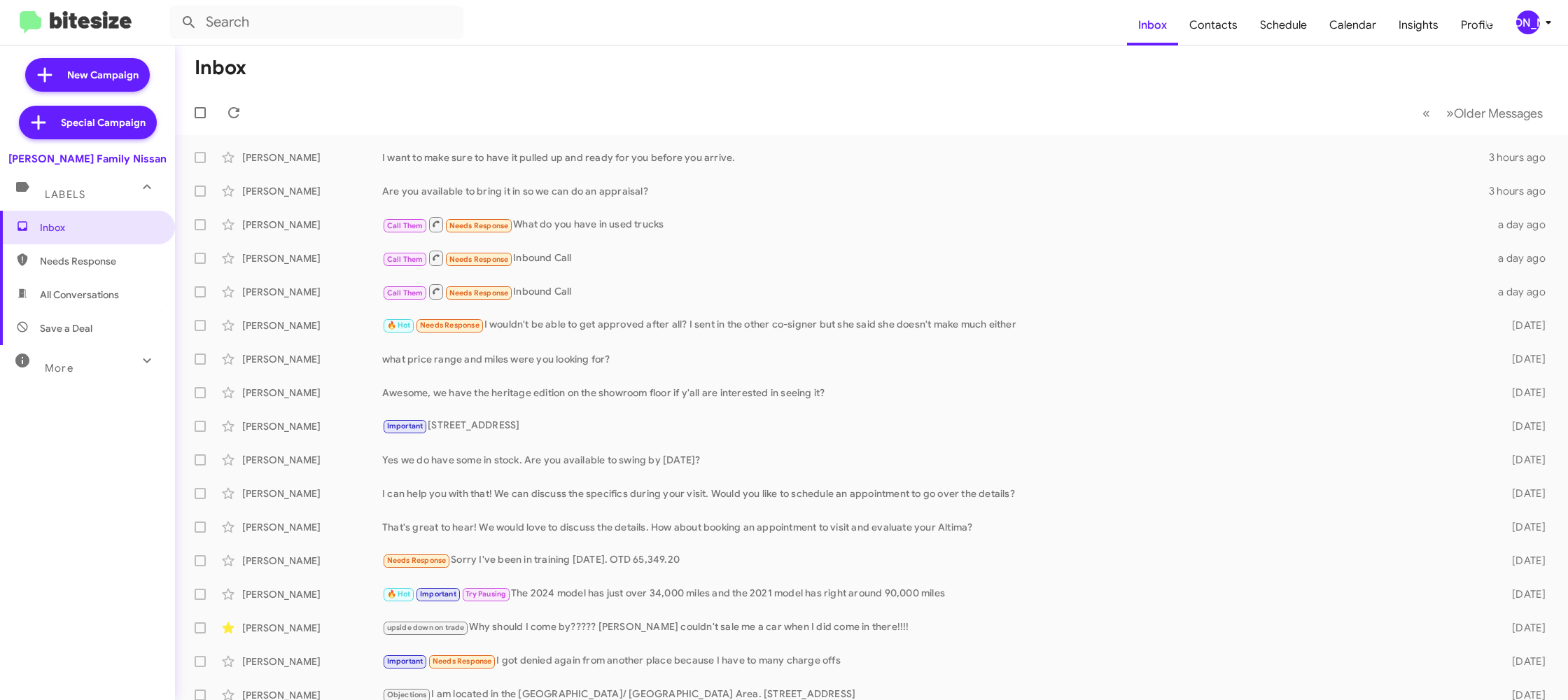
click at [1522, 17] on div "[PERSON_NAME]" at bounding box center [1528, 22] width 24 height 24
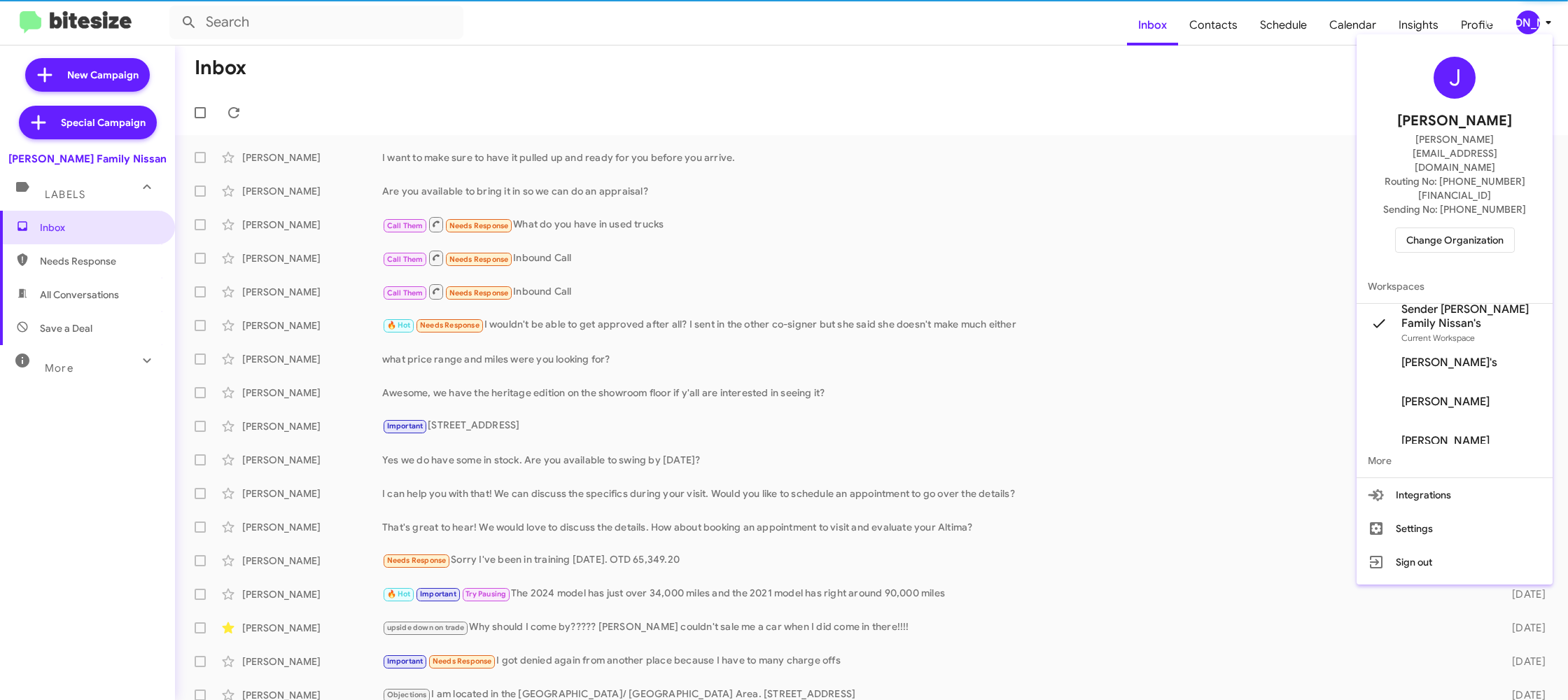
click at [1486, 303] on span "Sender [PERSON_NAME] Family Nissan's" at bounding box center [1471, 316] width 140 height 28
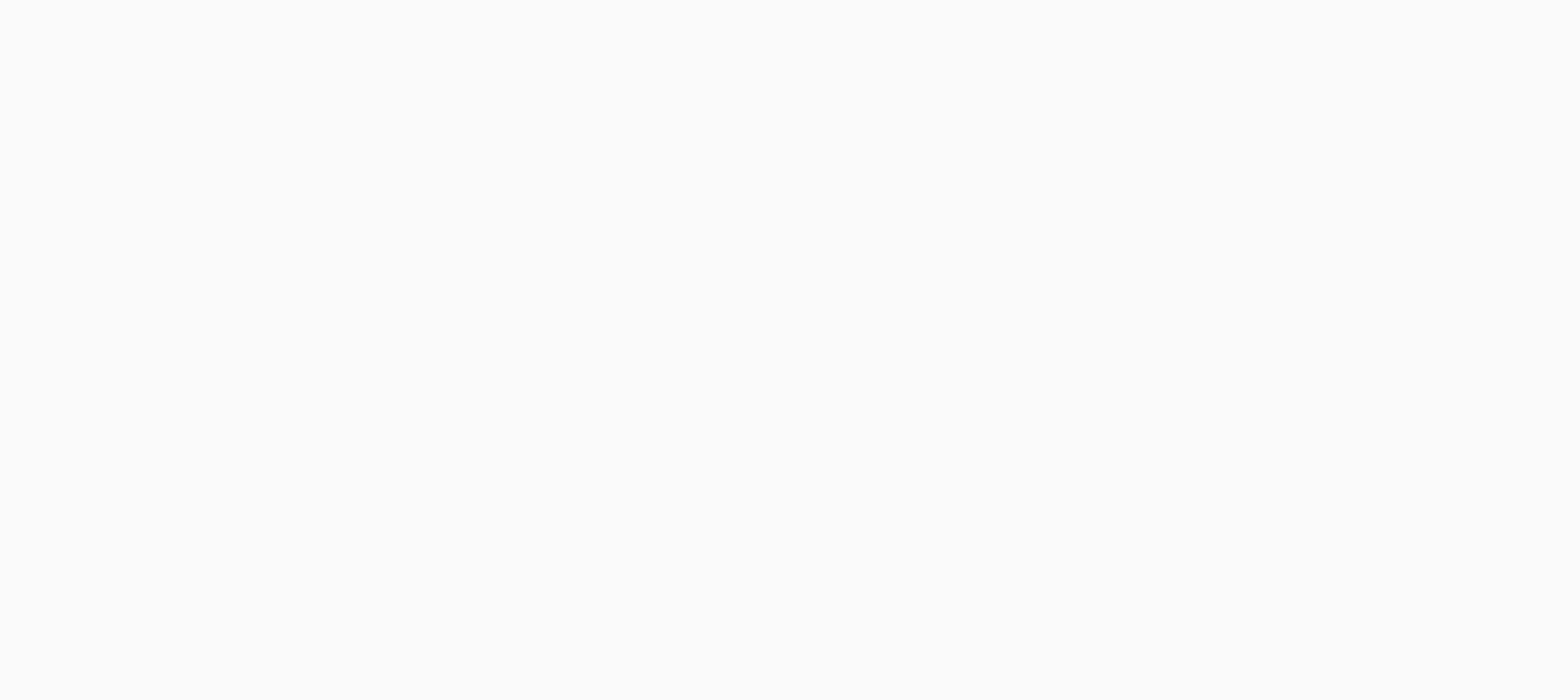
click at [1220, 14] on body at bounding box center [784, 350] width 1568 height 700
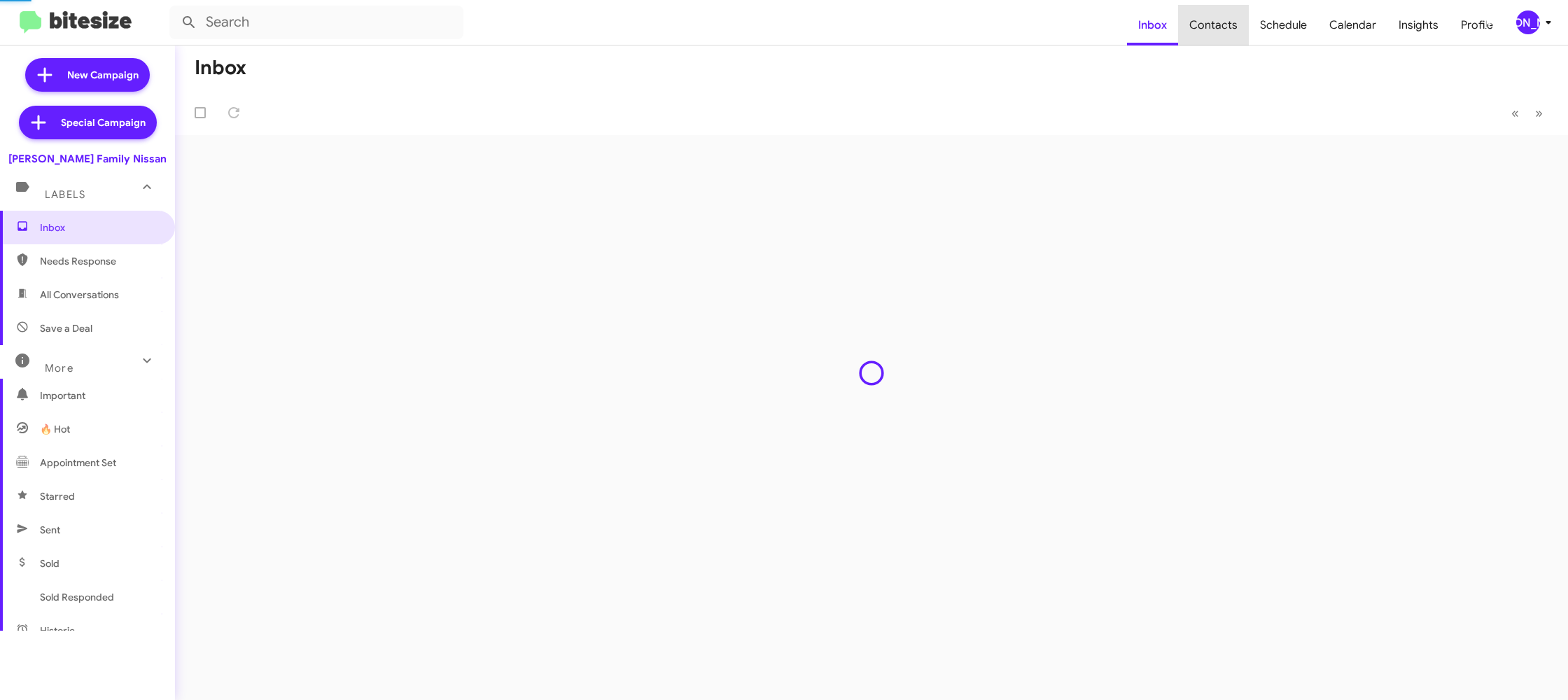
click at [1220, 14] on span "Contacts" at bounding box center [1213, 24] width 71 height 40
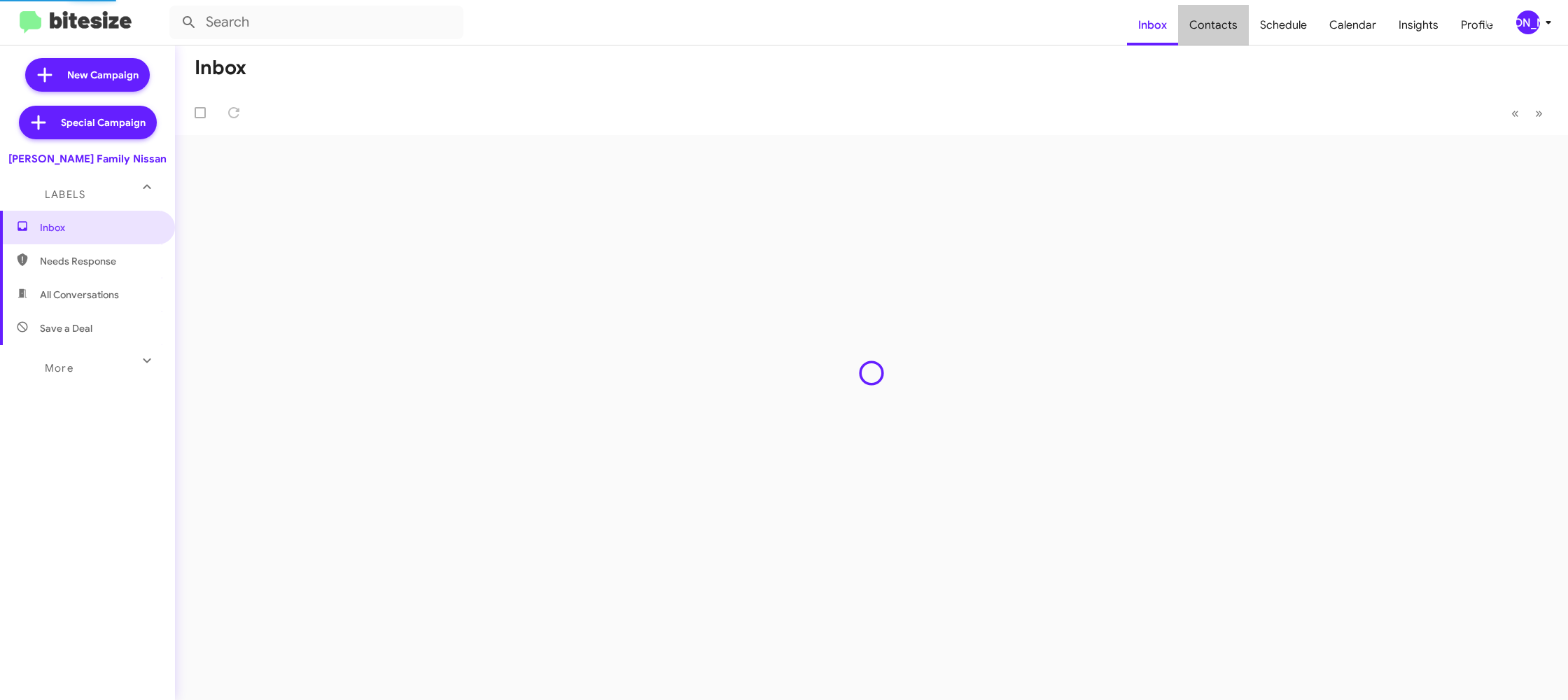
click at [1220, 14] on span "Contacts" at bounding box center [1213, 24] width 71 height 40
type input "in:groups"
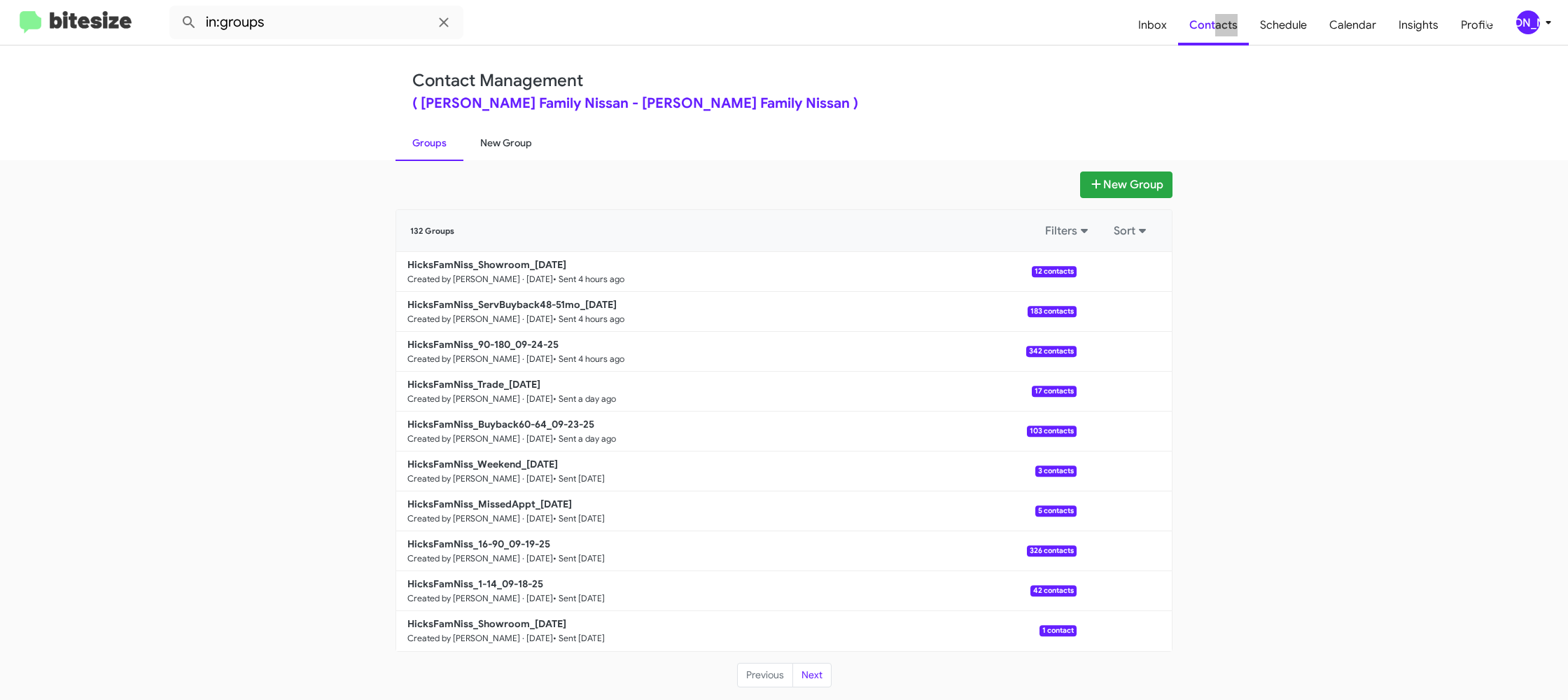
click at [519, 149] on link "New Group" at bounding box center [506, 143] width 85 height 37
click at [518, 149] on link "New Group" at bounding box center [506, 143] width 85 height 37
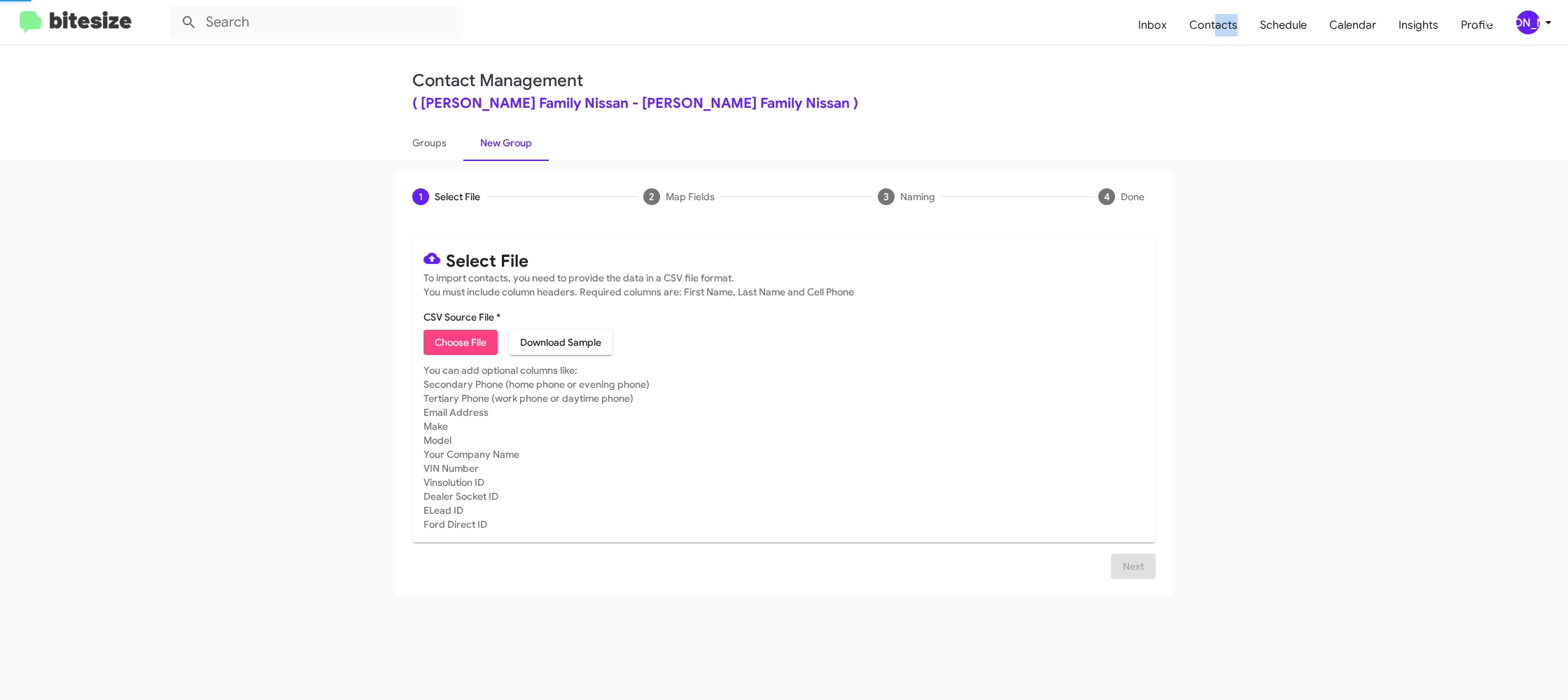
click at [518, 149] on link "New Group" at bounding box center [506, 143] width 85 height 37
drag, startPoint x: 518, startPoint y: 149, endPoint x: 574, endPoint y: 46, distance: 117.2
click at [522, 135] on link "New Group" at bounding box center [506, 143] width 85 height 37
click at [1540, 21] on icon at bounding box center [1548, 22] width 17 height 17
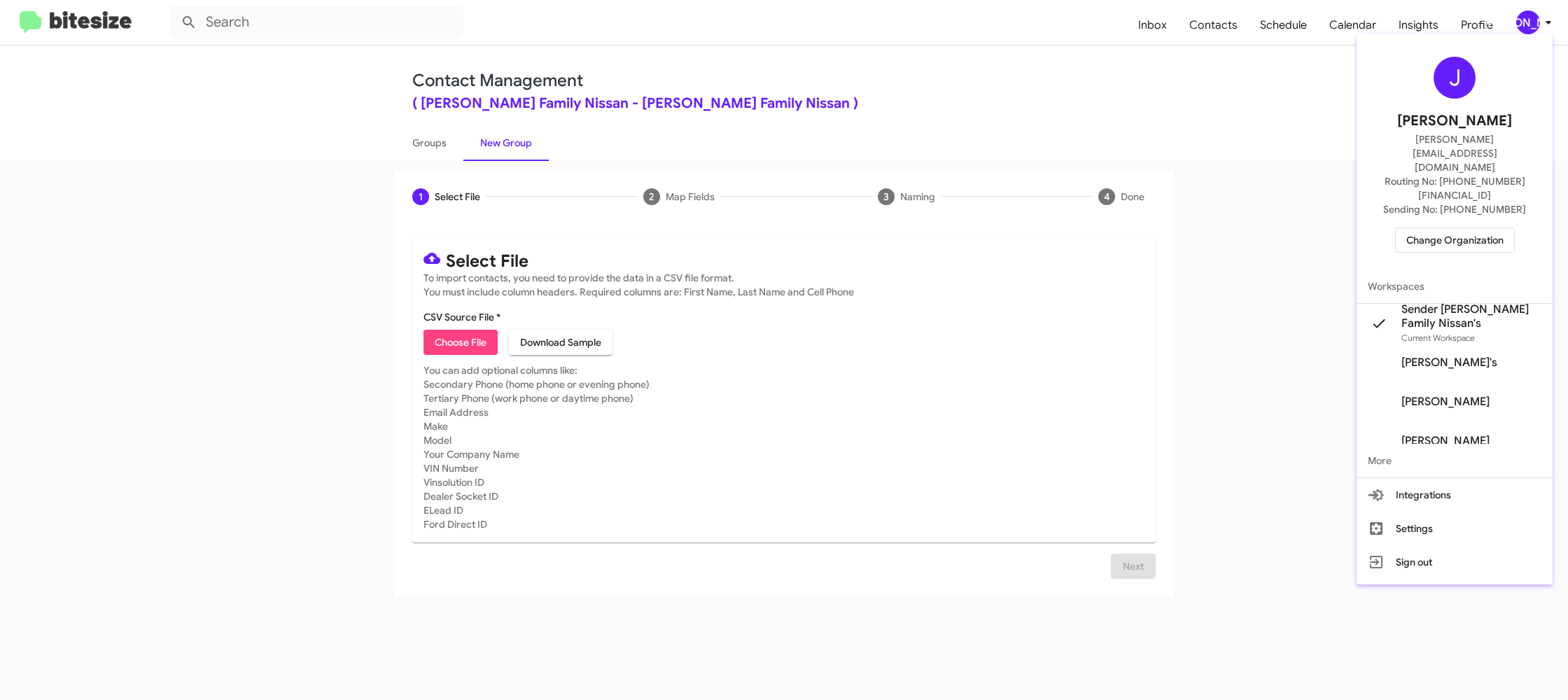
click at [1182, 81] on div at bounding box center [784, 350] width 1568 height 700
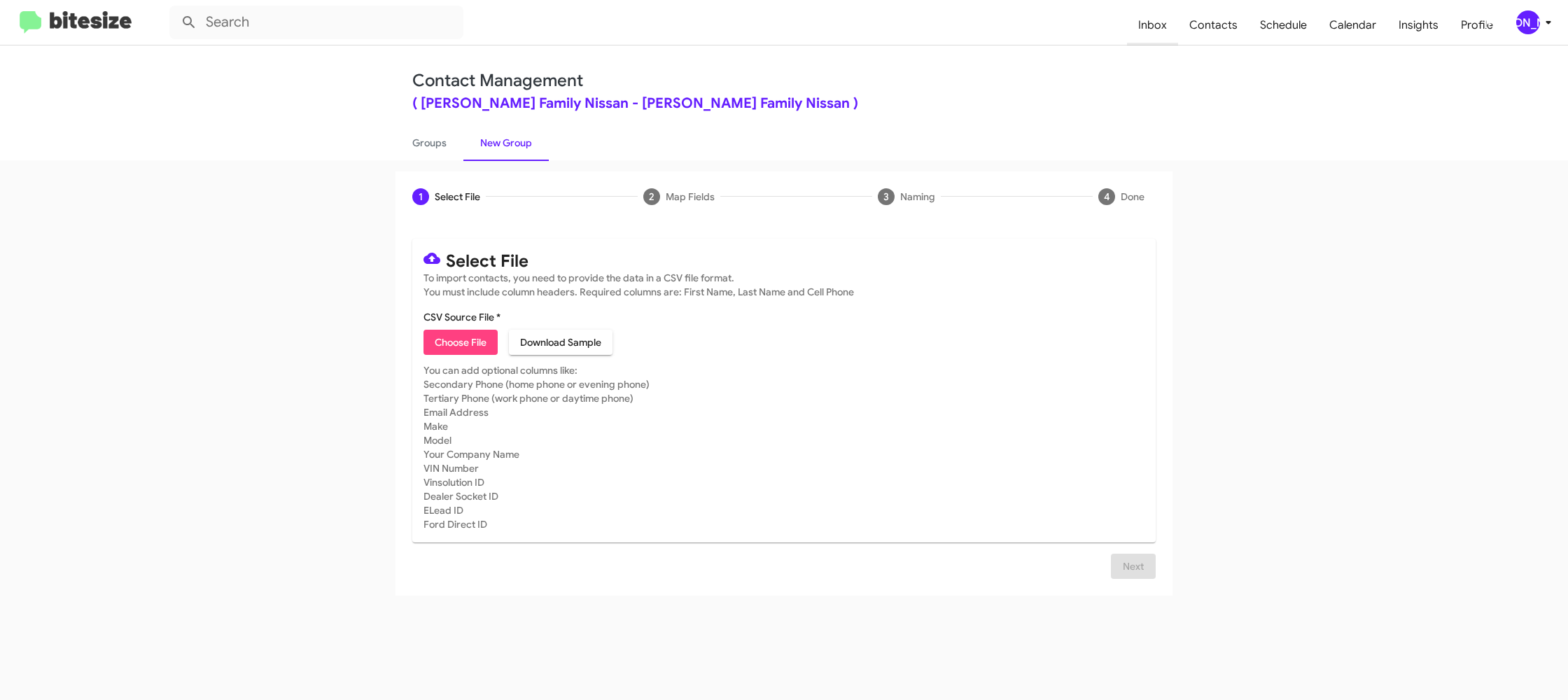
click at [1170, 37] on span "Inbox" at bounding box center [1152, 24] width 51 height 40
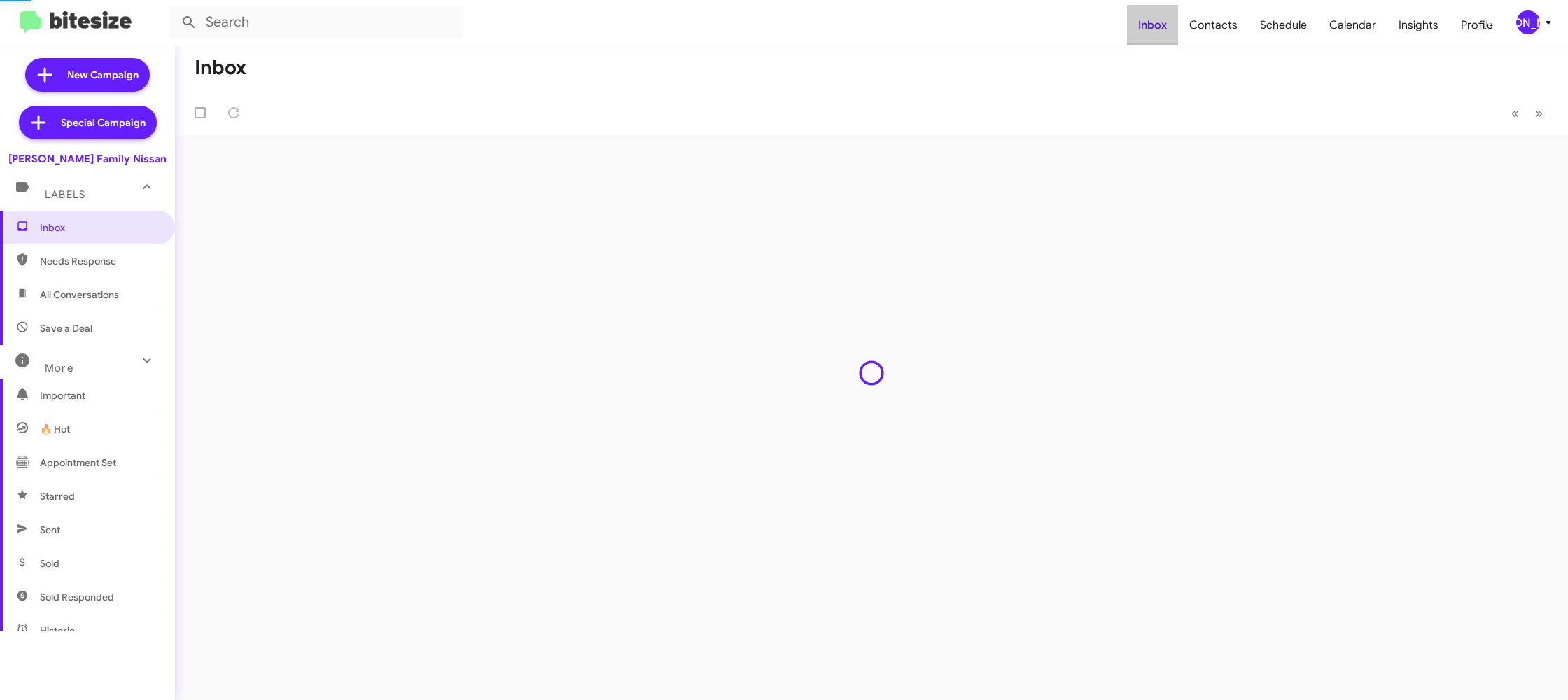
click at [1170, 37] on span "Inbox" at bounding box center [1152, 24] width 51 height 40
drag, startPoint x: 1170, startPoint y: 37, endPoint x: 1202, endPoint y: 28, distance: 33.2
click at [1178, 32] on span "Inbox" at bounding box center [1152, 24] width 51 height 40
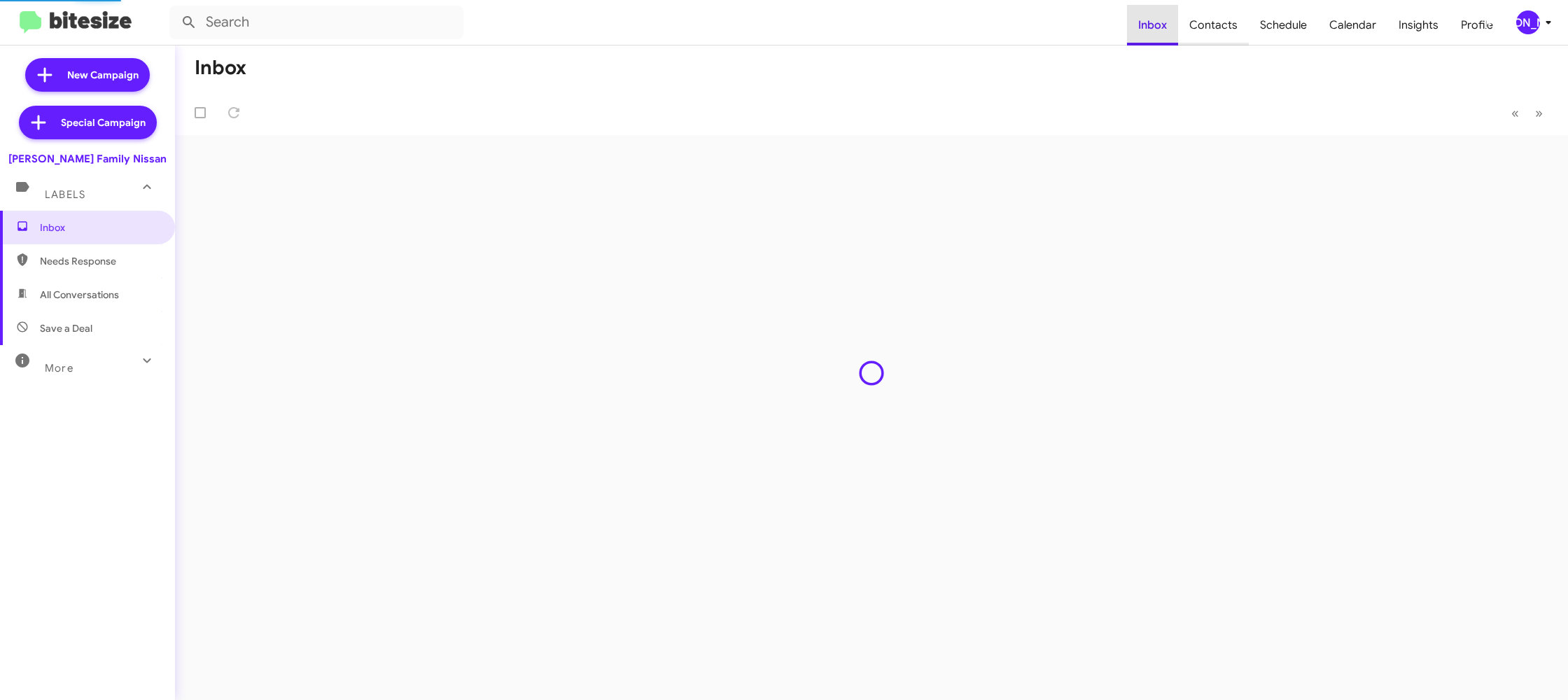
click at [1202, 28] on span "Contacts" at bounding box center [1213, 24] width 71 height 40
type input "in:groups"
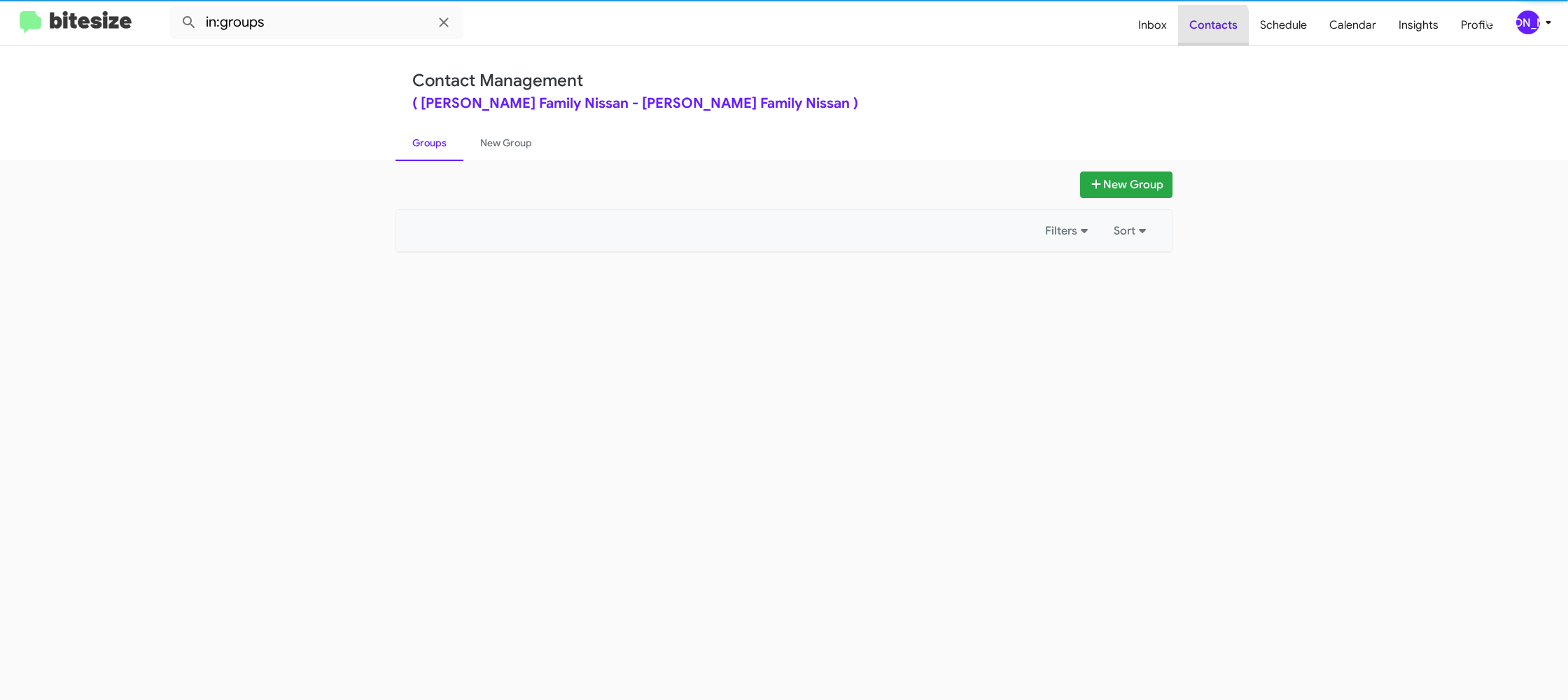
click at [1202, 28] on span "Contacts" at bounding box center [1213, 24] width 71 height 40
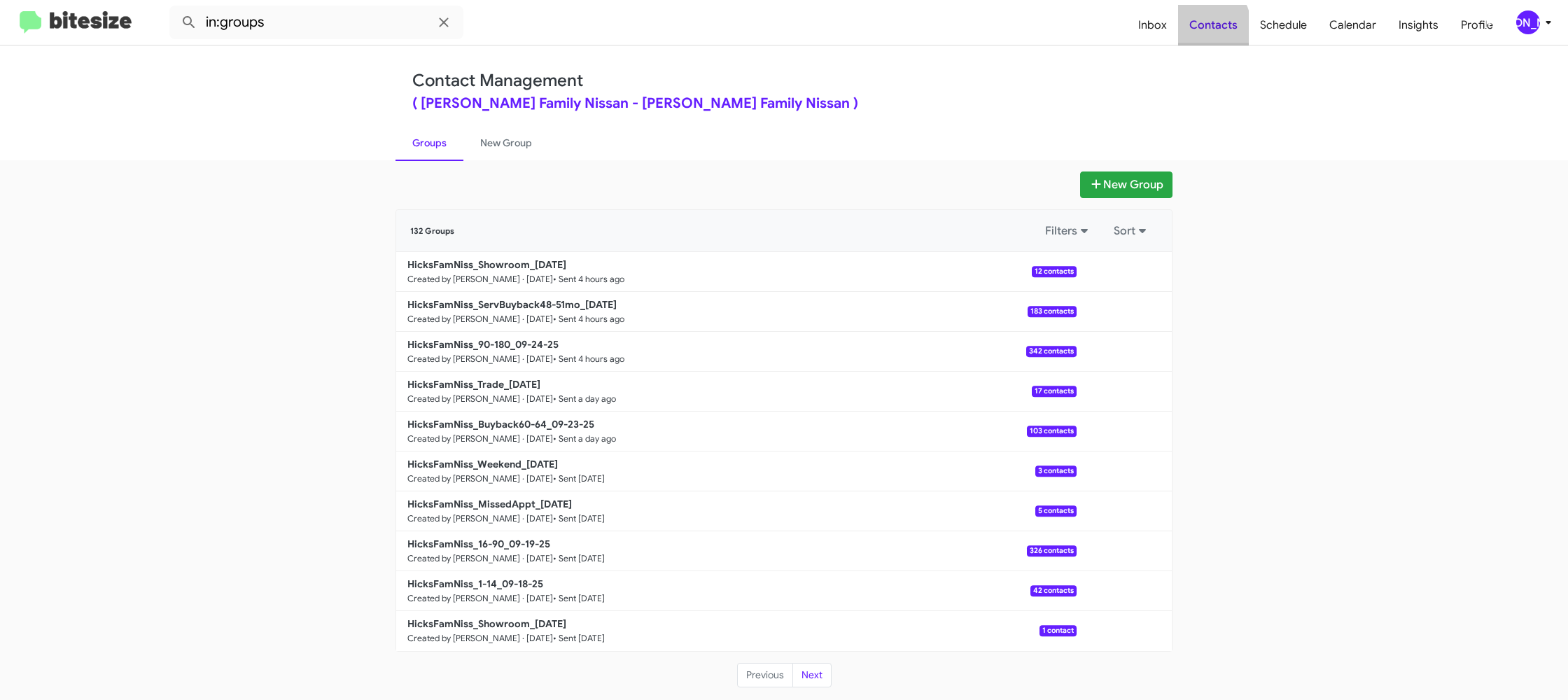
click at [1202, 28] on span "Contacts" at bounding box center [1213, 24] width 71 height 40
click at [514, 150] on link "New Group" at bounding box center [506, 143] width 85 height 37
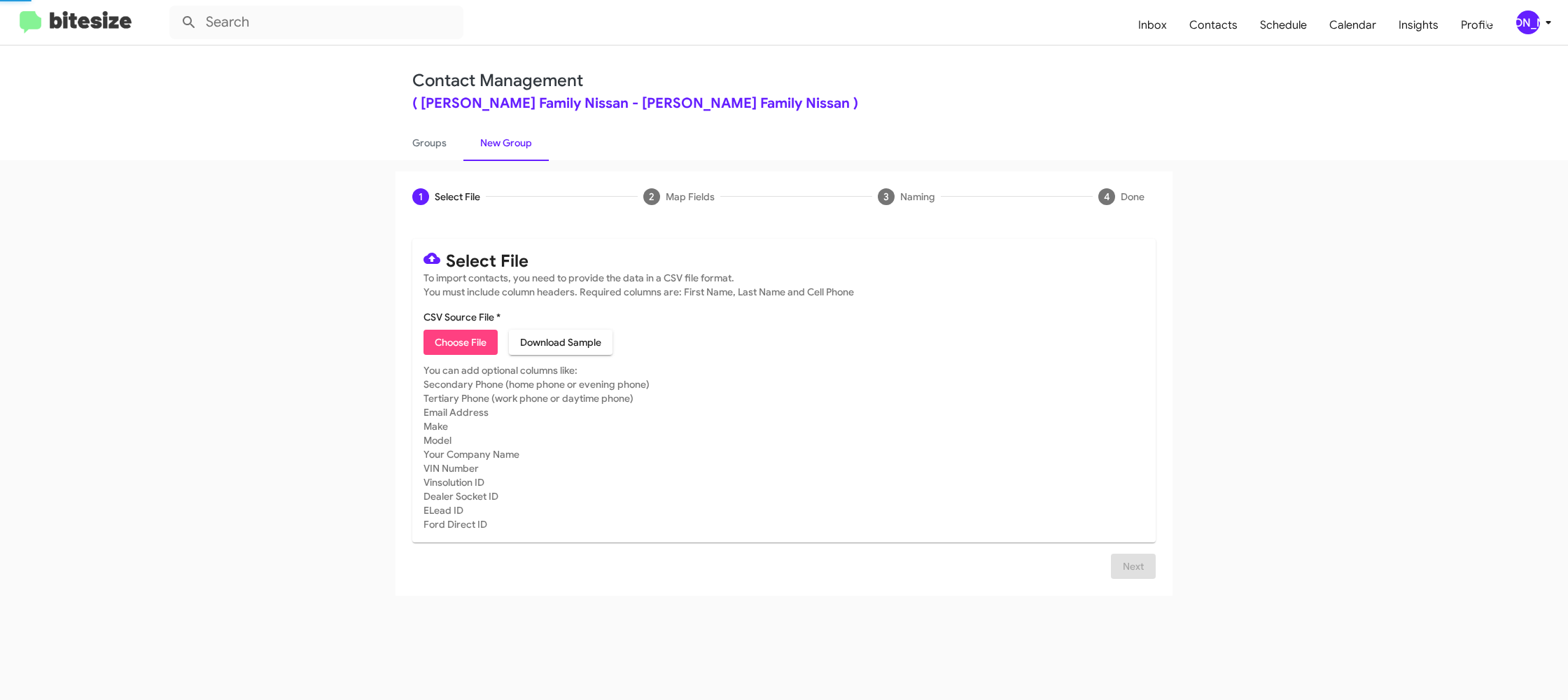
click at [514, 147] on link "New Group" at bounding box center [506, 143] width 85 height 37
click at [514, 146] on link "New Group" at bounding box center [506, 143] width 85 height 37
click at [514, 146] on link "New Group" at bounding box center [506, 143] width 85 height 37
click at [514, 145] on link "New Group" at bounding box center [506, 143] width 85 height 37
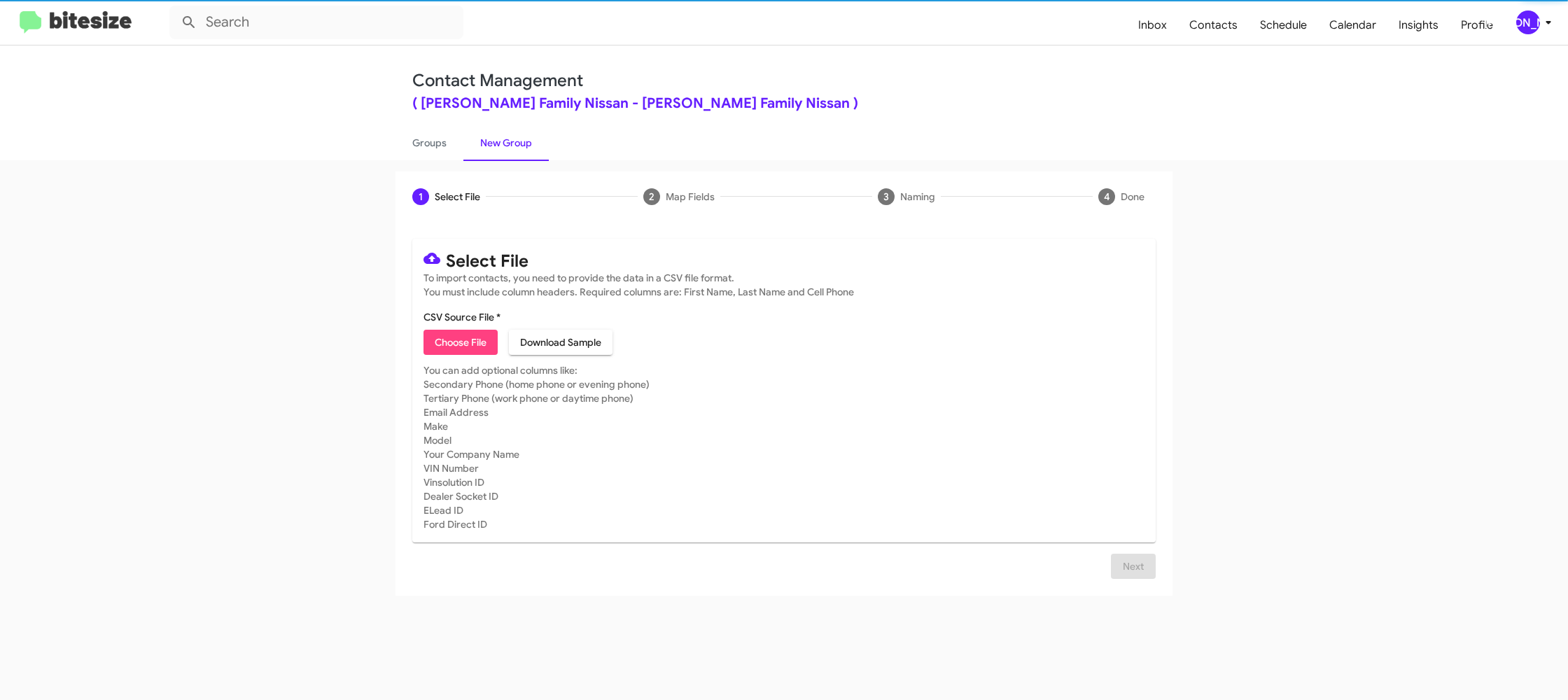
click at [449, 341] on span "Choose File" at bounding box center [461, 342] width 52 height 25
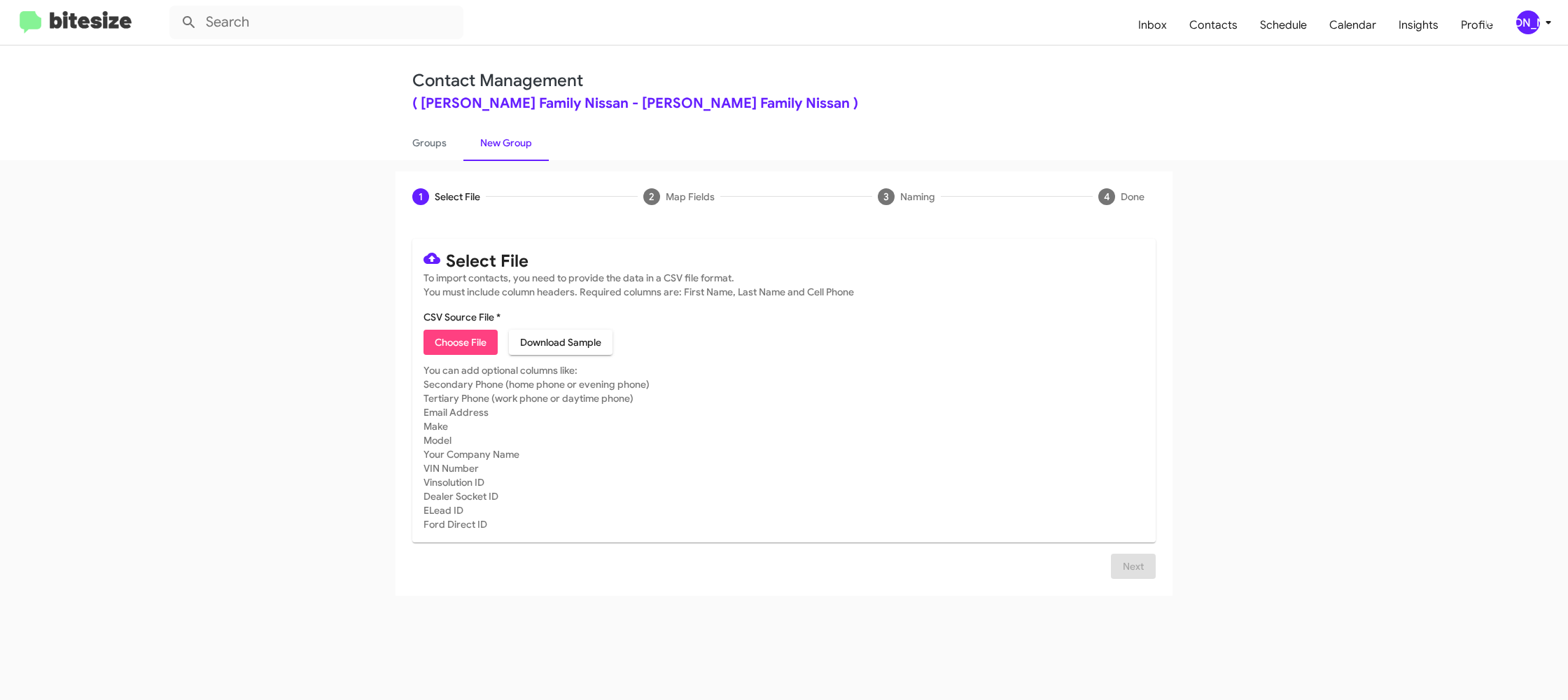
type input "HicksFamNiss_1-14_09-25-25"
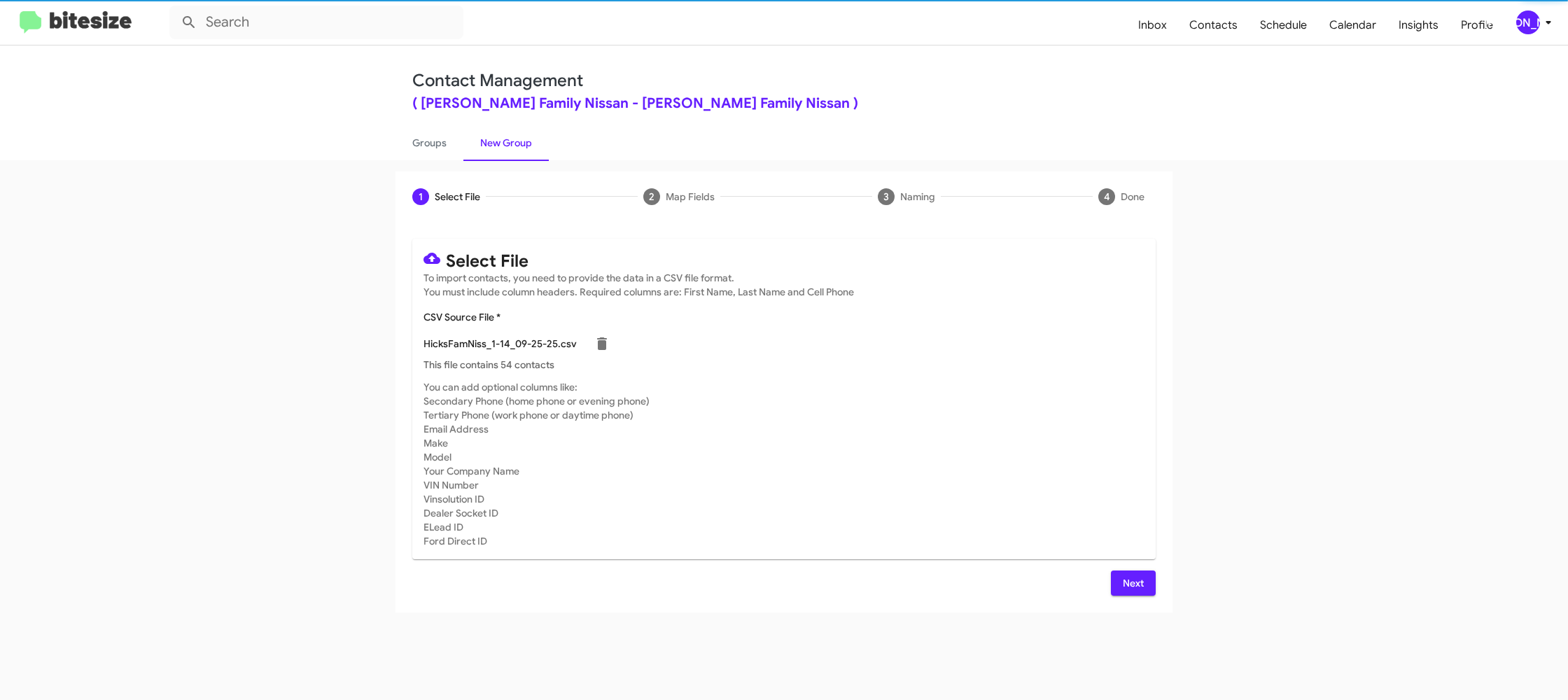
drag, startPoint x: 877, startPoint y: 389, endPoint x: 887, endPoint y: 392, distance: 10.4
click at [887, 392] on mat-card-subtitle "You can add optional columns like: Secondary Phone (home phone or evening phone…" at bounding box center [784, 464] width 721 height 168
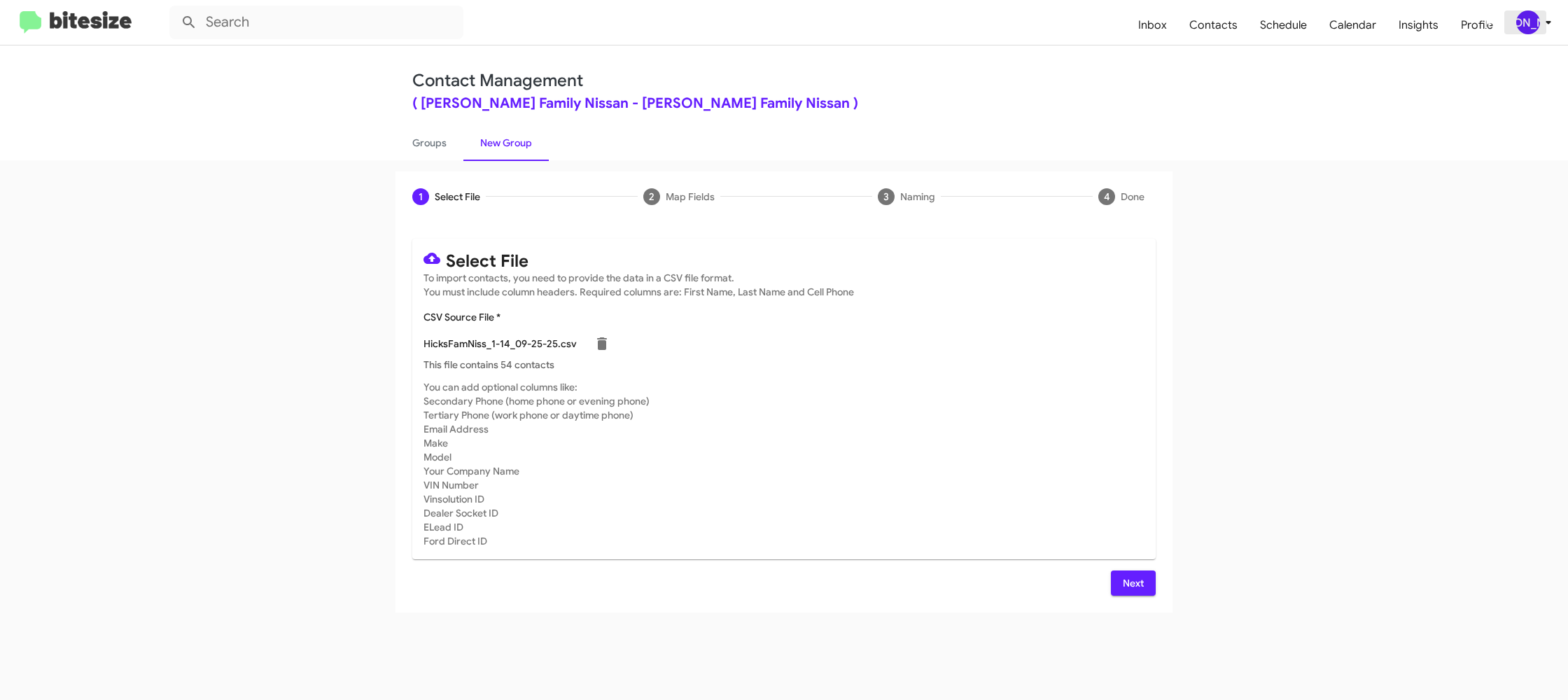
click at [1552, 11] on span "[PERSON_NAME]" at bounding box center [1537, 22] width 42 height 24
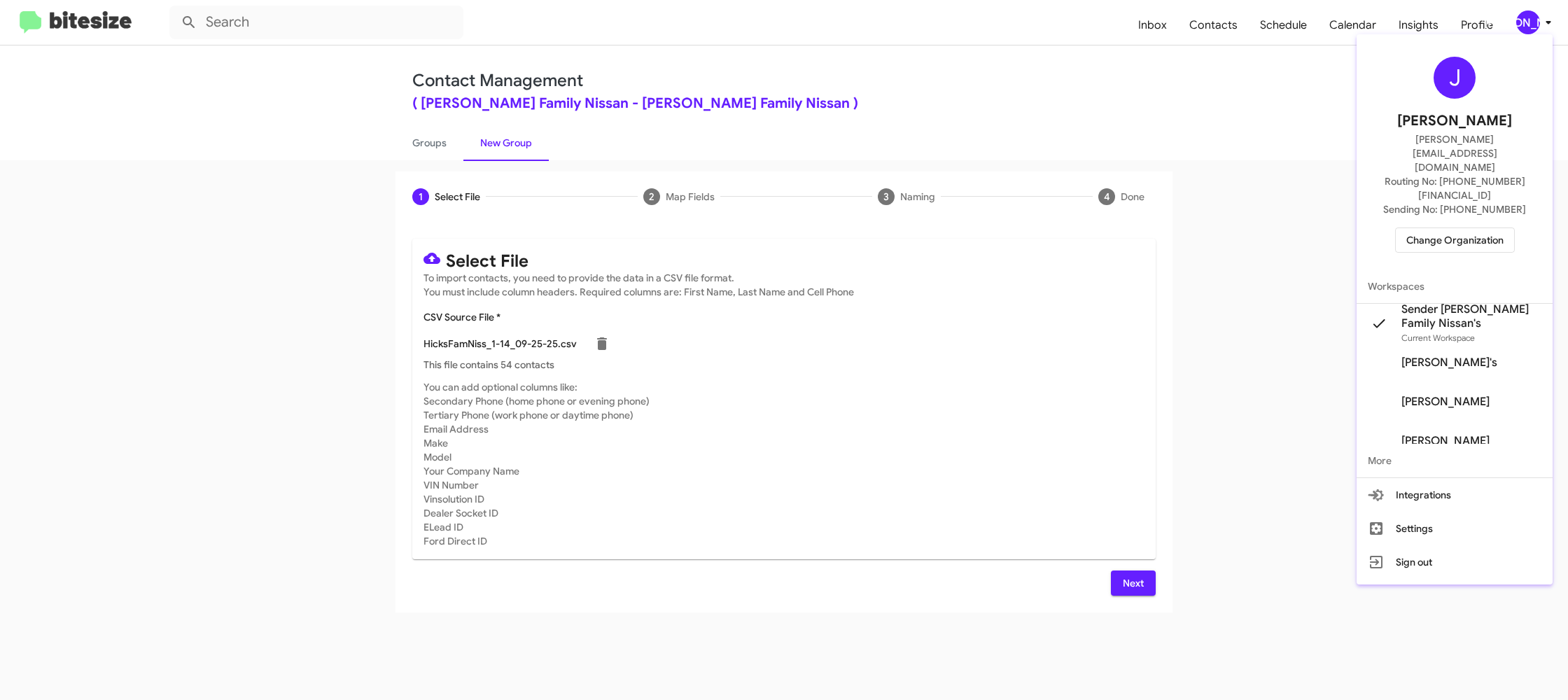
drag, startPoint x: 1551, startPoint y: 14, endPoint x: 1535, endPoint y: 11, distance: 16.3
click at [1551, 13] on div at bounding box center [784, 350] width 1568 height 700
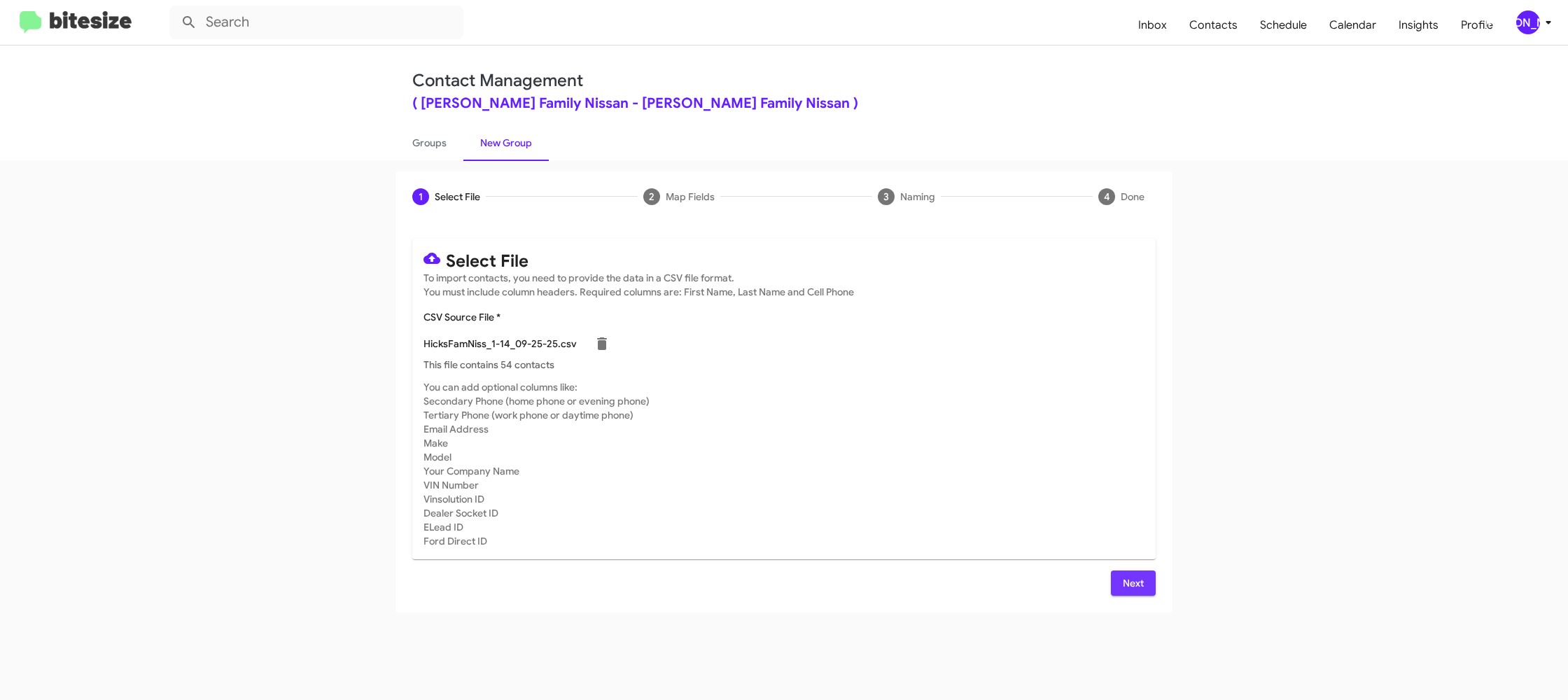
drag, startPoint x: 1128, startPoint y: 580, endPoint x: 1114, endPoint y: 572, distance: 16.1
click at [1128, 579] on span "Next" at bounding box center [1132, 583] width 22 height 25
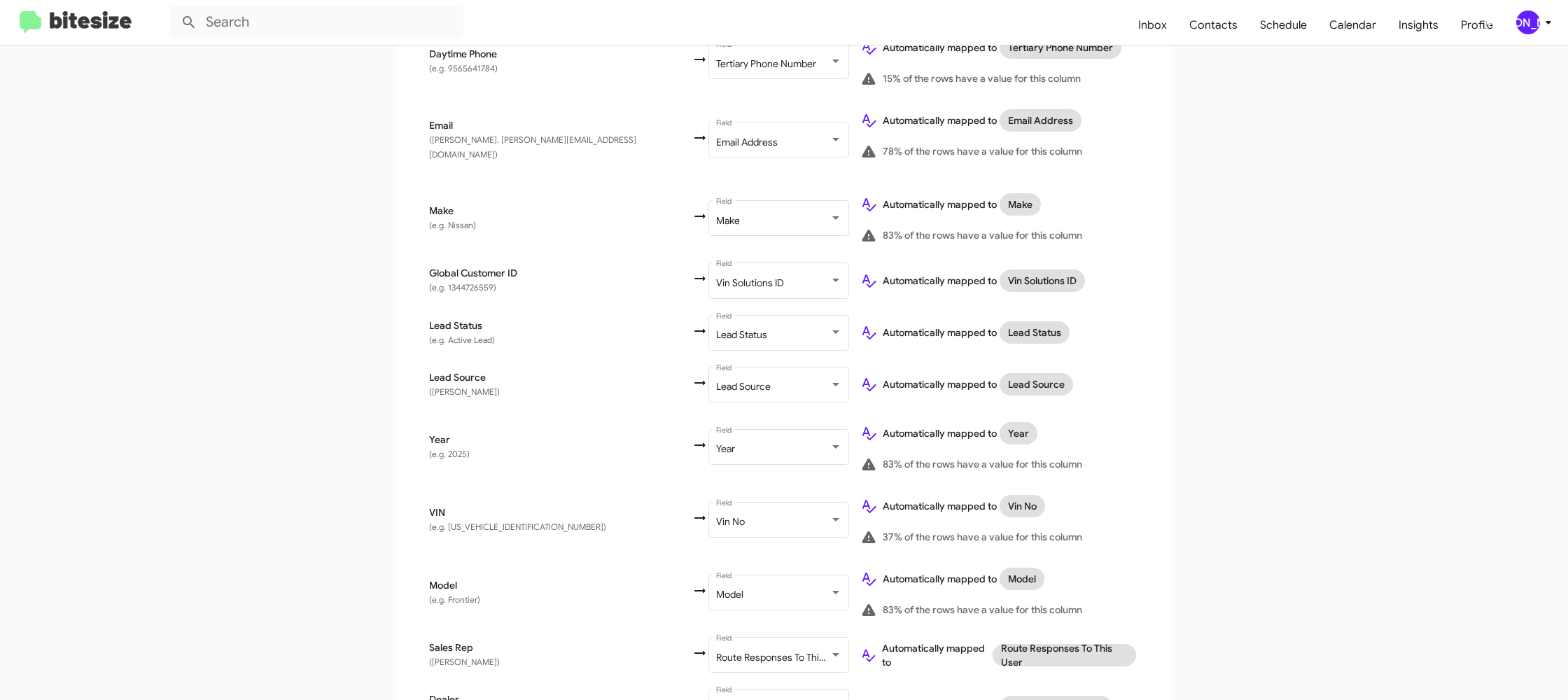
scroll to position [647, 0]
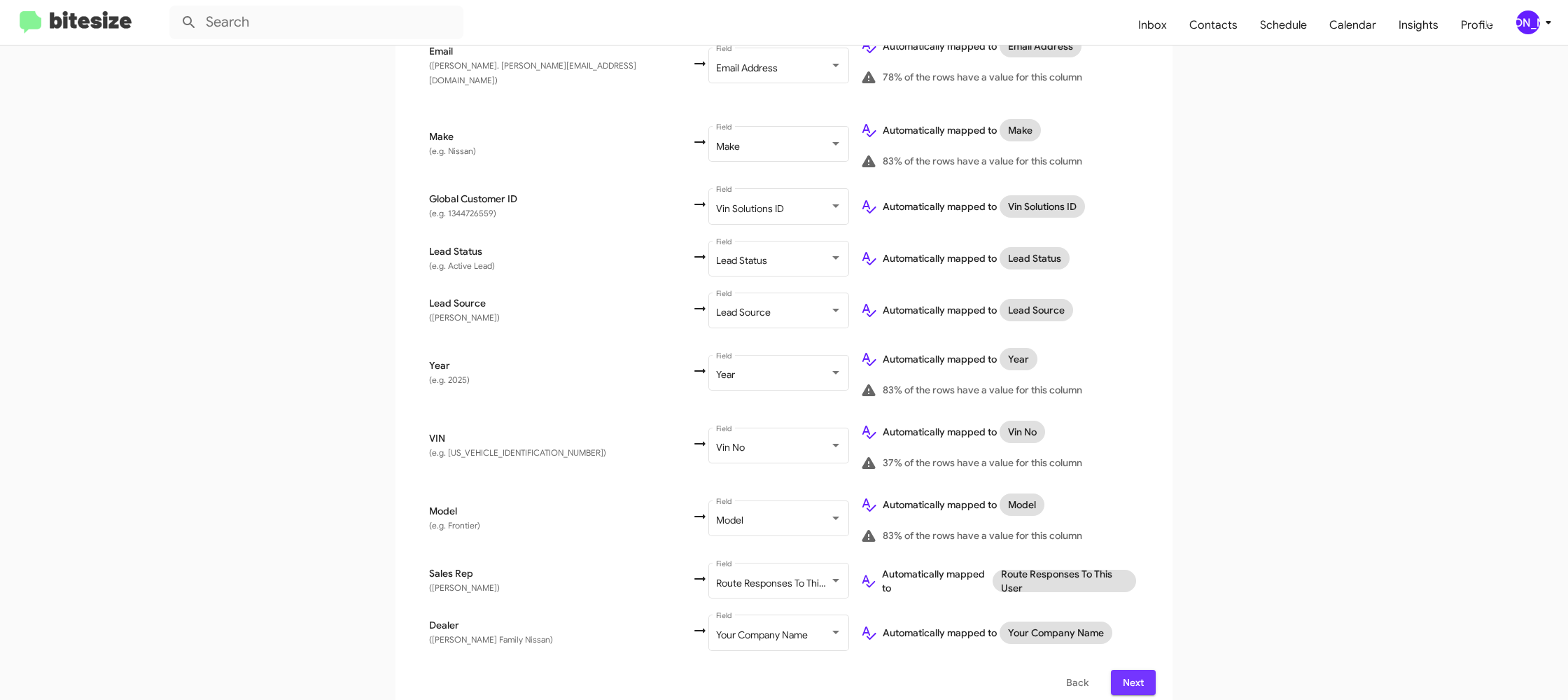
click at [1138, 670] on span "Next" at bounding box center [1132, 683] width 22 height 25
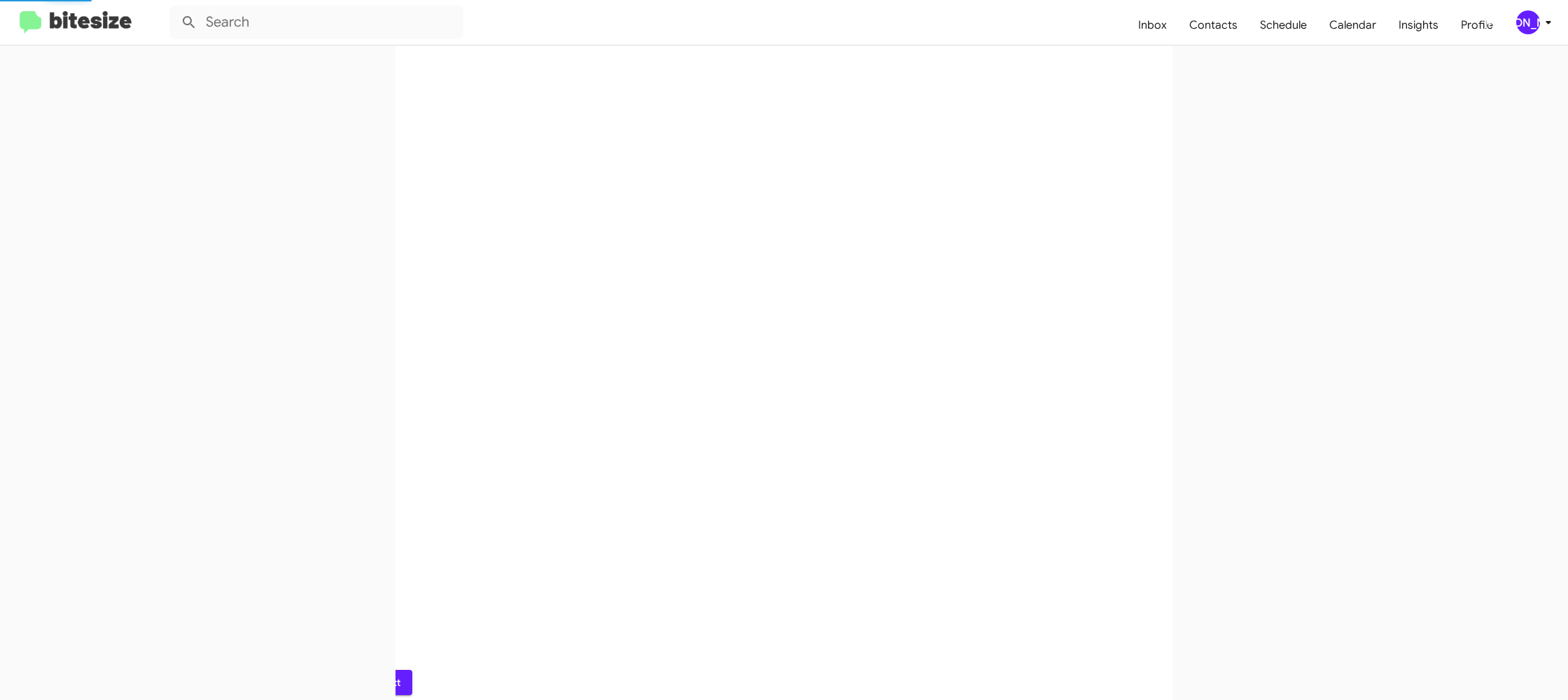
scroll to position [0, 0]
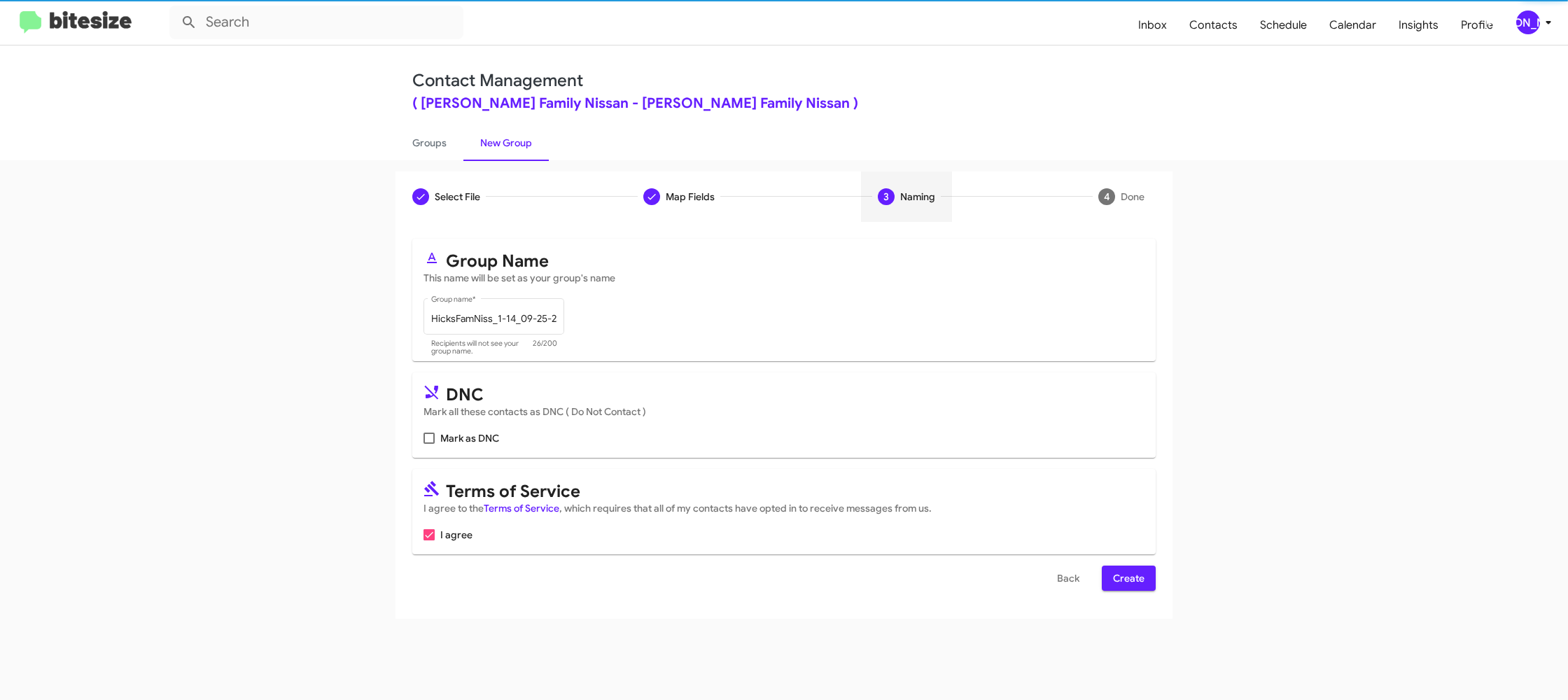
click at [1115, 580] on span "Create" at bounding box center [1128, 579] width 31 height 25
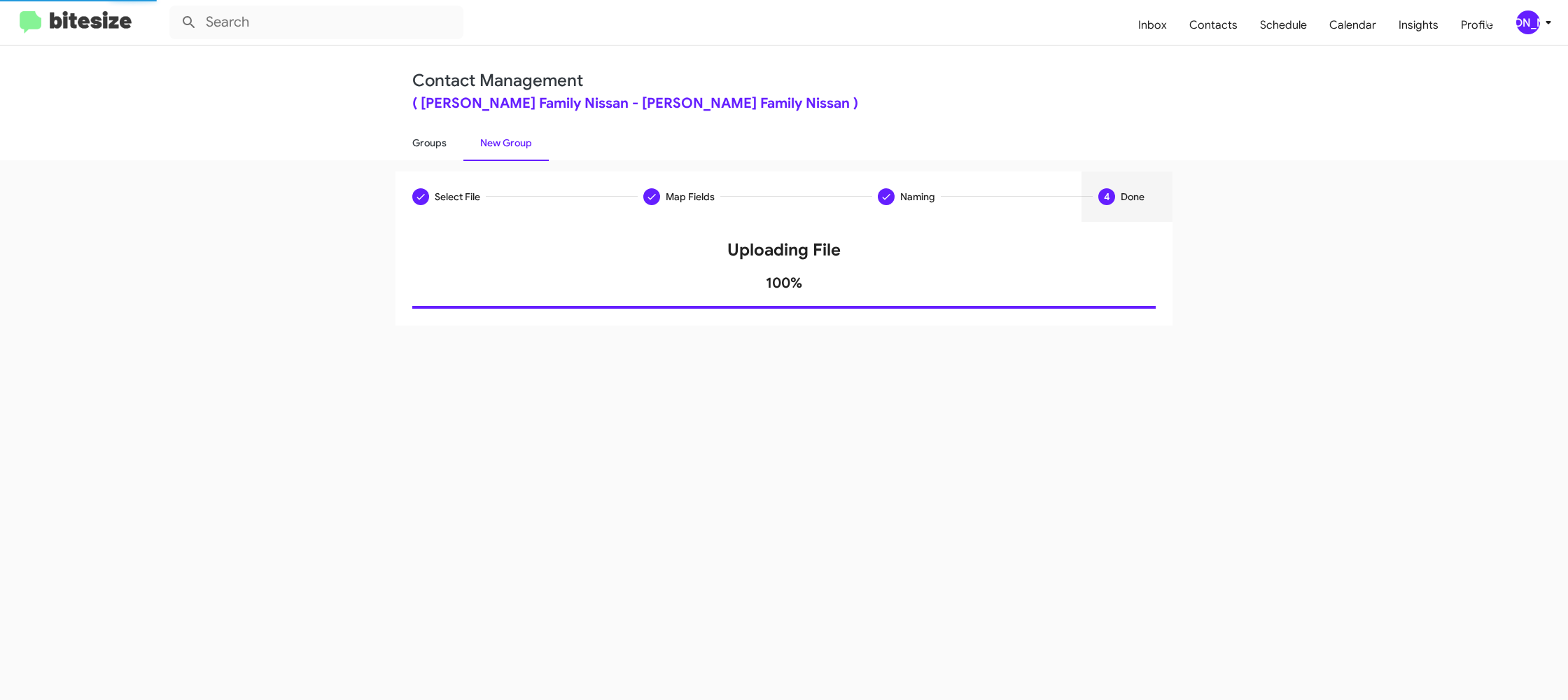
click at [441, 133] on link "Groups" at bounding box center [429, 143] width 68 height 37
type input "in:groups"
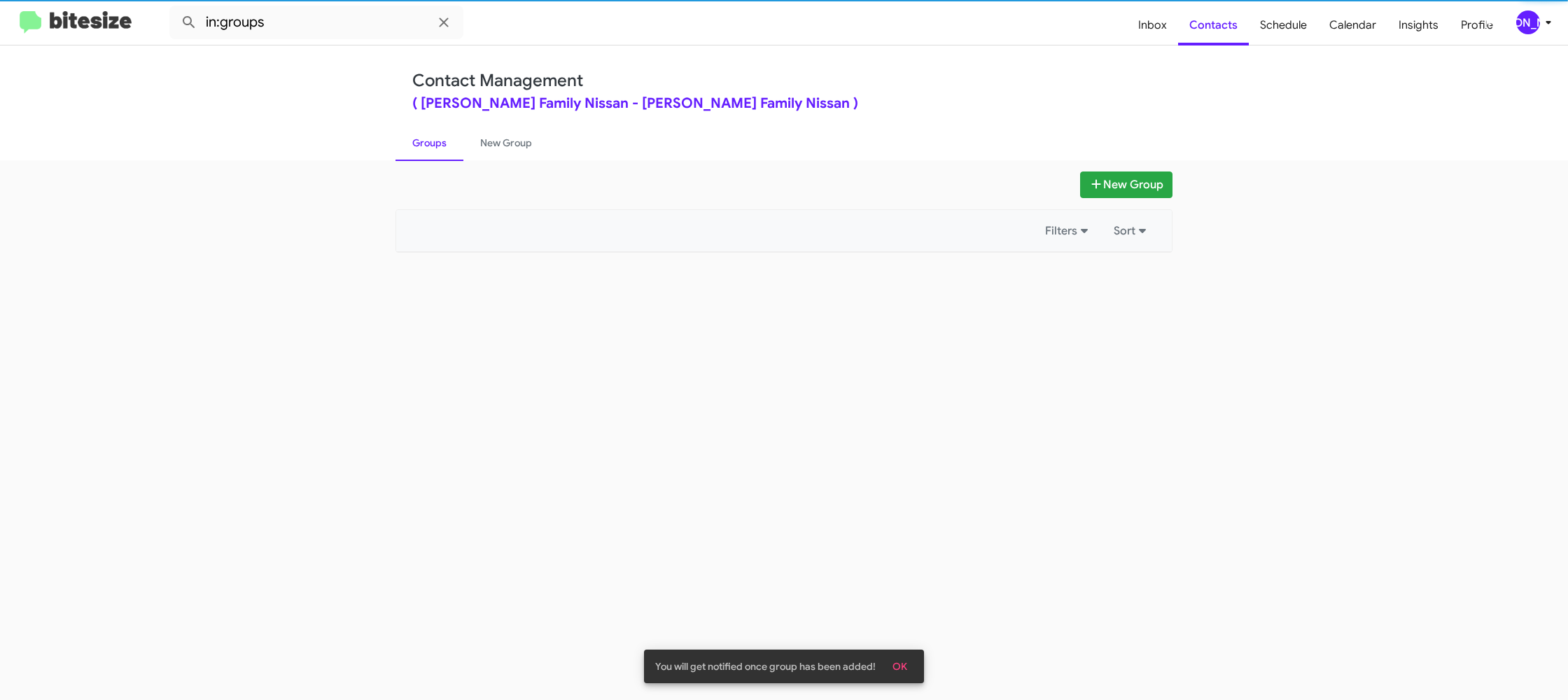
click at [441, 133] on link "Groups" at bounding box center [429, 143] width 68 height 37
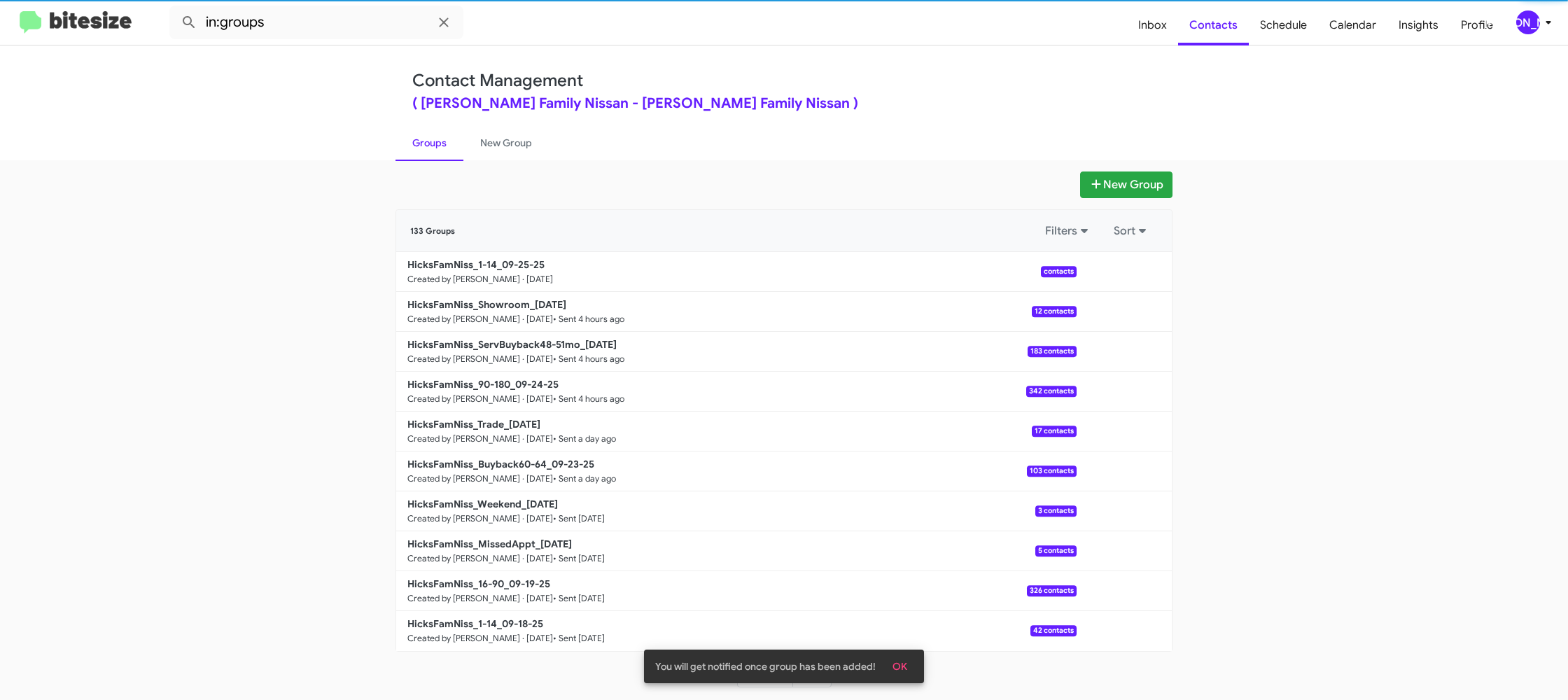
drag, startPoint x: 478, startPoint y: 132, endPoint x: 445, endPoint y: 135, distance: 33.1
click at [478, 132] on link "New Group" at bounding box center [506, 143] width 85 height 37
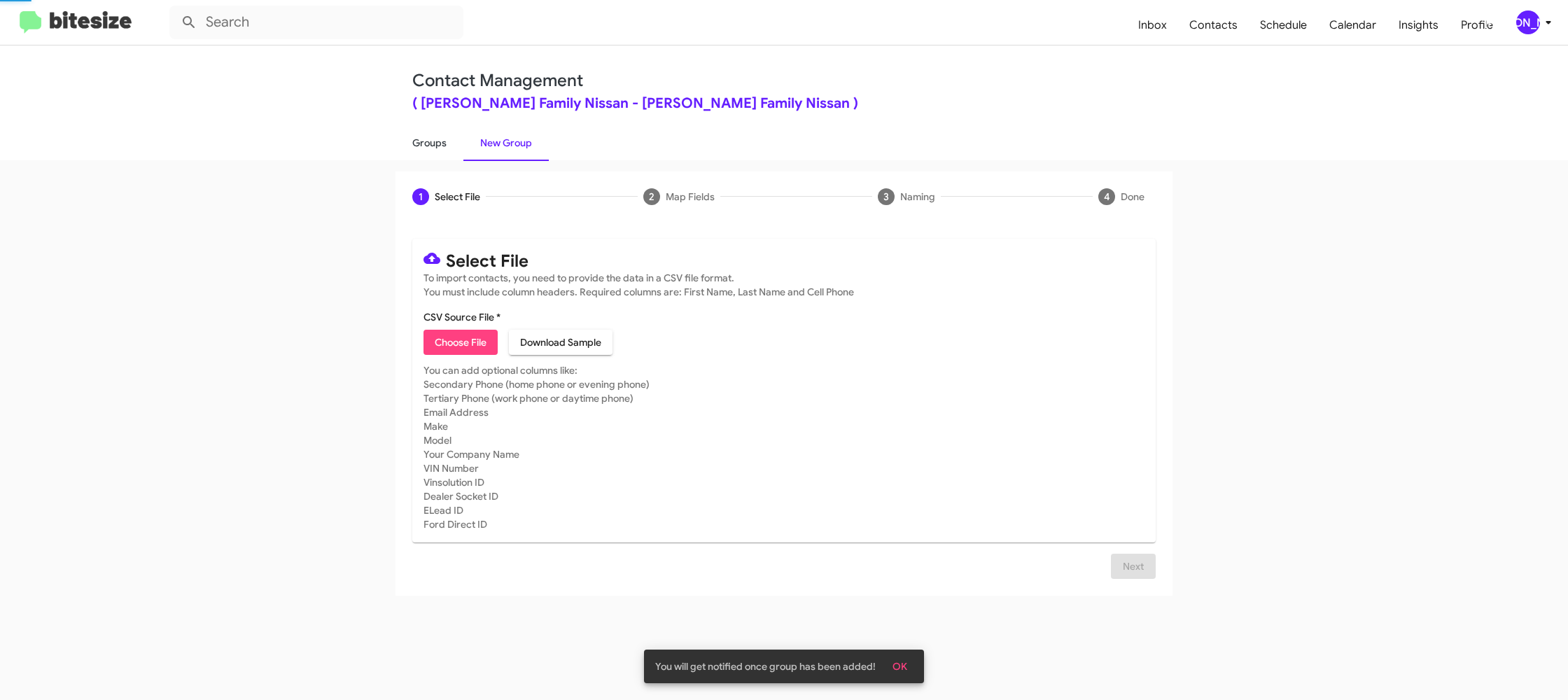
click at [443, 135] on link "Groups" at bounding box center [429, 143] width 68 height 37
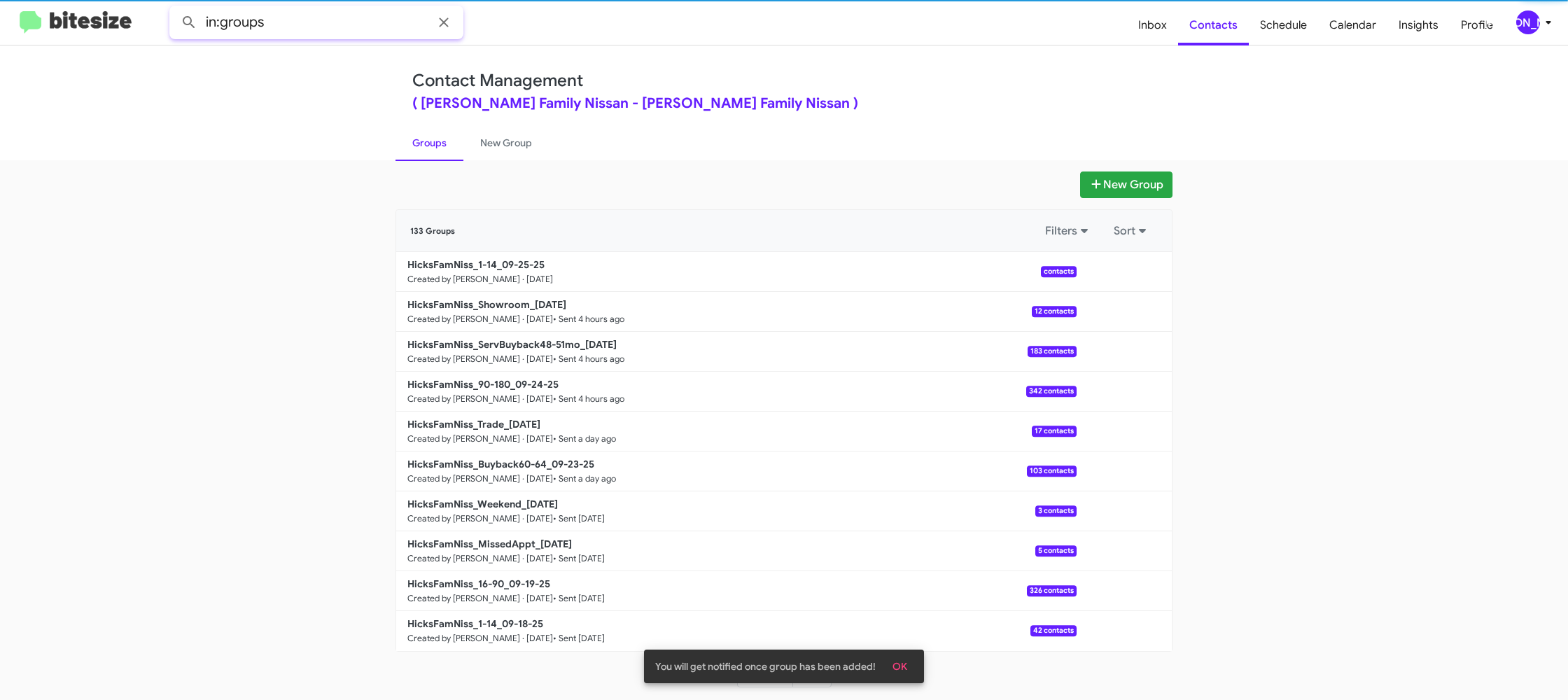
click at [313, 22] on input "in:groups" at bounding box center [316, 22] width 294 height 33
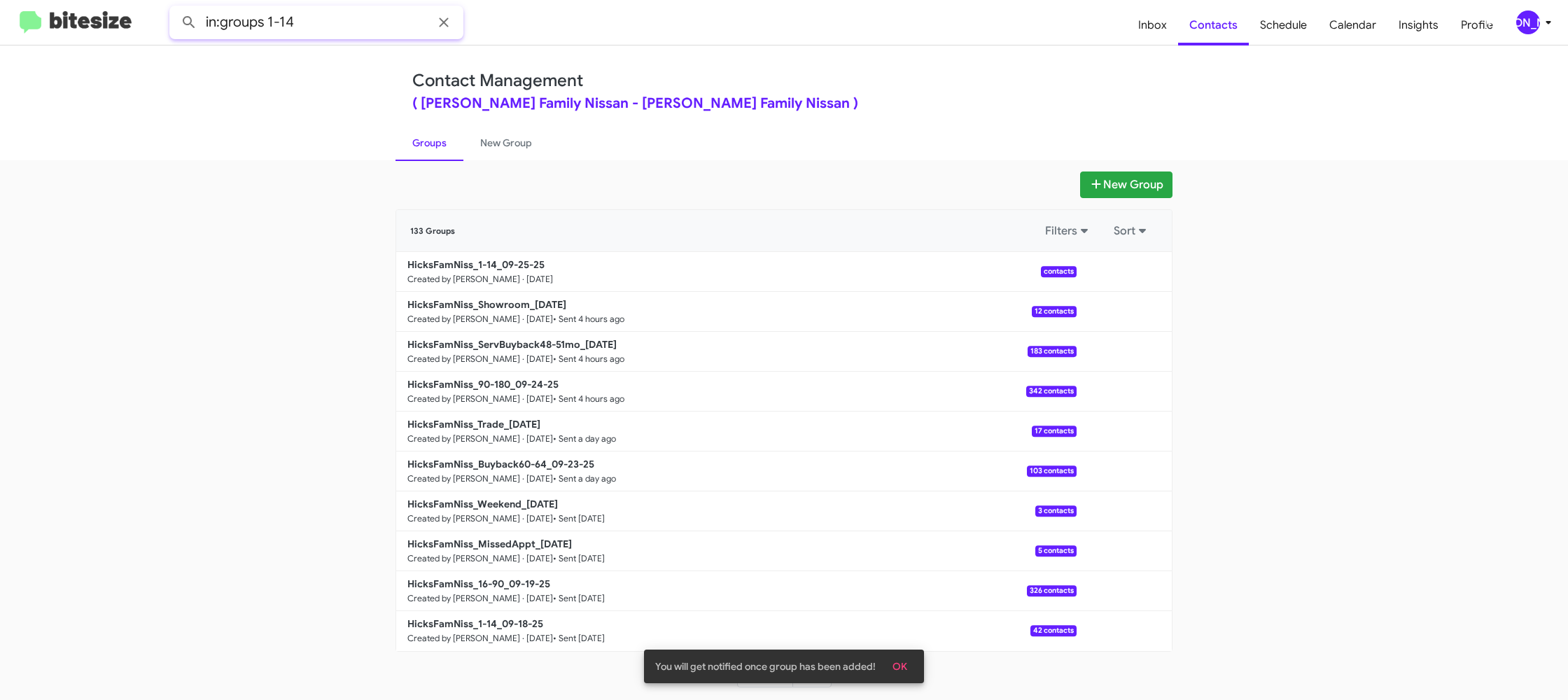
type input "in:groups 1-14"
click at [175, 8] on button at bounding box center [189, 22] width 28 height 28
click at [489, 150] on link "New Group" at bounding box center [506, 143] width 85 height 37
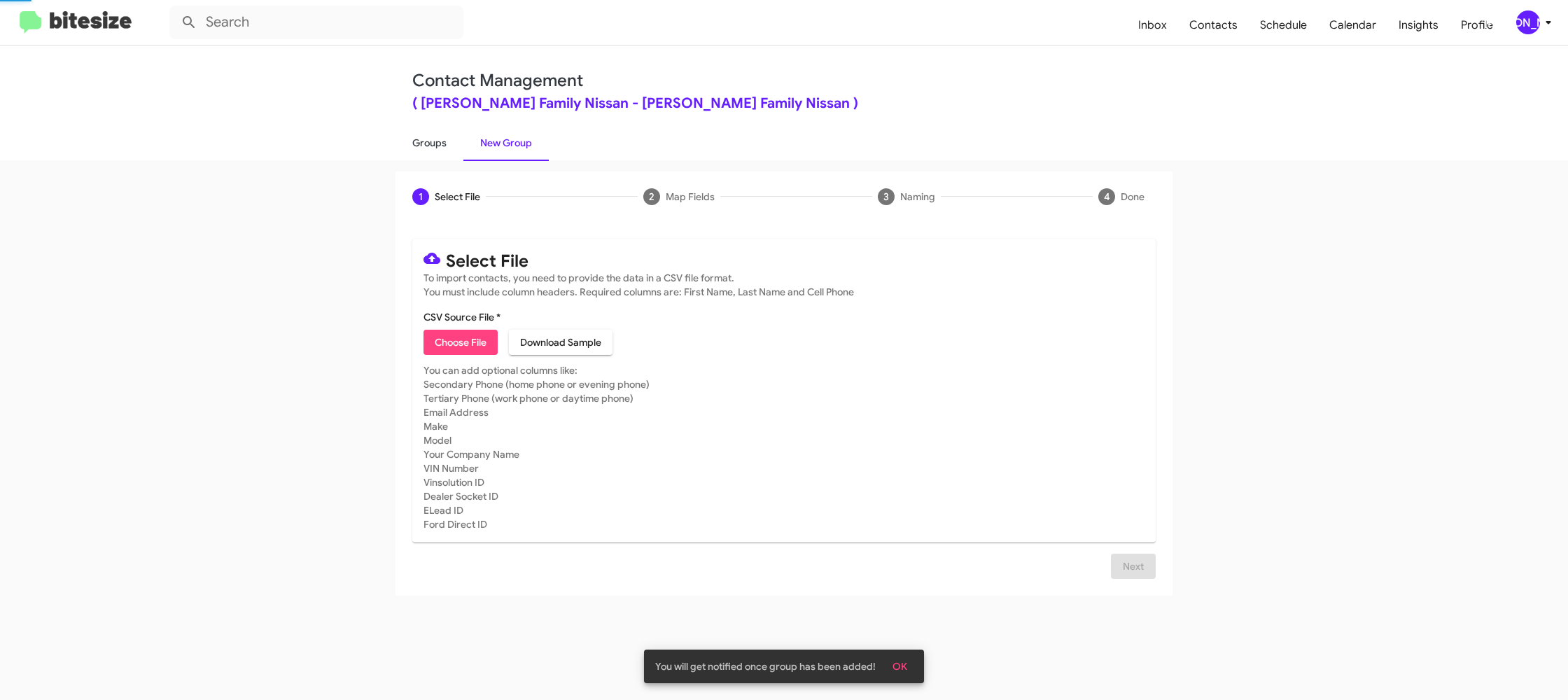
click at [430, 148] on link "Groups" at bounding box center [429, 143] width 68 height 37
type input "in:groups"
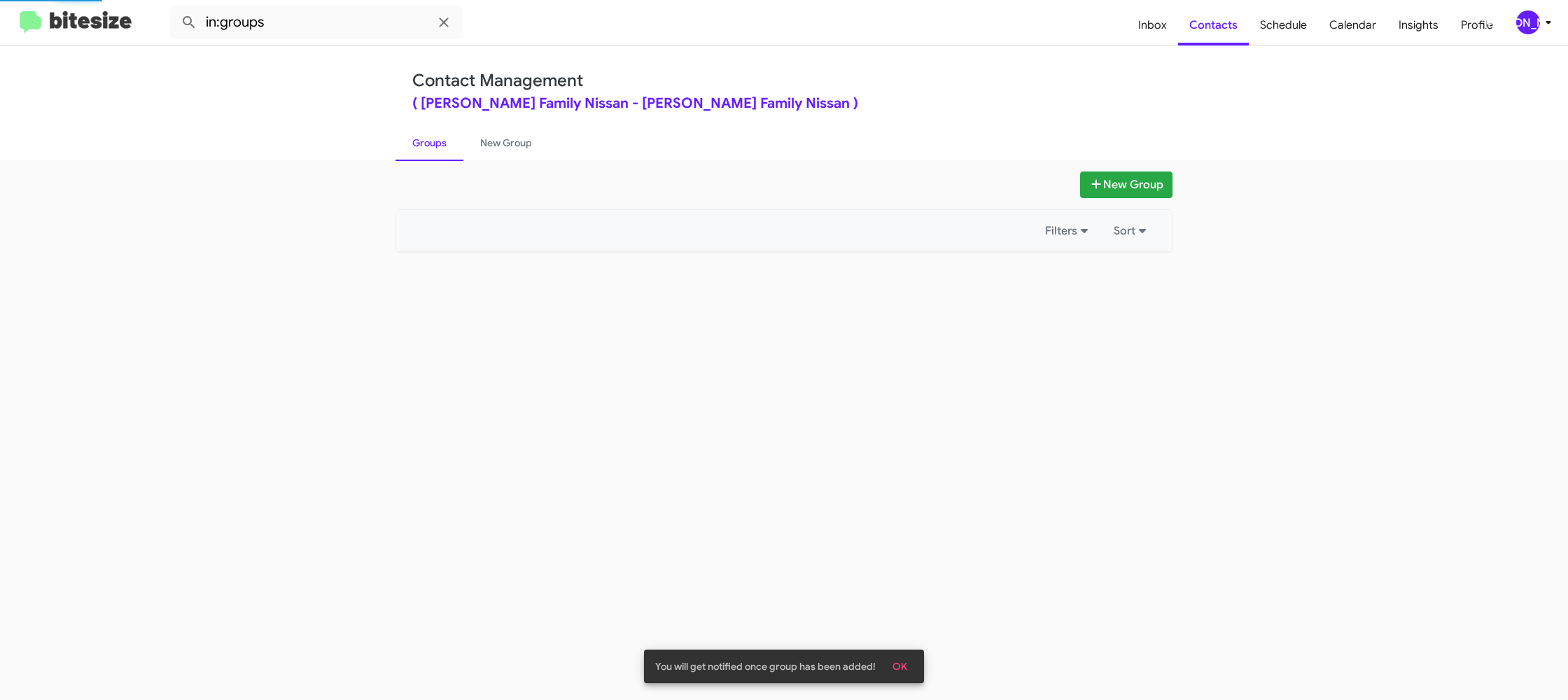
click at [430, 149] on link "Groups" at bounding box center [429, 143] width 68 height 37
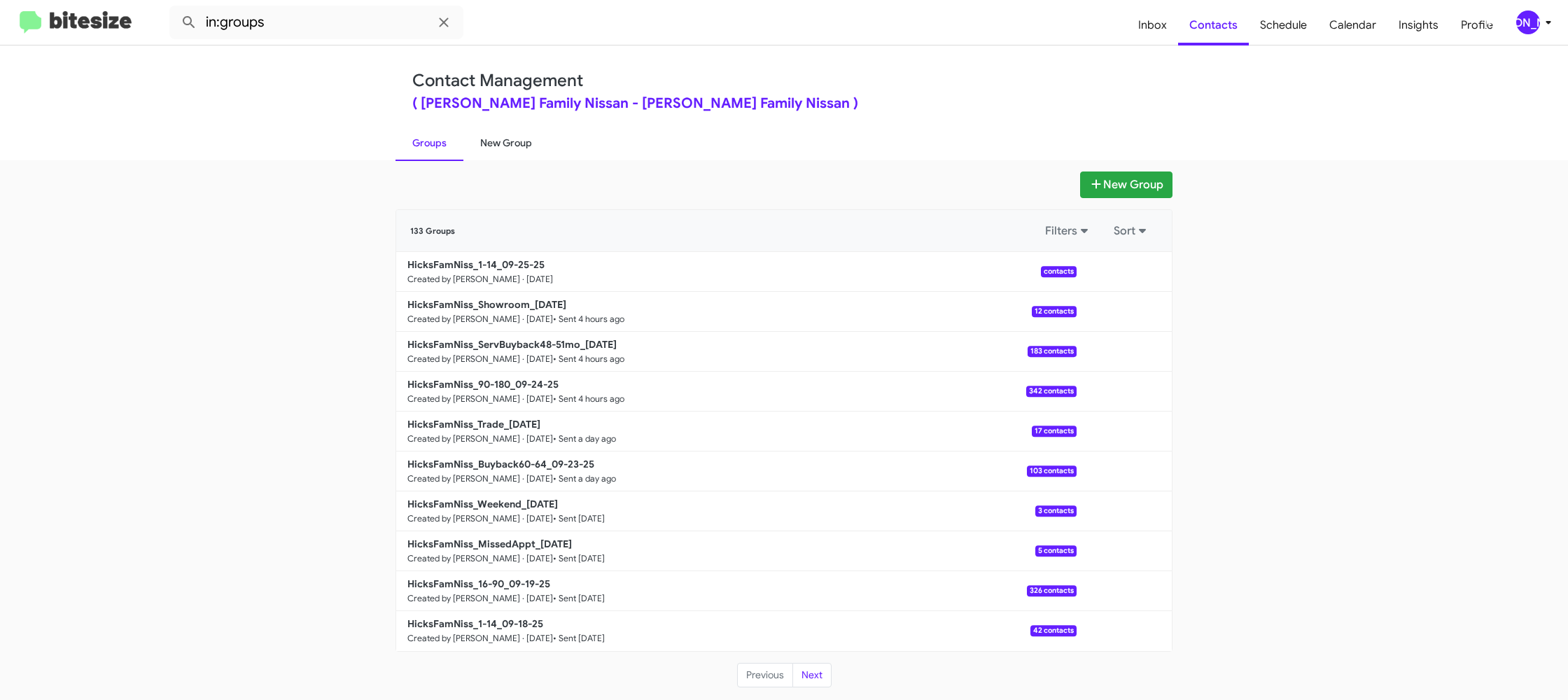
click at [474, 145] on link "New Group" at bounding box center [506, 143] width 85 height 37
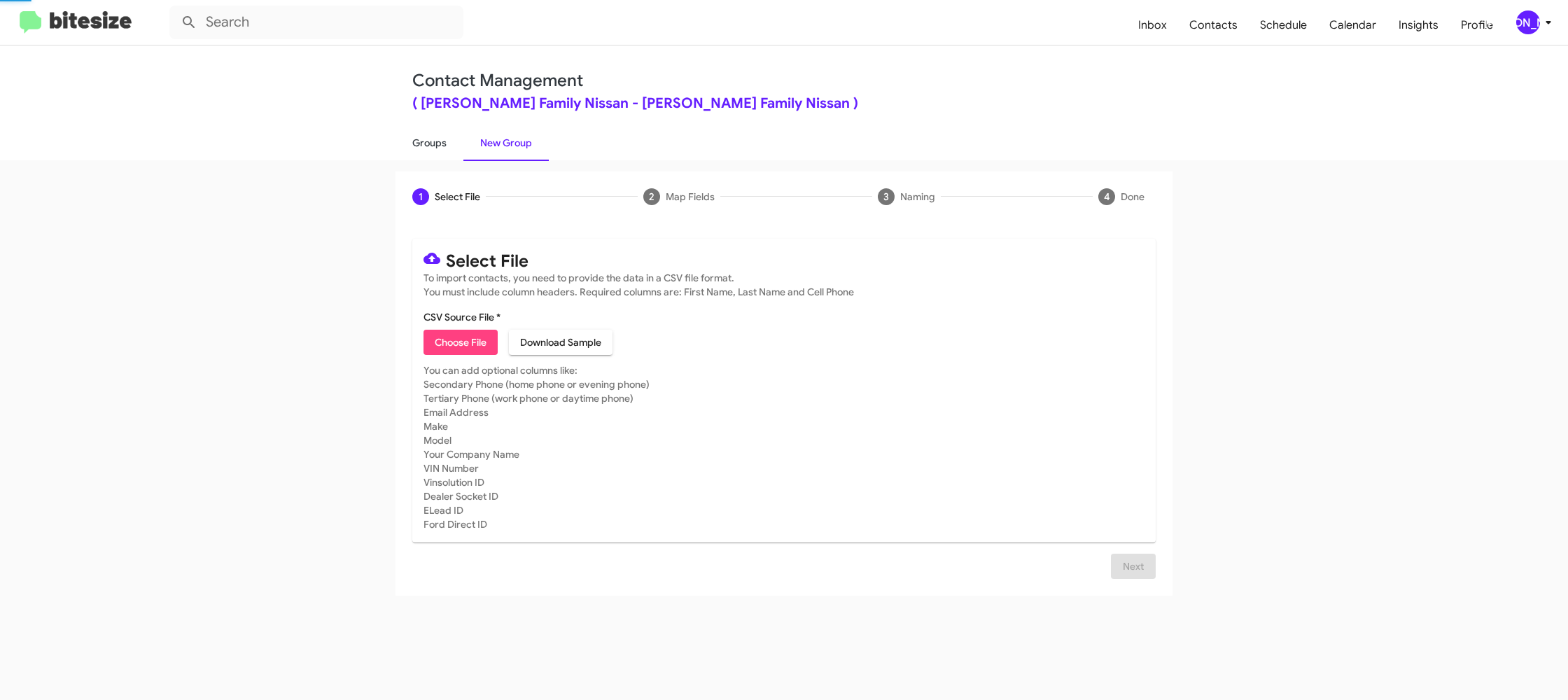
click at [427, 145] on link "Groups" at bounding box center [429, 143] width 68 height 37
type input "in:groups"
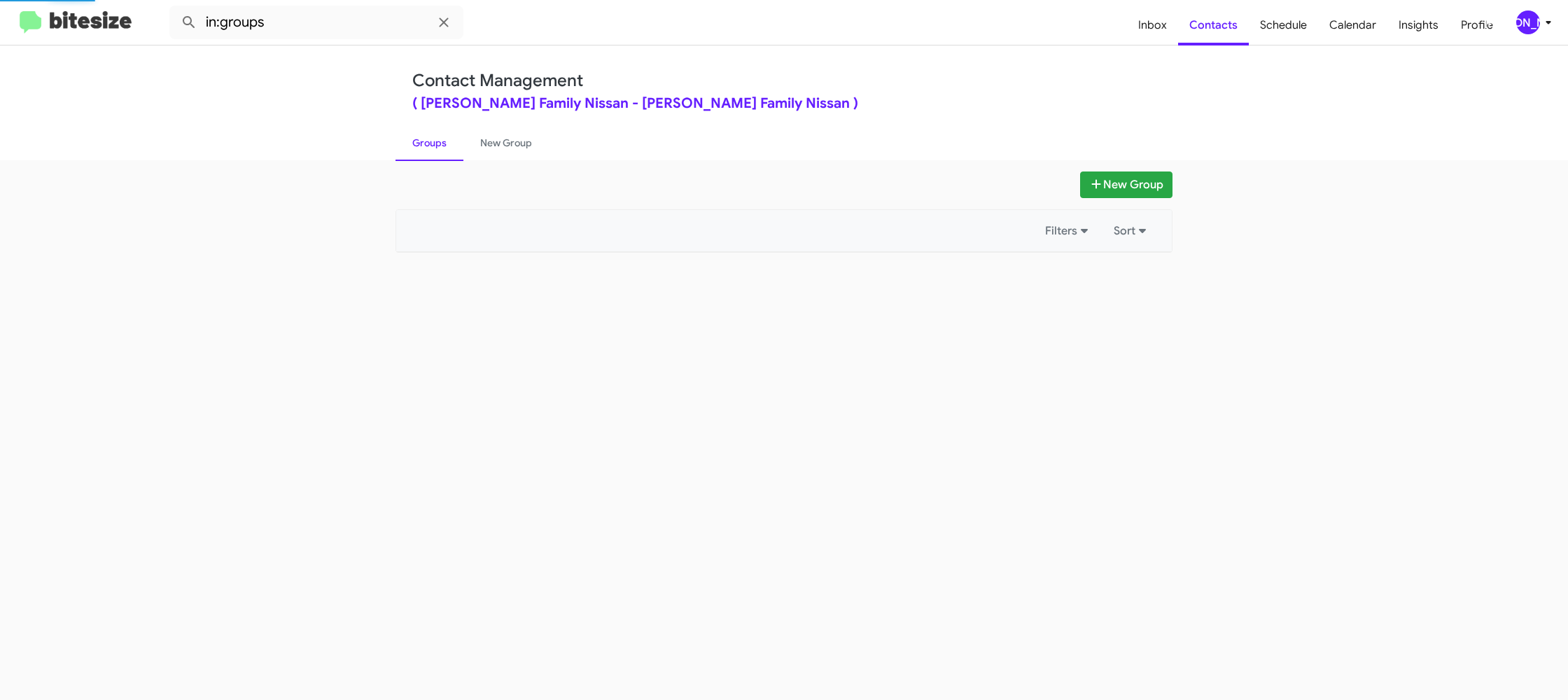
drag, startPoint x: 427, startPoint y: 145, endPoint x: 689, endPoint y: 232, distance: 276.1
click at [427, 145] on link "Groups" at bounding box center [429, 143] width 68 height 37
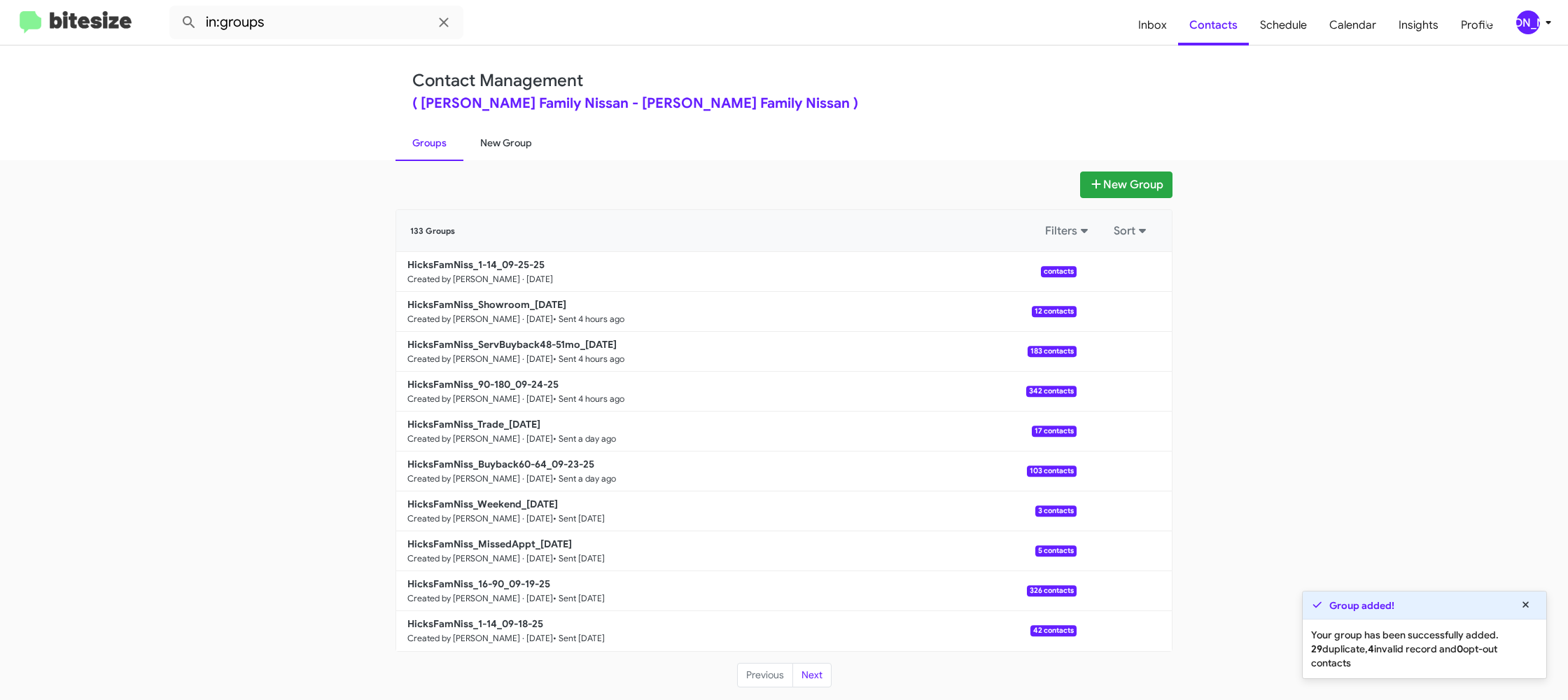
click at [489, 135] on link "New Group" at bounding box center [506, 143] width 85 height 37
click at [438, 140] on link "Groups" at bounding box center [429, 143] width 68 height 37
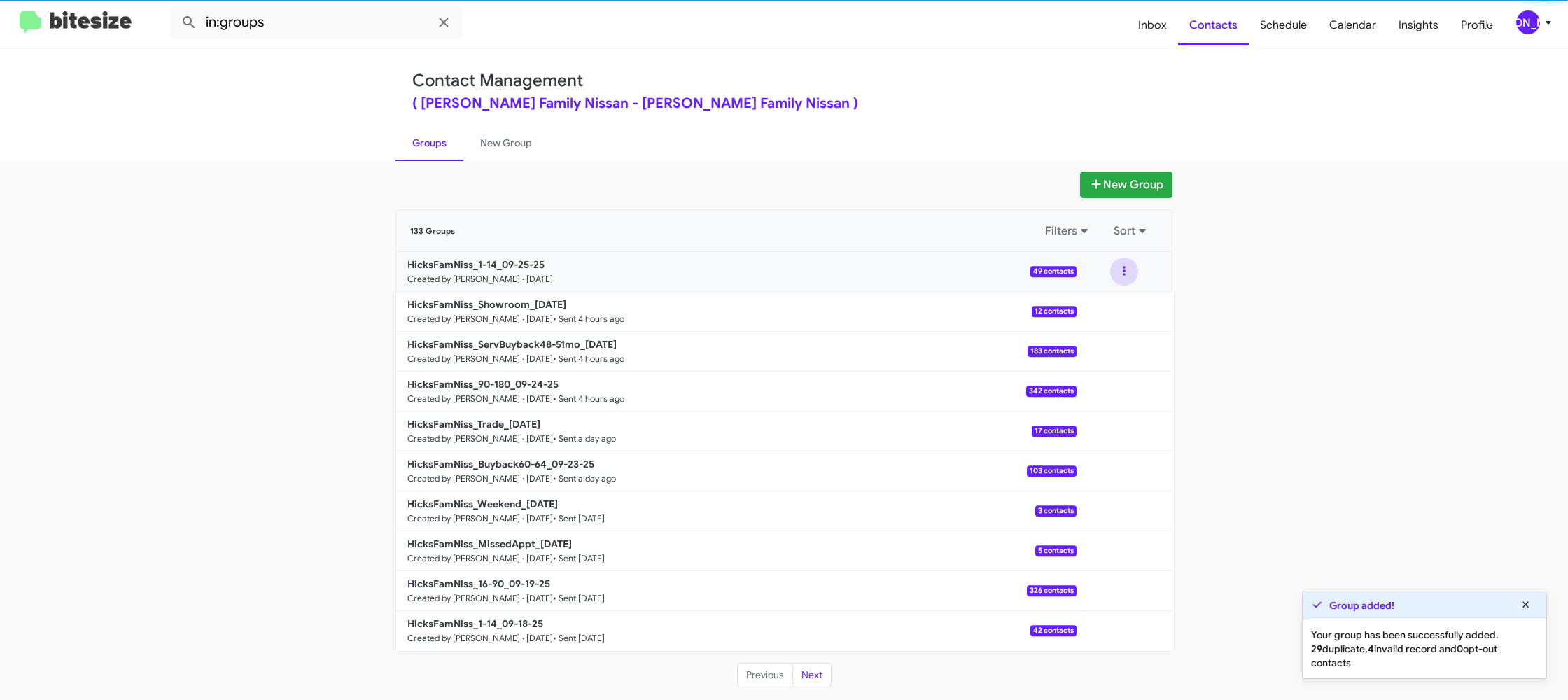
drag, startPoint x: 1113, startPoint y: 275, endPoint x: 1114, endPoint y: 287, distance: 12.0
click at [1113, 275] on button at bounding box center [1123, 271] width 28 height 28
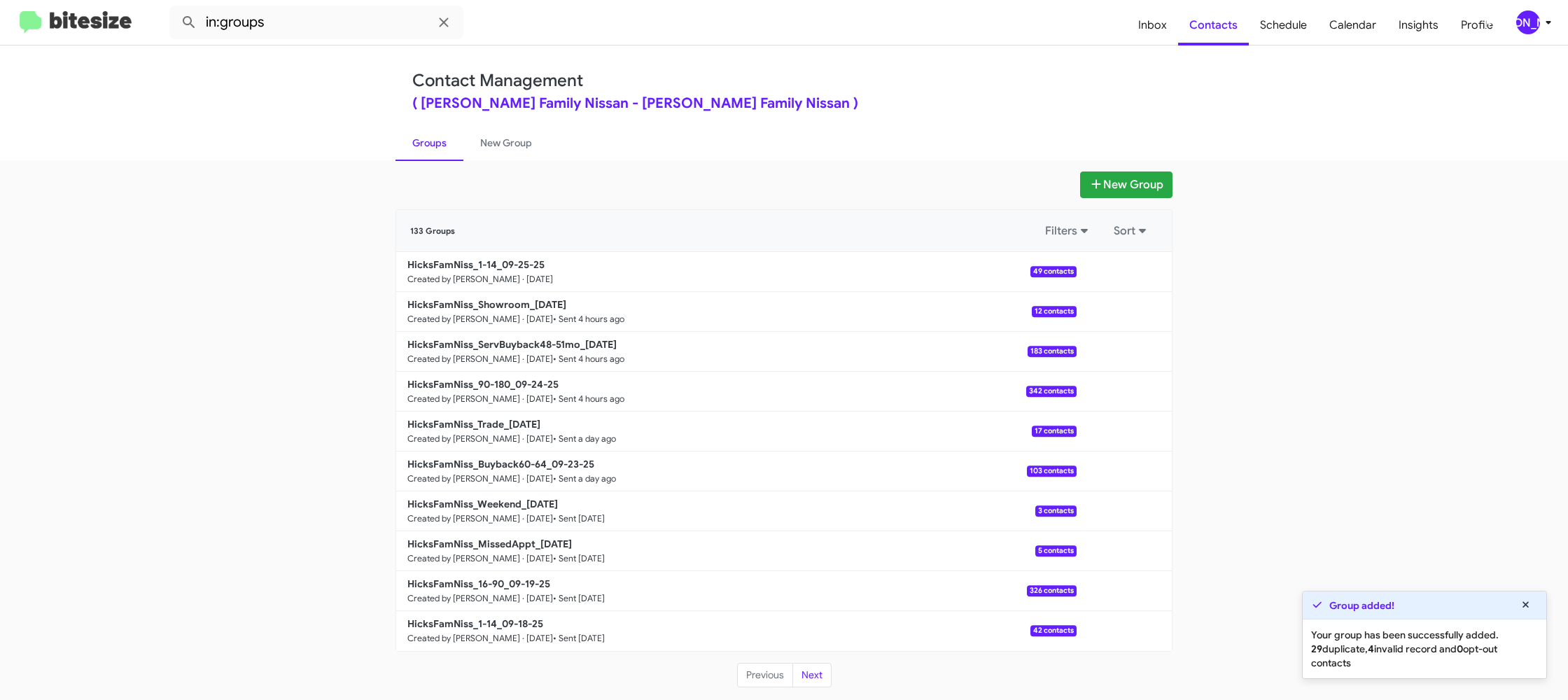
drag, startPoint x: 322, startPoint y: 66, endPoint x: 333, endPoint y: 35, distance: 32.9
click at [322, 63] on div "Contact Management ( [PERSON_NAME] Family Nissan - [PERSON_NAME] Family Nissan …" at bounding box center [784, 103] width 1568 height 115
click at [336, 31] on input "in:groups" at bounding box center [316, 22] width 294 height 33
click at [175, 8] on button at bounding box center [189, 22] width 28 height 28
click at [400, 137] on link "Groups" at bounding box center [429, 143] width 68 height 37
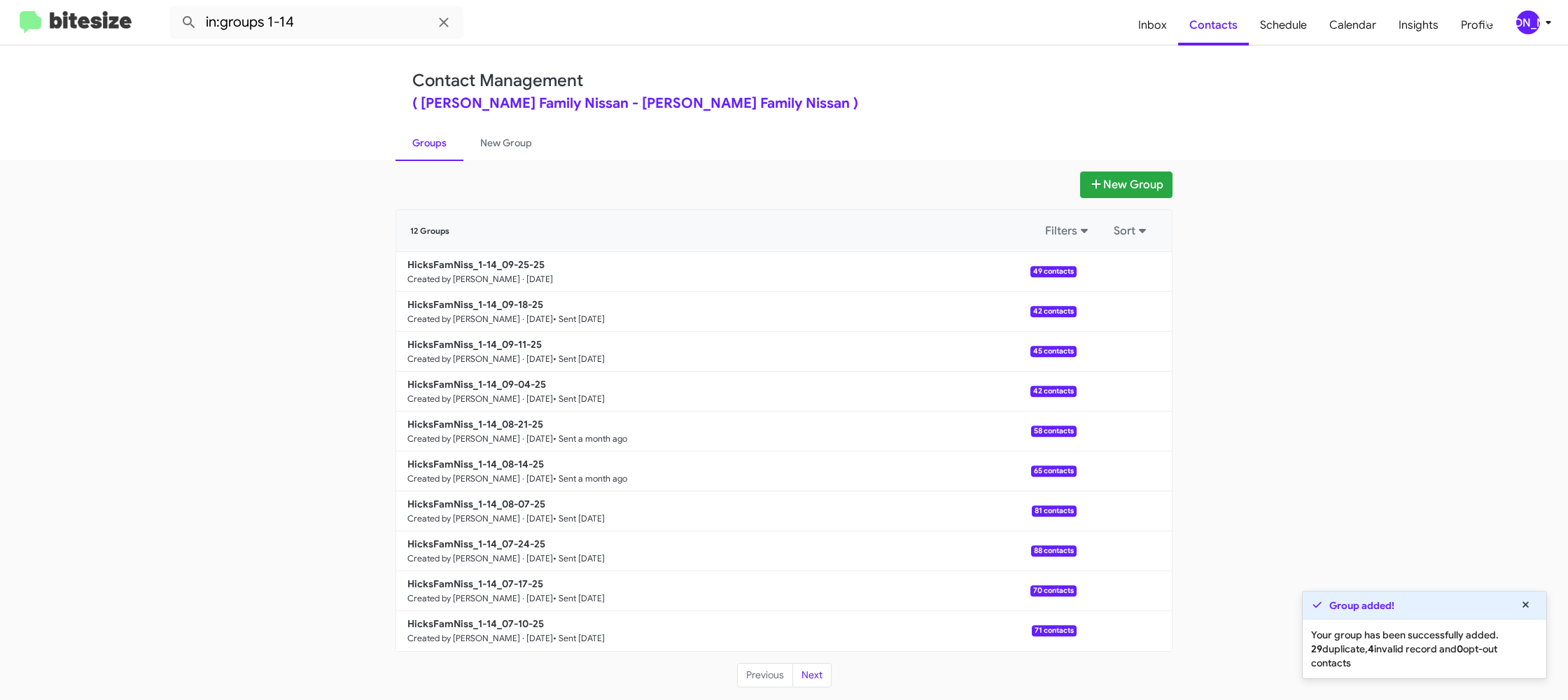
click at [400, 137] on link "Groups" at bounding box center [429, 143] width 68 height 37
type input "in:groups"
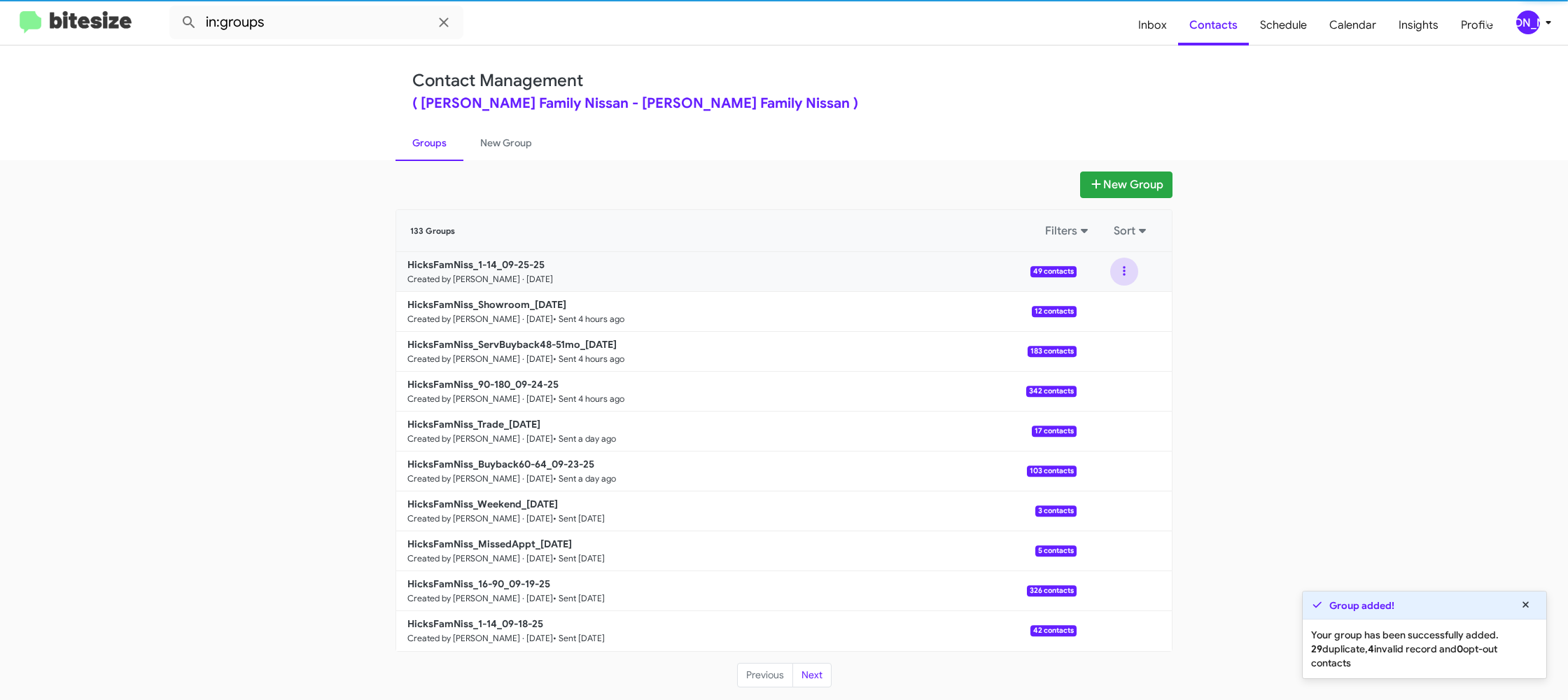
click at [1120, 280] on button at bounding box center [1123, 271] width 28 height 28
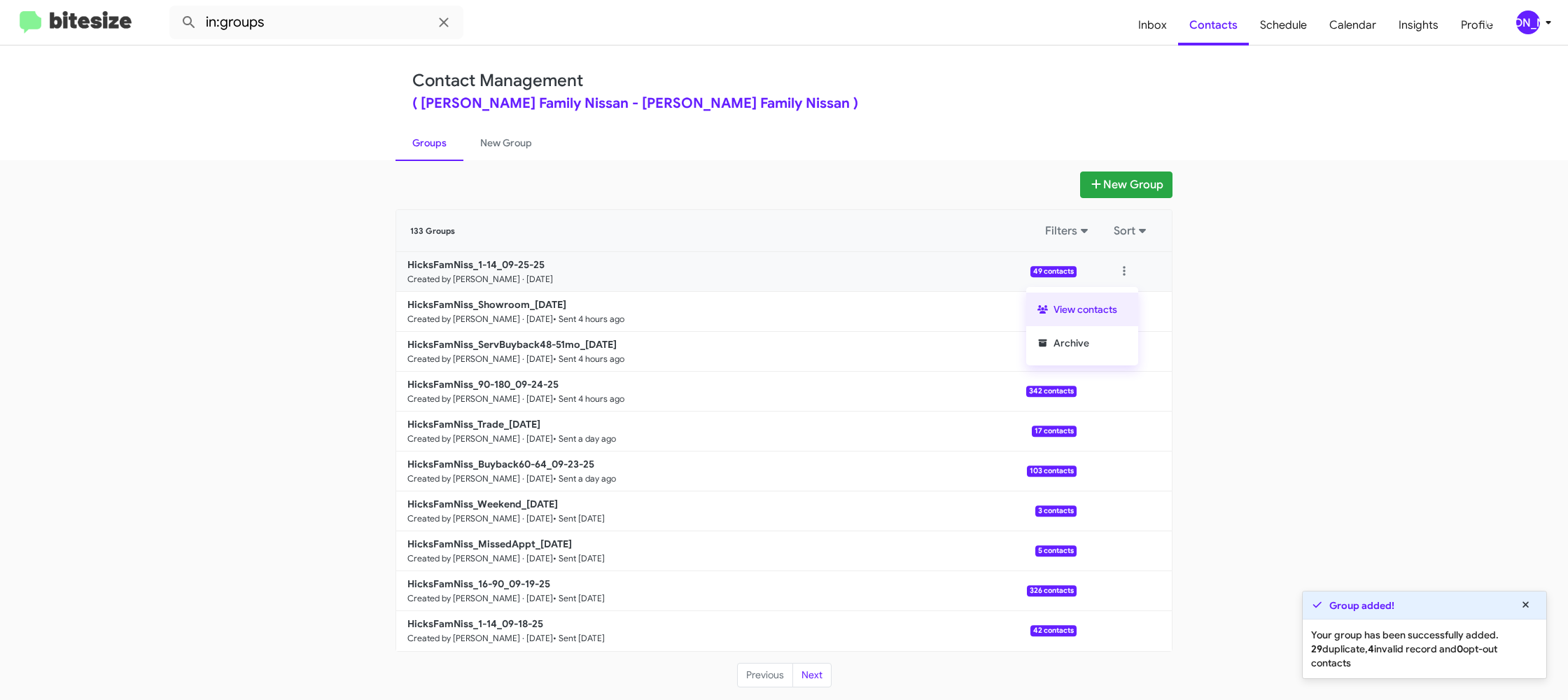
click at [1105, 306] on button "View contacts" at bounding box center [1082, 309] width 112 height 33
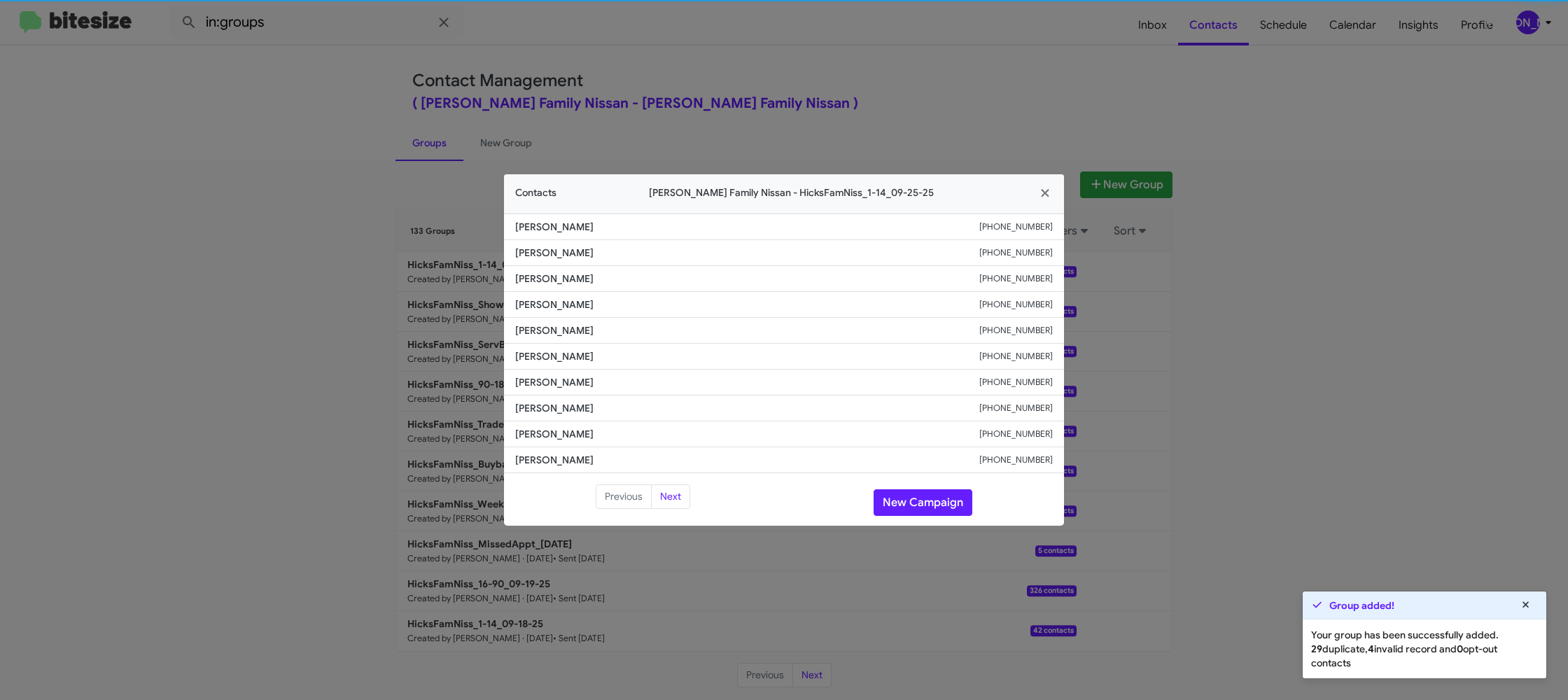
click at [559, 353] on span "[PERSON_NAME]" at bounding box center [747, 357] width 464 height 14
click at [557, 353] on span "[PERSON_NAME]" at bounding box center [747, 357] width 464 height 14
copy span "[PERSON_NAME]"
click at [513, 357] on li "[PERSON_NAME] [PHONE_NUMBER]" at bounding box center [784, 357] width 560 height 26
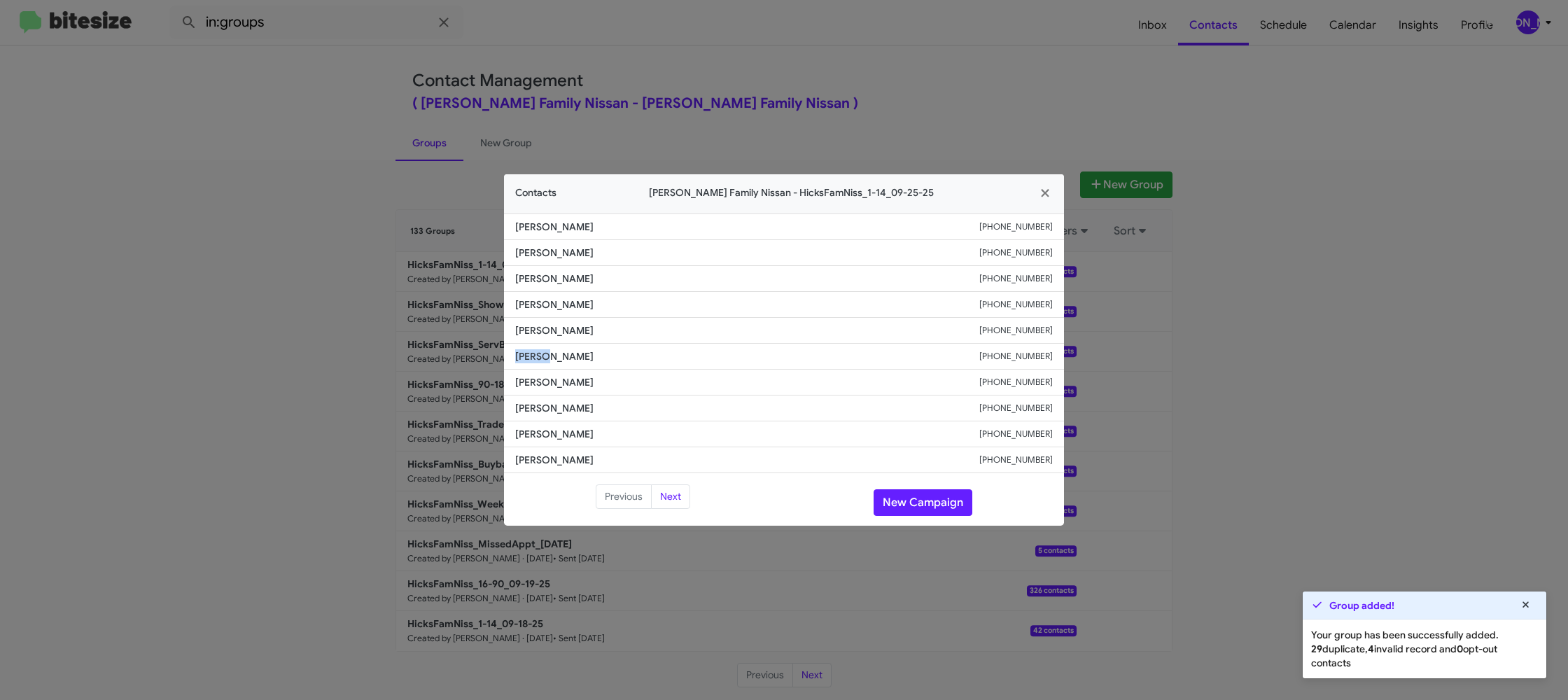
click at [513, 357] on li "[PERSON_NAME] [PHONE_NUMBER]" at bounding box center [784, 357] width 560 height 26
copy span "[PERSON_NAME]"
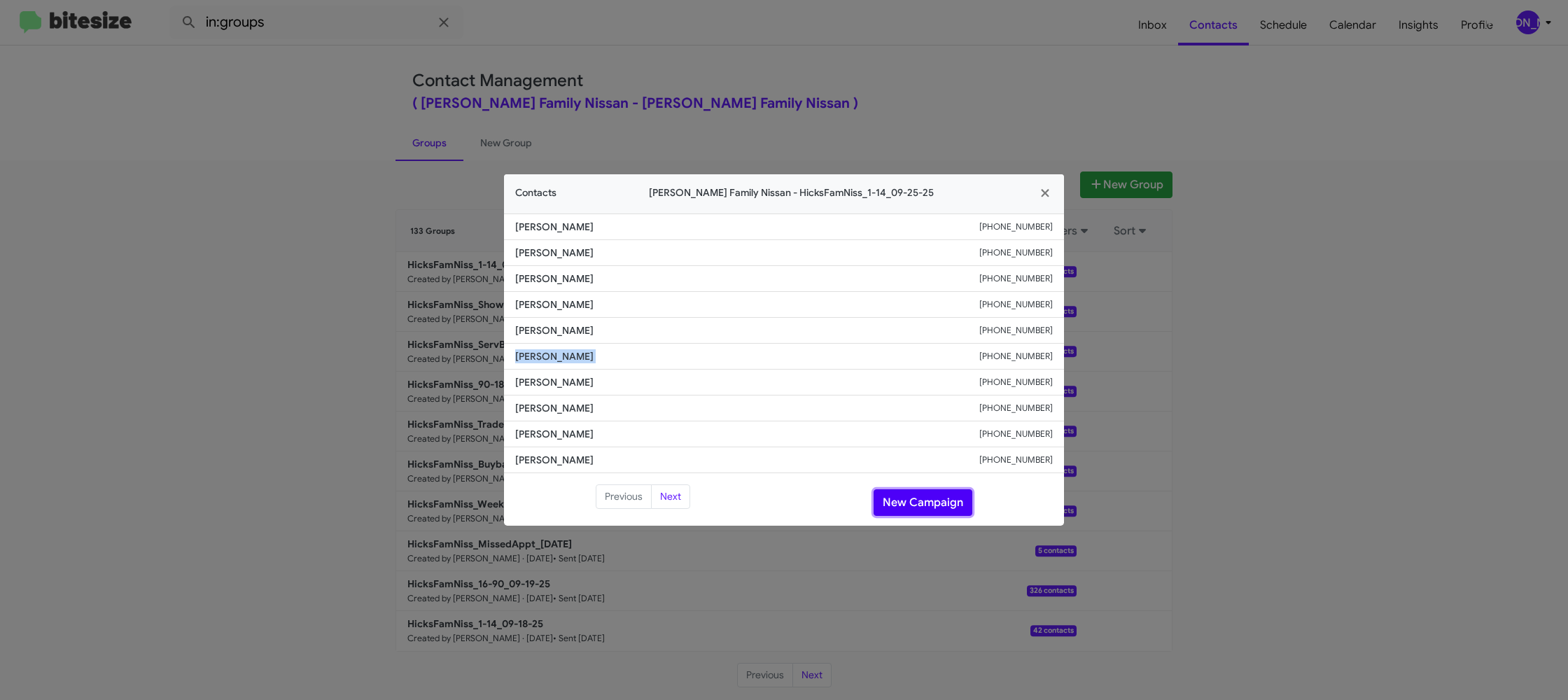
click at [912, 495] on button "New Campaign" at bounding box center [923, 503] width 99 height 27
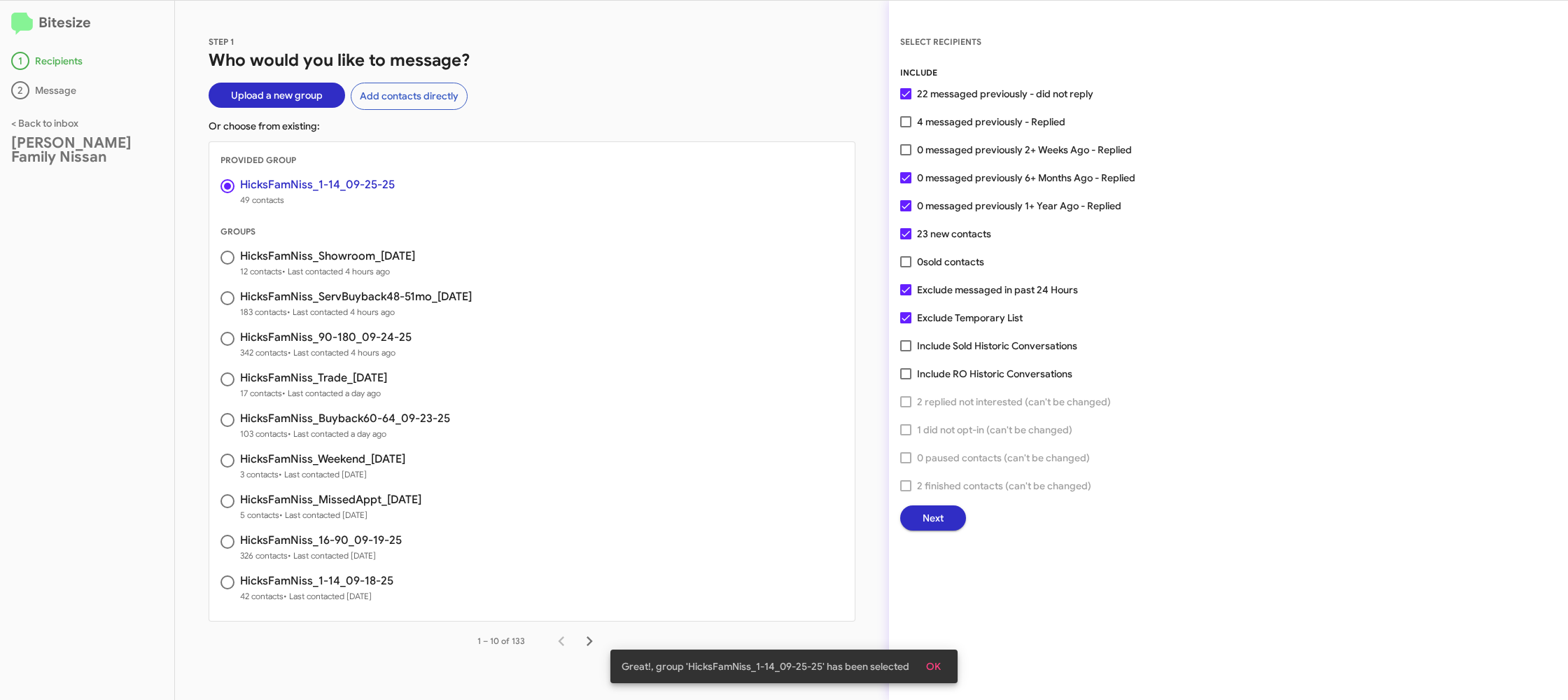
click at [937, 522] on span "Next" at bounding box center [932, 518] width 21 height 25
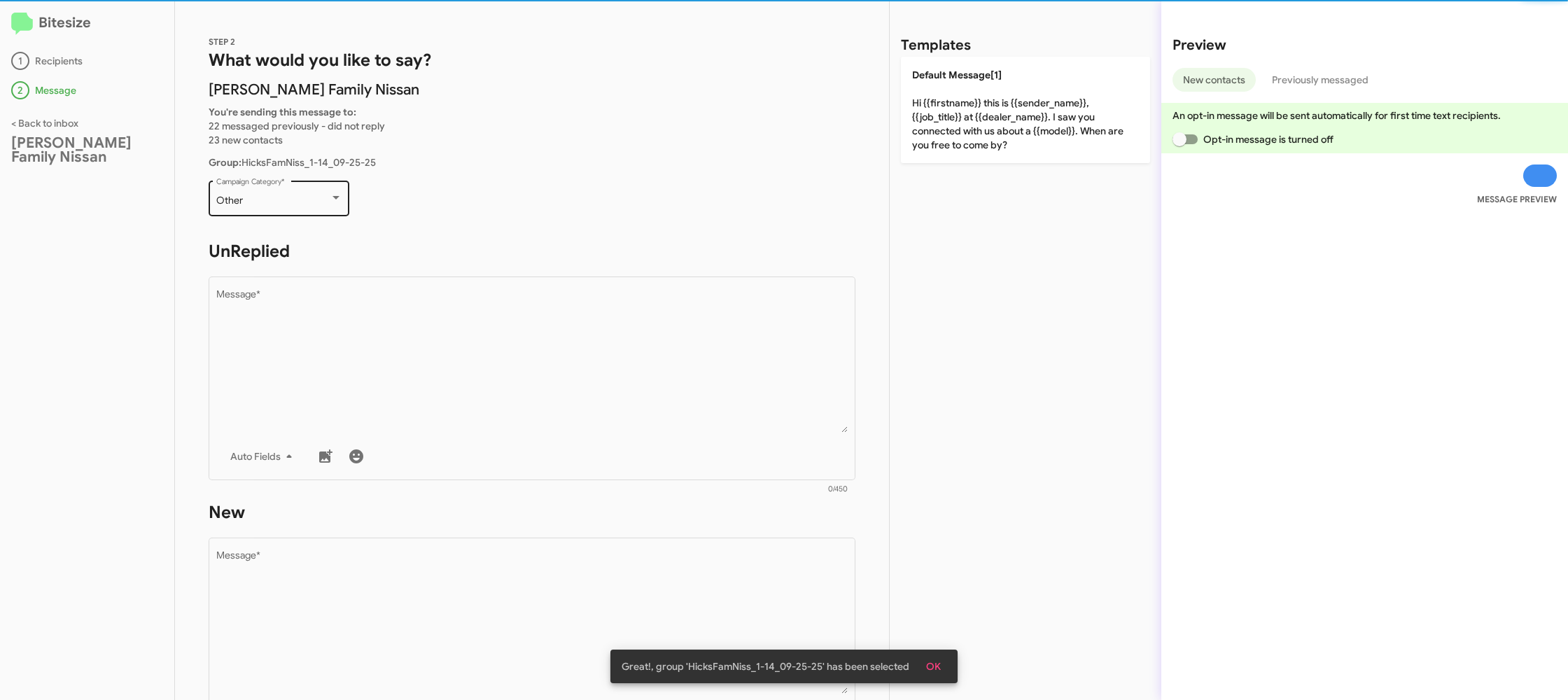
click at [275, 191] on div "Other Campaign Category *" at bounding box center [279, 197] width 126 height 39
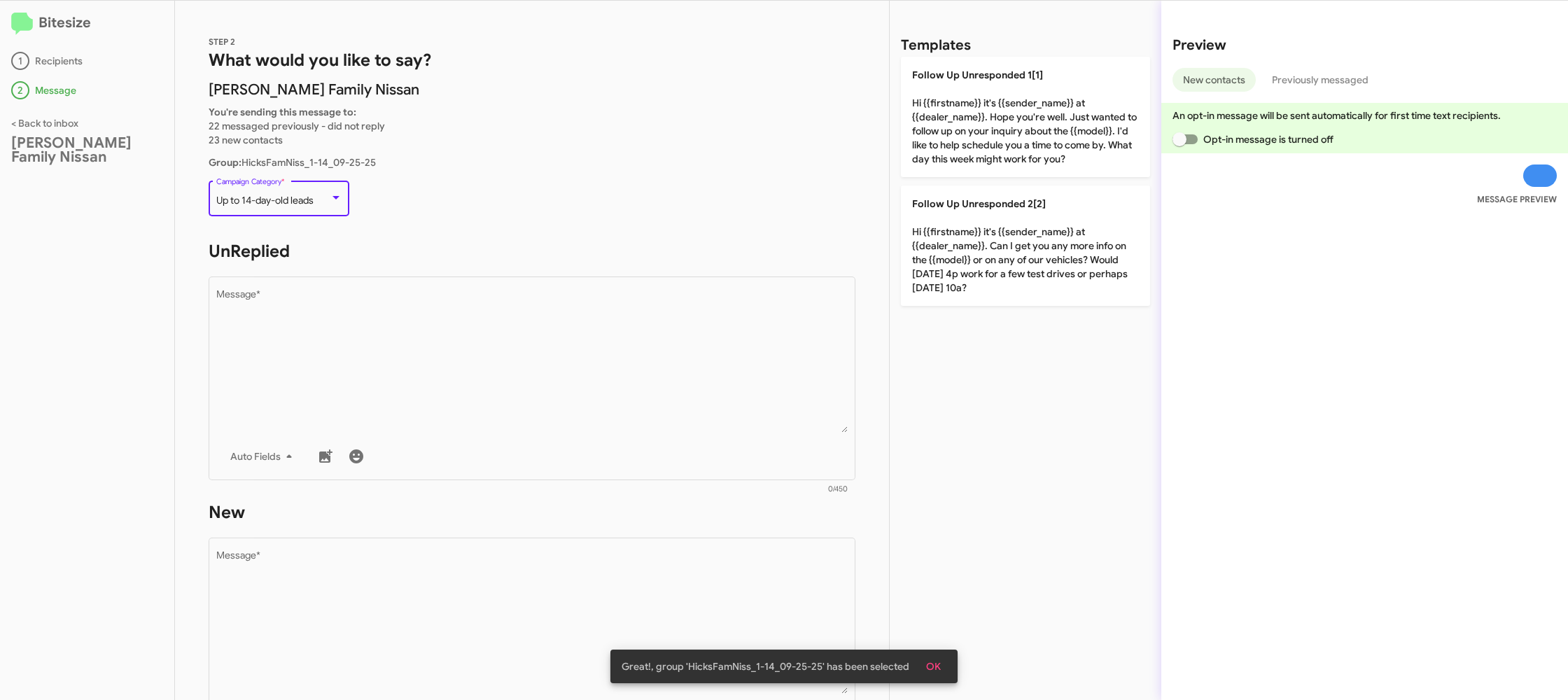
scroll to position [527, 0]
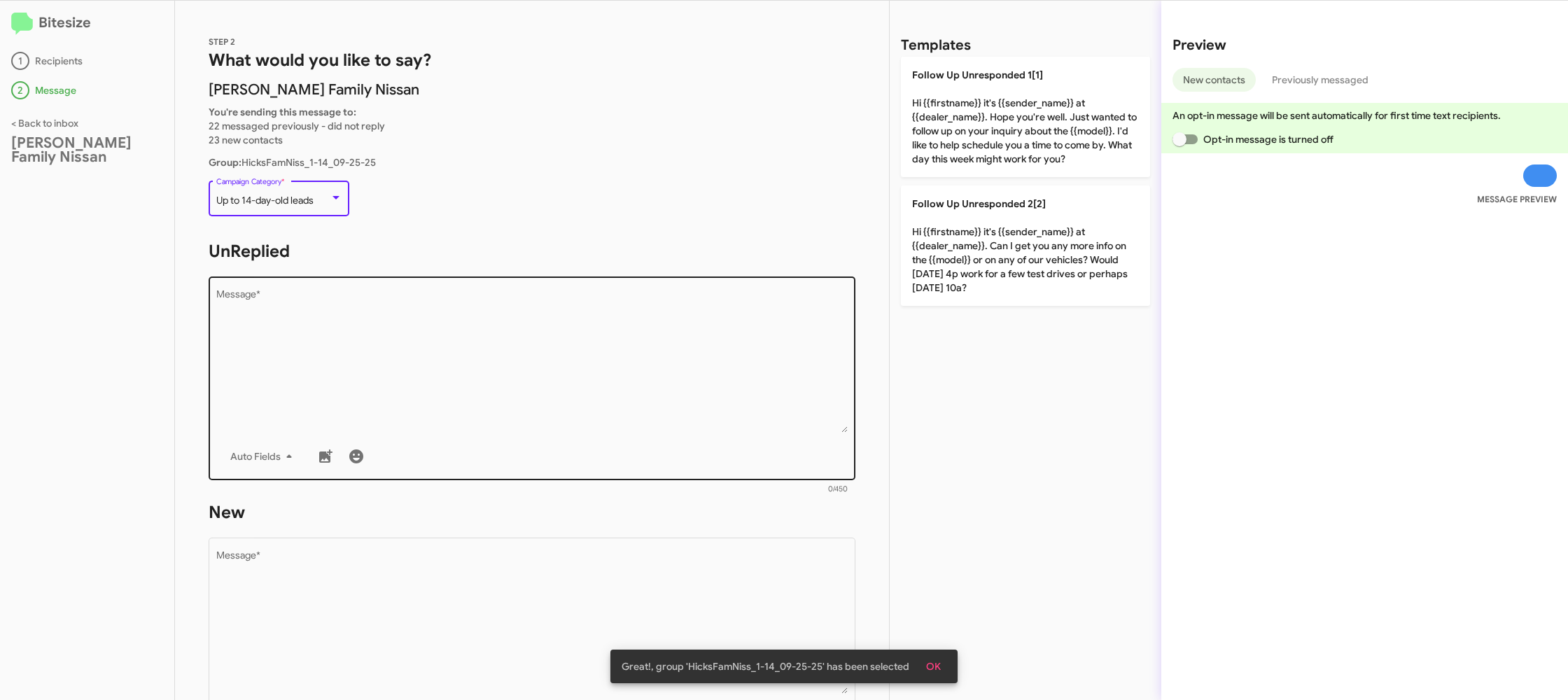
drag, startPoint x: 410, startPoint y: 335, endPoint x: 459, endPoint y: 317, distance: 52.2
click at [409, 335] on textarea "Message *" at bounding box center [533, 361] width 632 height 143
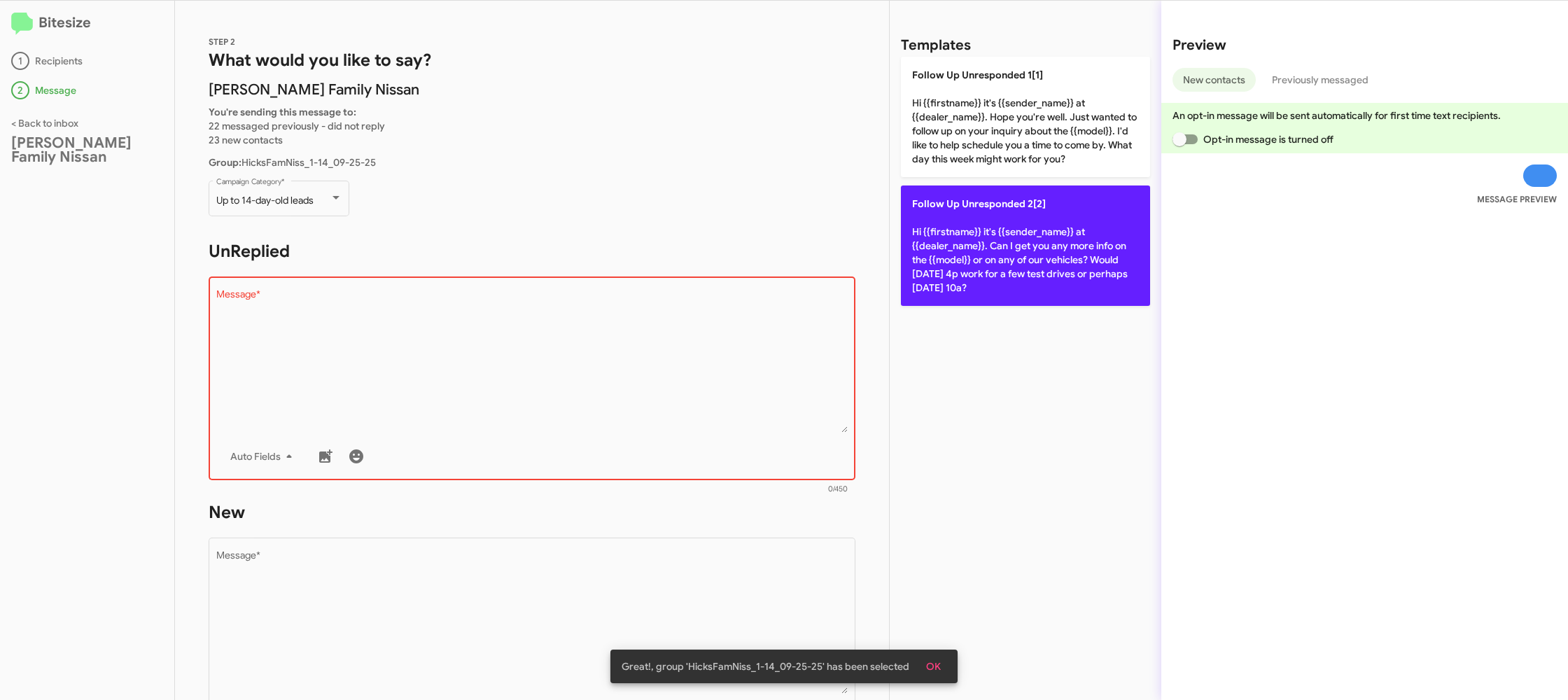
drag, startPoint x: 956, startPoint y: 225, endPoint x: 946, endPoint y: 227, distance: 10.2
click at [956, 225] on p "Follow Up Unresponded 2[2] Hi {{firstname}} it's {{sender_name}} at {{dealer_na…" at bounding box center [1025, 246] width 249 height 120
type textarea "Hi {{firstname}} it's {{sender_name}} at {{dealer_name}}. Can I get you any mor…"
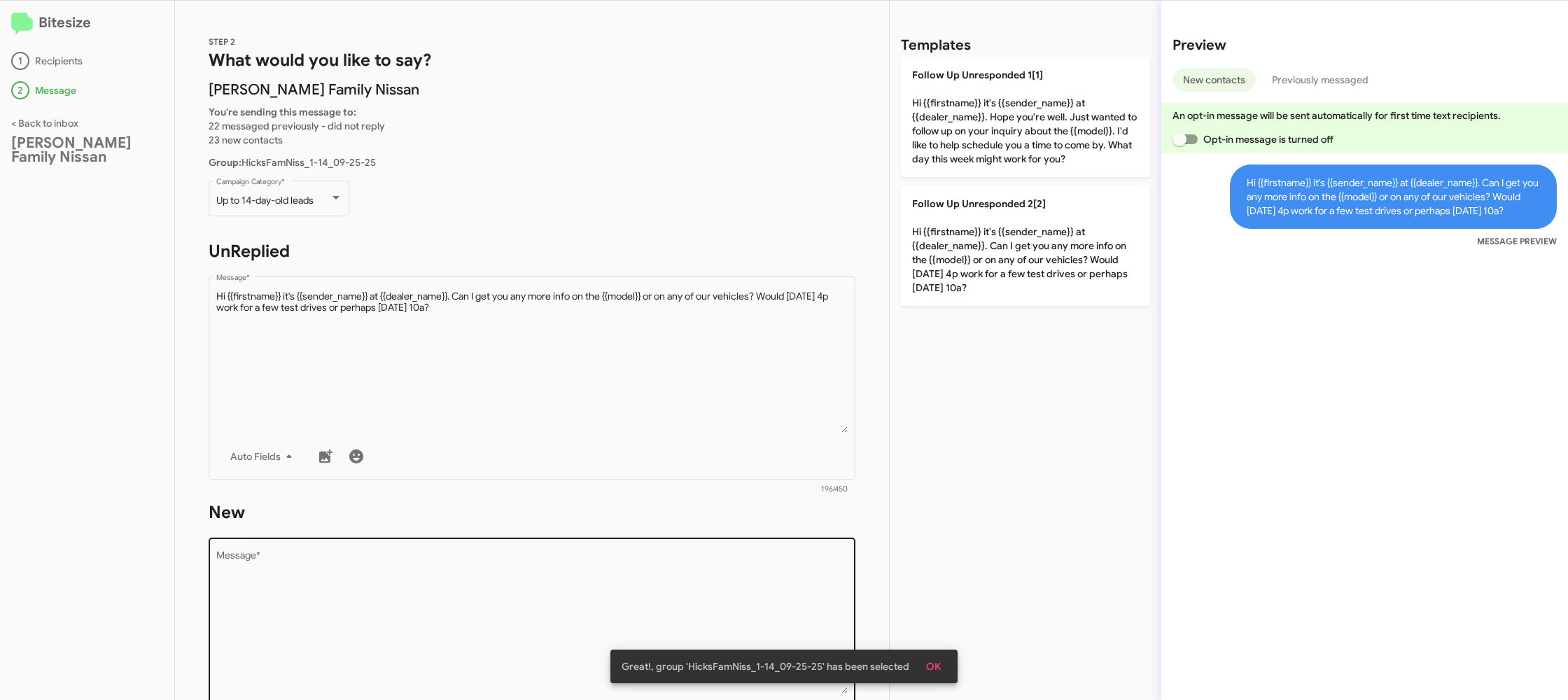
click at [611, 572] on textarea "Message *" at bounding box center [533, 622] width 632 height 143
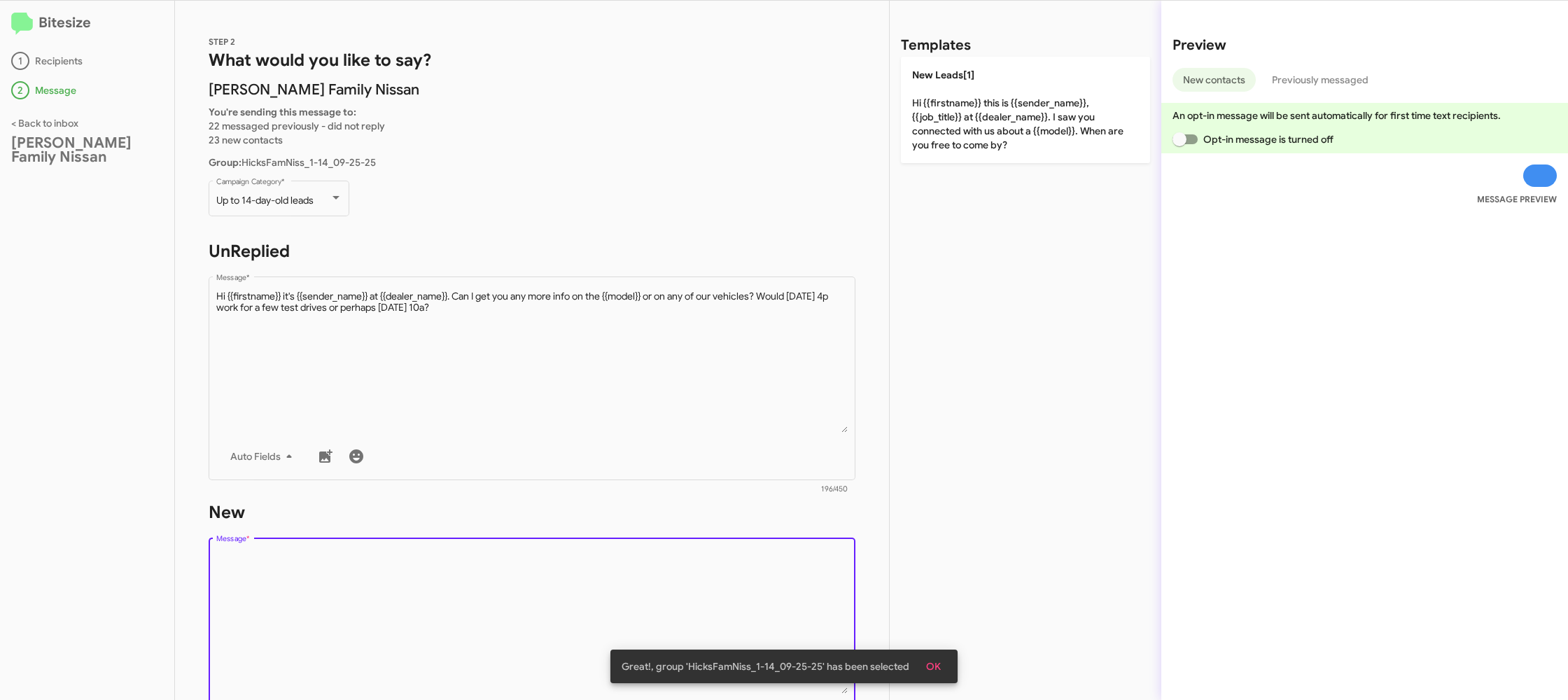
drag, startPoint x: 608, startPoint y: 575, endPoint x: 631, endPoint y: 531, distance: 49.6
click at [605, 573] on textarea "Message *" at bounding box center [533, 622] width 632 height 143
drag, startPoint x: 631, startPoint y: 531, endPoint x: 896, endPoint y: 209, distance: 417.0
click at [678, 468] on div "STEP 2 What would you like to say? Hicks Family Nissan You're sending this mess…" at bounding box center [532, 350] width 714 height 700
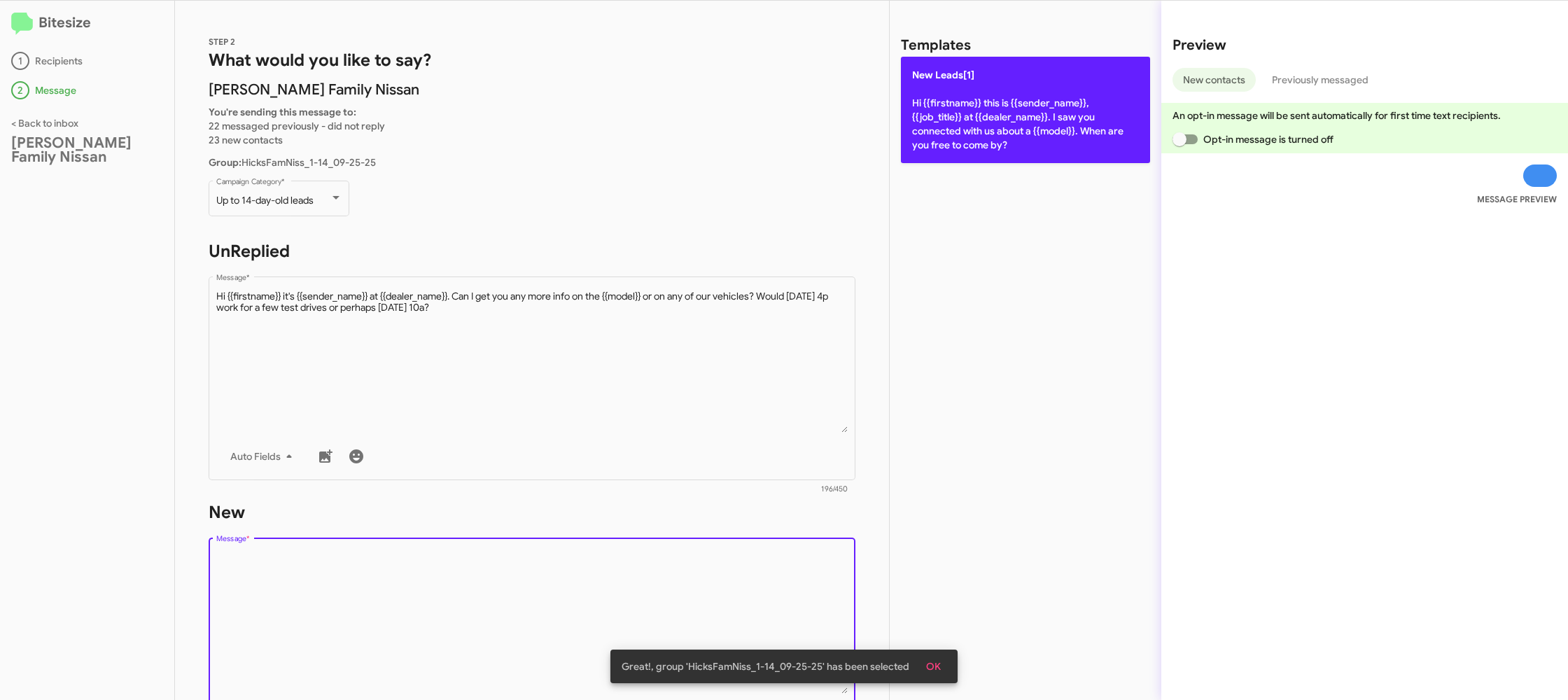
drag, startPoint x: 1028, startPoint y: 78, endPoint x: 1014, endPoint y: 93, distance: 20.5
click at [1024, 84] on p "New Leads[1] Hi {{firstname}} this is {{sender_name}}, {{job_title}} at {{deale…" at bounding box center [1025, 110] width 249 height 106
type textarea "Hi {{firstname}} this is {{sender_name}}, {{job_title}} at {{dealer_name}}. I s…"
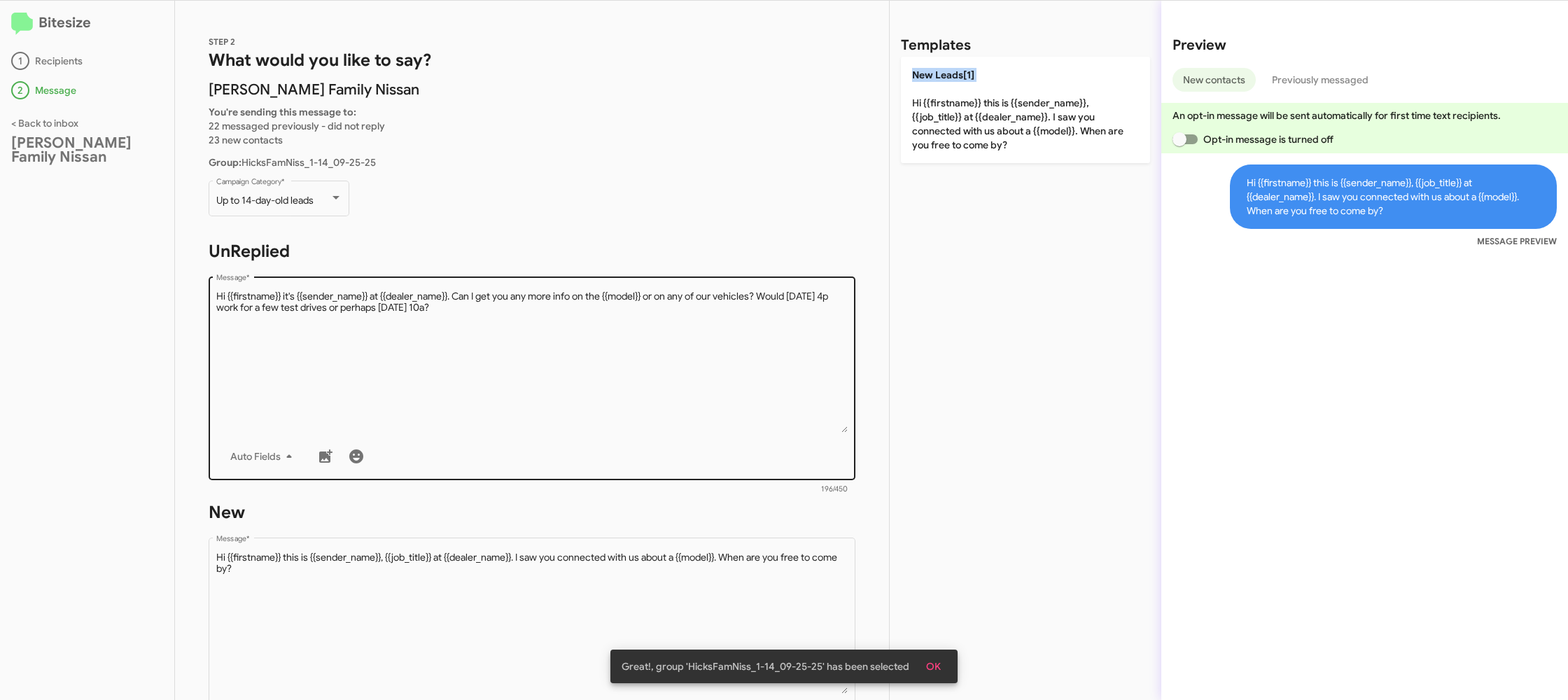
scroll to position [237, 0]
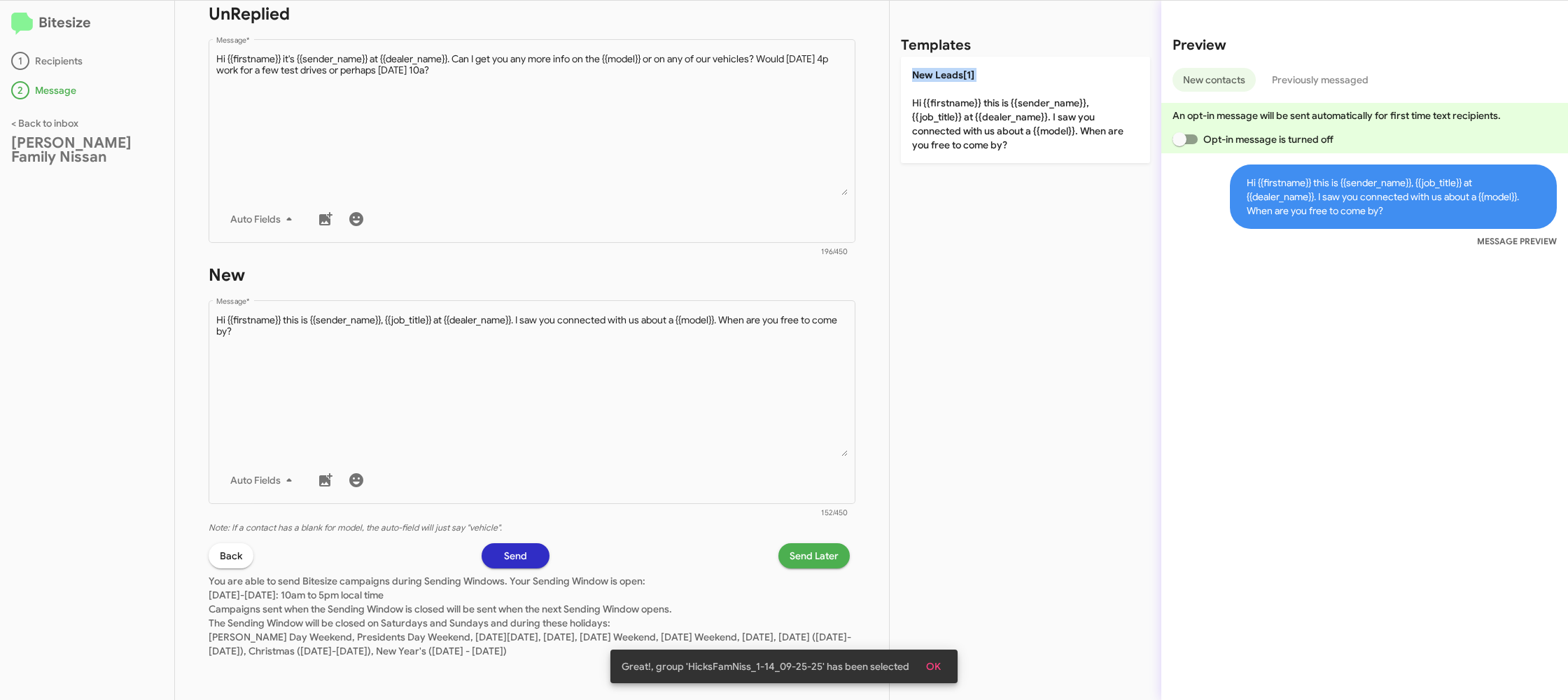
drag, startPoint x: 826, startPoint y: 560, endPoint x: 820, endPoint y: 556, distance: 7.2
click at [820, 556] on span "Send Later" at bounding box center [814, 556] width 49 height 25
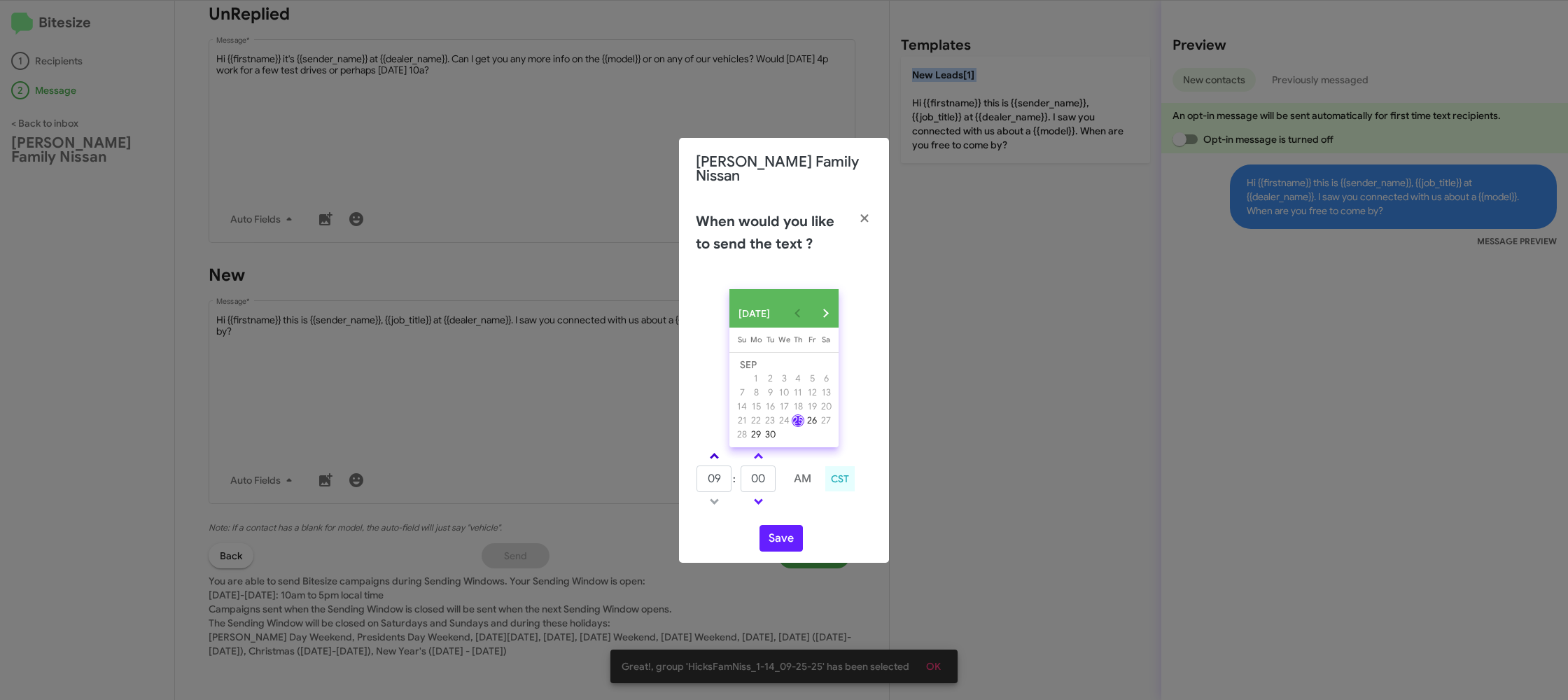
click at [714, 459] on link at bounding box center [714, 456] width 24 height 16
click at [714, 458] on link at bounding box center [714, 456] width 24 height 16
click at [714, 456] on span at bounding box center [714, 457] width 9 height 9
click at [713, 456] on span at bounding box center [714, 457] width 9 height 9
click at [713, 455] on span at bounding box center [714, 457] width 9 height 9
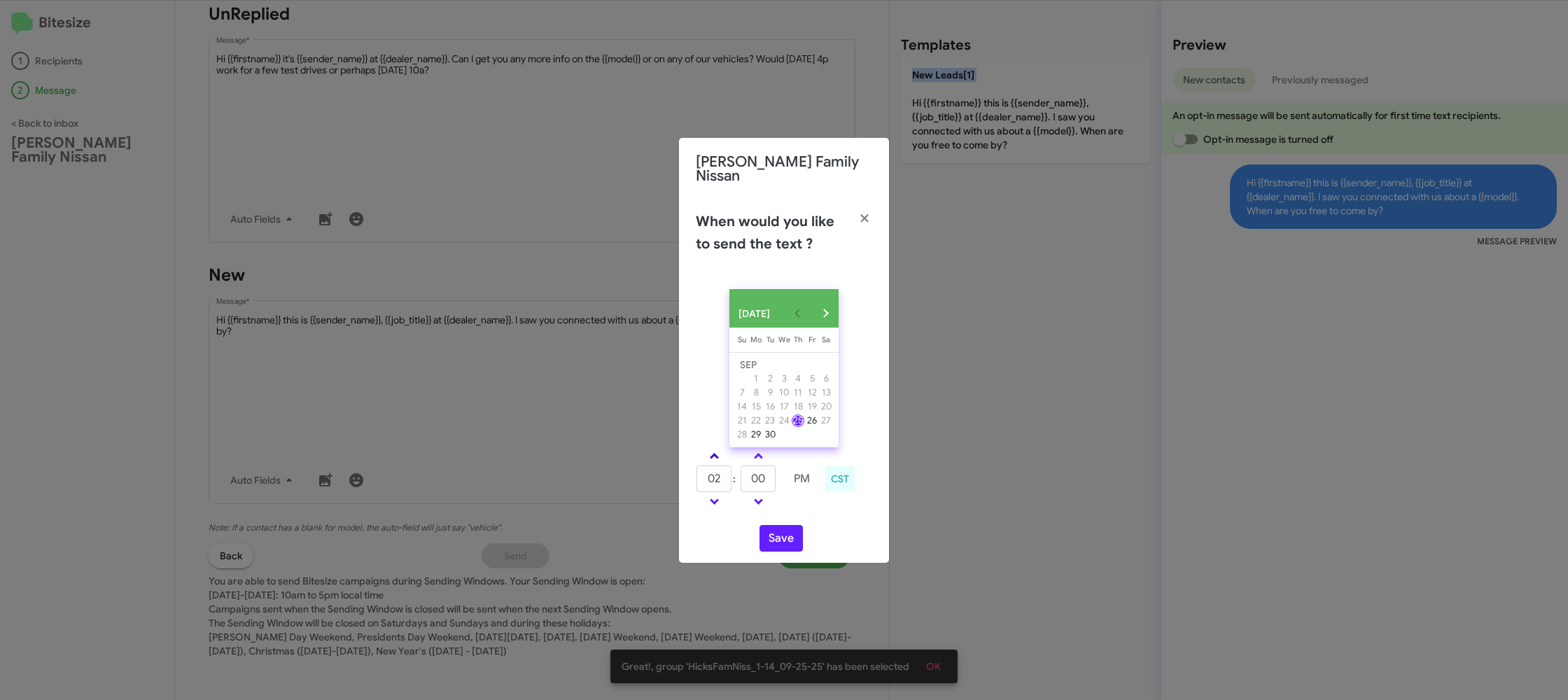
click at [713, 455] on span at bounding box center [714, 457] width 9 height 9
type input "05"
click at [762, 474] on input "00" at bounding box center [758, 479] width 35 height 27
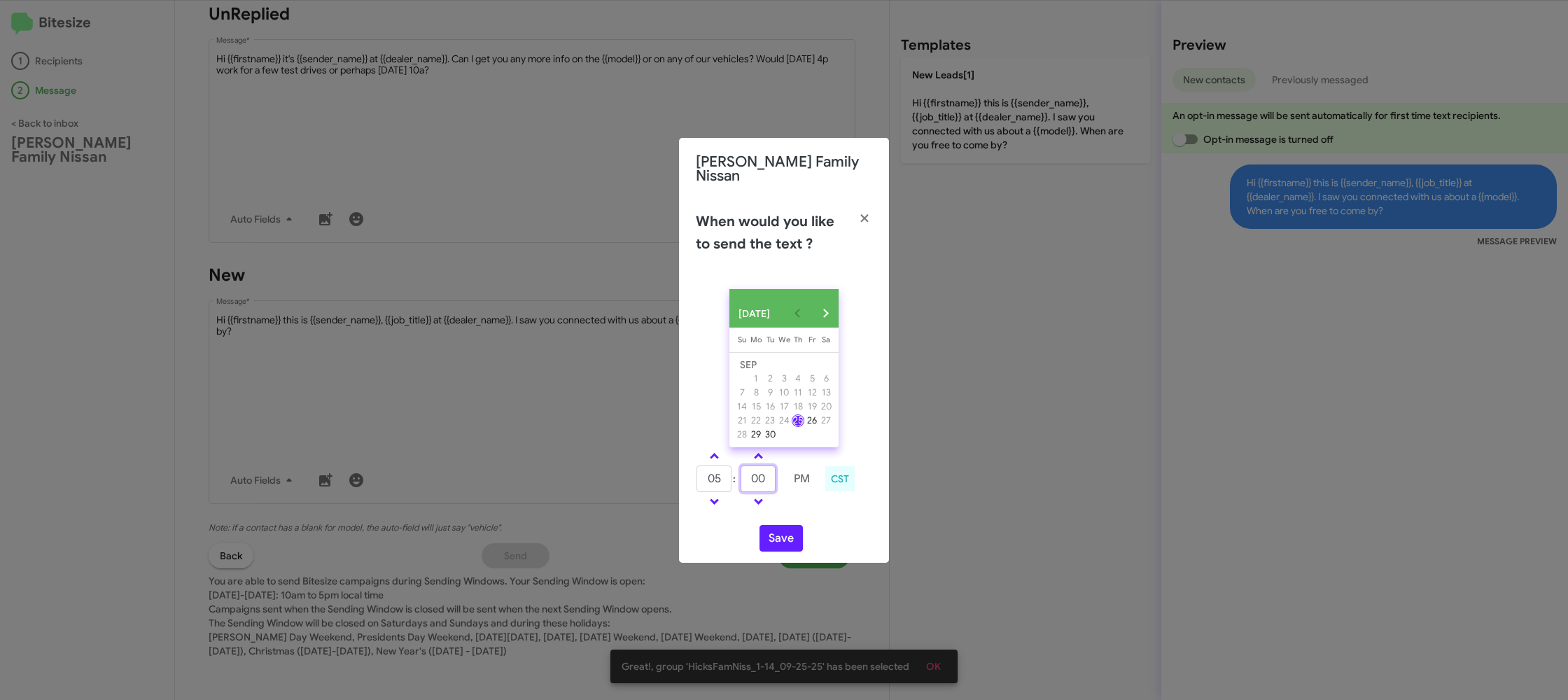
click at [773, 475] on input "00" at bounding box center [758, 479] width 35 height 27
type input "02"
drag, startPoint x: 832, startPoint y: 522, endPoint x: 796, endPoint y: 533, distance: 37.6
click at [823, 525] on div "SEP 2025 Sunday Su Monday Mo Tuesday Tu Wednesday We Thursday Th Friday Fr Satu…" at bounding box center [784, 420] width 210 height 285
click at [793, 535] on button "Save" at bounding box center [781, 539] width 43 height 27
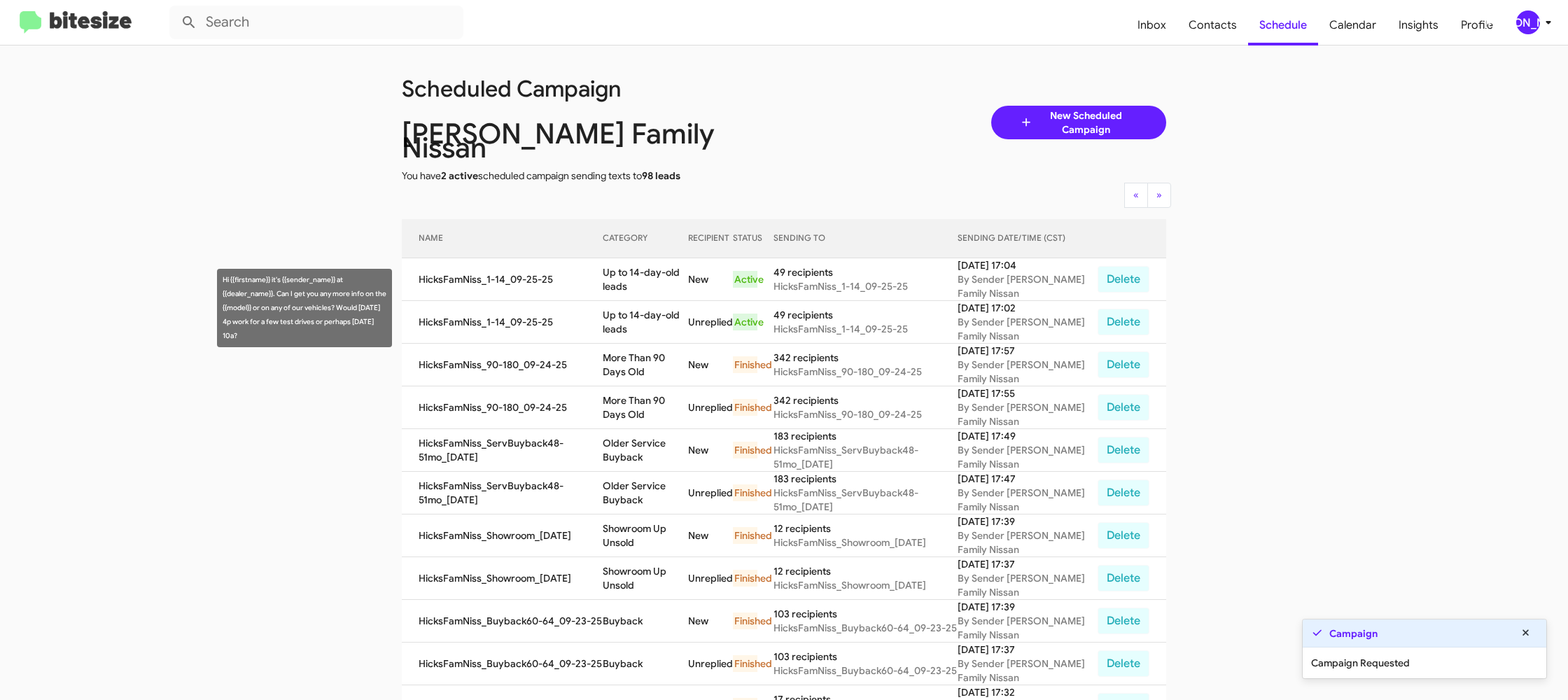
click at [626, 306] on td "Up to 14-day-old leads" at bounding box center [645, 323] width 85 height 43
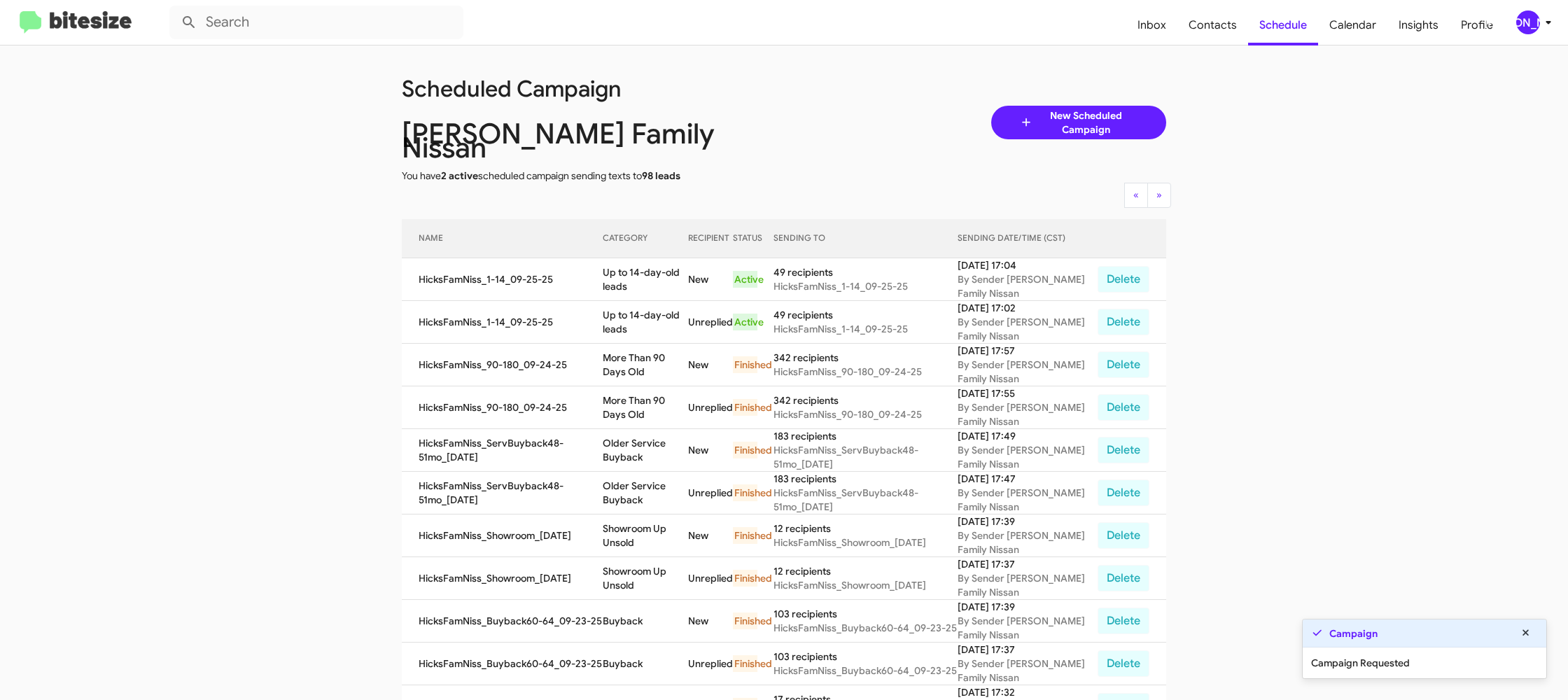
drag, startPoint x: 626, startPoint y: 306, endPoint x: 611, endPoint y: 314, distance: 17.0
click at [627, 306] on td "Up to 14-day-old leads" at bounding box center [645, 323] width 85 height 43
copy td "Up to 14-day-old leads"
click at [1524, 27] on div "[PERSON_NAME]" at bounding box center [1528, 22] width 24 height 24
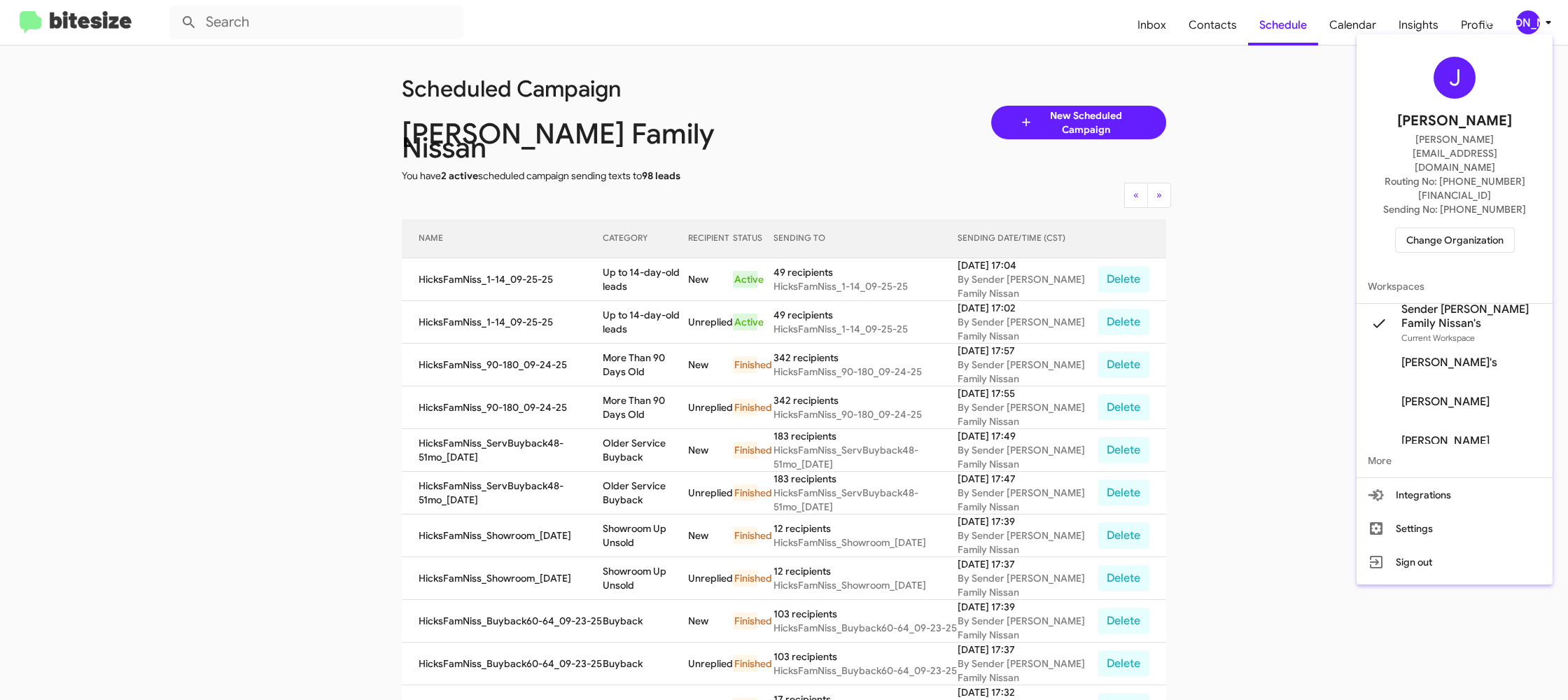
click at [1429, 228] on span "Change Organization" at bounding box center [1455, 240] width 97 height 24
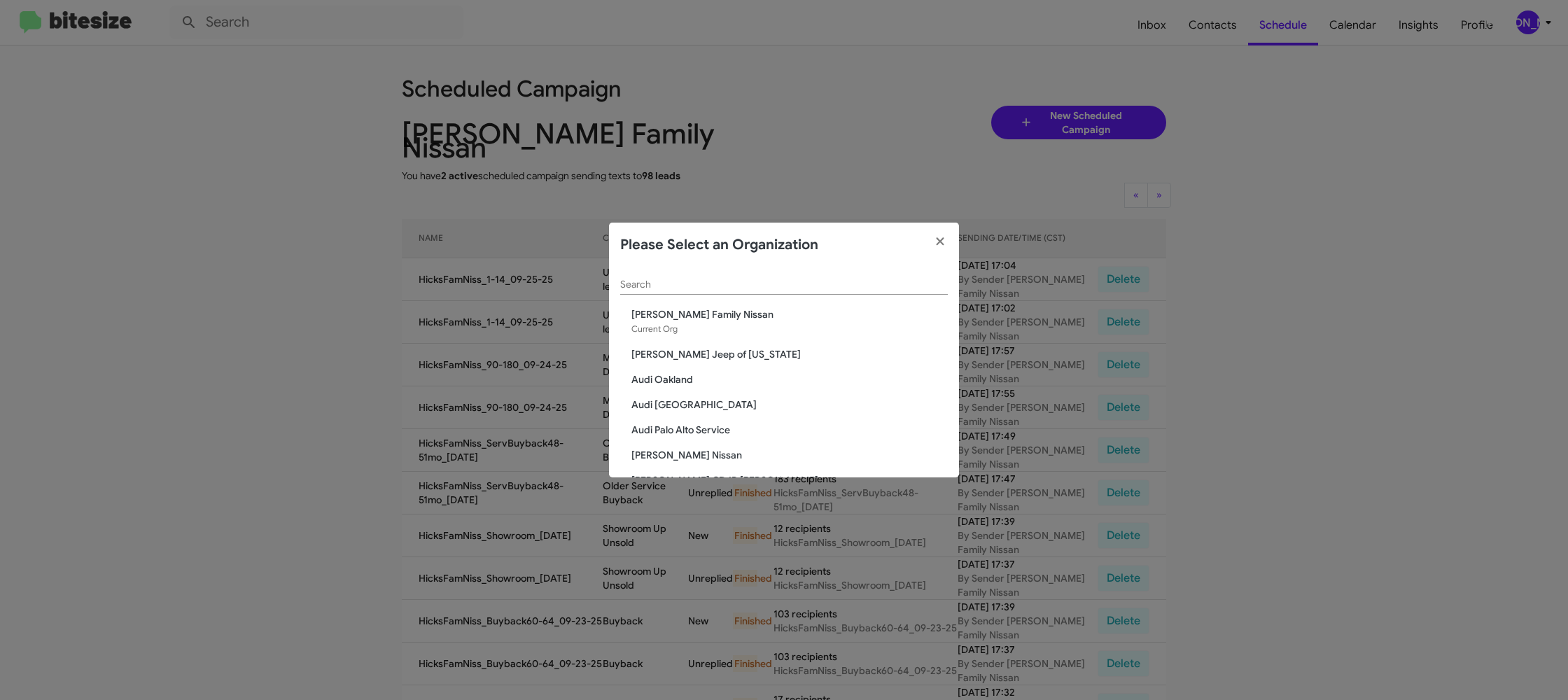
click at [662, 287] on input "Search" at bounding box center [784, 285] width 328 height 11
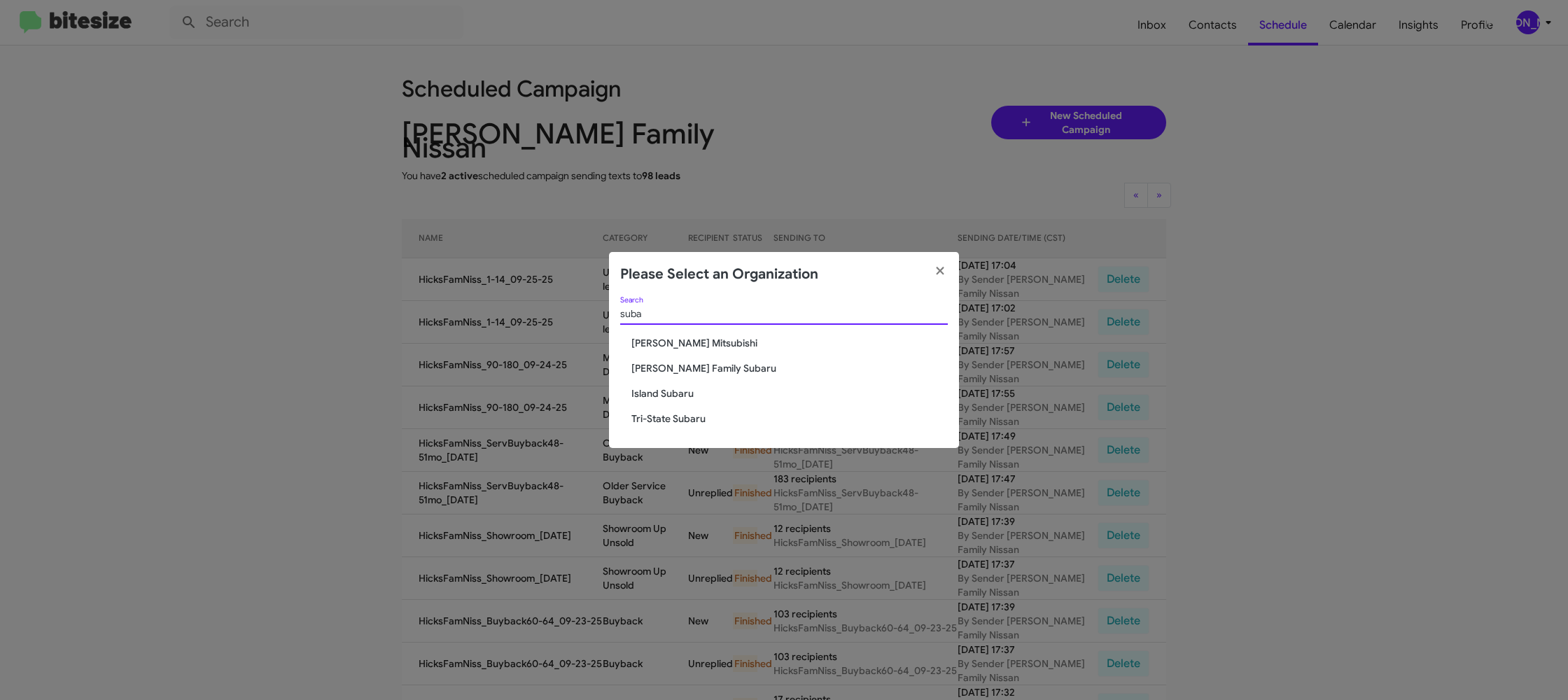
type input "suba"
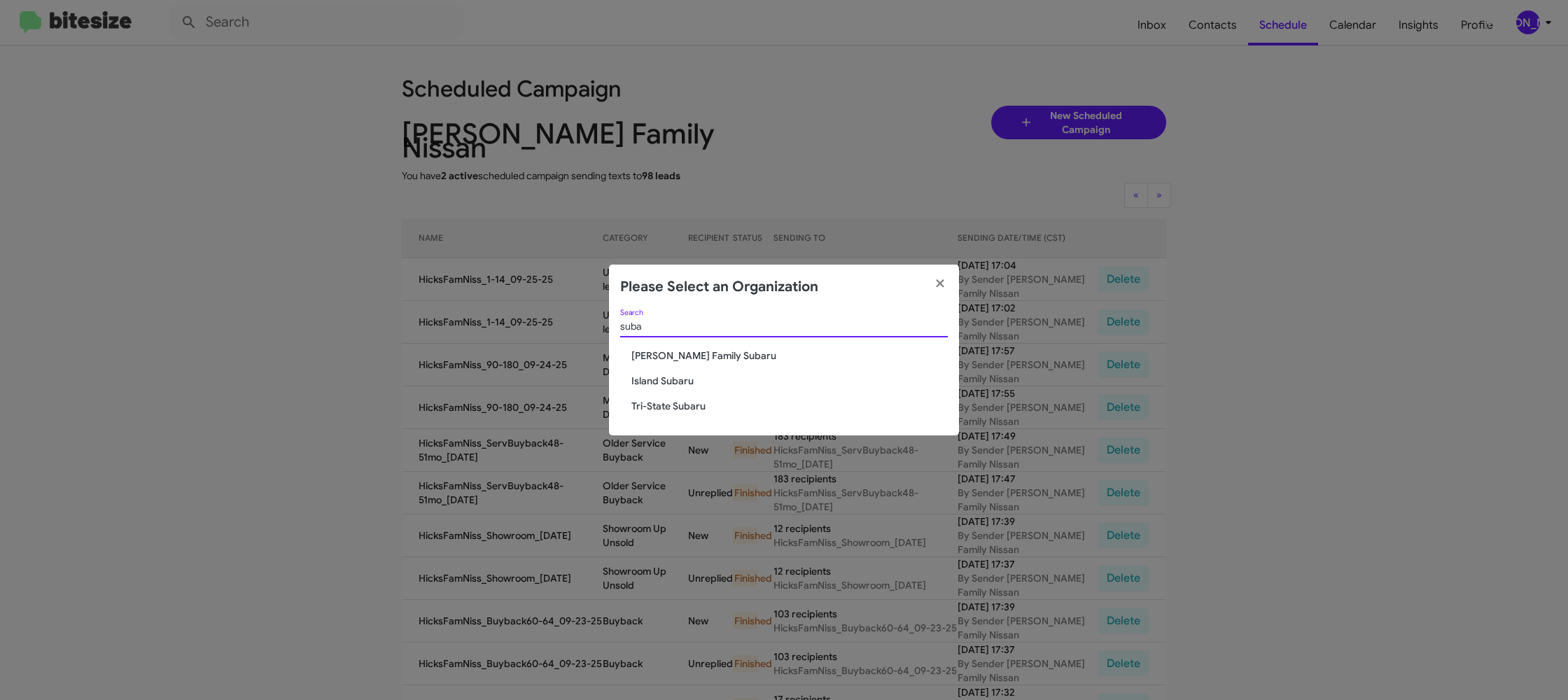
click at [663, 347] on div "suba Search" at bounding box center [784, 330] width 328 height 40
click at [662, 352] on span "[PERSON_NAME] Family Subaru" at bounding box center [789, 356] width 316 height 14
drag, startPoint x: 662, startPoint y: 352, endPoint x: 639, endPoint y: 311, distance: 47.0
click at [662, 352] on span "[PERSON_NAME] Family Subaru" at bounding box center [789, 356] width 316 height 14
click at [651, 329] on div "suba Search Hicks Family Subaru Island Subaru Tri-State Subaru" at bounding box center [784, 373] width 350 height 127
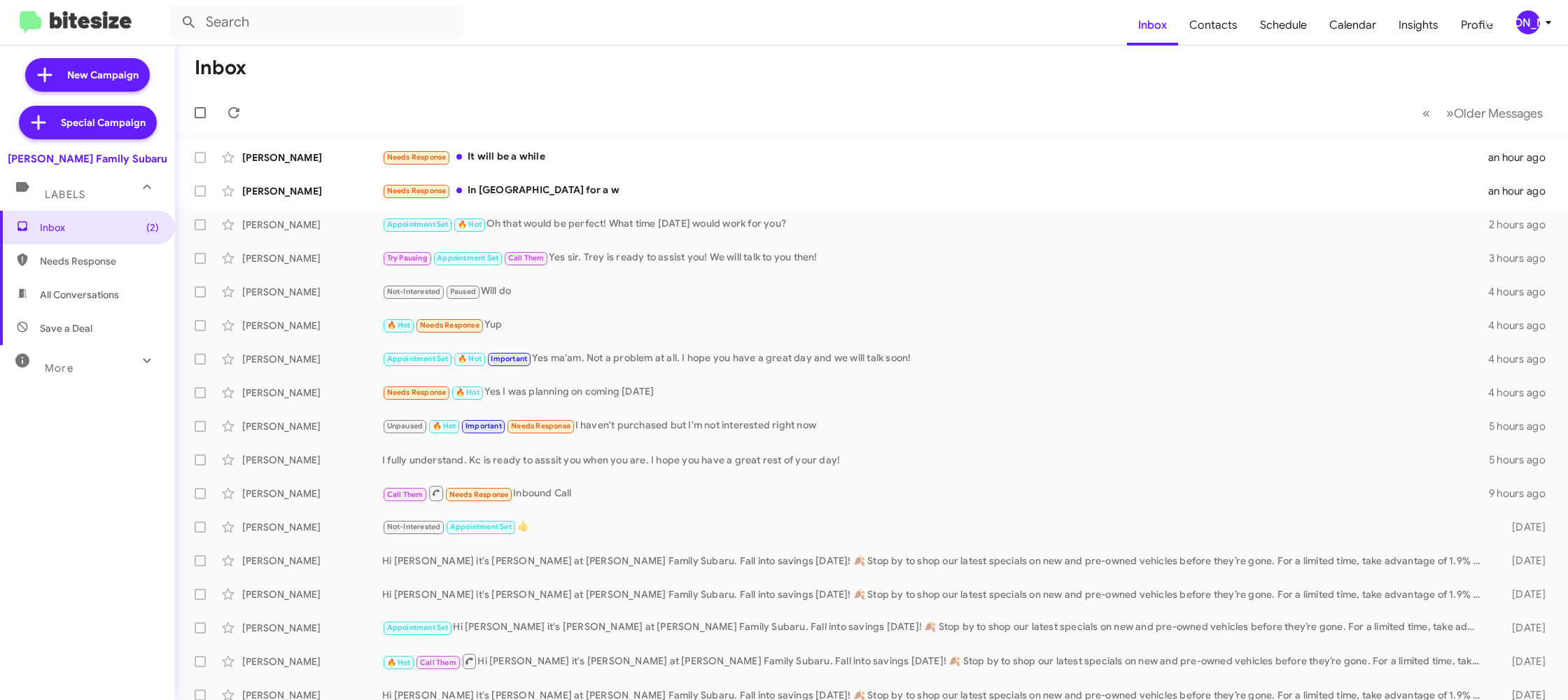
click at [1537, 22] on div "[PERSON_NAME]" at bounding box center [1528, 22] width 24 height 24
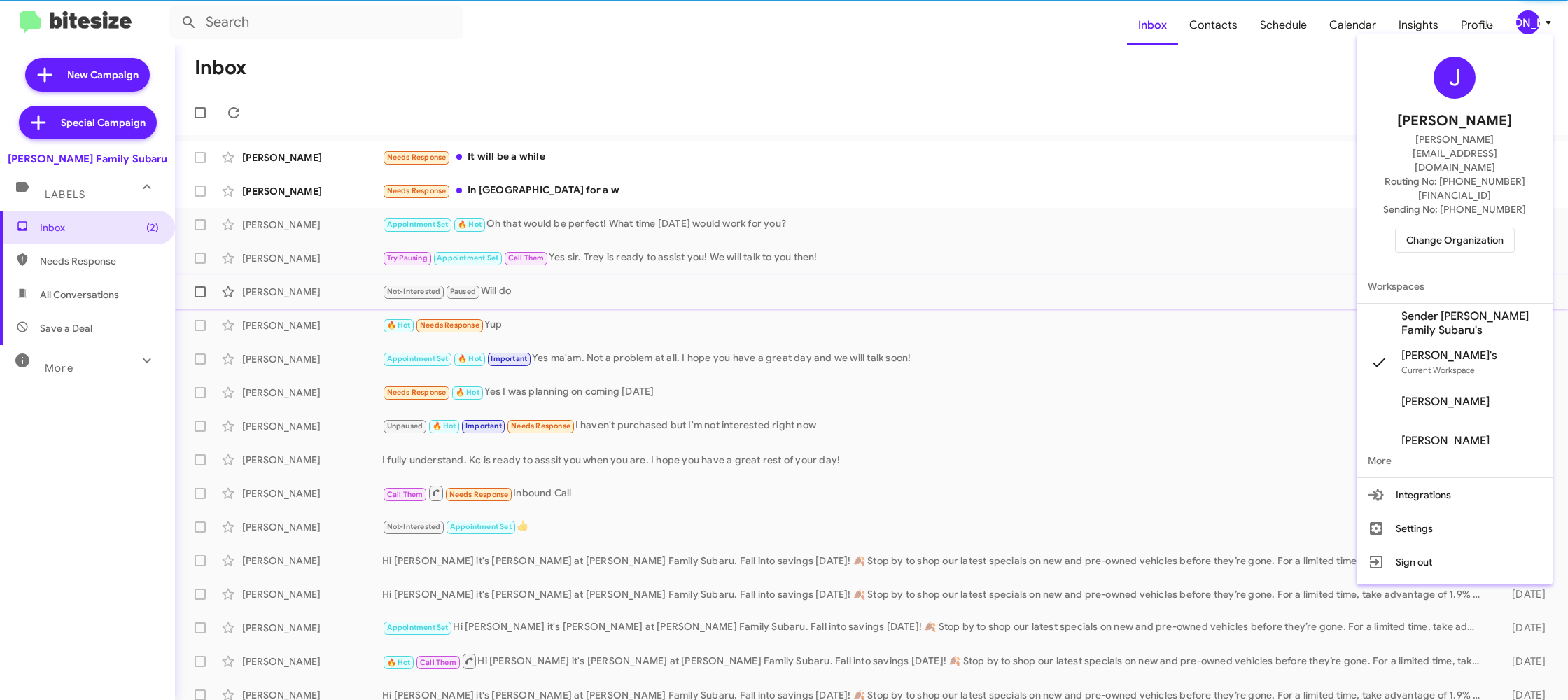
click at [1446, 310] on span "Sender [PERSON_NAME] Family Subaru's" at bounding box center [1471, 323] width 140 height 28
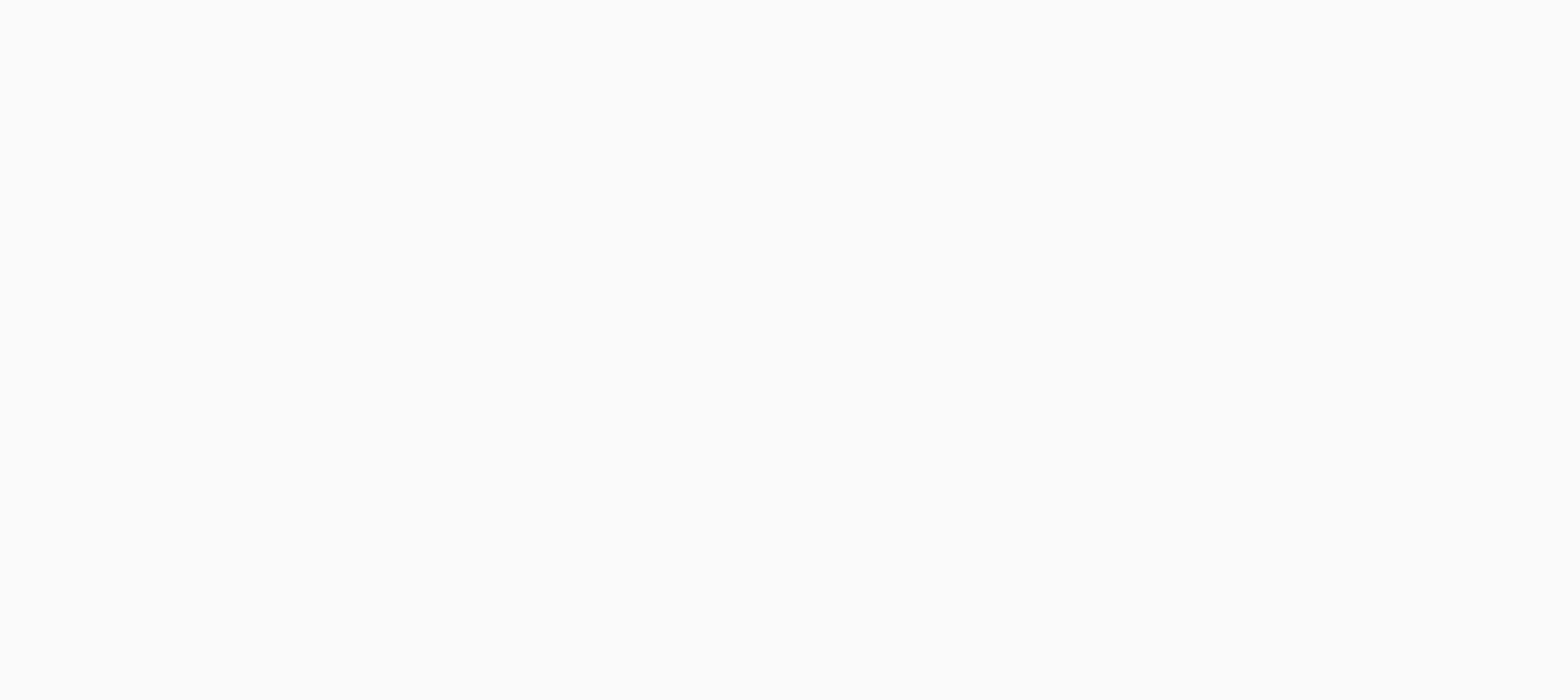
click at [1201, 21] on body at bounding box center [784, 350] width 1568 height 700
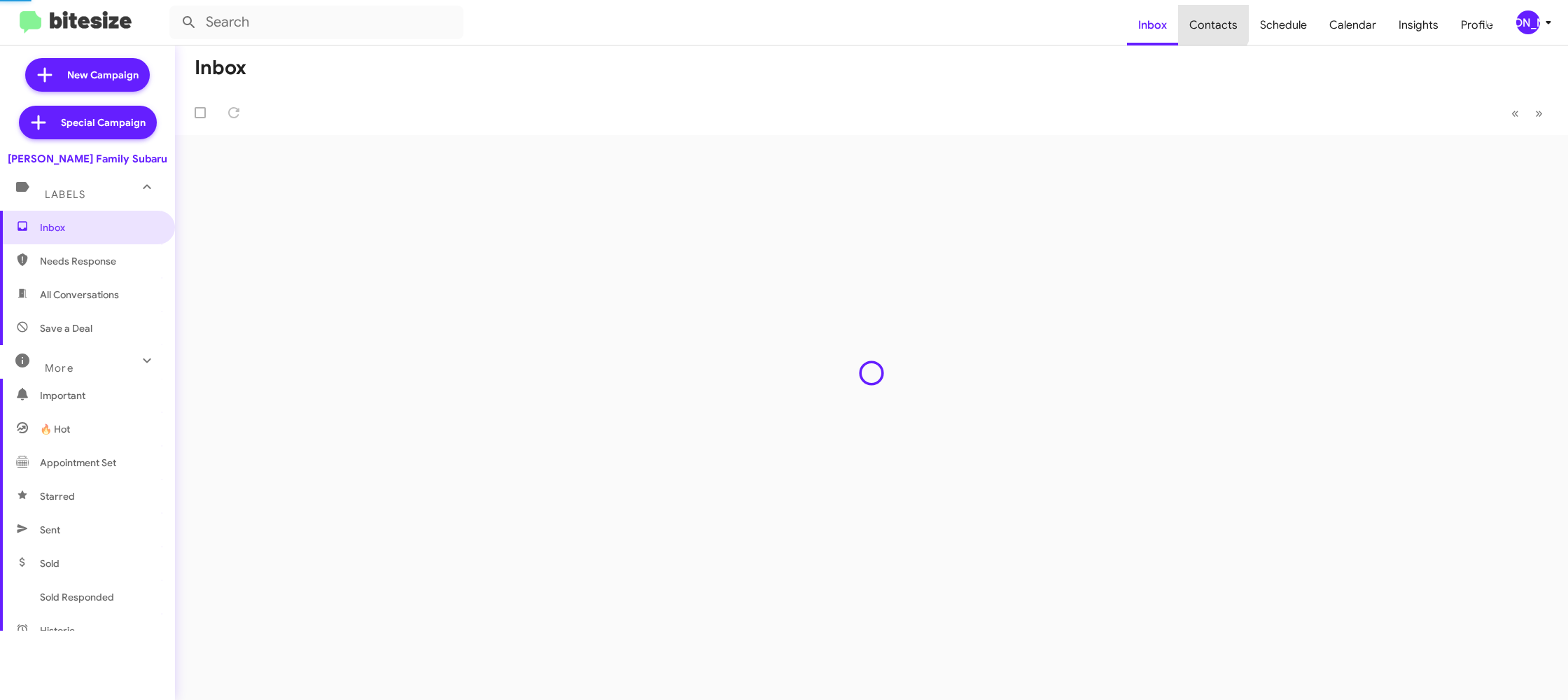
click at [1201, 20] on span "Contacts" at bounding box center [1213, 24] width 71 height 40
type input "in:groups"
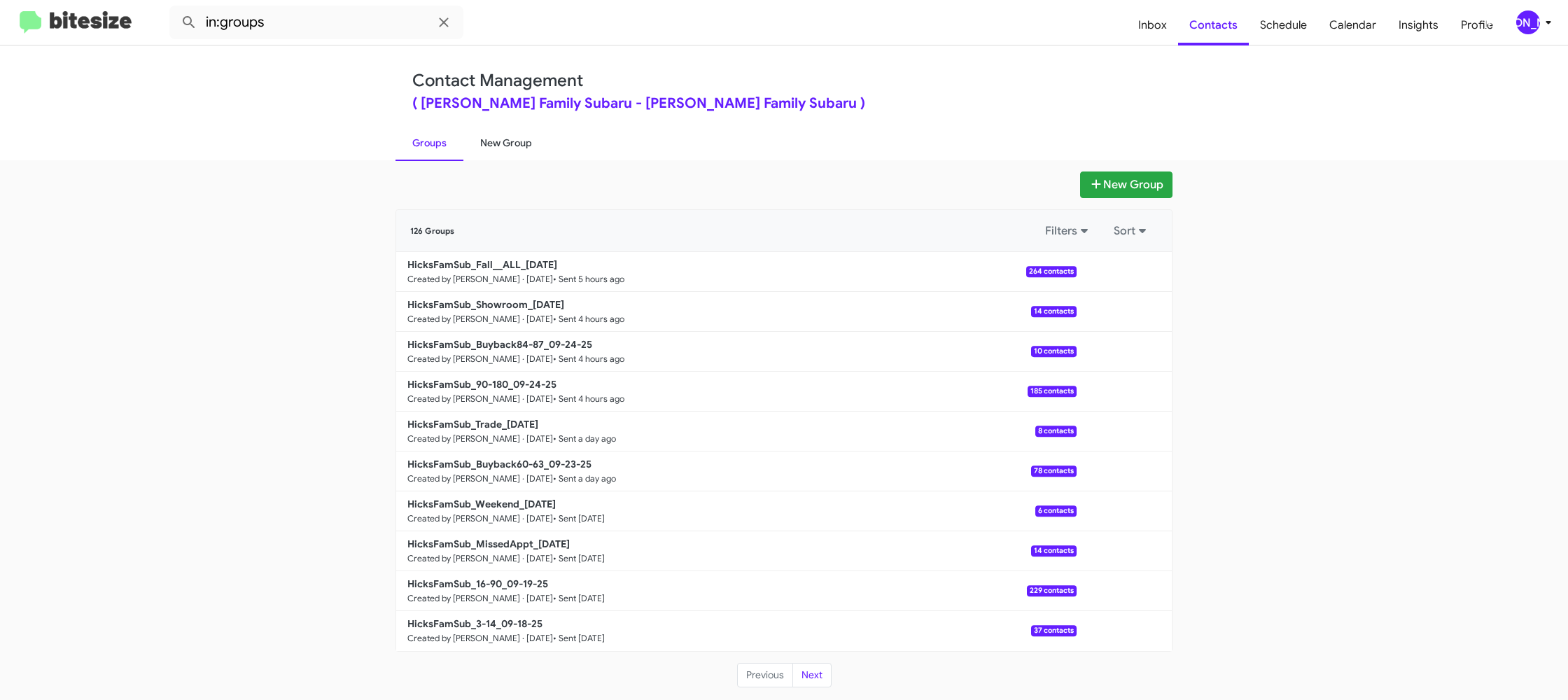
click at [525, 140] on link "New Group" at bounding box center [506, 143] width 85 height 37
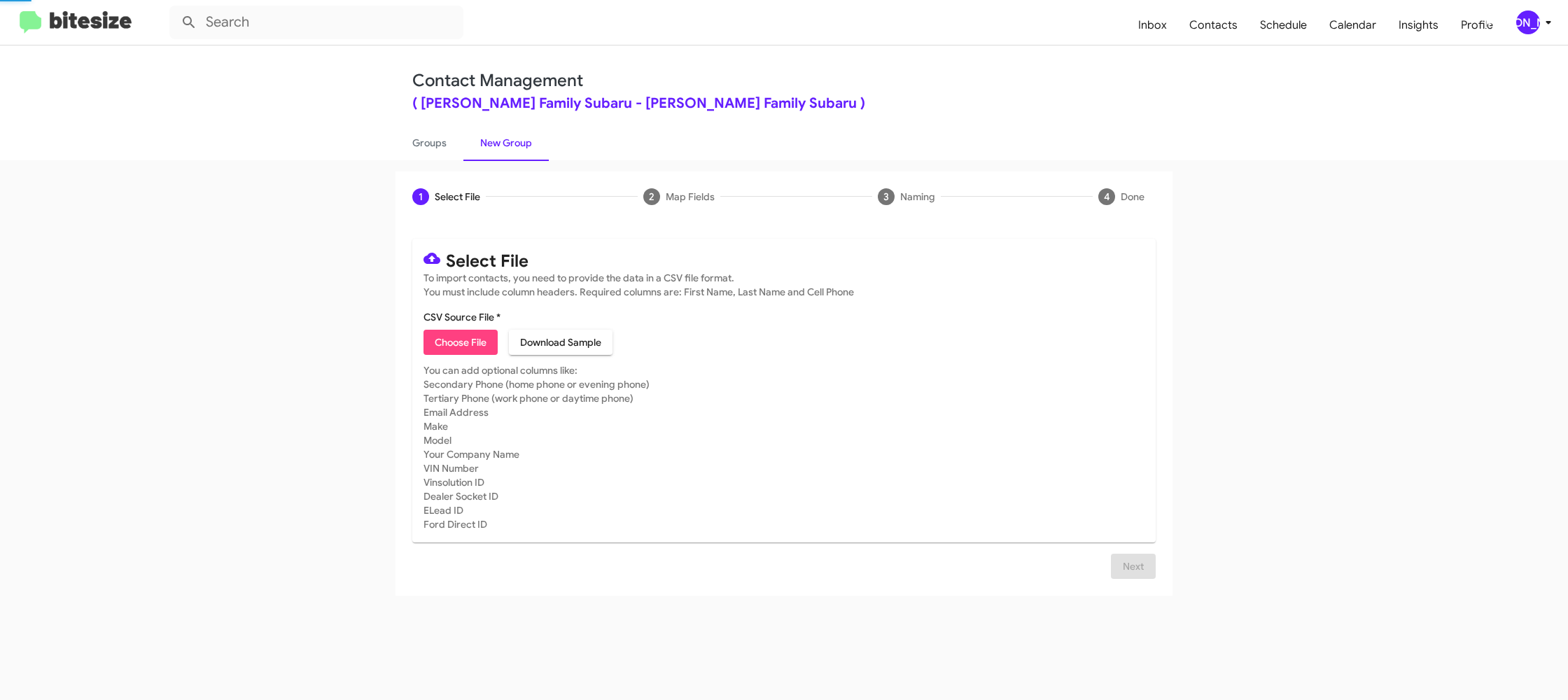
click at [525, 139] on link "New Group" at bounding box center [506, 143] width 85 height 37
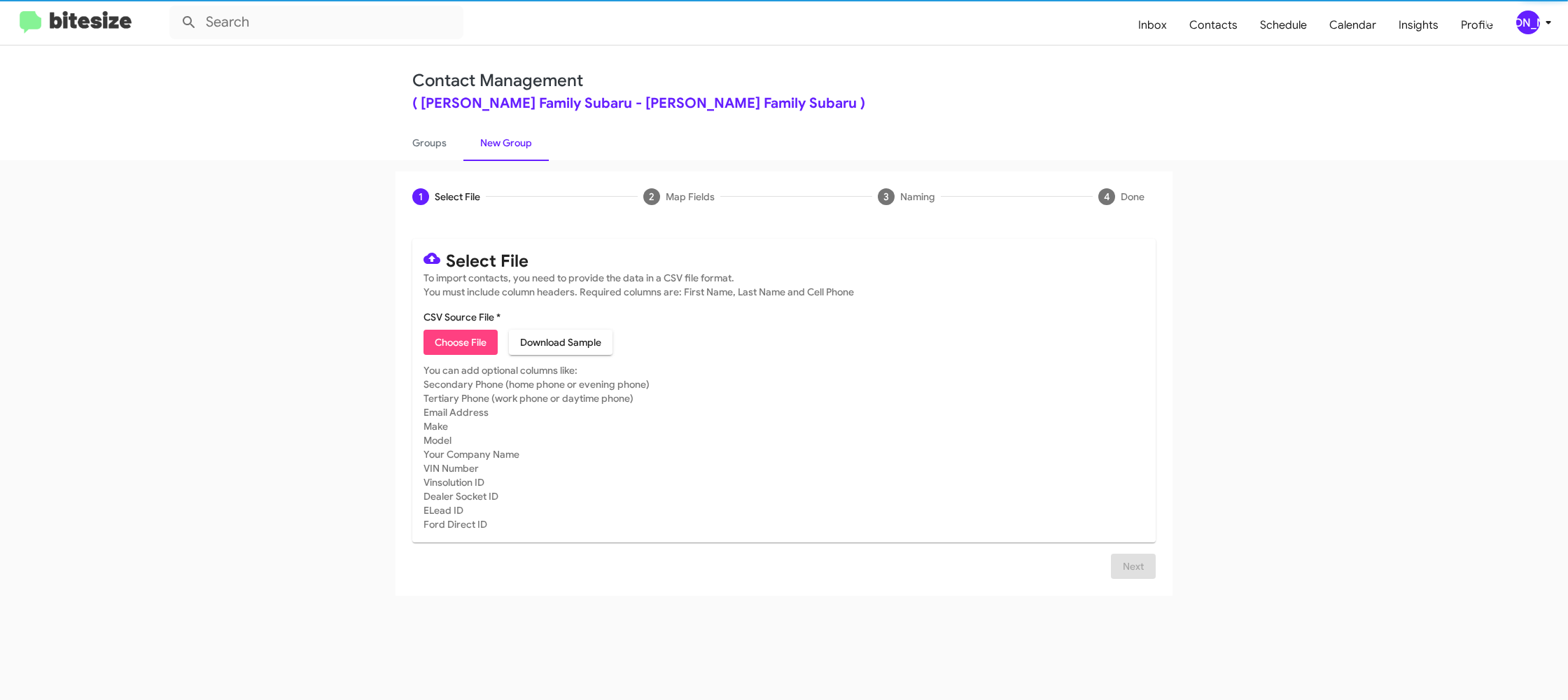
click at [1541, 26] on icon at bounding box center [1548, 22] width 17 height 17
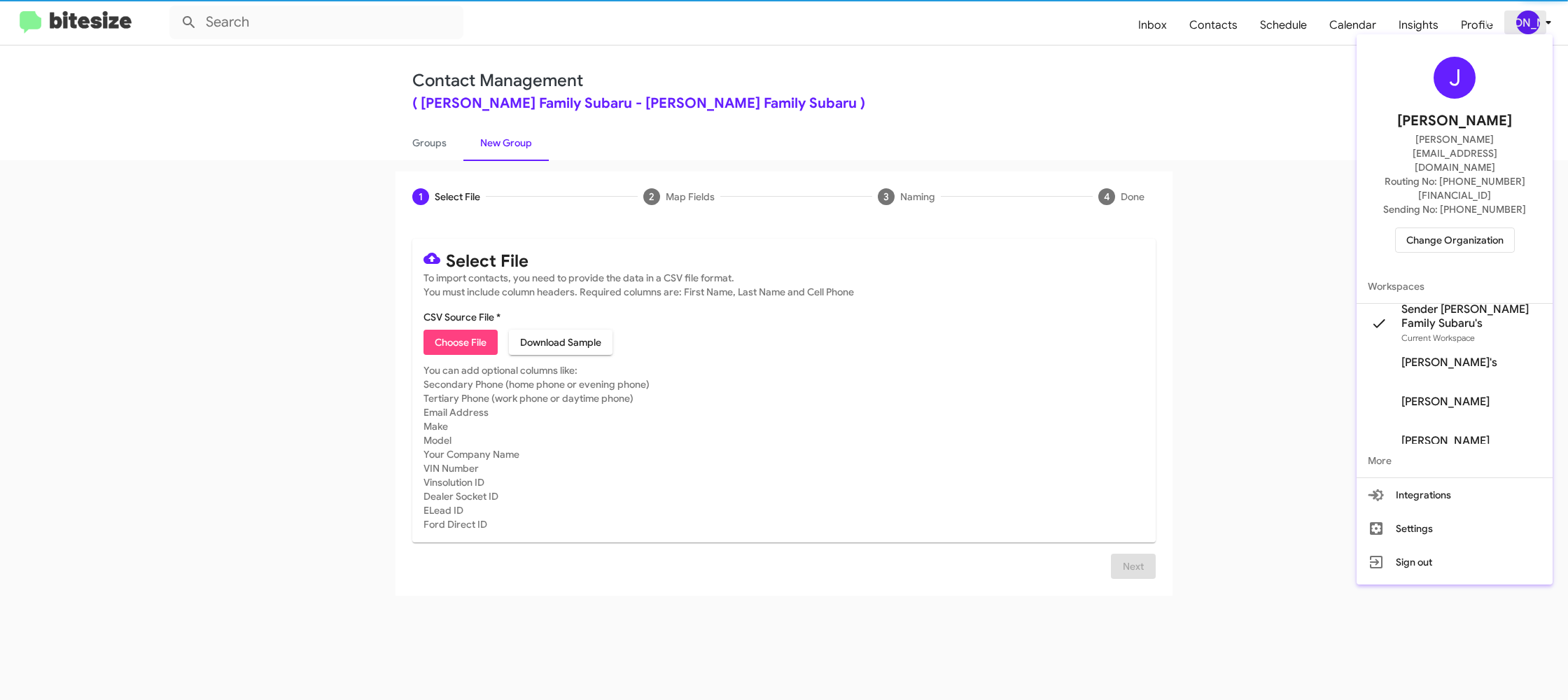
click at [1541, 26] on div at bounding box center [784, 350] width 1568 height 700
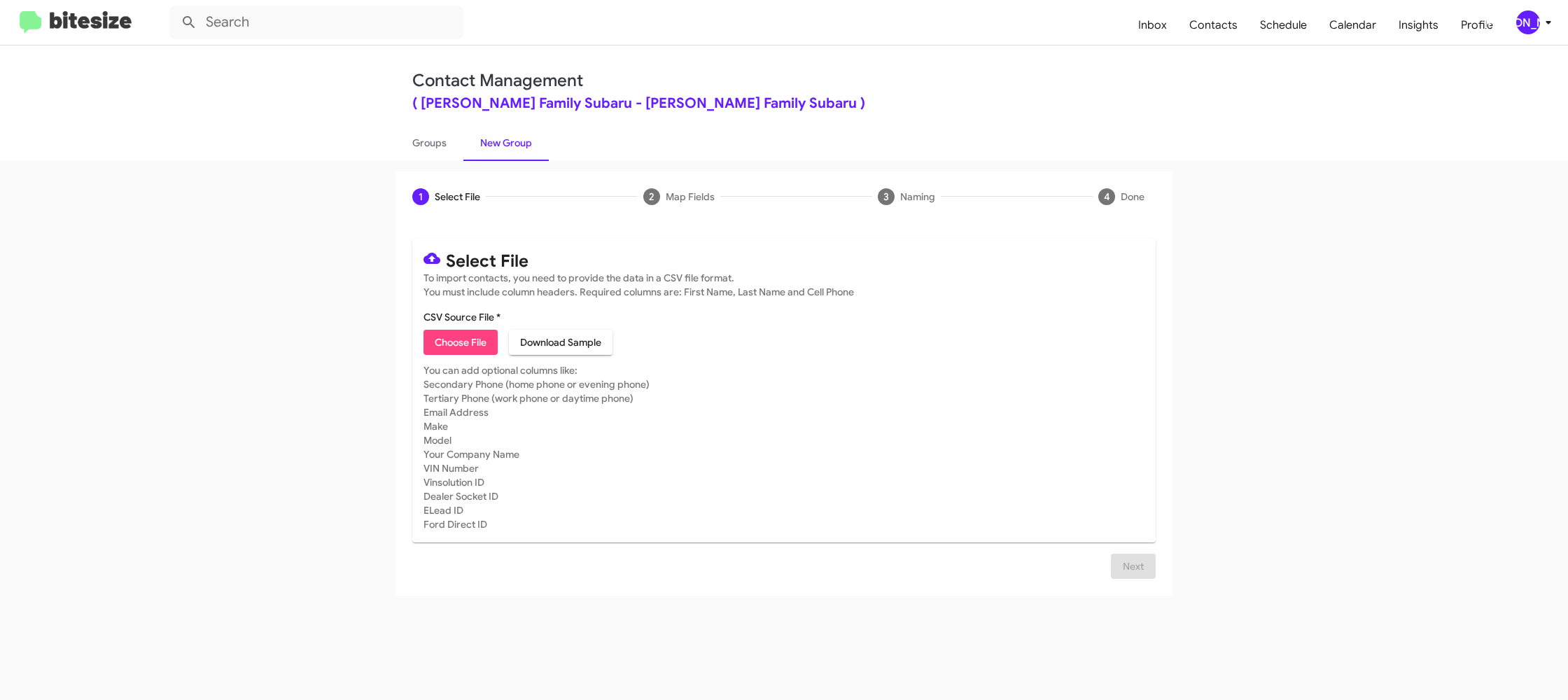
click at [448, 351] on span "Choose File" at bounding box center [461, 342] width 52 height 25
type input "HicksFamSub_3-14_09-25-25"
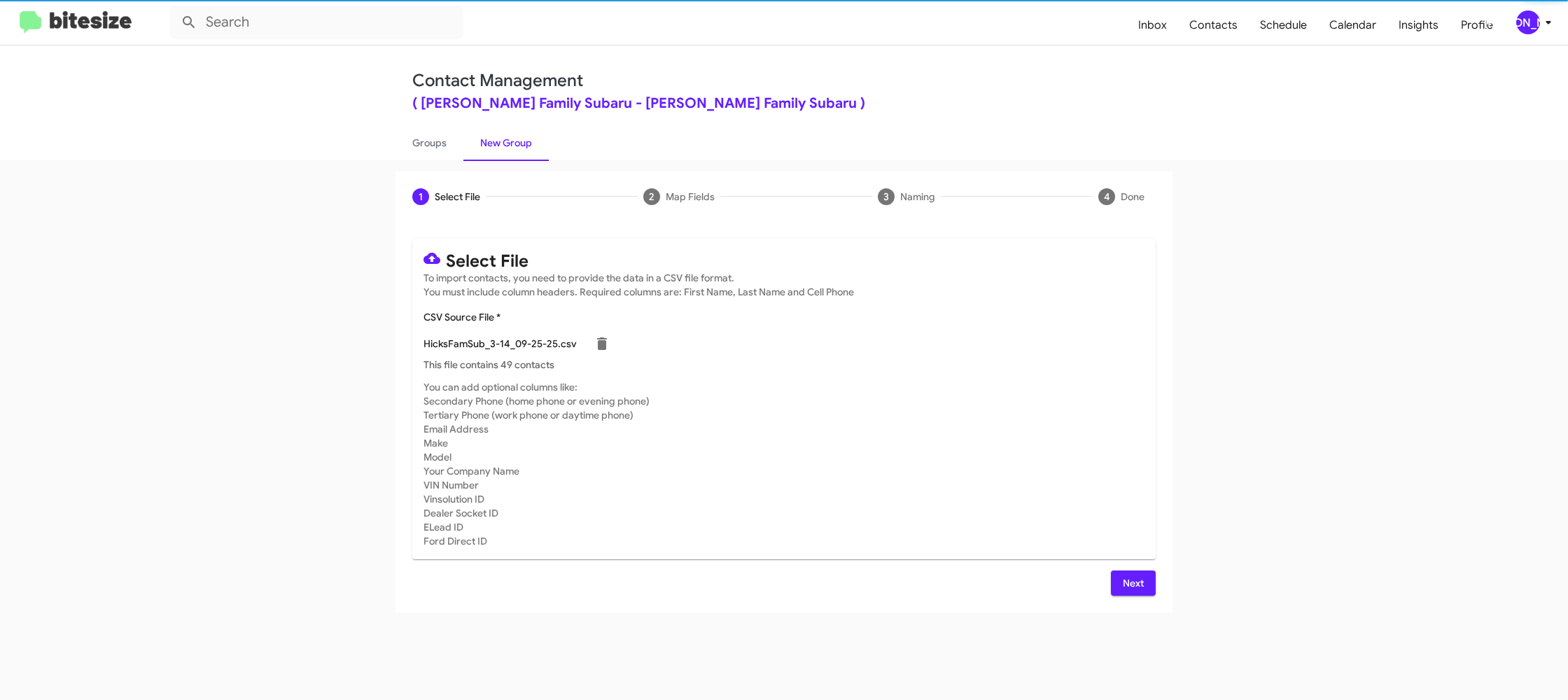
drag, startPoint x: 1103, startPoint y: 399, endPoint x: 1049, endPoint y: 424, distance: 59.5
click at [1103, 399] on mat-card-subtitle "You can add optional columns like: Secondary Phone (home phone or evening phone…" at bounding box center [784, 464] width 721 height 168
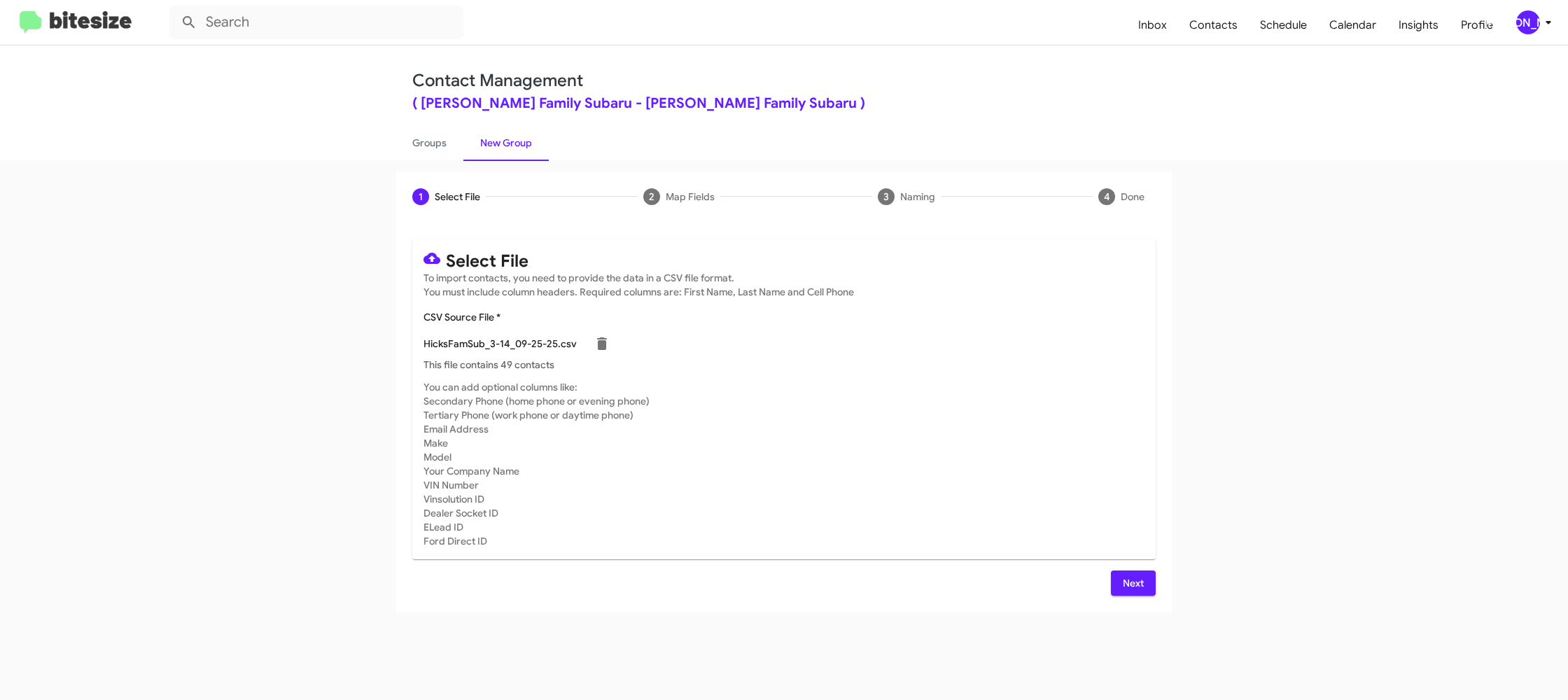
click at [1142, 585] on span "Next" at bounding box center [1132, 583] width 22 height 25
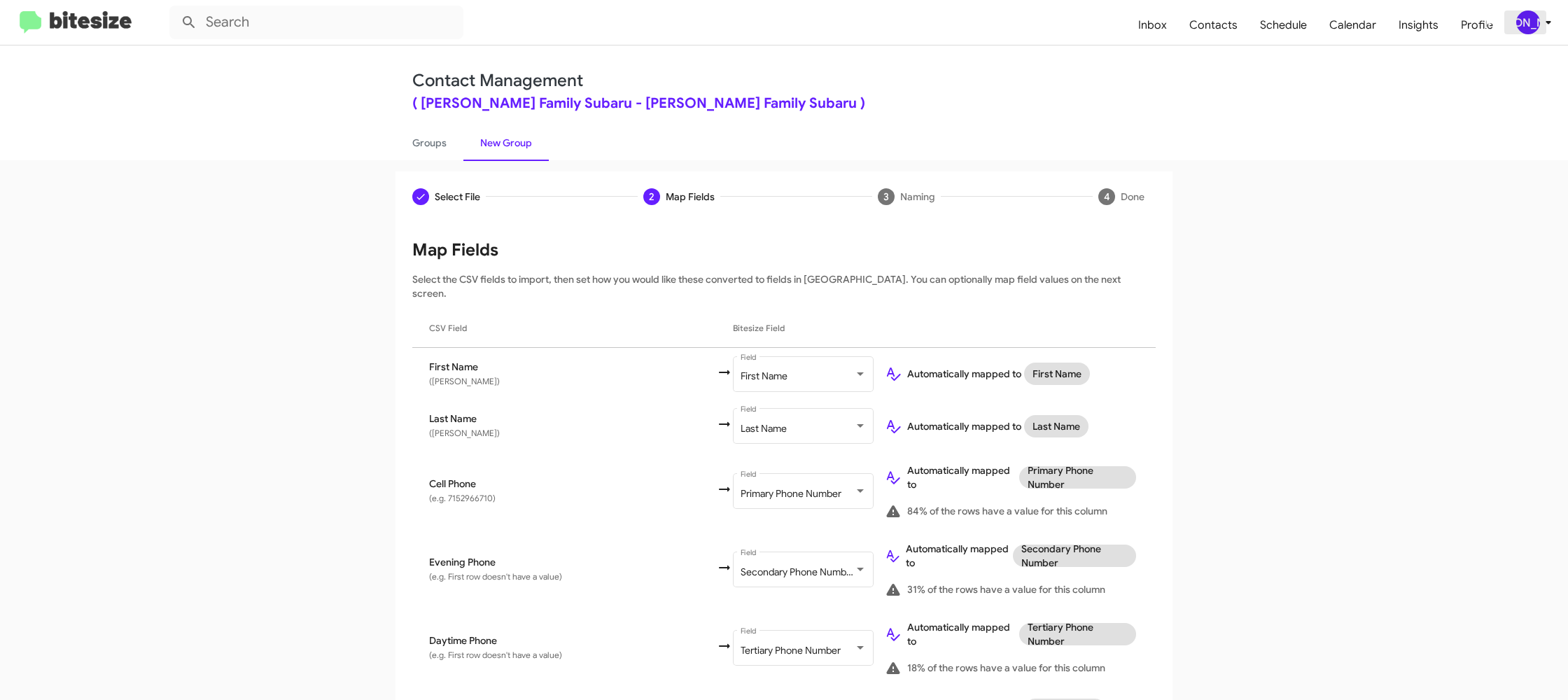
click at [1534, 19] on div "[PERSON_NAME]" at bounding box center [1528, 22] width 24 height 24
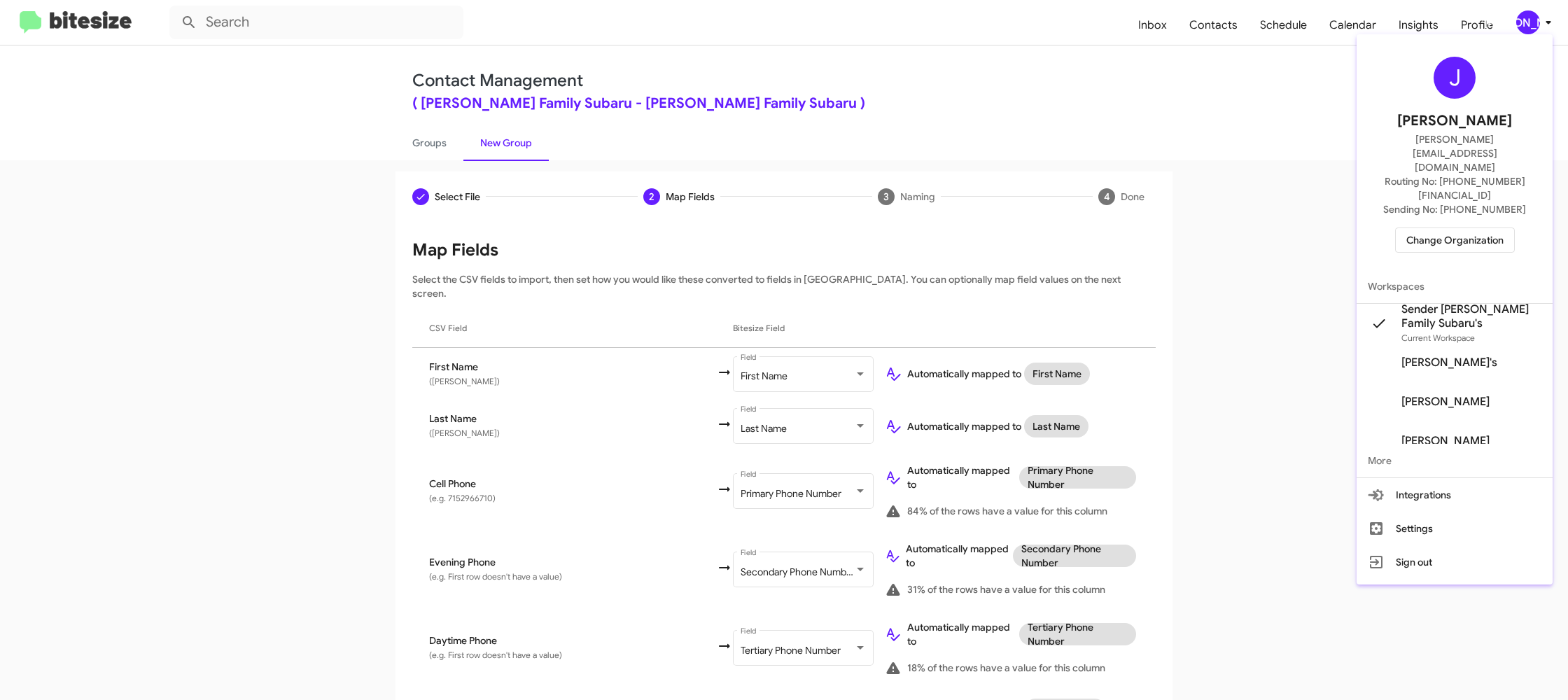
click at [1534, 20] on div at bounding box center [784, 350] width 1568 height 700
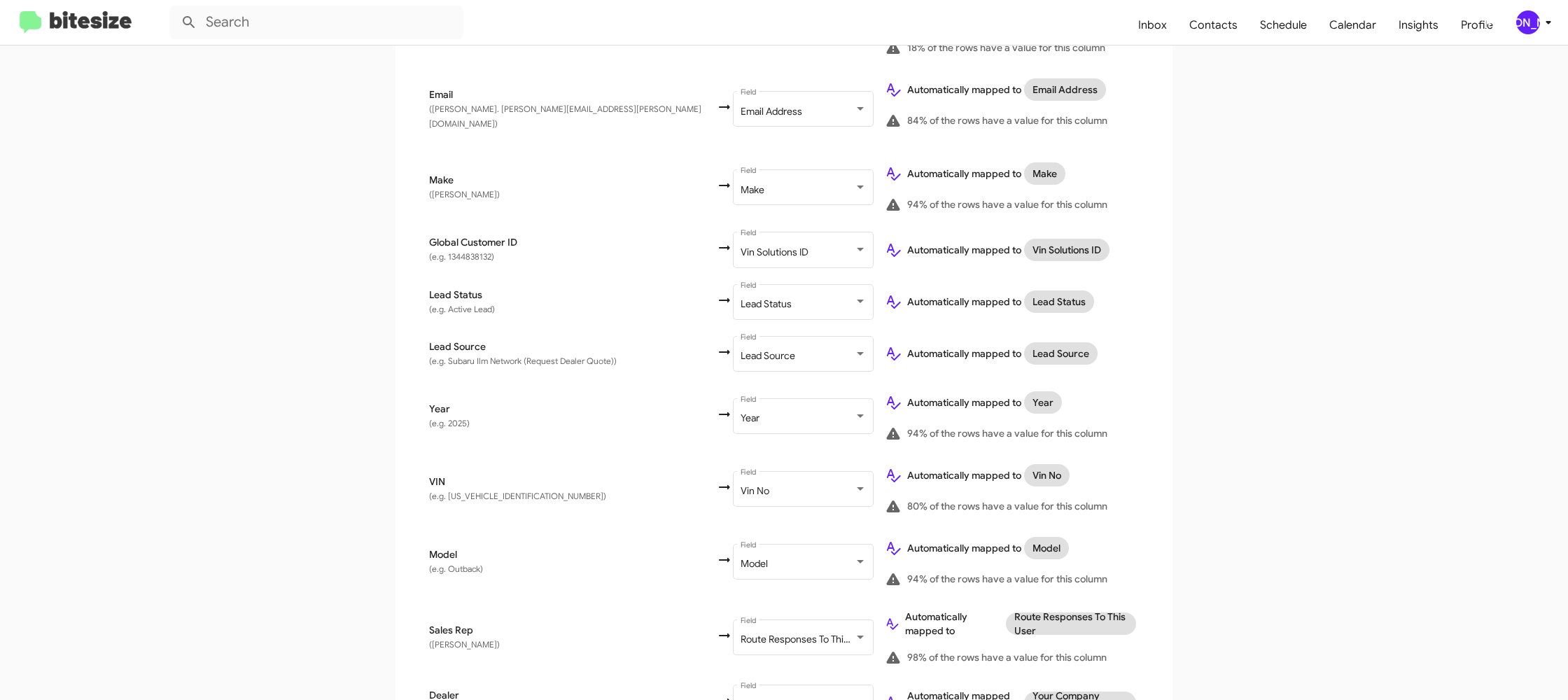
scroll to position [669, 0]
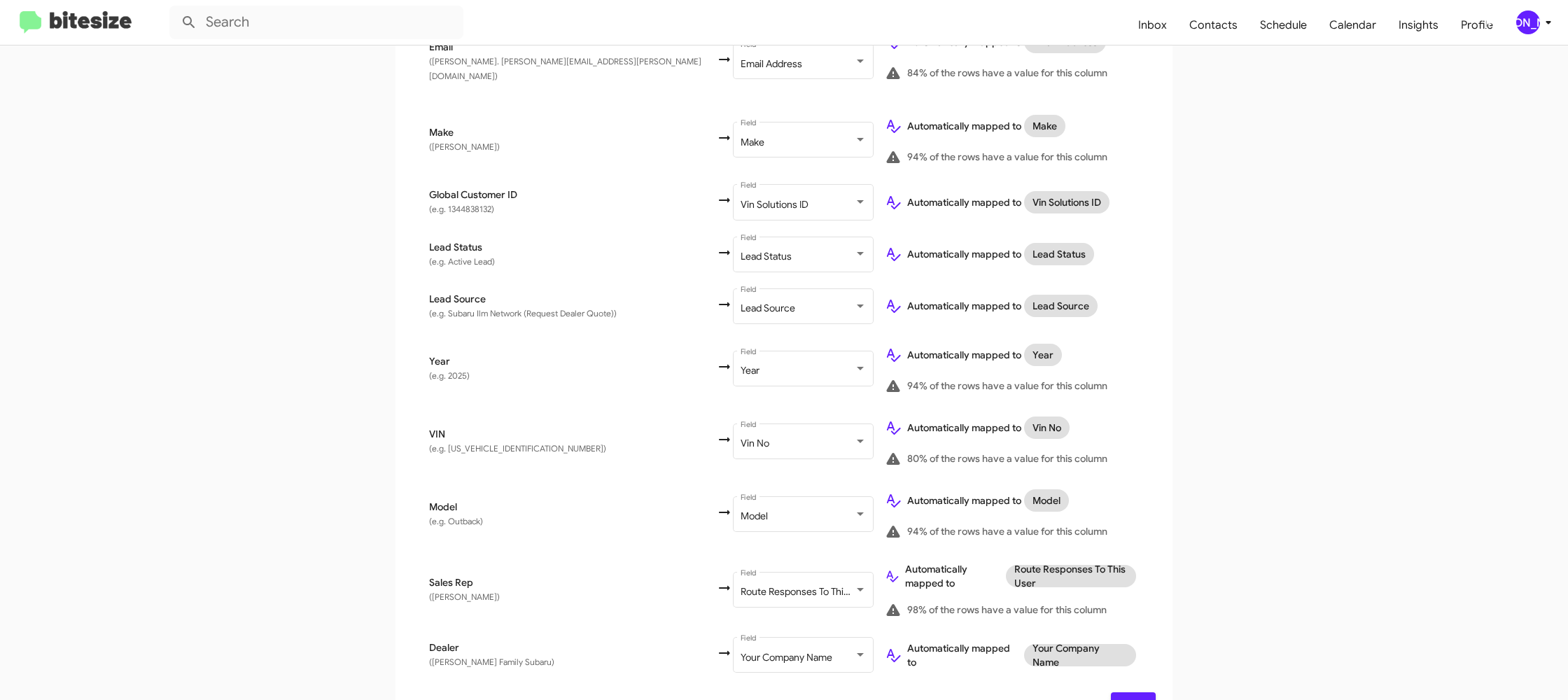
click at [1134, 693] on span "Next" at bounding box center [1132, 705] width 22 height 25
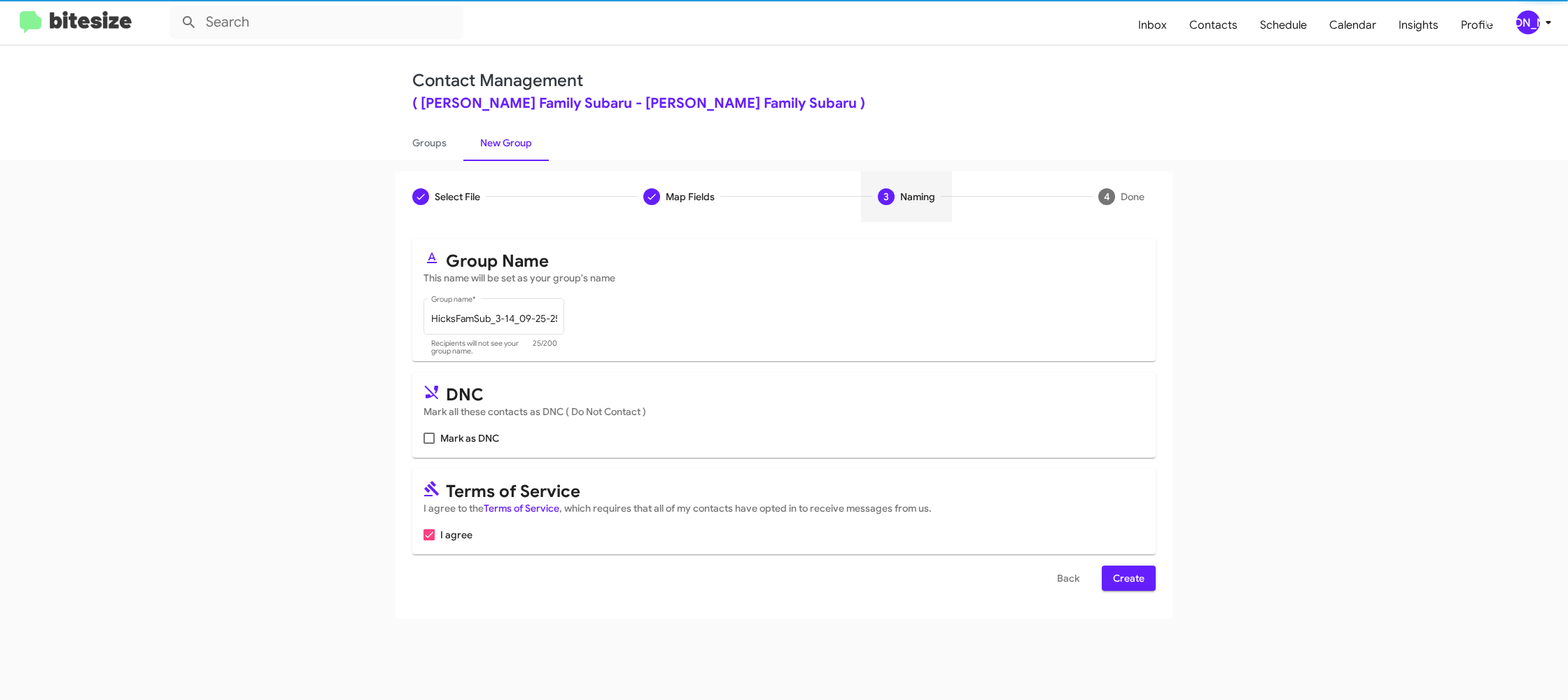
scroll to position [0, 0]
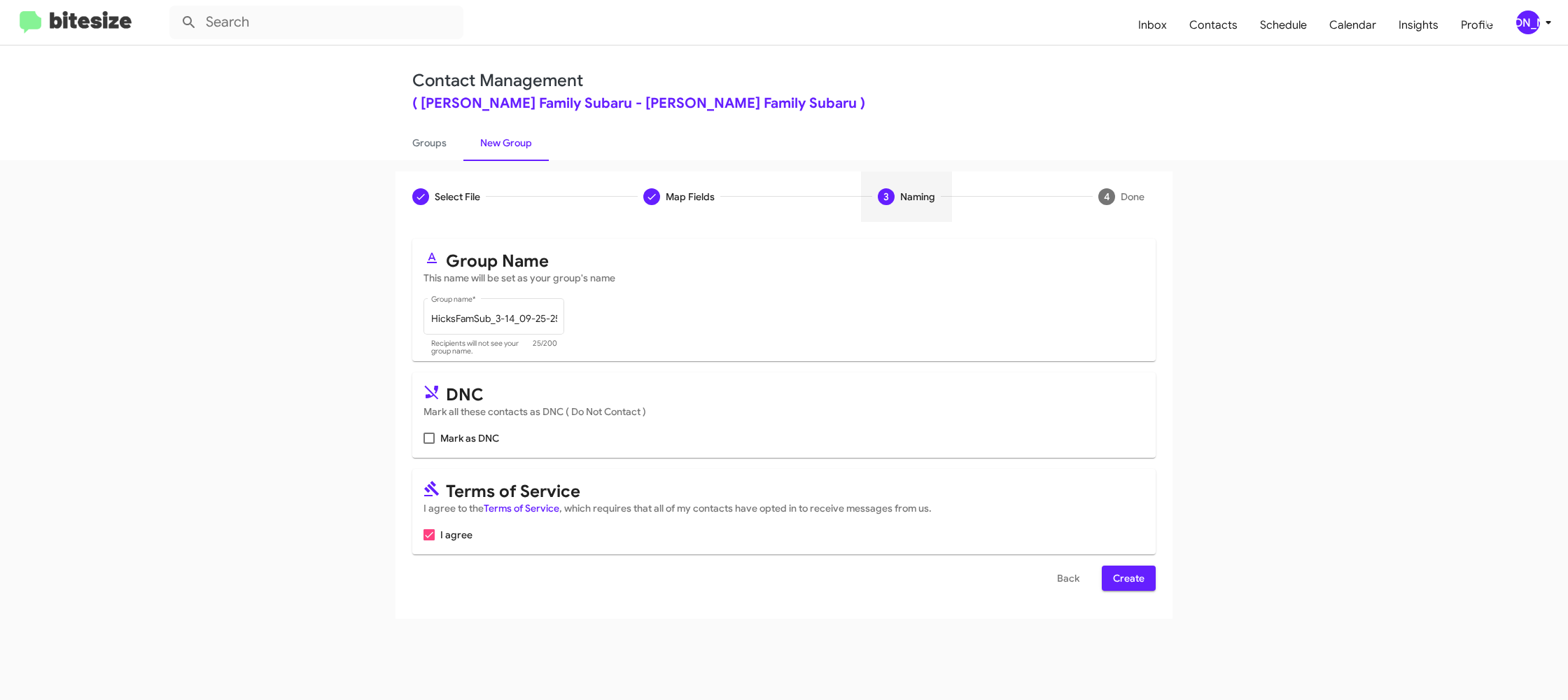
click at [1118, 580] on span "Create" at bounding box center [1128, 579] width 31 height 25
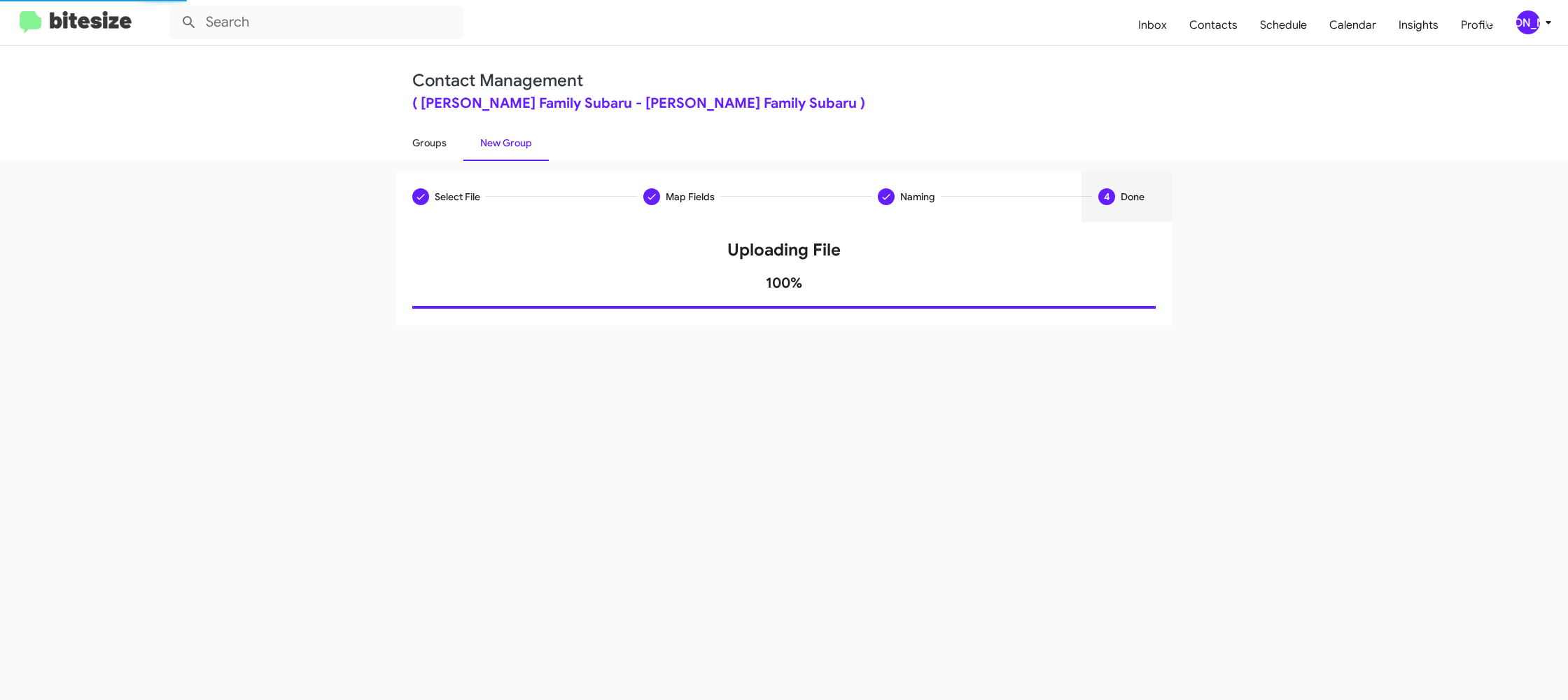
click at [433, 150] on link "Groups" at bounding box center [429, 143] width 68 height 37
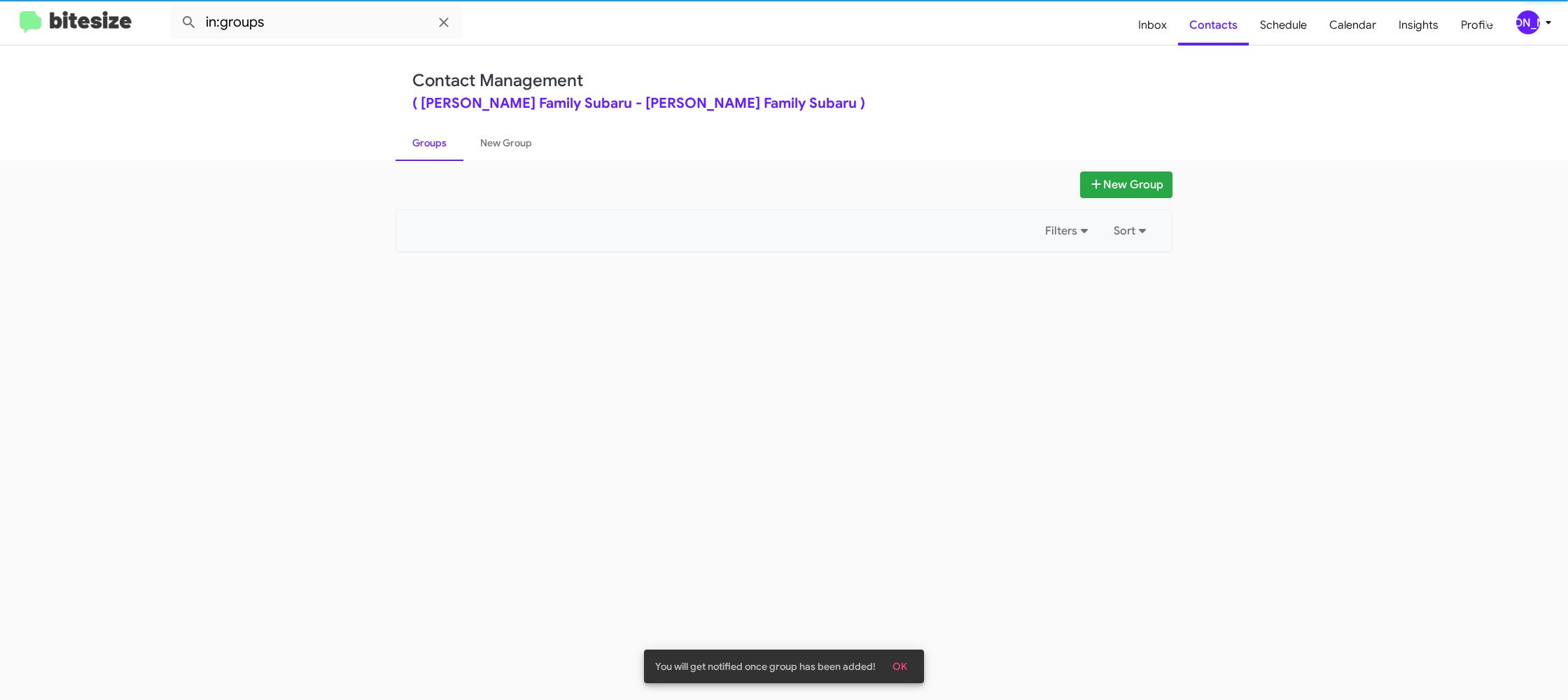
click at [433, 150] on link "Groups" at bounding box center [429, 143] width 68 height 37
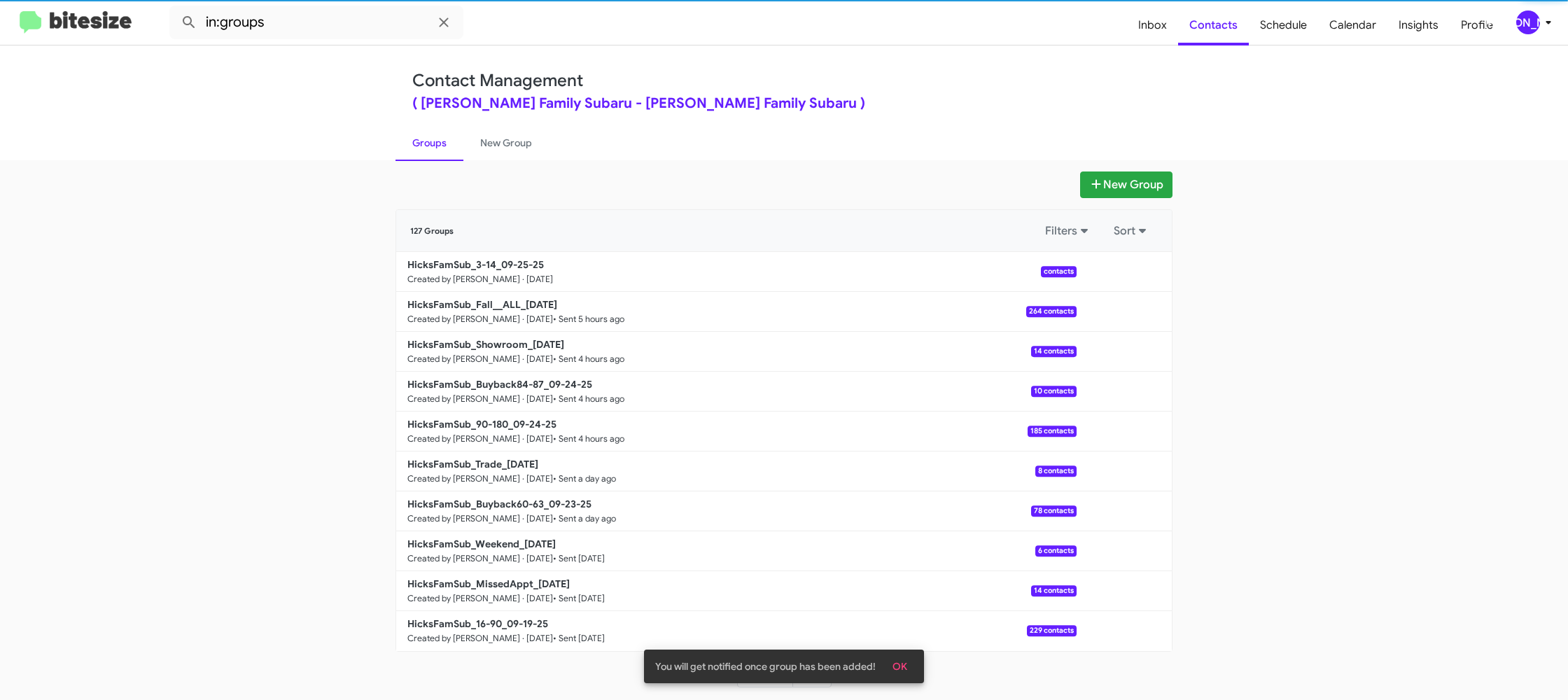
drag, startPoint x: 433, startPoint y: 150, endPoint x: 329, endPoint y: 50, distance: 144.3
click at [431, 147] on link "Groups" at bounding box center [429, 143] width 68 height 37
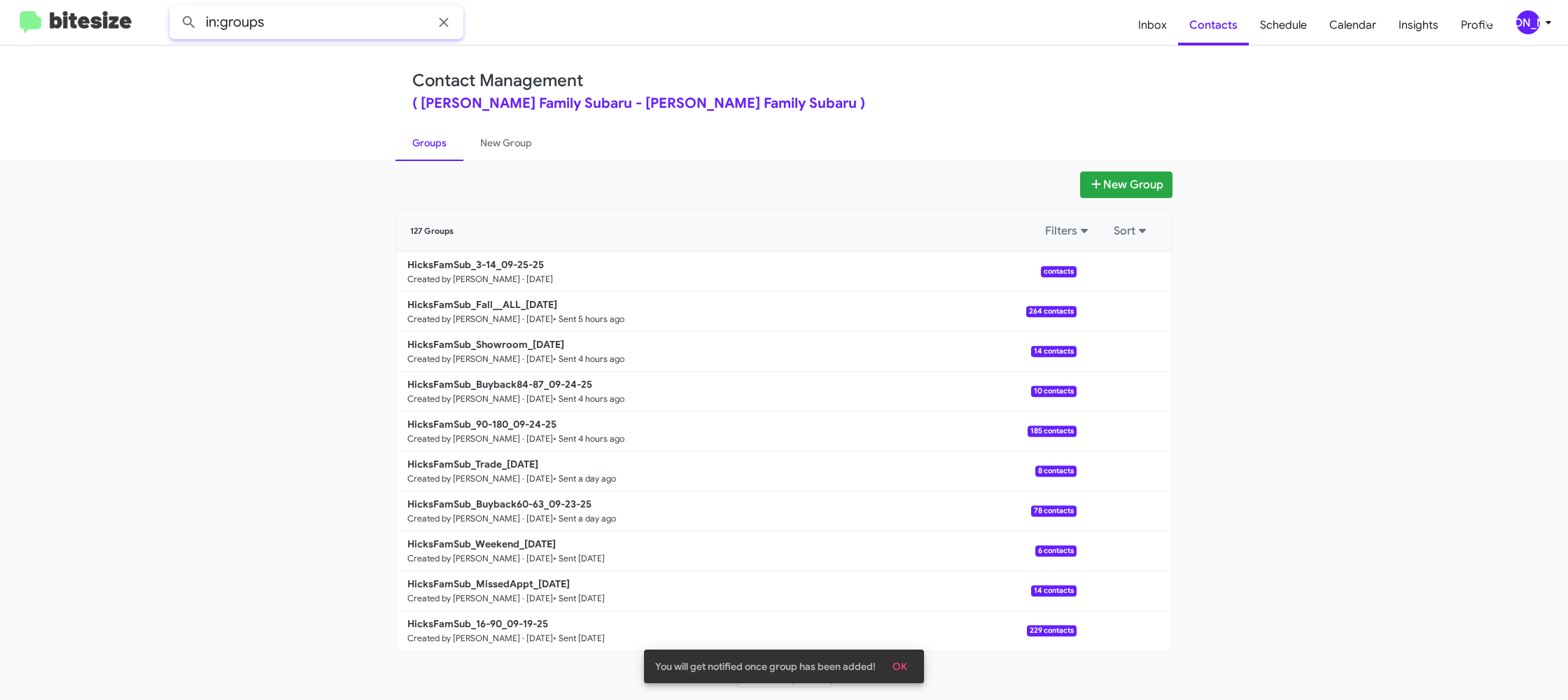
click at [298, 20] on input "in:groups" at bounding box center [316, 22] width 294 height 33
type input "in:groups 3-14"
click at [175, 8] on button at bounding box center [189, 22] width 28 height 28
drag, startPoint x: 495, startPoint y: 141, endPoint x: 403, endPoint y: 140, distance: 92.0
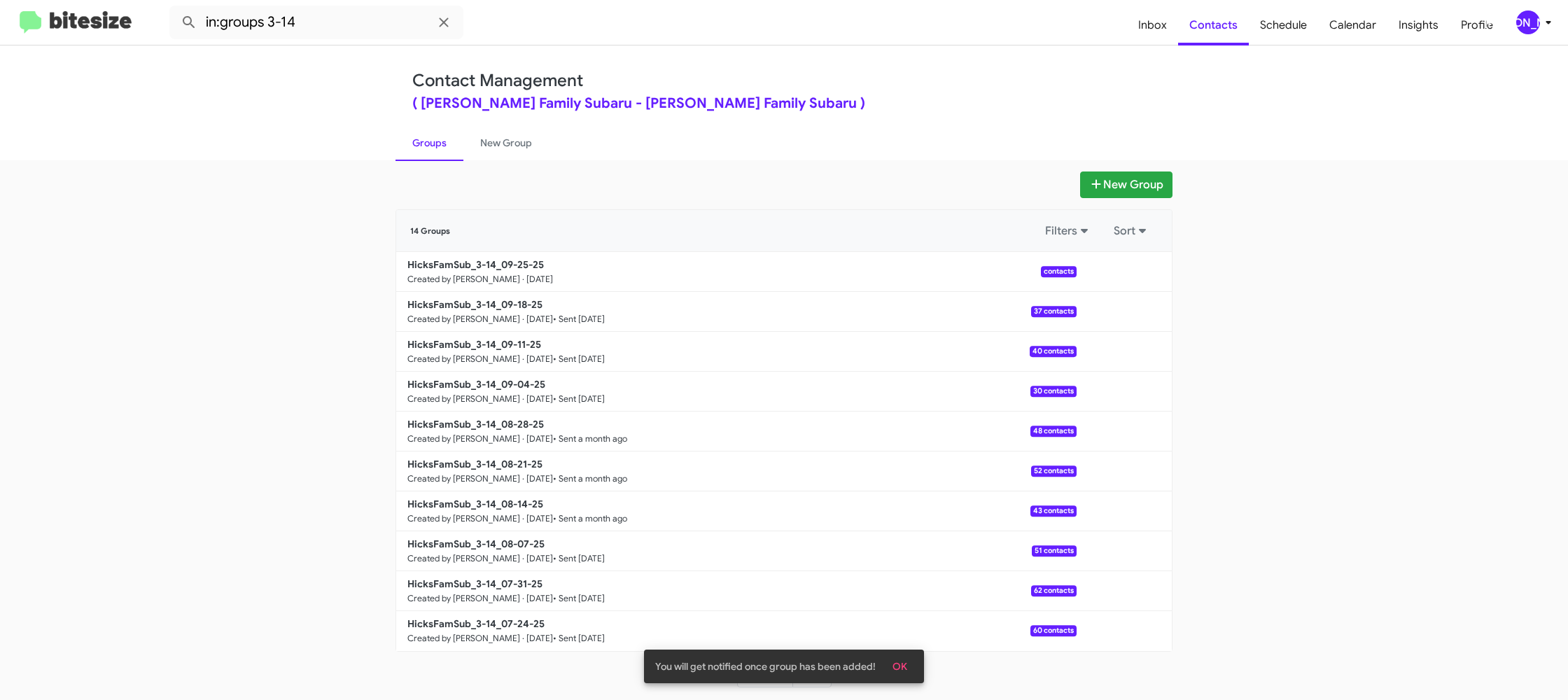
click at [495, 141] on link "New Group" at bounding box center [506, 143] width 85 height 37
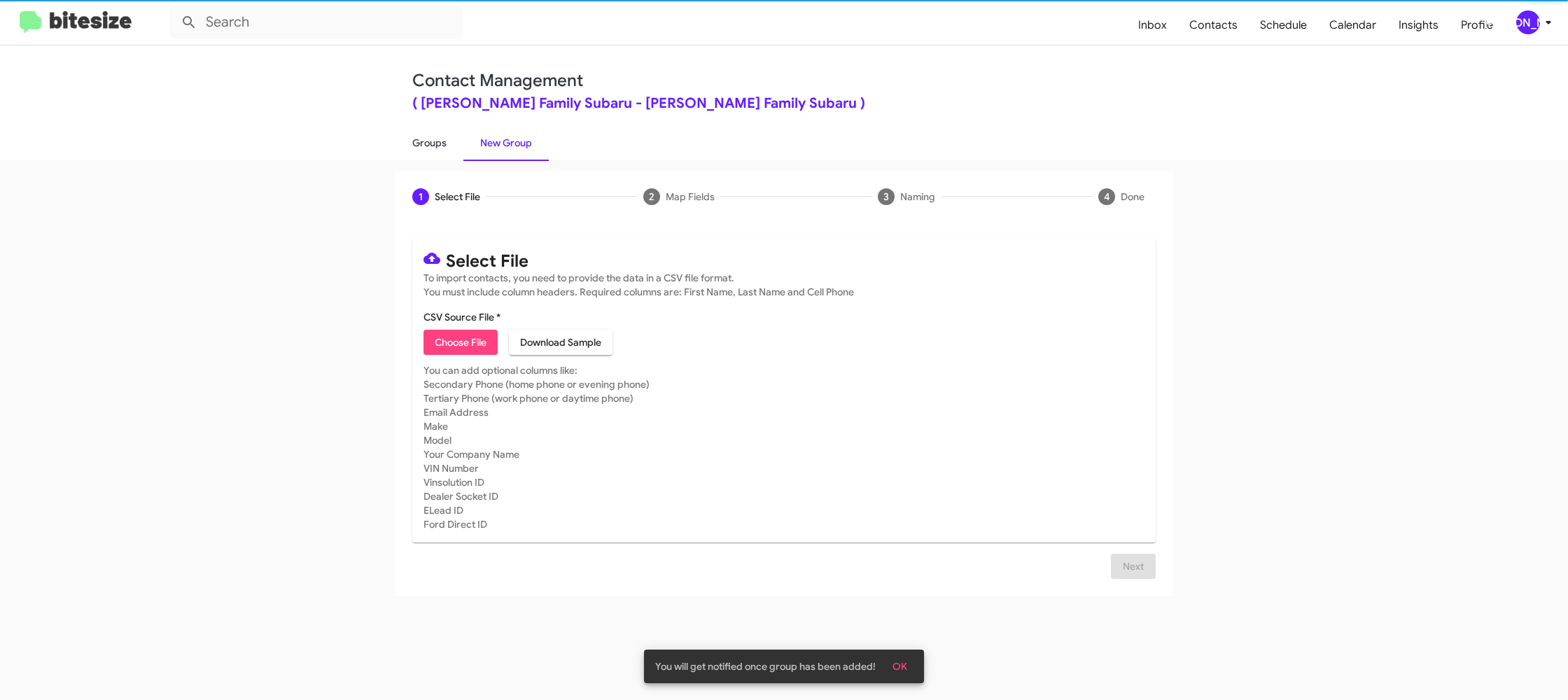
click at [405, 140] on link "Groups" at bounding box center [429, 143] width 68 height 37
type input "in:groups"
click at [405, 140] on link "Groups" at bounding box center [429, 143] width 68 height 37
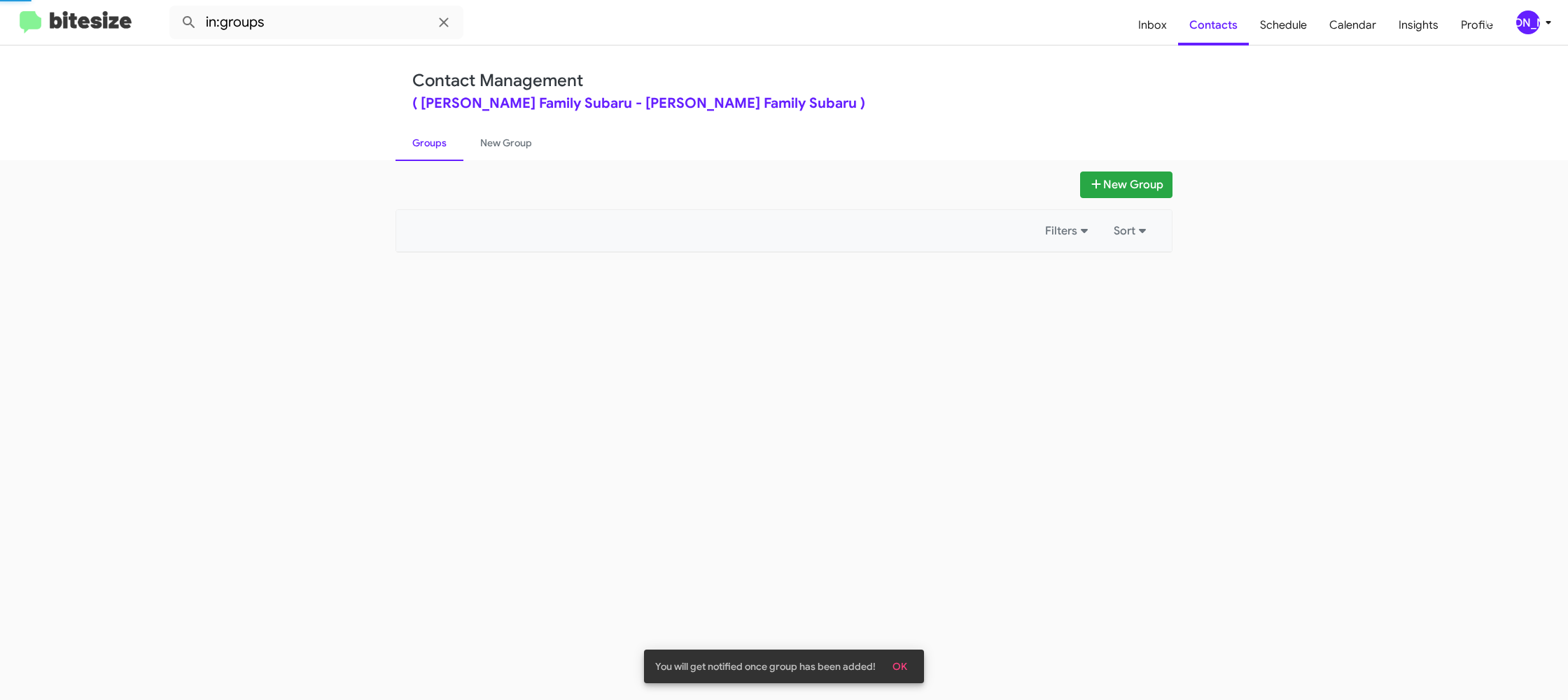
click at [405, 140] on link "Groups" at bounding box center [429, 143] width 68 height 37
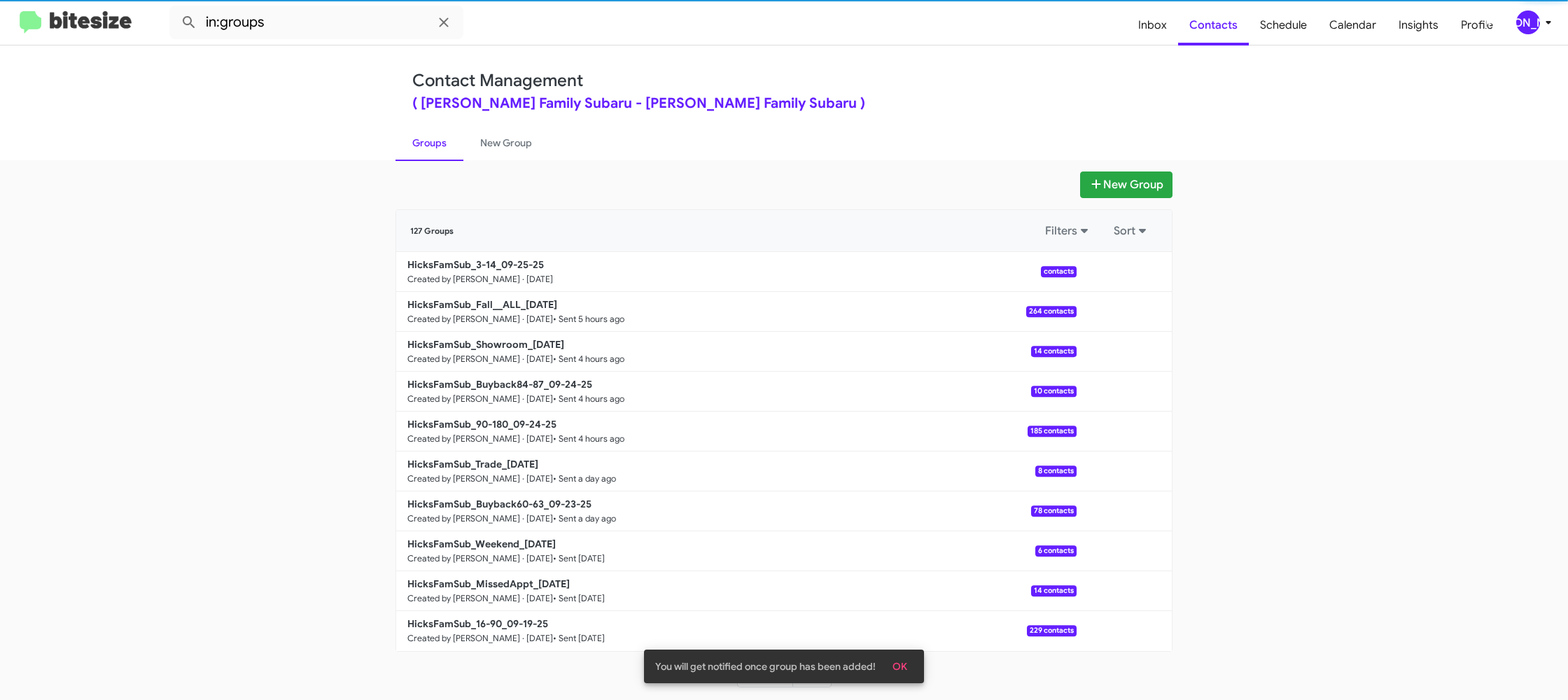
drag, startPoint x: 405, startPoint y: 140, endPoint x: 420, endPoint y: 139, distance: 15.0
click at [405, 140] on link "Groups" at bounding box center [429, 143] width 68 height 37
click at [480, 141] on link "New Group" at bounding box center [506, 143] width 85 height 37
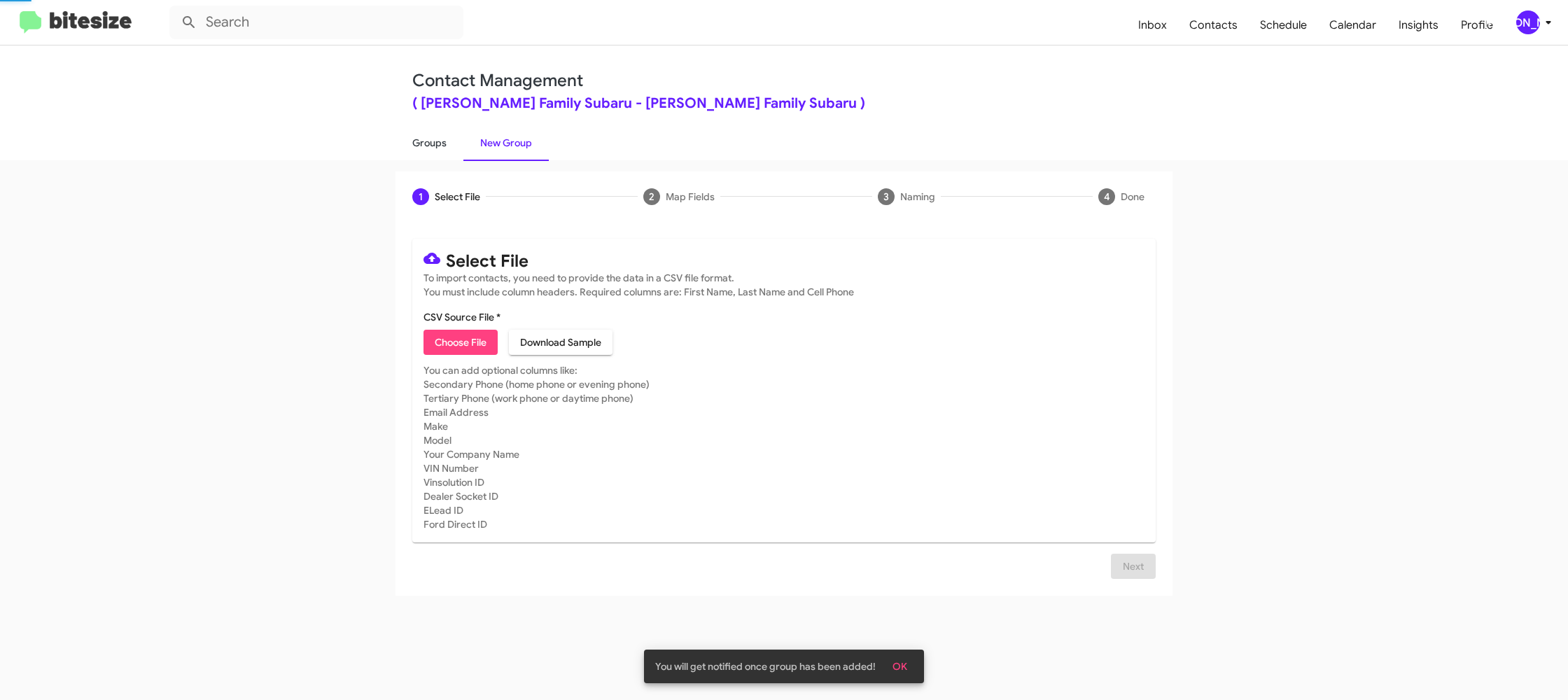
click at [456, 140] on link "Groups" at bounding box center [429, 143] width 68 height 37
type input "in:groups"
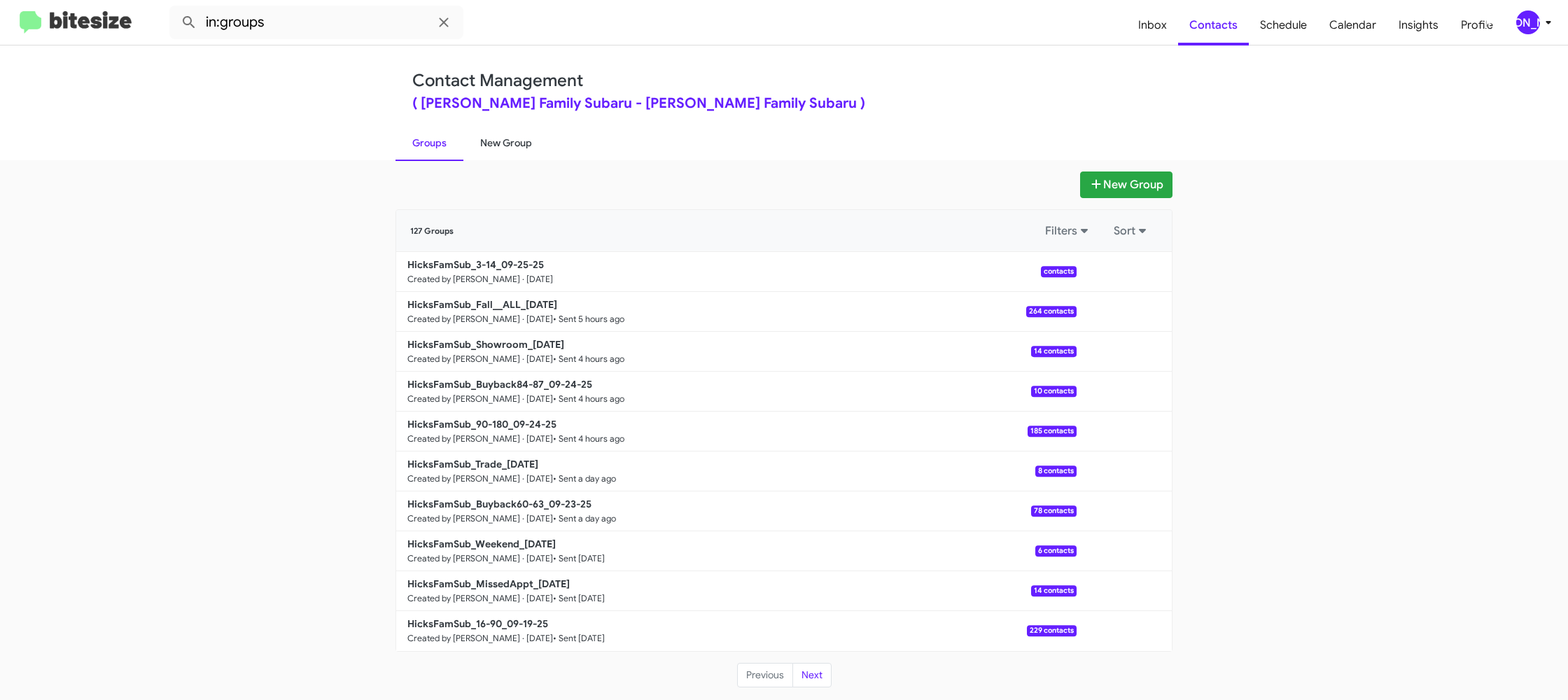
click at [500, 128] on link "New Group" at bounding box center [506, 143] width 85 height 37
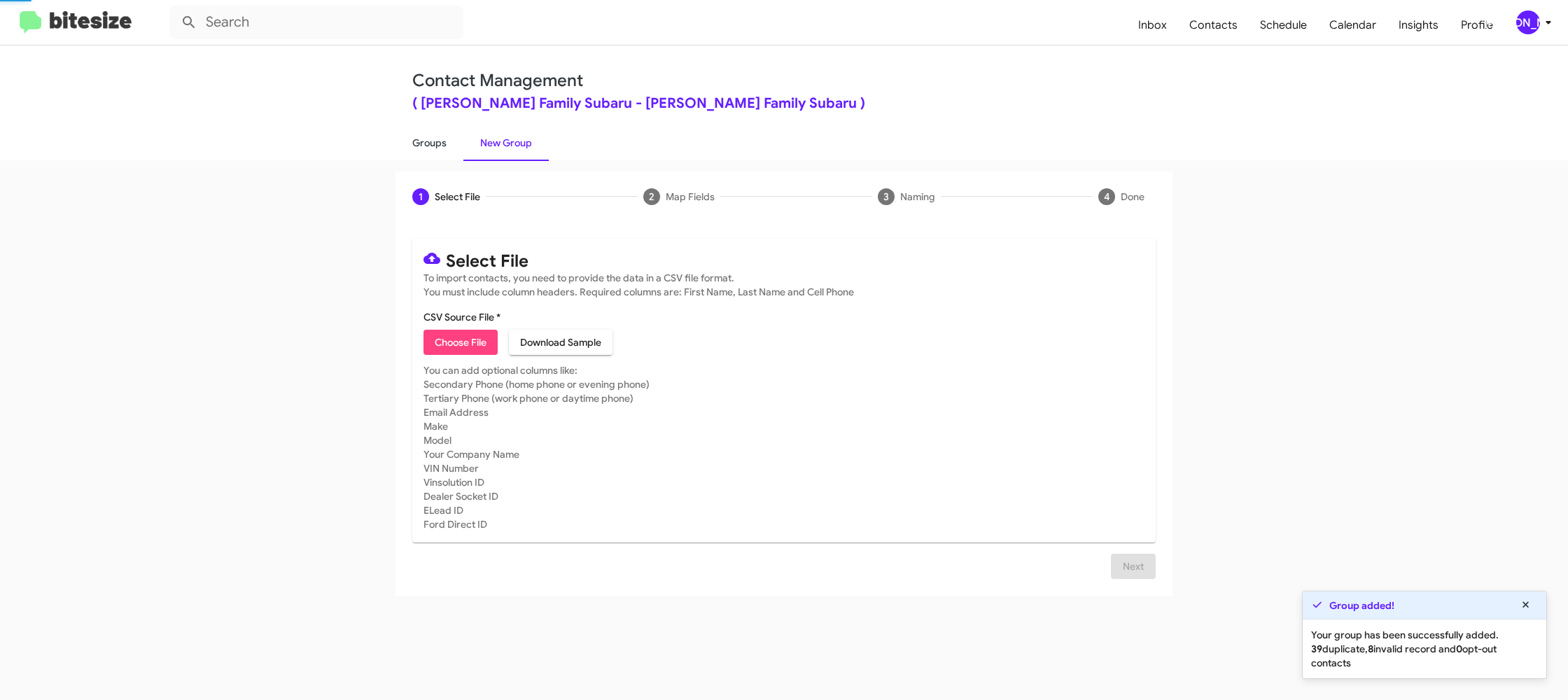
click at [446, 136] on link "Groups" at bounding box center [429, 143] width 68 height 37
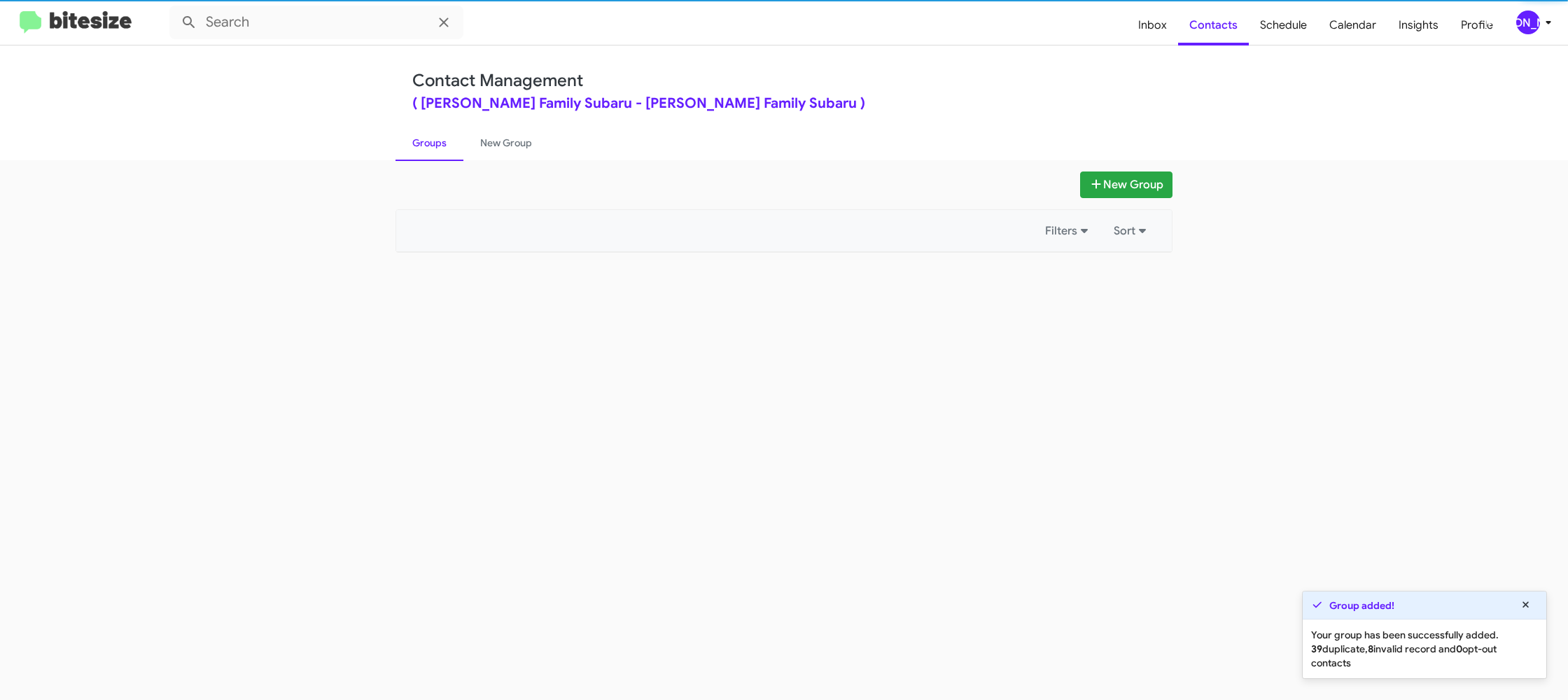
type input "in:groups"
click at [446, 136] on link "Groups" at bounding box center [429, 143] width 68 height 37
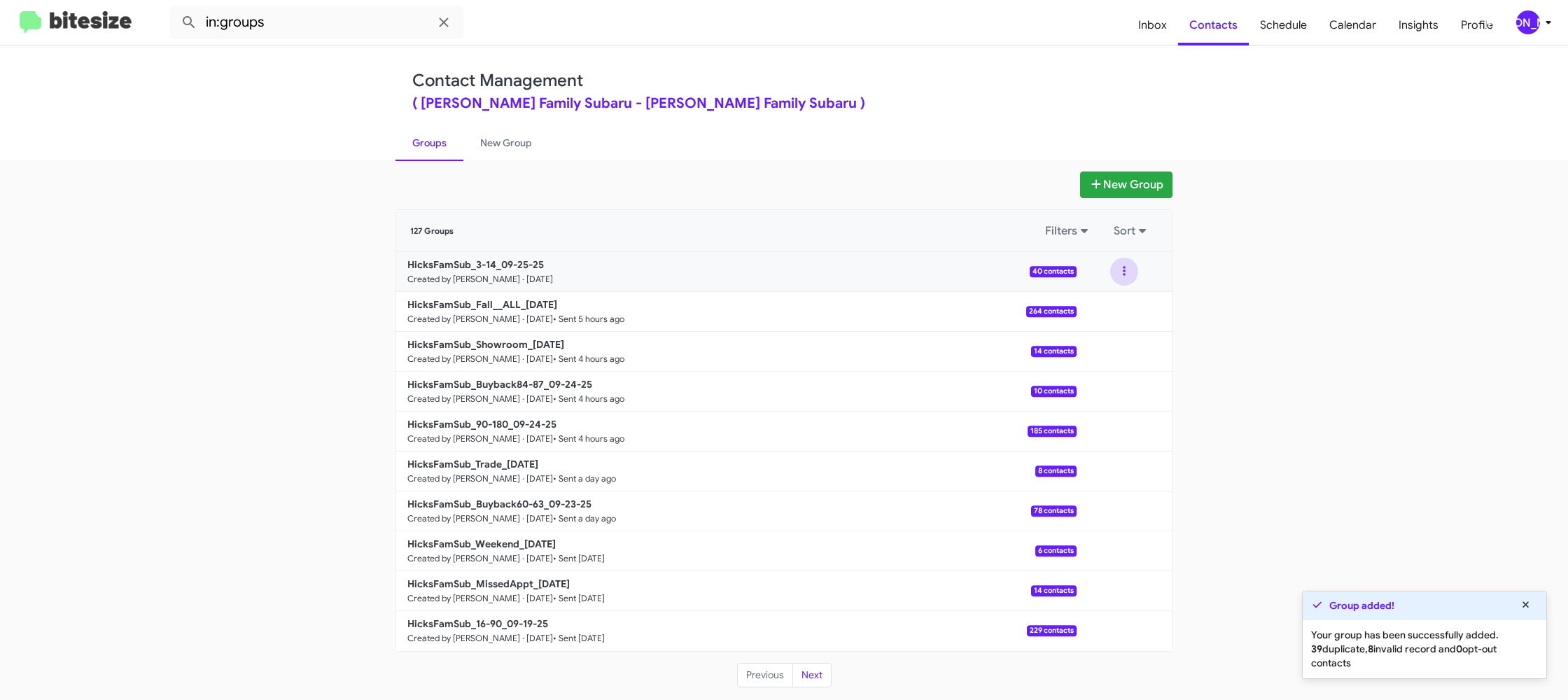
click at [1118, 278] on button at bounding box center [1123, 271] width 28 height 28
drag, startPoint x: 1120, startPoint y: 284, endPoint x: 1123, endPoint y: 306, distance: 22.2
click at [1123, 306] on button "View contacts" at bounding box center [1082, 309] width 112 height 33
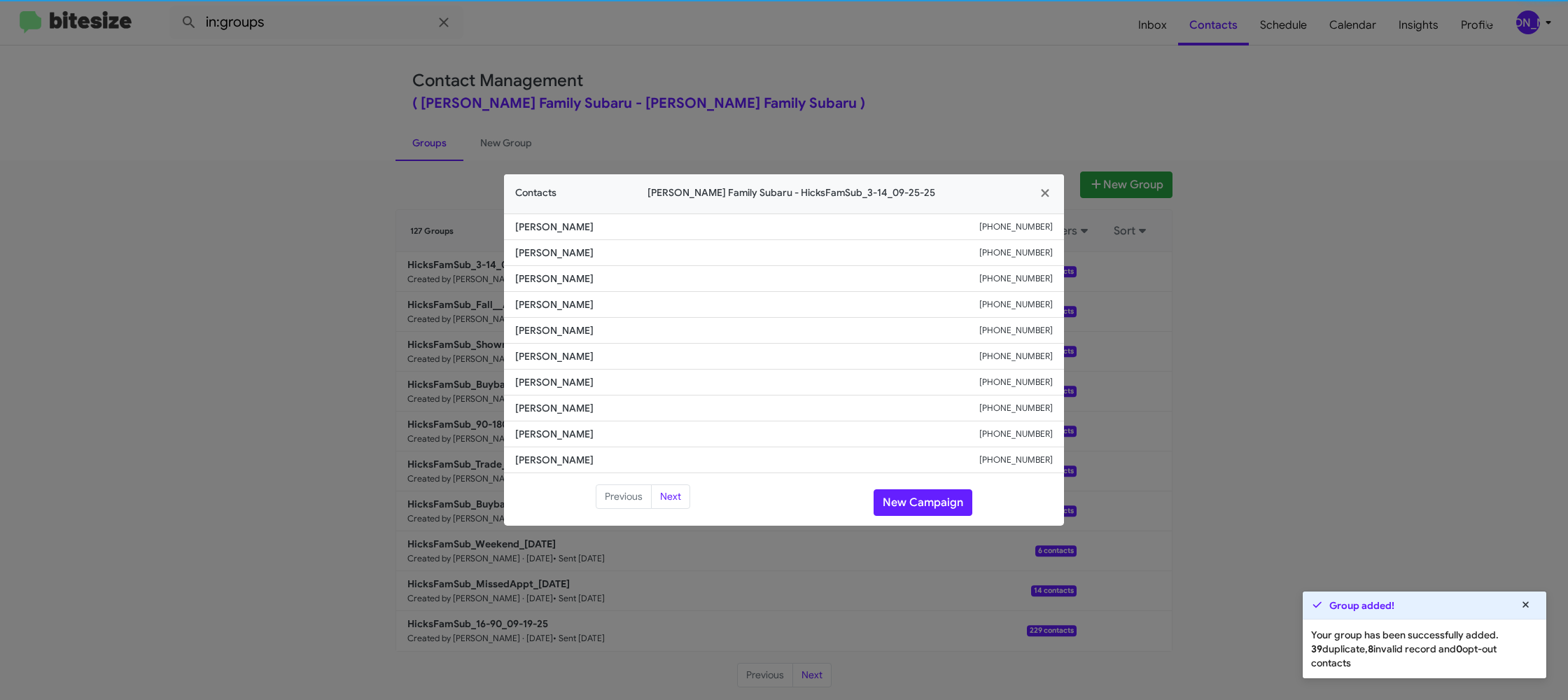
click at [529, 356] on span "[PERSON_NAME]" at bounding box center [747, 357] width 464 height 14
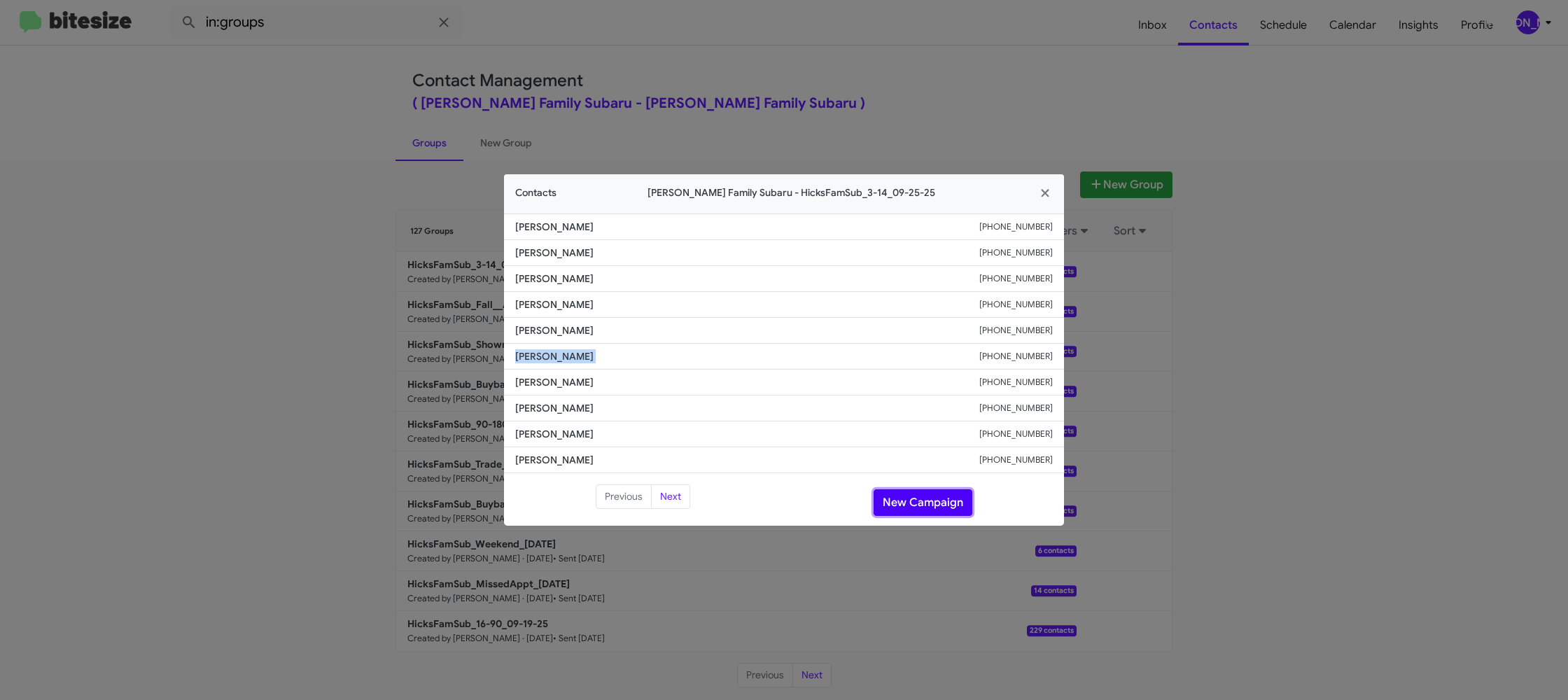
click at [886, 491] on button "New Campaign" at bounding box center [923, 503] width 99 height 27
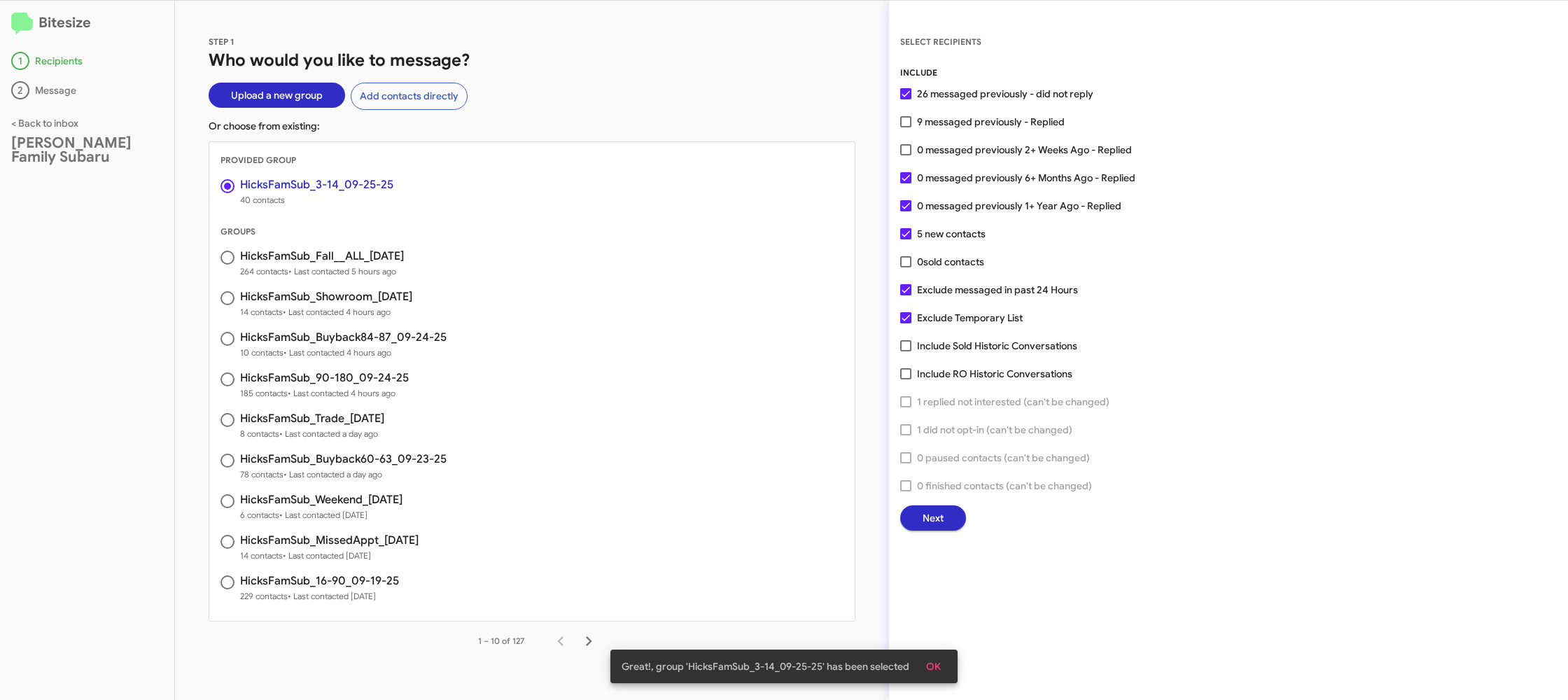
click at [929, 517] on span "Next" at bounding box center [932, 518] width 21 height 25
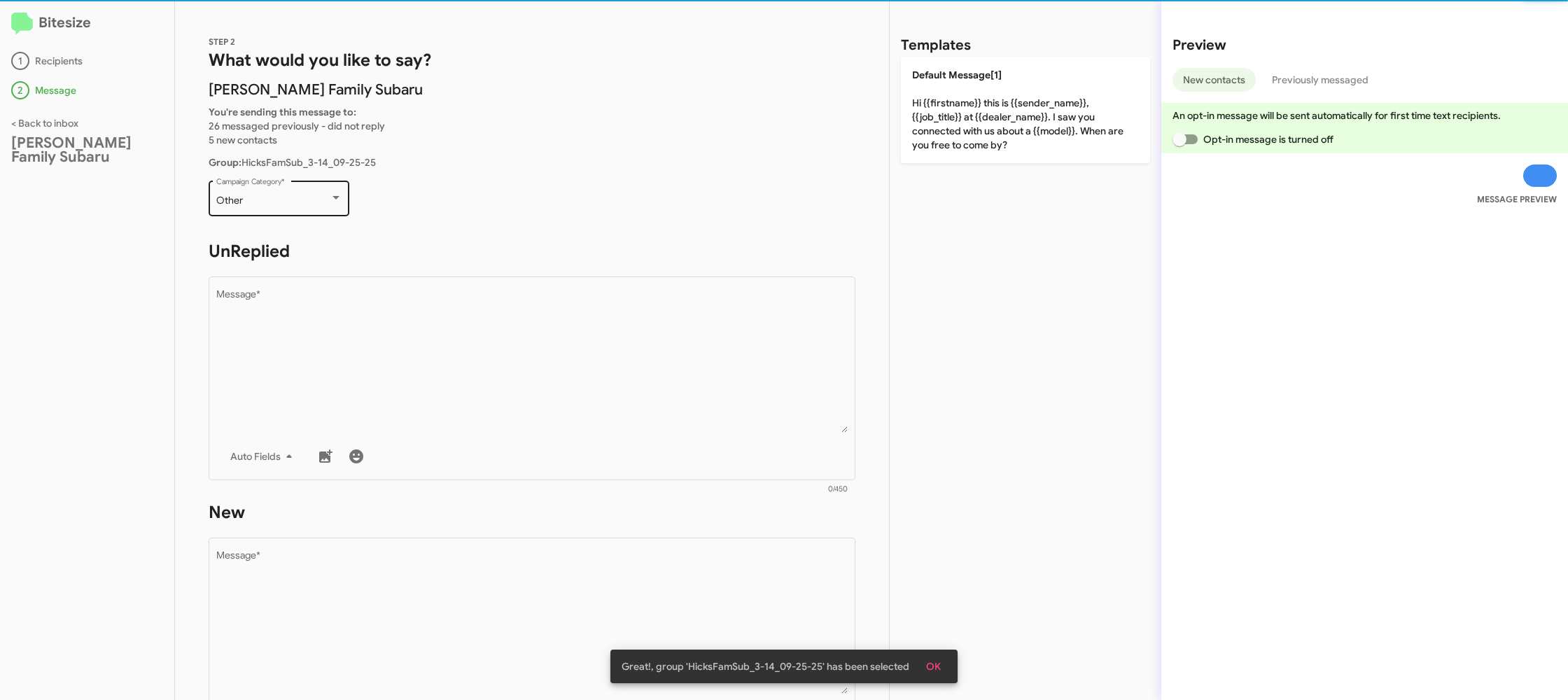
click at [337, 210] on div "Other Campaign Category *" at bounding box center [279, 197] width 126 height 39
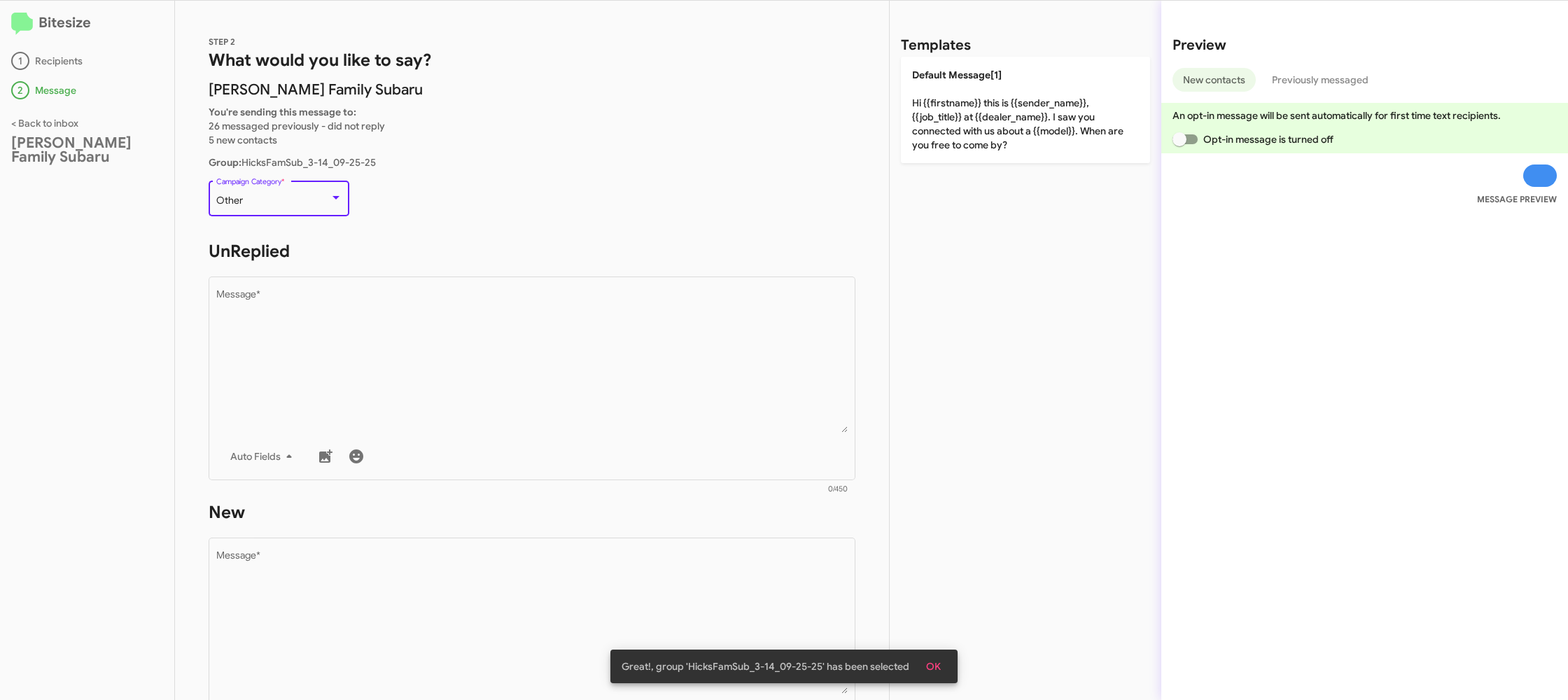
scroll to position [527, 0]
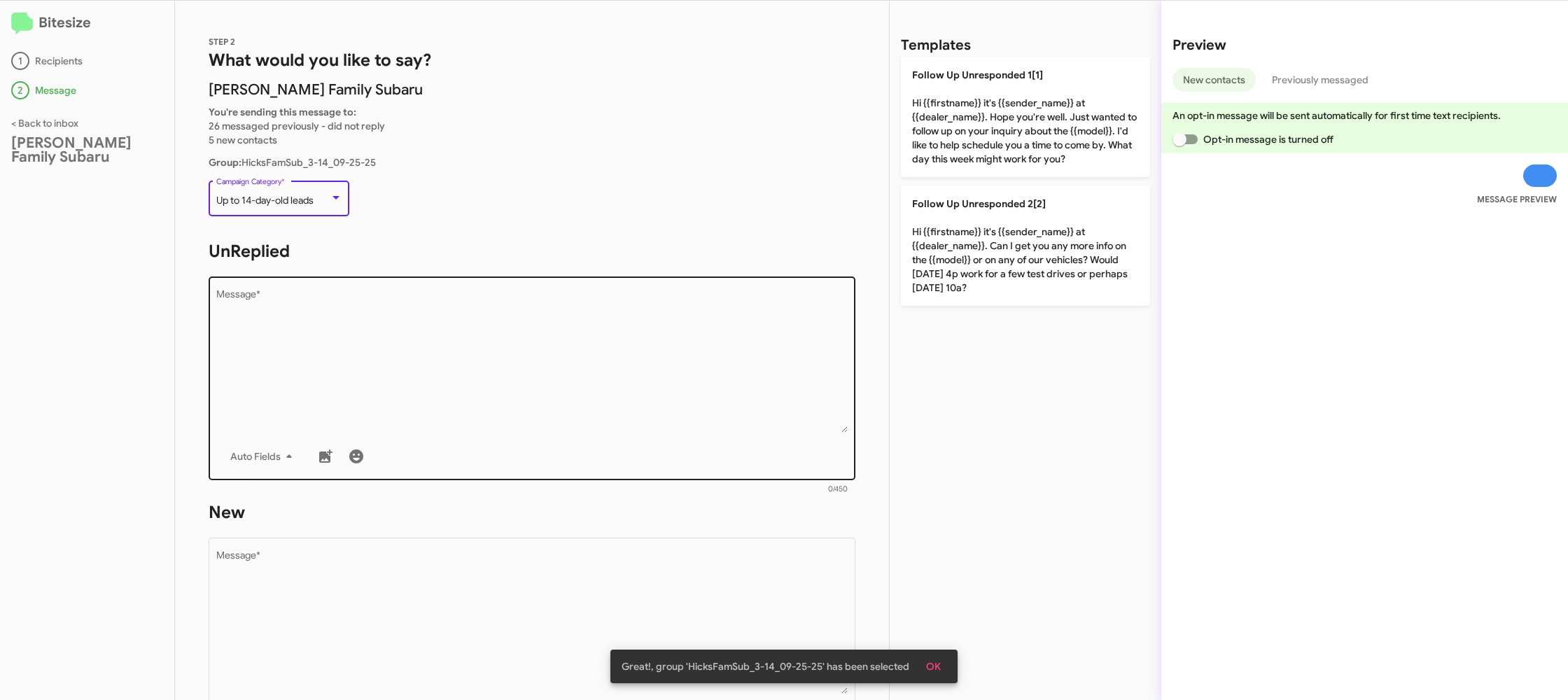
drag, startPoint x: 498, startPoint y: 365, endPoint x: 629, endPoint y: 283, distance: 154.5
click at [497, 363] on textarea "Message *" at bounding box center [533, 361] width 632 height 143
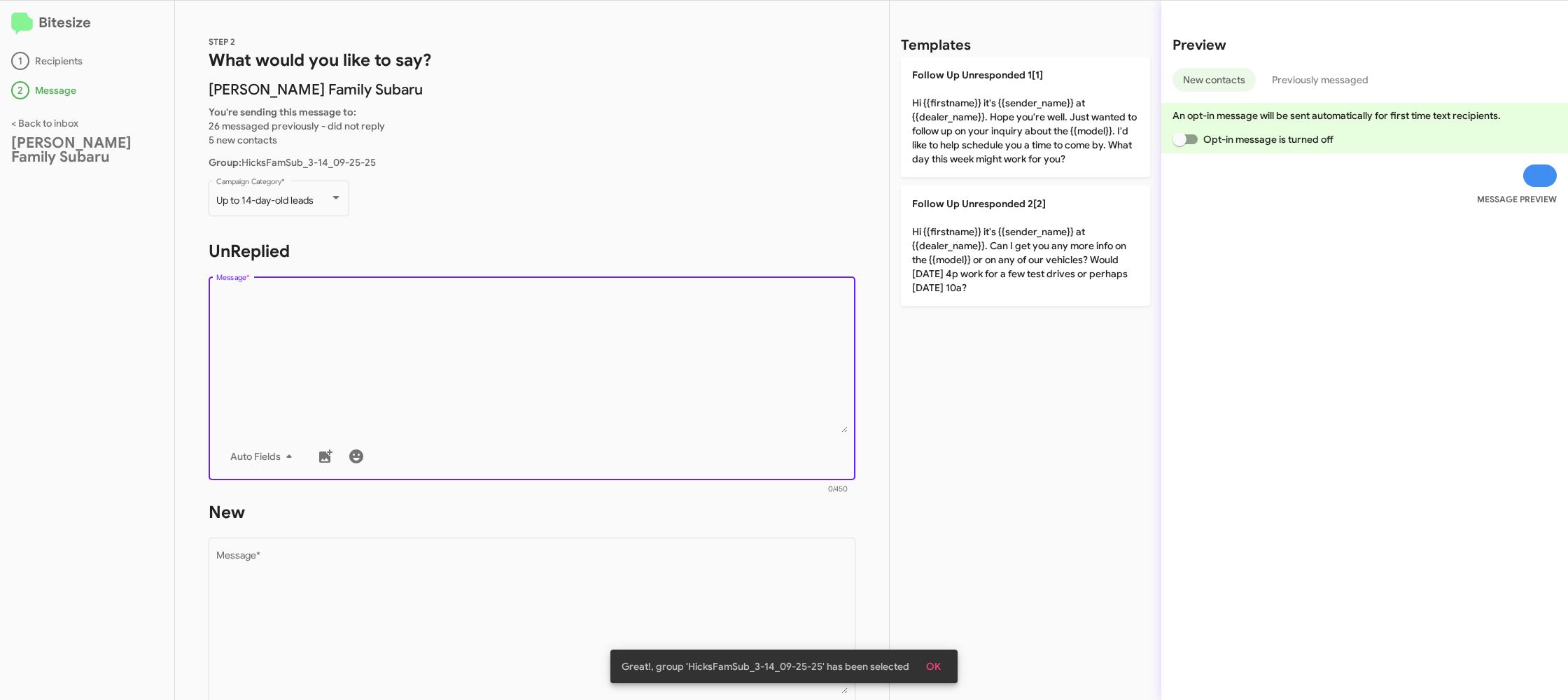
drag, startPoint x: 941, startPoint y: 124, endPoint x: 673, endPoint y: 525, distance: 482.3
click at [938, 126] on p "Follow Up Unresponded 1[1] Hi {{firstname}} it's {{sender_name}} at {{dealer_na…" at bounding box center [1025, 117] width 249 height 120
type textarea "Hi {{firstname}} it's {{sender_name}} at {{dealer_name}}. Hope you're well. Jus…"
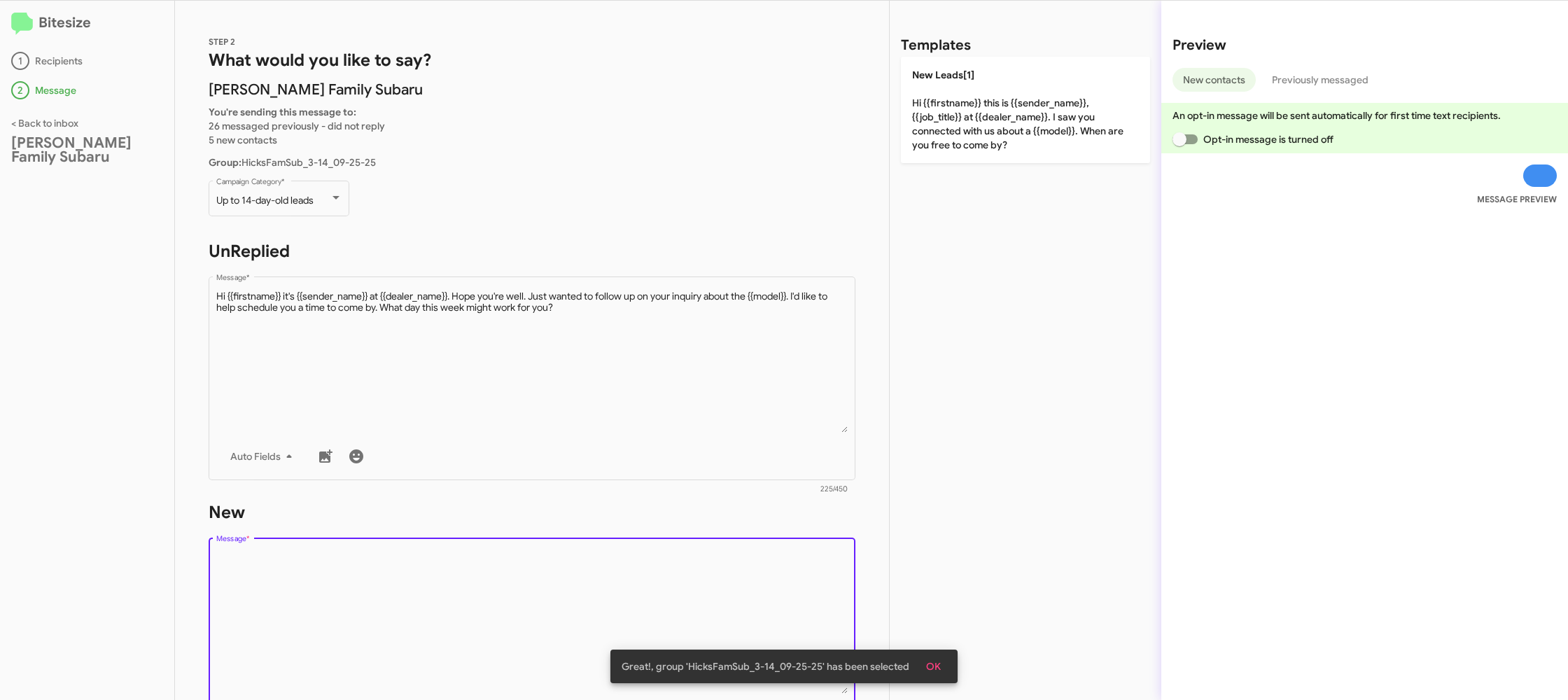
click at [657, 563] on textarea "Message *" at bounding box center [533, 622] width 632 height 143
drag, startPoint x: 656, startPoint y: 562, endPoint x: 660, endPoint y: 538, distance: 24.3
click at [656, 557] on textarea "Message *" at bounding box center [533, 622] width 632 height 143
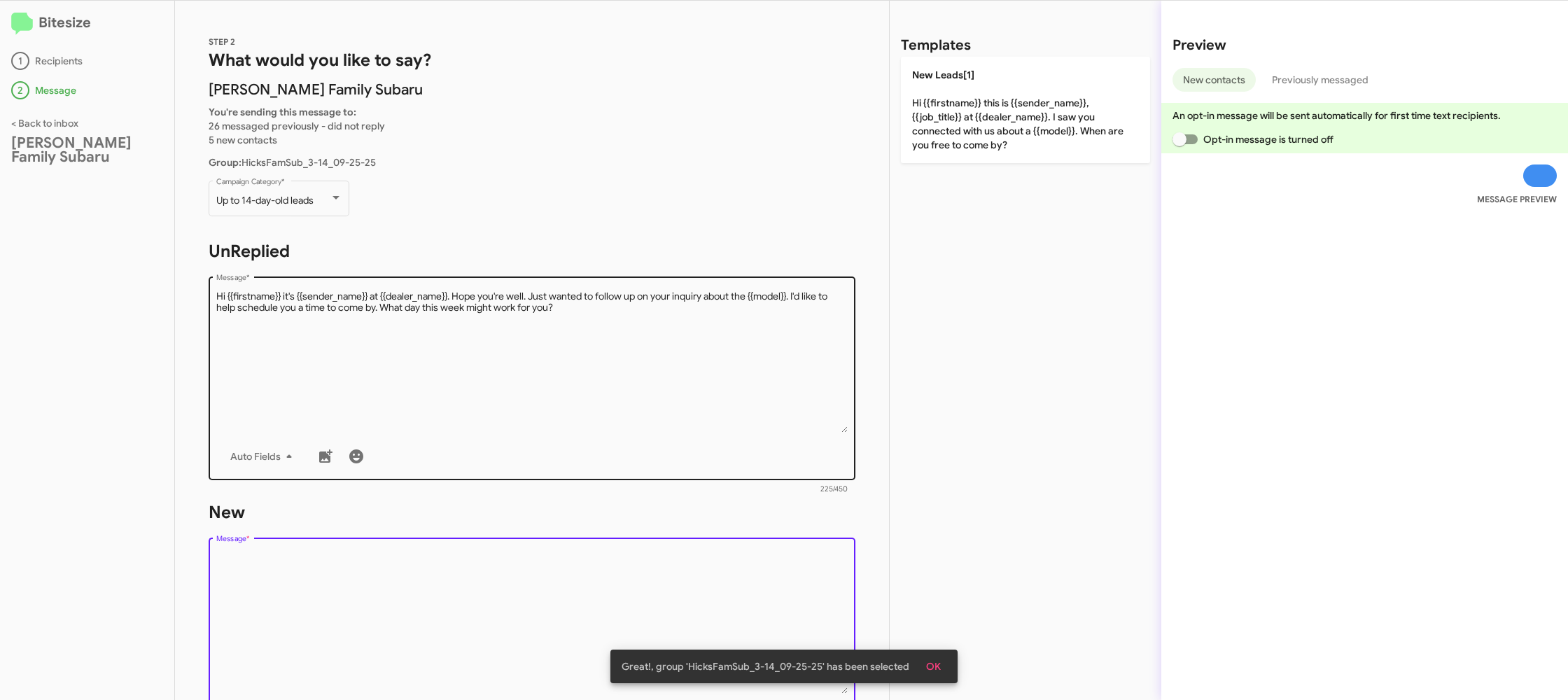
drag, startPoint x: 969, startPoint y: 135, endPoint x: 566, endPoint y: 405, distance: 485.1
click at [967, 136] on p "New Leads[1] Hi {{firstname}} this is {{sender_name}}, {{job_title}} at {{deale…" at bounding box center [1025, 110] width 249 height 106
type textarea "Hi {{firstname}} this is {{sender_name}}, {{job_title}} at {{dealer_name}}. I s…"
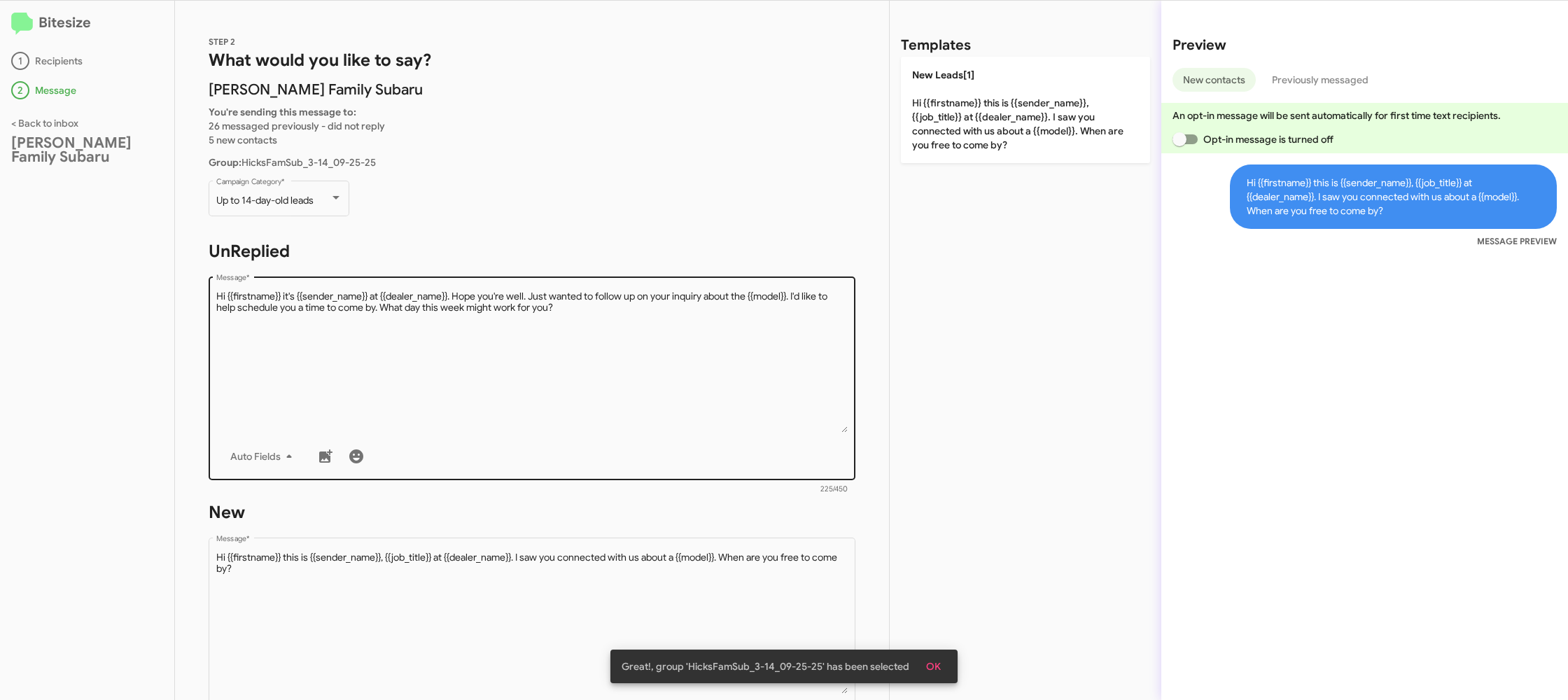
scroll to position [237, 0]
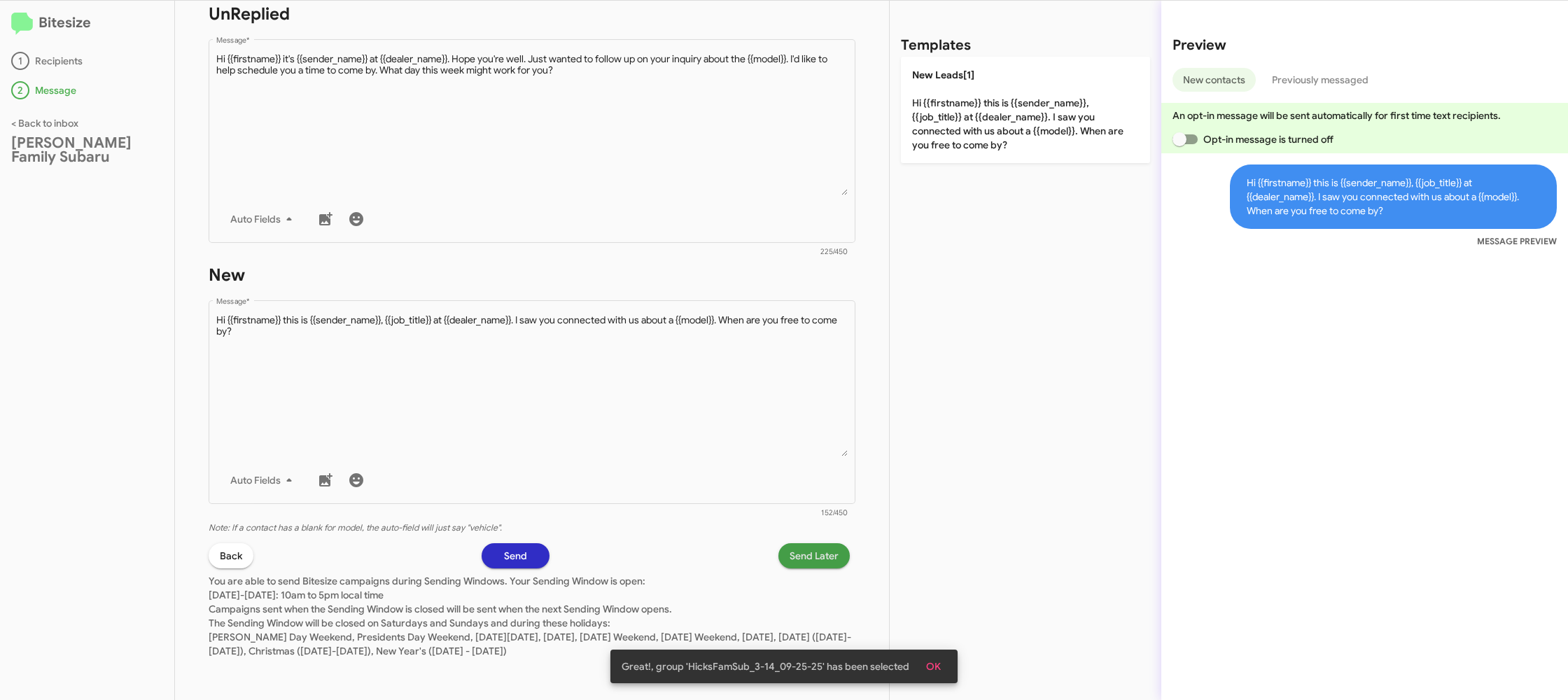
click at [806, 552] on span "Send Later" at bounding box center [814, 556] width 49 height 25
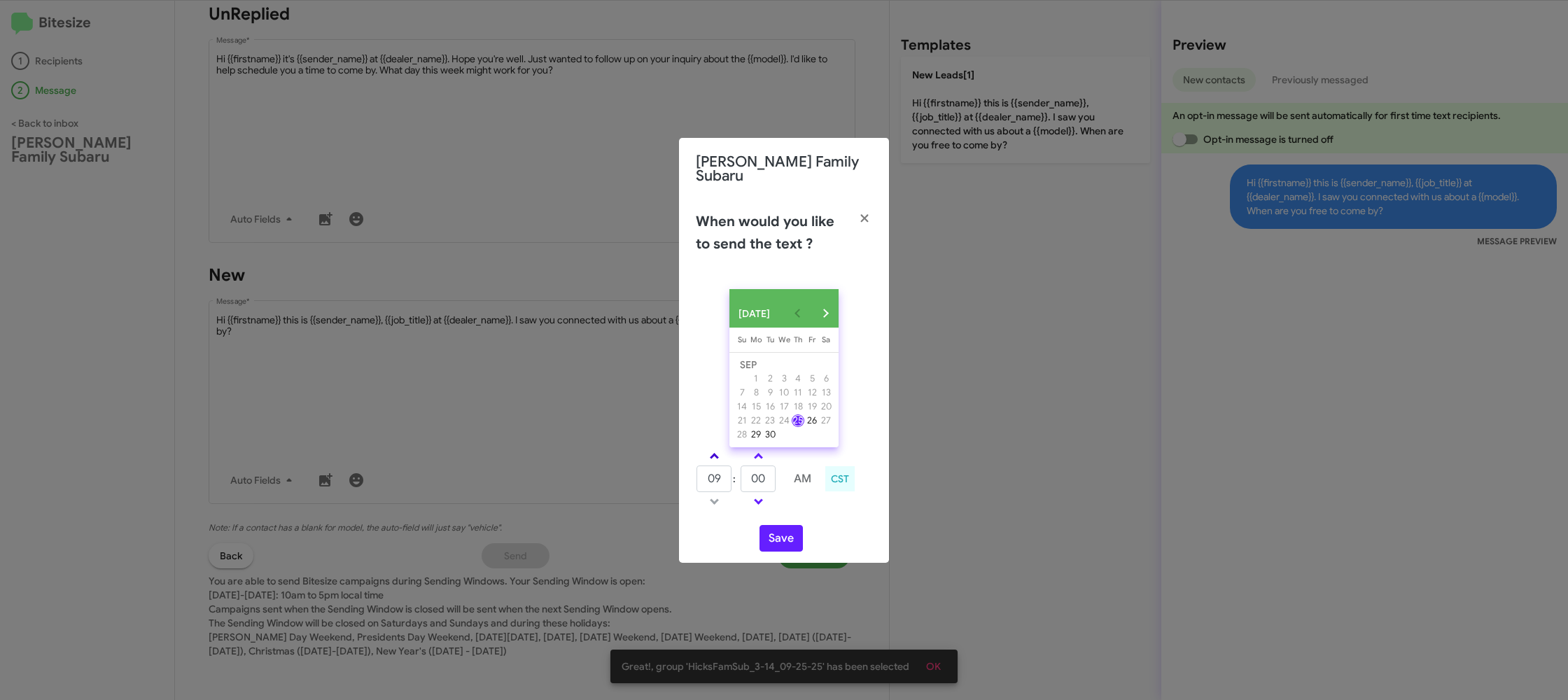
click at [711, 457] on link at bounding box center [714, 456] width 24 height 16
click at [710, 456] on span at bounding box center [714, 457] width 9 height 9
click at [710, 455] on span at bounding box center [714, 457] width 9 height 9
click at [710, 453] on span at bounding box center [714, 457] width 9 height 9
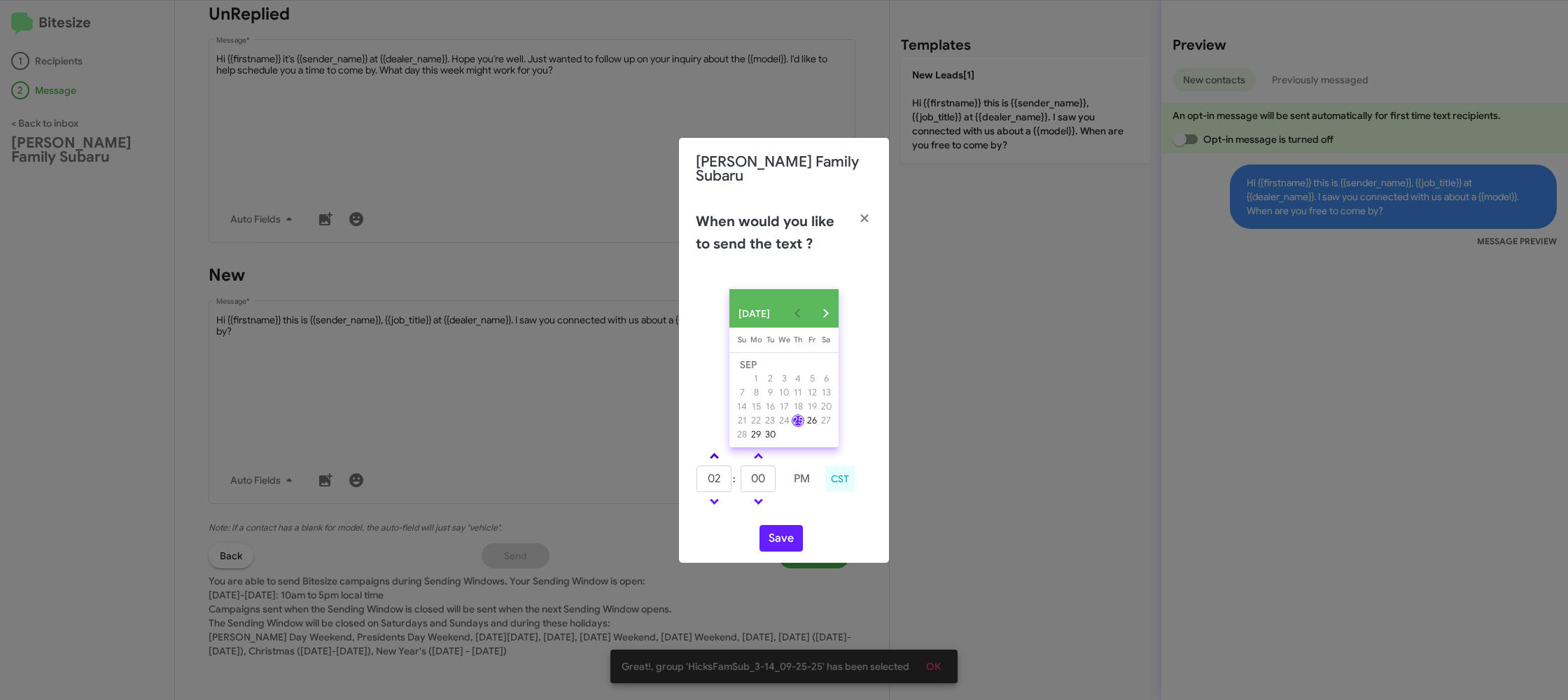
click at [710, 453] on span at bounding box center [714, 457] width 9 height 9
type input "05"
click at [761, 477] on input "00" at bounding box center [758, 479] width 35 height 27
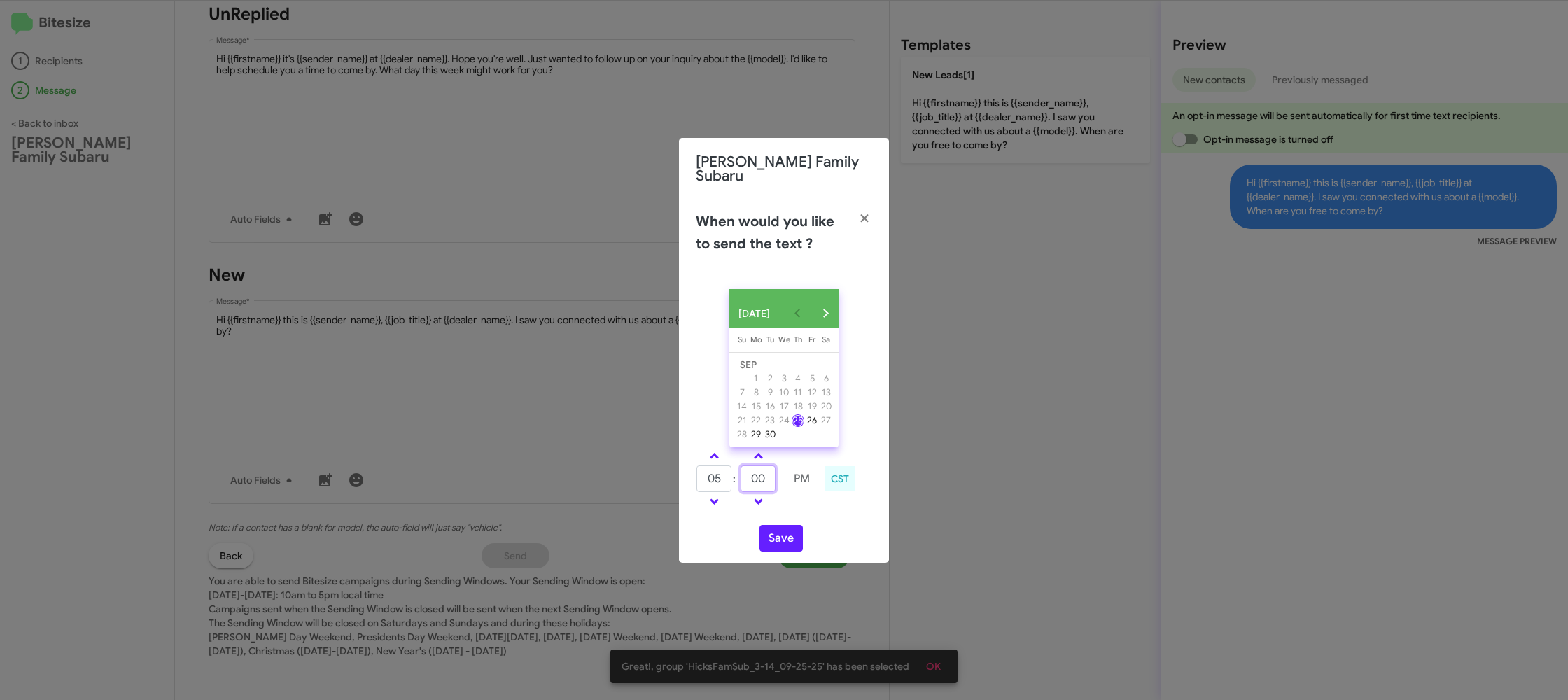
click at [761, 477] on input "00" at bounding box center [758, 479] width 35 height 27
type input "12"
drag, startPoint x: 800, startPoint y: 503, endPoint x: 786, endPoint y: 519, distance: 21.3
click at [798, 503] on td at bounding box center [802, 501] width 36 height 17
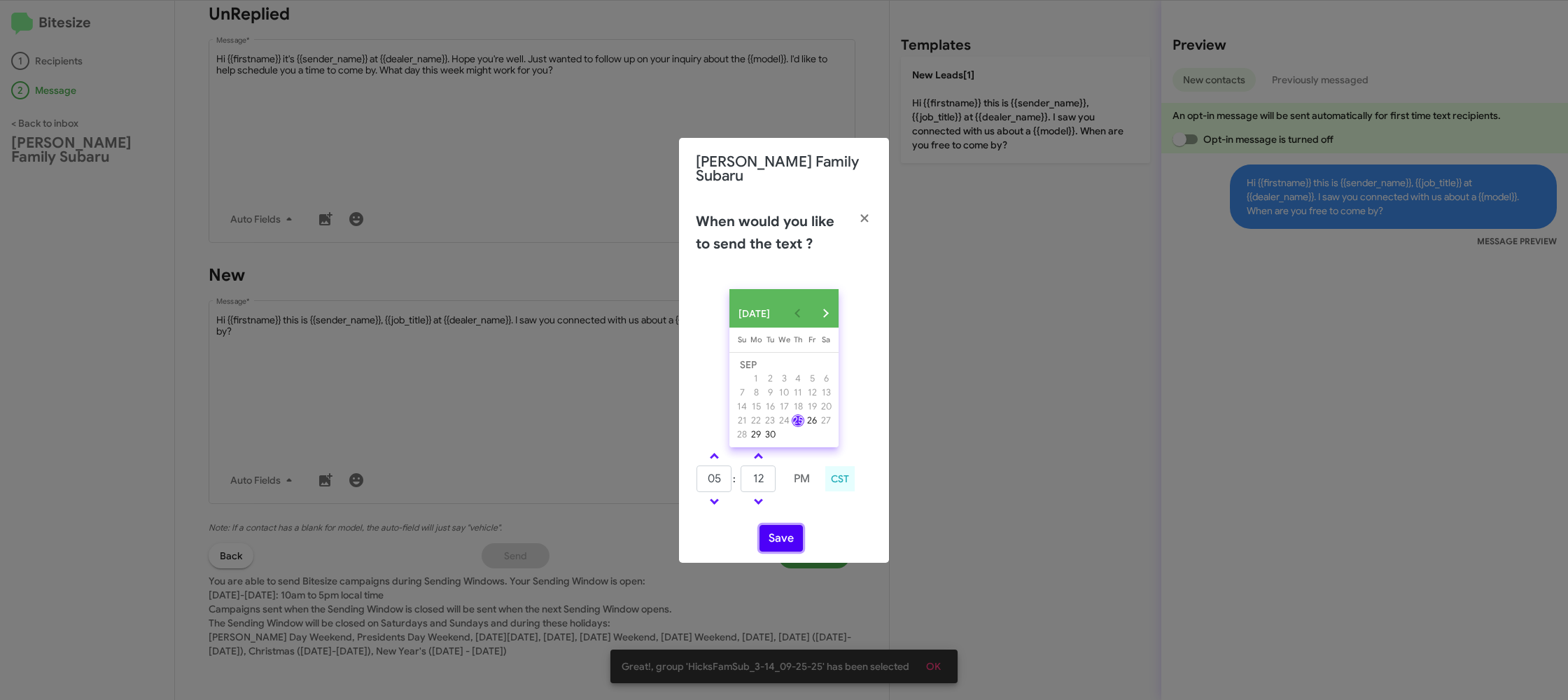
click at [780, 530] on button "Save" at bounding box center [781, 539] width 43 height 27
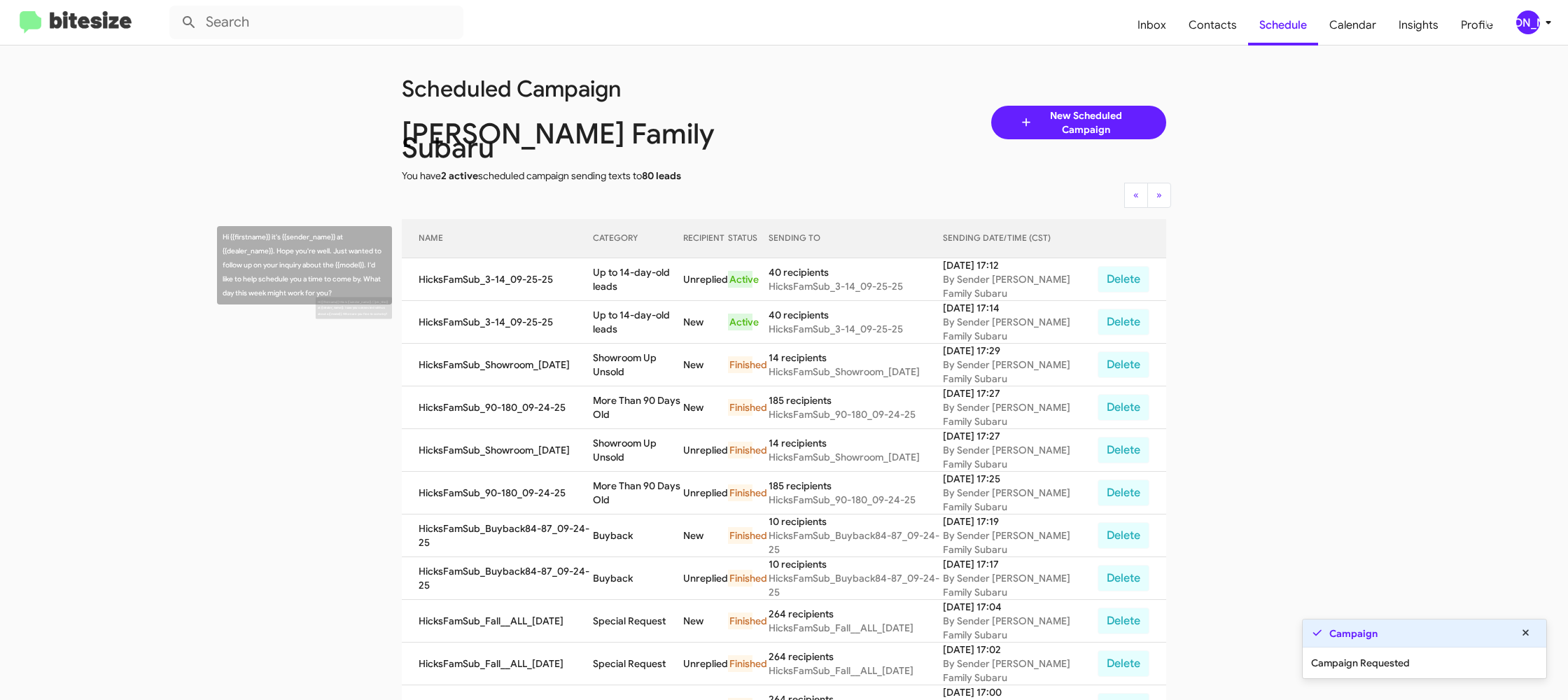
click at [624, 304] on td "Up to 14-day-old leads" at bounding box center [638, 323] width 91 height 43
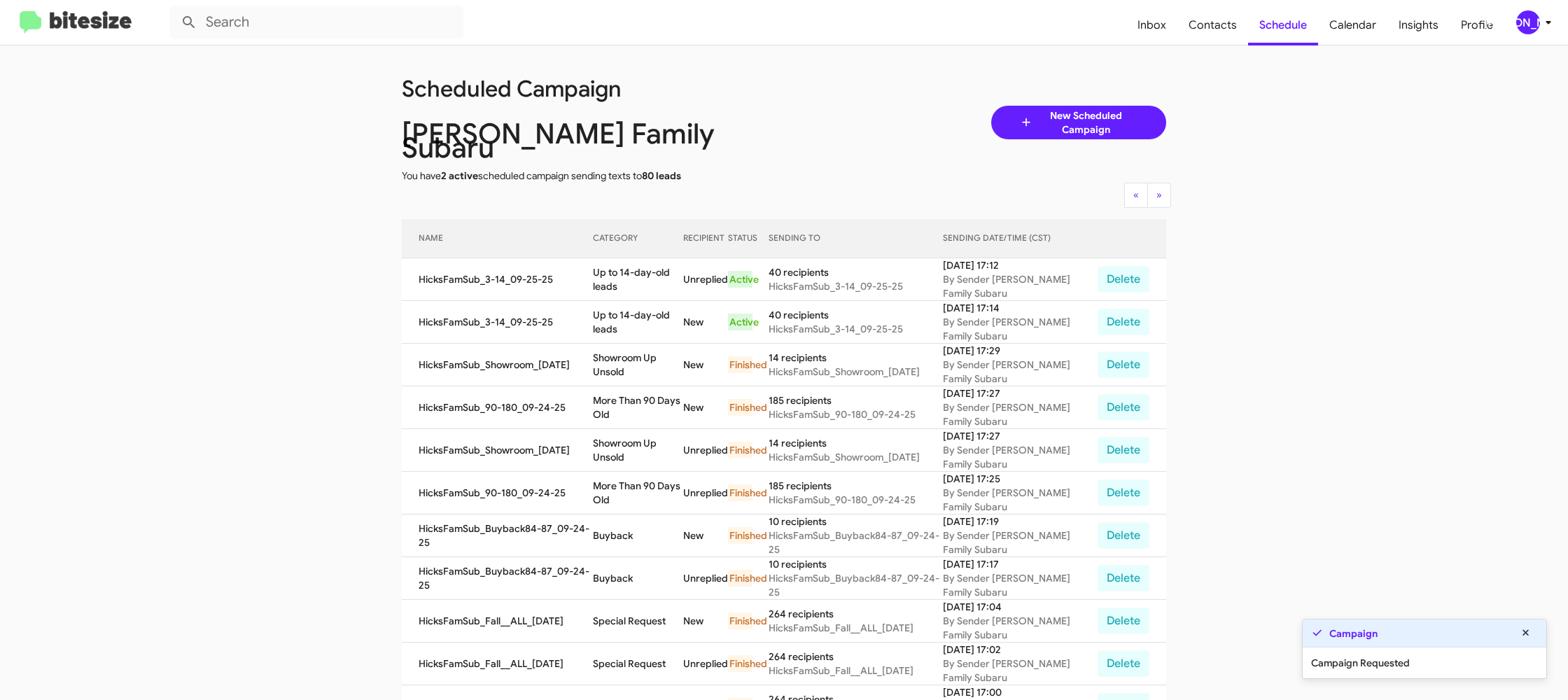
click at [624, 304] on td "Up to 14-day-old leads" at bounding box center [638, 323] width 91 height 43
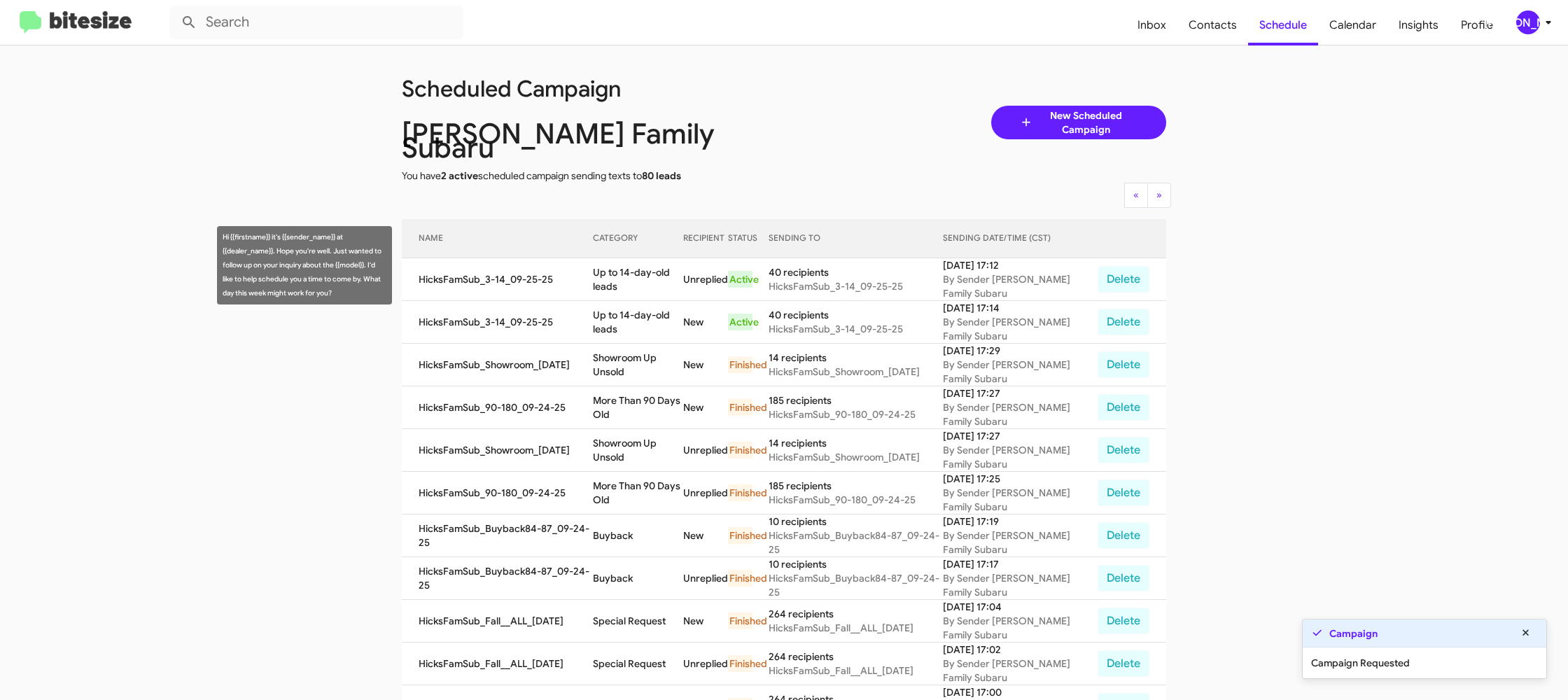
copy td "Up to 14-day-old leads"
